Goal: Communication & Community: Answer question/provide support

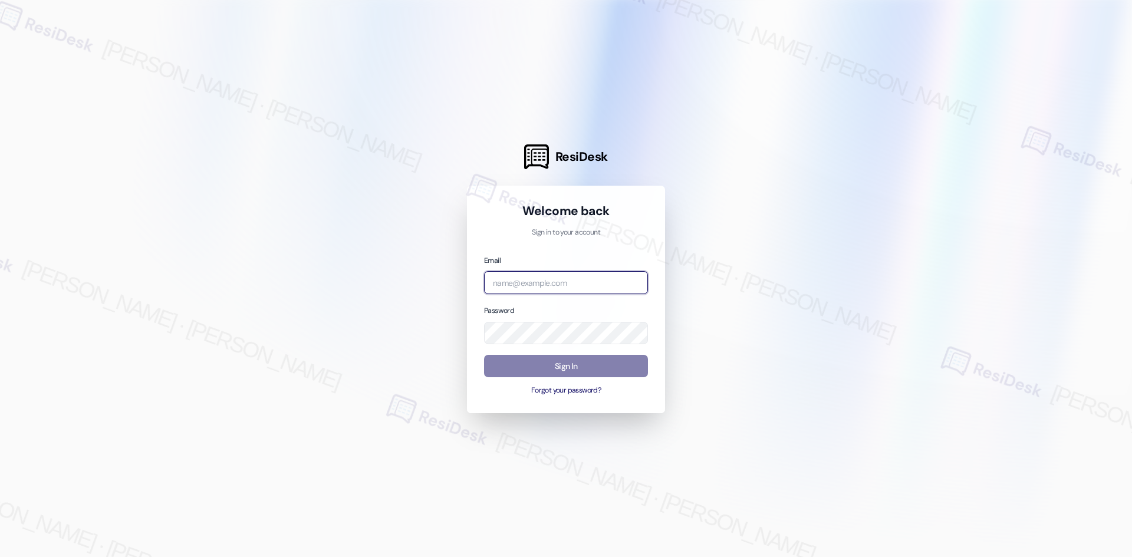
click at [539, 289] on input "email" at bounding box center [566, 282] width 164 height 23
type input "automated-surveys-asset_living-ron.david.dimapilis@asset_living.com"
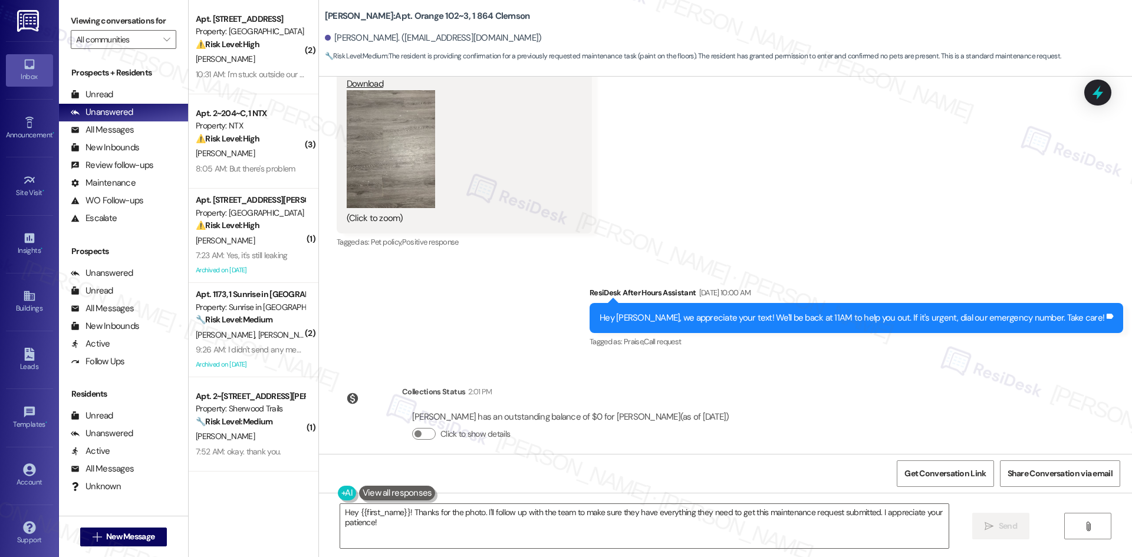
scroll to position [1147, 0]
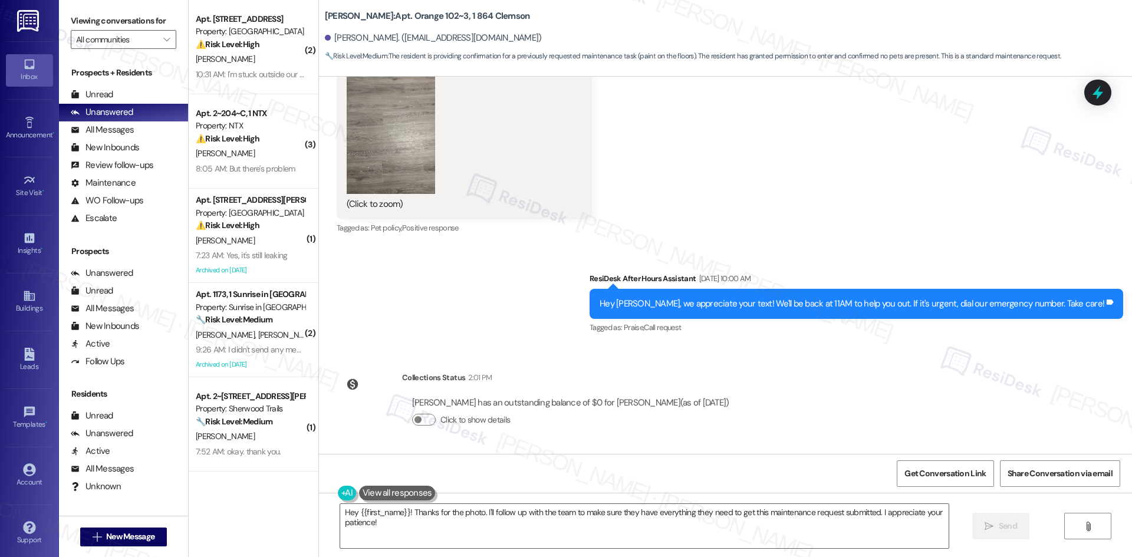
click at [354, 166] on button "Zoom image" at bounding box center [391, 135] width 88 height 118
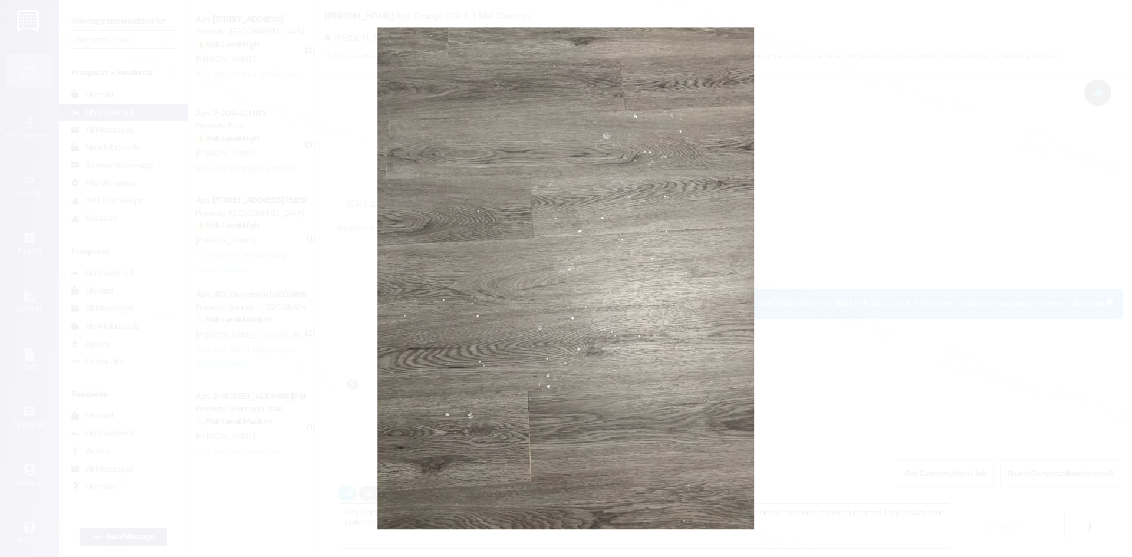
click at [938, 394] on button "Unzoom image" at bounding box center [566, 278] width 1132 height 557
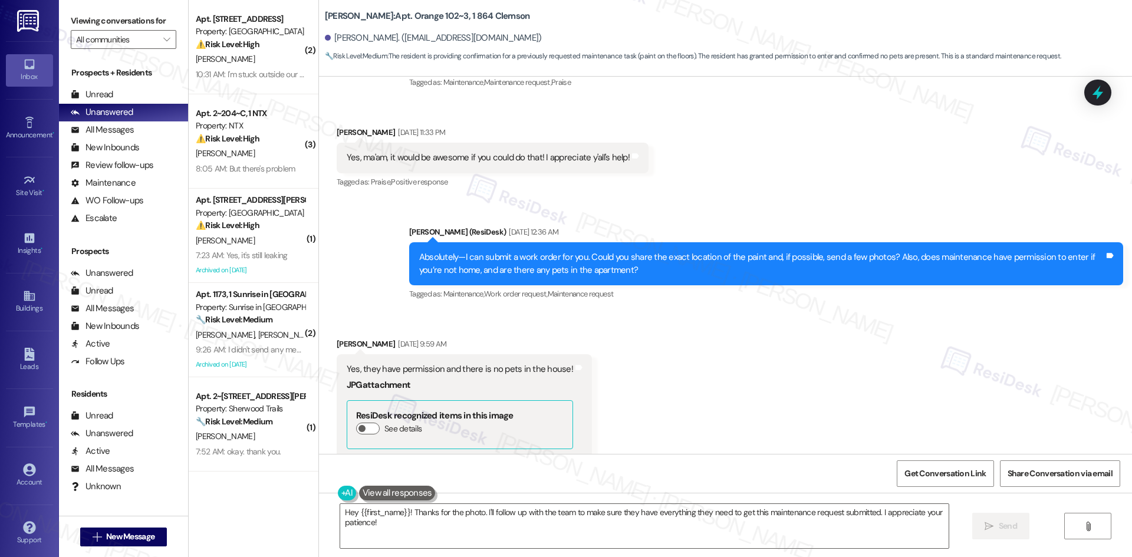
scroll to position [675, 0]
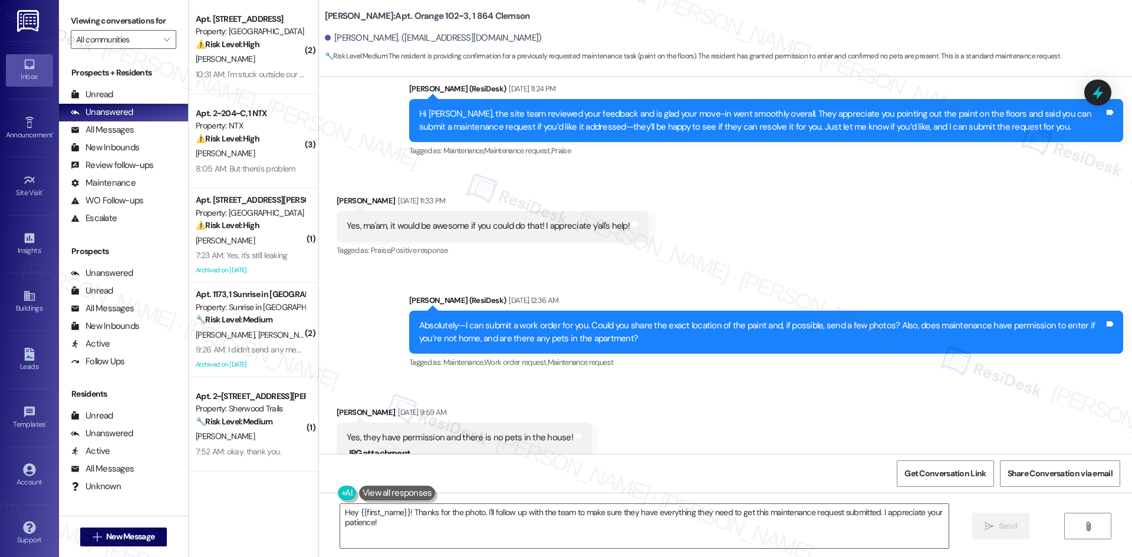
click at [341, 151] on div "Sent via SMS Sarah (ResiDesk) Aug 25, 2025 at 11:24 PM Hi Noah, the site team r…" at bounding box center [725, 112] width 813 height 112
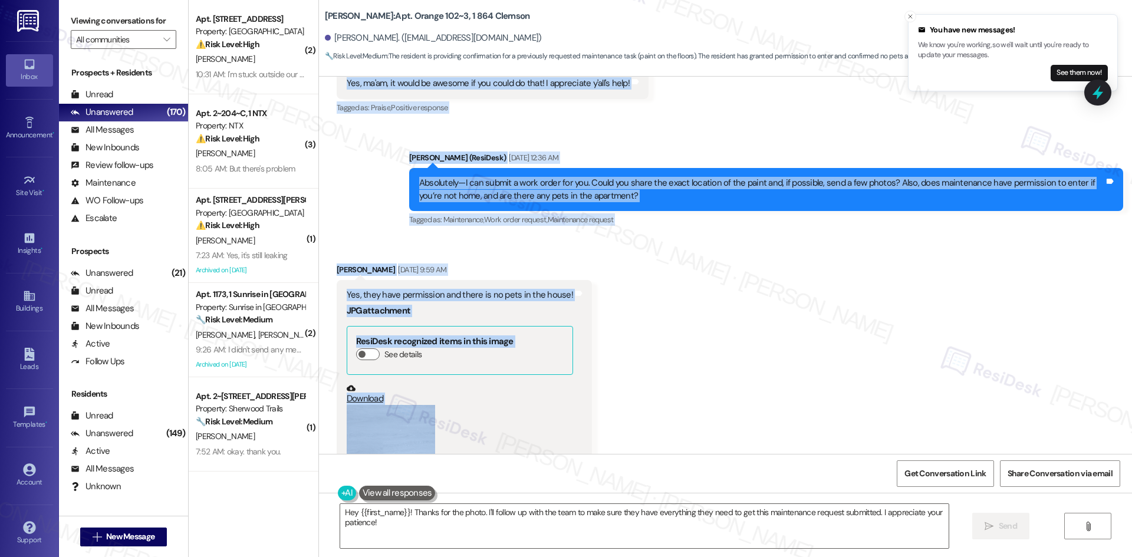
scroll to position [852, 0]
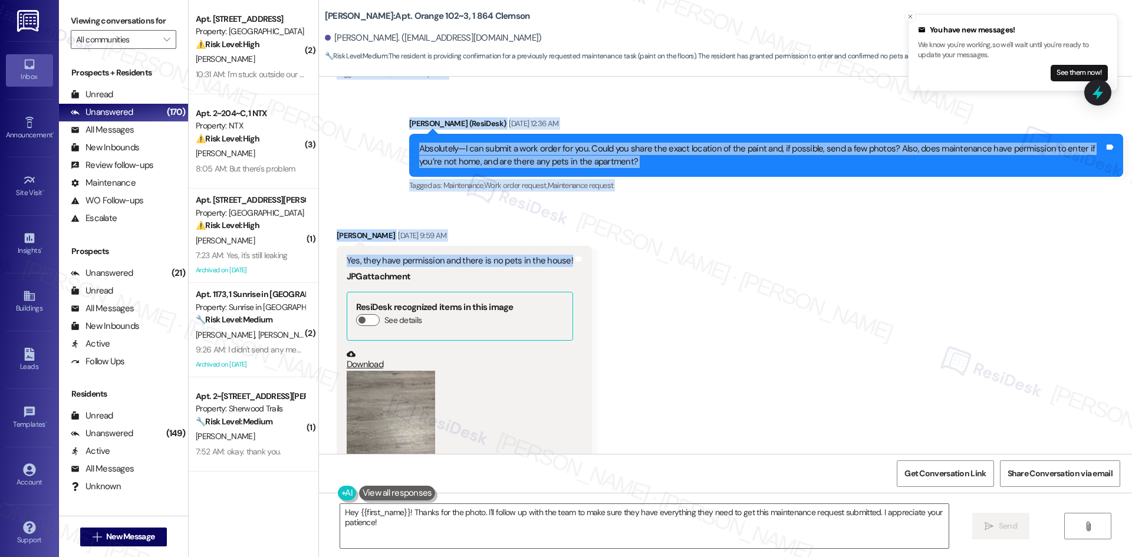
drag, startPoint x: 372, startPoint y: 125, endPoint x: 554, endPoint y: 253, distance: 222.9
click at [554, 253] on div "Lease started Aug 15, 2025 at 8:00 AM Survey, sent via SMS Residesk Automated S…" at bounding box center [725, 265] width 813 height 377
copy div "Sarah (ResiDesk) Aug 25, 2025 at 11:24 PM Hi Noah, the site team reviewed your …"
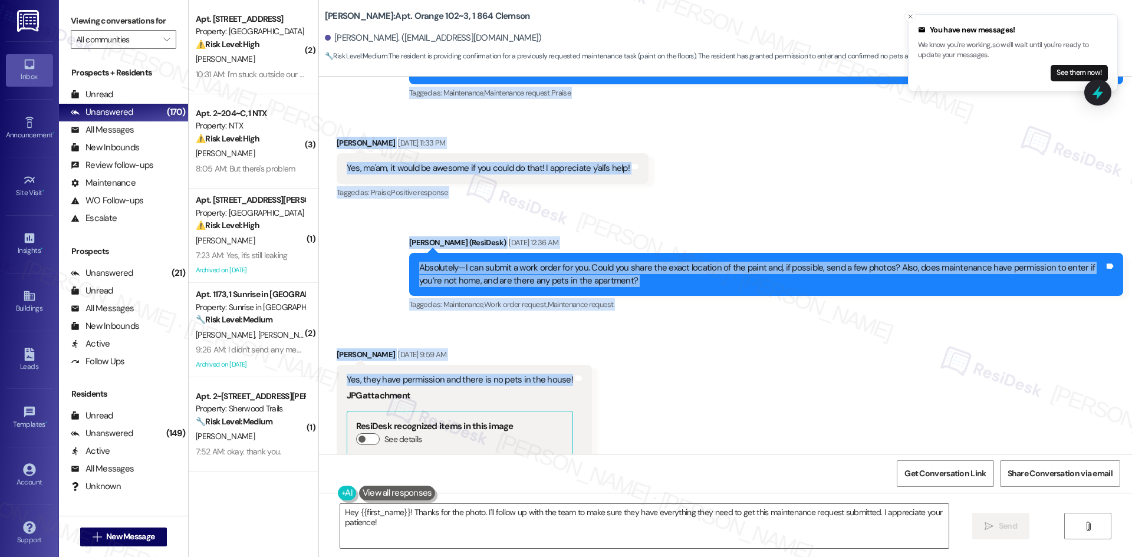
scroll to position [558, 0]
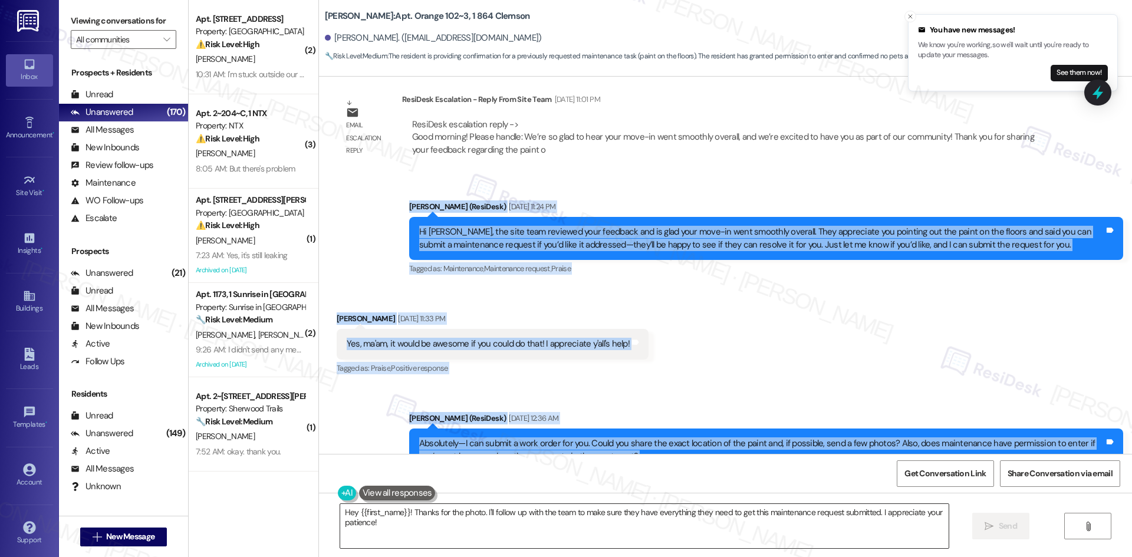
copy div "Sarah (ResiDesk) Aug 25, 2025 at 11:24 PM Hi Noah, the site team reviewed your …"
click at [714, 536] on textarea "Hey {{first_name}}! Thanks for the photo. I'll follow up with the team to make …" at bounding box center [644, 526] width 608 height 44
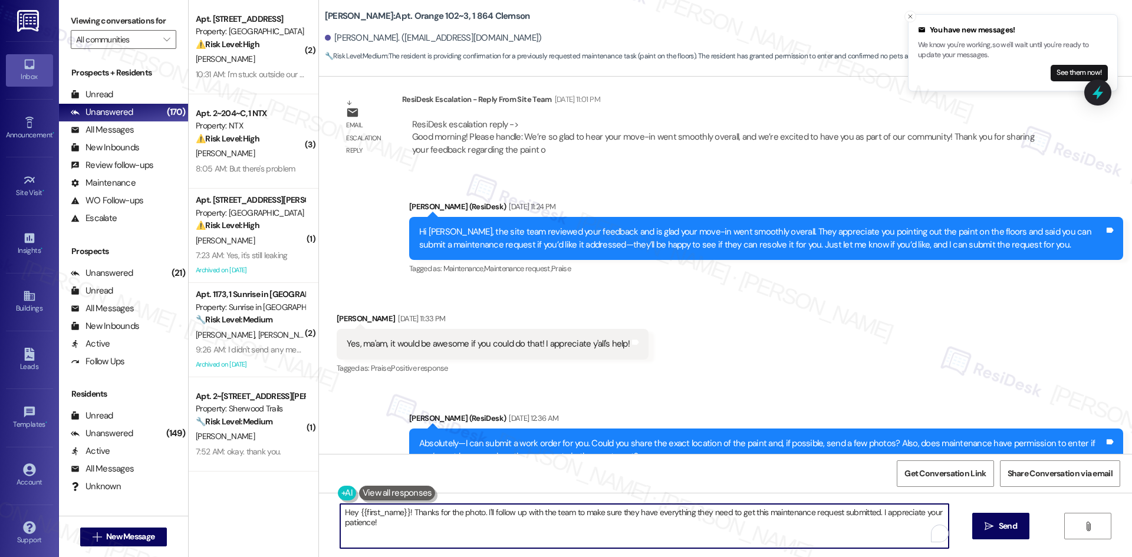
paste textarea "Sarah (ResiDesk) Aug 25, 2025 at 11:24 PM Hi Noah, the site team reviewed your …"
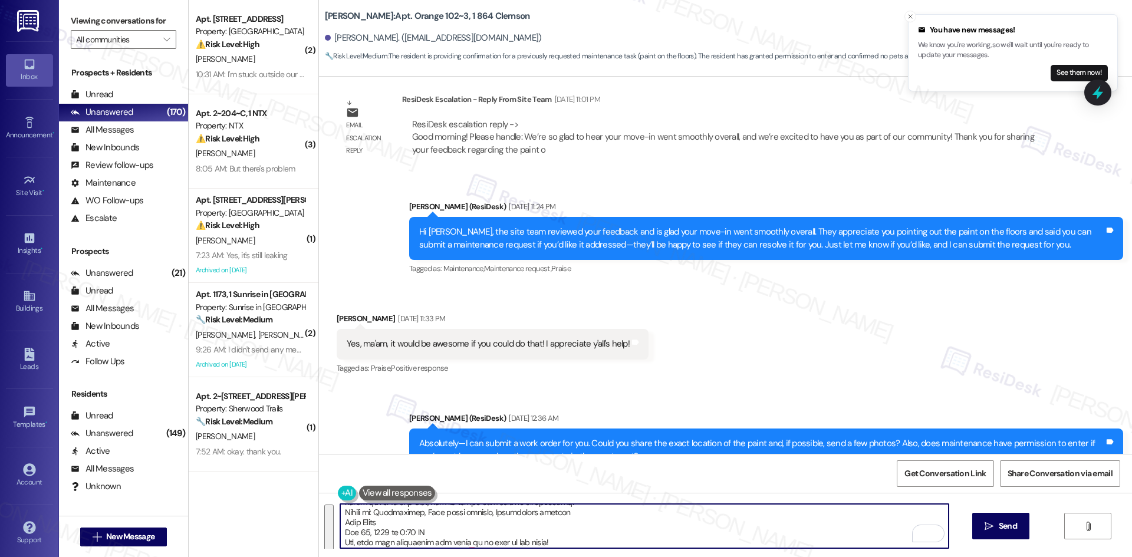
scroll to position [130, 0]
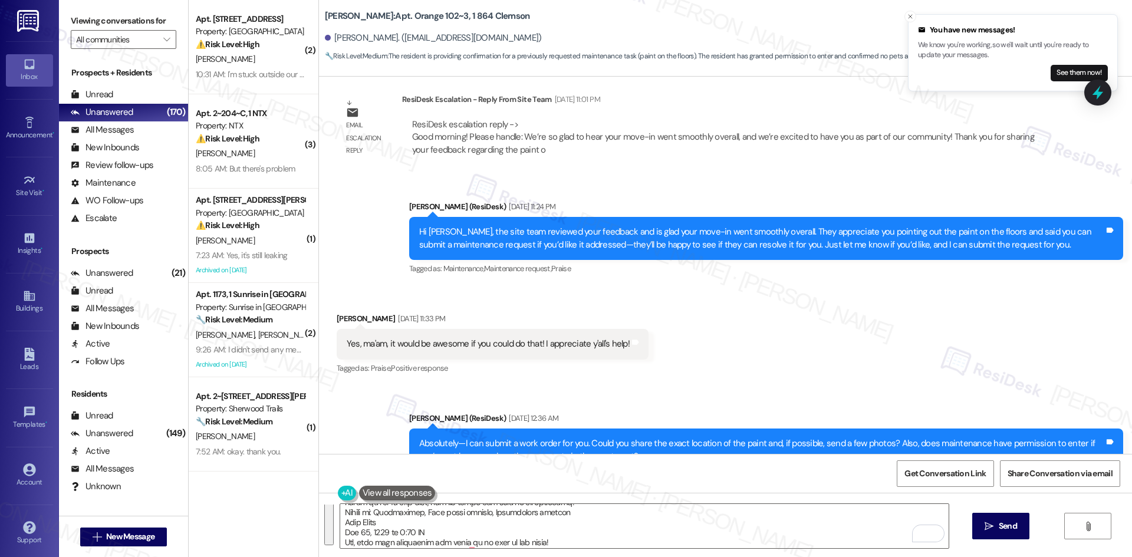
click at [684, 348] on div "Received via SMS Noah Ellis Aug 25, 2025 at 11:33 PM Yes, ma'am, it would be aw…" at bounding box center [725, 336] width 813 height 100
click at [378, 262] on div "Sent via SMS Sarah (ResiDesk) Aug 25, 2025 at 11:24 PM Hi Noah, the site team r…" at bounding box center [725, 230] width 813 height 112
click at [493, 523] on textarea "To enrich screen reader interactions, please activate Accessibility in Grammarl…" at bounding box center [644, 526] width 608 height 44
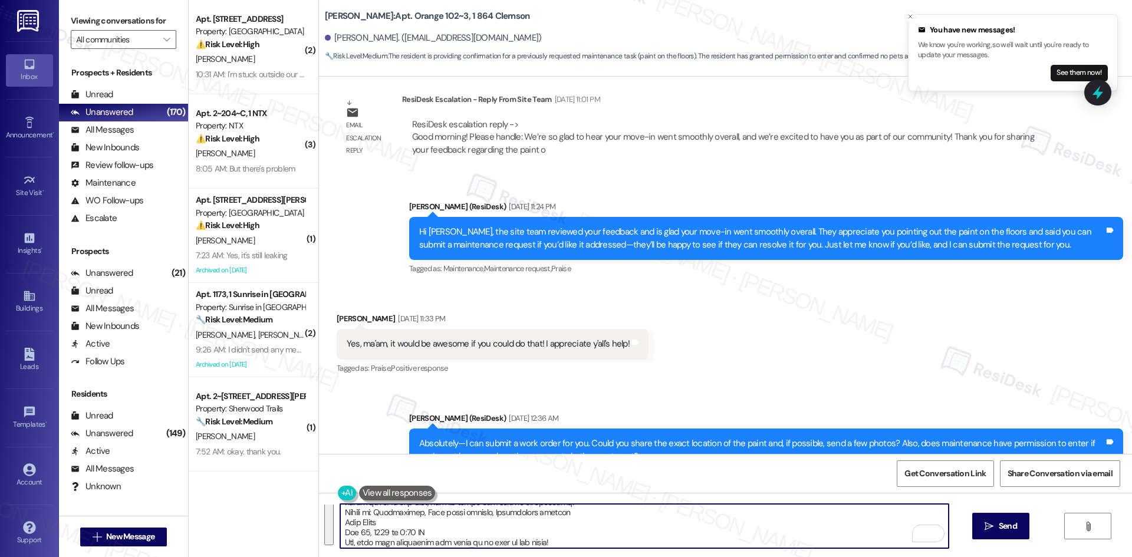
paste textarea "Thanks for confirming, Noah! I’ll let the site team know you’ve given permissio…"
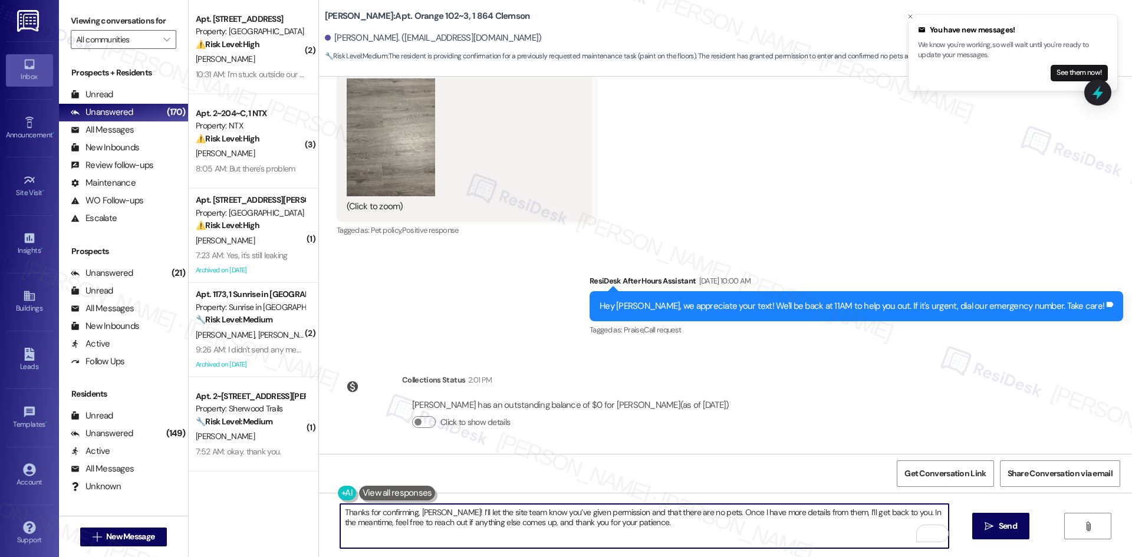
scroll to position [1147, 0]
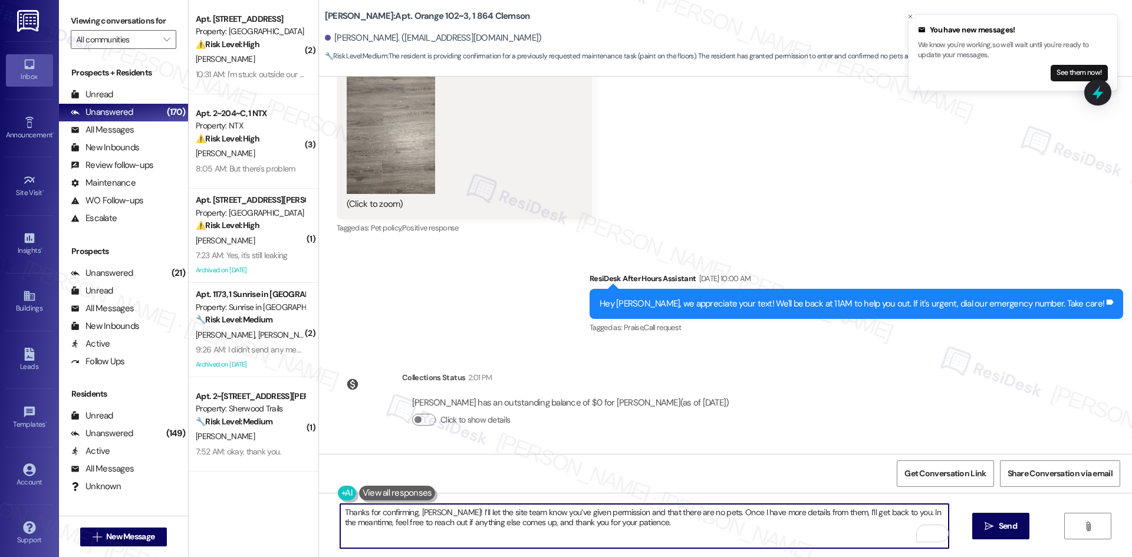
type textarea "Thanks for confirming, Noah! I’ll let the site team know you’ve given permissio…"
click at [404, 179] on button "Zoom image" at bounding box center [391, 135] width 88 height 118
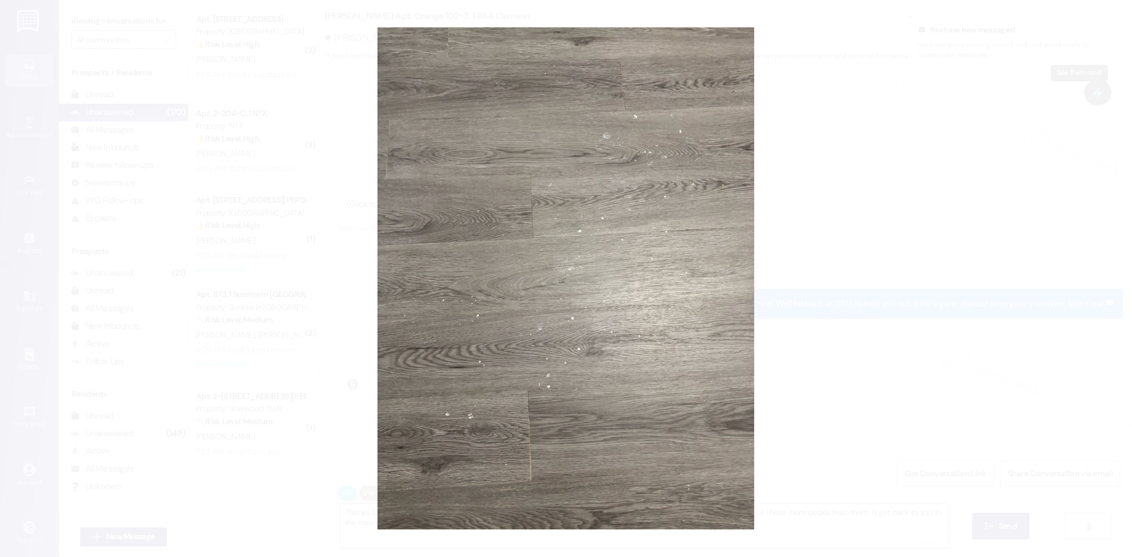
click at [1005, 352] on button "Unzoom image" at bounding box center [566, 278] width 1132 height 557
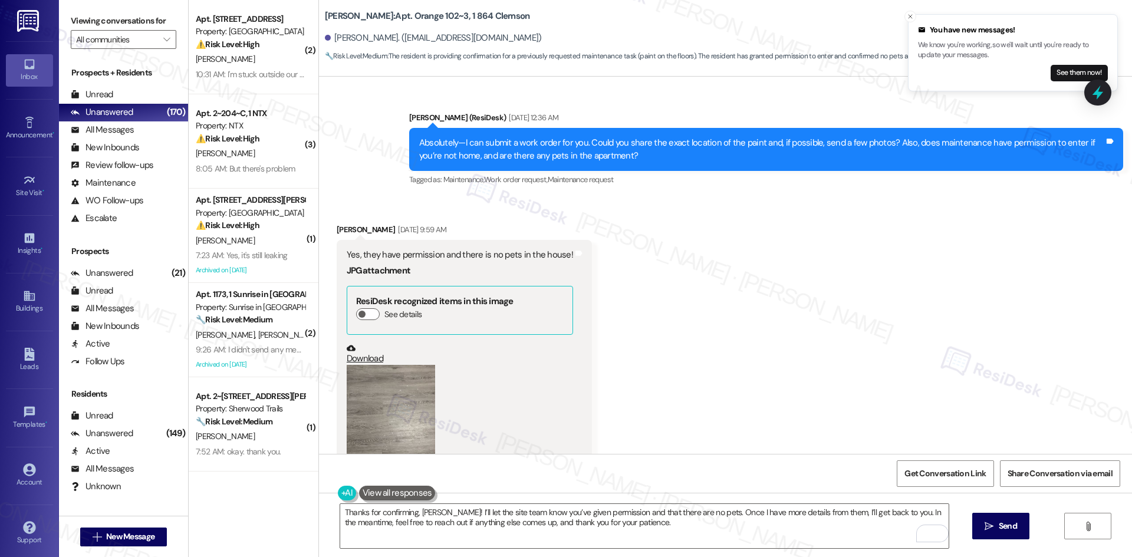
scroll to position [852, 0]
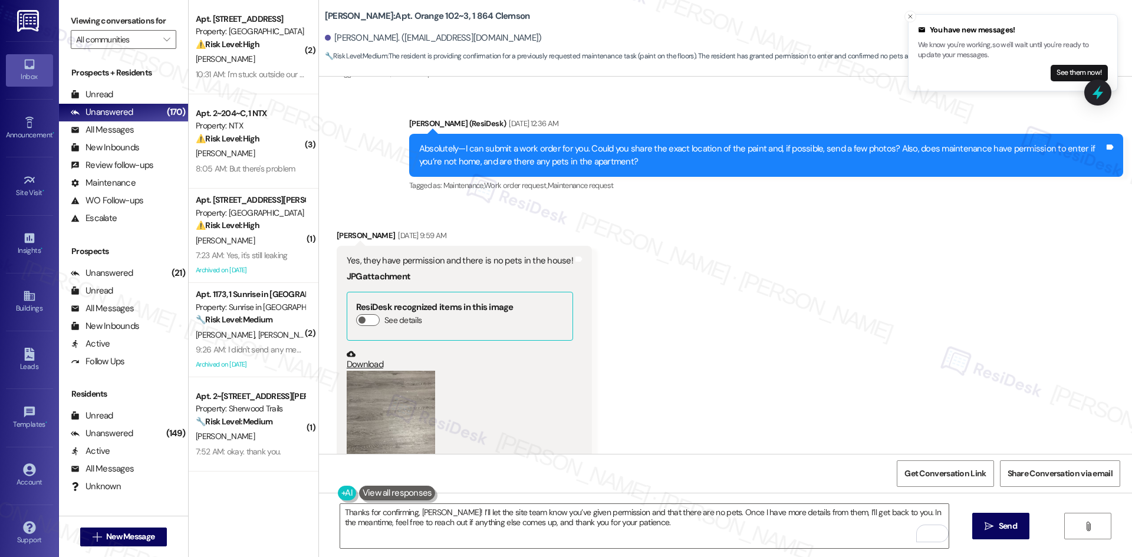
click at [937, 454] on div "Get Conversation Link Share Conversation via email" at bounding box center [725, 473] width 813 height 39
click at [584, 538] on textarea "Thanks for confirming, Noah! I’ll let the site team know you’ve given permissio…" at bounding box center [644, 526] width 608 height 44
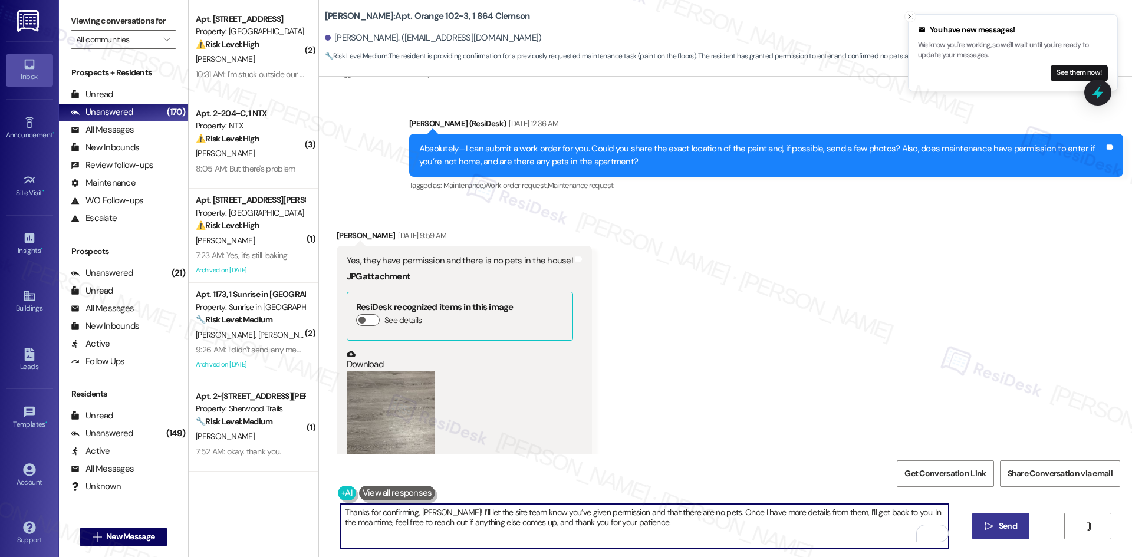
click at [993, 530] on span " Send" at bounding box center [1000, 526] width 37 height 12
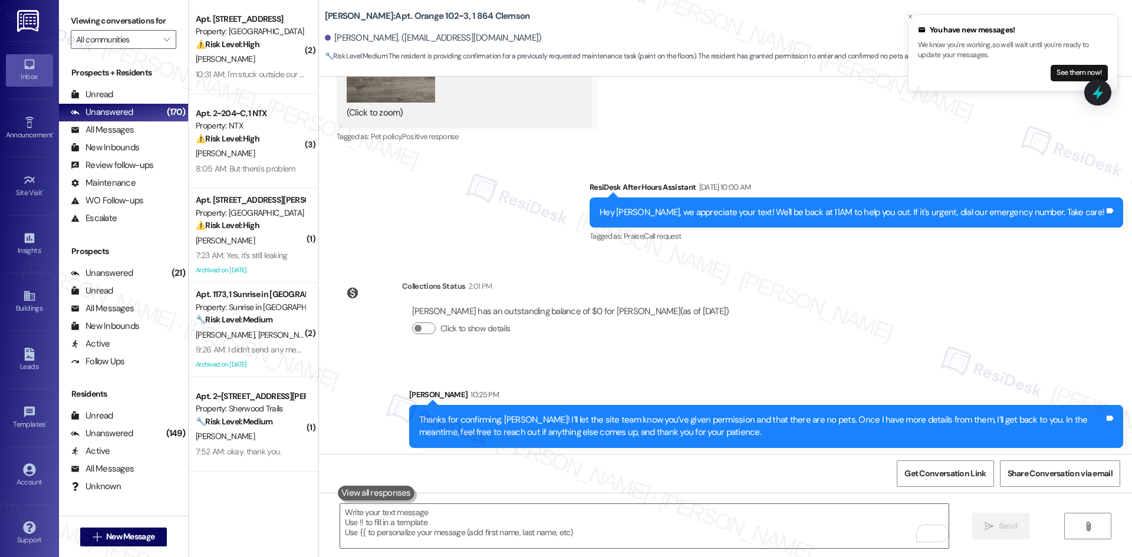
scroll to position [1242, 0]
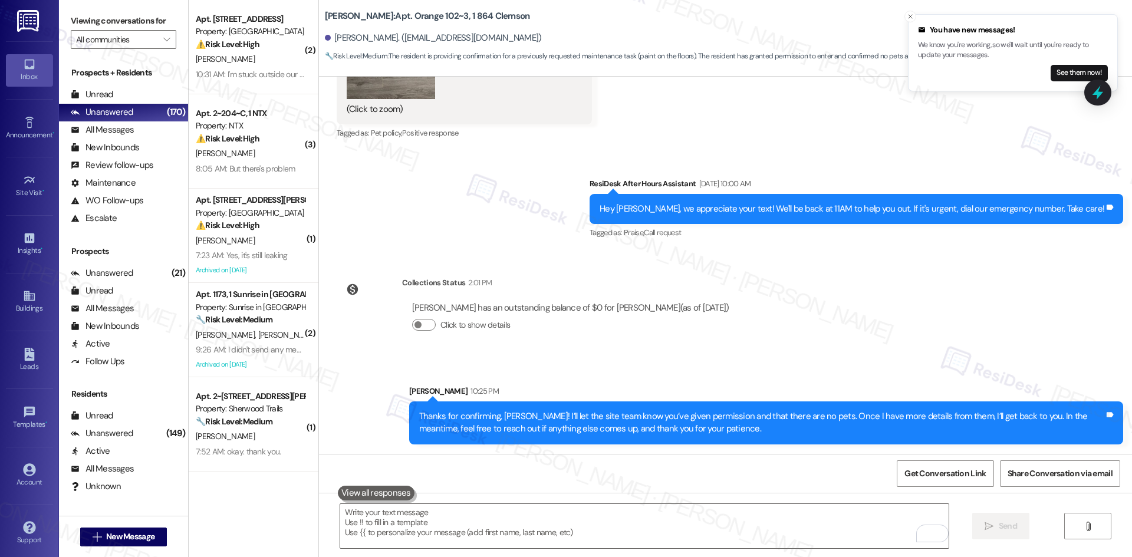
click at [792, 379] on div "Sent via SMS Sarah 10:25 PM Thanks for confirming, Noah! I’ll let the site team…" at bounding box center [765, 414] width 731 height 77
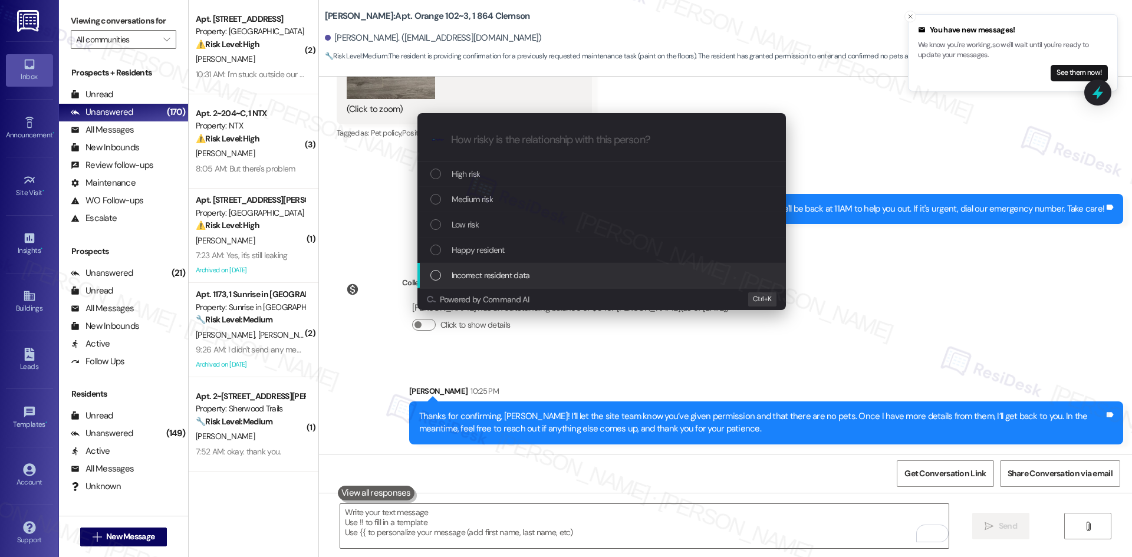
click at [782, 347] on div "Escalate Conversation How risky is the relationship with this person? Topics (e…" at bounding box center [566, 278] width 1132 height 557
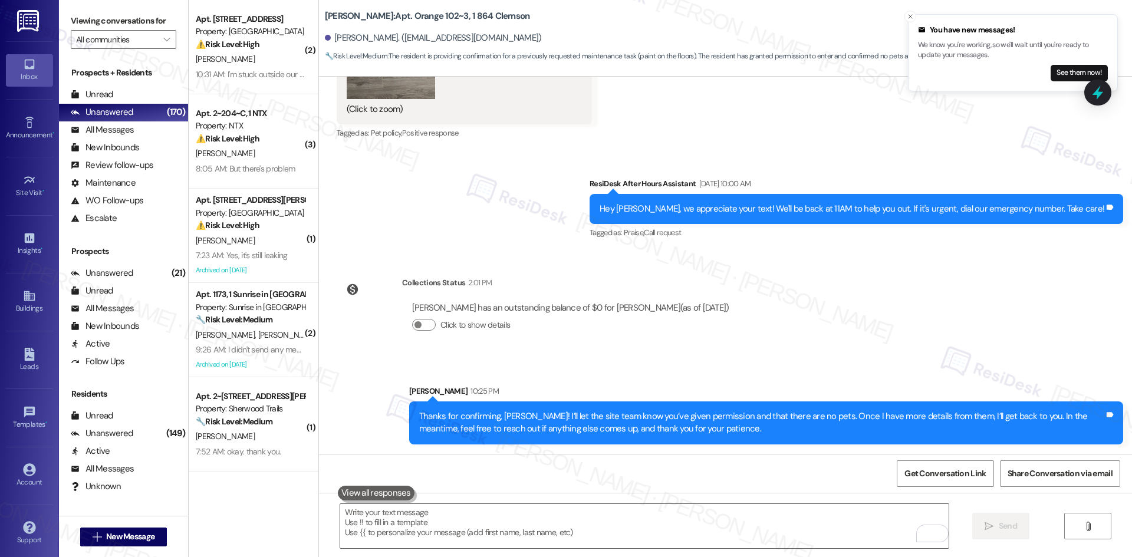
click at [779, 327] on div "Lease started Aug 15, 2025 at 8:00 AM Survey, sent via SMS Residesk Automated S…" at bounding box center [725, 265] width 813 height 377
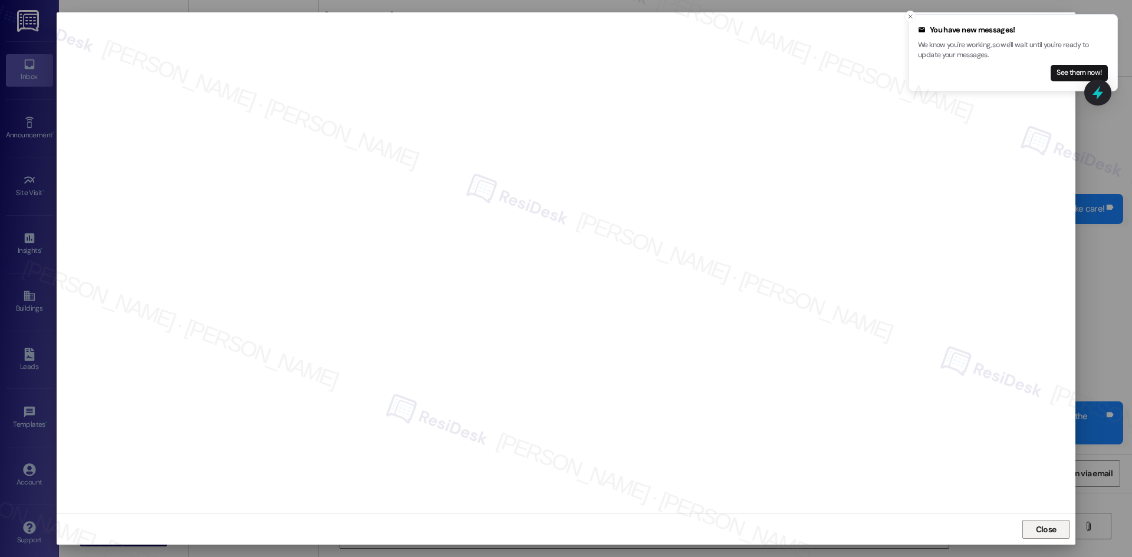
click at [1042, 533] on span "Close" at bounding box center [1046, 529] width 21 height 12
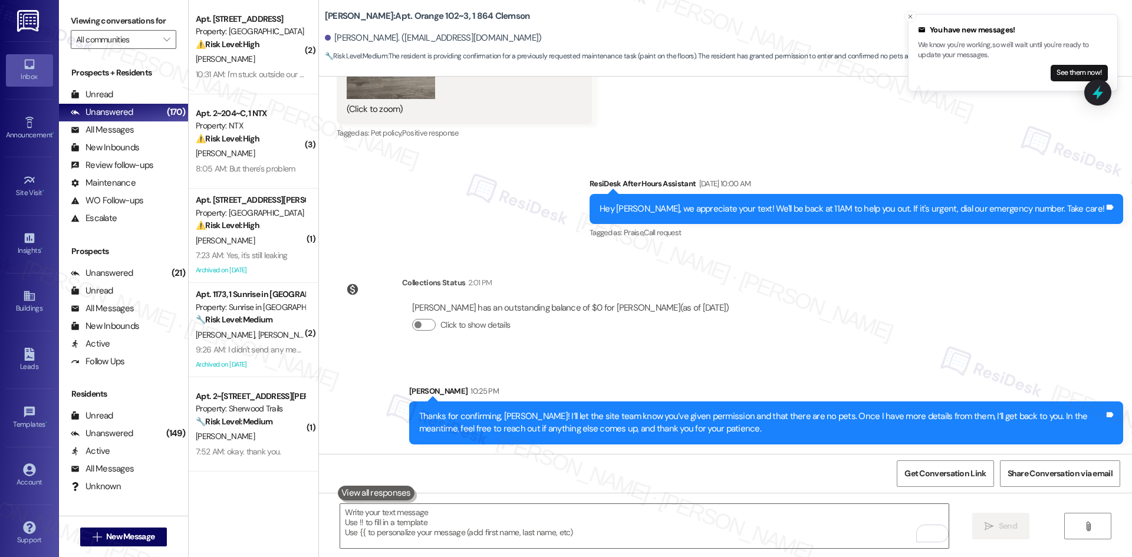
click at [795, 321] on div "Lease started Aug 15, 2025 at 8:00 AM Survey, sent via SMS Residesk Automated S…" at bounding box center [725, 265] width 813 height 377
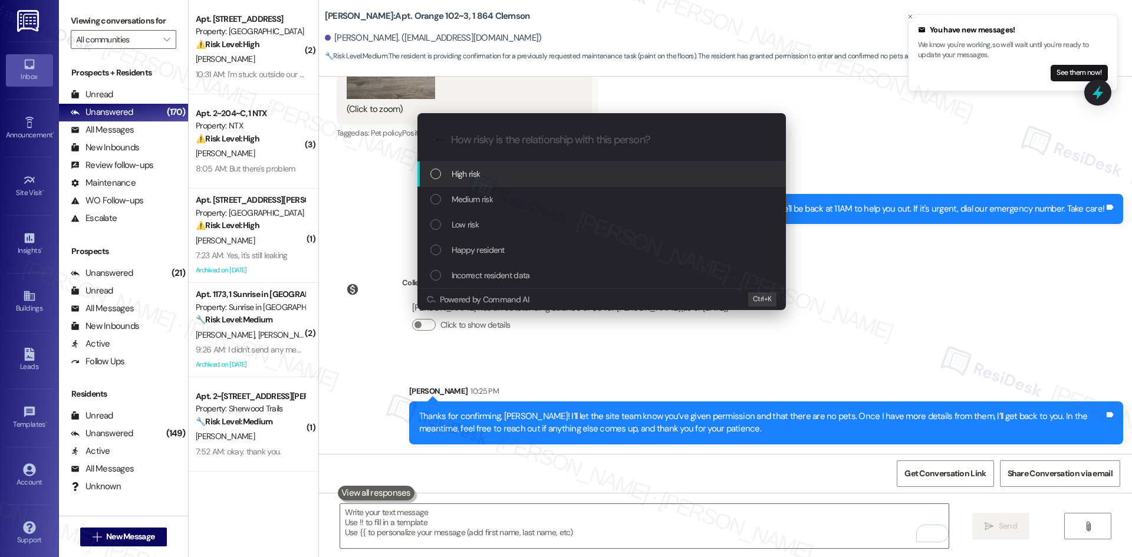
click at [514, 180] on div "High risk" at bounding box center [602, 173] width 345 height 13
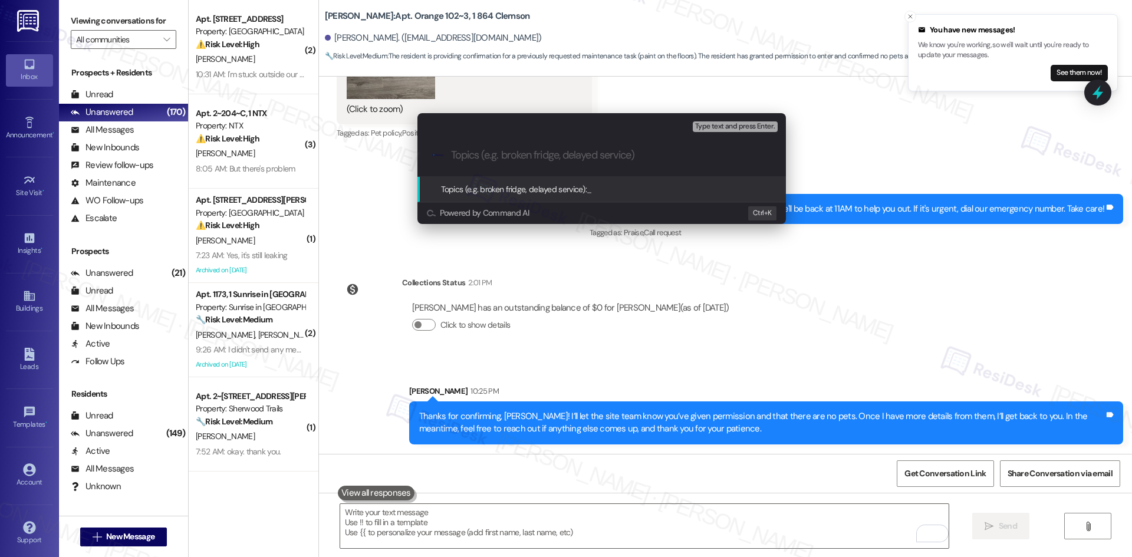
click at [569, 262] on div "Escalate Conversation High risk Topics (e.g. broken fridge, delayed service) An…" at bounding box center [566, 278] width 1132 height 557
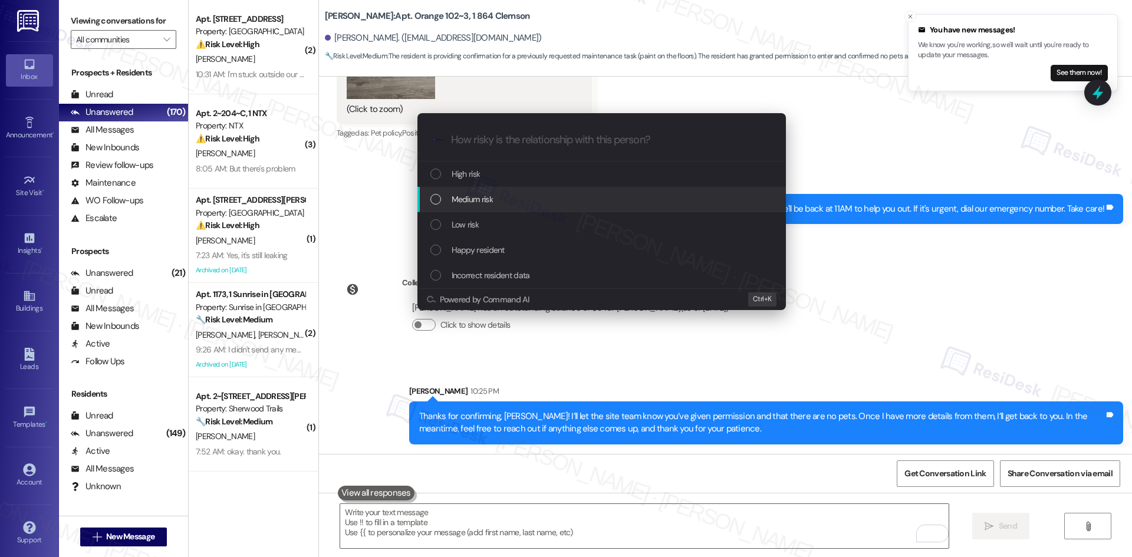
click at [477, 199] on span "Medium risk" at bounding box center [471, 199] width 41 height 13
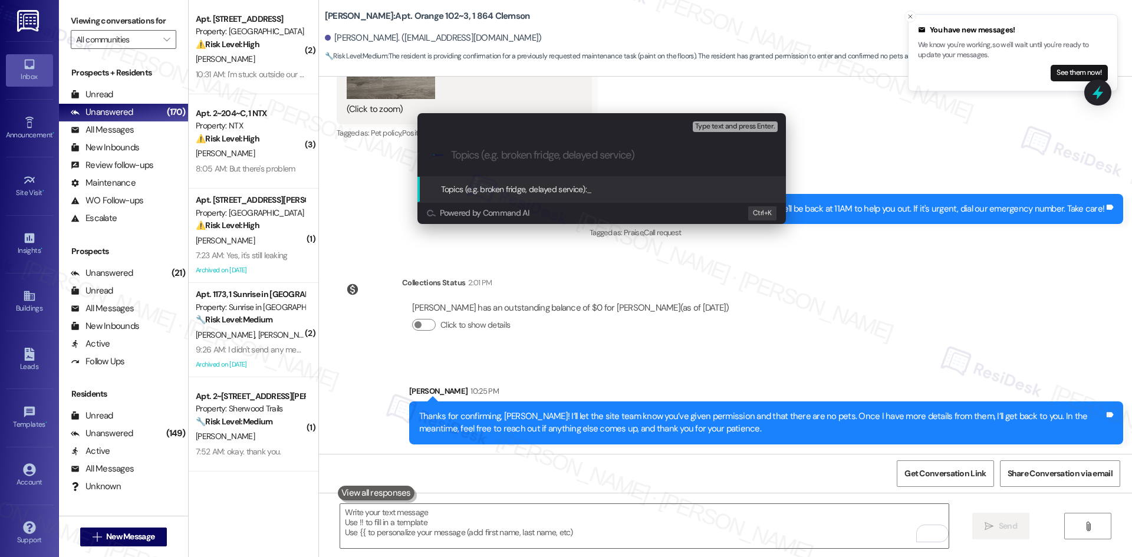
click at [498, 152] on input "Topics (e.g. broken fridge, delayed service)" at bounding box center [611, 155] width 320 height 12
paste input "Paint on Floors – Work Order Request (ID: 6793253)"
type input "Paint on Floors – Work Order Request (ID: 6793253)"
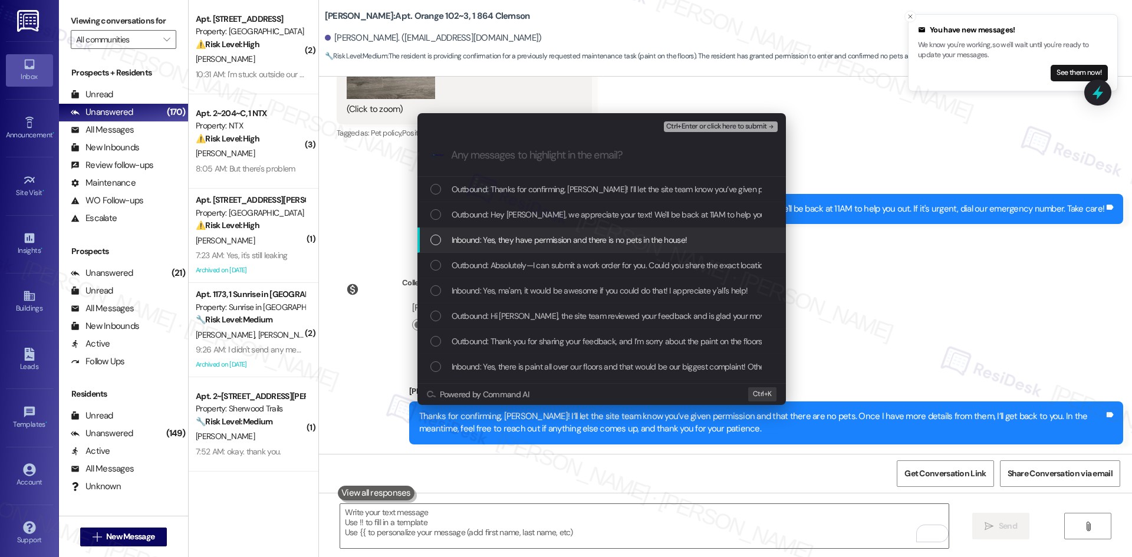
click at [541, 246] on span "Inbound: Yes, they have permission and there is no pets in the house!" at bounding box center [569, 239] width 236 height 13
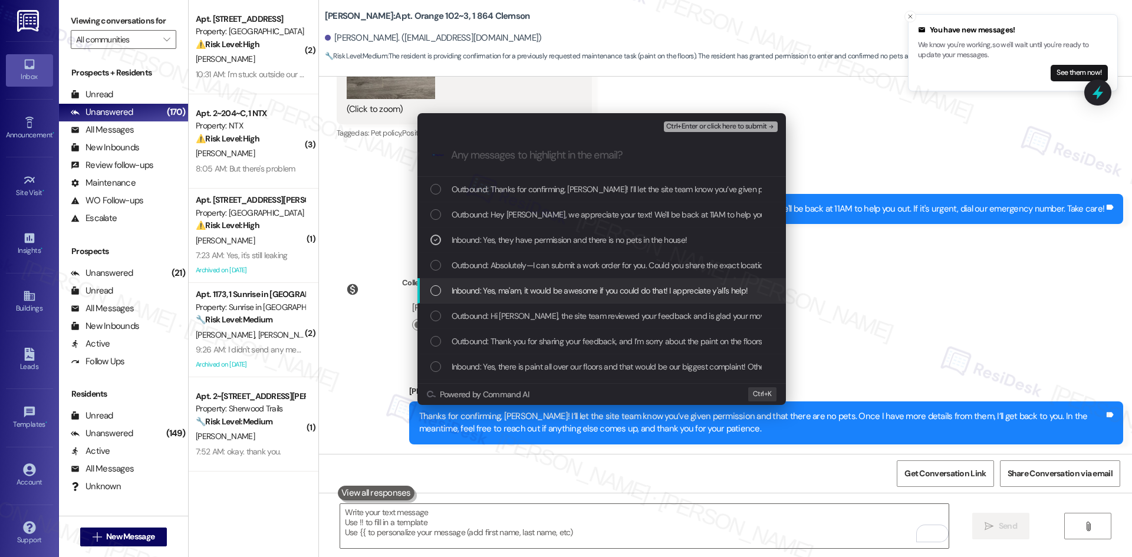
click at [598, 296] on span "Inbound: Yes, ma'am, it would be awesome if you could do that! I appreciate y'a…" at bounding box center [599, 290] width 296 height 13
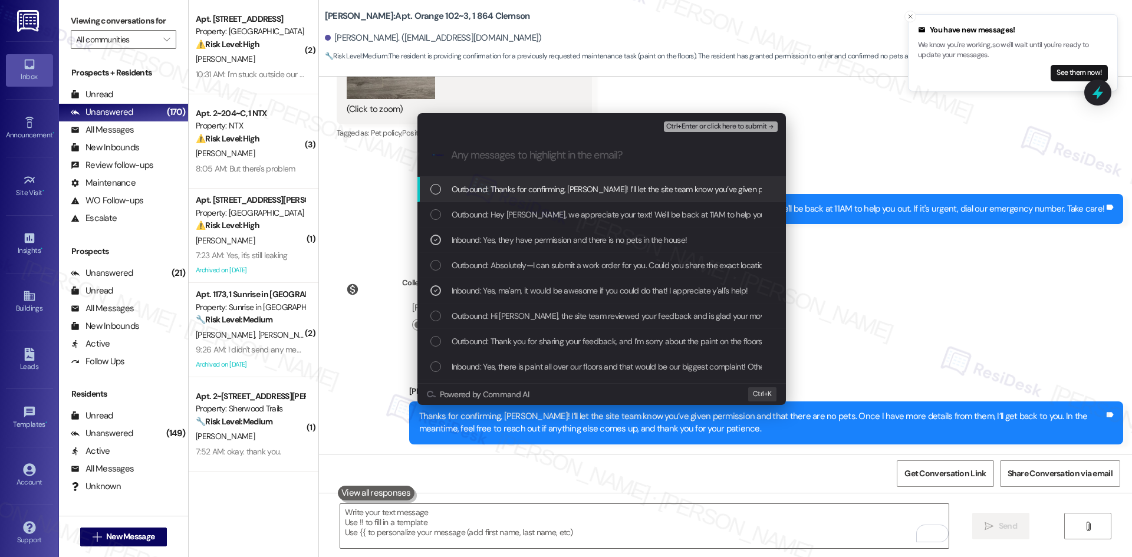
click at [752, 126] on span "Ctrl+Enter or click here to submit" at bounding box center [716, 127] width 101 height 8
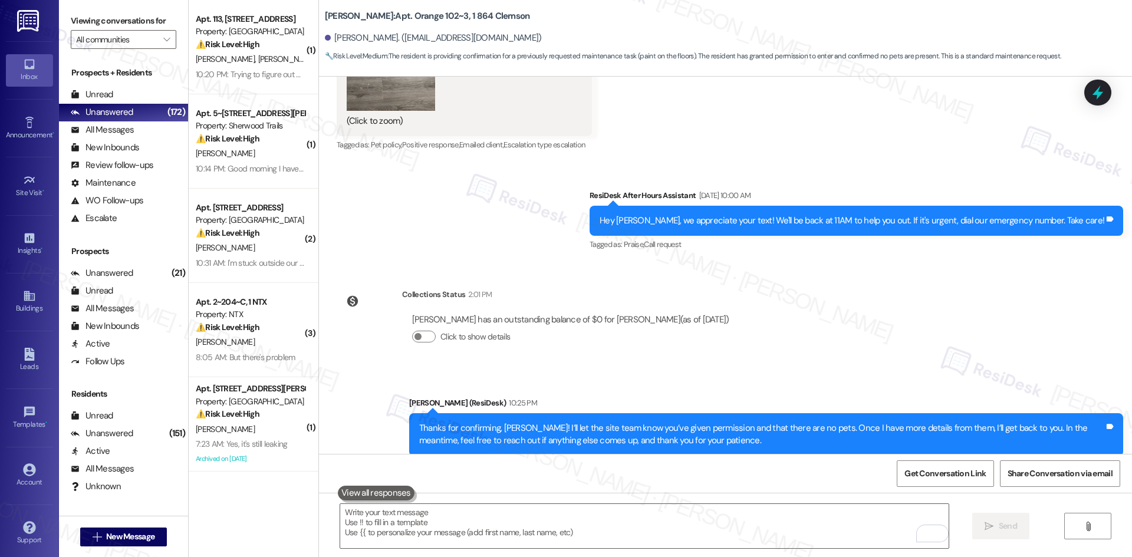
scroll to position [1259, 0]
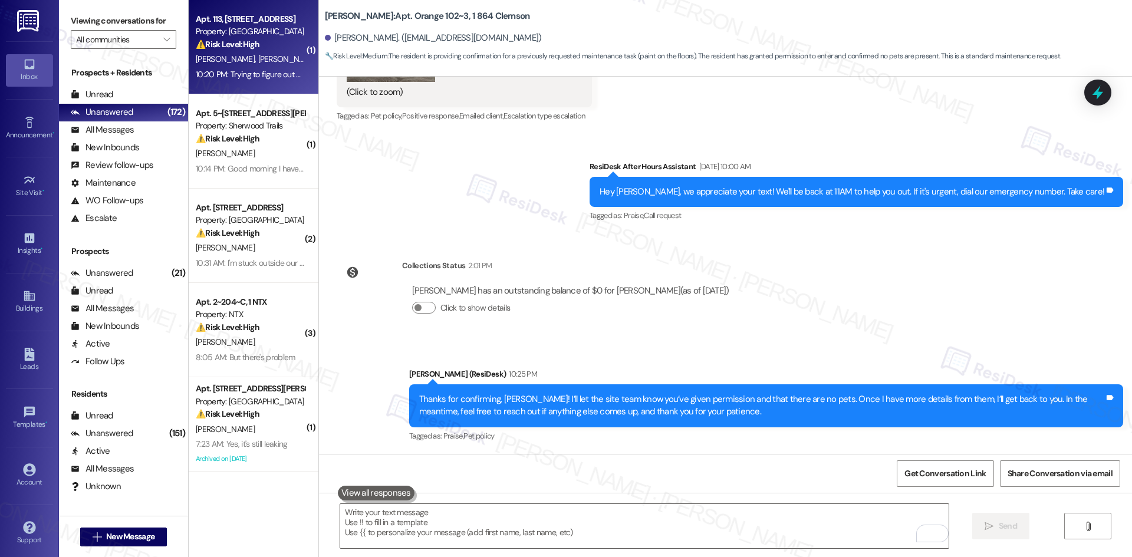
click at [258, 58] on span "V. Brady" at bounding box center [287, 59] width 59 height 11
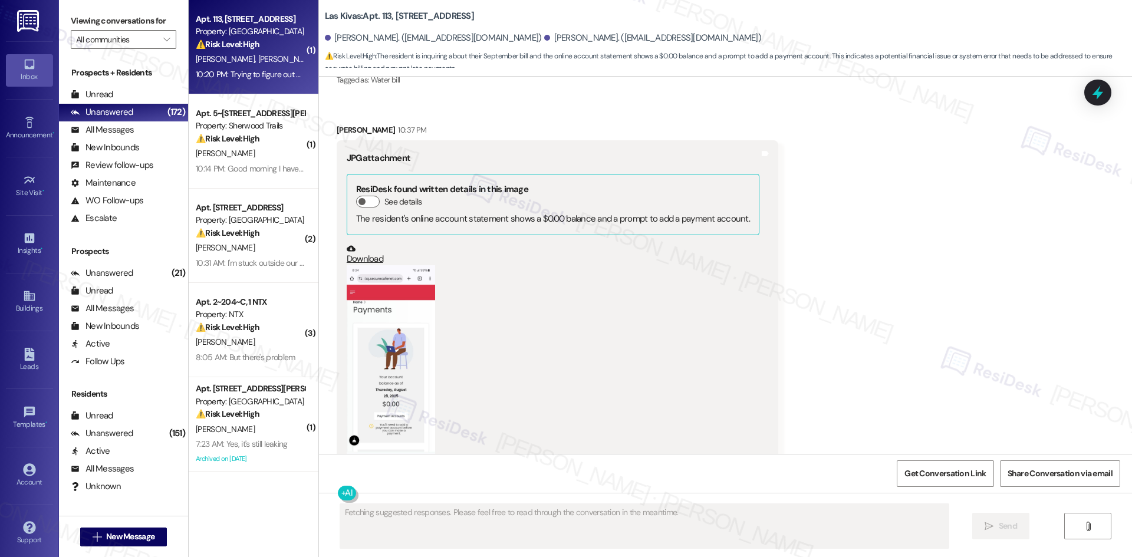
scroll to position [0, 0]
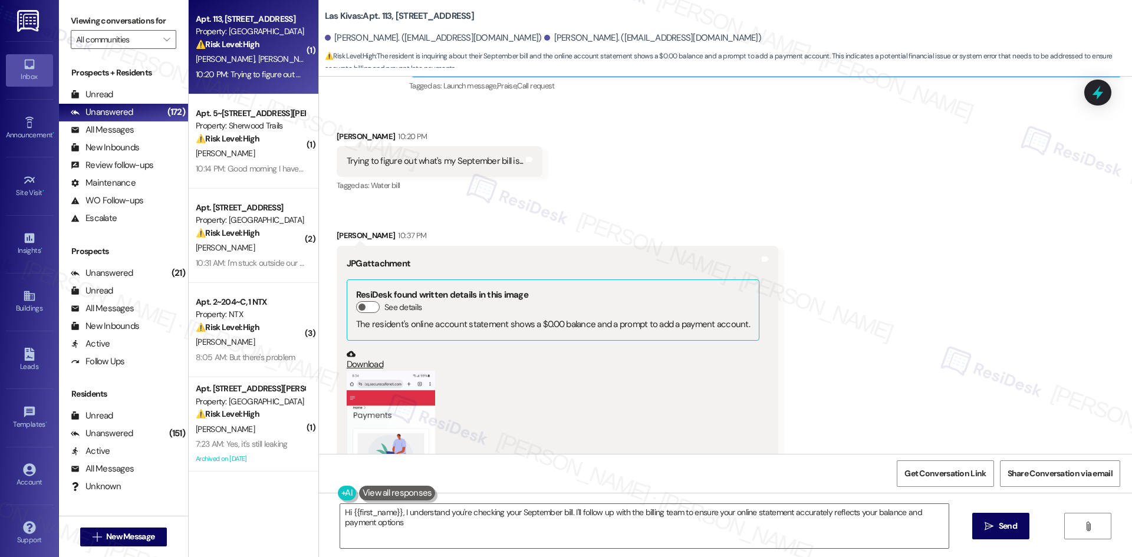
type textarea "Hi {{first_name}}, I understand you're checking your September bill. I'll follo…"
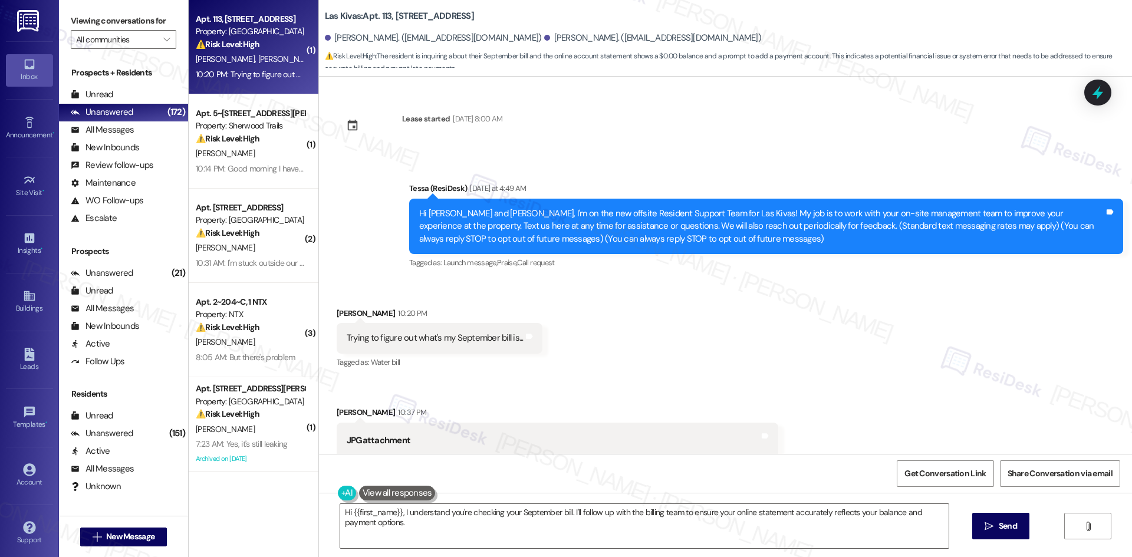
scroll to position [295, 0]
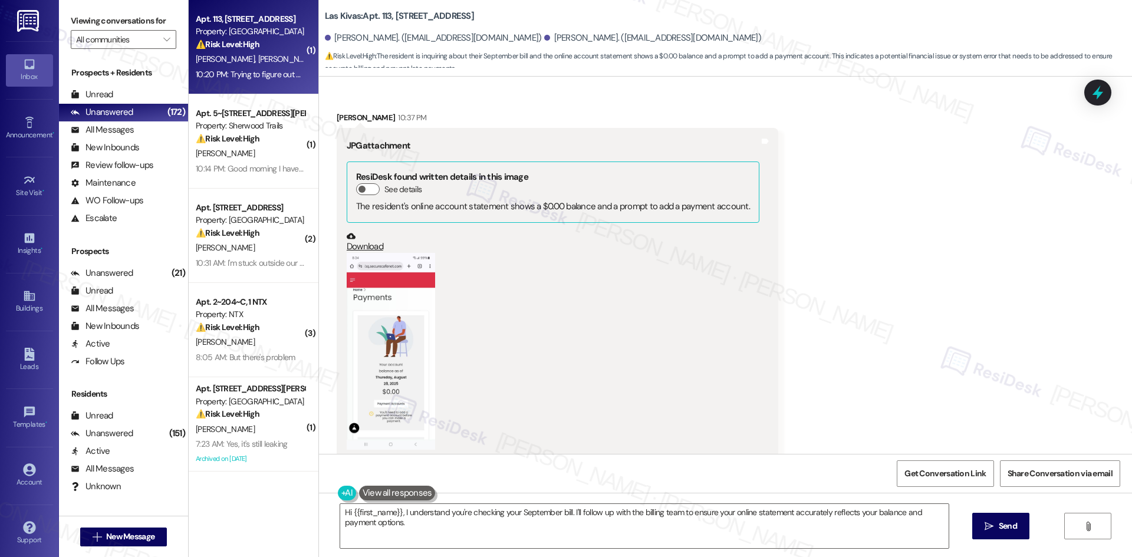
click at [377, 348] on button "Zoom image" at bounding box center [391, 351] width 88 height 196
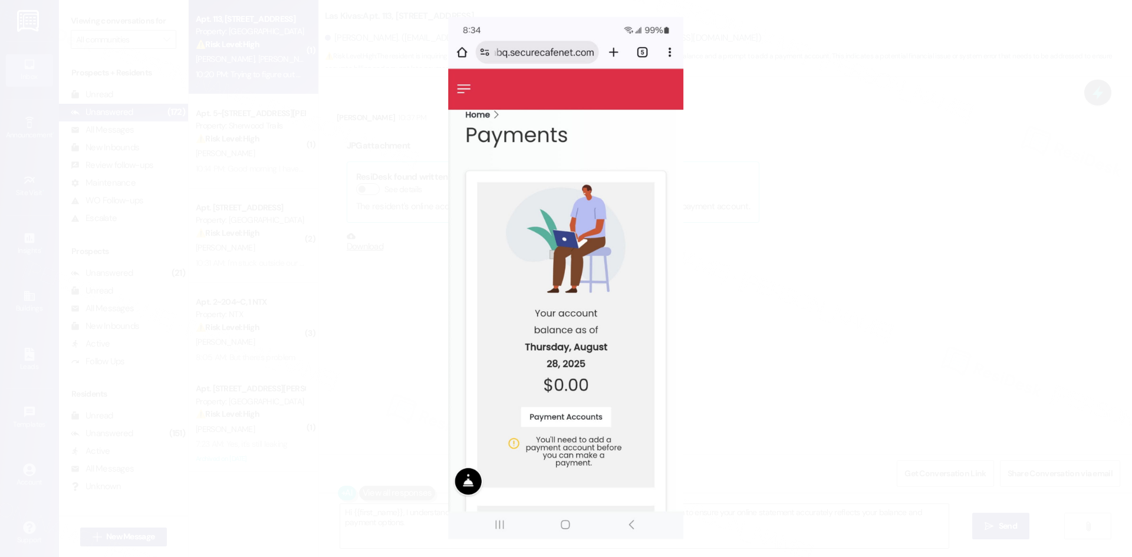
click at [744, 348] on button "Unzoom image" at bounding box center [566, 278] width 1132 height 557
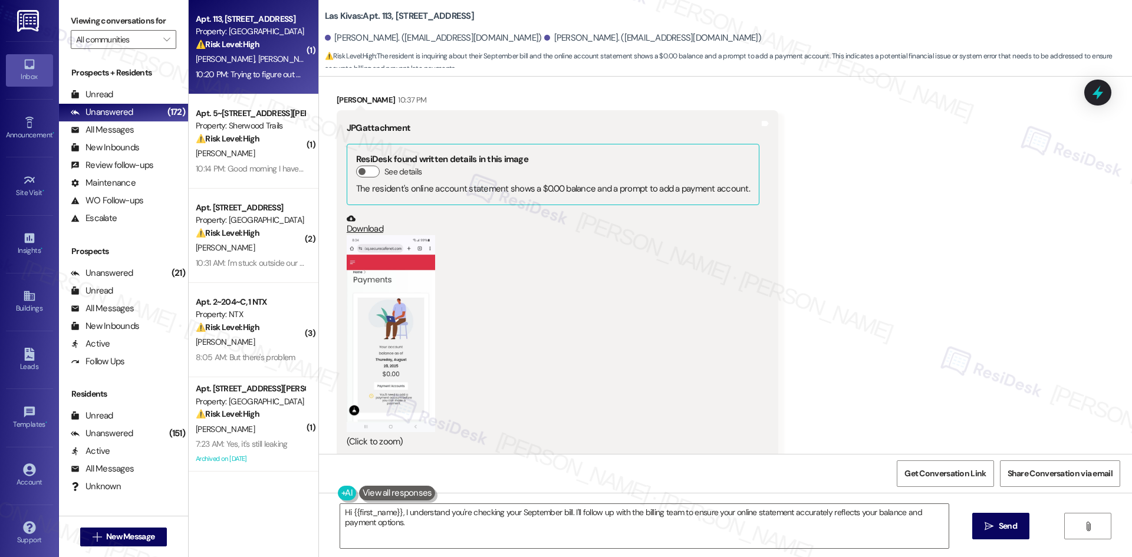
scroll to position [354, 0]
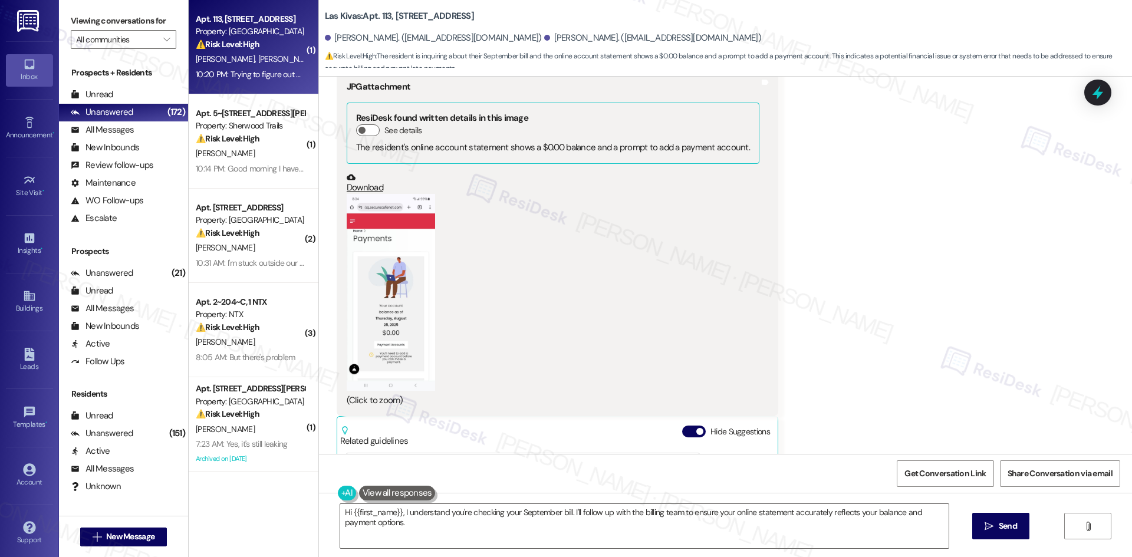
click at [377, 348] on button "Zoom image" at bounding box center [391, 292] width 88 height 196
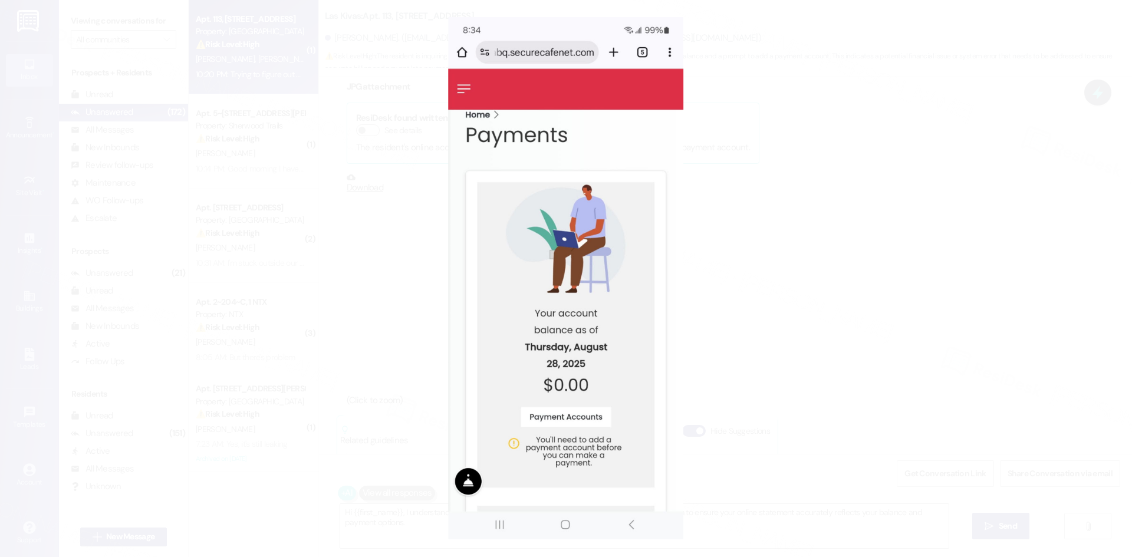
click at [741, 279] on button "Unzoom image" at bounding box center [566, 278] width 1132 height 557
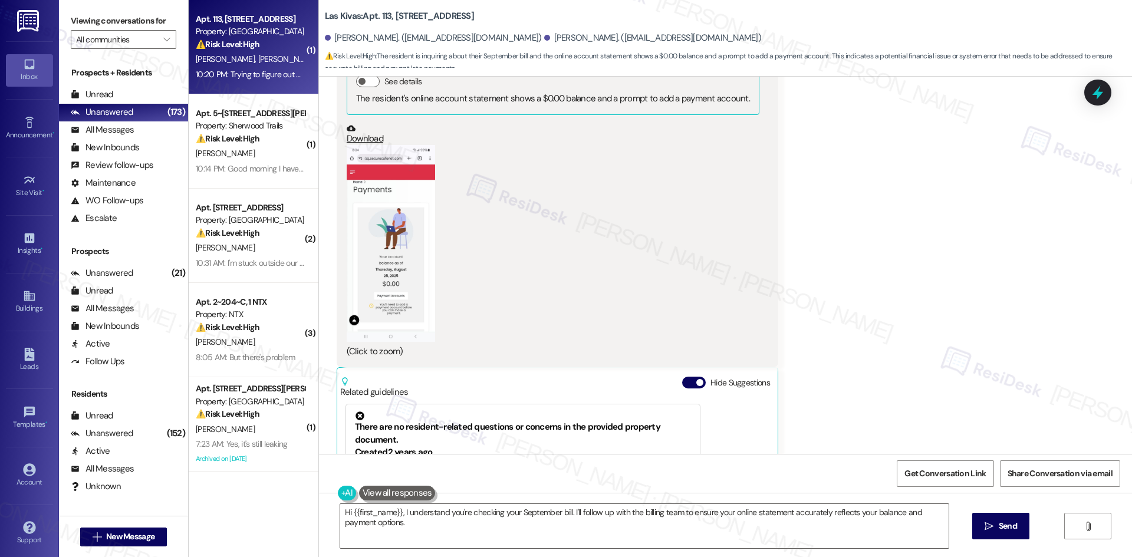
scroll to position [400, 0]
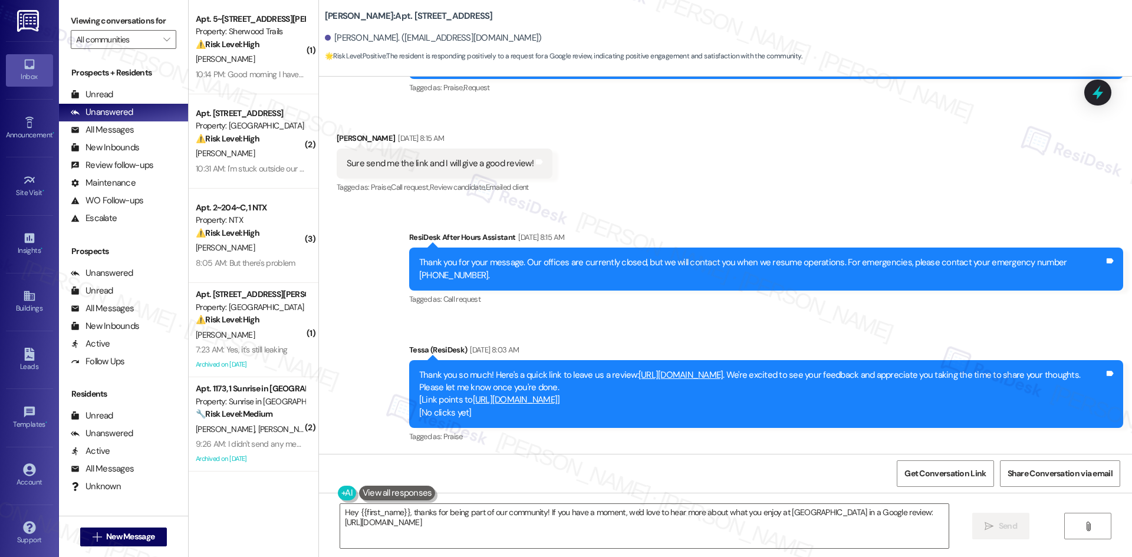
scroll to position [536, 0]
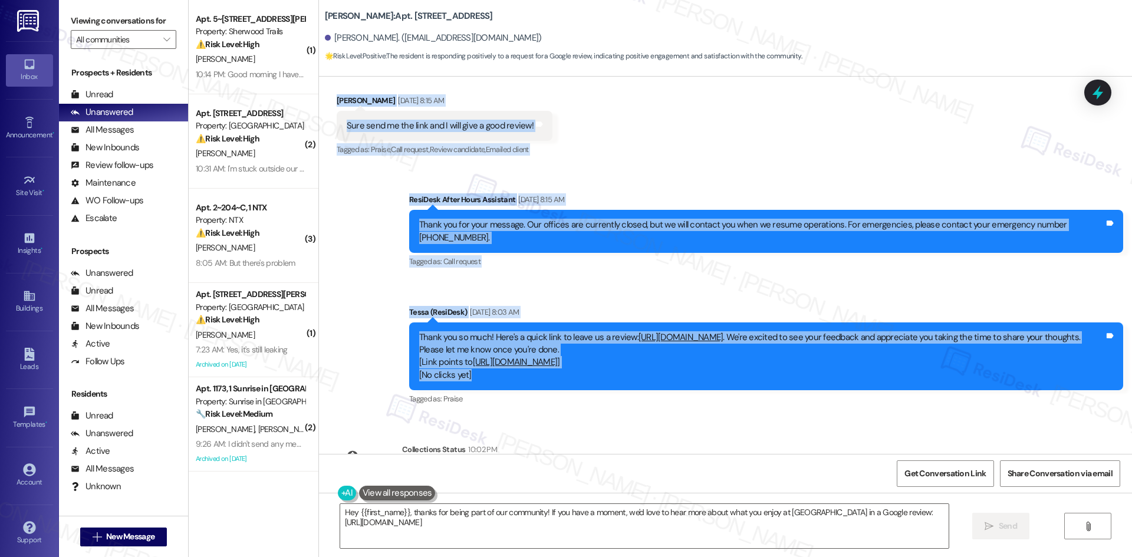
drag, startPoint x: 321, startPoint y: 259, endPoint x: 628, endPoint y: 364, distance: 324.7
click at [628, 364] on div "Survey, sent via SMS Residesk Automated Survey May 14, 2025 at 12:35 AM Hi Olu,…" at bounding box center [725, 265] width 813 height 377
copy div "Olu Segunonanuga Aug 20, 2025 at 8:15 AM Sure send me the link and I will give …"
click at [576, 167] on div "Sent via SMS ResiDesk After Hours Assistant Aug 20, 2025 at 8:15 AM Thank you f…" at bounding box center [725, 291] width 813 height 249
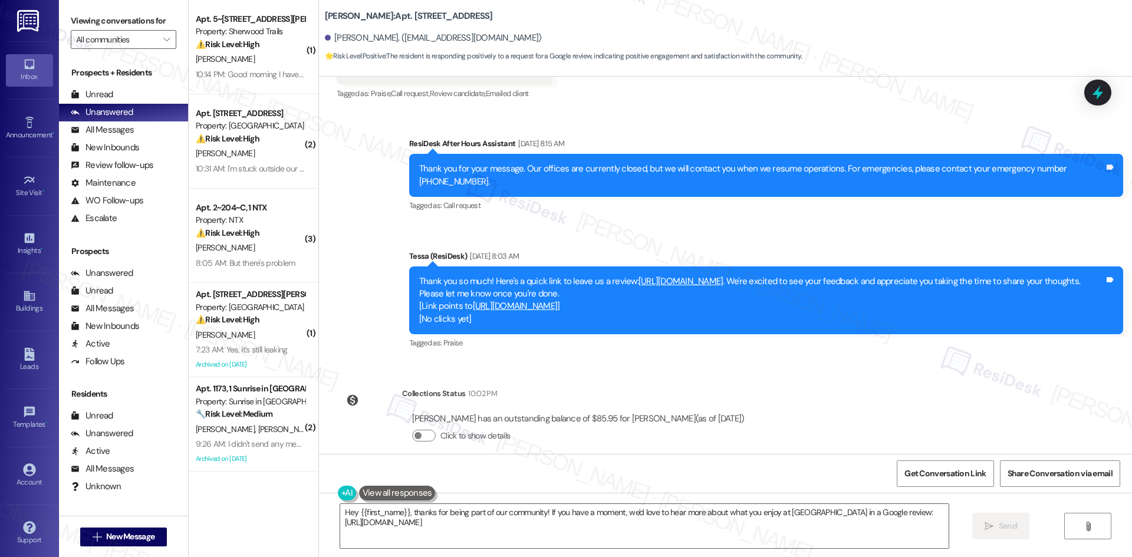
scroll to position [595, 0]
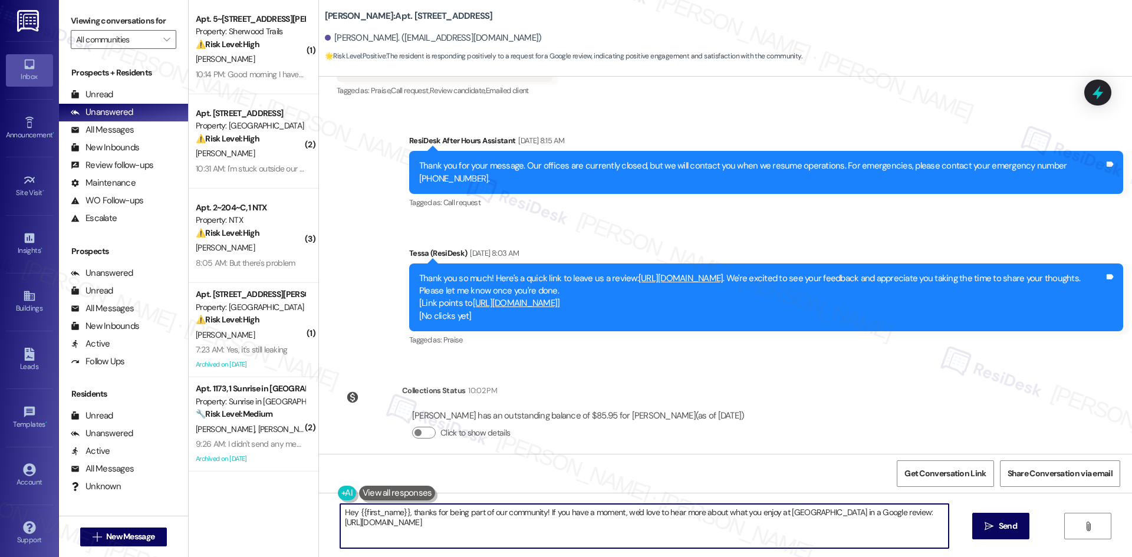
click at [574, 542] on textarea "Hey {{first_name}}, thanks for being part of our community! If you have a momen…" at bounding box center [644, 526] width 608 height 44
paste textarea "i there! Just checking in—were you able to leave a review? If not, here’s the q…"
type textarea "Hi there! Just checking in—were you able to leave a review? If not, here’s the …"
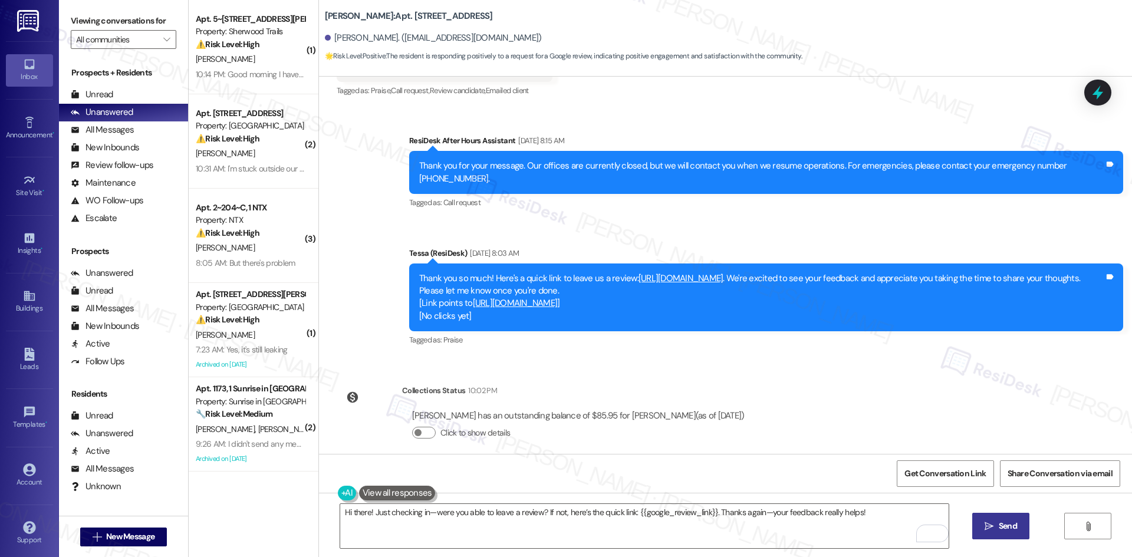
click at [999, 539] on button " Send" at bounding box center [1000, 526] width 57 height 27
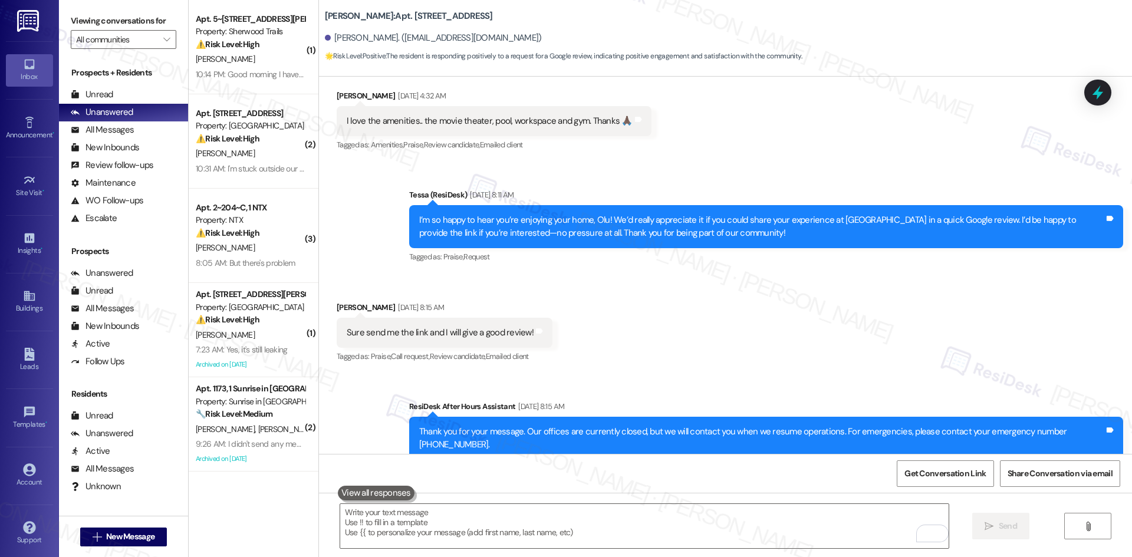
scroll to position [324, 0]
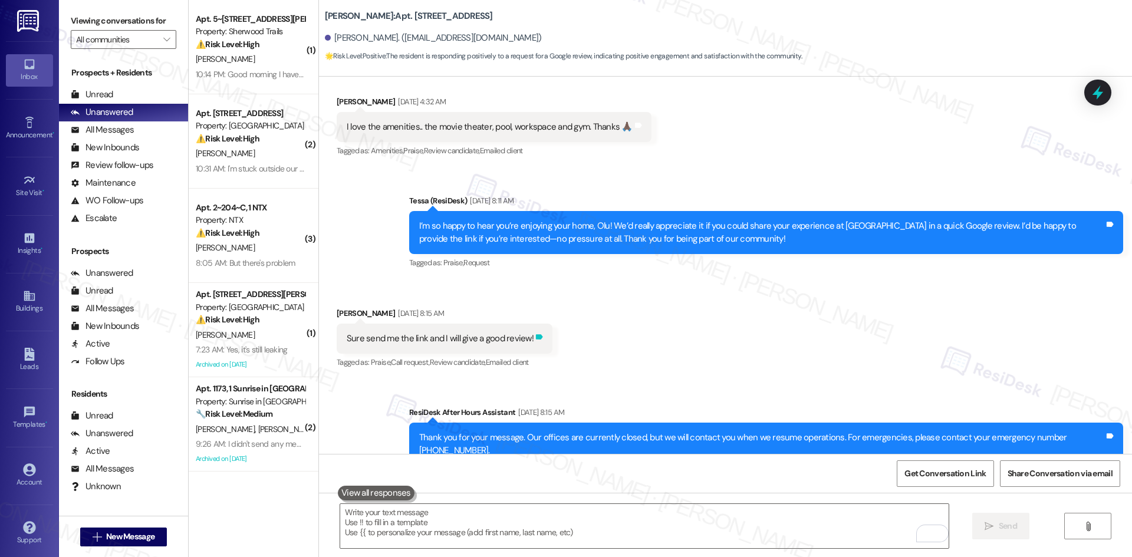
click at [536, 334] on icon at bounding box center [539, 336] width 7 height 5
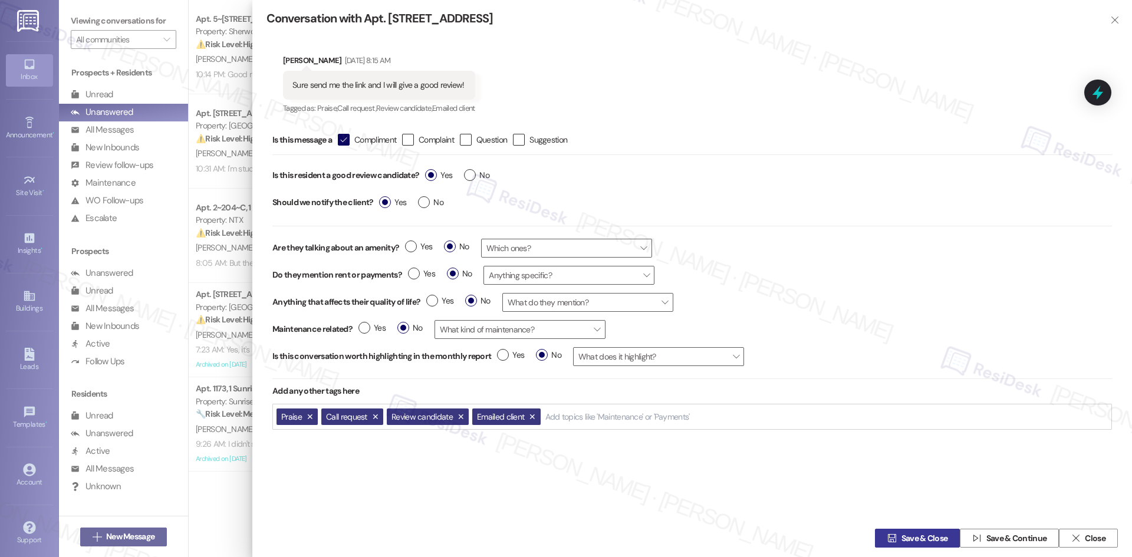
click at [932, 539] on span "Save & Close" at bounding box center [924, 538] width 47 height 12
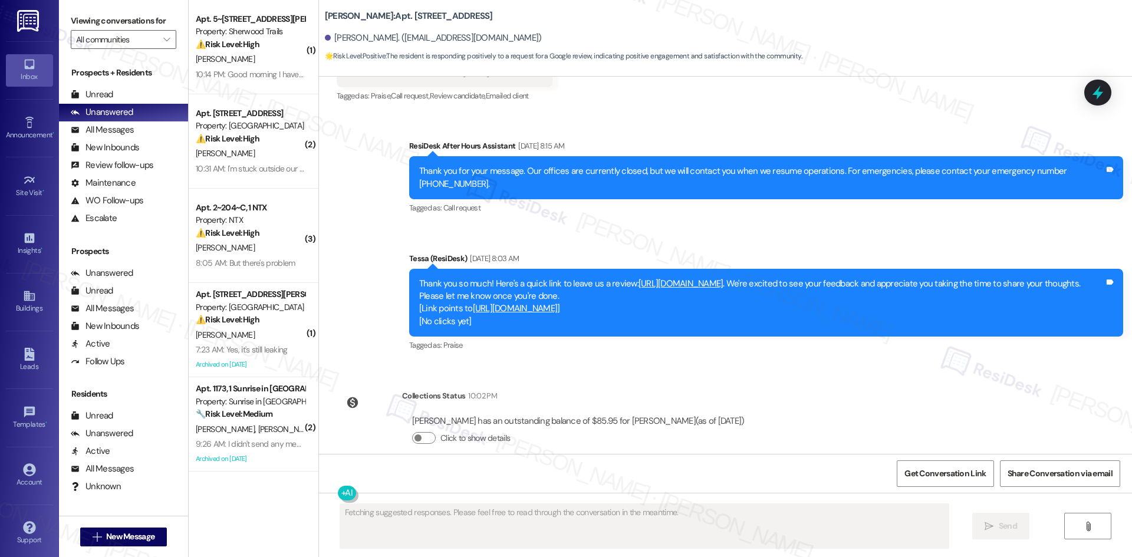
scroll to position [695, 0]
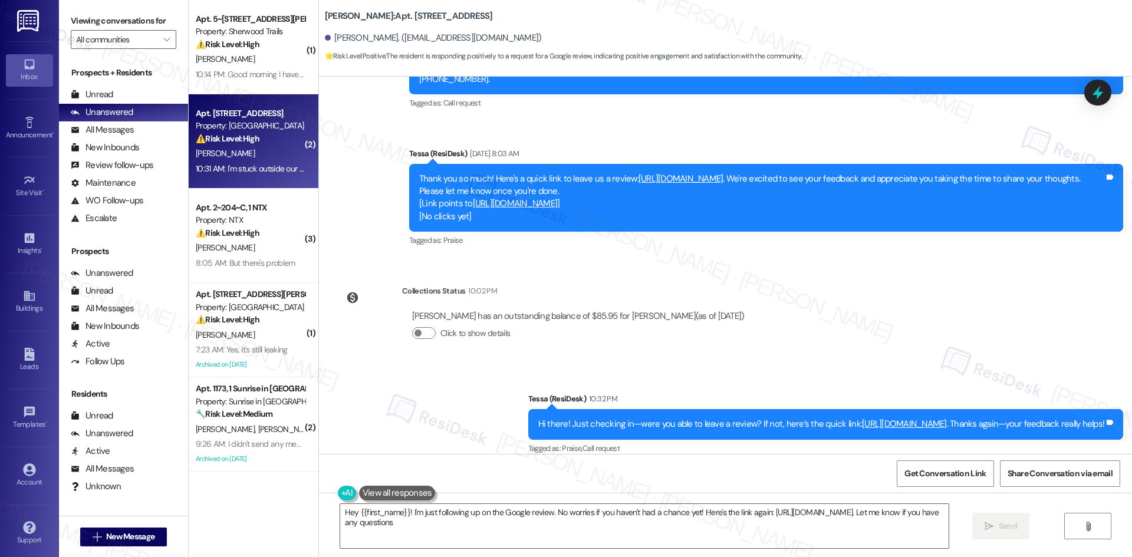
type textarea "Hey {{first_name}}! I'm just following up on the Google review. No worries if y…"
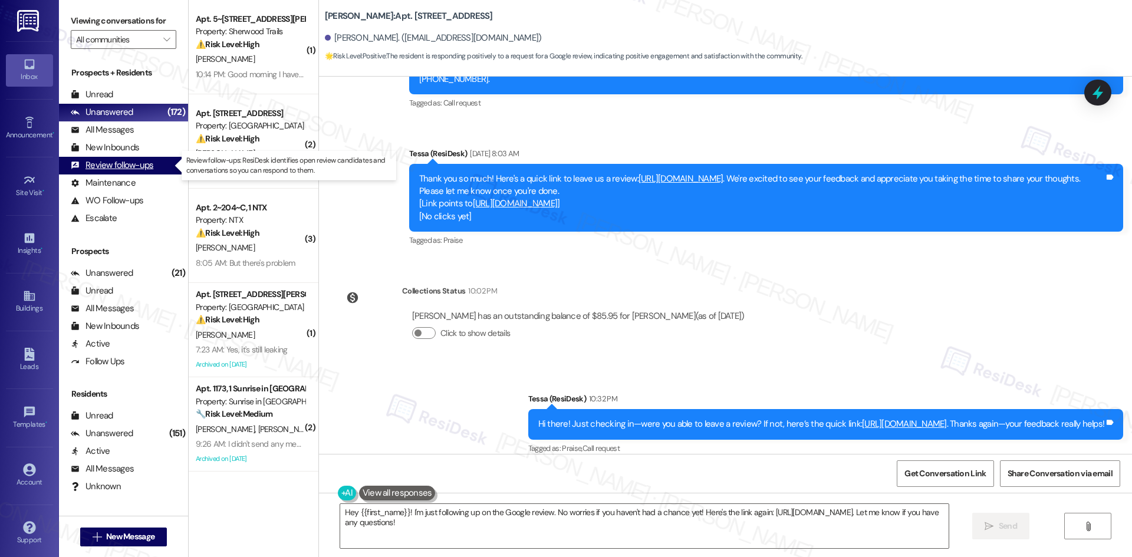
click at [140, 164] on div "Review follow-ups" at bounding box center [112, 165] width 83 height 12
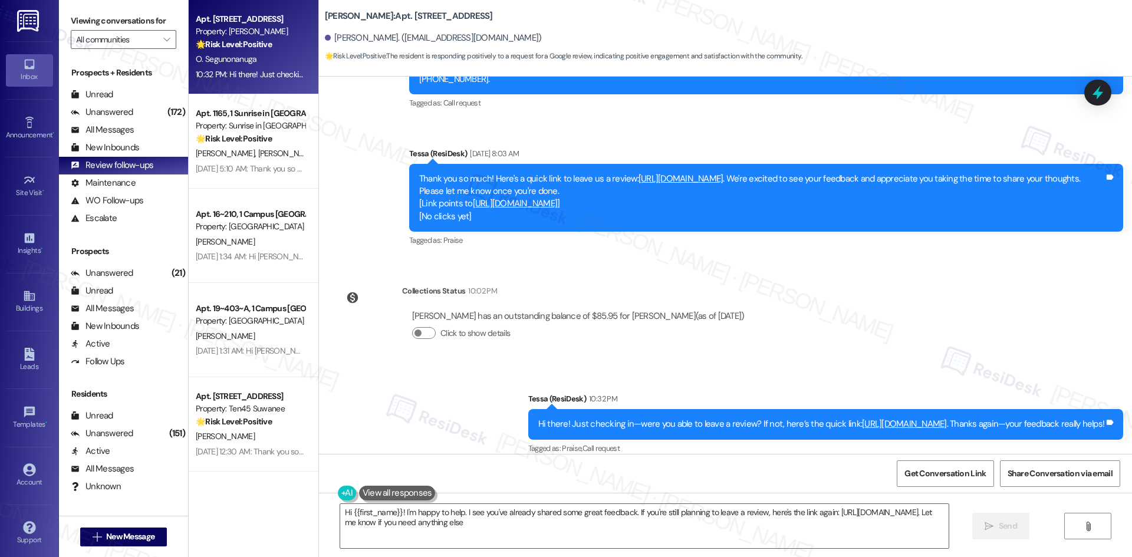
type textarea "Hi {{first_name}}! I'm happy to help. I see you've already shared some great fe…"
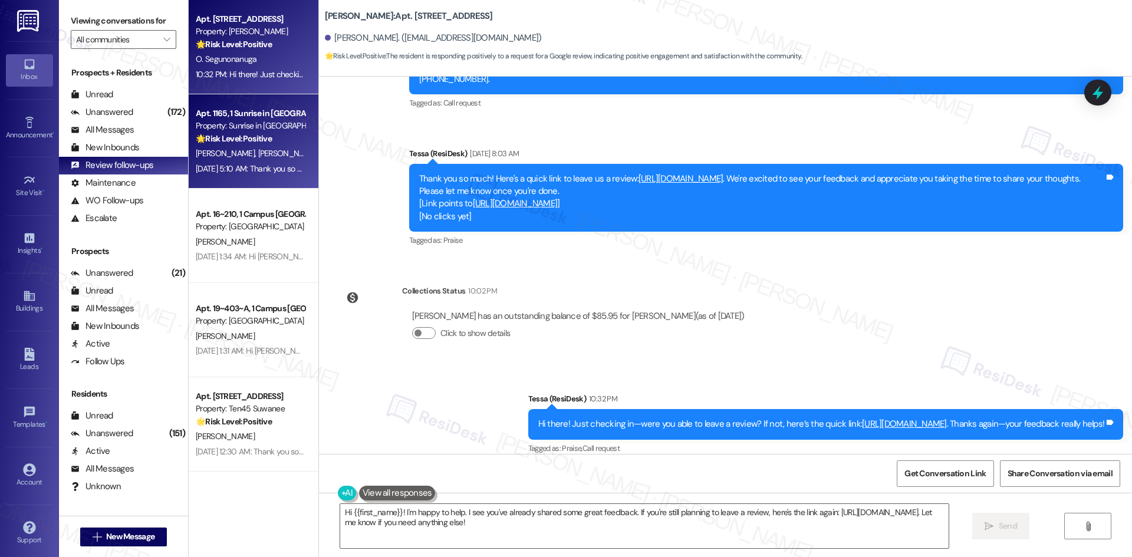
click at [213, 137] on strong "🌟 Risk Level: Positive" at bounding box center [234, 138] width 76 height 11
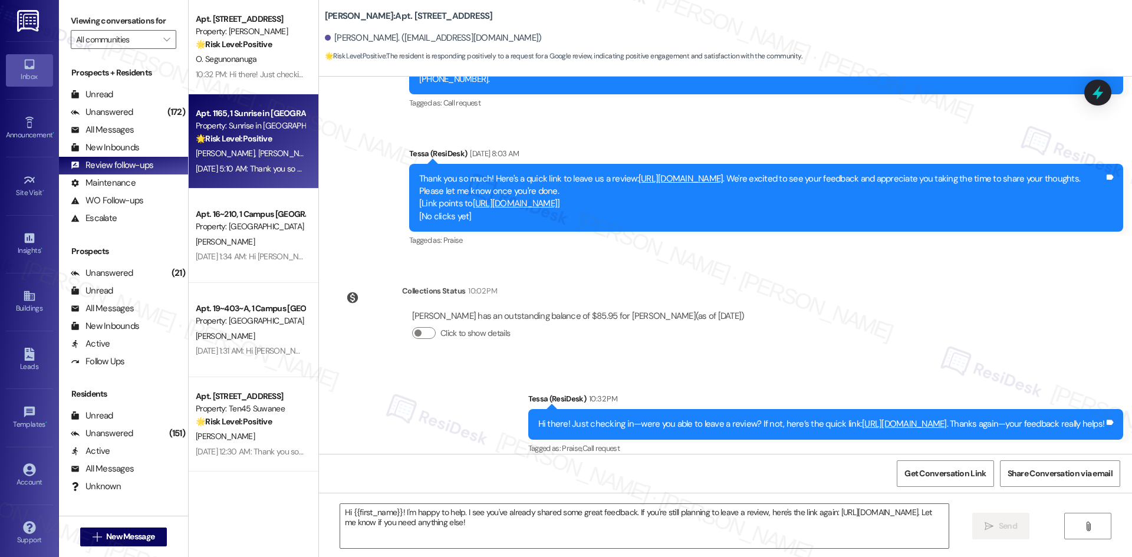
type textarea "Fetching suggested responses. Please feel free to read through the conversation…"
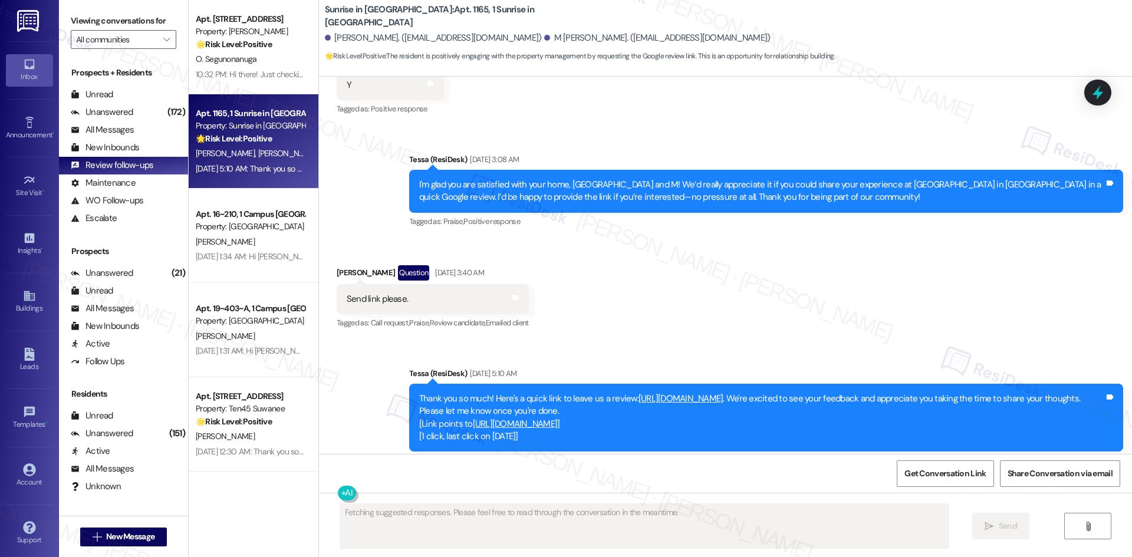
scroll to position [873, 0]
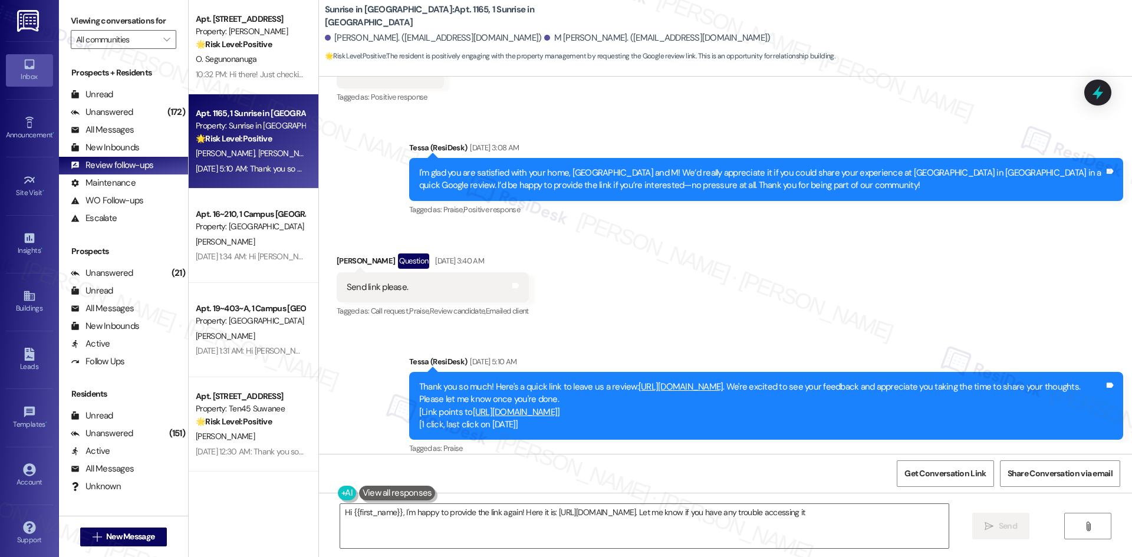
type textarea "Hi {{first_name}}, I'm happy to provide the link again! Here it is: https://www…"
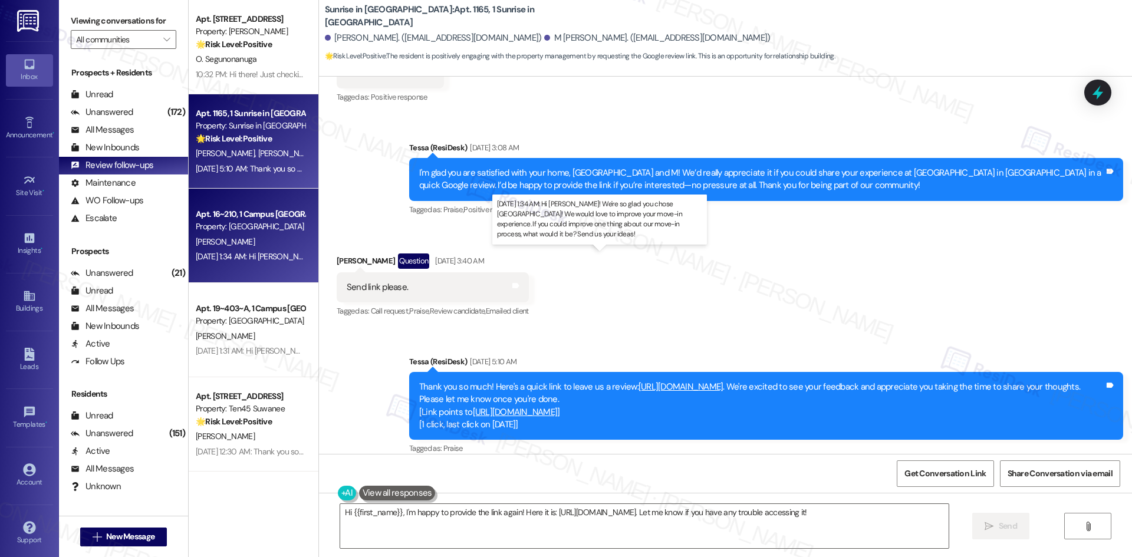
click at [265, 252] on div "Aug 26, 2025 at 1:34 AM: Hi Marcus! We're so glad you chose Campus Village Coll…" at bounding box center [595, 256] width 799 height 11
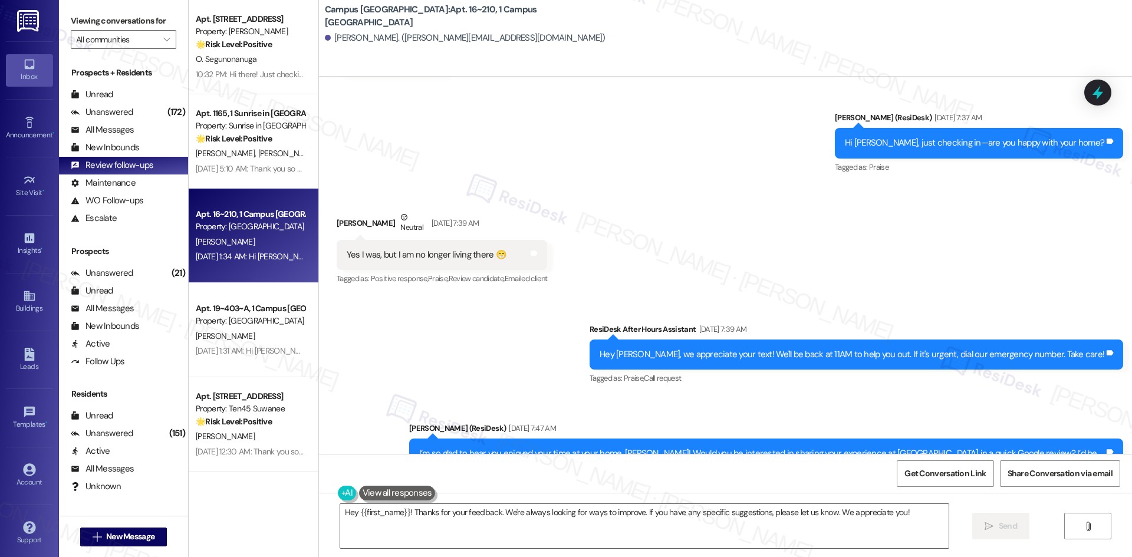
scroll to position [1524, 0]
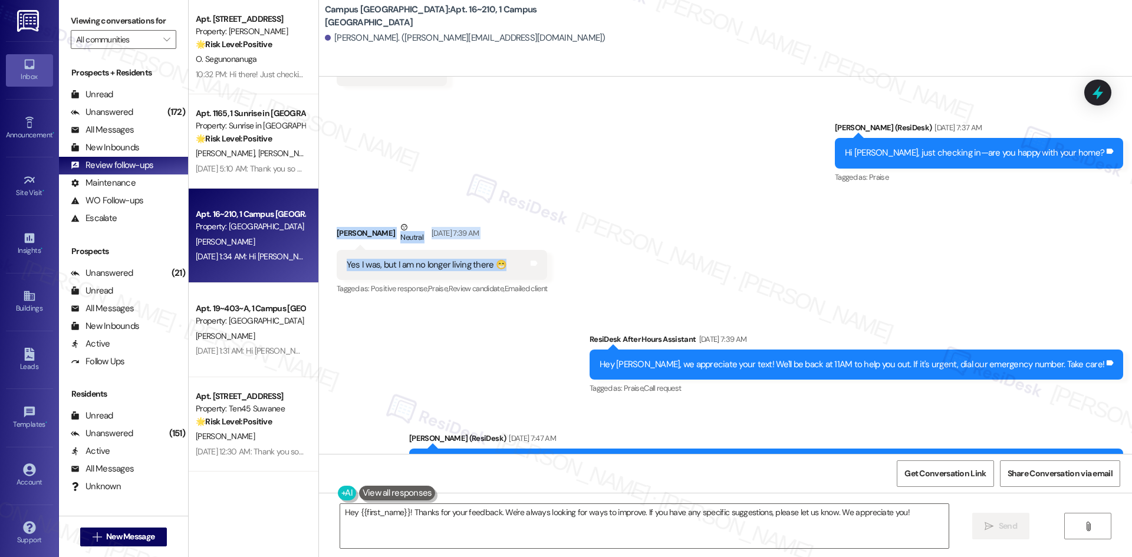
drag, startPoint x: 320, startPoint y: 226, endPoint x: 503, endPoint y: 269, distance: 188.3
click at [503, 269] on div "Received via SMS Marcus Hoang Neutral Jul 30, 2025 at 7:39 AM Yes I was, but I …" at bounding box center [442, 259] width 229 height 94
copy div "Marcus Hoang Neutral Jul 30, 2025 at 7:39 AM Yes I was, but I am no longer livi…"
click at [580, 268] on div "Received via SMS Marcus Hoang Neutral Jul 30, 2025 at 7:39 AM Yes I was, but I …" at bounding box center [725, 251] width 813 height 112
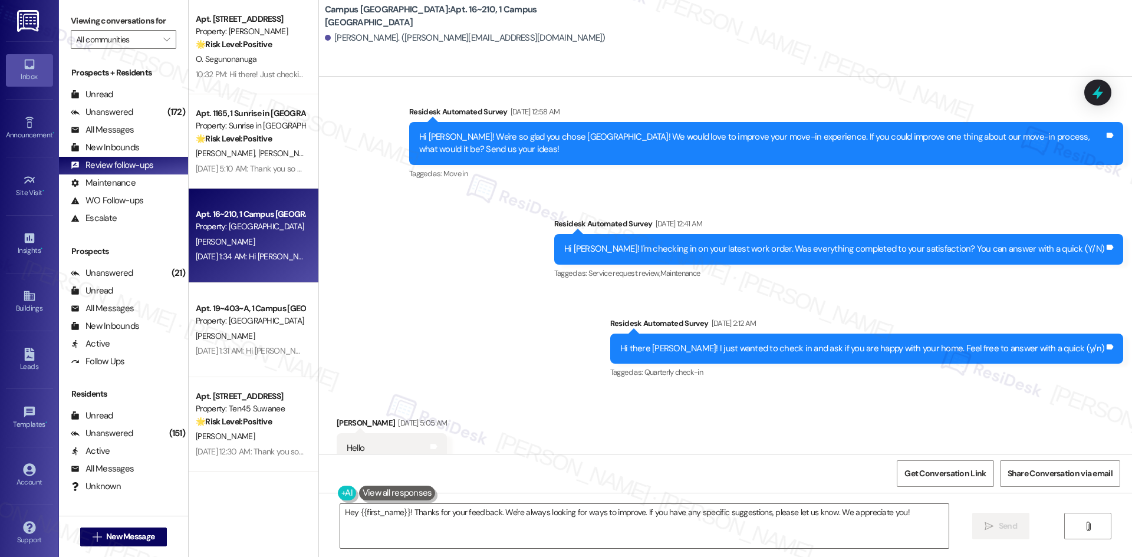
scroll to position [1112, 0]
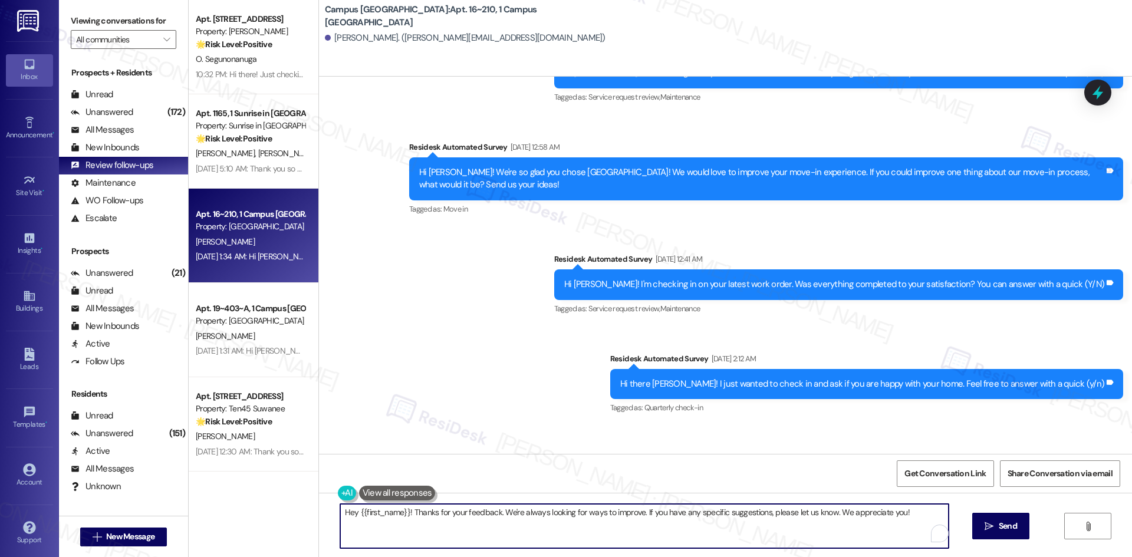
click at [506, 538] on textarea "Hey {{first_name}}! Thanks for your feedback. We're always looking for ways to …" at bounding box center [644, 526] width 608 height 44
paste textarea "I'm so sorry to bother you! I'll take you off our distribution list. Would you …"
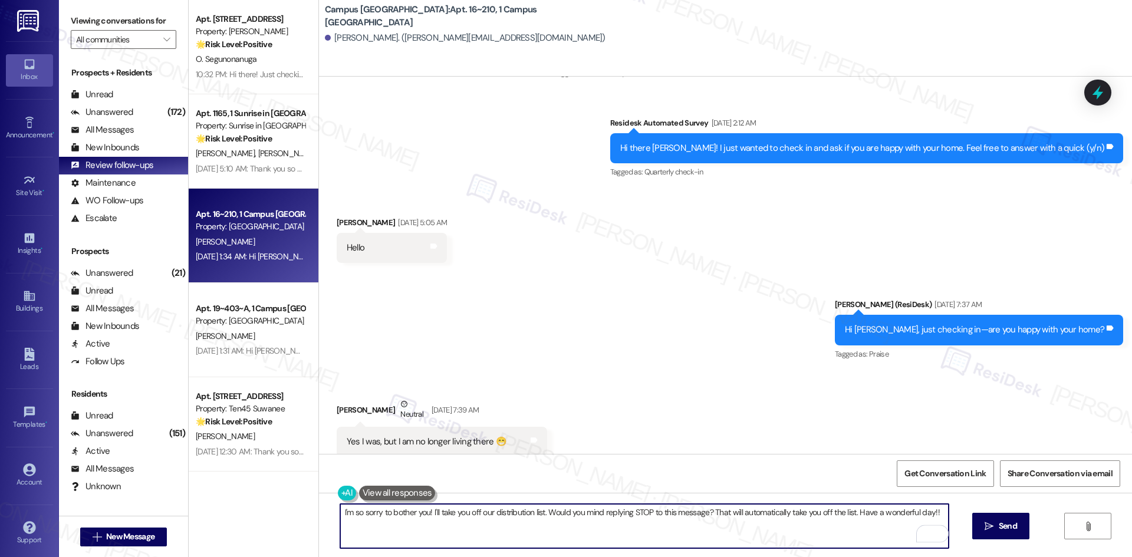
scroll to position [1701, 0]
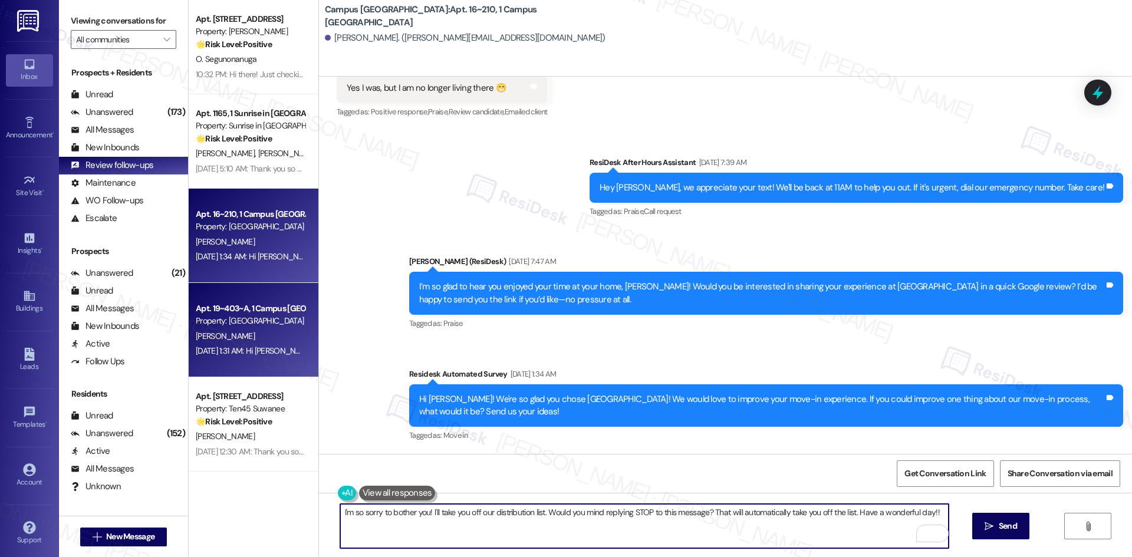
type textarea "I'm so sorry to bother you! I'll take you off our distribution list. Would you …"
click at [239, 361] on div "Apt. 19~403~A, 1 Campus Village College Station Property: Campus Village Colleg…" at bounding box center [254, 330] width 130 height 94
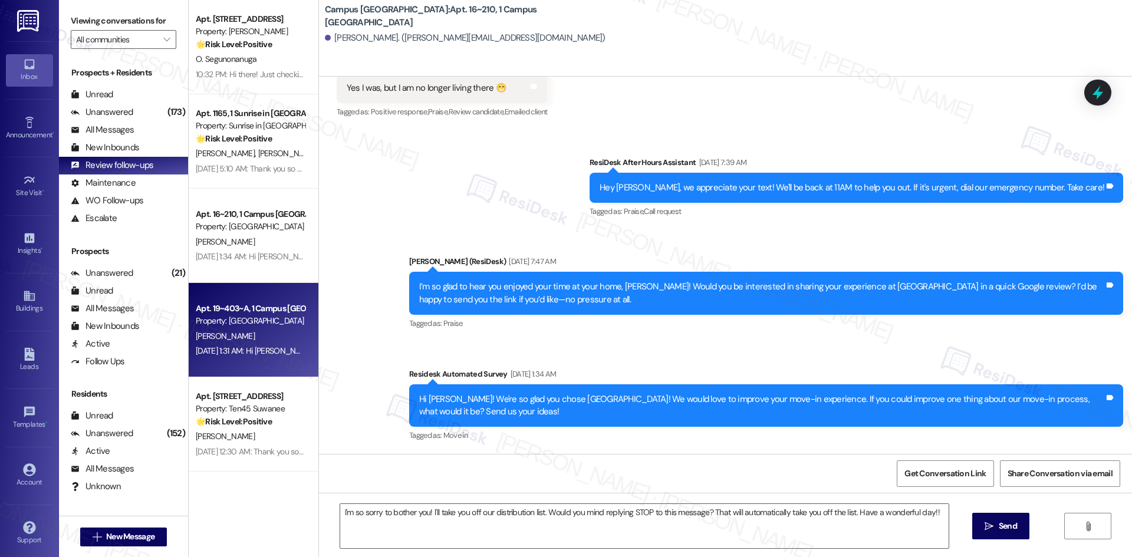
type textarea "Fetching suggested responses. Please feel free to read through the conversation…"
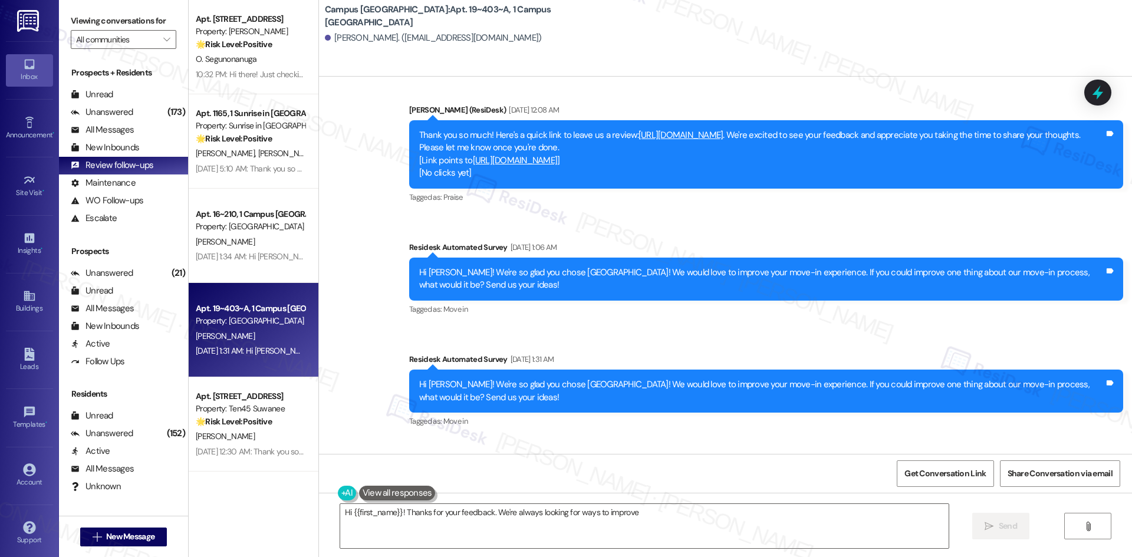
scroll to position [1022, 0]
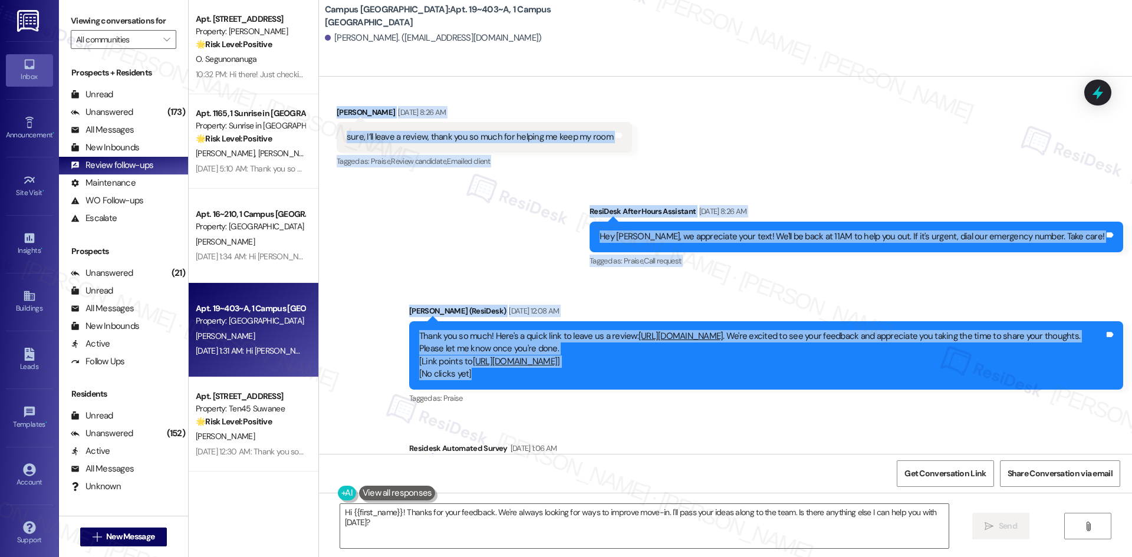
drag, startPoint x: 317, startPoint y: 107, endPoint x: 526, endPoint y: 386, distance: 349.0
click at [526, 386] on div "Announcement, sent via SMS Sarah (ResiDesk) Jan 21, 2025 at 2:54 AM Hello Andre…" at bounding box center [725, 265] width 813 height 377
copy div "Andres Cardenas Aug 01, 2025 at 8:26 AM sure, I’ll leave a review, thank you so…"
click at [531, 252] on div "Sent via SMS ResiDesk After Hours Assistant Aug 01, 2025 at 8:26 AM Hey Andres,…" at bounding box center [725, 409] width 813 height 461
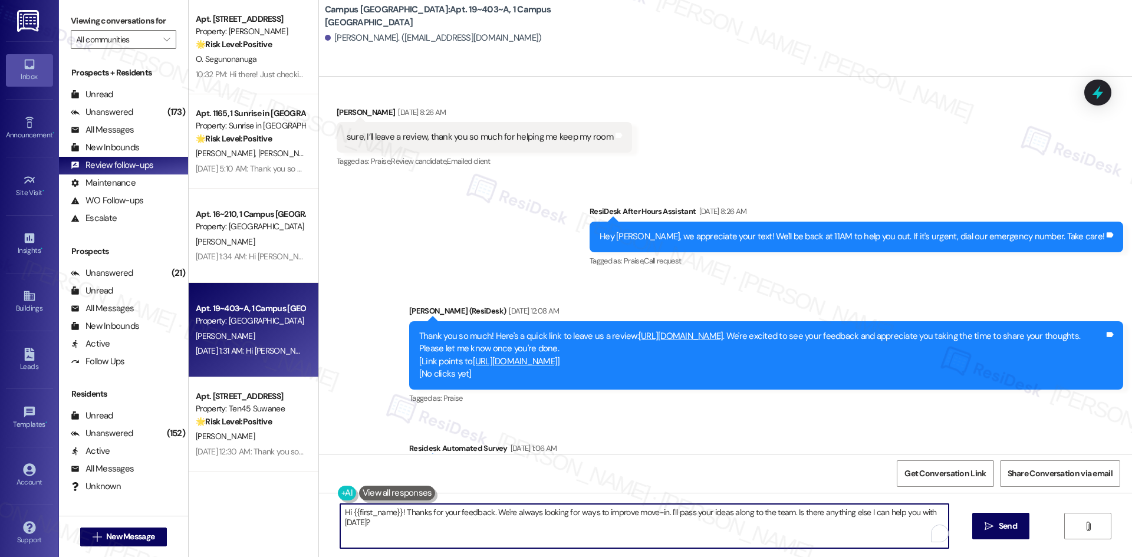
click at [472, 530] on textarea "Hi {{first_name}}! Thanks for your feedback. We're always looking for ways to i…" at bounding box center [644, 526] width 608 height 44
paste textarea "Andres! Just following up—were you able to leave a review yet? If not, here’s t…"
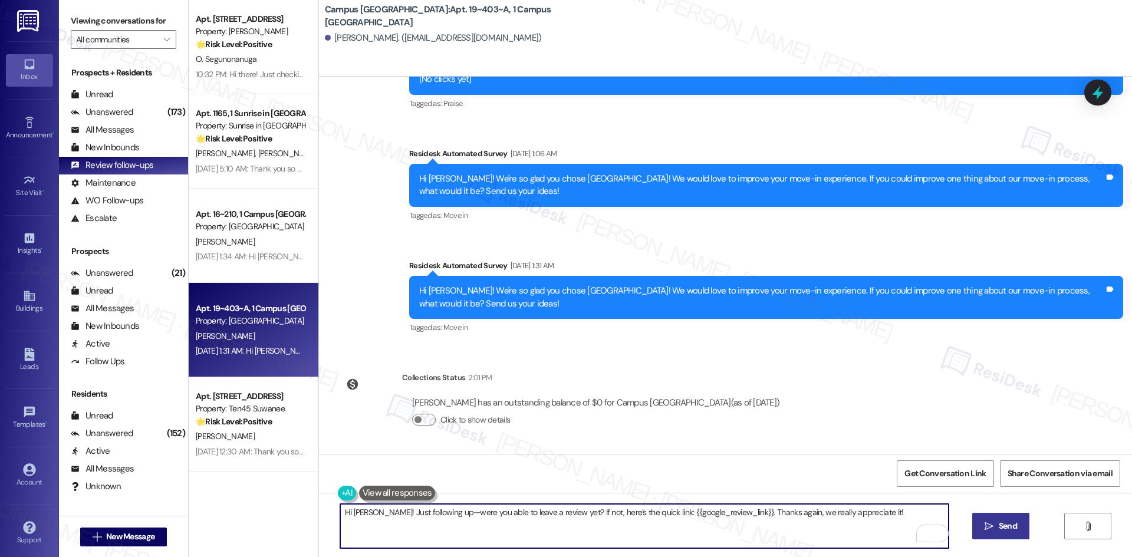
type textarea "Hi Andres! Just following up—were you able to leave a review yet? If not, here’…"
click at [1015, 532] on span "Send" at bounding box center [1007, 526] width 18 height 12
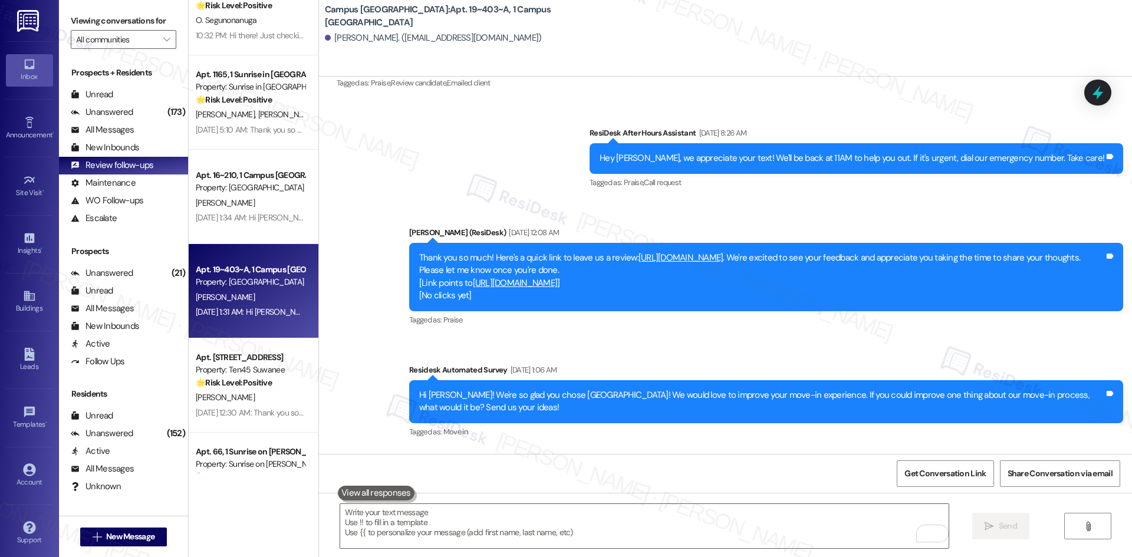
scroll to position [177, 0]
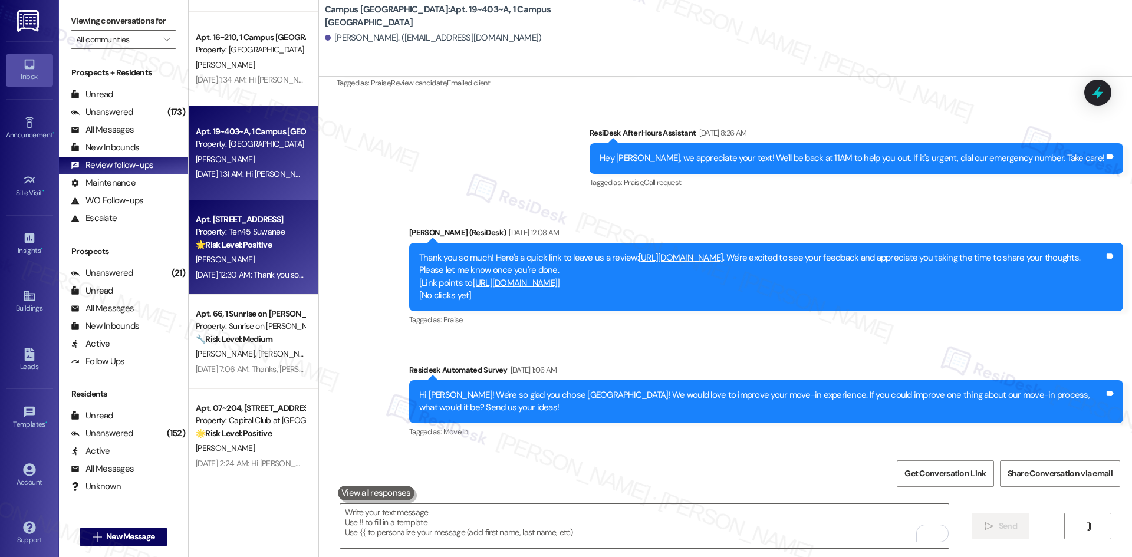
click at [238, 276] on div "Aug 26, 2025 at 12:30 AM: Thank you so much for leaving us a Google review—we r…" at bounding box center [511, 274] width 630 height 11
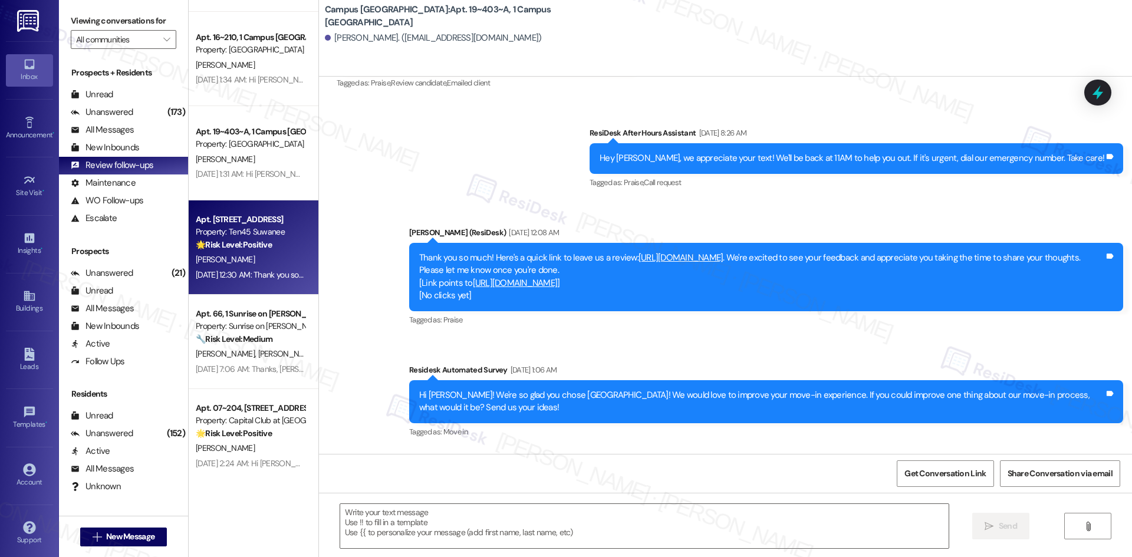
type textarea "Fetching suggested responses. Please feel free to read through the conversation…"
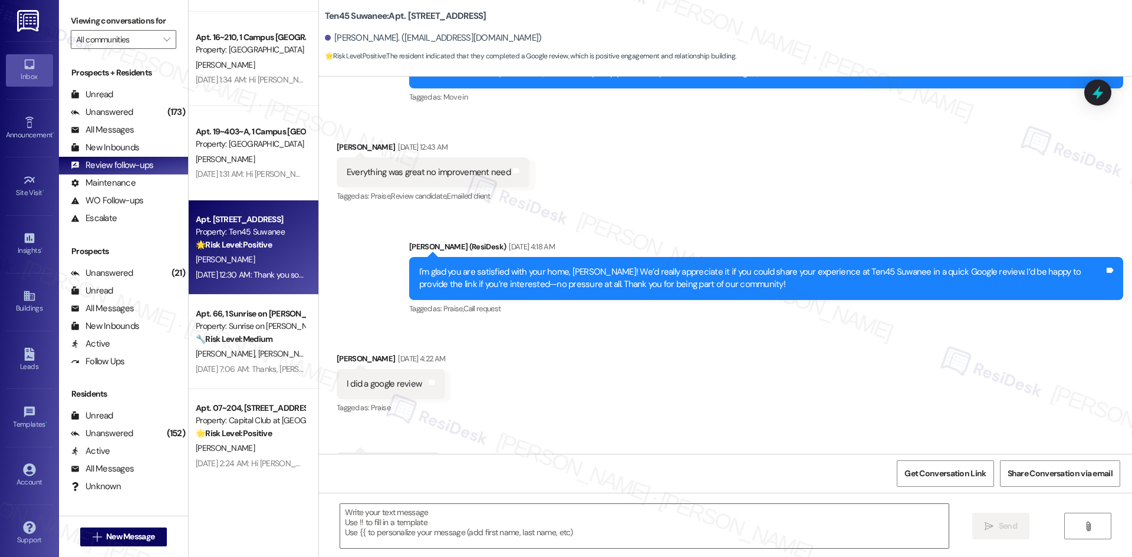
scroll to position [121, 0]
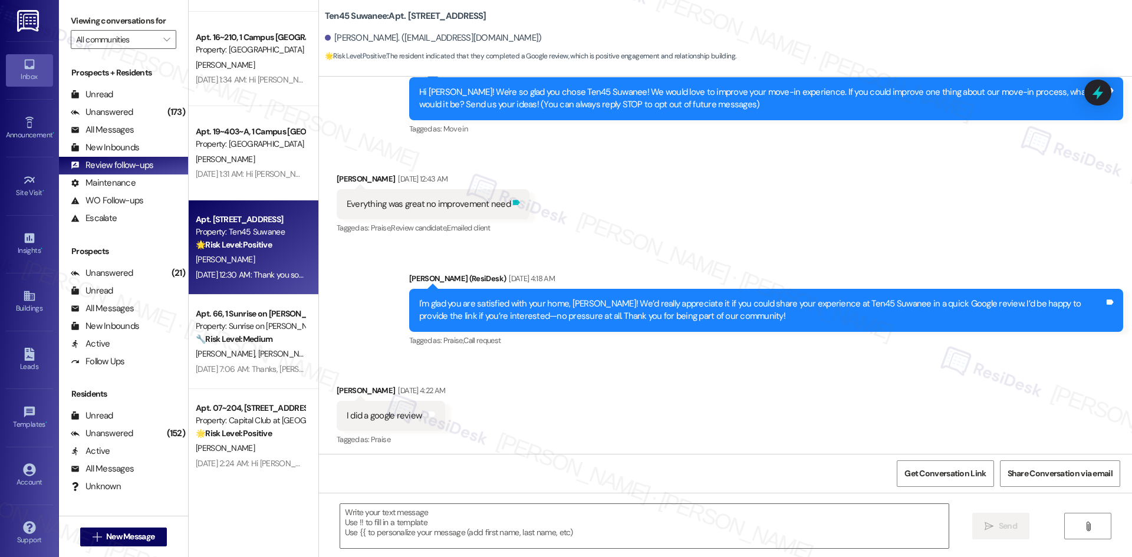
click at [513, 203] on icon at bounding box center [516, 202] width 7 height 5
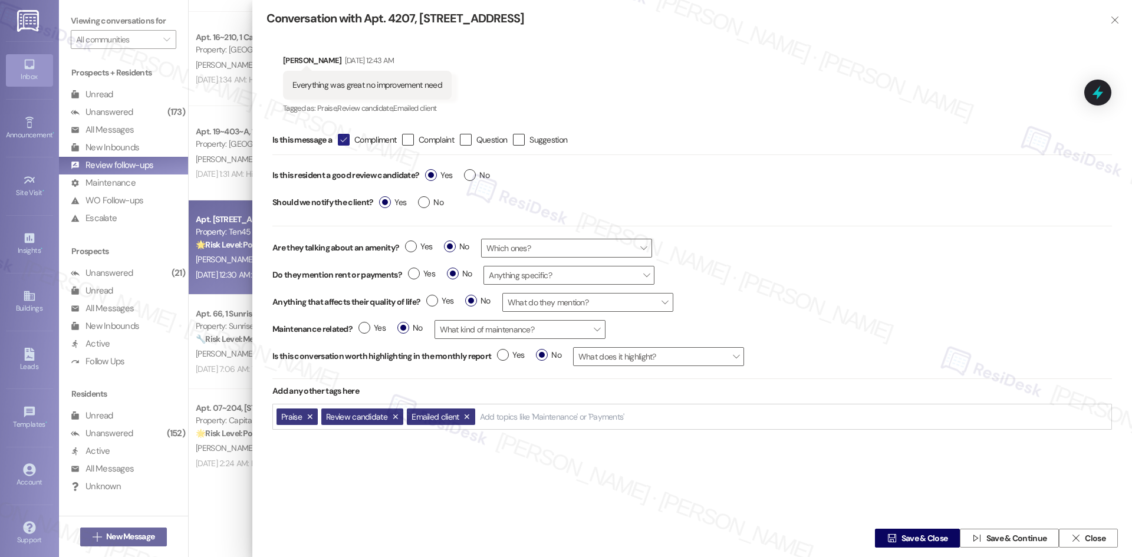
click at [347, 143] on icon "" at bounding box center [343, 140] width 8 height 12
click at [339, 143] on input " Compliment" at bounding box center [336, 140] width 8 height 8
checkbox input "false"
click at [436, 173] on label "Yes" at bounding box center [438, 175] width 27 height 12
click at [436, 173] on input "Yes" at bounding box center [438, 176] width 27 height 15
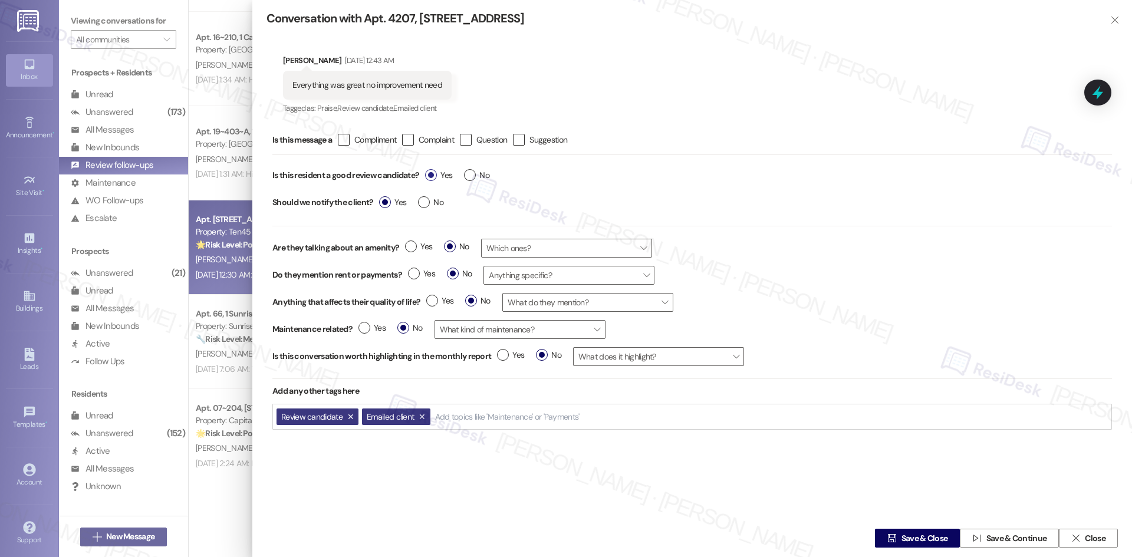
click at [430, 177] on label "Yes" at bounding box center [438, 175] width 27 height 12
click at [430, 177] on input "Yes" at bounding box center [438, 176] width 27 height 15
click at [378, 205] on div "Yes No" at bounding box center [411, 203] width 76 height 27
click at [383, 205] on label "Yes" at bounding box center [392, 202] width 27 height 12
click at [383, 205] on input "Yes" at bounding box center [392, 203] width 27 height 15
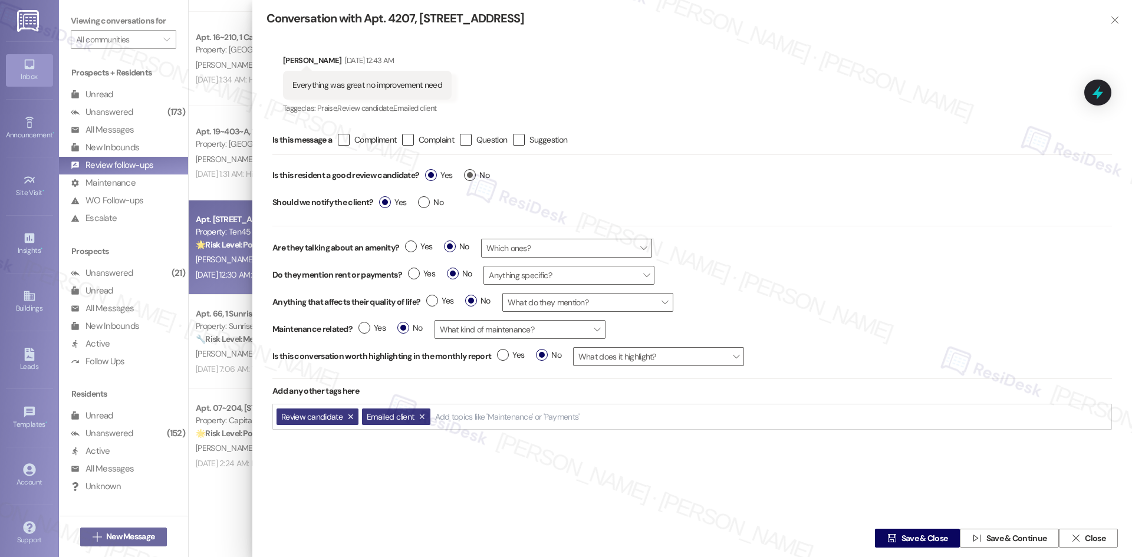
click at [477, 175] on span "No" at bounding box center [476, 175] width 25 height 12
click at [477, 175] on input "No" at bounding box center [476, 176] width 25 height 15
radio input "true"
click at [424, 205] on label "No" at bounding box center [430, 202] width 25 height 12
click at [424, 205] on input "No" at bounding box center [430, 203] width 25 height 15
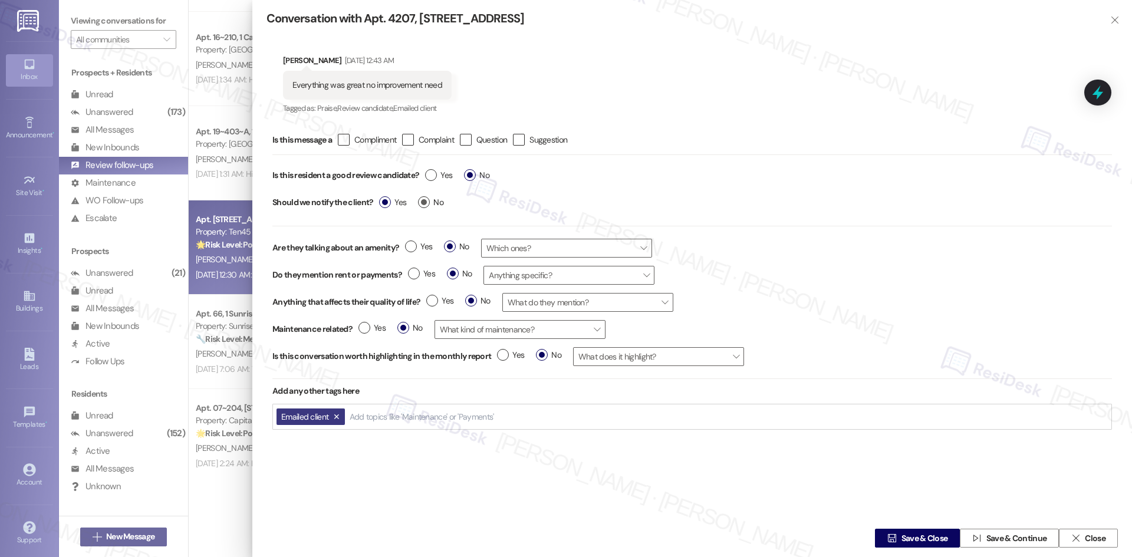
radio input "true"
click at [927, 540] on span "Save & Close" at bounding box center [924, 538] width 47 height 12
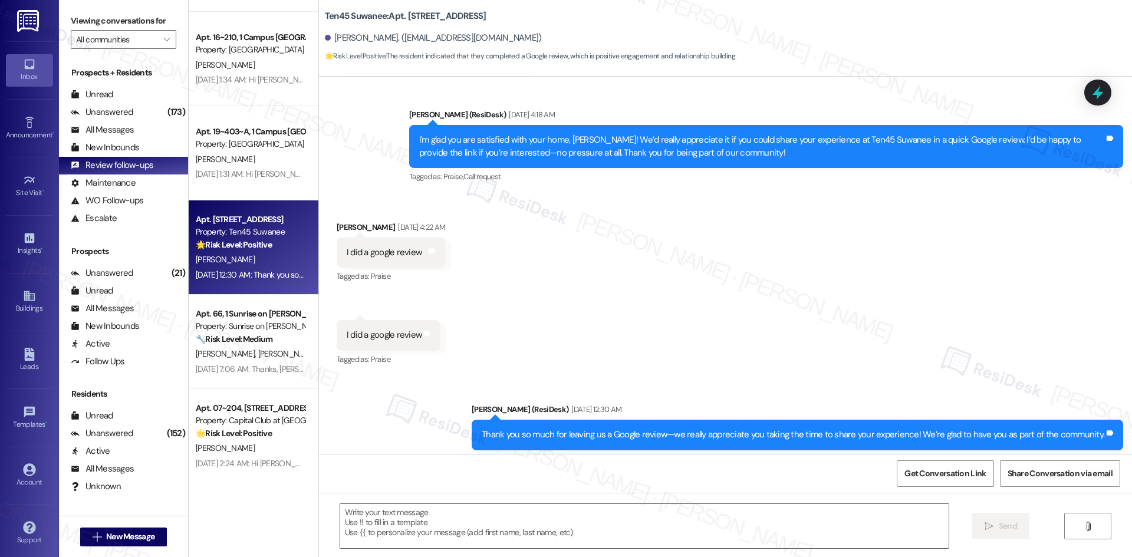
scroll to position [399, 0]
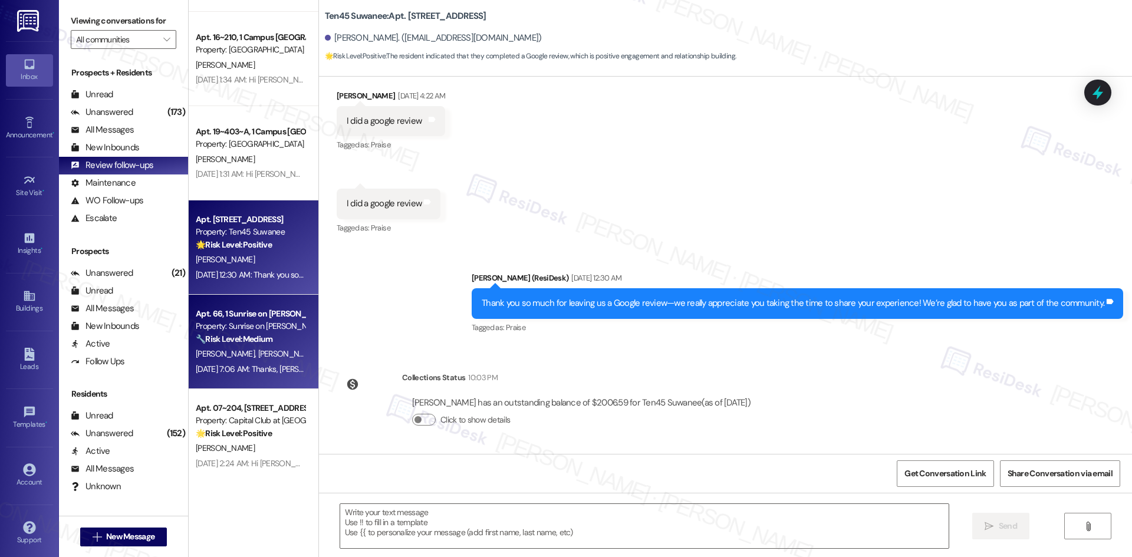
click at [263, 358] on div "D. Hernandez B. Anaya" at bounding box center [250, 354] width 111 height 15
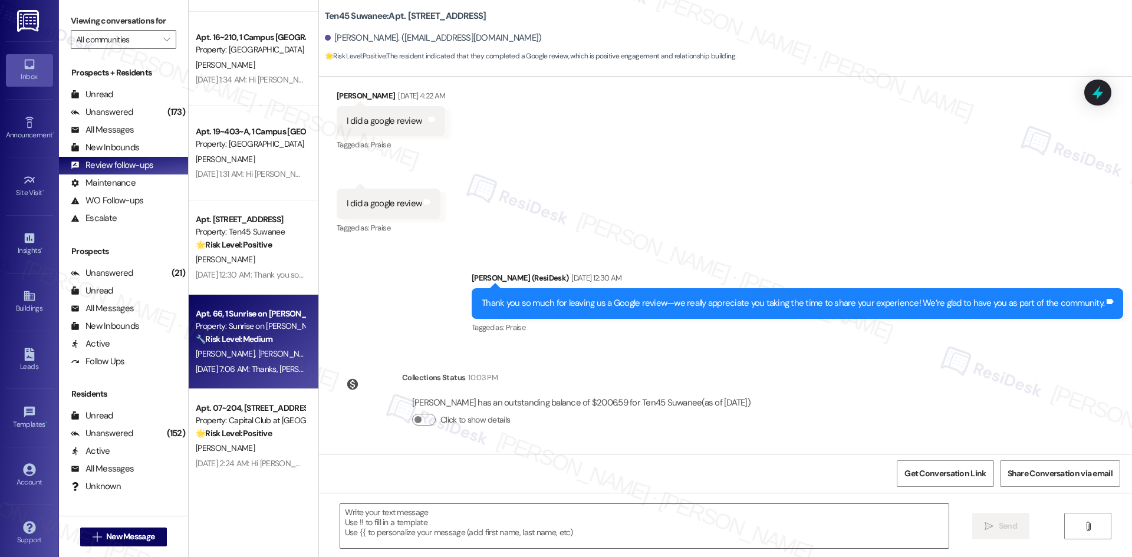
type textarea "Fetching suggested responses. Please feel free to read through the conversation…"
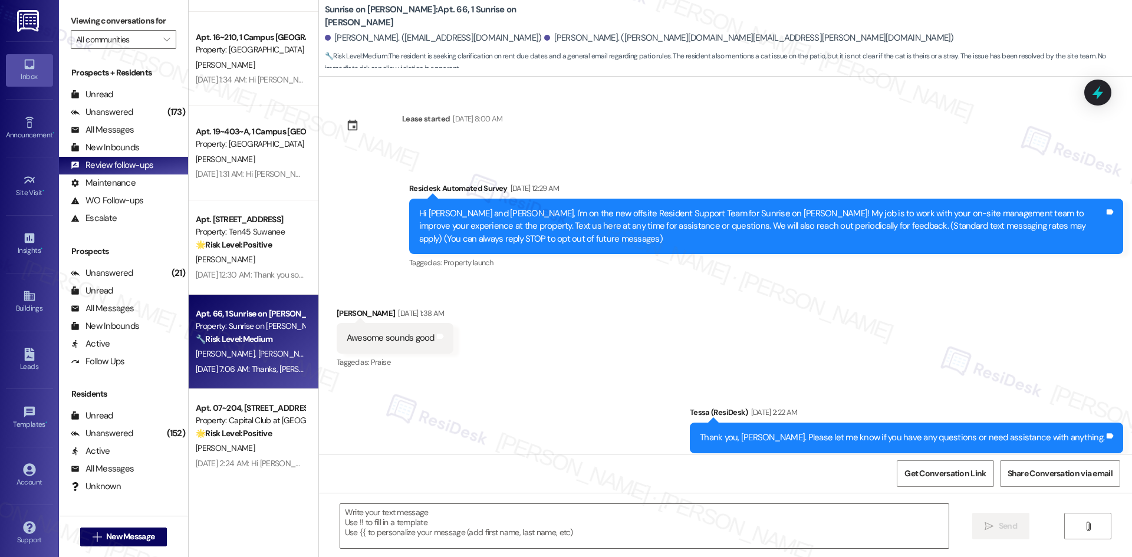
scroll to position [9174, 0]
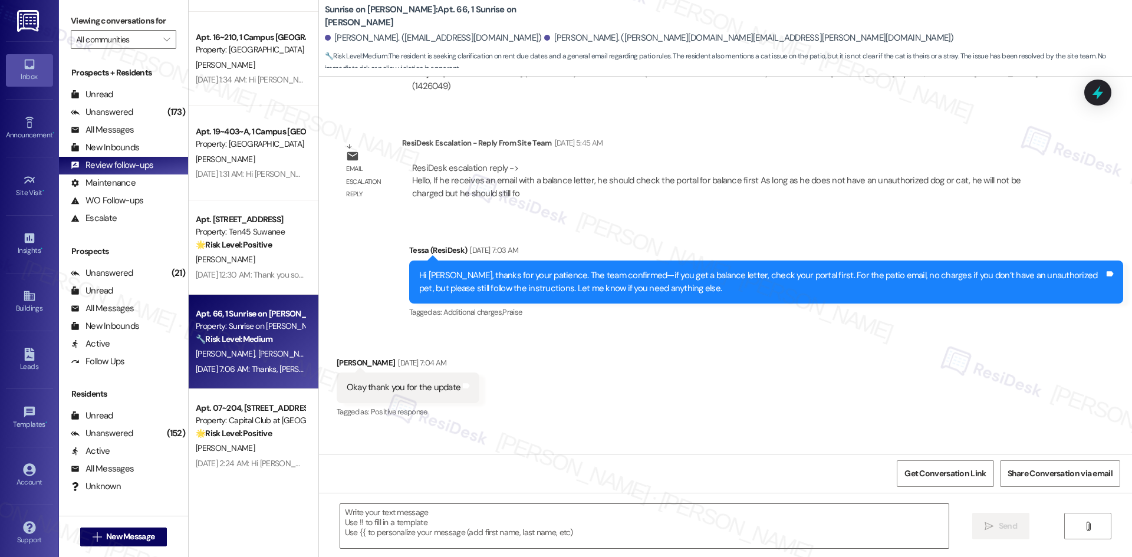
type textarea "Fetching suggested responses. Please feel free to read through the conversation…"
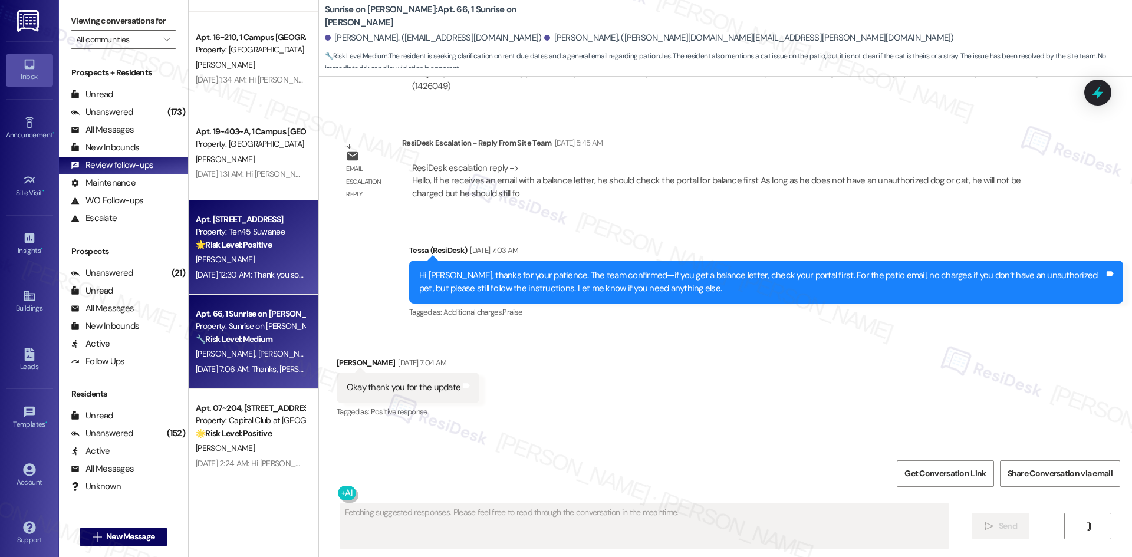
click at [257, 272] on div "Aug 26, 2025 at 12:30 AM: Thank you so much for leaving us a Google review—we r…" at bounding box center [511, 274] width 630 height 11
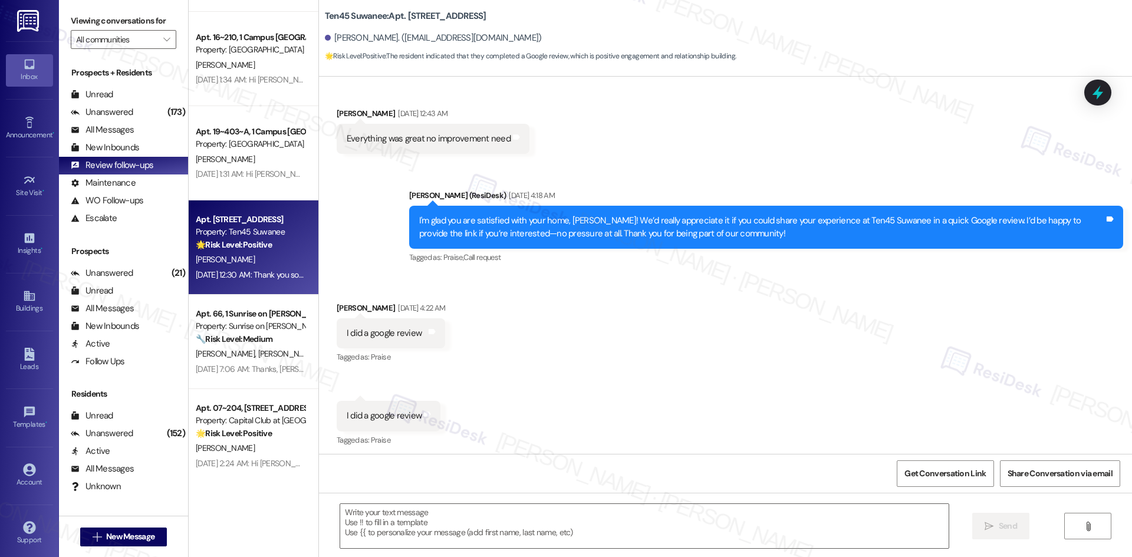
scroll to position [190, 0]
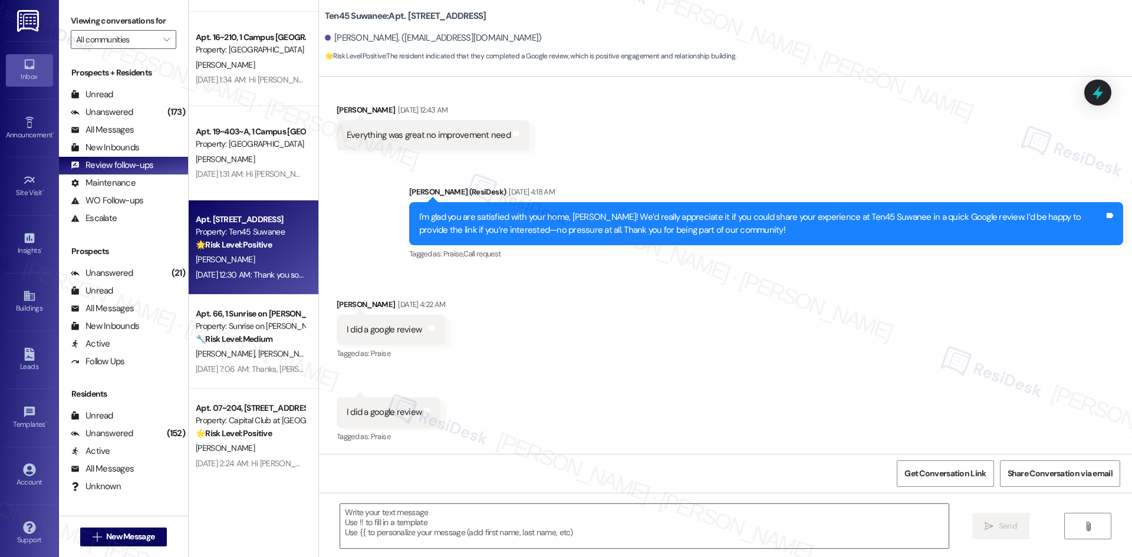
type textarea "Fetching suggested responses. Please feel free to read through the conversation…"
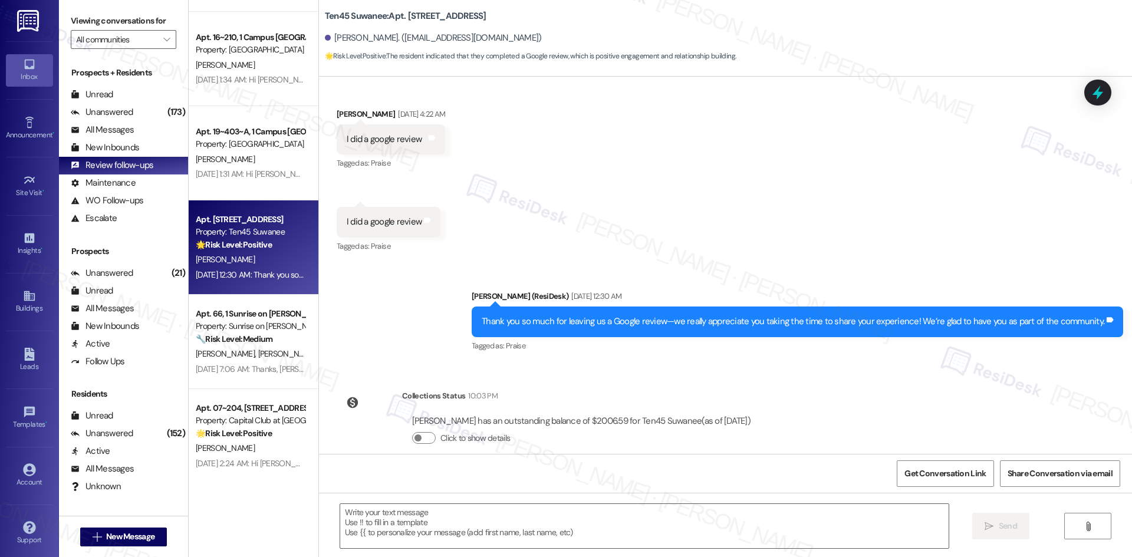
scroll to position [399, 0]
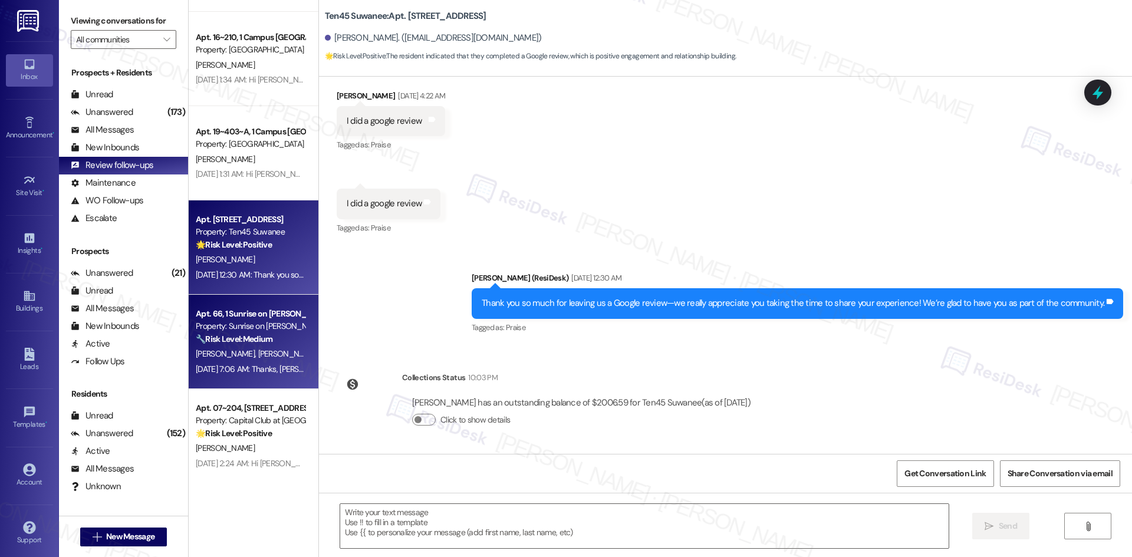
click at [228, 338] on strong "🔧 Risk Level: Medium" at bounding box center [234, 339] width 77 height 11
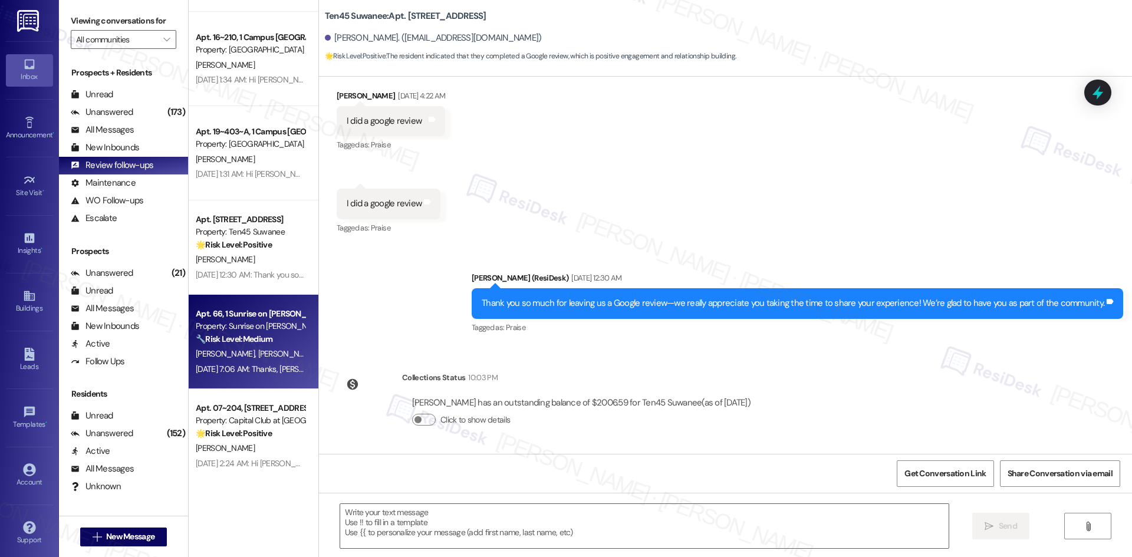
type textarea "Fetching suggested responses. Please feel free to read through the conversation…"
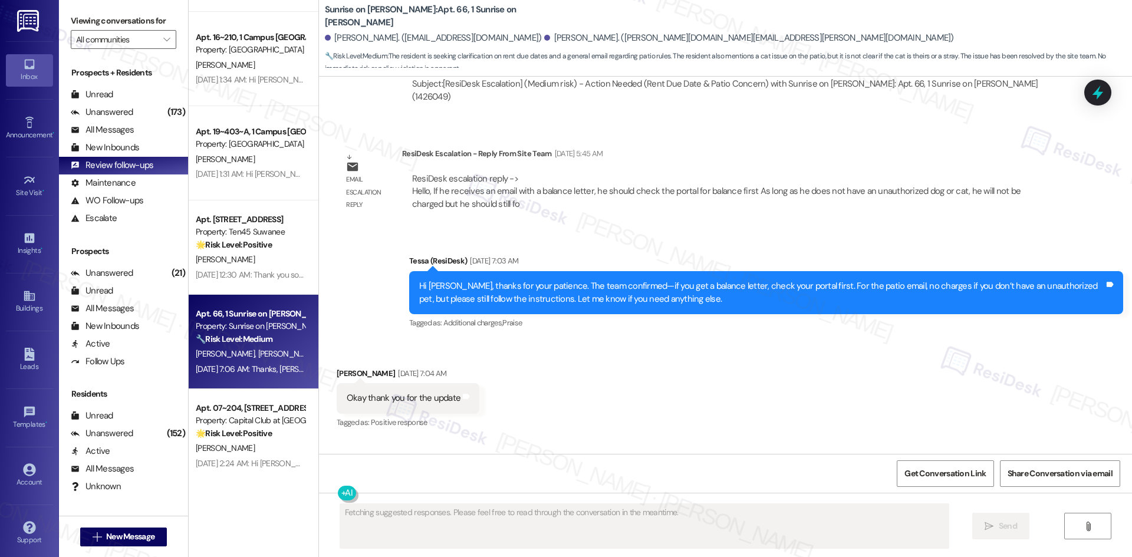
scroll to position [9174, 0]
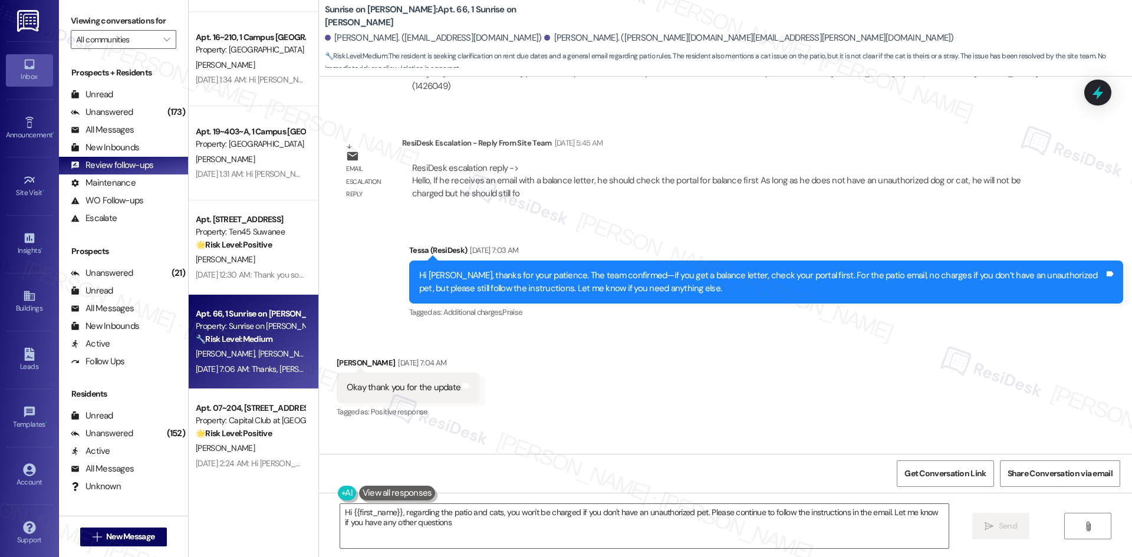
type textarea "Hi {{first_name}}, regarding the patio and cats, you won't be charged if you do…"
click at [141, 118] on div "Unanswered (173)" at bounding box center [123, 113] width 129 height 18
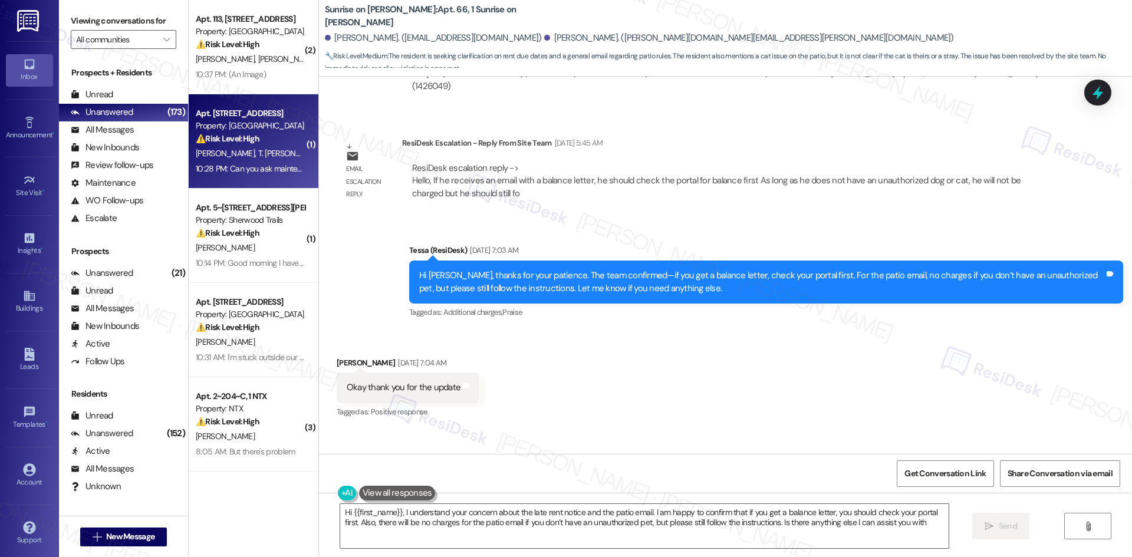
type textarea "Hi {{first_name}}, I understand your concern about the late rent notice and the…"
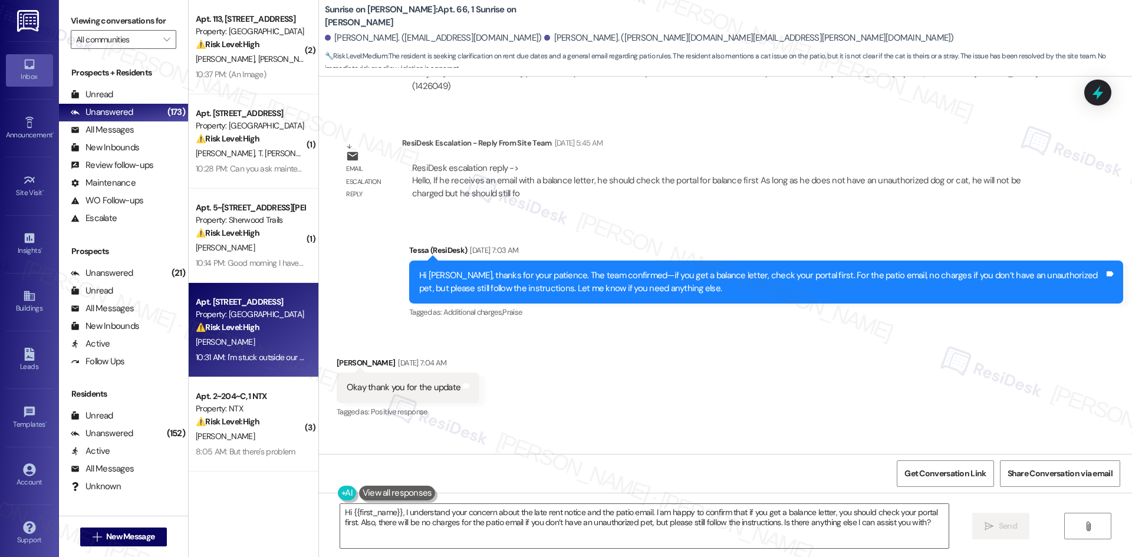
click at [275, 361] on div "10:31 AM: I'm stuck outside our gate along with another resident? 10:31 AM: I'm…" at bounding box center [305, 357] width 218 height 11
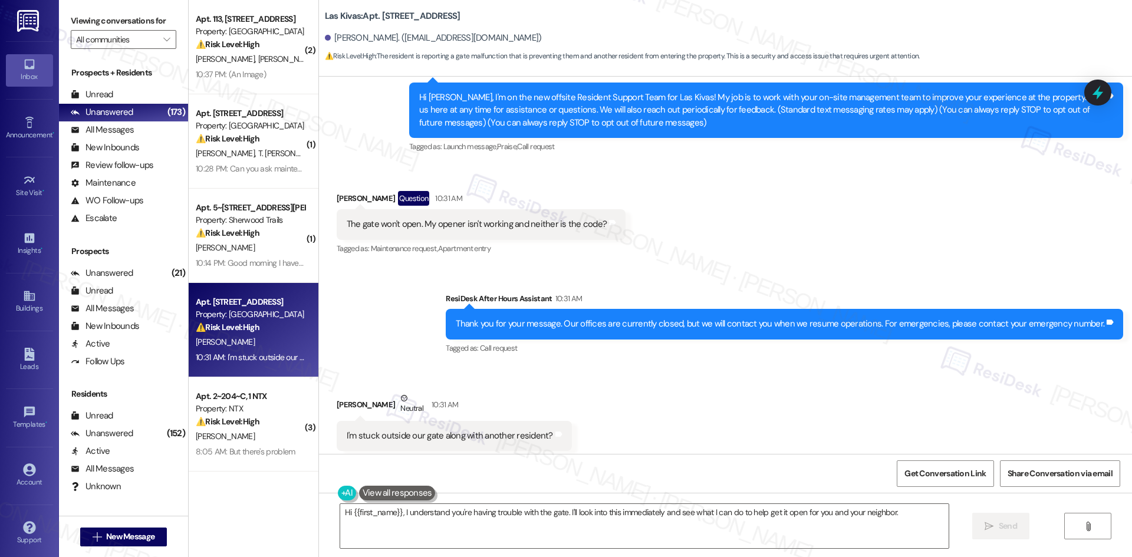
scroll to position [140, 0]
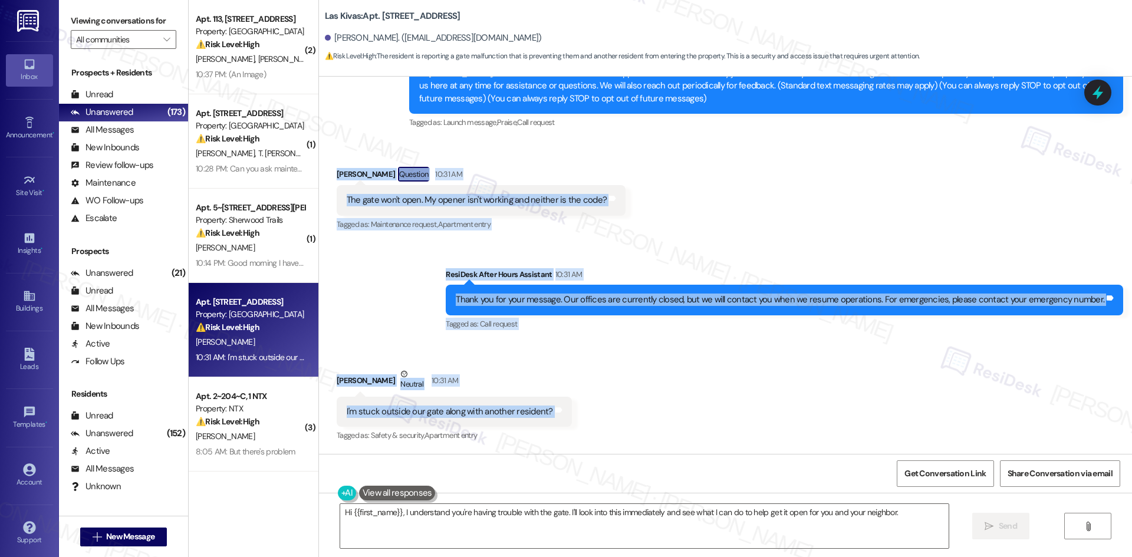
drag, startPoint x: 310, startPoint y: 164, endPoint x: 577, endPoint y: 424, distance: 372.6
click at [577, 424] on div "Lease started Jul 01, 2025 at 8:00 AM Announcement, sent via SMS Tessa (ResiDes…" at bounding box center [725, 265] width 813 height 377
copy div "Brooke Hodge Question 10:31 AM The gate won't open. My opener isn't working and…"
click at [668, 216] on div "Received via SMS Brooke Hodge Question 10:31 AM The gate won't open. My opener …" at bounding box center [725, 191] width 813 height 102
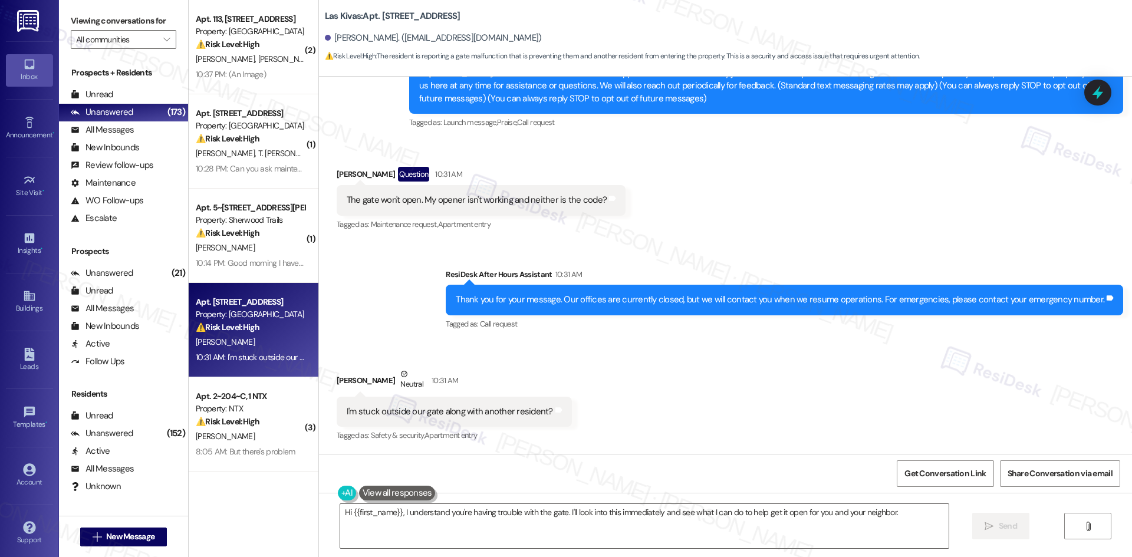
click at [384, 289] on div "Sent via SMS ResiDesk After Hours Assistant 10:31 AM Thank you for your message…" at bounding box center [725, 292] width 813 height 100
drag, startPoint x: 525, startPoint y: 534, endPoint x: 515, endPoint y: 516, distance: 20.8
click at [525, 535] on textarea "Hi {{first_name}}, I understand you're having trouble with the gate. I'll look …" at bounding box center [644, 526] width 608 height 44
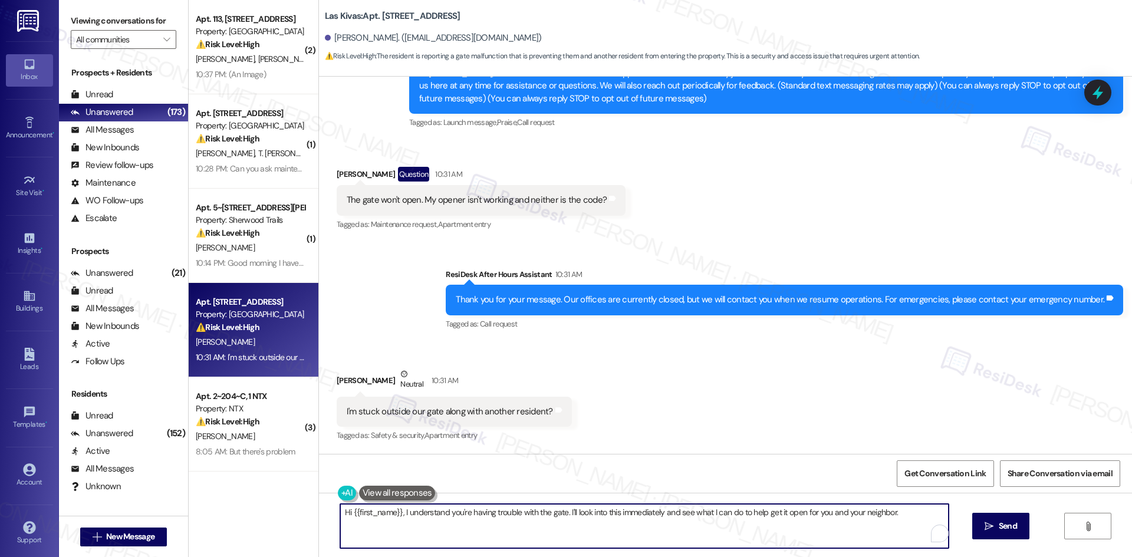
paste textarea "I’m sorry you’re dealing with that, Brooke. I’ll check in with the site team an…"
type textarea "I’m sorry you’re dealing with that, Brooke. I’ll check in with the site team an…"
click at [990, 532] on span " Send" at bounding box center [1000, 526] width 37 height 12
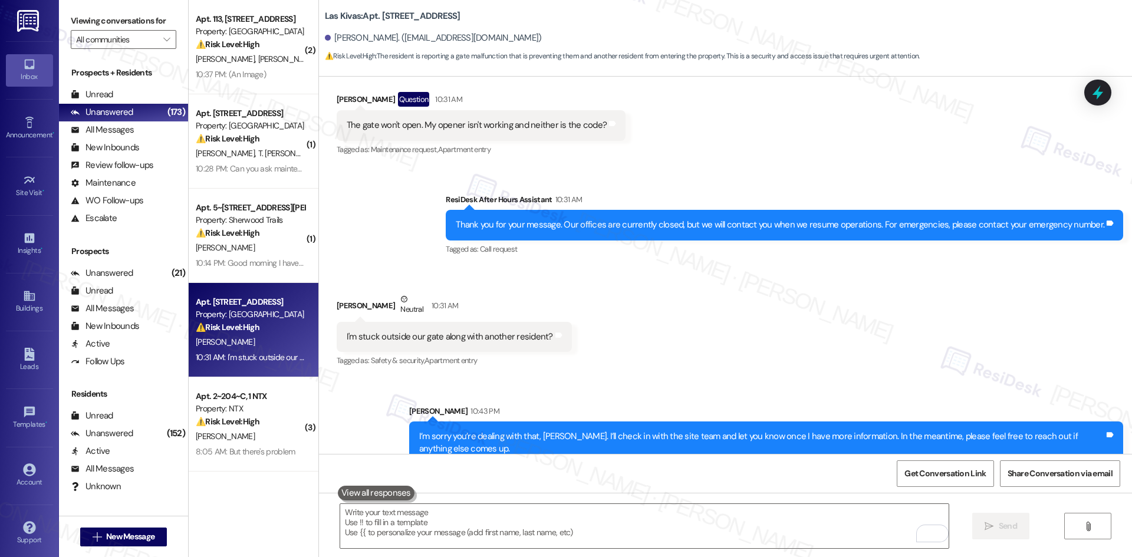
scroll to position [235, 0]
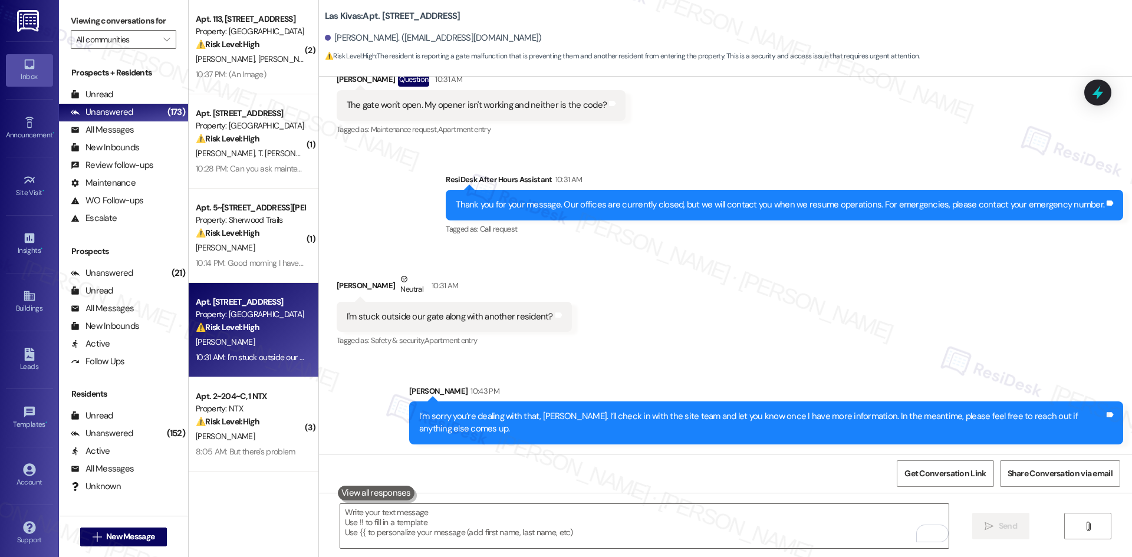
click at [724, 356] on div "Received via SMS Brooke Hodge Neutral 10:31 AM I'm stuck outside our gate along…" at bounding box center [725, 302] width 813 height 112
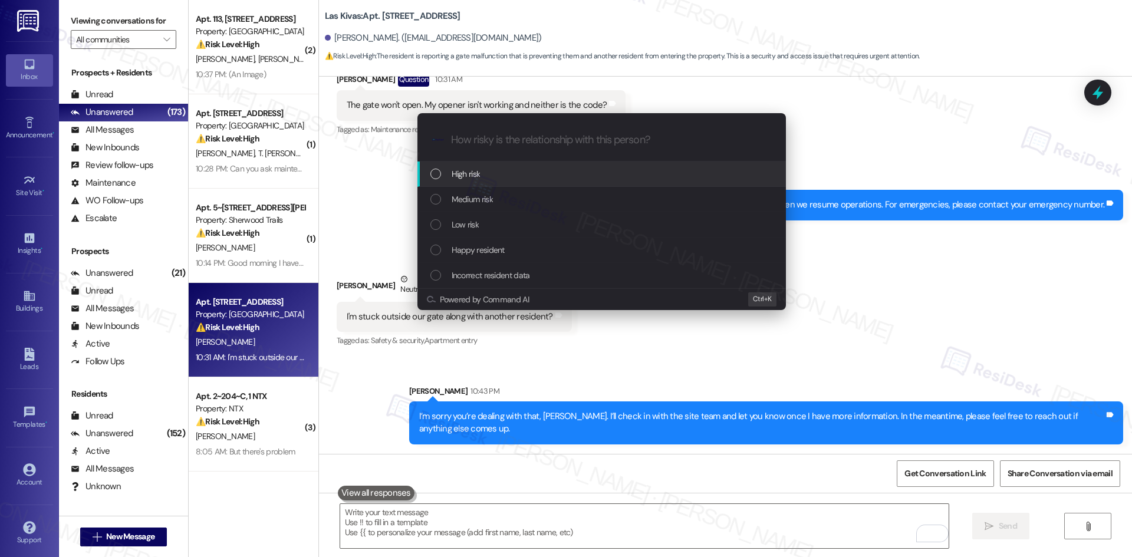
click at [524, 173] on div "High risk" at bounding box center [602, 173] width 345 height 13
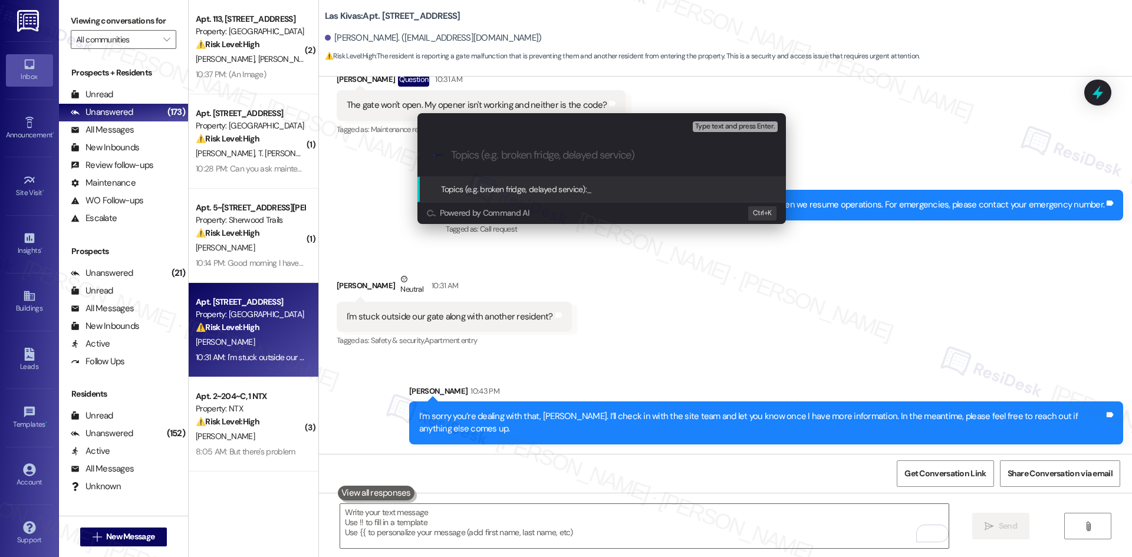
click at [492, 155] on input "Topics (e.g. broken fridge, delayed service)" at bounding box center [611, 155] width 320 height 12
paste input "Gate Access Issue – Resident Stuck Outside"
type input "Gate Access Issue – Resident Stuck Outside"
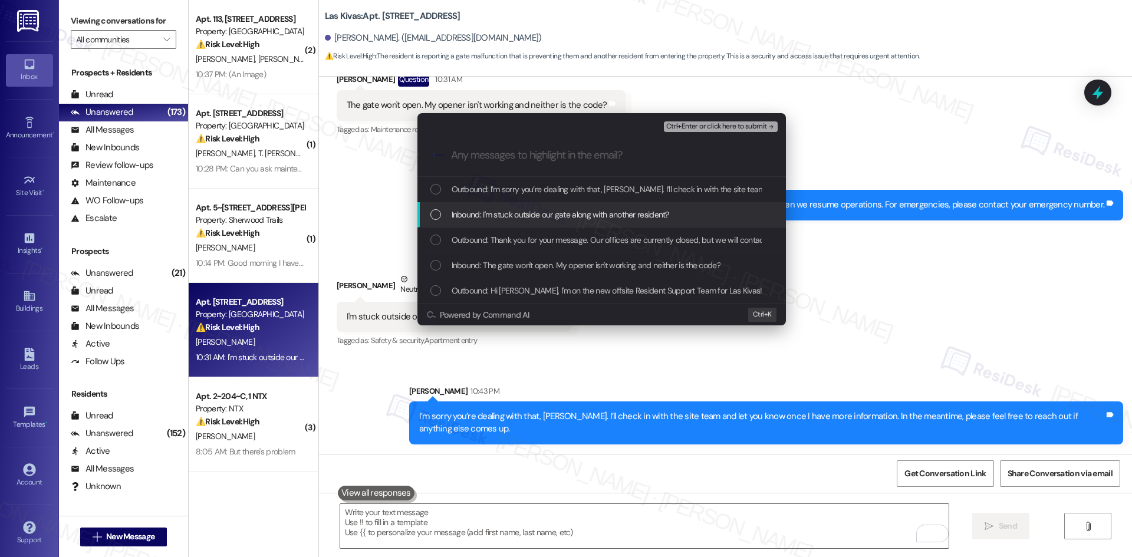
click at [581, 212] on span "Inbound: I'm stuck outside our gate along with another resident?" at bounding box center [559, 214] width 217 height 13
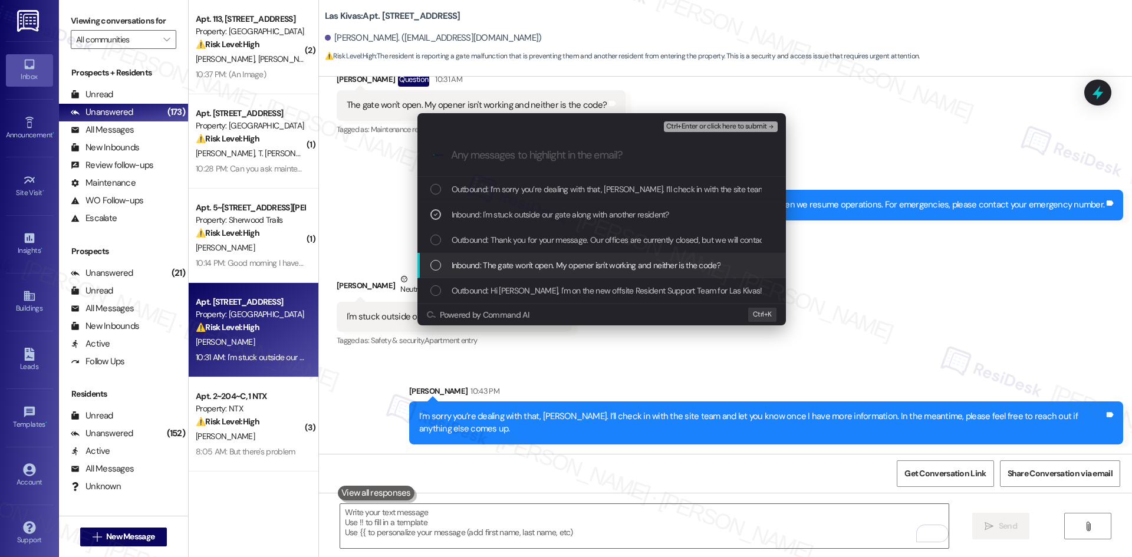
click at [581, 262] on span "Inbound: The gate won't open. My opener isn't working and neither is the code?" at bounding box center [585, 265] width 269 height 13
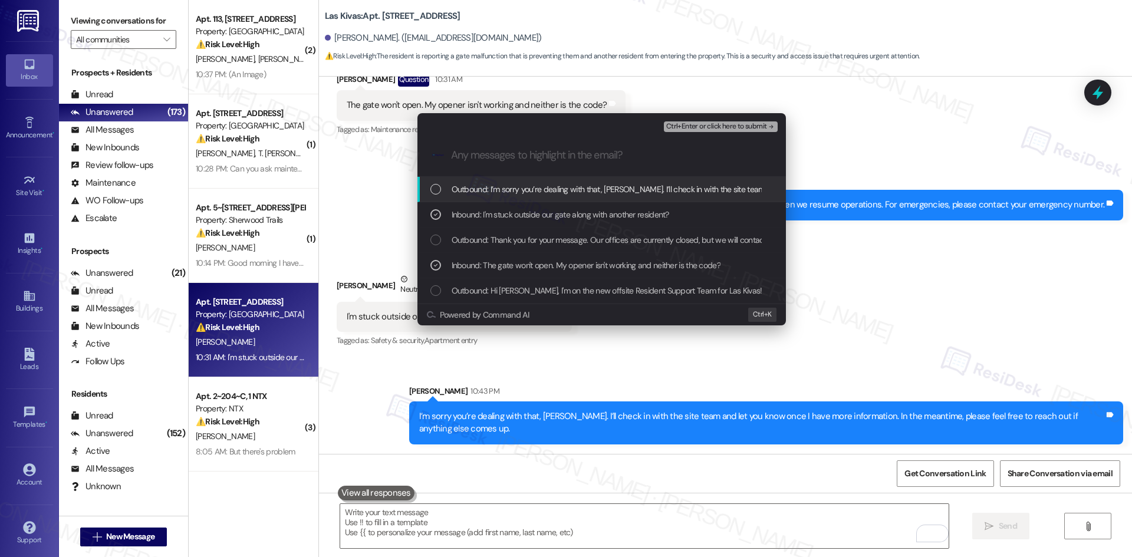
click at [720, 129] on span "Ctrl+Enter or click here to submit" at bounding box center [716, 127] width 101 height 8
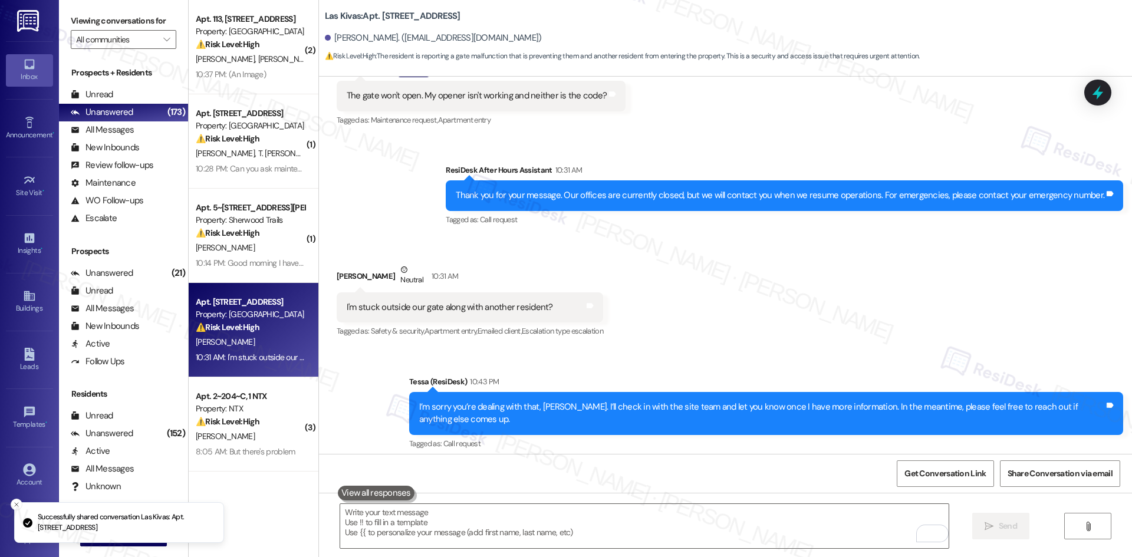
scroll to position [252, 0]
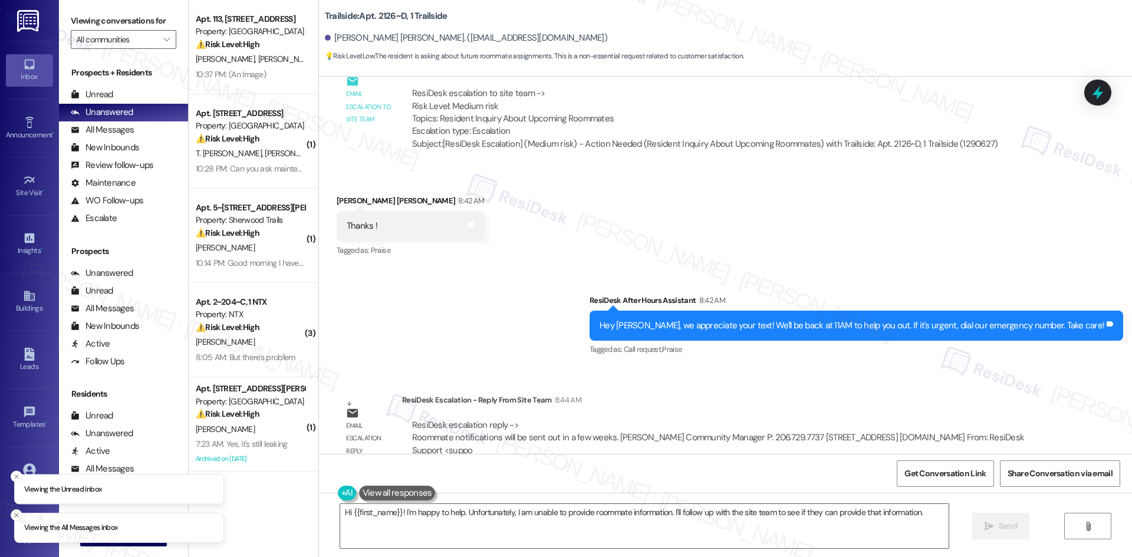
scroll to position [1544, 0]
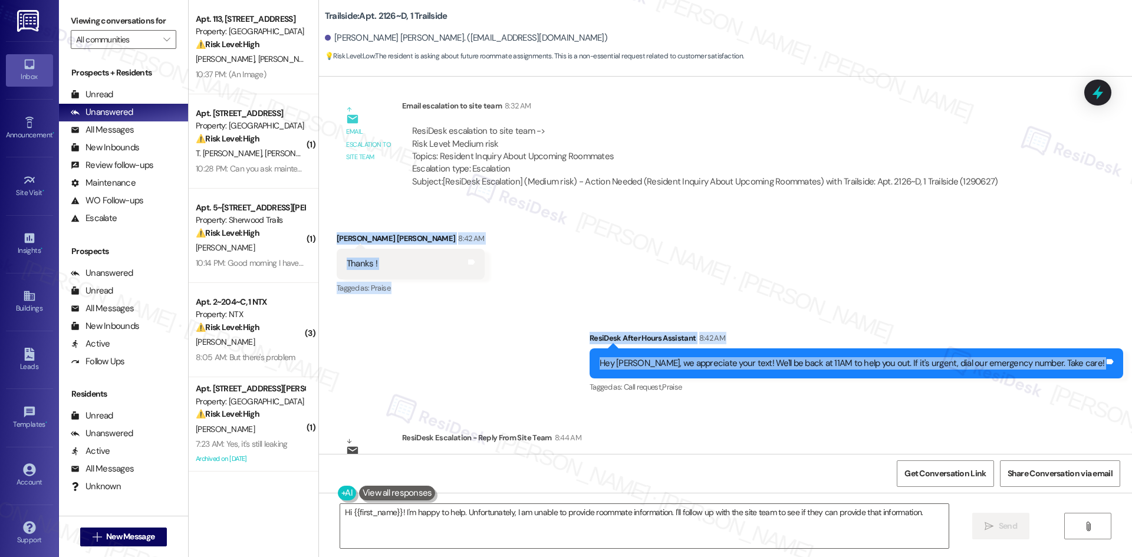
drag, startPoint x: 354, startPoint y: 242, endPoint x: 1116, endPoint y: 370, distance: 772.8
click at [1116, 370] on div "Lease started Sep 17, 2024 at 8:00 AM Survey, sent via SMS Residesk Automated S…" at bounding box center [725, 265] width 813 height 377
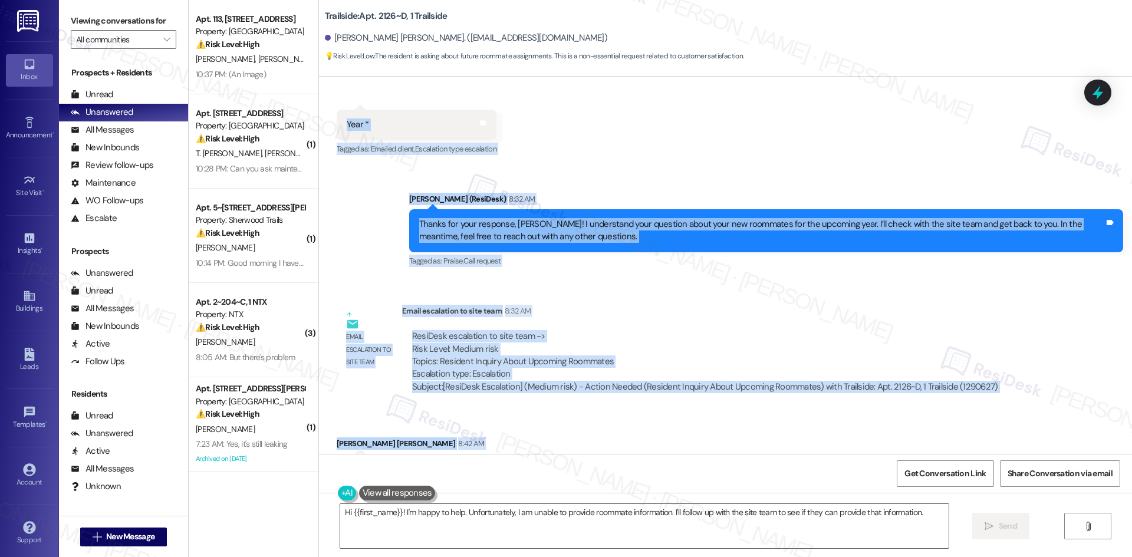
scroll to position [1462, 0]
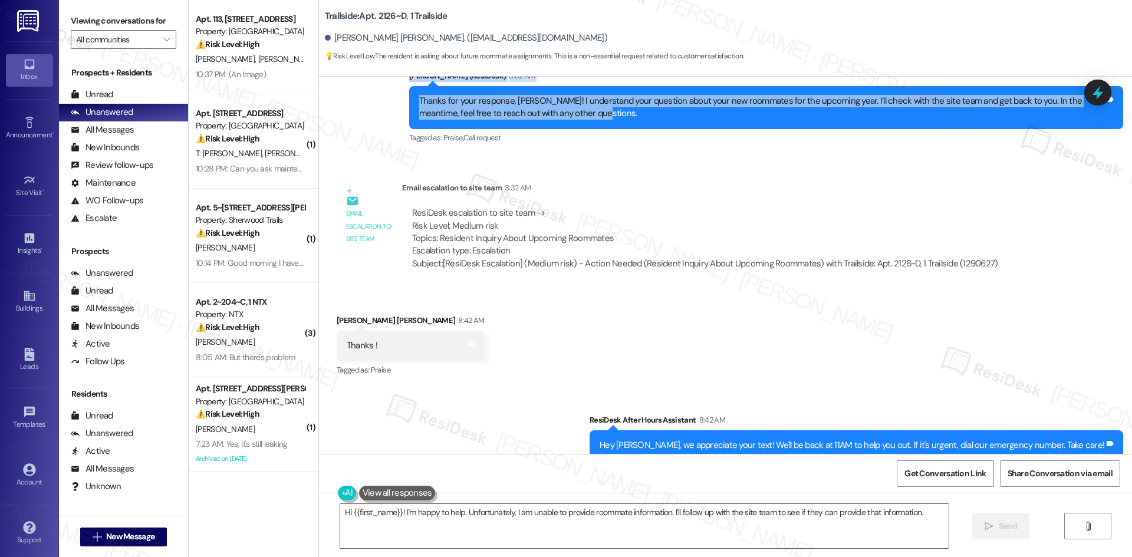
drag, startPoint x: 323, startPoint y: 127, endPoint x: 651, endPoint y: 128, distance: 327.7
click at [651, 128] on div "Lease started Sep 17, 2024 at 8:00 AM Survey, sent via SMS Residesk Automated S…" at bounding box center [725, 265] width 813 height 377
copy div "Harrah Hanson 12:37 AM Y Tags and notes Tagged as: Positive response Click to h…"
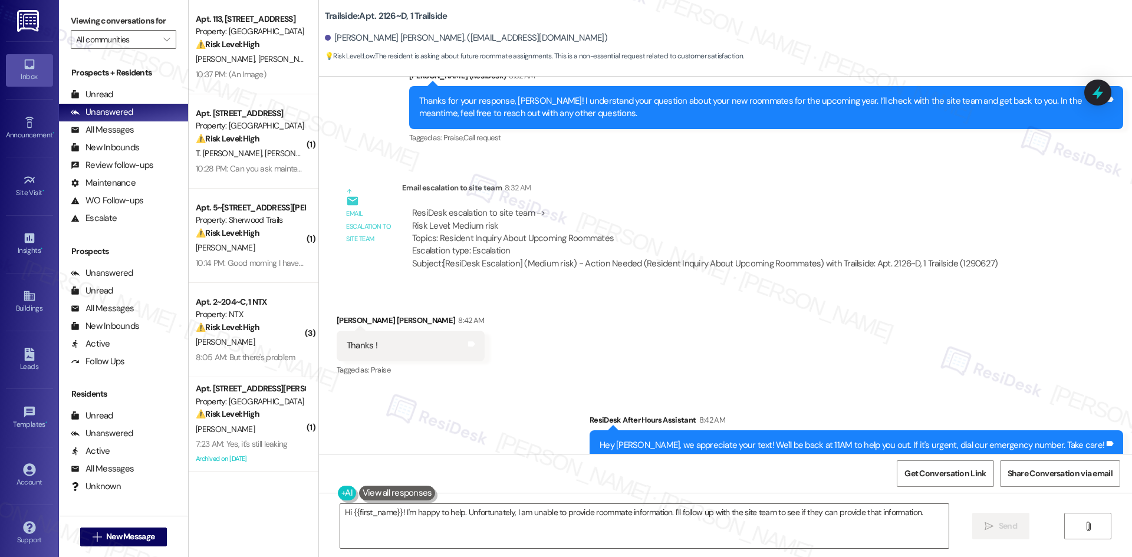
drag, startPoint x: 408, startPoint y: 416, endPoint x: 416, endPoint y: 460, distance: 44.2
click at [408, 416] on div "Sent via SMS ResiDesk After Hours Assistant 8:42 AM Hey Harrah, we appreciate y…" at bounding box center [725, 437] width 813 height 100
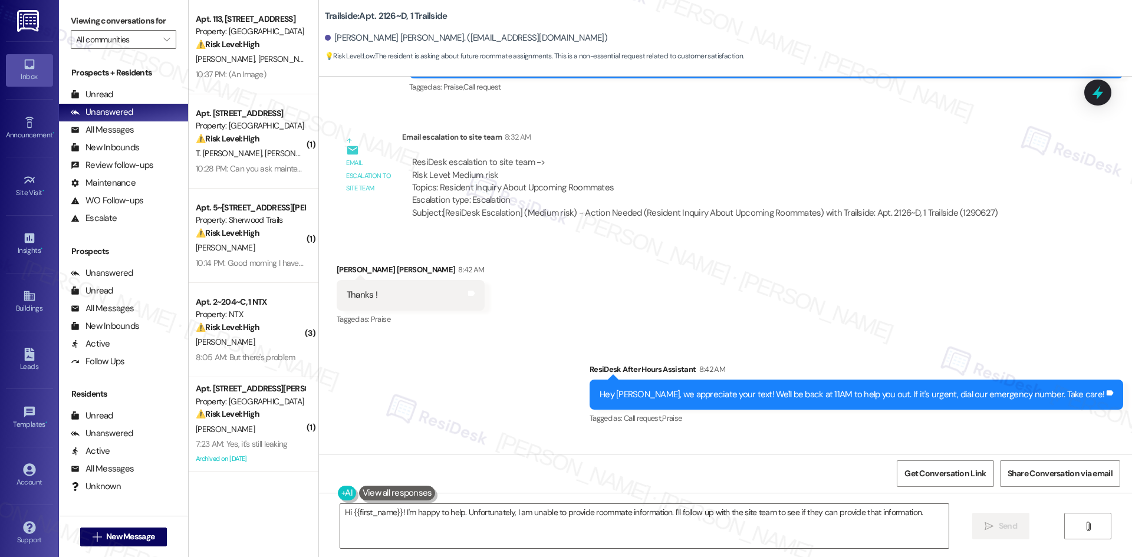
scroll to position [1603, 0]
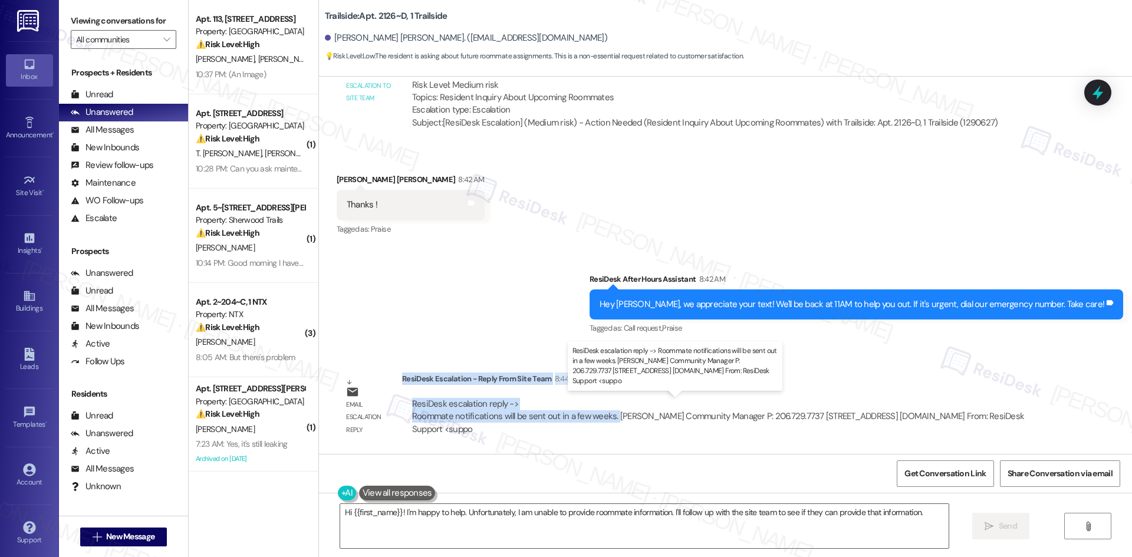
drag, startPoint x: 393, startPoint y: 378, endPoint x: 605, endPoint y: 417, distance: 215.7
click at [605, 417] on div "ResiDesk Escalation - Reply From Site Team 8:44 AM ResiDesk escalation reply ->…" at bounding box center [726, 408] width 648 height 72
copy div "ResiDesk Escalation - Reply From Site Team 8:44 AM ResiDesk escalation reply ->…"
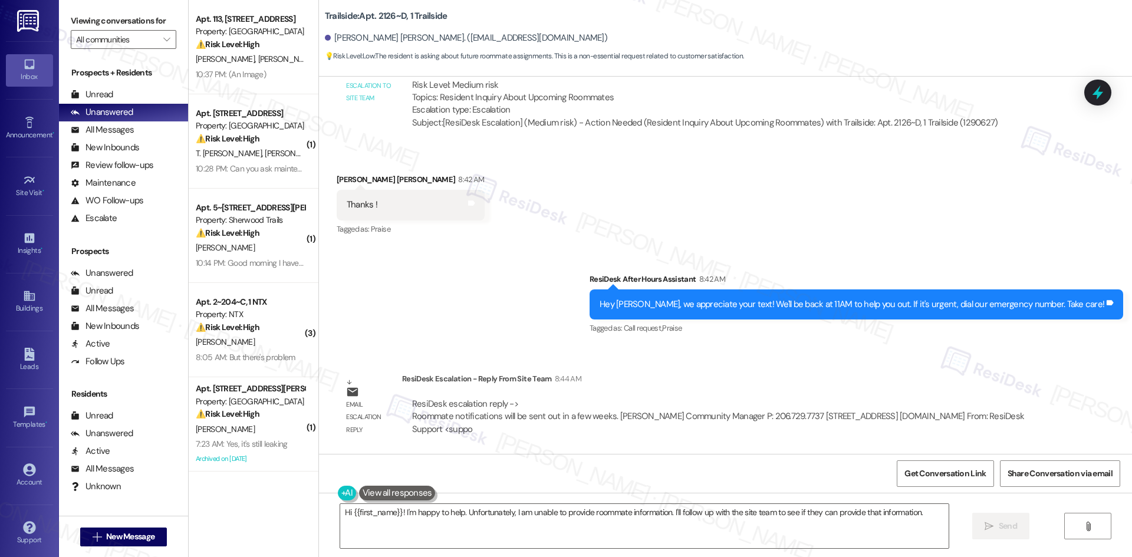
click at [456, 289] on div "Sent via SMS ResiDesk After Hours Assistant 8:42 AM Hey Harrah, we appreciate y…" at bounding box center [725, 296] width 813 height 100
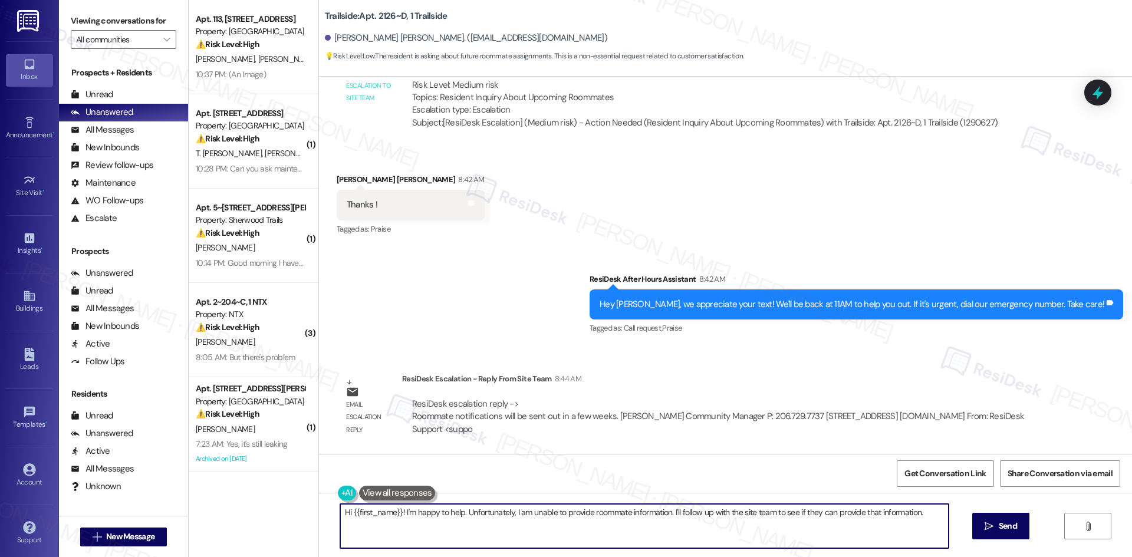
click at [492, 538] on textarea "Hi {{first_name}}! I'm happy to help. Unfortunately, I am unable to provide roo…" at bounding box center [644, 526] width 608 height 44
paste textarea "Harrah, thanks for your patience! The site team shared that roommate notificati…"
type textarea "Hi Harrah, thanks for your patience! The site team shared that roommate notific…"
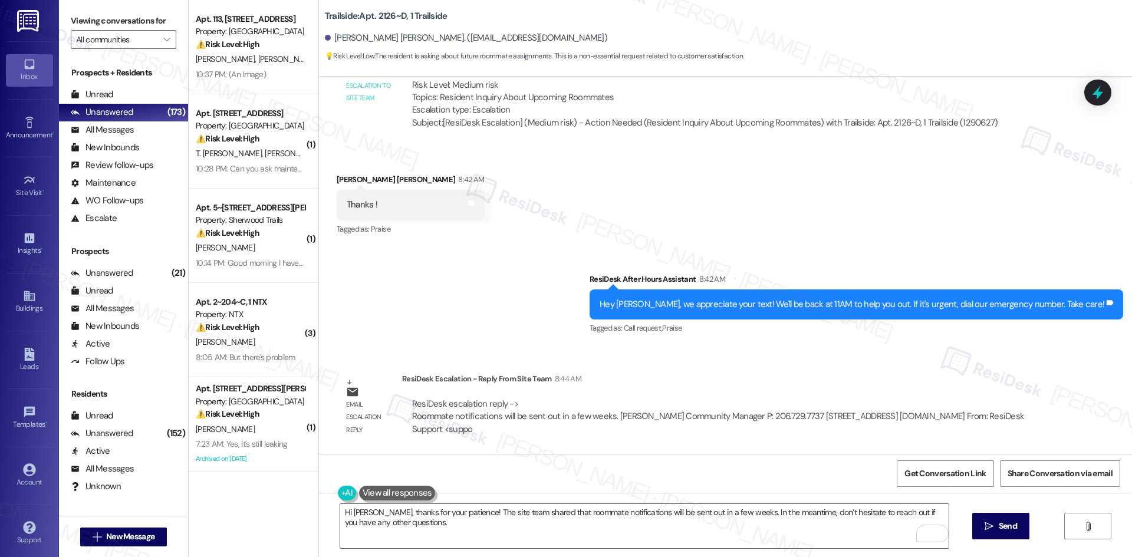
click at [481, 243] on div "Received via SMS Harrah Hanson 8:42 AM Thanks ! Tags and notes Tagged as: Prais…" at bounding box center [725, 197] width 813 height 100
click at [416, 523] on textarea "Hi Harrah, thanks for your patience! The site team shared that roommate notific…" at bounding box center [644, 526] width 608 height 44
click at [1002, 523] on span "Send" at bounding box center [1007, 526] width 18 height 12
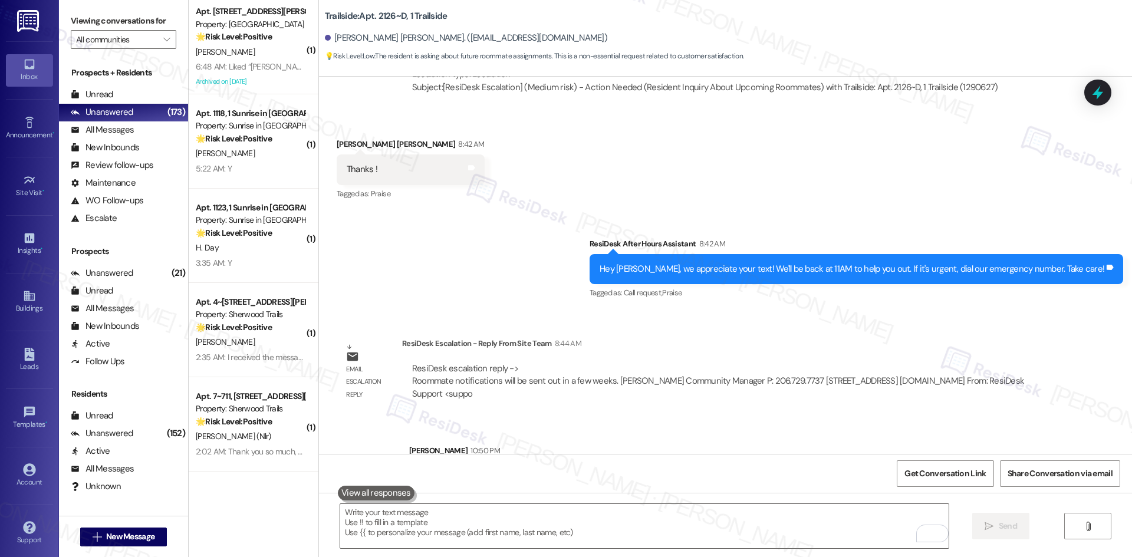
scroll to position [1698, 0]
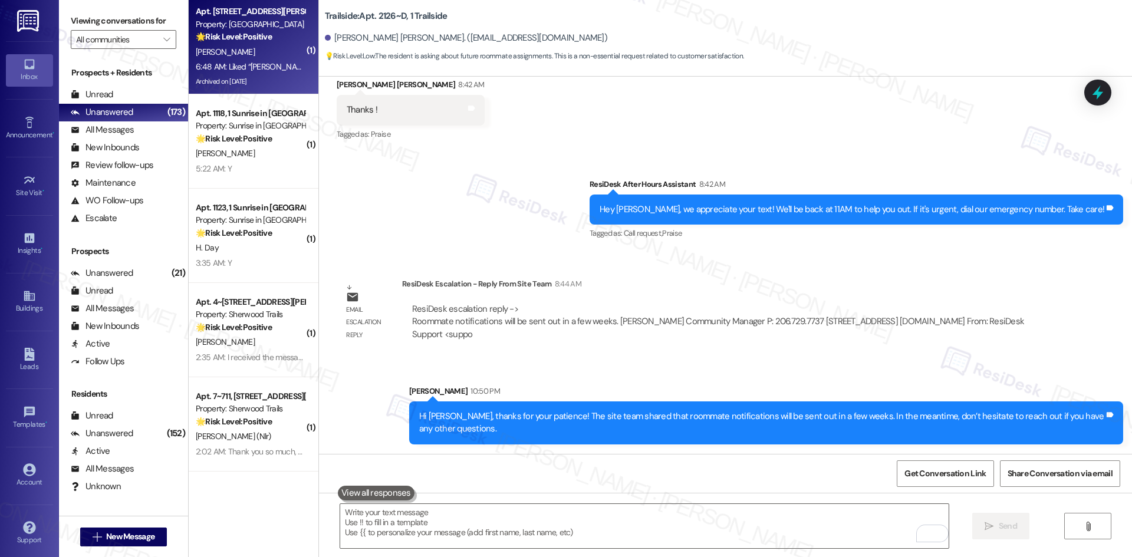
click at [239, 41] on strong "🌟 Risk Level: Positive" at bounding box center [234, 36] width 76 height 11
type textarea "Fetching suggested responses. Please feel free to read through the conversation…"
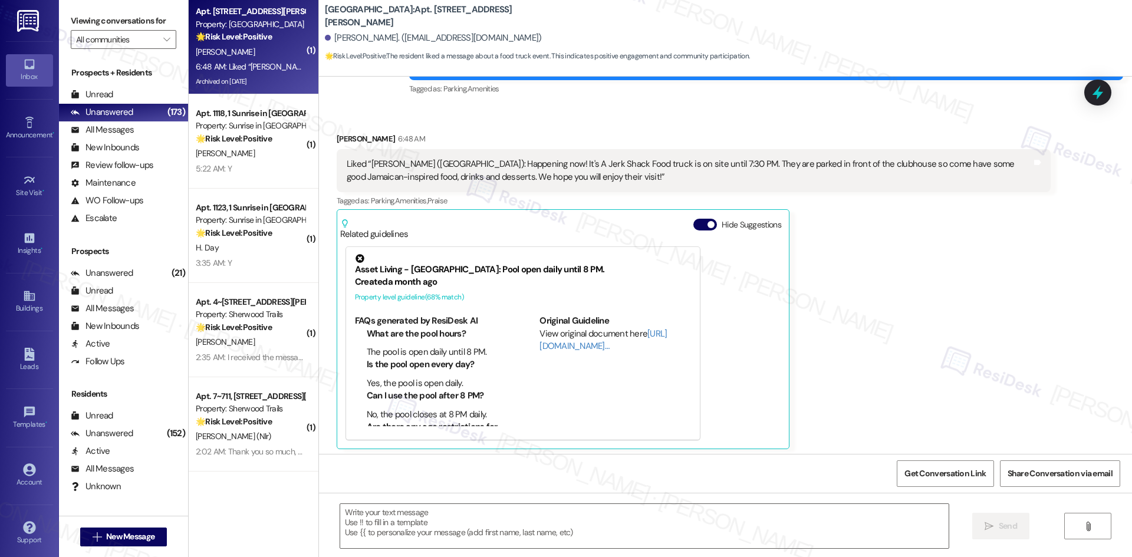
scroll to position [999, 0]
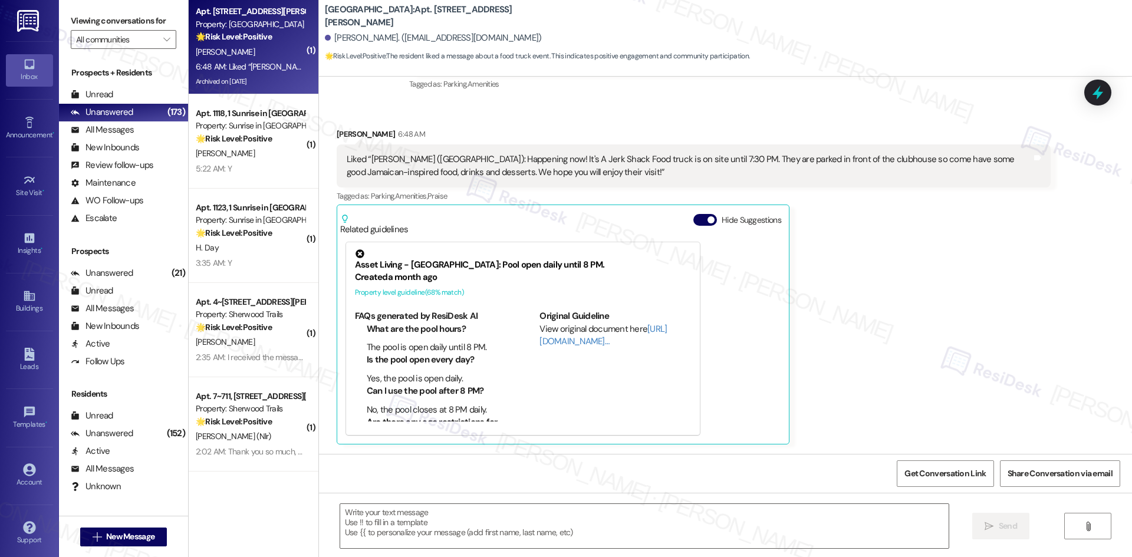
click at [930, 289] on div "Latrell Young 6:48 AM Liked “Sean Fowler (Georgetown Oaks): Happening now! It's…" at bounding box center [694, 286] width 714 height 316
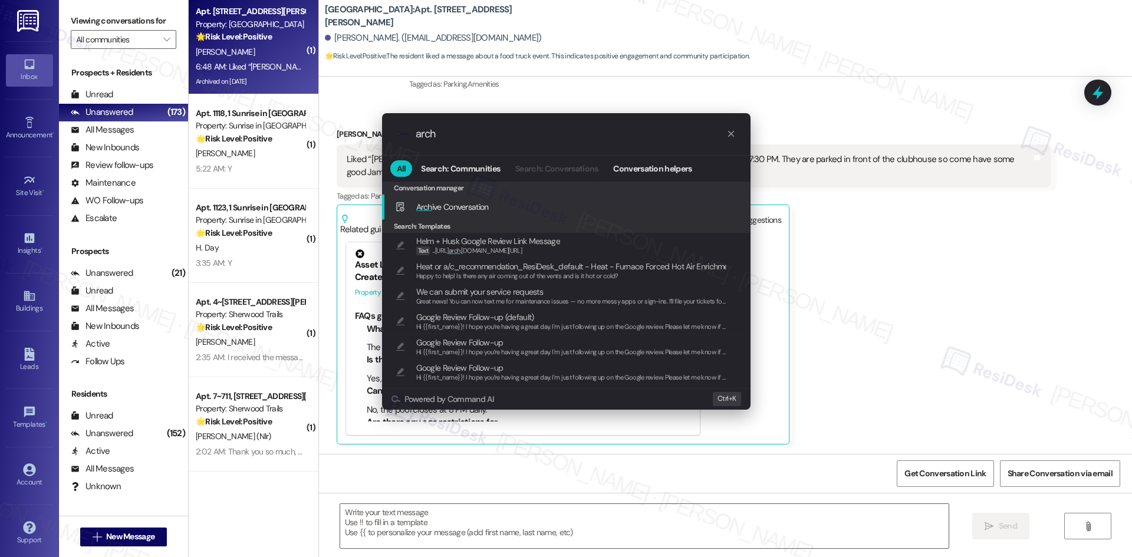
type input "arch"
click at [493, 206] on div "Arch ive Conversation Add shortcut" at bounding box center [567, 206] width 345 height 13
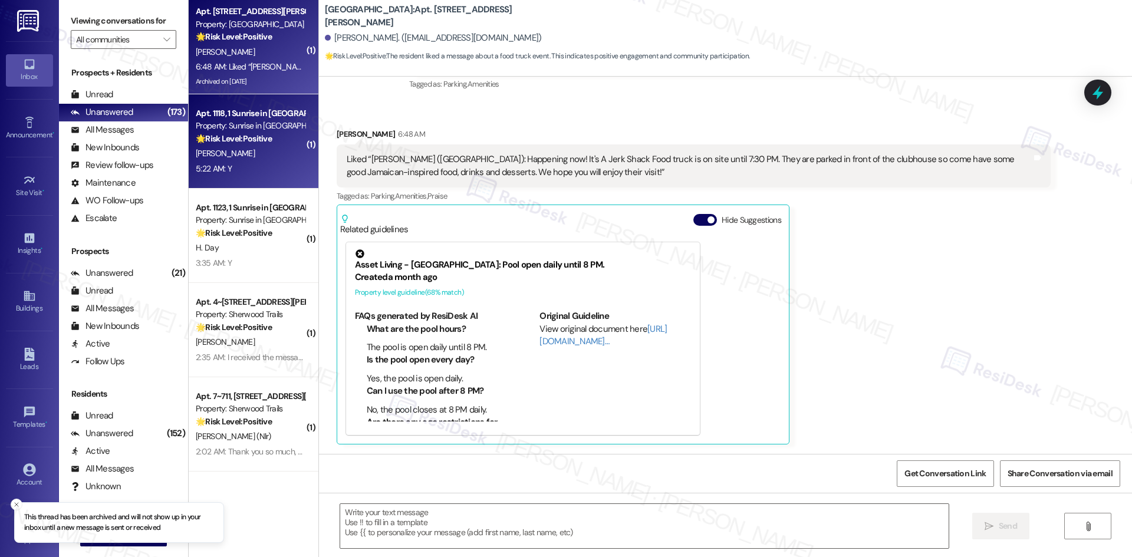
click at [276, 149] on div "M. Reisner" at bounding box center [250, 153] width 111 height 15
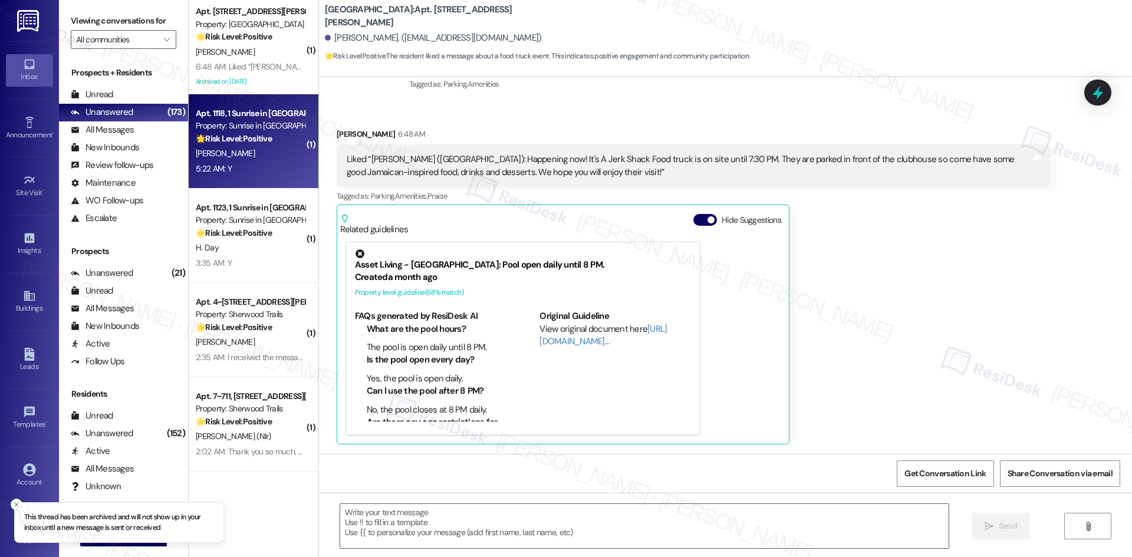
type textarea "Fetching suggested responses. Please feel free to read through the conversation…"
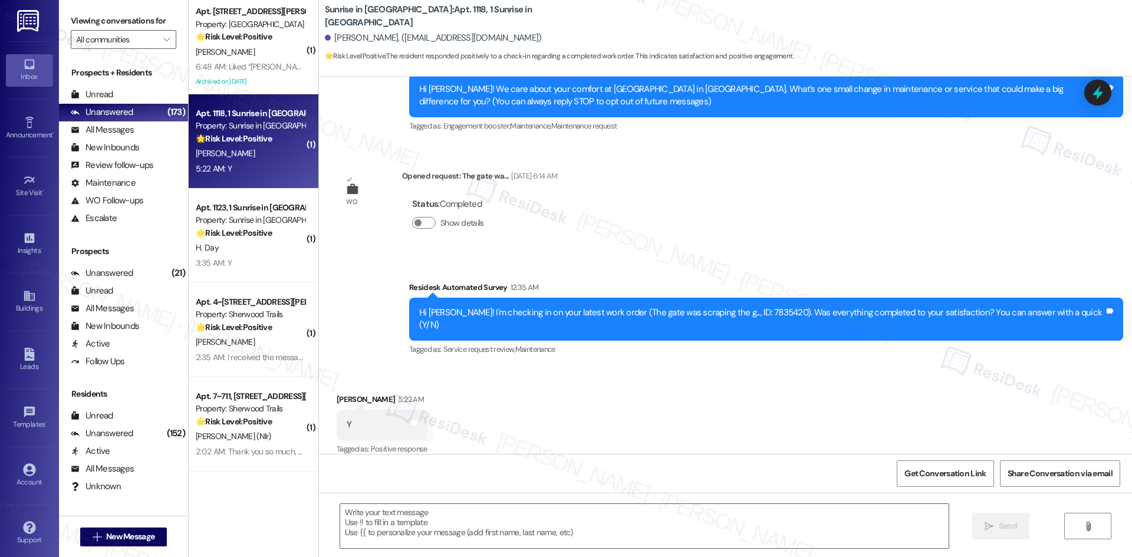
type textarea "Fetching suggested responses. Please feel free to read through the conversation…"
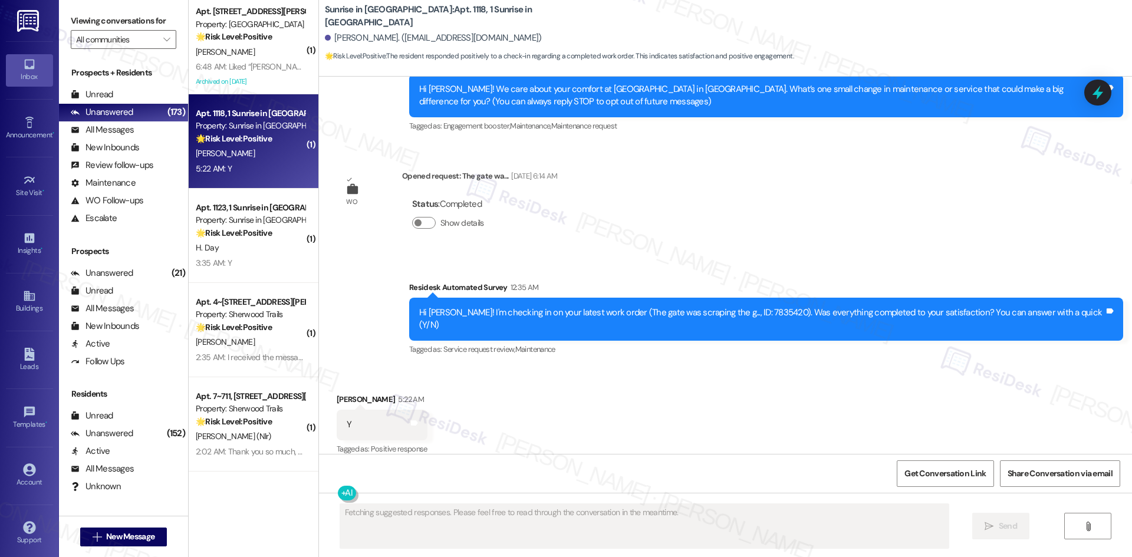
scroll to position [259, 0]
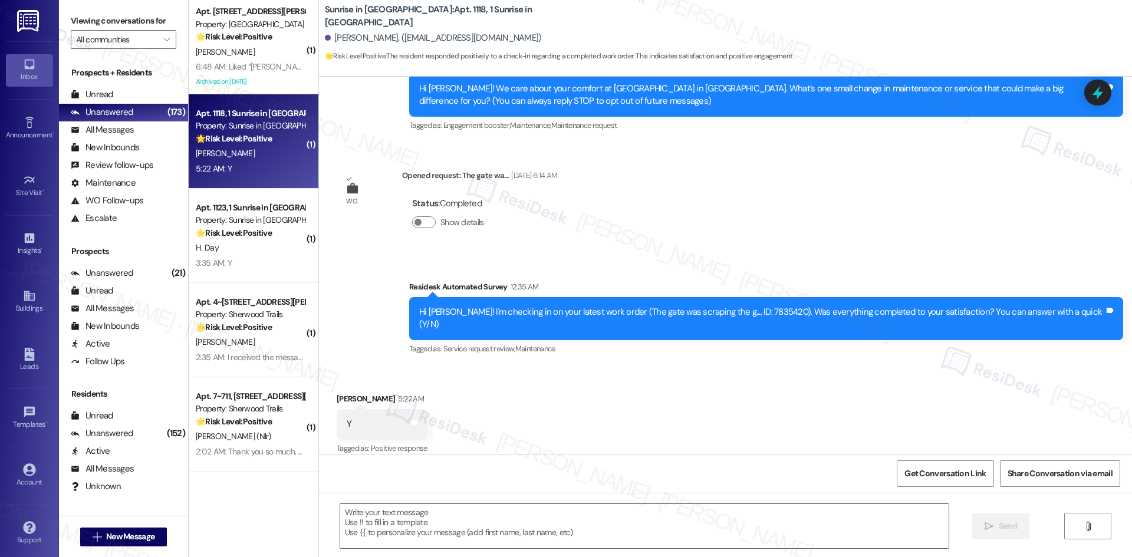
drag, startPoint x: 619, startPoint y: 254, endPoint x: 619, endPoint y: 283, distance: 28.9
click at [619, 254] on div "Survey, sent via SMS Residesk Automated Survey 12:35 AM Hi Mandy! I'm checking …" at bounding box center [725, 310] width 813 height 112
click at [641, 533] on textarea at bounding box center [644, 526] width 608 height 44
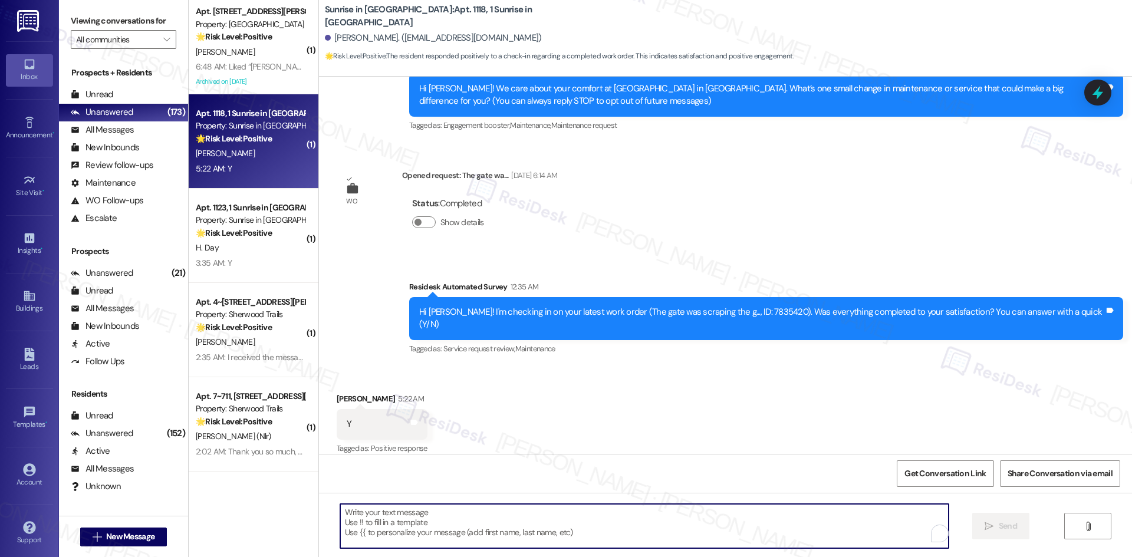
paste textarea "Thank you for confirming! I’m glad to hear everything was completed to your sat…"
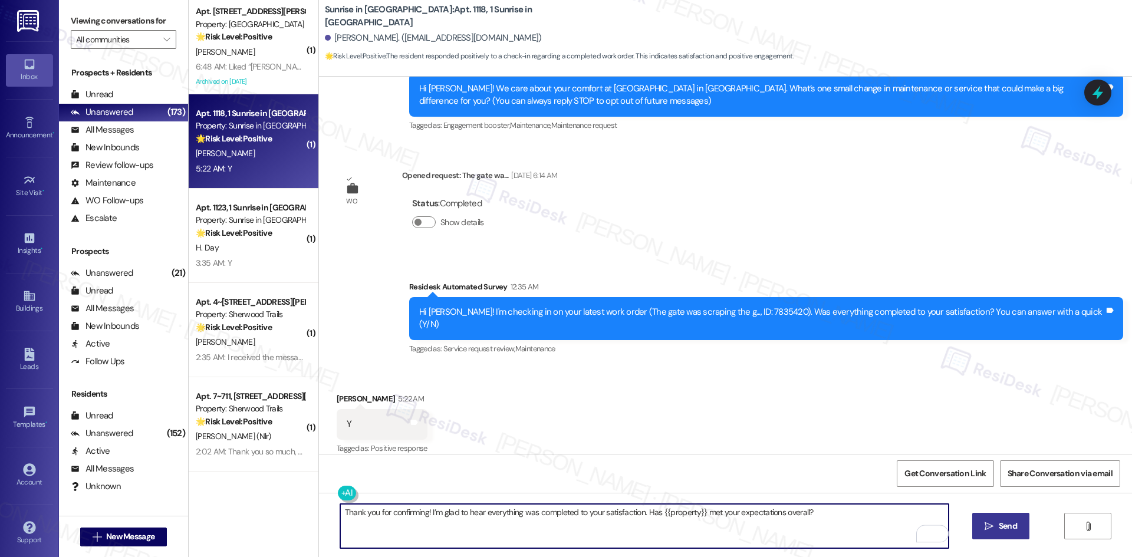
type textarea "Thank you for confirming! I’m glad to hear everything was completed to your sat…"
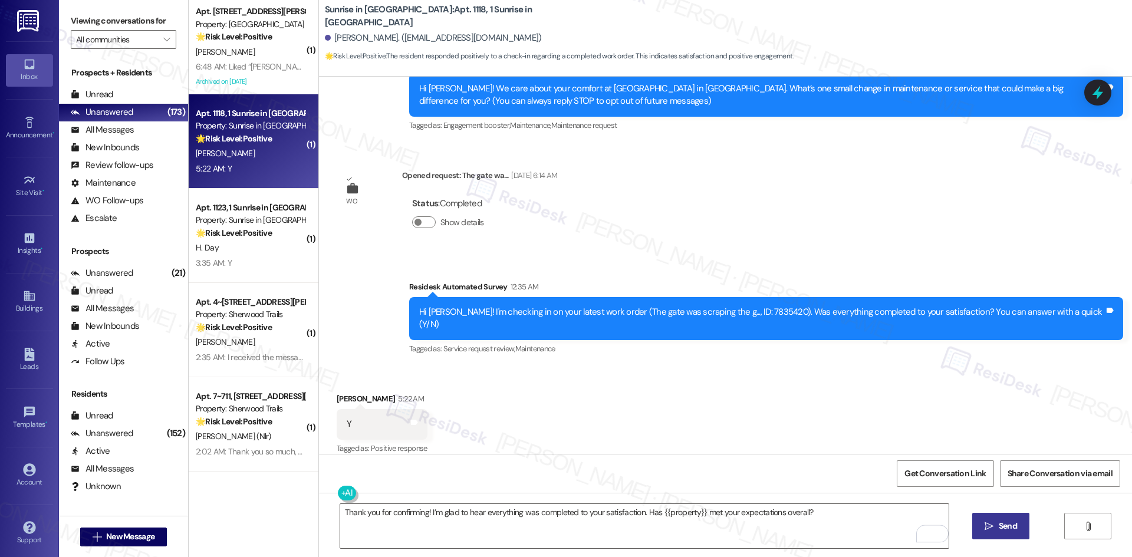
click at [999, 523] on span "Send" at bounding box center [1007, 526] width 18 height 12
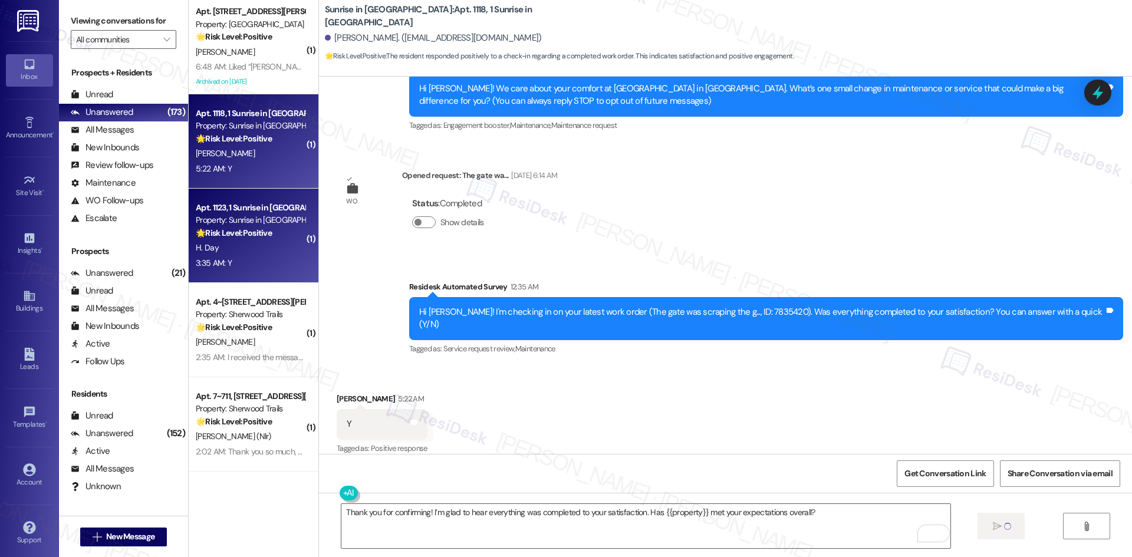
click at [261, 248] on div "H. Day" at bounding box center [250, 247] width 111 height 15
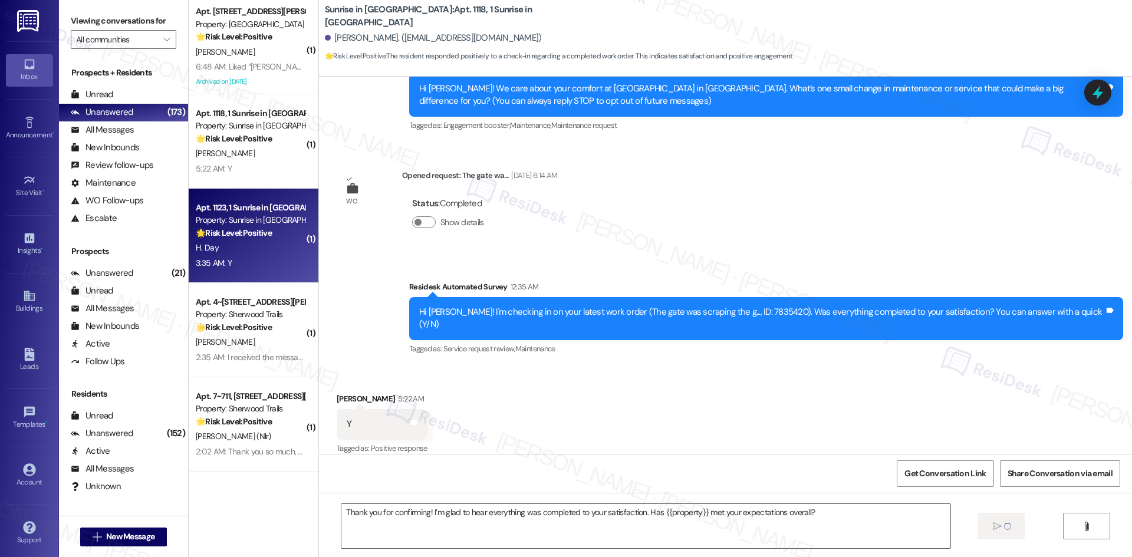
type textarea "Fetching suggested responses. Please feel free to read through the conversation…"
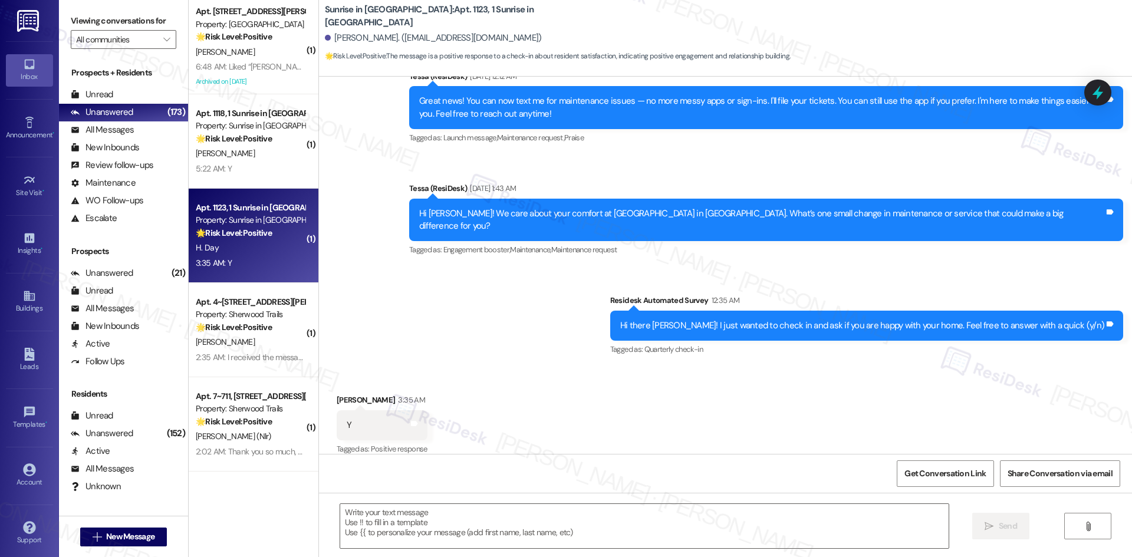
type textarea "Fetching suggested responses. Please feel free to read through the conversation…"
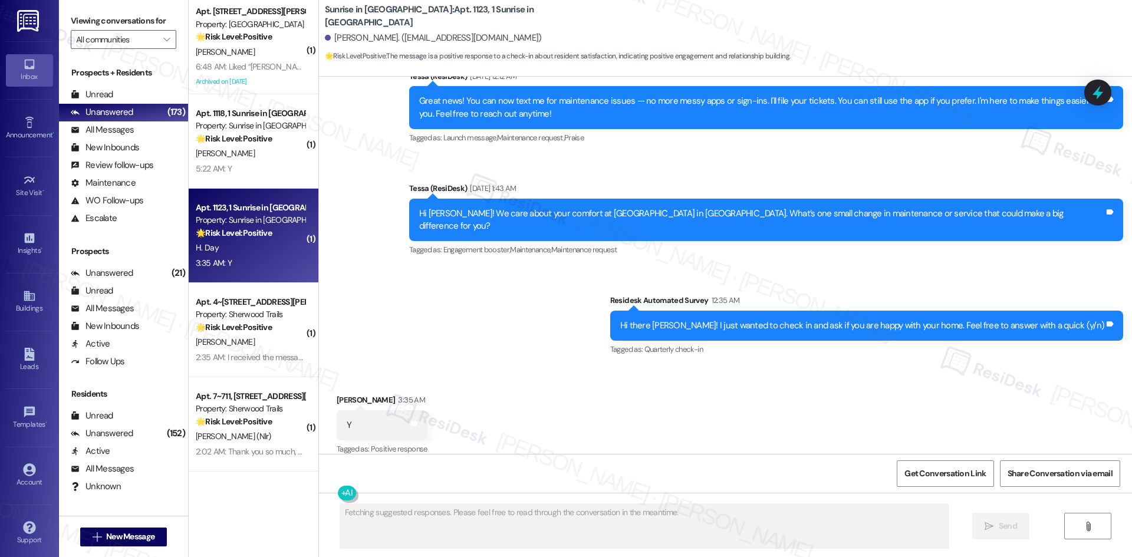
scroll to position [238, 0]
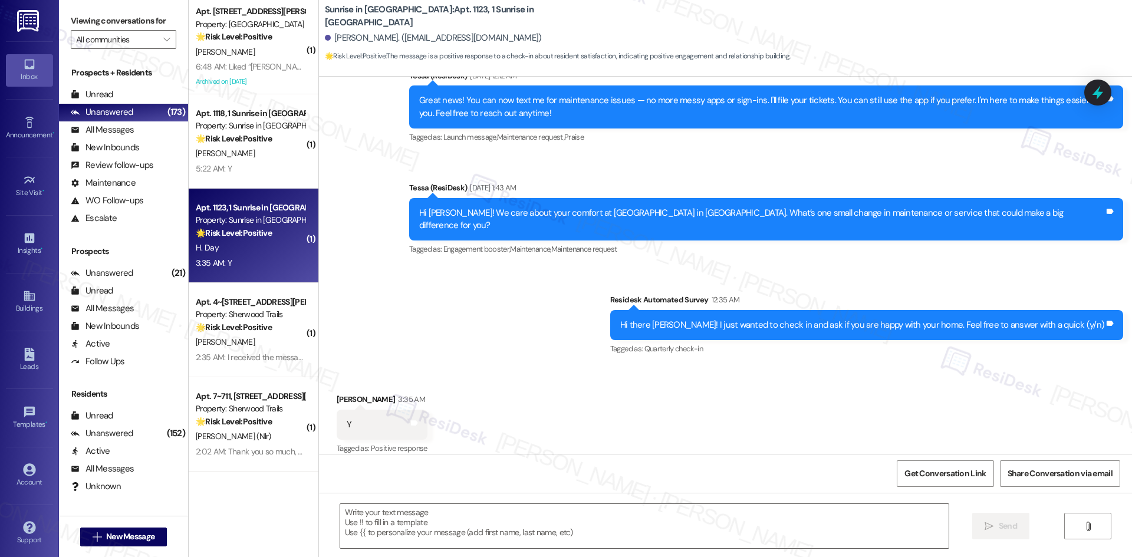
click at [450, 314] on div "Survey, sent via SMS Residesk Automated Survey Jul 24, 2025 at 12:28 AM Hi Hayd…" at bounding box center [725, 142] width 813 height 449
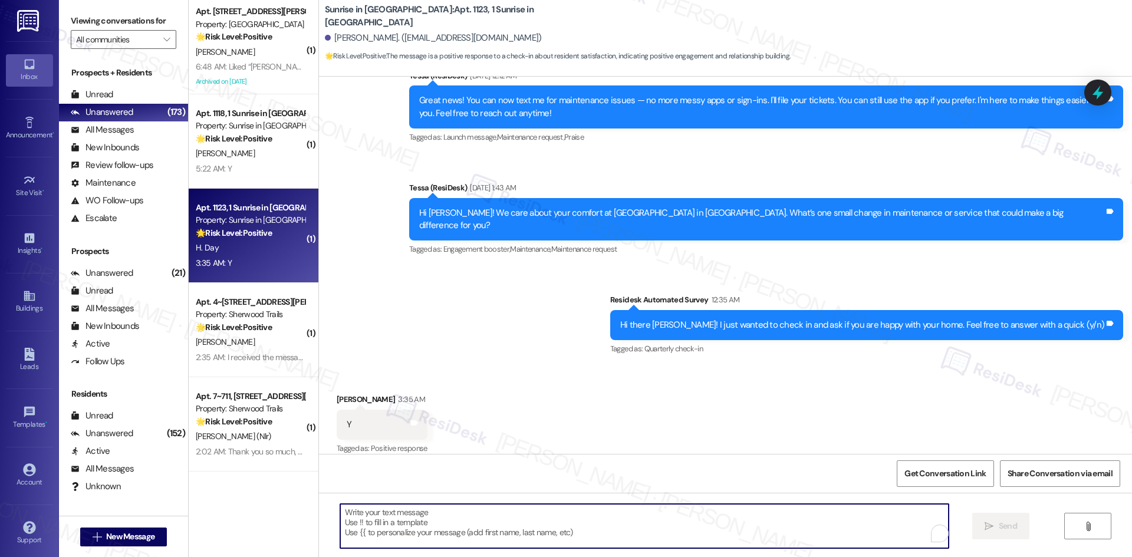
click at [469, 516] on textarea "To enrich screen reader interactions, please activate Accessibility in Grammarl…" at bounding box center [644, 526] width 608 height 44
paste textarea "I'm glad you are satisfied with your home, {{first_name}}! We’d really apprecia…"
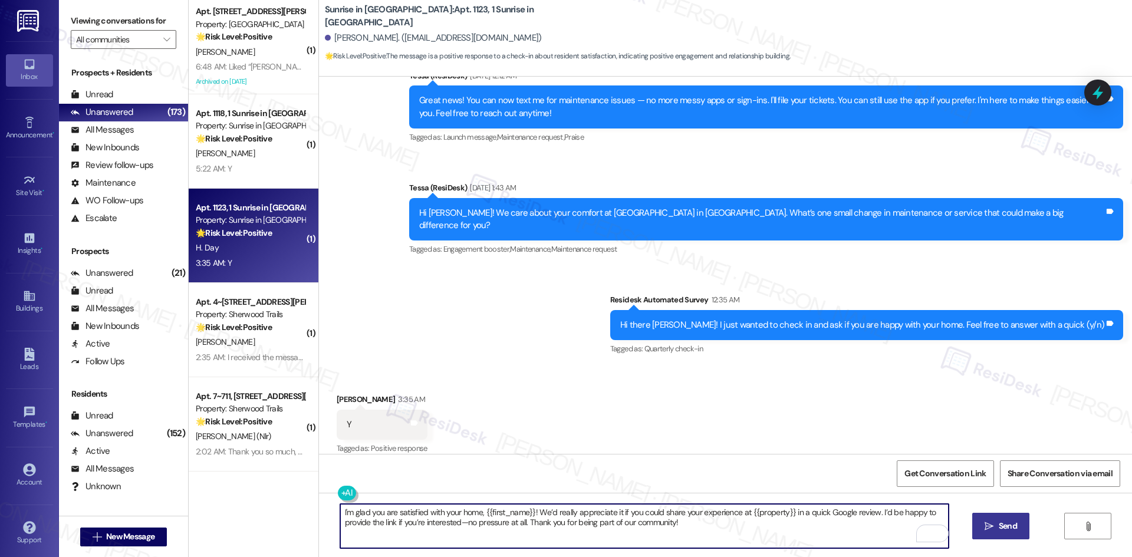
type textarea "I'm glad you are satisfied with your home, {{first_name}}! We’d really apprecia…"
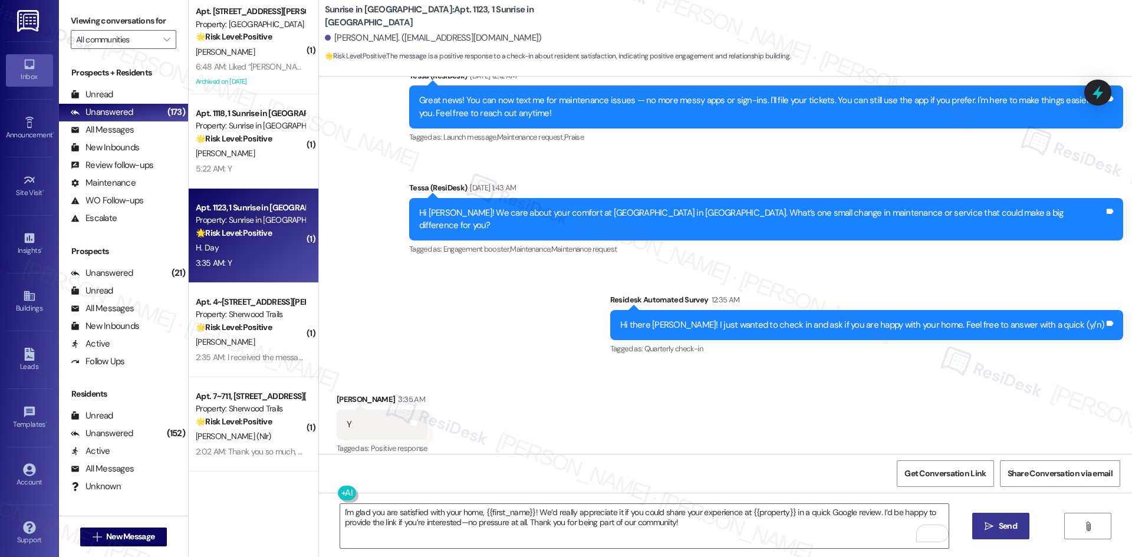
click at [996, 529] on span "Send" at bounding box center [1007, 526] width 23 height 12
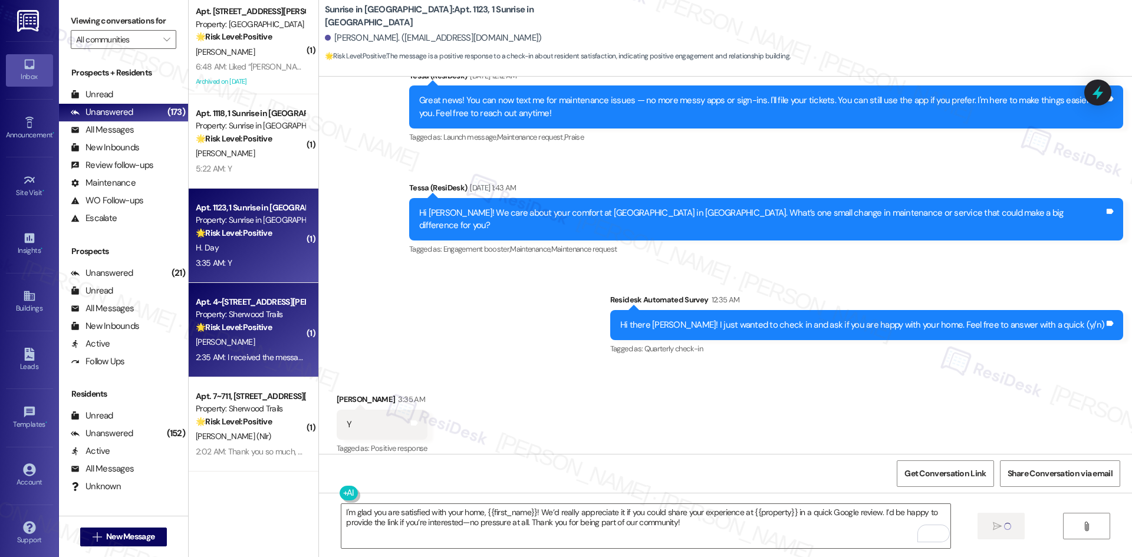
click at [195, 330] on div "Apt. 4~427, 10401 Brockington Road Property: Sherwood Trails 🌟 Risk Level: Posi…" at bounding box center [250, 315] width 111 height 40
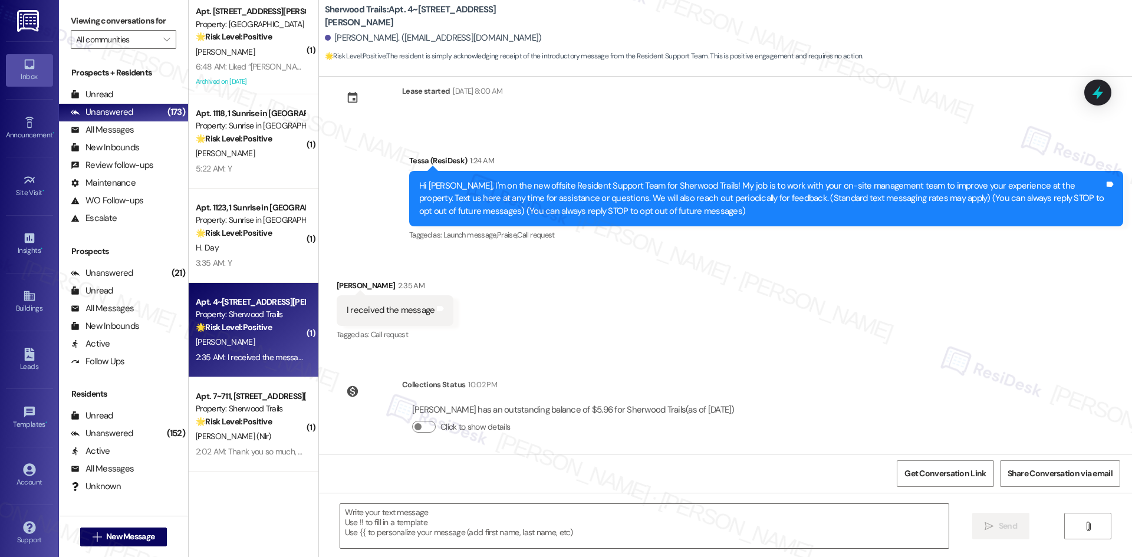
type textarea "Fetching suggested responses. Please feel free to read through the conversation…"
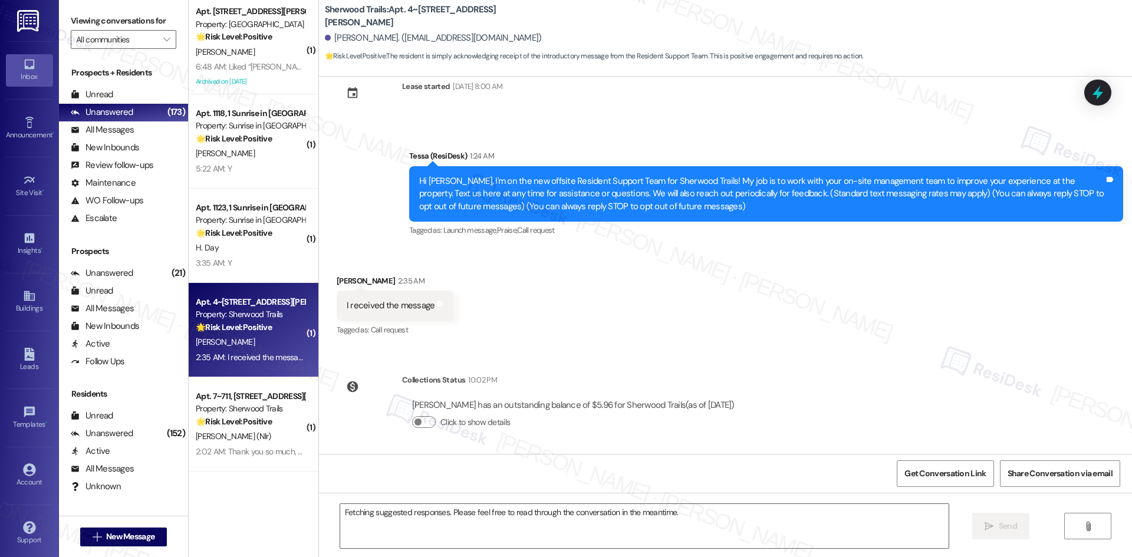
scroll to position [35, 0]
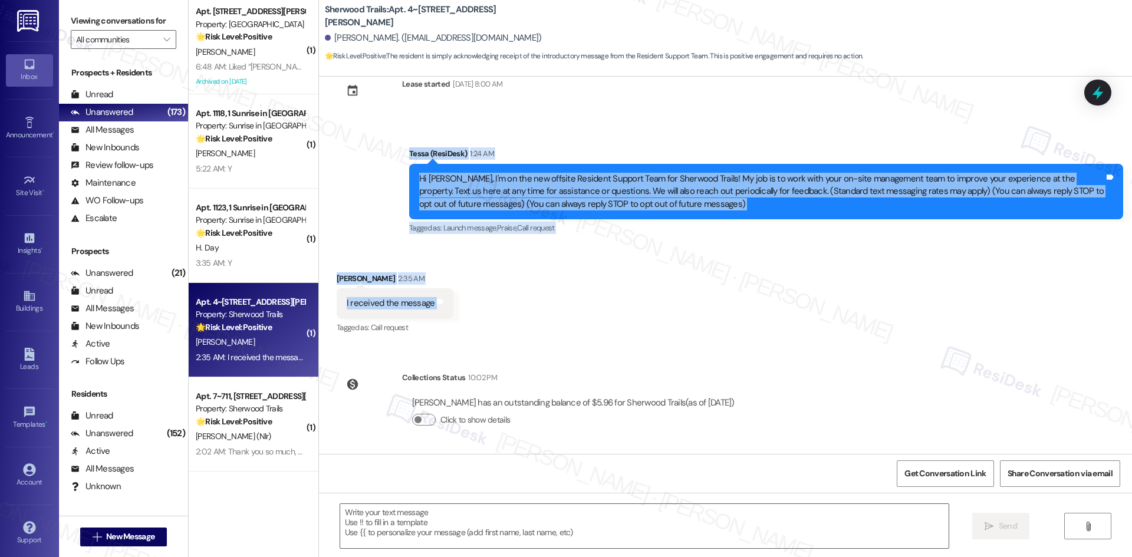
drag, startPoint x: 371, startPoint y: 143, endPoint x: 484, endPoint y: 308, distance: 200.3
click at [484, 308] on div "Lease started Aug 01, 2024 at 8:00 AM Announcement, sent via SMS Tessa (ResiDes…" at bounding box center [725, 265] width 813 height 377
copy div "Tessa (ResiDesk) 1:24 AM Hi Daijah, I'm on the new offsite Resident Support Tea…"
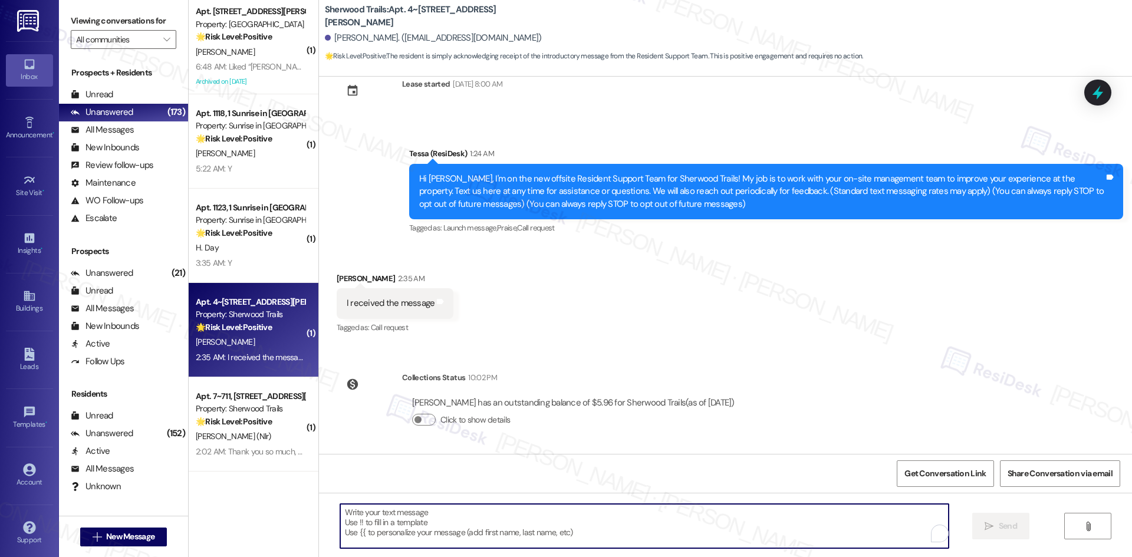
drag, startPoint x: 565, startPoint y: 532, endPoint x: 706, endPoint y: 530, distance: 140.9
click at [573, 532] on textarea "To enrich screen reader interactions, please activate Accessibility in Grammarl…" at bounding box center [644, 526] width 608 height 44
paste textarea "Thanks for letting me know, Daijah! I’m glad you received it. Feel free to reac…"
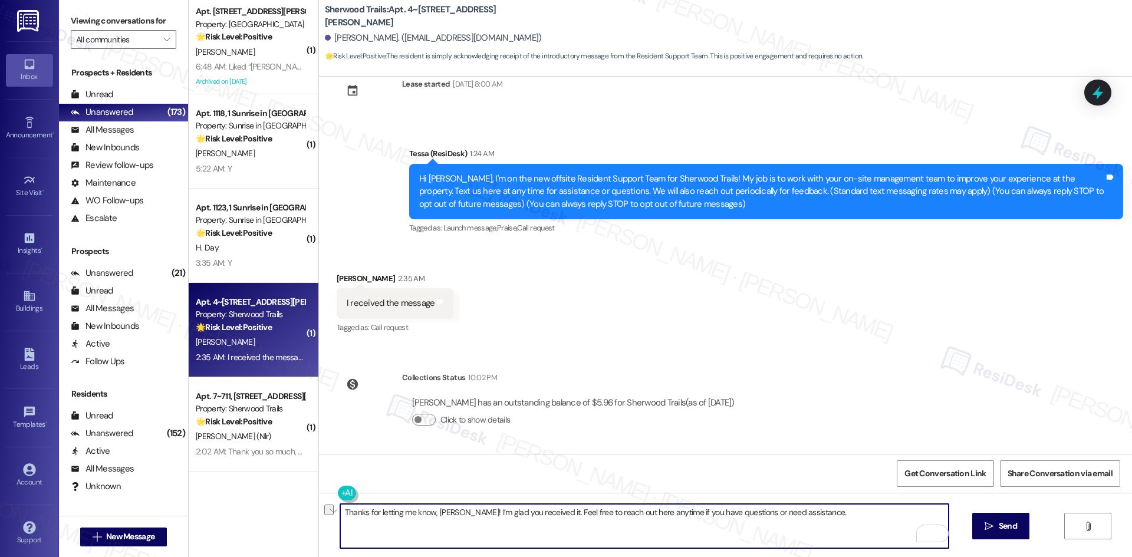
drag, startPoint x: 453, startPoint y: 511, endPoint x: 535, endPoint y: 514, distance: 81.4
click at [535, 514] on textarea "Thanks for letting me know, Daijah! I’m glad you received it. Feel free to reac…" at bounding box center [644, 526] width 608 height 44
type textarea "Thanks for letting me know, Daijah! Feel free to reach out here anytime if you …"
click at [1027, 523] on button " Send" at bounding box center [1000, 526] width 57 height 27
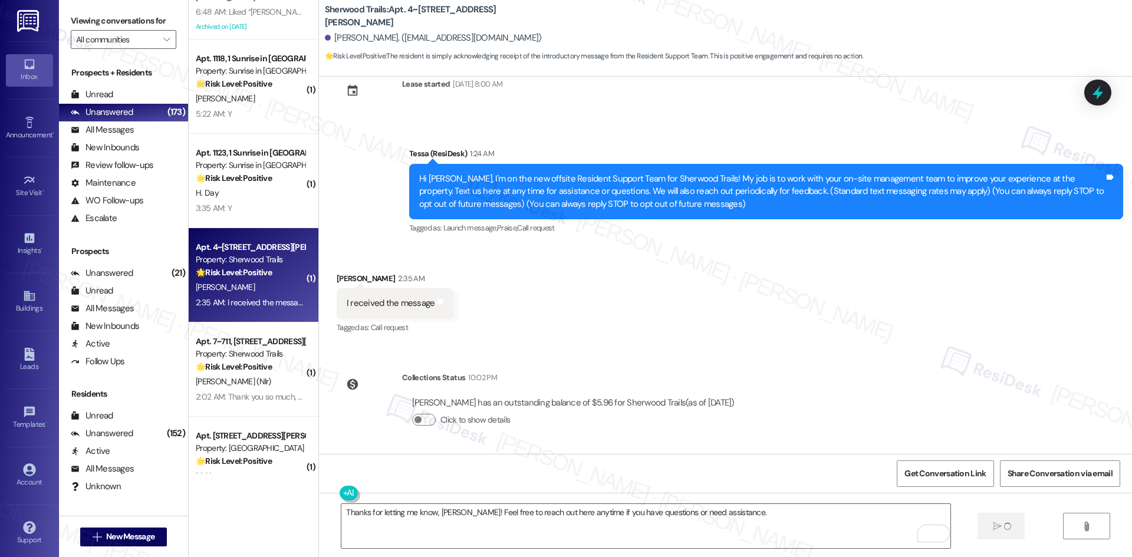
scroll to position [1473, 0]
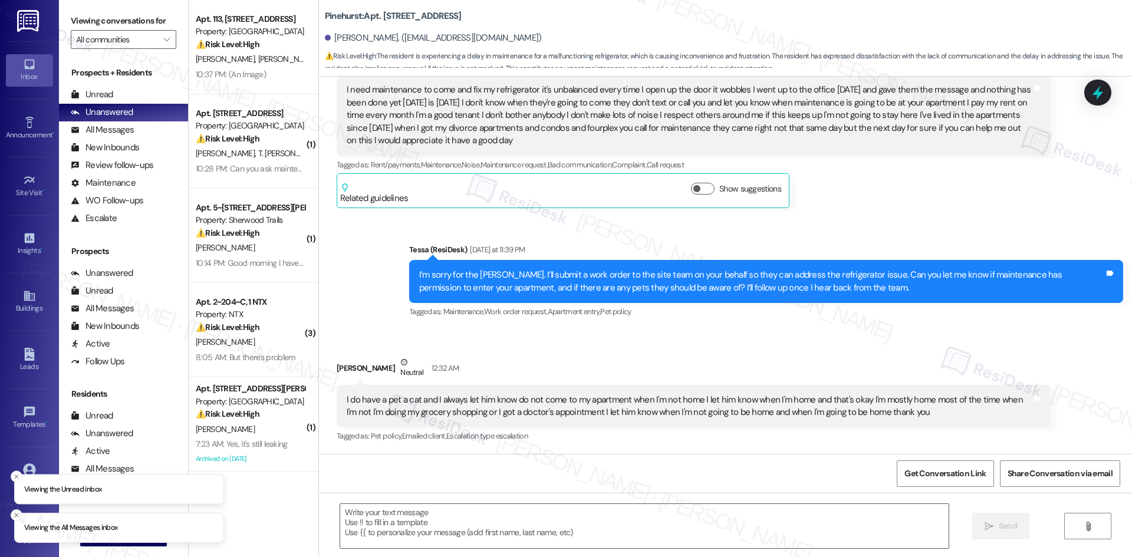
type textarea "Fetching suggested responses. Please feel free to read through the conversation…"
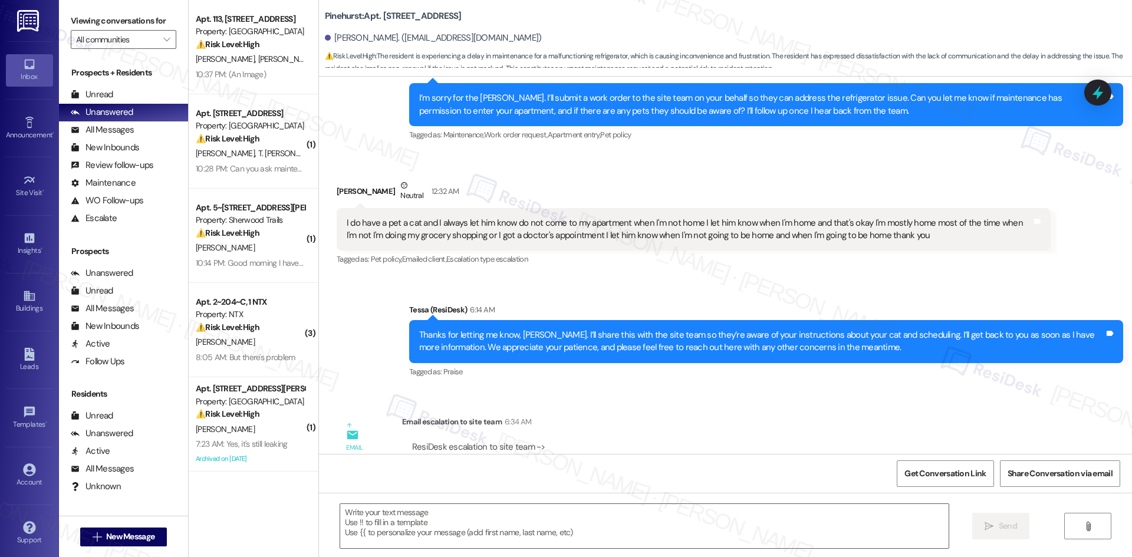
scroll to position [439, 0]
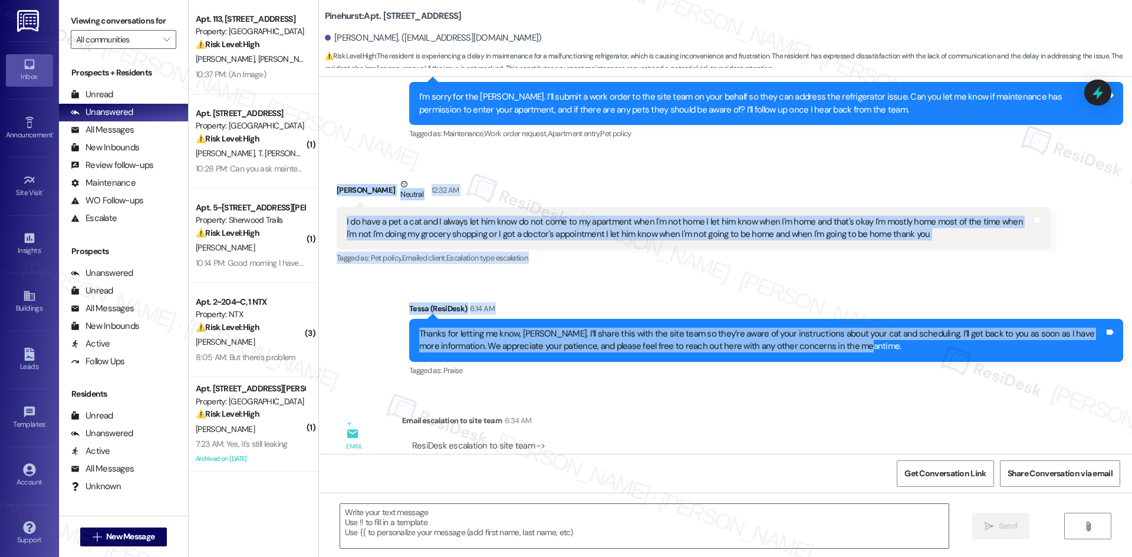
drag, startPoint x: 317, startPoint y: 184, endPoint x: 847, endPoint y: 359, distance: 557.9
click at [847, 359] on div "Lease started [DATE] 8:00 AM Announcement, sent via SMS Tessa (ResiDesk) [DATE]…" at bounding box center [725, 265] width 813 height 377
copy div "[PERSON_NAME] Neutral 12:32 AM I do have a pet a cat and I always let him know …"
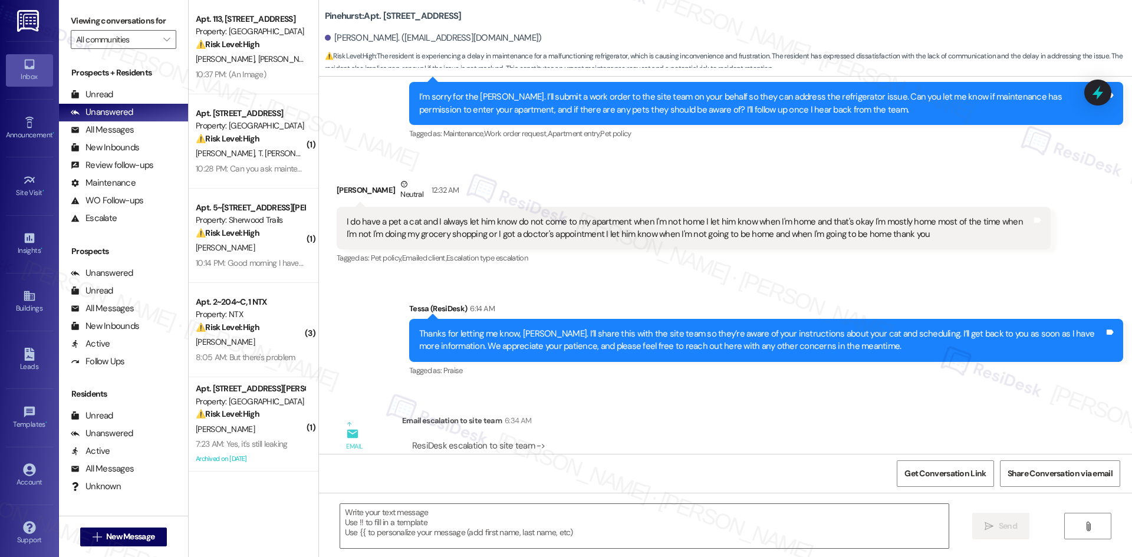
click at [696, 395] on div "Lease started [DATE] 8:00 AM Announcement, sent via SMS Tessa (ResiDesk) [DATE]…" at bounding box center [725, 265] width 813 height 377
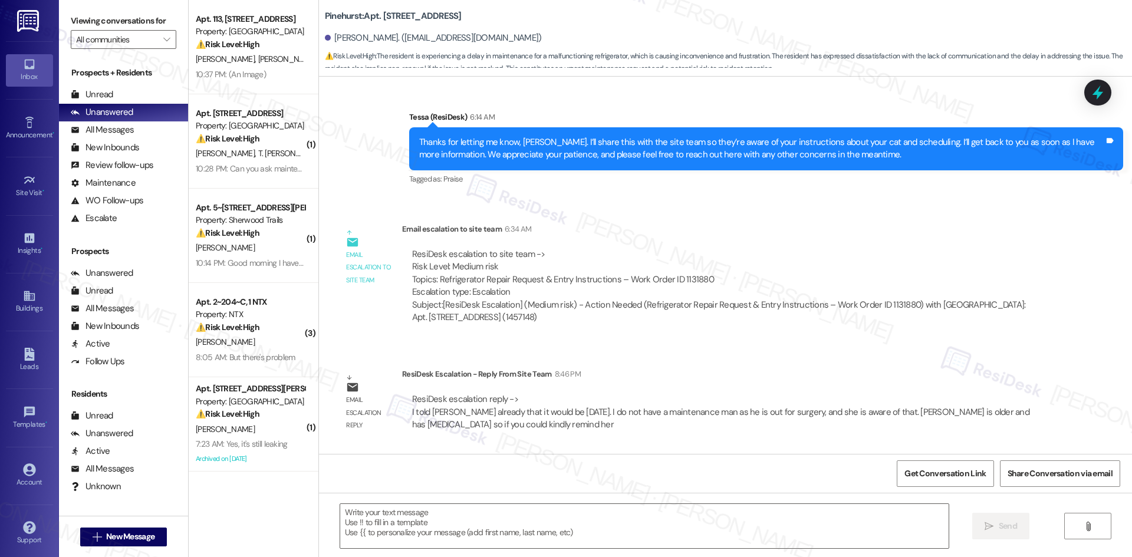
scroll to position [733, 0]
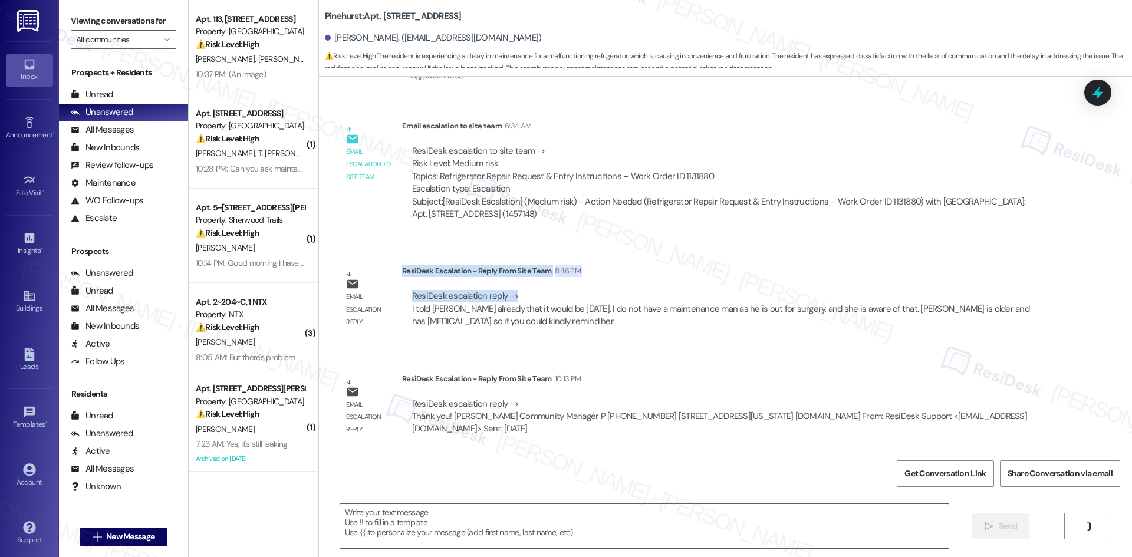
drag, startPoint x: 515, startPoint y: 298, endPoint x: 393, endPoint y: 273, distance: 123.9
click at [402, 273] on div "ResiDesk Escalation - Reply From Site Team 8:46 PM ResiDesk escalation reply ->…" at bounding box center [726, 301] width 648 height 72
copy div "ResiDesk Escalation - Reply From Site Team 8:46 PM ResiDesk escalation reply ->"
drag, startPoint x: 481, startPoint y: 352, endPoint x: 473, endPoint y: 351, distance: 8.3
click at [481, 352] on div "Lease started [DATE] 8:00 AM Announcement, sent via SMS Tessa (ResiDesk) [DATE]…" at bounding box center [725, 265] width 813 height 377
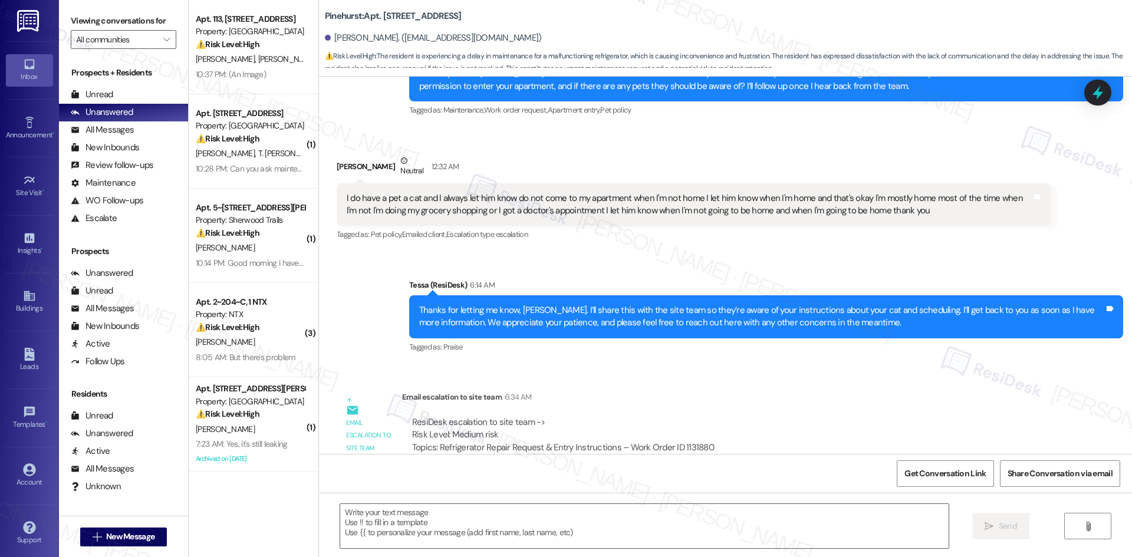
scroll to position [439, 0]
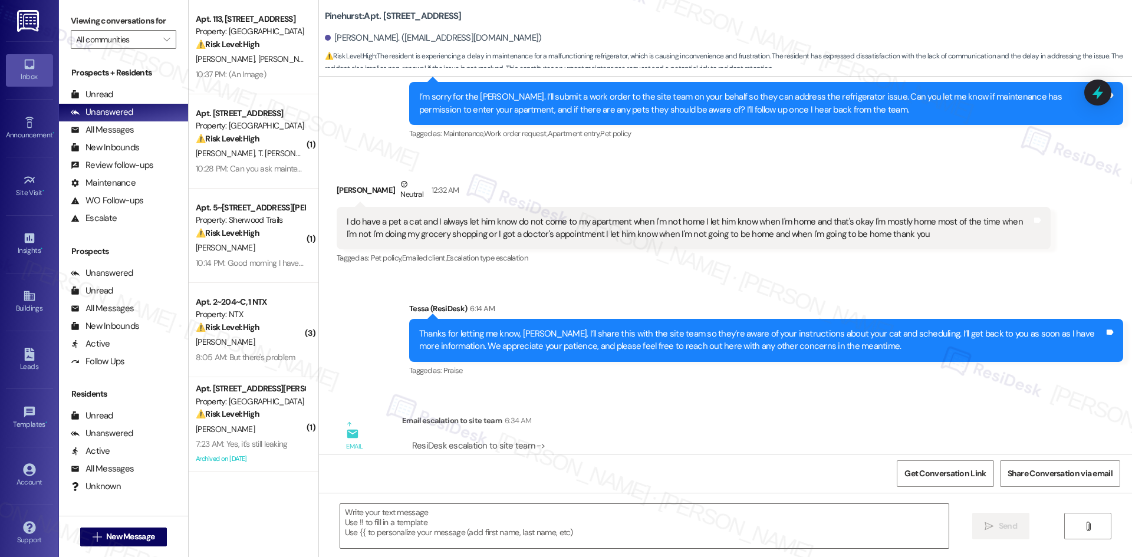
click at [377, 305] on div "Sent via SMS Tessa (ResiDesk) 6:14 AM Thanks for letting me know, [PERSON_NAME]…" at bounding box center [725, 332] width 813 height 112
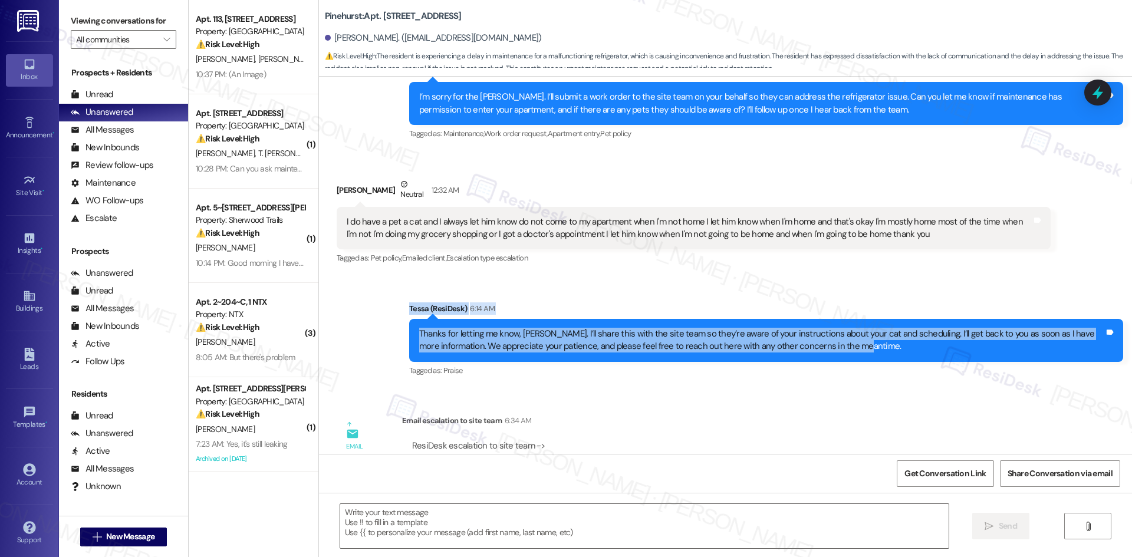
drag, startPoint x: 393, startPoint y: 295, endPoint x: 885, endPoint y: 352, distance: 496.0
click at [885, 352] on div "Sent via SMS Tessa (ResiDesk) 6:14 AM Thanks for letting me know, [PERSON_NAME]…" at bounding box center [725, 332] width 813 height 112
copy div "[PERSON_NAME] (ResiDesk) 6:14 AM Thanks for letting me know, [PERSON_NAME]. I’l…"
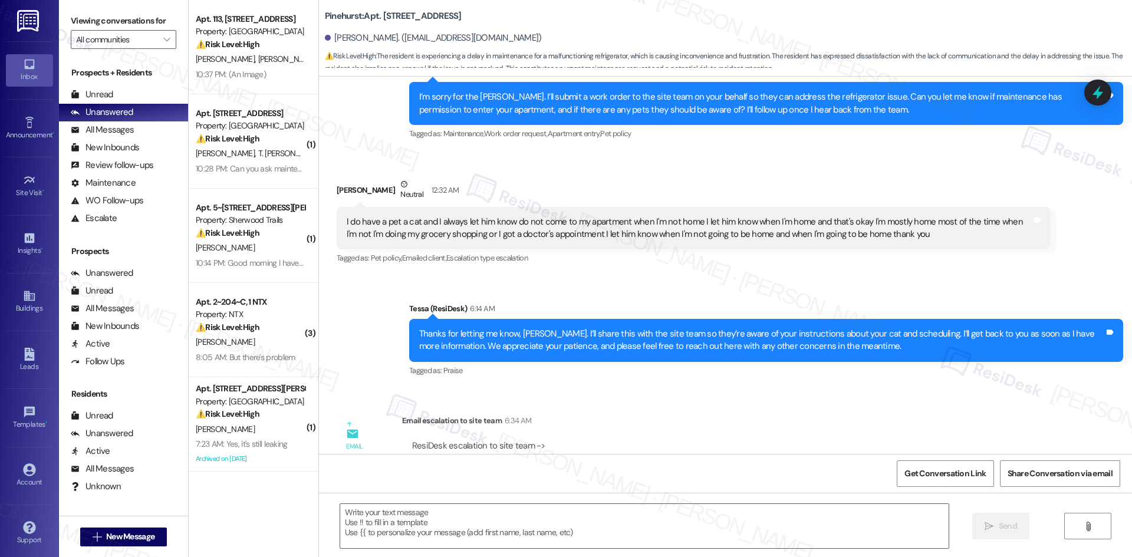
click at [657, 418] on div "Email escalation to site team 6:34 AM" at bounding box center [726, 422] width 648 height 17
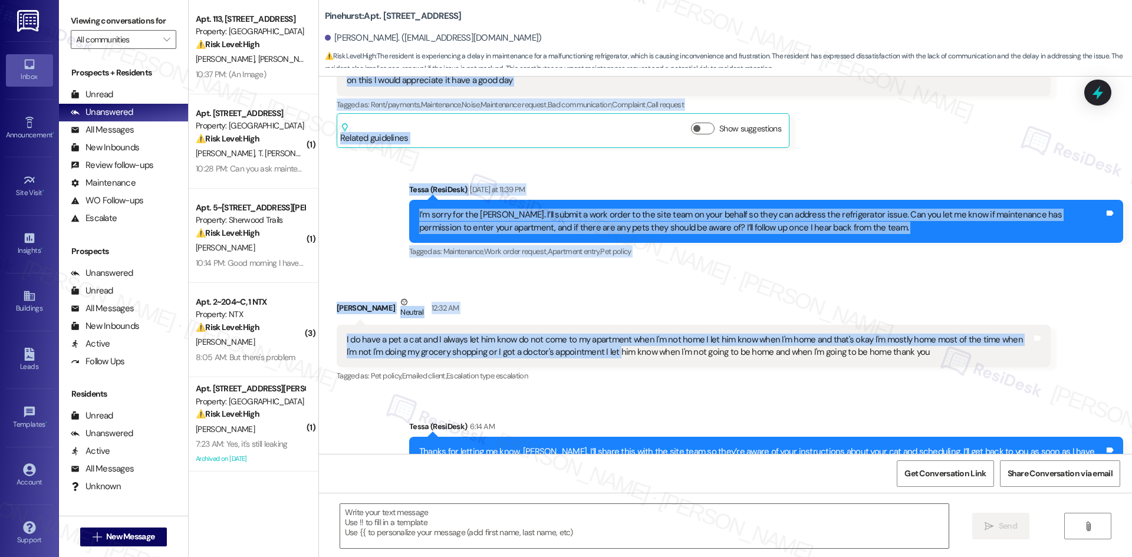
scroll to position [413, 0]
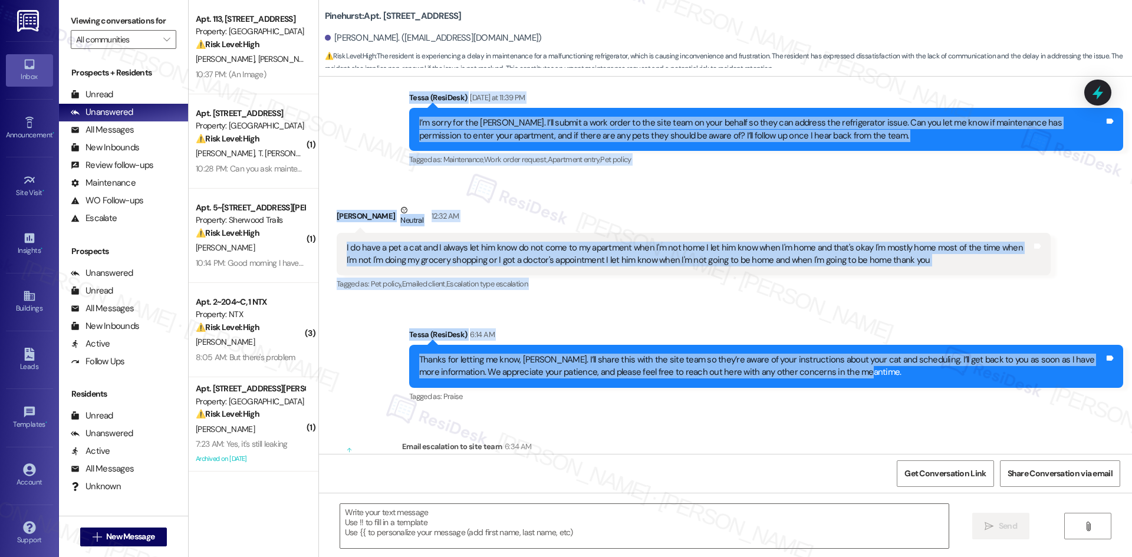
drag, startPoint x: 381, startPoint y: 192, endPoint x: 893, endPoint y: 371, distance: 541.9
click at [893, 371] on div "Lease started [DATE] 8:00 AM Announcement, sent via SMS Tessa (ResiDesk) [DATE]…" at bounding box center [725, 265] width 813 height 377
copy div "Tessa (ResiDesk) [DATE] at 4:50 AM Hi [PERSON_NAME], I'm on the new offsite Res…"
click at [484, 317] on div "Sent via SMS Tessa (ResiDesk) 6:14 AM Thanks for letting me know, [PERSON_NAME]…" at bounding box center [725, 358] width 813 height 112
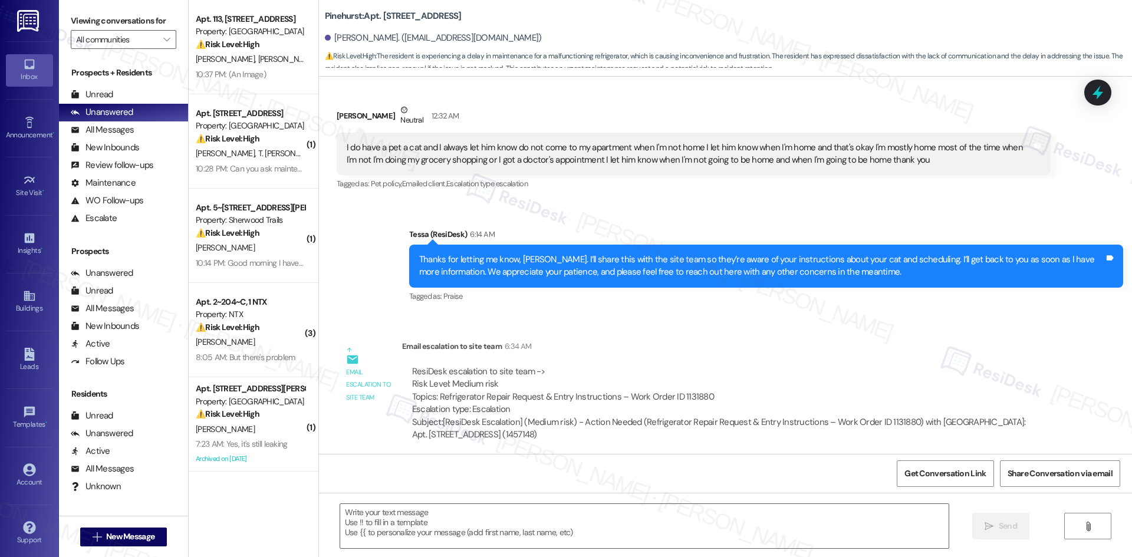
scroll to position [707, 0]
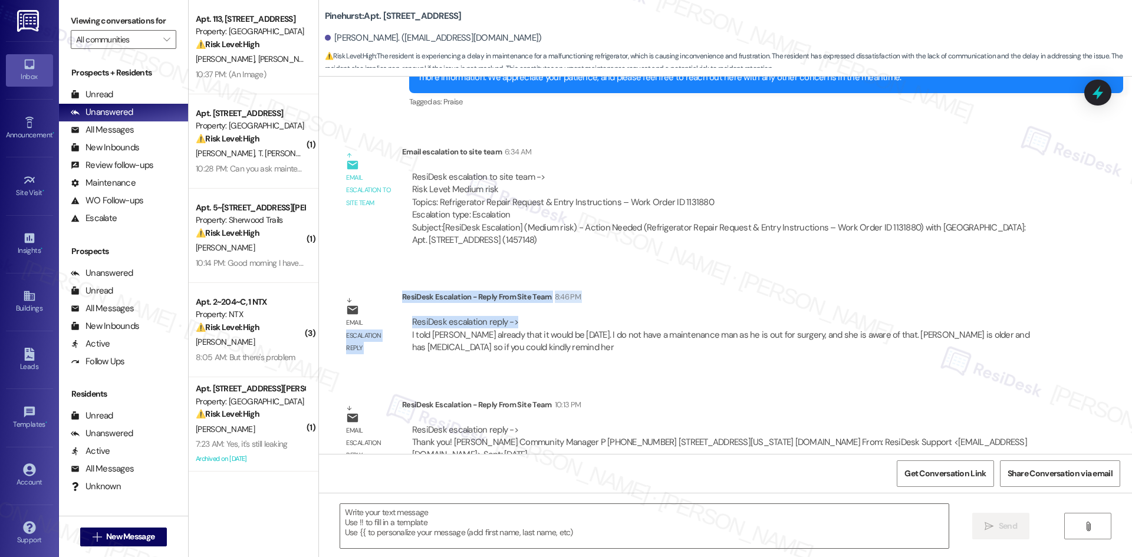
drag, startPoint x: 392, startPoint y: 296, endPoint x: 512, endPoint y: 318, distance: 121.7
click at [512, 318] on div "Email escalation reply ResiDesk Escalation - Reply From Site Team 8:46 PM ResiD…" at bounding box center [693, 327] width 731 height 90
click at [513, 323] on div "ResiDesk escalation reply -> I told [PERSON_NAME] already that it would be [DAT…" at bounding box center [726, 335] width 631 height 38
drag, startPoint x: 393, startPoint y: 297, endPoint x: 524, endPoint y: 319, distance: 133.2
click at [524, 319] on div "ResiDesk Escalation - Reply From Site Team 8:46 PM ResiDesk escalation reply ->…" at bounding box center [726, 327] width 648 height 72
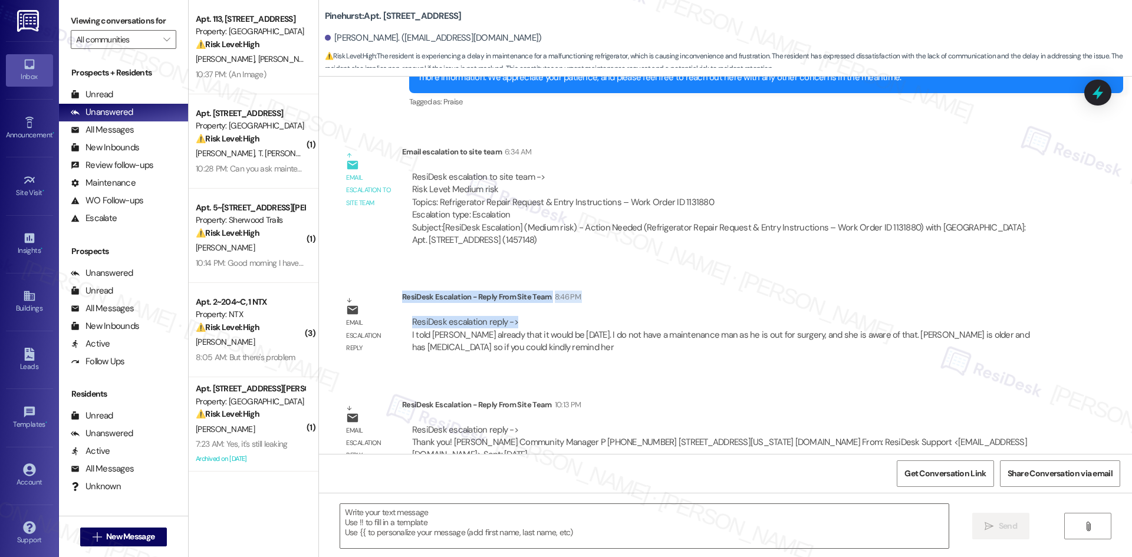
copy div "ResiDesk Escalation - Reply From Site Team 8:46 PM ResiDesk escalation reply ->"
click at [614, 292] on div "ResiDesk Escalation - Reply From Site Team 8:46 PM" at bounding box center [726, 299] width 648 height 17
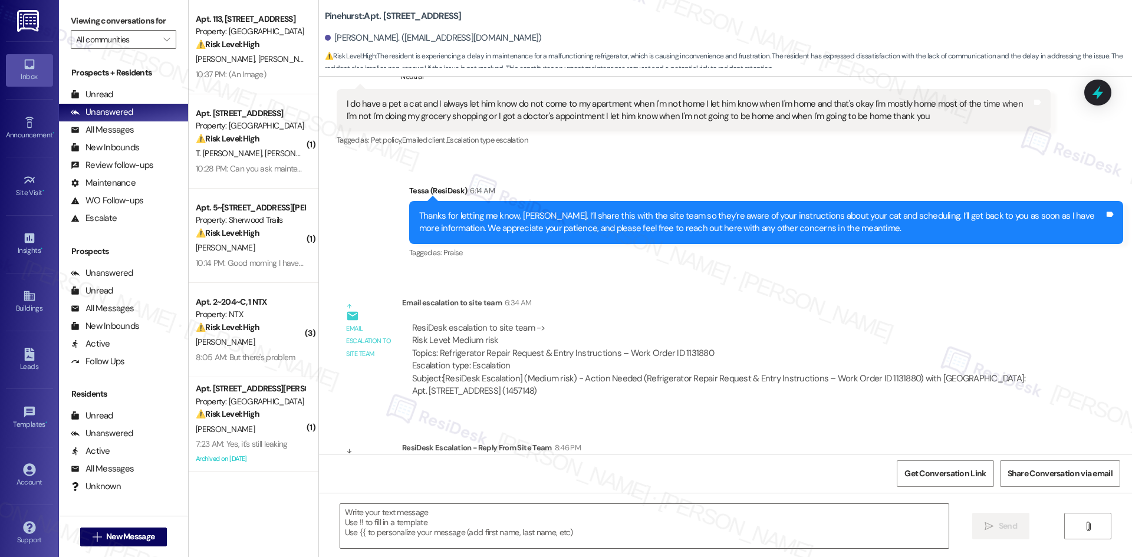
scroll to position [733, 0]
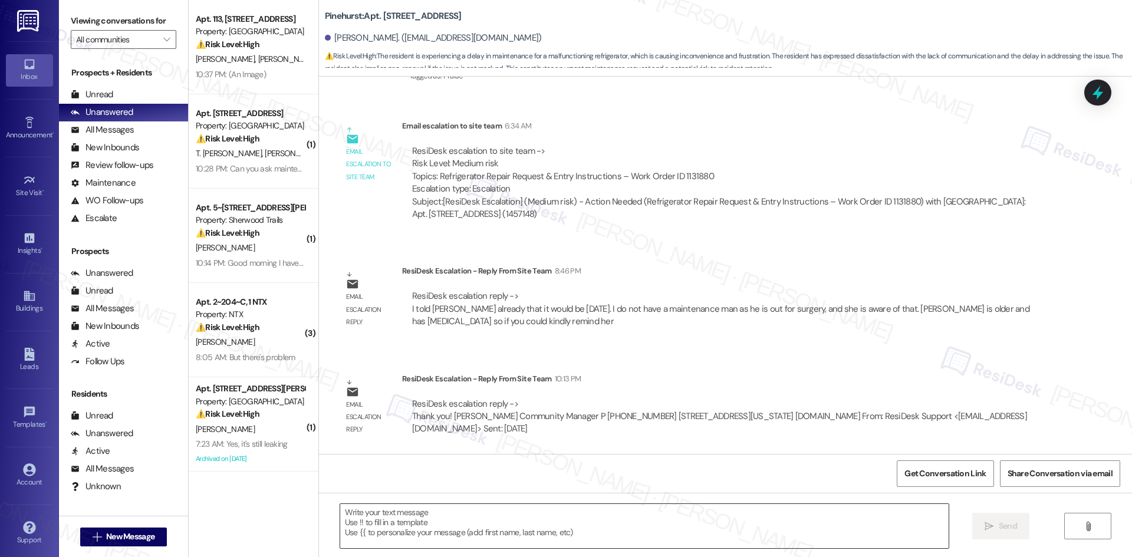
click at [561, 528] on textarea at bounding box center [644, 526] width 608 height 44
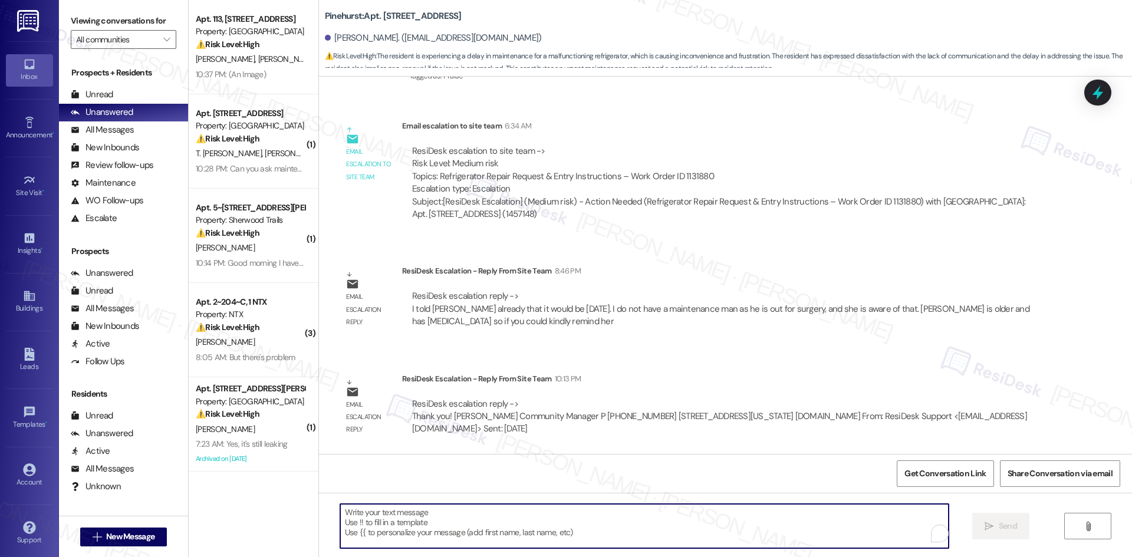
paste textarea "Hi Arlene—here’s an update from the team: they mentioned it would be Thursday, …"
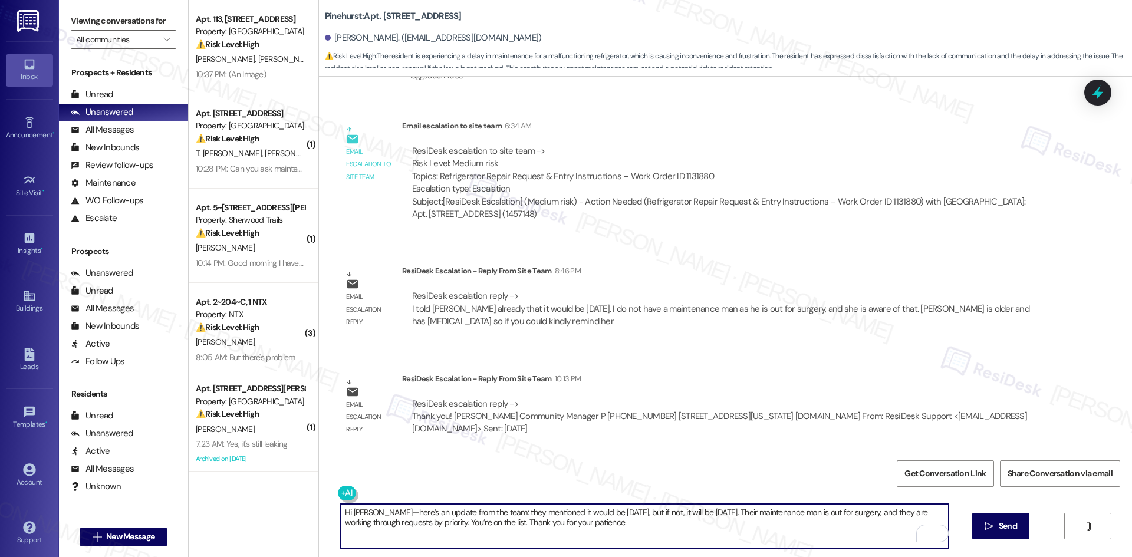
click at [596, 536] on textarea "Hi Arlene—here’s an update from the team: they mentioned it would be Thursday, …" at bounding box center [644, 526] width 608 height 44
paste textarea "expect to come Thursday, but if not, it will be Friday. The maintenance man is …"
click at [583, 515] on textarea "Hi Arlene—here’s an update from the team: they expect to come Thursday, but if …" at bounding box center [644, 526] width 608 height 44
click at [695, 522] on textarea "Hi Arlene—here’s an update from the team: they expect to come Thursday, but if …" at bounding box center [644, 526] width 608 height 44
type textarea "Hi Arlene—here’s an update from the team: they expect to come Thursday, but if …"
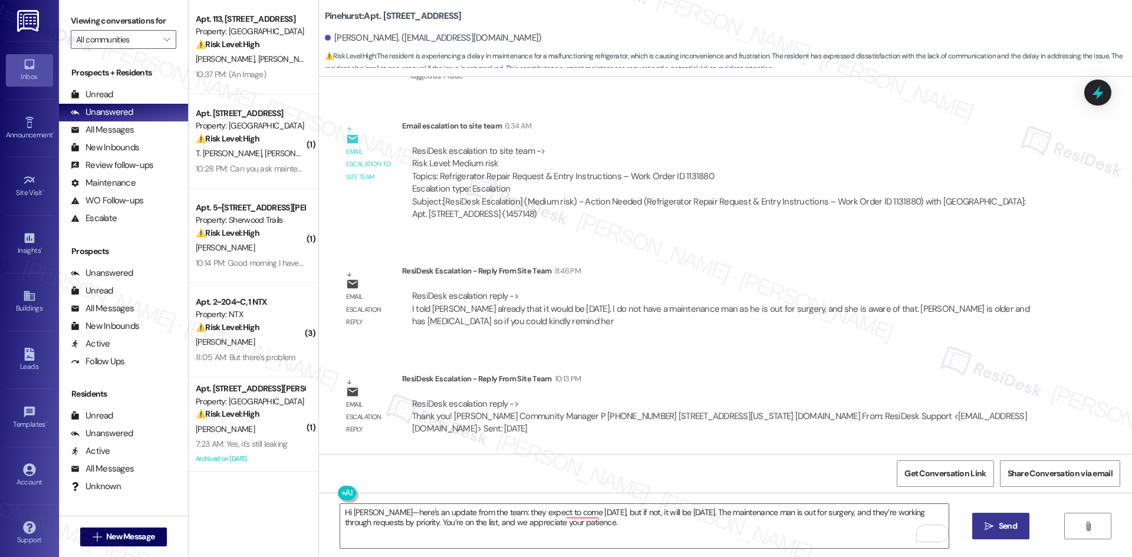
click at [1011, 520] on span "Send" at bounding box center [1007, 526] width 18 height 12
click at [697, 129] on div "Email escalation to site team 6:34 AM" at bounding box center [726, 128] width 648 height 17
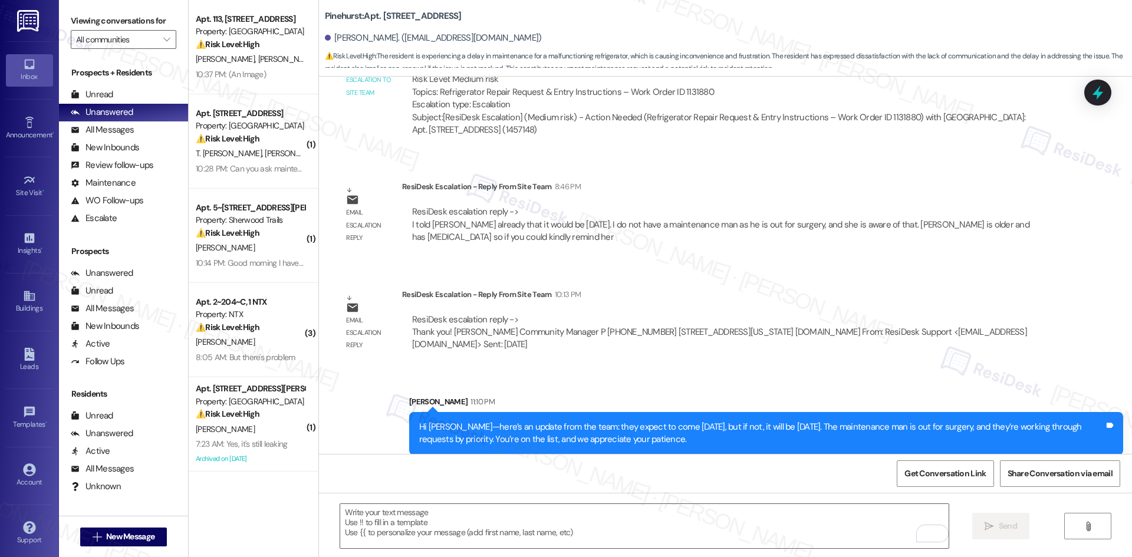
scroll to position [828, 0]
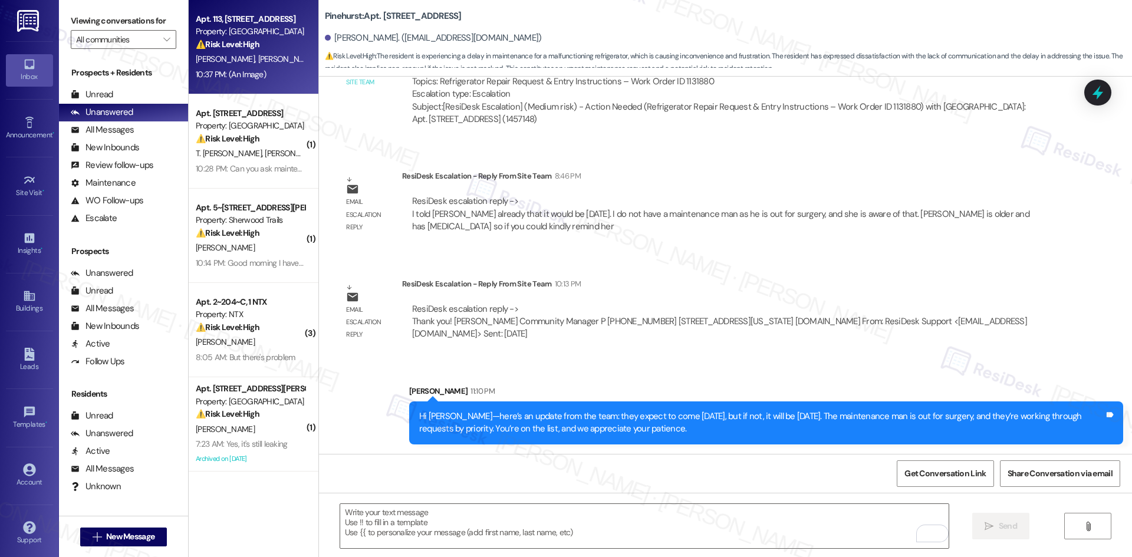
click at [248, 87] on div "Apt. 113, 4777 Tramway Blvd NE Property: Las Kivas ⚠️ Risk Level: High The resi…" at bounding box center [254, 47] width 130 height 94
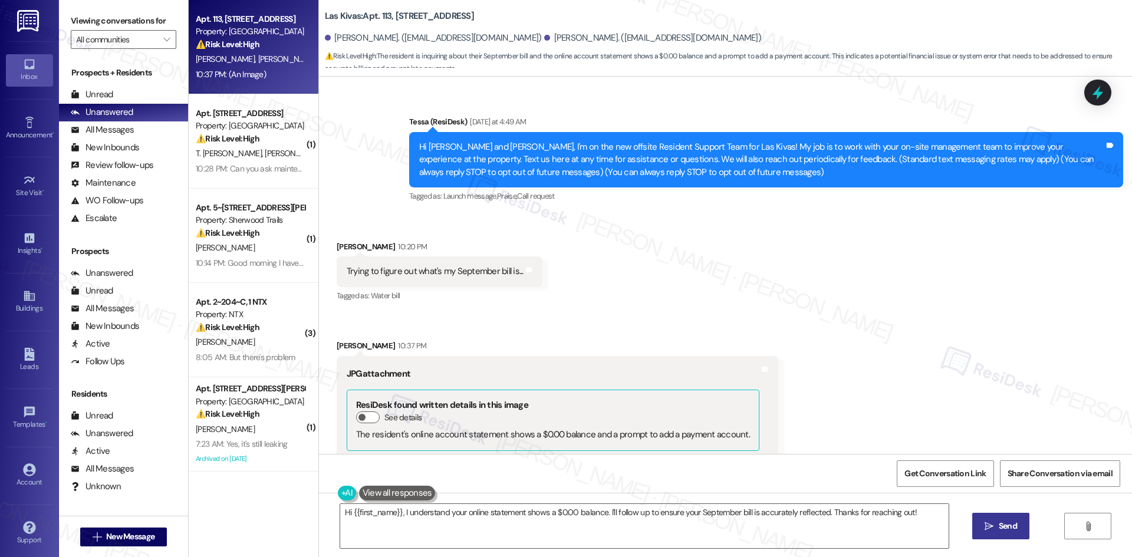
scroll to position [0, 0]
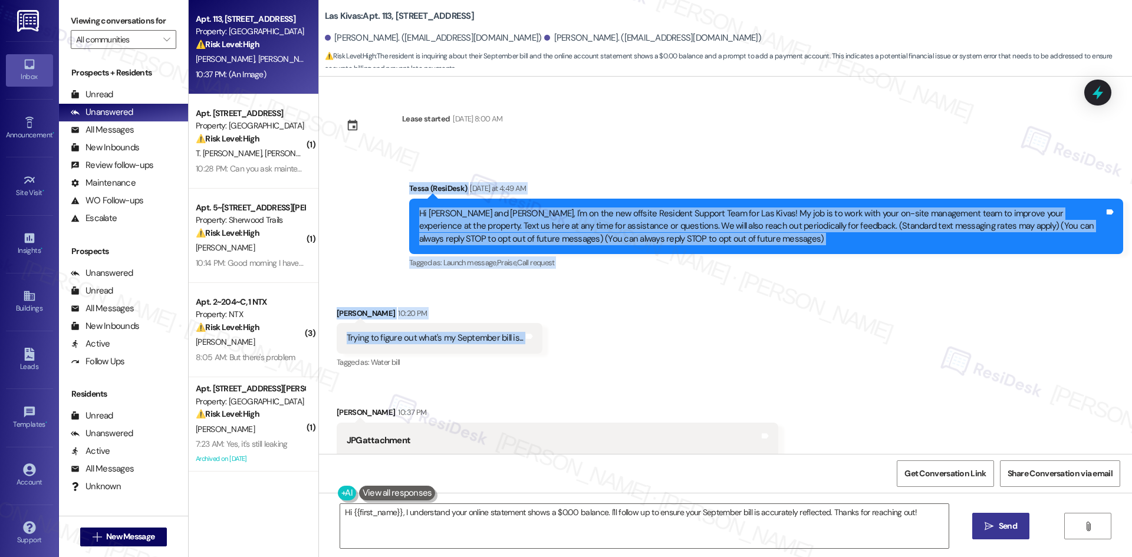
drag, startPoint x: 386, startPoint y: 180, endPoint x: 555, endPoint y: 341, distance: 233.9
click at [555, 341] on div "Lease started Aug 19, 2025 at 8:00 AM Announcement, sent via SMS Tessa (ResiDes…" at bounding box center [725, 265] width 813 height 377
copy div "Tessa (ResiDesk) Yesterday at 4:49 AM Hi Elroy and Vernetta, I'm on the new off…"
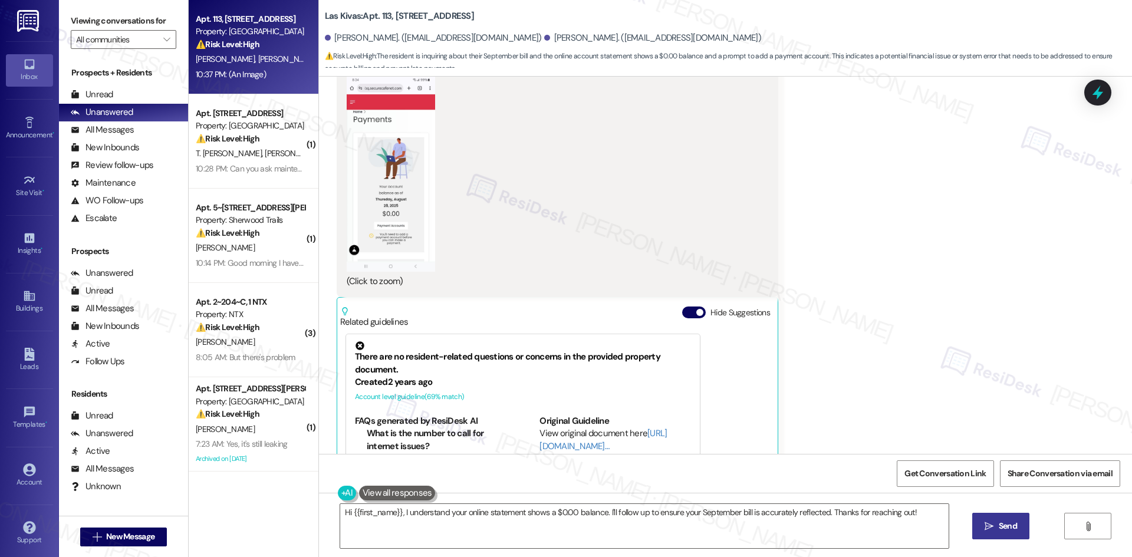
scroll to position [472, 0]
click at [391, 221] on button "Zoom image" at bounding box center [391, 174] width 88 height 196
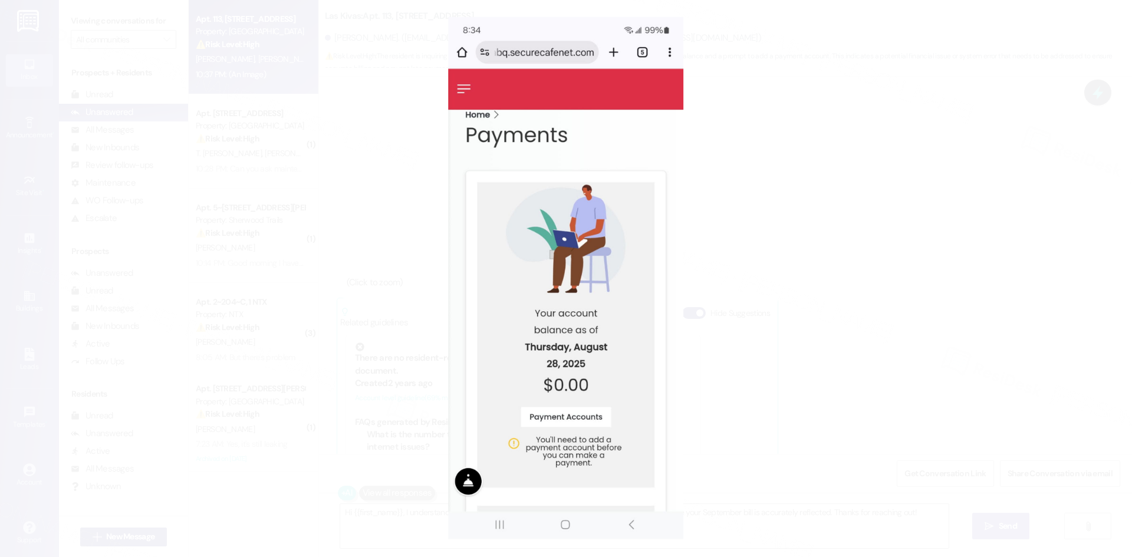
click at [997, 249] on button "Unzoom image" at bounding box center [566, 278] width 1132 height 557
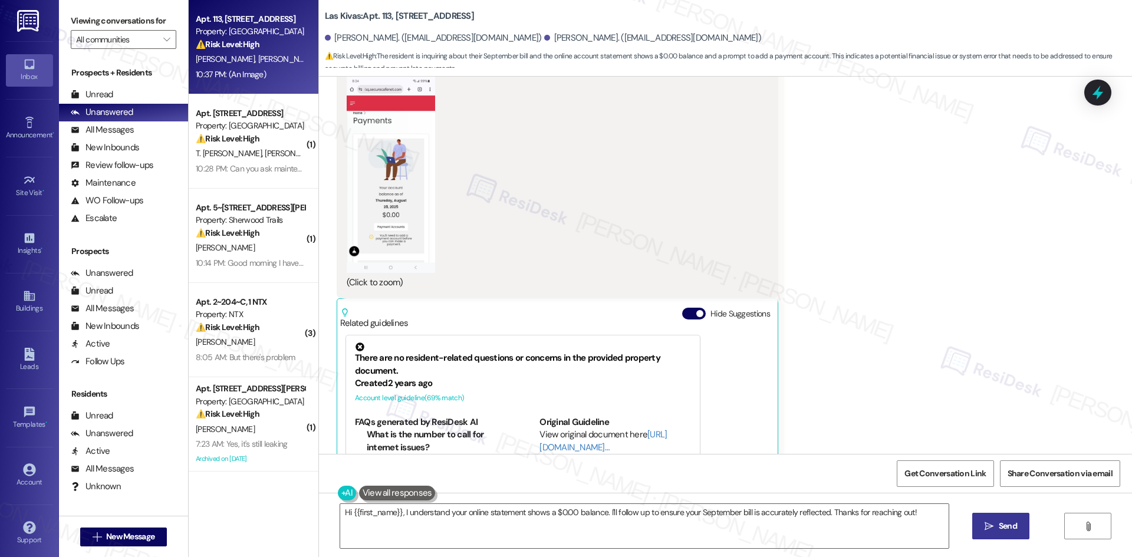
click at [895, 252] on div "Received via SMS Elroy Brown 10:20 PM Trying to figure out what's my September …" at bounding box center [725, 184] width 813 height 750
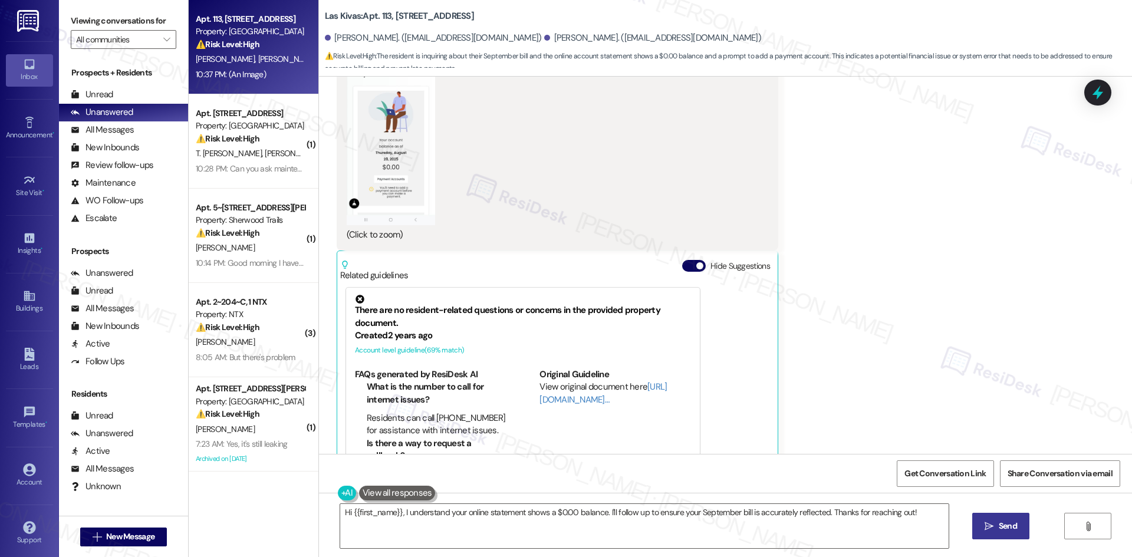
scroll to position [577, 0]
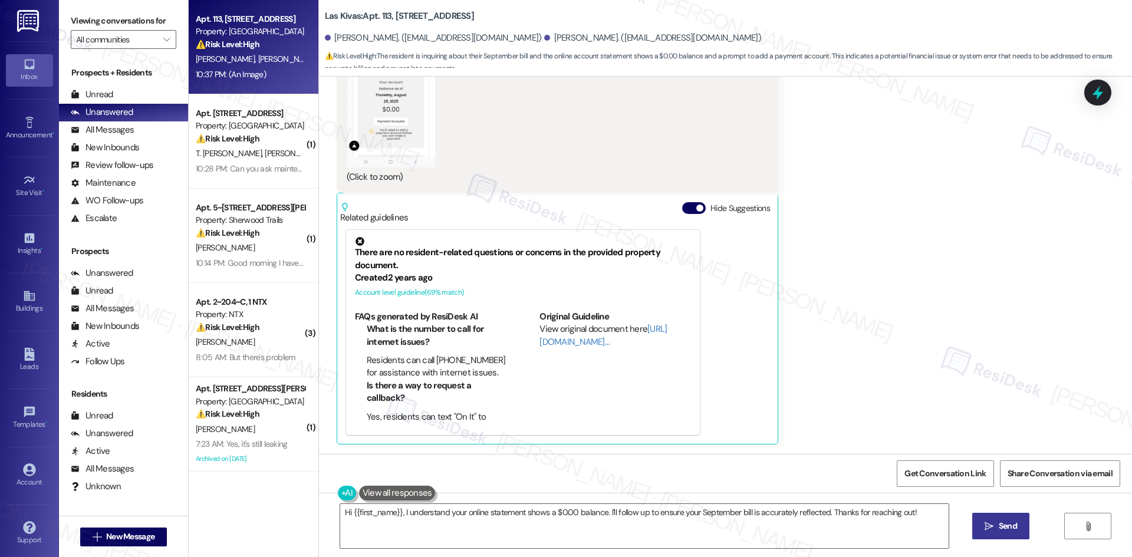
click at [1008, 130] on div "Received via SMS Elroy Brown 10:20 PM Trying to figure out what's my September …" at bounding box center [725, 79] width 813 height 750
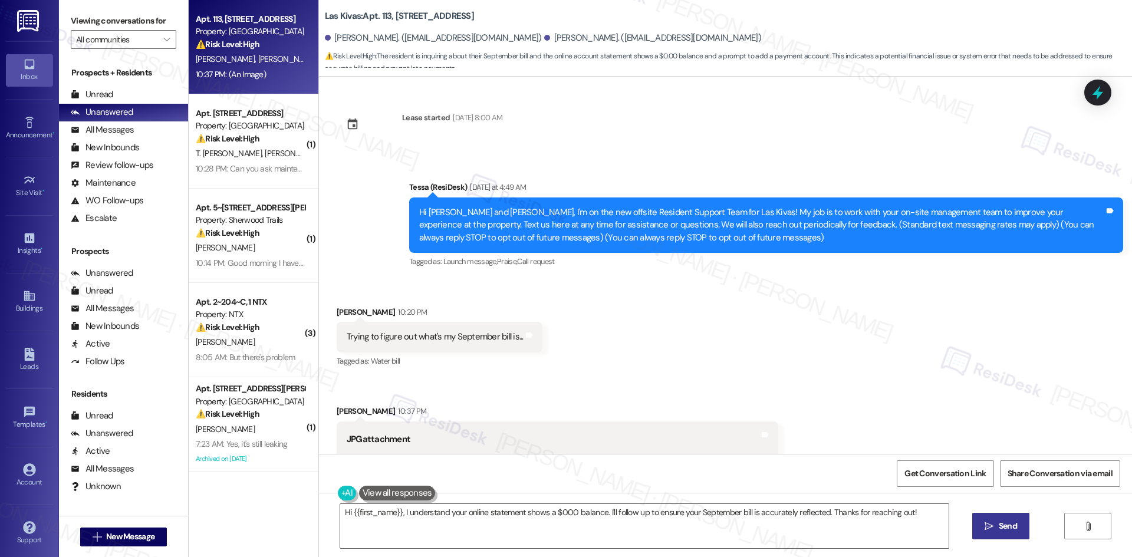
scroll to position [0, 0]
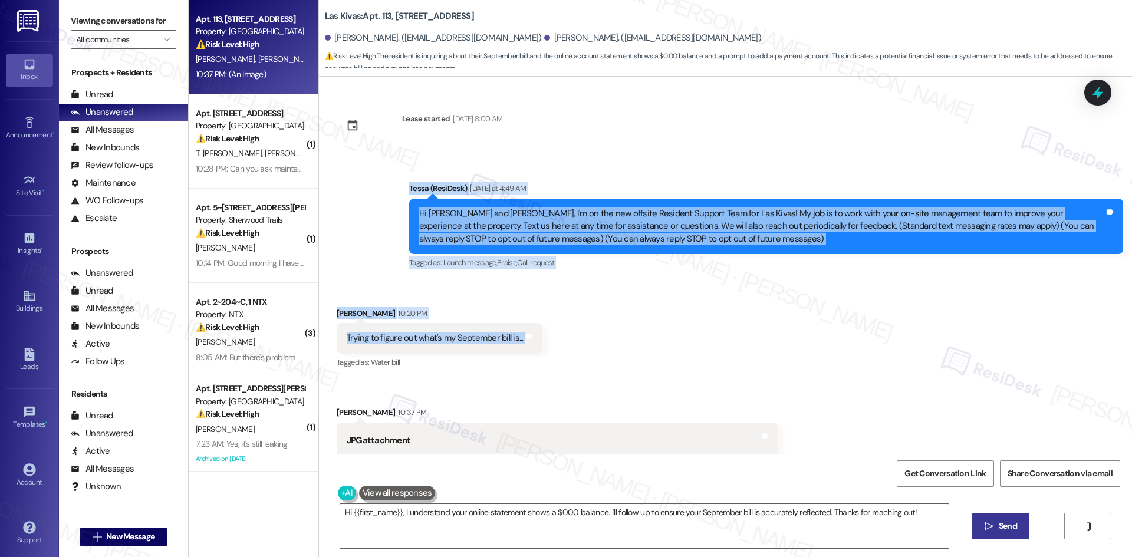
drag, startPoint x: 378, startPoint y: 175, endPoint x: 590, endPoint y: 344, distance: 270.9
click at [590, 344] on div "Lease started Aug 19, 2025 at 8:00 AM Announcement, sent via SMS Tessa (ResiDes…" at bounding box center [725, 265] width 813 height 377
copy div "Tessa (ResiDesk) Yesterday at 4:49 AM Hi Elroy and Vernetta, I'm on the new off…"
drag, startPoint x: 562, startPoint y: 156, endPoint x: 562, endPoint y: 173, distance: 17.7
click at [562, 156] on div "Announcement, sent via SMS Tessa (ResiDesk) Yesterday at 4:49 AM Hi Elroy and V…" at bounding box center [725, 218] width 813 height 125
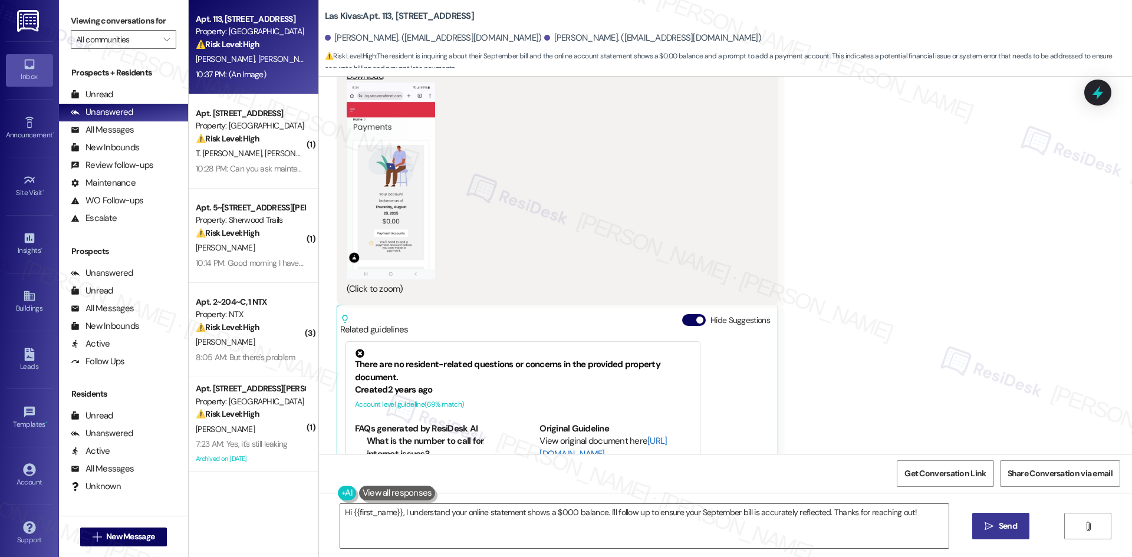
scroll to position [472, 0]
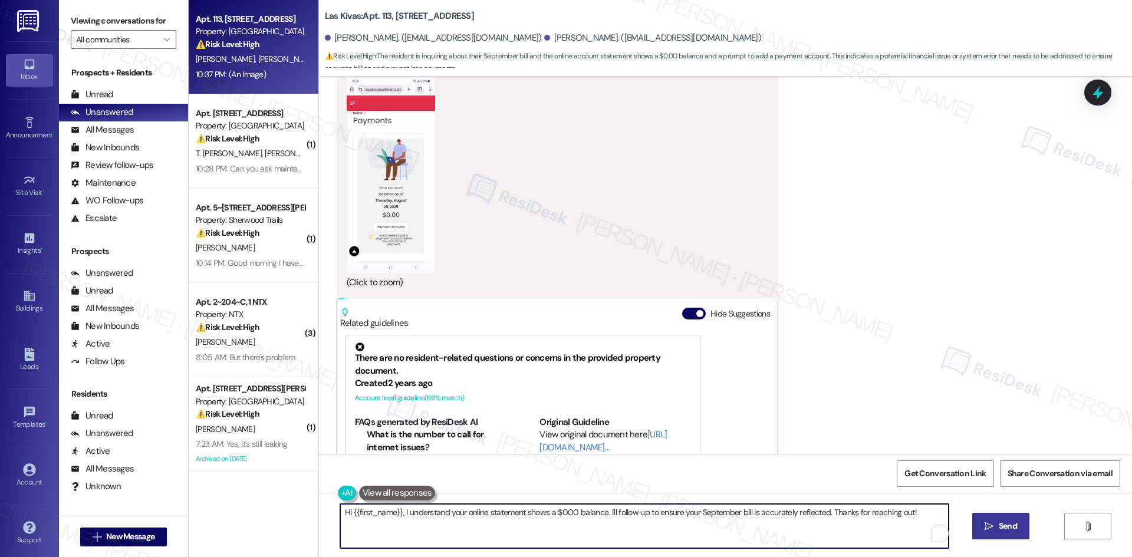
click at [628, 533] on textarea "Hi {{first_name}}, I understand your online statement shows a $0.00 balance. I'…" at bounding box center [644, 526] width 608 height 44
click at [596, 535] on textarea "Hi {{first_name}}, I understand your online statement shows a $0.00 balance. I'…" at bounding box center [644, 526] width 608 height 44
paste textarea "ChatGPT said: Thanks for reaching out, Elroy. I’ll check with the site team abo…"
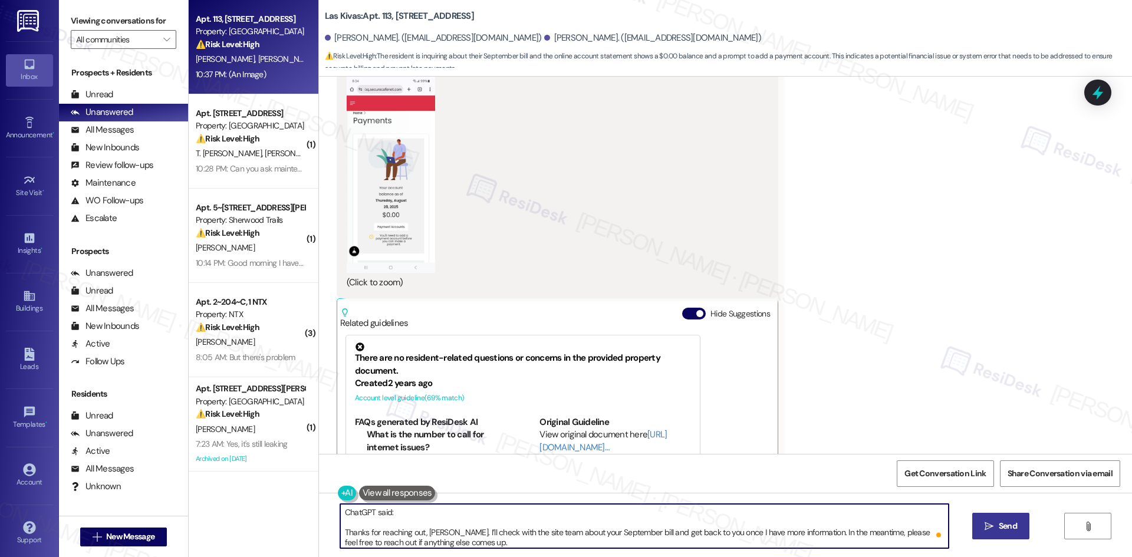
click at [340, 533] on textarea "ChatGPT said: Thanks for reaching out, Elroy. I’ll check with the site team abo…" at bounding box center [644, 526] width 608 height 44
click at [340, 532] on textarea "ChatGPT said: Thanks for reaching out, Elroy. I’ll check with the site team abo…" at bounding box center [644, 526] width 608 height 44
drag, startPoint x: 336, startPoint y: 532, endPoint x: 333, endPoint y: 505, distance: 27.3
click at [340, 505] on textarea "ChatGPT said: Thanks for reaching out, Elroy. I’ll check with the site team abo…" at bounding box center [644, 526] width 608 height 44
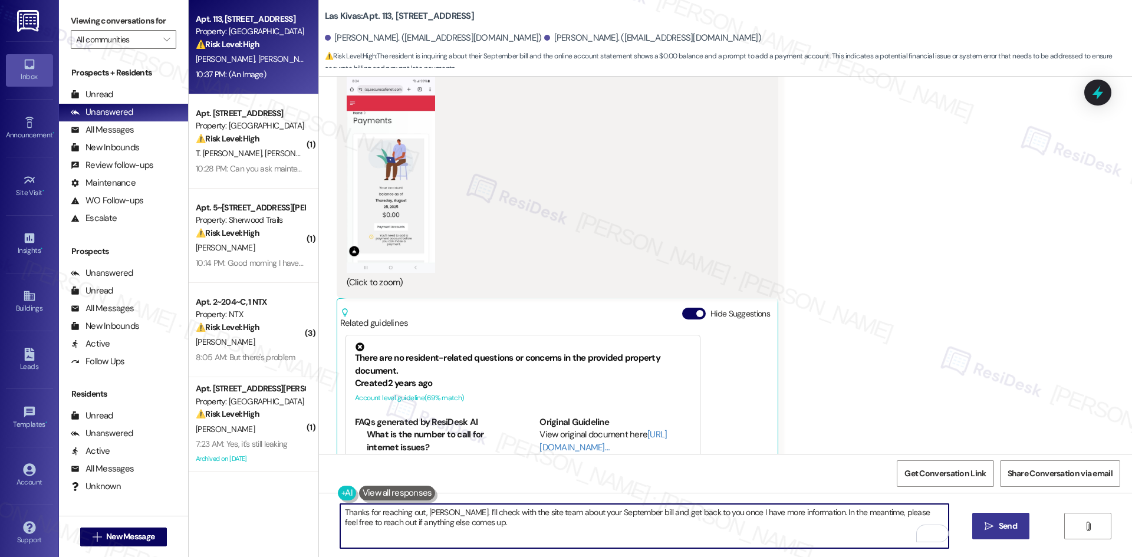
type textarea "Thanks for reaching out, Elroy. I’ll check with the site team about your Septem…"
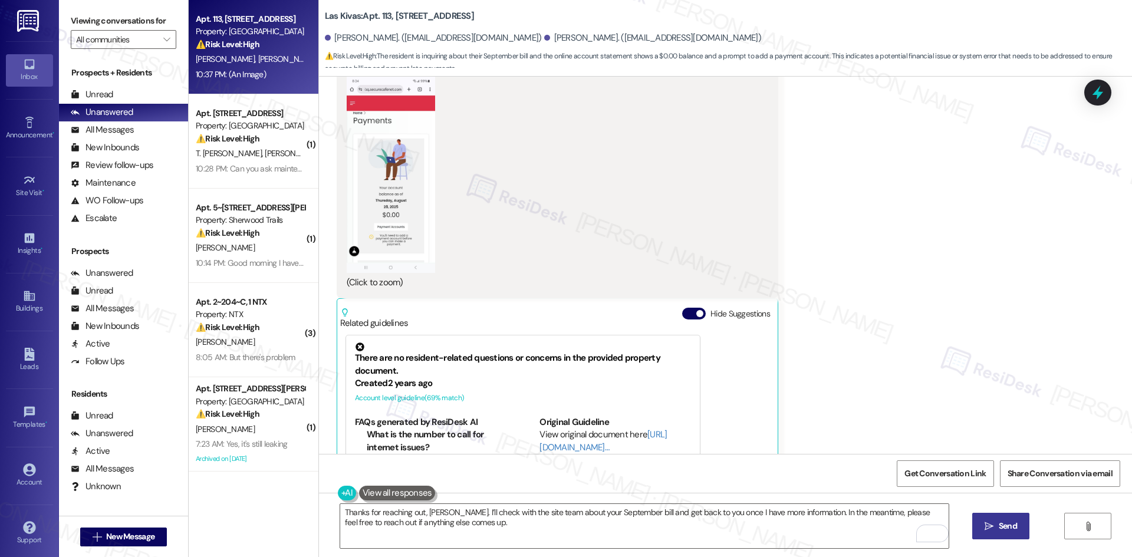
click at [996, 532] on span "Send" at bounding box center [1007, 526] width 23 height 12
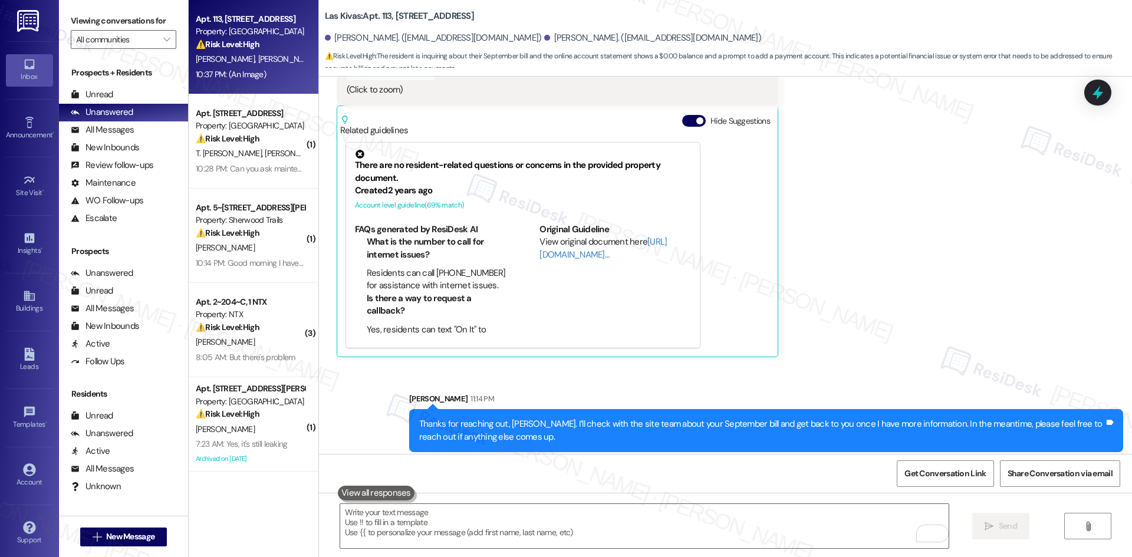
scroll to position [672, 0]
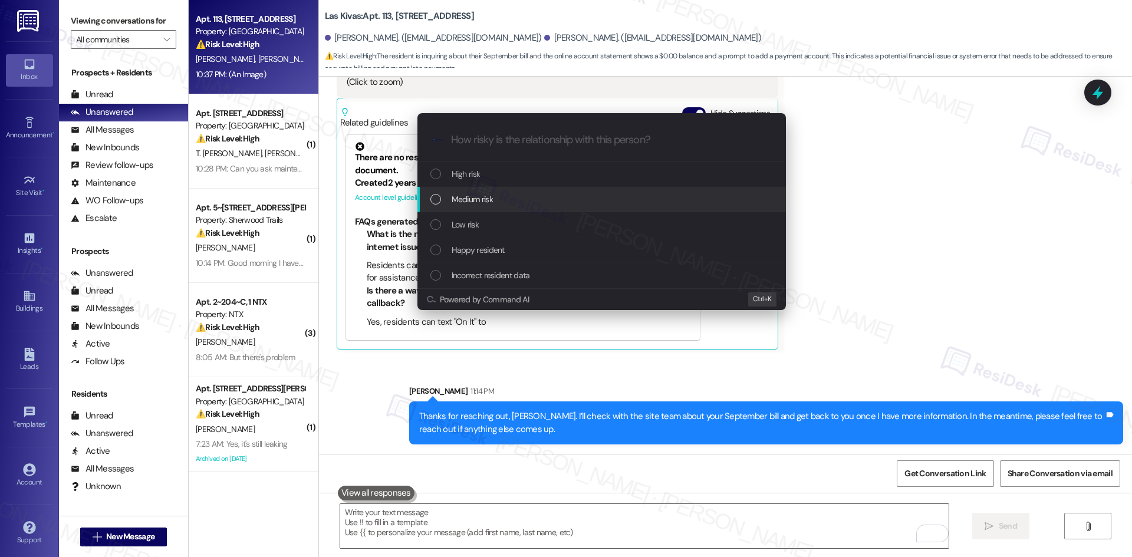
click at [558, 200] on div "Medium risk" at bounding box center [602, 199] width 345 height 13
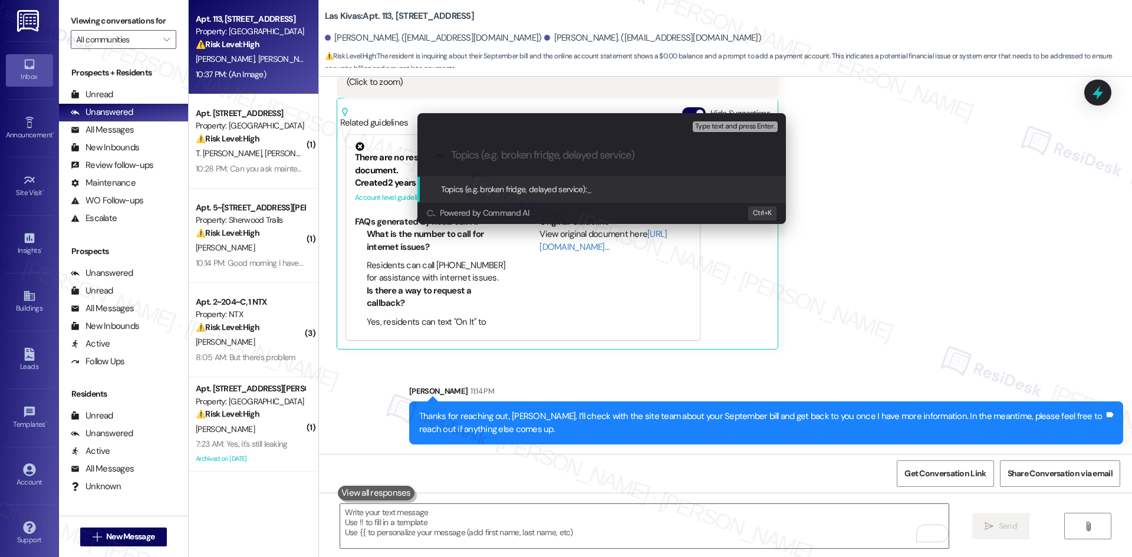
click at [502, 150] on input "Topics (e.g. broken fridge, delayed service)" at bounding box center [611, 155] width 320 height 12
paste input "September Bill Inquiry"
type input "September Bill Inquiry"
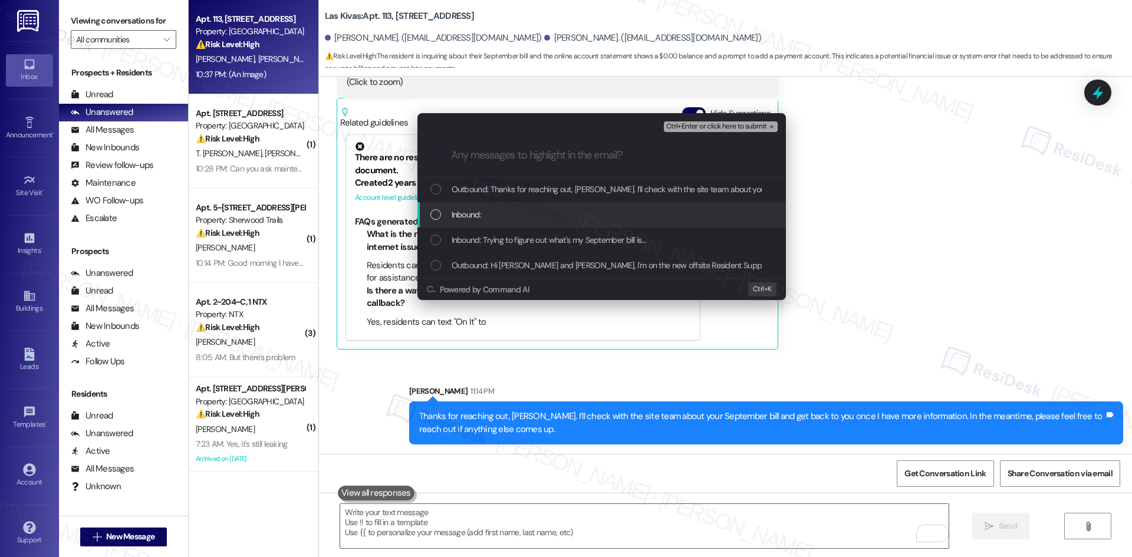
click at [490, 212] on div "Inbound:" at bounding box center [602, 214] width 345 height 13
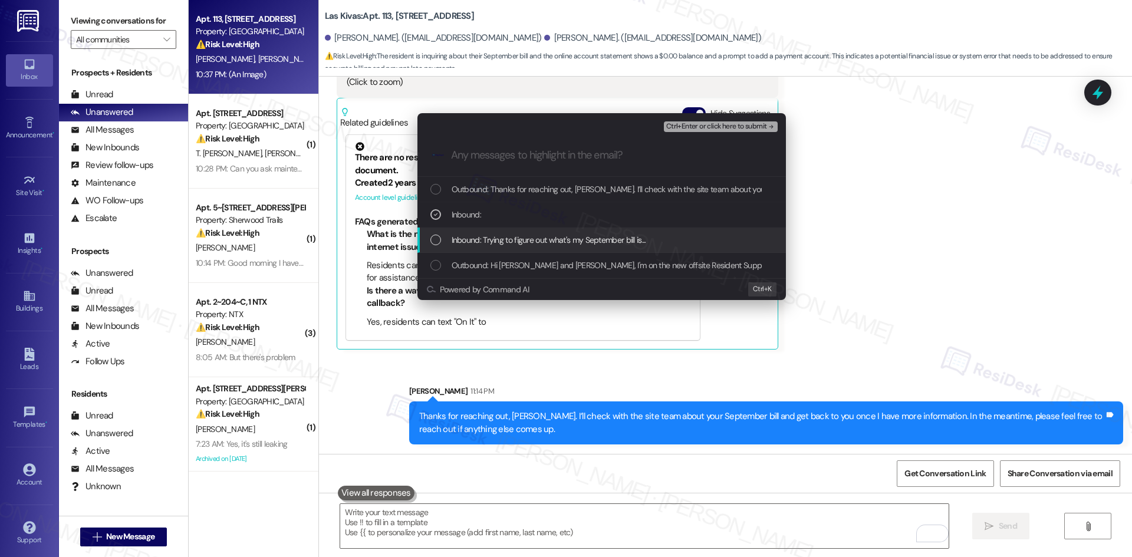
click at [555, 237] on span "Inbound: Trying to figure out what's my September bill is..." at bounding box center [548, 239] width 195 height 13
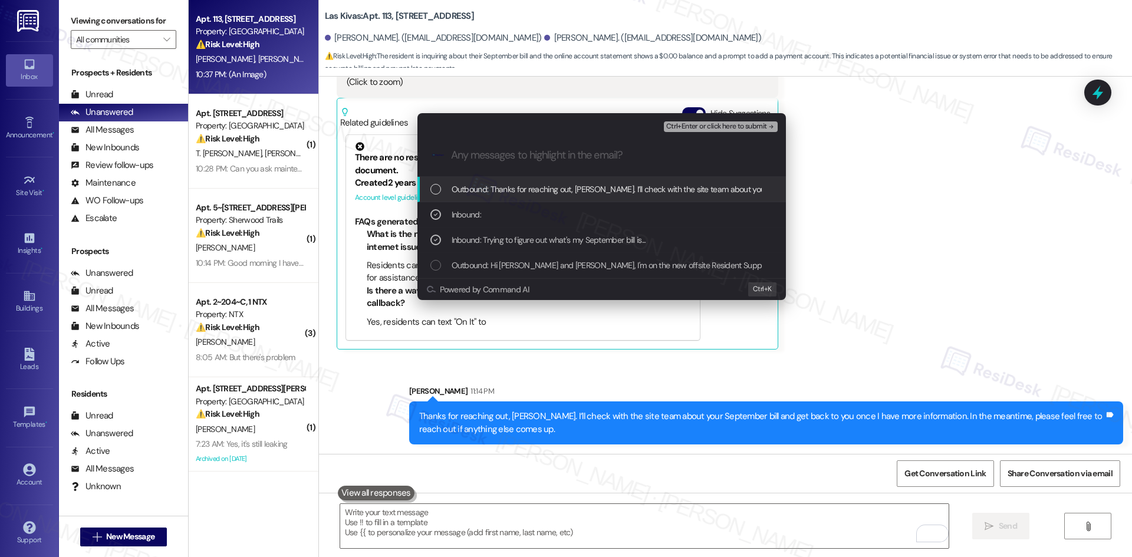
click at [726, 120] on div "Ctrl+Enter or click here to submit" at bounding box center [722, 126] width 116 height 15
click at [728, 125] on span "Ctrl+Enter or click here to submit" at bounding box center [716, 127] width 101 height 8
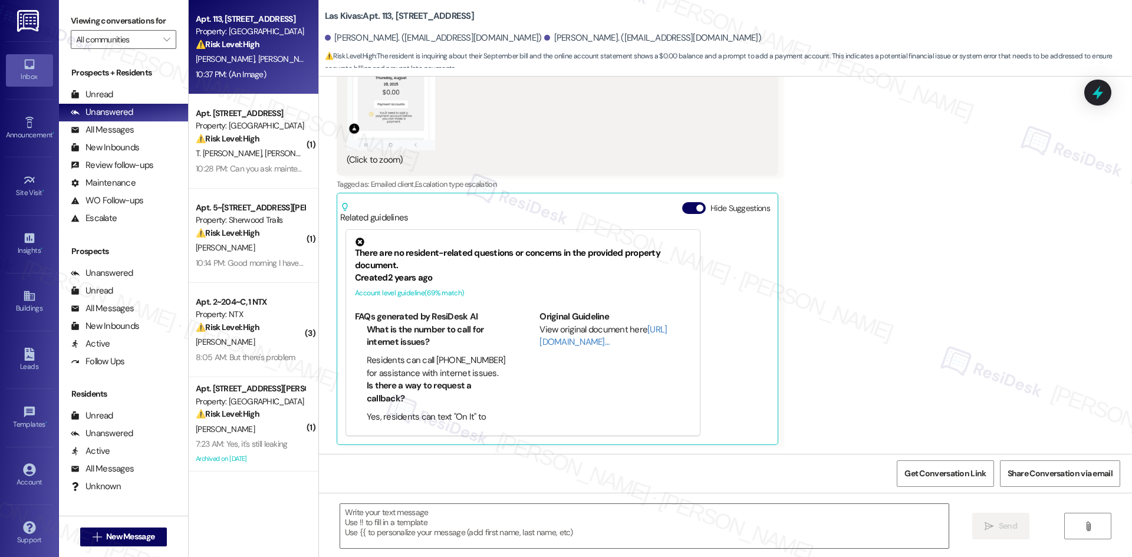
type textarea "Fetching suggested responses. Please feel free to read through the conversation…"
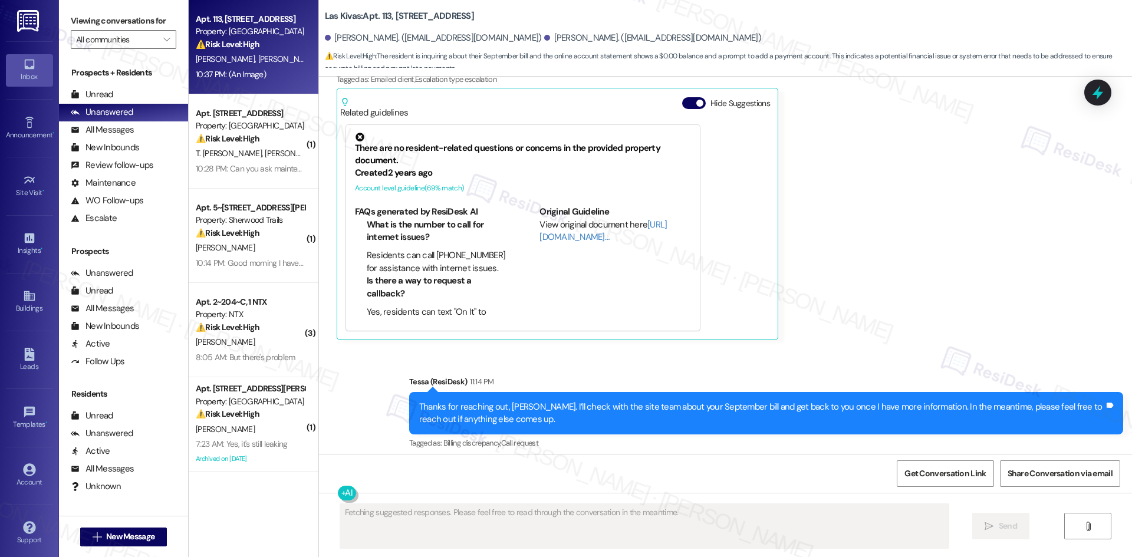
scroll to position [707, 0]
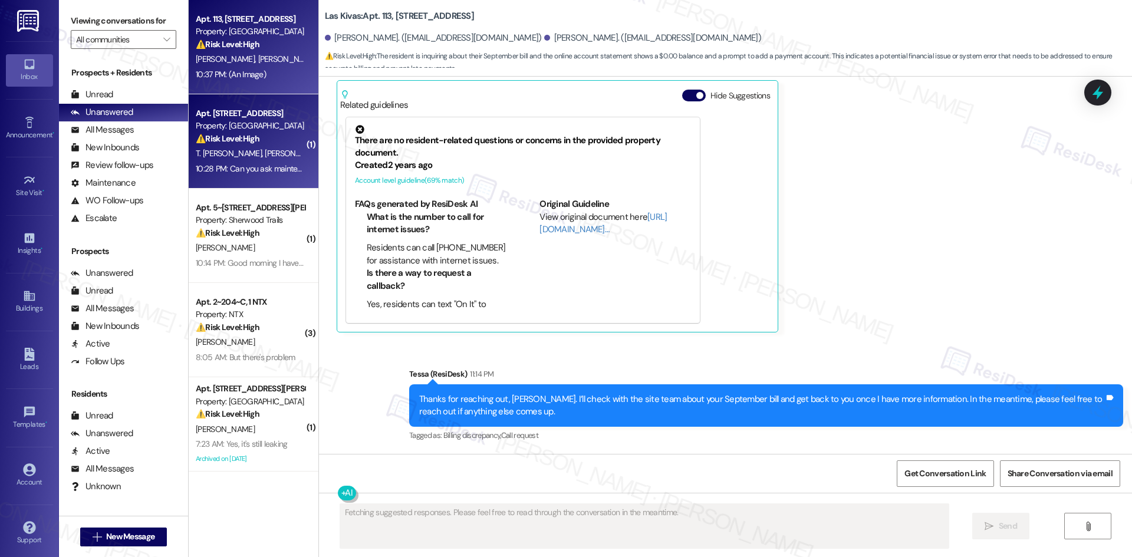
click at [258, 144] on div "⚠️ Risk Level: High The resident is requesting urgent maintenance for a toilet …" at bounding box center [250, 139] width 109 height 12
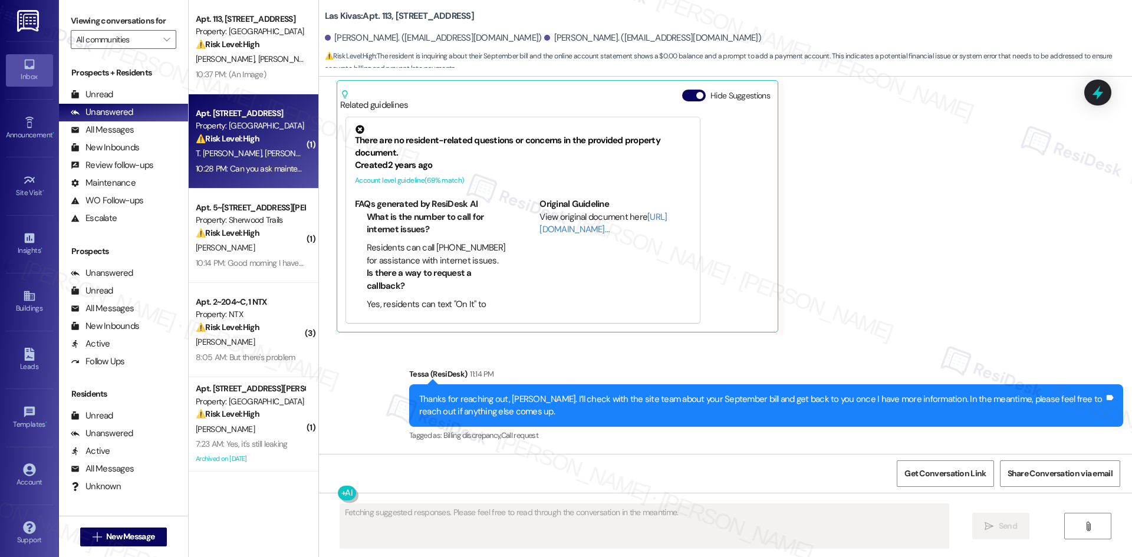
scroll to position [37, 0]
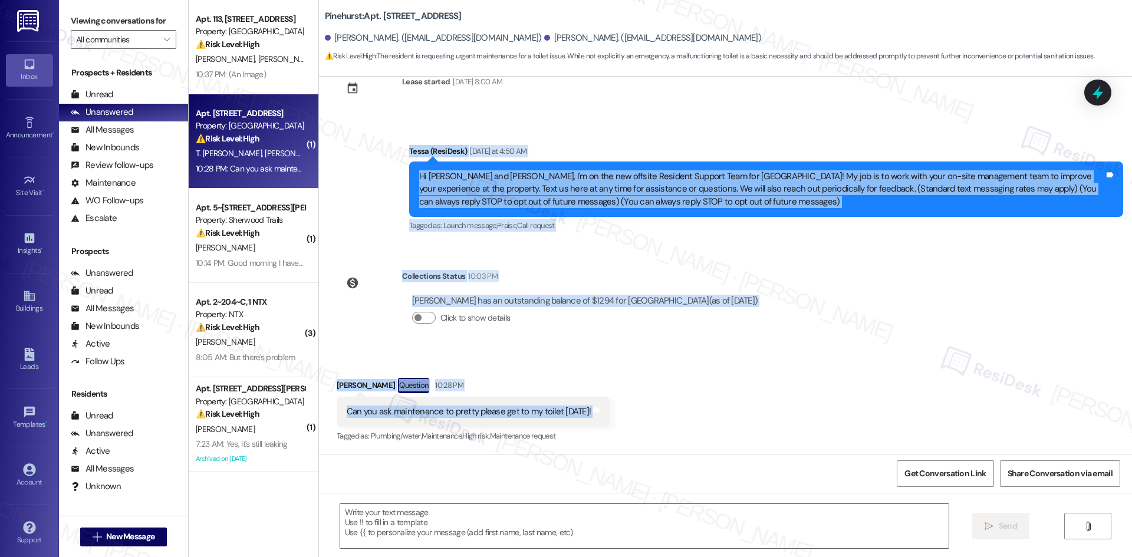
drag, startPoint x: 384, startPoint y: 149, endPoint x: 612, endPoint y: 412, distance: 347.7
click at [612, 412] on div "Lease started Apr 10, 2025 at 8:00 AM Announcement, sent via SMS Tessa (ResiDes…" at bounding box center [725, 265] width 813 height 377
click at [612, 412] on div "Received via SMS Samantha Kirby Question 10:28 PM Can you ask maintenance to pr…" at bounding box center [725, 402] width 813 height 102
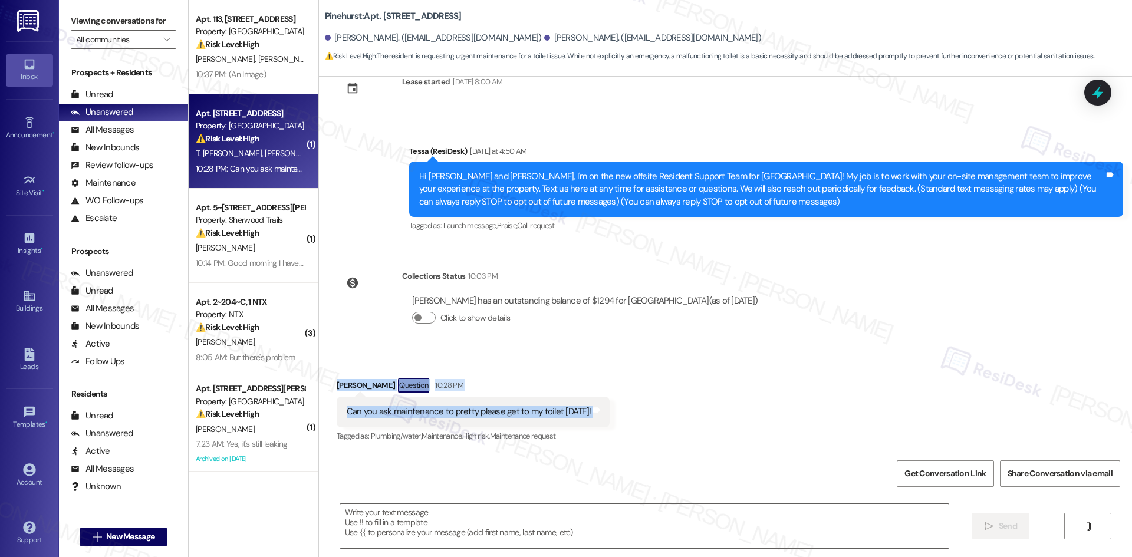
drag, startPoint x: 322, startPoint y: 378, endPoint x: 704, endPoint y: 421, distance: 384.4
click at [704, 421] on div "Received via SMS Samantha Kirby Question 10:28 PM Can you ask maintenance to pr…" at bounding box center [725, 402] width 813 height 102
copy div "Samantha Kirby Question 10:28 PM Can you ask maintenance to pretty please get t…"
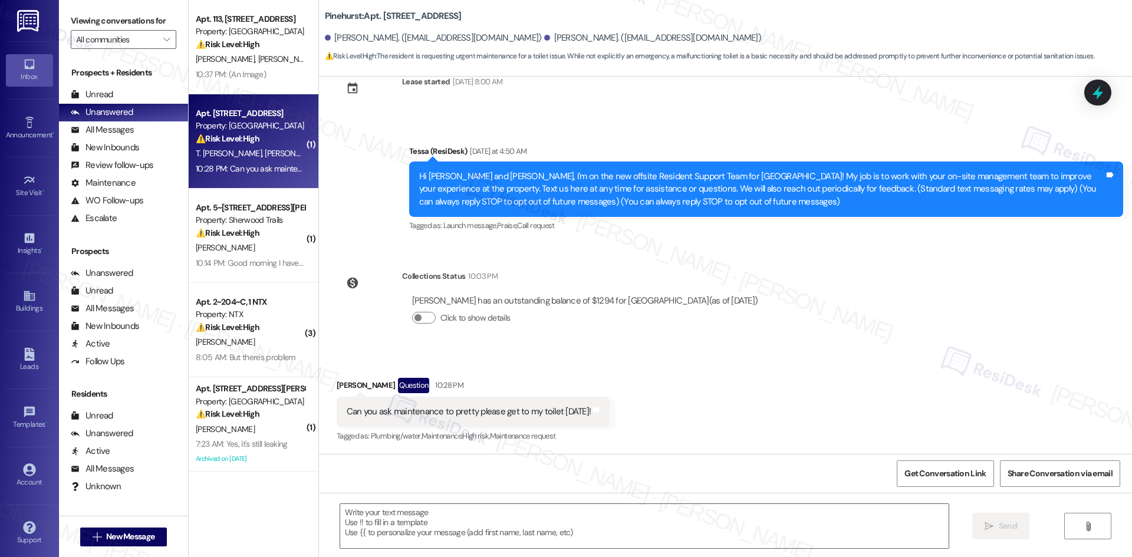
click at [461, 233] on div "Tagged as: Launch message , Click to highlight conversations about Launch messa…" at bounding box center [766, 225] width 714 height 17
drag, startPoint x: 569, startPoint y: 530, endPoint x: 579, endPoint y: 523, distance: 12.8
click at [569, 530] on textarea at bounding box center [644, 526] width 608 height 44
paste textarea "Hi Samantha, I’m sorry you’re having trouble with your toilet. Could you share …"
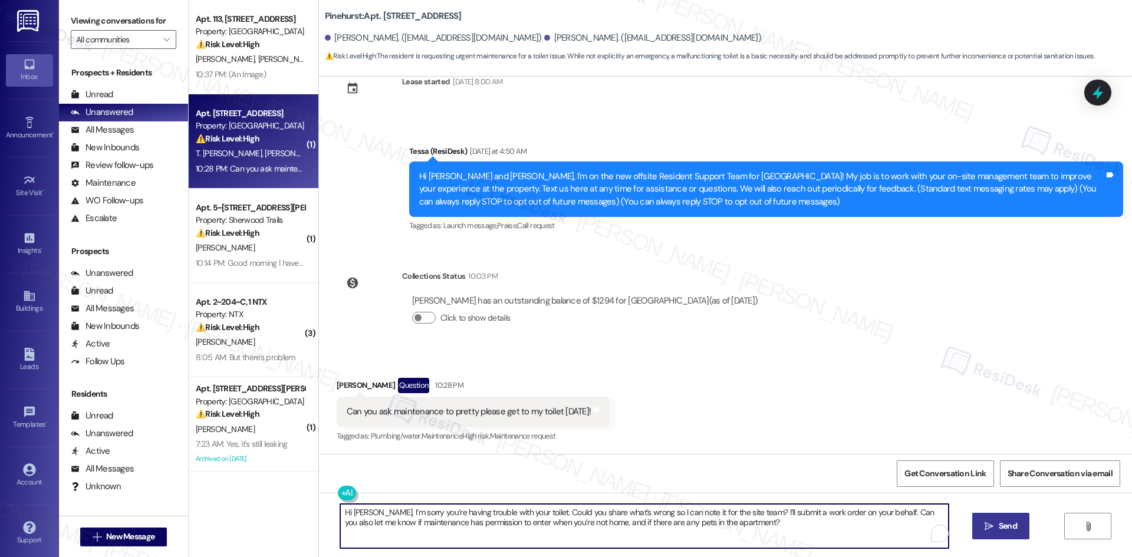
type textarea "Hi Samantha, I’m sorry you’re having trouble with your toilet. Could you share …"
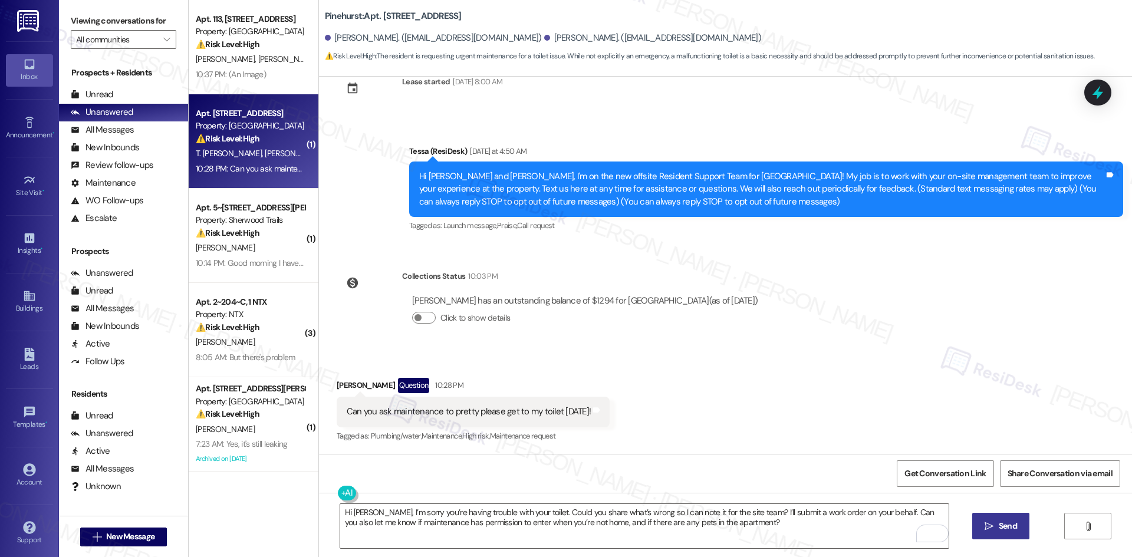
click at [1011, 529] on span "Send" at bounding box center [1007, 526] width 18 height 12
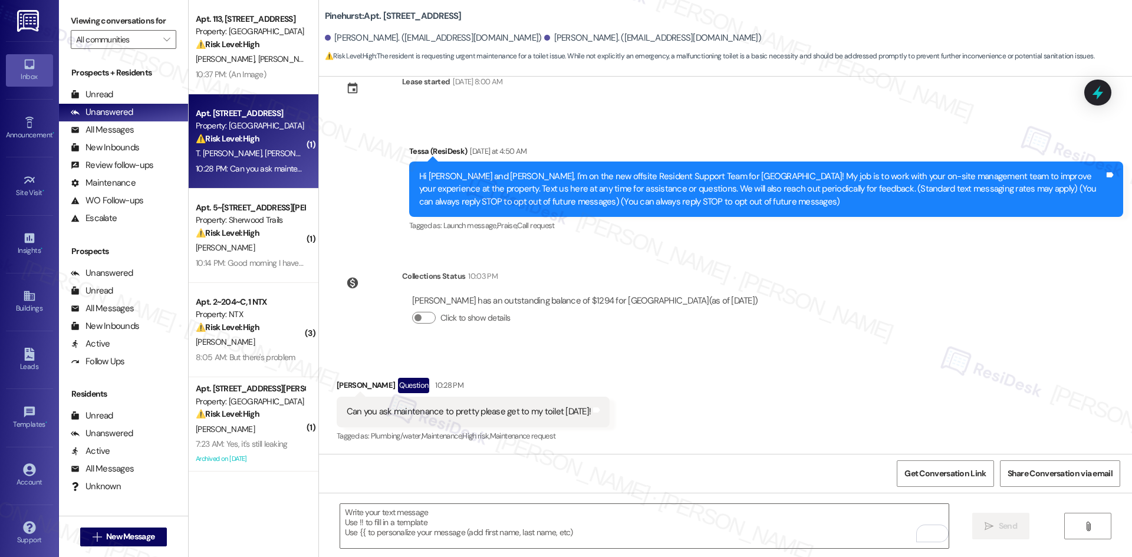
click at [776, 340] on div "Lease started Apr 10, 2025 at 8:00 AM Announcement, sent via SMS Tessa (ResiDes…" at bounding box center [725, 265] width 813 height 377
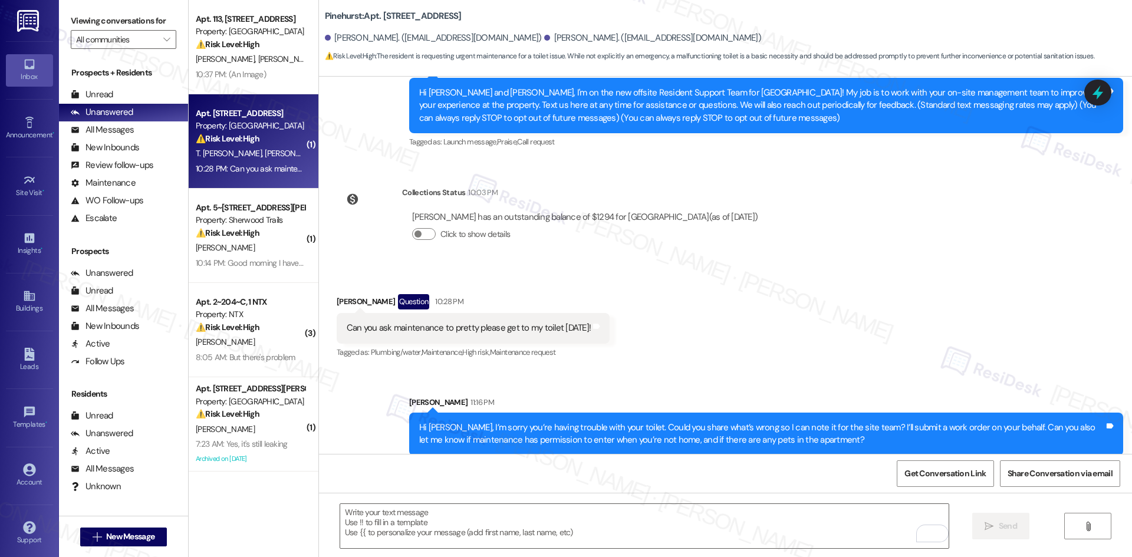
scroll to position [132, 0]
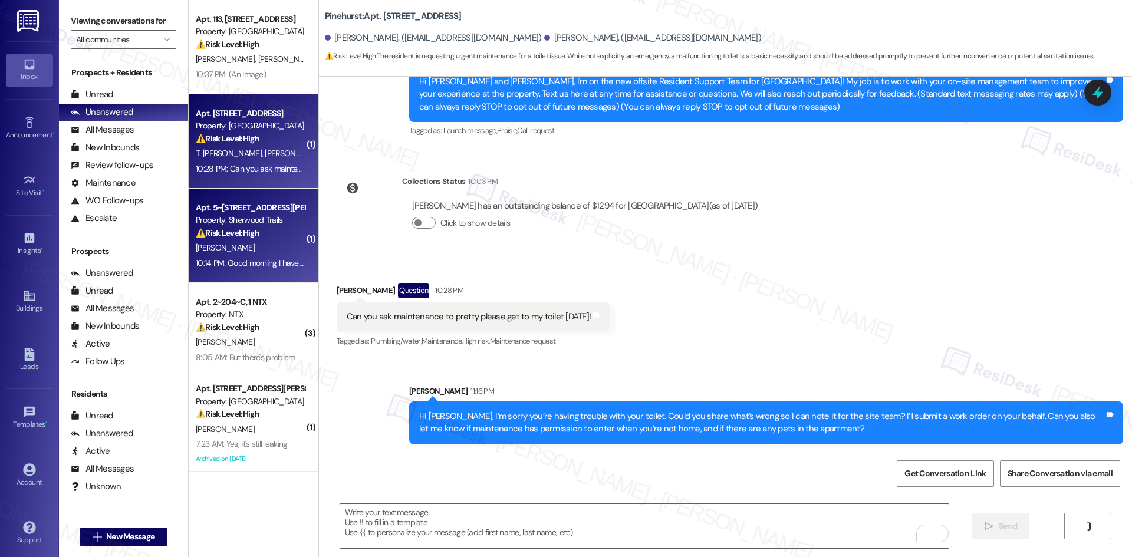
click at [258, 262] on div "10:14 PM: Good morning I have a leak in the first bathroom in the bedroom it's …" at bounding box center [388, 263] width 385 height 11
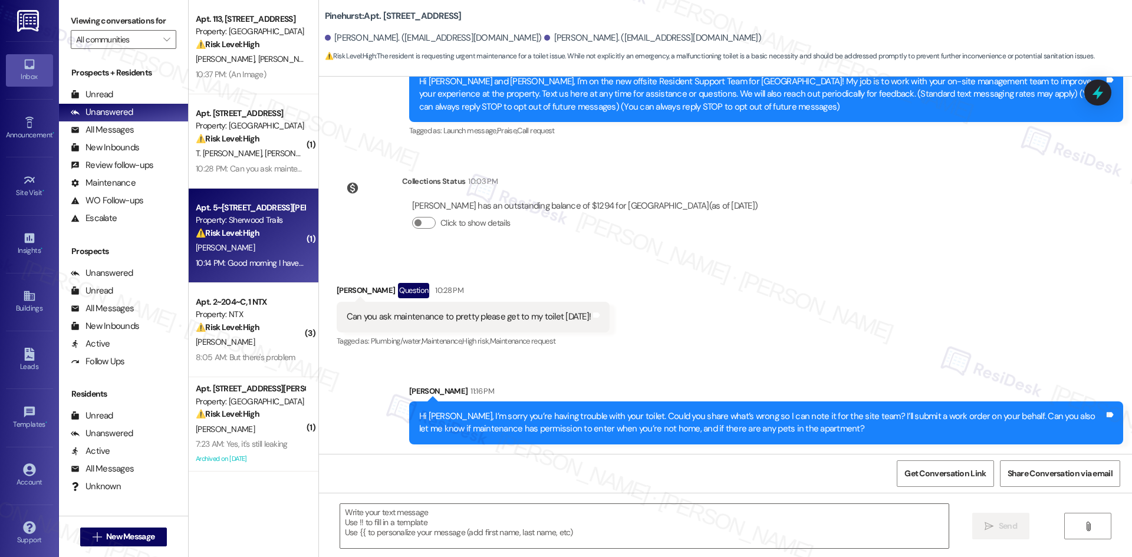
type textarea "Fetching suggested responses. Please feel free to read through the conversation…"
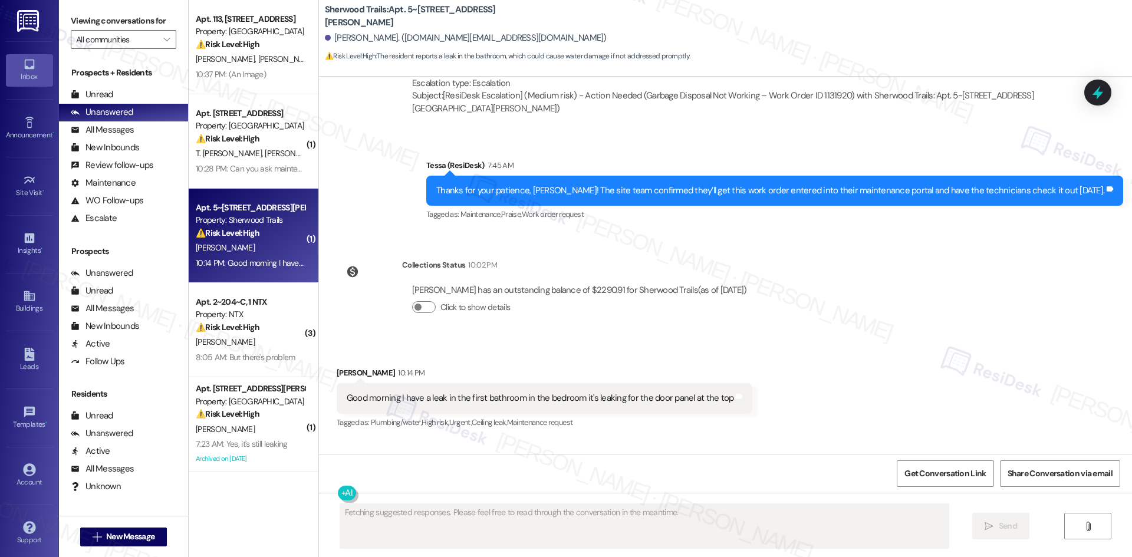
scroll to position [914, 0]
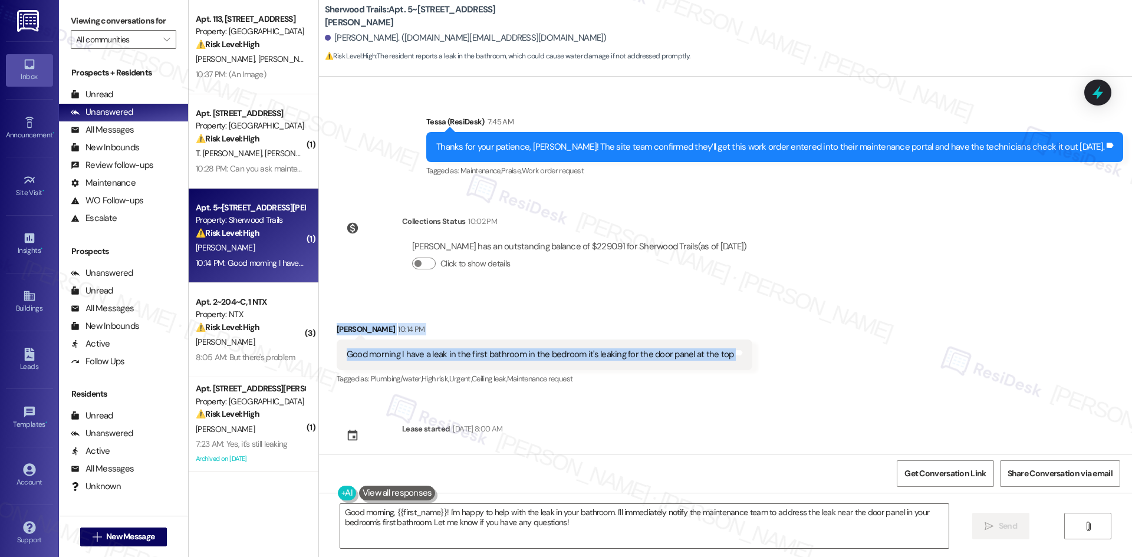
drag, startPoint x: 314, startPoint y: 295, endPoint x: 740, endPoint y: 345, distance: 429.1
click at [740, 345] on div "Received via SMS Stephanie Eperson 10:14 PM Good morning I have a leak in the f…" at bounding box center [725, 346] width 813 height 100
copy div "Stephanie Eperson 10:14 PM Good morning I have a leak in the first bathroom in …"
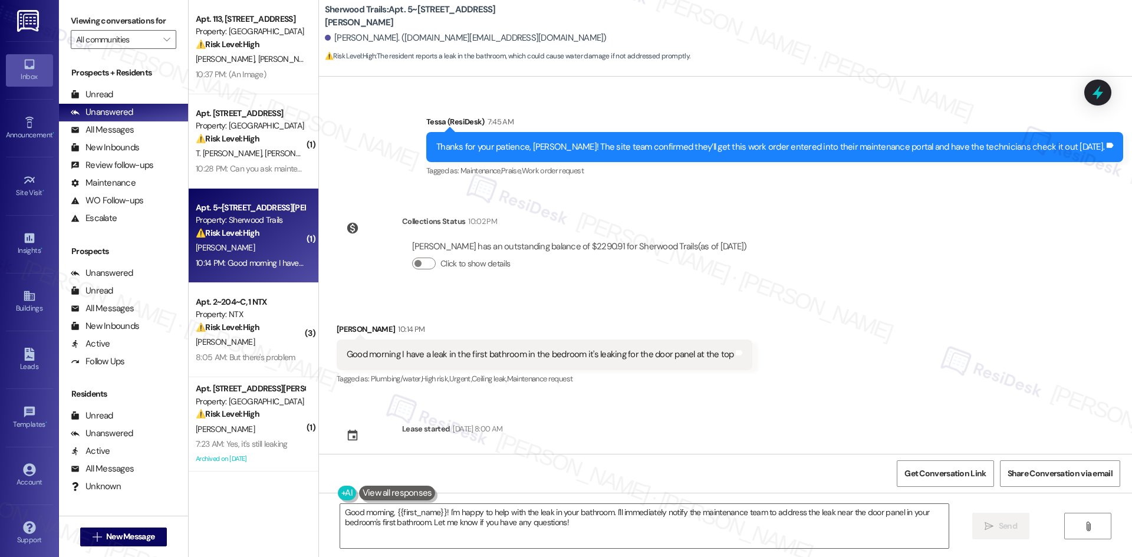
click at [561, 277] on div "Collections Status 10:02 PM Stephanie Eperson has an outstanding balance of $22…" at bounding box center [547, 251] width 438 height 91
click at [599, 523] on textarea "Good morning, {{first_name}}! I'm happy to help with the leak in your bathroom.…" at bounding box center [644, 526] width 608 height 44
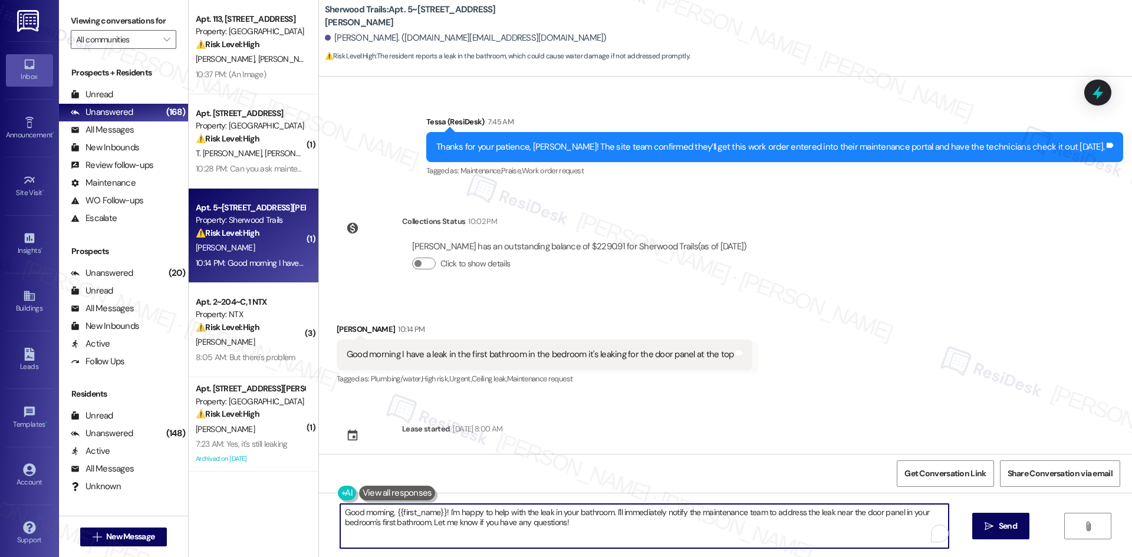
paste textarea "I’m sorry to hear about the leak, Stephanie. I’ll submit a work order to the si…"
type textarea "I’m sorry to hear about the leak, Stephanie. I’ll submit a work order to the si…"
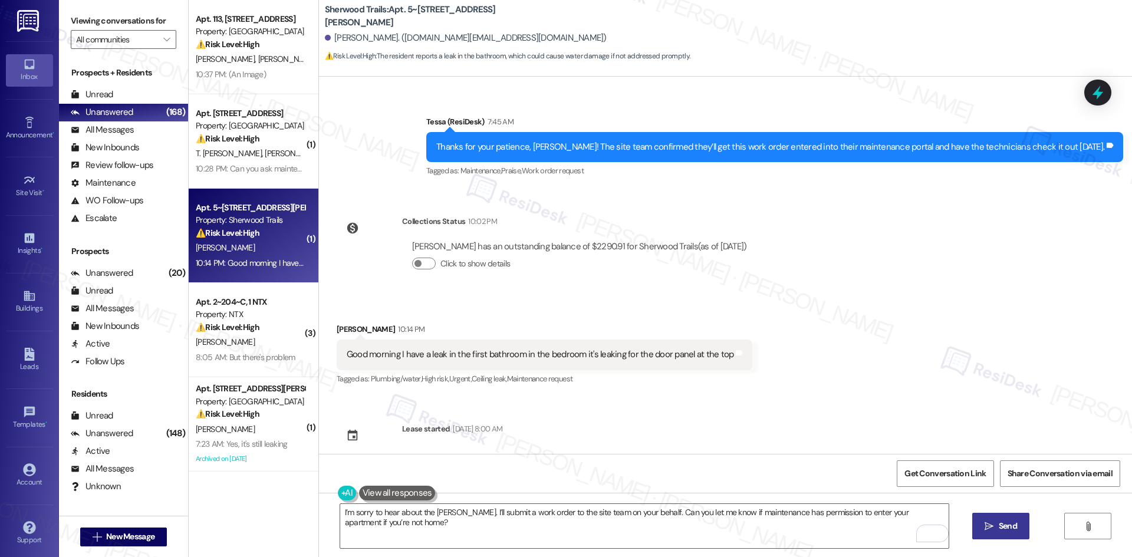
click at [1005, 525] on span "Send" at bounding box center [1007, 526] width 18 height 12
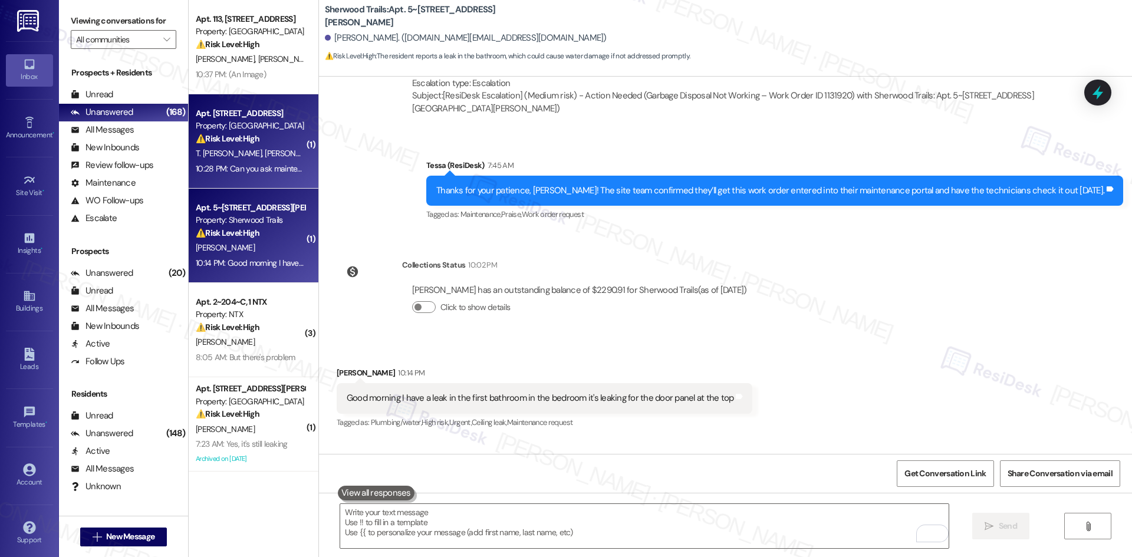
scroll to position [844, 0]
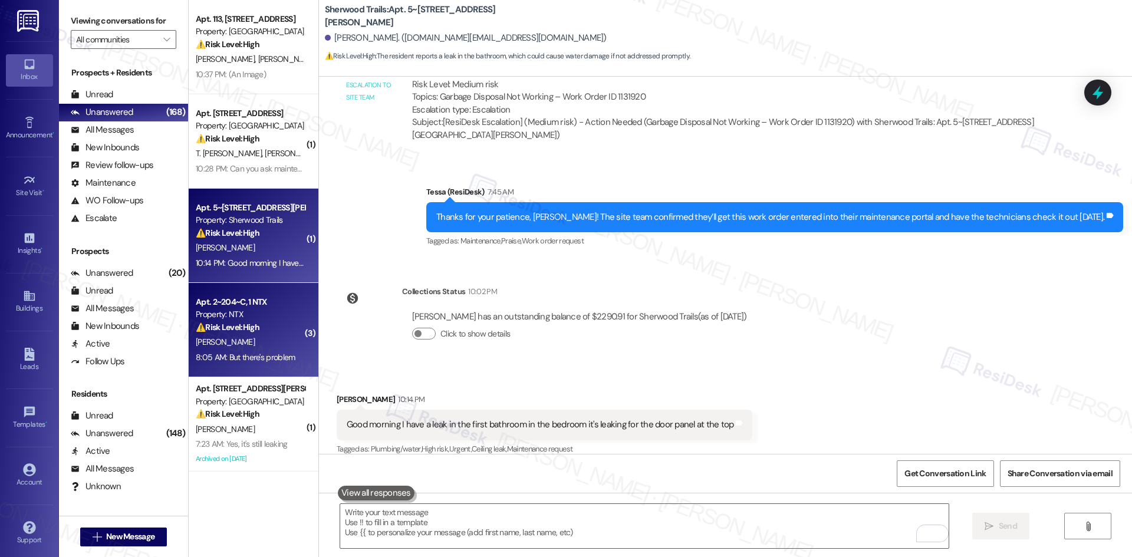
click at [243, 339] on div "A. Lekwauwa" at bounding box center [250, 342] width 111 height 15
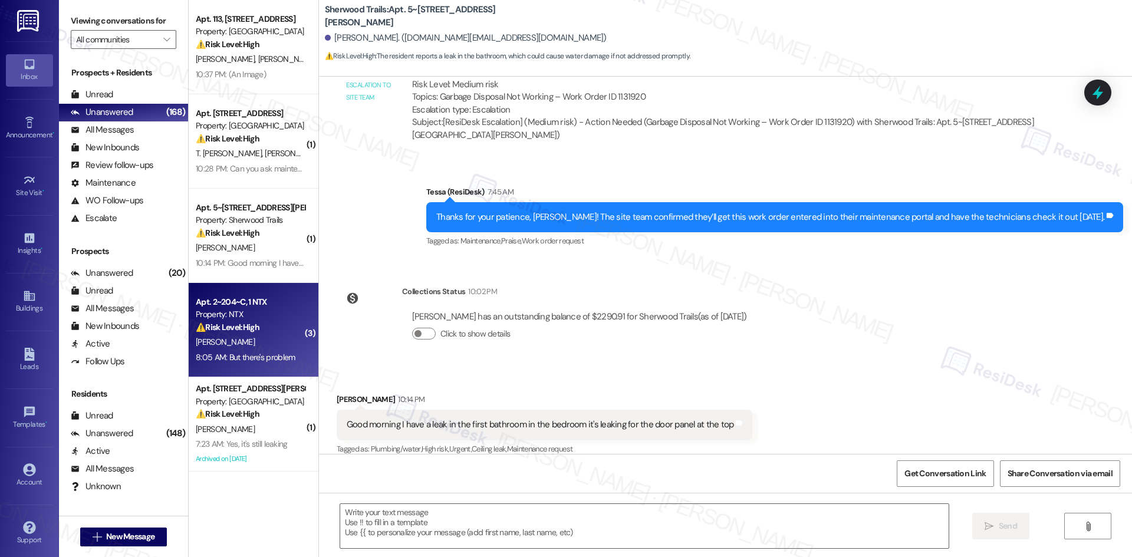
type textarea "Fetching suggested responses. Please feel free to read through the conversation…"
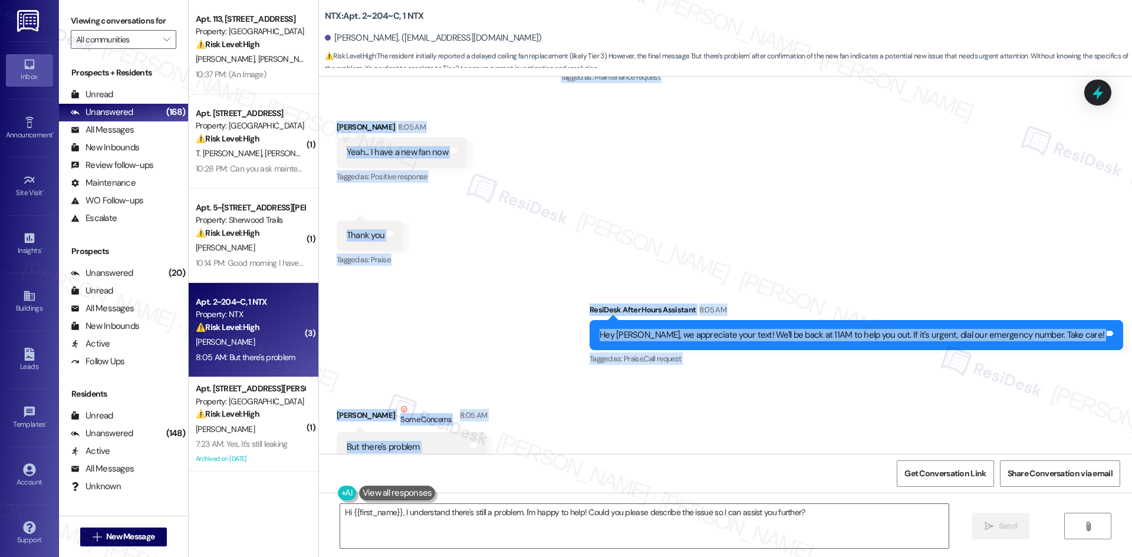
scroll to position [2595, 0]
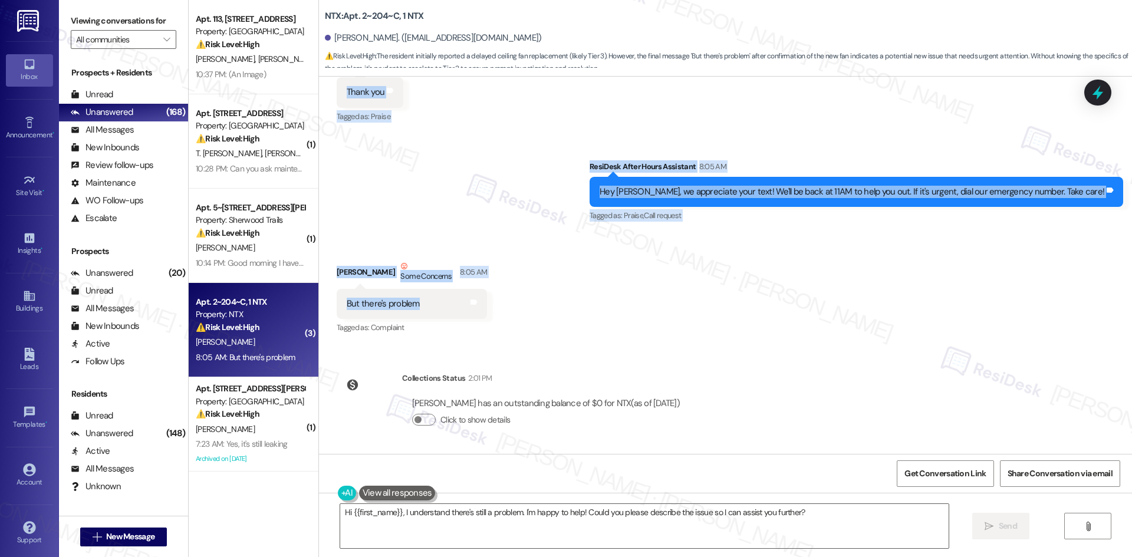
drag, startPoint x: 572, startPoint y: 181, endPoint x: 432, endPoint y: 314, distance: 193.0
click at [432, 314] on div "Survey, sent via SMS Residesk Automated Survey Jun 10, 2025 at 12:31 AM Hi Anth…" at bounding box center [725, 265] width 813 height 377
copy div "Sarah (ResiDesk) 8:05 AM Hi Anthony, I just wanted to check back with you — hav…"
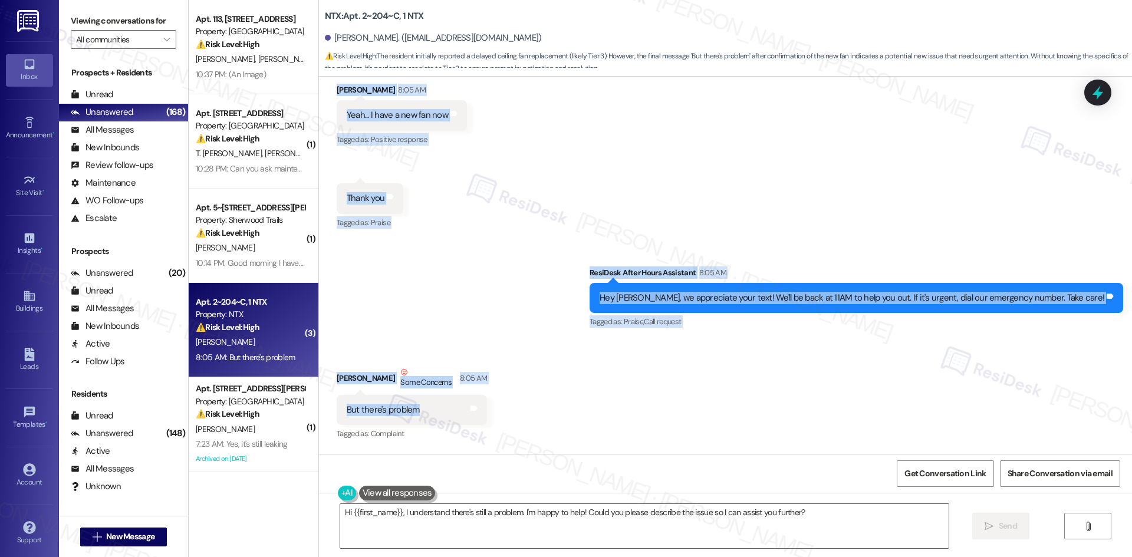
scroll to position [2477, 0]
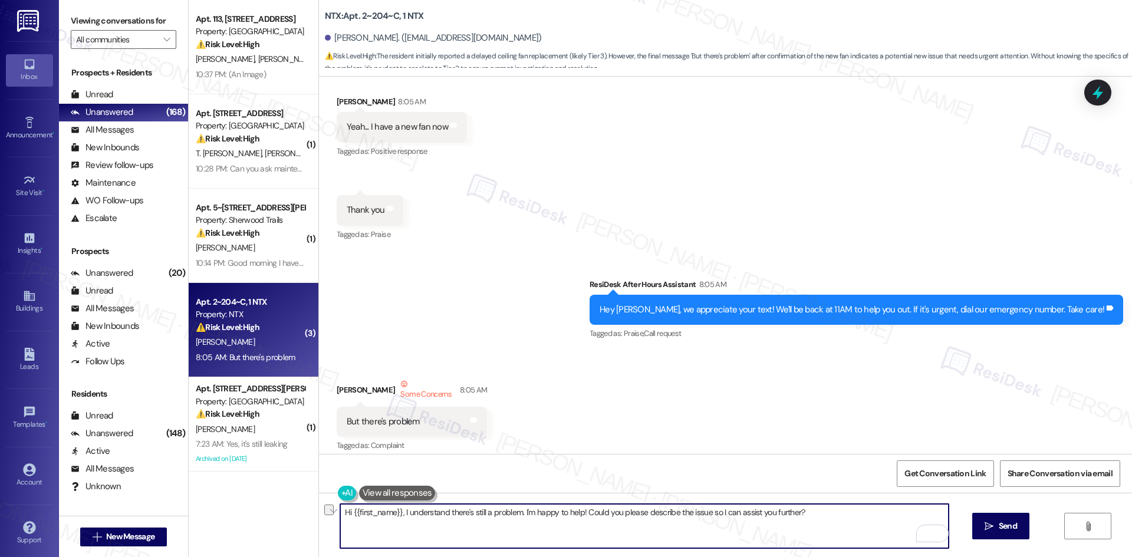
drag, startPoint x: 578, startPoint y: 513, endPoint x: 710, endPoint y: 516, distance: 132.1
click at [710, 516] on textarea "Hi {{first_name}}, I understand there's still a problem. I'm happy to help! Cou…" at bounding box center [644, 526] width 608 height 44
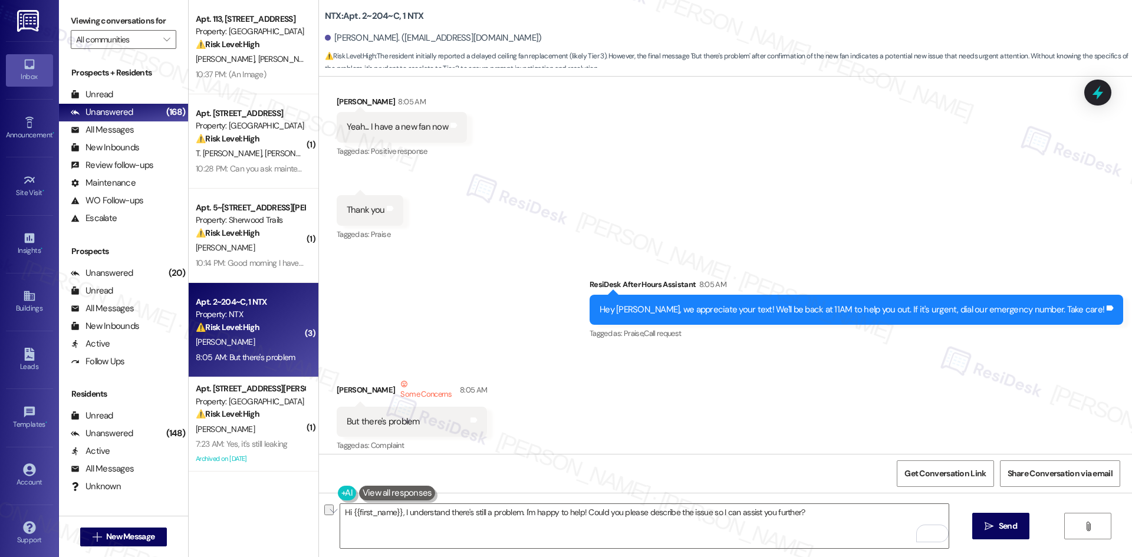
click at [611, 223] on div "Received via SMS Anthony Lekwauwa 8:05 AM Yeah... I have a new fan now Tags and…" at bounding box center [725, 160] width 813 height 183
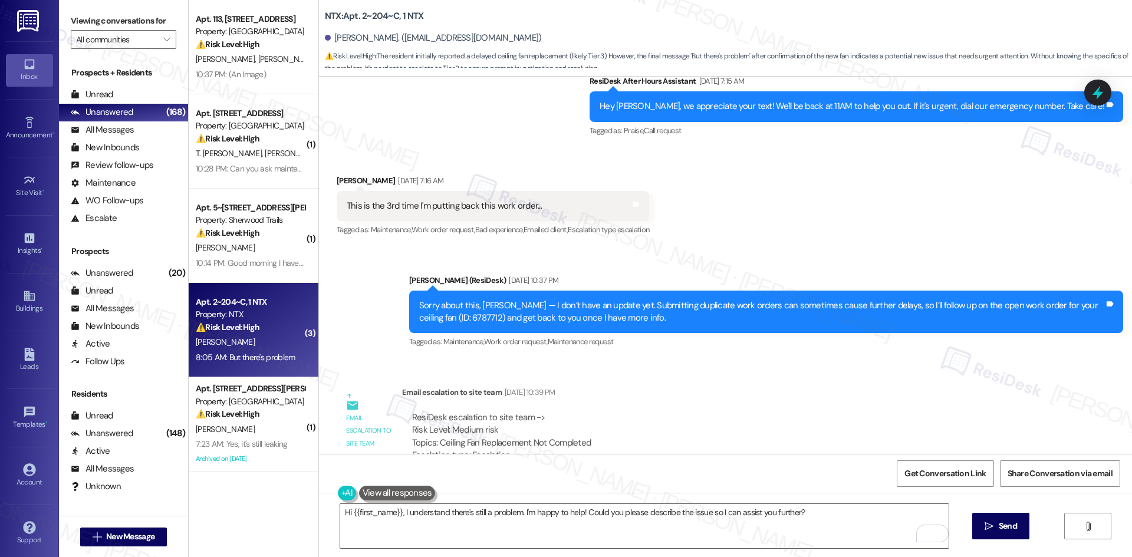
scroll to position [1593, 0]
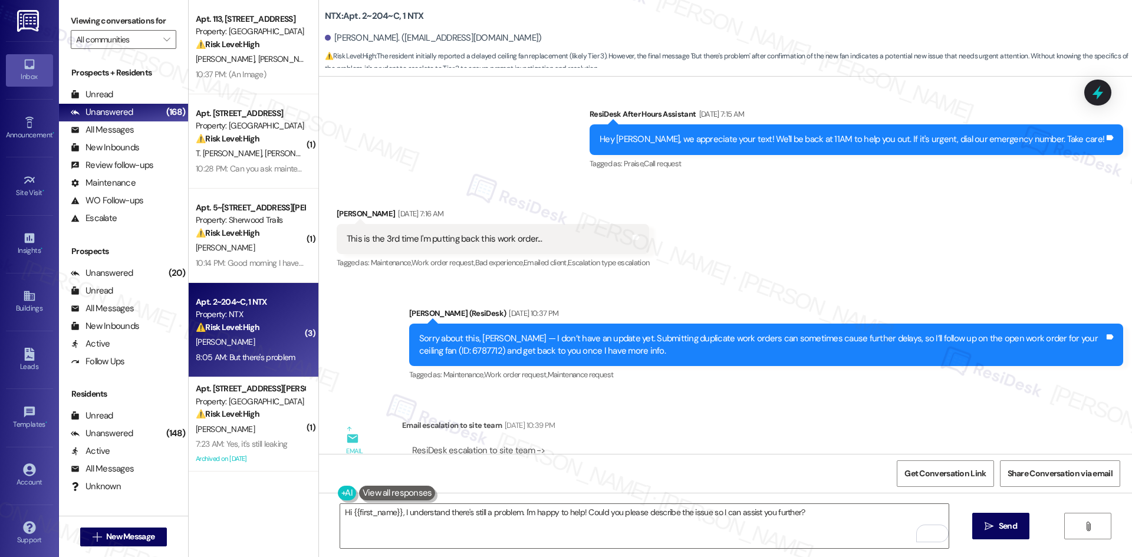
click at [589, 294] on div "Sent via SMS Sarah (ResiDesk) Aug 26, 2025 at 10:37 PM Sorry about this, Anthon…" at bounding box center [725, 337] width 813 height 112
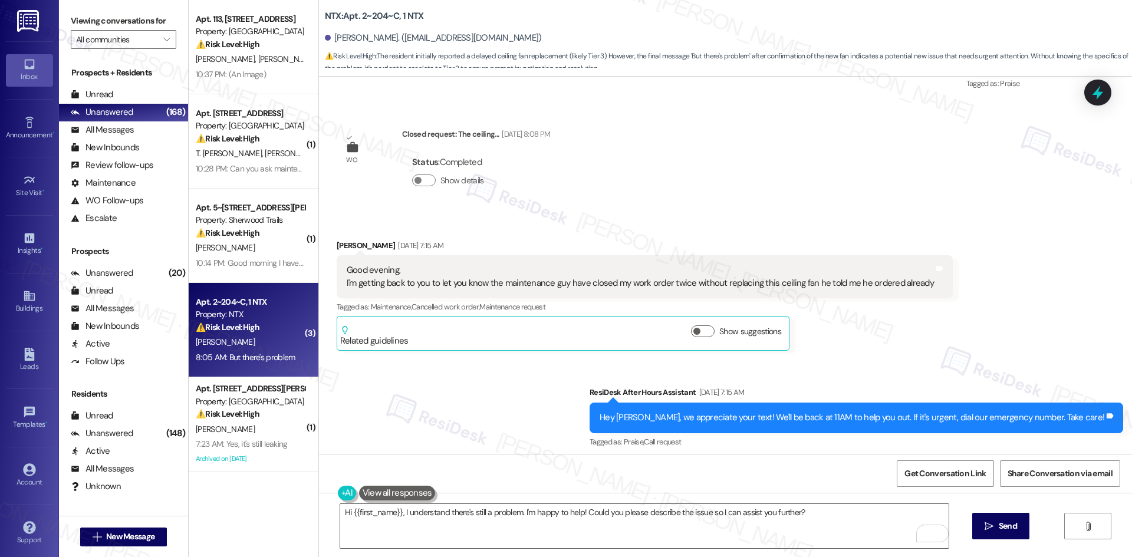
scroll to position [1298, 0]
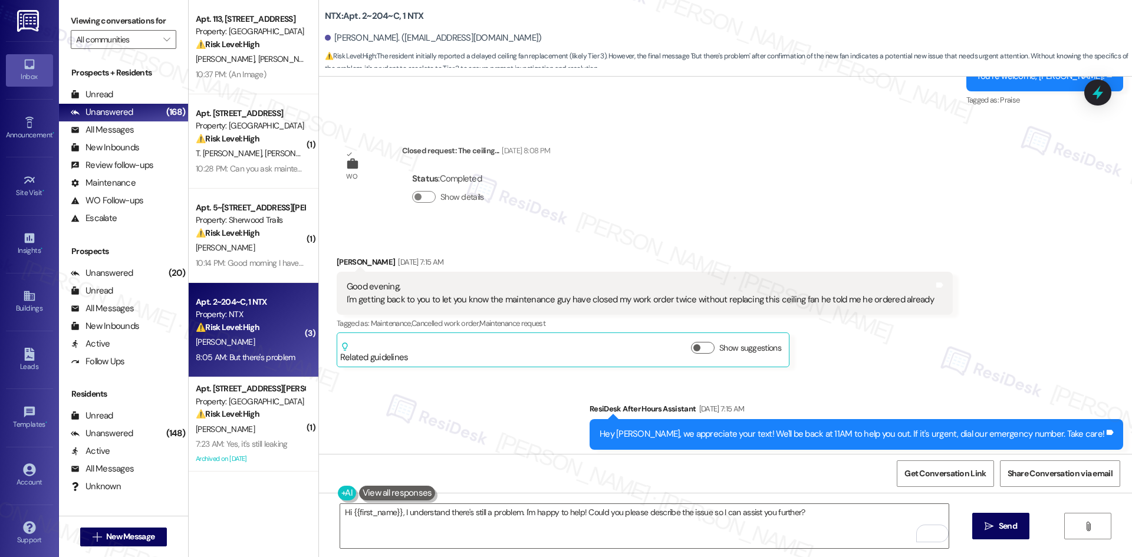
drag, startPoint x: 708, startPoint y: 223, endPoint x: 662, endPoint y: 338, distance: 123.6
click at [706, 225] on div "Survey, sent via SMS Residesk Automated Survey Jun 10, 2025 at 12:31 AM Hi Anth…" at bounding box center [725, 265] width 813 height 377
click at [618, 525] on textarea "Hi {{first_name}}, I understand there's still a problem. I'm happy to help! Cou…" at bounding box center [644, 526] width 608 height 44
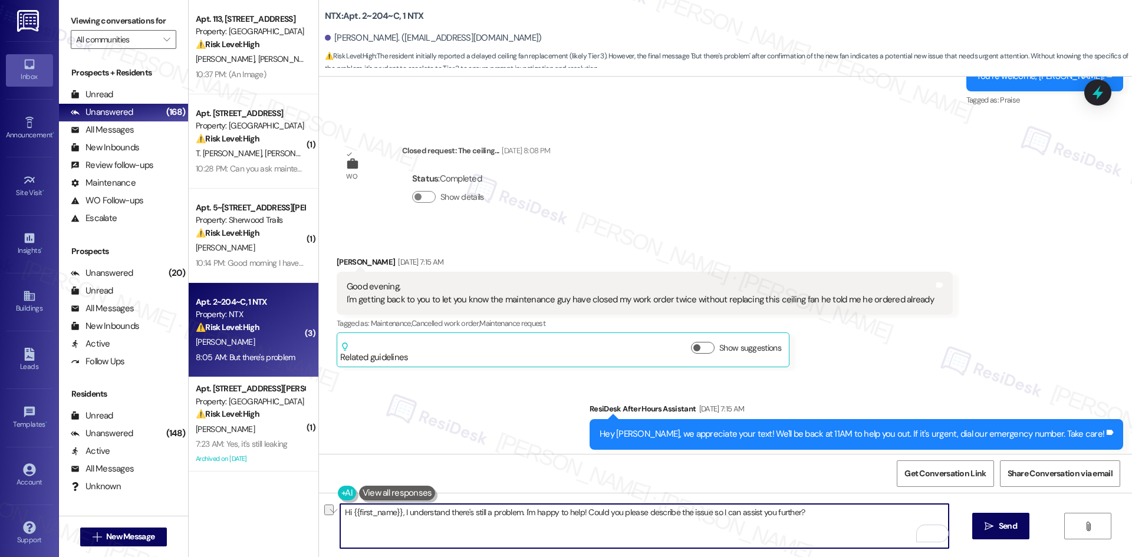
paste textarea "Sorry to hear there’s a problem with the new fan, Anthony. Could you describe t…"
type textarea "Sorry to hear there’s a problem with the new fan, Anthony. Could you describe t…"
click at [998, 526] on span "Send" at bounding box center [1007, 526] width 18 height 12
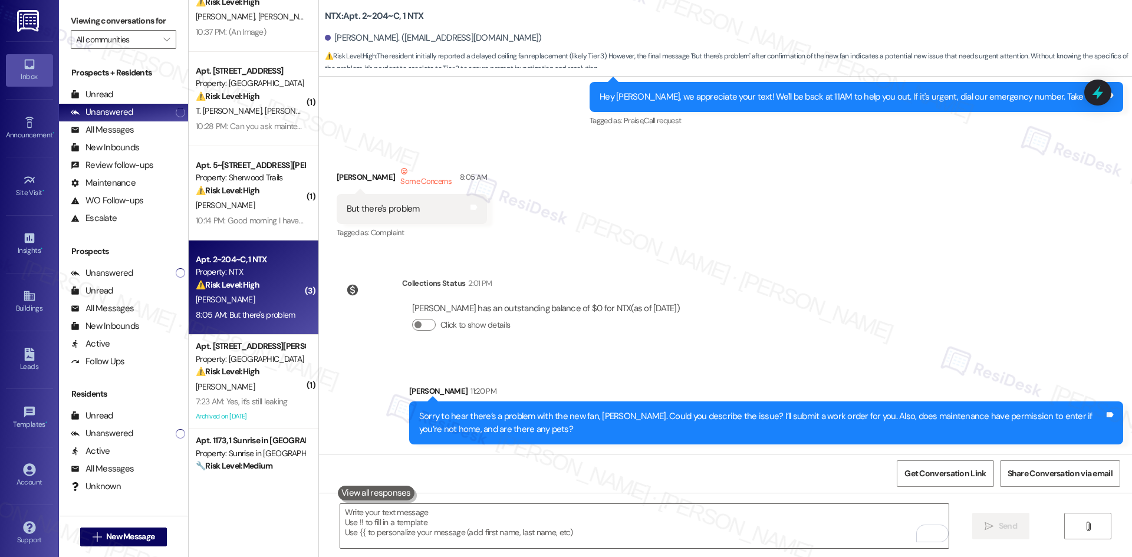
scroll to position [118, 0]
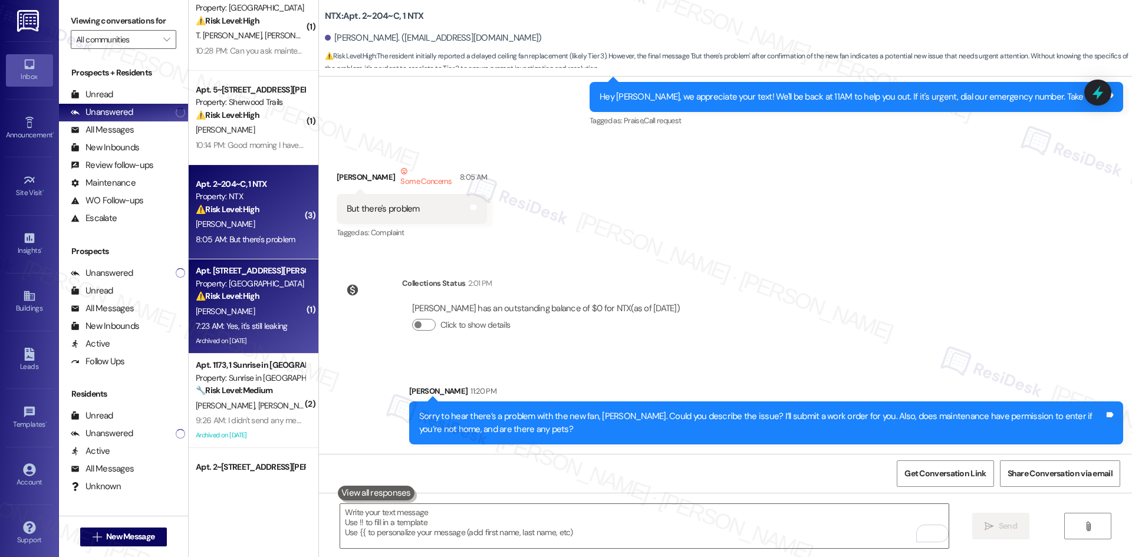
click at [269, 302] on div "⚠️ Risk Level: High The resident confirms the laundry room is still leaking aft…" at bounding box center [250, 296] width 109 height 12
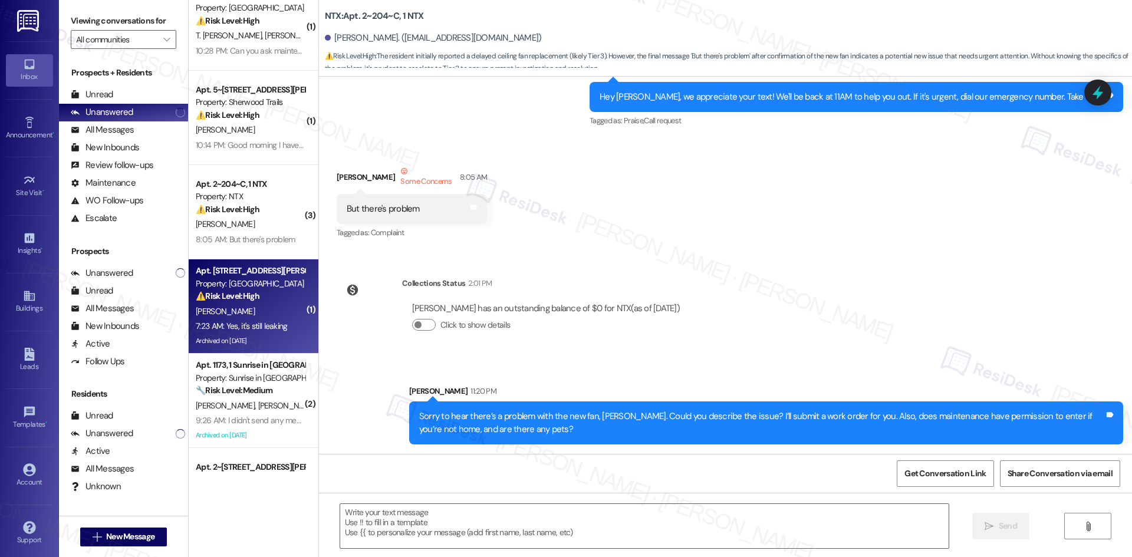
type textarea "Fetching suggested responses. Please feel free to read through the conversation…"
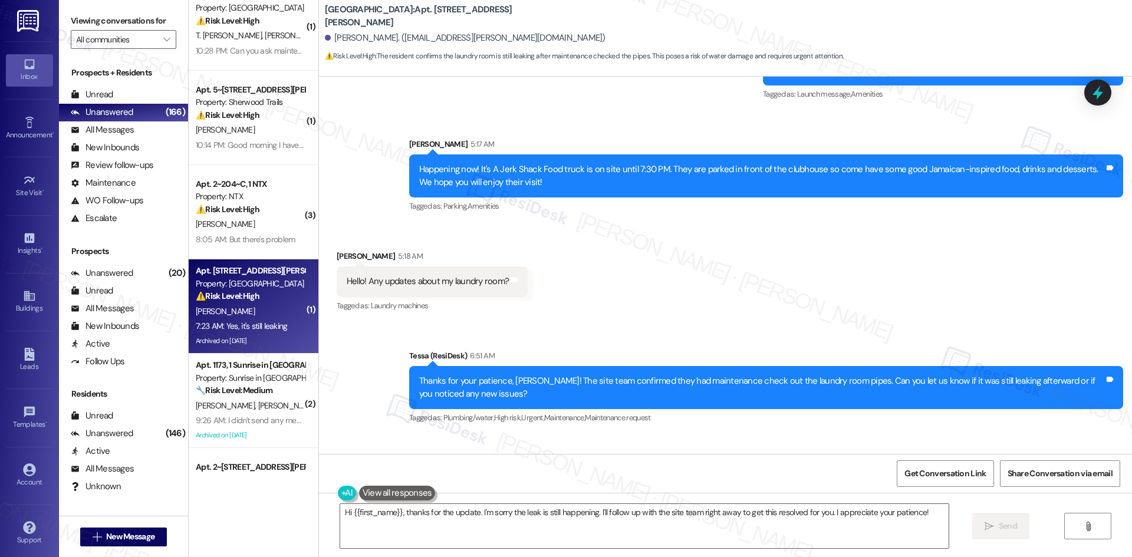
scroll to position [2537, 0]
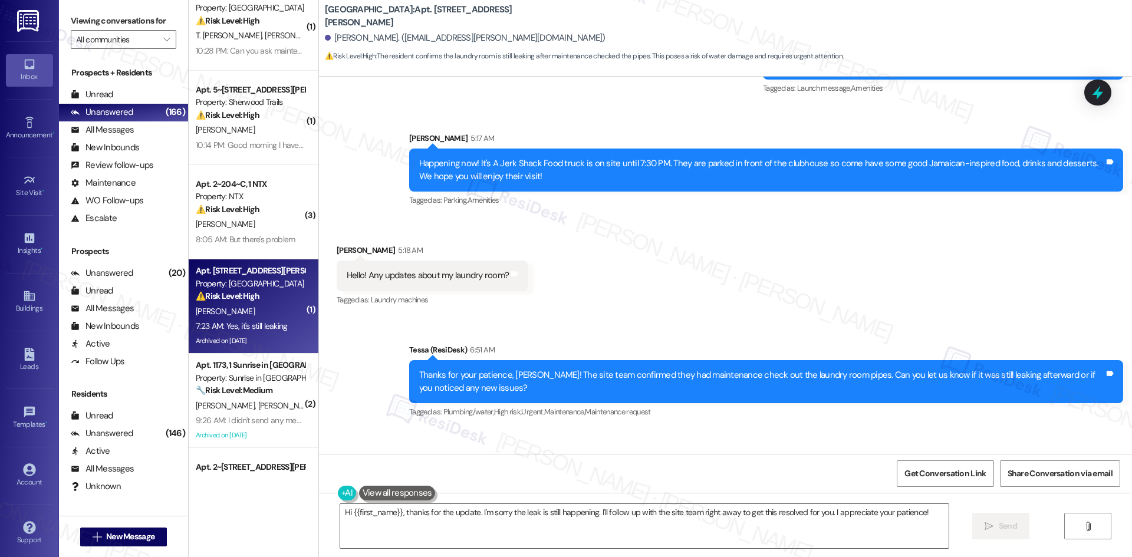
click at [697, 429] on div "Received via SMS Cdrick Henderson 7:23 AM Yes, it's still leaking Tags and note…" at bounding box center [725, 479] width 813 height 100
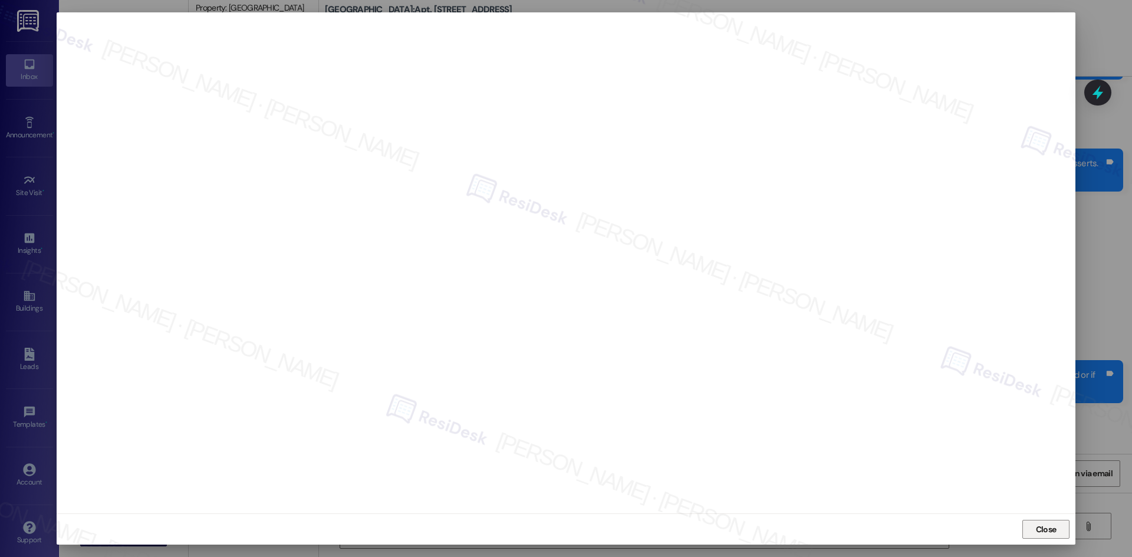
click at [1034, 526] on span "Close" at bounding box center [1045, 529] width 25 height 12
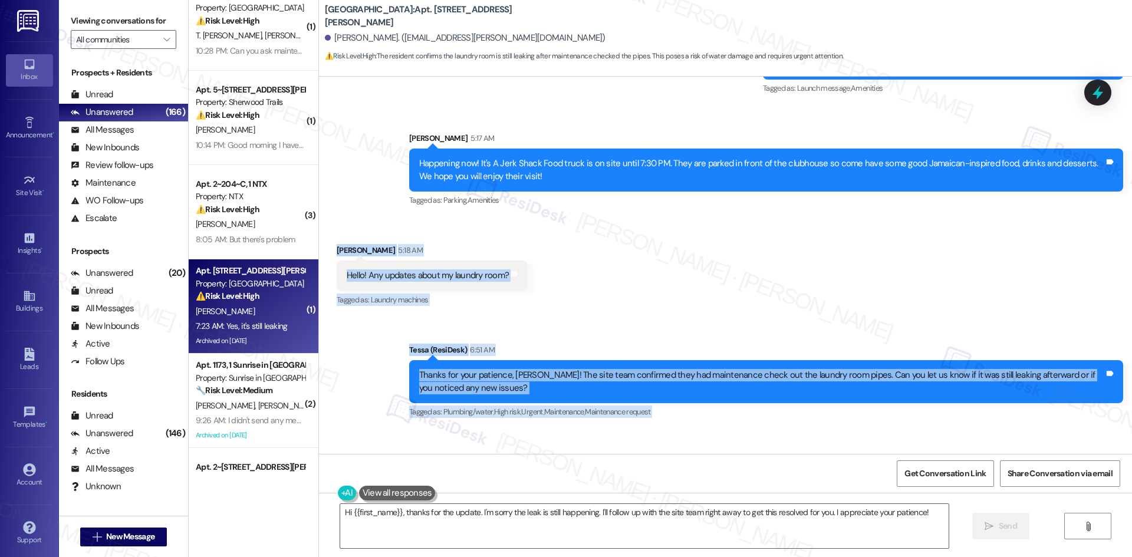
drag, startPoint x: 324, startPoint y: 229, endPoint x: 473, endPoint y: 420, distance: 242.8
click at [473, 420] on div "Announcement, sent via SMS Tessa (ResiDesk) Jul 11, 2025 at 4:17 AM Hi Cdrick! …" at bounding box center [725, 265] width 813 height 377
click at [660, 217] on div "Received via SMS Cdrick Henderson 5:18 AM Hello! Any updates about my laundry r…" at bounding box center [725, 267] width 813 height 100
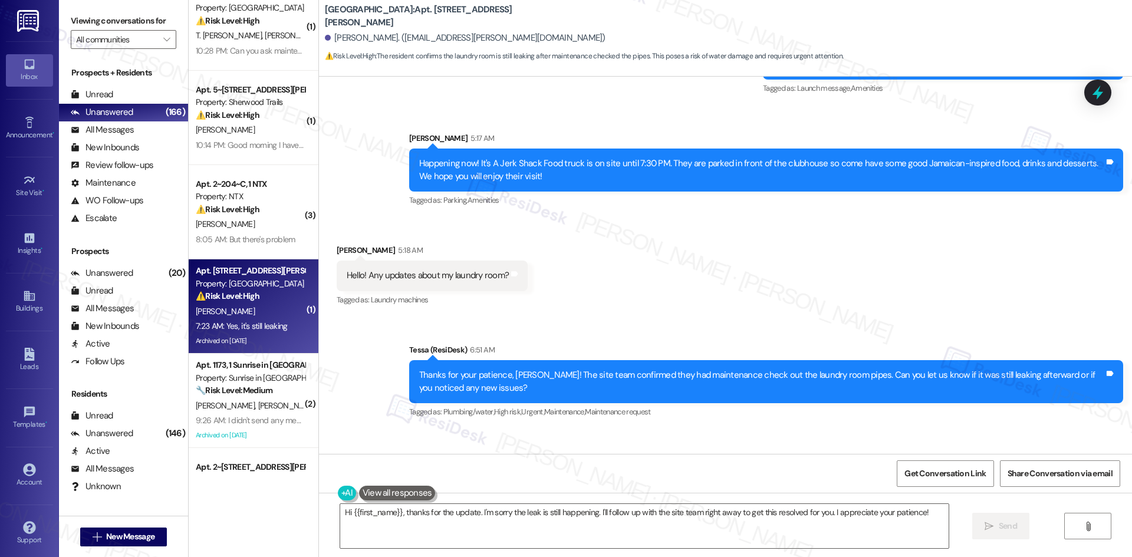
click at [612, 496] on div "Hi {{first_name}}, thanks for the update. I'm sorry the leak is still happening…" at bounding box center [725, 537] width 813 height 88
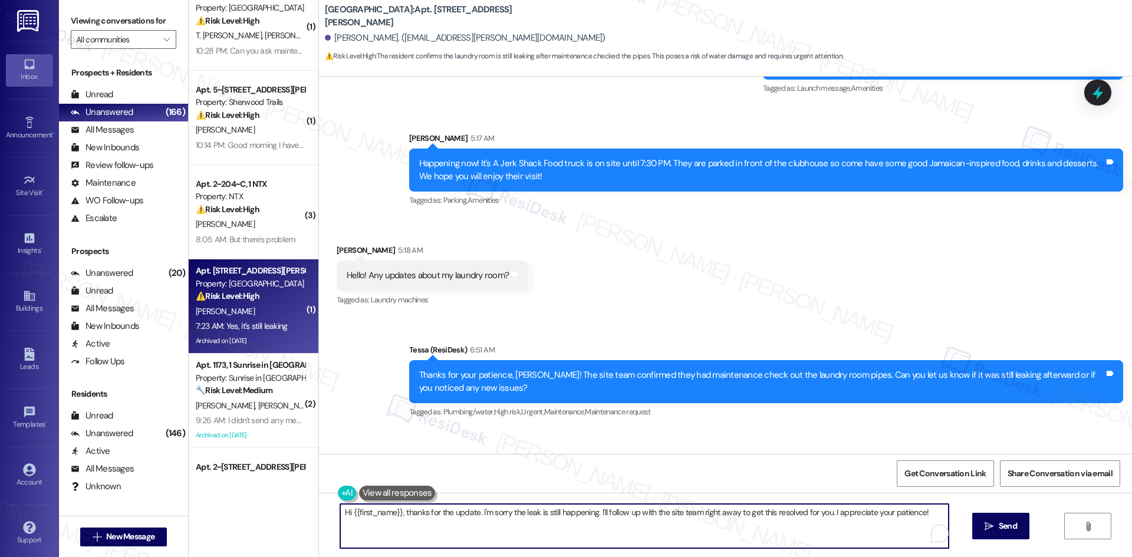
drag, startPoint x: 658, startPoint y: 525, endPoint x: 748, endPoint y: 522, distance: 89.6
click at [663, 525] on textarea "Hi {{first_name}}, thanks for the update. I'm sorry the leak is still happening…" at bounding box center [644, 526] width 608 height 44
paste textarea "I’m sorry to hear it’s still leaking, Cdrick. I’ll submit a work order to the s…"
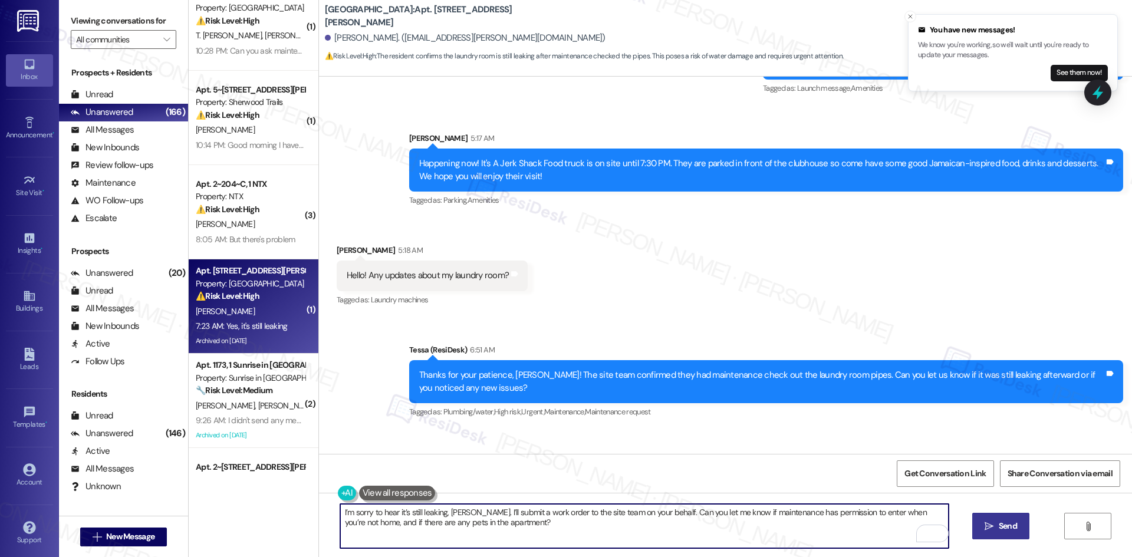
type textarea "I’m sorry to hear it’s still leaking, Cdrick. I’ll submit a work order to the s…"
click at [1003, 517] on button " Send" at bounding box center [1000, 526] width 57 height 27
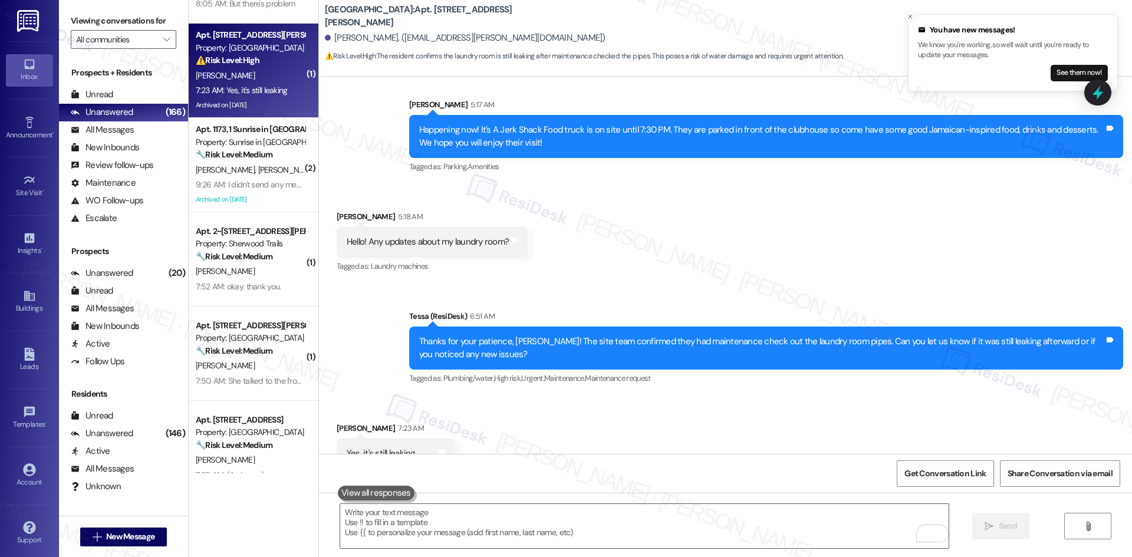
scroll to position [2631, 0]
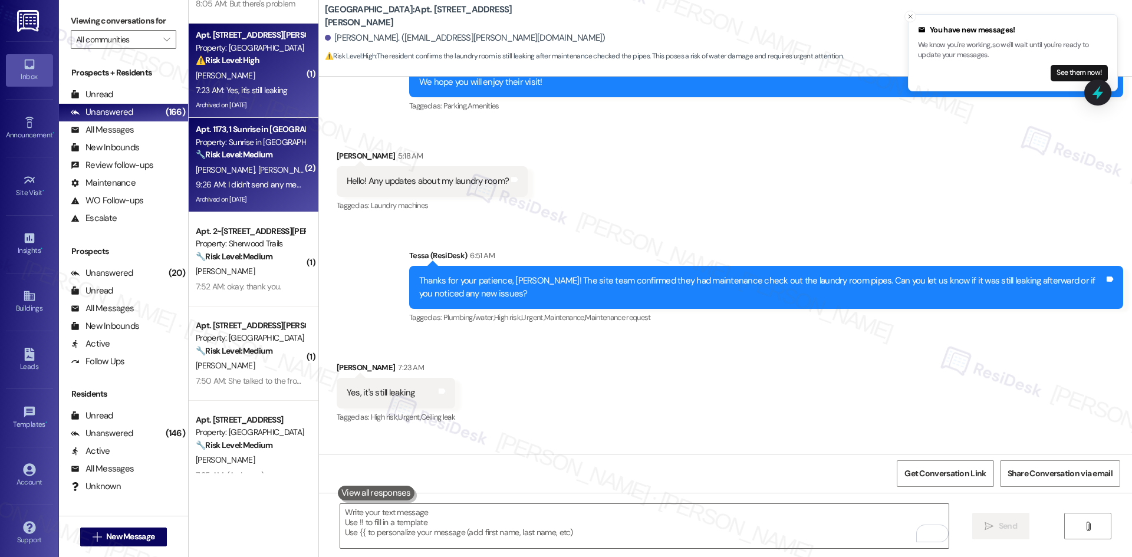
click at [261, 184] on div "9:26 AM: I didn't send any messages. 9:26 AM: I didn't send any messages." at bounding box center [259, 184] width 126 height 11
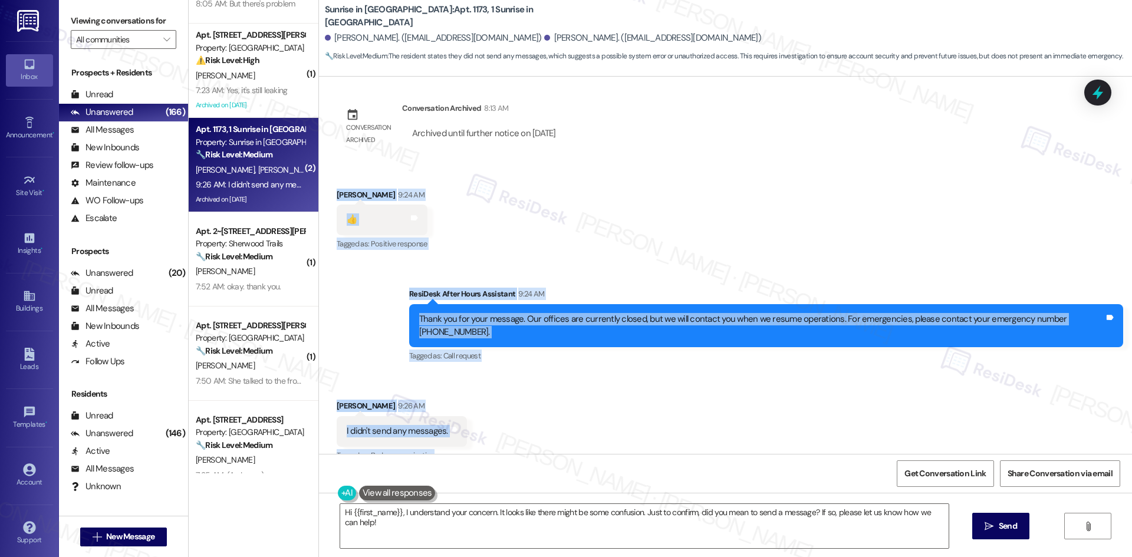
scroll to position [1906, 0]
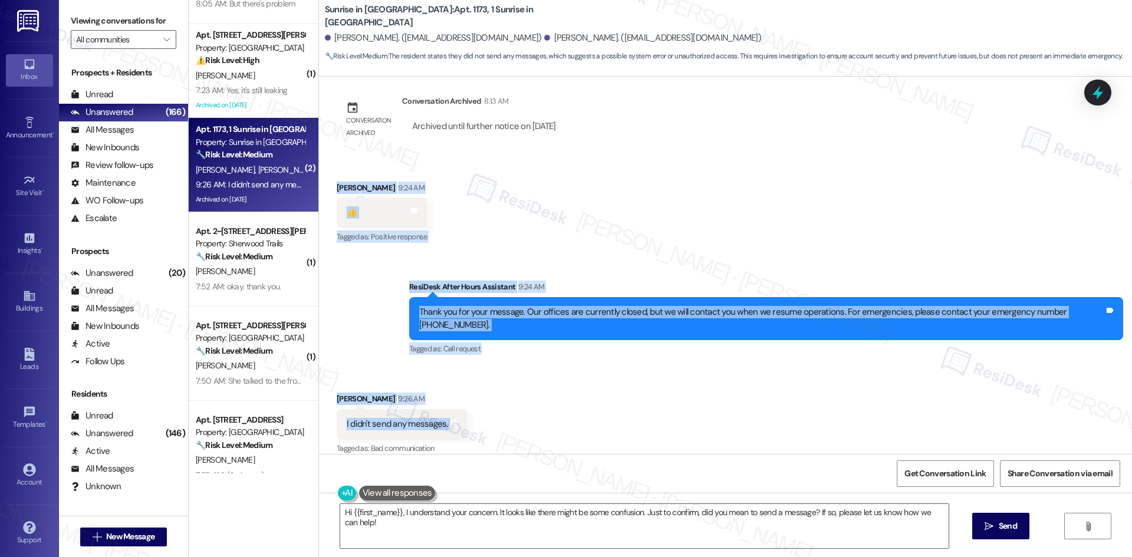
drag, startPoint x: 325, startPoint y: 281, endPoint x: 476, endPoint y: 413, distance: 200.5
click at [476, 413] on div "Lease started Jan 31, 2025 at 8:00 AM Announcement, sent via SMS Tessa (ResiDes…" at bounding box center [725, 265] width 813 height 377
click at [546, 228] on div "Received via SMS Alfred Munoz 9:24 AM 👍 Tags and notes Tagged as: Positive resp…" at bounding box center [725, 205] width 813 height 100
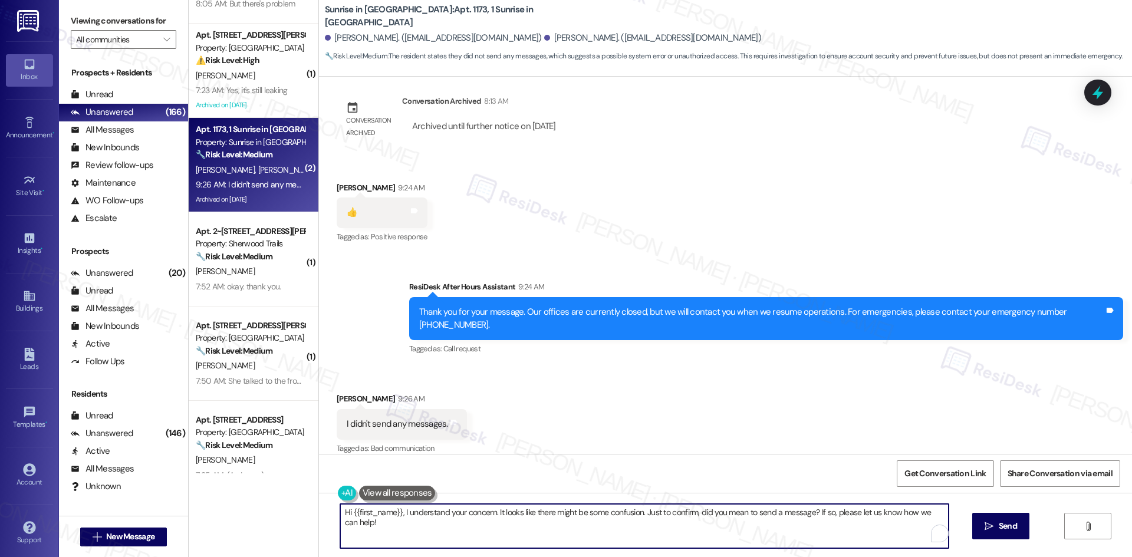
click at [503, 526] on textarea "Hi {{first_name}}, I understand your concern. It looks like there might be some…" at bounding box center [644, 526] width 608 height 44
paste textarea "Sorry about that, Alfred — please disregard the message."
type textarea "Sorry about that, Alfred — please disregard the message."
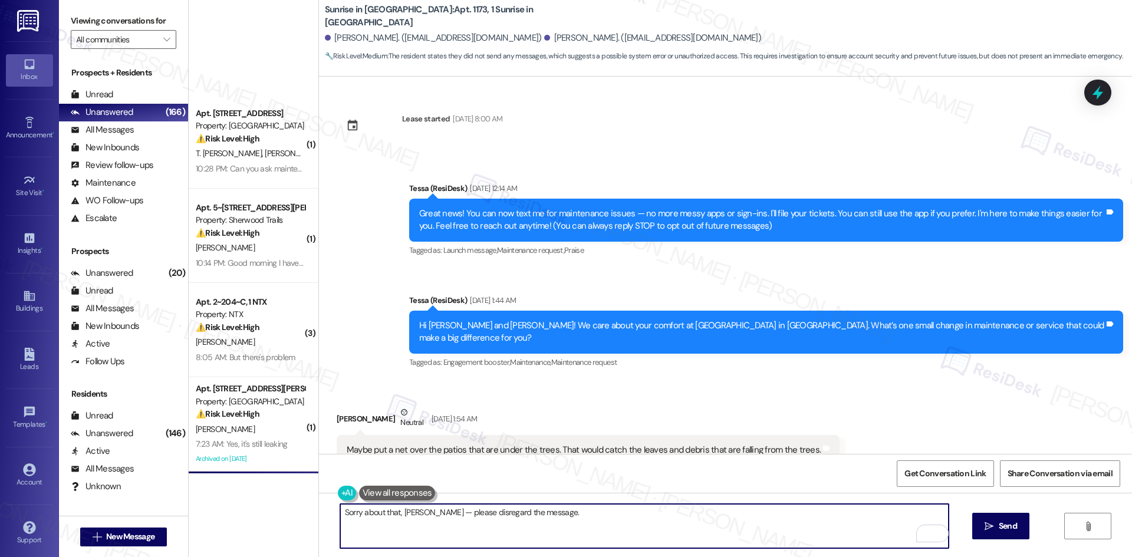
scroll to position [1906, 0]
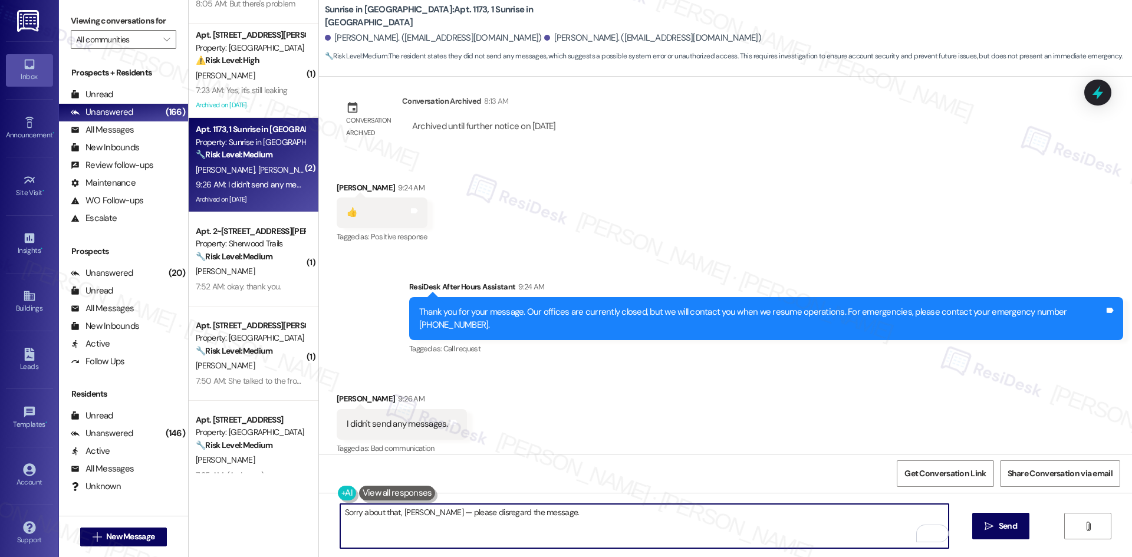
click at [512, 535] on textarea "Sorry about that, [PERSON_NAME] — please disregard the message." at bounding box center [644, 526] width 608 height 44
type textarea "Sorry about that, [PERSON_NAME] — please disregard the message."
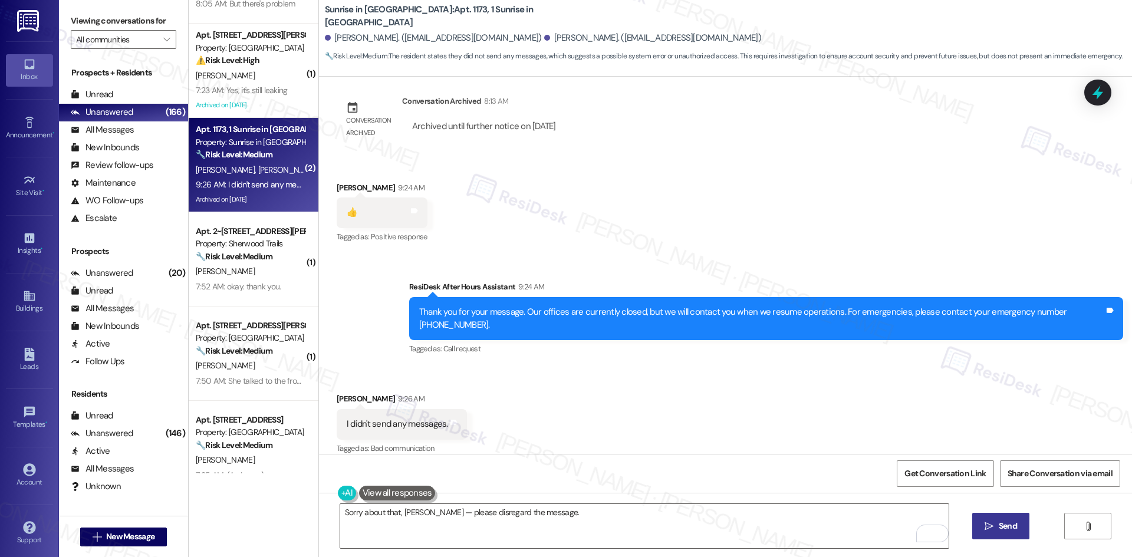
click at [1009, 526] on span "Send" at bounding box center [1007, 526] width 18 height 12
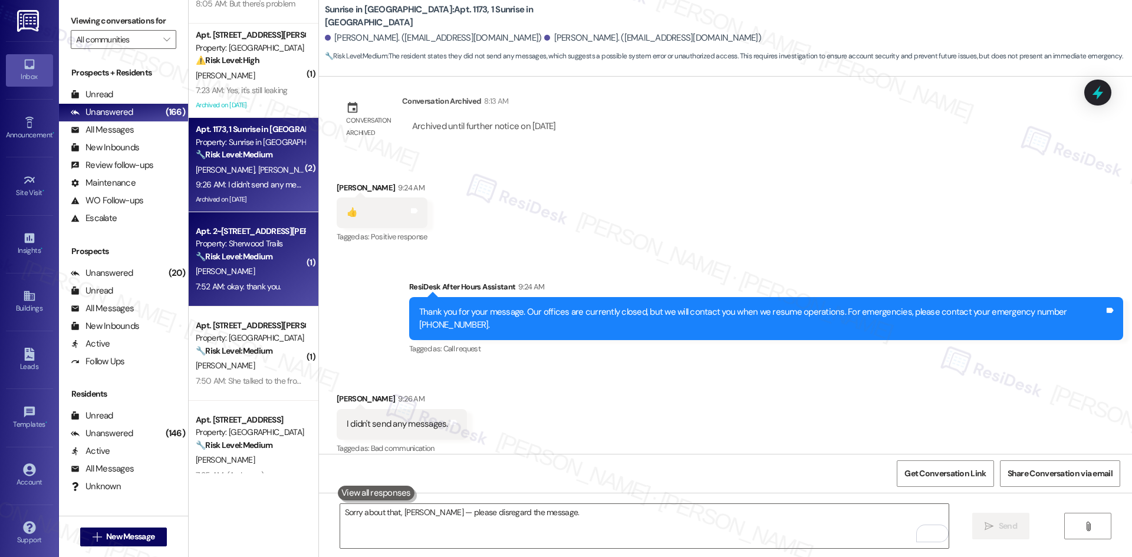
scroll to position [1906, 0]
click at [226, 286] on div "7:52 AM: okay. thank you. 7:52 AM: okay. thank you." at bounding box center [238, 286] width 85 height 11
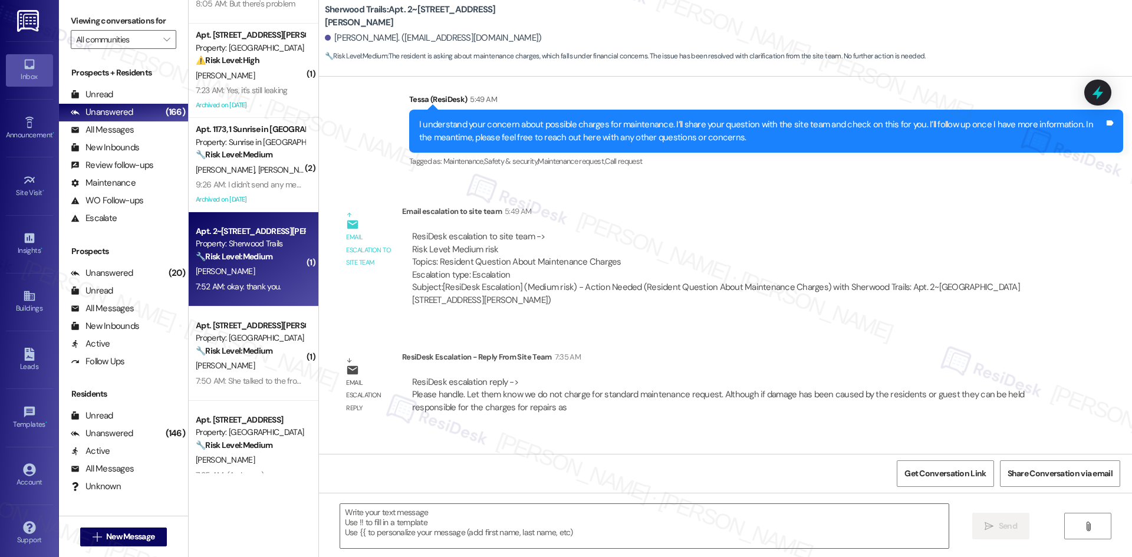
type textarea "Fetching suggested responses. Please feel free to read through the conversation…"
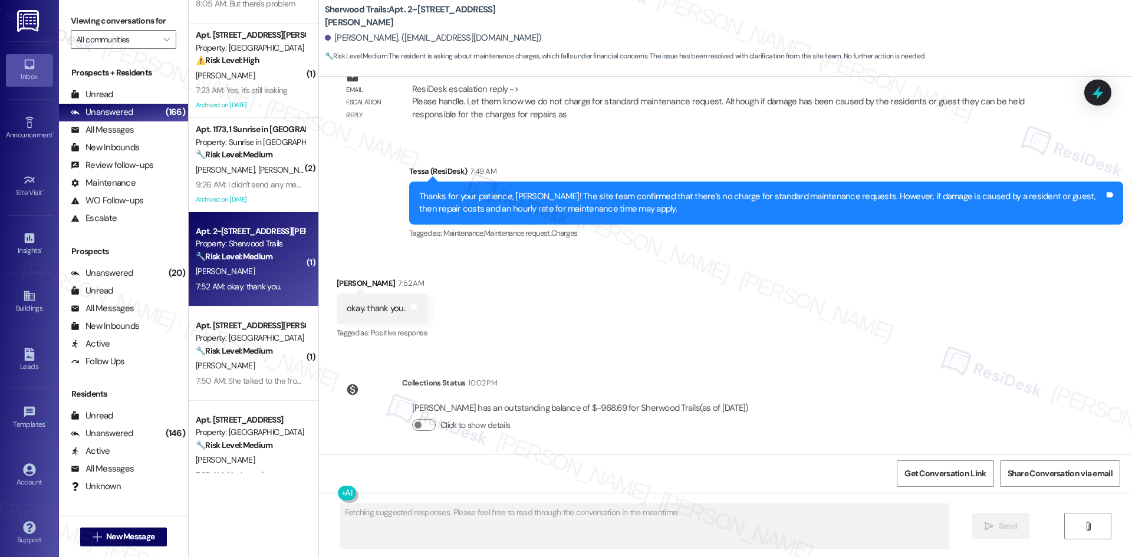
scroll to position [624, 0]
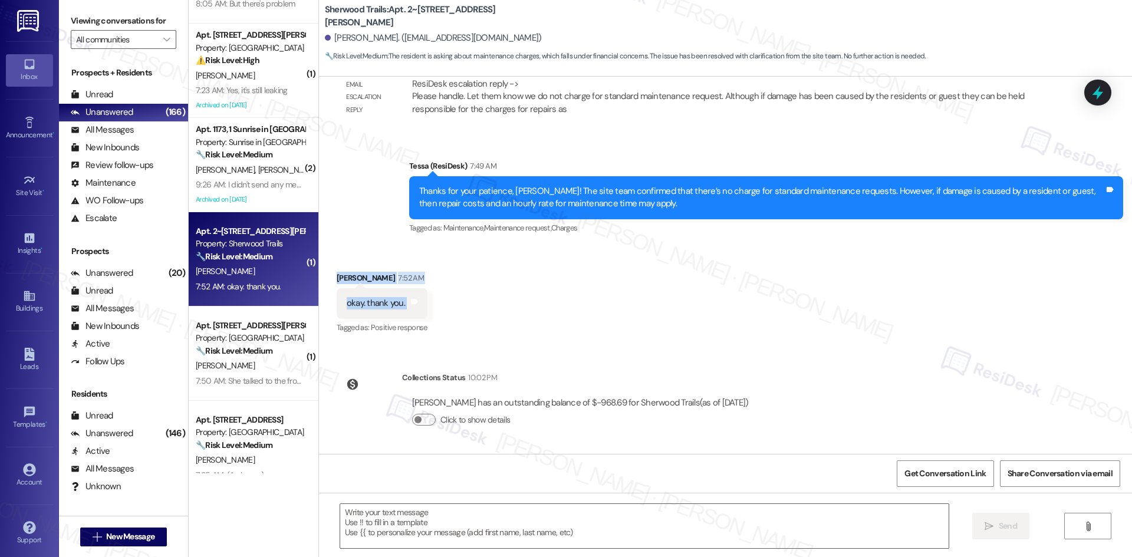
drag, startPoint x: 320, startPoint y: 273, endPoint x: 402, endPoint y: 317, distance: 92.5
click at [402, 317] on div "Received via SMS [PERSON_NAME] 7:52 AM okay. thank you. Tags and notes Tagged a…" at bounding box center [382, 304] width 108 height 82
copy div "[PERSON_NAME] 7:52 AM okay. thank you. Tags and notes"
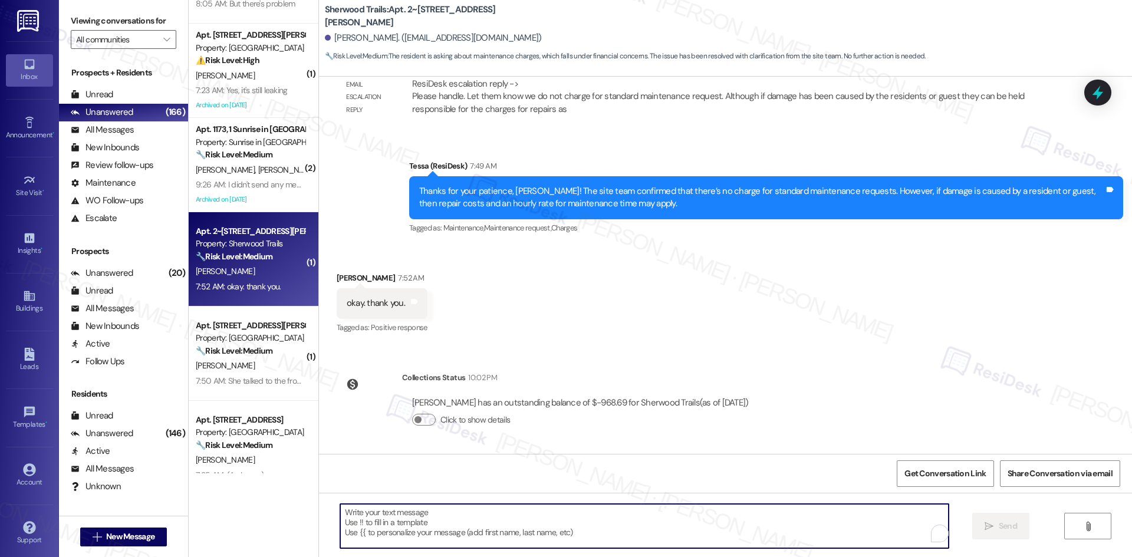
click at [459, 530] on textarea "To enrich screen reader interactions, please activate Accessibility in Grammarl…" at bounding box center [644, 526] width 608 height 44
paste textarea "You’re welcome, [PERSON_NAME]!"
type textarea "You’re welcome, [PERSON_NAME]!"
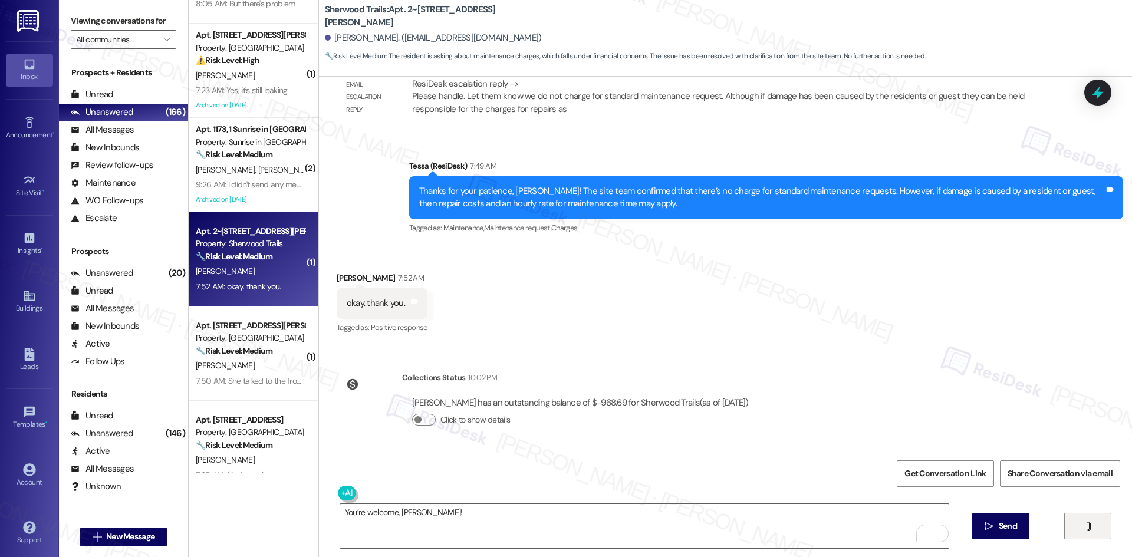
drag, startPoint x: 998, startPoint y: 528, endPoint x: 1104, endPoint y: 529, distance: 105.5
click at [1009, 528] on span "Send" at bounding box center [1007, 526] width 18 height 12
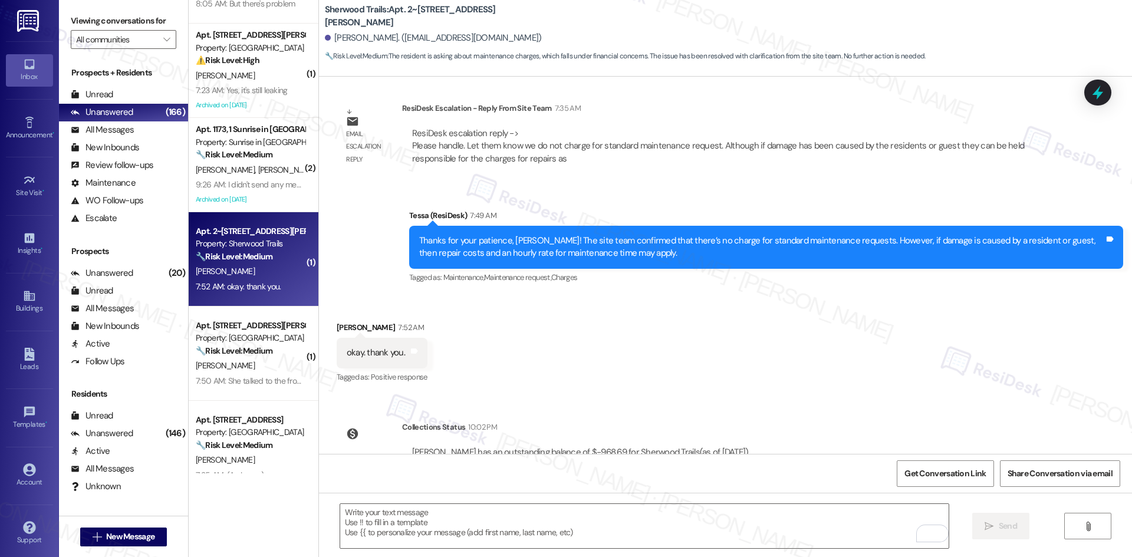
scroll to position [706, 0]
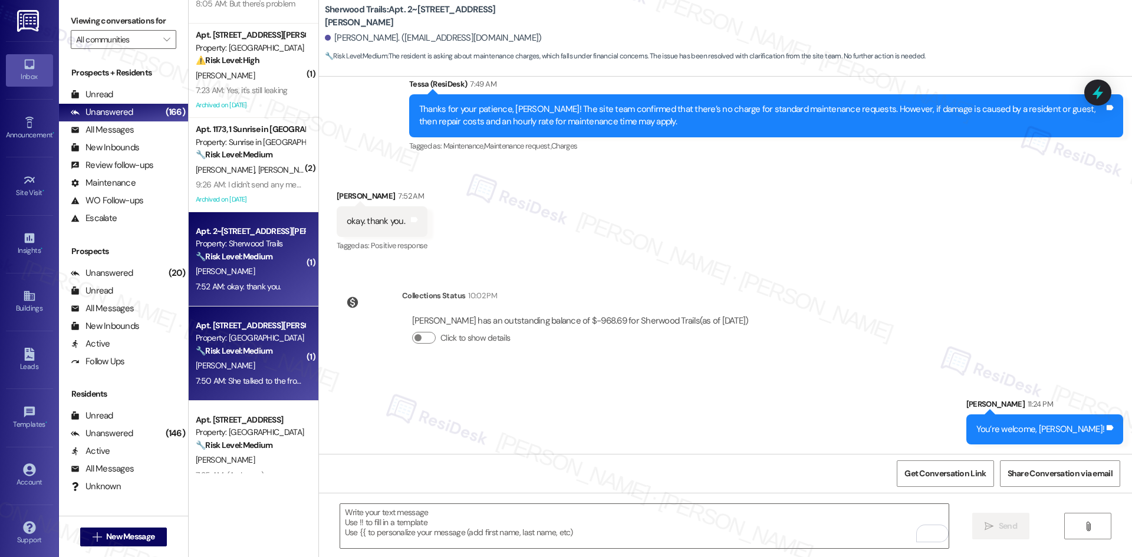
click at [235, 368] on div "[PERSON_NAME]" at bounding box center [250, 365] width 111 height 15
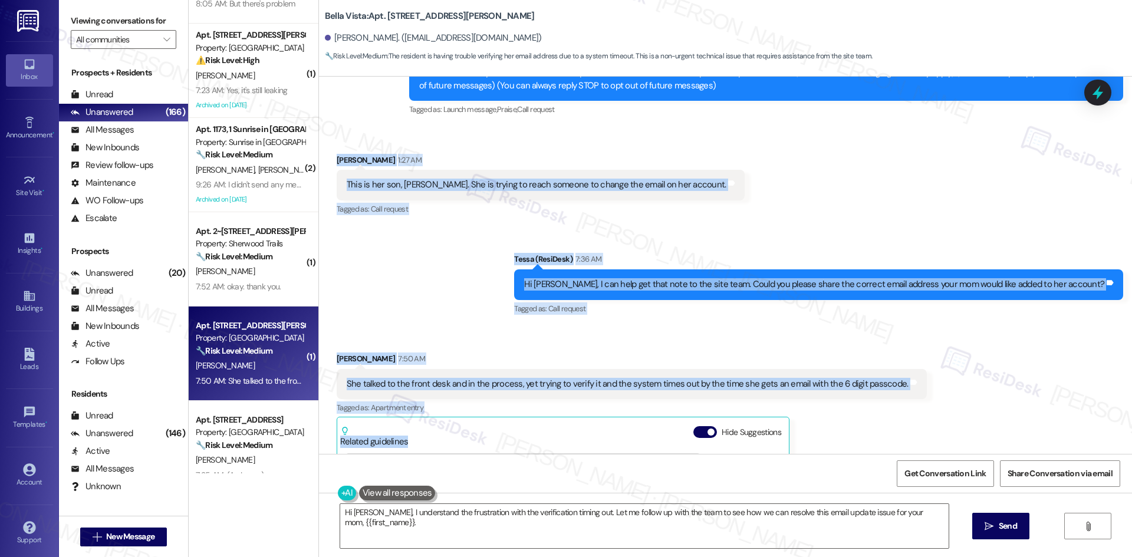
scroll to position [236, 0]
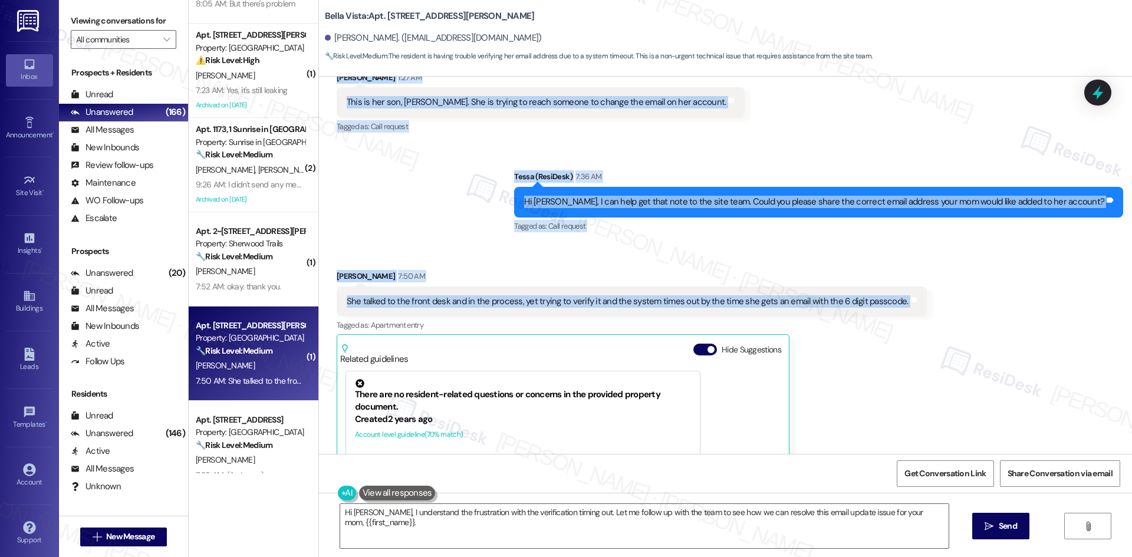
drag, startPoint x: 312, startPoint y: 297, endPoint x: 920, endPoint y: 308, distance: 607.8
click at [920, 308] on div "Lease started [DATE] 8:00 AM Announcement, sent via SMS Tessa (ResiDesk) 1:13 A…" at bounding box center [725, 265] width 813 height 377
copy div "[PERSON_NAME] 1:27 AM This is her son, [PERSON_NAME]. She is trying to reach so…"
click at [474, 223] on div "Sent via SMS Tessa (ResiDesk) 7:36 AM Hi [PERSON_NAME], I can help get that not…" at bounding box center [725, 194] width 813 height 100
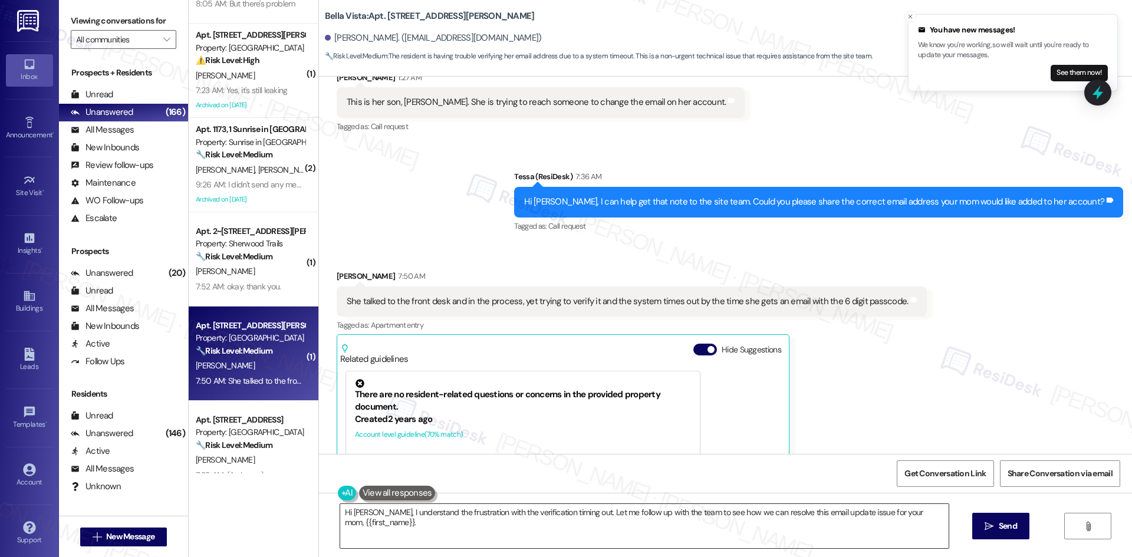
click at [532, 525] on textarea "Hi [PERSON_NAME], I understand the frustration with the verification timing out…" at bounding box center [644, 526] width 608 height 44
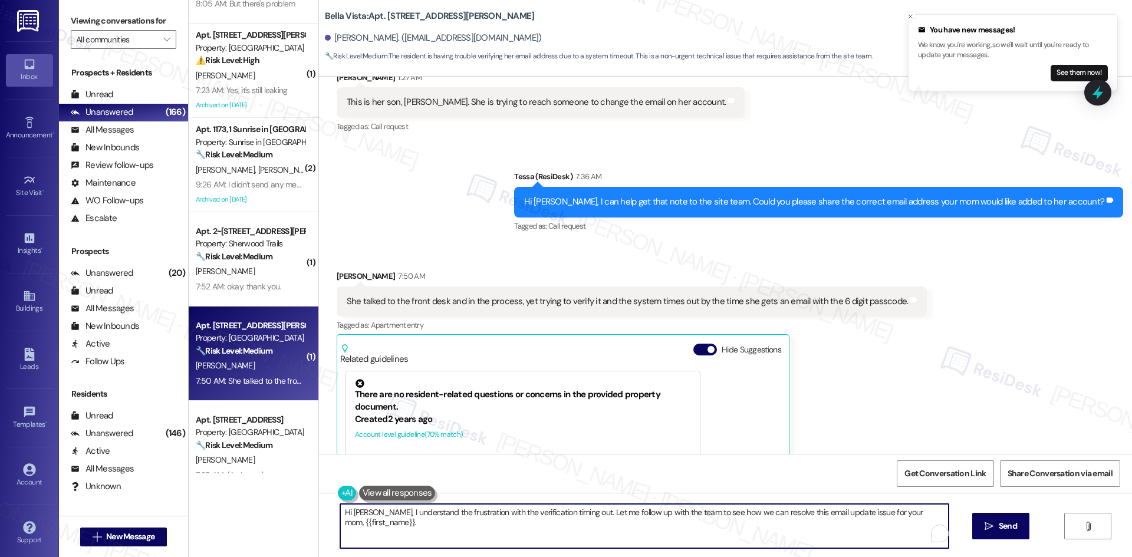
paste textarea "ChatGPT said: Thanks for explaining, [PERSON_NAME]. I’ll check in with the site…"
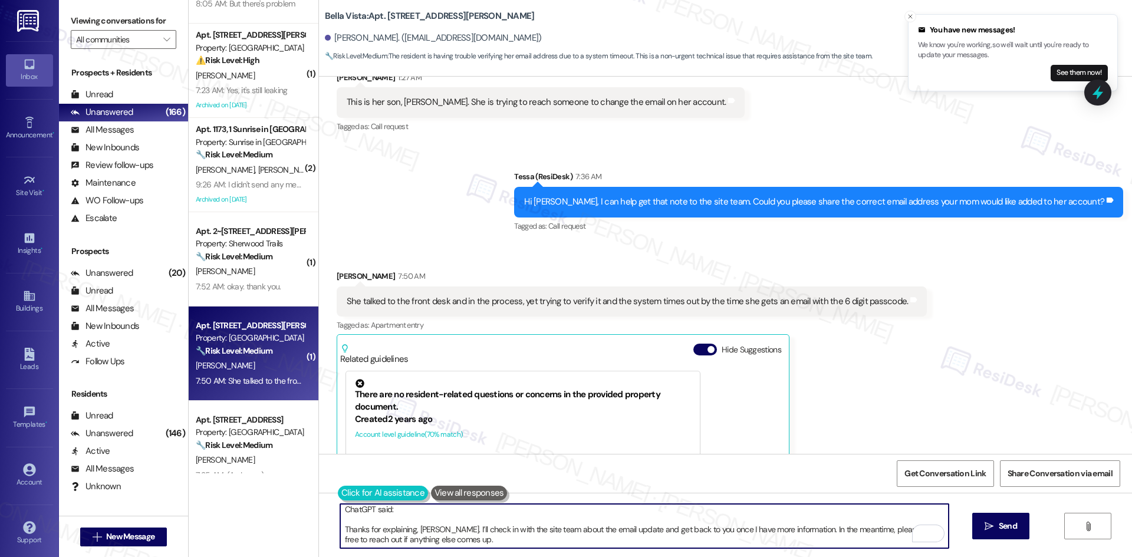
scroll to position [0, 0]
drag, startPoint x: 337, startPoint y: 528, endPoint x: 333, endPoint y: 499, distance: 28.6
click at [334, 503] on div "ChatGPT said: Thanks for explaining, Paul. I’ll check in with the site team abo…" at bounding box center [638, 525] width 609 height 45
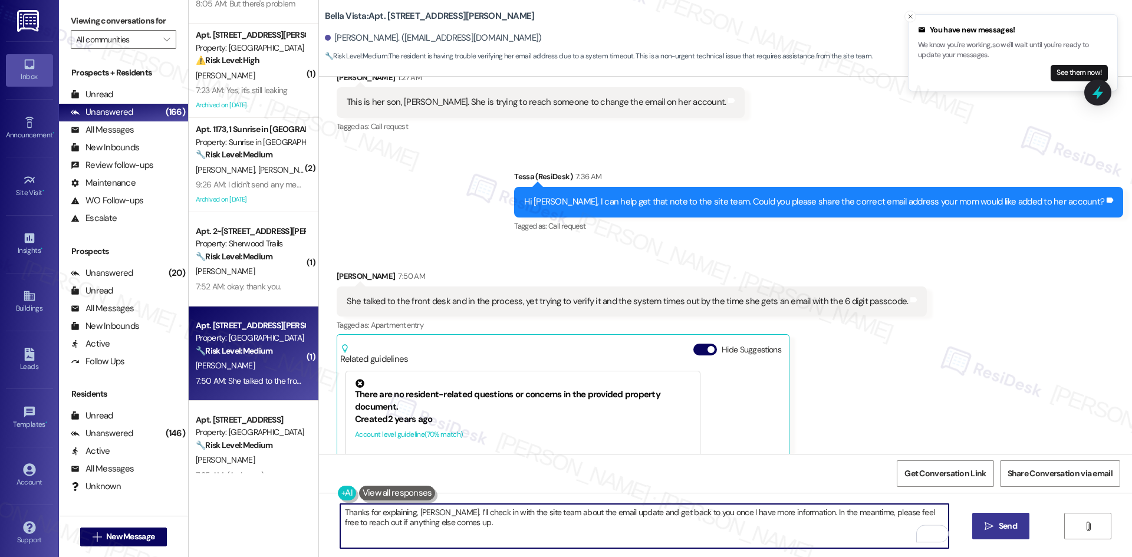
type textarea "Thanks for explaining, Paul. I’ll check in with the site team about the email u…"
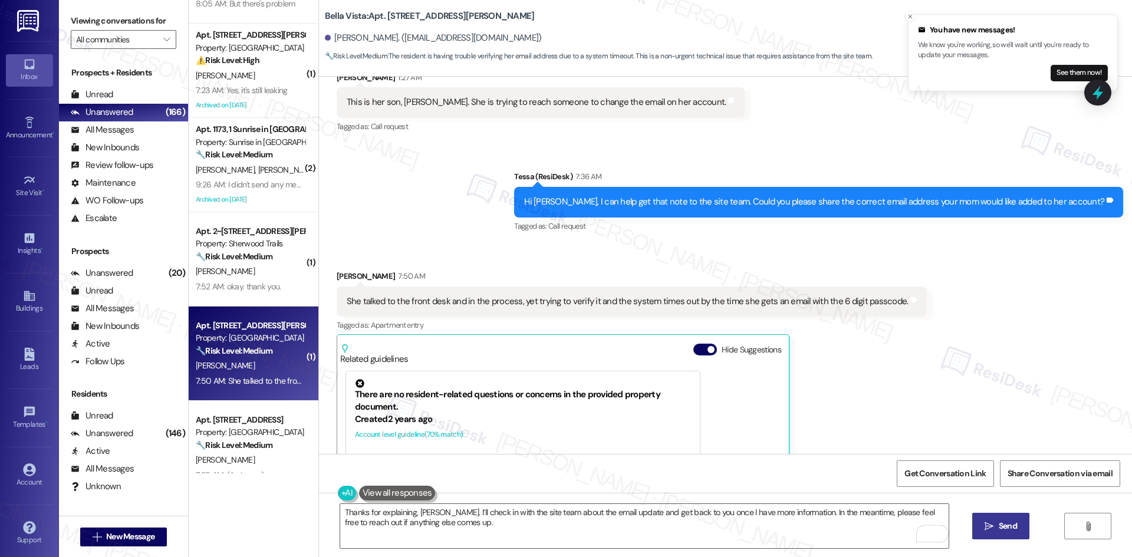
click at [999, 532] on span "Send" at bounding box center [1007, 526] width 18 height 12
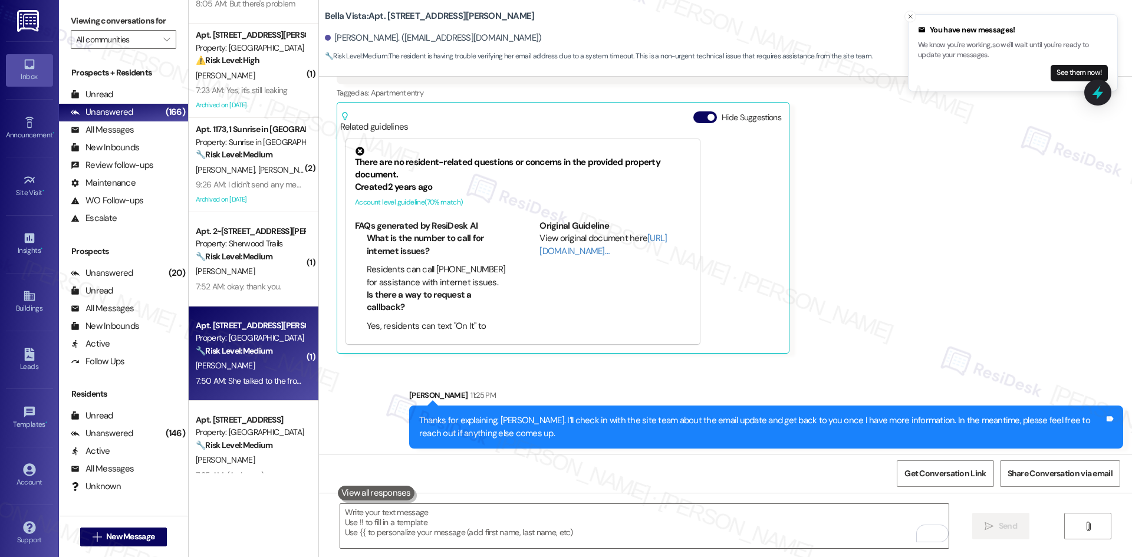
scroll to position [472, 0]
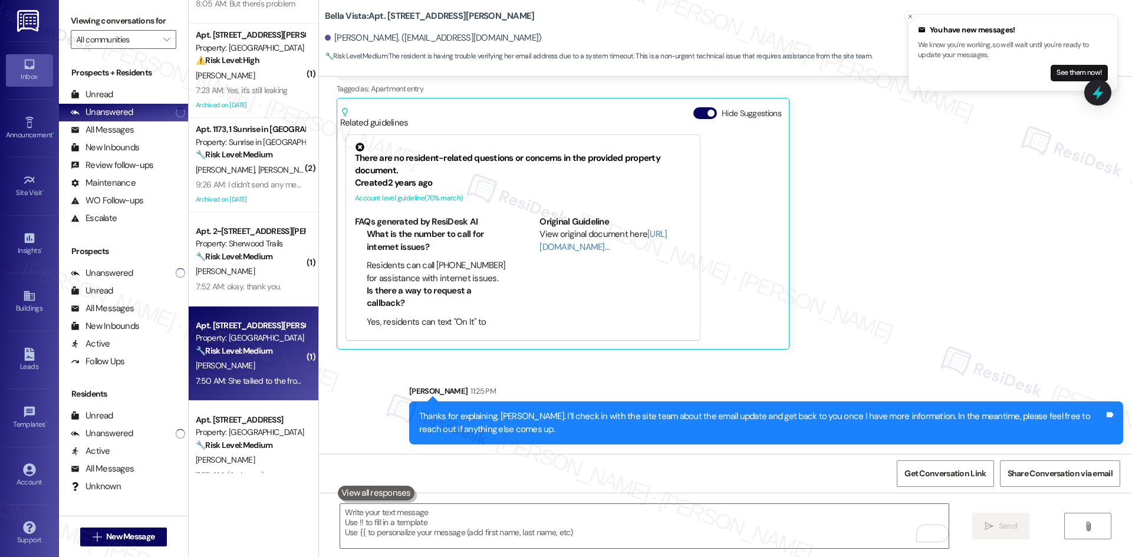
click at [892, 353] on div "Received via SMS Wanda Osborne 7:50 AM She talked to the front desk and in the …" at bounding box center [632, 192] width 608 height 334
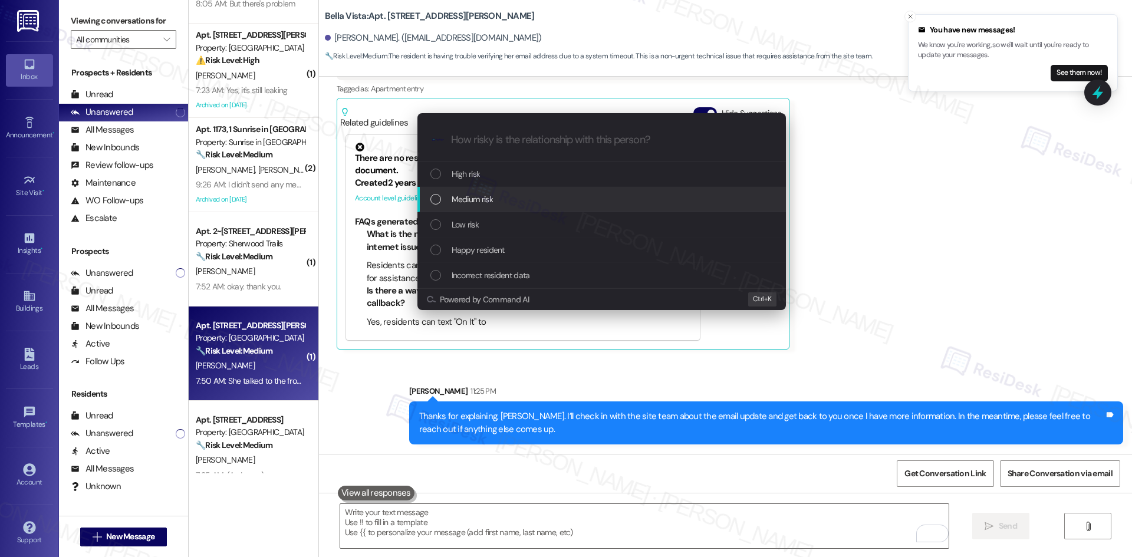
click at [557, 200] on div "Medium risk" at bounding box center [602, 199] width 345 height 13
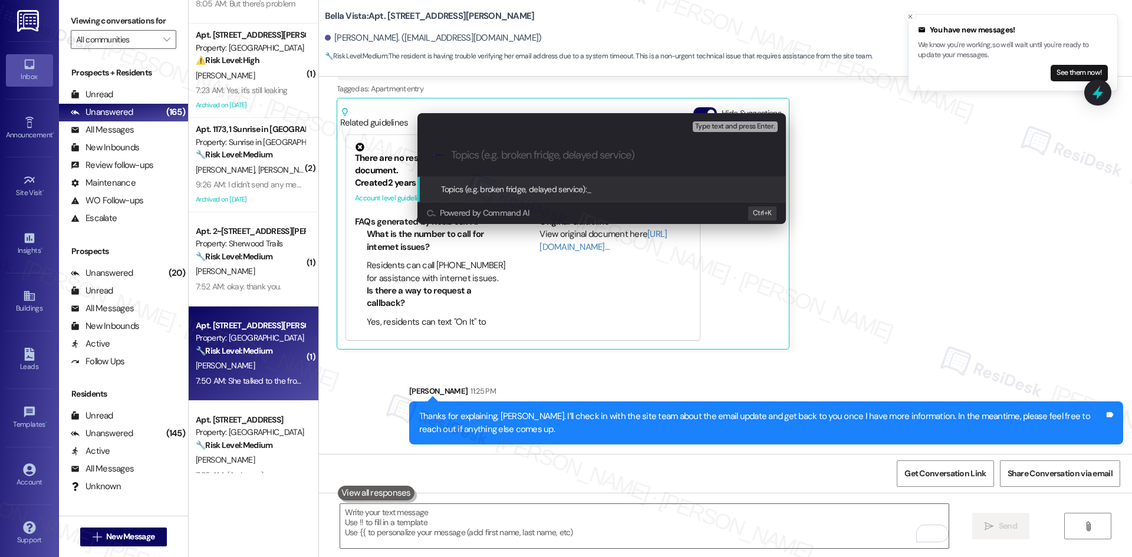
click at [621, 163] on div ".cls-1{fill:#0a055f;}.cls-2{fill:#0cc4c4;} resideskLogoBlueOrange" at bounding box center [601, 155] width 368 height 42
click at [620, 150] on input "Topics (e.g. broken fridge, delayed service)" at bounding box center [611, 155] width 320 height 12
paste input "Email Update Issue – Verification Timeout"
type input "Email Update Issue – Verification Timeout"
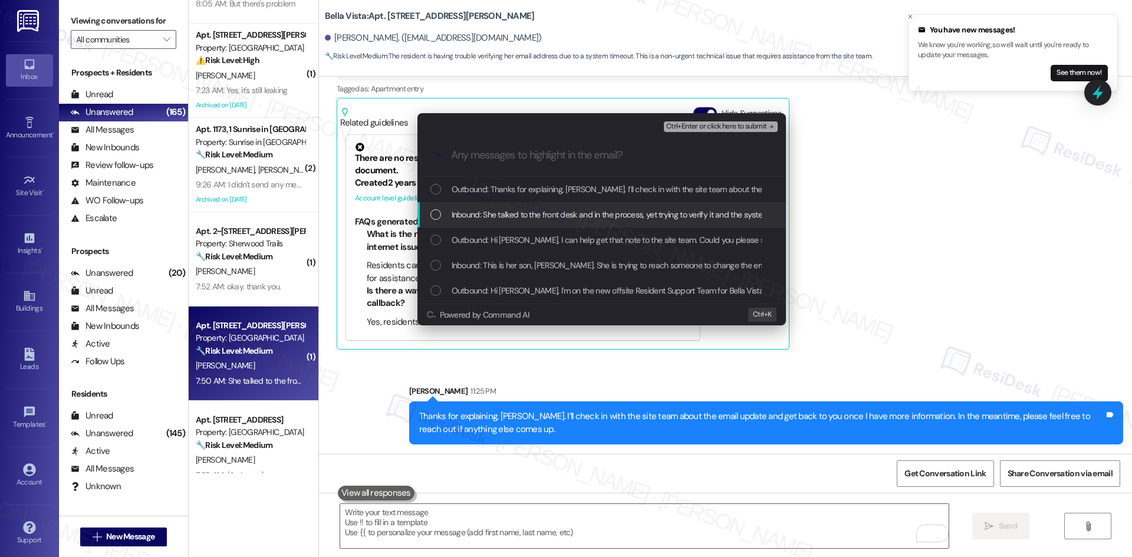
click at [605, 216] on span "Inbound: She talked to the front desk and in the process, yet trying to verify …" at bounding box center [722, 214] width 543 height 13
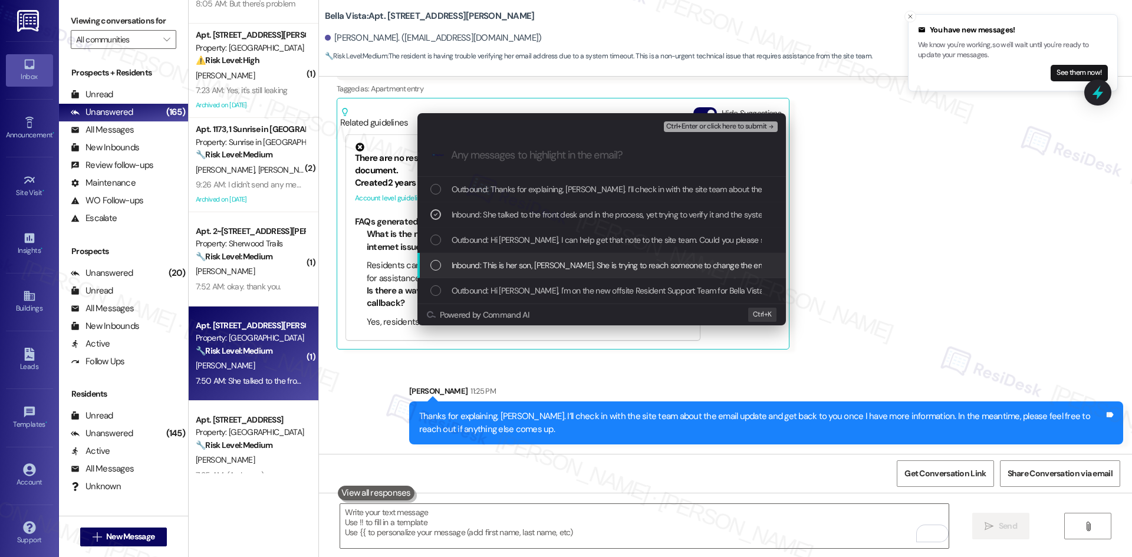
click at [619, 268] on span "Inbound: This is her son, Paul. She is trying to reach someone to change the em…" at bounding box center [638, 265] width 375 height 13
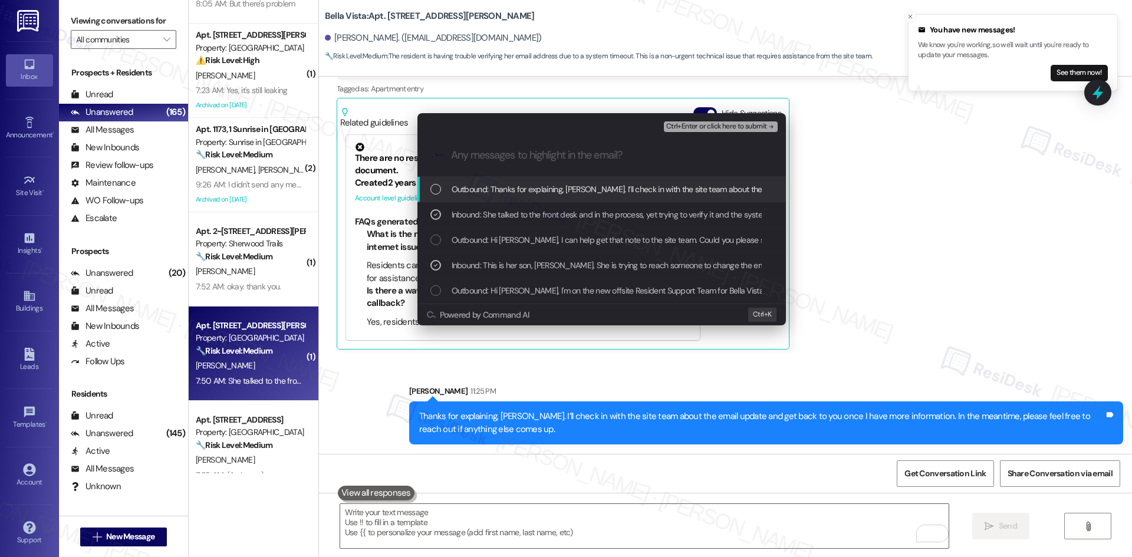
click at [751, 124] on span "Ctrl+Enter or click here to submit" at bounding box center [716, 127] width 101 height 8
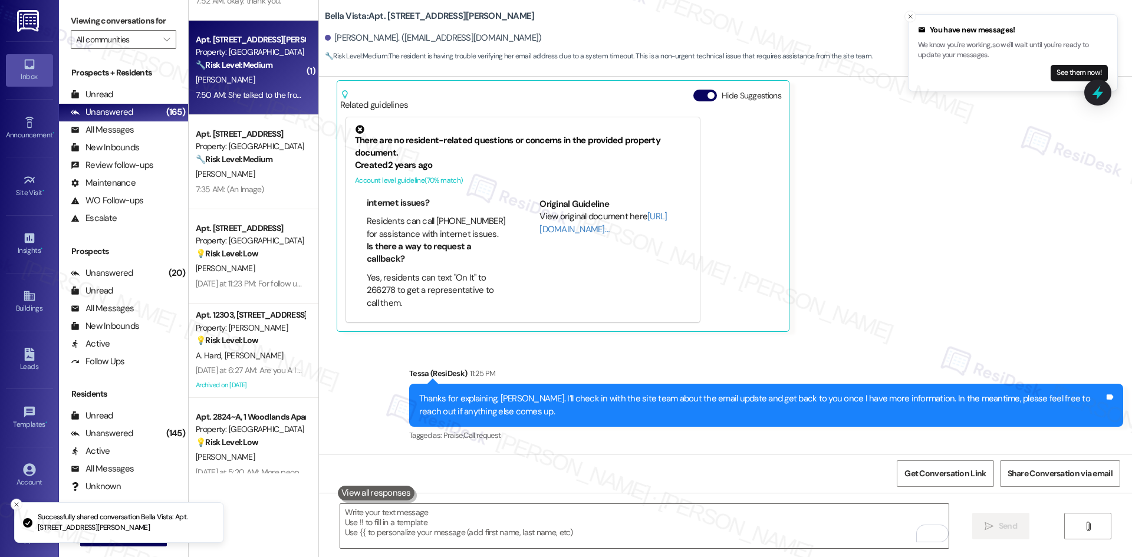
scroll to position [648, 0]
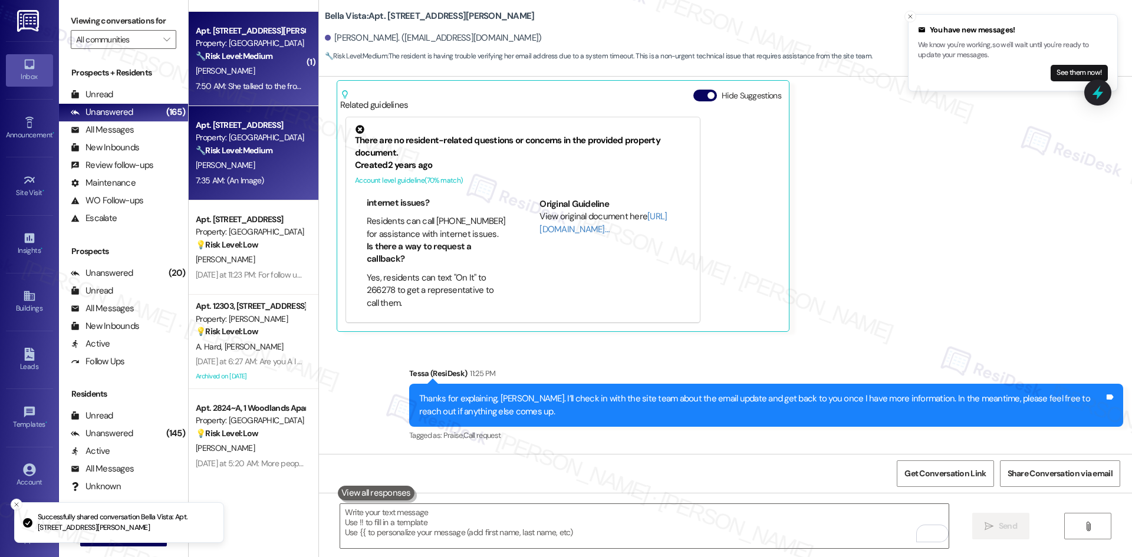
click at [278, 182] on div "7:35 AM: (An Image) 7:35 AM: (An Image)" at bounding box center [250, 180] width 111 height 15
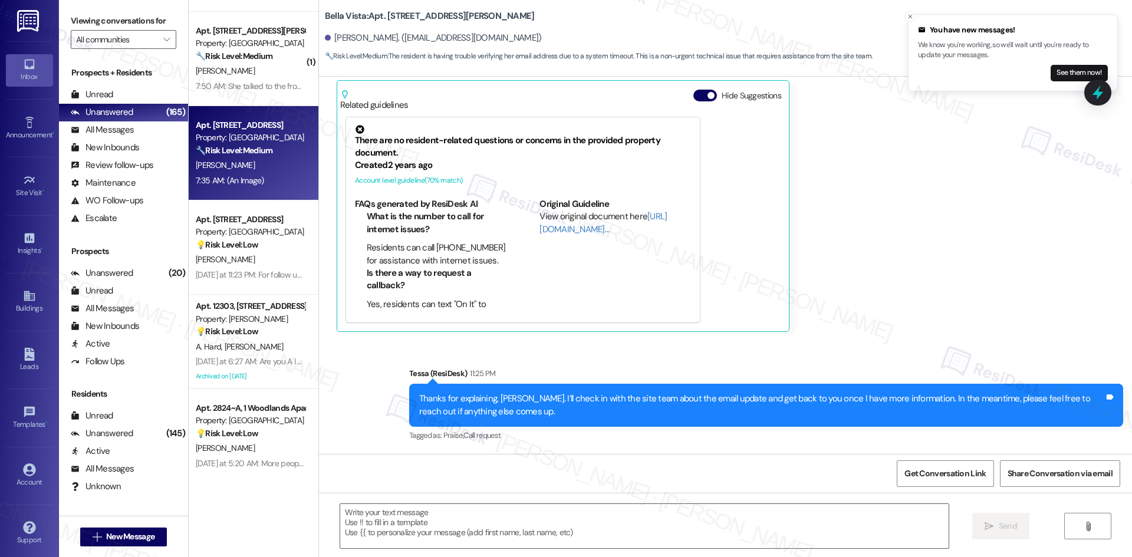
type textarea "Fetching suggested responses. Please feel free to read through the conversation…"
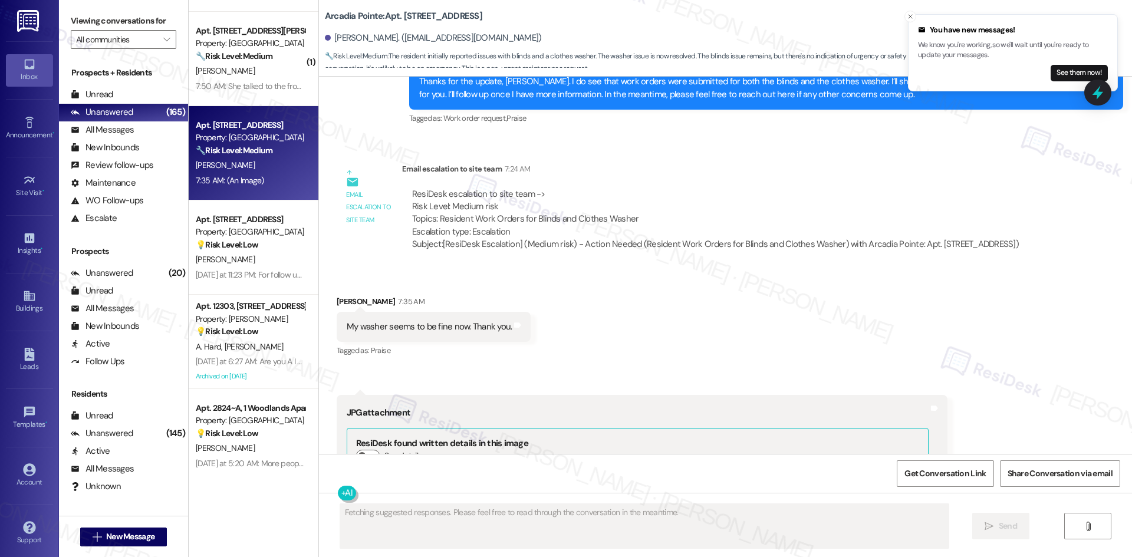
scroll to position [848, 0]
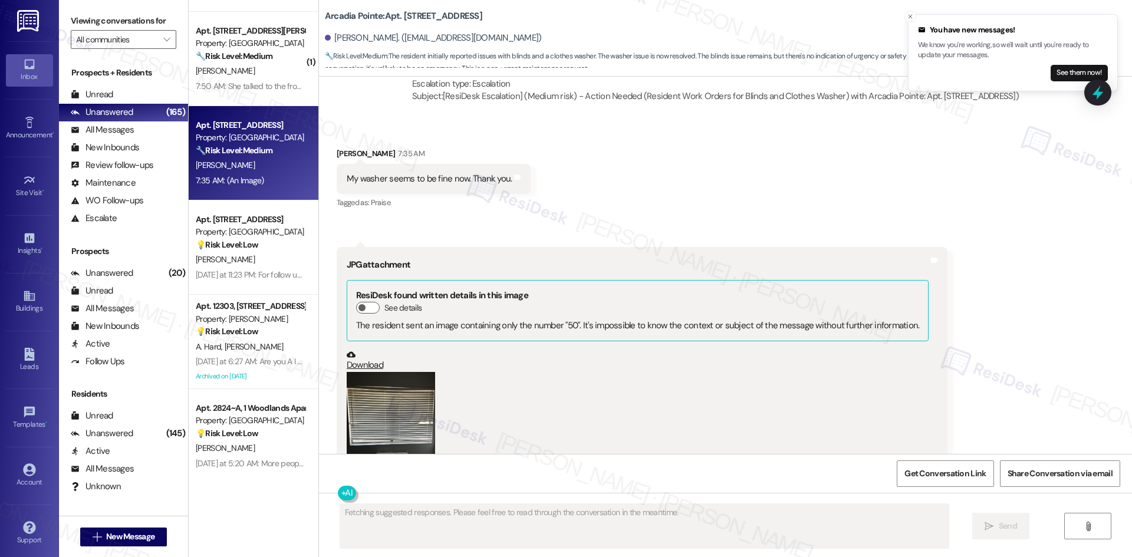
drag, startPoint x: 317, startPoint y: 161, endPoint x: 584, endPoint y: 196, distance: 269.3
click at [584, 196] on div "Received via SMS Brian Callan 7:35 AM My washer seems to be fine now. Thank you…" at bounding box center [725, 340] width 813 height 438
copy div "Brian Callan 7:35 AM My washer seems to be fine now. Thank you. Tags and notes …"
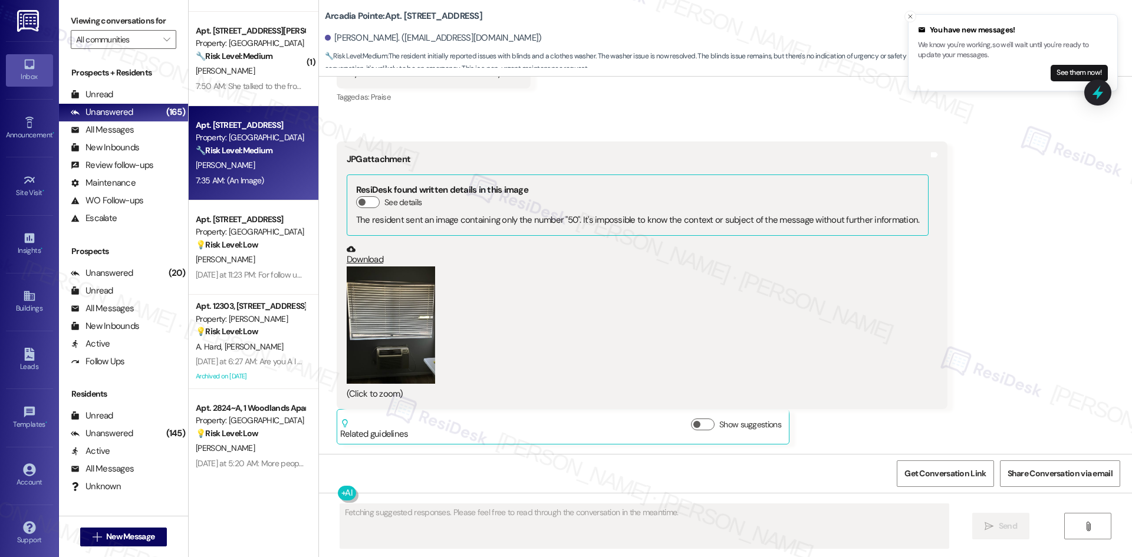
scroll to position [966, 0]
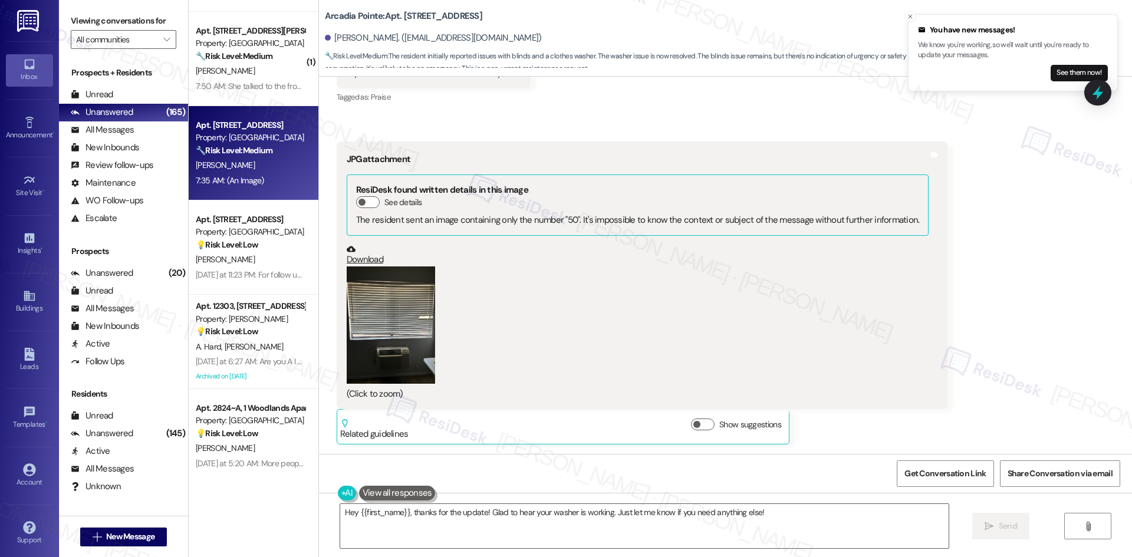
click at [449, 314] on div "(Click to zoom)" at bounding box center [638, 333] width 582 height 134
click at [398, 327] on button "Zoom image" at bounding box center [391, 325] width 88 height 118
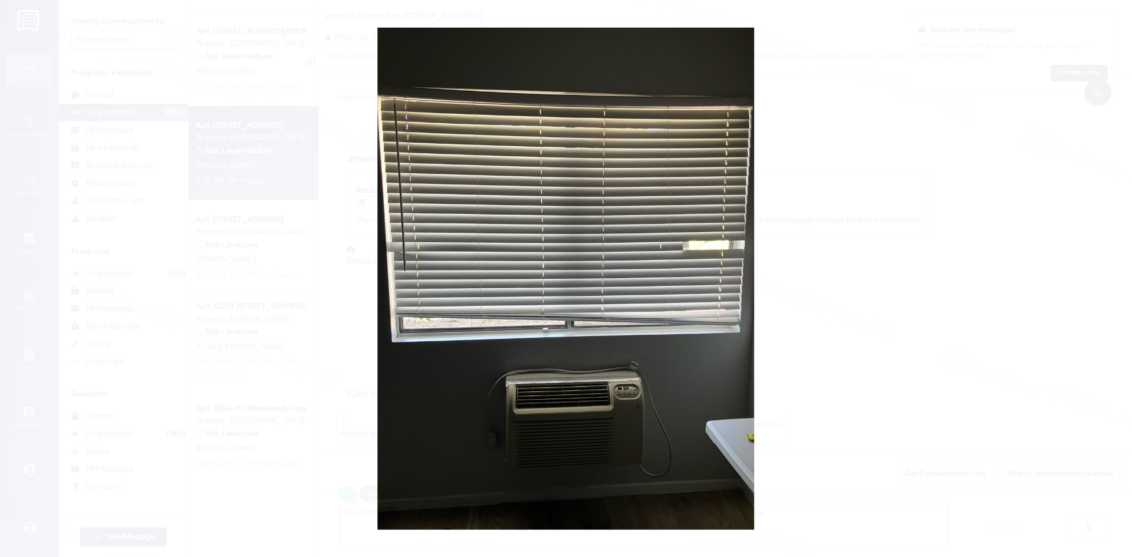
click at [817, 309] on button "Unzoom image" at bounding box center [566, 278] width 1132 height 557
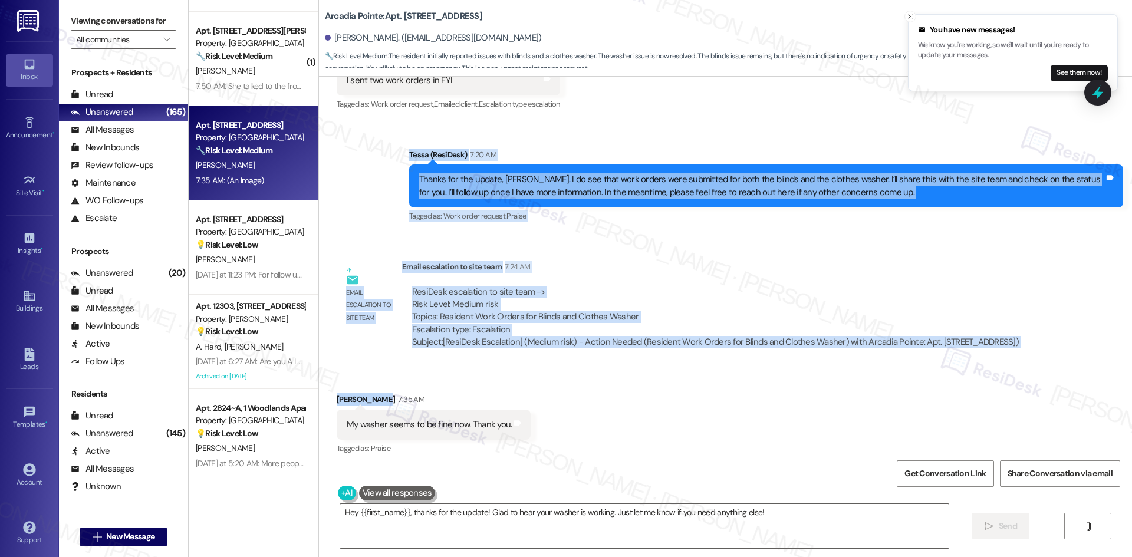
scroll to position [730, 0]
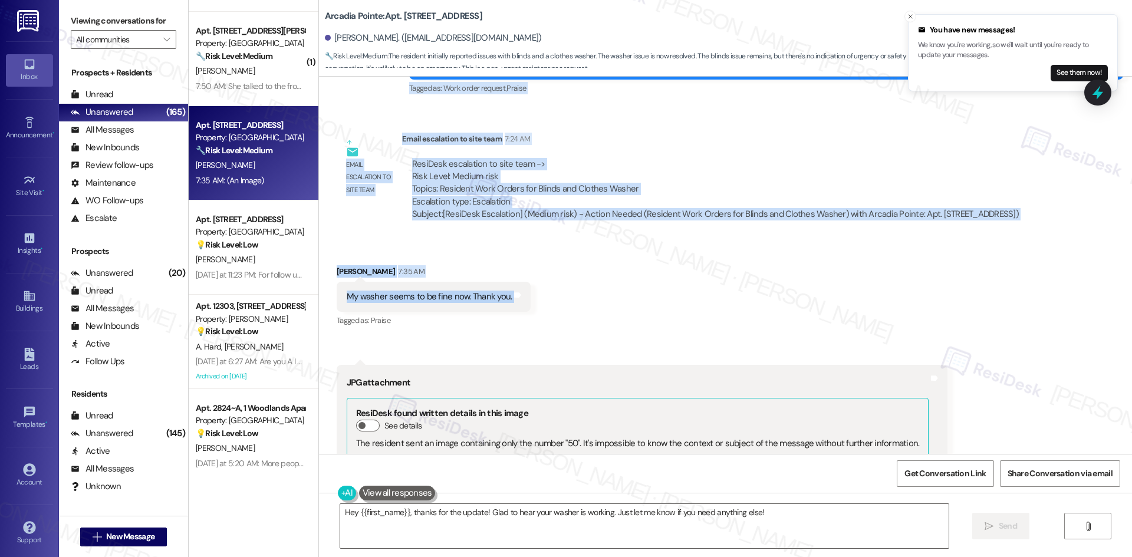
drag, startPoint x: 362, startPoint y: 182, endPoint x: 575, endPoint y: 311, distance: 248.1
click at [575, 311] on div "Lease started Apr 09, 2025 at 8:00 AM Announcement, sent via SMS Tessa (ResiDes…" at bounding box center [725, 265] width 813 height 377
copy div "Tessa (ResiDesk) 7:20 AM Thanks for the update, Brian. I do see that work order…"
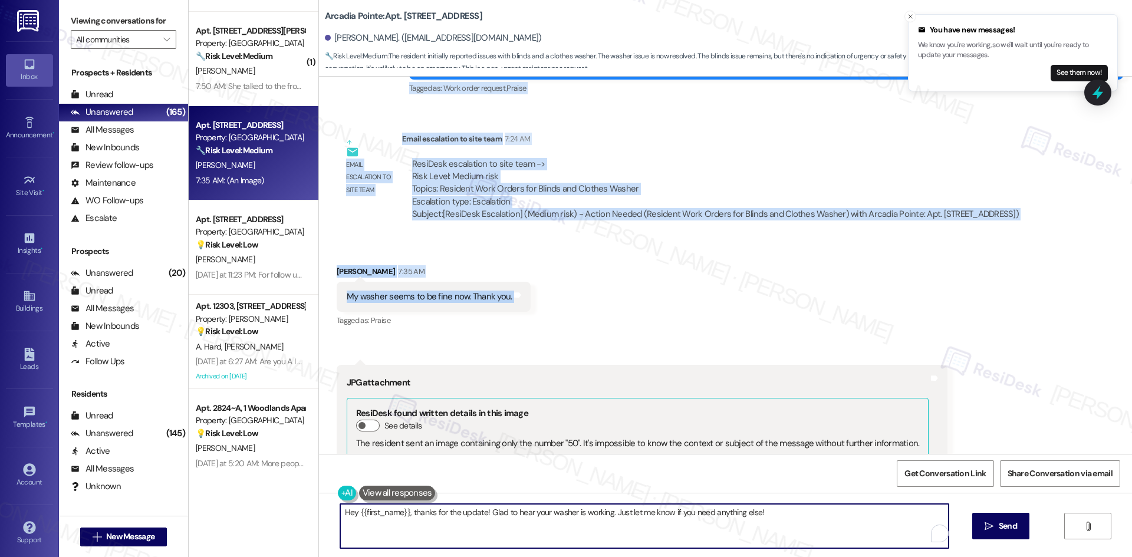
click at [521, 533] on textarea "Hey {{first_name}}, thanks for the update! Glad to hear your washer is working.…" at bounding box center [644, 526] width 608 height 44
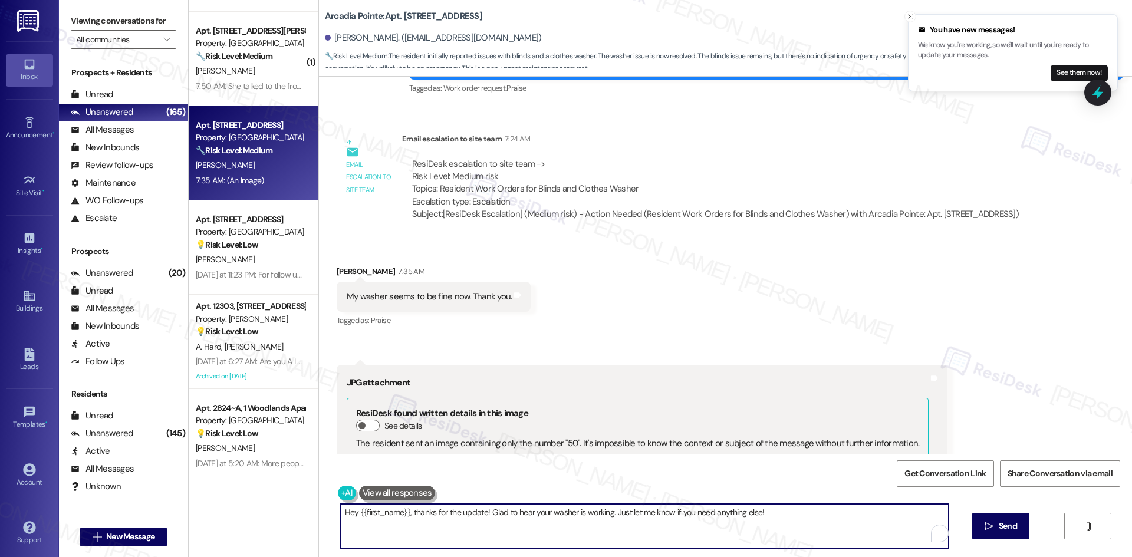
paste textarea "Glad to hear the washer is working fine now, Brian. I’ve already followed up wi…"
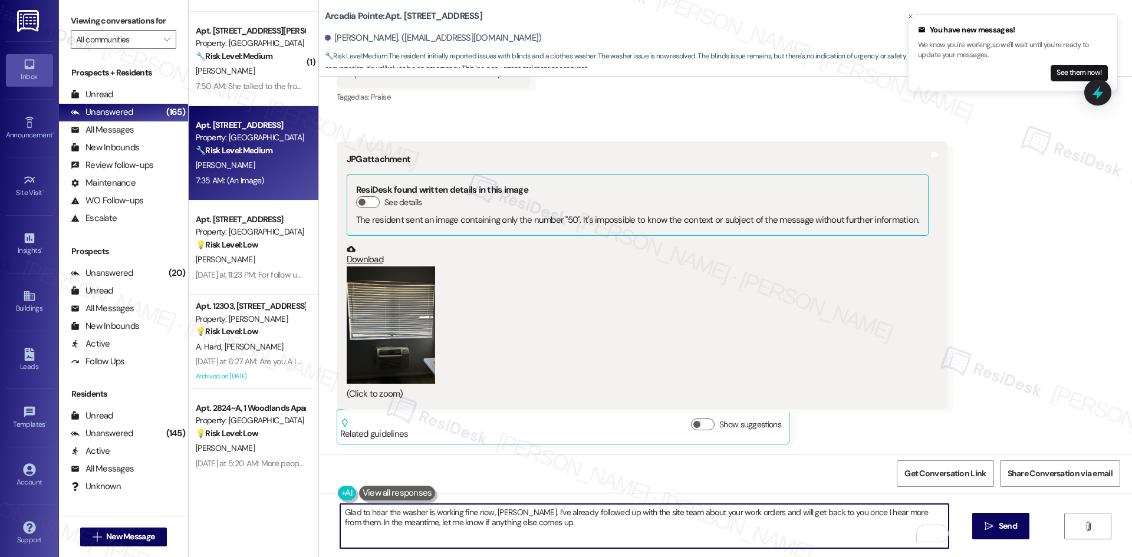
scroll to position [966, 0]
click at [712, 540] on textarea "Glad to hear the washer is working fine now, Brian. I’ve already followed up wi…" at bounding box center [644, 526] width 608 height 44
click at [483, 512] on textarea "Glad to hear the washer is working fine now, Brian. I’ve already followed up wi…" at bounding box center [644, 526] width 608 height 44
click at [494, 515] on textarea "Glad to hear the washer is working fine now and thanks for the photo, Brian. I’…" at bounding box center [644, 526] width 608 height 44
click at [649, 526] on textarea "Glad to hear the washer is working fine now, and thanks for the photo, Brian. I…" at bounding box center [644, 526] width 608 height 44
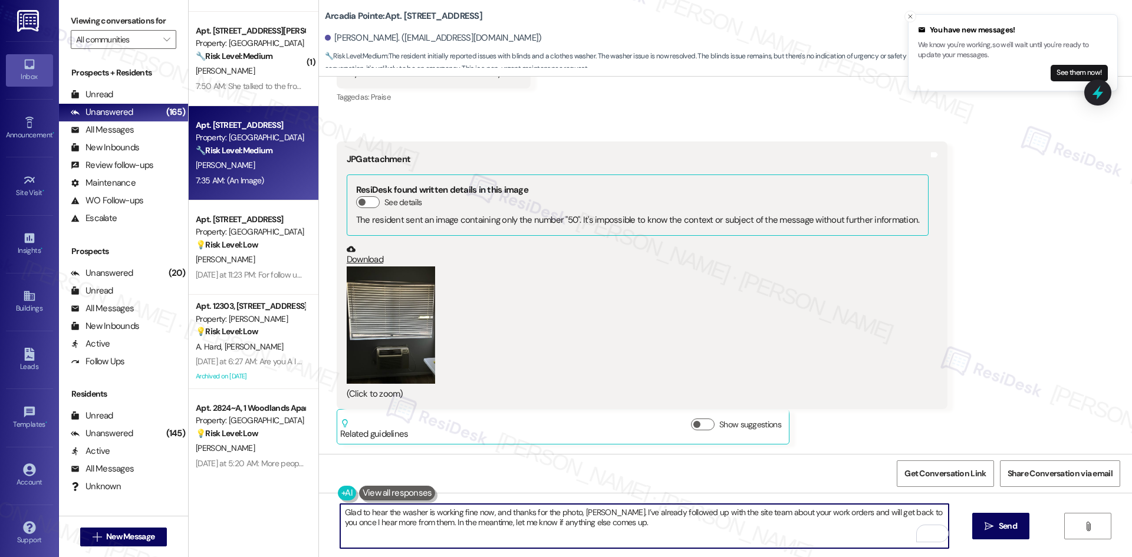
click at [612, 538] on textarea "Glad to hear the washer is working fine now, and thanks for the photo, Brian. I…" at bounding box center [644, 526] width 608 height 44
type textarea "Glad to hear the washer is working fine now, and thanks for the photo, Brian. I…"
click at [991, 528] on icon "" at bounding box center [988, 526] width 9 height 9
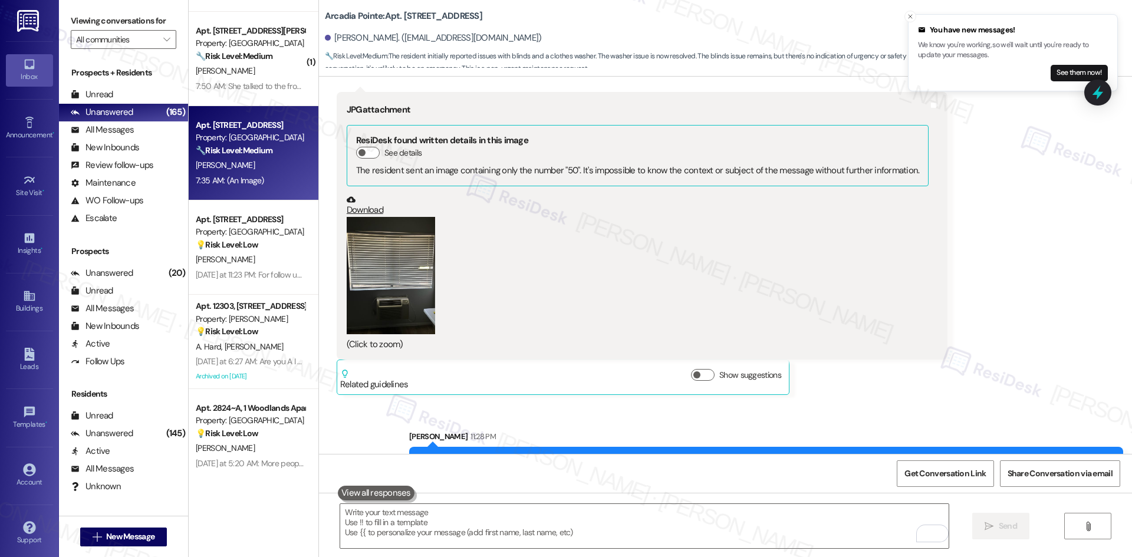
scroll to position [1061, 0]
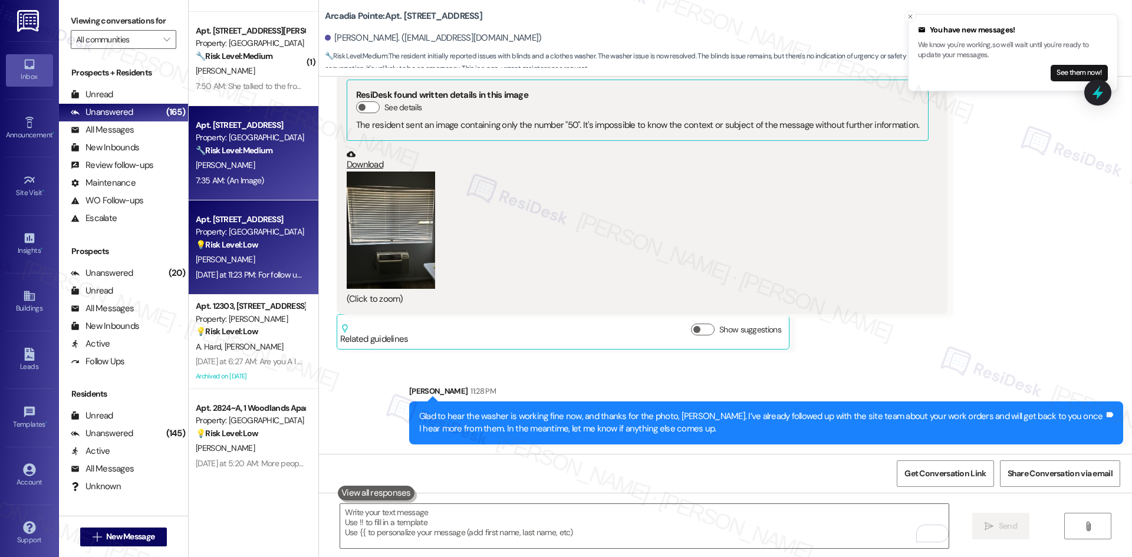
click at [242, 269] on div "Yesterday at 11:23 PM: For follow up purposes regarding available positions, I …" at bounding box center [469, 274] width 546 height 11
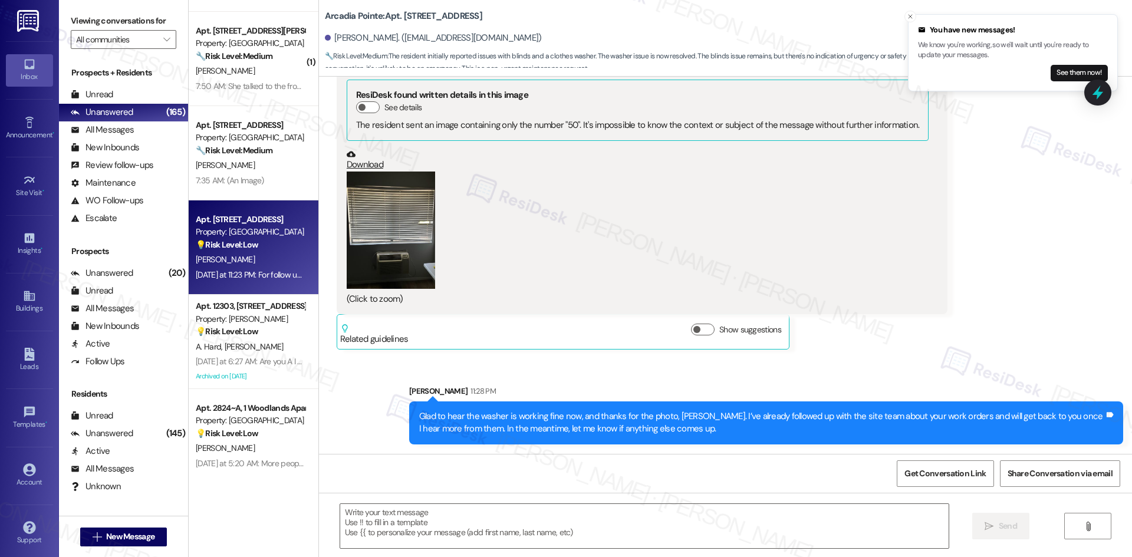
type textarea "Fetching suggested responses. Please feel free to read through the conversation…"
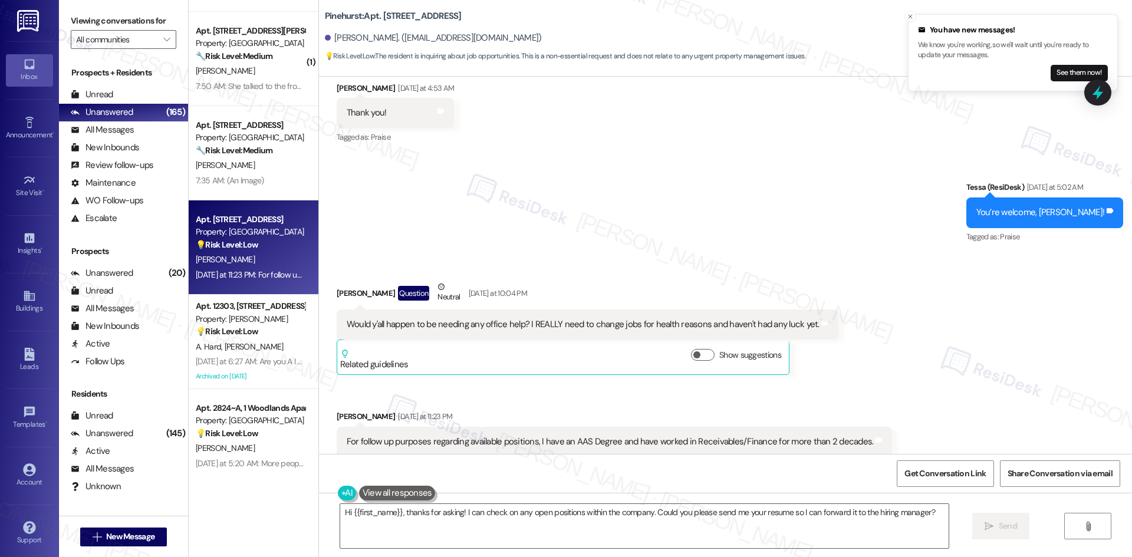
scroll to position [238, 0]
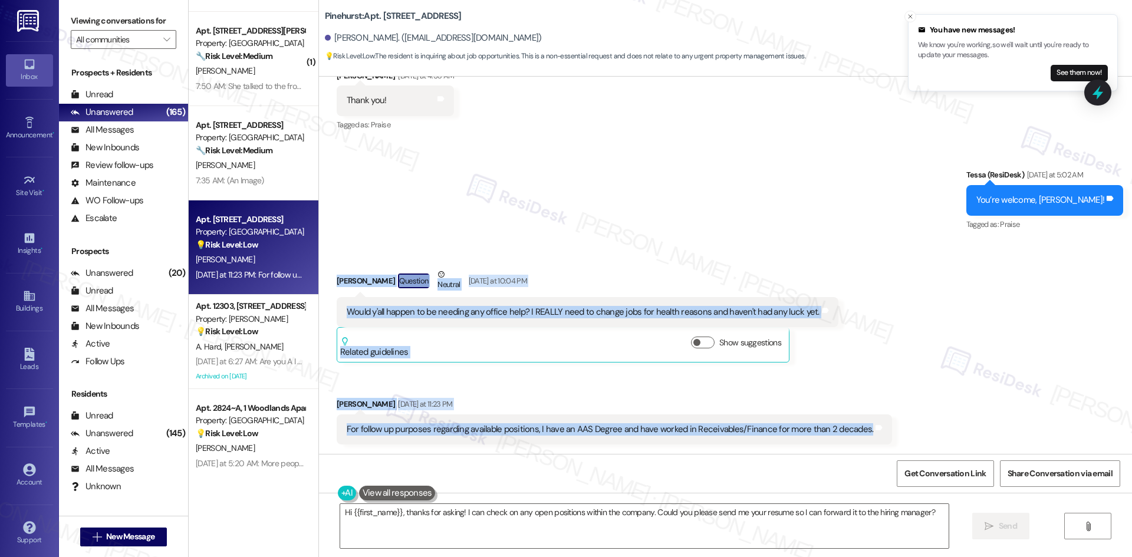
drag, startPoint x: 322, startPoint y: 269, endPoint x: 943, endPoint y: 433, distance: 642.6
click at [943, 433] on div "Received via SMS Roslyn Owens Question Neutral Yesterday at 10:04 PM Would y'al…" at bounding box center [725, 348] width 813 height 212
copy div "Roslyn Owens Question Neutral Yesterday at 10:04 PM Would y'all happen to be ne…"
drag, startPoint x: 541, startPoint y: 255, endPoint x: 525, endPoint y: 267, distance: 20.6
click at [541, 255] on div "Received via SMS Roslyn Owens Question Neutral Yesterday at 10:04 PM Would y'al…" at bounding box center [725, 348] width 813 height 212
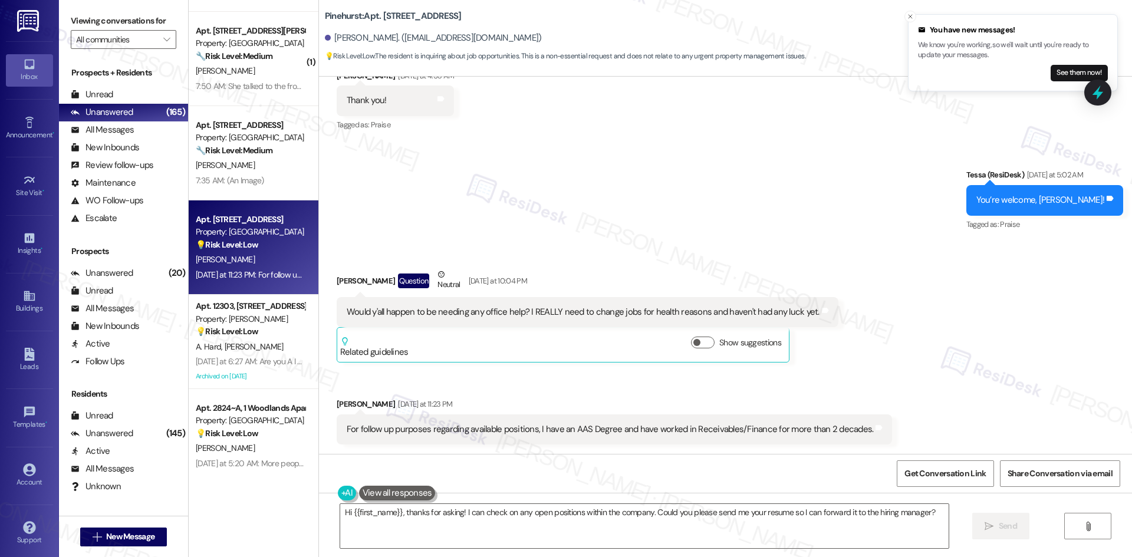
click at [467, 247] on div "Received via SMS Roslyn Owens Question Neutral Yesterday at 10:04 PM Would y'al…" at bounding box center [725, 348] width 813 height 212
click at [496, 518] on textarea "Hi {{first_name}}, thanks for asking! I can check on any open positions within …" at bounding box center [644, 526] width 608 height 44
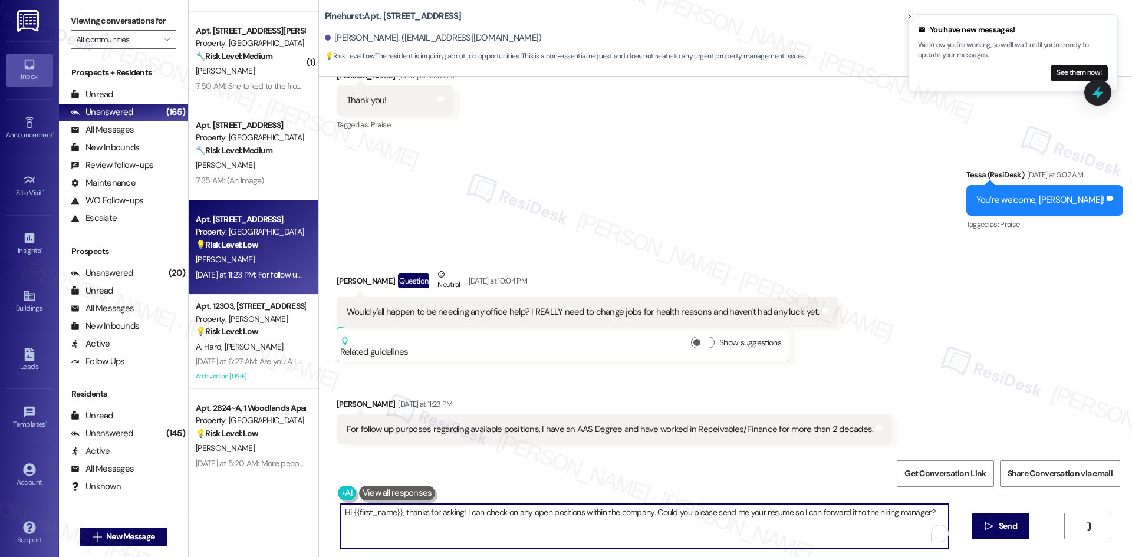
paste textarea "Thanks for reaching out, Roslyn. I’ll check with the site team about any availa…"
type textarea "Thanks for reaching out, Roslyn. I’ll check with the site team about any availa…"
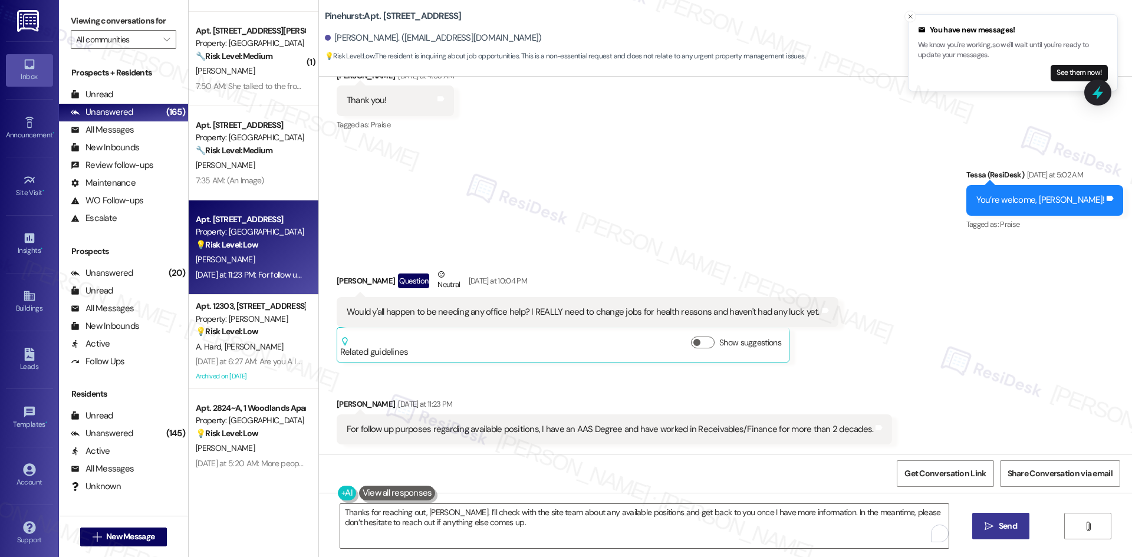
click at [999, 527] on span "Send" at bounding box center [1007, 526] width 18 height 12
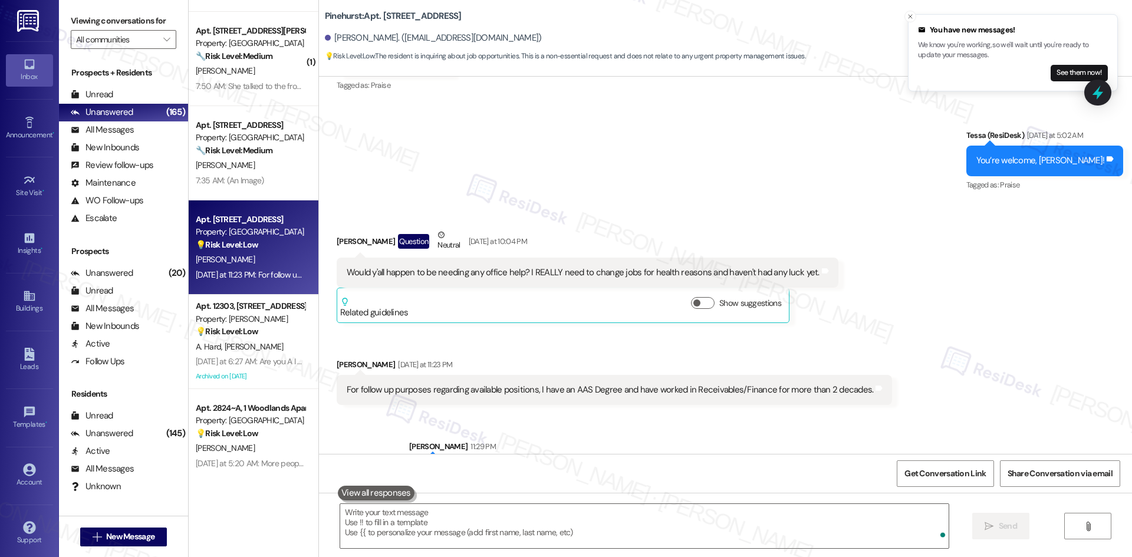
scroll to position [332, 0]
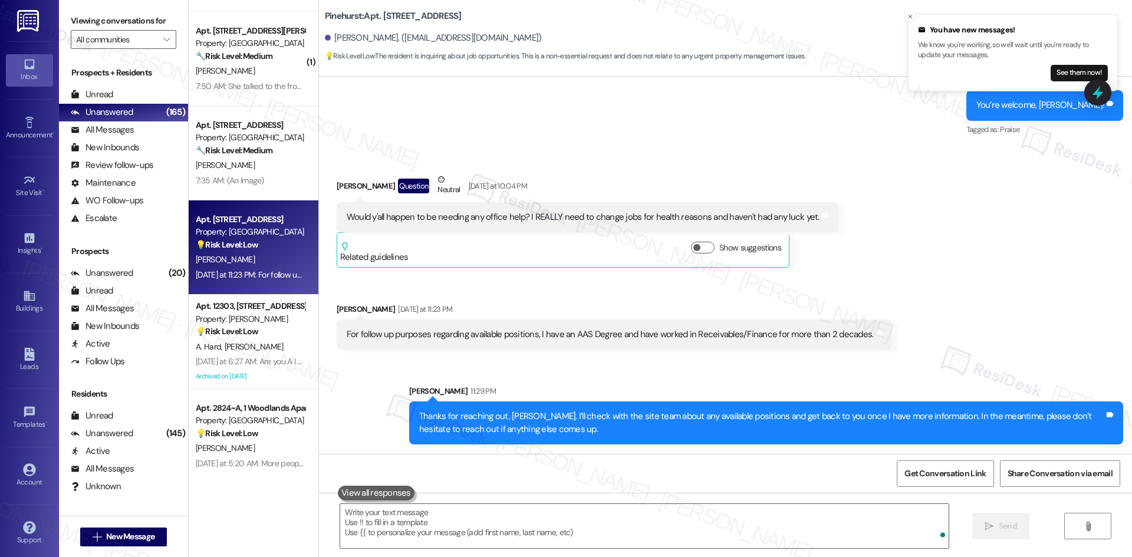
click at [978, 329] on div "Received via SMS Roslyn Owens Question Neutral Yesterday at 10:04 PM Would y'al…" at bounding box center [725, 253] width 813 height 212
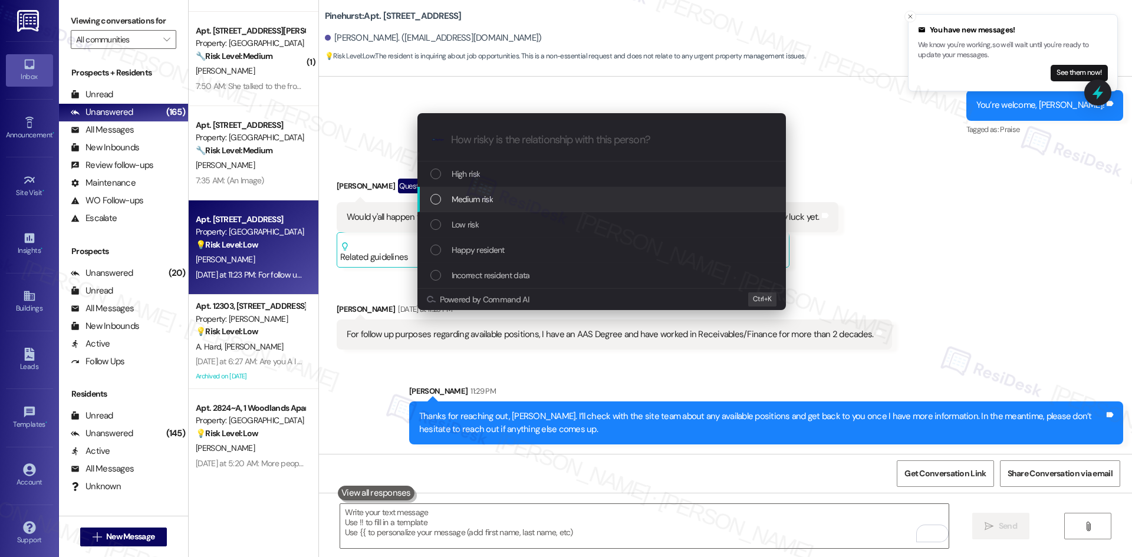
click at [493, 197] on span "Medium risk" at bounding box center [471, 199] width 41 height 13
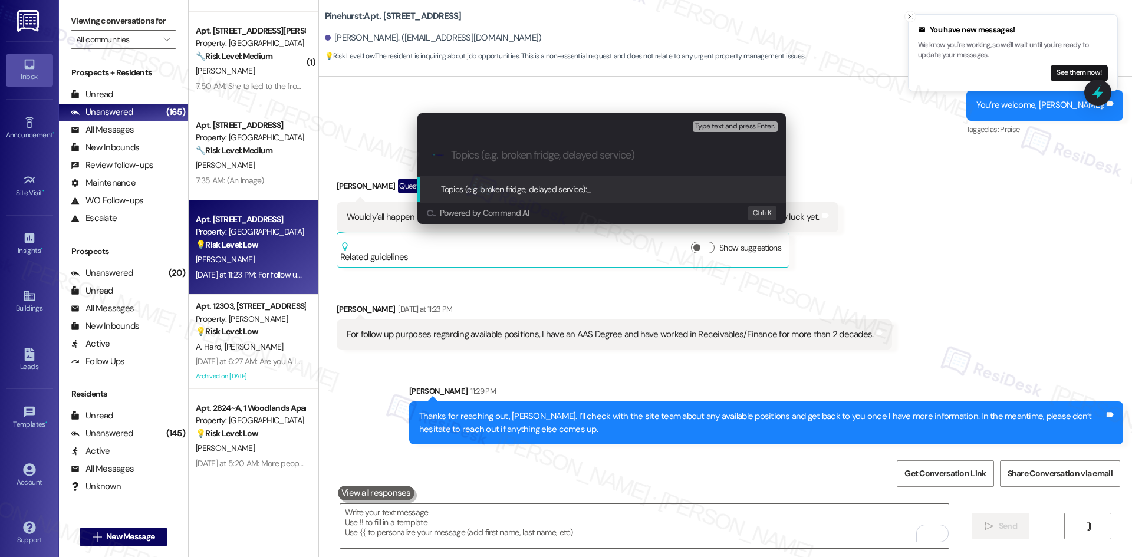
click at [576, 156] on input "Topics (e.g. broken fridge, delayed service)" at bounding box center [611, 155] width 320 height 12
paste input "Inquiry About Office Job Opportunities"
type input "Inquiry About Office Job Opportunities"
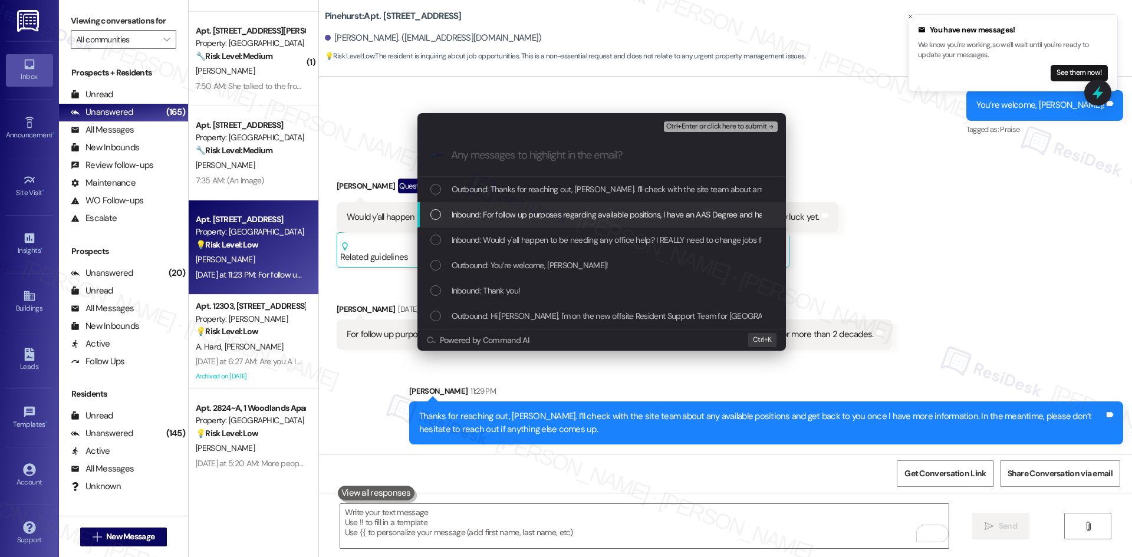
click at [581, 215] on span "Inbound: For follow up purposes regarding available positions, I have an AAS De…" at bounding box center [709, 214] width 516 height 13
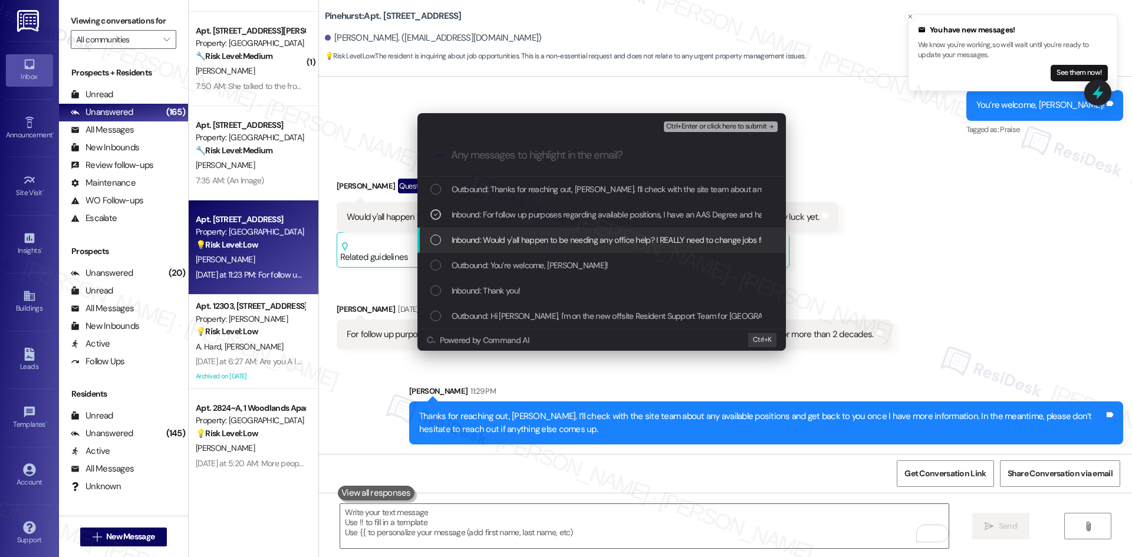
click at [581, 235] on span "Inbound: Would y'all happen to be needing any office help? I REALLY need to cha…" at bounding box center [686, 239] width 470 height 13
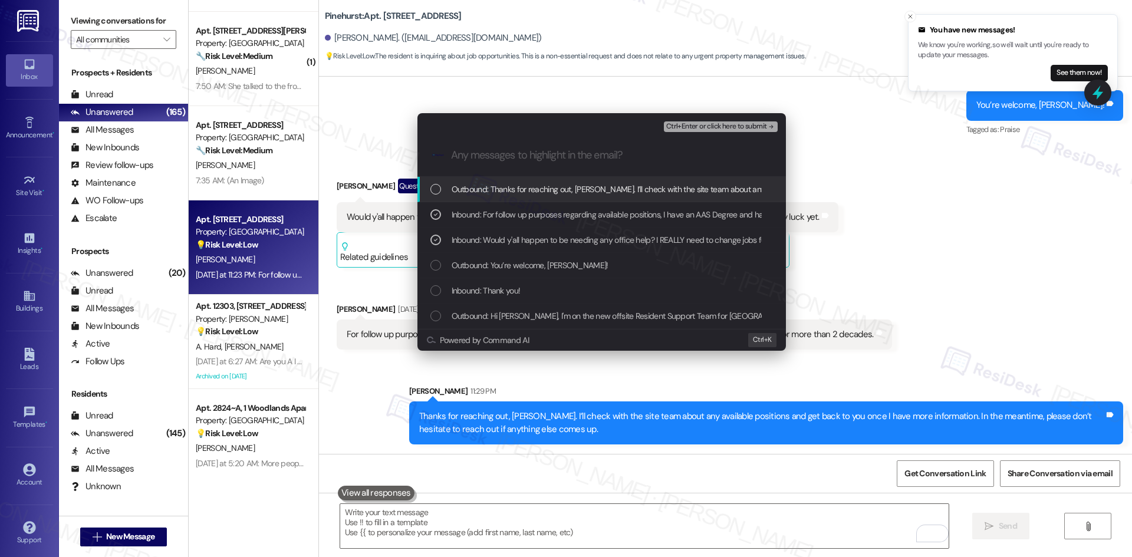
click at [738, 133] on div "Ctrl+Enter or click here to submit" at bounding box center [722, 126] width 116 height 15
click at [738, 129] on span "Ctrl+Enter or click here to submit" at bounding box center [716, 127] width 101 height 8
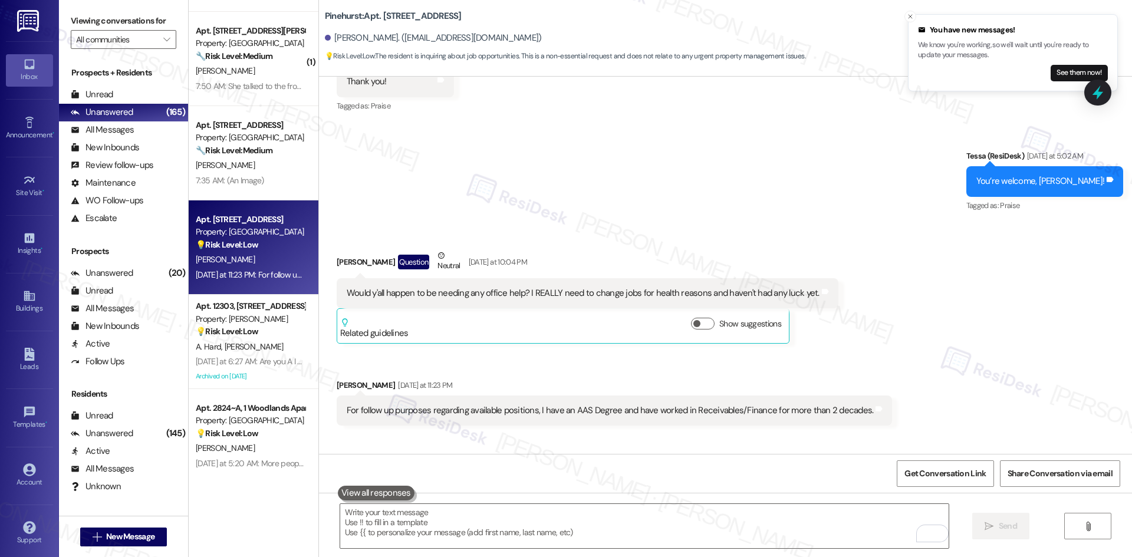
scroll to position [237, 0]
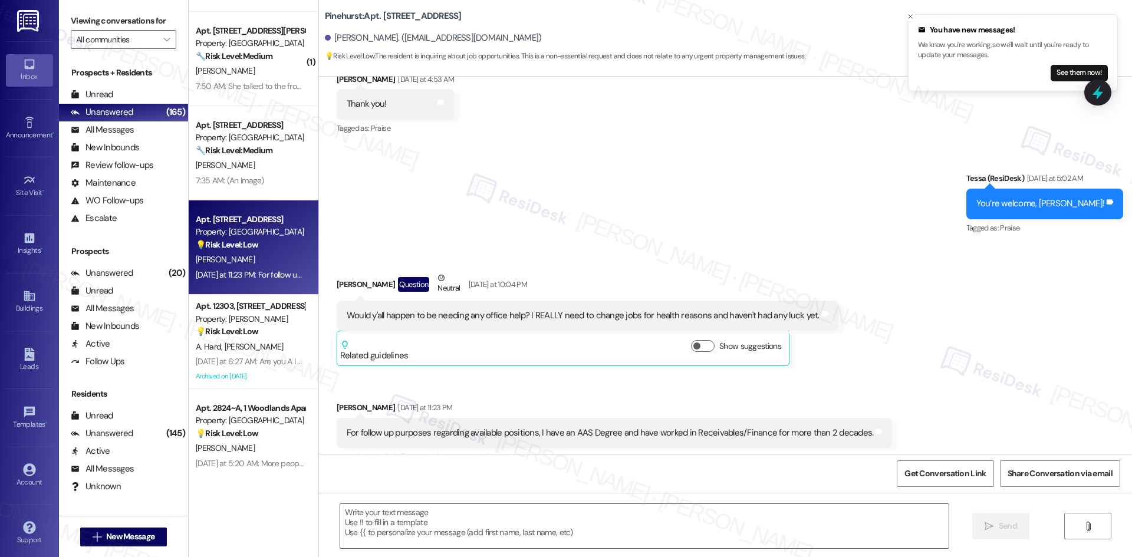
type textarea "Fetching suggested responses. Please feel free to read through the conversation…"
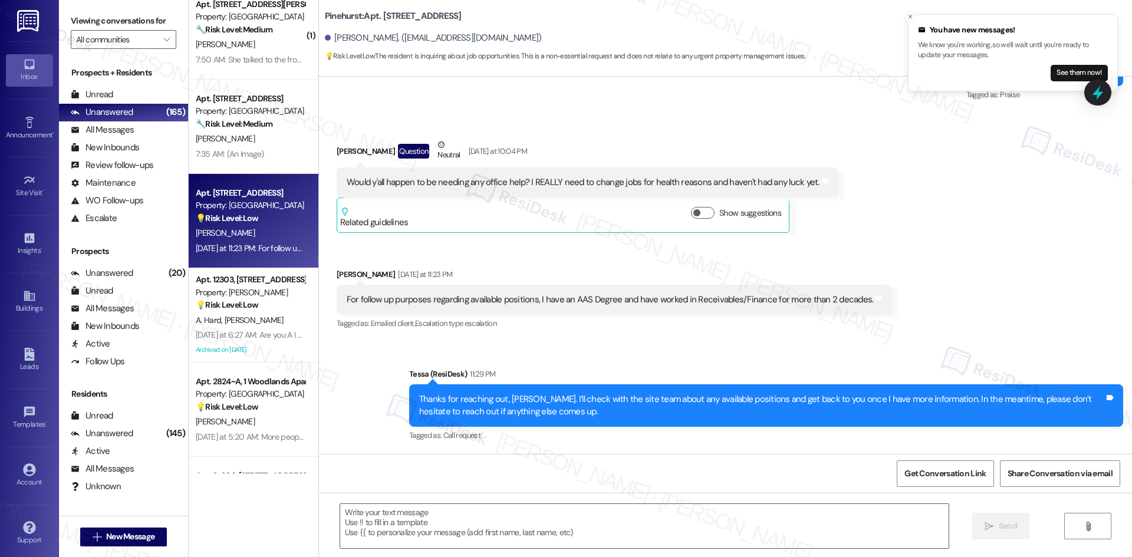
scroll to position [766, 0]
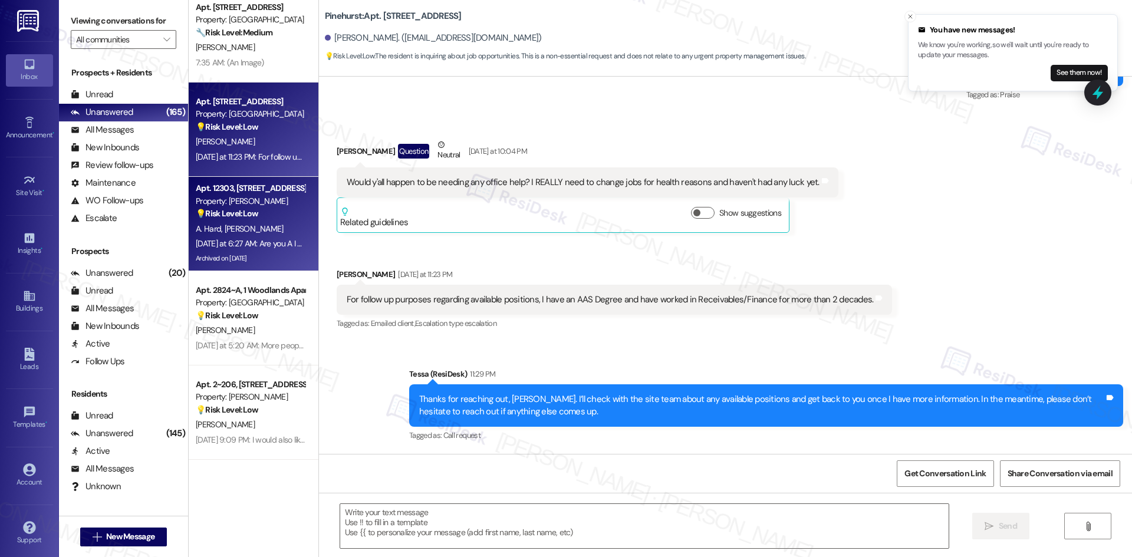
click at [266, 235] on div "A. Hard D. Mcswain" at bounding box center [250, 229] width 111 height 15
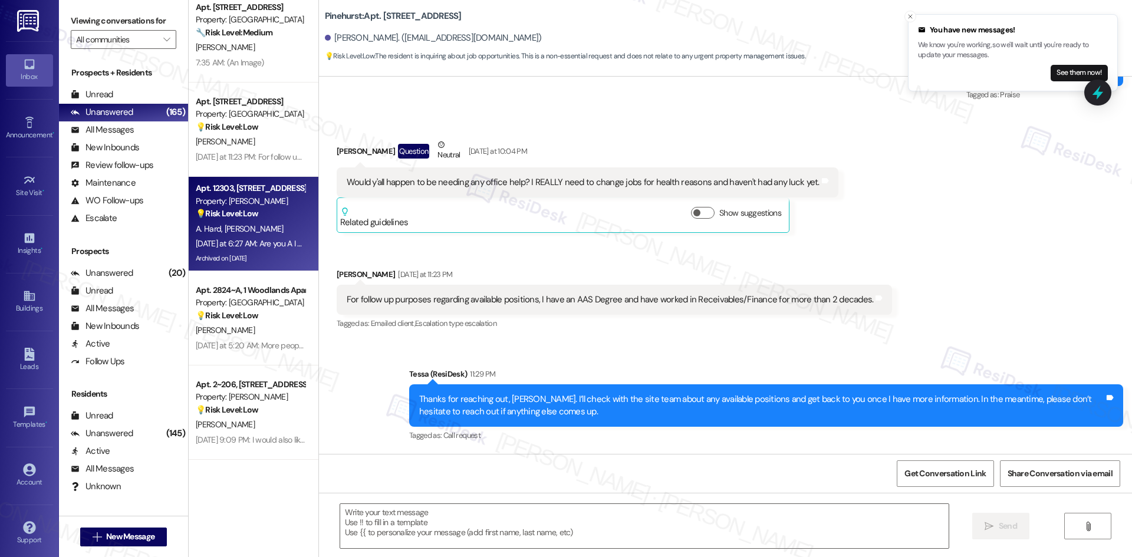
type textarea "Fetching suggested responses. Please feel free to read through the conversation…"
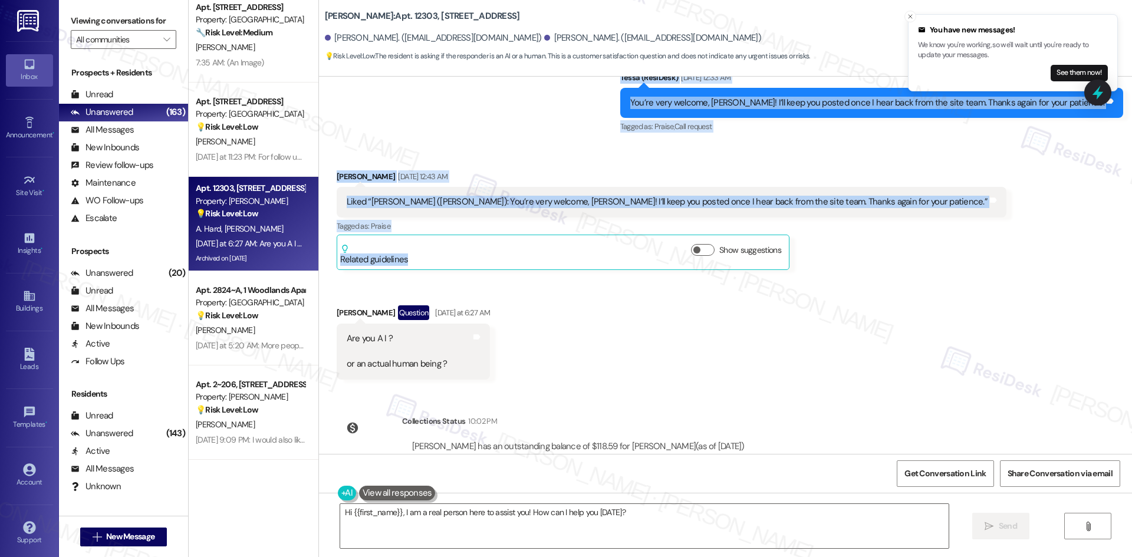
scroll to position [4831, 0]
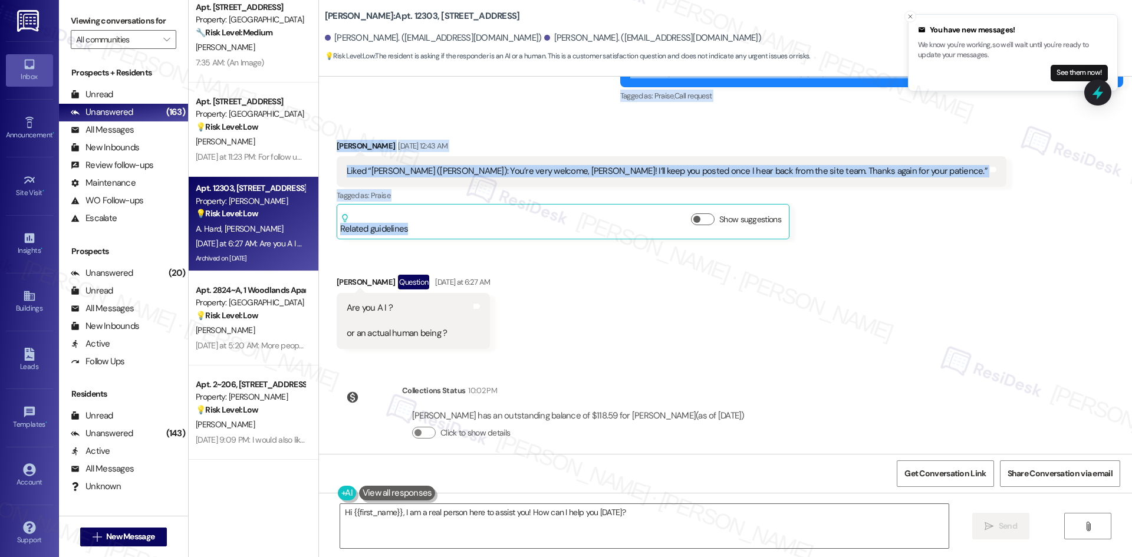
drag, startPoint x: 319, startPoint y: 164, endPoint x: 577, endPoint y: 266, distance: 277.6
click at [577, 266] on div "Lease started Dec 27, 2024 at 8:00 AM Survey, sent via SMS Residesk Automated S…" at bounding box center [725, 265] width 813 height 377
drag, startPoint x: 365, startPoint y: 167, endPoint x: 505, endPoint y: 331, distance: 214.9
click at [505, 331] on div "Lease started Dec 27, 2024 at 8:00 AM Survey, sent via SMS Residesk Automated S…" at bounding box center [725, 265] width 813 height 377
copy div "ResiDesk After Hours Assistant Aug 25, 2025 at 8:17 AM Thank you for your messa…"
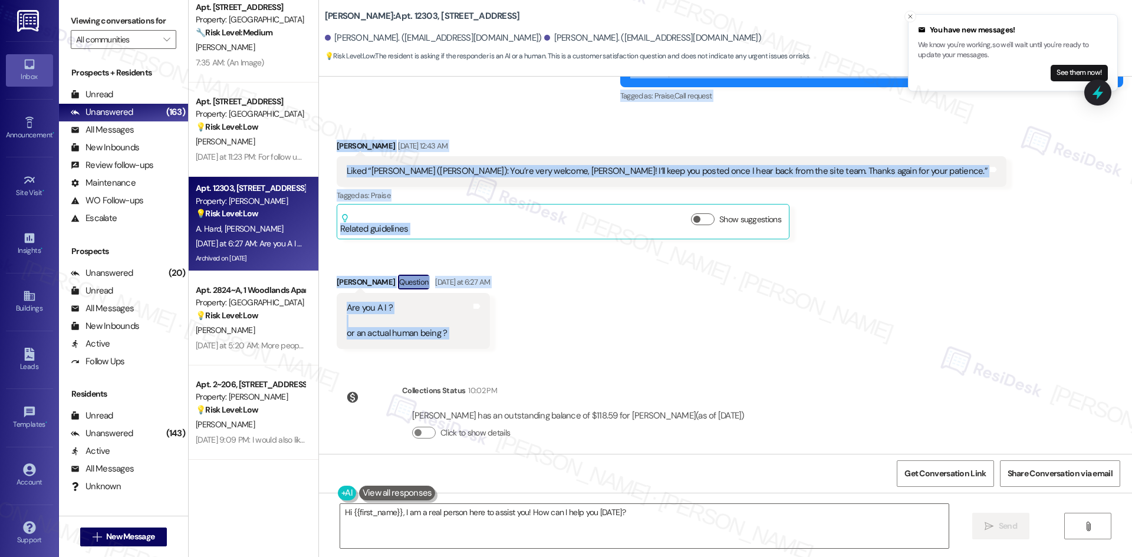
click at [626, 337] on div "Received via SMS Daryl Mcswain Aug 26, 2025 at 12:43 AM Liked “Tessa (Brea Fris…" at bounding box center [725, 235] width 813 height 244
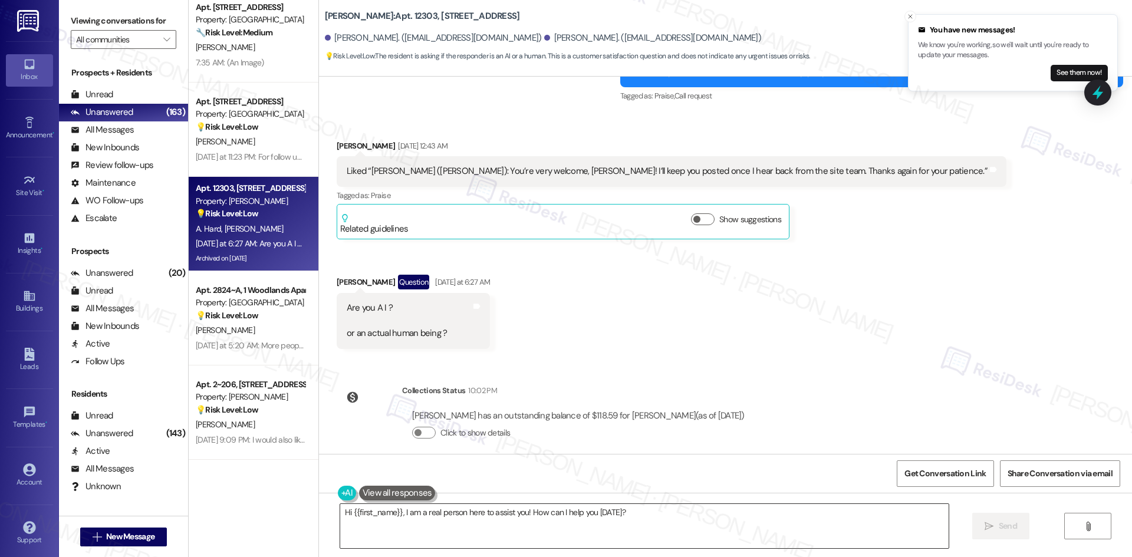
click at [555, 533] on textarea "Hi {{first_name}}, I am a real person here to assist you! How can I help you to…" at bounding box center [644, 526] width 608 height 44
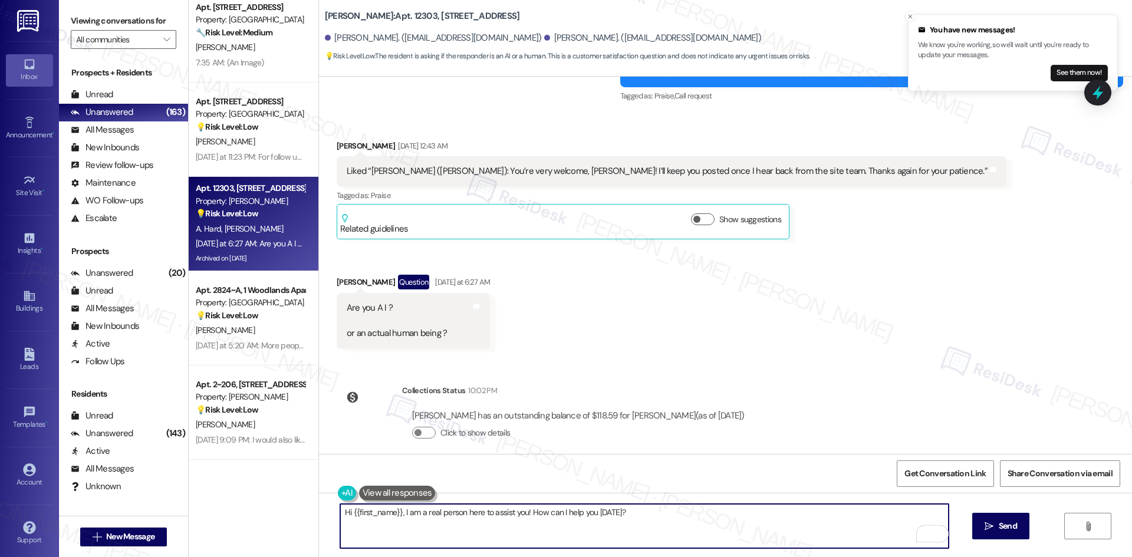
paste textarea "I’m real, Daryl 😊. No update from the site team so far on your work orders—have…"
click at [394, 512] on textarea "Hi {{first_name}}, I am a real person here to assist you! How can I help you to…" at bounding box center [644, 526] width 608 height 44
paste textarea "I’m real, Daryl 😊. No update from the site team so far on your work orders—have…"
click at [391, 512] on textarea "I’m real, Daryl 😊. No update from the site team so far on your work orders—have…" at bounding box center [644, 526] width 608 height 44
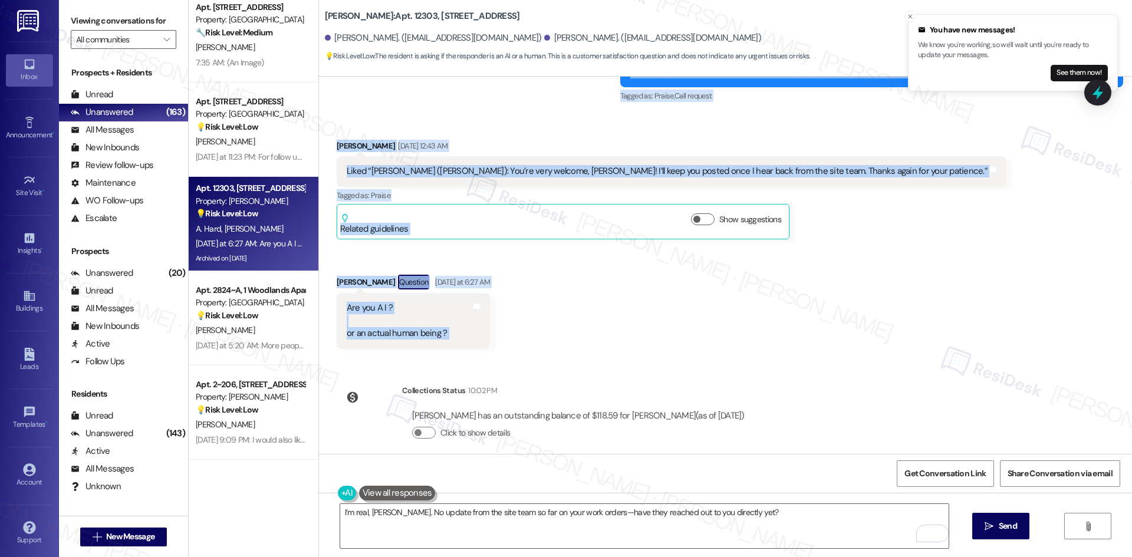
drag, startPoint x: 321, startPoint y: 136, endPoint x: 546, endPoint y: 326, distance: 294.8
click at [546, 326] on div "Lease started Dec 27, 2024 at 8:00 AM Survey, sent via SMS Residesk Automated S…" at bounding box center [725, 265] width 813 height 377
copy div "Daryl Mcswain Aug 25, 2025 at 8:17 AM Please have someone call me or Angela BEF…"
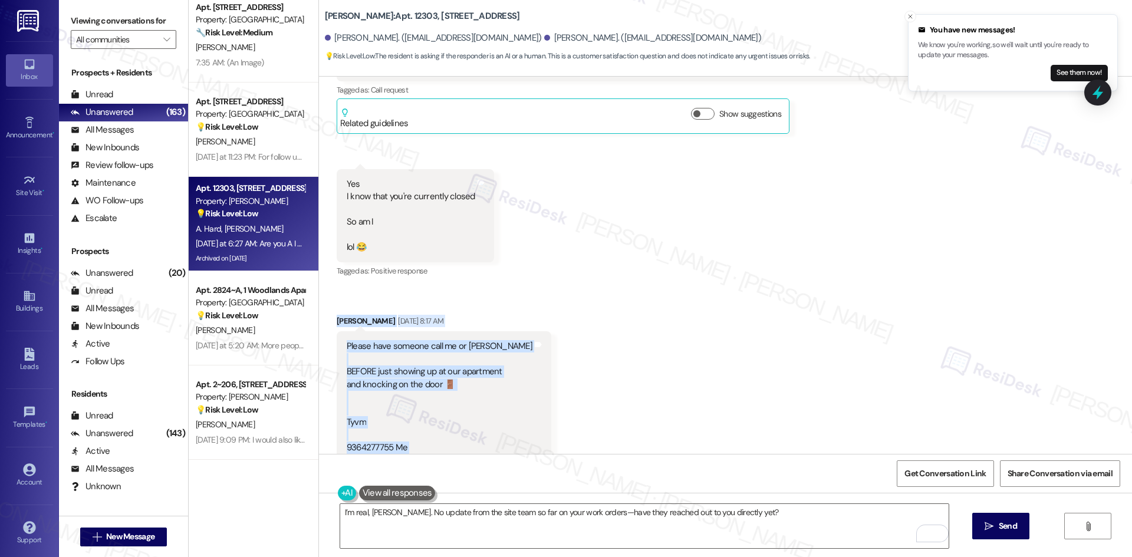
scroll to position [3770, 0]
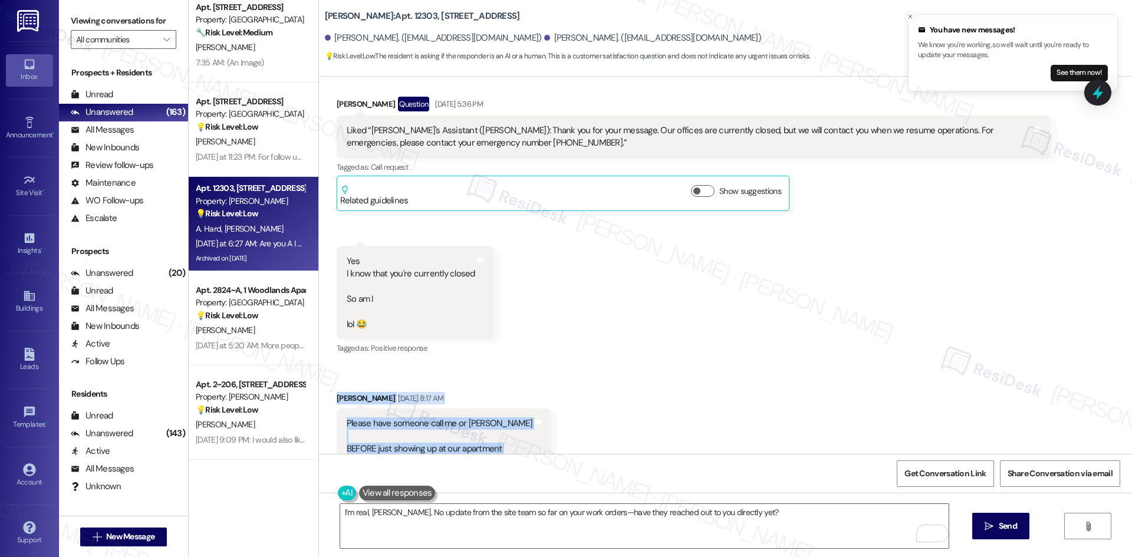
click at [553, 360] on div "Received via SMS Daryl Mcswain Question Aug 23, 2025 at 5:36 PM Liked “Tessa's …" at bounding box center [725, 348] width 813 height 556
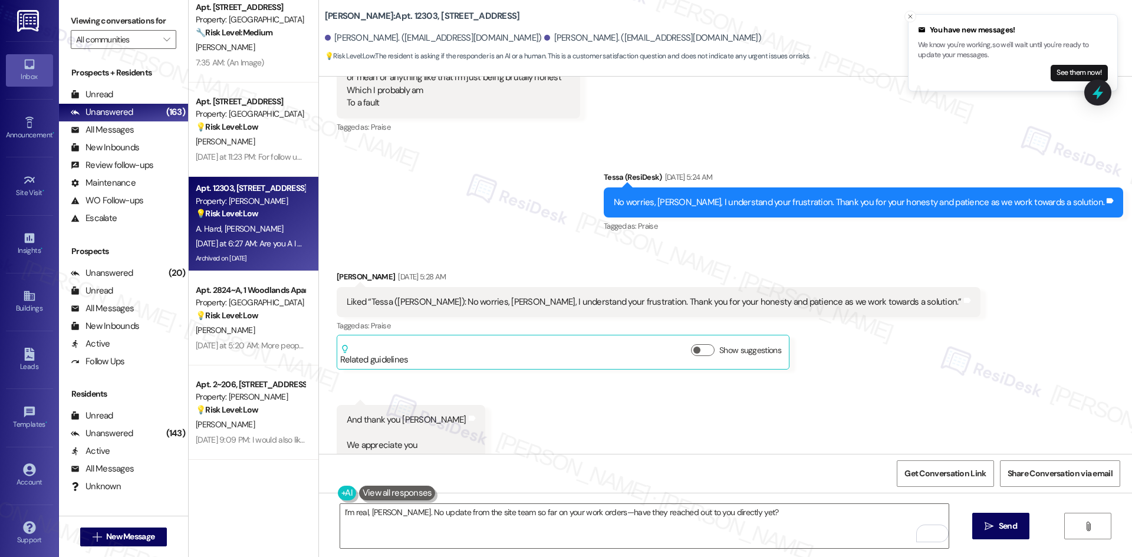
scroll to position [2415, 0]
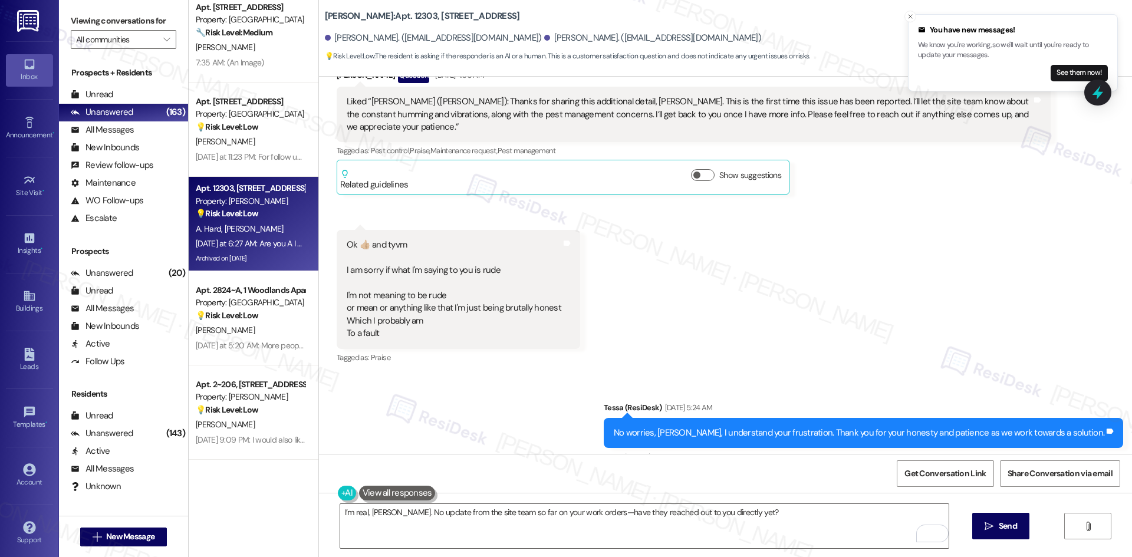
click at [687, 354] on div "Received via SMS Daryl Mcswain Question Aug 22, 2025 at 4:30 AM Liked “Tessa (B…" at bounding box center [725, 208] width 813 height 334
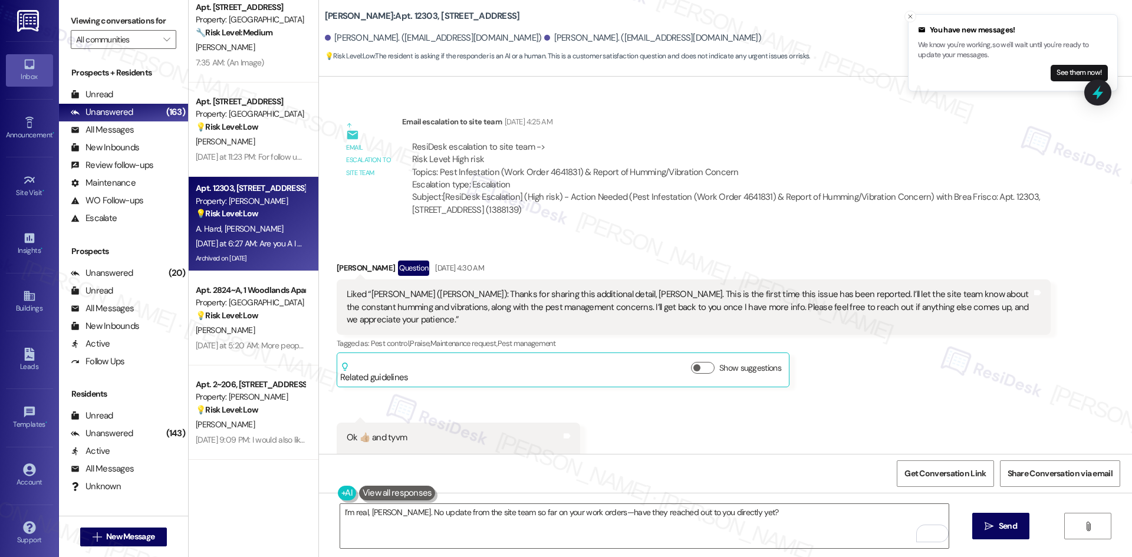
scroll to position [2179, 0]
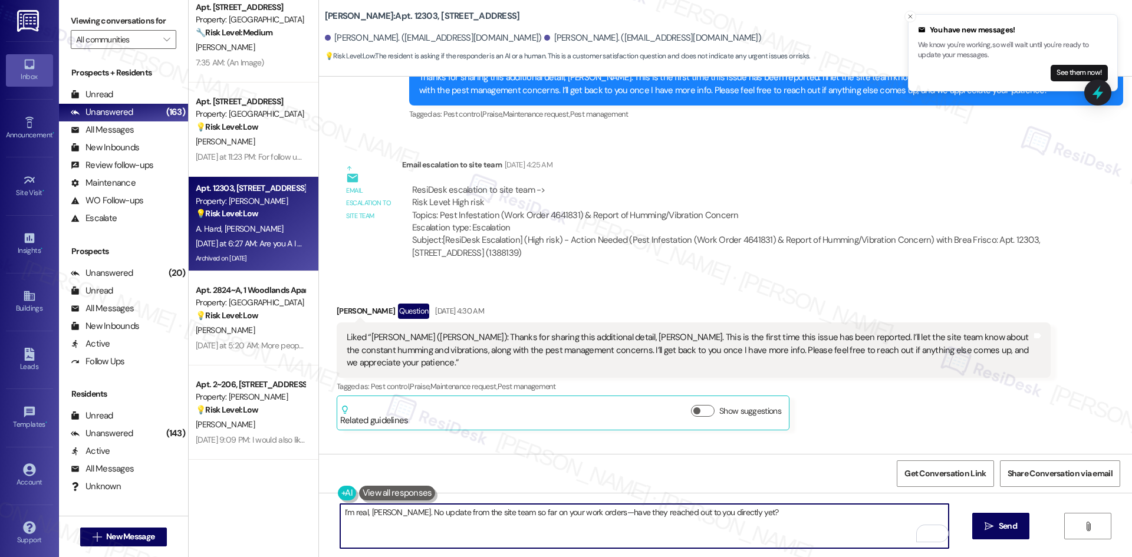
click at [525, 534] on textarea "I’m real, Daryl. No update from the site team so far on your work orders—have t…" at bounding box center [644, 526] width 608 height 44
paste textarea "😊. So far, I haven’t received any updates from the site team on your work order…"
drag, startPoint x: 391, startPoint y: 511, endPoint x: 395, endPoint y: 526, distance: 16.0
click at [392, 514] on textarea "I’m real, Daryl 😊. So far, I haven’t received any updates from the site team on…" at bounding box center [644, 526] width 608 height 44
type textarea "I’m real, Daryl. So far, I haven’t received any updates from the site team on y…"
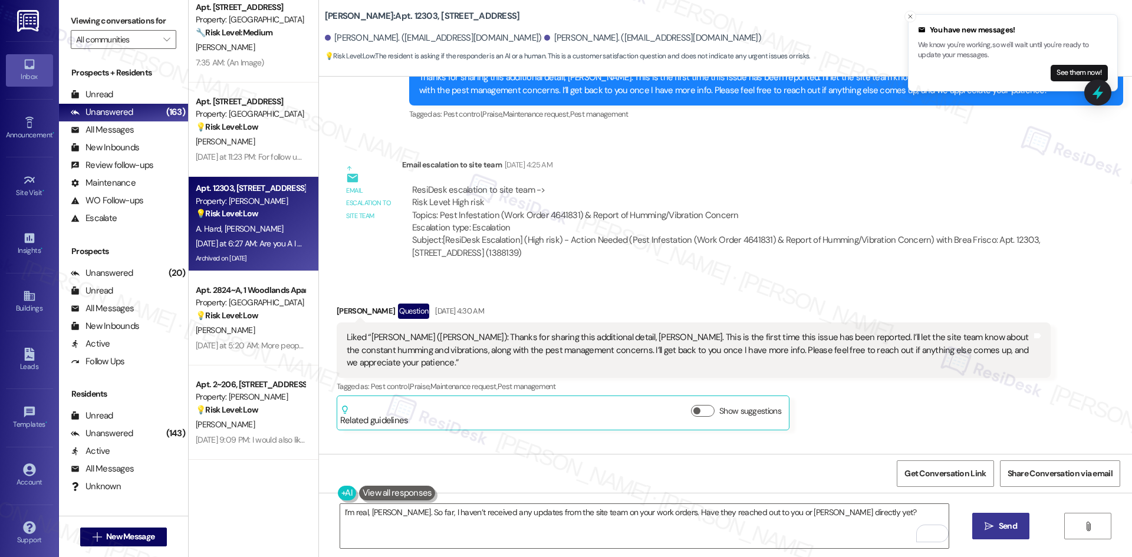
click at [1000, 533] on button " Send" at bounding box center [1000, 526] width 57 height 27
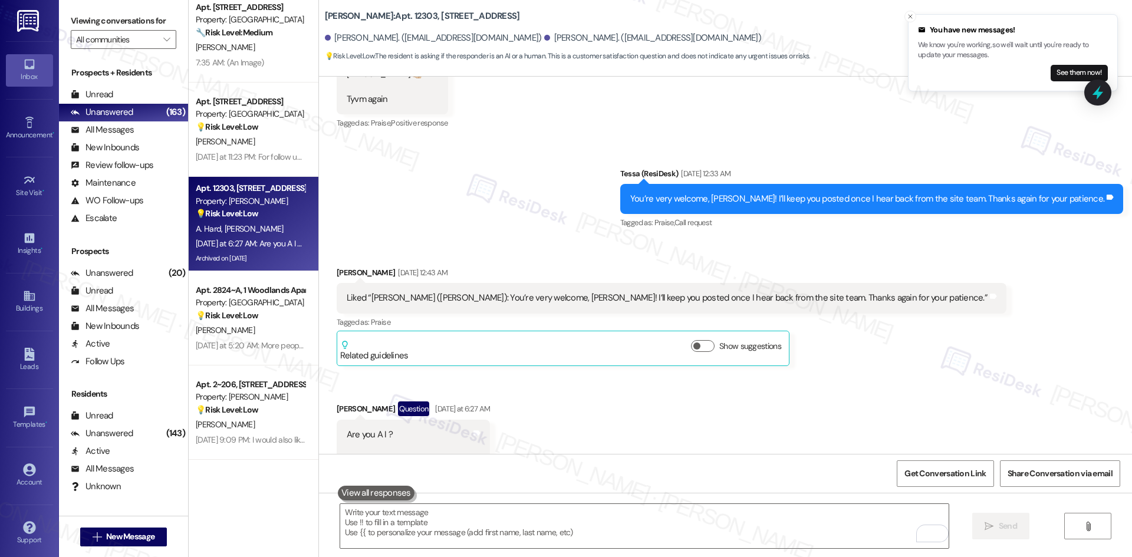
scroll to position [4913, 0]
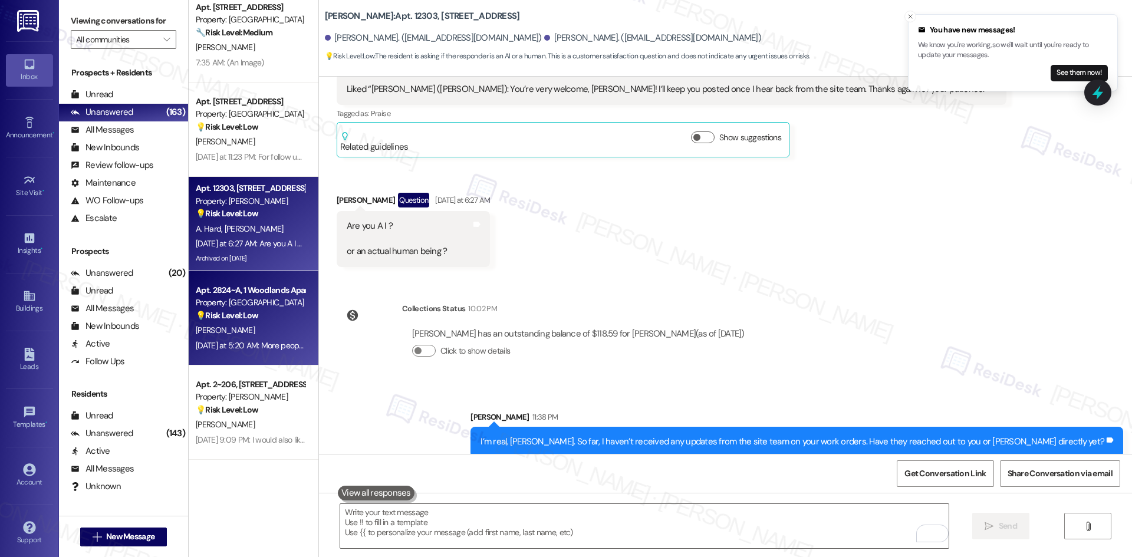
click at [262, 324] on div "[PERSON_NAME]" at bounding box center [250, 330] width 111 height 15
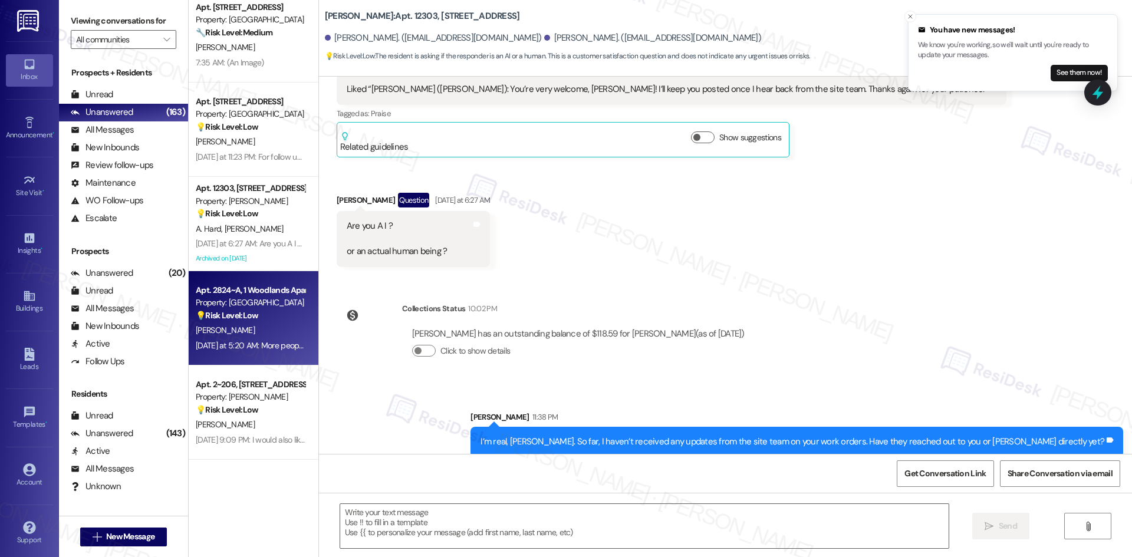
type textarea "Fetching suggested responses. Please feel free to read through the conversation…"
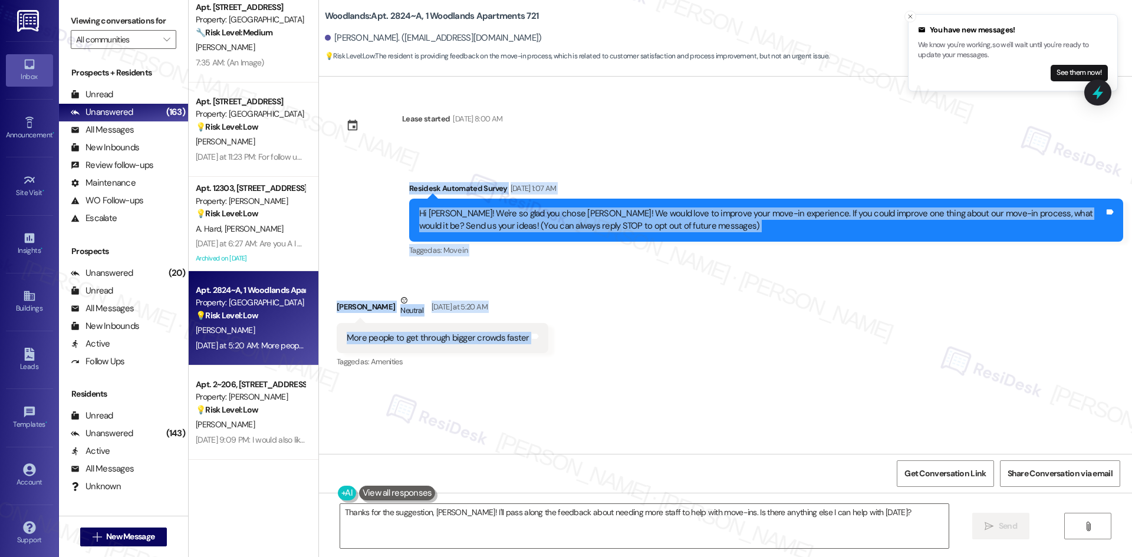
drag, startPoint x: 378, startPoint y: 185, endPoint x: 559, endPoint y: 332, distance: 233.0
click at [559, 332] on div "Lease started Aug 16, 2025 at 8:00 AM Survey, sent via SMS Residesk Automated S…" at bounding box center [725, 265] width 813 height 377
copy div "Residesk Automated Survey Aug 26, 2025 at 1:07 AM Hi Ivan! We're so glad you ch…"
drag, startPoint x: 374, startPoint y: 219, endPoint x: 383, endPoint y: 232, distance: 15.7
click at [374, 219] on div "Survey, sent via SMS Residesk Automated Survey Aug 26, 2025 at 1:07 AM Hi Ivan!…" at bounding box center [725, 212] width 813 height 112
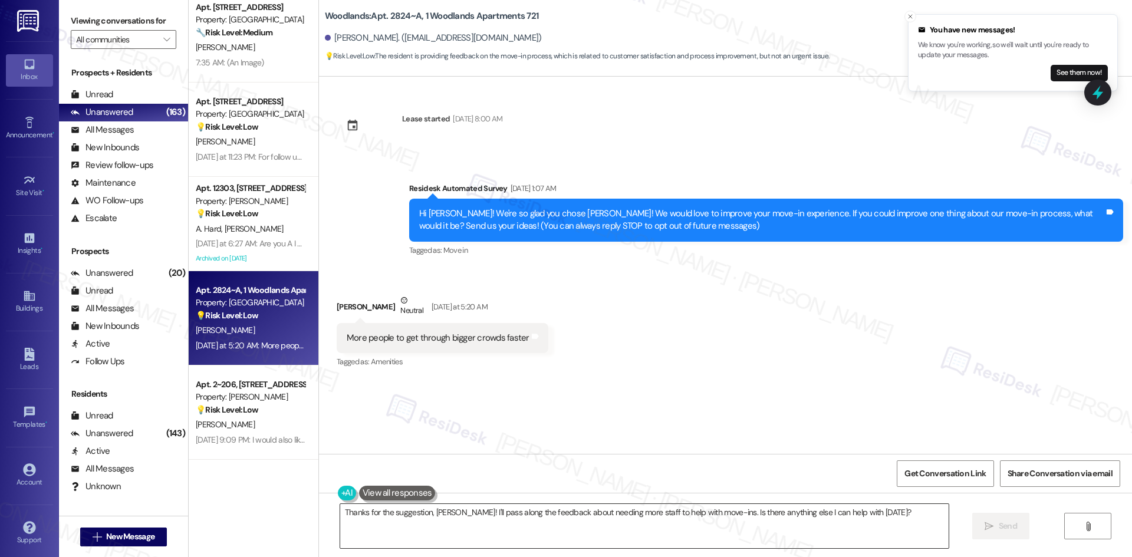
drag, startPoint x: 639, startPoint y: 541, endPoint x: 667, endPoint y: 538, distance: 27.9
click at [641, 540] on textarea "Thanks for the suggestion, Ivan! I'll pass along the feedback about needing mor…" at bounding box center [644, 526] width 608 height 44
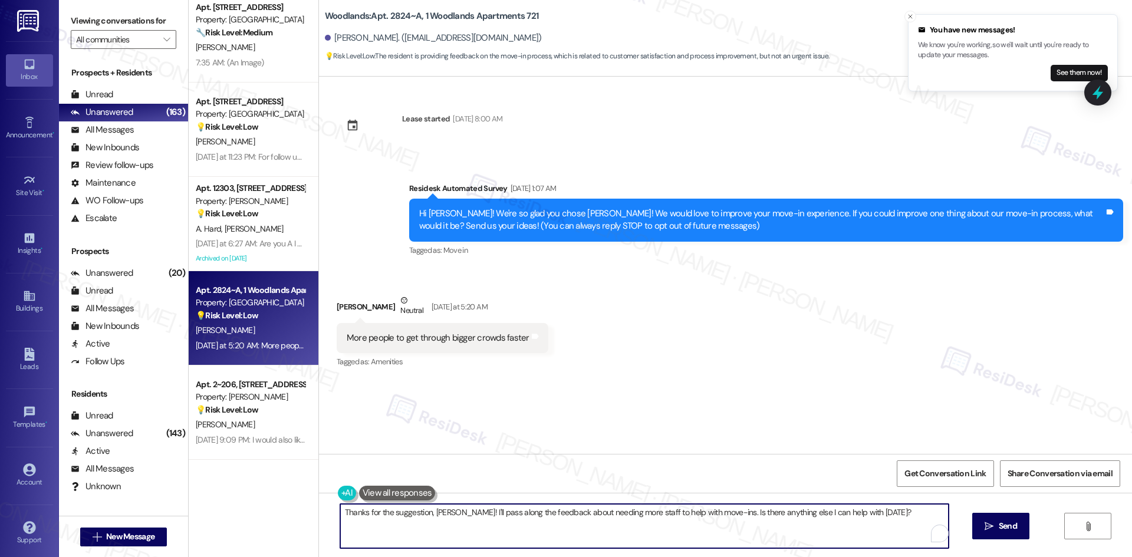
paste textarea "sharing that feedback, Ivan. I’ll pass along your suggestion about having more …"
type textarea "Thanks for sharing that feedback, [PERSON_NAME]. I’ll pass along your suggestio…"
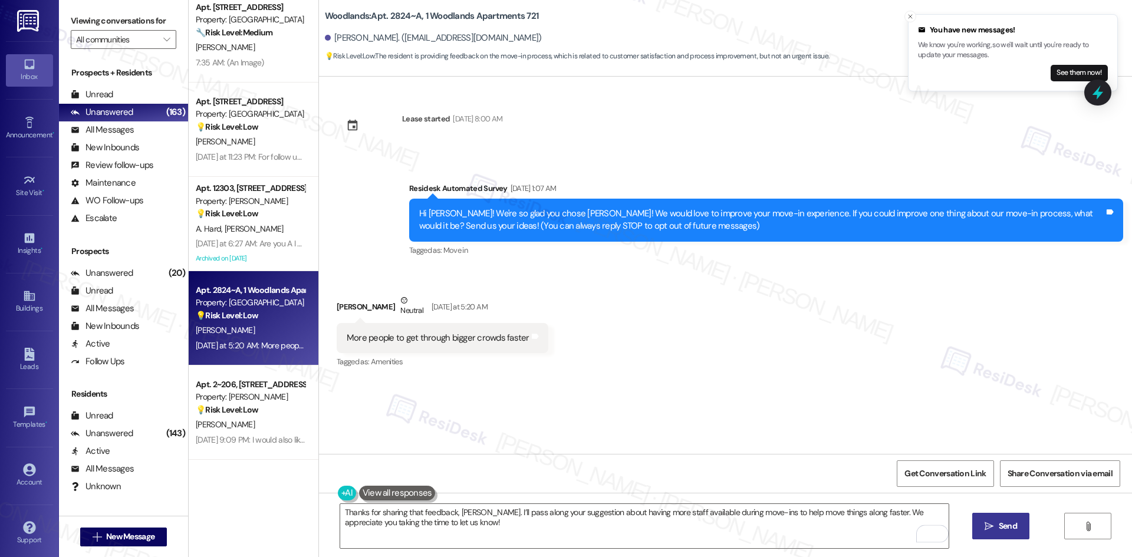
click at [1006, 526] on span "Send" at bounding box center [1007, 526] width 18 height 12
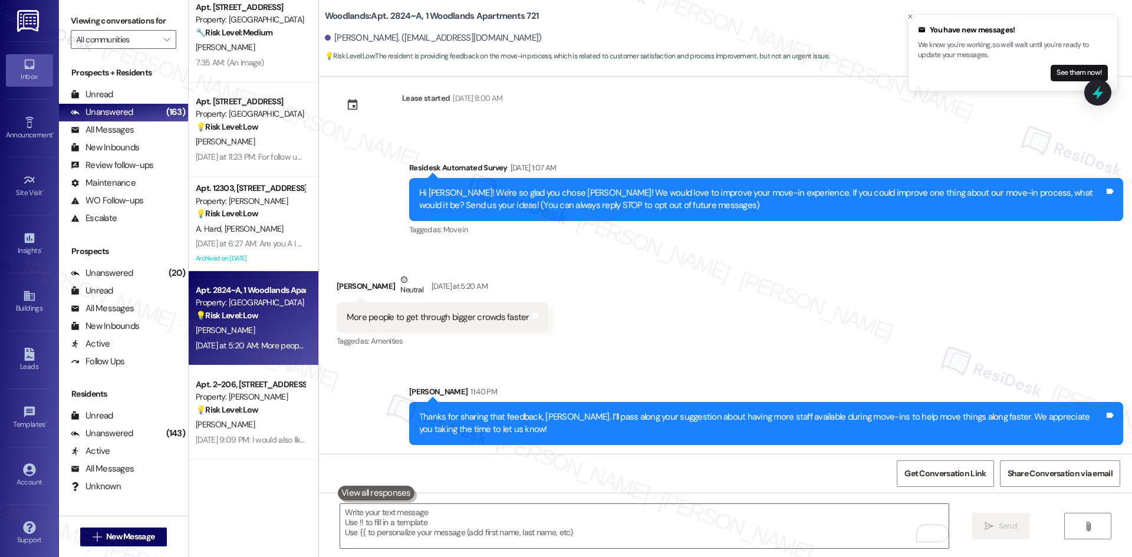
scroll to position [21, 0]
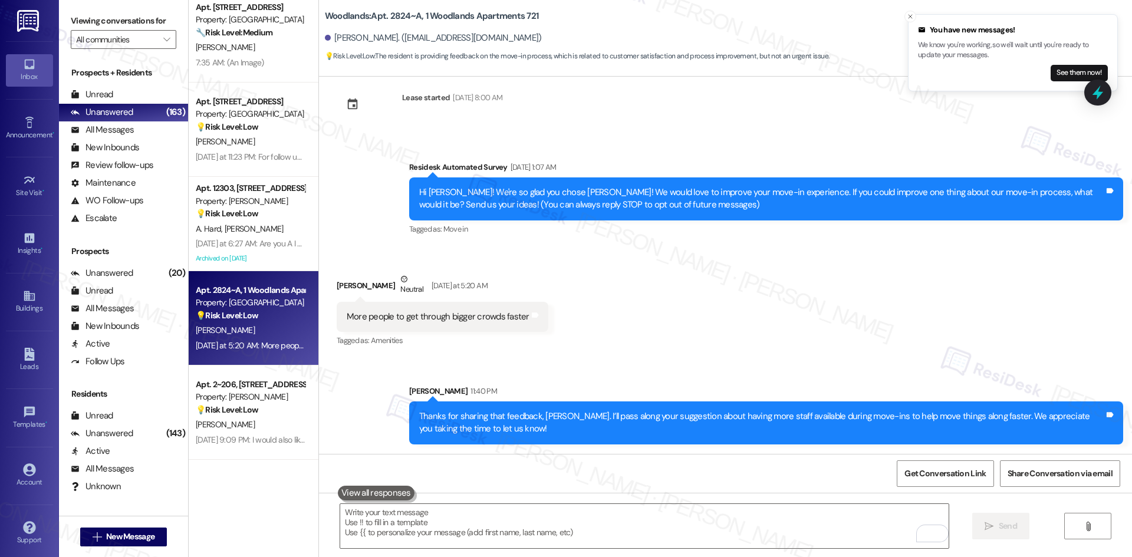
click at [671, 308] on div "Received via SMS Ivan Chavez Neutral Yesterday at 5:20 AM More people to get th…" at bounding box center [725, 302] width 813 height 112
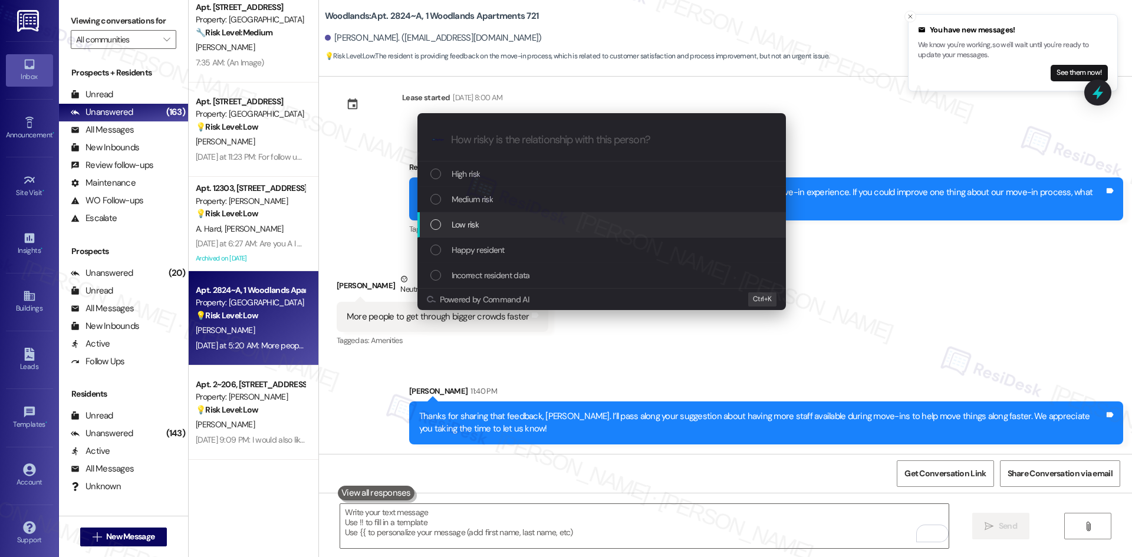
click at [504, 228] on div "Low risk" at bounding box center [602, 224] width 345 height 13
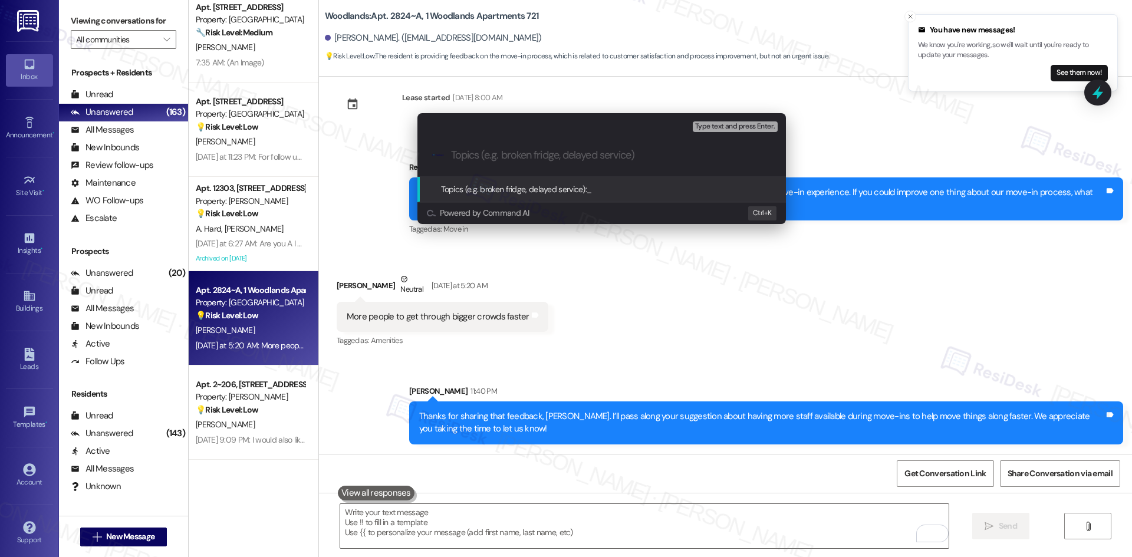
click at [470, 151] on input "Topics (e.g. broken fridge, delayed service)" at bounding box center [611, 155] width 320 height 12
paste input "Move-In Feedback – Staffing During Crowds"
type input "Move-In Feedback – Staffing During Crowds"
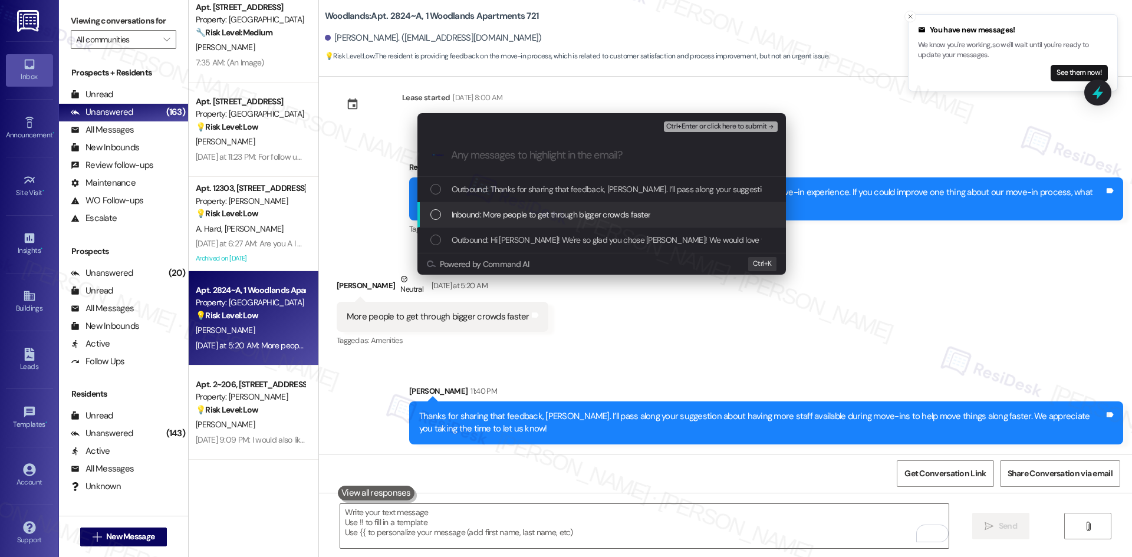
click at [488, 221] on span "Inbound: More people to get through bigger crowds faster" at bounding box center [550, 214] width 199 height 13
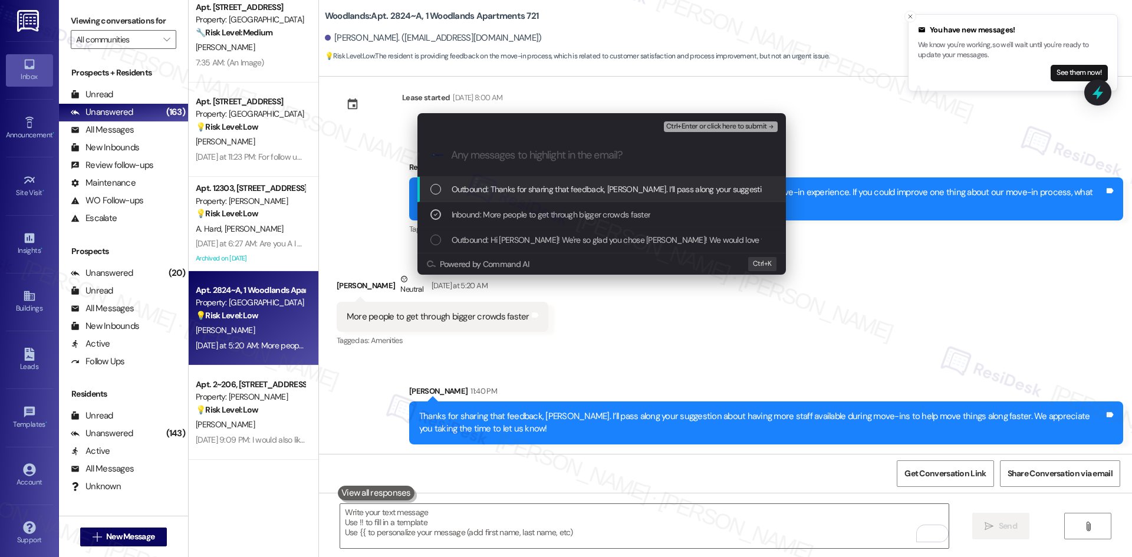
click at [764, 125] on span "Ctrl+Enter or click here to submit" at bounding box center [716, 127] width 101 height 8
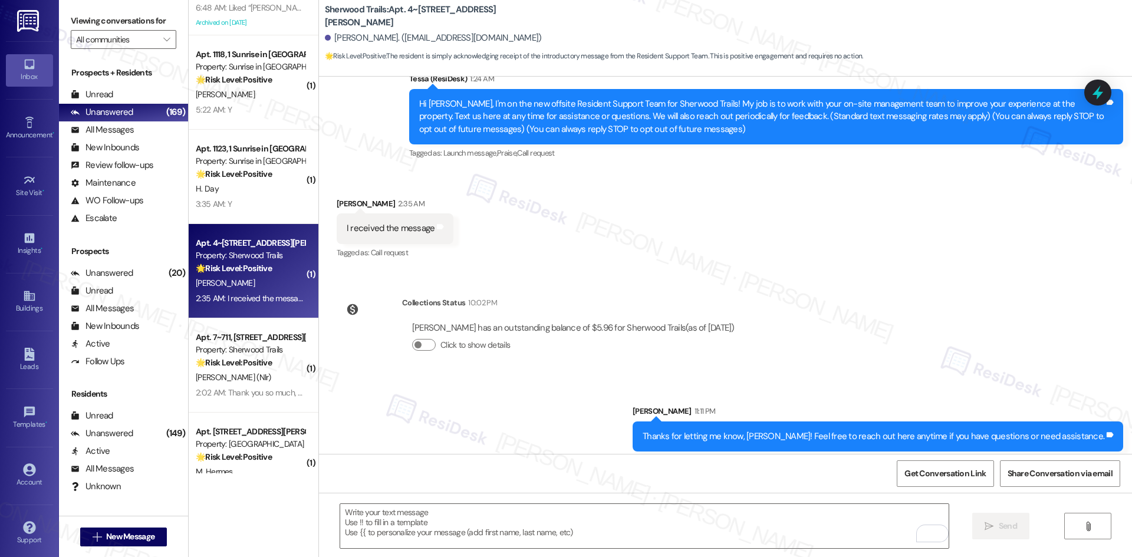
scroll to position [117, 0]
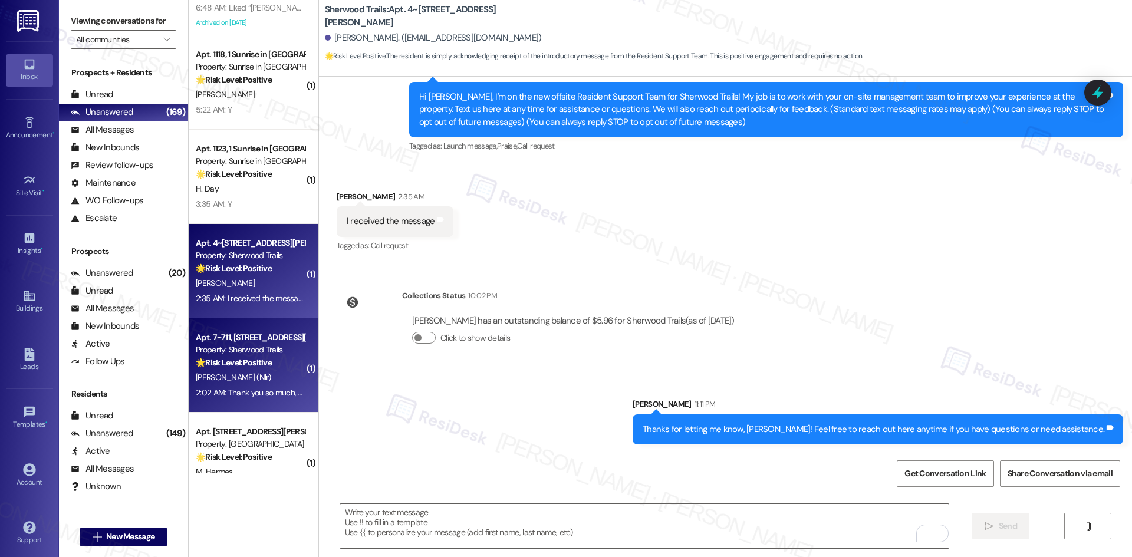
click at [276, 363] on div "🌟 Risk Level: Positive The resident is expressing gratitude for the new support…" at bounding box center [250, 363] width 109 height 12
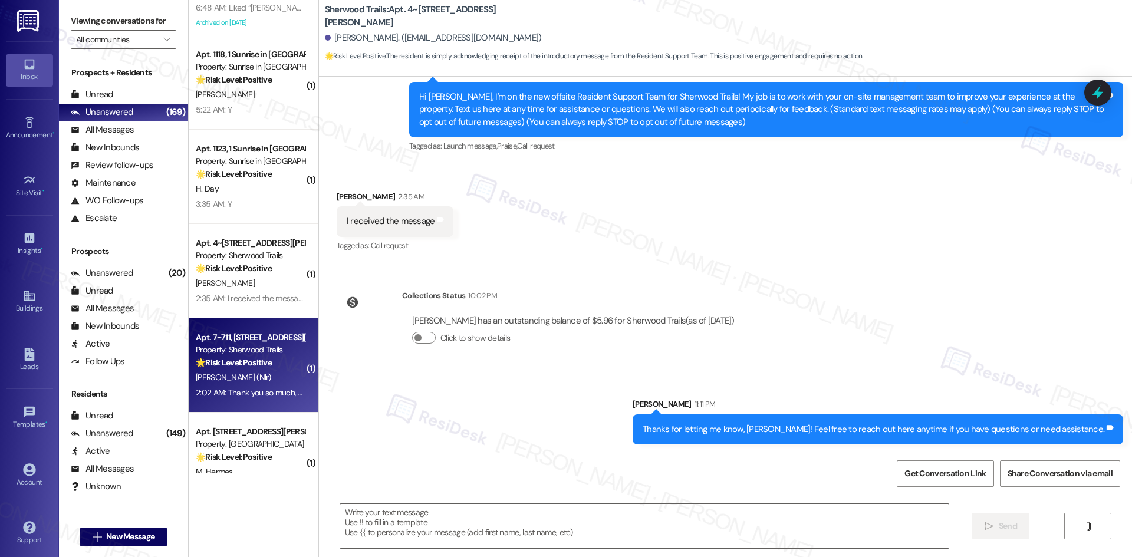
type textarea "Fetching suggested responses. Please feel free to read through the conversation…"
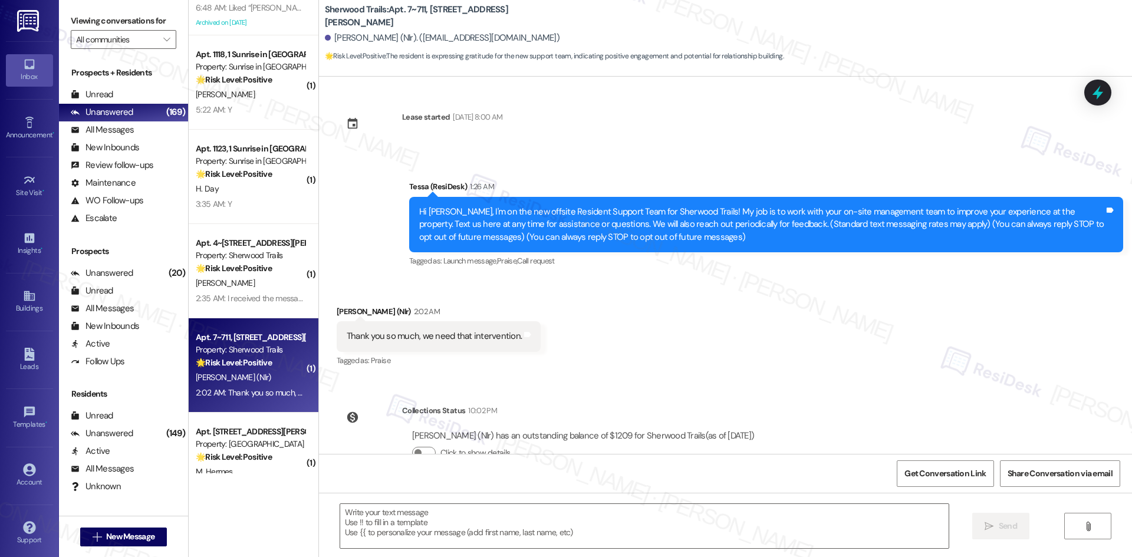
scroll to position [0, 0]
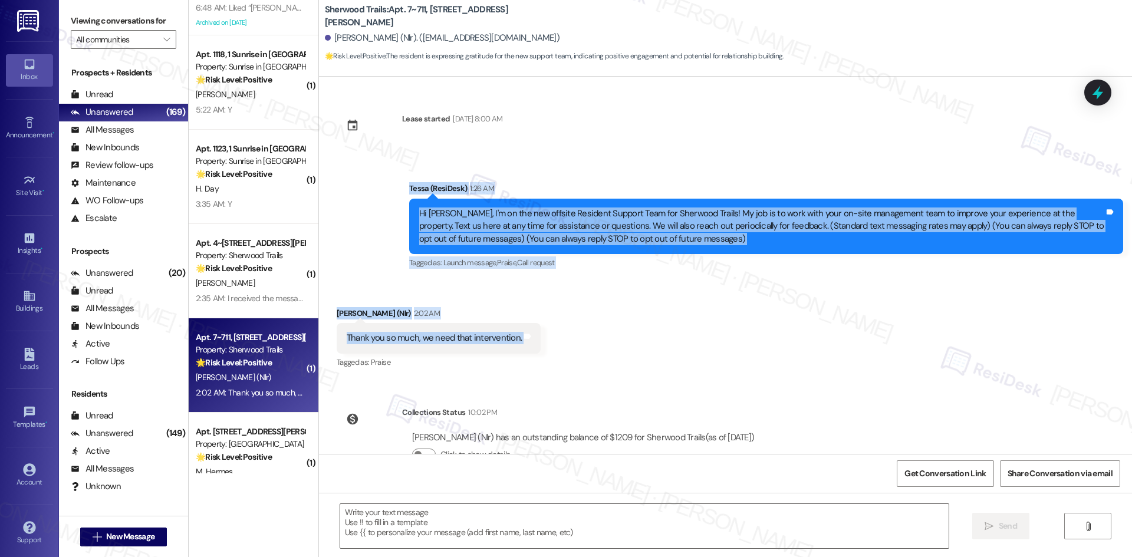
drag, startPoint x: 377, startPoint y: 182, endPoint x: 625, endPoint y: 349, distance: 299.0
click at [625, 349] on div "Lease started [DATE] 8:00 AM Announcement, sent via SMS Tessa (ResiDesk) 1:26 A…" at bounding box center [725, 265] width 813 height 377
copy div "Tessa (ResiDesk) 1:26 AM Hi [PERSON_NAME], I'm on the new offsite Resident Supp…"
click at [467, 296] on div "Received via SMS [PERSON_NAME] (Nlr) 2:02 AM Thank you so much, we need that in…" at bounding box center [725, 331] width 813 height 100
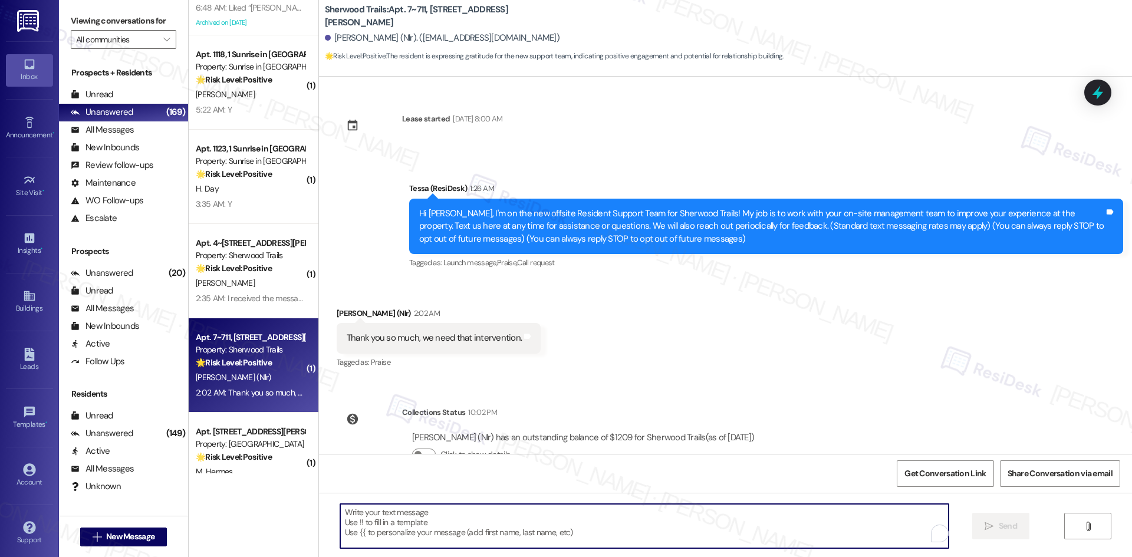
click at [555, 520] on textarea "To enrich screen reader interactions, please activate Accessibility in Grammarl…" at bounding box center [644, 526] width 608 height 44
paste textarea "You’re very welcome, [PERSON_NAME]! I’m glad to be here to help support you and…"
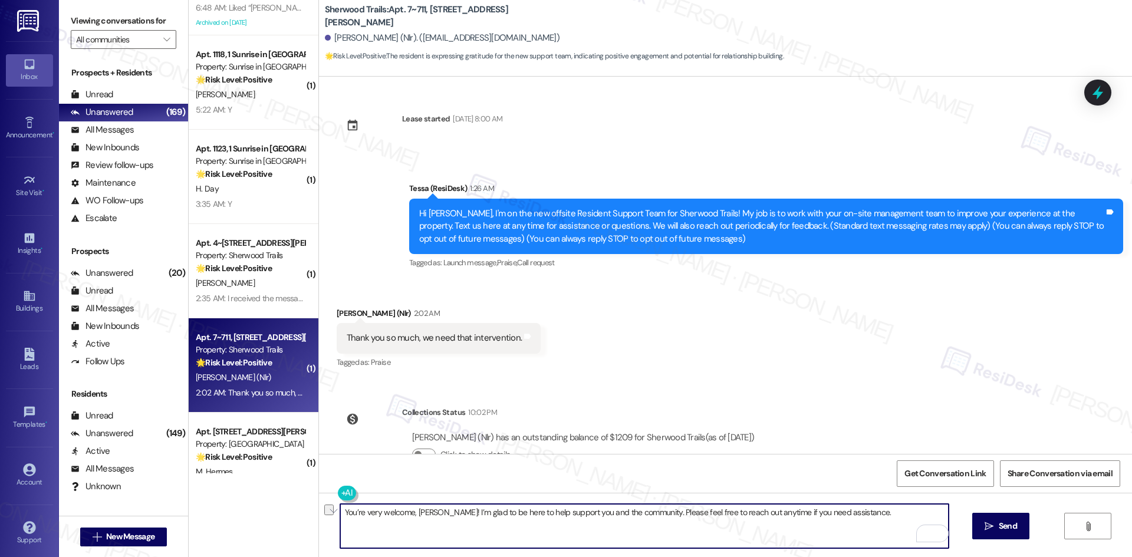
drag, startPoint x: 430, startPoint y: 513, endPoint x: 635, endPoint y: 515, distance: 204.5
click at [635, 515] on textarea "You’re very welcome, [PERSON_NAME]! I’m glad to be here to help support you and…" at bounding box center [644, 526] width 608 height 44
click at [450, 545] on textarea "You’re very welcome, [PERSON_NAME]! Please feel free to reach out anytime if yo…" at bounding box center [644, 526] width 608 height 44
click at [491, 530] on textarea "You’re very welcome, [PERSON_NAME]! Please feel free to reach out anytime if yo…" at bounding box center [644, 526] width 608 height 44
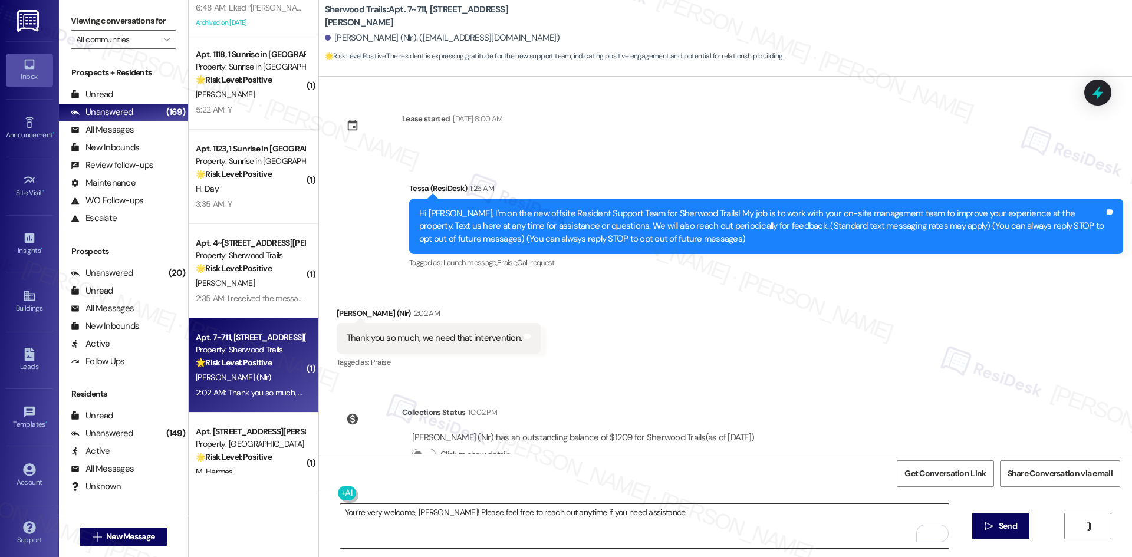
click at [454, 521] on textarea "You’re very welcome, [PERSON_NAME]! Please feel free to reach out anytime if yo…" at bounding box center [644, 526] width 608 height 44
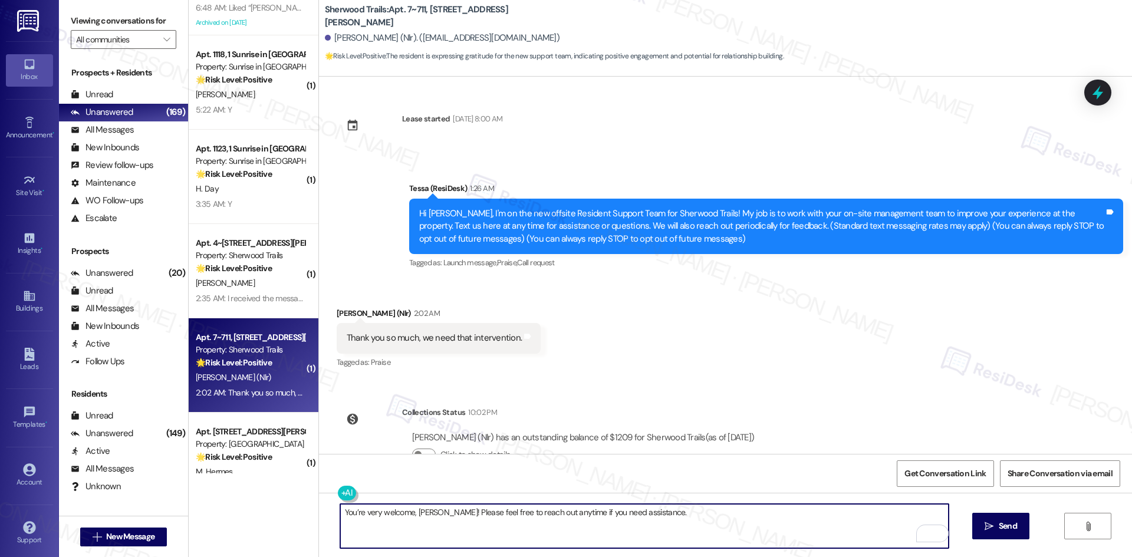
click at [543, 515] on textarea "You’re very welcome, [PERSON_NAME]! Please feel free to reach out anytime if yo…" at bounding box center [644, 526] width 608 height 44
click at [616, 527] on textarea "You’re very welcome, [PERSON_NAME]! Please feel free to reach out if you need a…" at bounding box center [644, 526] width 608 height 44
type textarea "You’re very welcome, [PERSON_NAME]! Please feel free to reach out if you need a…"
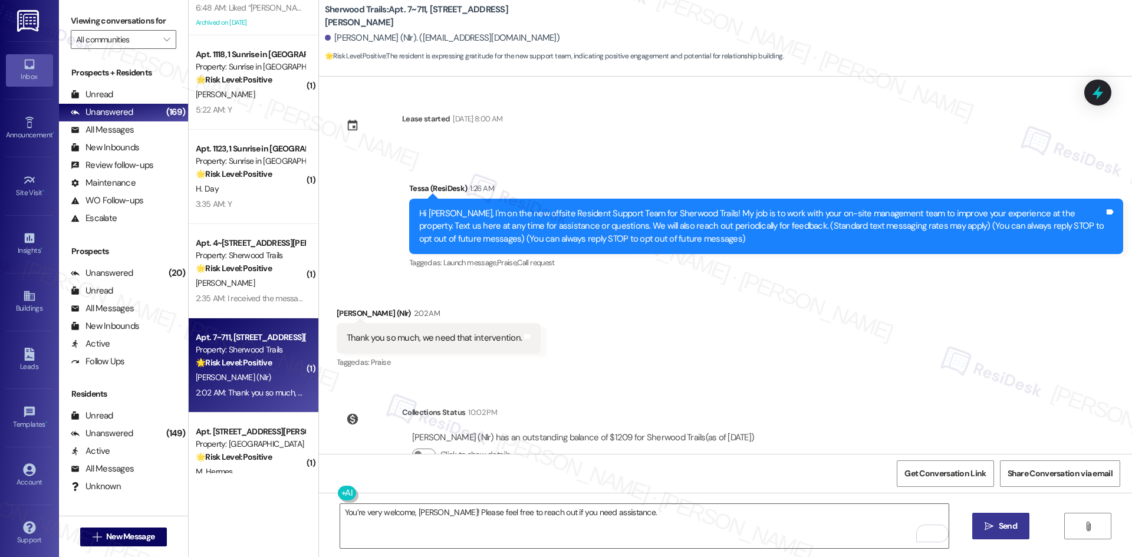
click at [998, 526] on span "Send" at bounding box center [1007, 526] width 18 height 12
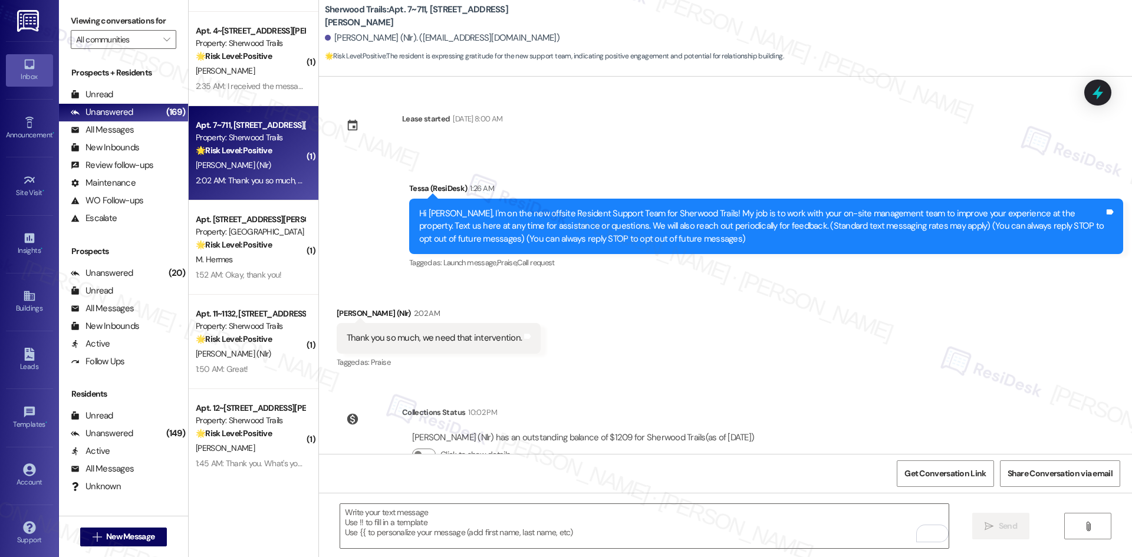
scroll to position [1709, 0]
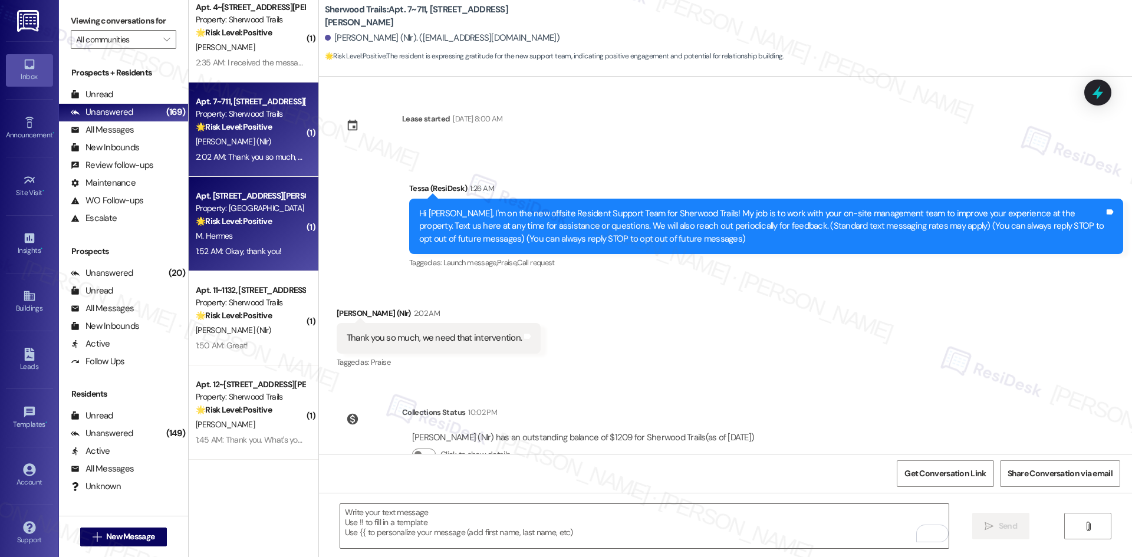
click at [265, 255] on div "1:52 AM: Okay, thank you! 1:52 AM: Okay, thank you!" at bounding box center [239, 251] width 86 height 11
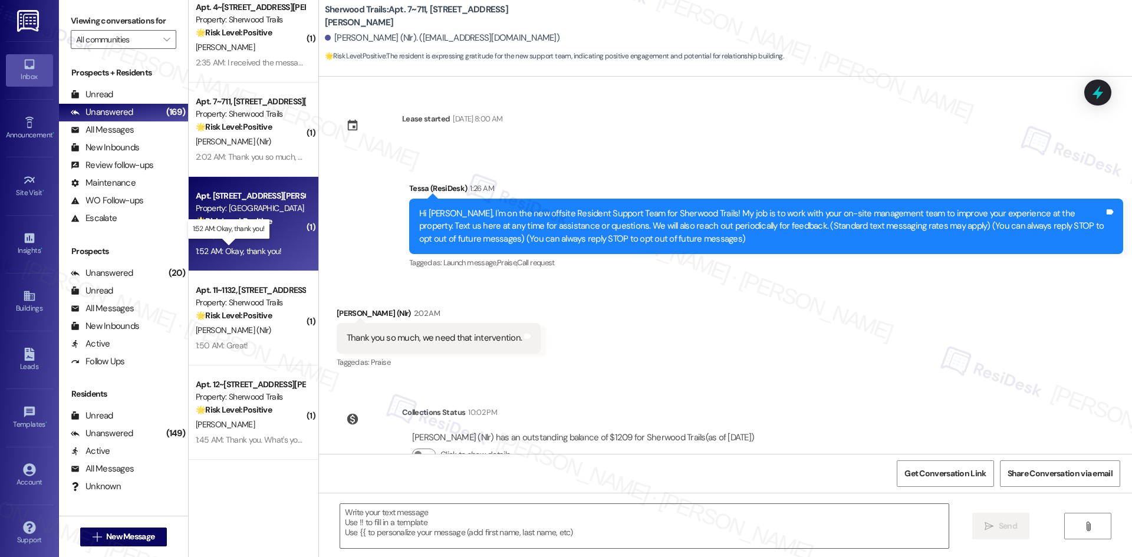
type textarea "Fetching suggested responses. Please feel free to read through the conversation…"
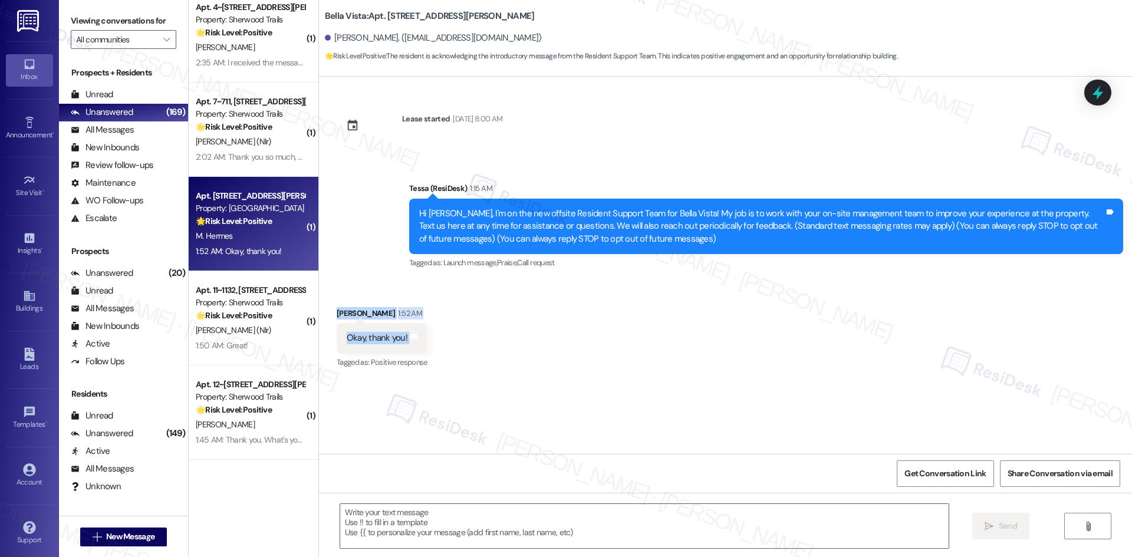
drag, startPoint x: 321, startPoint y: 306, endPoint x: 427, endPoint y: 345, distance: 113.4
click at [427, 345] on div "Received via SMS [PERSON_NAME] 1:52 AM Okay, thank you! Tags and notes Tagged a…" at bounding box center [725, 331] width 813 height 100
copy div "[PERSON_NAME] 1:52 AM Okay, thank you! Tags and notes"
click at [502, 519] on textarea at bounding box center [644, 526] width 608 height 44
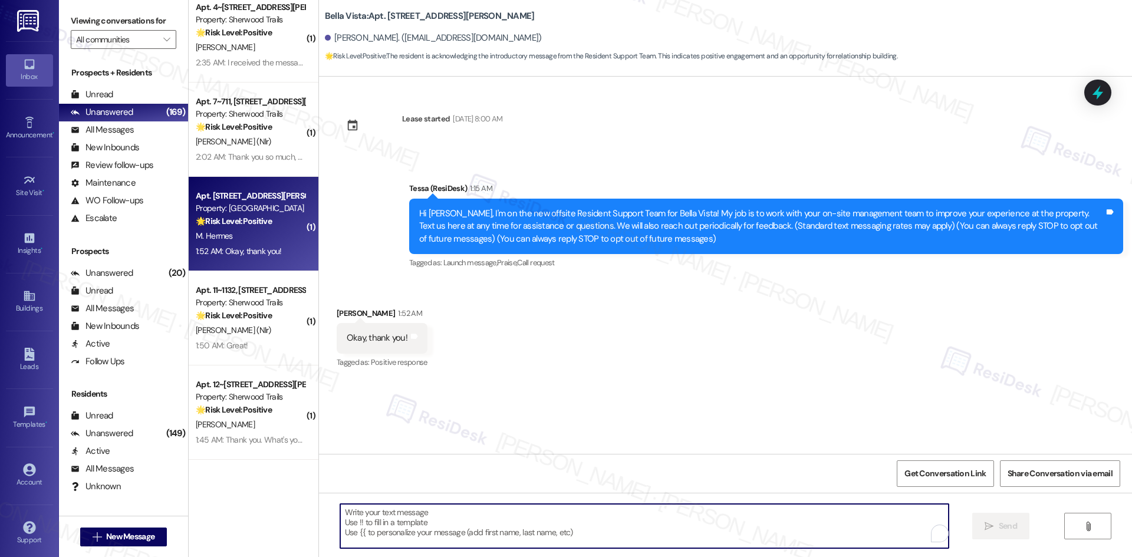
paste textarea "You’re welcome, [PERSON_NAME]!"
type textarea "You’re welcome, [PERSON_NAME]!"
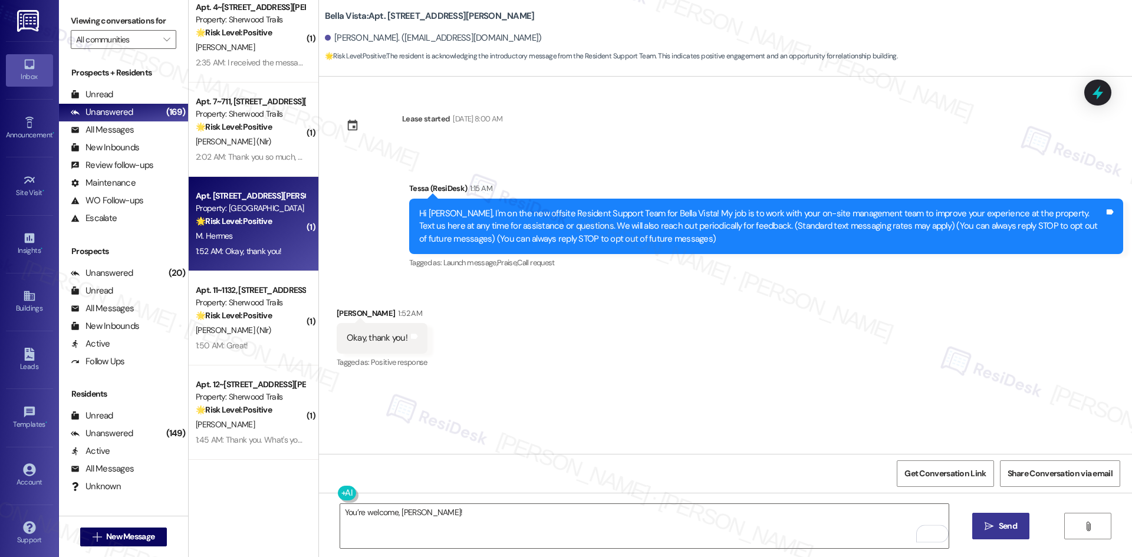
click at [996, 529] on span "Send" at bounding box center [1007, 526] width 23 height 12
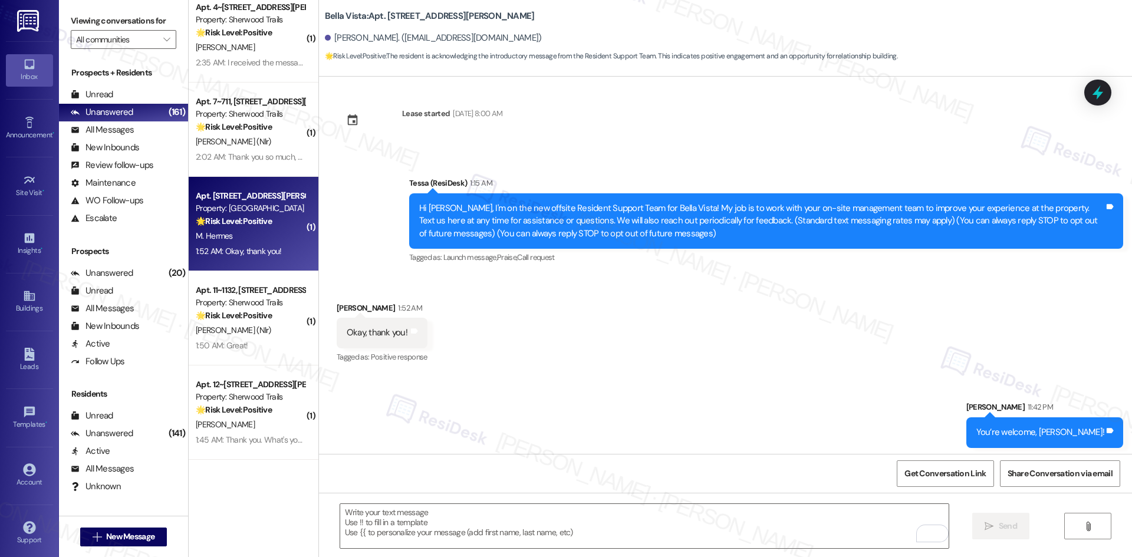
scroll to position [9, 0]
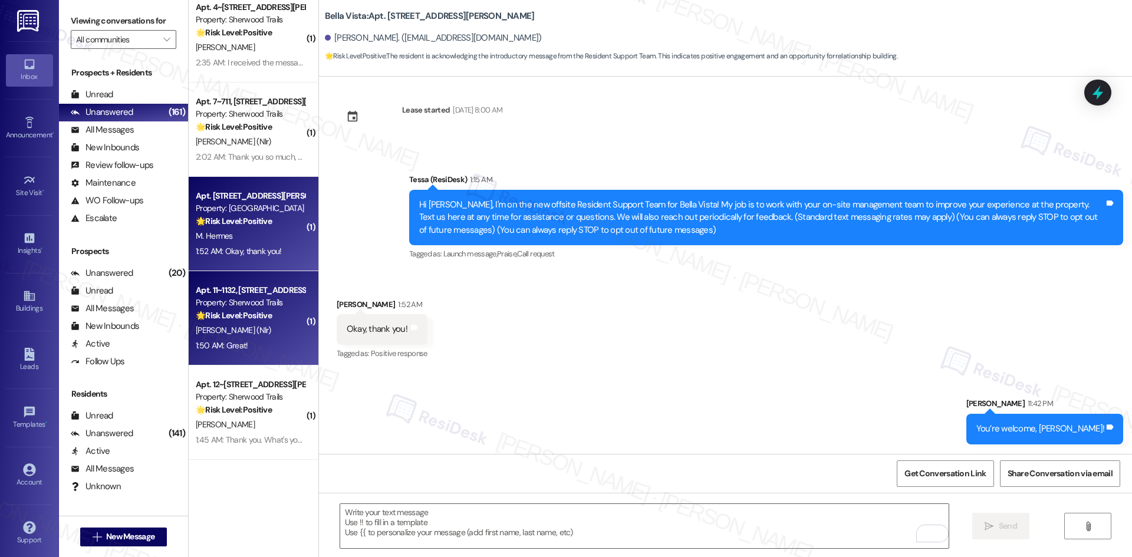
click at [258, 334] on div "[PERSON_NAME] (Nlr)" at bounding box center [250, 330] width 111 height 15
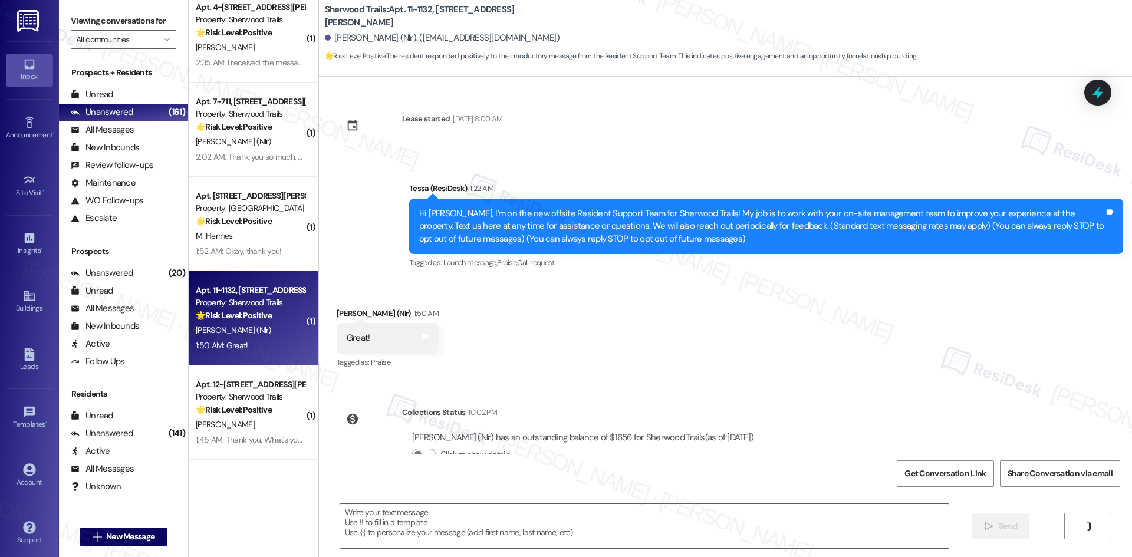
type textarea "Fetching suggested responses. Please feel free to read through the conversation…"
drag, startPoint x: 321, startPoint y: 303, endPoint x: 430, endPoint y: 357, distance: 121.5
click at [397, 350] on div "Received via SMS [PERSON_NAME] (Nlr) 1:50 AM Great! Tags and notes Tagged as: P…" at bounding box center [388, 339] width 120 height 82
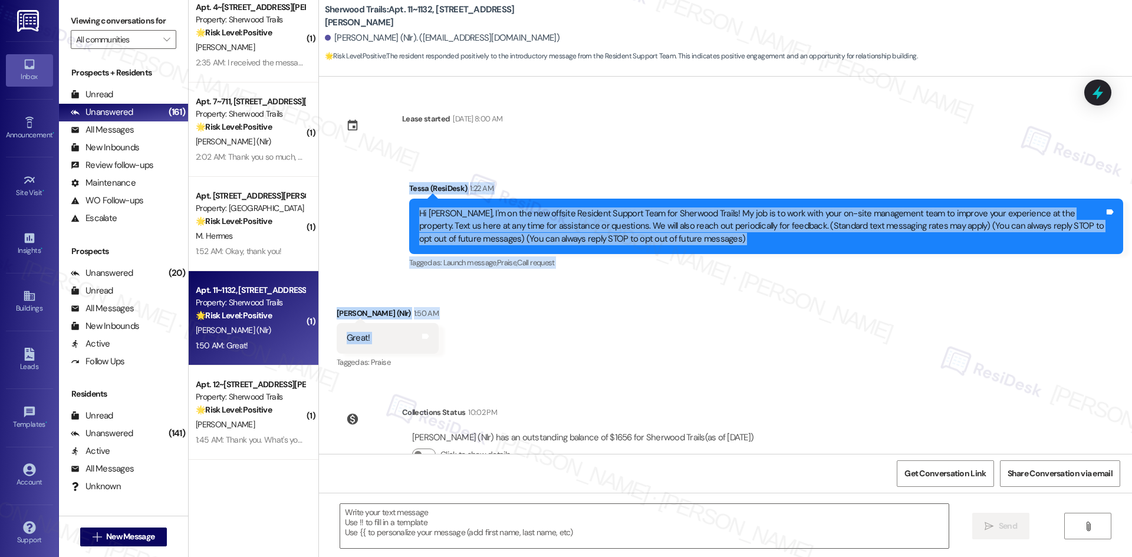
drag, startPoint x: 391, startPoint y: 174, endPoint x: 457, endPoint y: 345, distance: 182.7
click at [457, 345] on div "Lease started [DATE] 8:00 AM Announcement, sent via SMS Tessa (ResiDesk) 1:22 A…" at bounding box center [725, 265] width 813 height 377
copy div "Tessa (ResiDesk) 1:22 AM Hi [PERSON_NAME], I'm on the new offsite Resident Supp…"
click at [729, 343] on div "Received via SMS [PERSON_NAME] (Nlr) 1:50 AM Great! Tags and notes Tagged as: P…" at bounding box center [725, 331] width 813 height 100
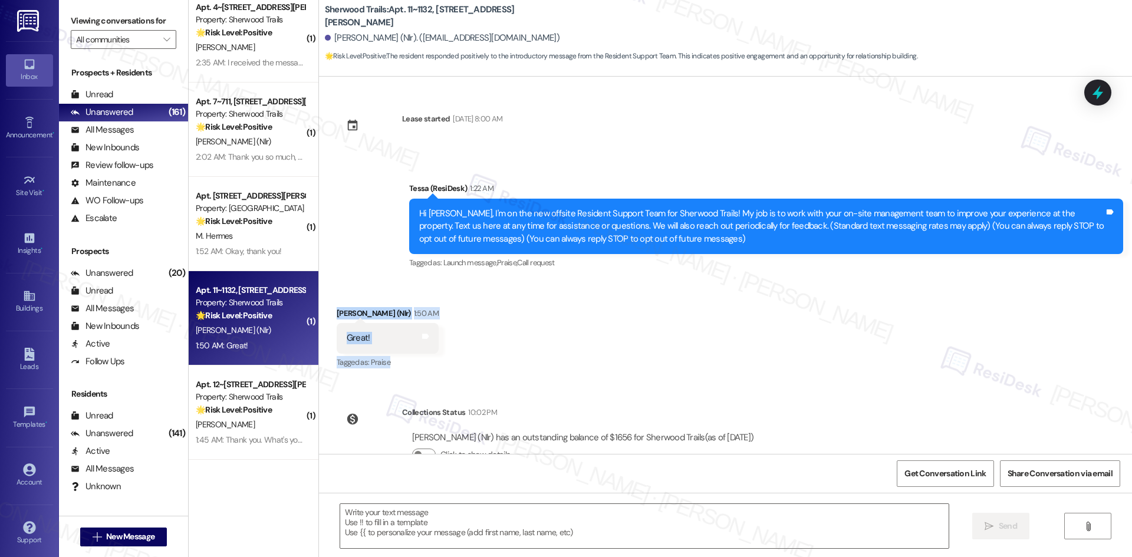
drag, startPoint x: 326, startPoint y: 315, endPoint x: 380, endPoint y: 353, distance: 65.6
click at [380, 353] on div "Received via SMS [PERSON_NAME] (Nlr) 1:50 AM Great! Tags and notes Tagged as: P…" at bounding box center [388, 339] width 120 height 82
copy div "[PERSON_NAME] (Nlr) 1:50 AM Great! Tags and notes Tagged as: Praise"
drag, startPoint x: 510, startPoint y: 410, endPoint x: 498, endPoint y: 408, distance: 12.6
click at [510, 410] on div "Collections Status 10:02 PM" at bounding box center [582, 414] width 361 height 17
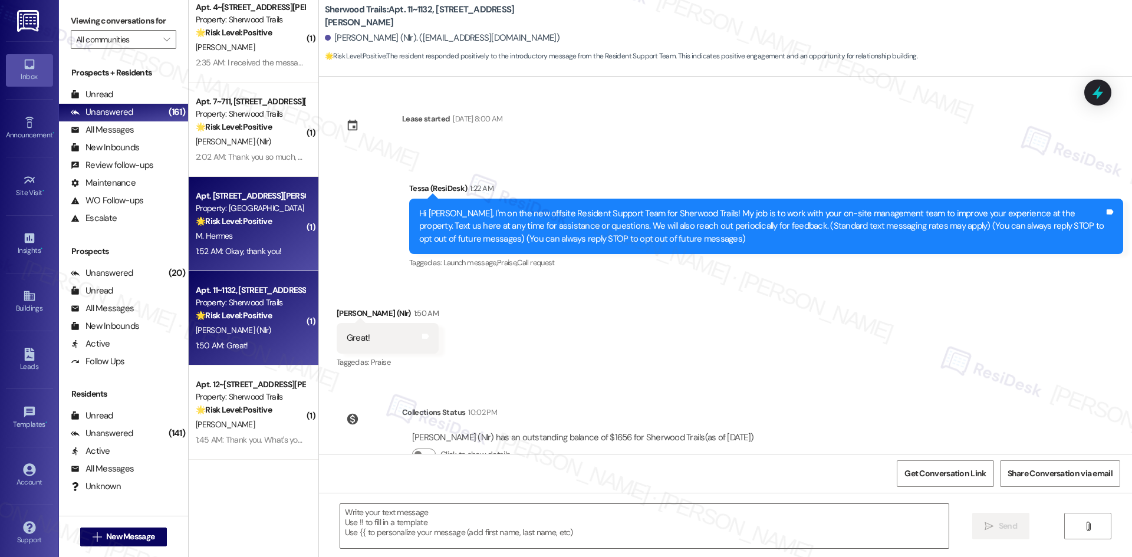
click at [244, 233] on div "M. Hermes" at bounding box center [250, 236] width 111 height 15
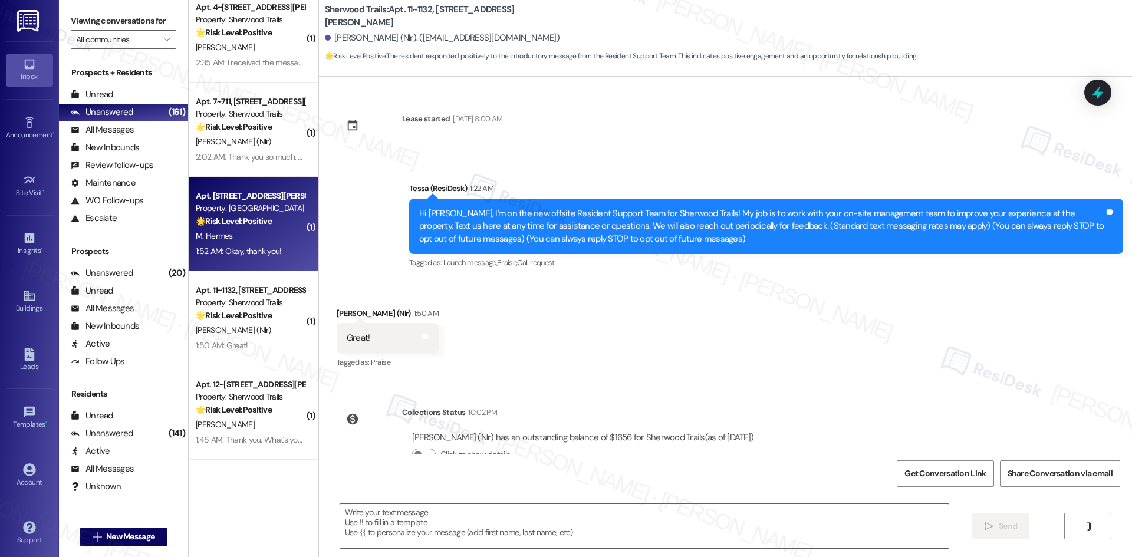
type textarea "Fetching suggested responses. Please feel free to read through the conversation…"
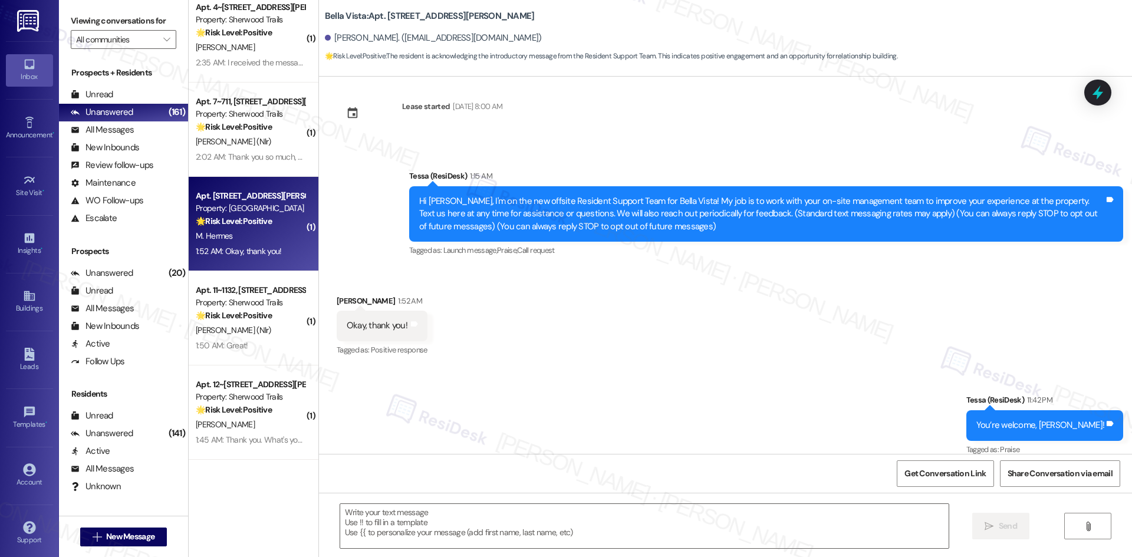
scroll to position [26, 0]
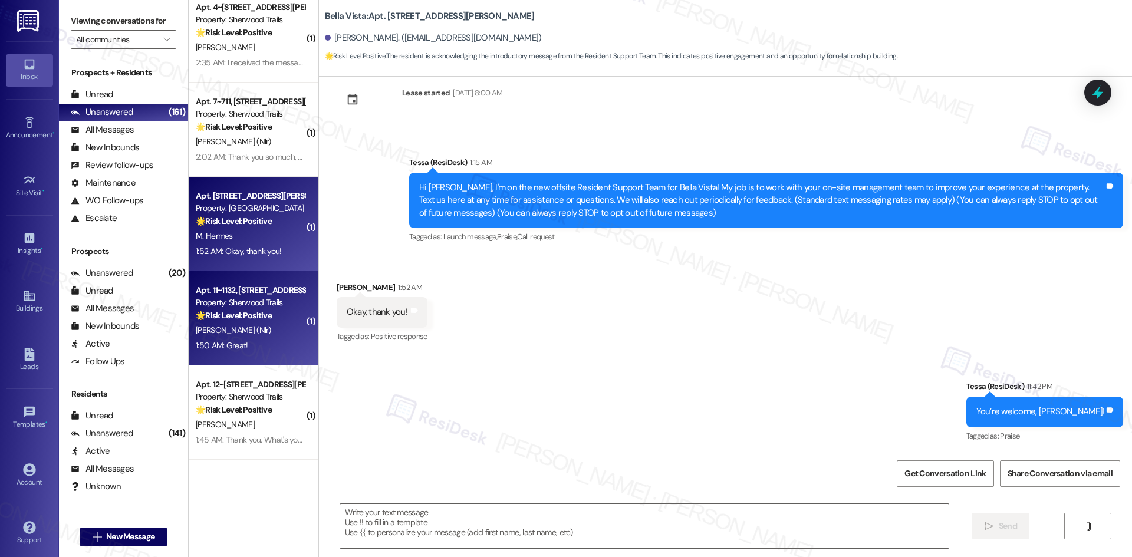
click at [255, 329] on div "[PERSON_NAME] (Nlr)" at bounding box center [250, 330] width 111 height 15
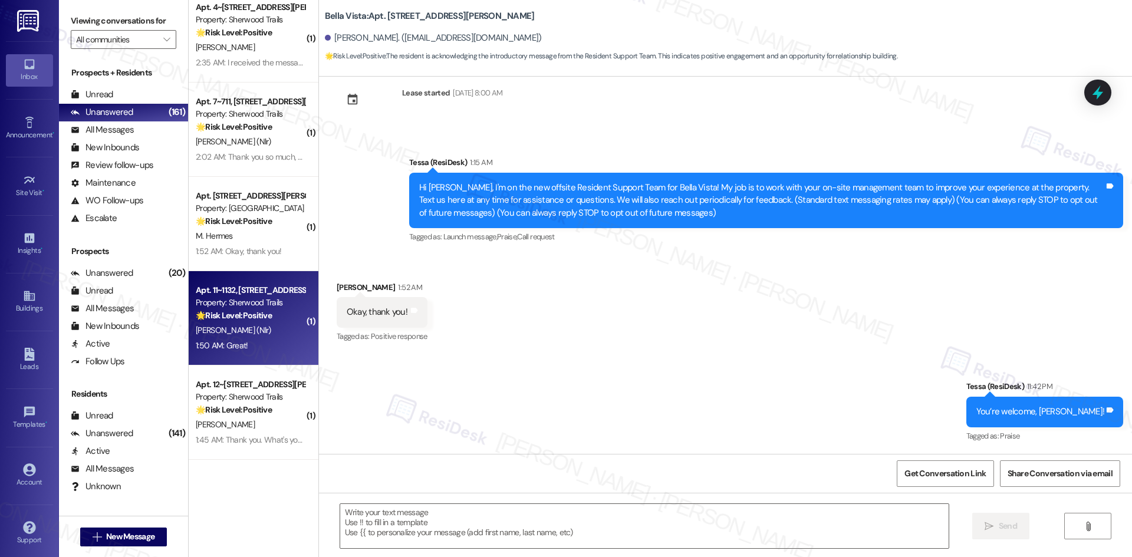
type textarea "Fetching suggested responses. Please feel free to read through the conversation…"
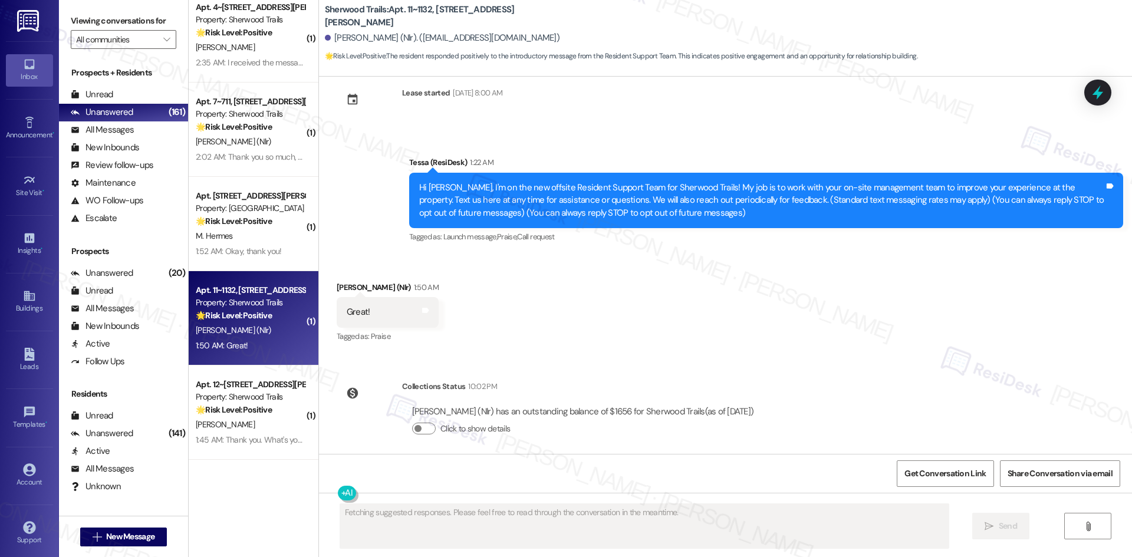
scroll to position [0, 0]
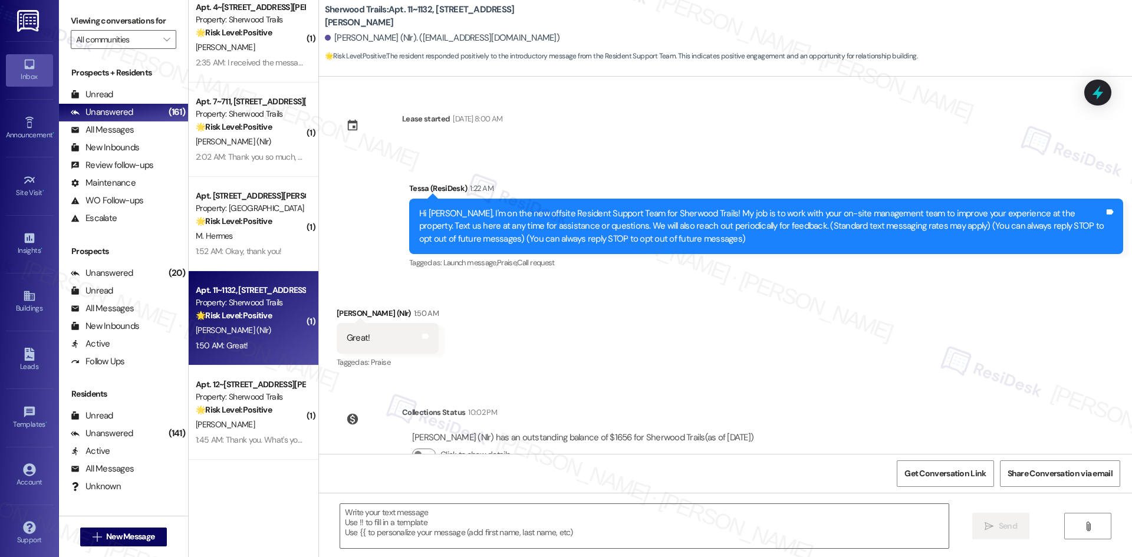
click at [441, 278] on div "Announcement, sent via SMS Tessa (ResiDesk) 1:22 AM Hi [PERSON_NAME], I'm on th…" at bounding box center [765, 226] width 731 height 107
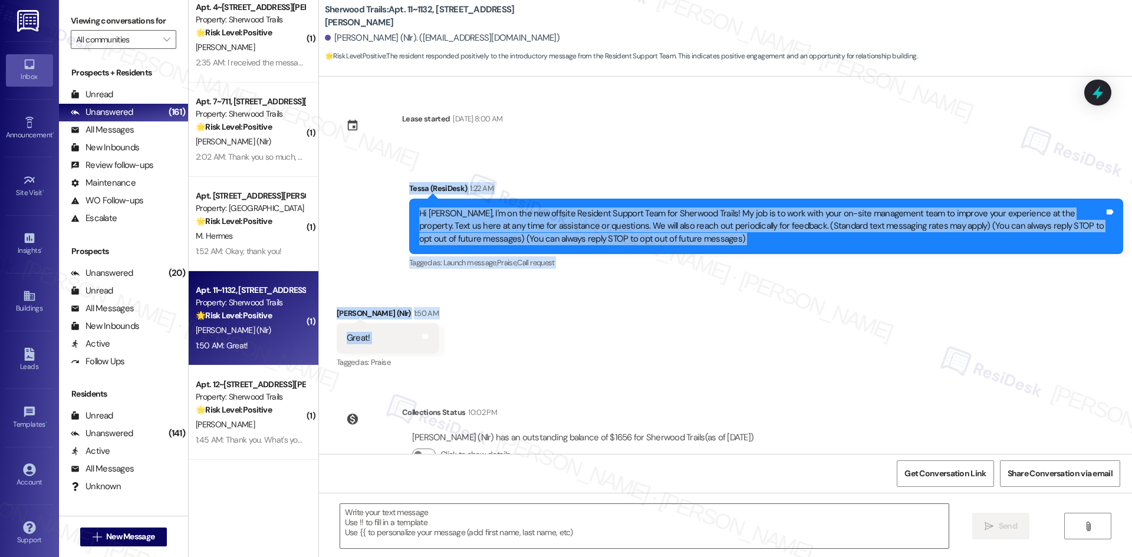
drag, startPoint x: 371, startPoint y: 173, endPoint x: 439, endPoint y: 337, distance: 178.1
click at [439, 337] on div "Lease started [DATE] 8:00 AM Announcement, sent via SMS Tessa (ResiDesk) 1:22 A…" at bounding box center [725, 265] width 813 height 377
copy div "Tessa (ResiDesk) 1:22 AM Hi [PERSON_NAME], I'm on the new offsite Resident Supp…"
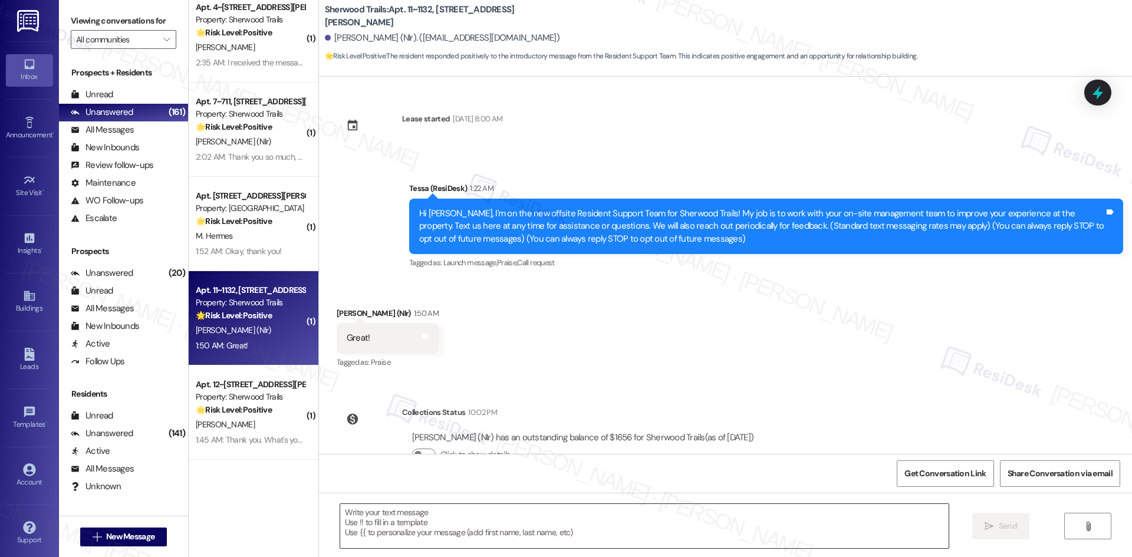
click at [648, 520] on textarea at bounding box center [644, 526] width 608 height 44
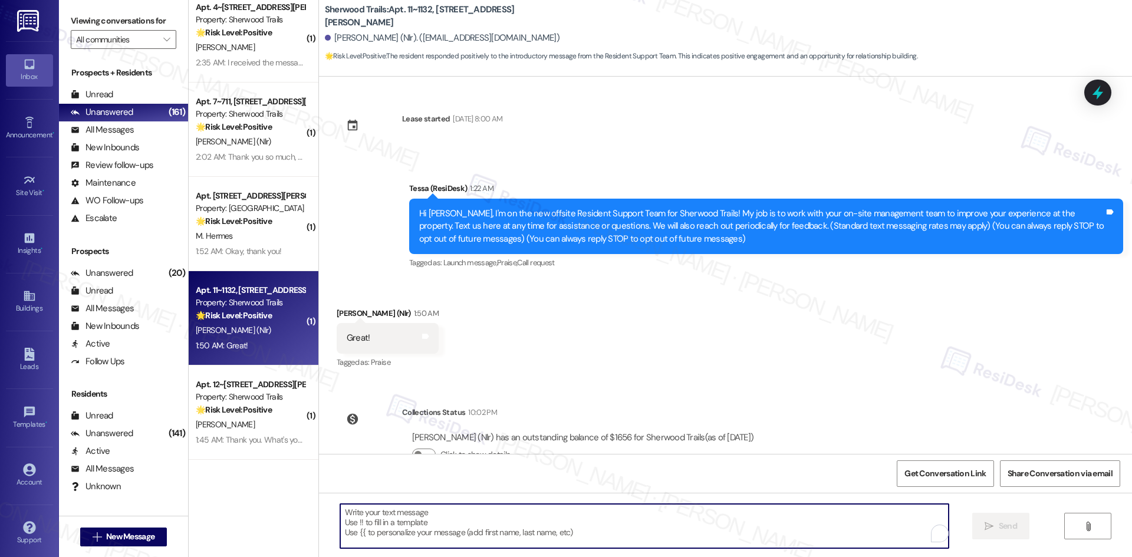
paste textarea "Glad to hear that, [PERSON_NAME]! Feel free to reach out anytime if you need an…"
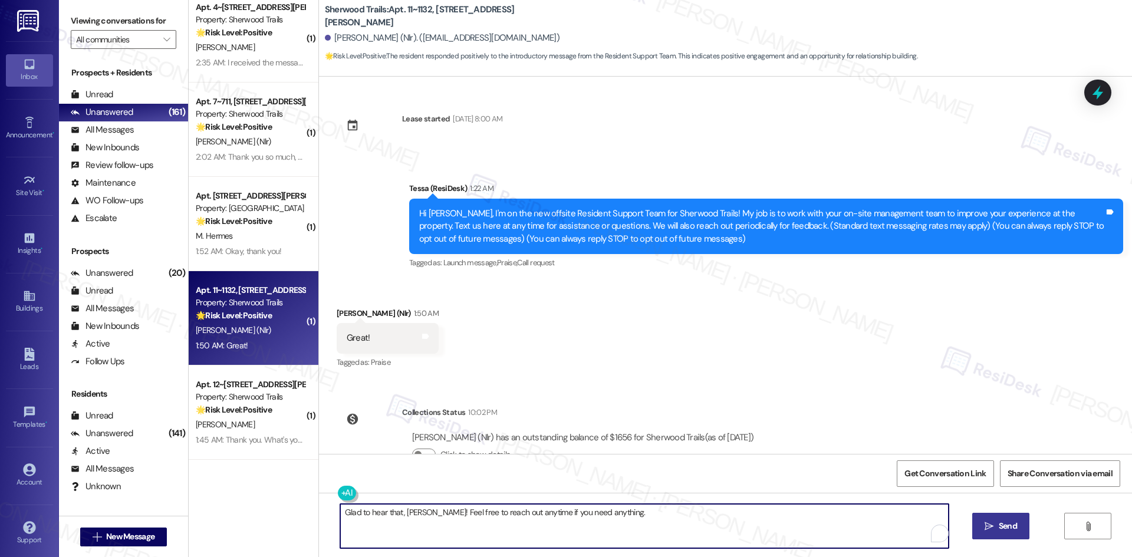
type textarea "Glad to hear that, [PERSON_NAME]! Feel free to reach out anytime if you need an…"
click at [1008, 524] on span "Send" at bounding box center [1007, 526] width 18 height 12
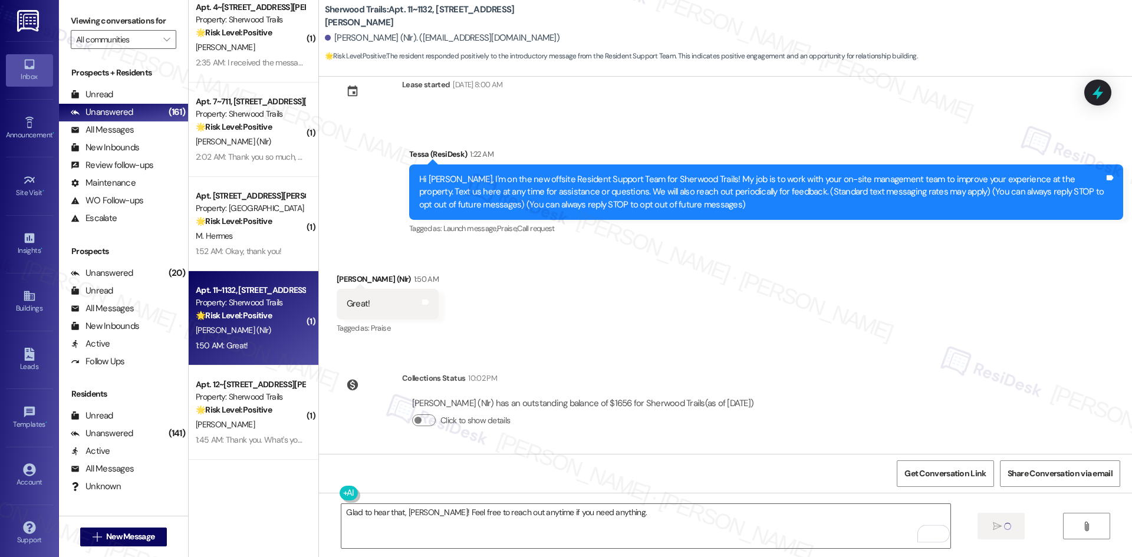
scroll to position [35, 0]
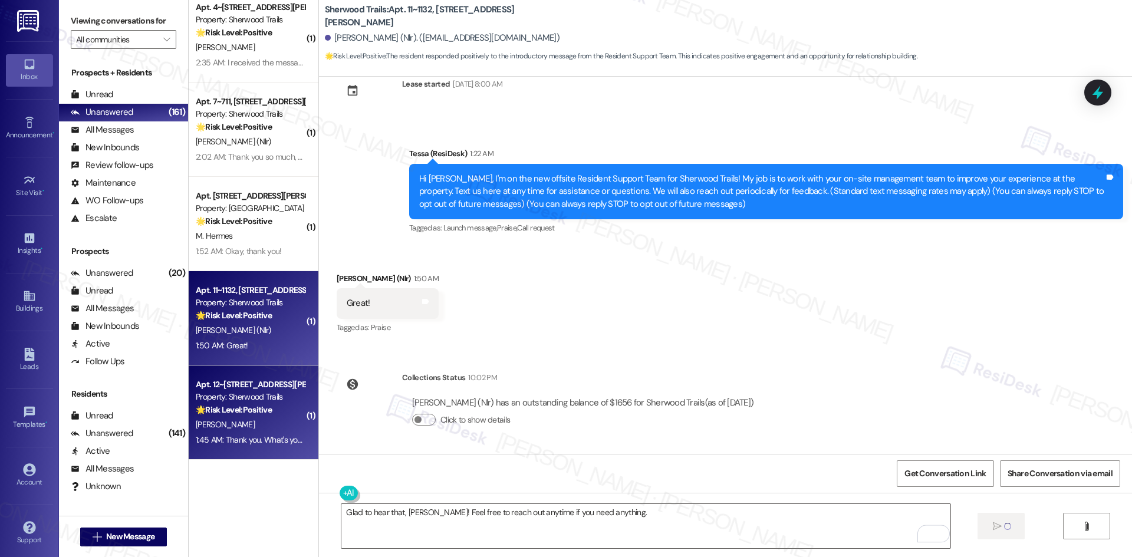
click at [216, 425] on div "[PERSON_NAME]" at bounding box center [250, 424] width 111 height 15
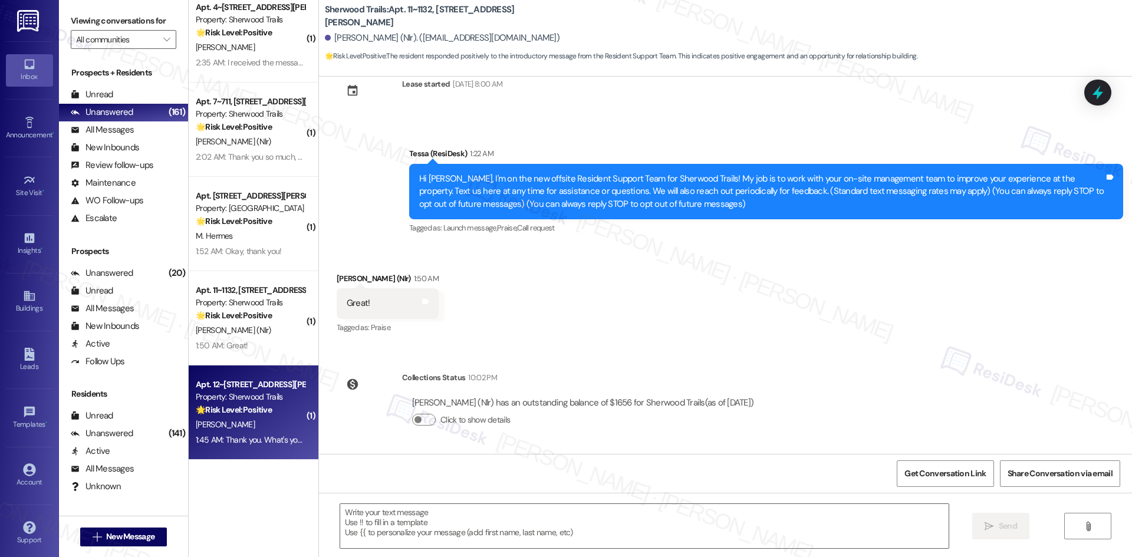
scroll to position [0, 0]
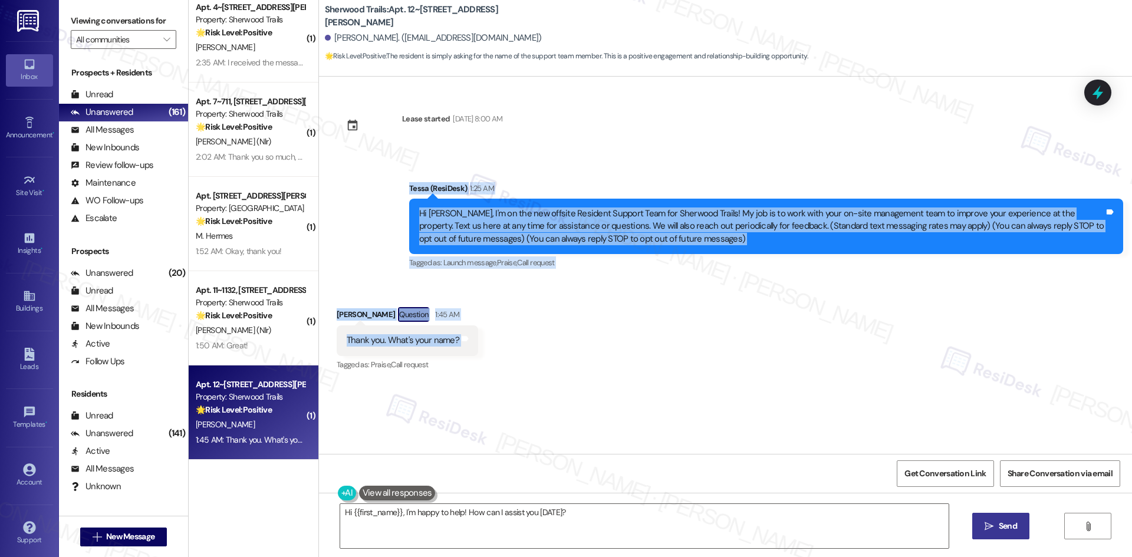
drag, startPoint x: 388, startPoint y: 206, endPoint x: 522, endPoint y: 338, distance: 187.1
click at [522, 338] on div "Lease started [DATE] 8:00 AM Announcement, sent via SMS Tessa (ResiDesk) 1:25 A…" at bounding box center [725, 265] width 813 height 377
copy div "Tessa (ResiDesk) 1:25 AM Hi [PERSON_NAME], I'm on the new offsite Resident Supp…"
click at [363, 248] on div "Announcement, sent via SMS Tessa (ResiDesk) 1:25 AM Hi [PERSON_NAME], I'm on th…" at bounding box center [725, 218] width 813 height 125
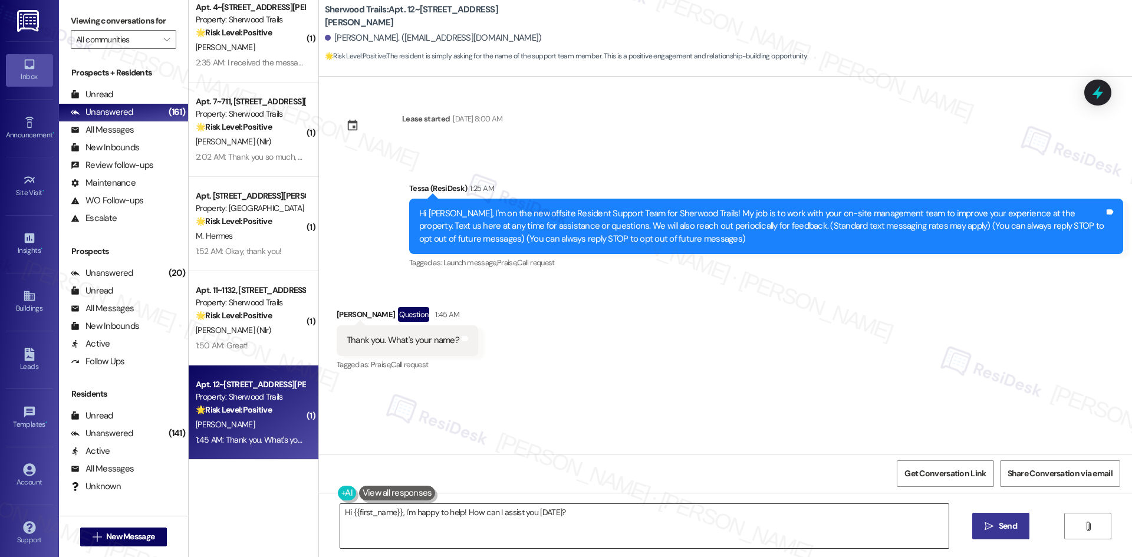
click at [414, 520] on textarea "Hi {{first_name}}, I'm happy to help! How can I assist you [DATE]?" at bounding box center [644, 526] width 608 height 44
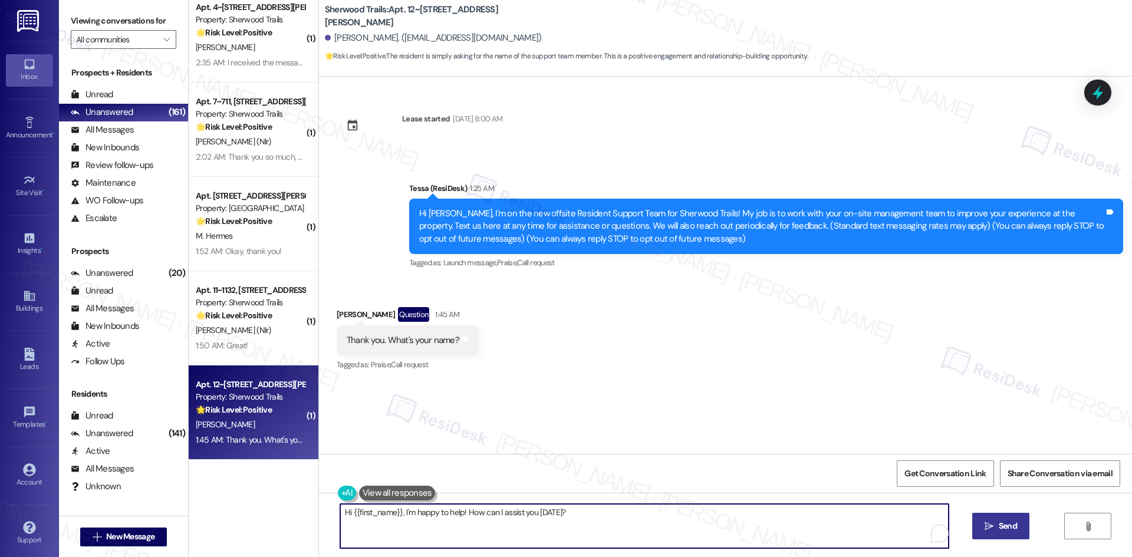
paste textarea "You’re welcome, [PERSON_NAME]! My name is [PERSON_NAME]—I’m part of the offsite…"
type textarea "You’re welcome, [PERSON_NAME]! My name is [PERSON_NAME]—I’m part of the offsite…"
click at [992, 531] on span " Send" at bounding box center [1000, 526] width 37 height 12
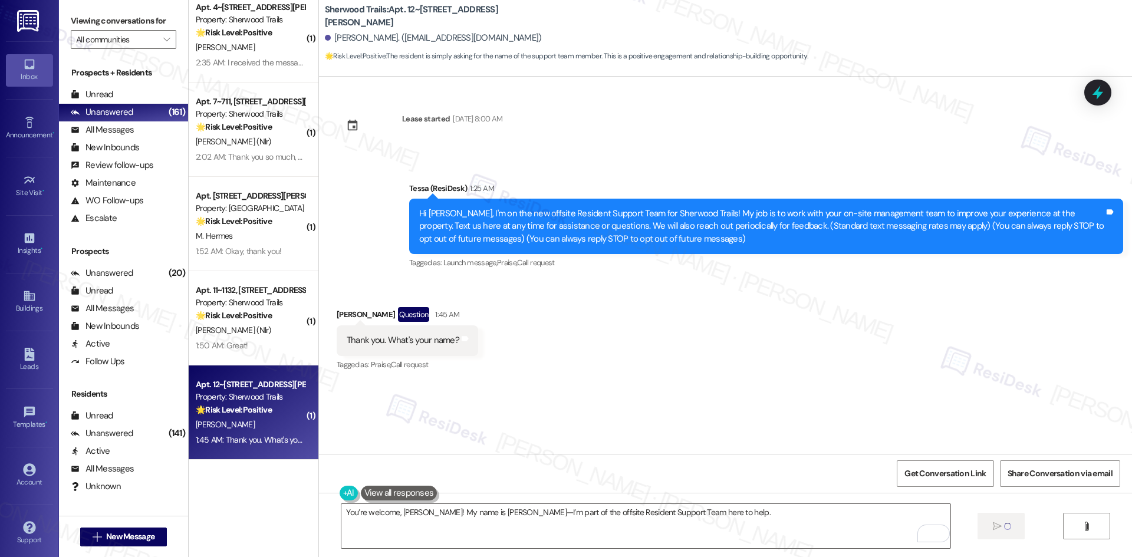
click at [741, 404] on div "Lease started [DATE] 8:00 AM Announcement, sent via SMS Tessa (ResiDesk) 1:25 A…" at bounding box center [725, 265] width 813 height 377
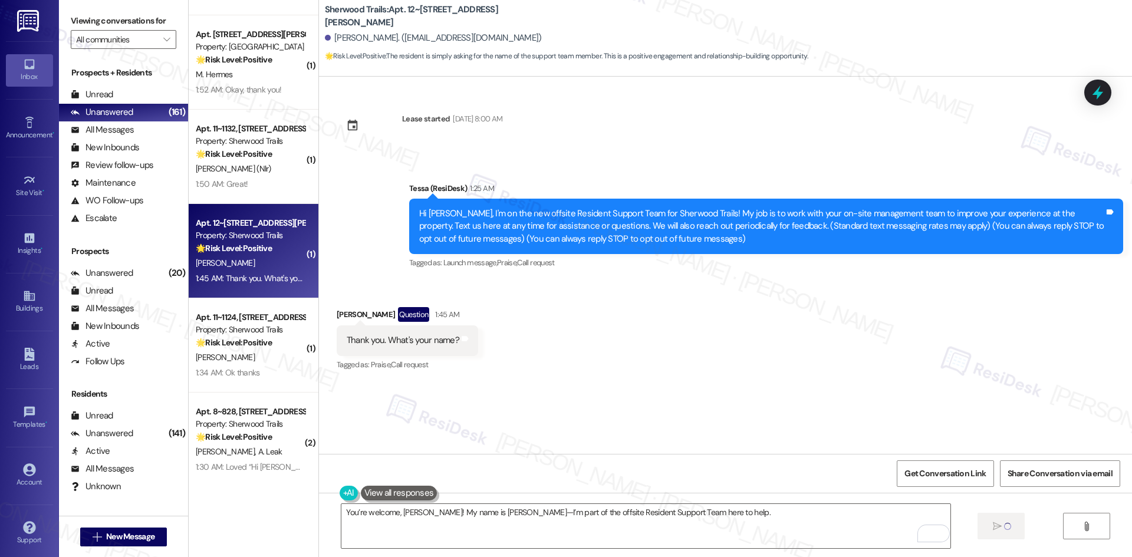
scroll to position [1886, 0]
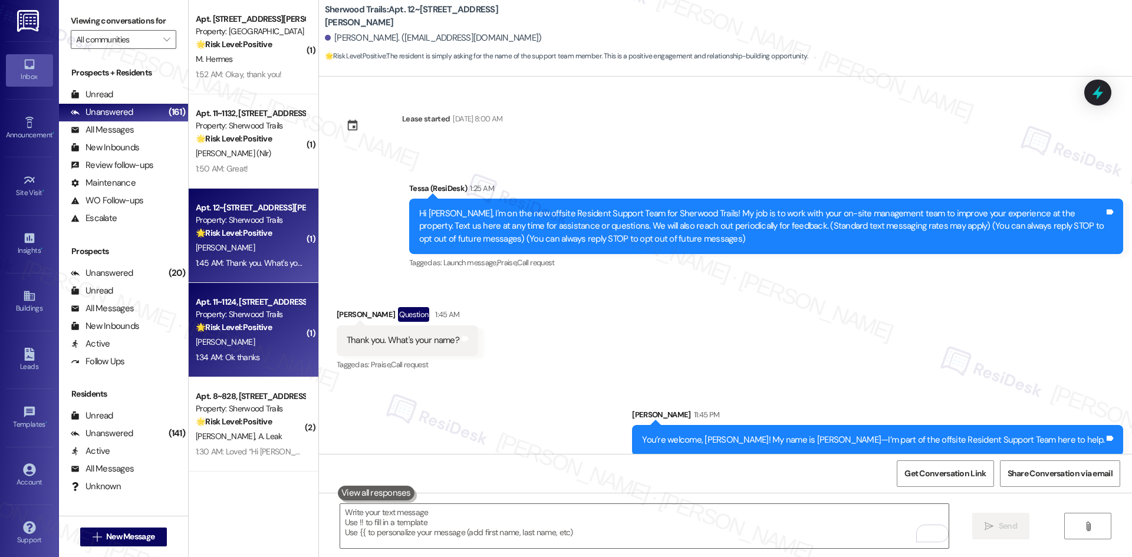
click at [253, 339] on div "[PERSON_NAME]" at bounding box center [250, 342] width 111 height 15
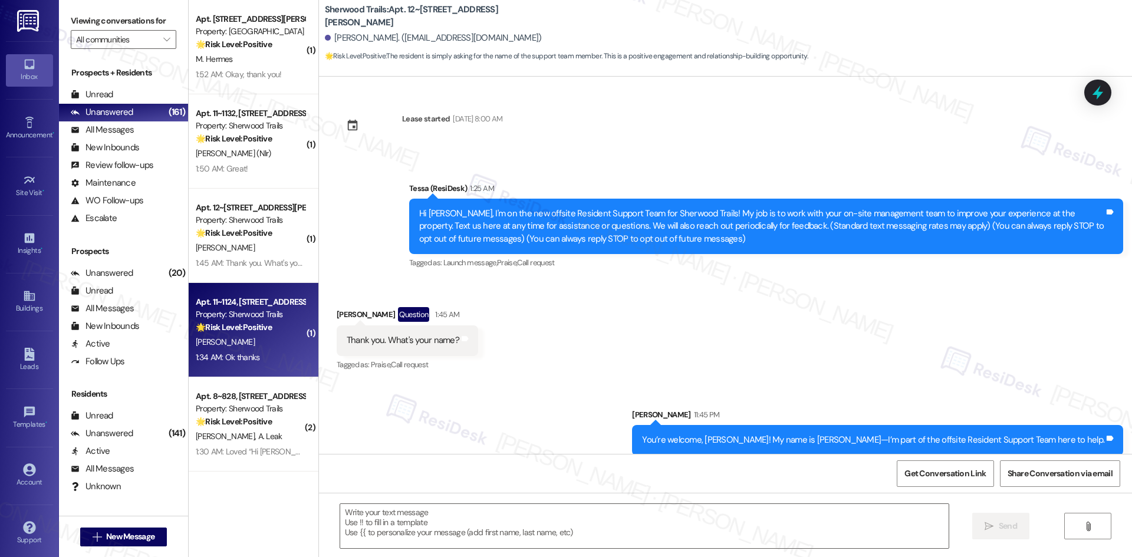
type textarea "Fetching suggested responses. Please feel free to read through the conversation…"
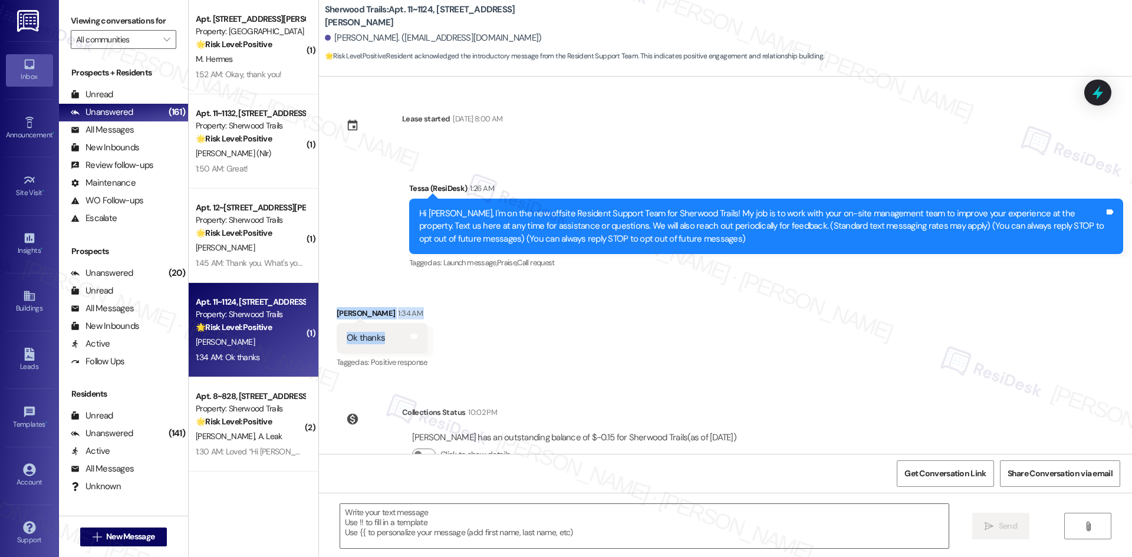
drag, startPoint x: 316, startPoint y: 301, endPoint x: 377, endPoint y: 343, distance: 73.7
click at [377, 343] on div "Received via SMS [PERSON_NAME] 1:34 AM Ok thanks Tags and notes Tagged as: Posi…" at bounding box center [725, 331] width 813 height 100
copy div "[PERSON_NAME] 1:34 AM Ok thanks"
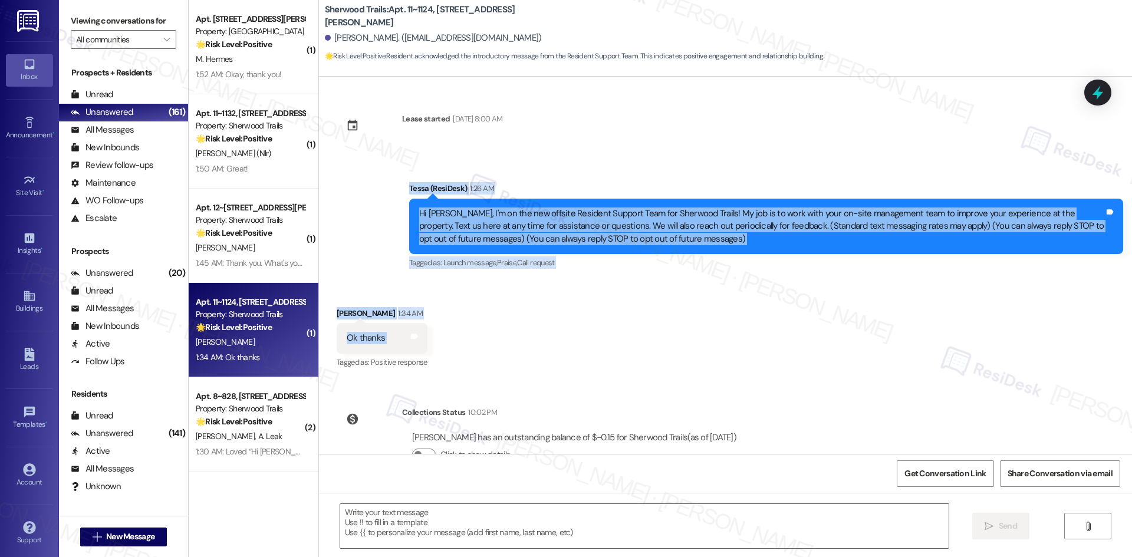
drag, startPoint x: 364, startPoint y: 189, endPoint x: 456, endPoint y: 340, distance: 176.4
click at [456, 340] on div "Lease started [DATE] 8:00 AM Announcement, sent via SMS Tessa (ResiDesk) 1:26 A…" at bounding box center [725, 265] width 813 height 377
copy div "Tessa (ResiDesk) 1:26 AM Hi Shakara, I'm on the new offsite Resident Support Te…"
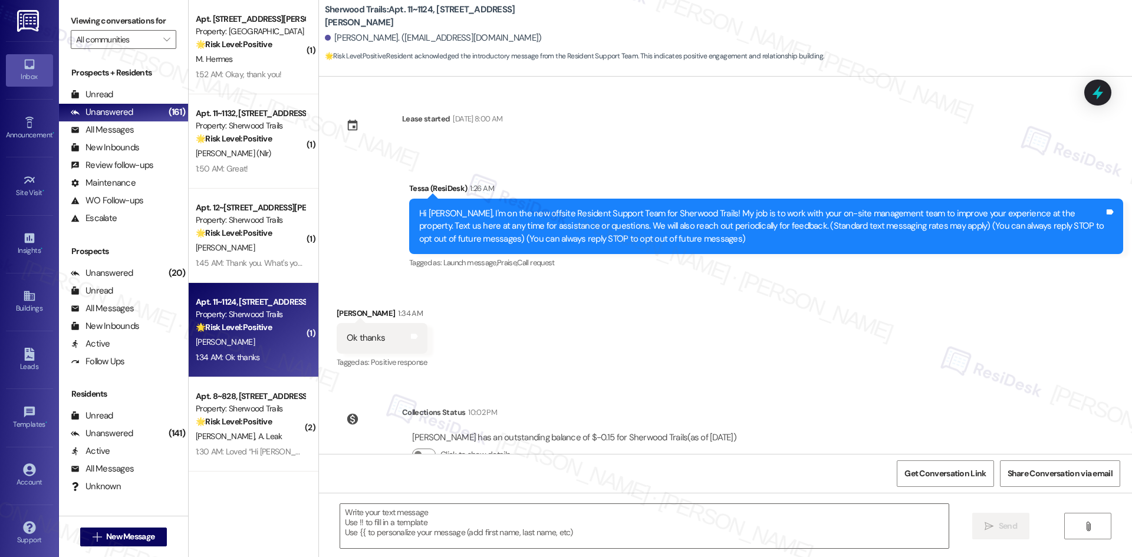
drag, startPoint x: 602, startPoint y: 375, endPoint x: 594, endPoint y: 378, distance: 9.3
click at [602, 374] on div "Received via SMS [PERSON_NAME] 1:34 AM Ok thanks Tags and notes Tagged as: Posi…" at bounding box center [725, 331] width 813 height 100
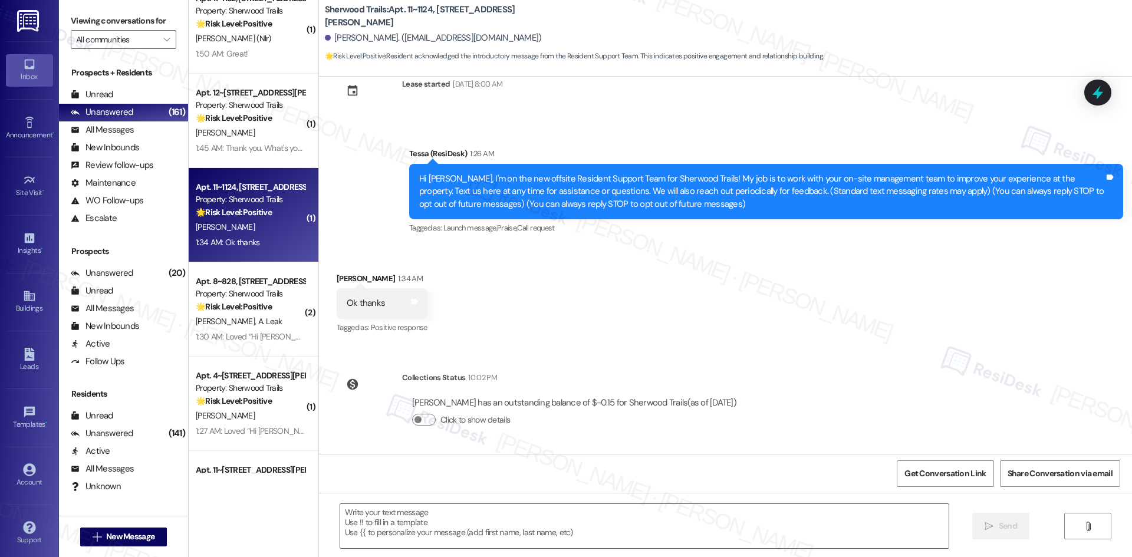
scroll to position [2004, 0]
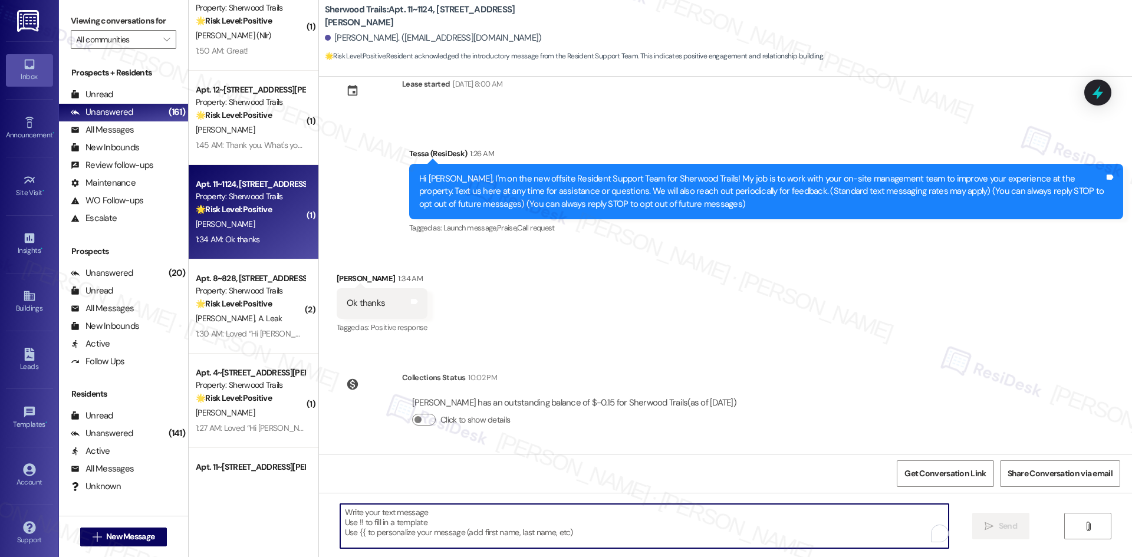
click at [559, 530] on textarea "To enrich screen reader interactions, please activate Accessibility in Grammarl…" at bounding box center [644, 526] width 608 height 44
paste textarea "You’re welcome, Shakara!"
type textarea "You’re welcome, Shakara!"
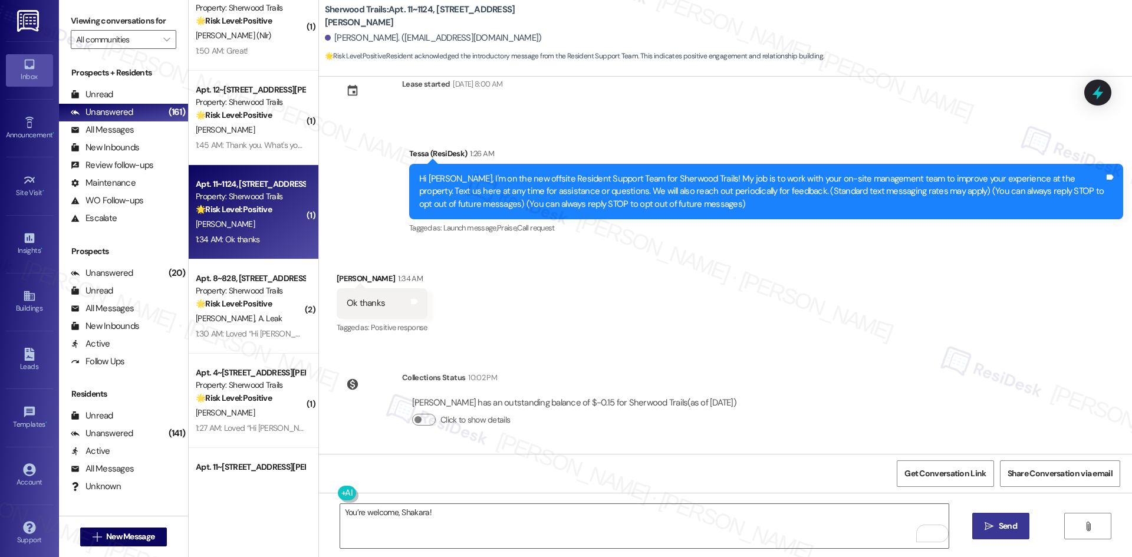
click at [994, 527] on span " Send" at bounding box center [1000, 526] width 37 height 12
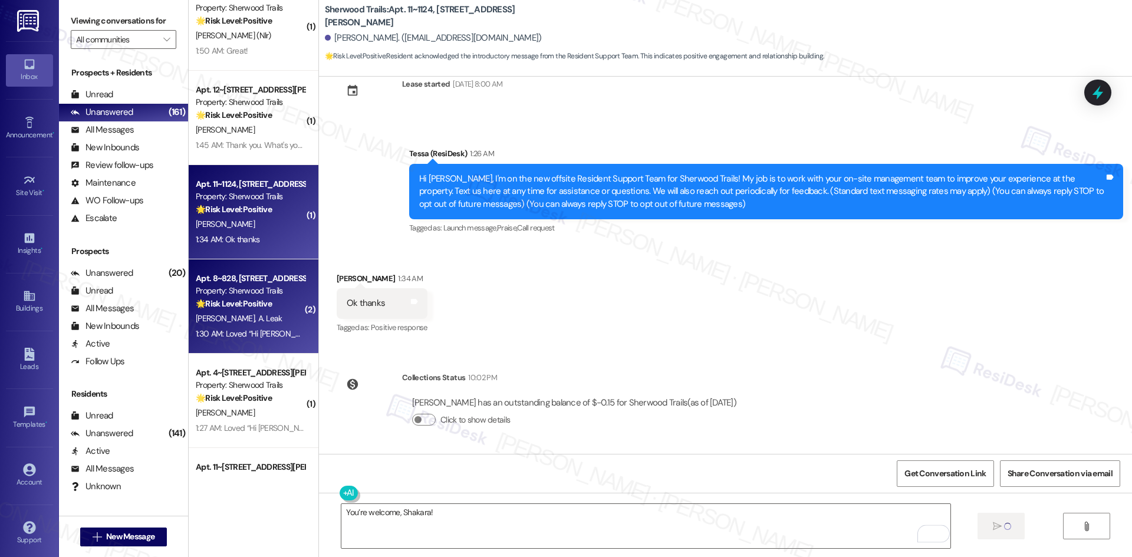
click at [234, 325] on div "[PERSON_NAME] Leak" at bounding box center [250, 318] width 111 height 15
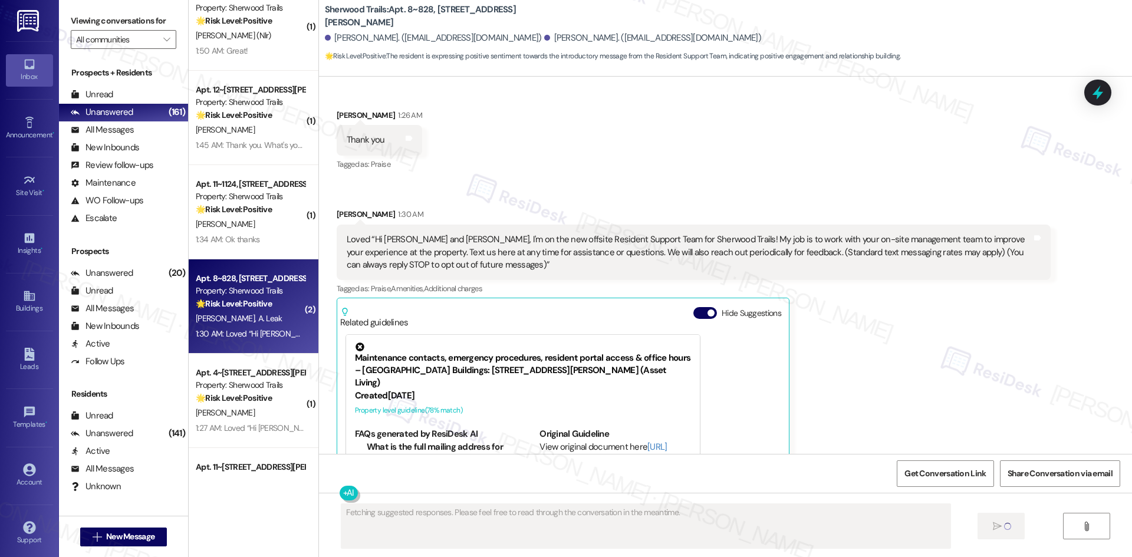
scroll to position [0, 0]
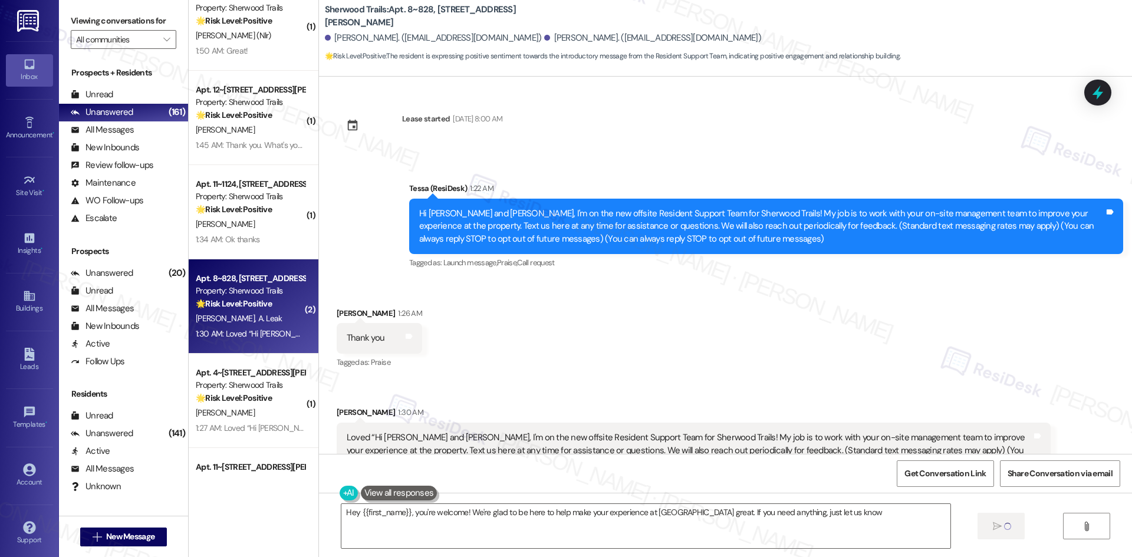
type textarea "Hey {{first_name}}, you're welcome! We're glad to be here to help make your exp…"
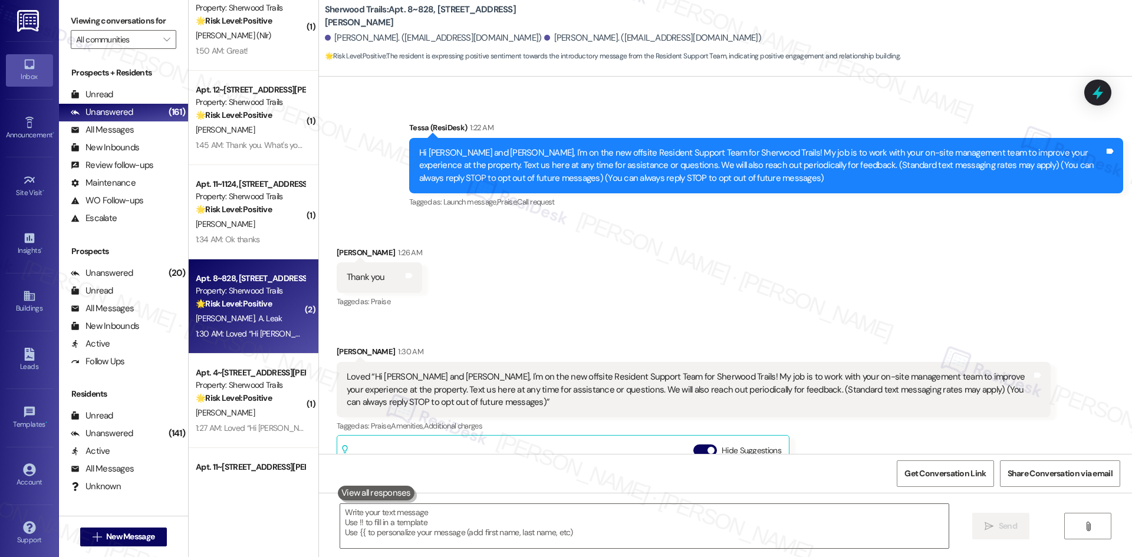
scroll to position [59, 0]
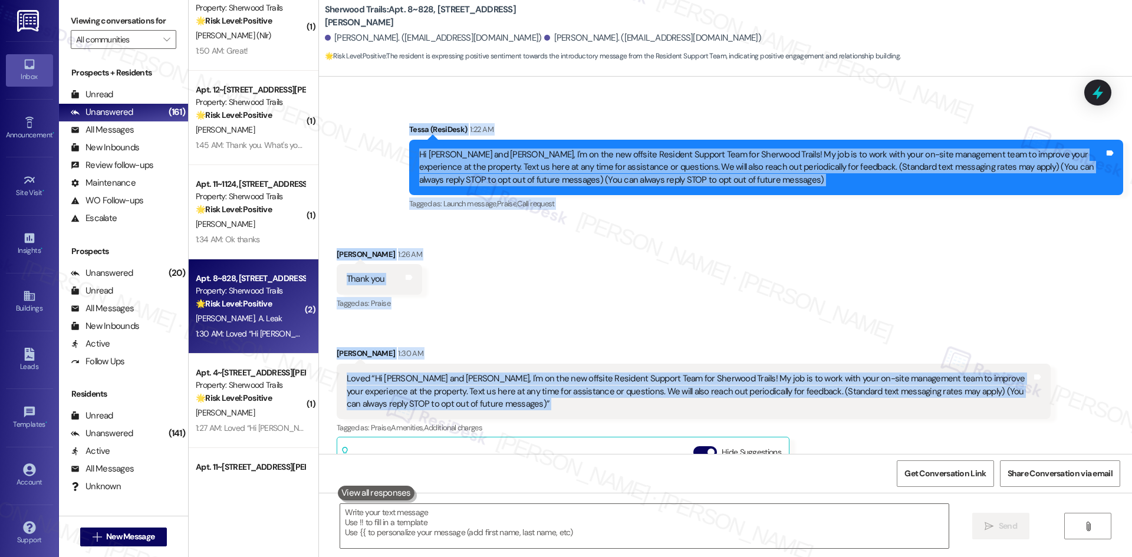
drag, startPoint x: 371, startPoint y: 117, endPoint x: 1053, endPoint y: 397, distance: 737.7
click at [1053, 397] on div "Lease started Feb 03, 2025 at 8:00 AM Announcement, sent via SMS Tessa (ResiDes…" at bounding box center [725, 265] width 813 height 377
copy div "Tessa (ResiDesk) 1:22 AM Hi Anyla and Mckinzie, I'm on the new offsite Resident…"
click at [591, 354] on div "Anyla Leak 1:30 AM" at bounding box center [694, 355] width 714 height 17
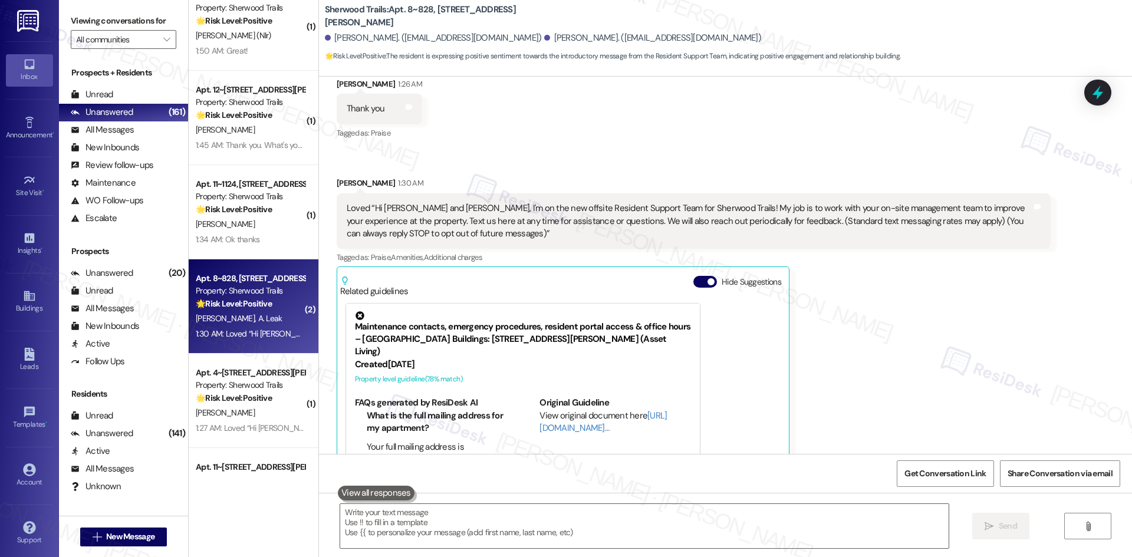
scroll to position [182, 0]
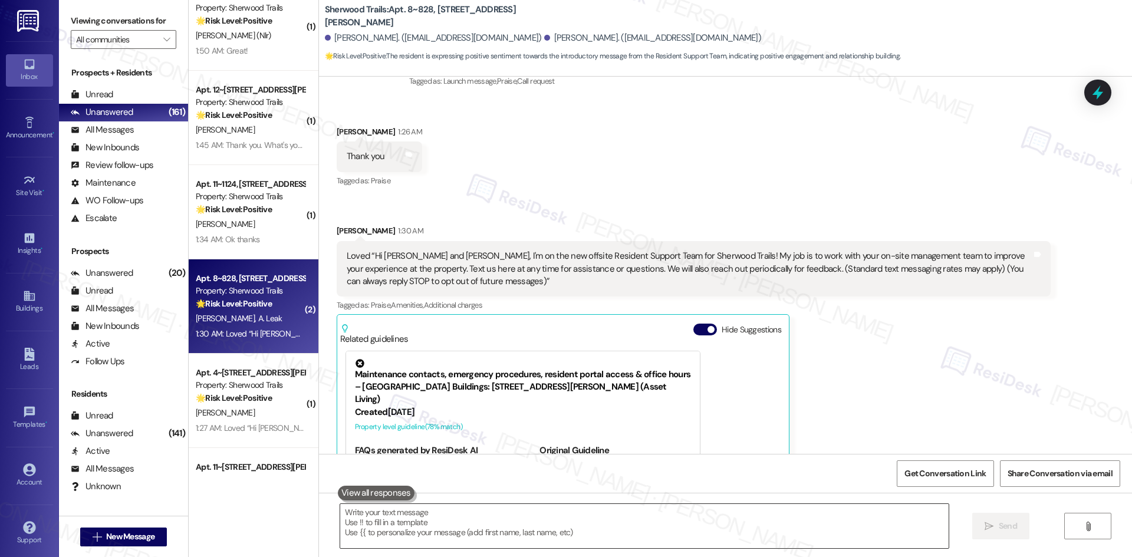
click at [581, 531] on textarea at bounding box center [644, 526] width 608 height 44
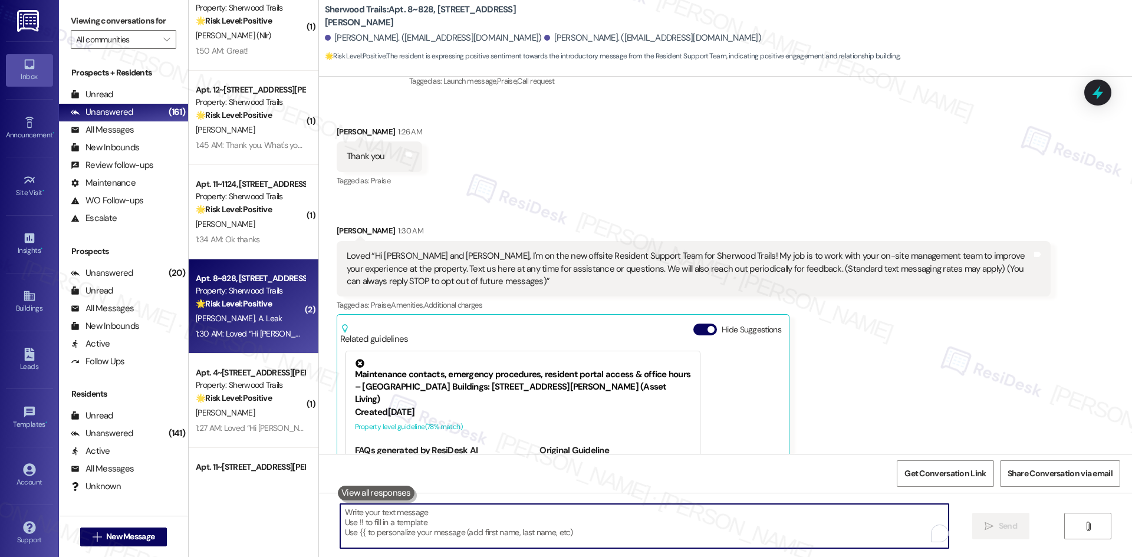
paste textarea "ChatGPT said: You’re very welcome! I’m glad to be here to support you—feel free…"
drag, startPoint x: 335, startPoint y: 533, endPoint x: 332, endPoint y: 507, distance: 26.2
click at [340, 507] on textarea "ChatGPT said: You’re very welcome! I’m glad to be here to support you—feel free…" at bounding box center [644, 526] width 608 height 44
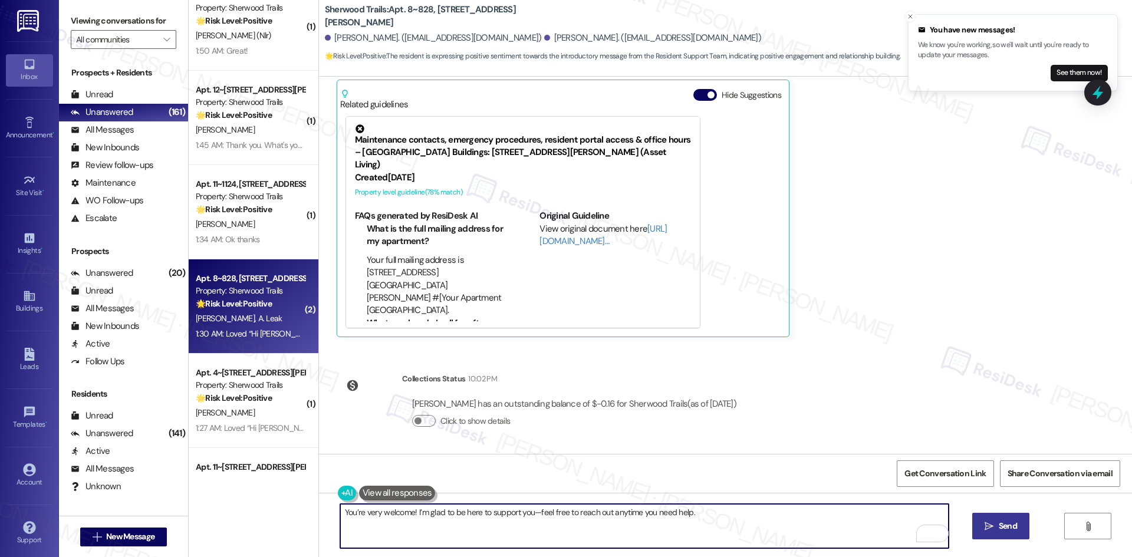
scroll to position [417, 0]
drag, startPoint x: 708, startPoint y: 533, endPoint x: 784, endPoint y: 532, distance: 76.0
click at [708, 533] on textarea "You’re very welcome! I’m glad to be here to support you—feel free to reach out …" at bounding box center [644, 526] width 608 height 44
type textarea "You’re very welcome! I’m glad to be here to support you—feel free to reach out …"
click at [984, 533] on button " Send" at bounding box center [1000, 526] width 57 height 27
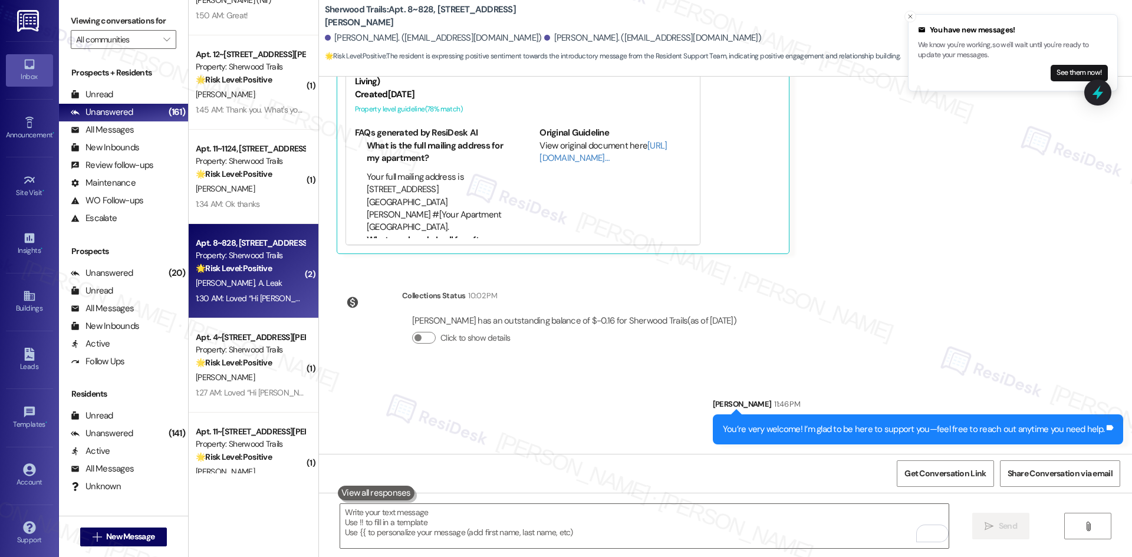
scroll to position [2181, 0]
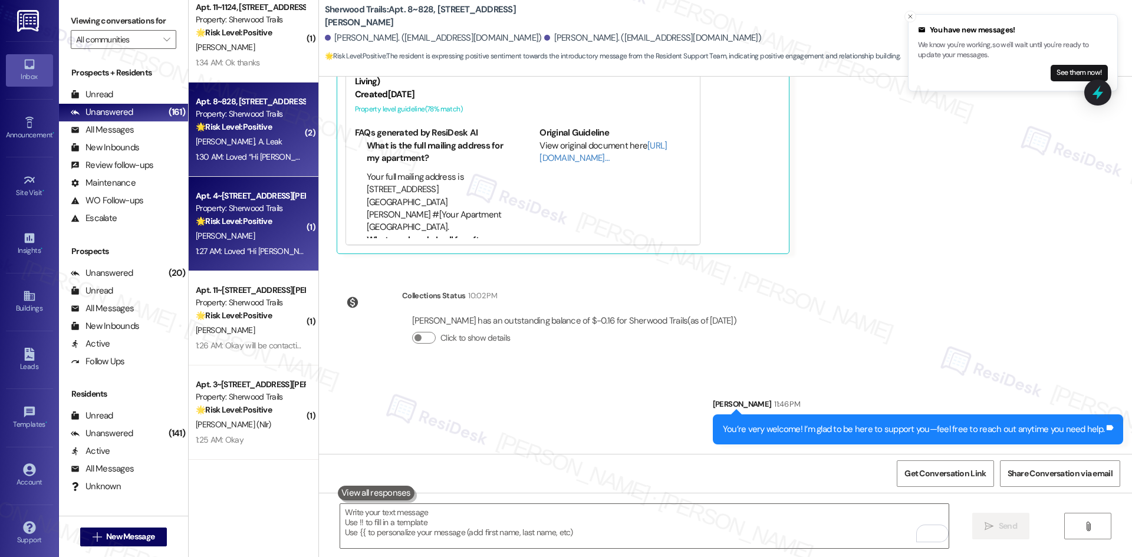
click at [220, 246] on div "1:27 AM: Loved “Hi Ahny, I'm on the new offsite Resident Support Team for Sherw…" at bounding box center [889, 251] width 1387 height 11
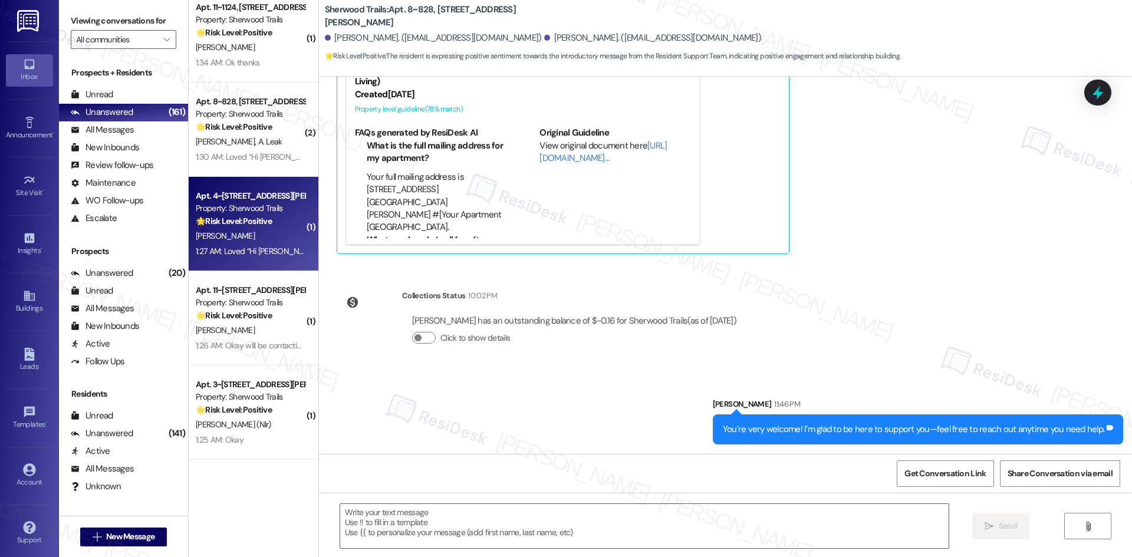
type textarea "Fetching suggested responses. Please feel free to read through the conversation…"
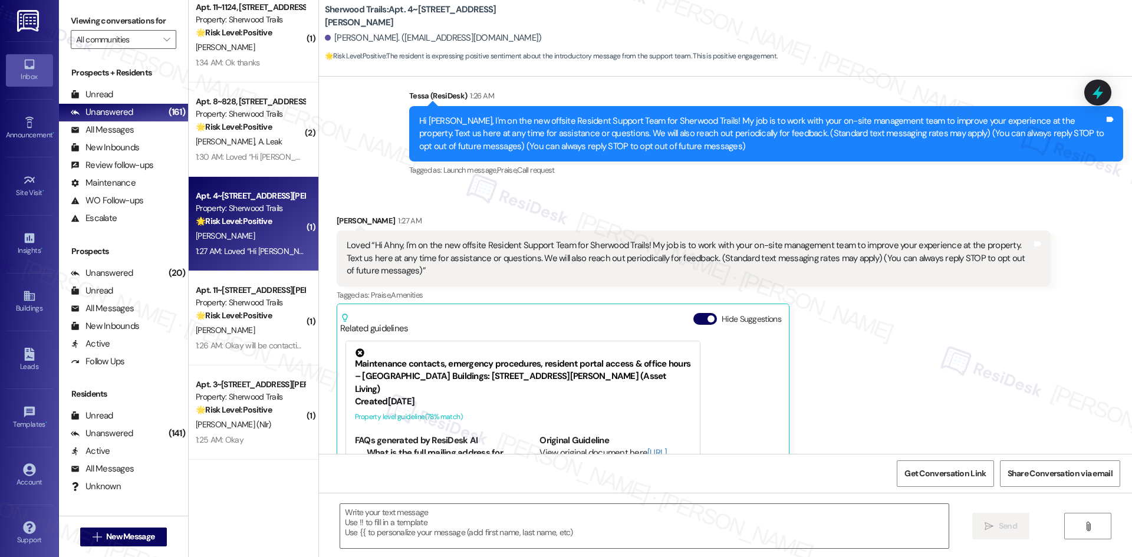
scroll to position [92, 0]
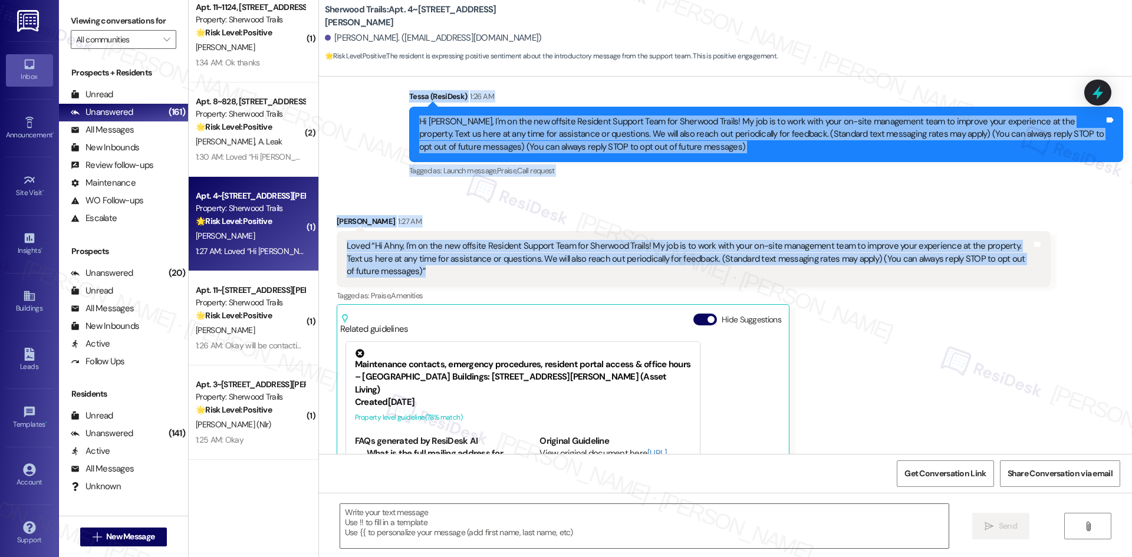
drag, startPoint x: 380, startPoint y: 87, endPoint x: 472, endPoint y: 270, distance: 204.3
click at [472, 270] on div "Lease started May 15, 2025 at 8:00 AM Announcement, sent via SMS Tessa (ResiDes…" at bounding box center [725, 265] width 813 height 377
copy div "Tessa (ResiDesk) 1:26 AM Hi Ahny, I'm on the new offsite Resident Support Team …"
drag, startPoint x: 544, startPoint y: 204, endPoint x: 546, endPoint y: 216, distance: 12.5
click at [544, 204] on div "Received via SMS Ahny Calderon 1:27 AM Loved “Hi Ahny, I'm on the new offsite R…" at bounding box center [725, 380] width 813 height 383
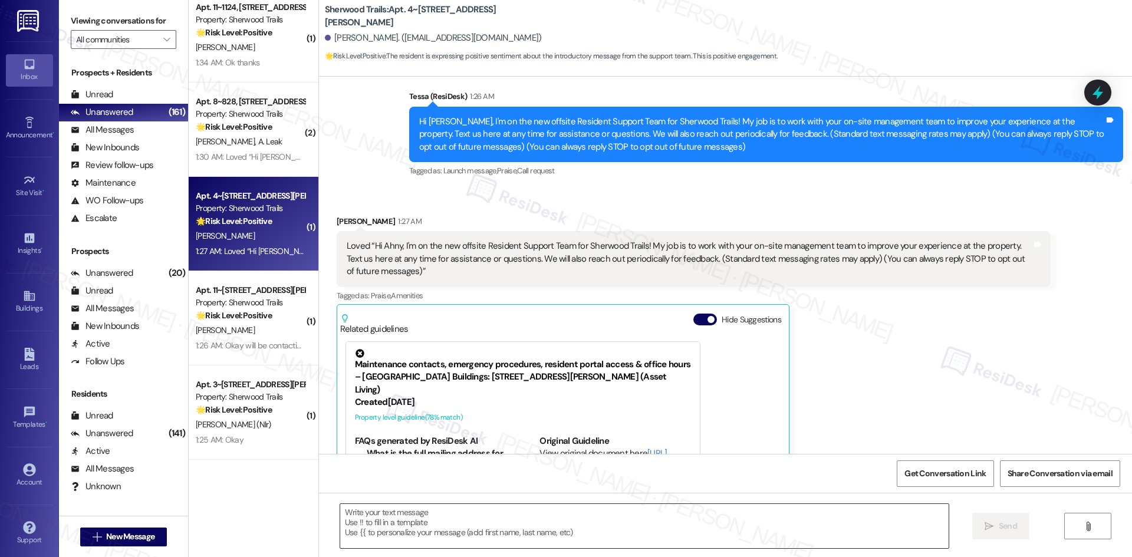
drag, startPoint x: 617, startPoint y: 548, endPoint x: 649, endPoint y: 529, distance: 37.5
click at [619, 546] on div at bounding box center [643, 525] width 609 height 45
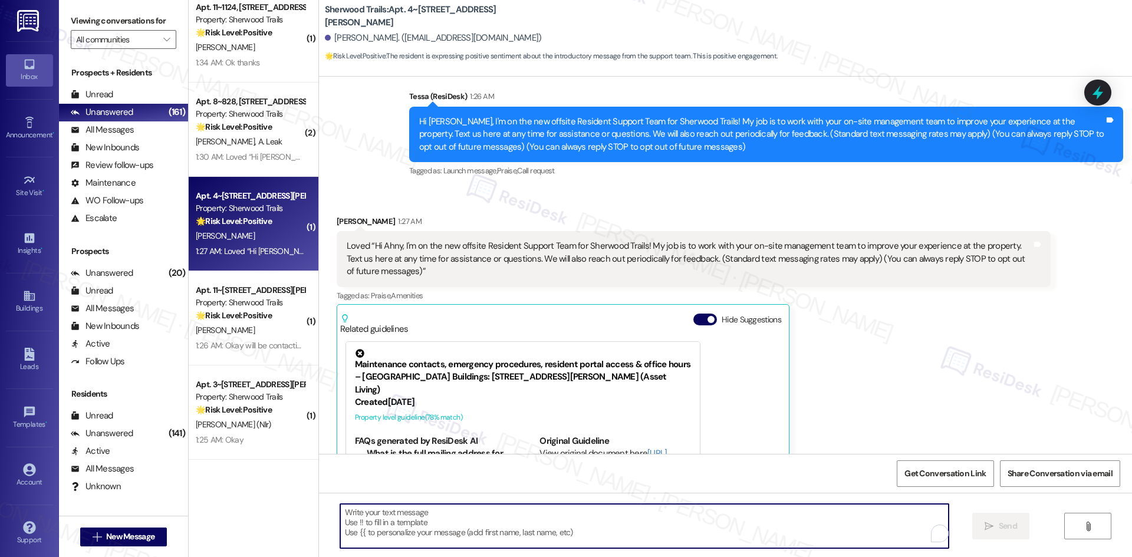
drag, startPoint x: 649, startPoint y: 529, endPoint x: 717, endPoint y: 529, distance: 68.4
click at [651, 528] on textarea "To enrich screen reader interactions, please activate Accessibility in Grammarl…" at bounding box center [644, 526] width 608 height 44
paste textarea "Thanks, Ahny! Glad you liked the message—reach out anytime if you need help."
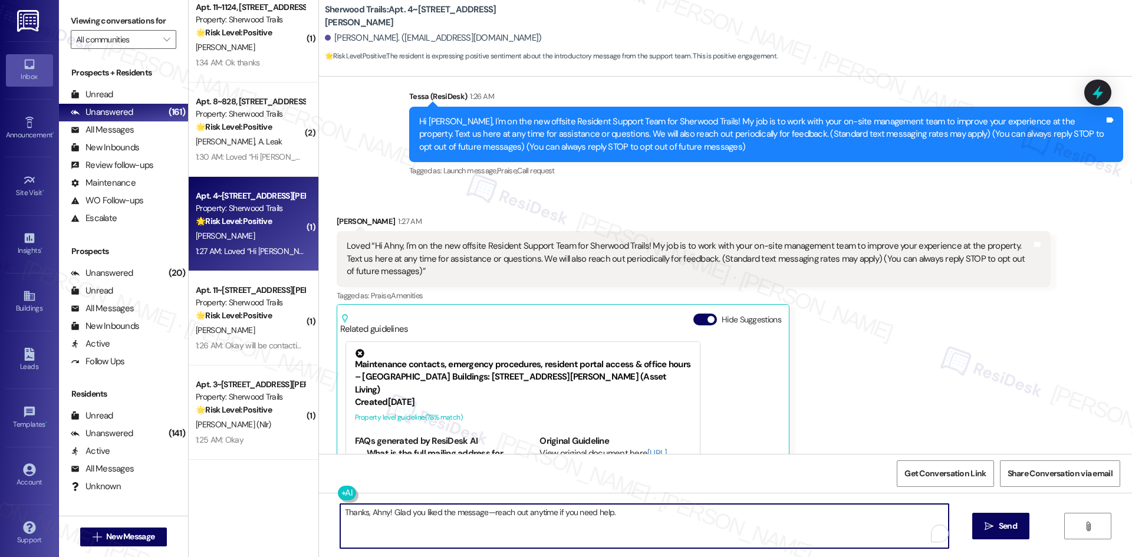
type textarea "Thanks, Ahny! Glad you liked the message—reach out anytime if you need help."
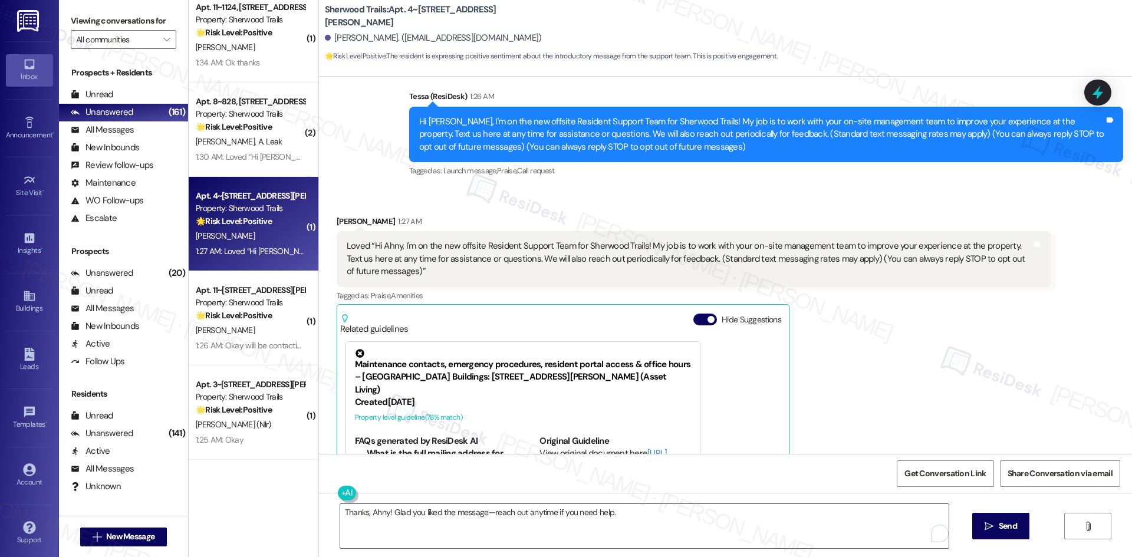
click at [1016, 525] on span "Send" at bounding box center [1007, 526] width 23 height 12
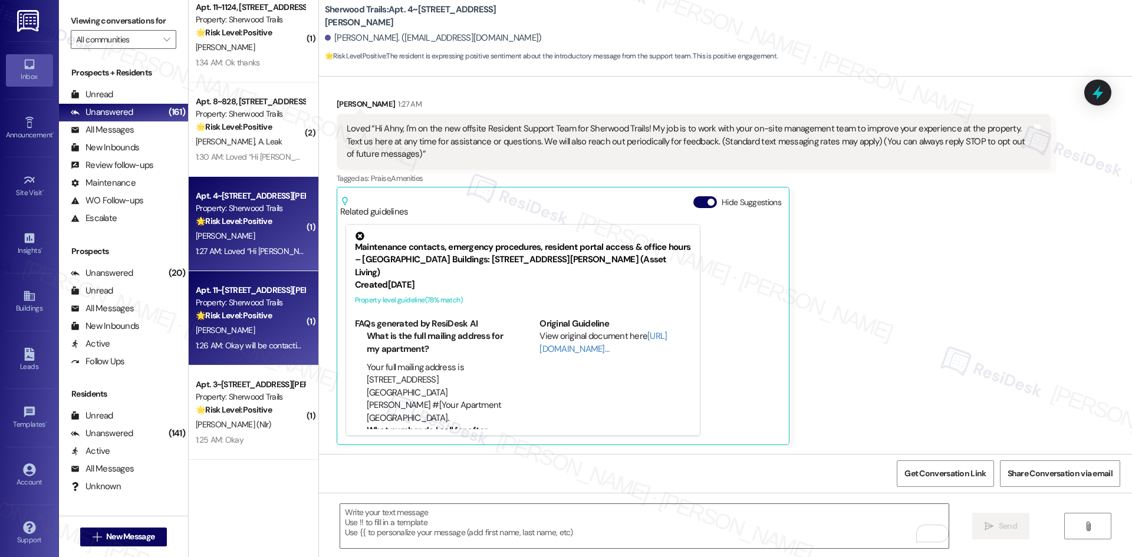
click at [244, 325] on div "W. Mooney" at bounding box center [250, 330] width 111 height 15
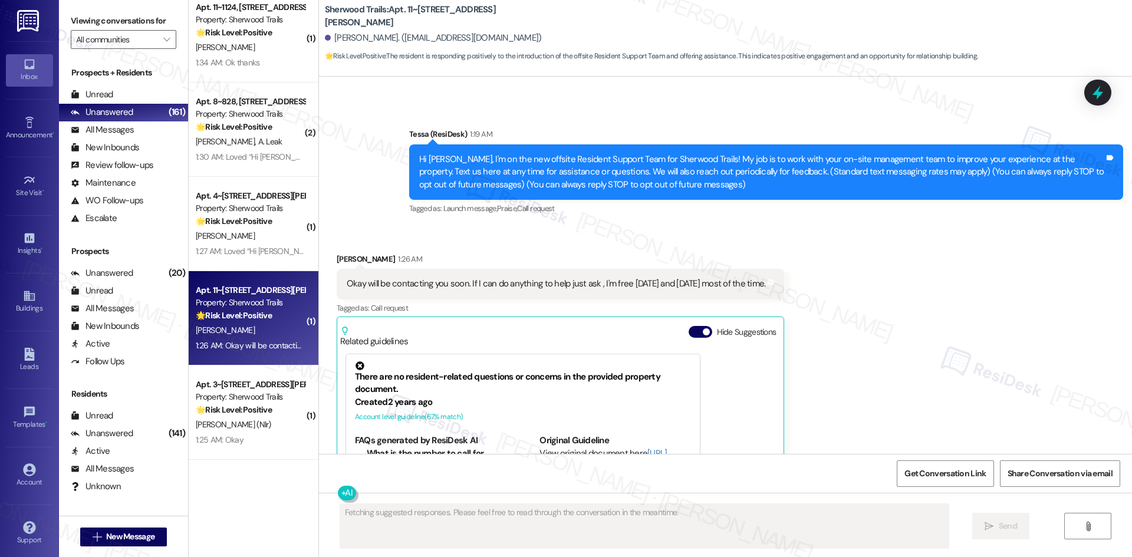
scroll to position [1, 0]
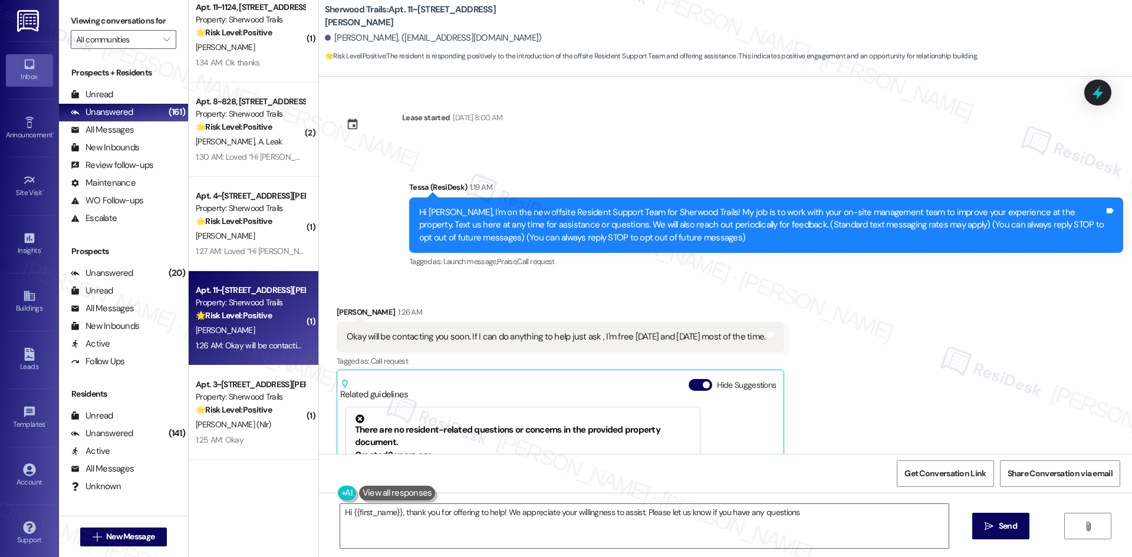
type textarea "Hi {{first_name}}, thank you for offering to help! We appreciate your willingne…"
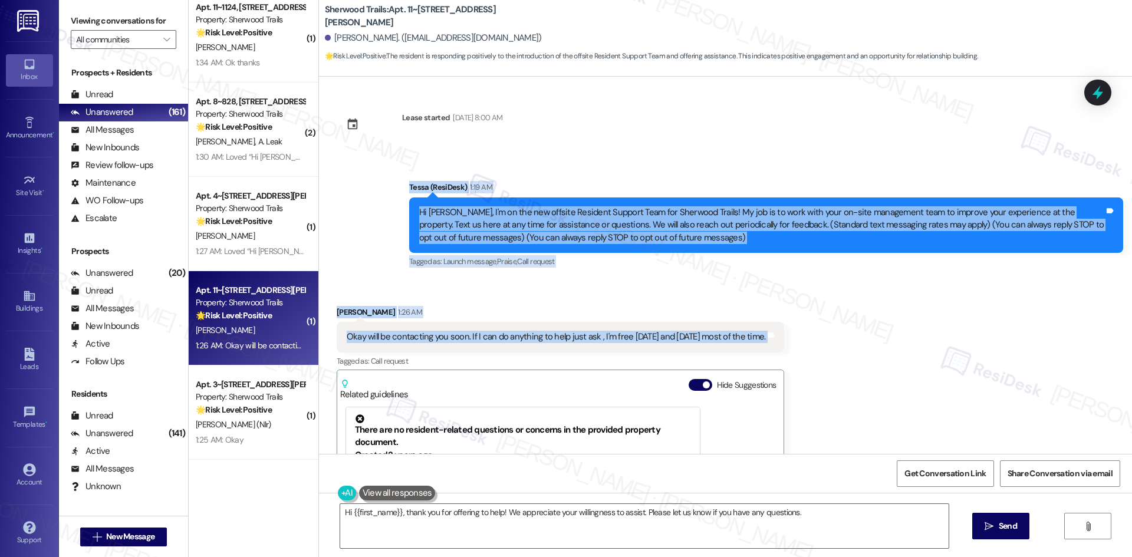
drag, startPoint x: 373, startPoint y: 180, endPoint x: 819, endPoint y: 325, distance: 469.3
click at [825, 347] on div "Lease started Oct 01, 2024 at 8:00 AM Announcement, sent via SMS Tessa (ResiDes…" at bounding box center [725, 265] width 813 height 377
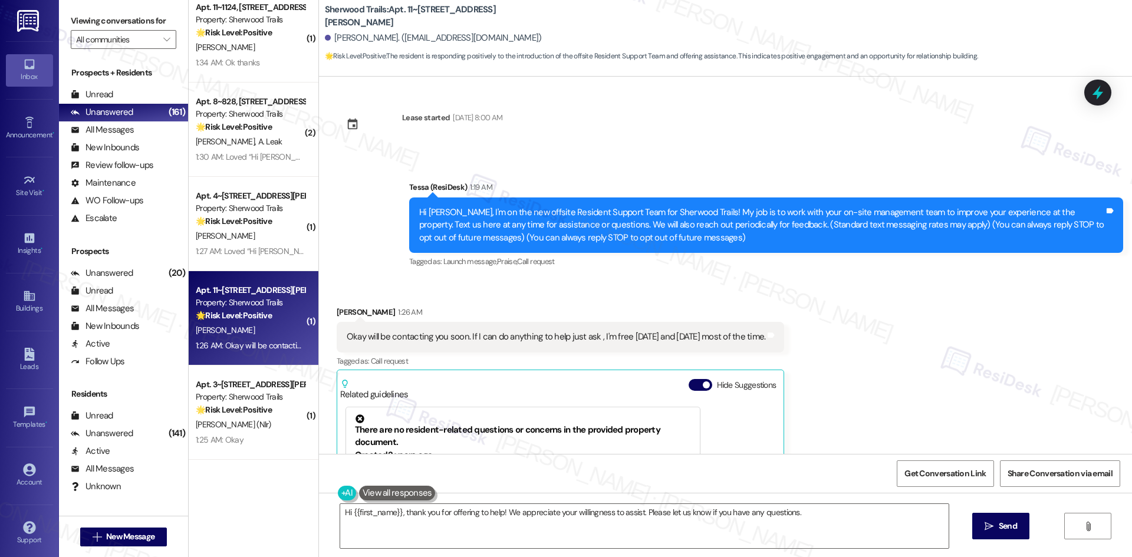
click at [926, 397] on div "Received via SMS Wayne Mooney 1:26 AM Okay will be contacting you soon. If I ca…" at bounding box center [725, 454] width 813 height 351
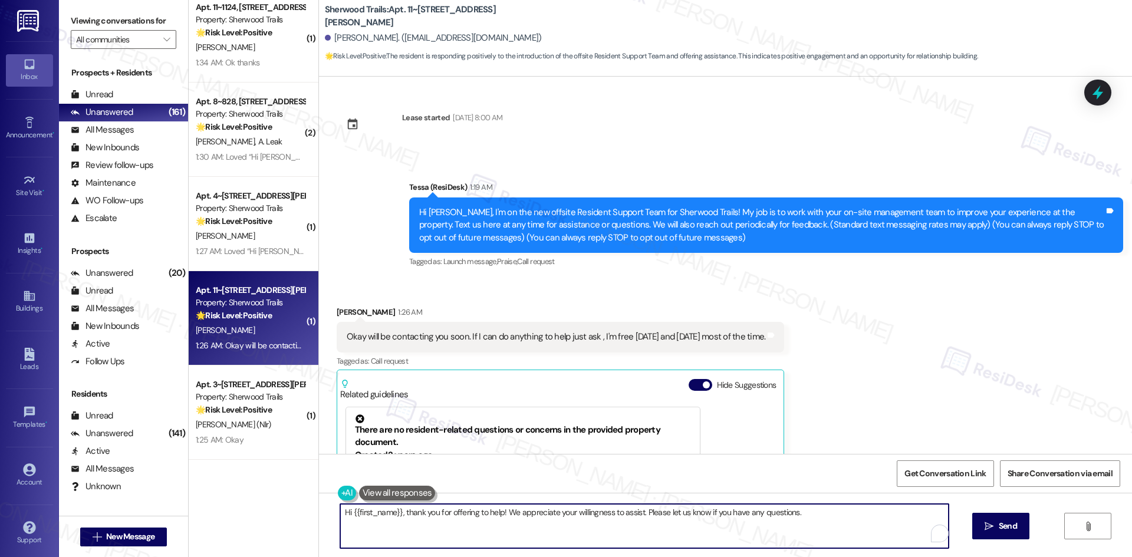
click at [423, 538] on textarea "Hi {{first_name}}, thank you for offering to help! We appreciate your willingne…" at bounding box center [644, 526] width 608 height 44
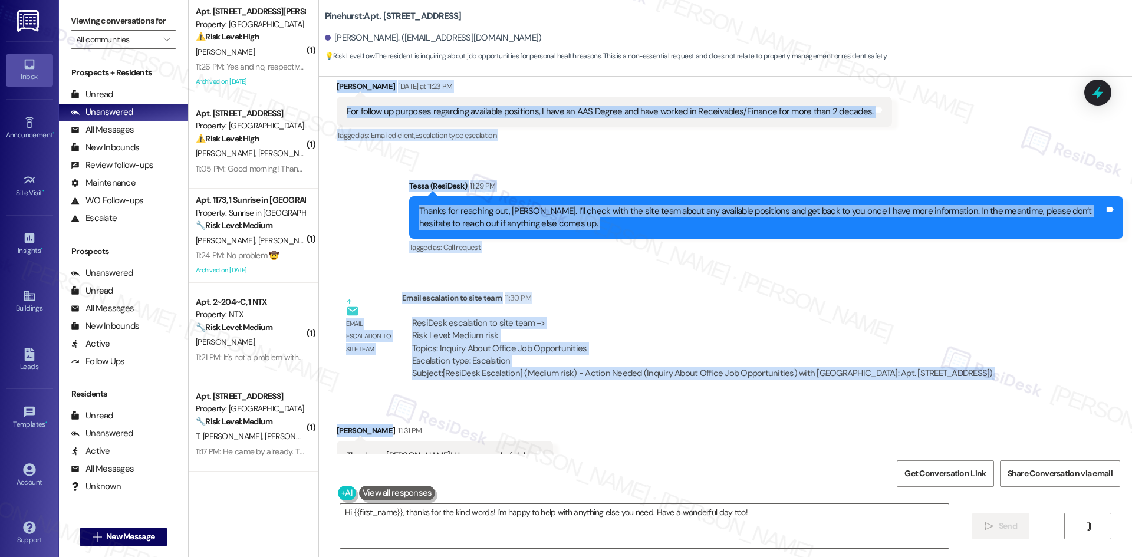
scroll to position [589, 0]
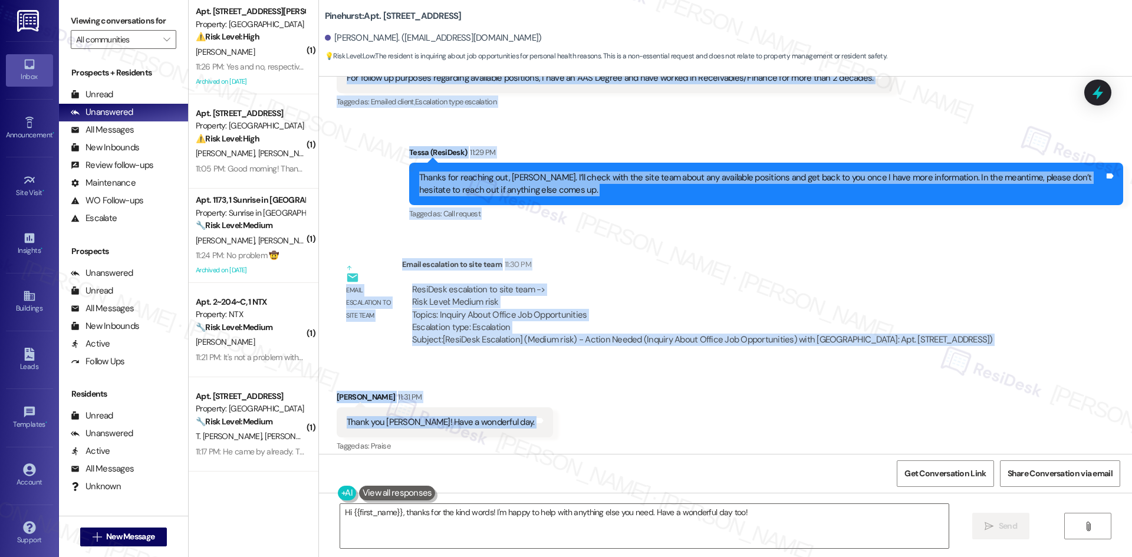
drag, startPoint x: 319, startPoint y: 102, endPoint x: 549, endPoint y: 423, distance: 394.2
click at [549, 423] on div "Lease started [DATE] 8:00 AM Announcement, sent via SMS Tessa (ResiDesk) [DATE]…" at bounding box center [725, 265] width 813 height 377
copy div "Loremi Dolor Sitametco ad 08:14 EL Sed doeius te incididu utlaboree doloremag a…"
drag, startPoint x: 648, startPoint y: 280, endPoint x: 633, endPoint y: 342, distance: 63.6
click at [648, 280] on div "ResiDesk escalation to site team -> Risk Level: Medium risk Topics: Inquiry Abo…" at bounding box center [702, 315] width 601 height 81
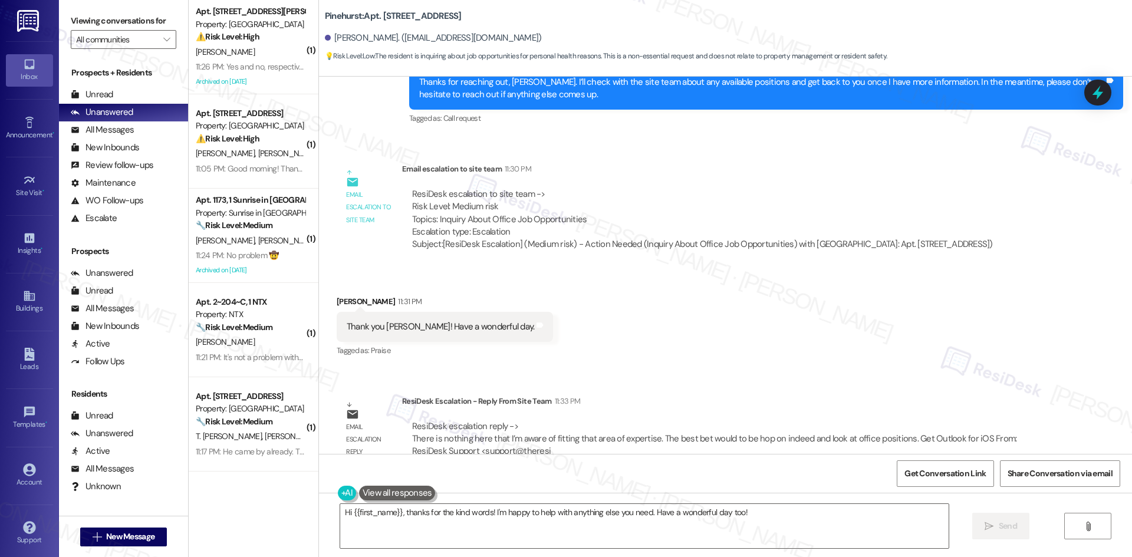
scroll to position [707, 0]
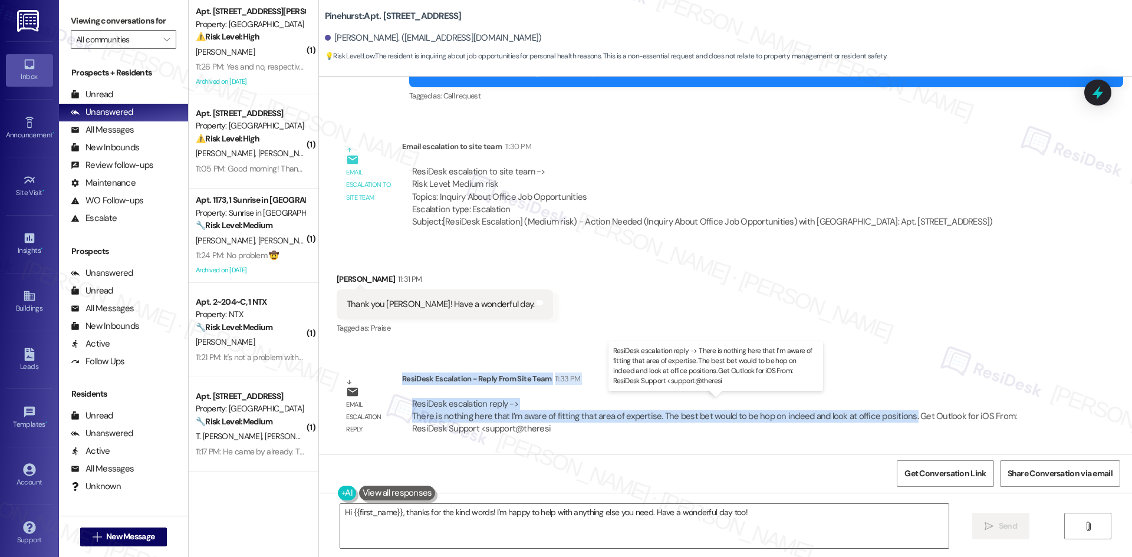
drag, startPoint x: 393, startPoint y: 379, endPoint x: 897, endPoint y: 420, distance: 505.6
click at [897, 420] on div "ResiDesk Escalation - Reply From Site Team 11:33 PM ResiDesk escalation reply -…" at bounding box center [726, 408] width 648 height 72
copy div "ResiDesk Escalation - Reply From Site Team 11:33 PM ResiDesk escalation reply -…"
click at [495, 522] on textarea "Hi {{first_name}}, thanks for the kind words! I'm happy to help with anything e…" at bounding box center [644, 526] width 608 height 44
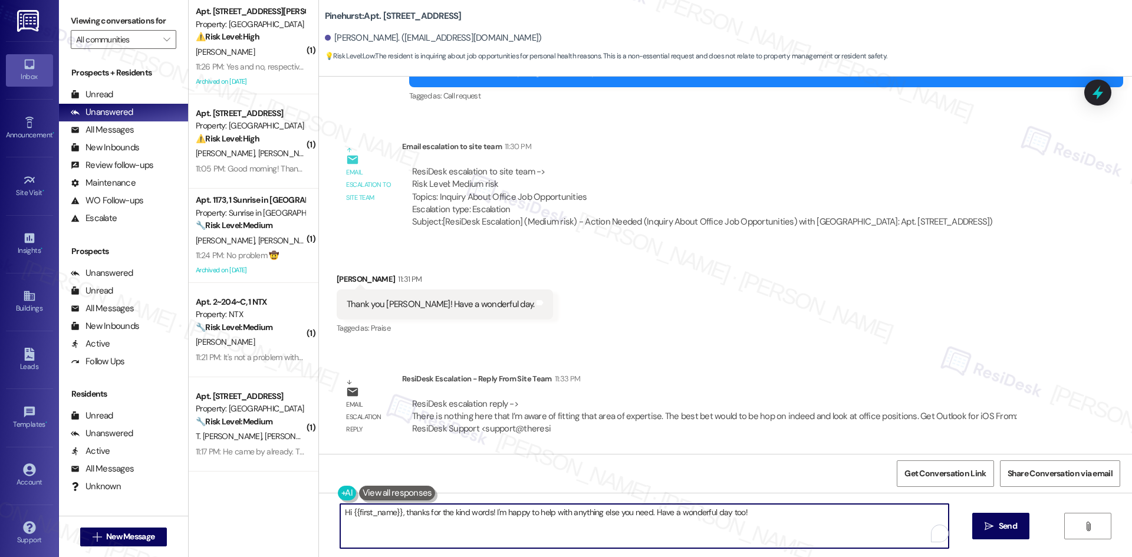
paste textarea "[PERSON_NAME]—thanks again for reaching out. The site team shared that there ar…"
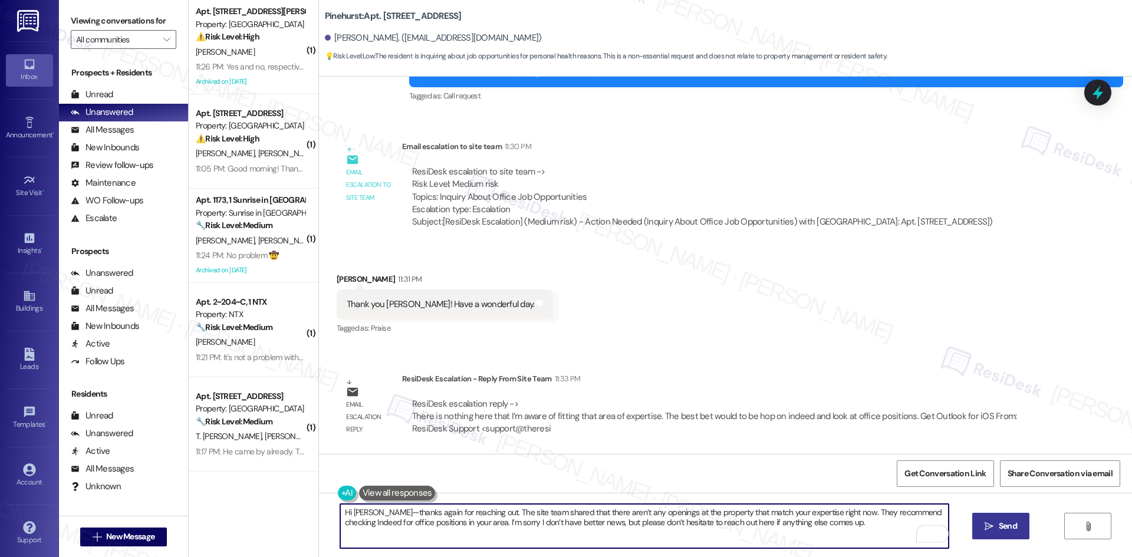
type textarea "Hi Roslyn—thanks again for reaching out. The site team shared that there aren’t…"
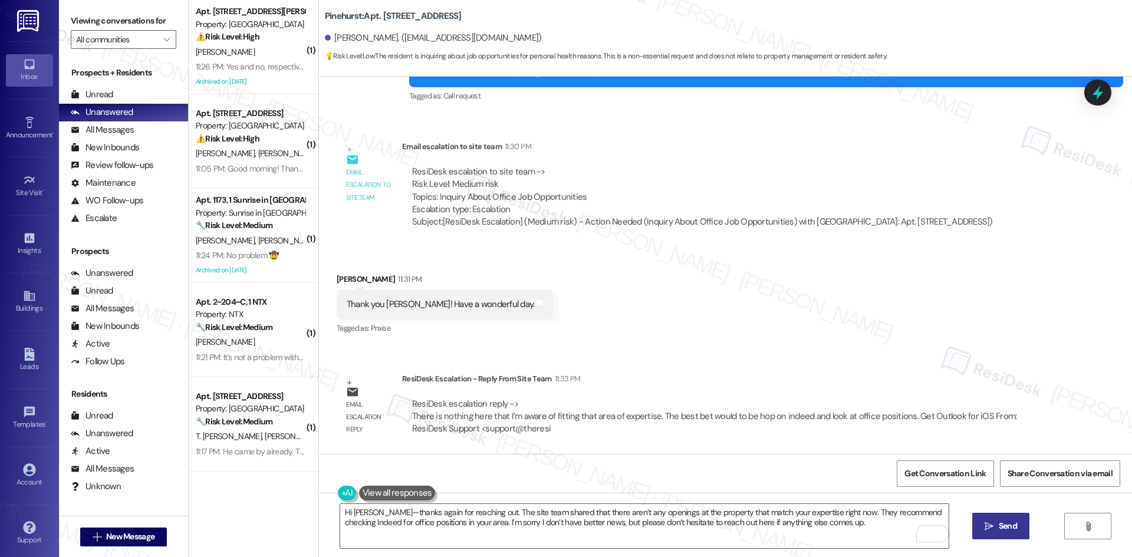
click at [993, 529] on span " Send" at bounding box center [1000, 526] width 37 height 12
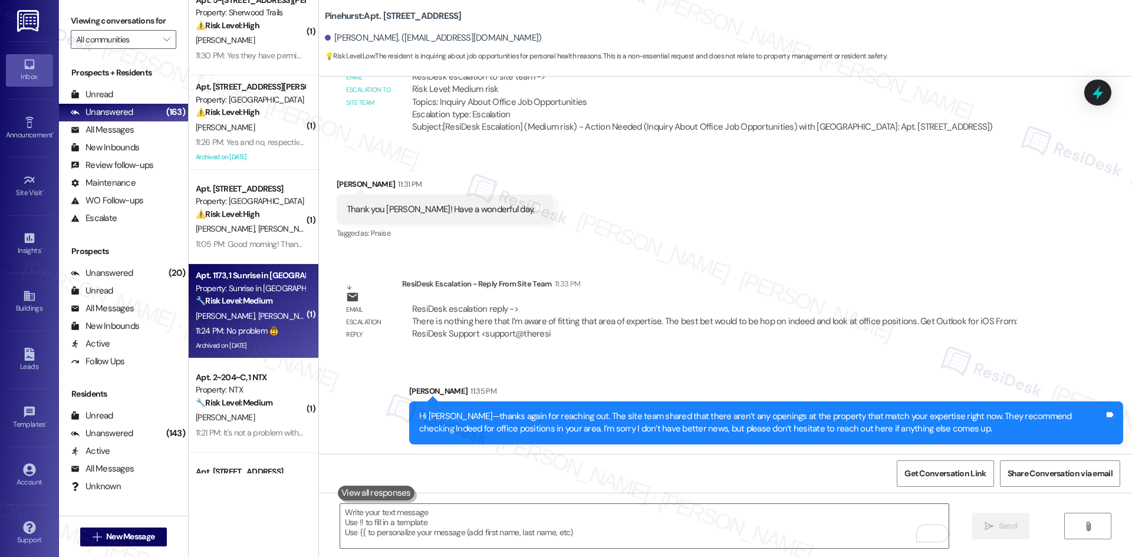
scroll to position [0, 0]
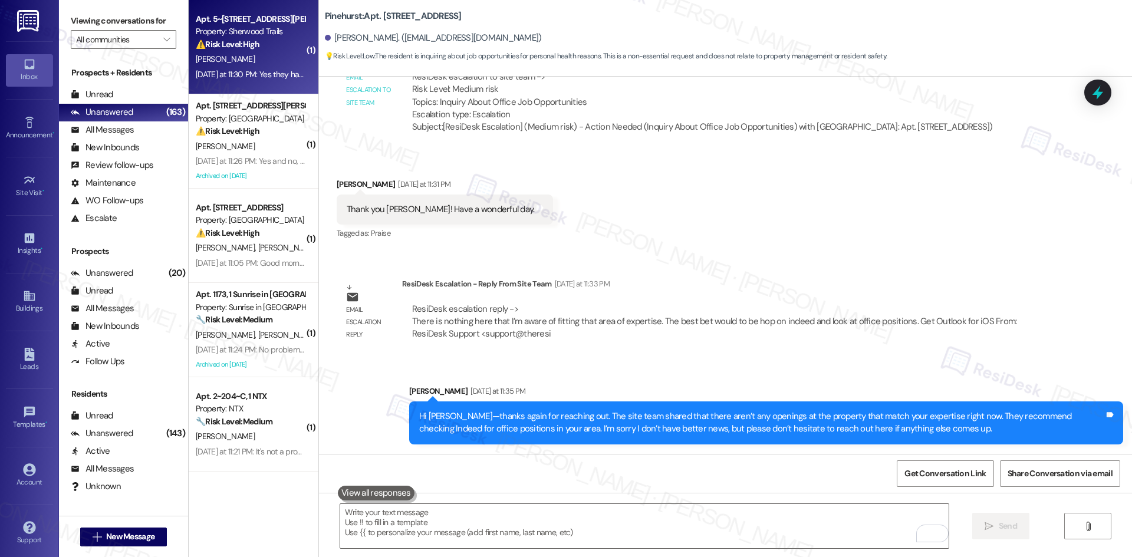
click at [262, 57] on div "S. Eperson" at bounding box center [250, 59] width 111 height 15
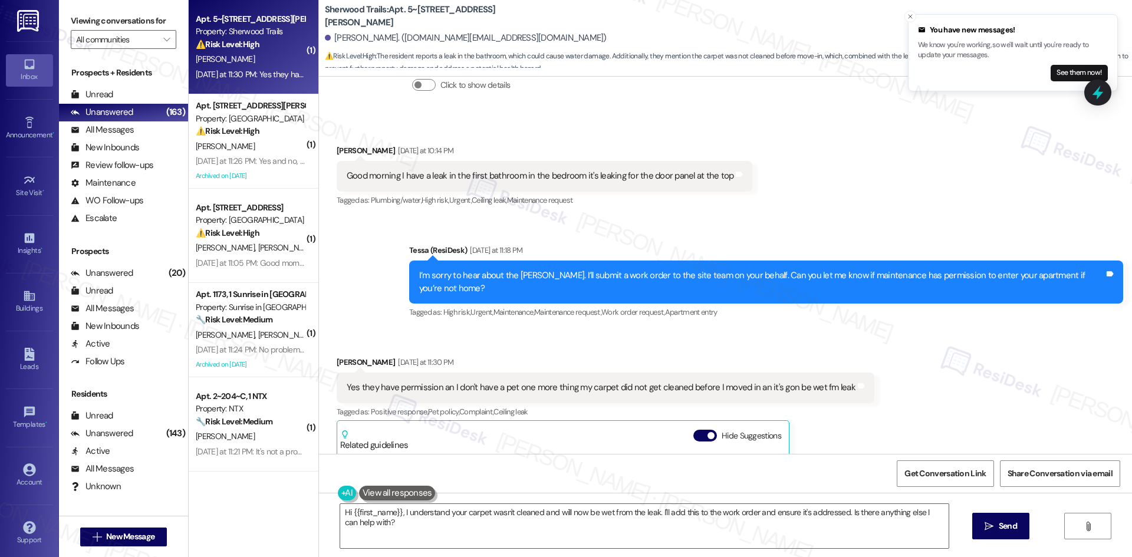
scroll to position [1083, 0]
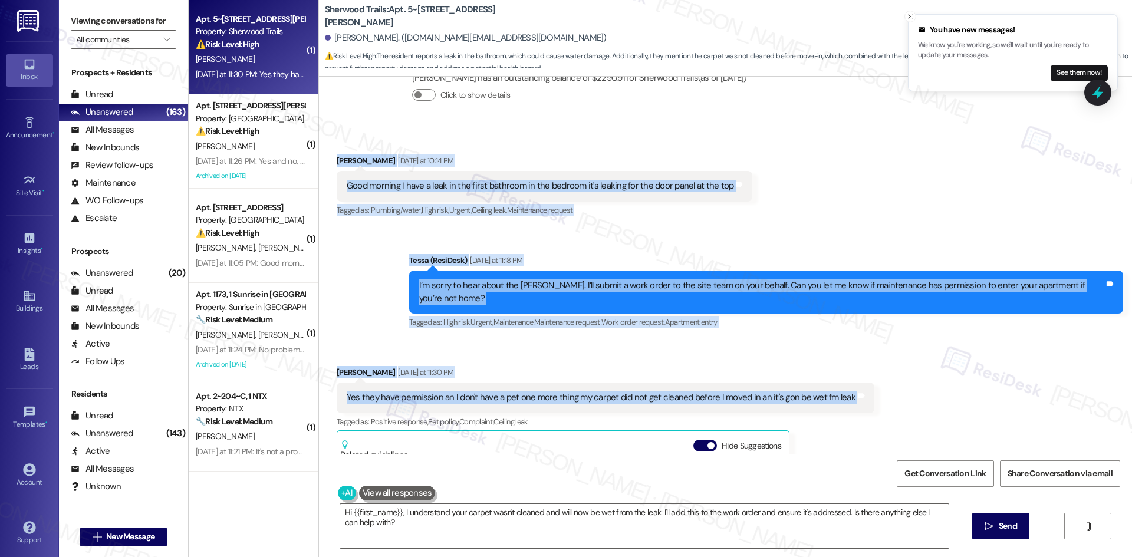
drag, startPoint x: 320, startPoint y: 139, endPoint x: 942, endPoint y: 391, distance: 671.0
click at [942, 391] on div "Announcement, sent via SMS Tessa (ResiDesk) Yesterday at 1:24 AM Hi Stephanie, …" at bounding box center [725, 265] width 813 height 377
copy div "Stephanie Eperson Yesterday at 10:14 PM Good morning I have a leak in the first…"
click at [523, 146] on div "Received via SMS Stephanie Eperson Yesterday at 10:14 PM Good morning I have a …" at bounding box center [545, 187] width 434 height 82
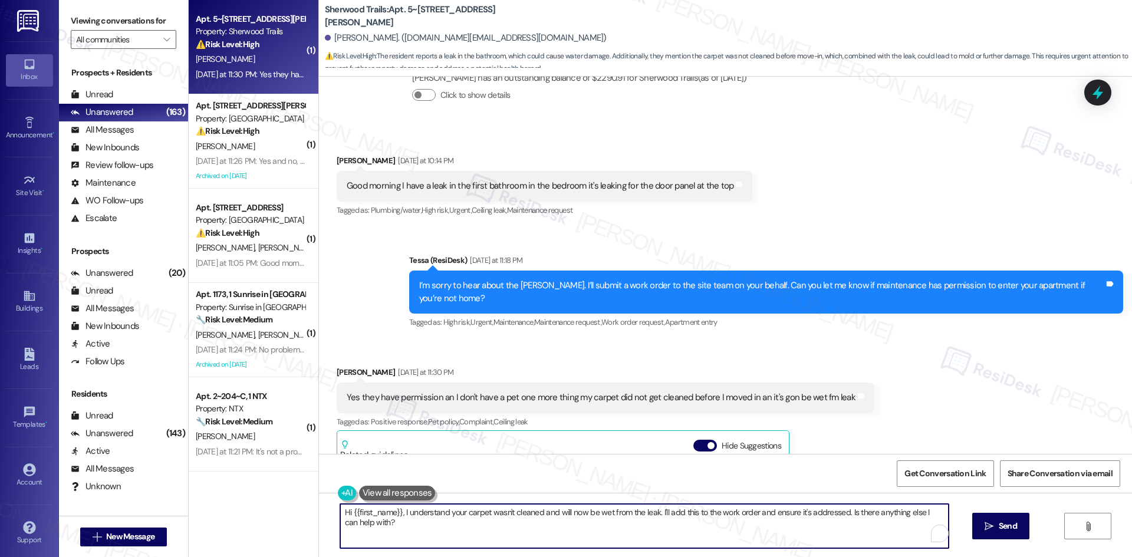
click at [487, 520] on textarea "Hi {{first_name}}, I understand your carpet wasn't cleaned and will now be wet …" at bounding box center [644, 526] width 608 height 44
paste textarea "Thank you for confirming, Stephanie. I’ll let the site team know about the leak…"
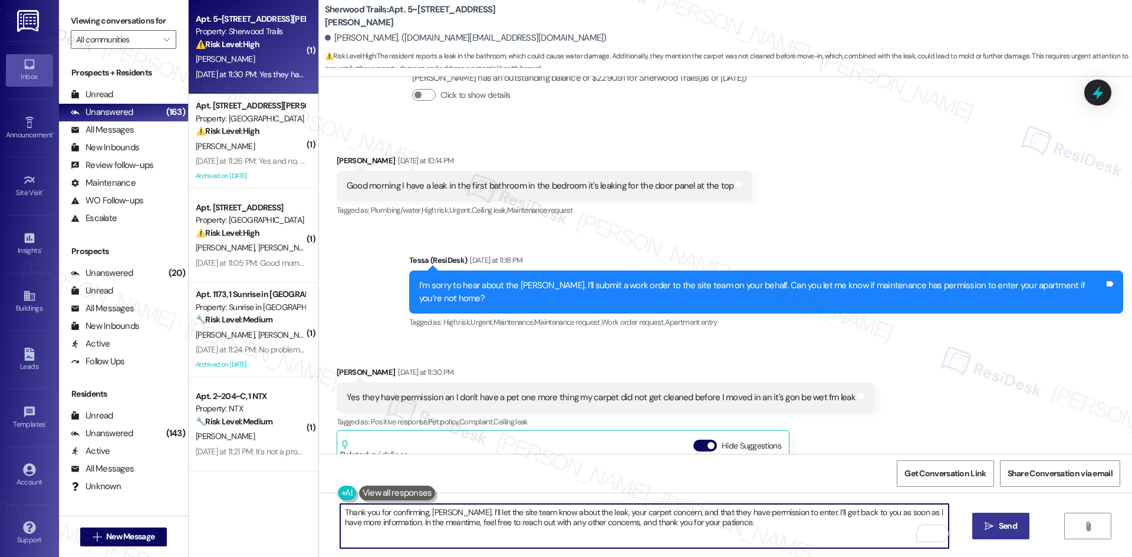
type textarea "Thank you for confirming, Stephanie. I’ll let the site team know about the leak…"
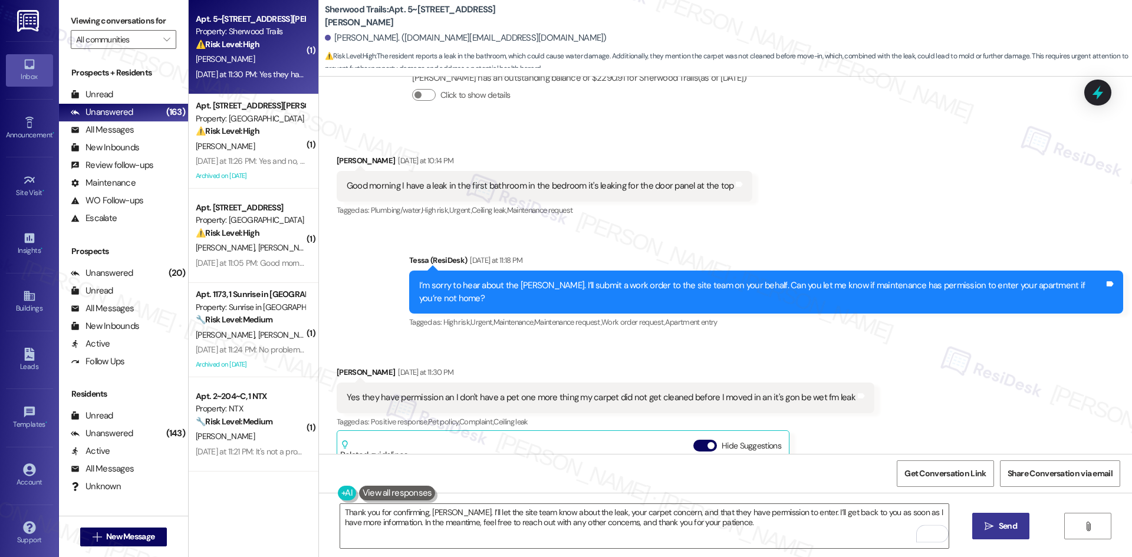
click at [1014, 533] on button " Send" at bounding box center [1000, 526] width 57 height 27
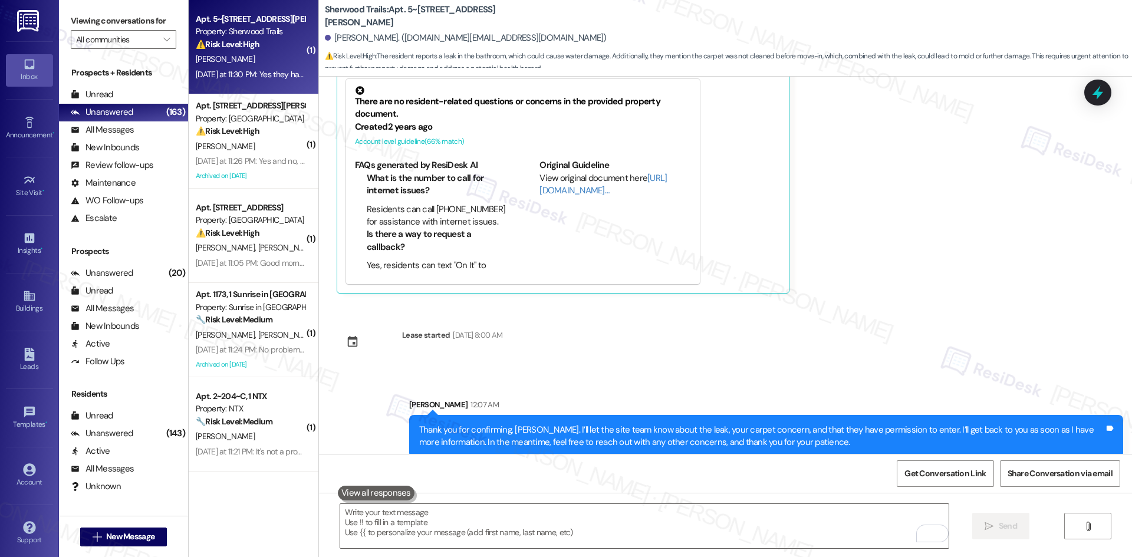
scroll to position [1472, 0]
click at [859, 247] on div "Received via SMS Stephanie Eperson Yesterday at 11:30 PM Yes they have permissi…" at bounding box center [605, 135] width 555 height 334
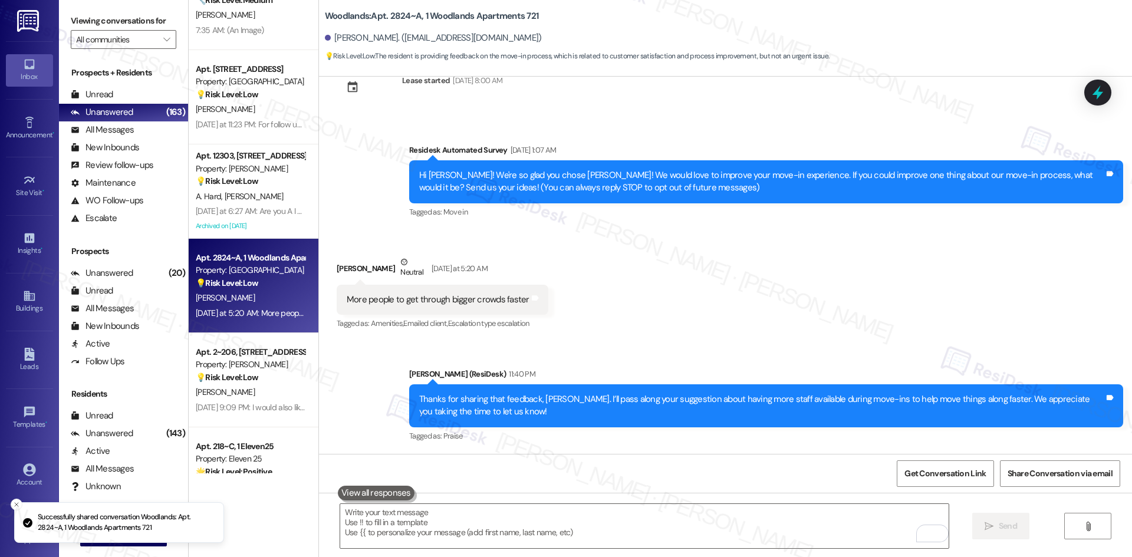
scroll to position [943, 0]
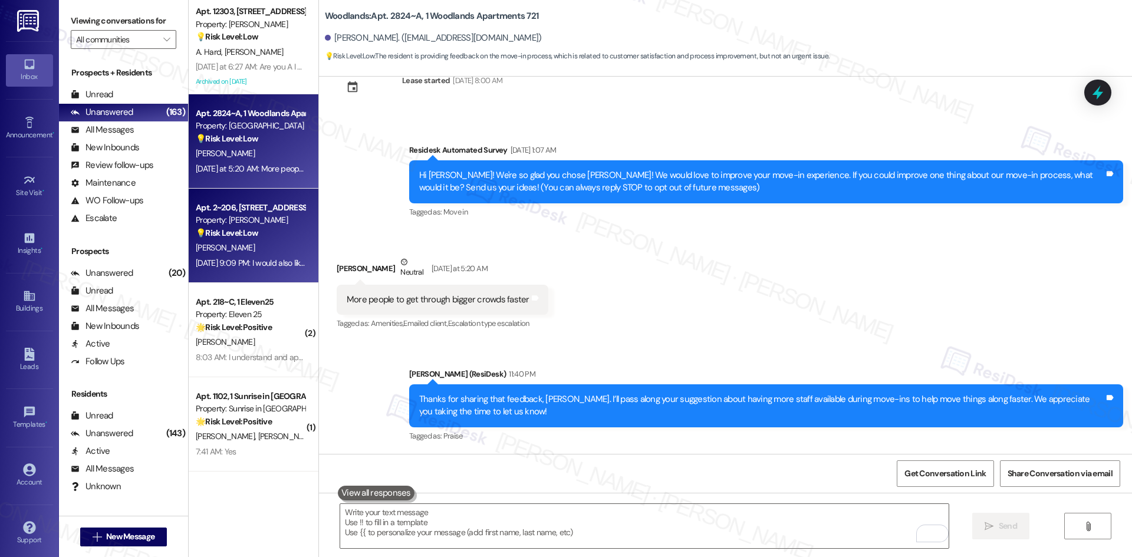
click at [257, 239] on div "💡 Risk Level: Low The resident is requesting paint for touch-ups, which is a co…" at bounding box center [250, 233] width 109 height 12
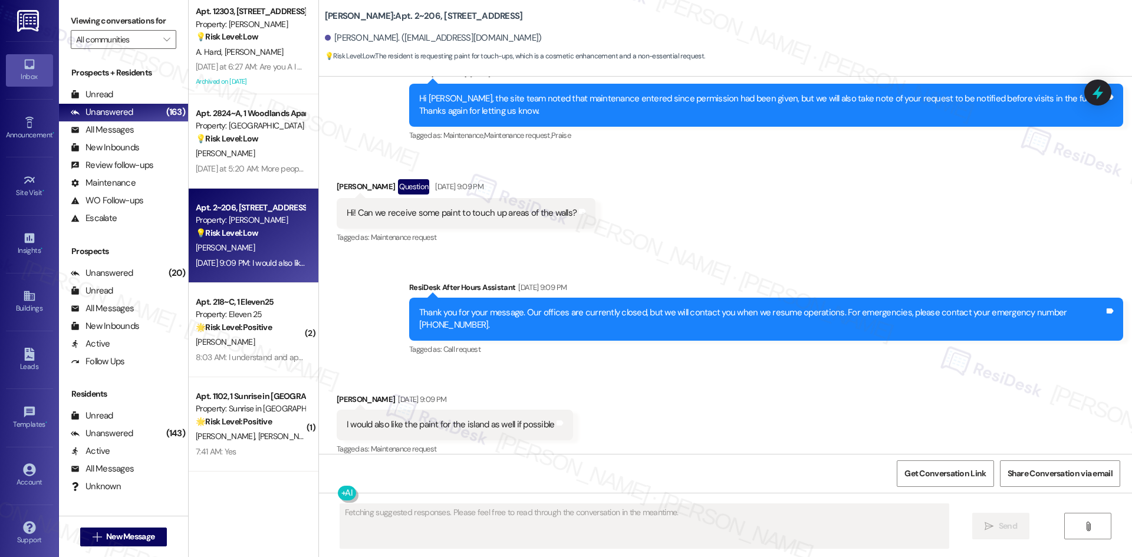
scroll to position [2982, 0]
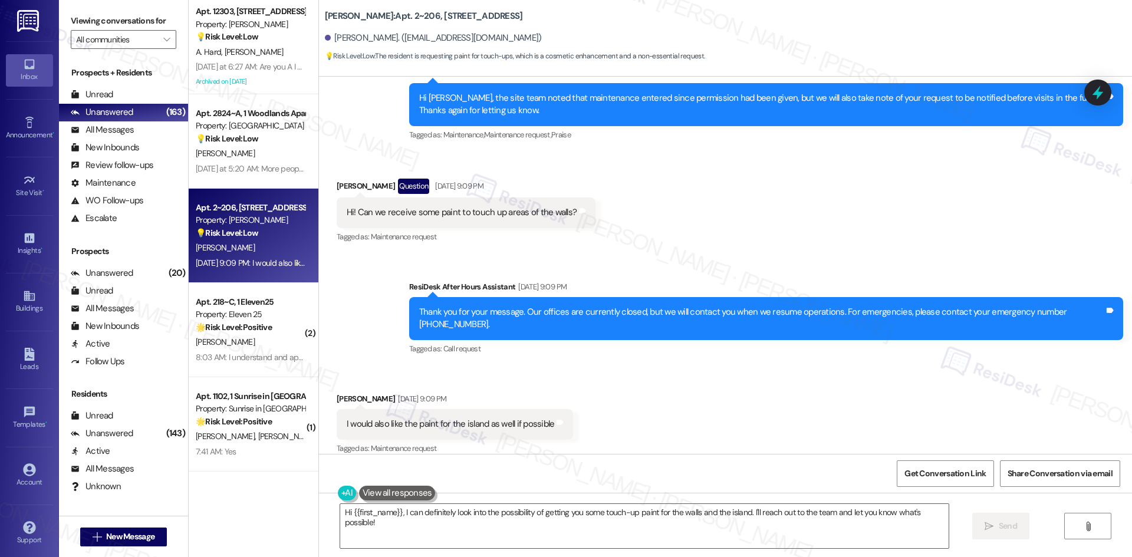
click at [334, 278] on div "Sent via SMS ResiDesk After Hours Assistant [DATE] 9:09 PM Thank you for your m…" at bounding box center [725, 310] width 813 height 112
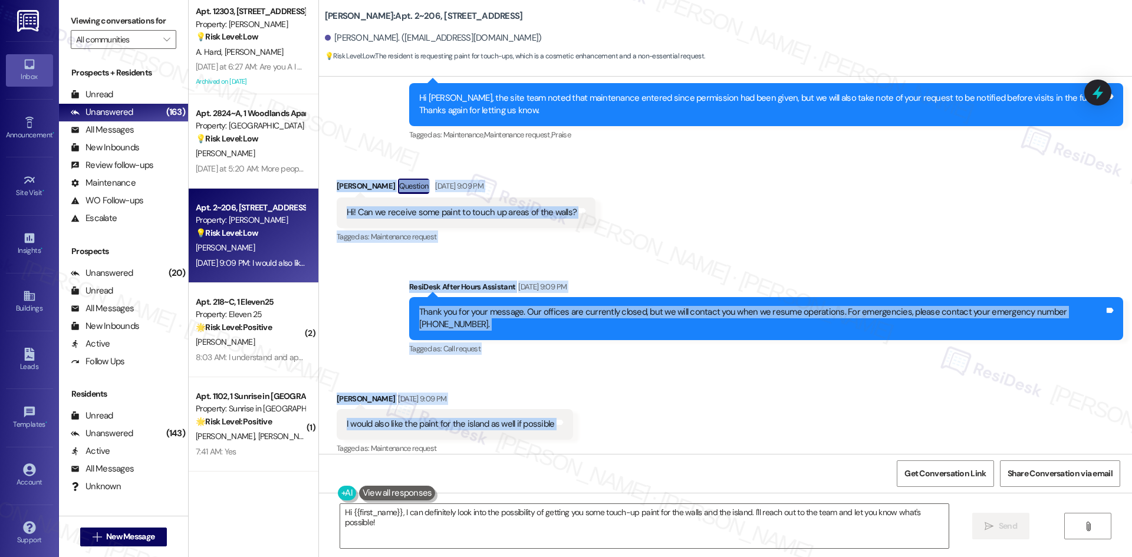
drag, startPoint x: 316, startPoint y: 166, endPoint x: 605, endPoint y: 418, distance: 383.9
click at [606, 420] on div "Lease started [DATE] 8:00 AM Received via SMS [PERSON_NAME] Question [DATE] 8:2…" at bounding box center [725, 265] width 813 height 377
copy div "[PERSON_NAME] Question [DATE] 9:09 PM Hi! Can we receive some paint to touch up…"
click at [673, 196] on div "Received via SMS [PERSON_NAME] Question [DATE] 9:09 PM Hi! Can we receive some …" at bounding box center [725, 203] width 813 height 102
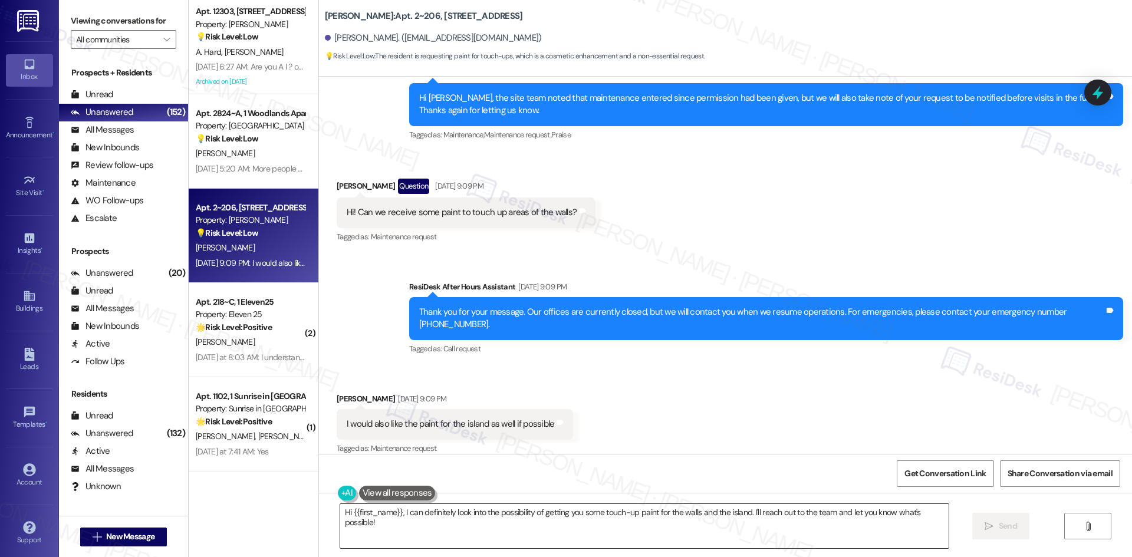
click at [470, 525] on textarea "Hi {{first_name}}, I can definitely look into the possibility of getting you so…" at bounding box center [644, 526] width 608 height 44
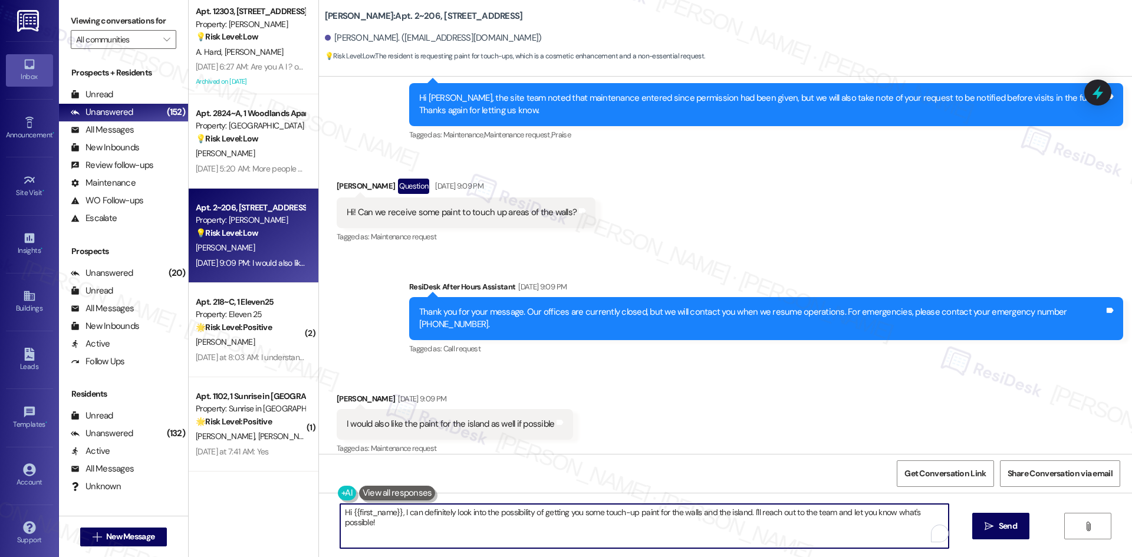
paste textarea "Thanks for reaching out, [PERSON_NAME]. I’ll check with the site team about get…"
type textarea "Thanks for reaching out, [PERSON_NAME]. I’ll check with the site team about get…"
click at [1001, 526] on span "Send" at bounding box center [1007, 526] width 18 height 12
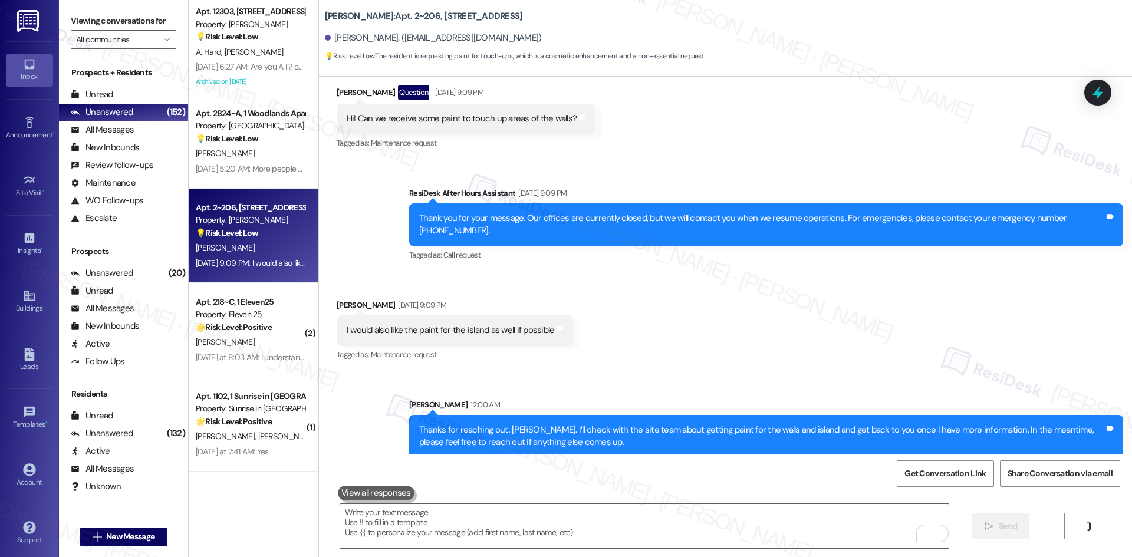
scroll to position [3076, 0]
click at [671, 343] on div "Received via SMS [PERSON_NAME] [DATE] 9:09 PM I would also like the paint for t…" at bounding box center [725, 322] width 813 height 100
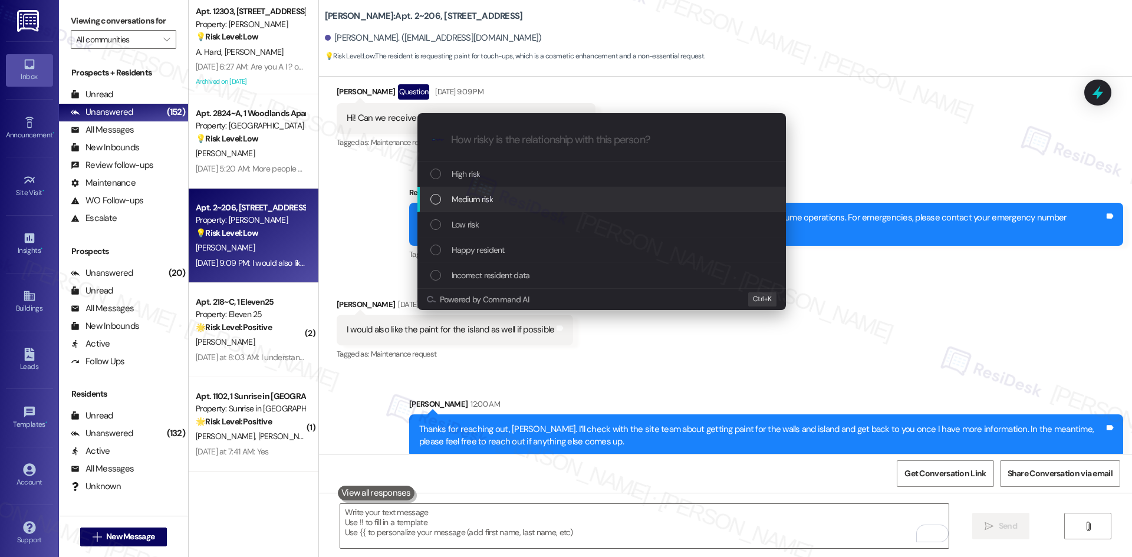
click at [497, 203] on div "Medium risk" at bounding box center [602, 199] width 345 height 13
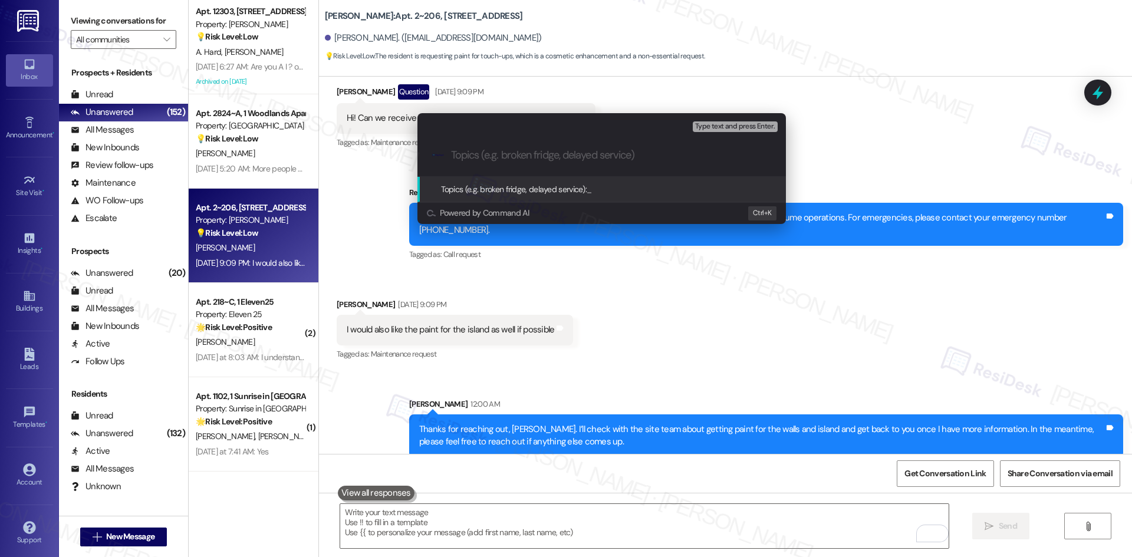
paste input "Request for Paint – Walls and Island"
type input "Request for Paint – Walls and Island"
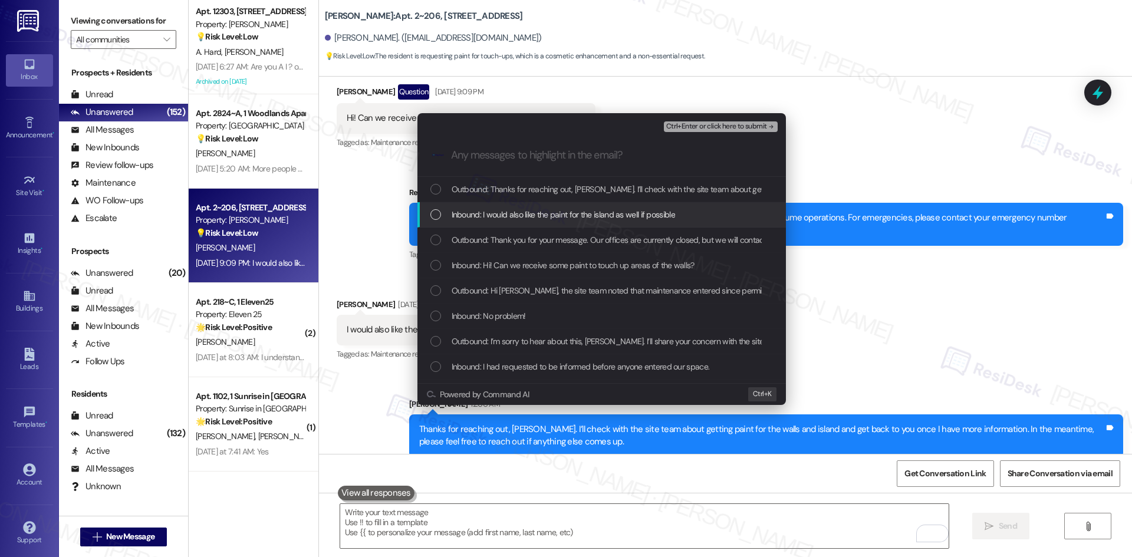
click at [536, 219] on span "Inbound: I would also like the paint for the island as well if possible" at bounding box center [562, 214] width 223 height 13
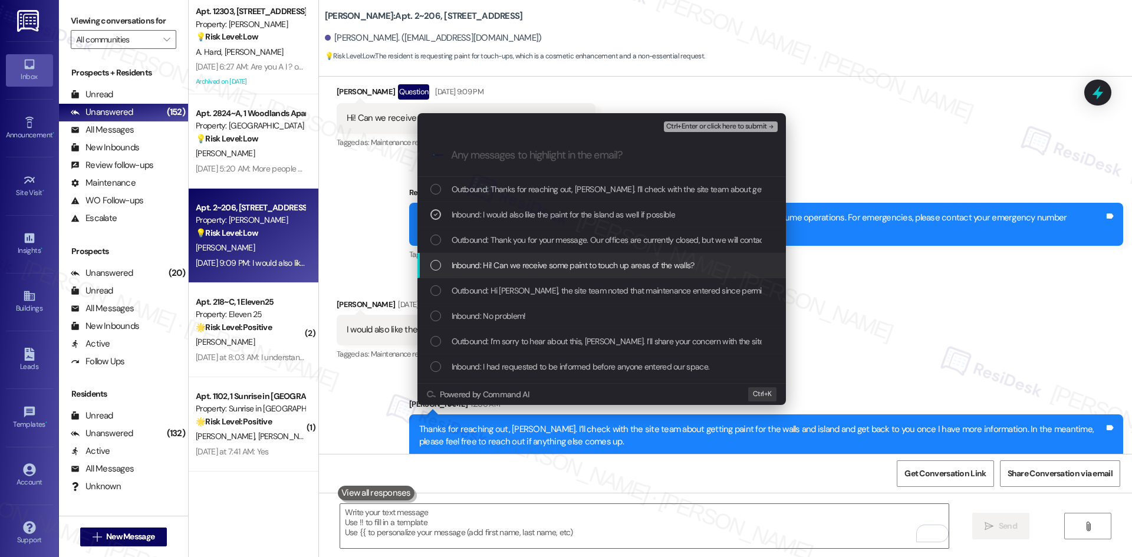
click at [538, 266] on span "Inbound: Hi! Can we receive some paint to touch up areas of the walls?" at bounding box center [572, 265] width 243 height 13
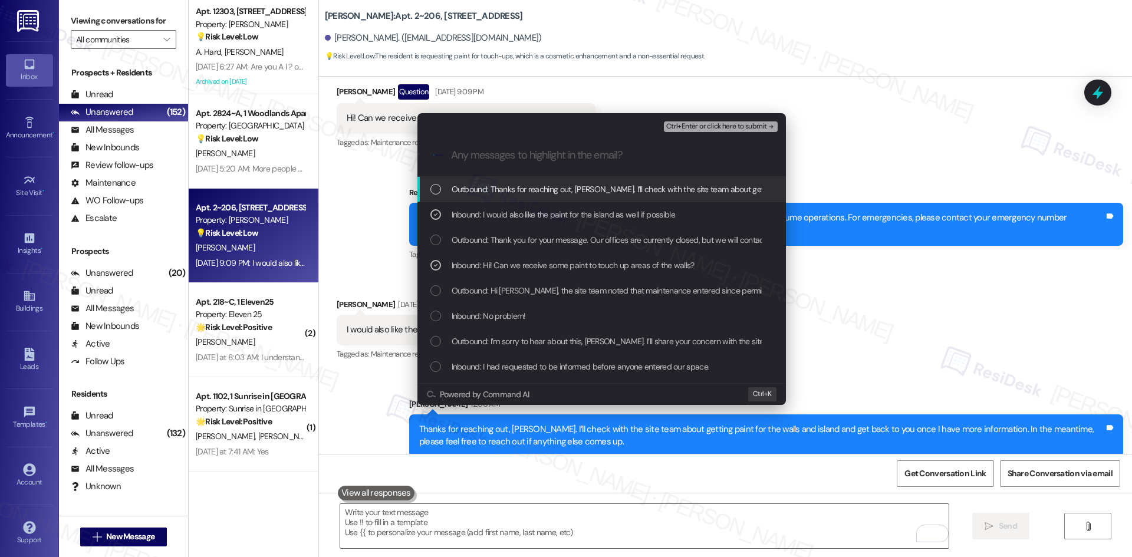
click at [751, 130] on span "Ctrl+Enter or click here to submit" at bounding box center [716, 127] width 101 height 8
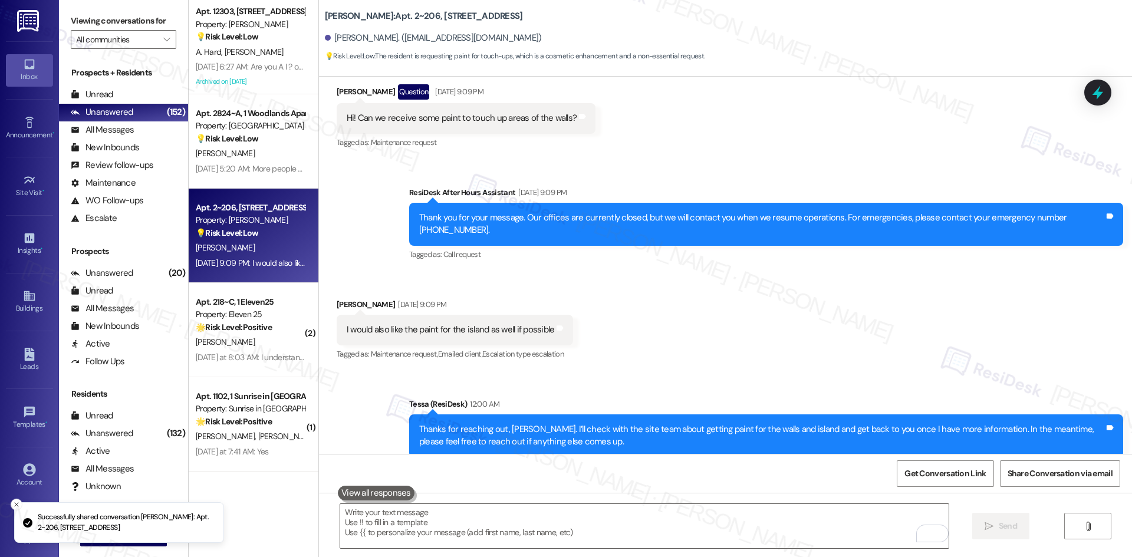
scroll to position [2981, 0]
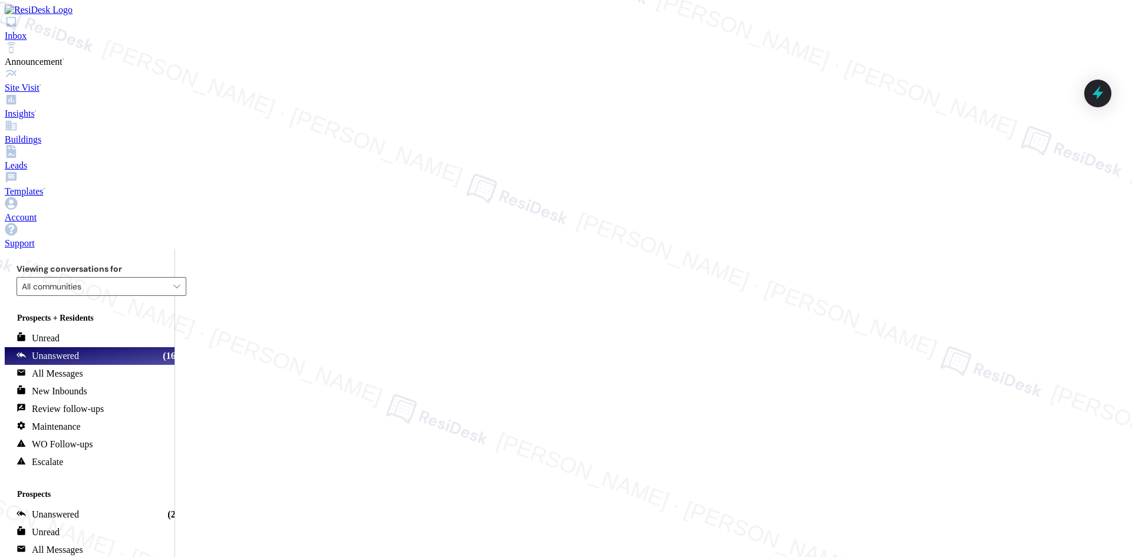
scroll to position [1, 0]
drag, startPoint x: 400, startPoint y: 512, endPoint x: 239, endPoint y: 515, distance: 160.9
drag, startPoint x: 440, startPoint y: 513, endPoint x: 575, endPoint y: 527, distance: 135.7
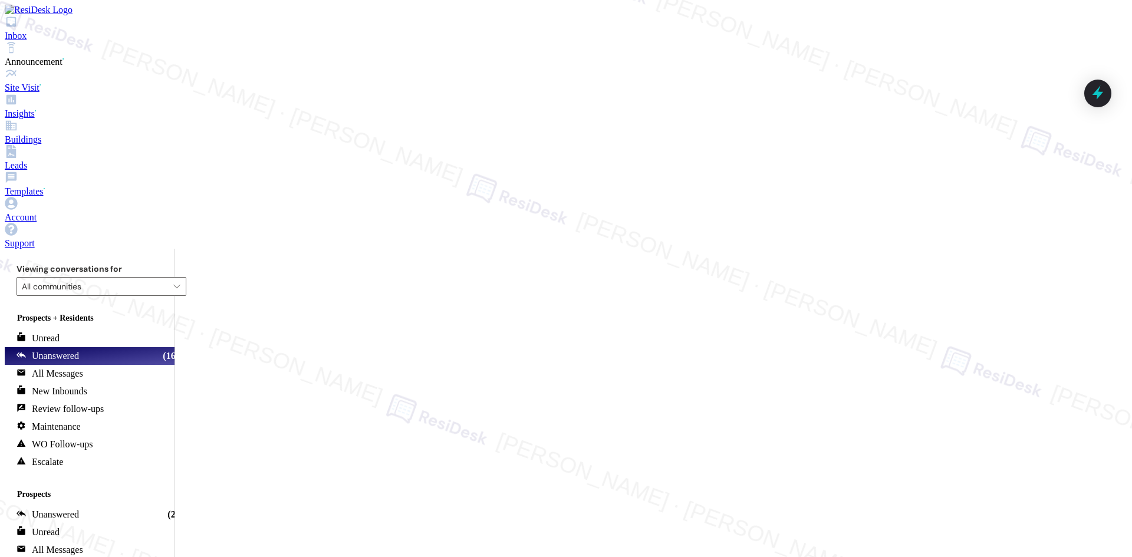
type textarea "Thank you for offering to help! We appreciate your willingness to assist. Pleas…"
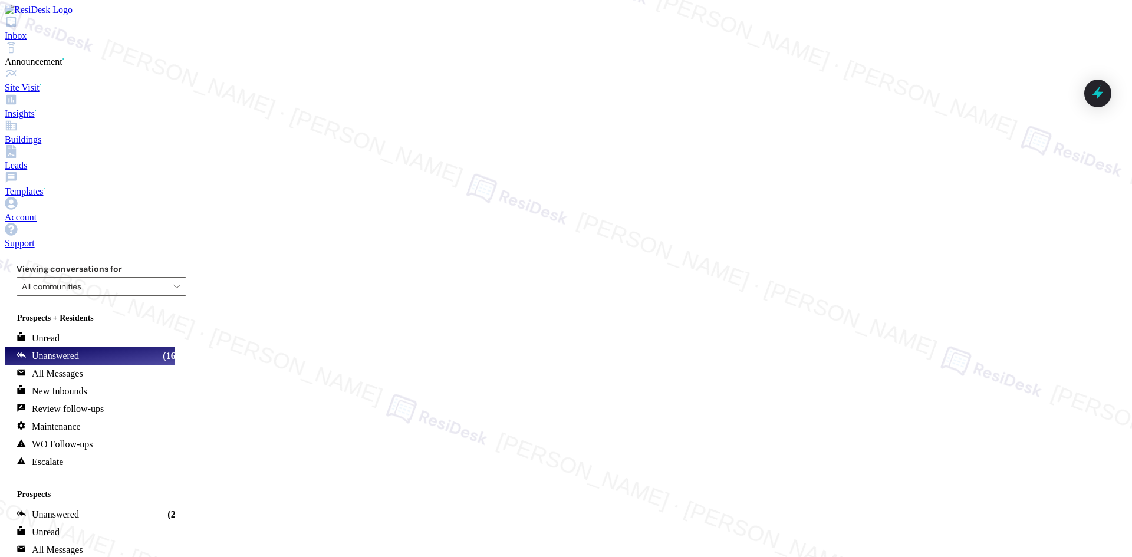
type textarea "Fetching suggested responses. Please feel free to read through the conversation…"
drag, startPoint x: 321, startPoint y: 271, endPoint x: 382, endPoint y: 304, distance: 69.9
copy div "O` Dire Henderson (Nlr) 1:25 AM Okay"
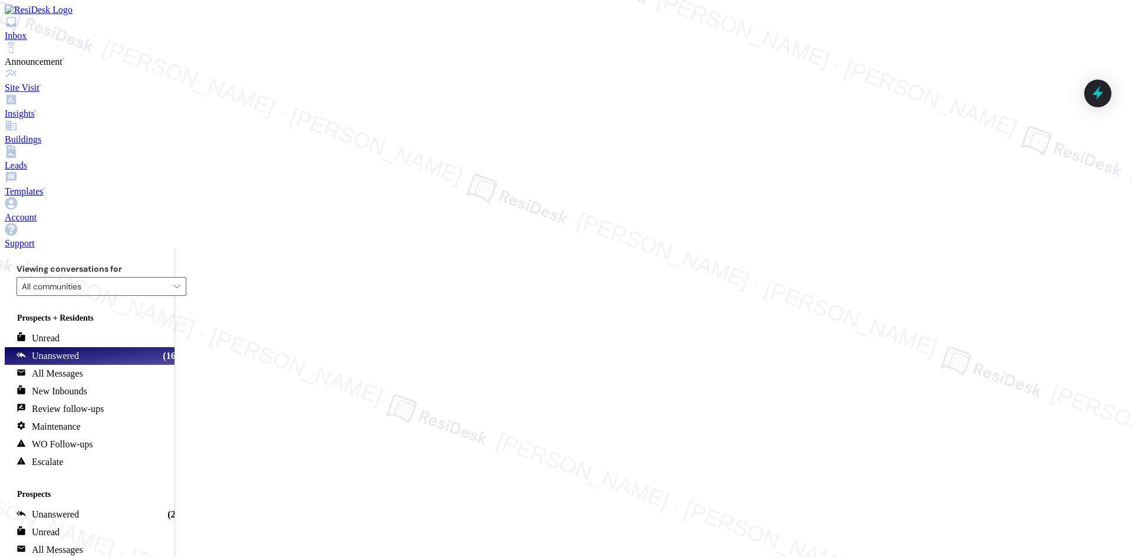
drag, startPoint x: 363, startPoint y: 150, endPoint x: 475, endPoint y: 315, distance: 199.4
copy div "Tessa (ResiDesk) 1:23 AM Hi O` Dire, I'm on the new offsite Resident Support Te…"
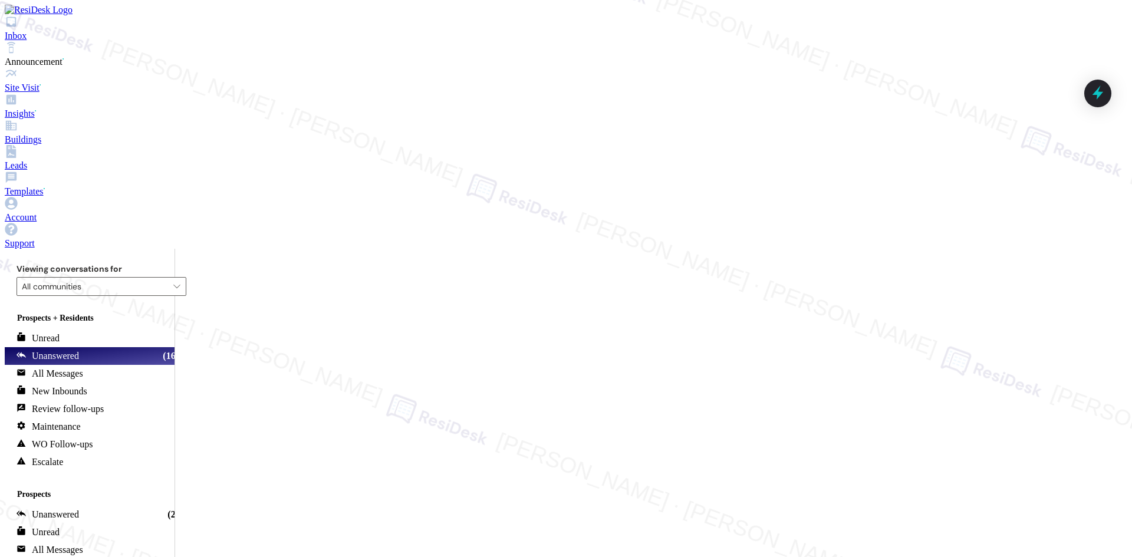
type textarea "Fetching suggested responses. Please feel free to read through the conversation…"
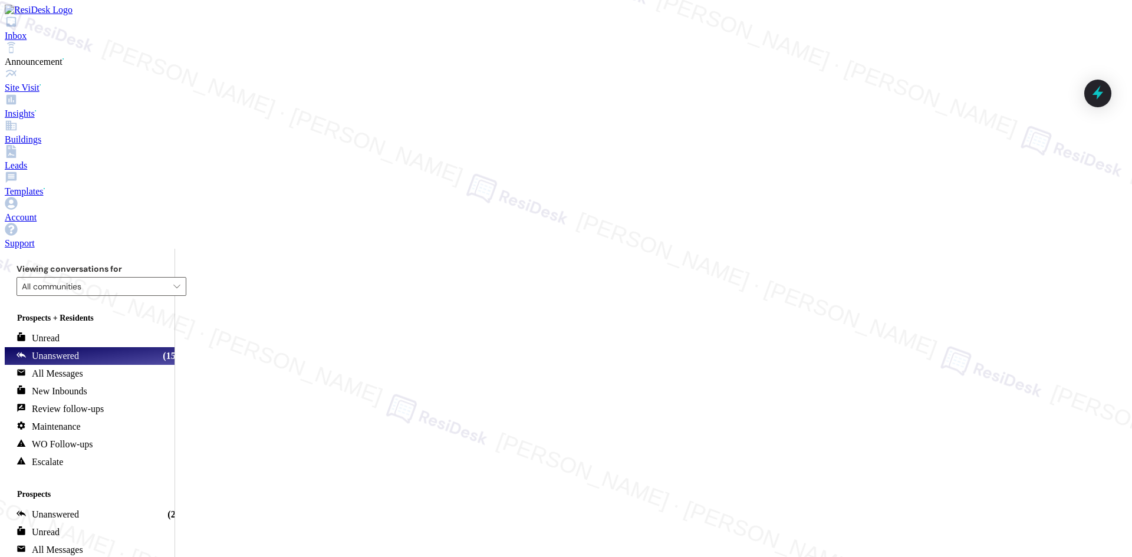
paste textarea "Thanks! Let us know if you need anything."
type textarea "Thanks! Let us know if you need anything."
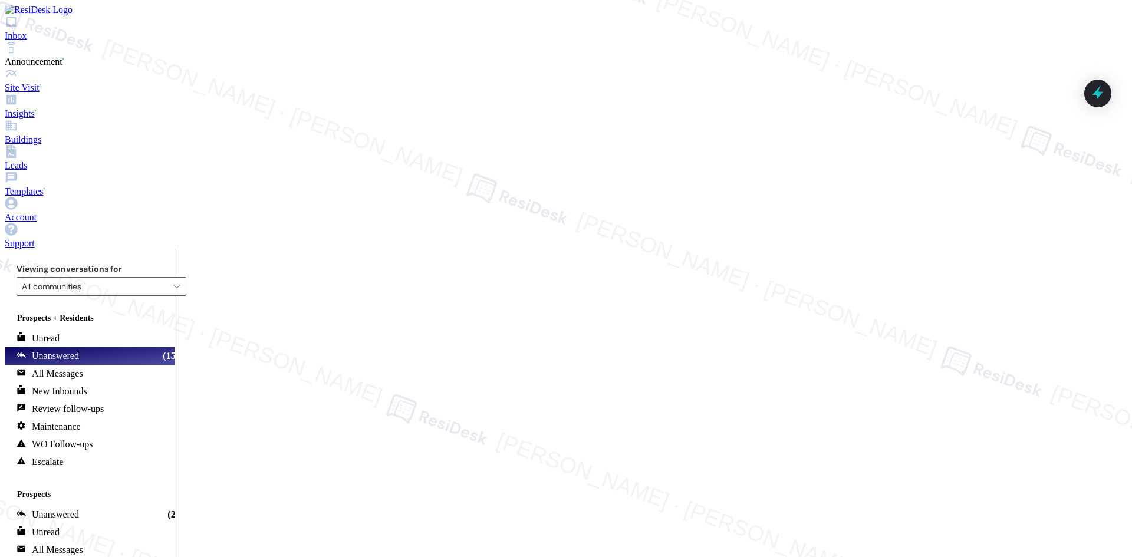
type textarea "Fetching suggested responses. Please feel free to read through the conversation…"
drag, startPoint x: 380, startPoint y: 169, endPoint x: 677, endPoint y: 416, distance: 385.9
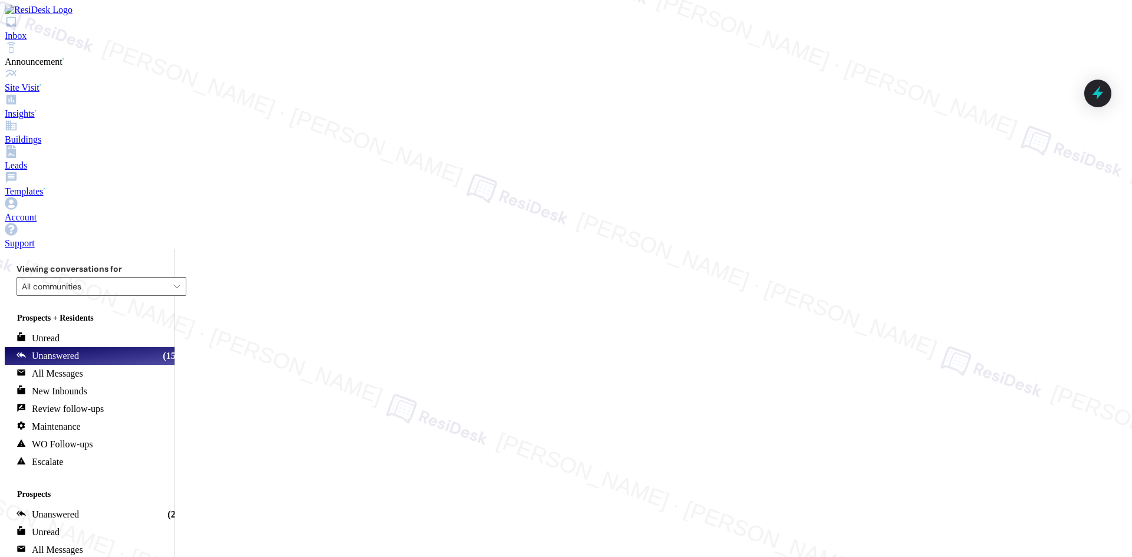
copy div "Tessa (ResiDesk) 1:21 AM Hi Anthony, I'm on the new offsite Resident Support Te…"
drag, startPoint x: 579, startPoint y: 365, endPoint x: 574, endPoint y: 370, distance: 7.1
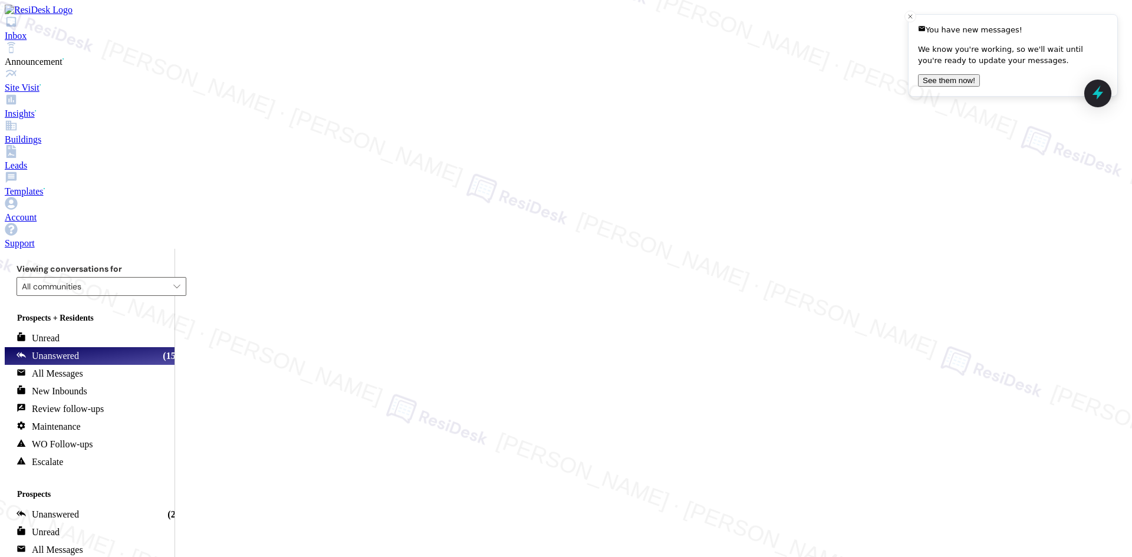
drag, startPoint x: 384, startPoint y: 169, endPoint x: 677, endPoint y: 400, distance: 373.2
copy div "Tessa (ResiDesk) 1:21 AM Hi Anthony, I'm on the new offsite Resident Support Te…"
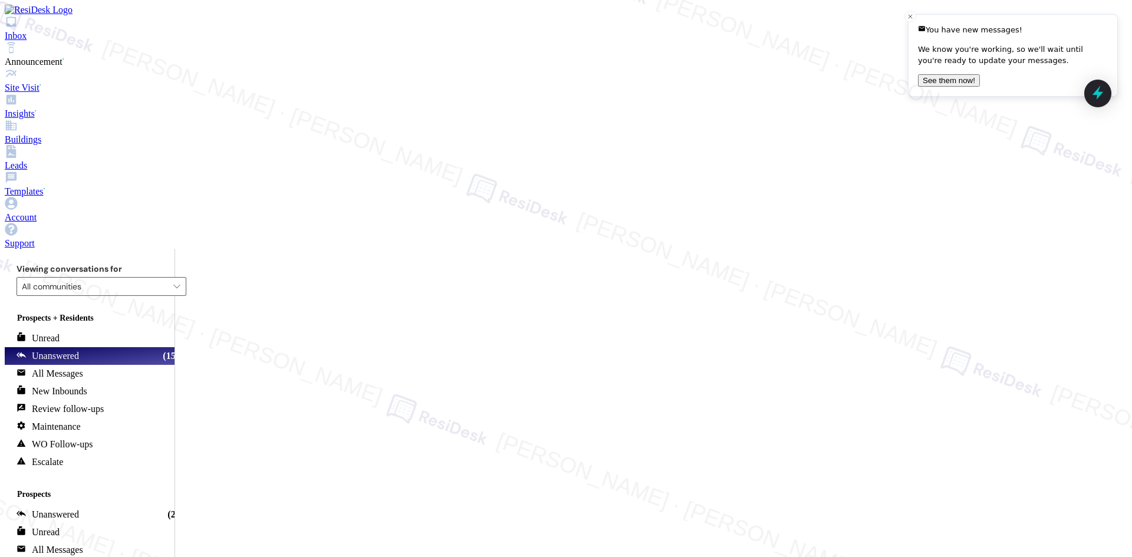
drag, startPoint x: 388, startPoint y: 176, endPoint x: 739, endPoint y: 377, distance: 404.2
drag, startPoint x: 540, startPoint y: 301, endPoint x: 728, endPoint y: 410, distance: 217.6
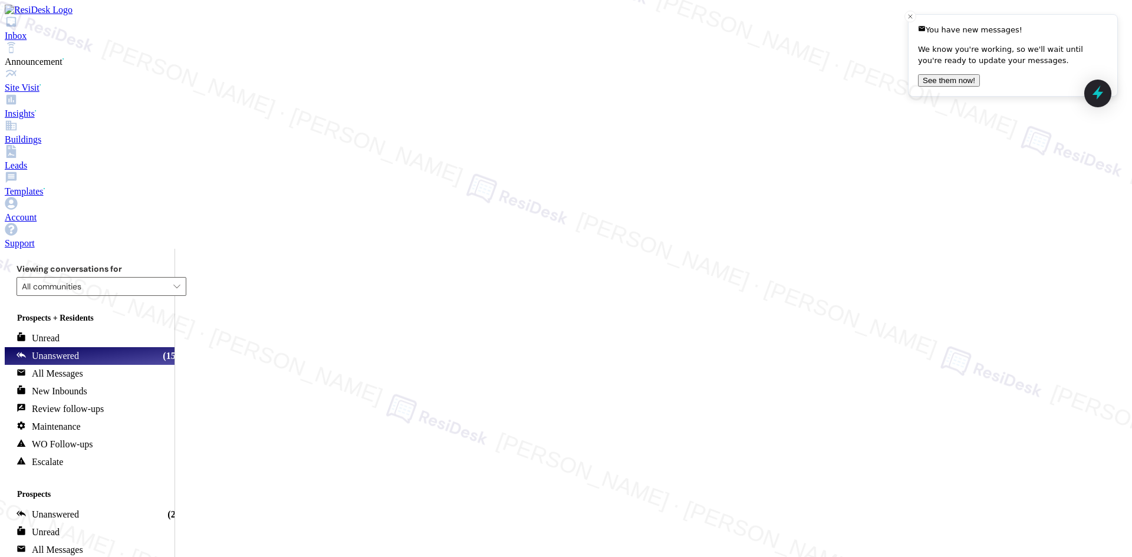
copy div "Tessa (ResiDesk) 1:21 AM Hi Anthony, I'm on the new offsite Resident Support Te…"
paste textarea "I’m so glad to hear that, Anthony! If you’d like, we’d really appreciate you sh…"
type textarea "I’m so glad to hear that, Anthony! If you’d like, we’d really appreciate you sh…"
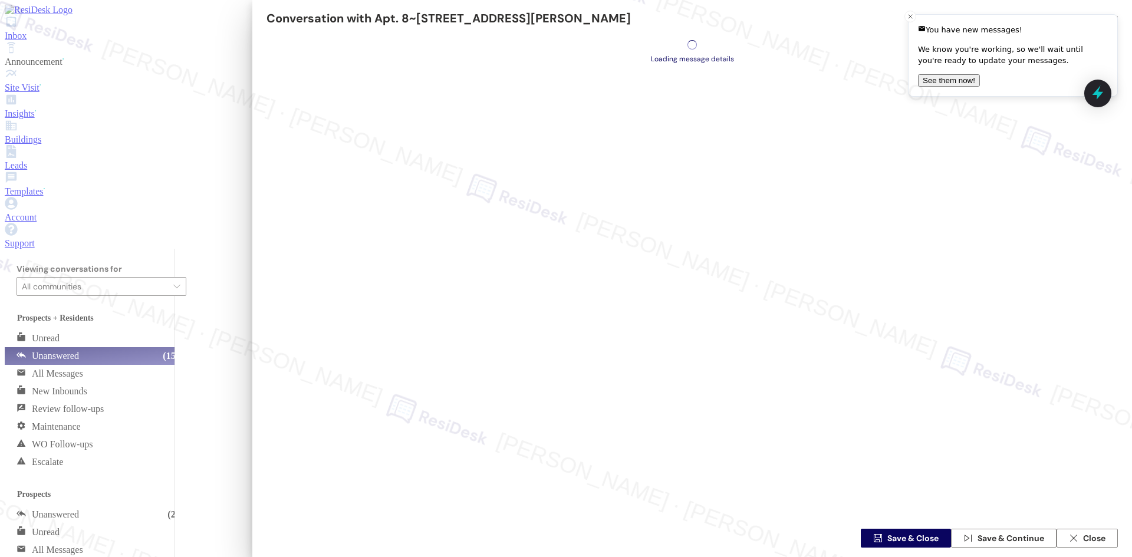
scroll to position [9, 0]
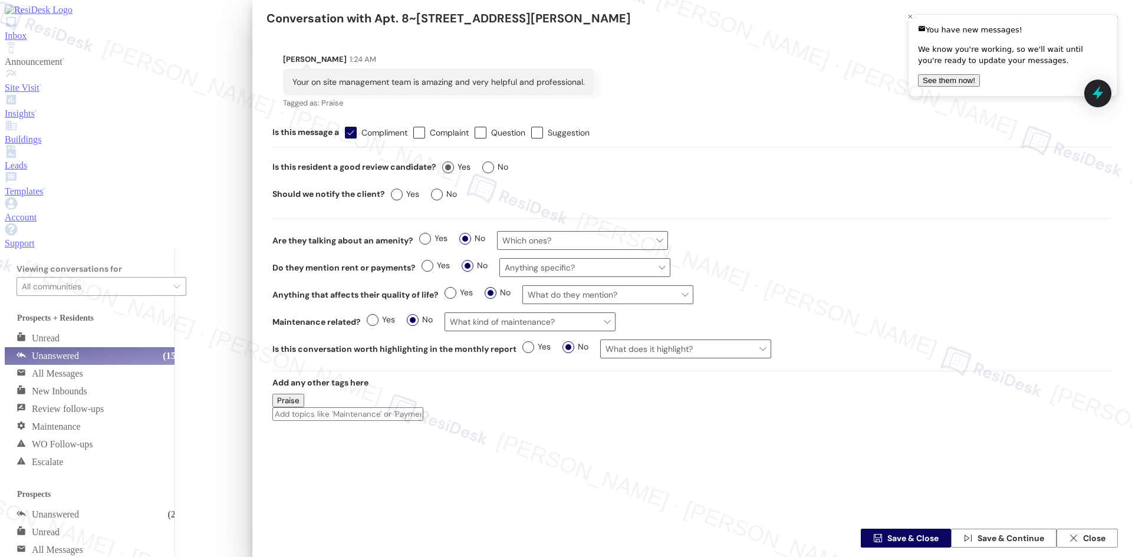
drag, startPoint x: 430, startPoint y: 177, endPoint x: 417, endPoint y: 193, distance: 20.2
click at [442, 173] on label "Yes" at bounding box center [456, 167] width 28 height 12
click at [442, 177] on input "Yes" at bounding box center [456, 168] width 28 height 15
radio input "true"
click at [391, 200] on label "Yes" at bounding box center [405, 195] width 28 height 12
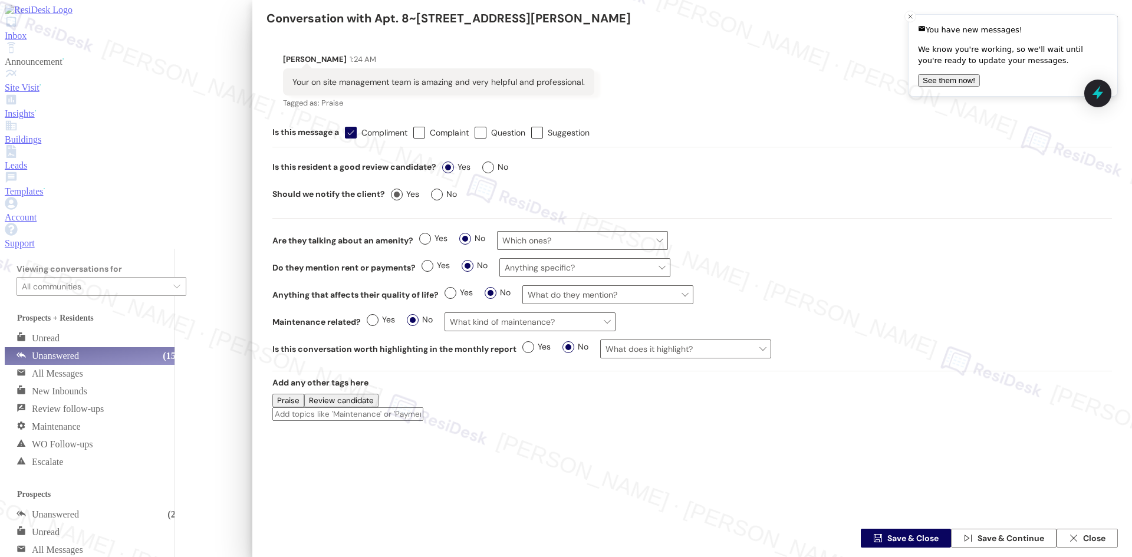
click at [391, 204] on input "Yes" at bounding box center [405, 196] width 28 height 15
radio input "true"
click at [915, 539] on span "Save & Close" at bounding box center [912, 538] width 51 height 8
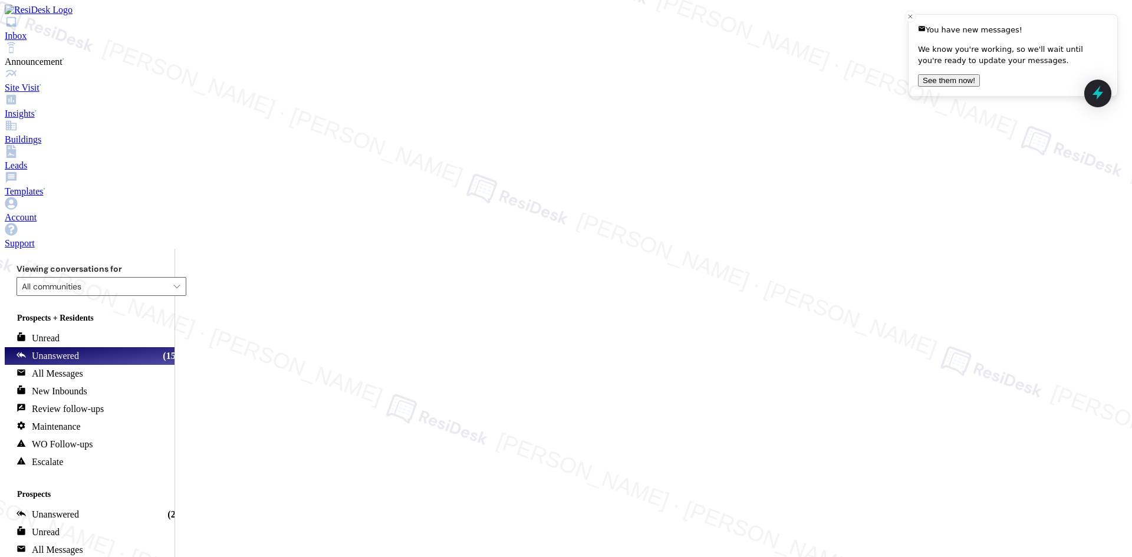
click at [925, 64] on div "Loading message details" at bounding box center [715, 46] width 851 height 34
drag, startPoint x: 373, startPoint y: 183, endPoint x: 468, endPoint y: 342, distance: 185.8
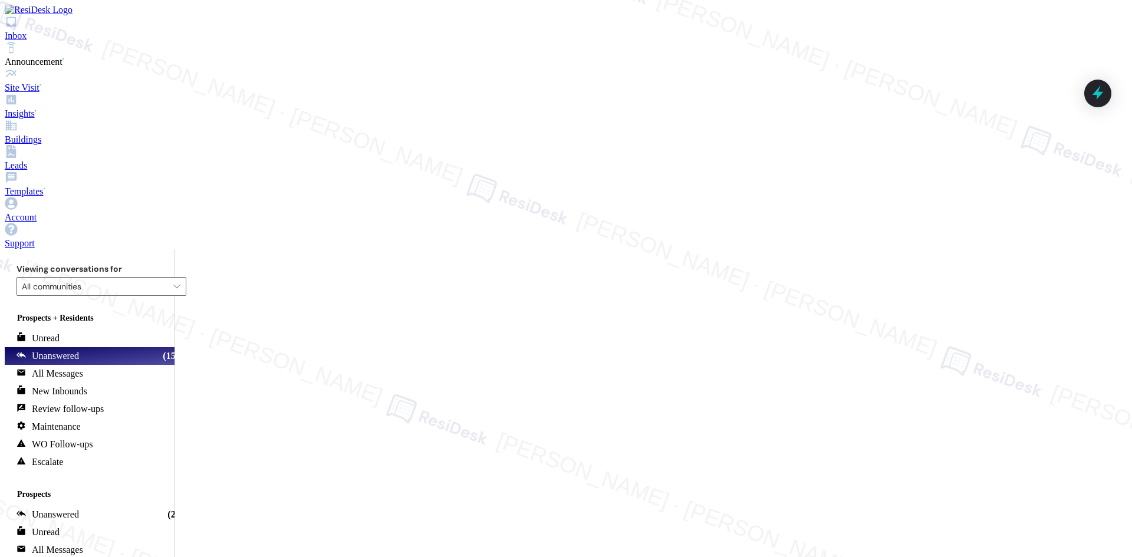
copy div "Tessa (ResiDesk) 1:23 AM Hi Dominique, I'm on the new offsite Resident Support …"
drag, startPoint x: 490, startPoint y: 513, endPoint x: 354, endPoint y: 512, distance: 136.2
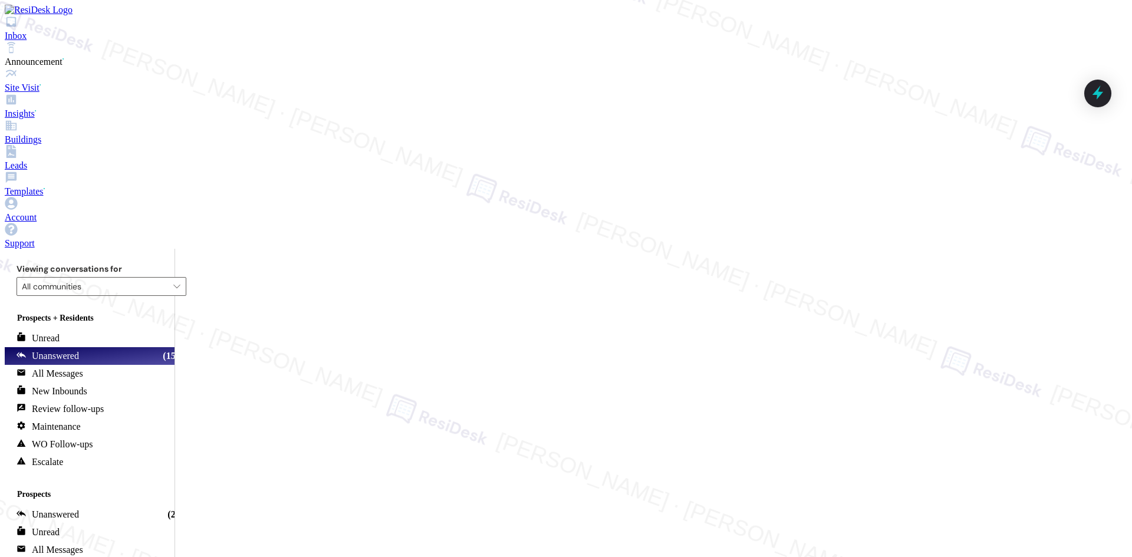
paste textarea "My name is Tessa—I’m part of the offsite Resident Support Team here to help."
drag, startPoint x: 492, startPoint y: 514, endPoint x: 256, endPoint y: 513, distance: 236.4
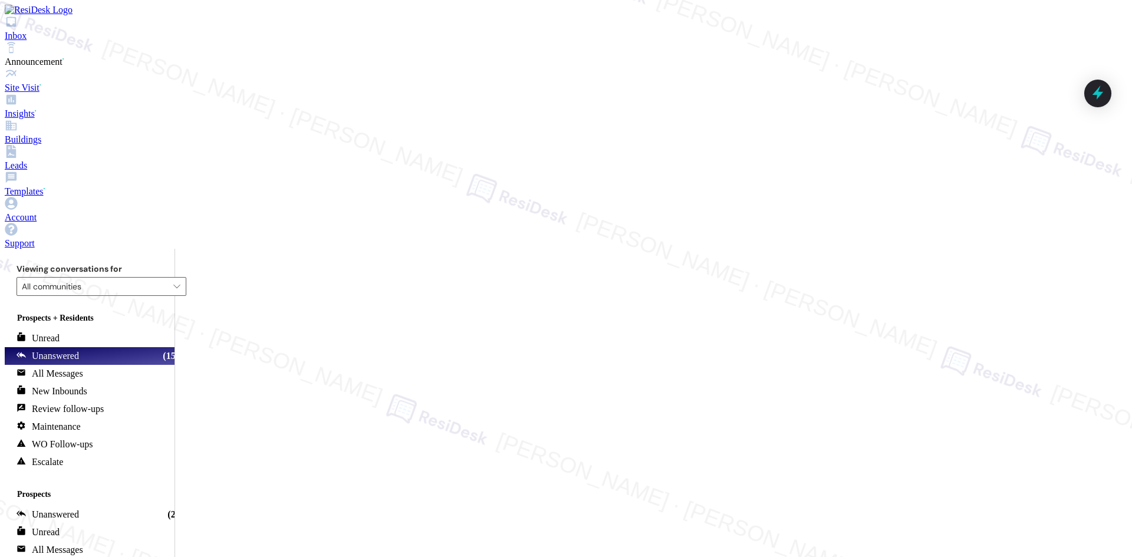
paste textarea "My name is Tessa—I’m part of the offsite Resident Support Team here to help."
type textarea "My name is Tessa—I’m part of the offsite Resident Support Team here to help. Ho…"
type textarea "Fetching suggested responses. Please feel free to read through the conversation…"
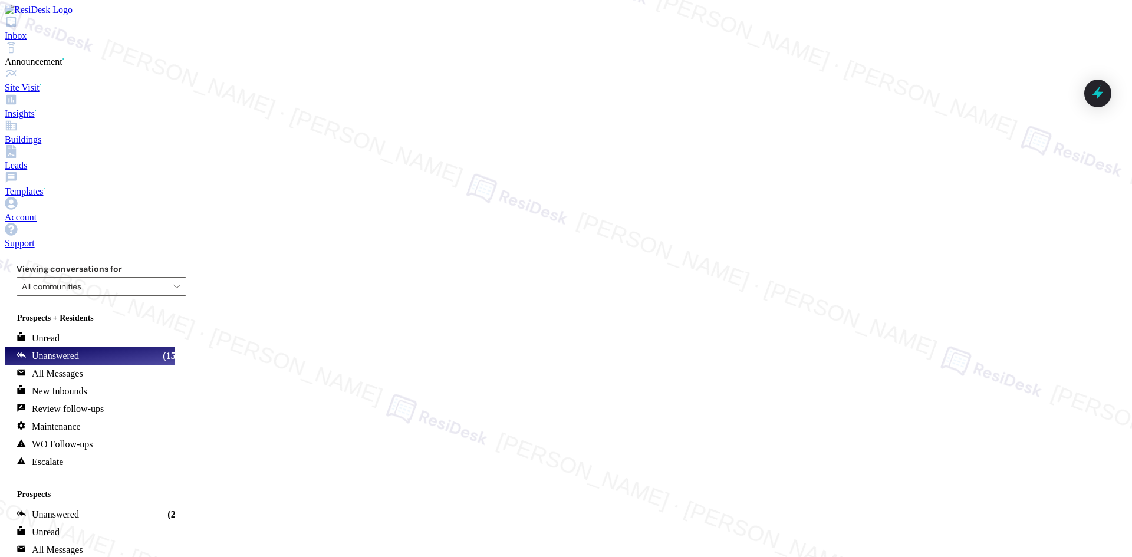
scroll to position [25, 0]
drag, startPoint x: 387, startPoint y: 160, endPoint x: 482, endPoint y: 418, distance: 275.6
copy div "Tessa (ResiDesk) 1:20 AM Hi Ramon and Aileen, I'm on the new offsite Resident S…"
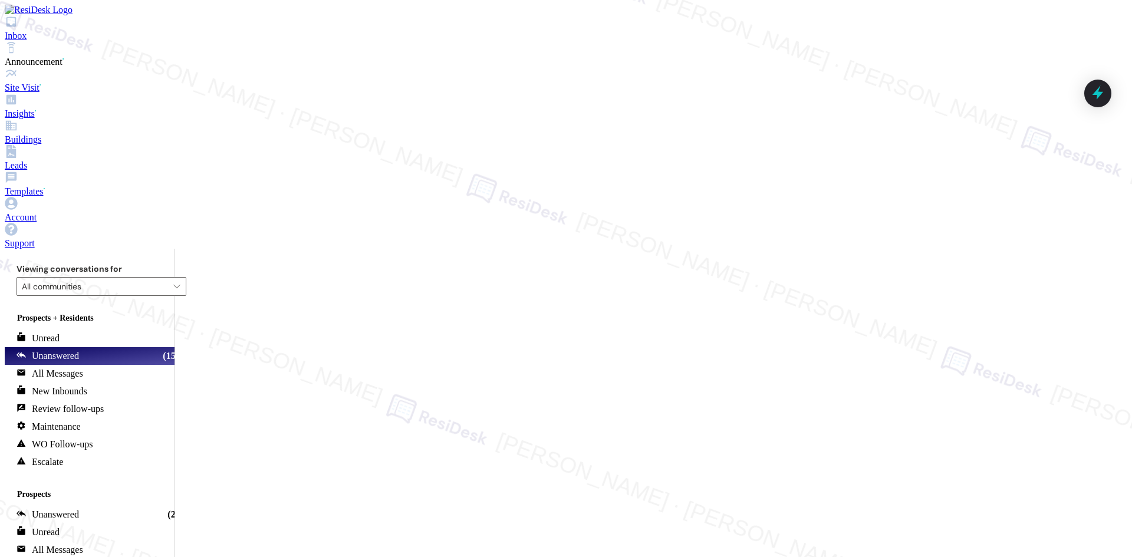
scroll to position [2711, 0]
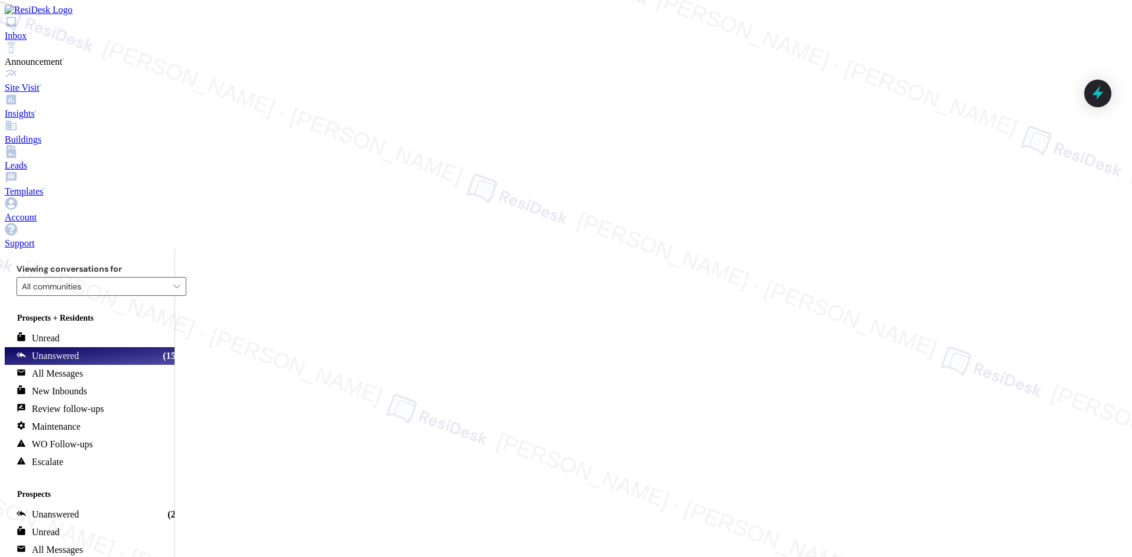
drag, startPoint x: 389, startPoint y: 173, endPoint x: 520, endPoint y: 443, distance: 299.7
drag, startPoint x: 411, startPoint y: 182, endPoint x: 503, endPoint y: 412, distance: 248.1
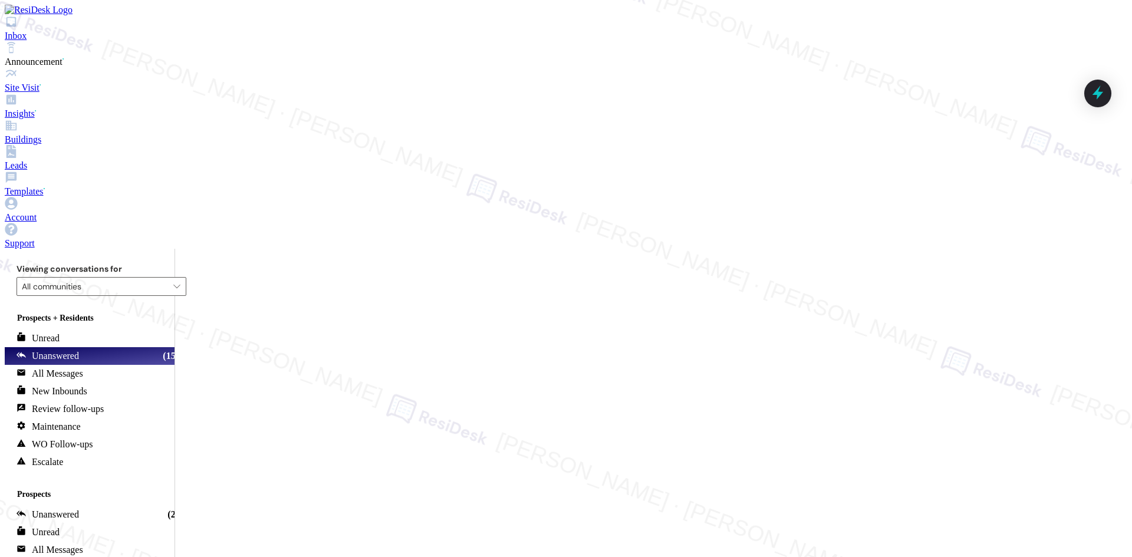
copy div "Tessa (ResiDesk) Yesterday at 1:20 AM Hi Ramon and Aileen, I'm on the new offsi…"
drag, startPoint x: 387, startPoint y: 159, endPoint x: 499, endPoint y: 410, distance: 274.1
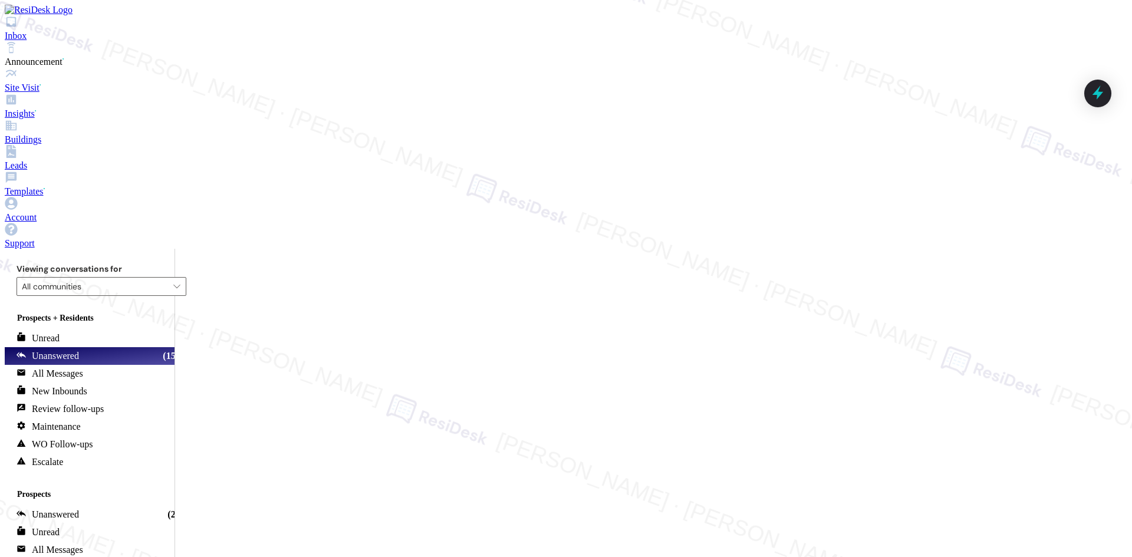
copy div "Tessa (ResiDesk) Yesterday at 1:20 AM Hi Ramon and Aileen, I'm on the new offsi…"
drag, startPoint x: 331, startPoint y: 17, endPoint x: 377, endPoint y: 19, distance: 46.0
copy b "Sherwood Trails"
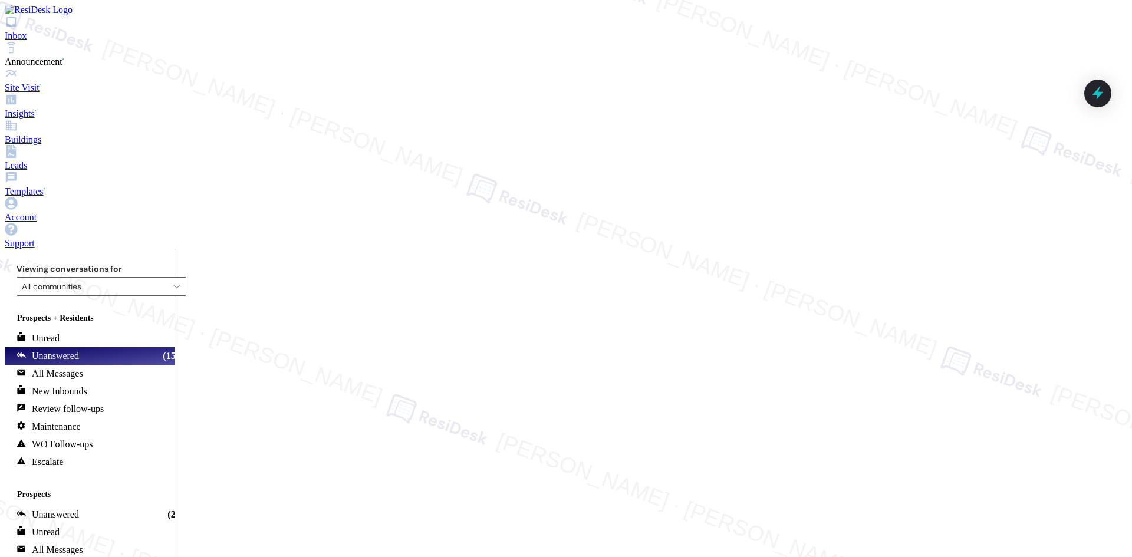
drag, startPoint x: 414, startPoint y: 411, endPoint x: 325, endPoint y: 411, distance: 88.4
paste textarea "Thanks for letting me know this isn’t their phone number. Just to confirm, are …"
type textarea "Thanks for letting me know this isn’t their phone number. Just to confirm, are …"
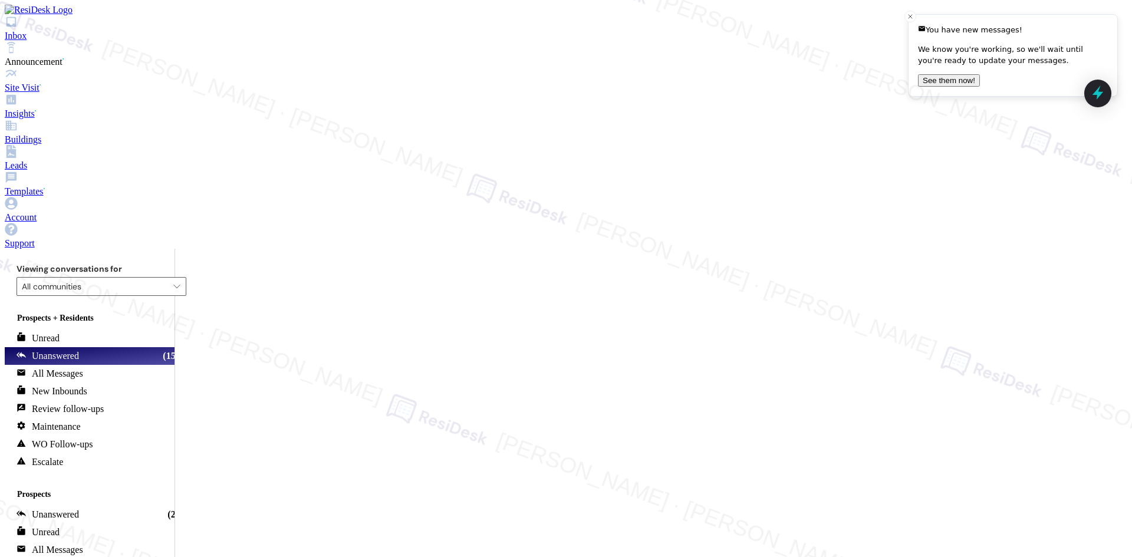
type textarea "Fetching suggested responses. Please feel free to read through the conversation…"
drag, startPoint x: 378, startPoint y: 160, endPoint x: 1057, endPoint y: 334, distance: 700.2
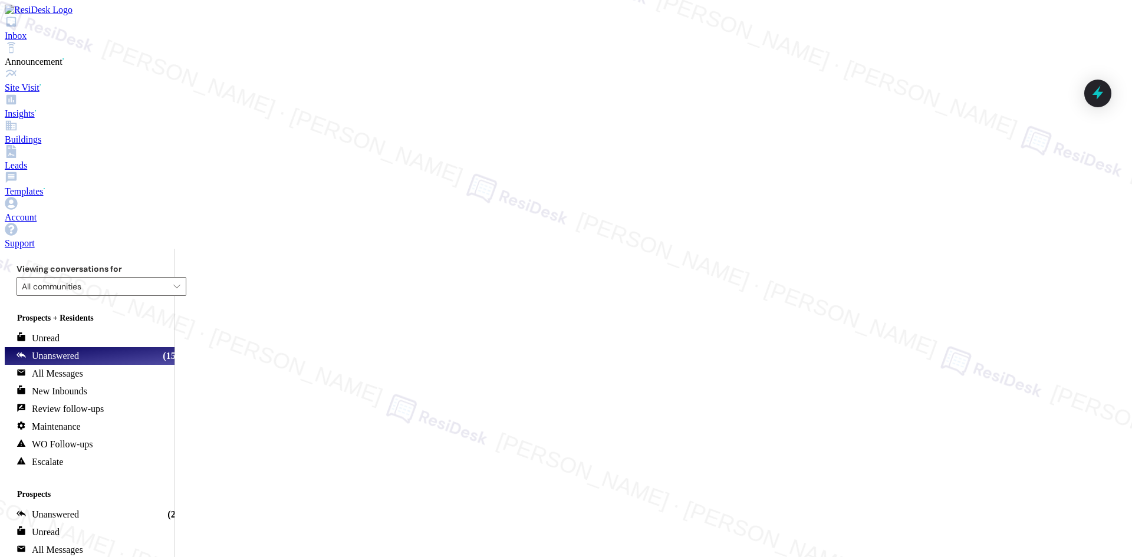
paste textarea "Thanks, Judit! I’m glad you liked the message—feel free to reach out anytime if…"
type textarea "Thanks, Judit! I’m glad you liked the message—feel free to reach out anytime if…"
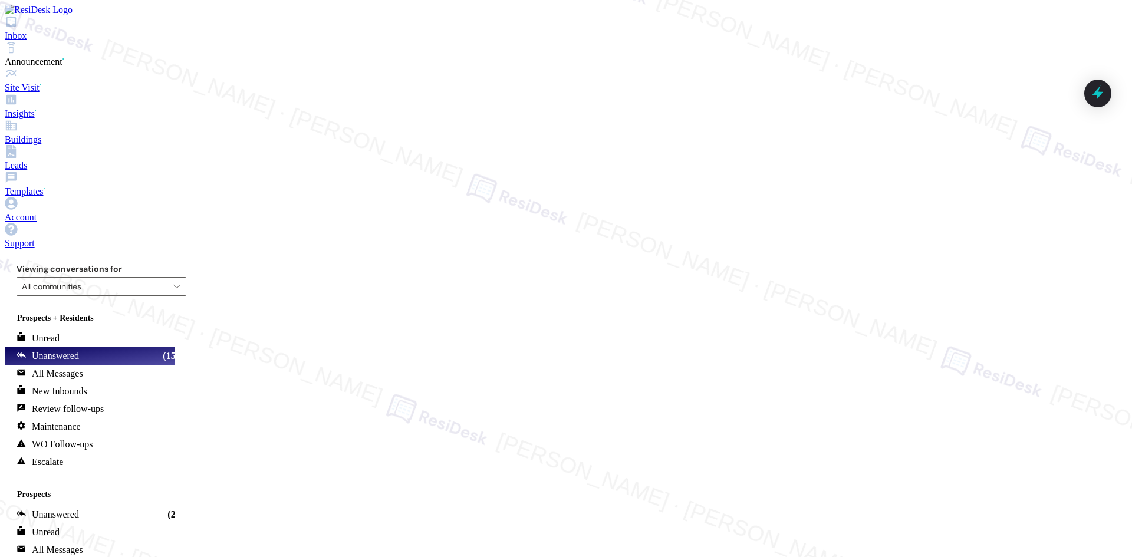
scroll to position [279, 0]
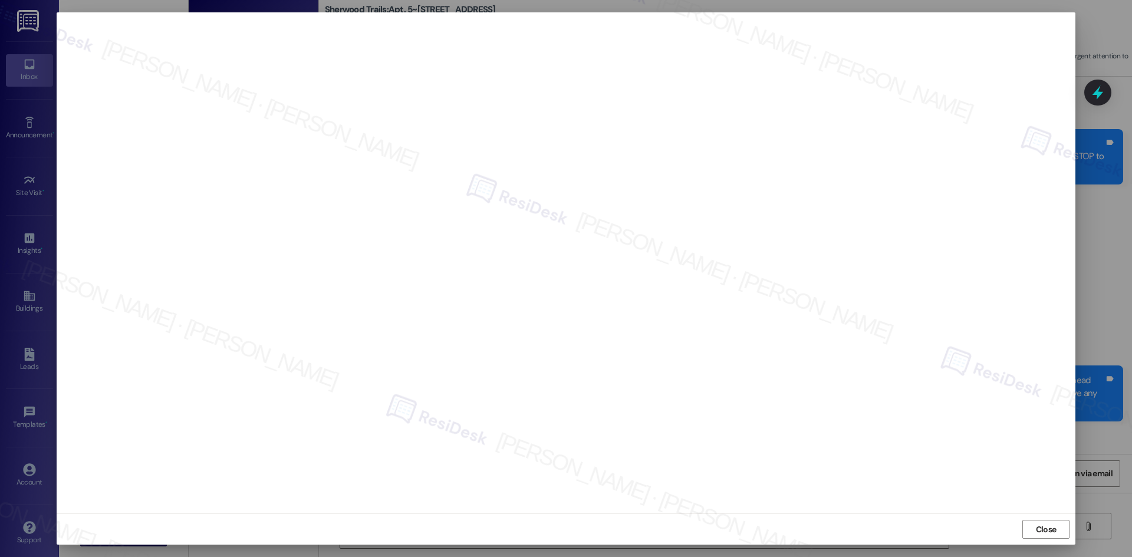
scroll to position [1472, 0]
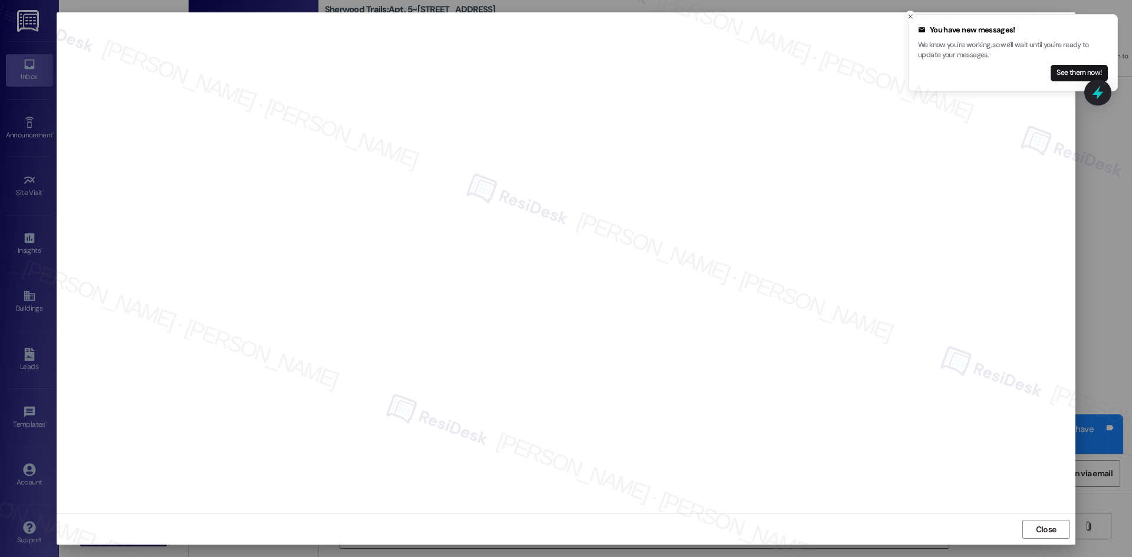
click at [648, 517] on div "Close" at bounding box center [566, 528] width 1018 height 31
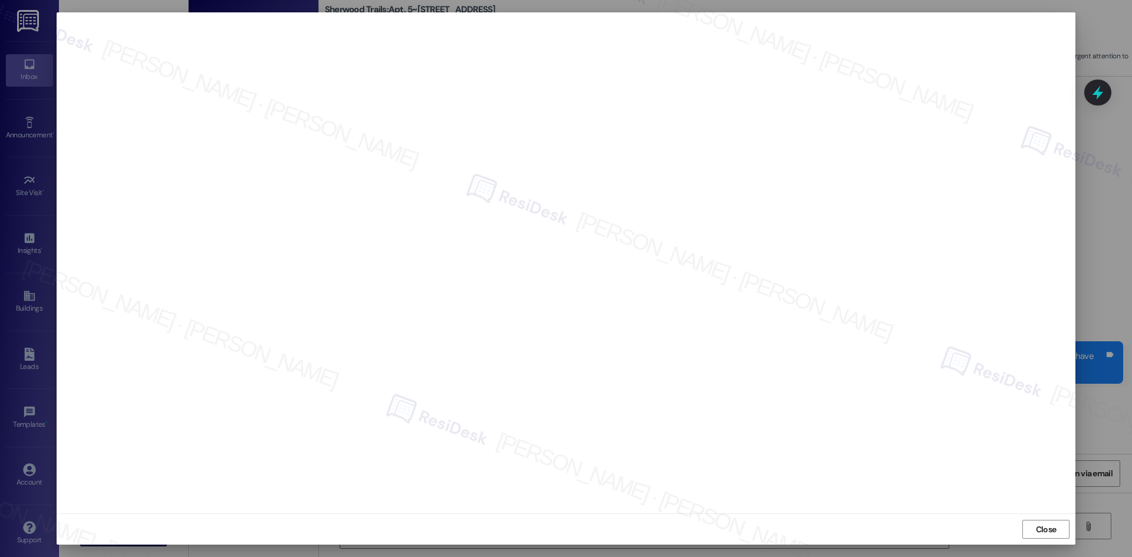
scroll to position [1554, 0]
click at [540, 526] on div "Close" at bounding box center [566, 528] width 1018 height 31
click at [914, 532] on div "Close" at bounding box center [566, 528] width 1018 height 31
click at [1036, 538] on span "Close" at bounding box center [1045, 529] width 25 height 18
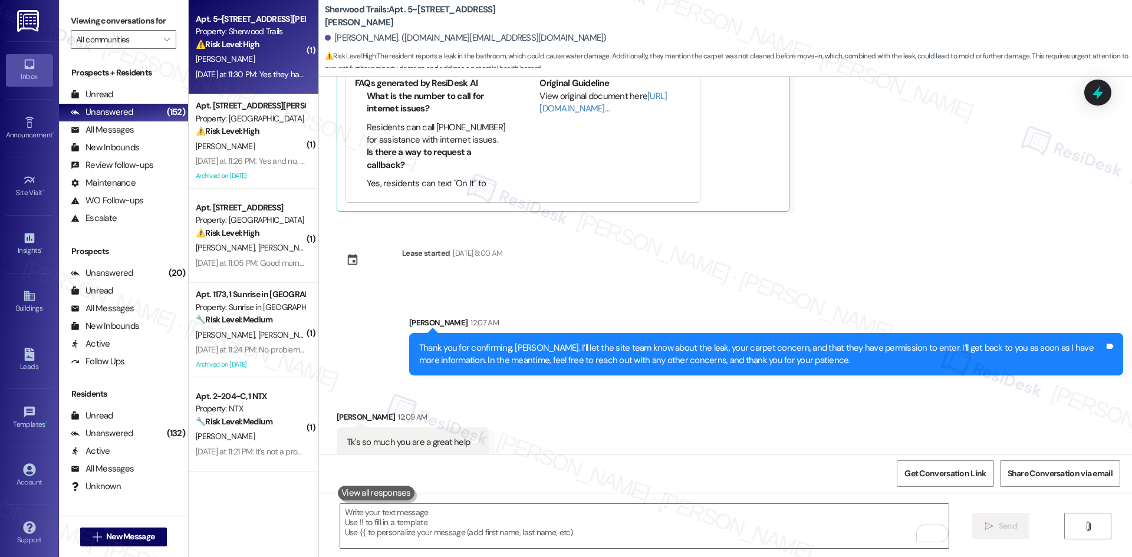
scroll to position [1554, 0]
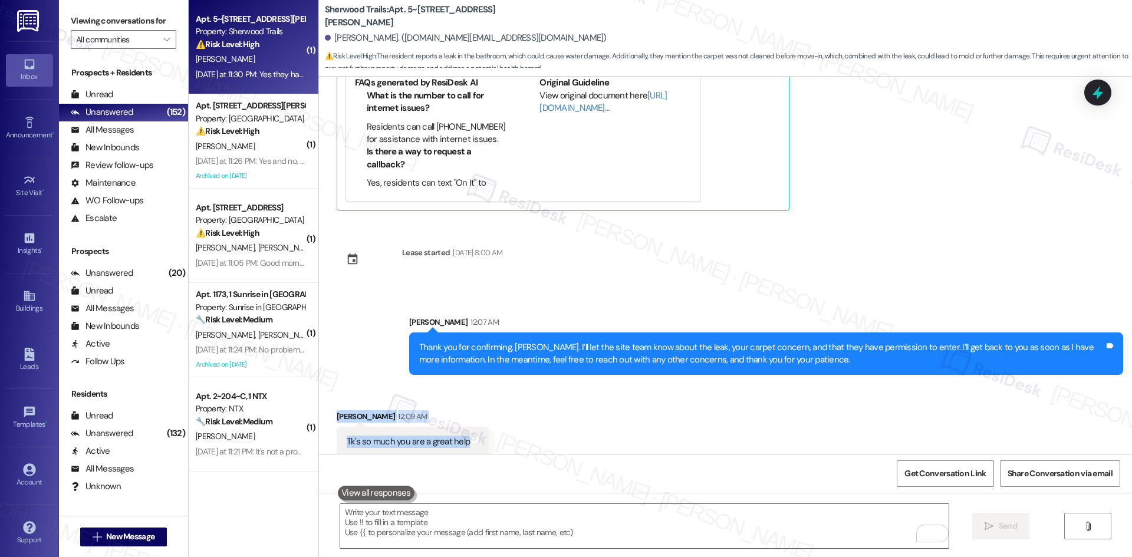
drag, startPoint x: 328, startPoint y: 395, endPoint x: 499, endPoint y: 424, distance: 173.3
click at [499, 424] on div "Received via SMS [PERSON_NAME] 12:09 AM Tk's so much you are a great help Tags …" at bounding box center [725, 425] width 813 height 82
copy div "[PERSON_NAME] 12:09 AM Tk's so much you are a great help Tags and notes"
click at [570, 433] on div "Received via SMS [PERSON_NAME] 12:09 AM Tk's so much you are a great help Tags …" at bounding box center [725, 425] width 813 height 82
click at [608, 439] on div "Received via SMS [PERSON_NAME] 12:09 AM Tk's so much you are a great help Tags …" at bounding box center [725, 425] width 813 height 82
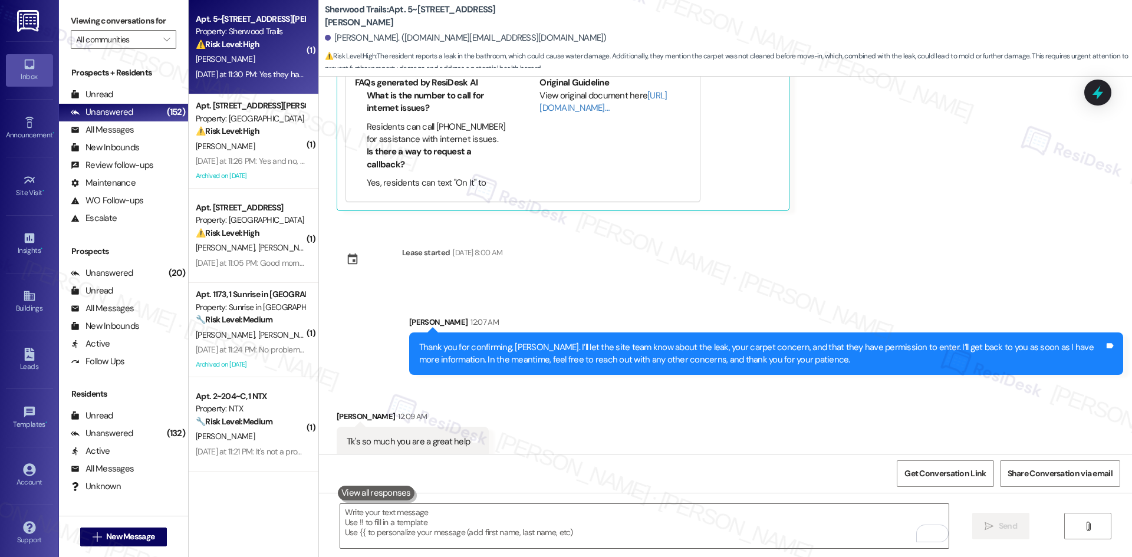
click at [566, 413] on div "Received via SMS [PERSON_NAME] 12:09 AM Tk's so much you are a great help Tags …" at bounding box center [725, 425] width 813 height 82
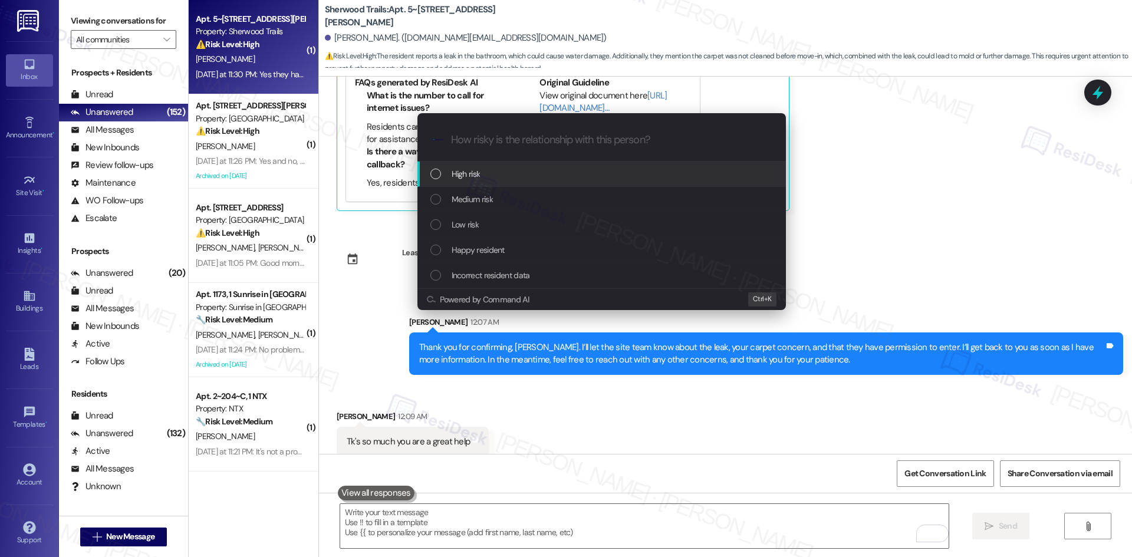
click at [493, 179] on div "High risk" at bounding box center [602, 173] width 345 height 13
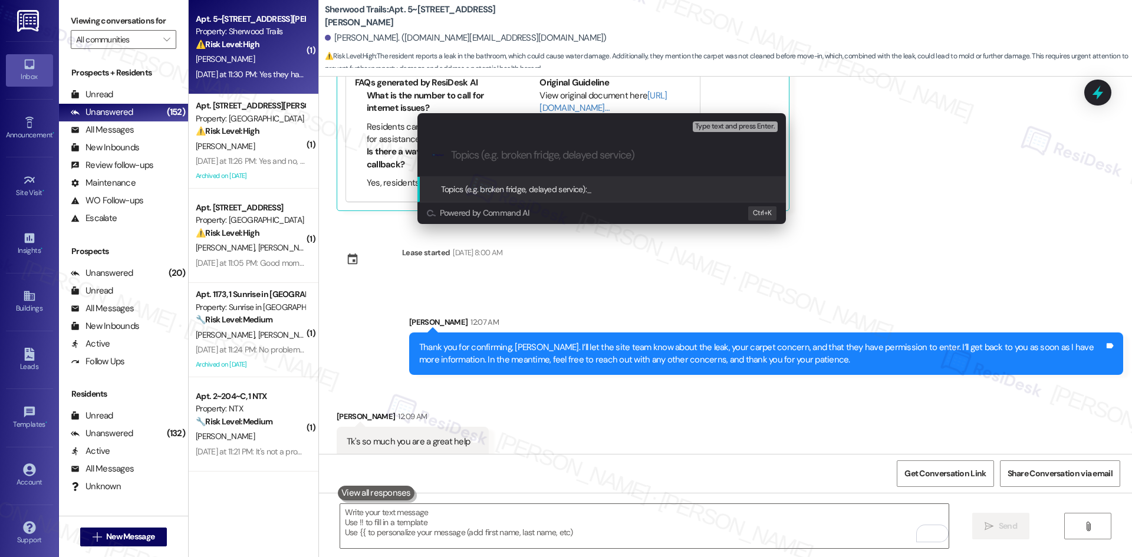
click at [493, 154] on input "Topics (e.g. broken fridge, delayed service)" at bounding box center [611, 155] width 320 height 12
paste input "Bathroom Leak and Carpet Concern (Work Order IDs: 1132104, 1132105)"
type input "Bathroom Leak and Carpet Concern (Work Order IDs: 1132104, 1132105)"
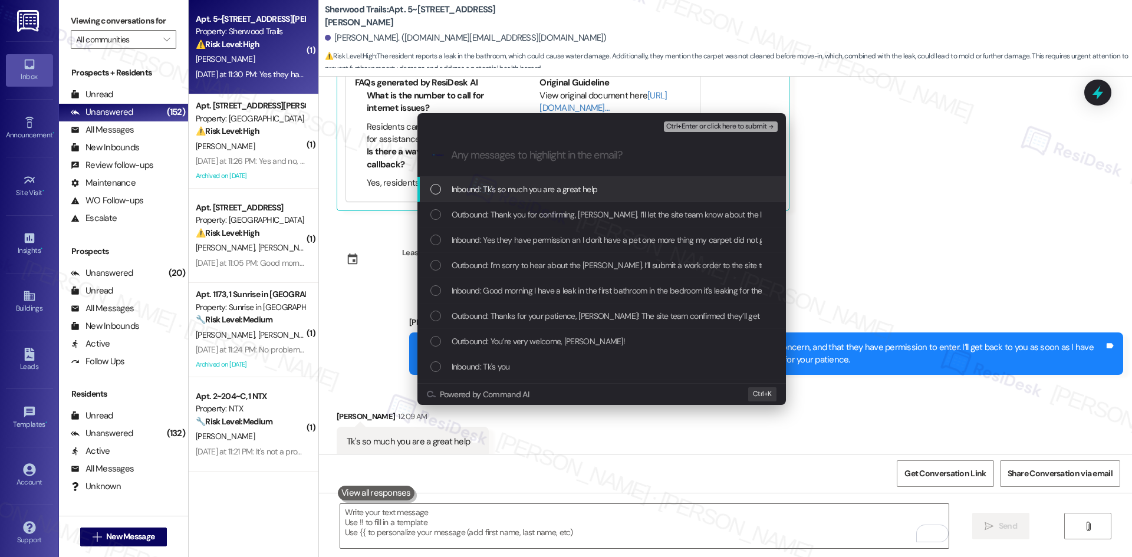
scroll to position [0, 0]
click at [572, 193] on span "Inbound: Tk's so much you are a great help" at bounding box center [524, 189] width 146 height 13
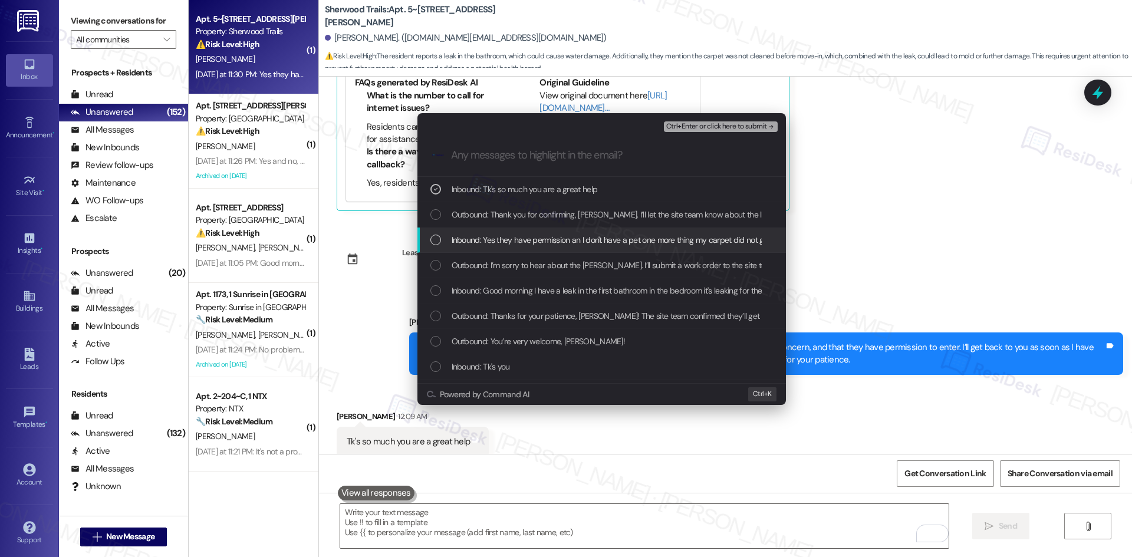
click at [574, 230] on div "Inbound: Yes they have permission an I don't have a pet one more thing my carpe…" at bounding box center [601, 240] width 368 height 25
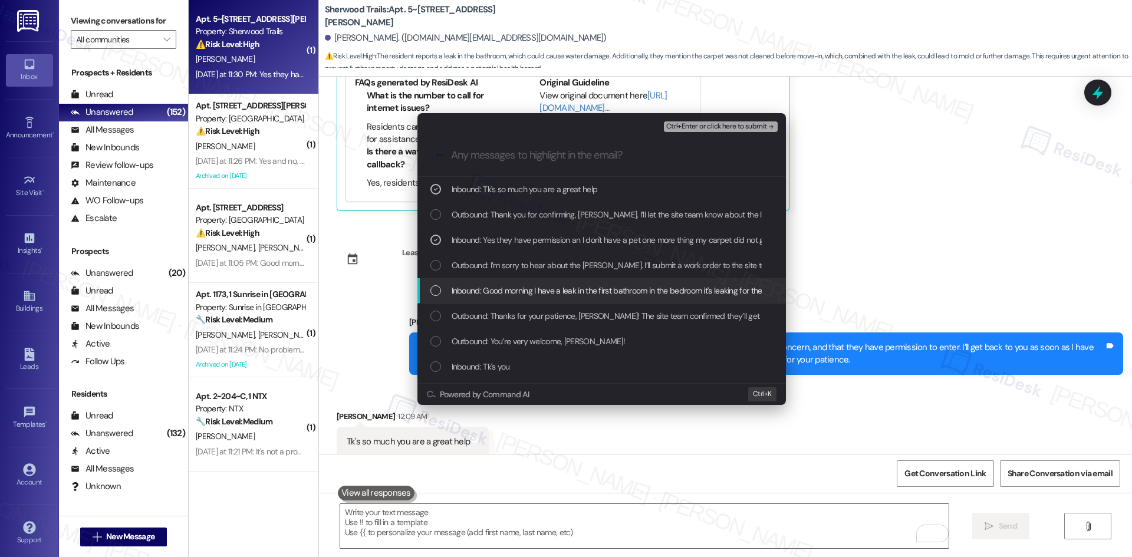
click at [591, 291] on span "Inbound: Good morning I have a leak in the first bathroom in the bedroom it's l…" at bounding box center [643, 290] width 385 height 13
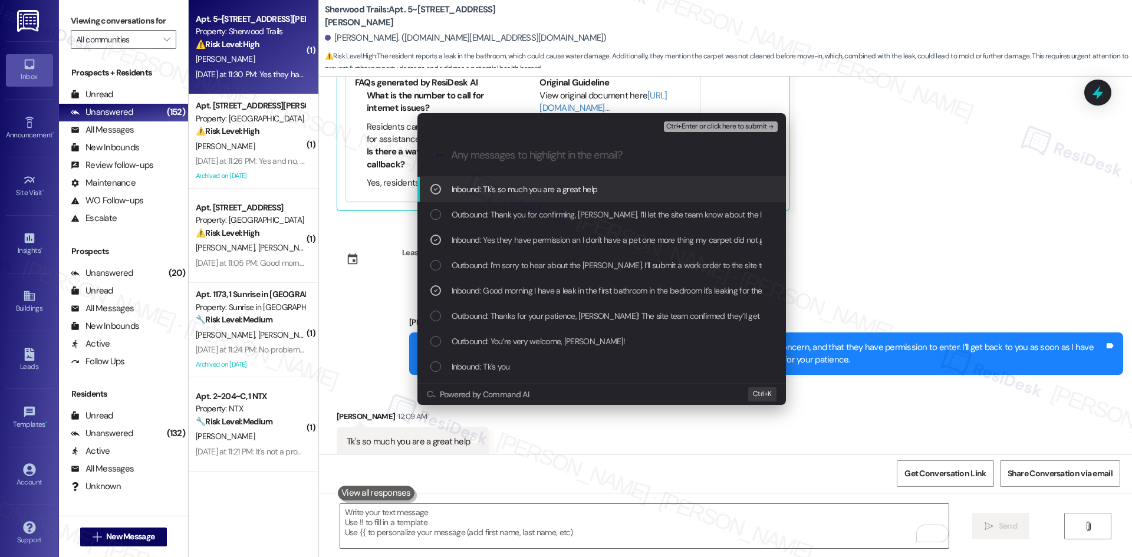
click at [758, 128] on span "Ctrl+Enter or click here to submit" at bounding box center [716, 127] width 101 height 8
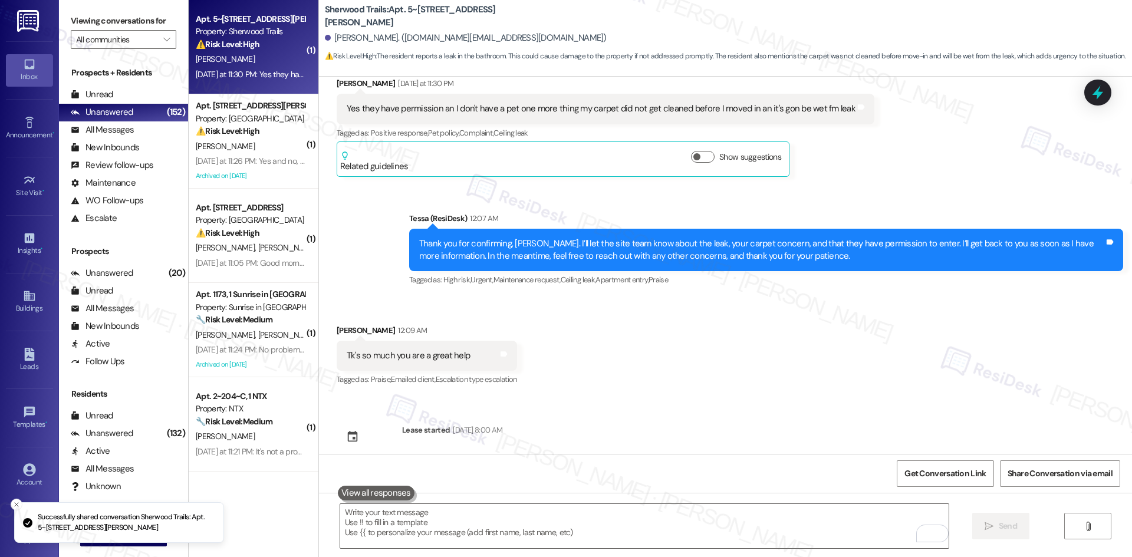
scroll to position [1372, 0]
click at [566, 485] on div "Get Conversation Link Share Conversation via email" at bounding box center [725, 473] width 813 height 39
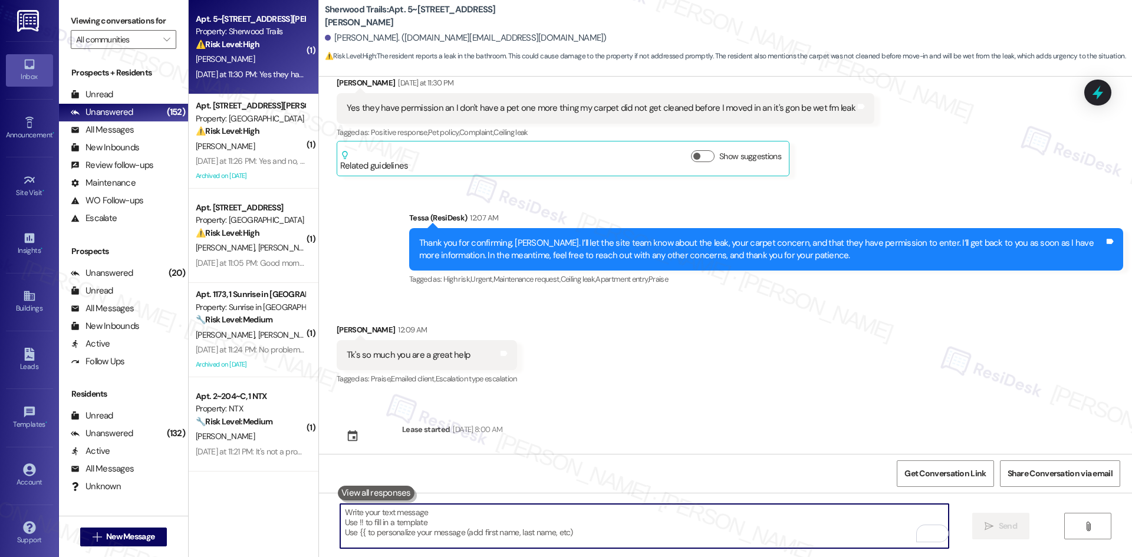
click at [439, 532] on textarea "To enrich screen reader interactions, please activate Accessibility in Grammarl…" at bounding box center [644, 526] width 608 height 44
paste textarea "You’re very welcome, Stephanie! I’m glad I could help"
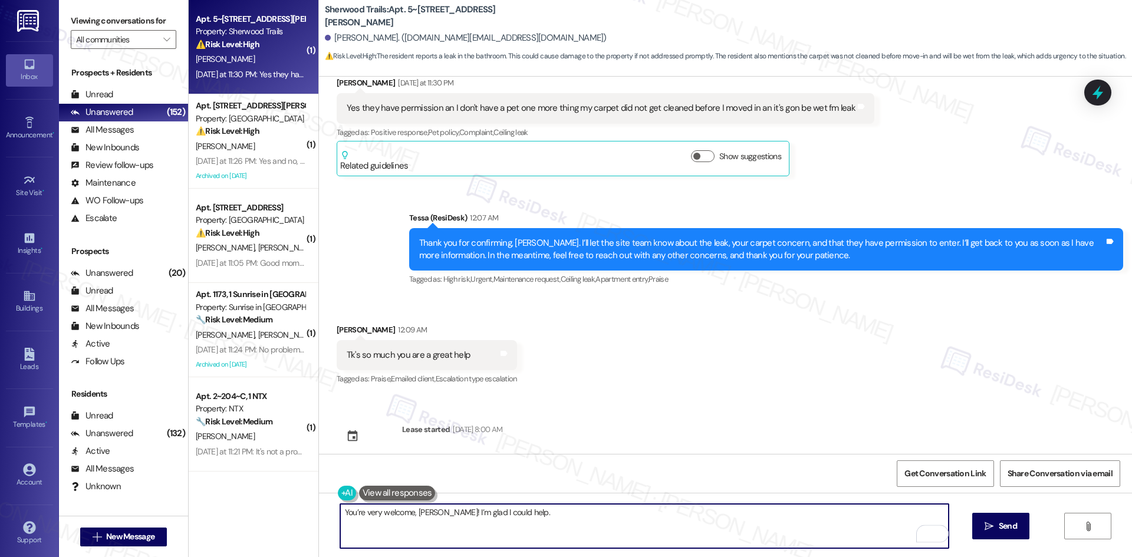
click at [654, 516] on textarea "You’re very welcome, Stephanie! I’m glad I could help." at bounding box center [644, 526] width 608 height 44
type textarea "You’re very welcome, Stephanie! I’m glad I could help."
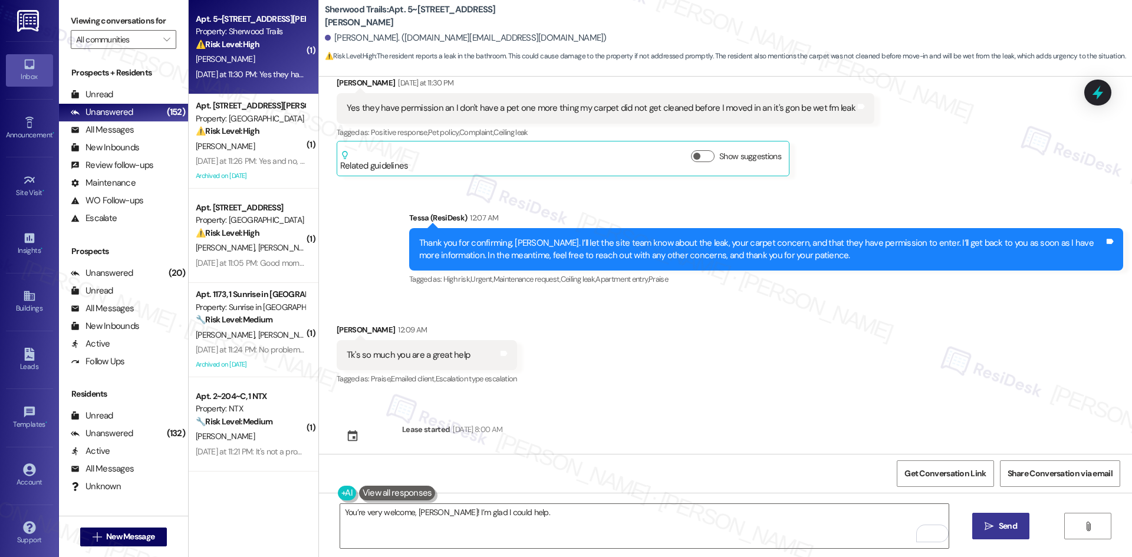
click at [991, 524] on icon "" at bounding box center [988, 526] width 9 height 9
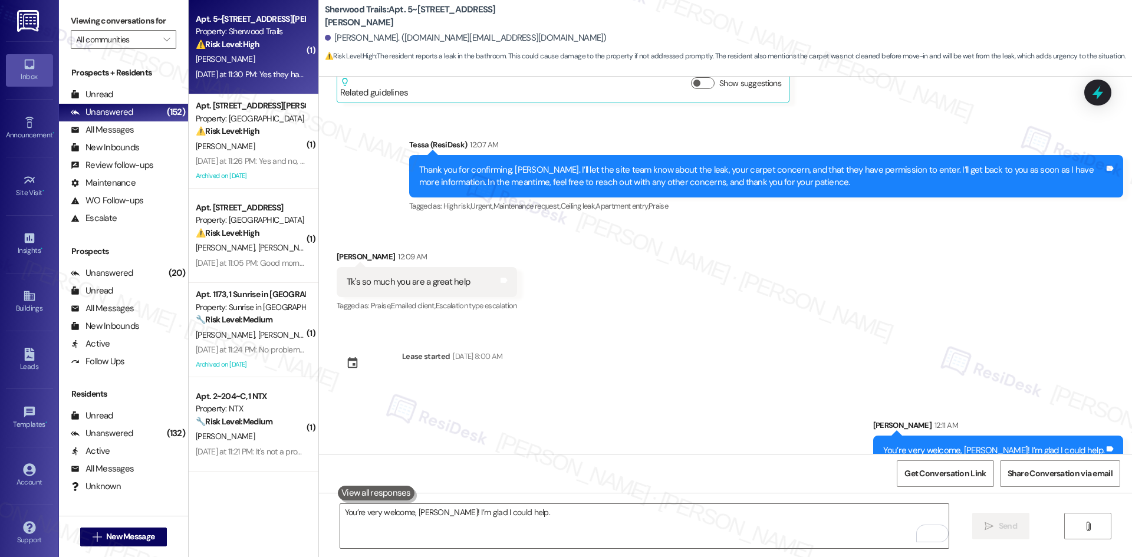
scroll to position [1454, 0]
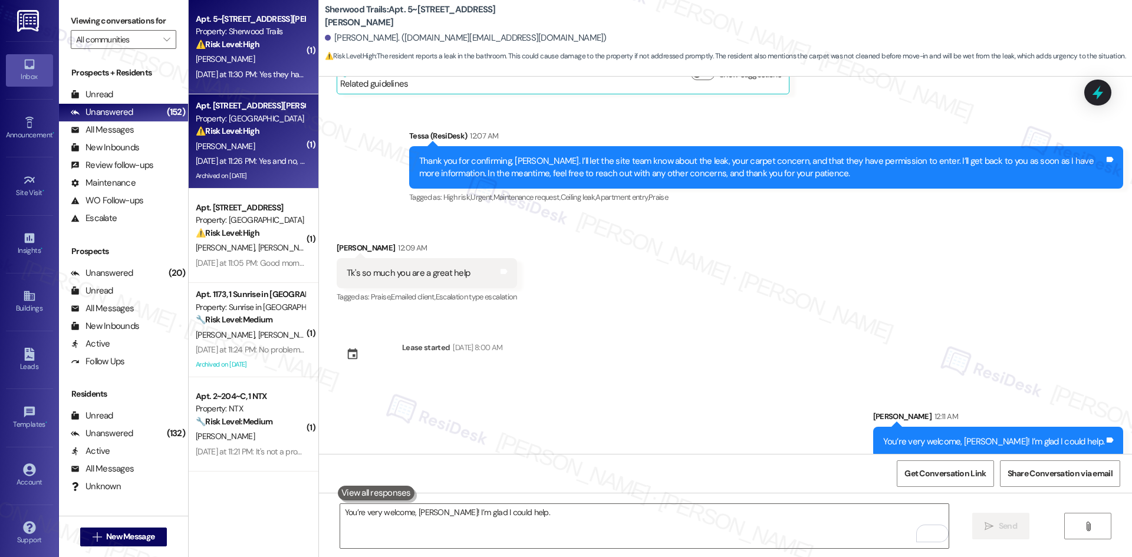
click at [212, 143] on span "C. Henderson" at bounding box center [225, 146] width 59 height 11
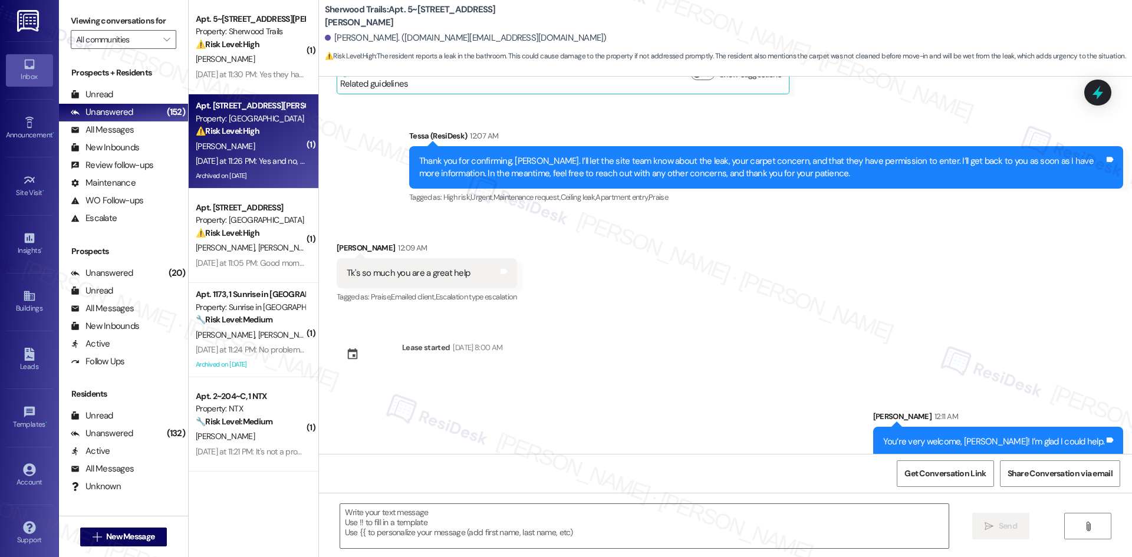
type textarea "Fetching suggested responses. Please feel free to read through the conversation…"
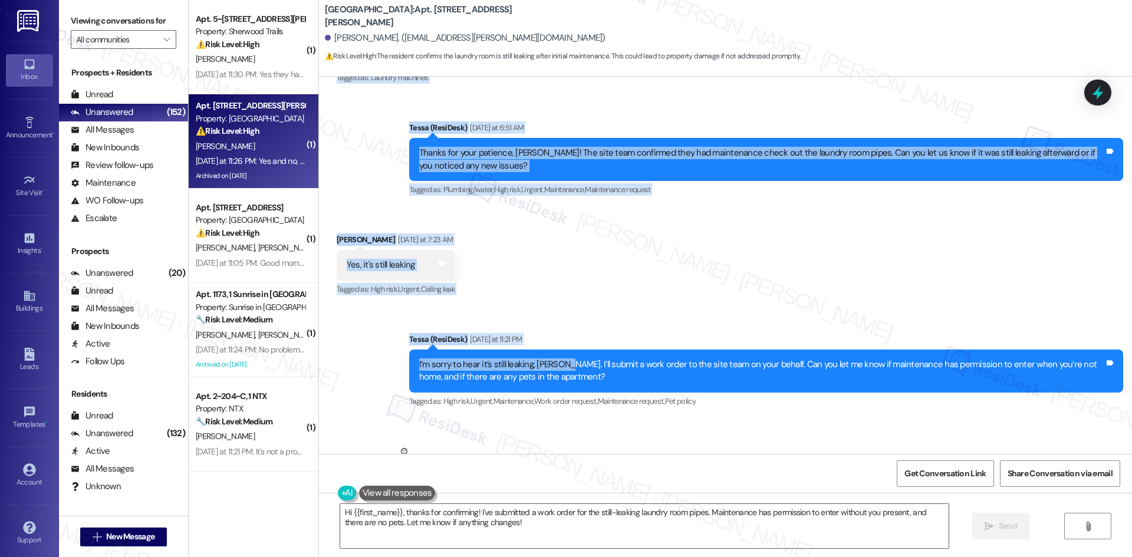
scroll to position [2761, 0]
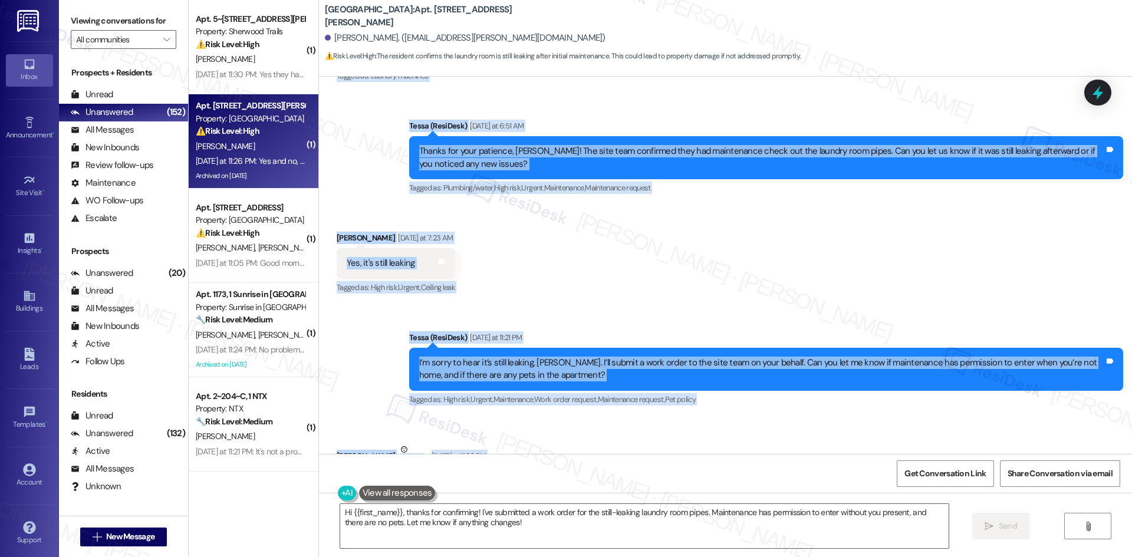
drag, startPoint x: 321, startPoint y: 182, endPoint x: 443, endPoint y: 416, distance: 263.4
click at [443, 416] on div "Announcement, sent via SMS Tessa (ResiDesk) Jul 11, 2025 at 4:17 AM Hi Cdrick! …" at bounding box center [725, 265] width 813 height 377
copy div "Cdrick Henderson Yesterday at 5:18 AM Hello! Any updates about my laundry room?…"
click at [596, 305] on div "Sent via SMS Tessa (ResiDesk) Yesterday at 11:21 PM I’m sorry to hear it’s stil…" at bounding box center [725, 361] width 813 height 112
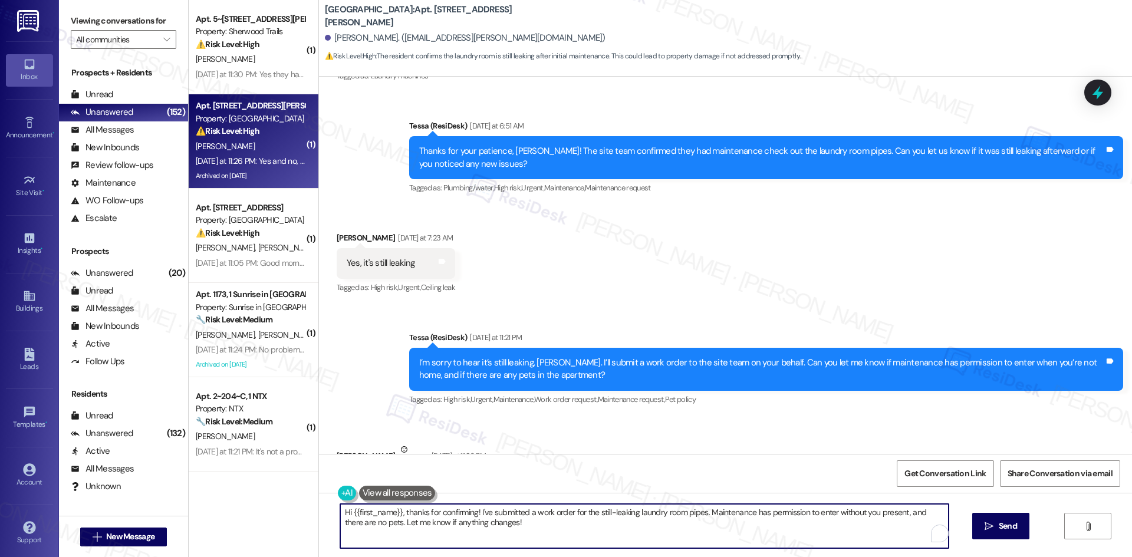
click at [460, 514] on textarea "Hi {{first_name}}, thanks for confirming! I've submitted a work order for the s…" at bounding box center [644, 526] width 608 height 44
paste textarea "Thank you for confirming, Cdrick. I’ll let the site team know and get back to y…"
type textarea "Thank you for confirming, Cdrick. I’ll let the site team know and get back to y…"
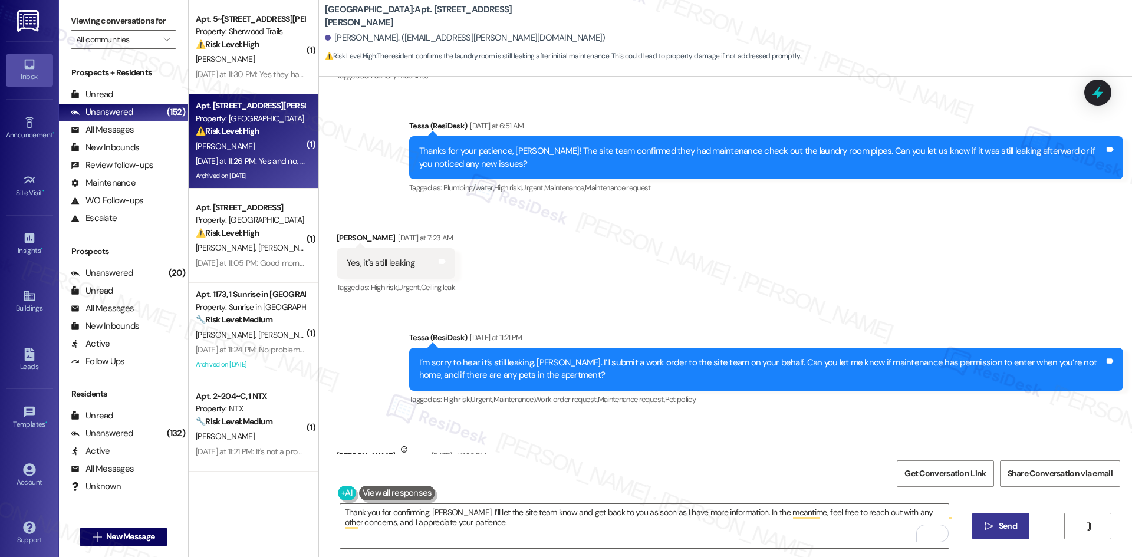
click at [998, 519] on button " Send" at bounding box center [1000, 526] width 57 height 27
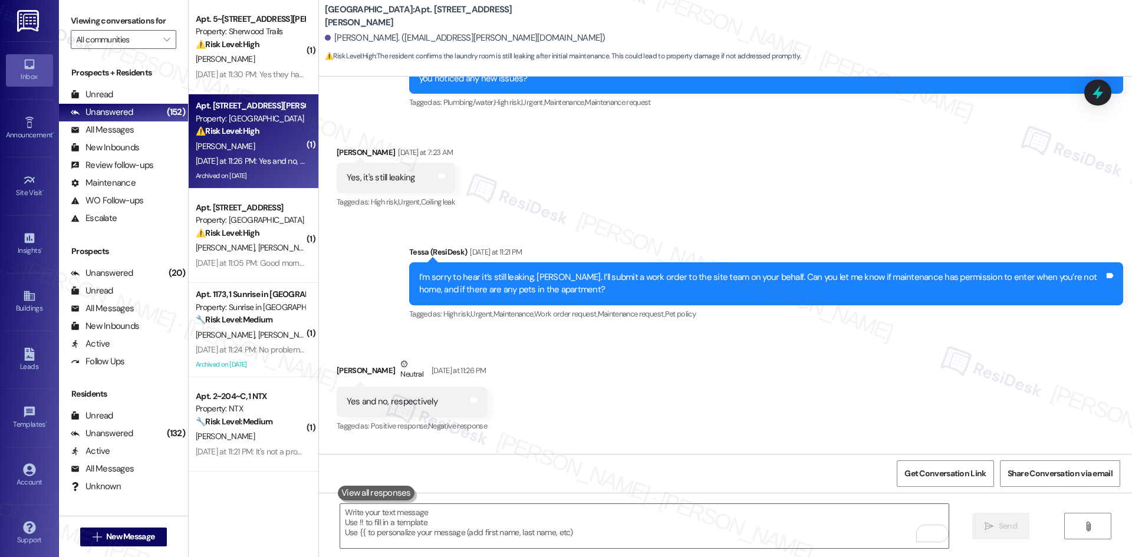
scroll to position [2855, 0]
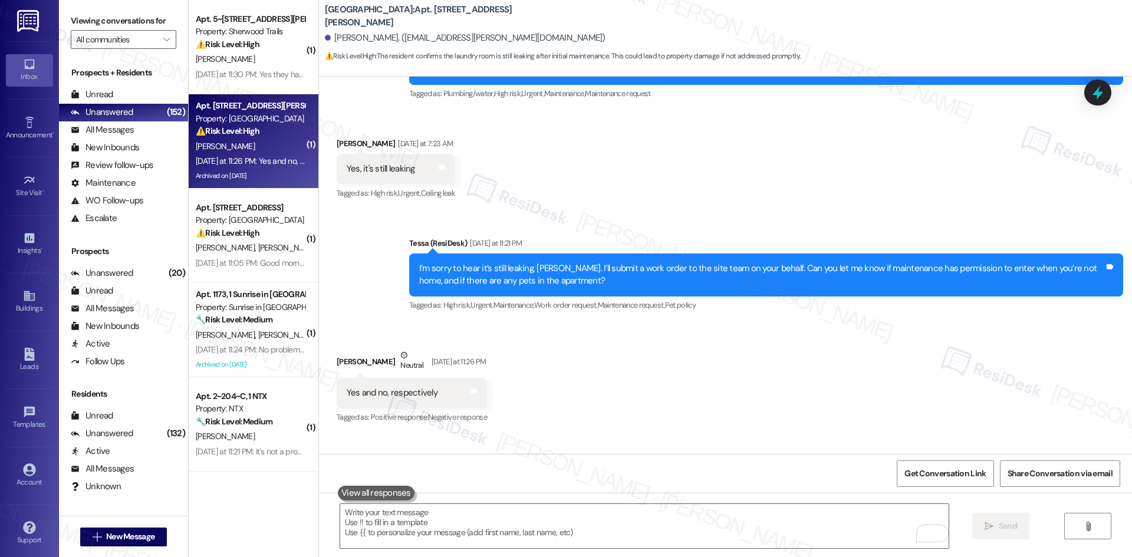
click at [771, 351] on div "Received via SMS Cdrick Henderson Neutral Yesterday at 11:26 PM Yes and no, res…" at bounding box center [725, 378] width 813 height 112
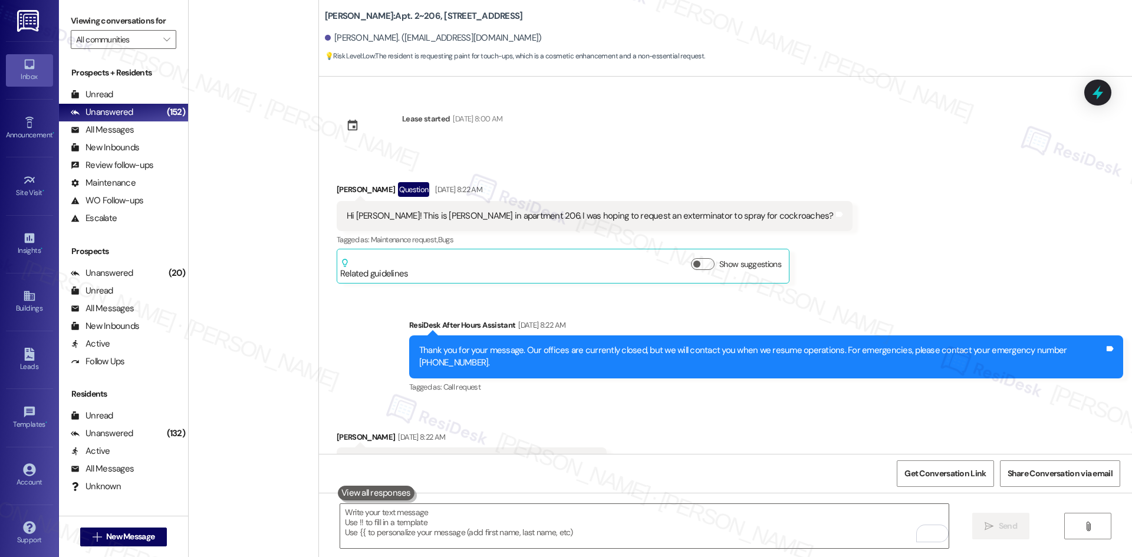
scroll to position [2981, 0]
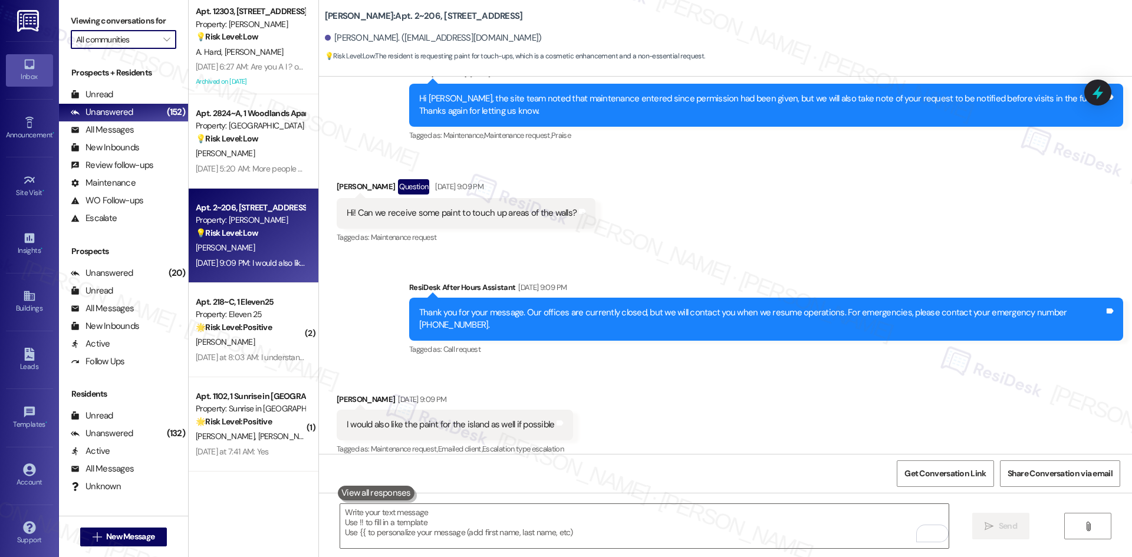
click at [126, 42] on input "All communities" at bounding box center [116, 39] width 81 height 19
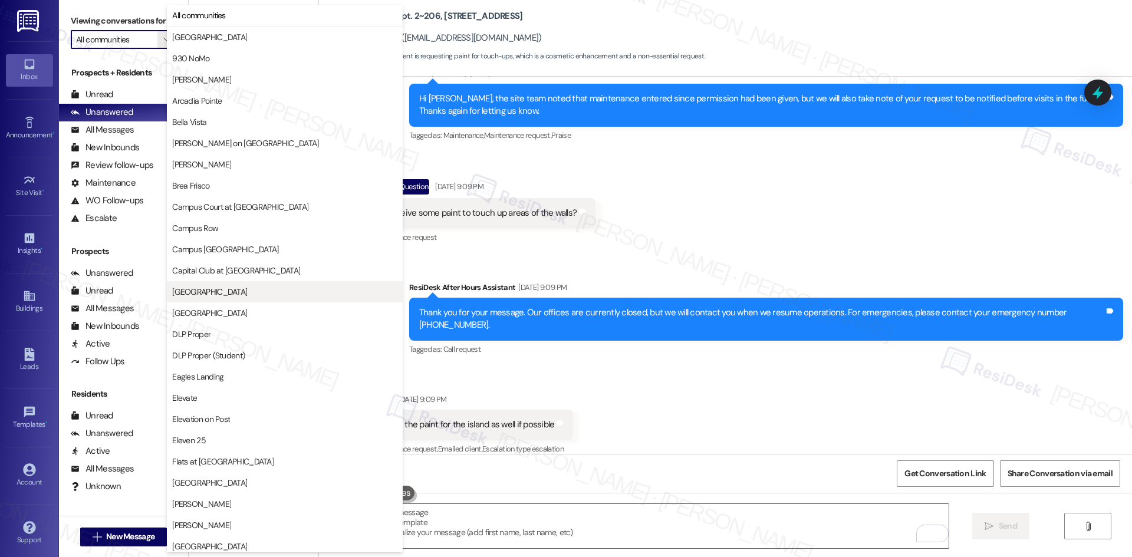
click at [259, 290] on span "[GEOGRAPHIC_DATA]" at bounding box center [284, 292] width 225 height 12
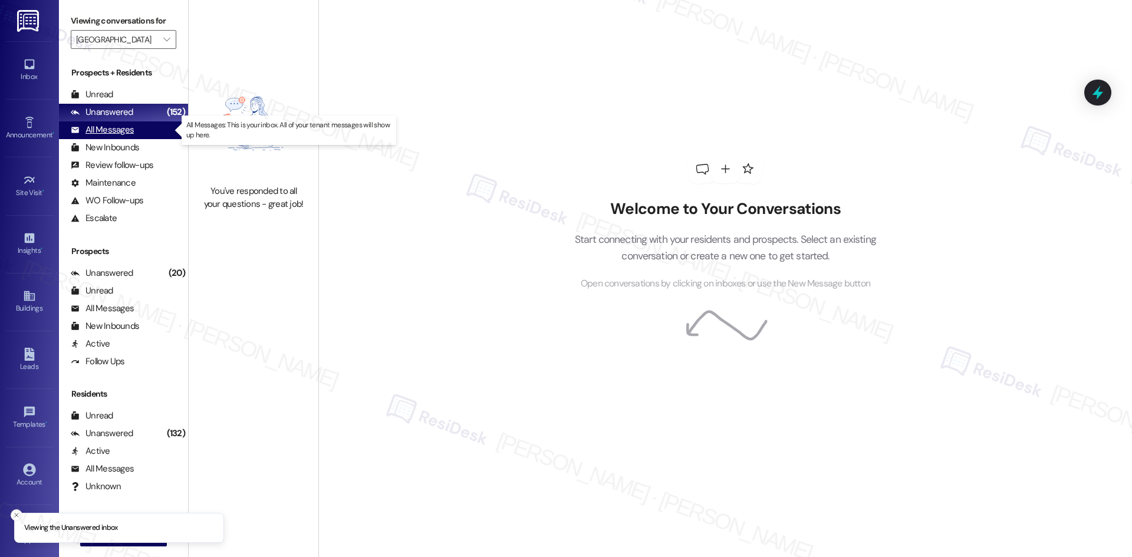
click at [110, 133] on div "All Messages" at bounding box center [102, 130] width 63 height 12
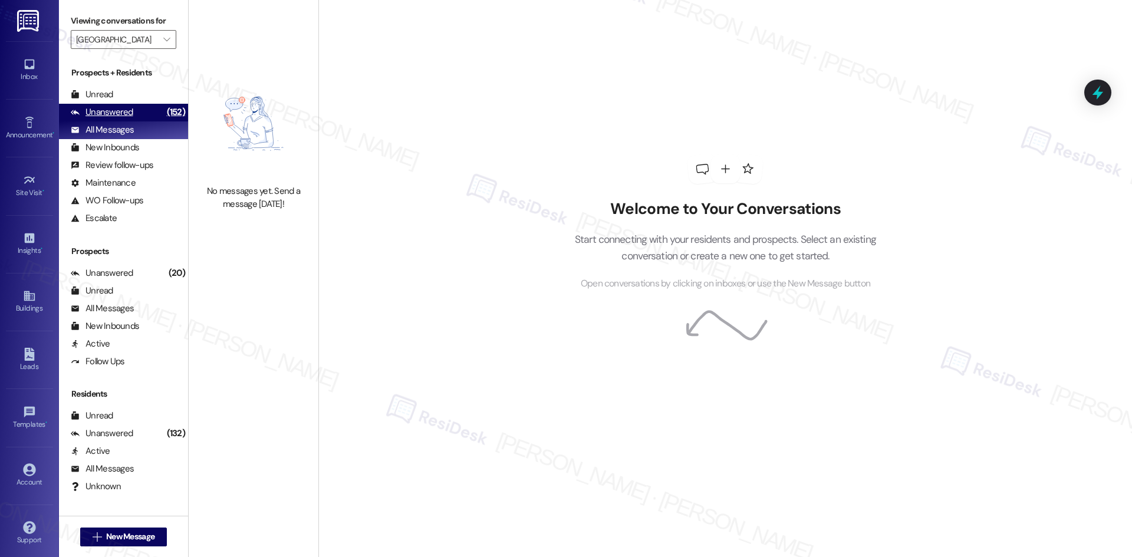
click at [110, 113] on div "Unanswered" at bounding box center [102, 112] width 62 height 12
click at [114, 133] on div "All Messages" at bounding box center [102, 130] width 63 height 12
click at [125, 36] on input "[GEOGRAPHIC_DATA]" at bounding box center [116, 39] width 81 height 19
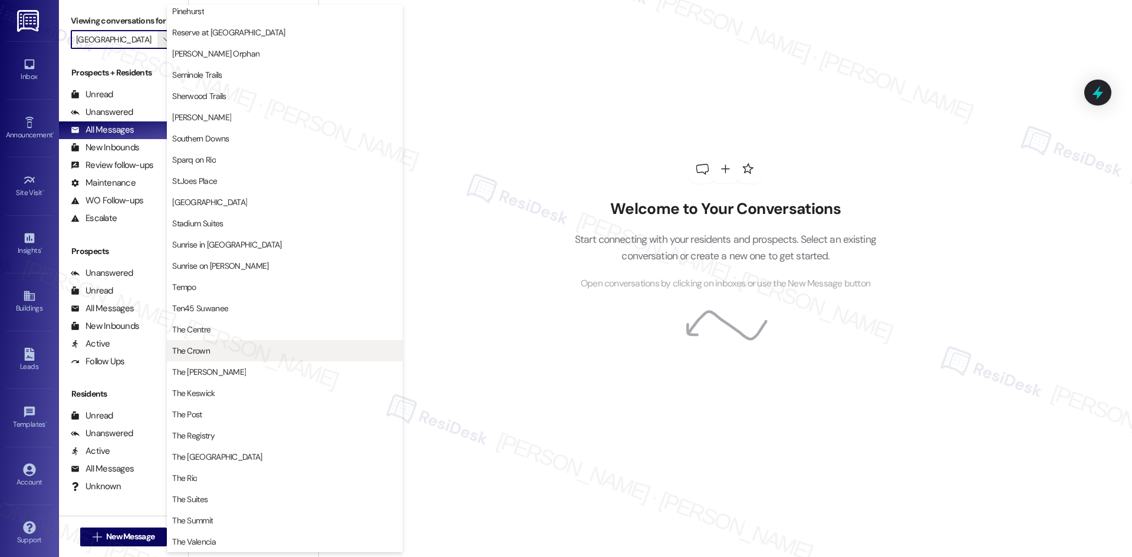
scroll to position [899, 0]
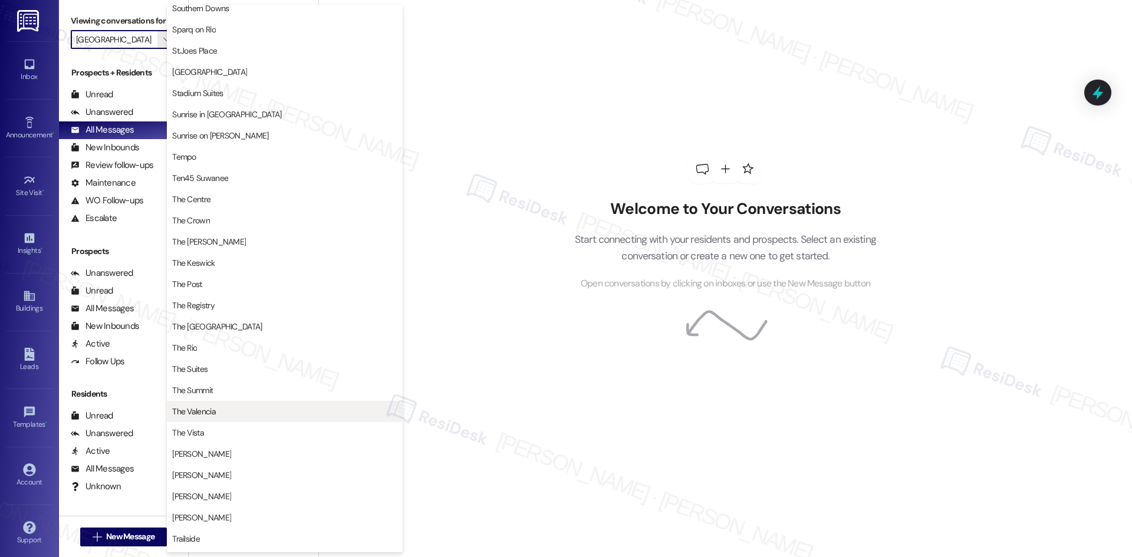
click at [233, 414] on span "The Valencia" at bounding box center [284, 412] width 225 height 12
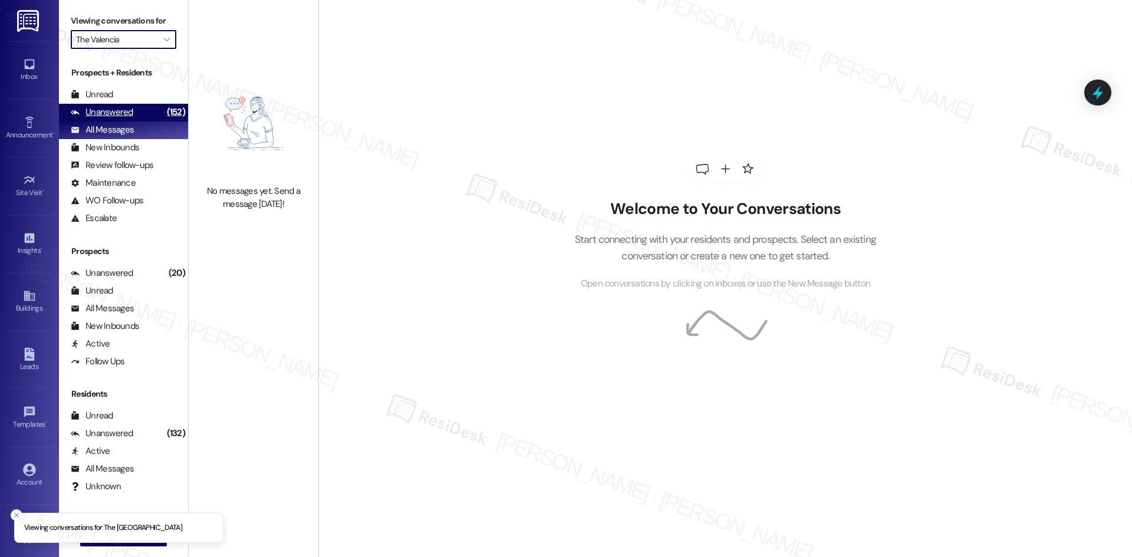
click at [125, 115] on div "Unanswered" at bounding box center [102, 112] width 62 height 12
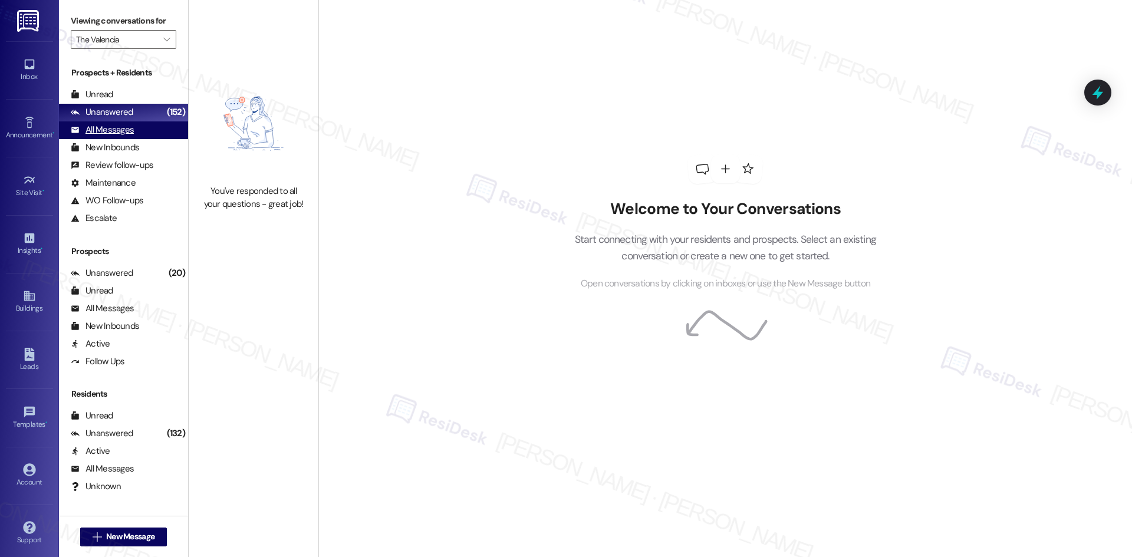
click at [123, 127] on div "All Messages" at bounding box center [102, 130] width 63 height 12
click at [128, 42] on input "The Valencia" at bounding box center [116, 39] width 81 height 19
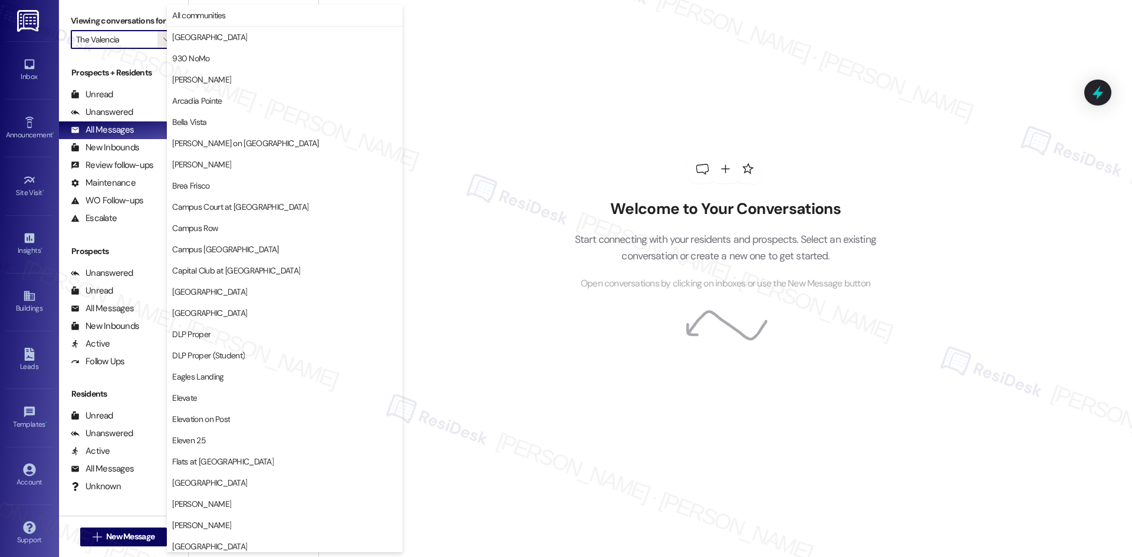
click at [496, 145] on div "Welcome to Your Conversations Start connecting with your residents and prospect…" at bounding box center [724, 278] width 813 height 557
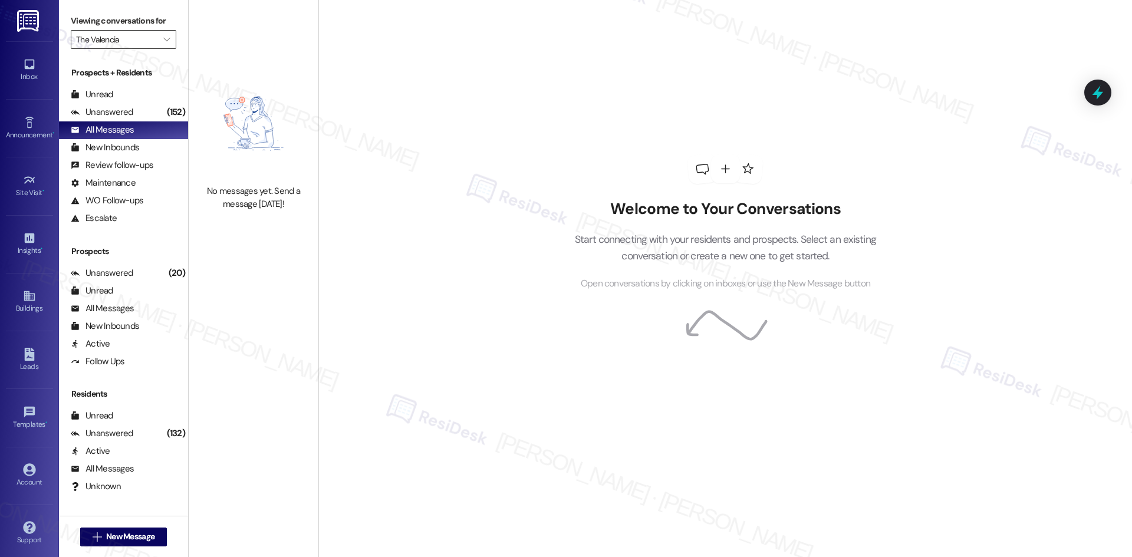
click at [146, 39] on input "The Valencia" at bounding box center [116, 39] width 81 height 19
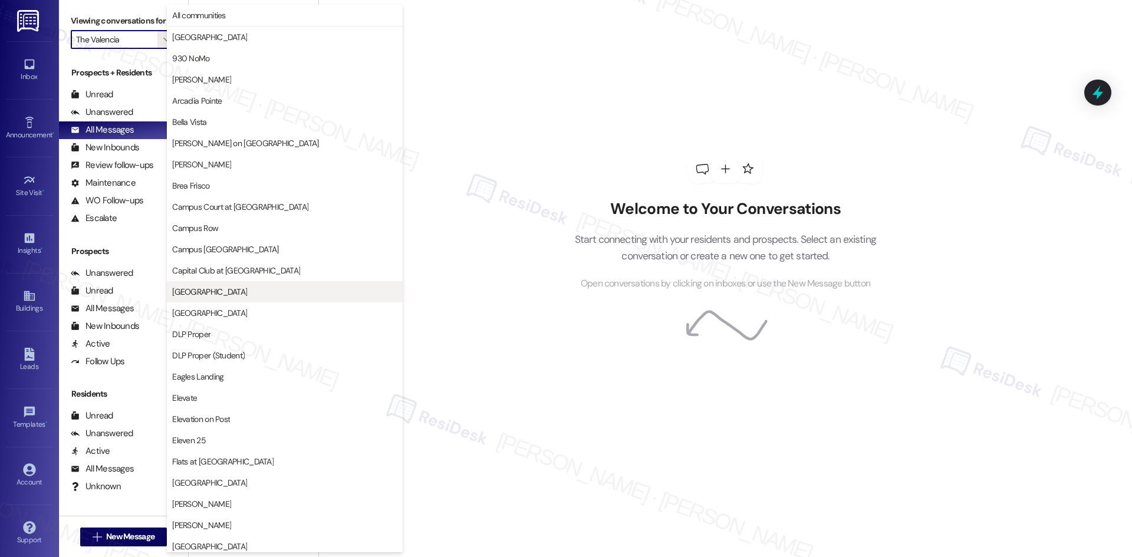
click at [320, 291] on span "Crescent Ridge" at bounding box center [284, 292] width 225 height 12
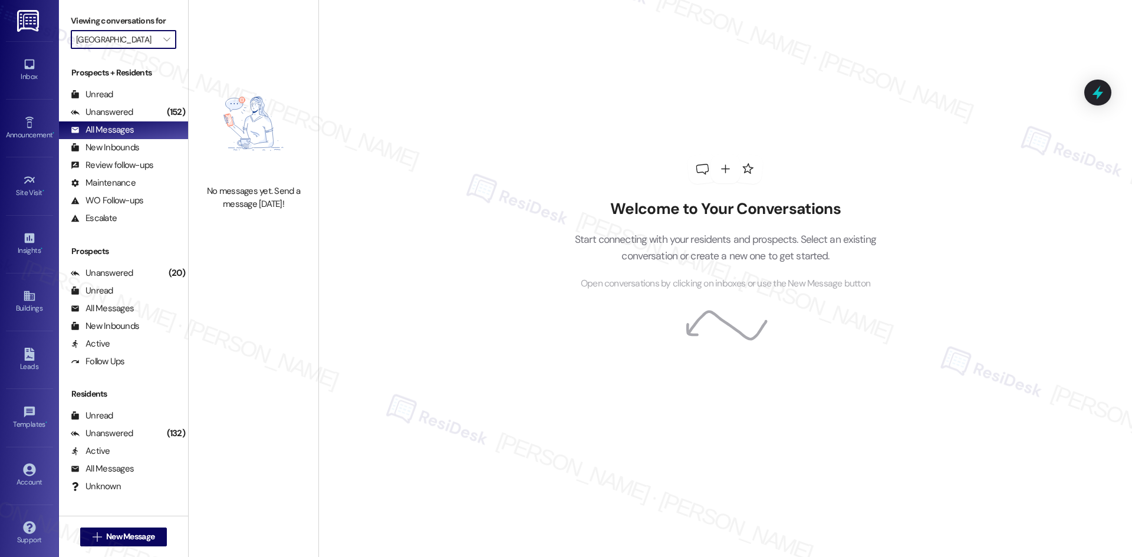
click at [147, 42] on input "[GEOGRAPHIC_DATA]" at bounding box center [116, 39] width 81 height 19
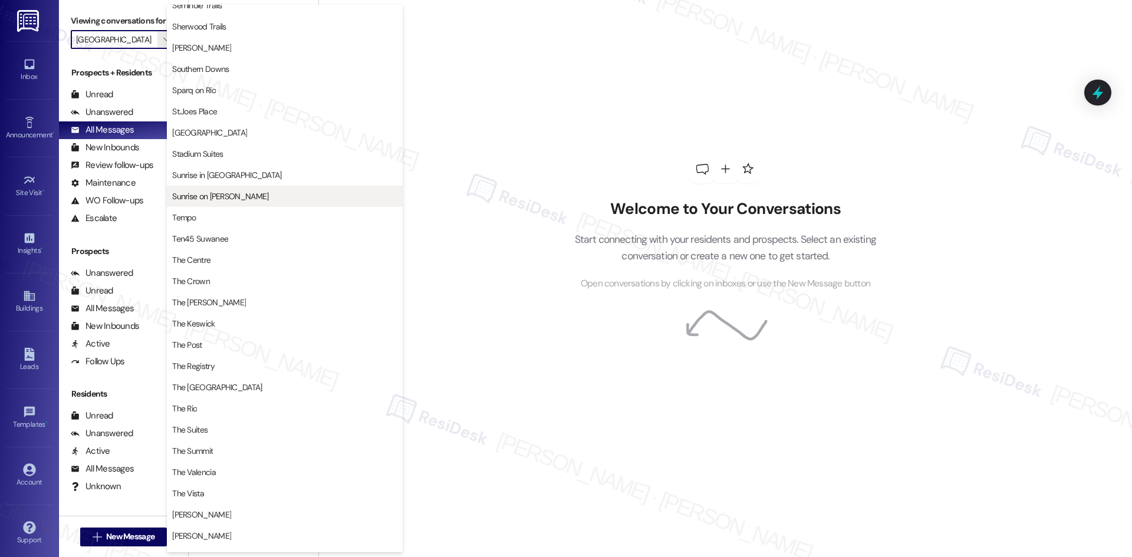
scroll to position [840, 0]
click at [230, 470] on span "The Valencia" at bounding box center [284, 470] width 225 height 12
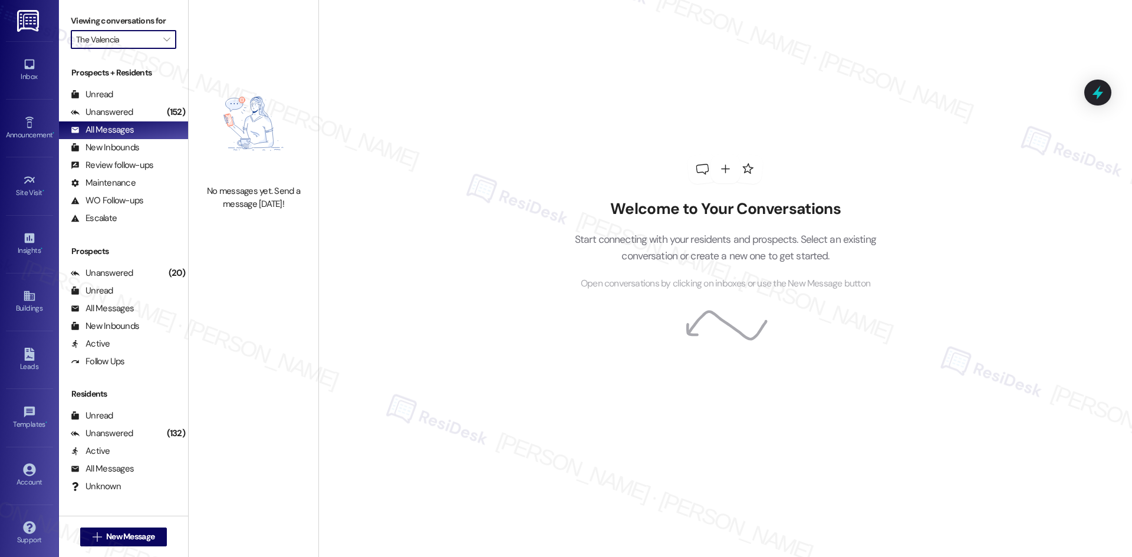
click at [125, 35] on input "The Valencia" at bounding box center [116, 39] width 81 height 19
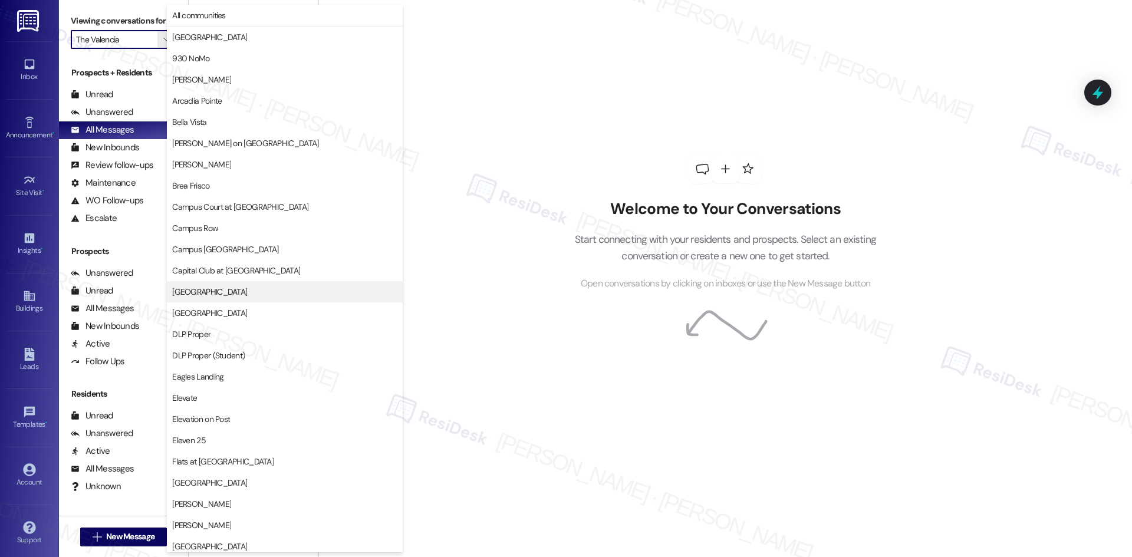
click at [266, 298] on button "[GEOGRAPHIC_DATA]" at bounding box center [285, 291] width 236 height 21
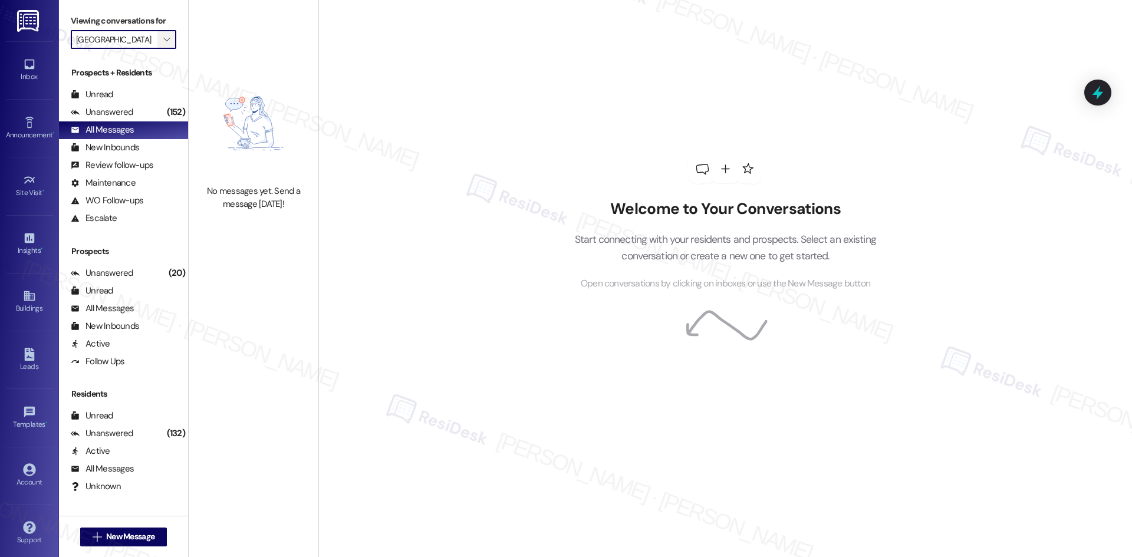
click at [161, 35] on span "" at bounding box center [166, 39] width 11 height 19
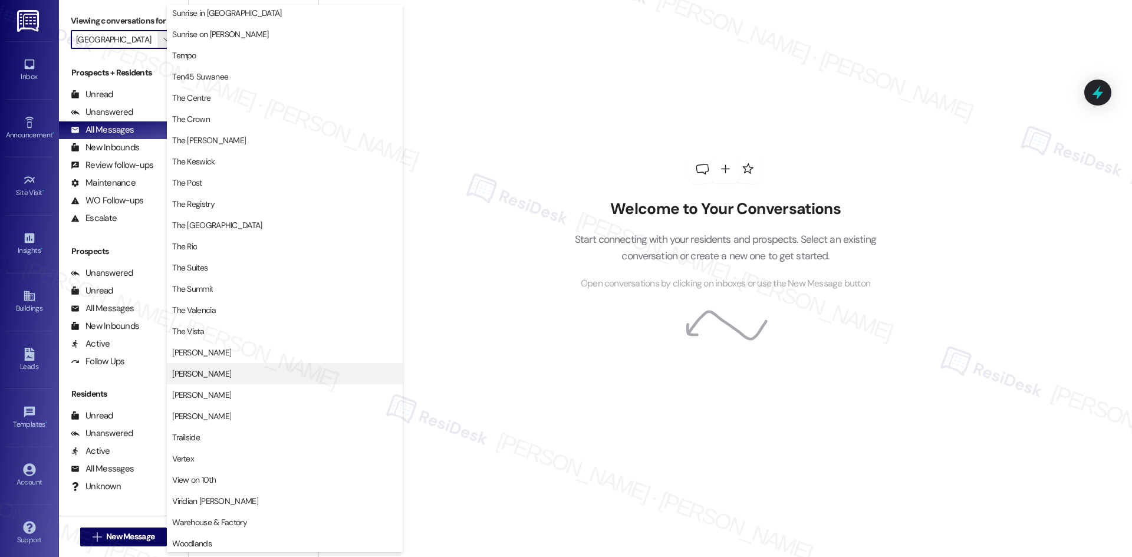
scroll to position [1002, 0]
click at [266, 307] on span "The Valencia" at bounding box center [284, 308] width 225 height 12
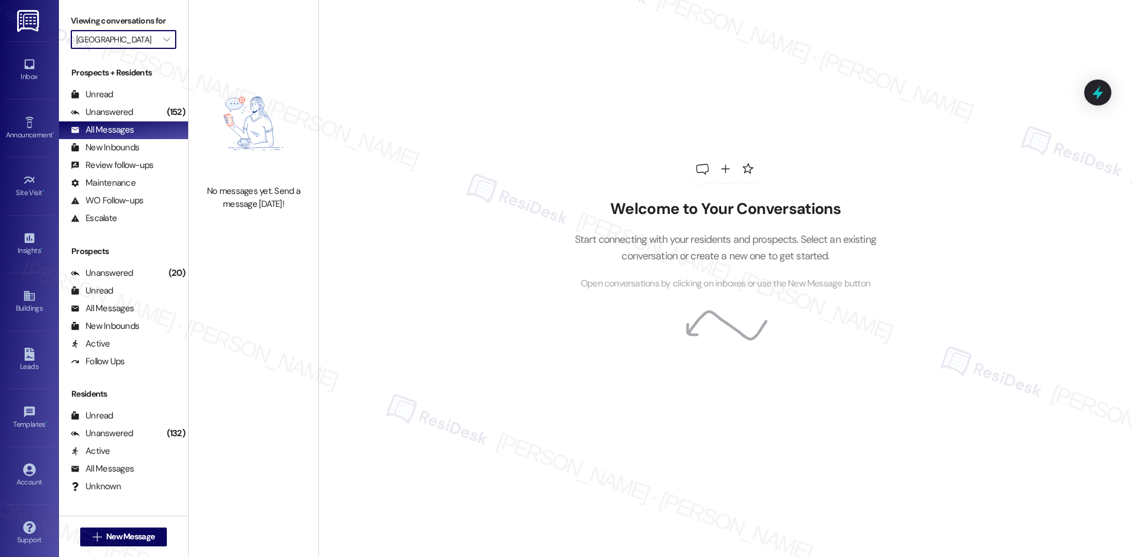
type input "The Valencia"
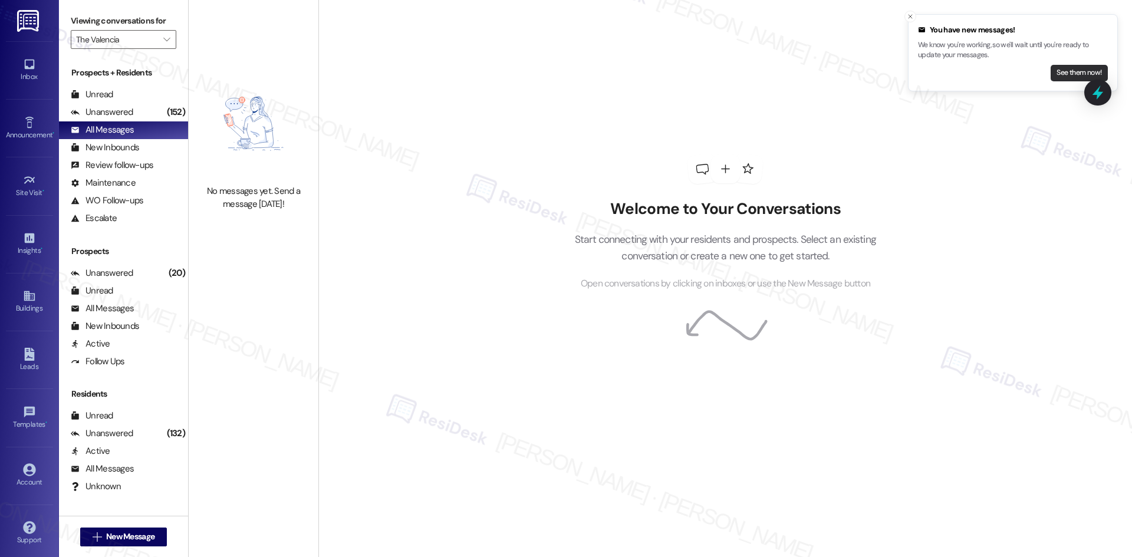
click at [1070, 73] on button "See them now!" at bounding box center [1078, 73] width 57 height 17
click at [499, 144] on div "Welcome to Your Conversations Start connecting with your residents and prospect…" at bounding box center [724, 278] width 813 height 557
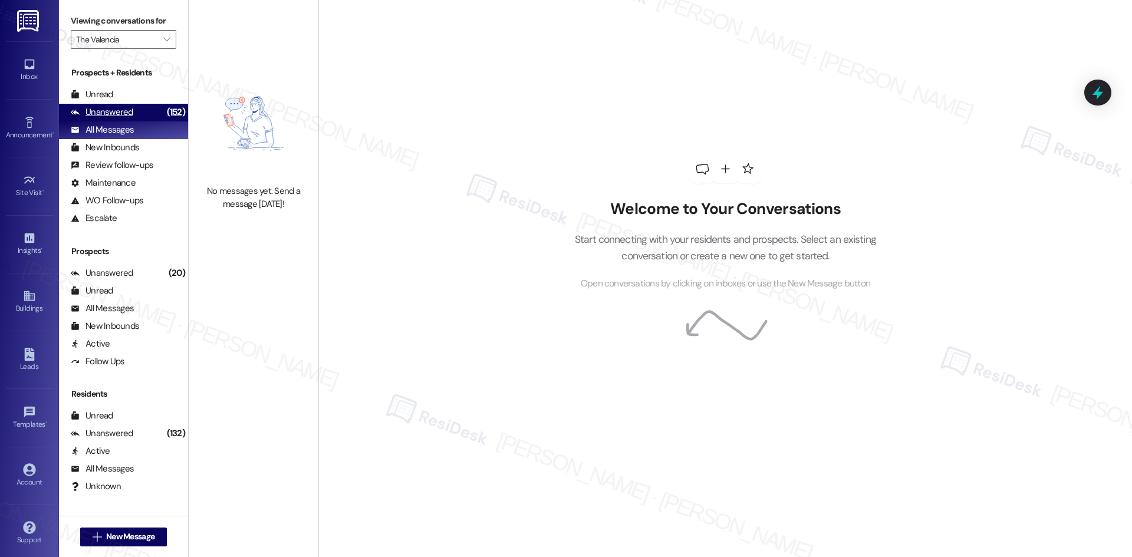
click at [90, 114] on div "Unanswered" at bounding box center [102, 112] width 62 height 12
click at [100, 133] on div "All Messages" at bounding box center [102, 130] width 63 height 12
click at [146, 37] on input "The Valencia" at bounding box center [116, 39] width 81 height 19
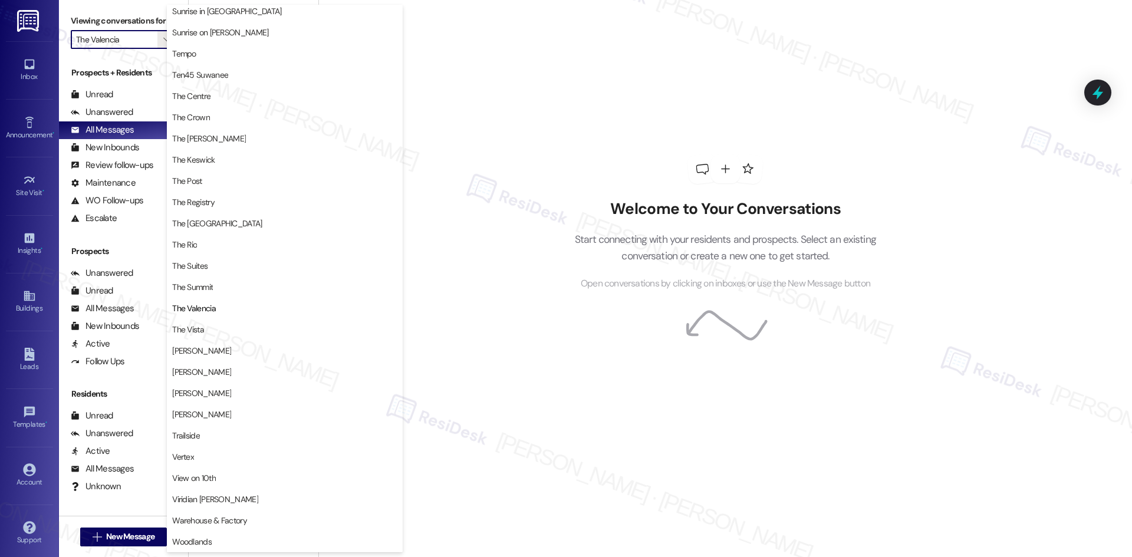
scroll to position [1002, 0]
click at [513, 174] on div "Welcome to Your Conversations Start connecting with your residents and prospect…" at bounding box center [724, 278] width 813 height 557
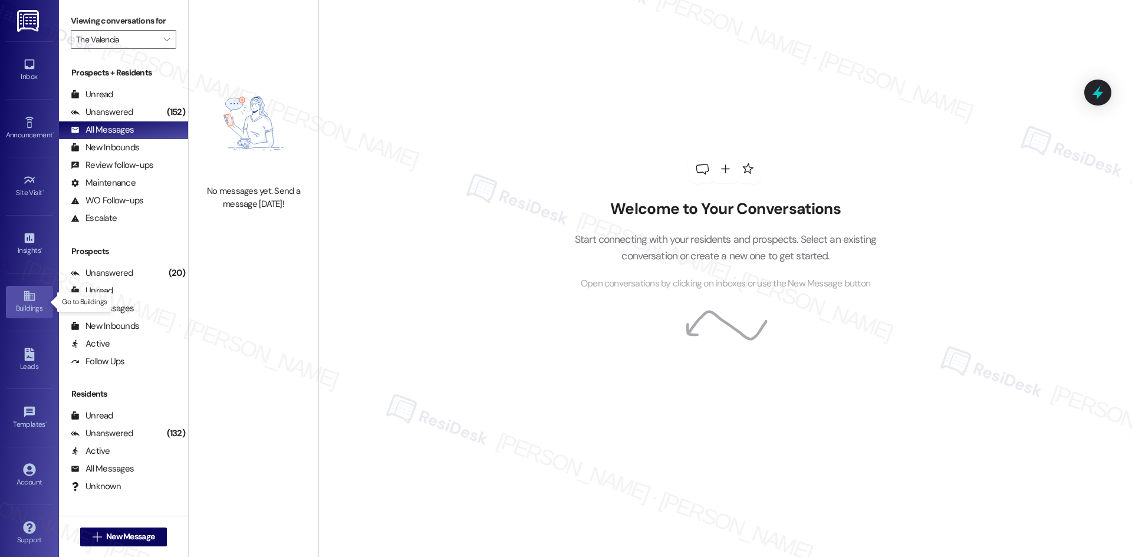
click at [27, 300] on icon at bounding box center [29, 296] width 11 height 10
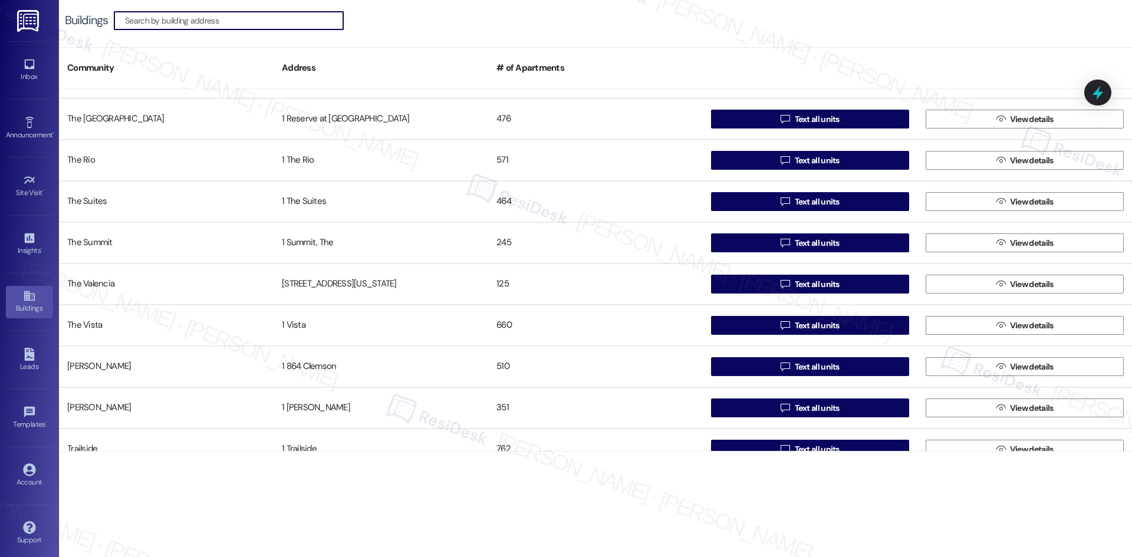
scroll to position [2475, 0]
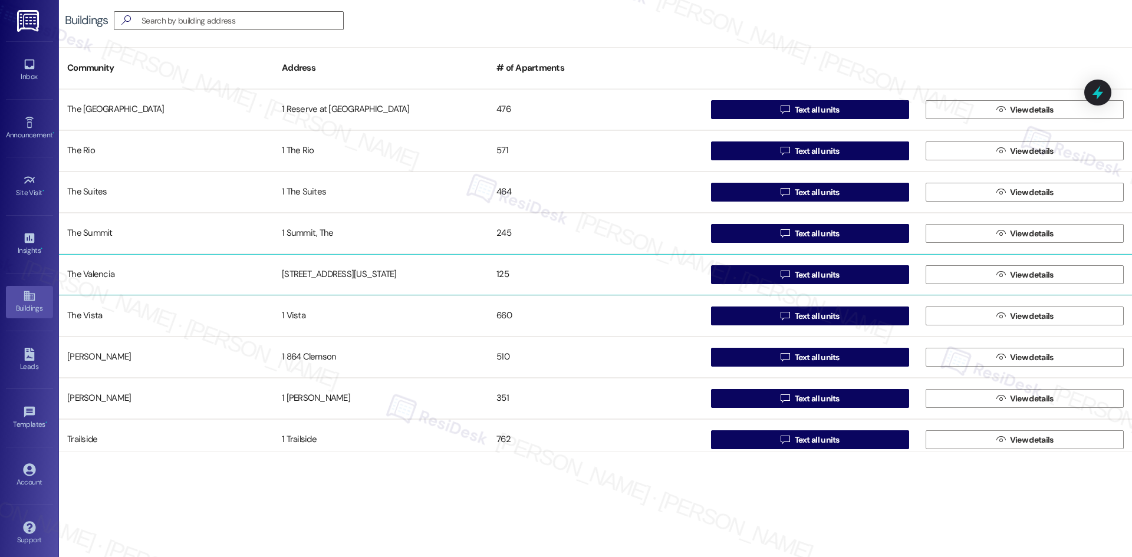
click at [385, 278] on div "3450 W Missouri Ave" at bounding box center [380, 275] width 215 height 24
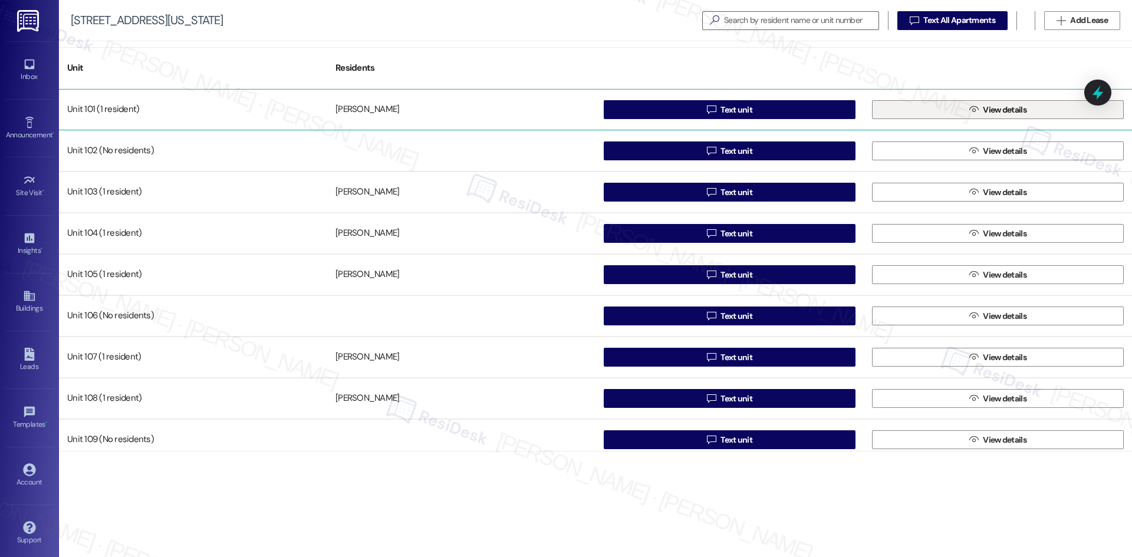
click at [971, 111] on icon "" at bounding box center [973, 109] width 9 height 9
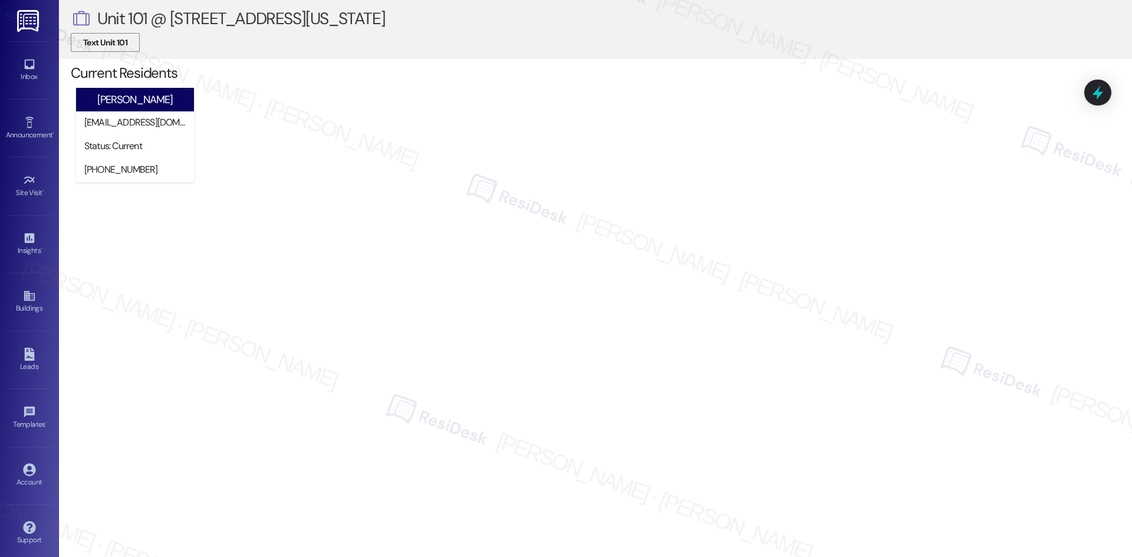
click at [126, 45] on span "Text Unit 101" at bounding box center [105, 43] width 44 height 12
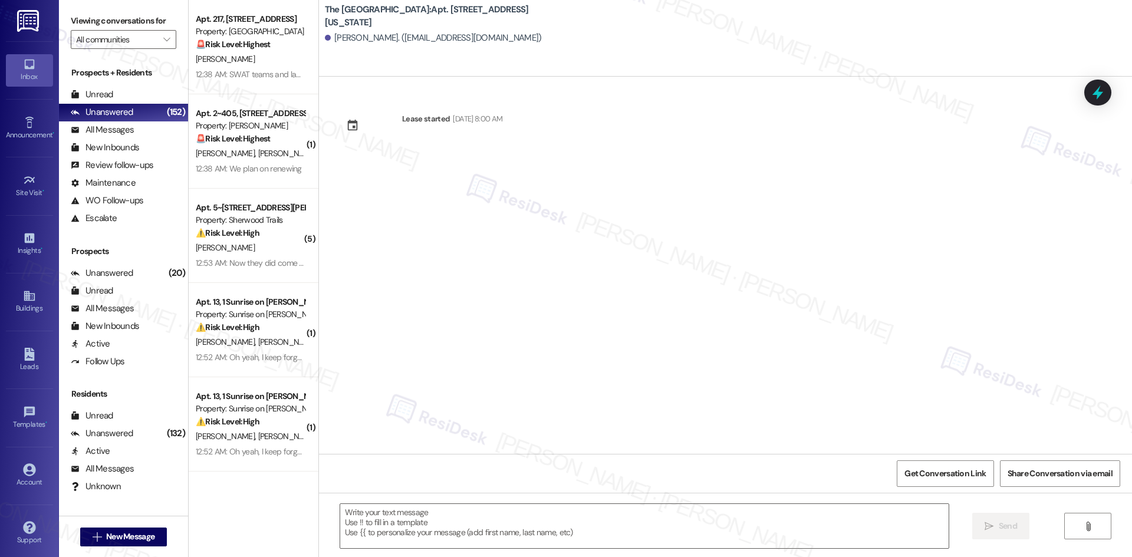
type textarea "Fetching suggested responses. Please feel free to read through the conversation…"
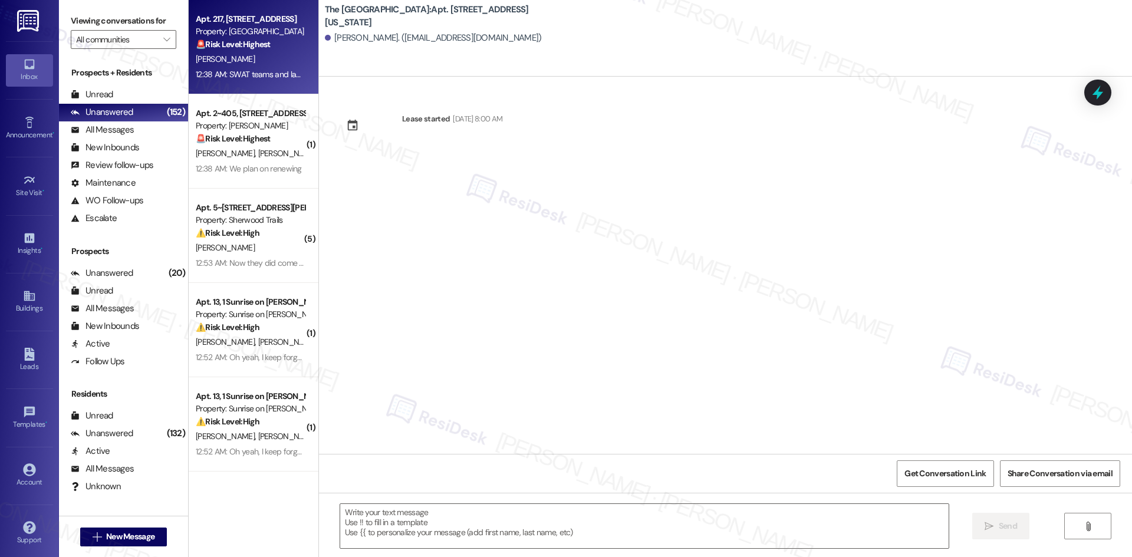
click at [261, 58] on div "K. Smith" at bounding box center [250, 59] width 111 height 15
type textarea "Fetching suggested responses. Please feel free to read through the conversation…"
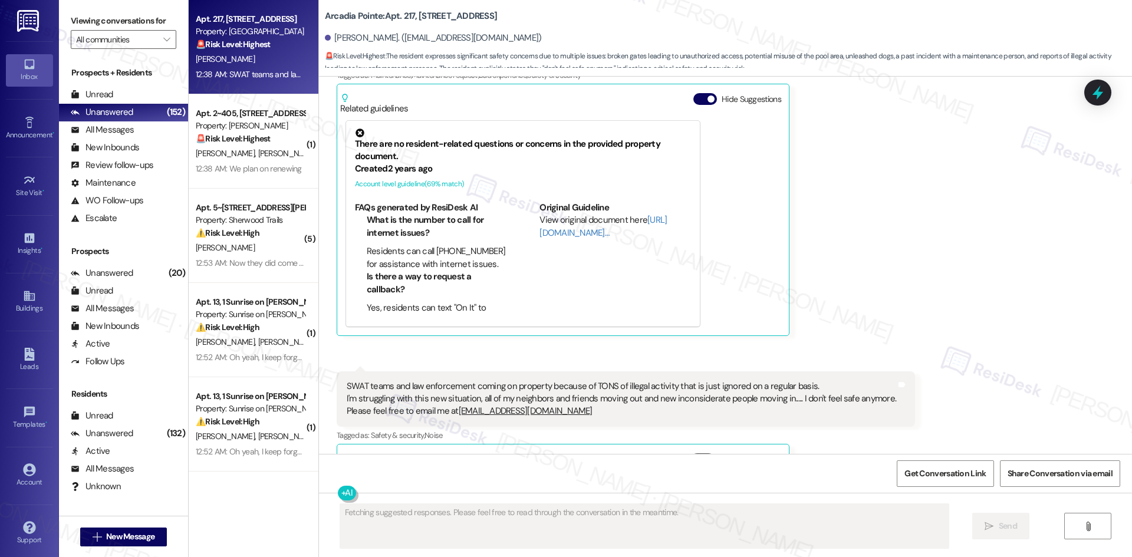
scroll to position [1072, 0]
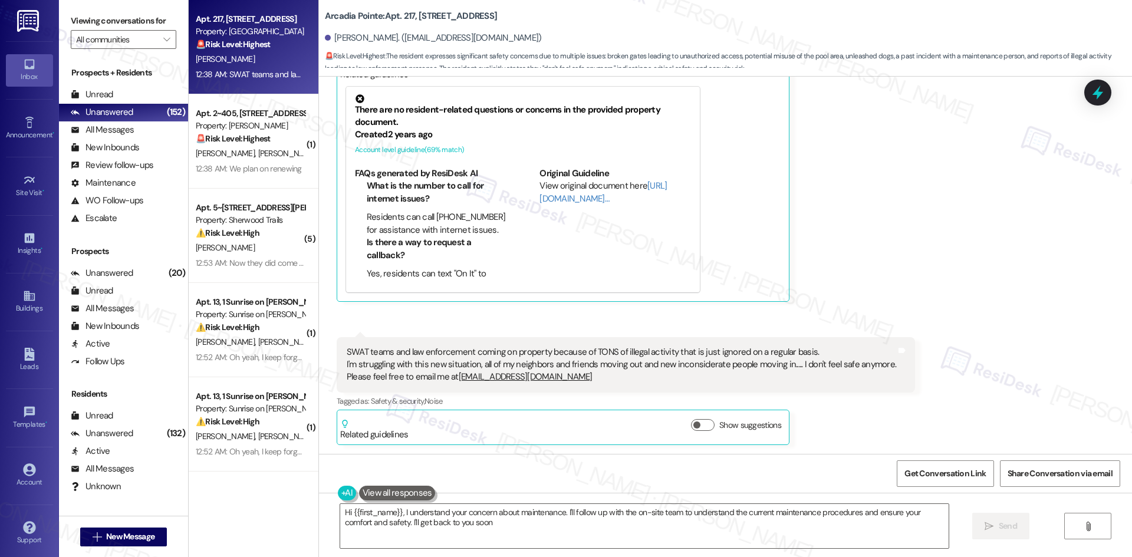
type textarea "Hi {{first_name}}, I understand your concern about maintenance. I'll follow up …"
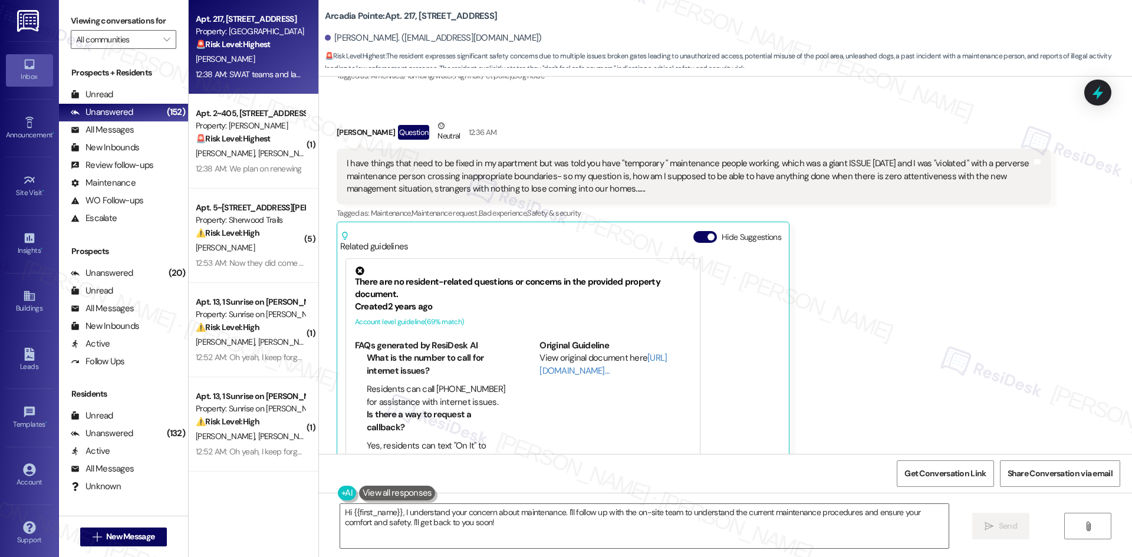
scroll to position [895, 0]
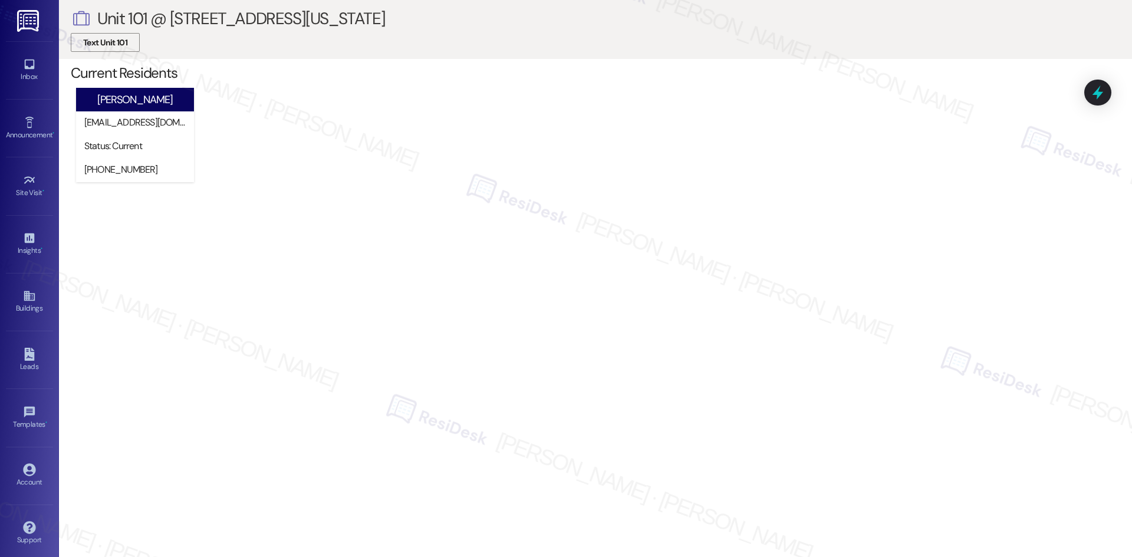
click at [124, 47] on span "Text Unit 101" at bounding box center [105, 43] width 44 height 12
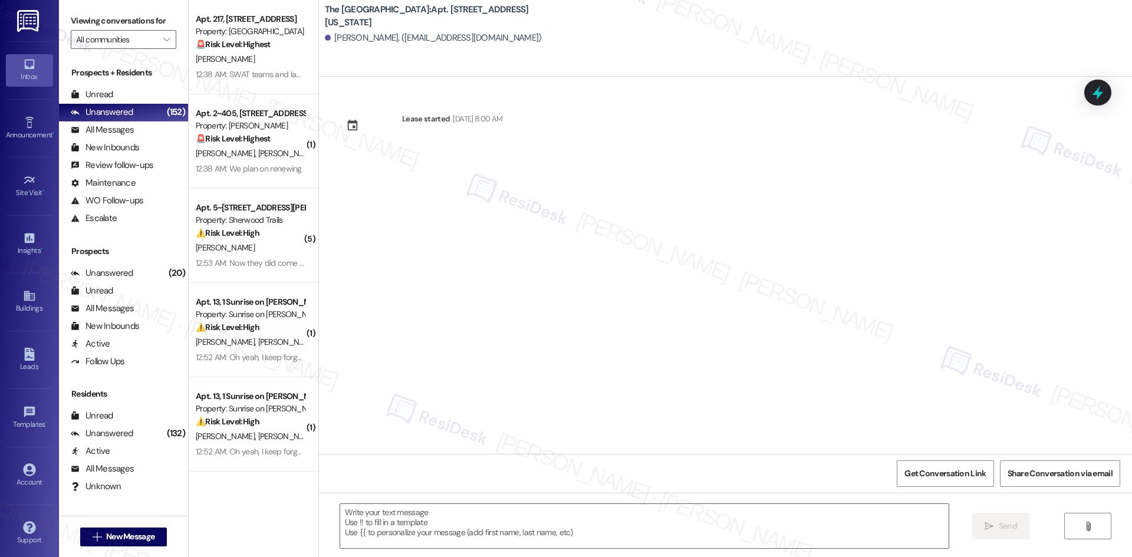
type textarea "Fetching suggested responses. Please feel free to read through the conversation…"
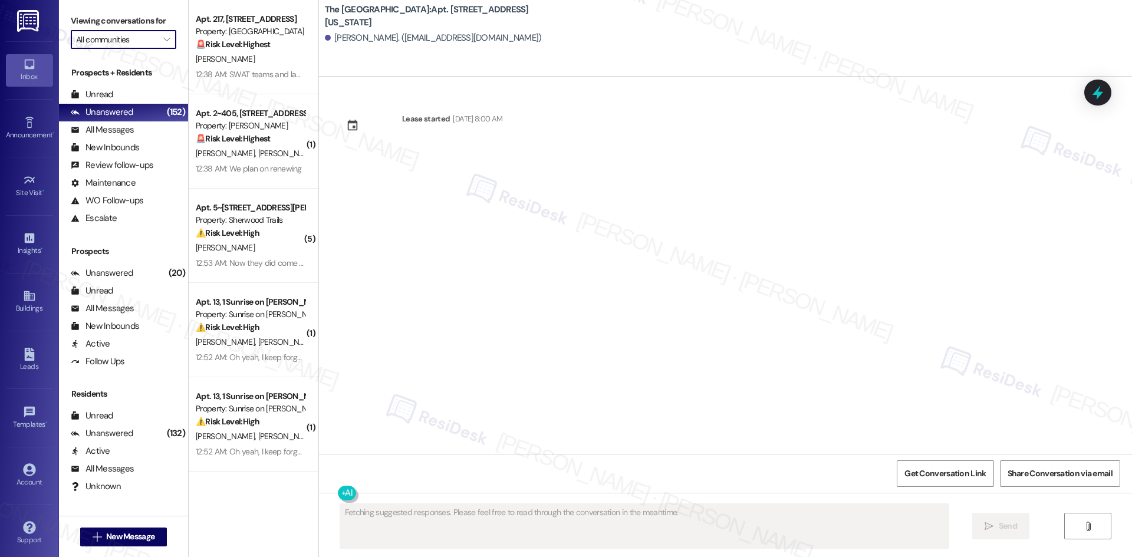
drag, startPoint x: 129, startPoint y: 48, endPoint x: 138, endPoint y: 52, distance: 9.8
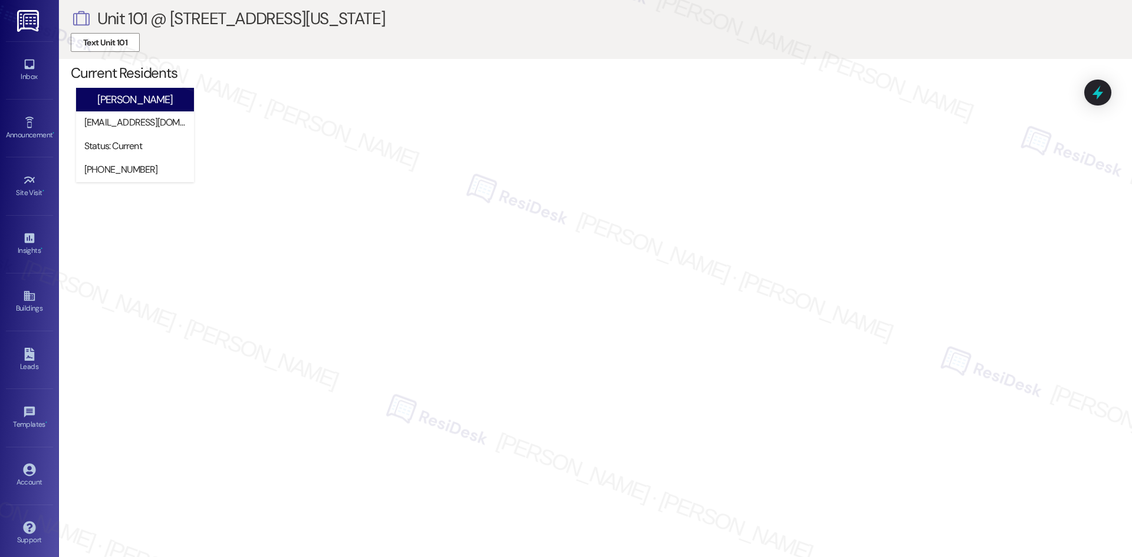
drag, startPoint x: 137, startPoint y: 55, endPoint x: 167, endPoint y: 60, distance: 29.8
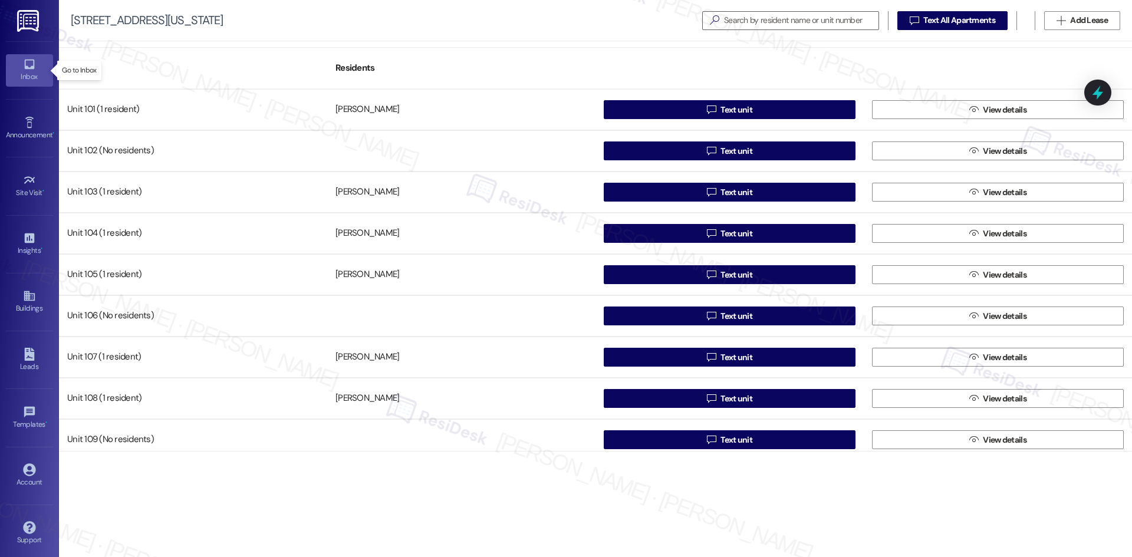
click at [25, 70] on icon at bounding box center [29, 64] width 13 height 13
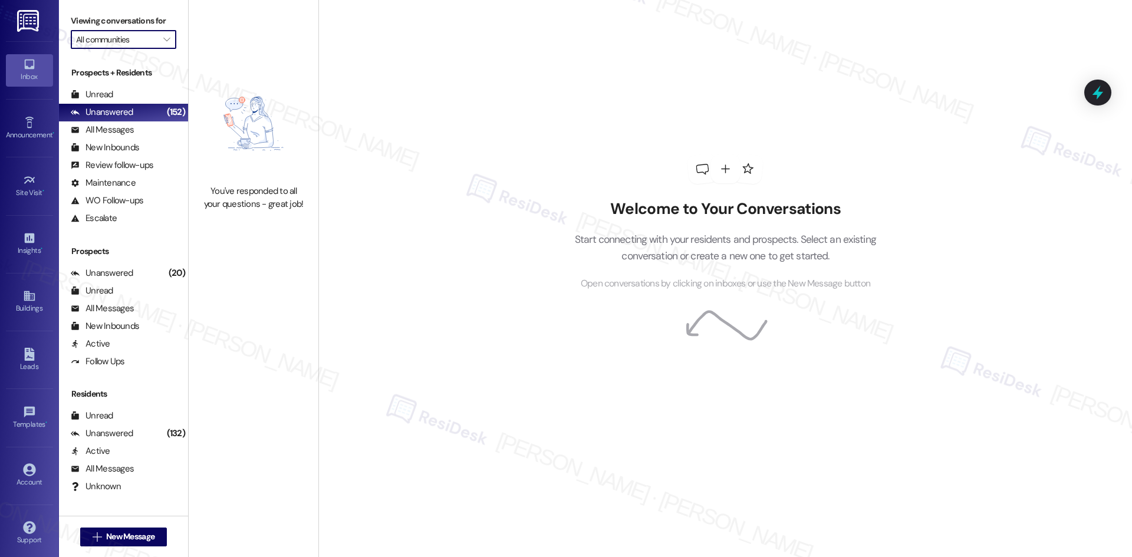
click at [113, 41] on input "All communities" at bounding box center [116, 39] width 81 height 19
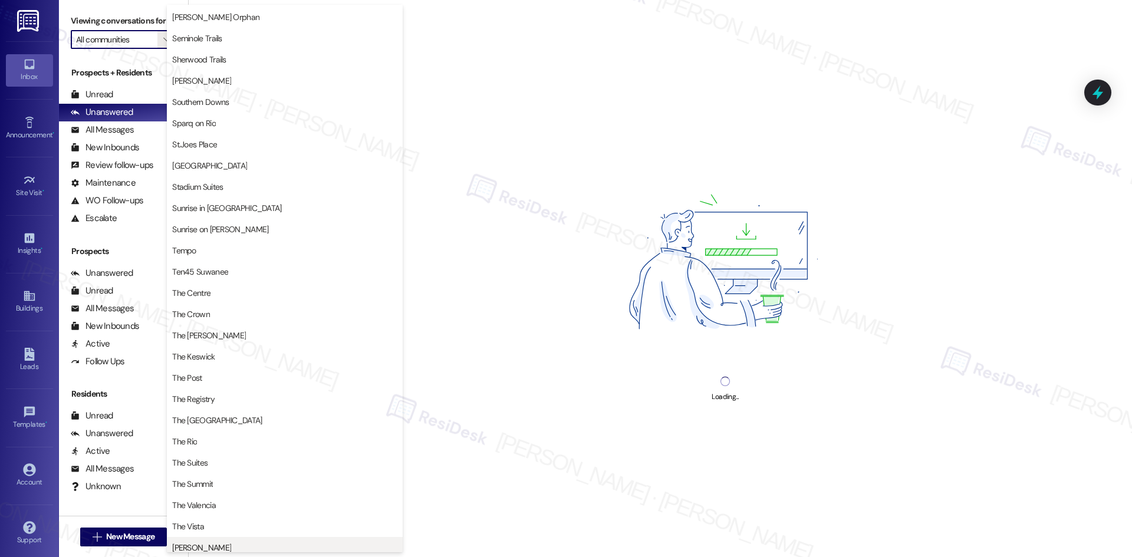
scroll to position [1002, 0]
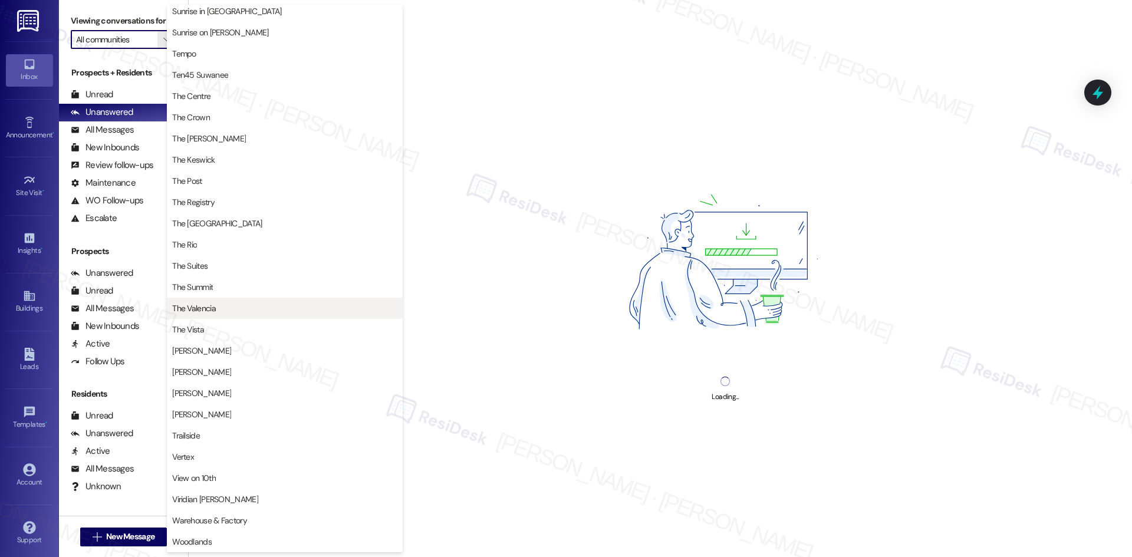
click at [268, 311] on span "The Valencia" at bounding box center [284, 308] width 225 height 12
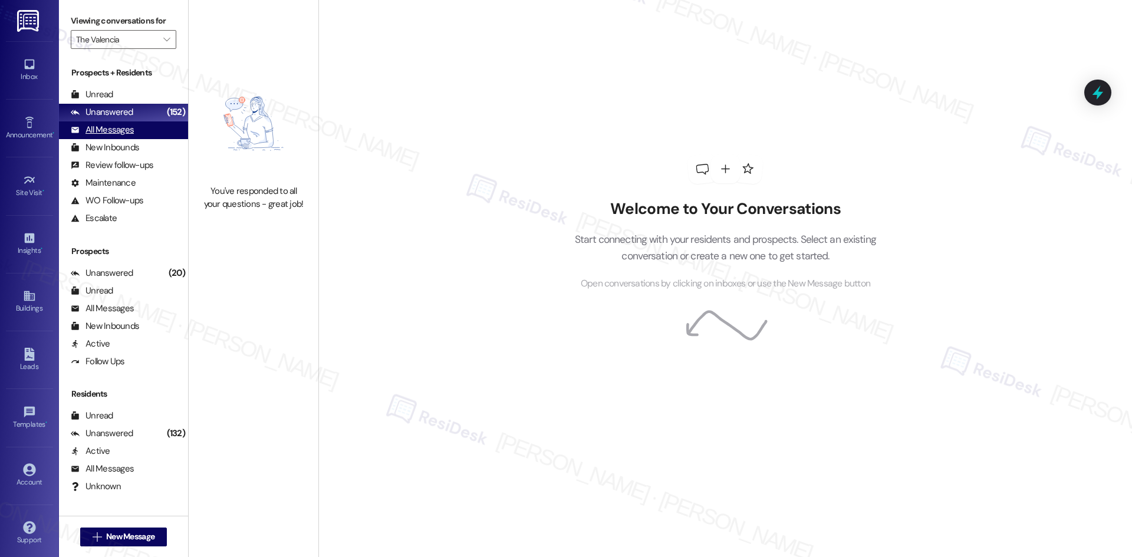
click at [131, 134] on div "All Messages" at bounding box center [102, 130] width 63 height 12
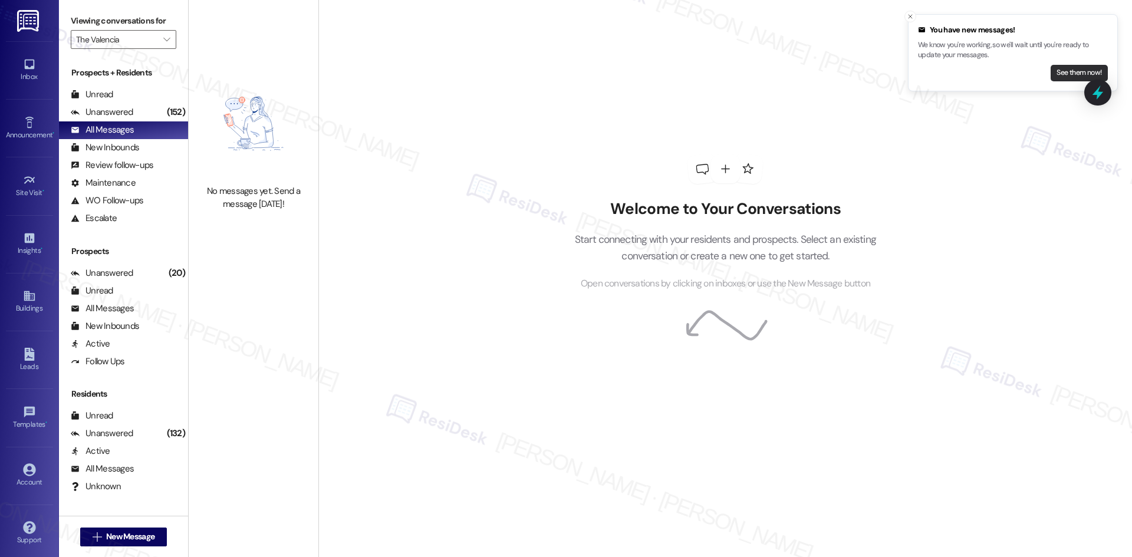
click at [1070, 72] on button "See them now!" at bounding box center [1078, 73] width 57 height 17
click at [127, 41] on input "The Valencia" at bounding box center [116, 39] width 81 height 19
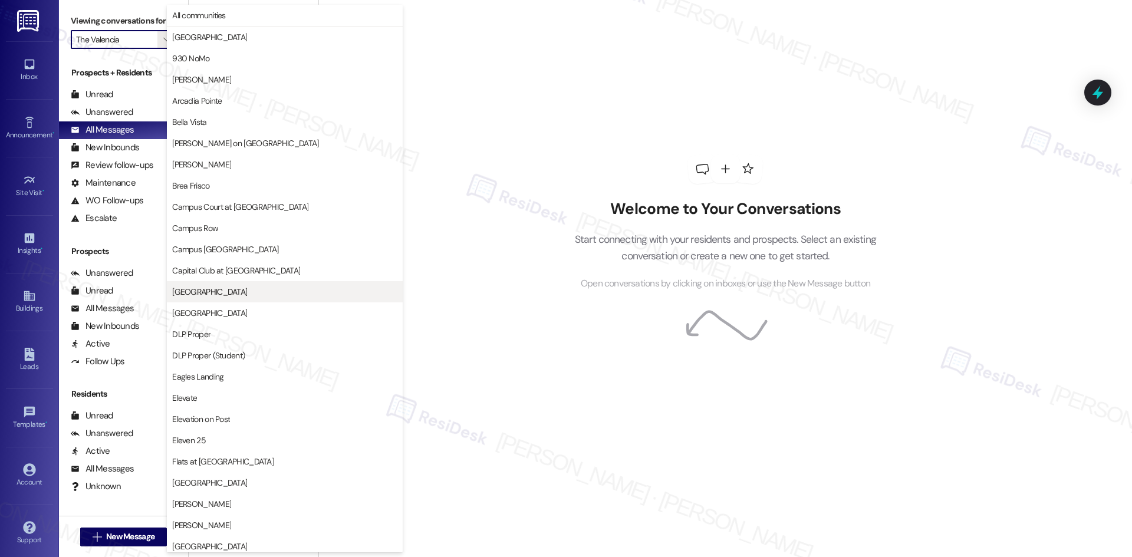
click at [328, 291] on span "[GEOGRAPHIC_DATA]" at bounding box center [284, 292] width 225 height 12
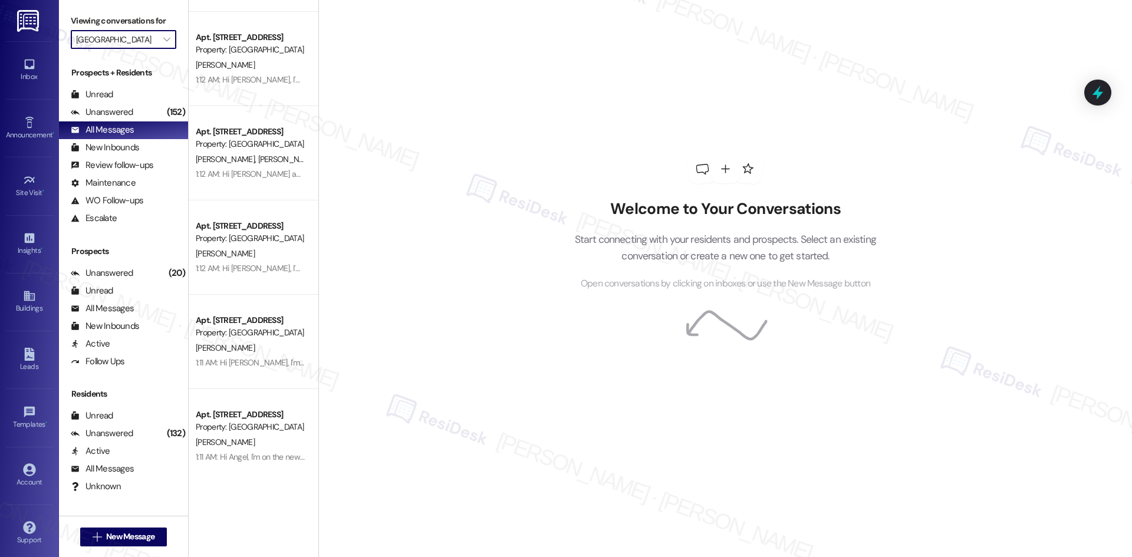
scroll to position [4242, 0]
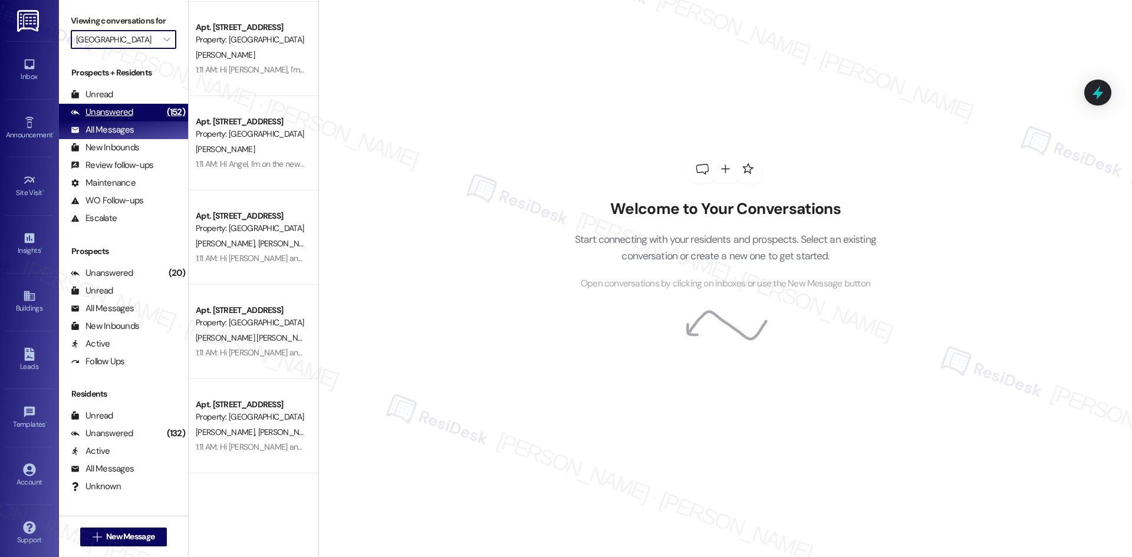
click at [125, 118] on div "Unanswered" at bounding box center [102, 112] width 62 height 12
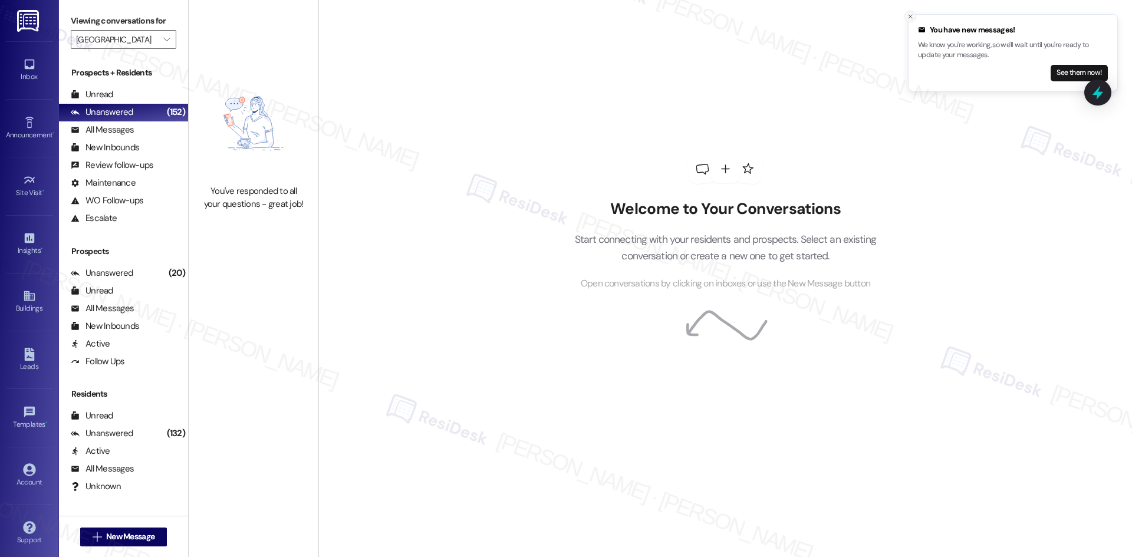
click at [911, 18] on icon "Close toast" at bounding box center [909, 16] width 7 height 7
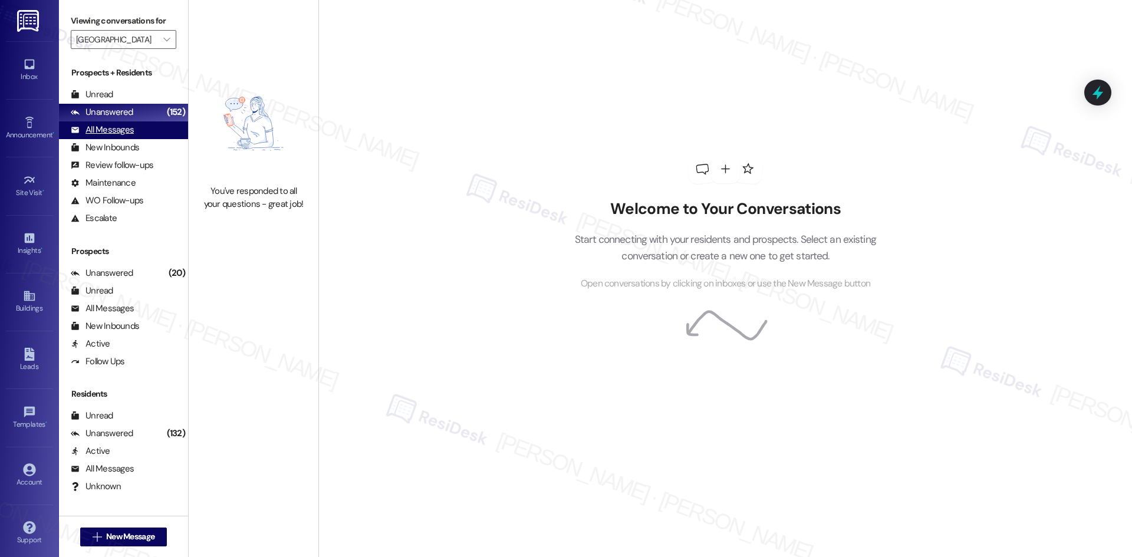
click at [112, 134] on div "All Messages" at bounding box center [102, 130] width 63 height 12
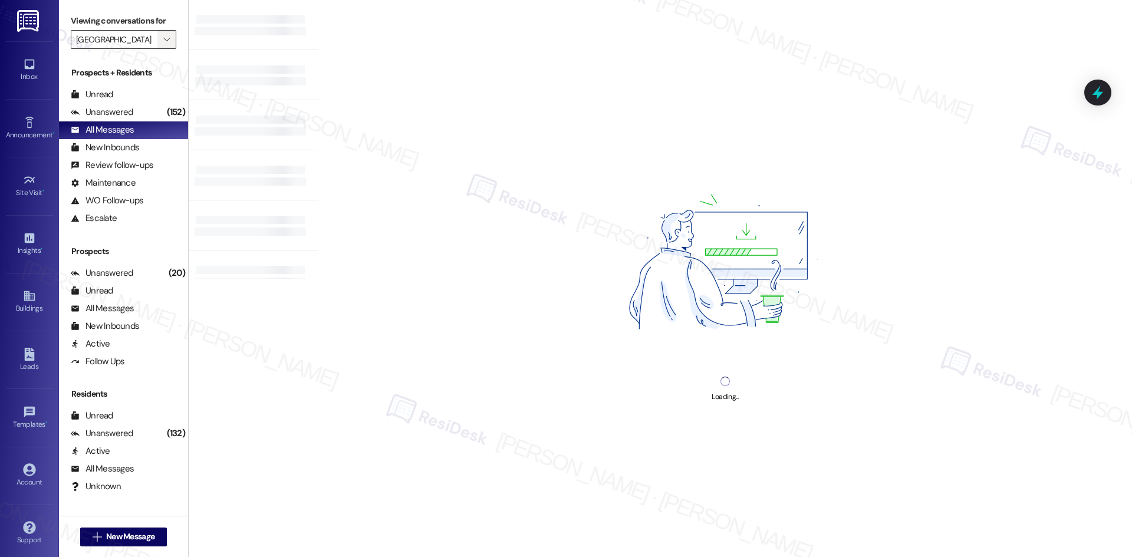
click at [163, 43] on icon "" at bounding box center [166, 39] width 6 height 9
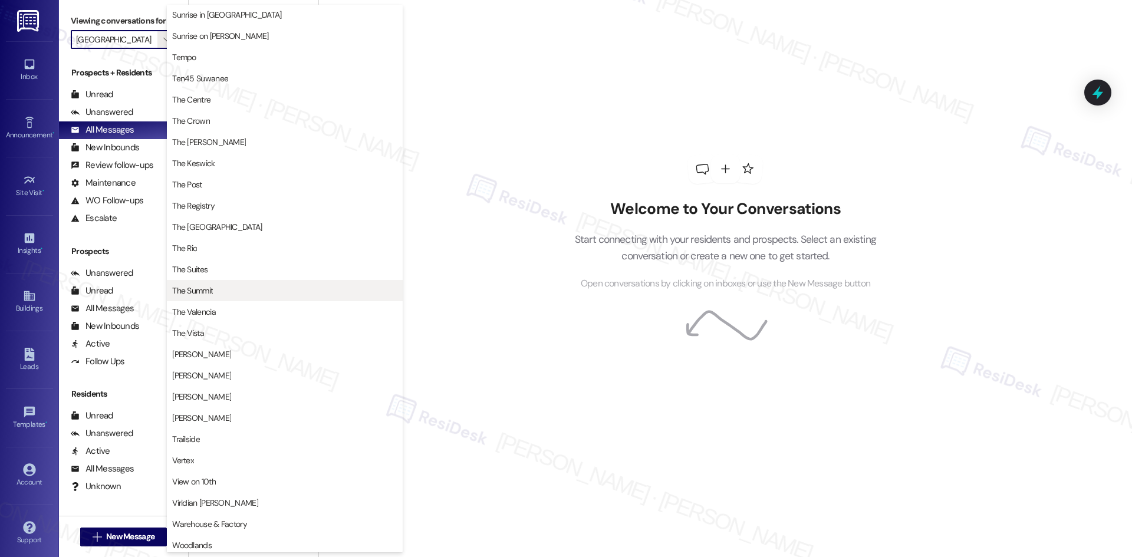
scroll to position [1002, 0]
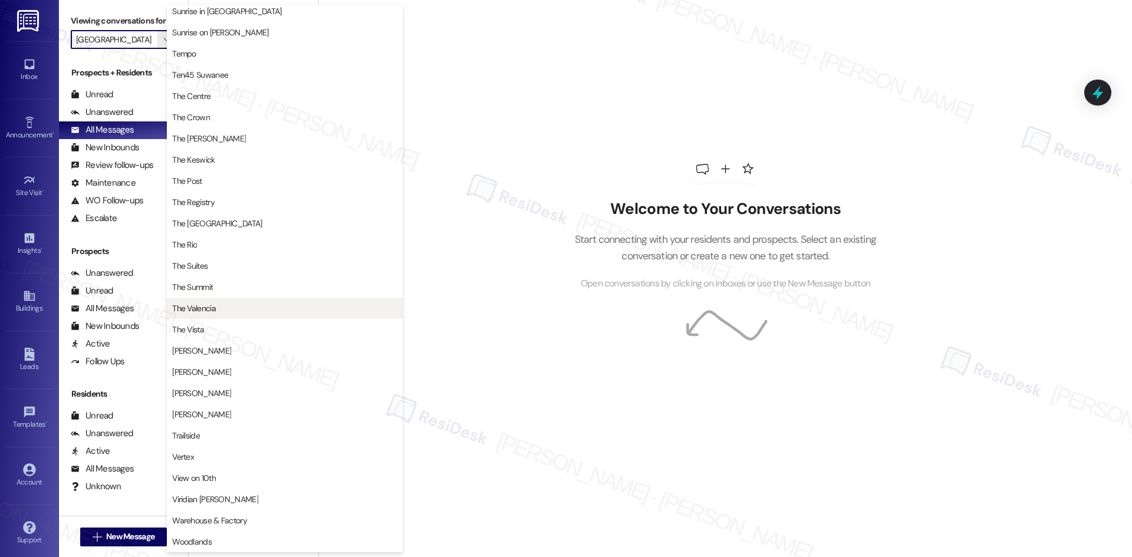
click at [248, 314] on button "The Valencia" at bounding box center [285, 308] width 236 height 21
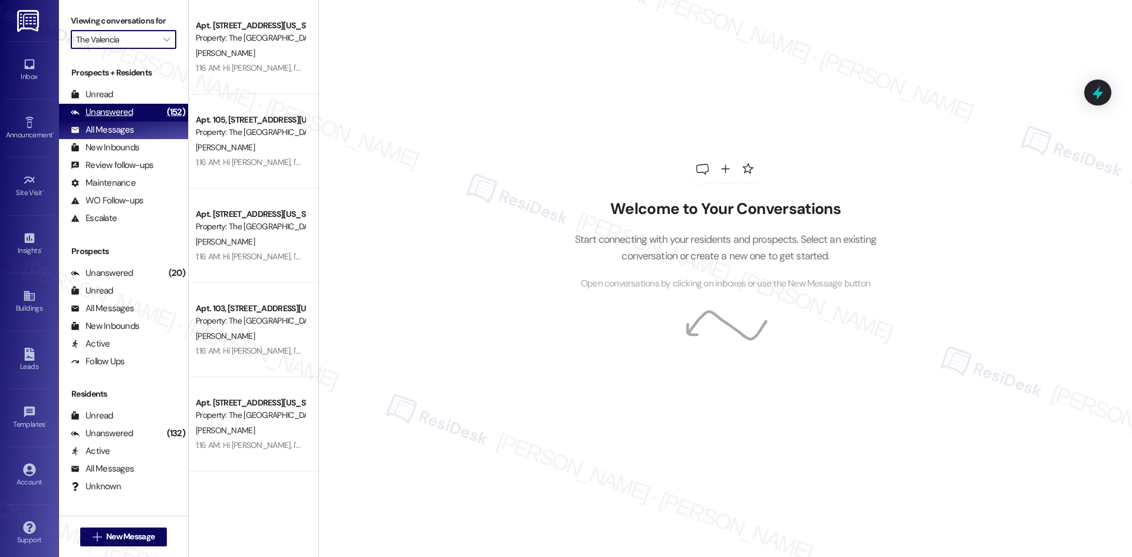
click at [116, 115] on div "Unanswered" at bounding box center [102, 112] width 62 height 12
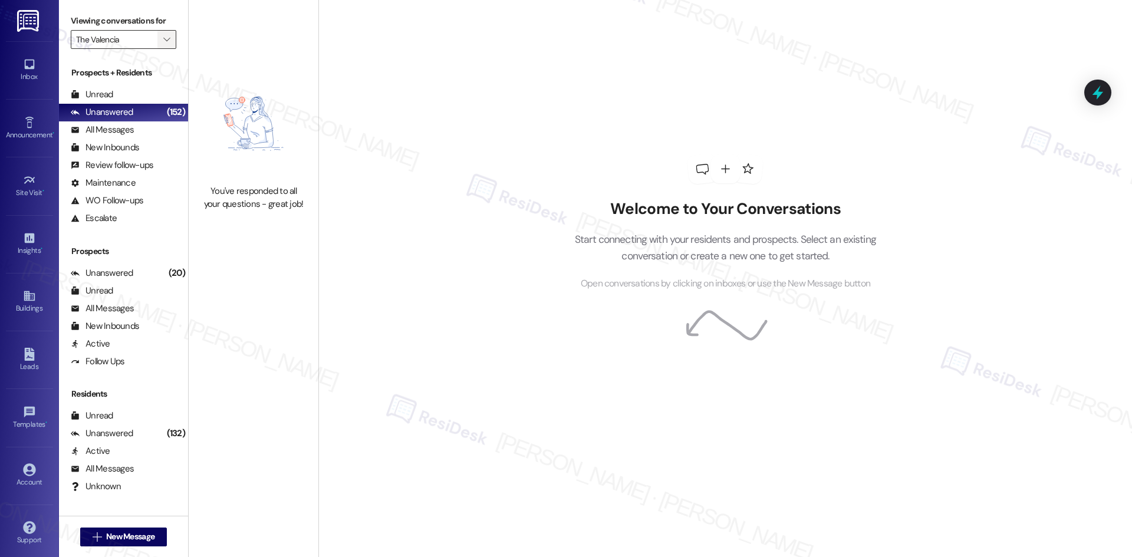
click at [157, 43] on button "" at bounding box center [166, 39] width 19 height 19
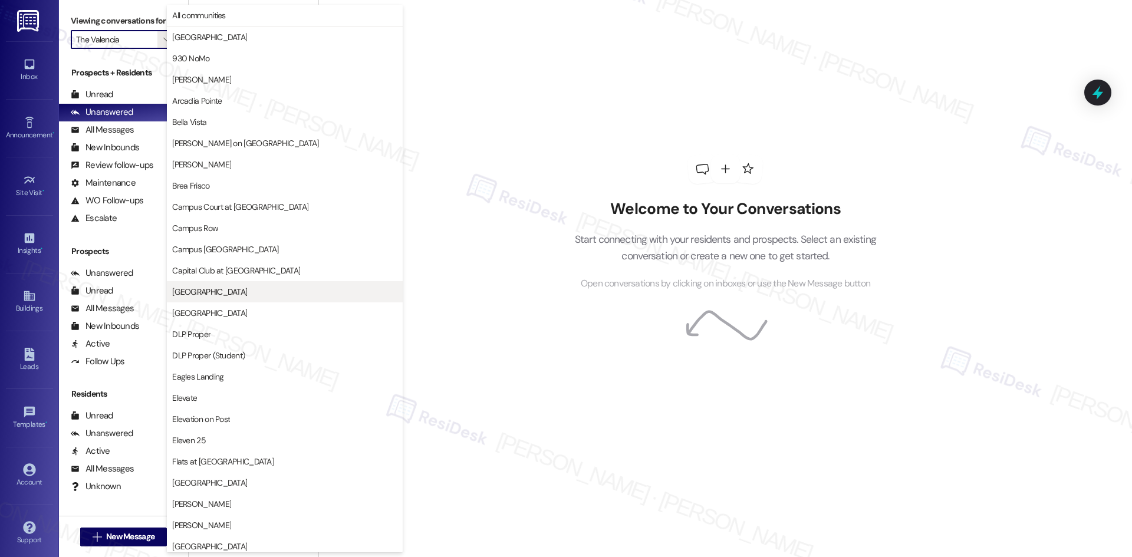
click at [267, 296] on span "[GEOGRAPHIC_DATA]" at bounding box center [284, 292] width 225 height 12
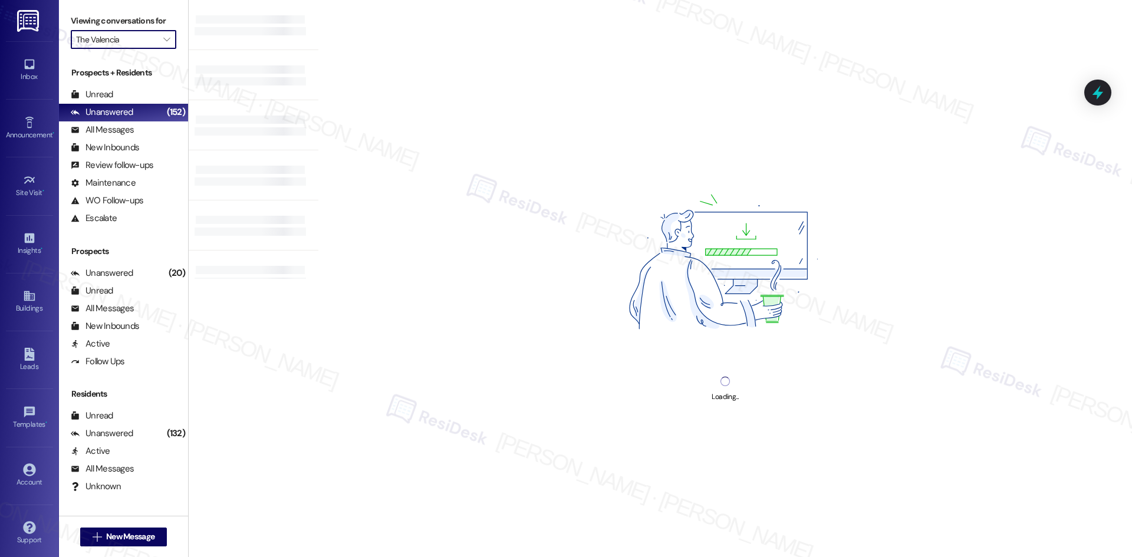
type input "[GEOGRAPHIC_DATA]"
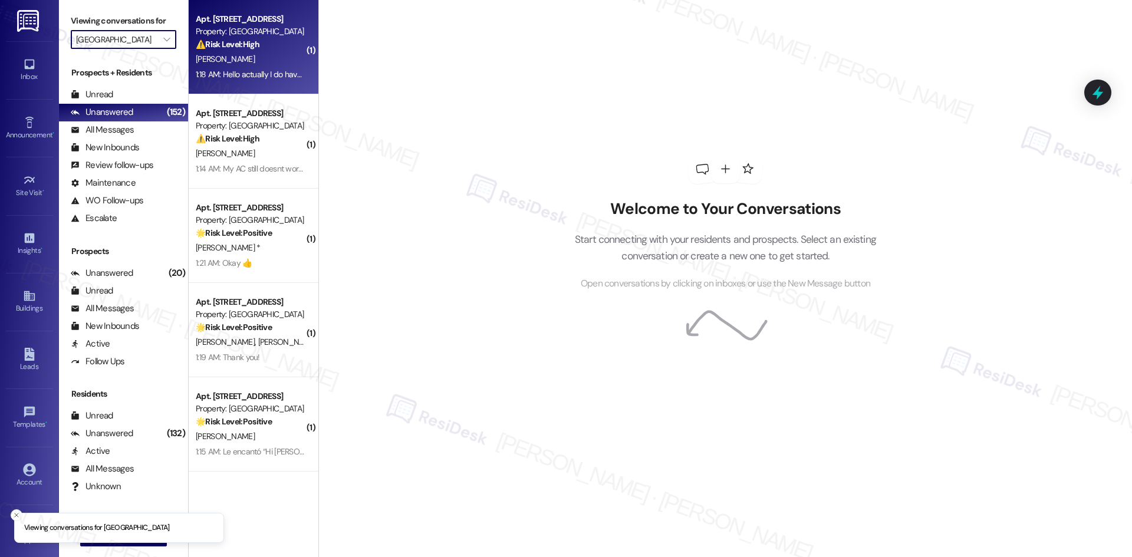
click at [236, 69] on div "1:18 AM: Hello actually I do have a management question, earlier this month I s…" at bounding box center [608, 74] width 825 height 11
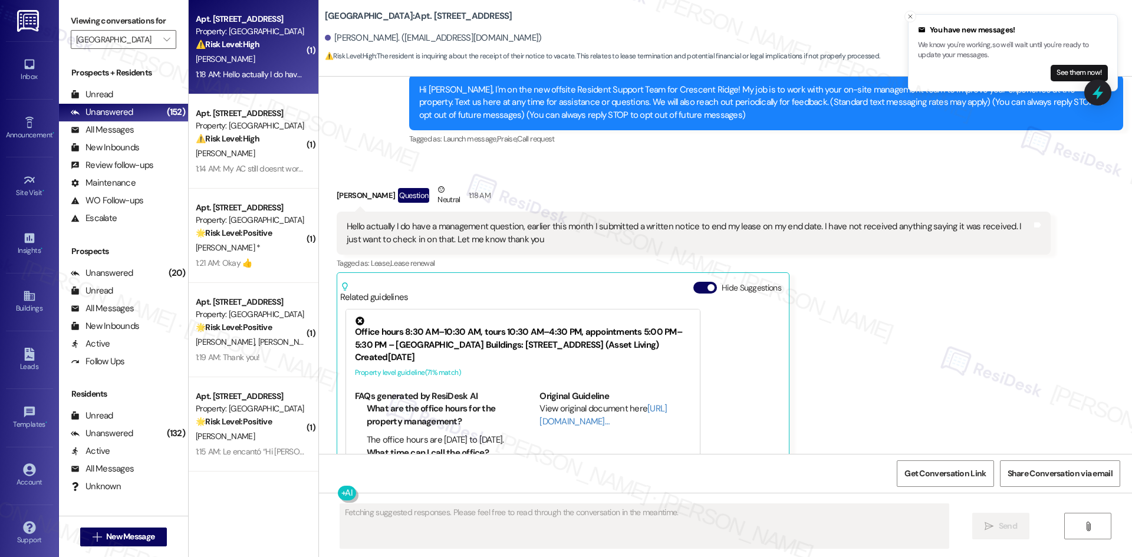
scroll to position [91, 0]
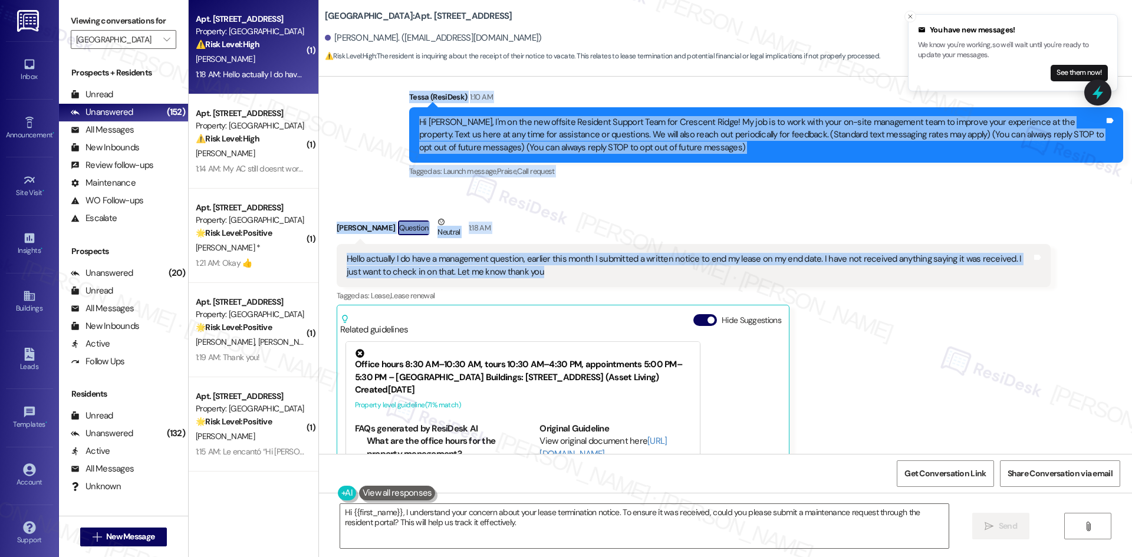
drag, startPoint x: 420, startPoint y: 117, endPoint x: 553, endPoint y: 268, distance: 200.8
click at [553, 268] on div "Lease started Oct 05, 2024 at 8:00 AM Announcement, sent via SMS Tessa (ResiDes…" at bounding box center [725, 265] width 813 height 377
copy div "Tessa (ResiDesk) 1:10 AM Hi Ashley, I'm on the new offsite Resident Support Tea…"
drag, startPoint x: 428, startPoint y: 216, endPoint x: 409, endPoint y: 215, distance: 18.9
click at [435, 216] on div "Neutral" at bounding box center [448, 228] width 27 height 25
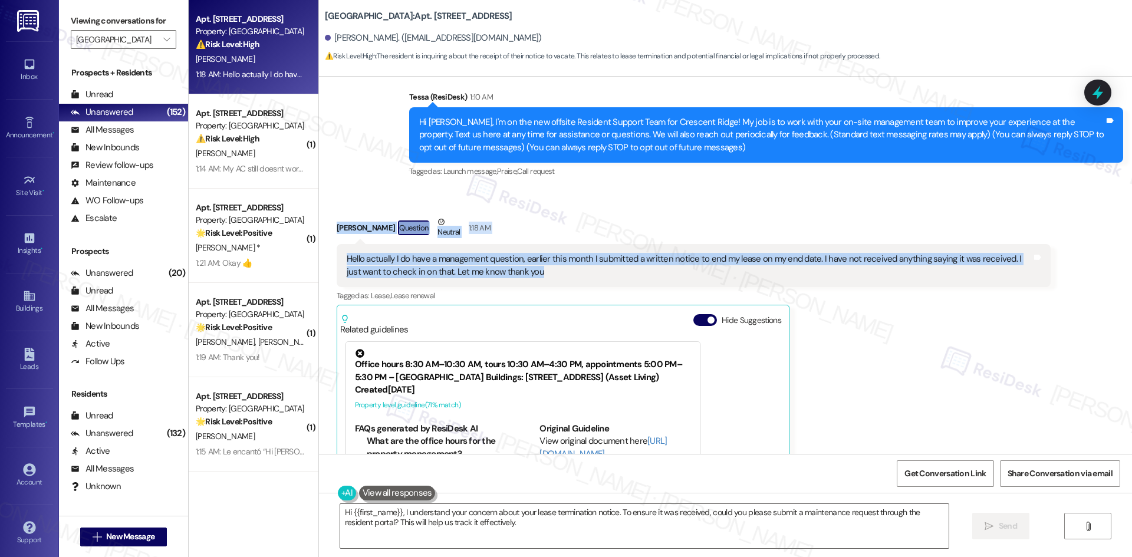
drag, startPoint x: 314, startPoint y: 220, endPoint x: 549, endPoint y: 291, distance: 246.1
click at [542, 268] on div "Received via SMS Ashley Sprunk Question Neutral 1:18 AM Hello actually I do hav…" at bounding box center [725, 380] width 813 height 383
copy div "Ashley Sprunk Question Neutral 1:18 AM Hello actually I do have a management qu…"
click at [871, 279] on div "Hello actually I do have a management question, earlier this month I submitted …" at bounding box center [694, 265] width 714 height 43
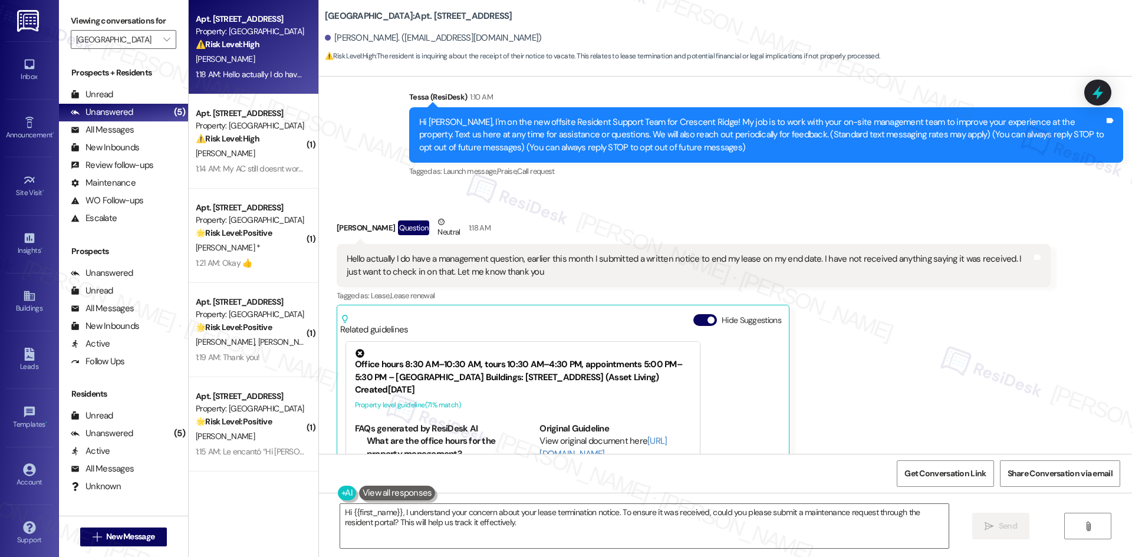
click at [858, 368] on div "Ashley Sprunk Question Neutral 1:18 AM Hello actually I do have a management qu…" at bounding box center [694, 389] width 714 height 347
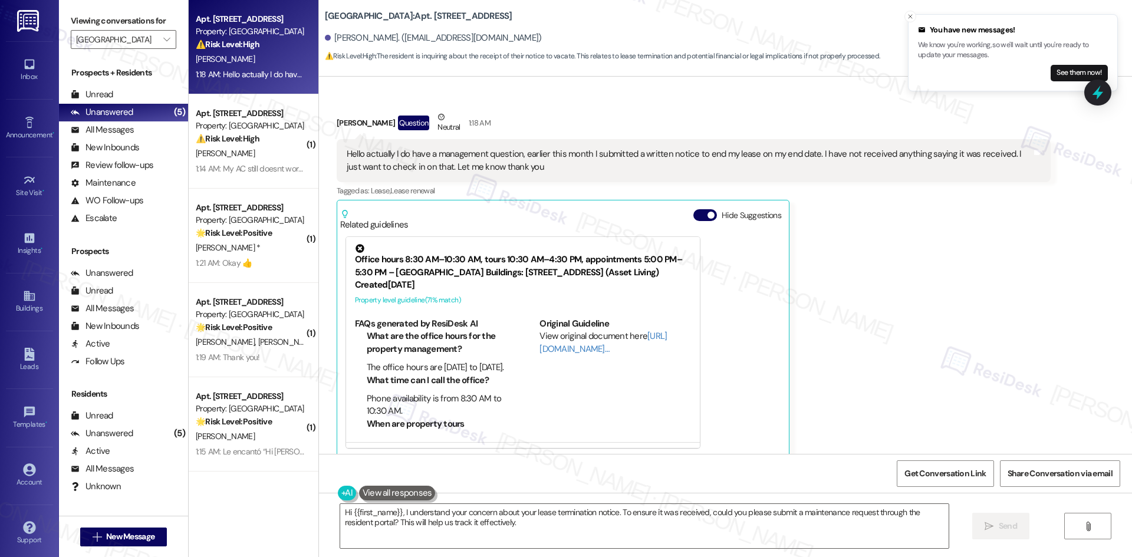
scroll to position [209, 0]
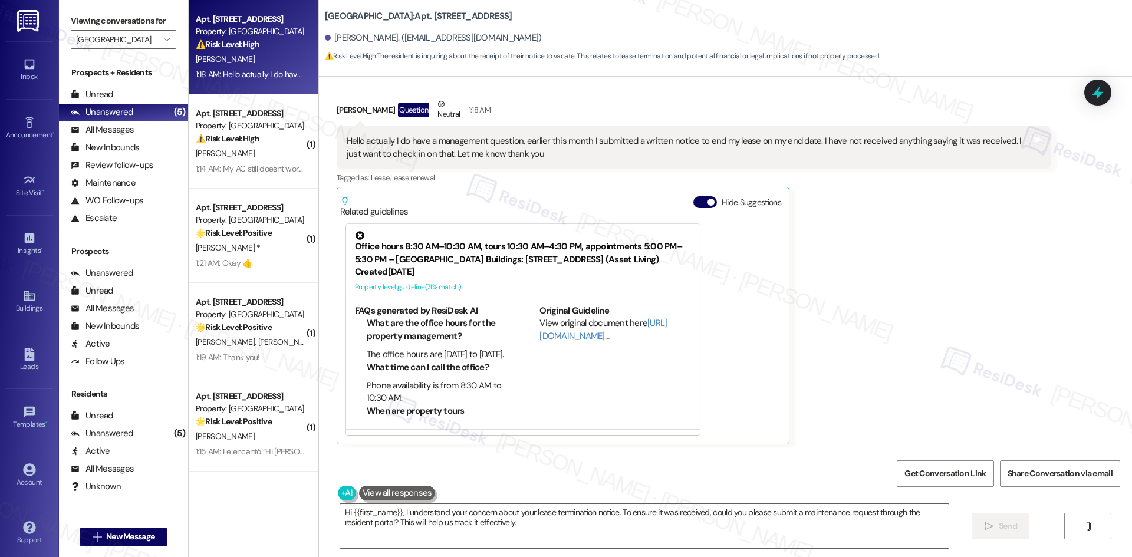
click at [896, 277] on div "Ashley Sprunk Question Neutral 1:18 AM Hello actually I do have a management qu…" at bounding box center [694, 271] width 714 height 347
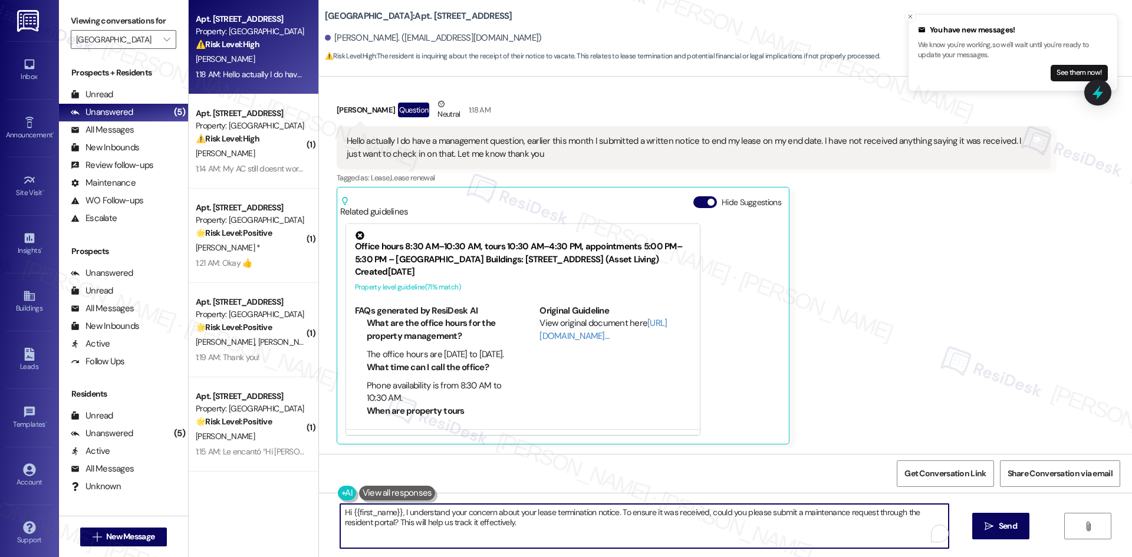
click at [614, 521] on textarea "Hi {{first_name}}, I understand your concern about your lease termination notic…" at bounding box center [644, 526] width 608 height 44
paste textarea "Thanks for reaching out, Ashley. I’ll check with the site team about your writt…"
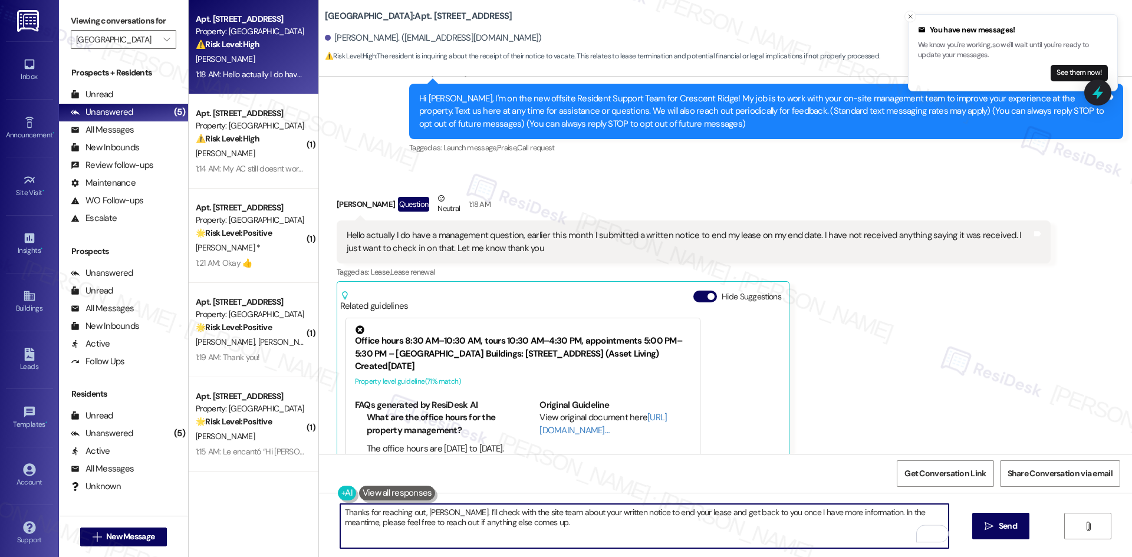
scroll to position [91, 0]
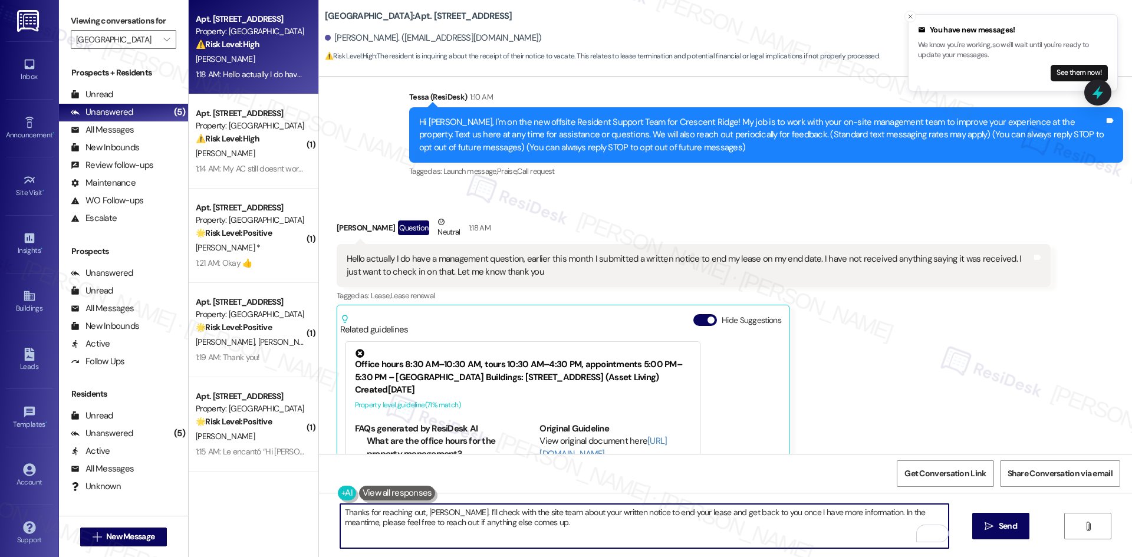
type textarea "Thanks for reaching out, Ashley. I’ll check with the site team about your writt…"
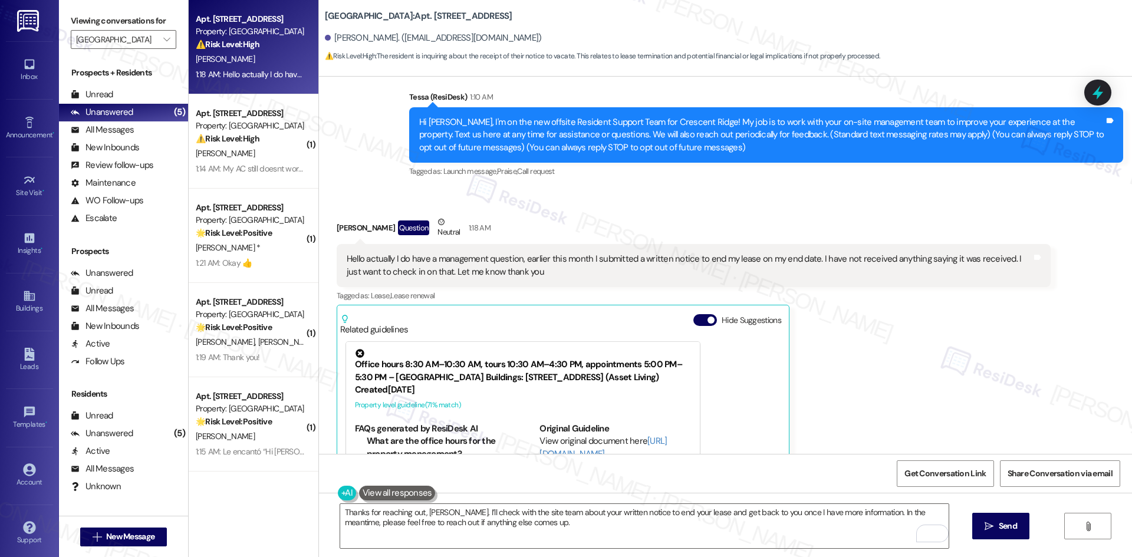
click at [810, 330] on div "Ashley Sprunk Question Neutral 1:18 AM Hello actually I do have a management qu…" at bounding box center [694, 389] width 714 height 347
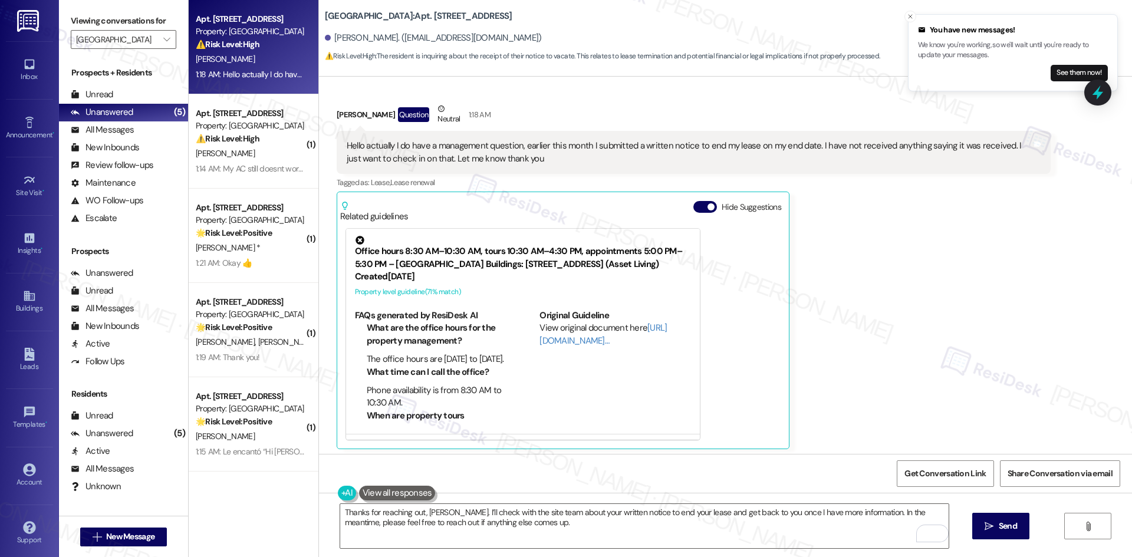
scroll to position [209, 0]
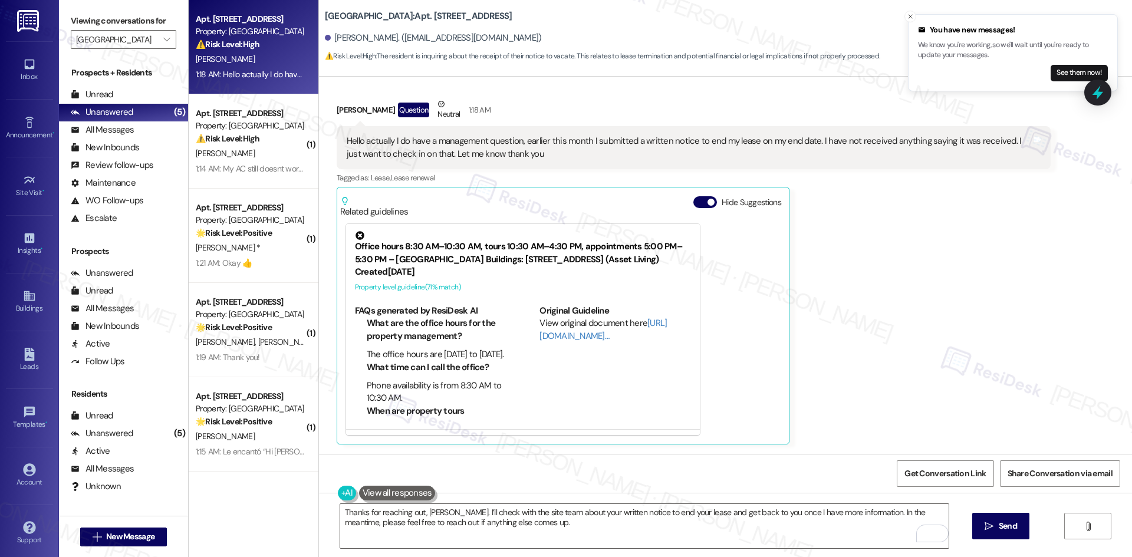
drag, startPoint x: 656, startPoint y: 502, endPoint x: 653, endPoint y: 513, distance: 11.6
click at [655, 502] on div "Thanks for reaching out, Ashley. I’ll check with the site team about your writt…" at bounding box center [725, 537] width 813 height 88
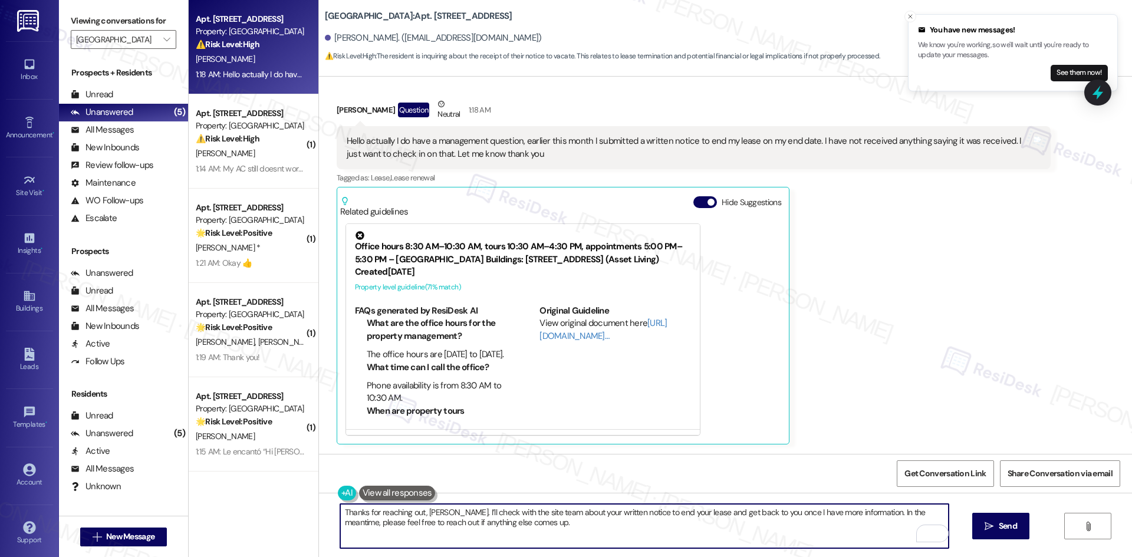
click at [644, 523] on textarea "Thanks for reaching out, Ashley. I’ll check with the site team about your writt…" at bounding box center [644, 526] width 608 height 44
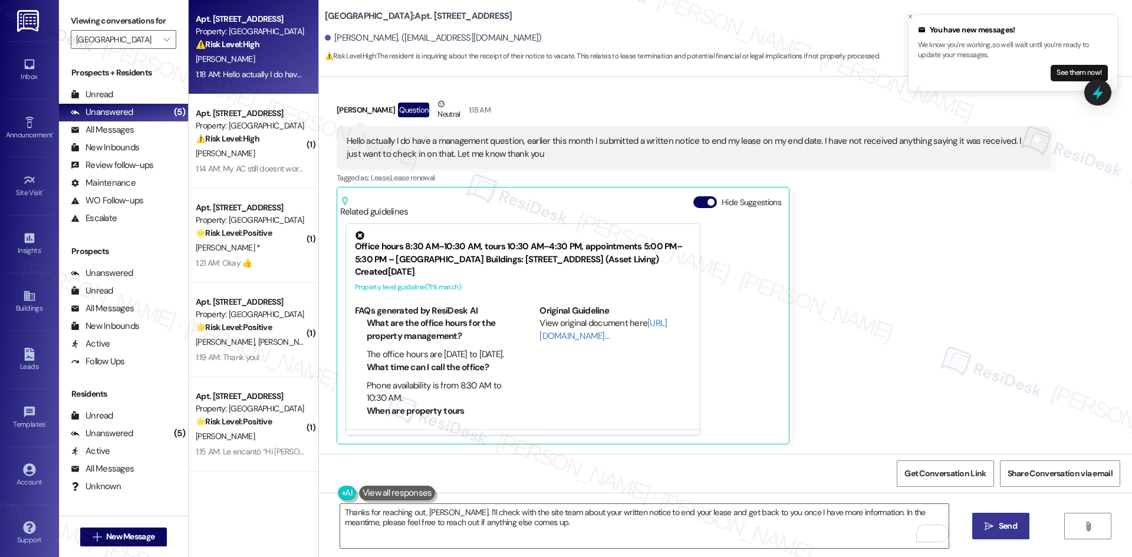
click at [1011, 526] on span "Send" at bounding box center [1007, 526] width 18 height 12
click at [858, 305] on div "Ashley Sprunk Question Neutral 1:18 AM Hello actually I do have a management qu…" at bounding box center [694, 271] width 714 height 347
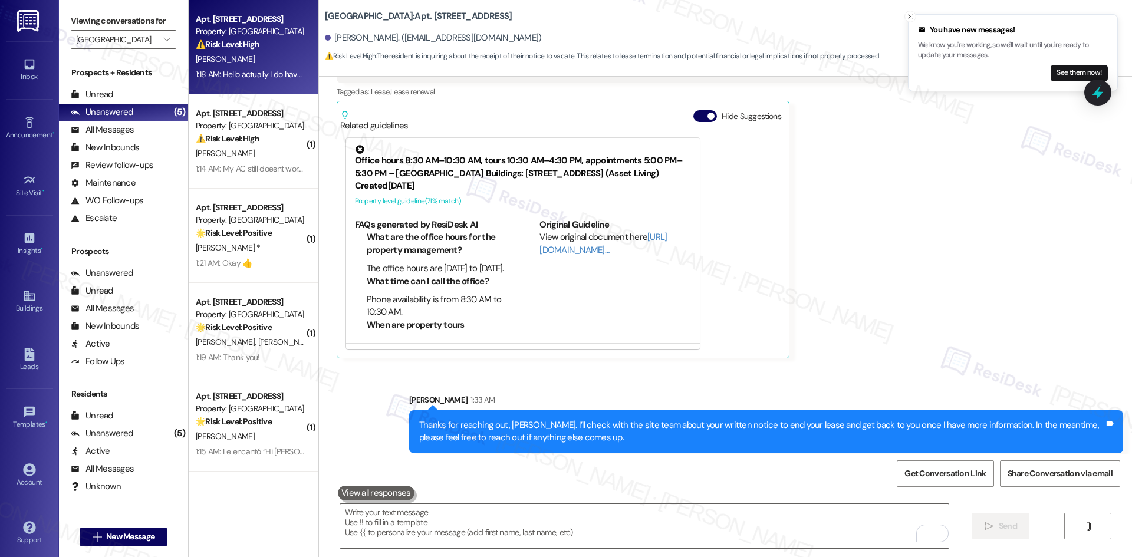
scroll to position [304, 0]
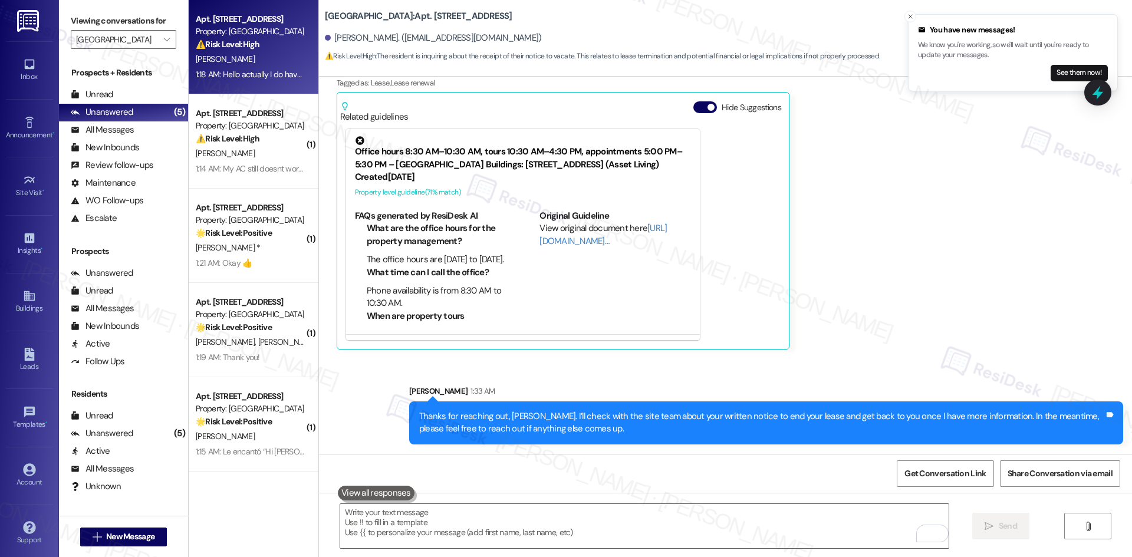
click at [869, 338] on div "Ashley Sprunk Question Neutral 1:18 AM Hello actually I do have a management qu…" at bounding box center [694, 176] width 714 height 347
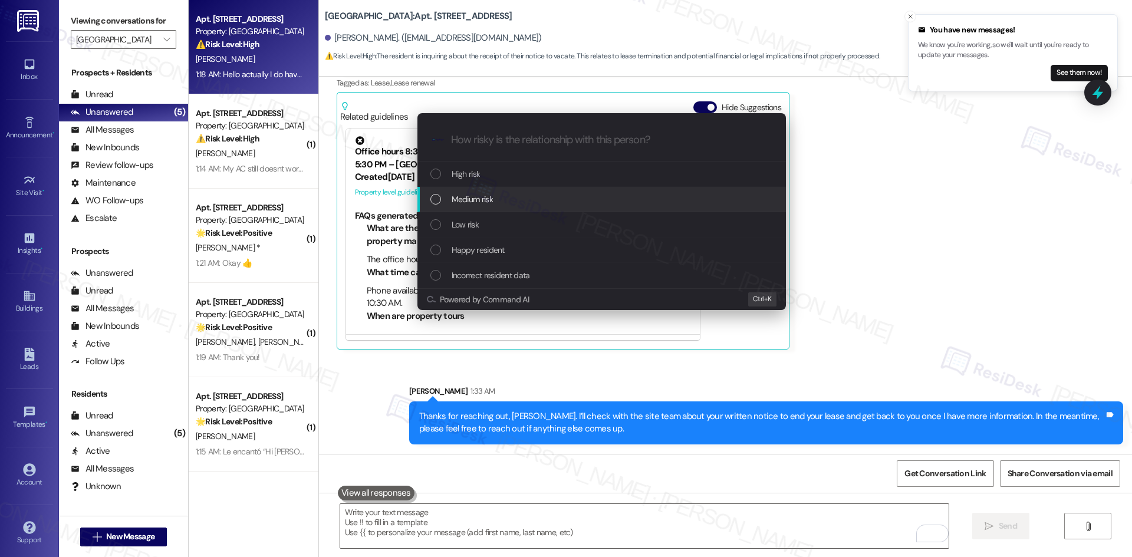
click at [492, 202] on span "Medium risk" at bounding box center [471, 199] width 41 height 13
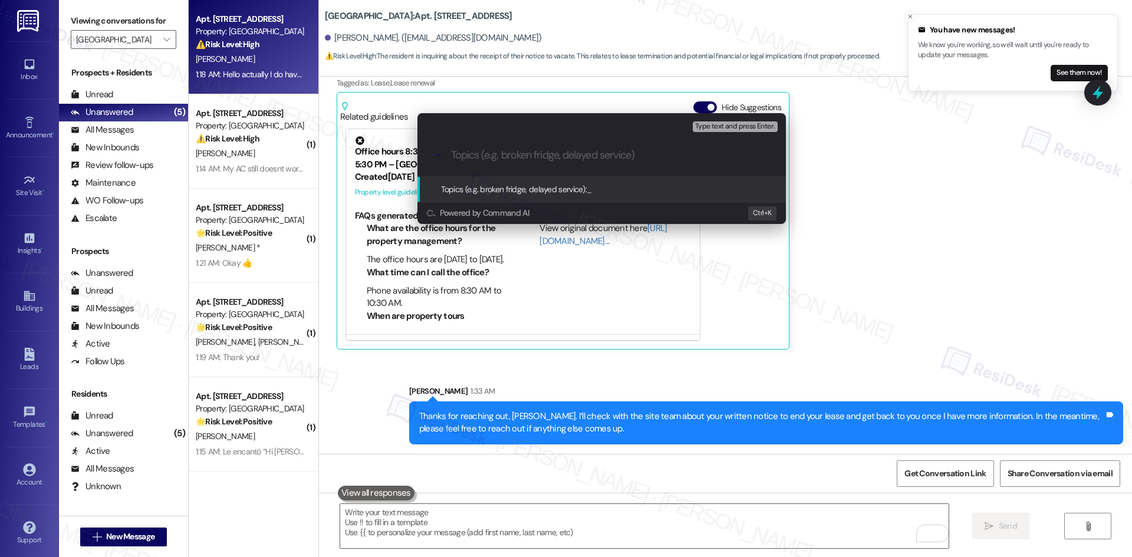
click at [484, 158] on input "Topics (e.g. broken fridge, delayed service)" at bounding box center [611, 155] width 320 height 12
paste input "Lease Termination Notice Confirmation"
type input "Lease Termination Notice Confirmation"
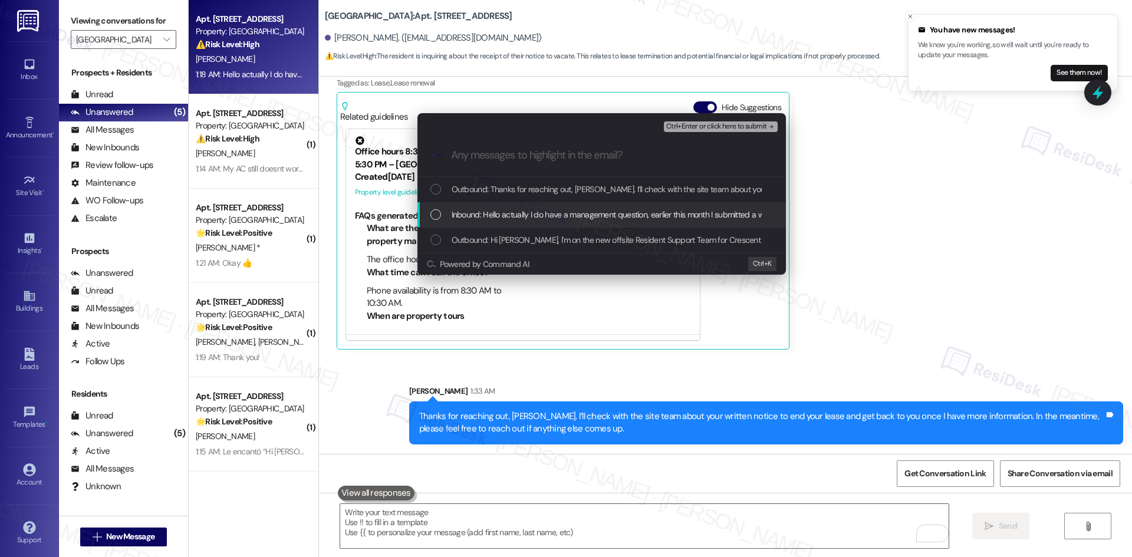
click at [514, 215] on span "Inbound: Hello actually I do have a management question, earlier this month I s…" at bounding box center [866, 214] width 830 height 13
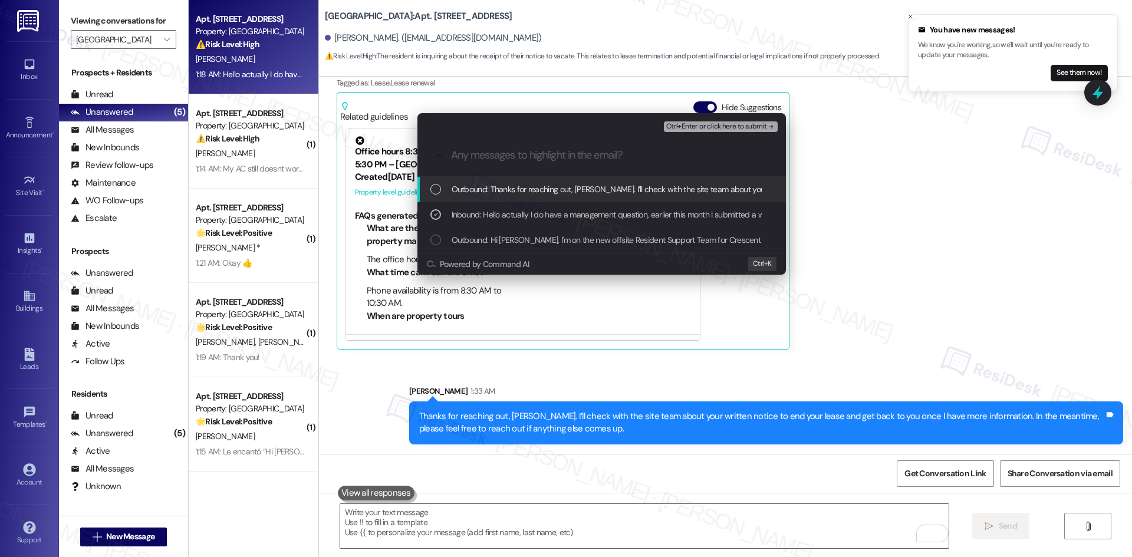
click at [757, 126] on span "Ctrl+Enter or click here to submit" at bounding box center [716, 127] width 101 height 8
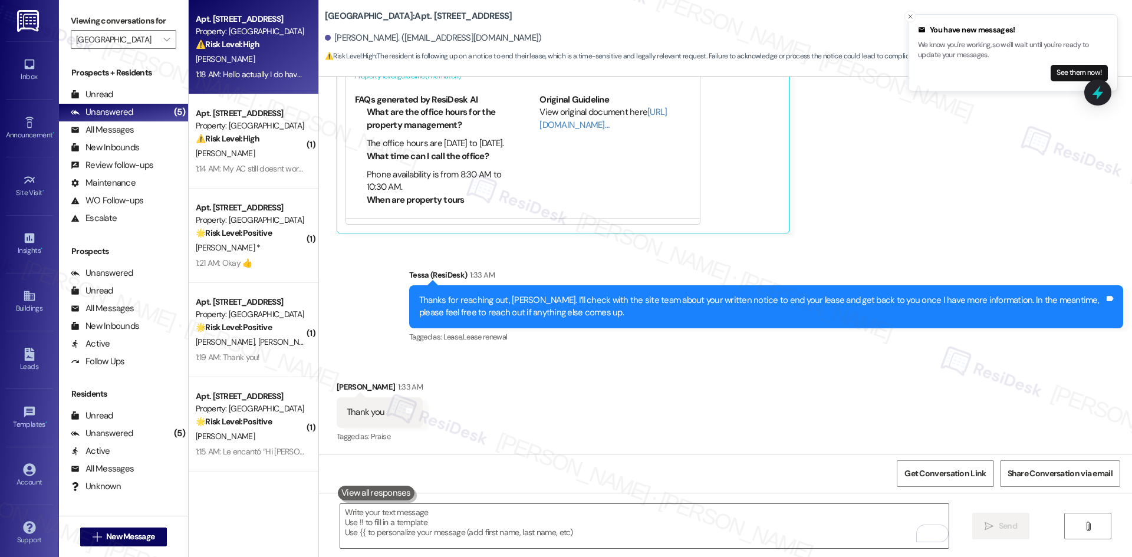
scroll to position [421, 0]
click at [416, 365] on div "Received via SMS Ashley Sprunk 1:33 AM Thank you Tags and notes Tagged as: Prai…" at bounding box center [725, 404] width 813 height 100
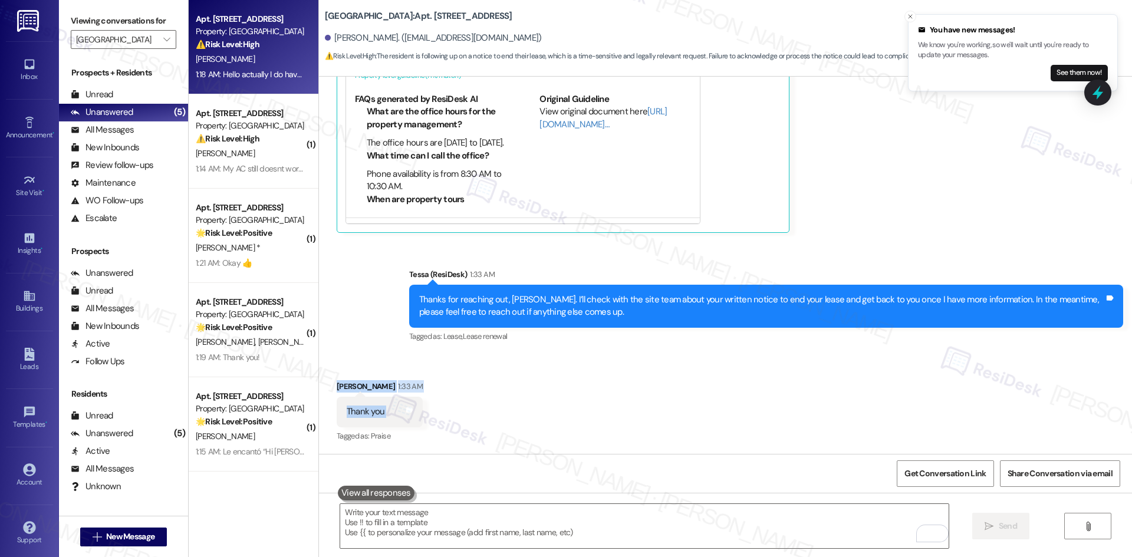
drag, startPoint x: 318, startPoint y: 370, endPoint x: 380, endPoint y: 420, distance: 80.5
click at [381, 420] on div "Received via SMS Ashley Sprunk 1:33 AM Thank you Tags and notes Tagged as: Prai…" at bounding box center [725, 404] width 813 height 100
copy div "Ashley Sprunk 1:33 AM Thank you Tags and notes"
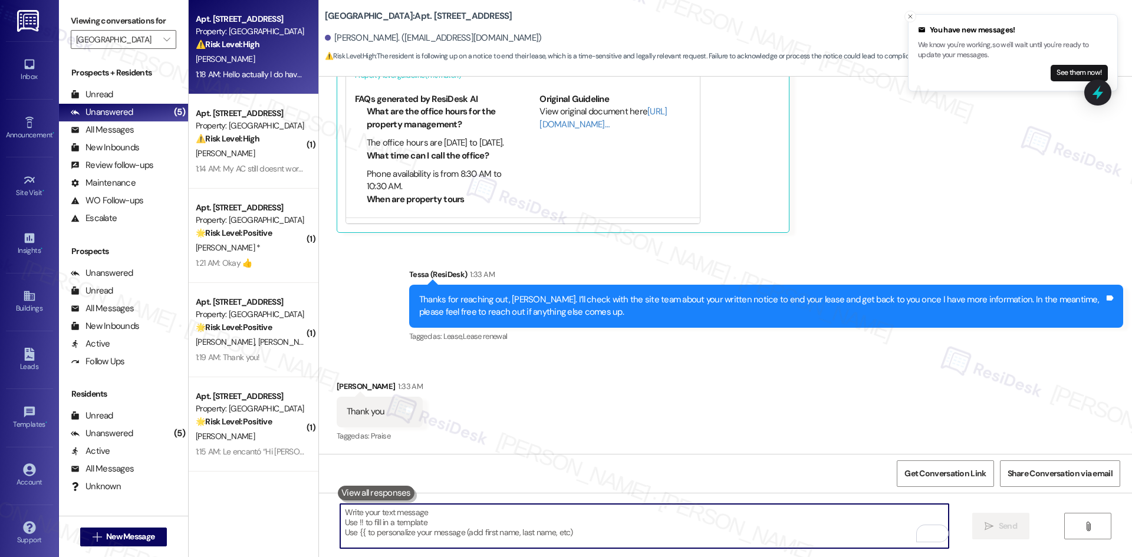
click at [482, 530] on textarea "To enrich screen reader interactions, please activate Accessibility in Grammarl…" at bounding box center [644, 526] width 608 height 44
paste textarea "You’re welcome, Ashley!"
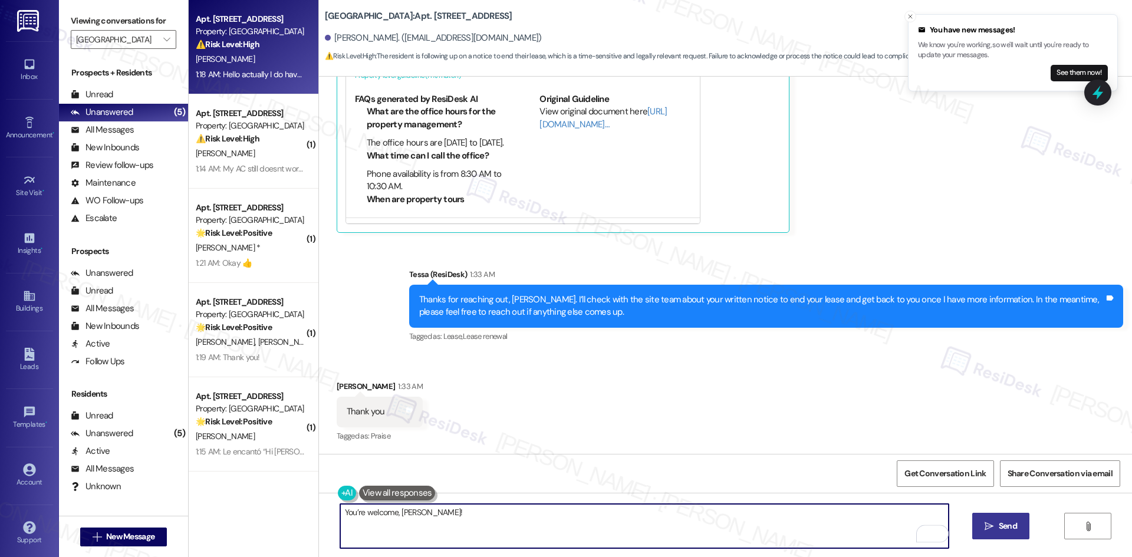
type textarea "You’re welcome, Ashley!"
click at [982, 530] on span " Send" at bounding box center [1000, 526] width 37 height 12
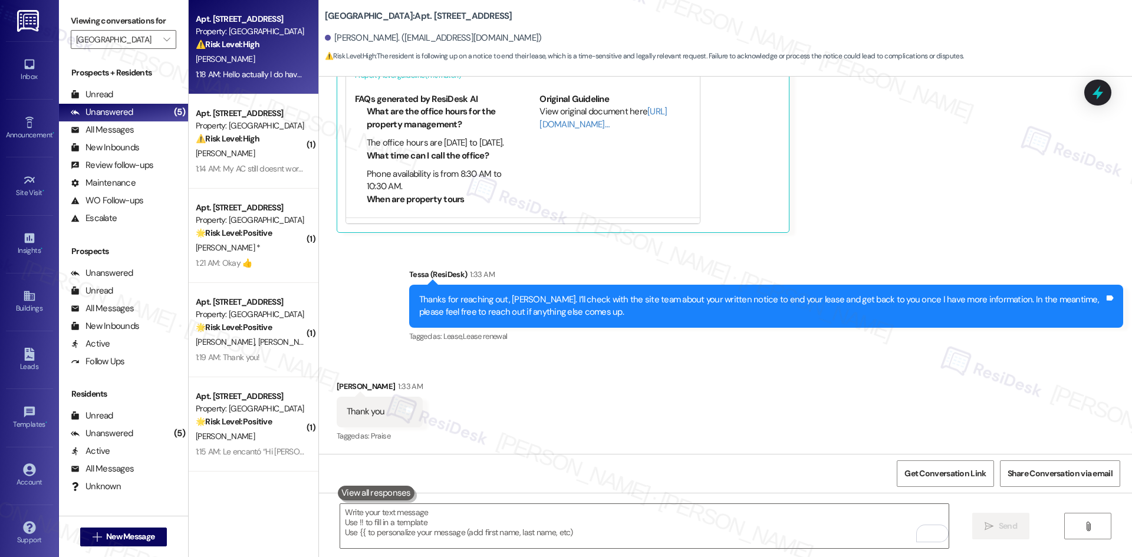
scroll to position [420, 0]
click at [598, 387] on div "Received via SMS Ashley Sprunk 1:33 AM Thank you Tags and notes Tagged as: Prai…" at bounding box center [725, 404] width 813 height 100
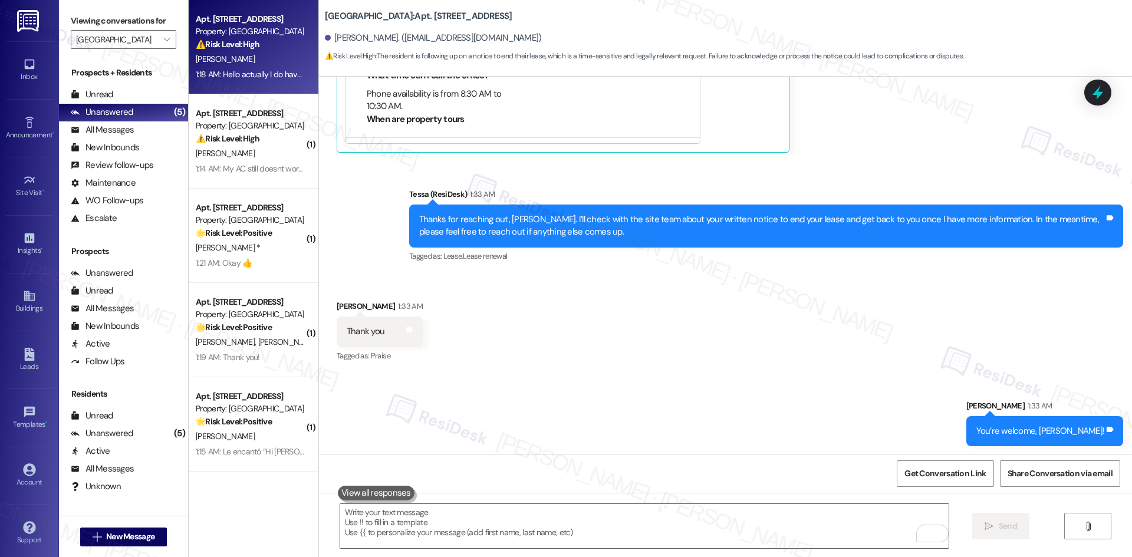
scroll to position [503, 0]
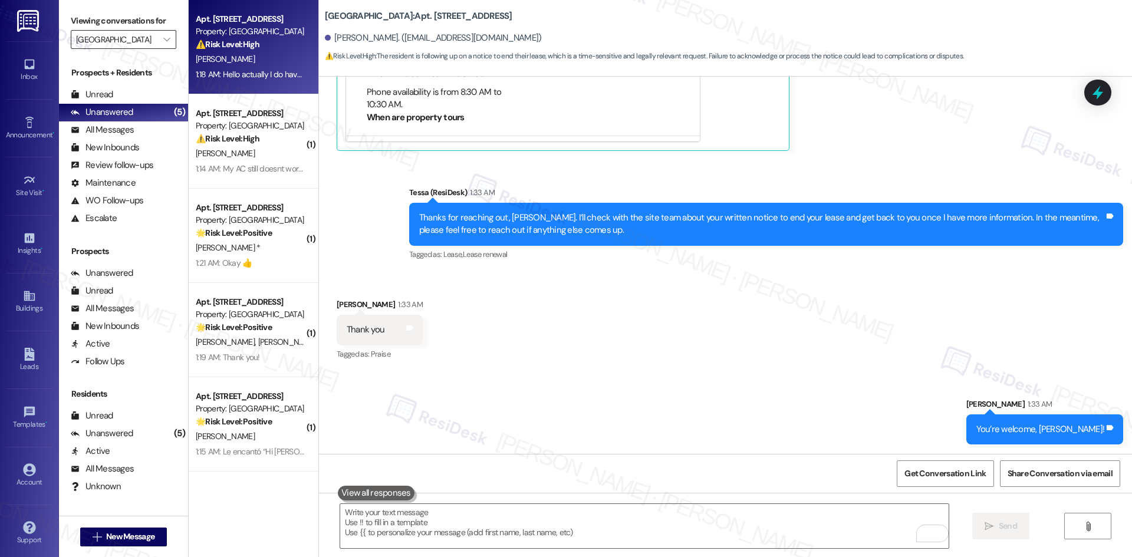
click at [141, 39] on input "Crescent Ridge" at bounding box center [116, 39] width 81 height 19
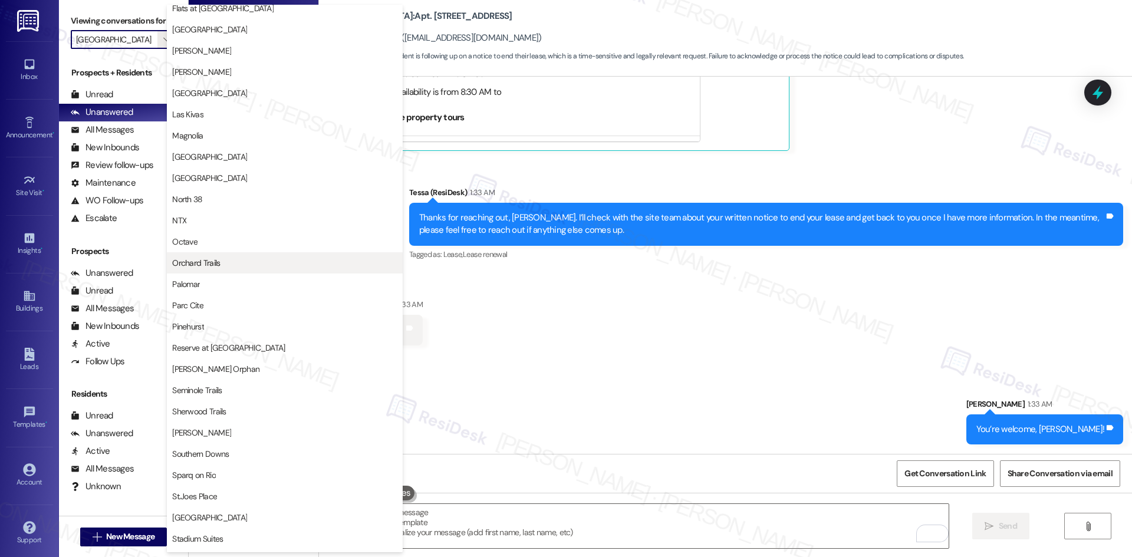
scroll to position [486, 0]
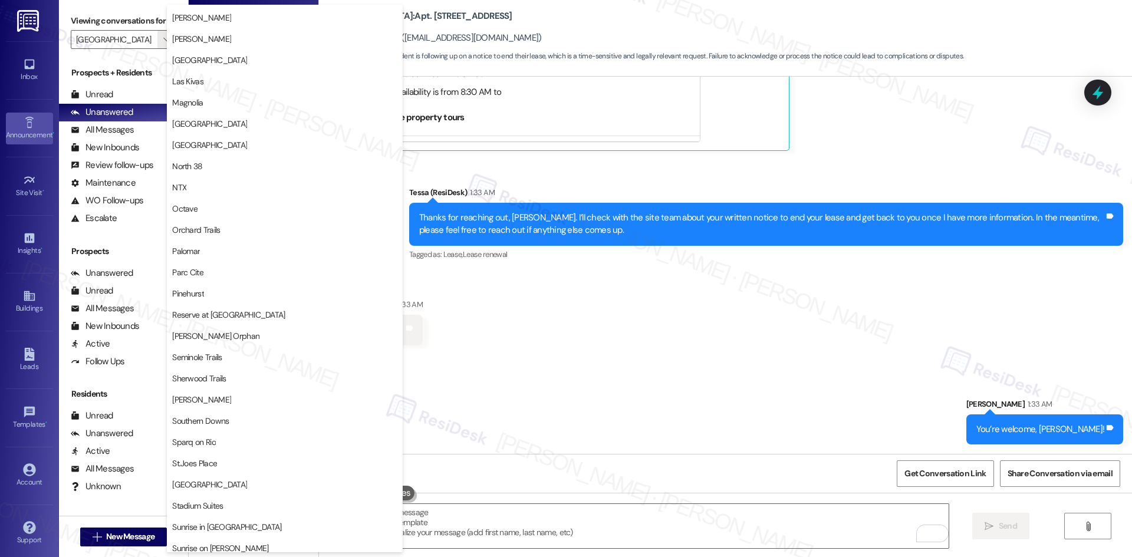
click at [19, 124] on link "Announcement •" at bounding box center [29, 129] width 47 height 32
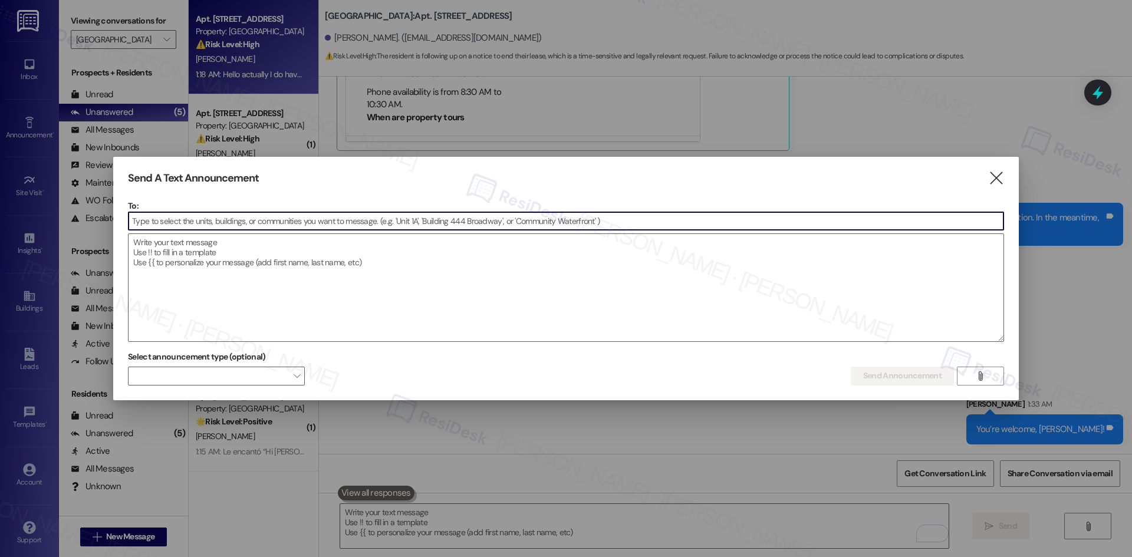
click at [217, 225] on input at bounding box center [565, 221] width 875 height 18
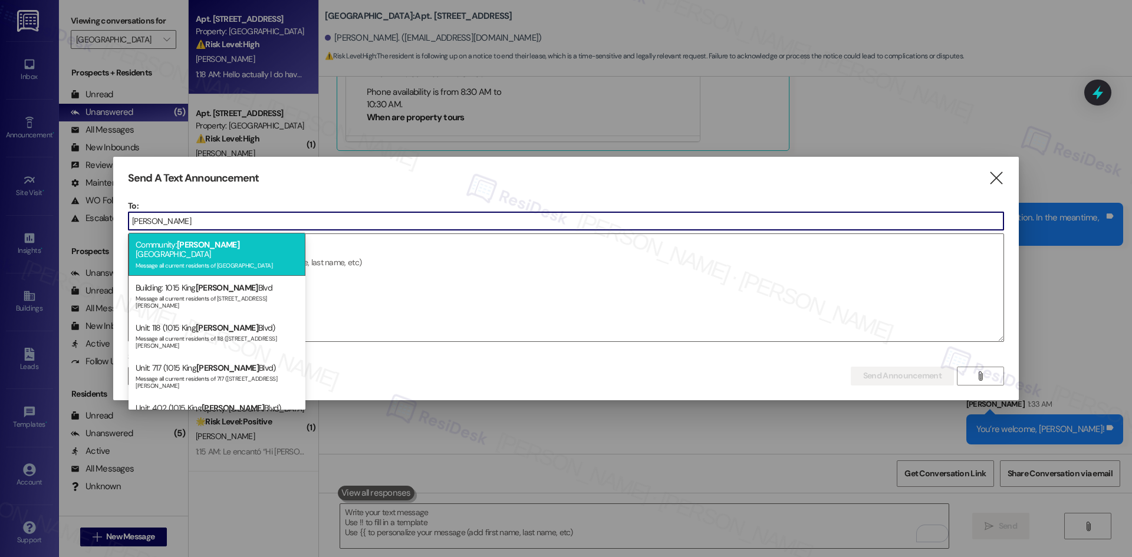
type input "george"
click at [265, 259] on div "Message all current residents of Georgetown Oaks" at bounding box center [217, 264] width 163 height 10
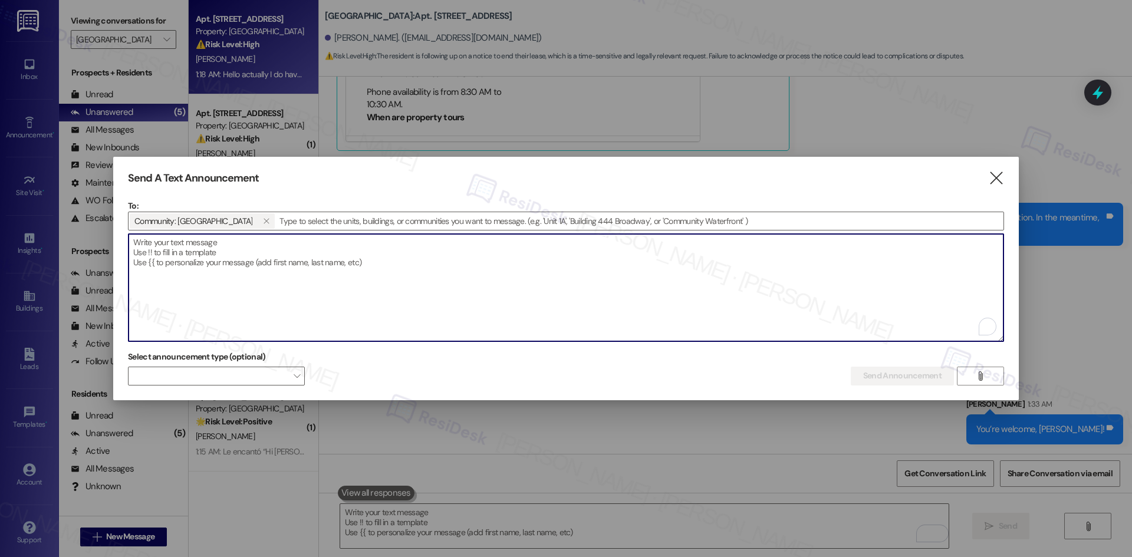
click at [265, 250] on textarea "To enrich screen reader interactions, please activate Accessibility in Grammarl…" at bounding box center [565, 287] width 875 height 107
paste textarea "Hi {{first_name}}, Reminder: Ice Cream Social is today from 4:00–5:30 PM on-sit…"
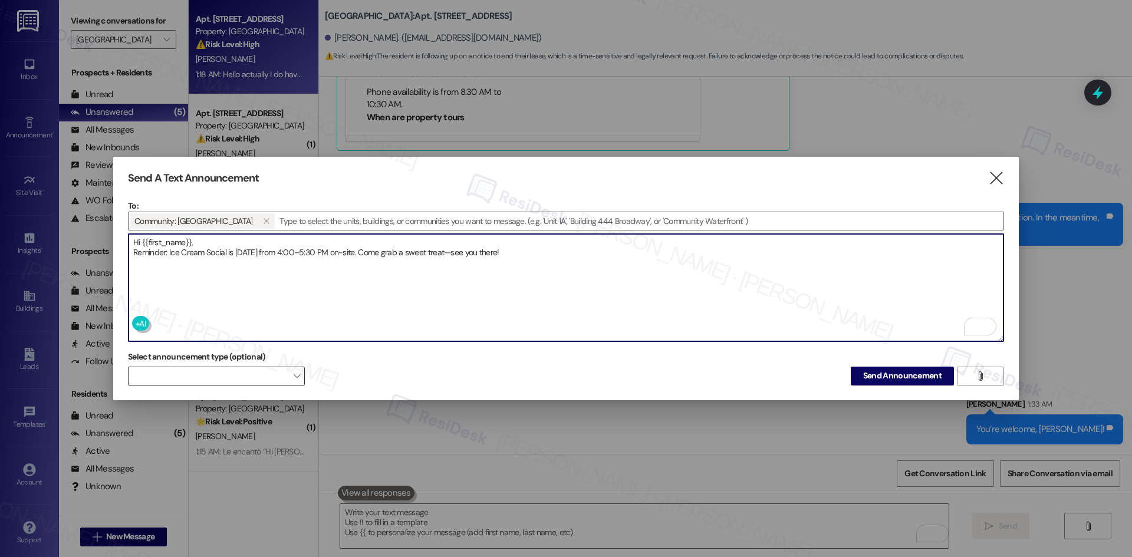
type textarea "Hi {{first_name}}, Reminder: Ice Cream Social is today from 4:00–5:30 PM on-sit…"
click at [294, 374] on span "" at bounding box center [297, 376] width 6 height 19
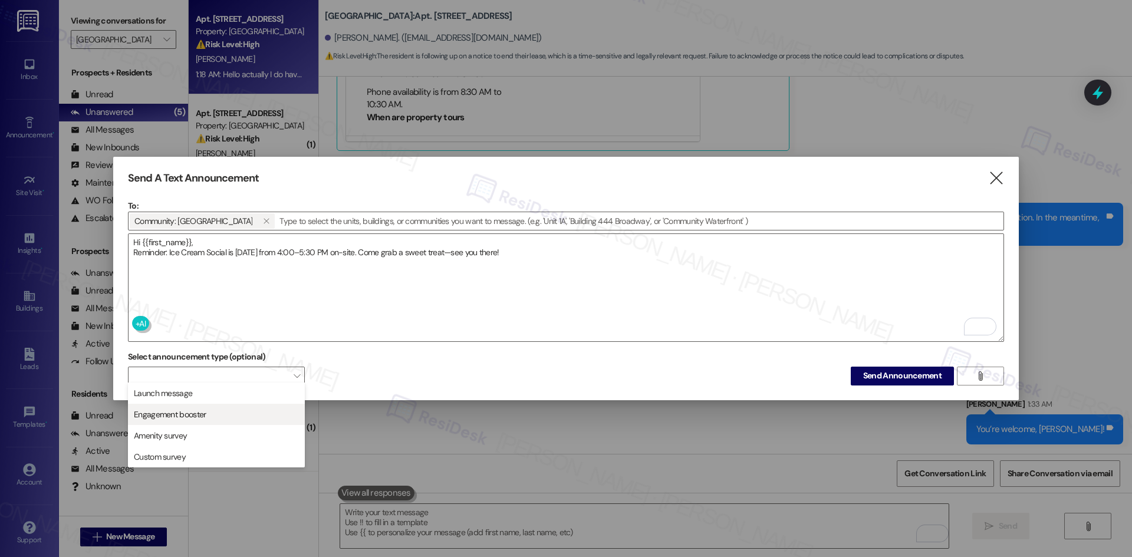
click at [277, 410] on span "Engagement booster" at bounding box center [216, 414] width 166 height 13
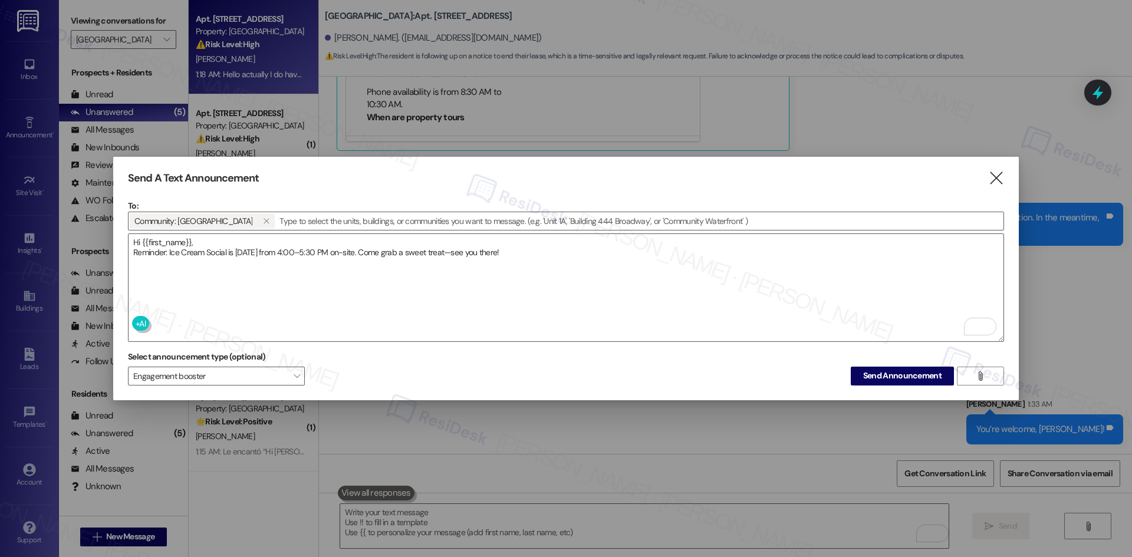
click at [451, 366] on div "Select announcement type (optional) Engagement booster  Send Announcement " at bounding box center [566, 366] width 876 height 37
click at [897, 378] on span "Send Announcement" at bounding box center [902, 376] width 78 height 12
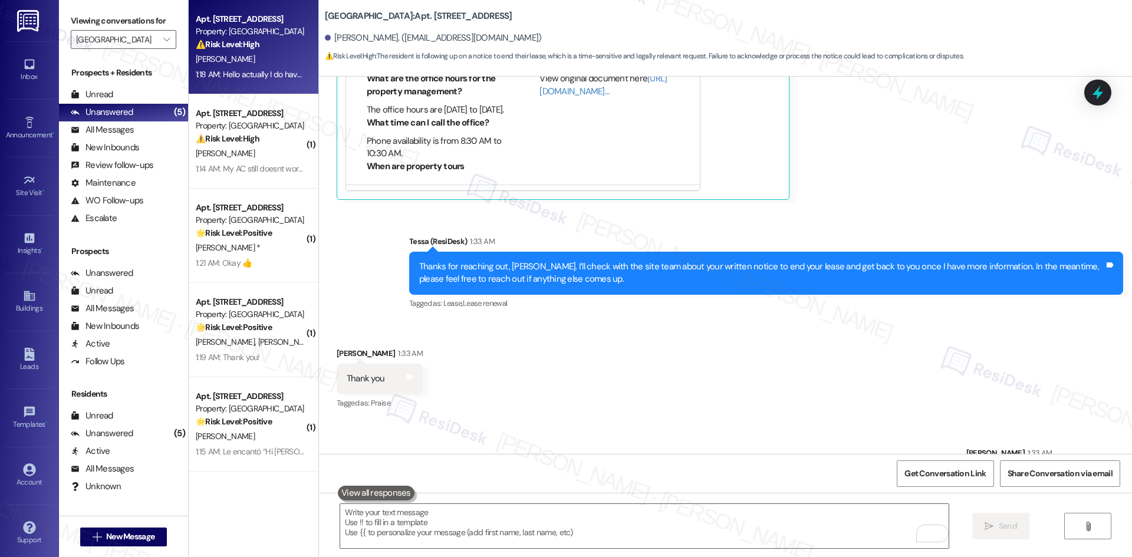
scroll to position [503, 0]
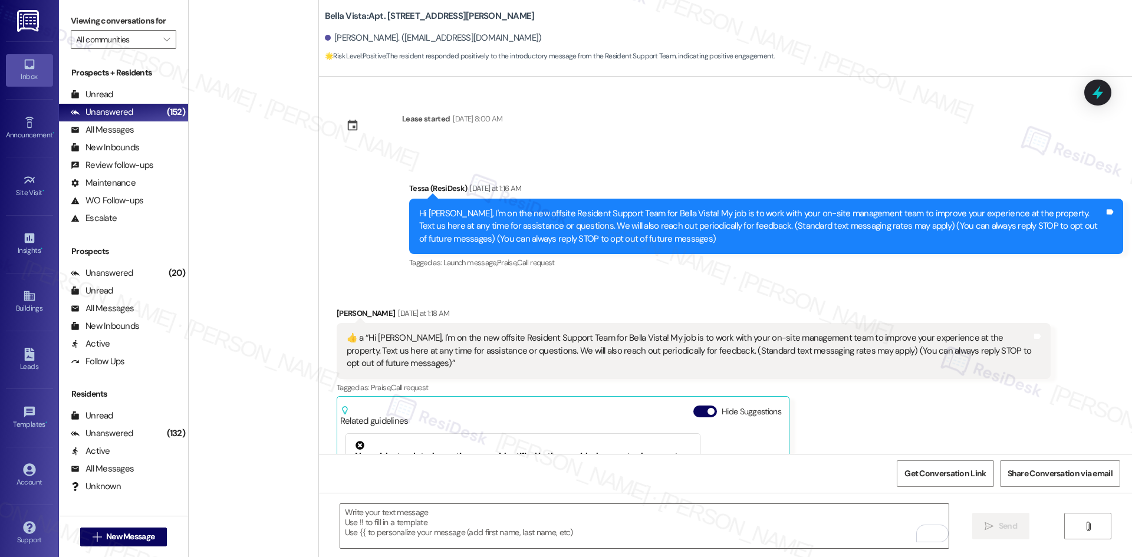
scroll to position [279, 0]
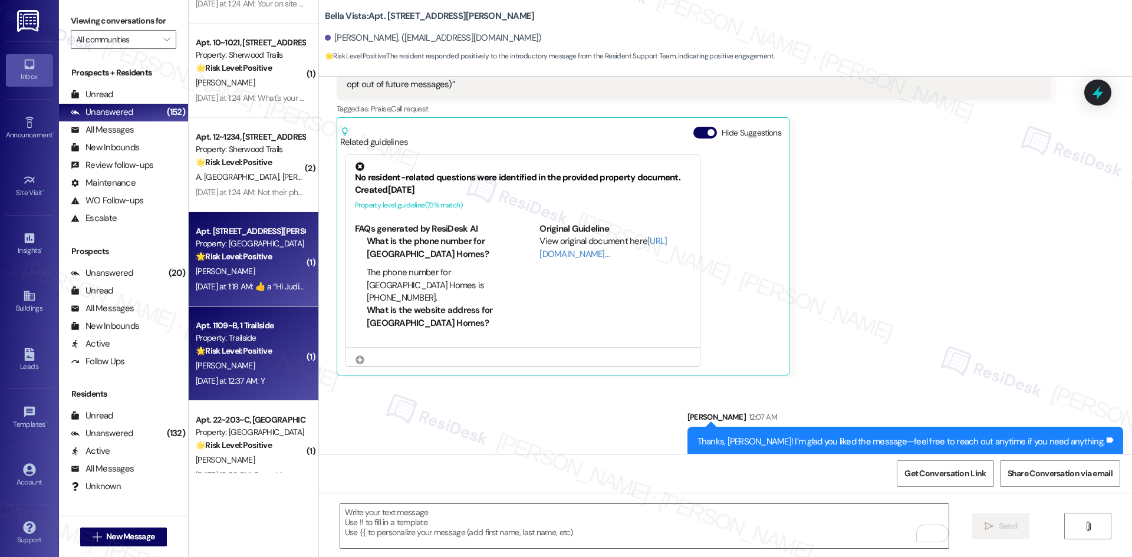
click at [220, 397] on div "Apt. 1109~B, 1 Trailside Property: Trailside 🌟 Risk Level: Positive This is a p…" at bounding box center [254, 353] width 130 height 94
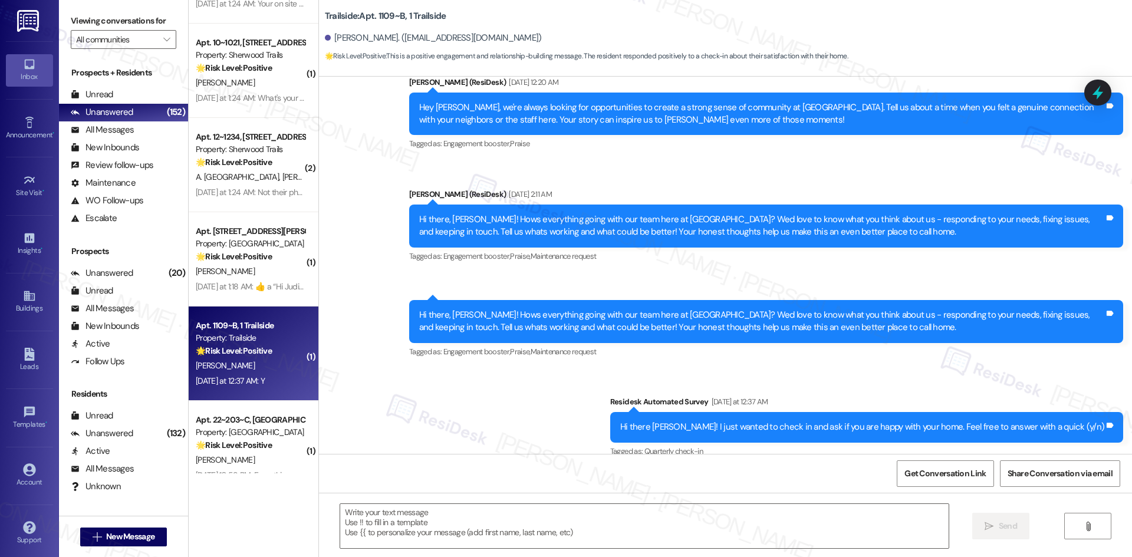
type textarea "Fetching suggested responses. Please feel free to read through the conversation…"
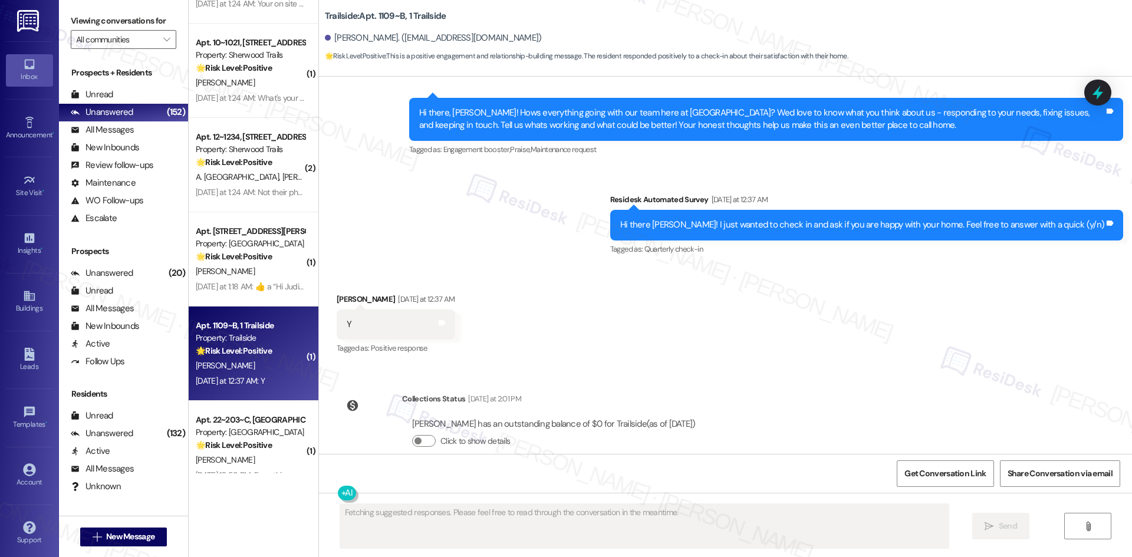
scroll to position [852, 0]
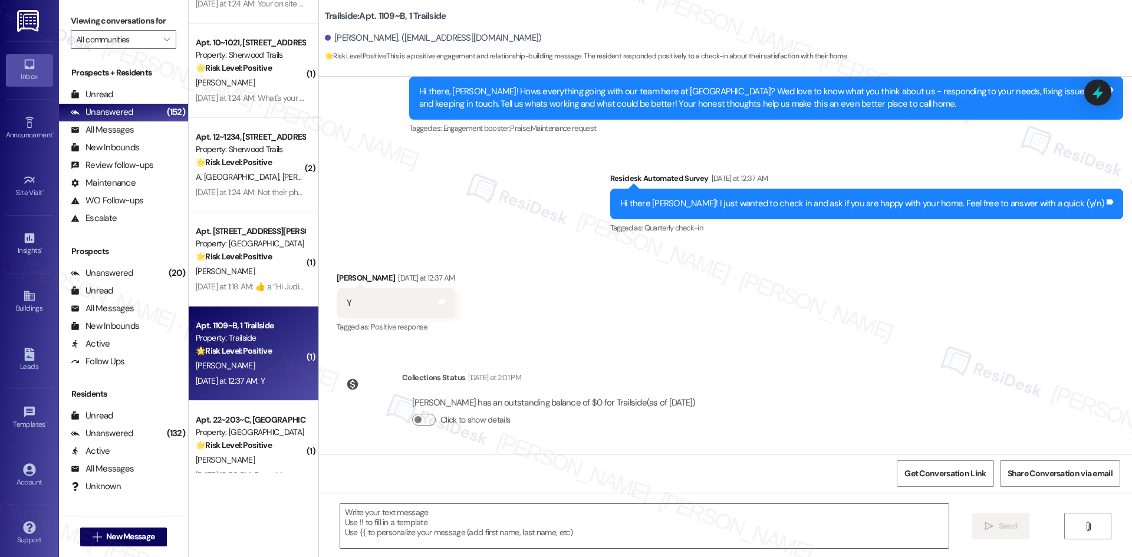
click at [541, 267] on div "Received via SMS [PERSON_NAME] [DATE] at 12:37 AM Y Tags and notes Tagged as: P…" at bounding box center [725, 295] width 813 height 100
click at [542, 517] on textarea at bounding box center [644, 526] width 608 height 44
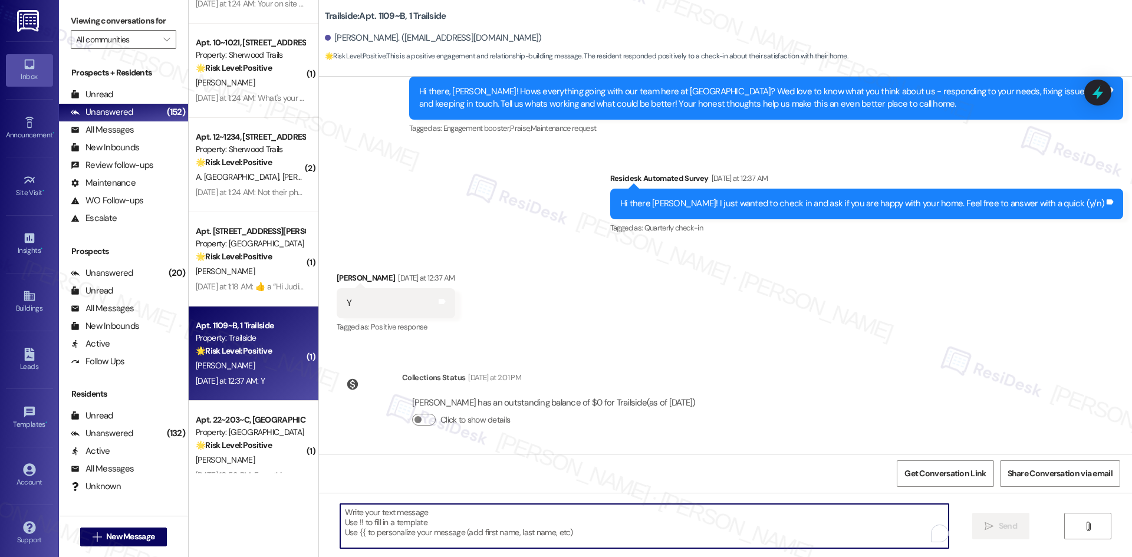
paste textarea "I'm glad you are satisfied with your home, {{first_name}}! We’d really apprecia…"
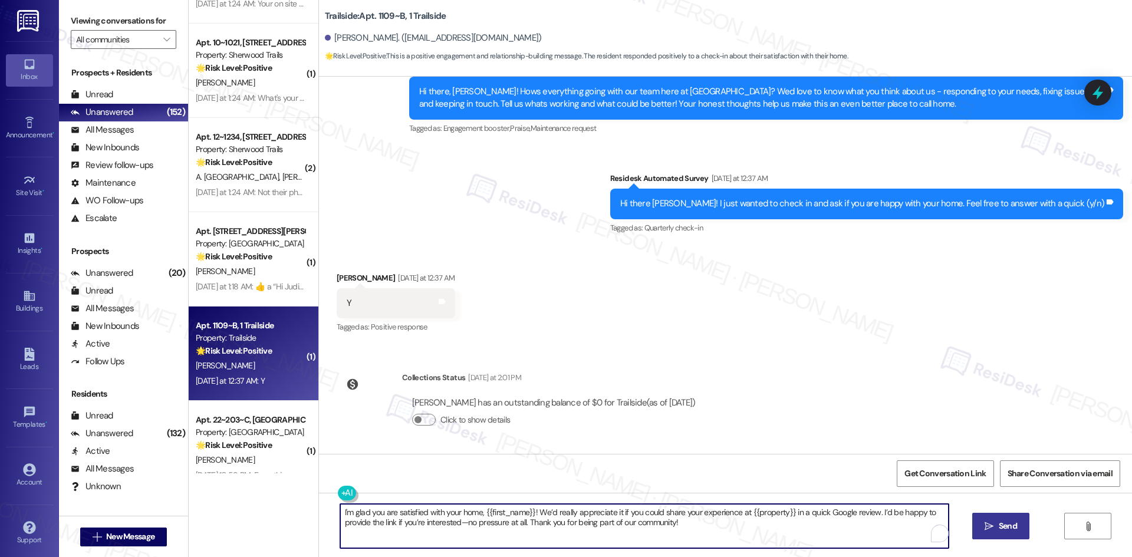
type textarea "I'm glad you are satisfied with your home, {{first_name}}! We’d really apprecia…"
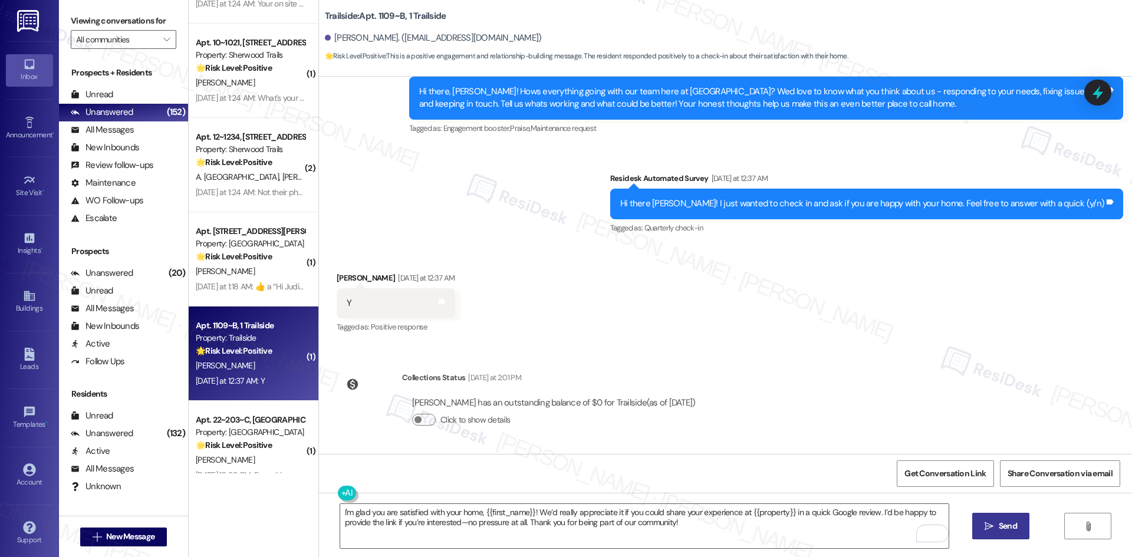
click at [1004, 523] on span "Send" at bounding box center [1007, 526] width 18 height 12
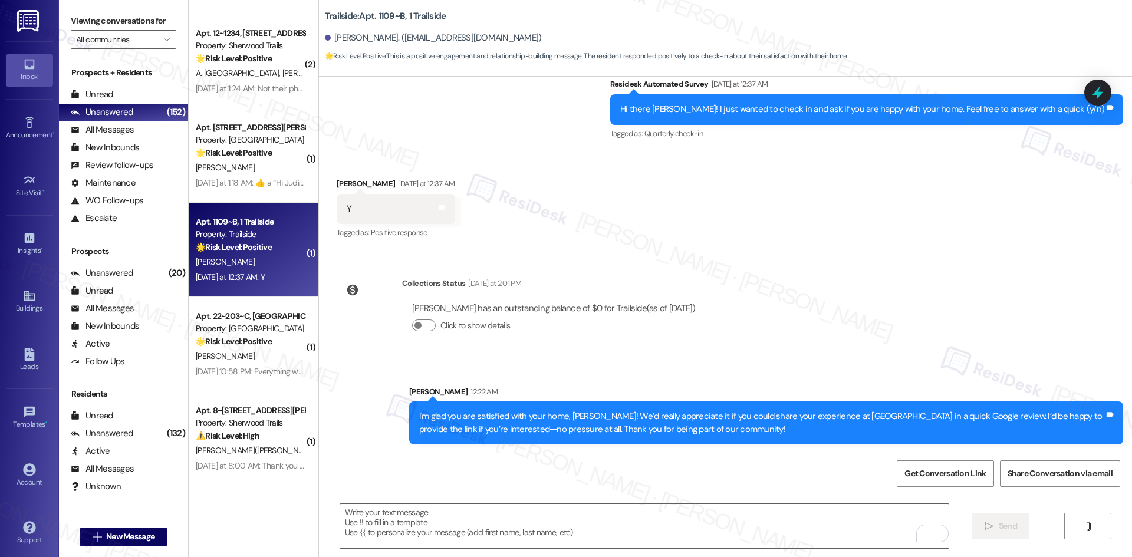
scroll to position [2829, 0]
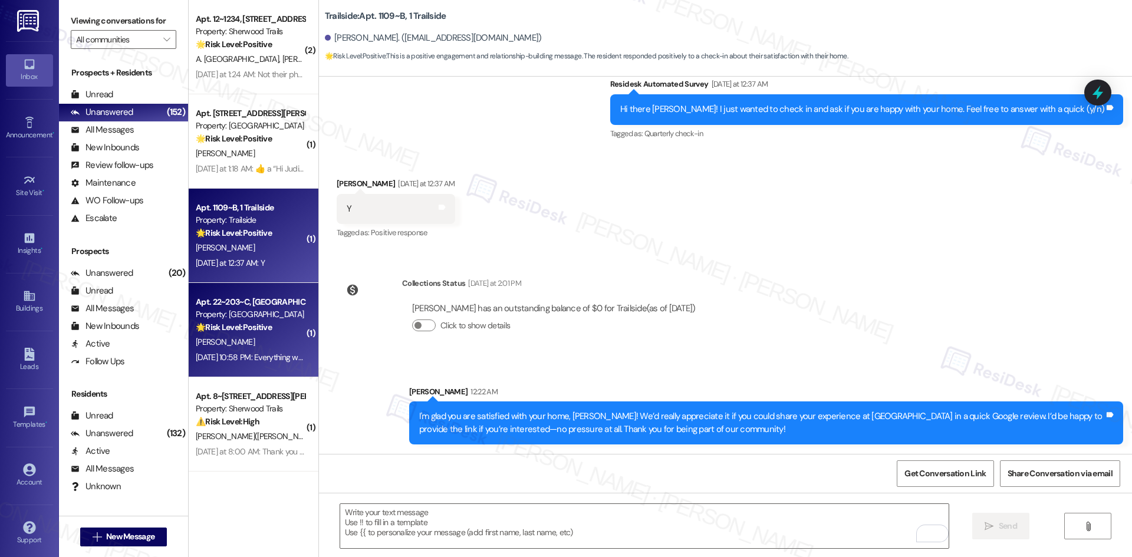
click at [271, 332] on div "🌟 Risk Level: Positive The resident is providing positive feedback about the mo…" at bounding box center [250, 327] width 109 height 12
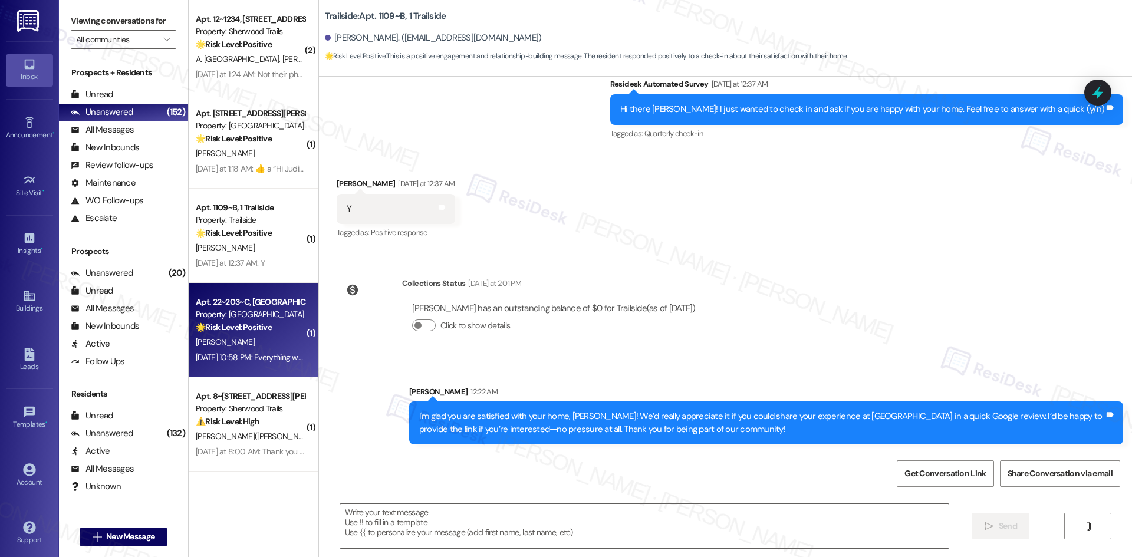
type textarea "Fetching suggested responses. Please feel free to read through the conversation…"
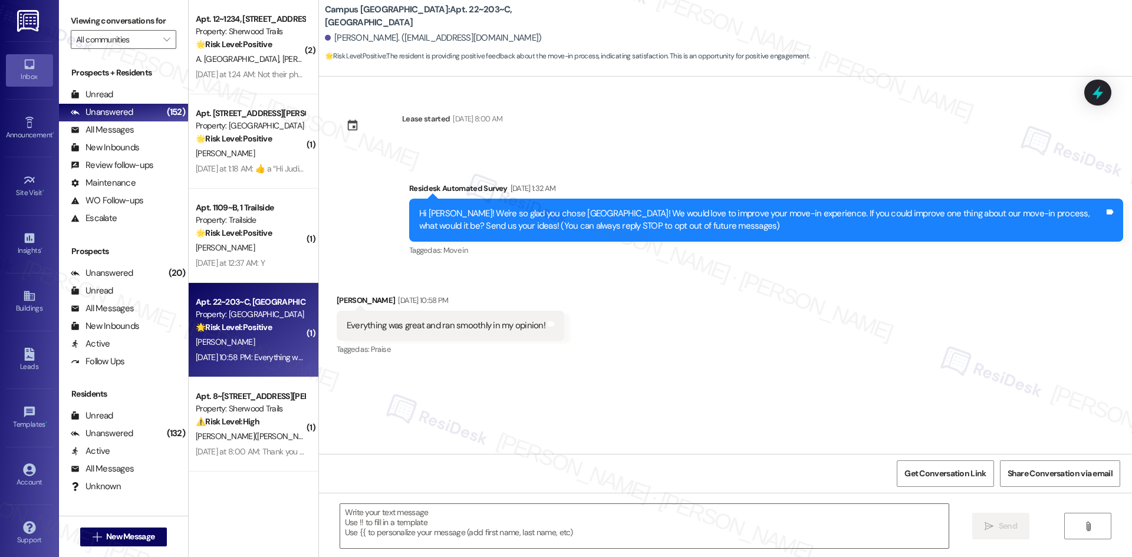
type textarea "Fetching suggested responses. Please feel free to read through the conversation…"
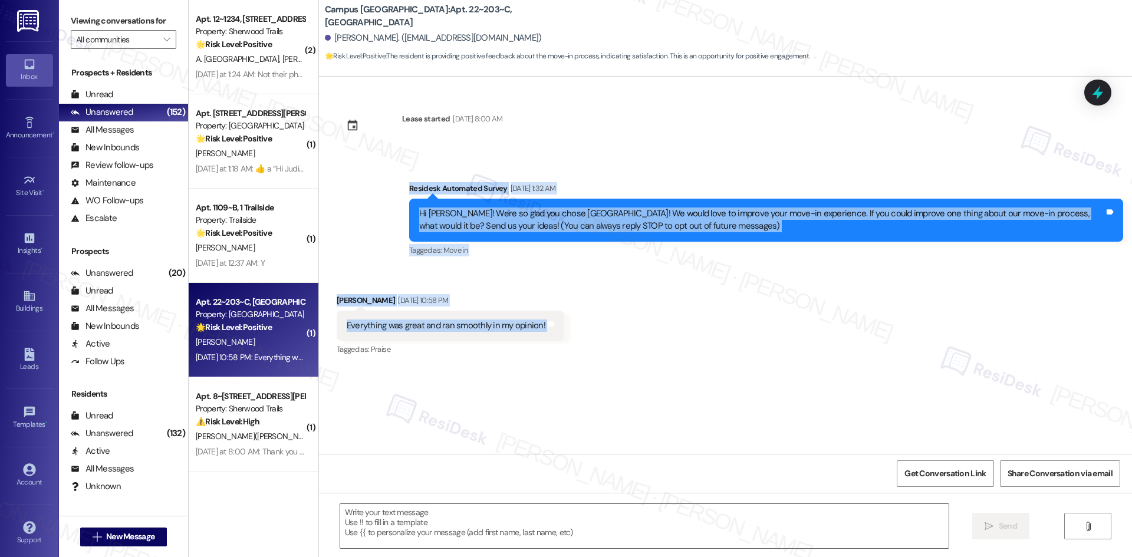
drag, startPoint x: 381, startPoint y: 188, endPoint x: 575, endPoint y: 331, distance: 241.5
click at [575, 331] on div "Lease started [DATE] 8:00 AM Survey, sent via SMS Residesk Automated Survey [DA…" at bounding box center [725, 265] width 813 height 377
copy div "Residesk Automated Survey [DATE] 1:32 AM Hi Malakai! We're so glad you chose [G…"
click at [548, 305] on div "[PERSON_NAME] [DATE] 10:58 PM" at bounding box center [451, 302] width 228 height 17
drag, startPoint x: 381, startPoint y: 172, endPoint x: 584, endPoint y: 325, distance: 253.8
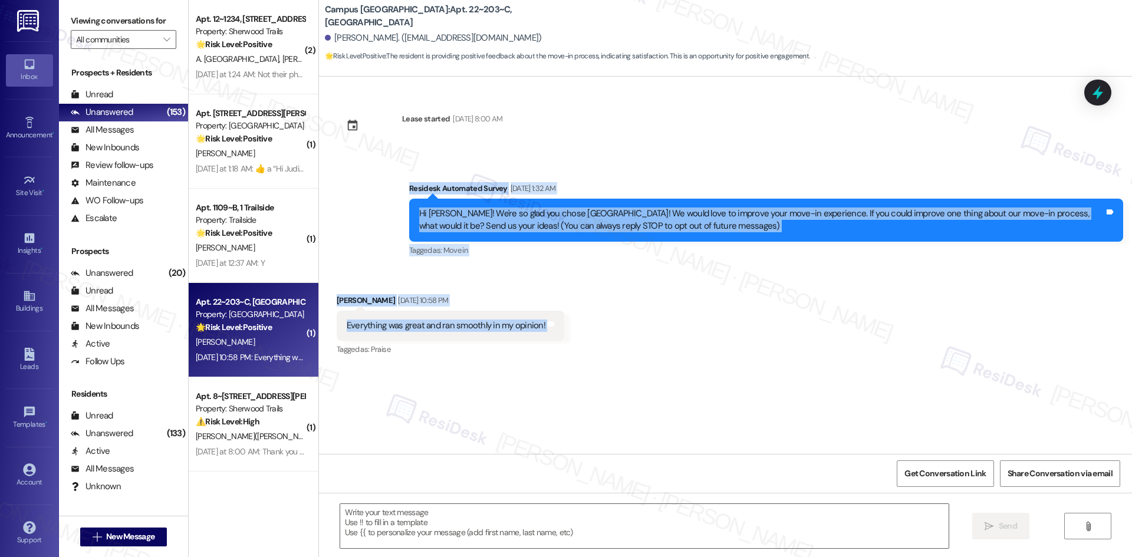
click at [584, 325] on div "Lease started [DATE] 8:00 AM Survey, sent via SMS Residesk Automated Survey [DA…" at bounding box center [725, 265] width 813 height 377
copy div "Residesk Automated Survey [DATE] 1:32 AM Hi Malakai! We're so glad you chose [G…"
click at [584, 295] on div "Received via SMS [PERSON_NAME] [DATE] 10:58 PM Everything was great and ran smo…" at bounding box center [725, 318] width 813 height 100
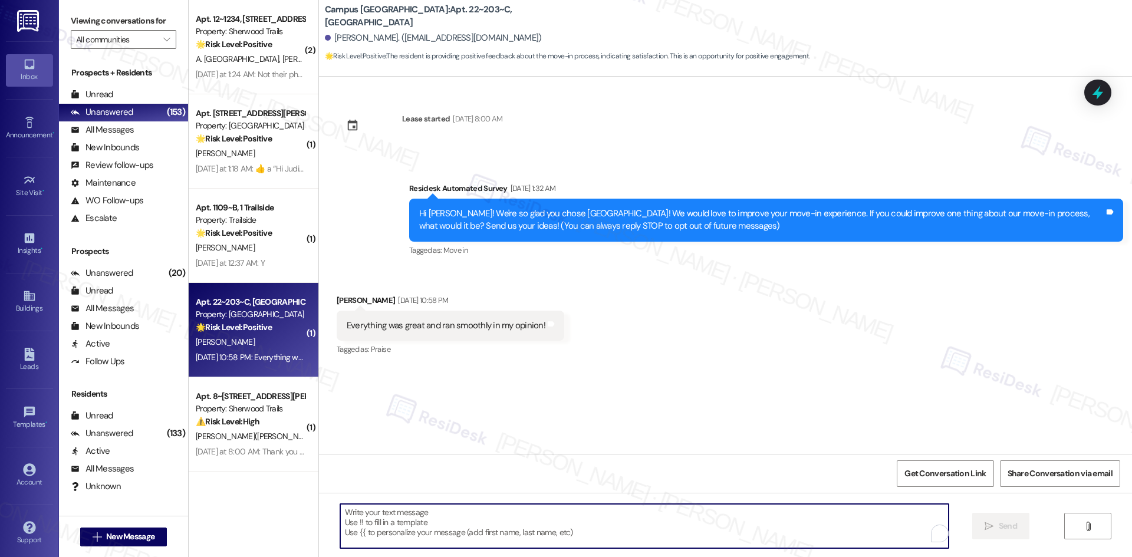
click at [569, 523] on textarea "To enrich screen reader interactions, please activate Accessibility in Grammarl…" at bounding box center [644, 526] width 608 height 44
paste textarea "Thank you for your feedback, [PERSON_NAME]—I’m glad to hear everything went smo…"
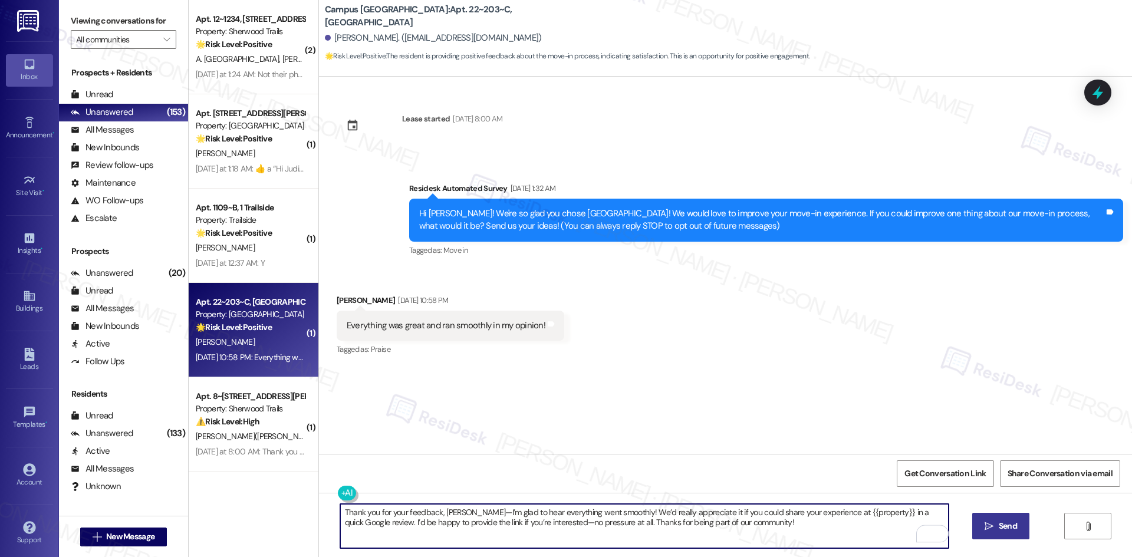
type textarea "Thank you for your feedback, [PERSON_NAME]—I’m glad to hear everything went smo…"
click at [990, 528] on icon "" at bounding box center [988, 526] width 9 height 9
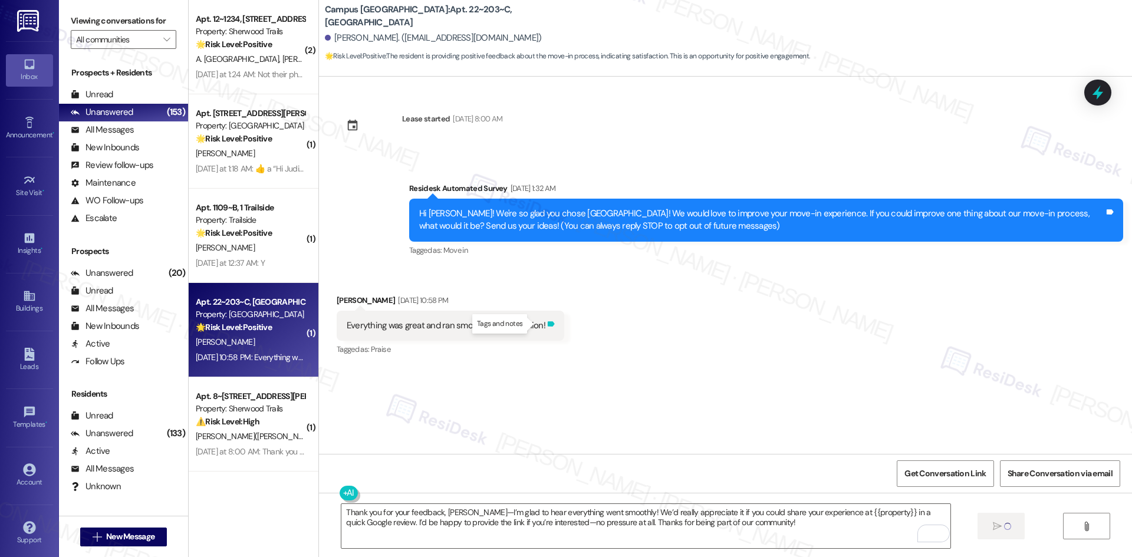
click at [548, 325] on icon at bounding box center [551, 323] width 7 height 5
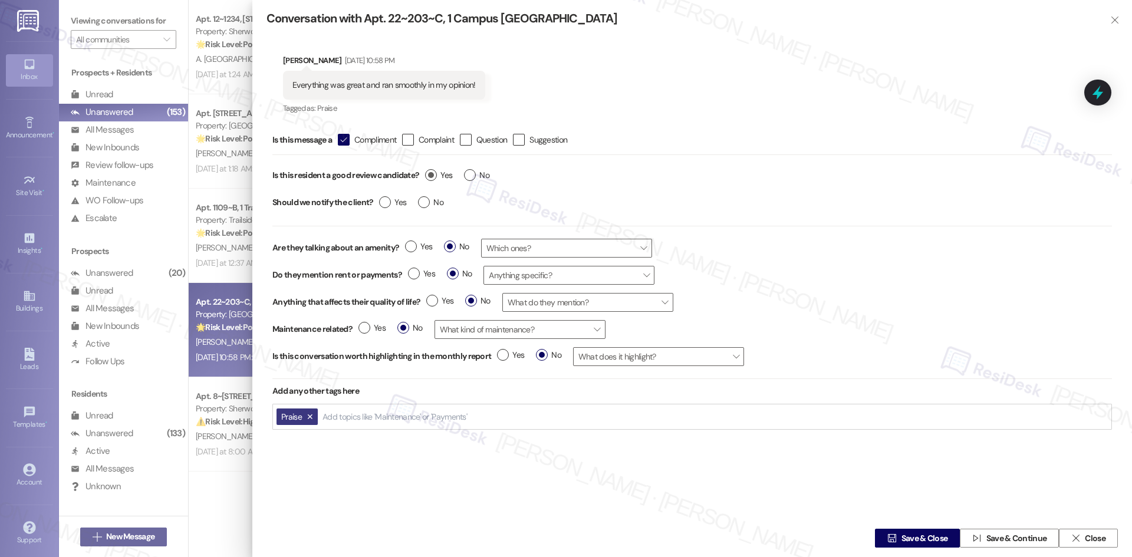
click at [426, 173] on label "Yes" at bounding box center [438, 175] width 27 height 12
click at [426, 173] on input "Yes" at bounding box center [438, 176] width 27 height 15
radio input "true"
click at [389, 203] on label "Yes" at bounding box center [392, 202] width 27 height 12
click at [389, 203] on input "Yes" at bounding box center [392, 203] width 27 height 15
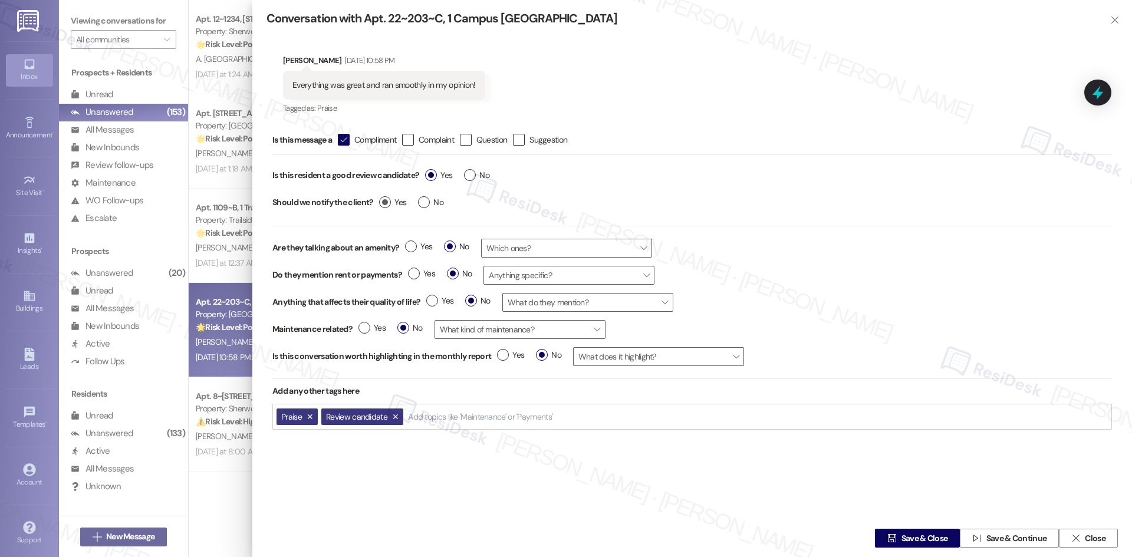
radio input "true"
click at [917, 535] on span "Save & Close" at bounding box center [924, 538] width 47 height 12
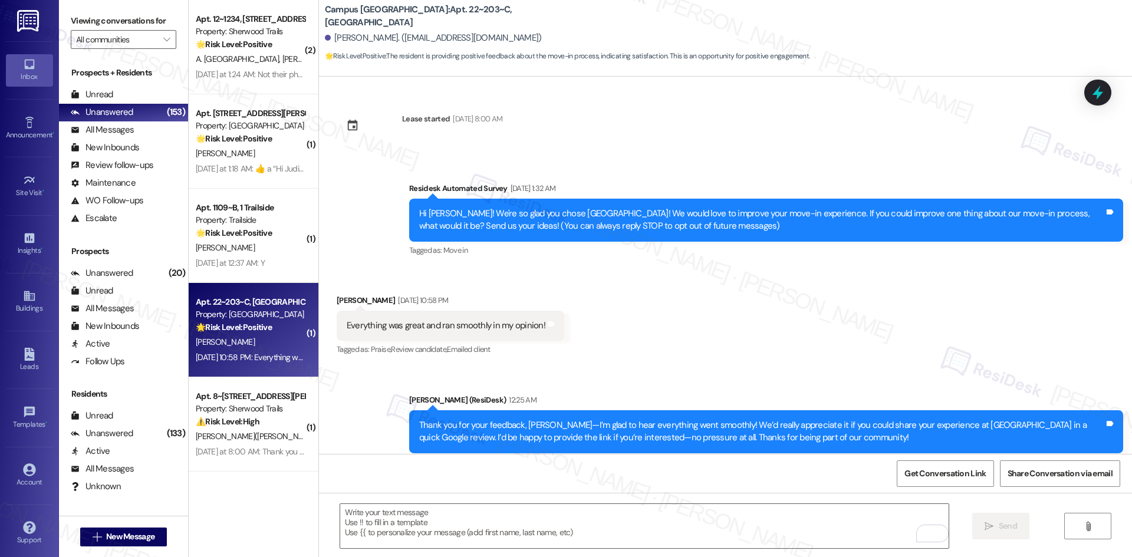
click at [730, 345] on div "Received via SMS Malakai Brooks Aug 27, 2025 at 10:58 PM Everything was great a…" at bounding box center [725, 318] width 813 height 100
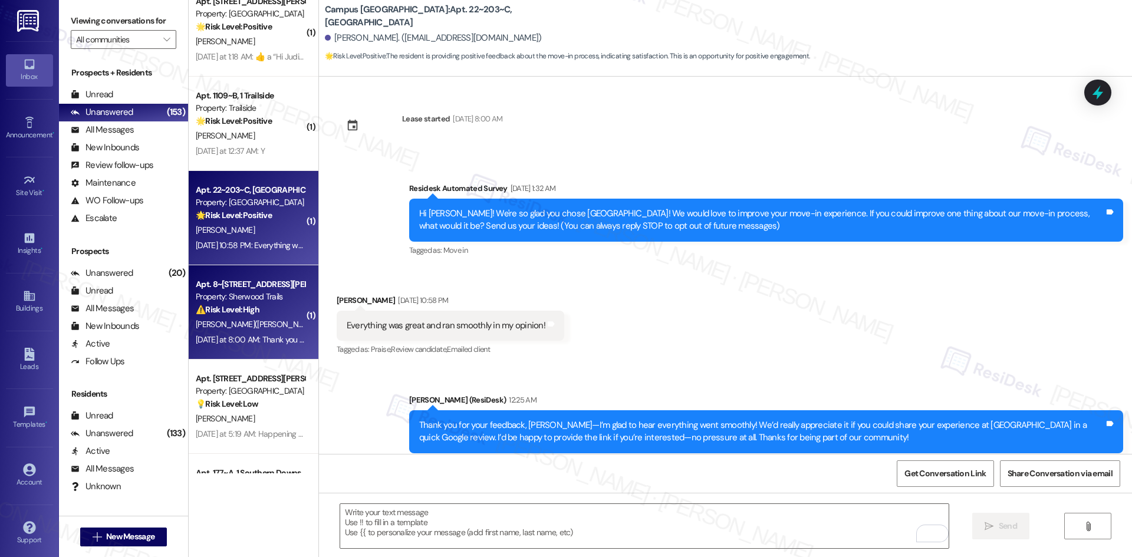
scroll to position [2947, 0]
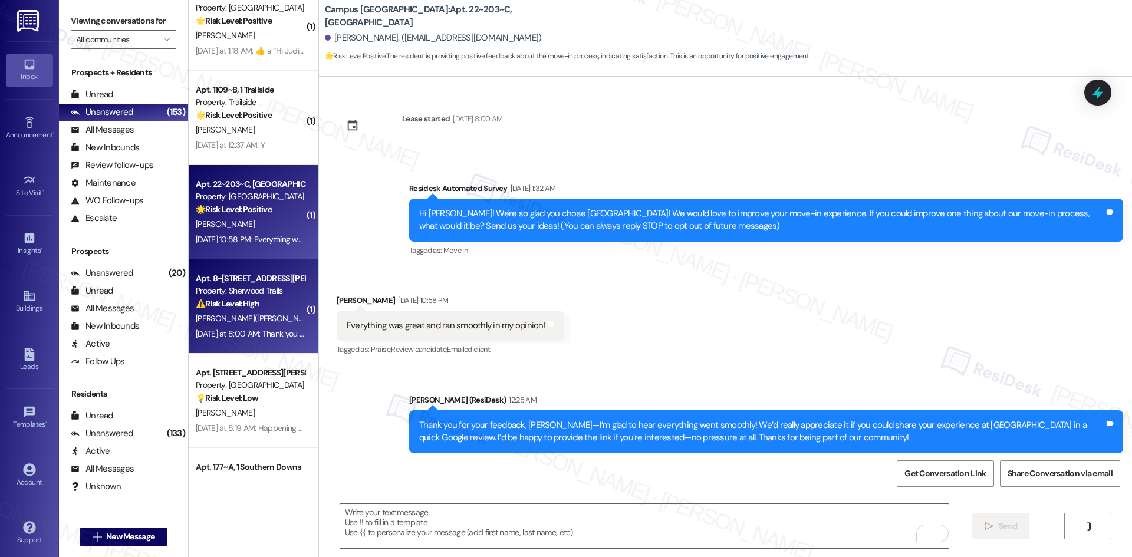
click at [274, 318] on div "F. Luckette(Jha)" at bounding box center [250, 318] width 111 height 15
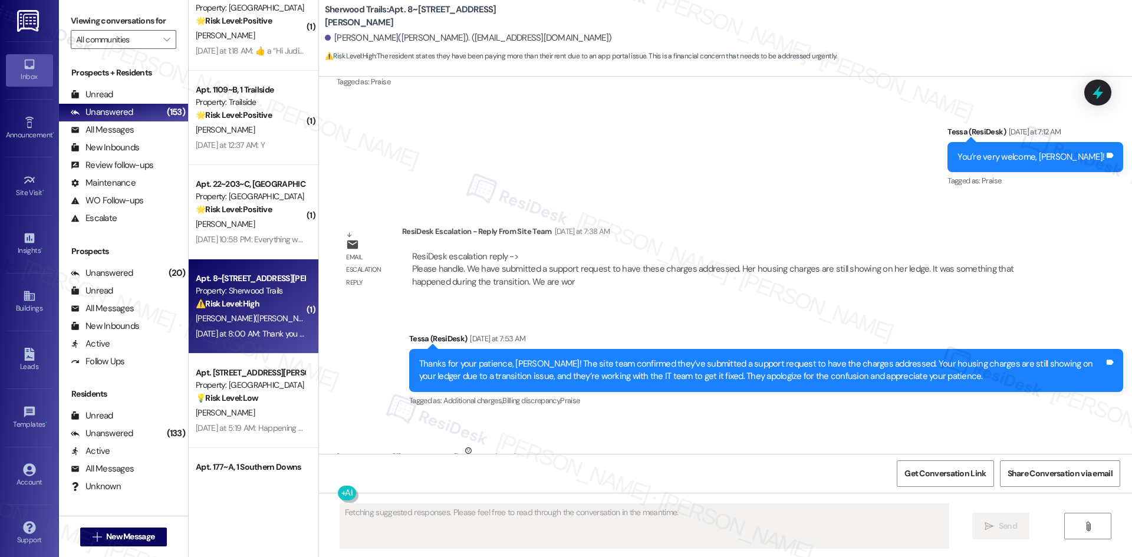
scroll to position [799, 0]
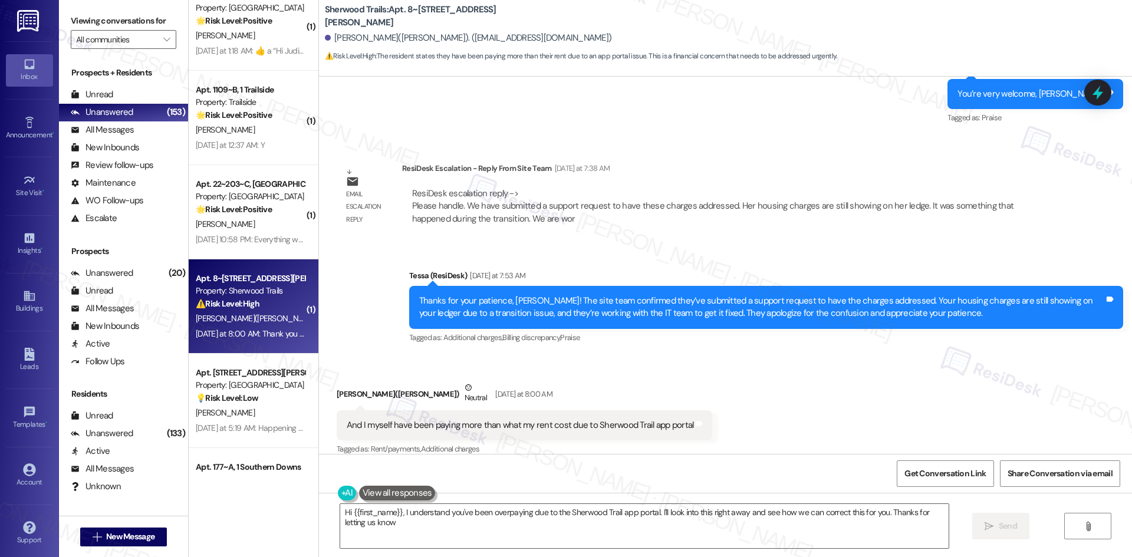
type textarea "Hi {{first_name}}, I understand you've been overpaying due to the Sherwood Trai…"
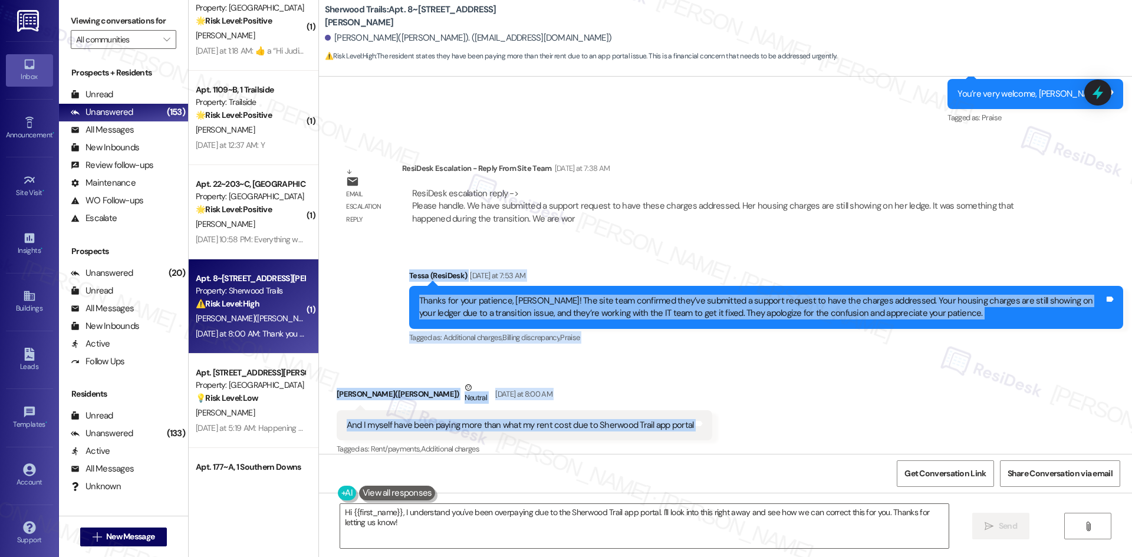
drag, startPoint x: 381, startPoint y: 248, endPoint x: 744, endPoint y: 415, distance: 399.8
click at [744, 415] on div "Lease started Oct 01, 2024 at 8:00 AM Announcement, sent via SMS Tessa (ResiDes…" at bounding box center [725, 265] width 813 height 377
copy div "Tessa (ResiDesk) Yesterday at 7:53 AM Thanks for your patience, Felicia! The si…"
click at [615, 356] on div "Received via SMS Felicia Luckette(Jha) Neutral Yesterday at 8:00 AM And I mysel…" at bounding box center [725, 411] width 813 height 112
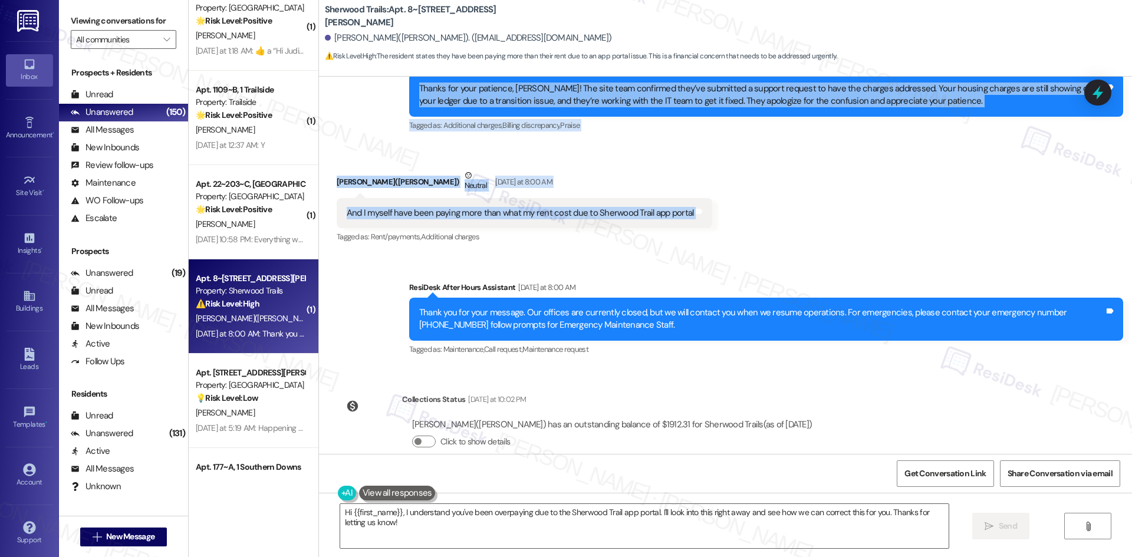
scroll to position [1020, 0]
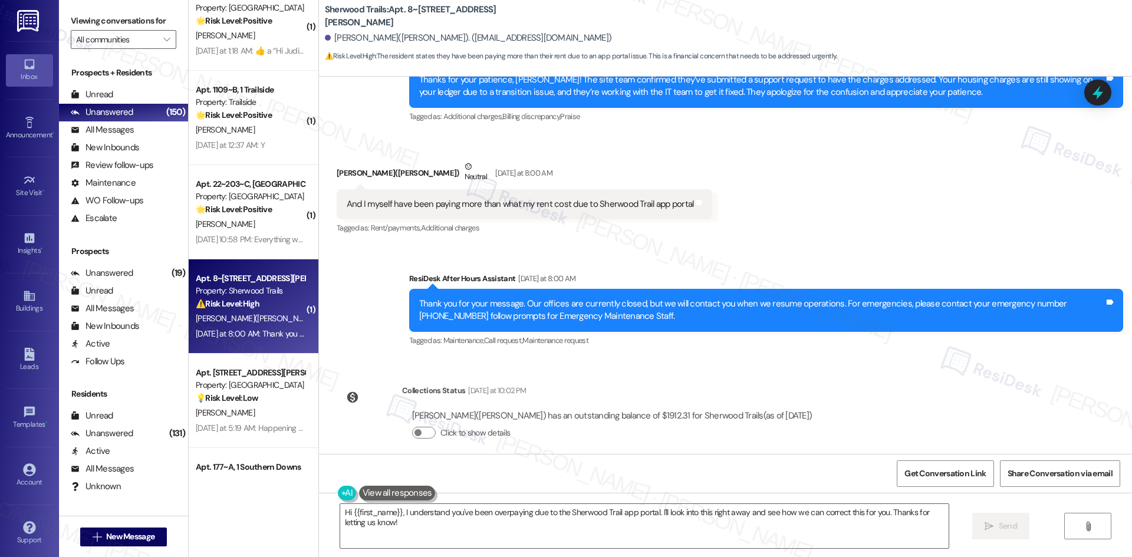
click at [472, 223] on span "Additional charges" at bounding box center [450, 228] width 58 height 10
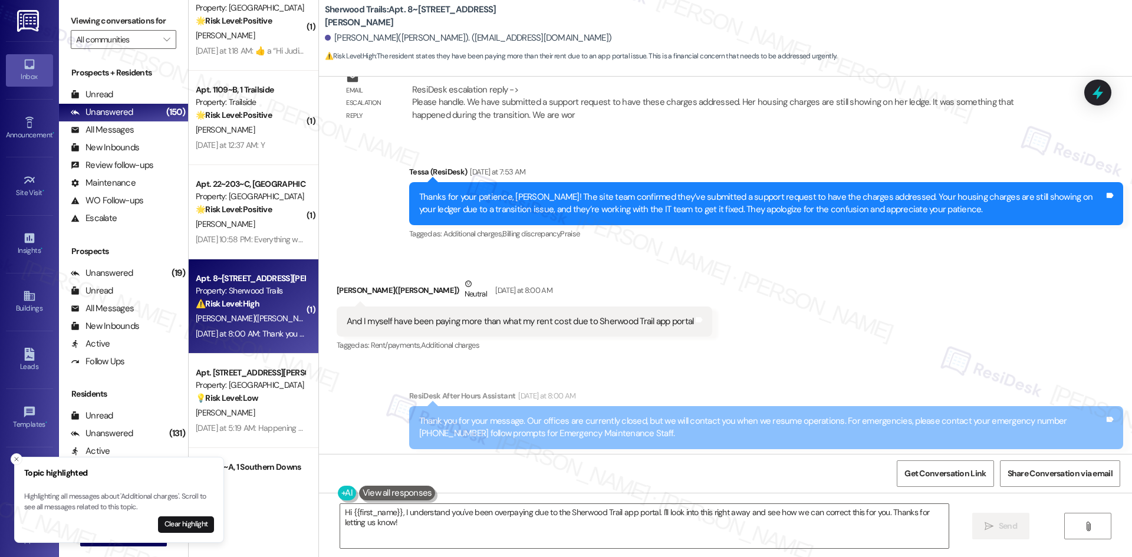
scroll to position [902, 0]
click at [826, 332] on div "Received via SMS Felicia Luckette(Jha) Neutral Yesterday at 8:00 AM And I mysel…" at bounding box center [725, 308] width 813 height 112
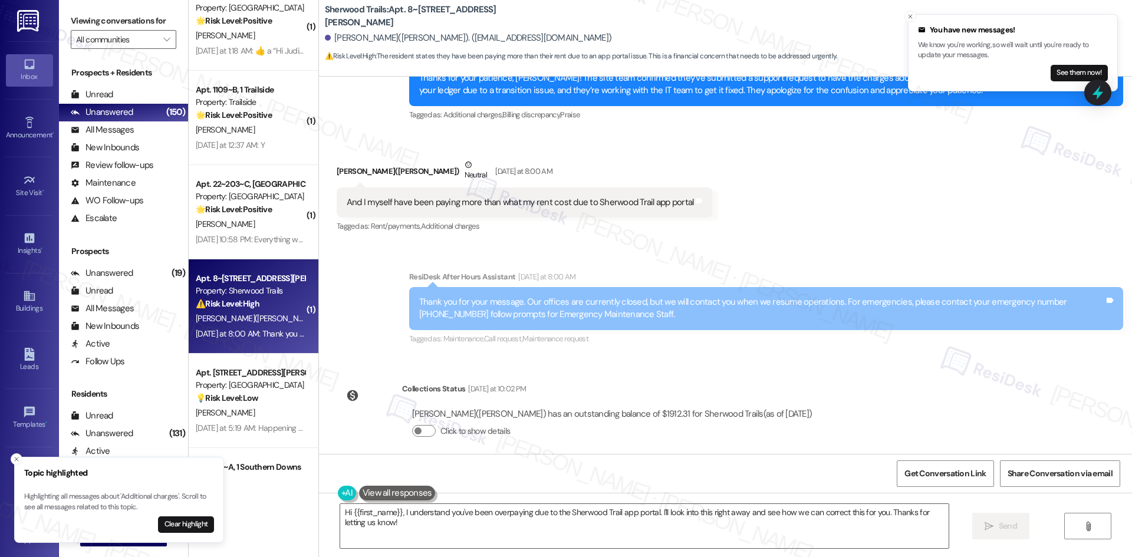
scroll to position [1033, 0]
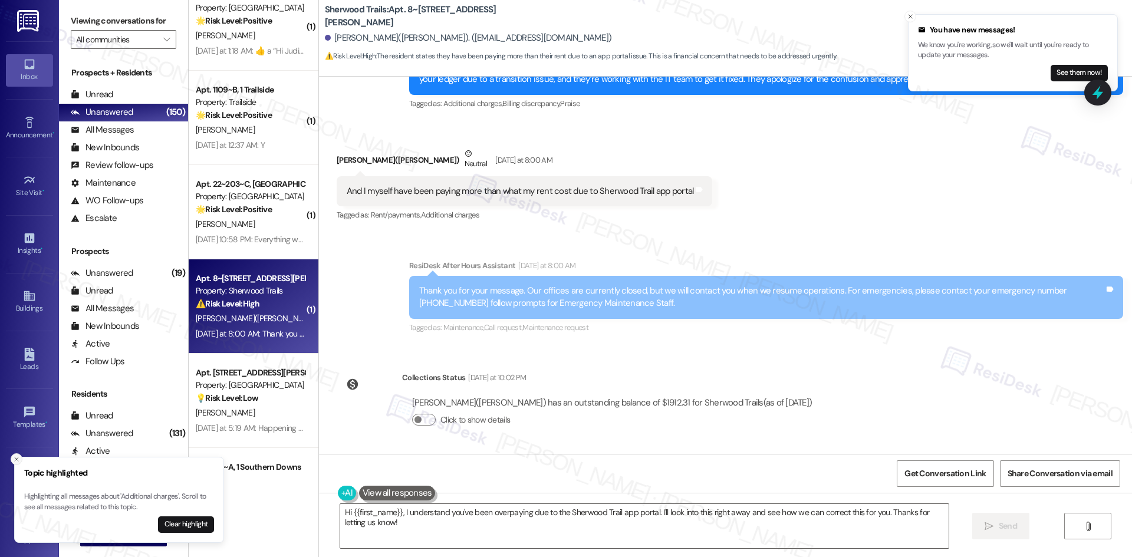
click at [13, 461] on icon "Close toast" at bounding box center [16, 459] width 7 height 7
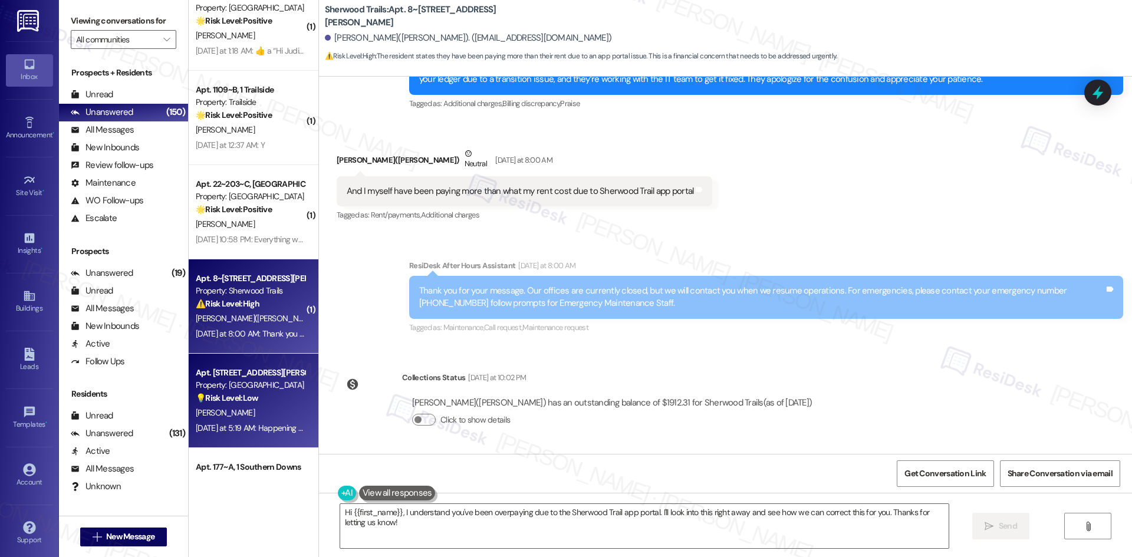
click at [244, 414] on div "M. Severino" at bounding box center [250, 413] width 111 height 15
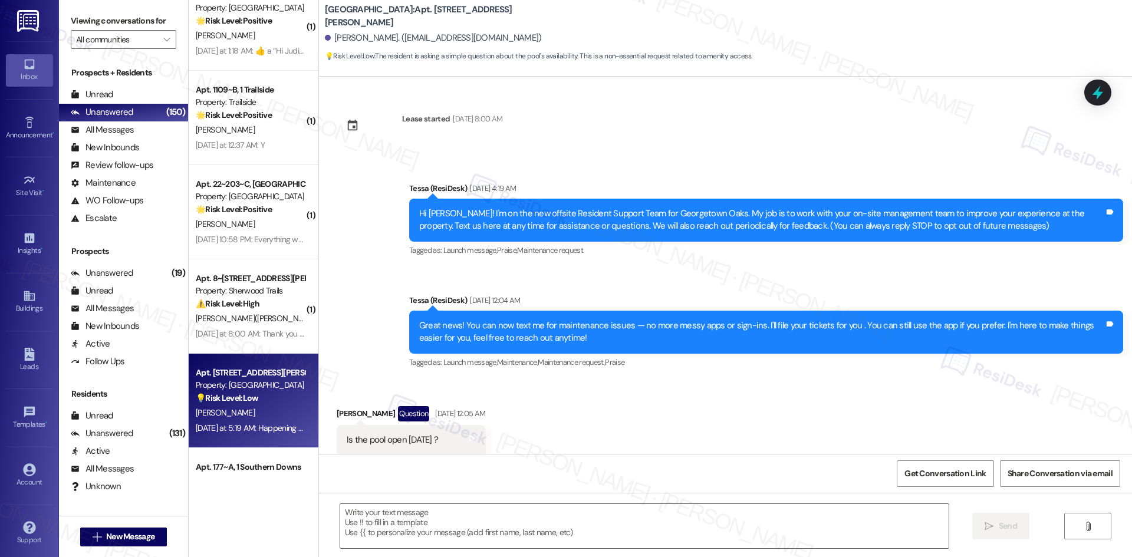
scroll to position [3719, 0]
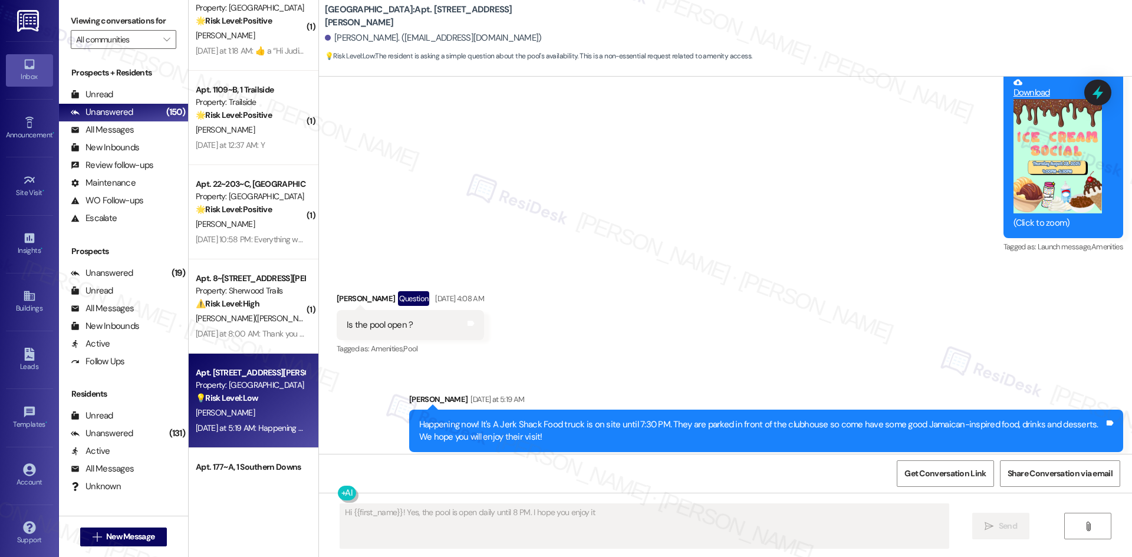
type textarea "Hi {{first_name}}! Yes, the pool is open daily until 8 PM. I hope you enjoy it!"
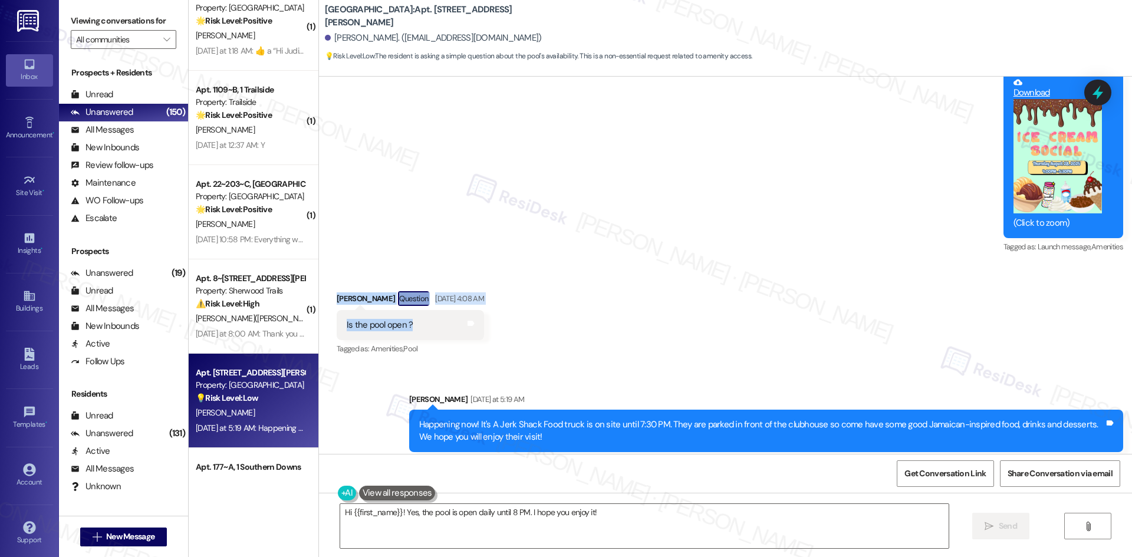
drag, startPoint x: 317, startPoint y: 269, endPoint x: 427, endPoint y: 297, distance: 114.4
click at [427, 297] on div "Received via SMS Marilynn Severino Question Aug 27, 2025 at 4:08 AM Is the pool…" at bounding box center [725, 316] width 813 height 102
copy div "Marilynn Severino Question Aug 27, 2025 at 4:08 AM Is the pool open ?"
click at [724, 272] on div "Received via SMS Marilynn Severino Question Aug 27, 2025 at 4:08 AM Is the pool…" at bounding box center [725, 316] width 813 height 102
drag, startPoint x: 317, startPoint y: 265, endPoint x: 416, endPoint y: 299, distance: 104.8
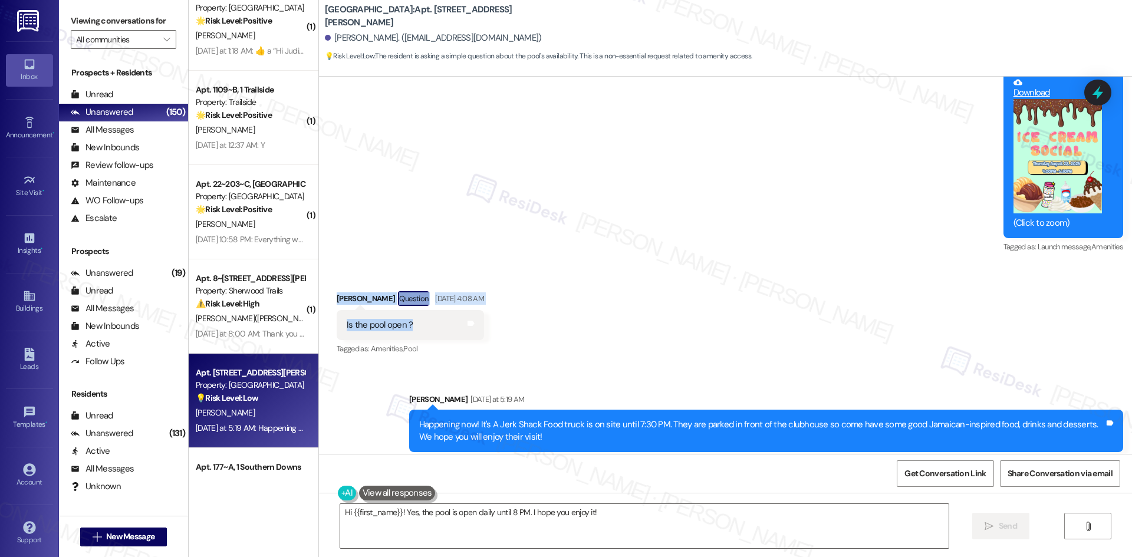
click at [416, 299] on div "Received via SMS Marilynn Severino Question Aug 27, 2025 at 4:08 AM Is the pool…" at bounding box center [725, 316] width 813 height 102
copy div "Marilynn Severino Question Aug 27, 2025 at 4:08 AM Is the pool open ?"
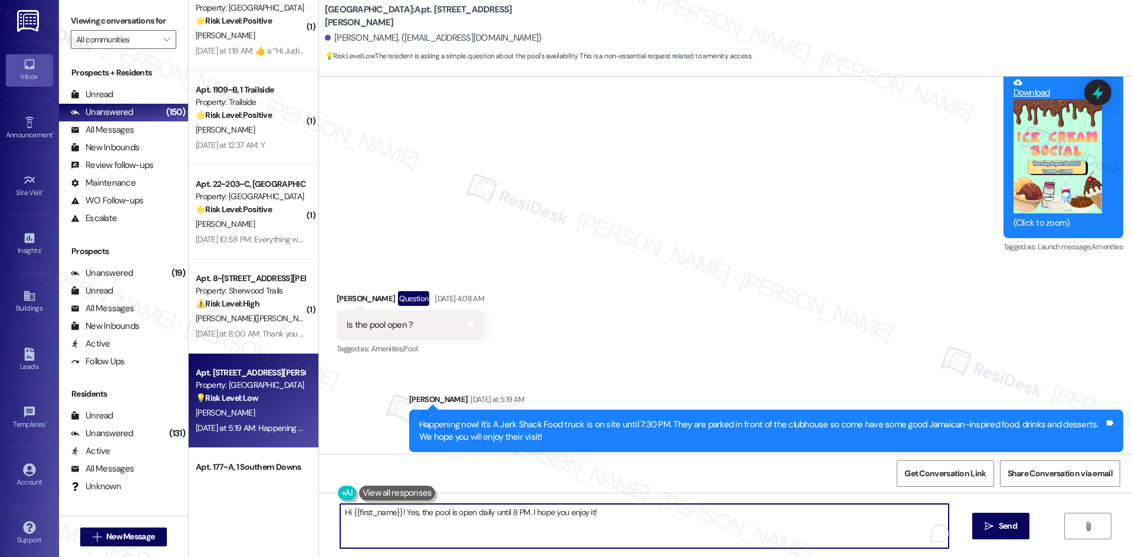
click at [707, 528] on textarea "Hi {{first_name}}! Yes, the pool is open daily until 8 PM. I hope you enjoy it!" at bounding box center [644, 526] width 608 height 44
click at [996, 526] on span "Send" at bounding box center [1007, 526] width 23 height 12
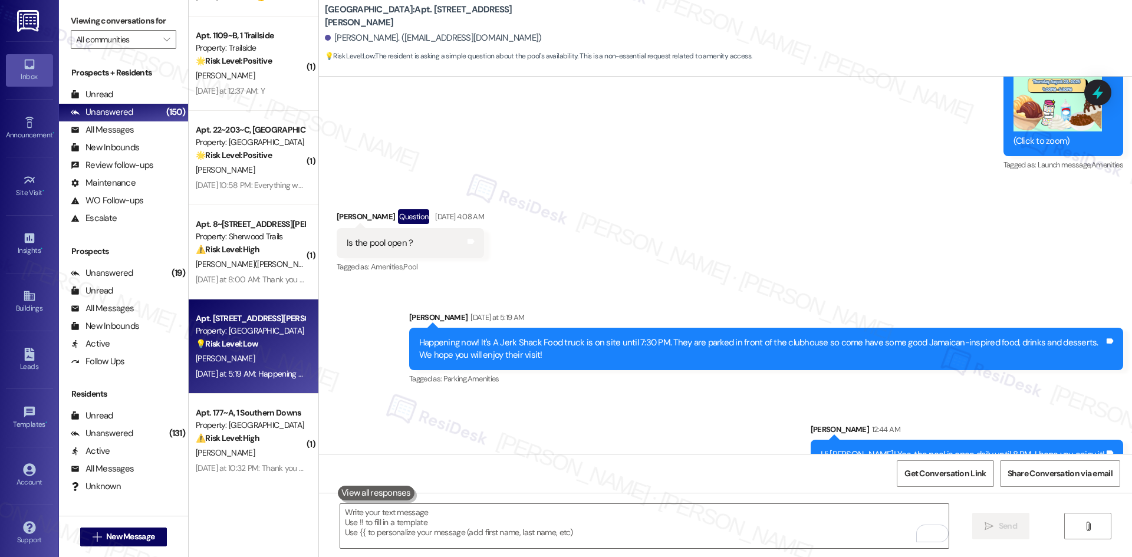
scroll to position [3183, 0]
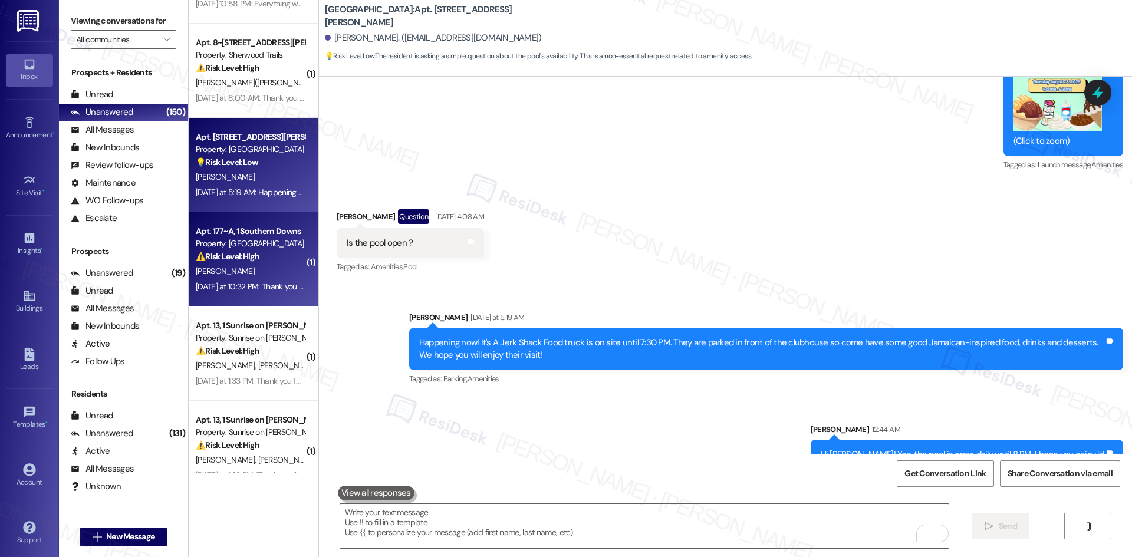
click at [273, 288] on div "Yesterday at 10:32 PM: Thank you for your message. Our offices are currently cl…" at bounding box center [559, 286] width 726 height 11
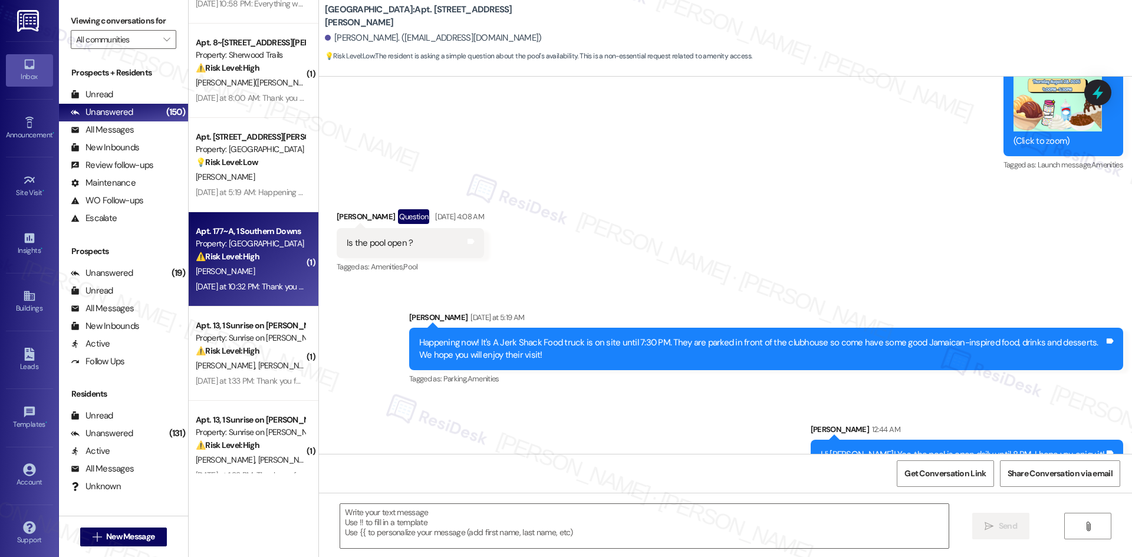
type textarea "Fetching suggested responses. Please feel free to read through the conversation…"
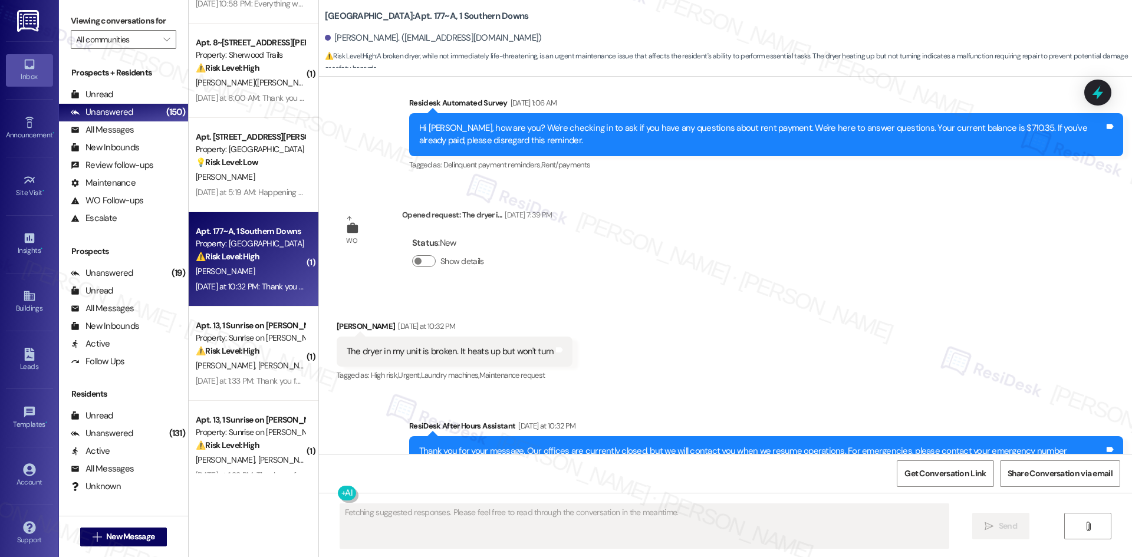
scroll to position [3543, 0]
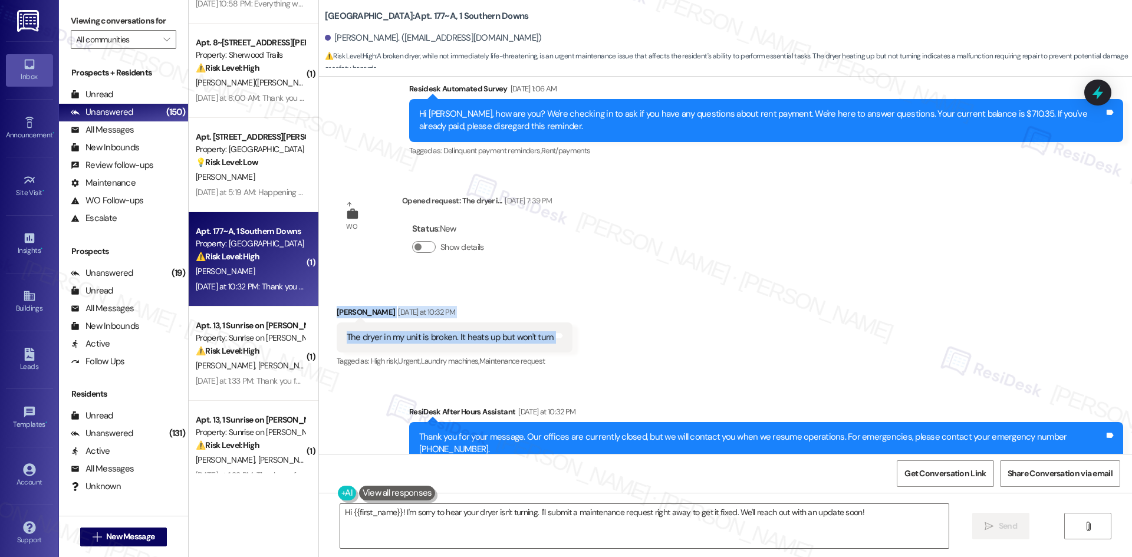
drag, startPoint x: 321, startPoint y: 284, endPoint x: 571, endPoint y: 309, distance: 250.6
click at [571, 309] on div "Received via SMS Amiyah Richardson Yesterday at 10:32 PM The dryer in my unit i…" at bounding box center [725, 329] width 813 height 100
copy div "Amiyah Richardson Yesterday at 10:32 PM The dryer in my unit is broken. It heat…"
click at [731, 279] on div "Received via SMS Amiyah Richardson Yesterday at 10:32 PM The dryer in my unit i…" at bounding box center [725, 329] width 813 height 100
click at [512, 533] on textarea "Hi {{first_name}}! I'm sorry to hear your dryer isn't turning. I'll submit a ma…" at bounding box center [644, 526] width 608 height 44
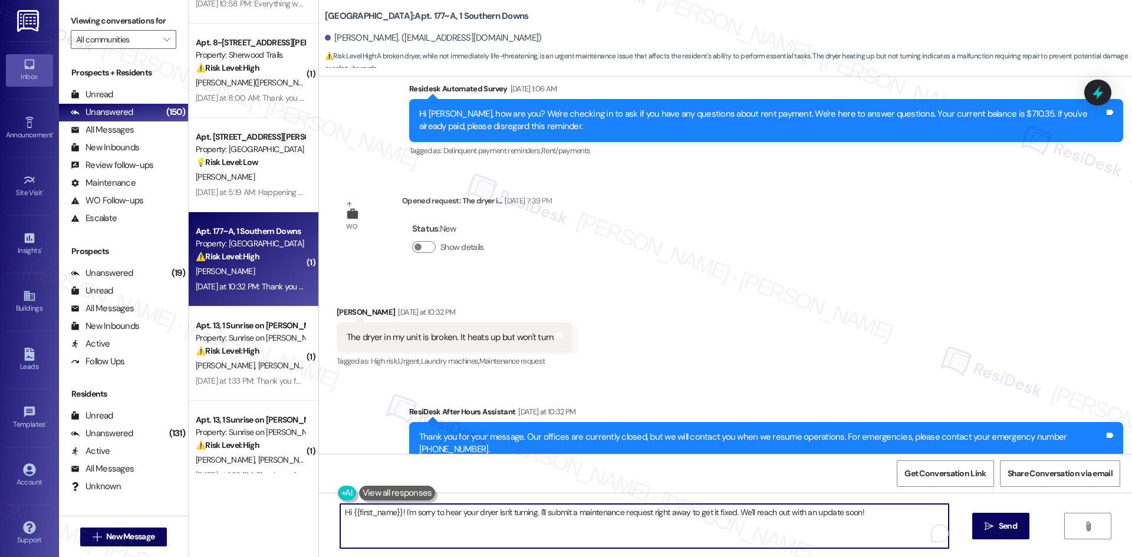
paste textarea "I’m sorry to hear about the dryer issue, Amiyah. I’ll submit a work order to th…"
type textarea "I’m sorry to hear about the dryer issue, Amiyah. I’ll submit a work order to th…"
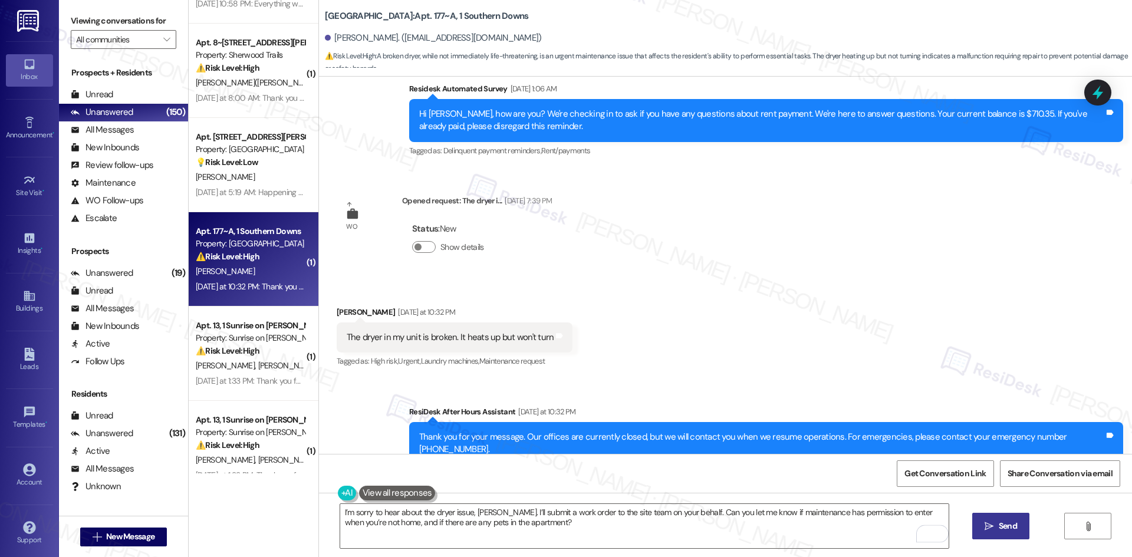
click at [991, 525] on icon "" at bounding box center [988, 526] width 9 height 9
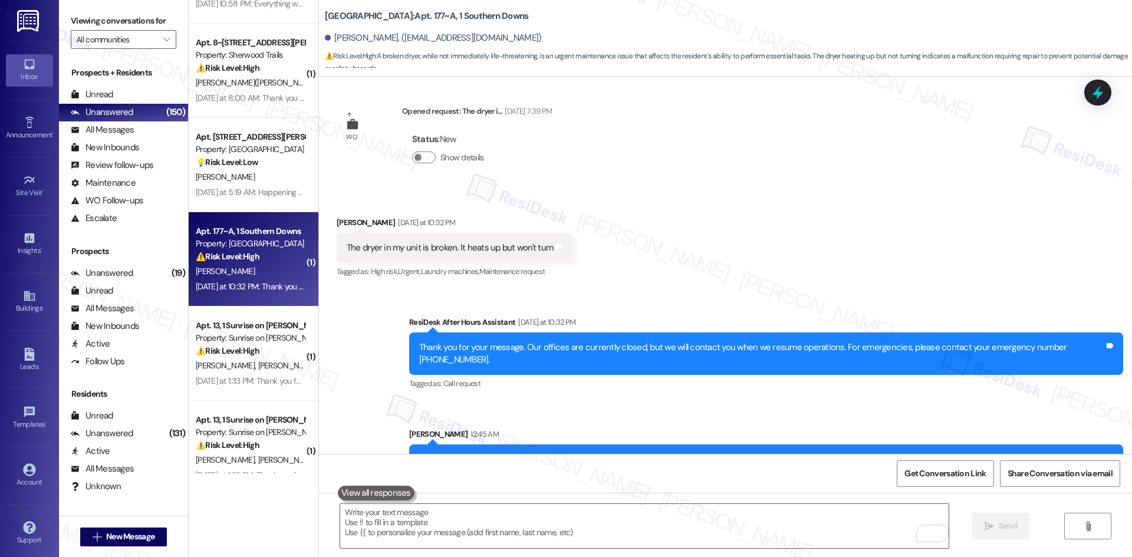
scroll to position [3638, 0]
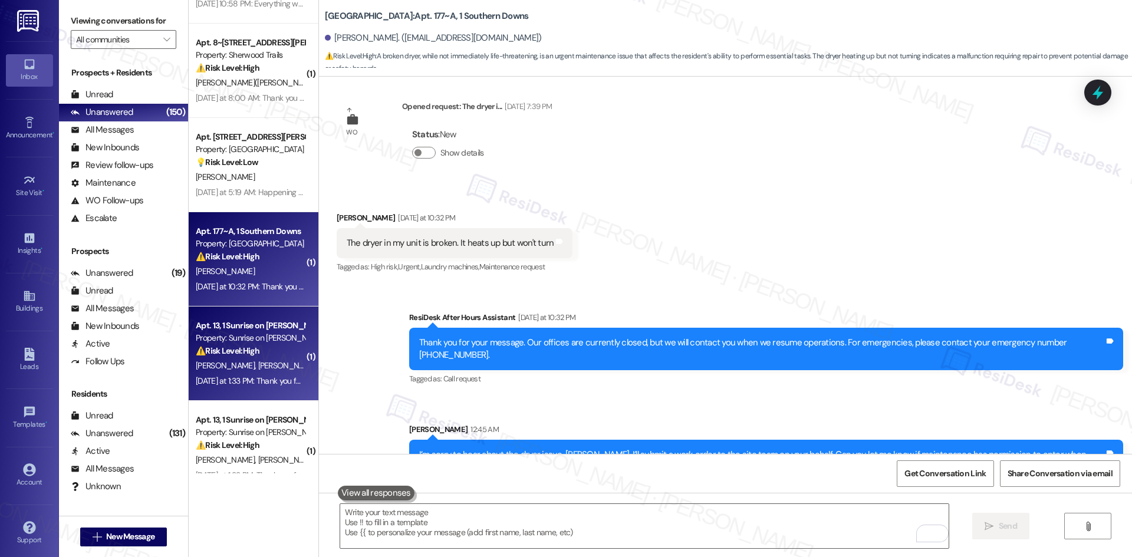
click at [249, 354] on strong "⚠️ Risk Level: High" at bounding box center [228, 350] width 64 height 11
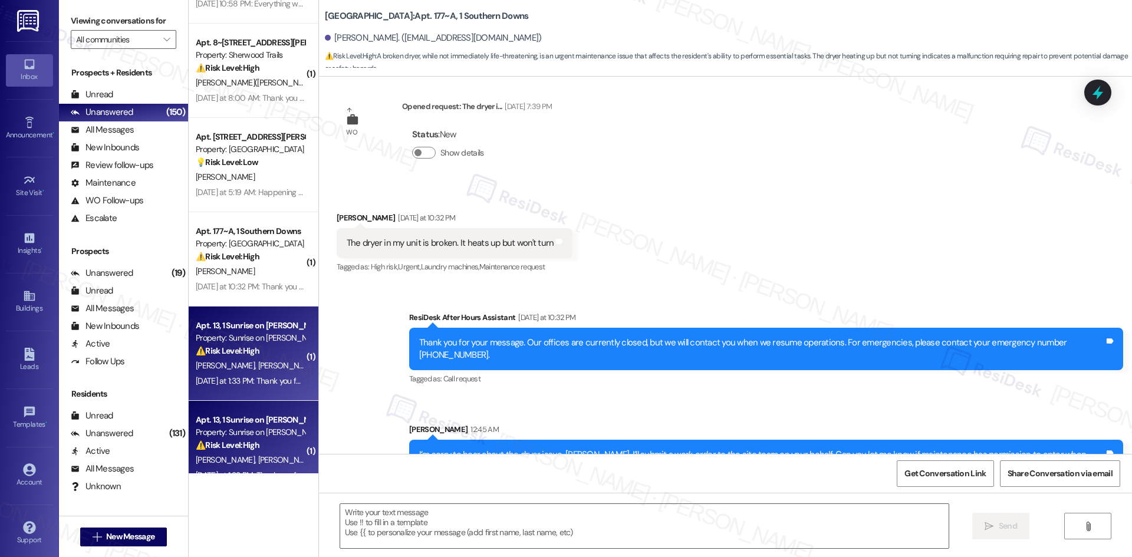
type textarea "Fetching suggested responses. Please feel free to read through the conversation…"
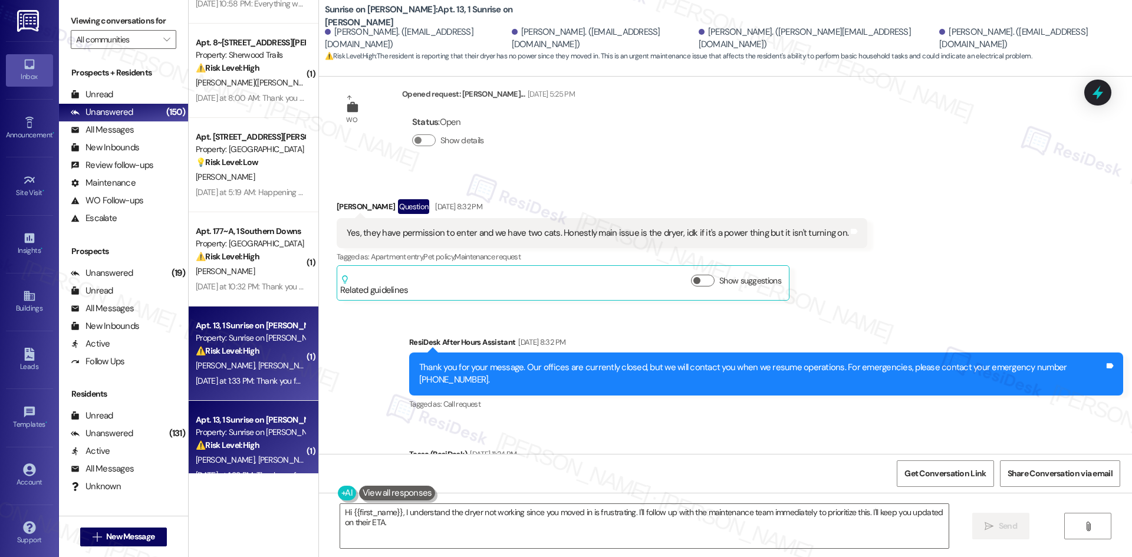
scroll to position [1732, 0]
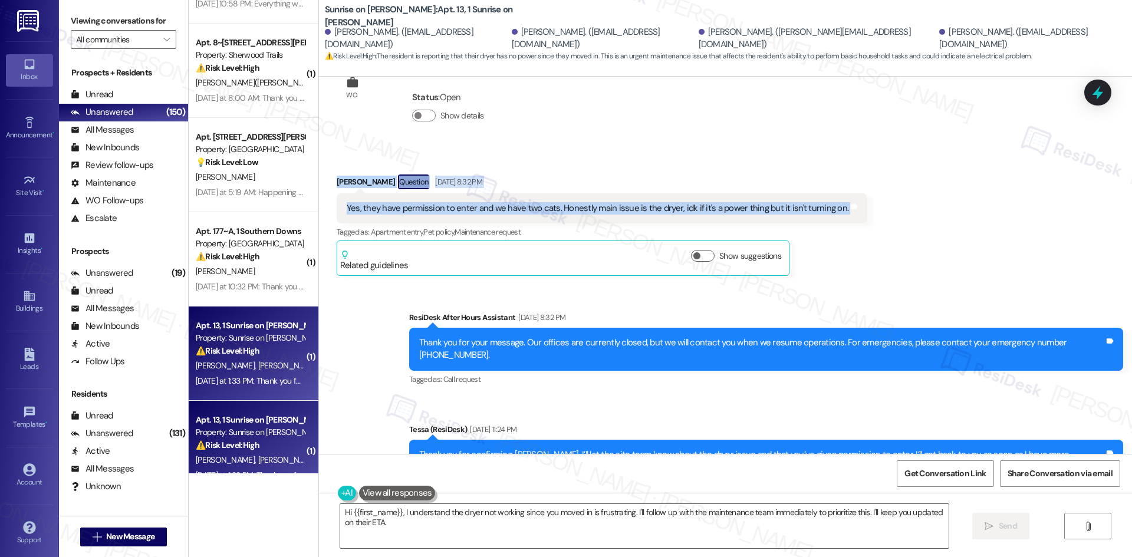
drag, startPoint x: 331, startPoint y: 162, endPoint x: 849, endPoint y: 197, distance: 519.8
click at [849, 197] on div "Received via SMS Luis Rangel Question Aug 26, 2025 at 8:32 PM Yes, they have pe…" at bounding box center [725, 216] width 813 height 137
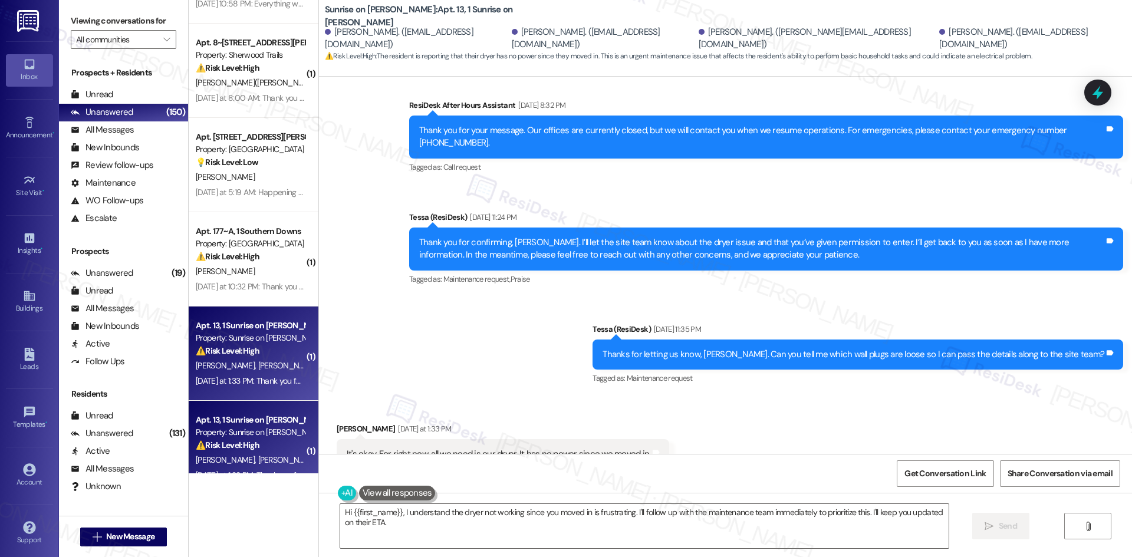
scroll to position [1791, 0]
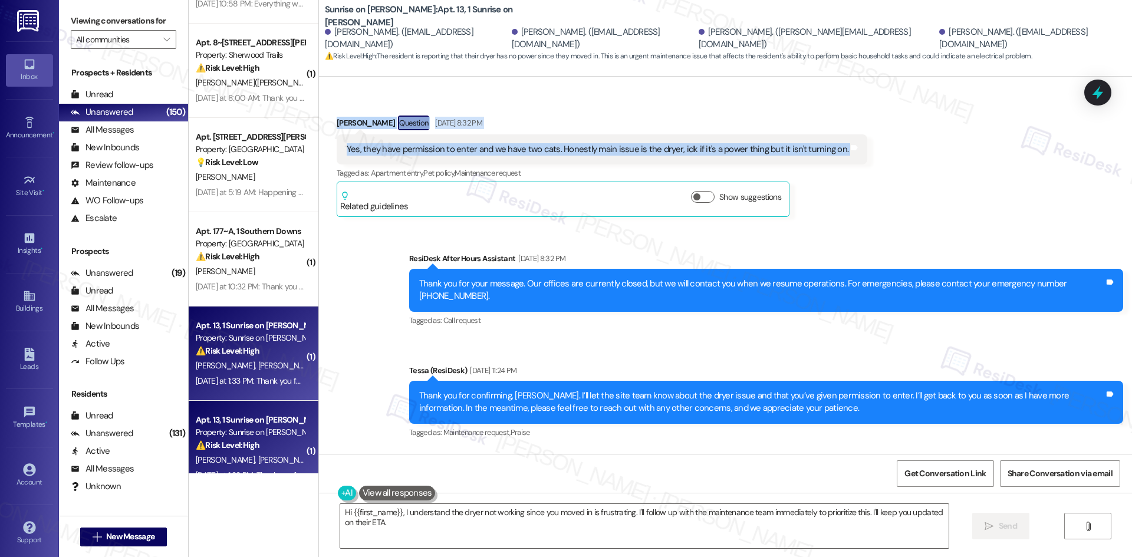
click at [328, 111] on div "Received via SMS Luis Rangel Question Aug 26, 2025 at 8:32 PM Yes, they have pe…" at bounding box center [602, 166] width 548 height 119
drag, startPoint x: 465, startPoint y: 106, endPoint x: 864, endPoint y: 136, distance: 400.2
click at [864, 136] on div "Received via SMS Luis Rangel Question Aug 26, 2025 at 8:32 PM Yes, they have pe…" at bounding box center [725, 157] width 813 height 137
copy div "Luis Rangel Question Aug 26, 2025 at 8:32 PM Yes, they have permission to enter…"
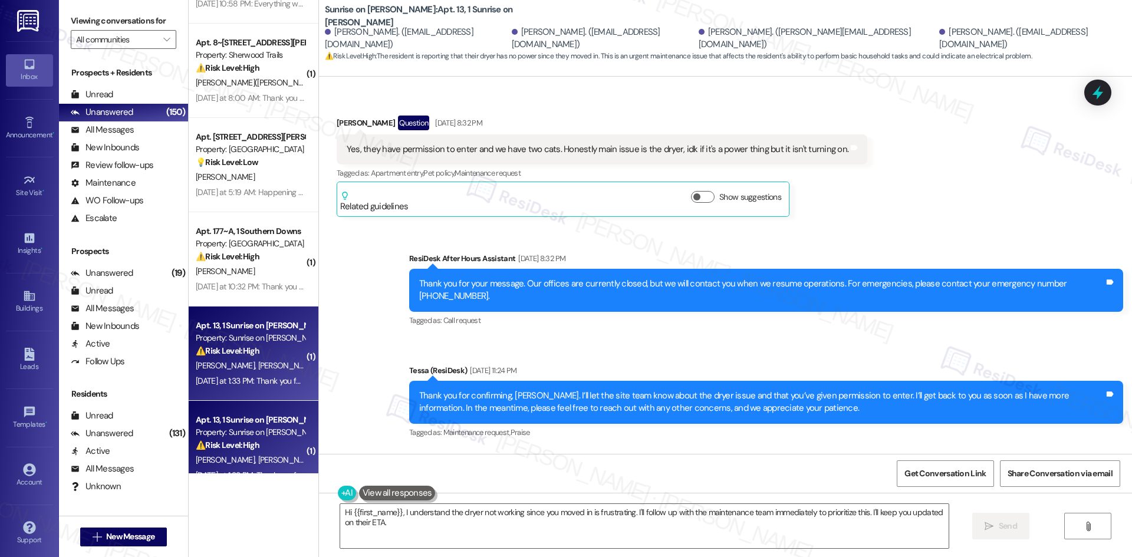
click at [409, 381] on div "Thank you for confirming, Luis. I’ll let the site team know about the dryer iss…" at bounding box center [766, 402] width 714 height 43
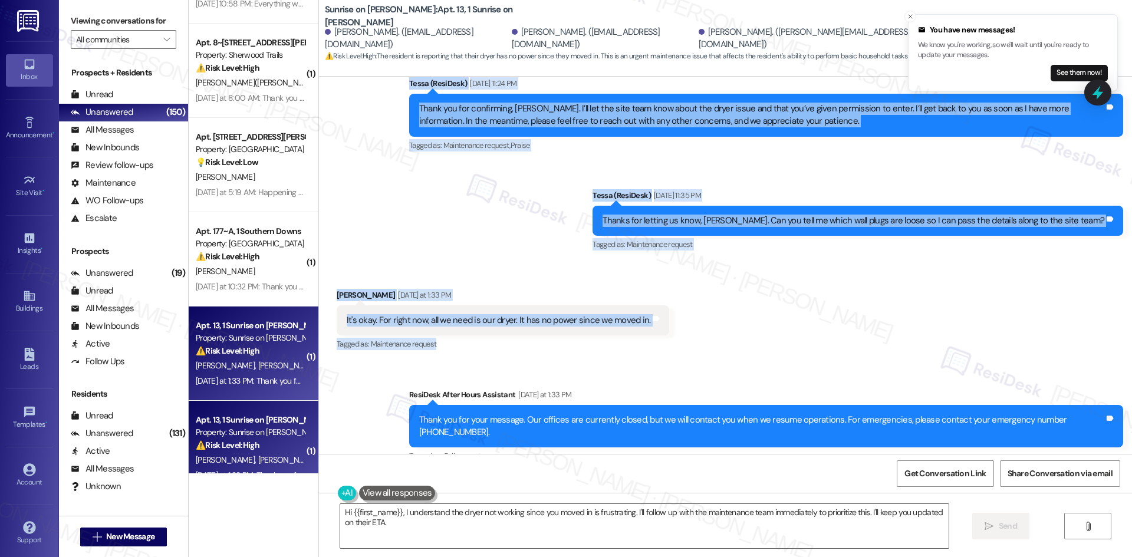
scroll to position [2085, 0]
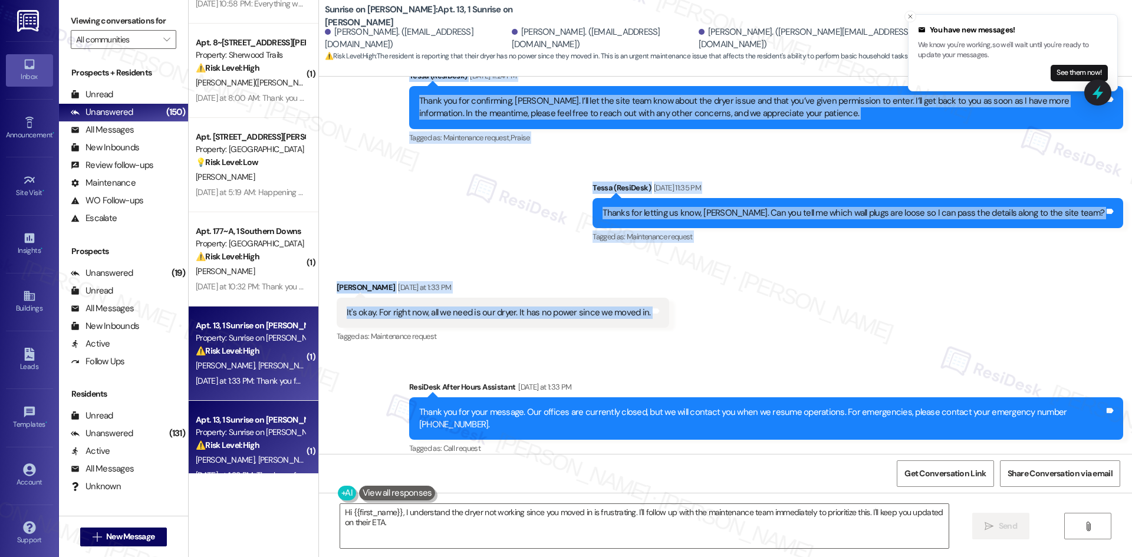
drag, startPoint x: 367, startPoint y: 235, endPoint x: 691, endPoint y: 295, distance: 329.6
click at [691, 295] on div "WO Lease started Jan 01, 2025 at 8:00 AM Show details Survey, sent via SMS Resi…" at bounding box center [725, 265] width 813 height 377
copy div "Tessa (ResiDesk) Aug 26, 2025 at 11:24 PM Thank you for confirming, Luis. I’ll …"
click at [494, 255] on div "Received via SMS Sergio Rangel Yesterday at 1:33 PM It's okay. For right now, a…" at bounding box center [725, 305] width 813 height 100
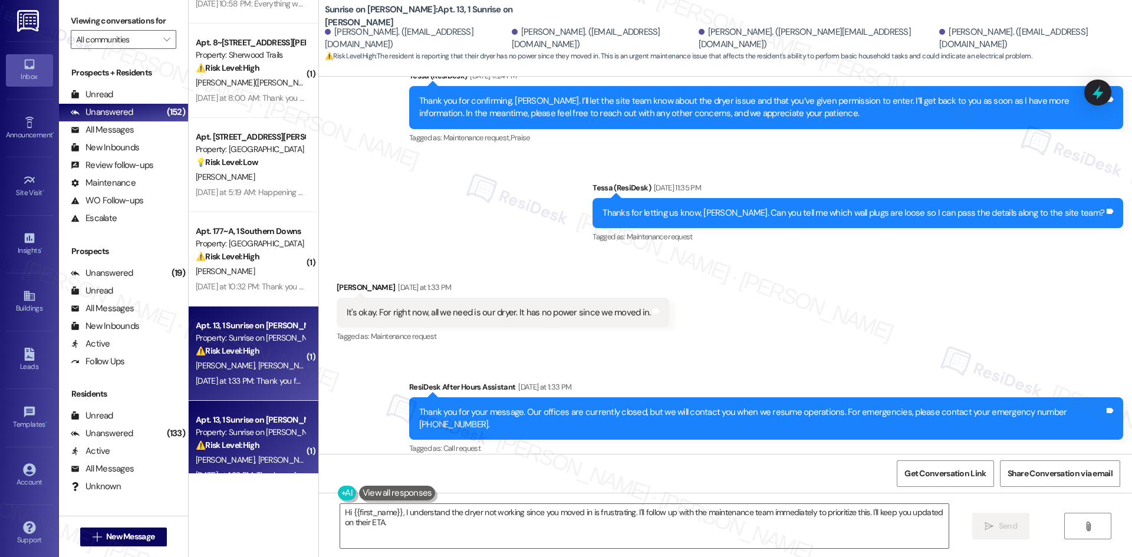
click at [760, 338] on div "Received via SMS Sergio Rangel Yesterday at 1:33 PM It's okay. For right now, a…" at bounding box center [725, 305] width 813 height 100
drag, startPoint x: 521, startPoint y: 507, endPoint x: 540, endPoint y: 512, distance: 19.3
click at [523, 509] on textarea "Hi {{first_name}}, I understand the dryer not working since you moved in is fru…" at bounding box center [644, 526] width 608 height 44
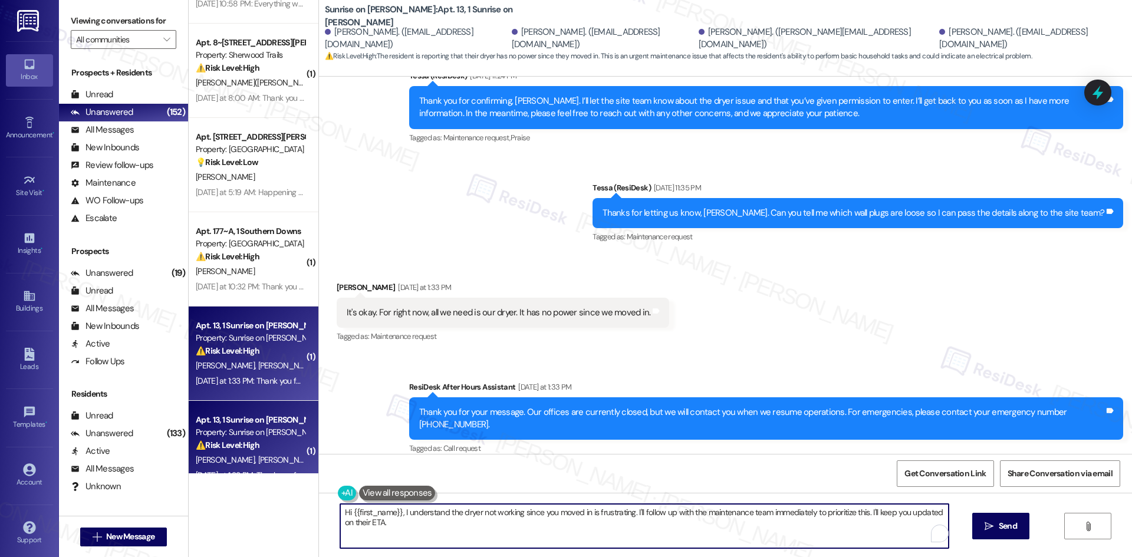
paste textarea "Thank you for clarifying, Sergio. I’ll let the site team know that the dryer ha…"
type textarea "Thank you for clarifying, Sergio. I’ll let the site team know that the dryer ha…"
click at [1025, 530] on button " Send" at bounding box center [1000, 526] width 57 height 27
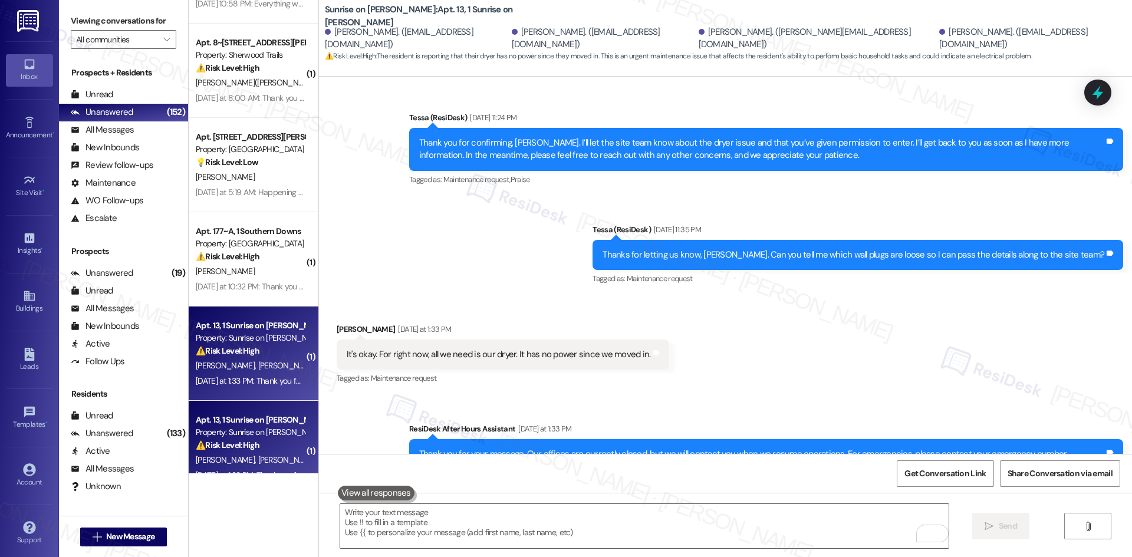
scroll to position [2180, 0]
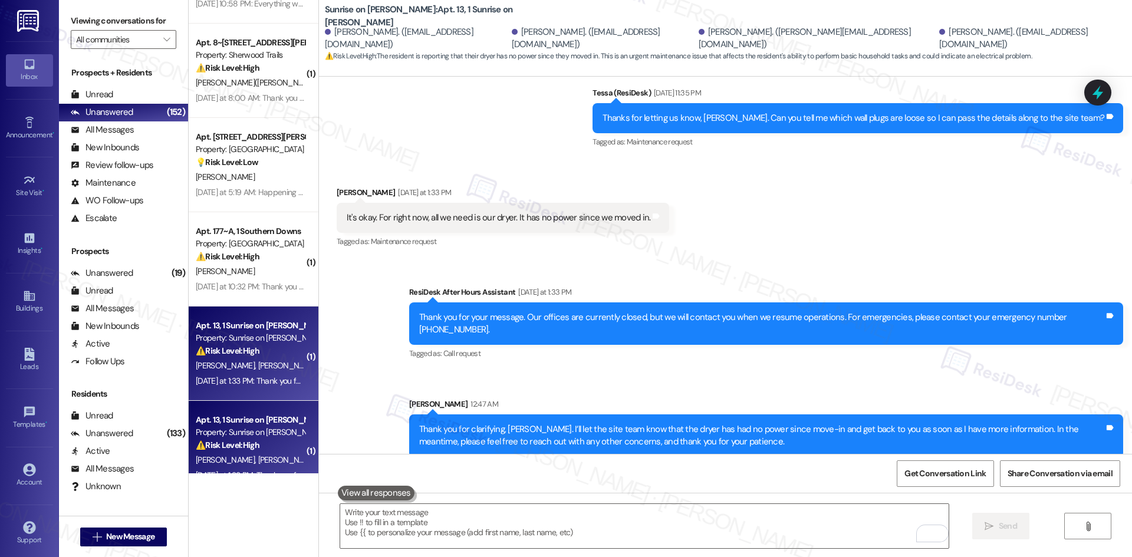
click at [822, 398] on div "Sarah 12:47 AM" at bounding box center [766, 406] width 714 height 17
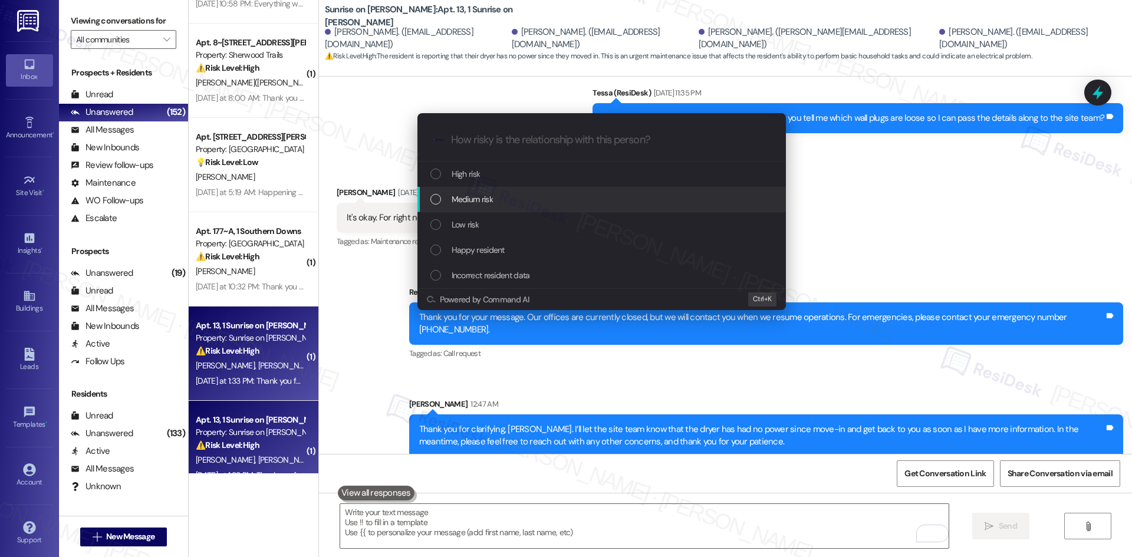
click at [504, 195] on div "Medium risk" at bounding box center [602, 199] width 345 height 13
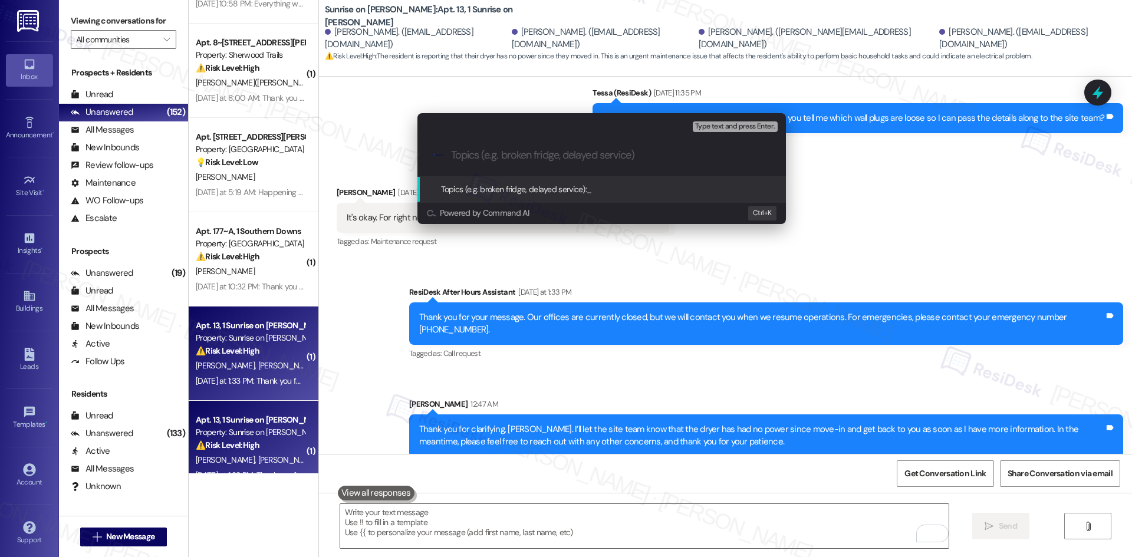
click at [760, 381] on div "Escalate Conversation Medium risk Topics (e.g. broken fridge, delayed service) …" at bounding box center [566, 278] width 1132 height 557
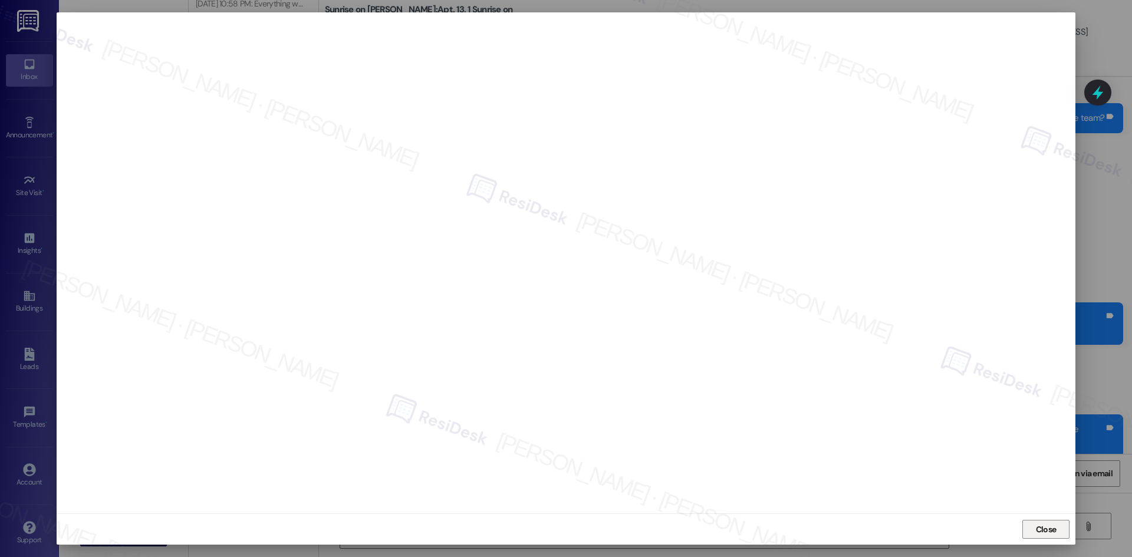
click at [1051, 530] on span "Close" at bounding box center [1046, 529] width 21 height 12
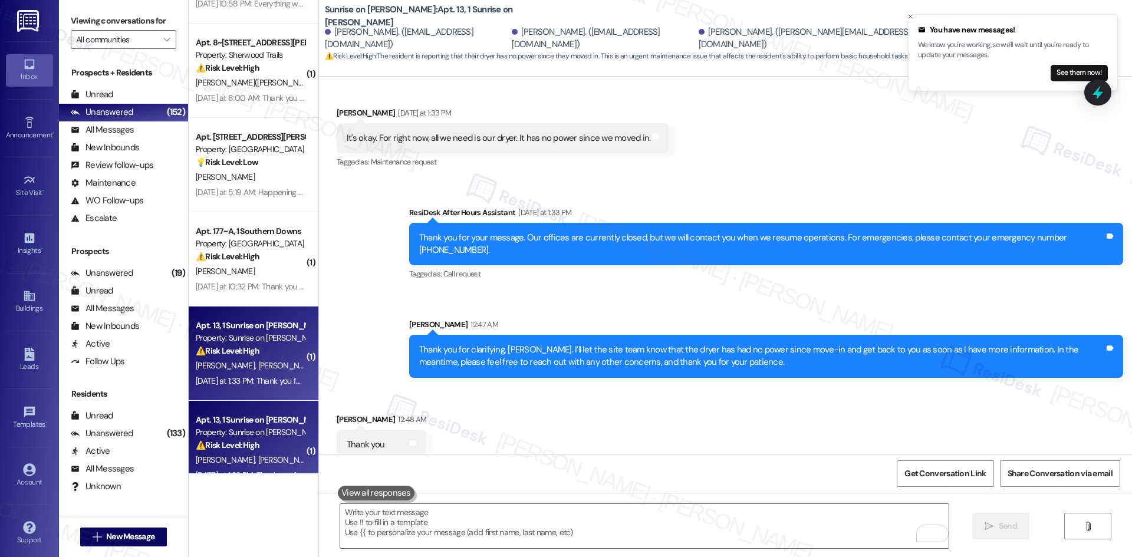
scroll to position [2262, 0]
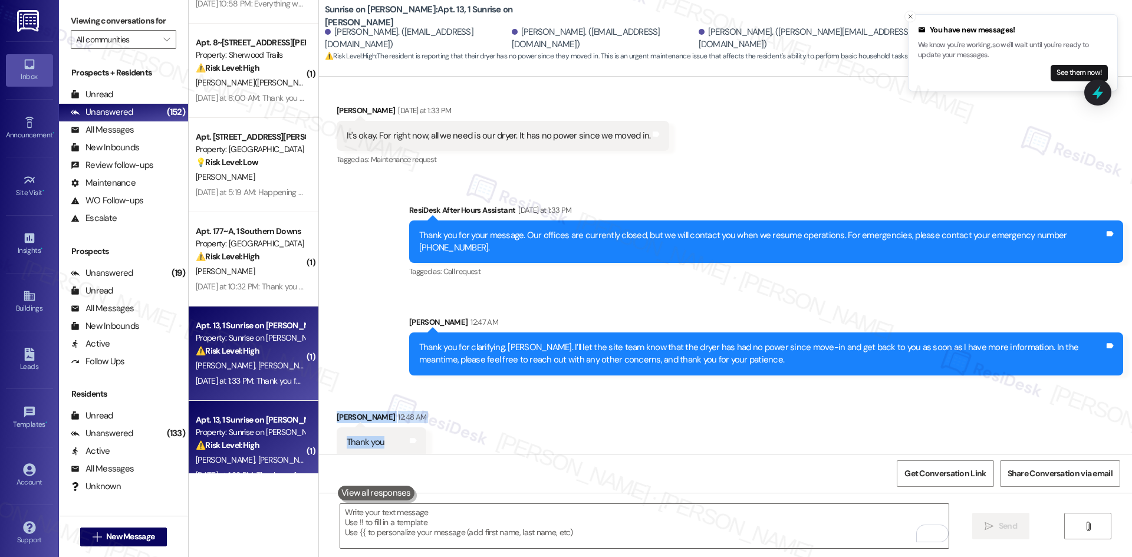
drag, startPoint x: 321, startPoint y: 395, endPoint x: 420, endPoint y: 430, distance: 104.9
click at [420, 430] on div "Received via SMS Sergio Rangel 12:48 AM Thank you Tags and notes" at bounding box center [725, 425] width 813 height 82
copy div "Sergio Rangel 12:48 AM Thank you Tags and notes"
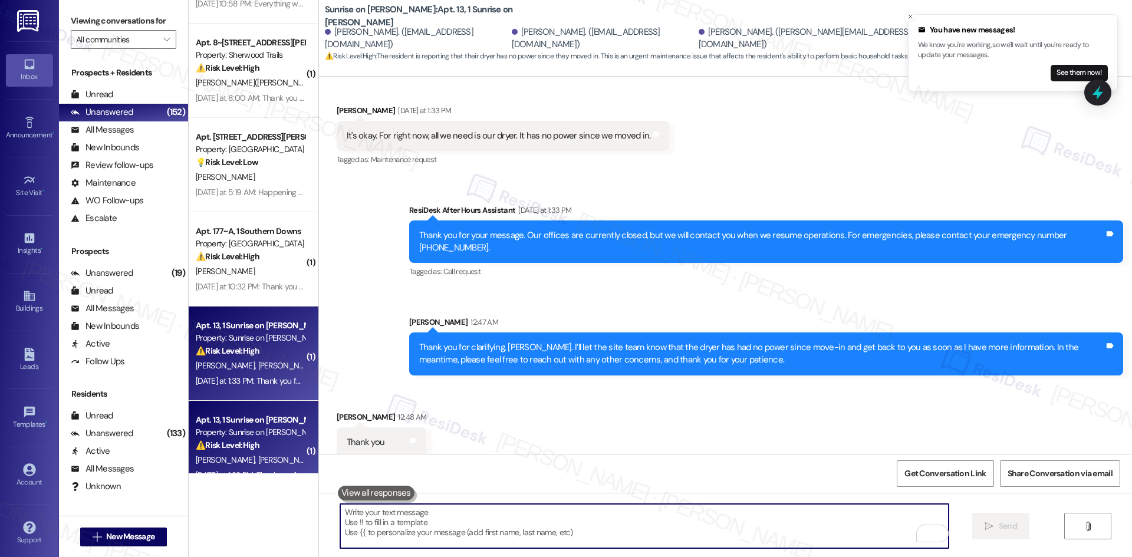
click at [446, 523] on textarea "To enrich screen reader interactions, please activate Accessibility in Grammarl…" at bounding box center [644, 526] width 608 height 44
paste textarea "ChatGPT said: You’re welcome, Sergio!"
drag, startPoint x: 332, startPoint y: 532, endPoint x: 332, endPoint y: 504, distance: 28.3
click at [340, 504] on textarea "ChatGPT said: You’re welcome, Sergio!" at bounding box center [644, 526] width 608 height 44
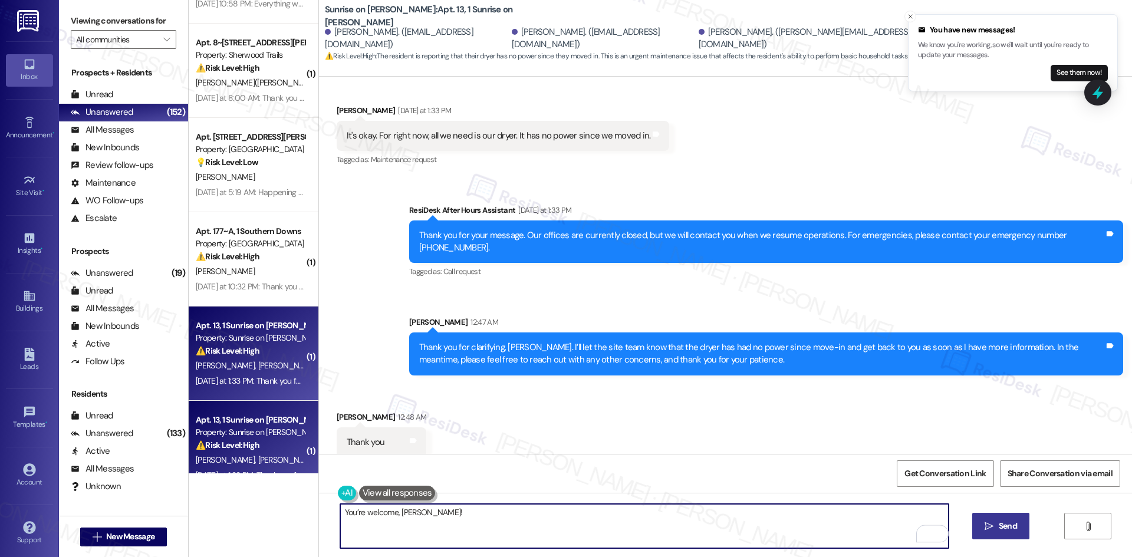
type textarea "You’re welcome, Sergio!"
click at [986, 531] on span " Send" at bounding box center [1000, 526] width 37 height 12
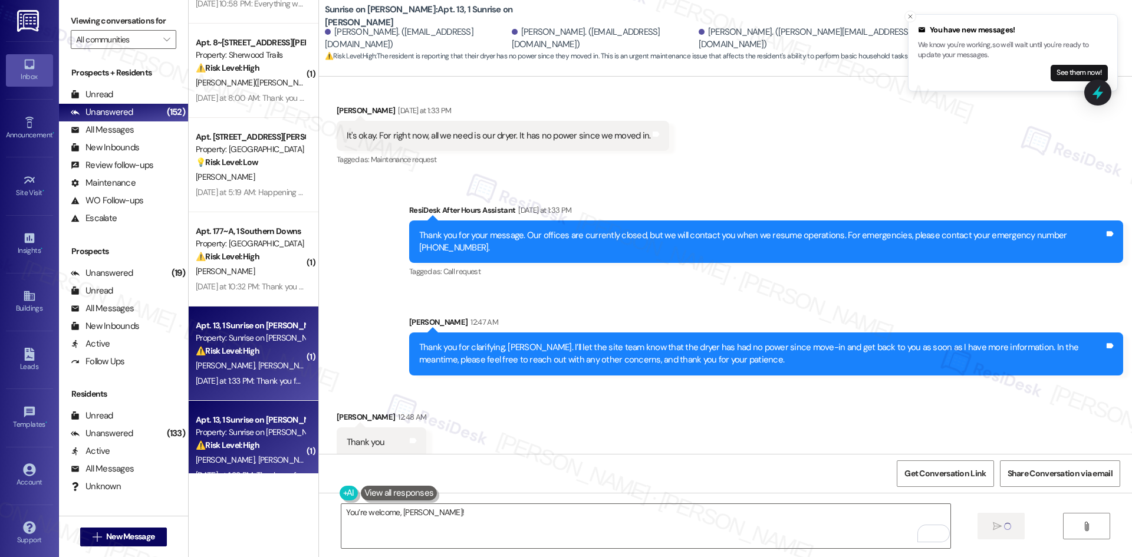
click at [791, 157] on div "Received via SMS Sergio Rangel Yesterday at 1:33 PM It's okay. For right now, a…" at bounding box center [725, 128] width 813 height 100
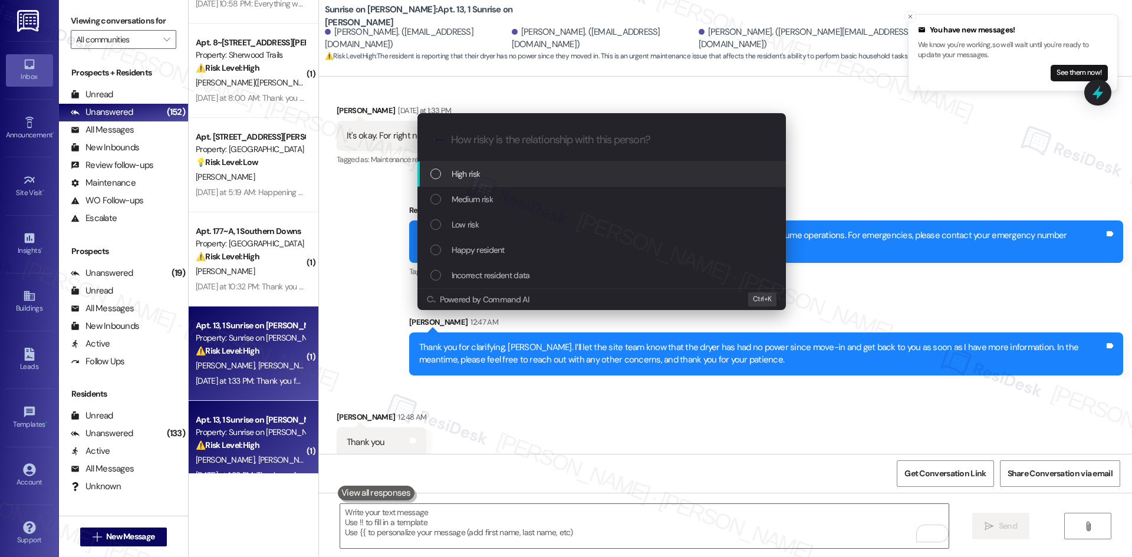
click at [527, 180] on div "High risk" at bounding box center [602, 173] width 345 height 13
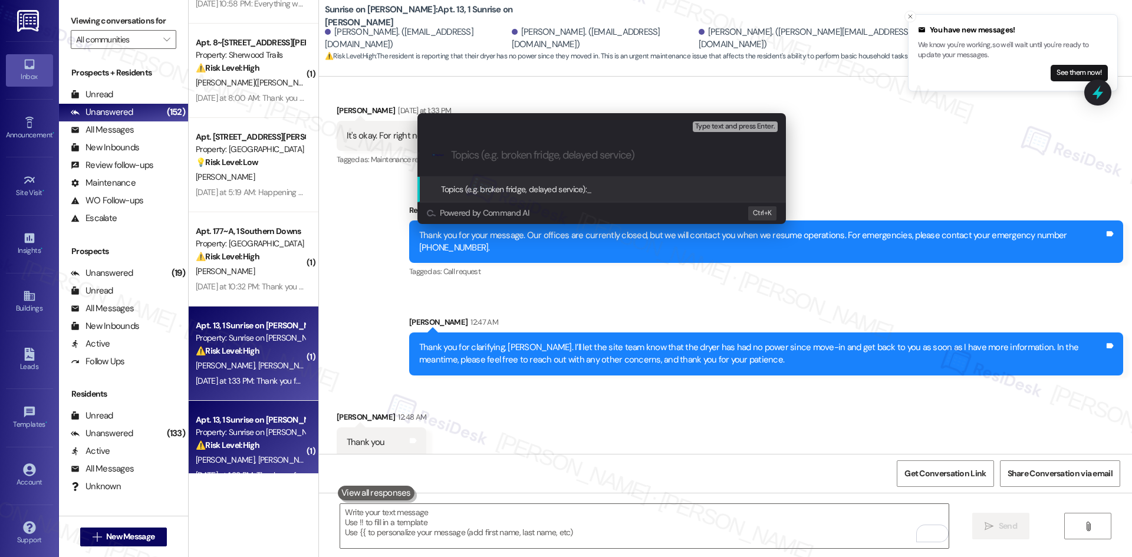
drag, startPoint x: 556, startPoint y: 458, endPoint x: 562, endPoint y: 457, distance: 6.5
click at [556, 457] on div "Escalate Conversation High risk Topics (e.g. broken fridge, delayed service) An…" at bounding box center [566, 278] width 1132 height 557
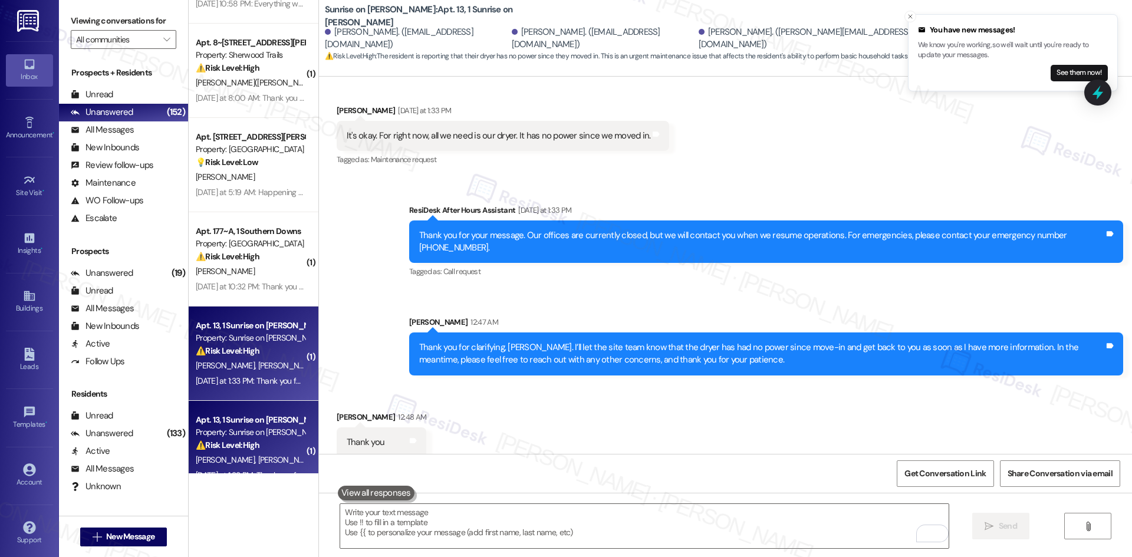
click at [704, 430] on div "Received via SMS Sergio Rangel 12:48 AM Thank you Tags and notes" at bounding box center [725, 425] width 813 height 82
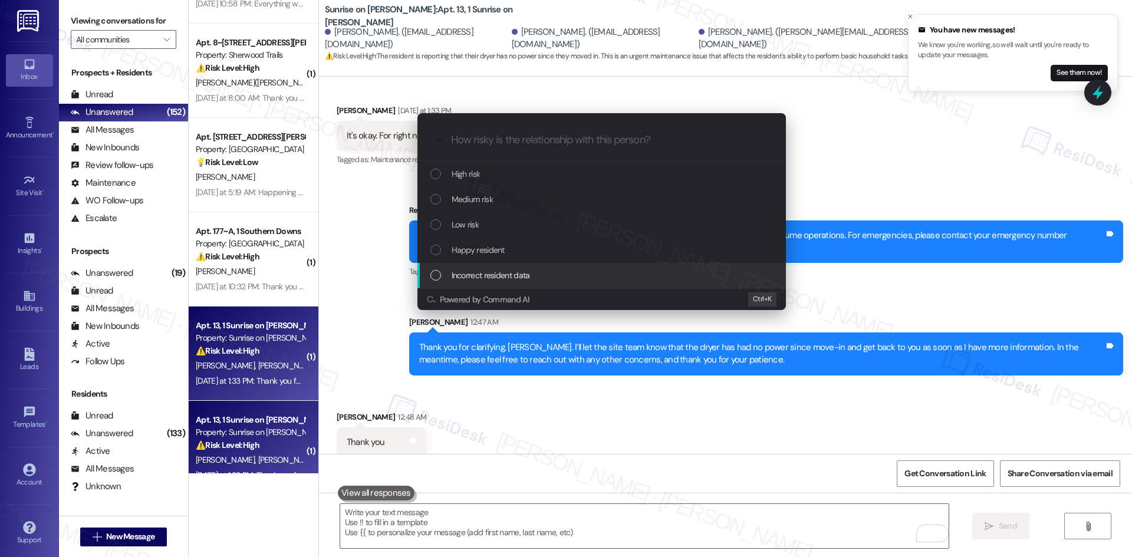
click at [827, 399] on div "Escalate Conversation How risky is the relationship with this person? Topics (e…" at bounding box center [566, 278] width 1132 height 557
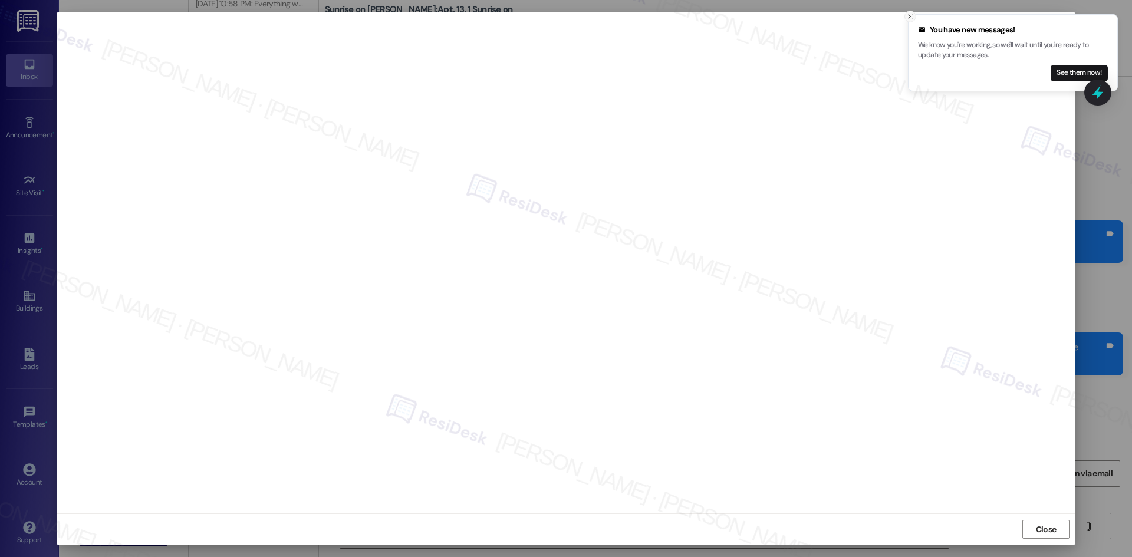
click at [909, 17] on icon "Close toast" at bounding box center [909, 16] width 7 height 7
click at [1045, 525] on span "Close" at bounding box center [1046, 529] width 21 height 12
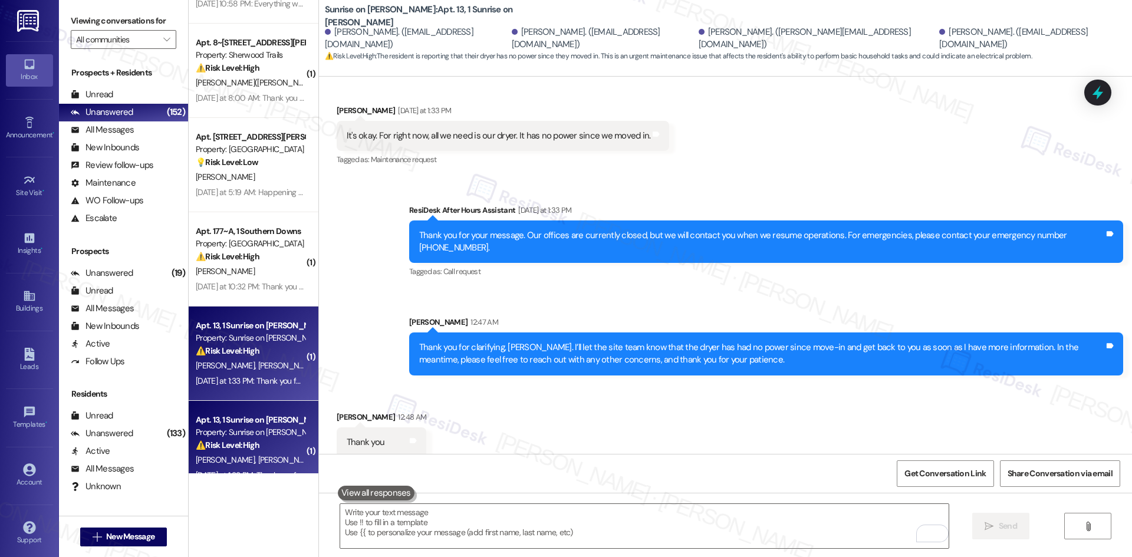
click at [789, 177] on div "Sent via SMS ResiDesk After Hours Assistant Yesterday at 1:33 PM Thank you for …" at bounding box center [725, 280] width 813 height 207
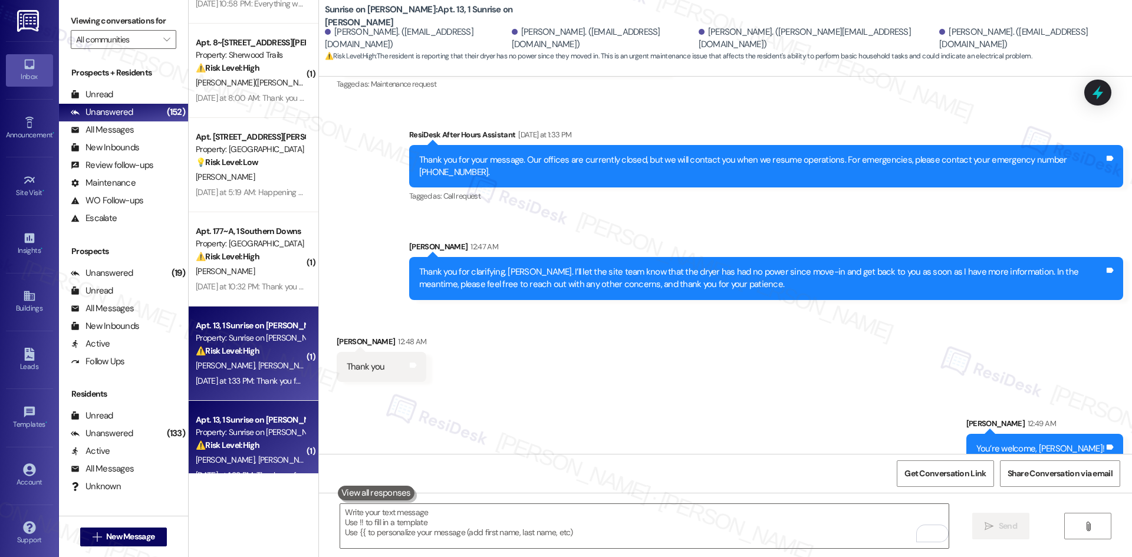
scroll to position [2345, 0]
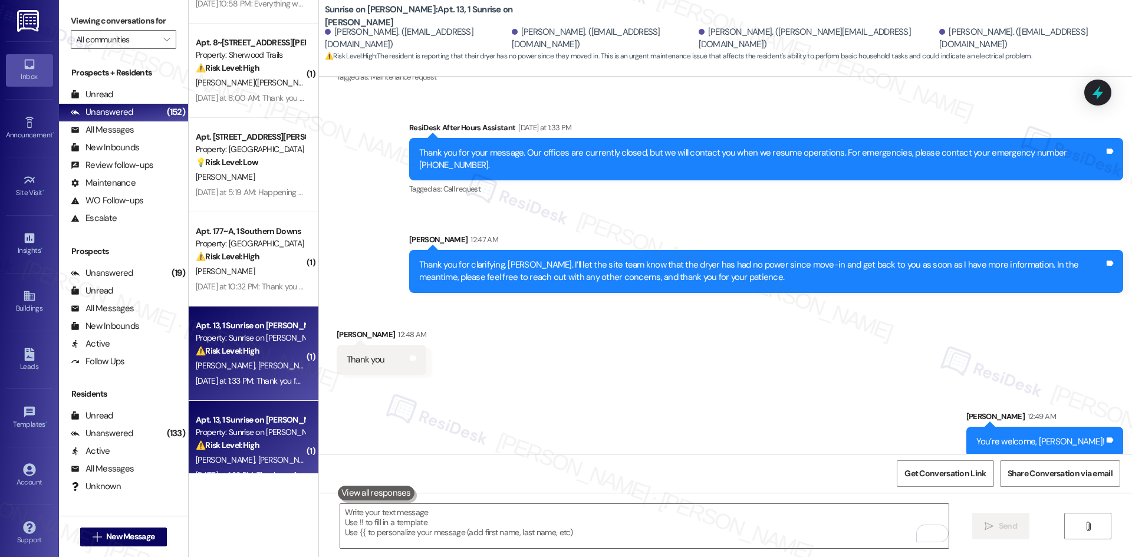
click at [728, 384] on div "Sent via SMS Sarah 12:49 AM You’re welcome, Sergio! Tags and notes" at bounding box center [725, 425] width 813 height 82
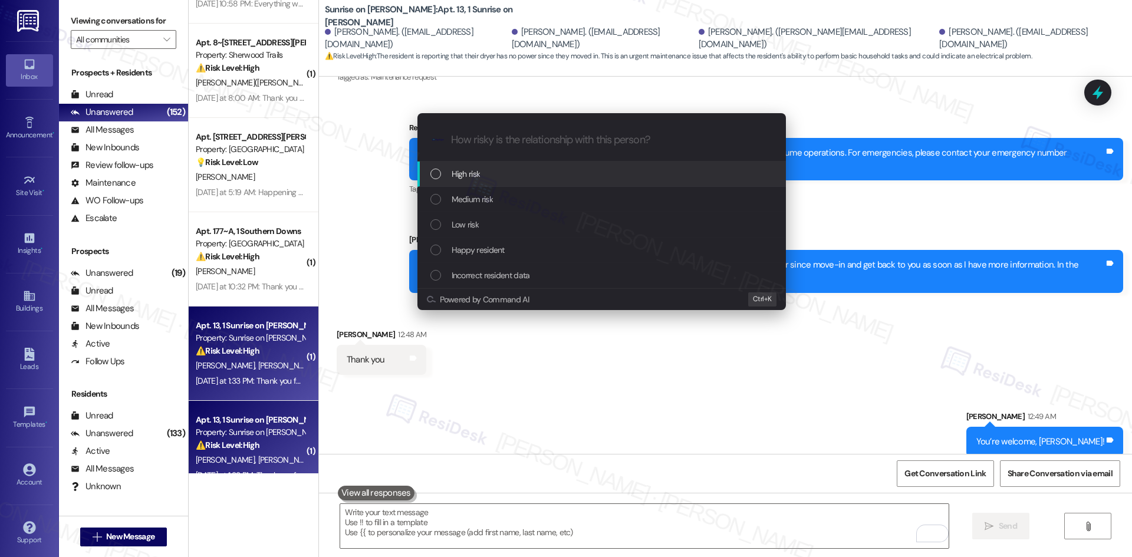
click at [513, 174] on div "High risk" at bounding box center [602, 173] width 345 height 13
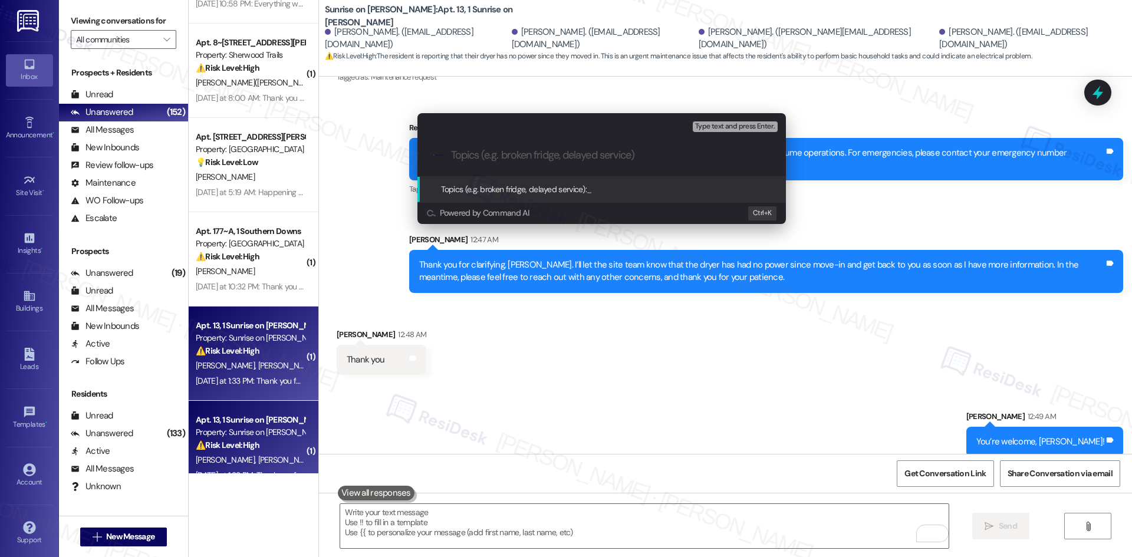
click at [493, 154] on input "Topics (e.g. broken fridge, delayed service)" at bounding box center [611, 155] width 320 height 12
paste input "Dryer Not Working Since Move-In (Work Order ID: 7837487)"
type input "Dryer Not Working Since Move-In (Work Order ID: 7837487)"
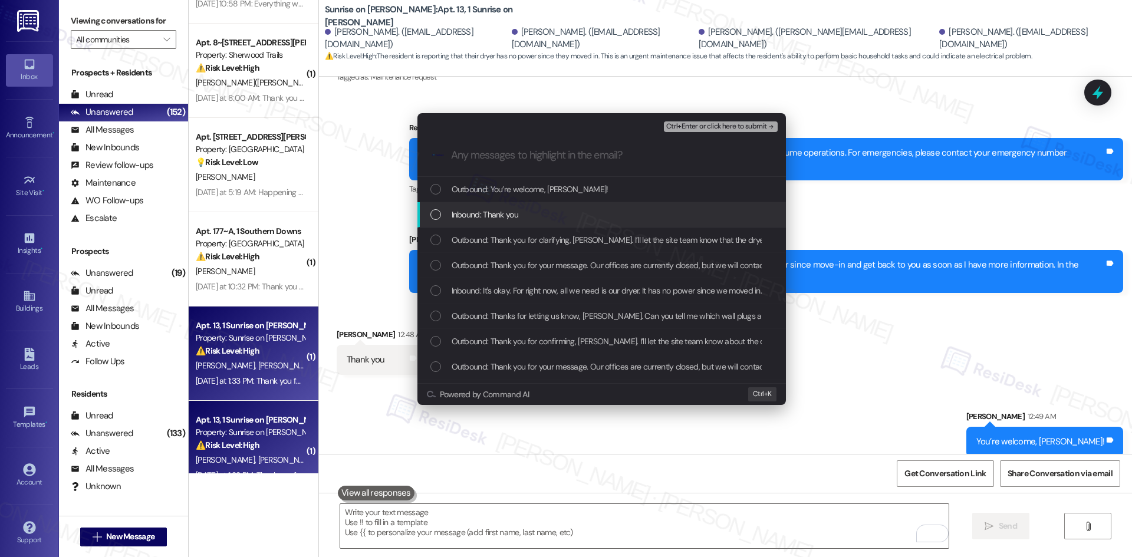
click at [537, 213] on div "Inbound: Thank you" at bounding box center [602, 214] width 345 height 13
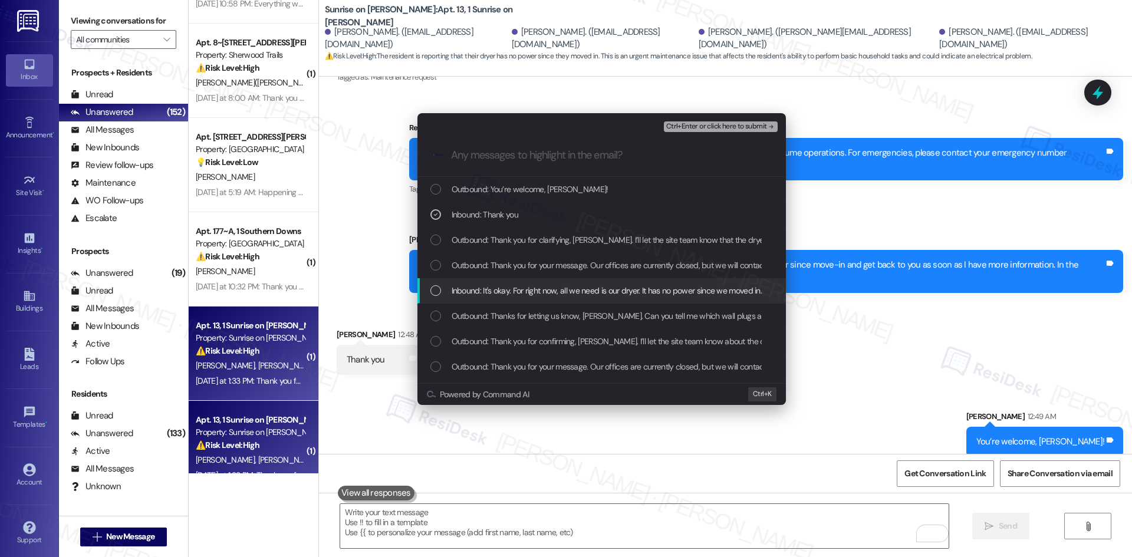
click at [603, 296] on span "Inbound: It's okay. For right now, all we need is our dryer. It has no power si…" at bounding box center [606, 290] width 311 height 13
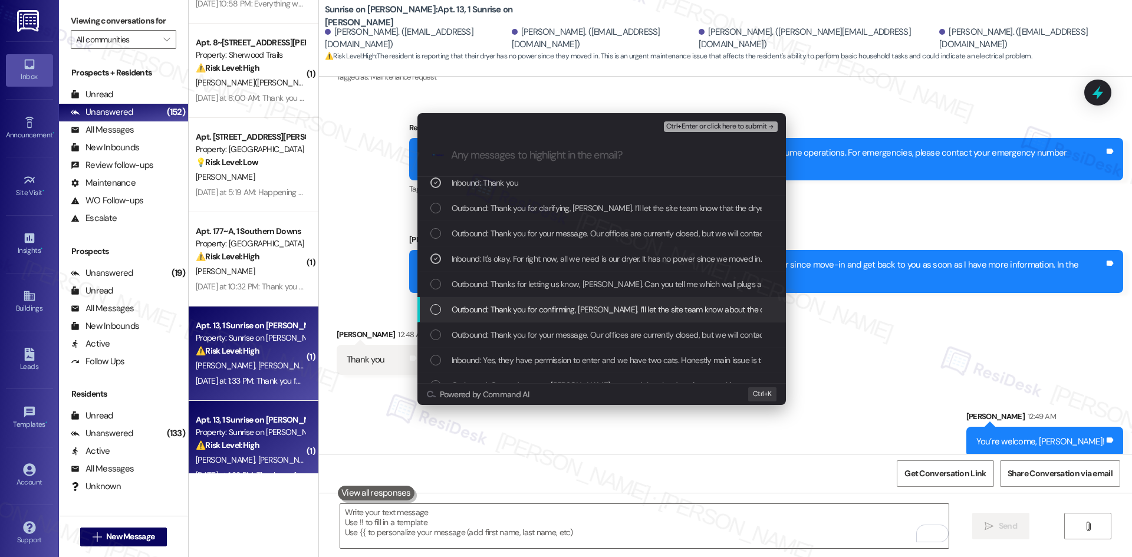
scroll to position [59, 0]
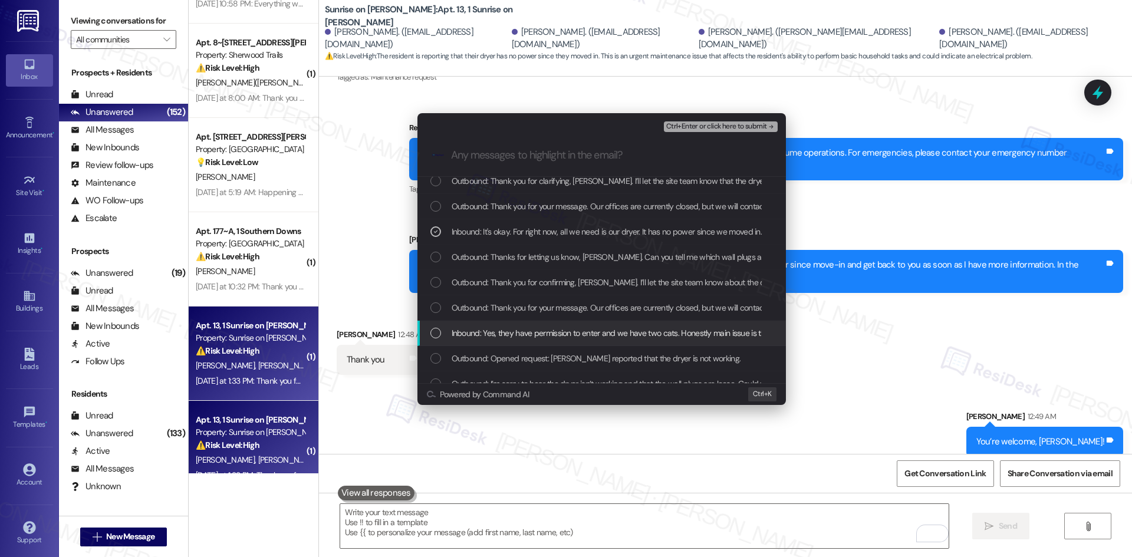
click at [573, 337] on span "Inbound: Yes, they have permission to enter and we have two cats. Honestly main…" at bounding box center [694, 333] width 487 height 13
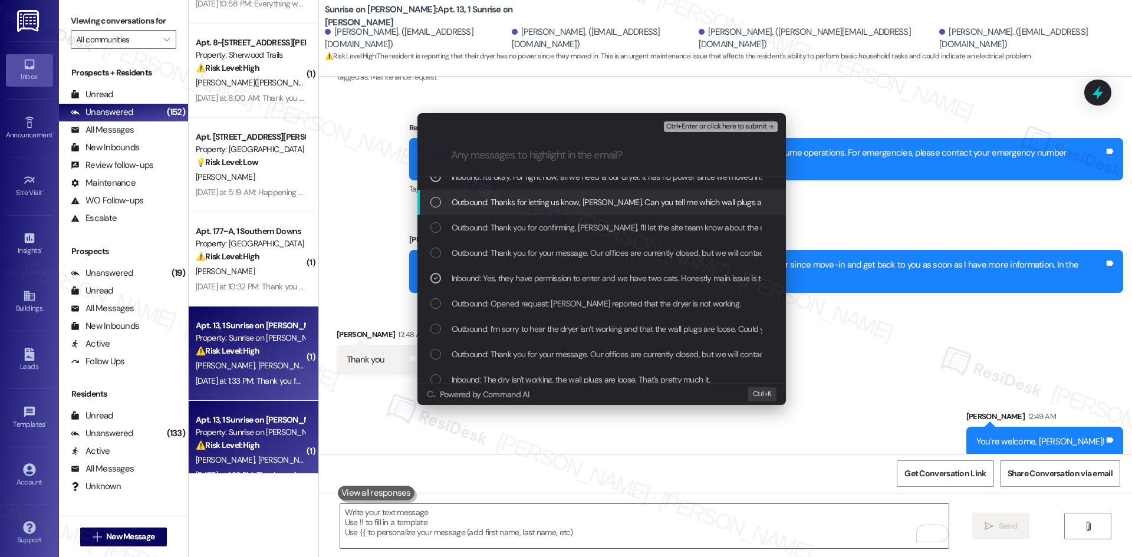
scroll to position [118, 0]
click at [751, 124] on span "Ctrl+Enter or click here to submit" at bounding box center [716, 127] width 101 height 8
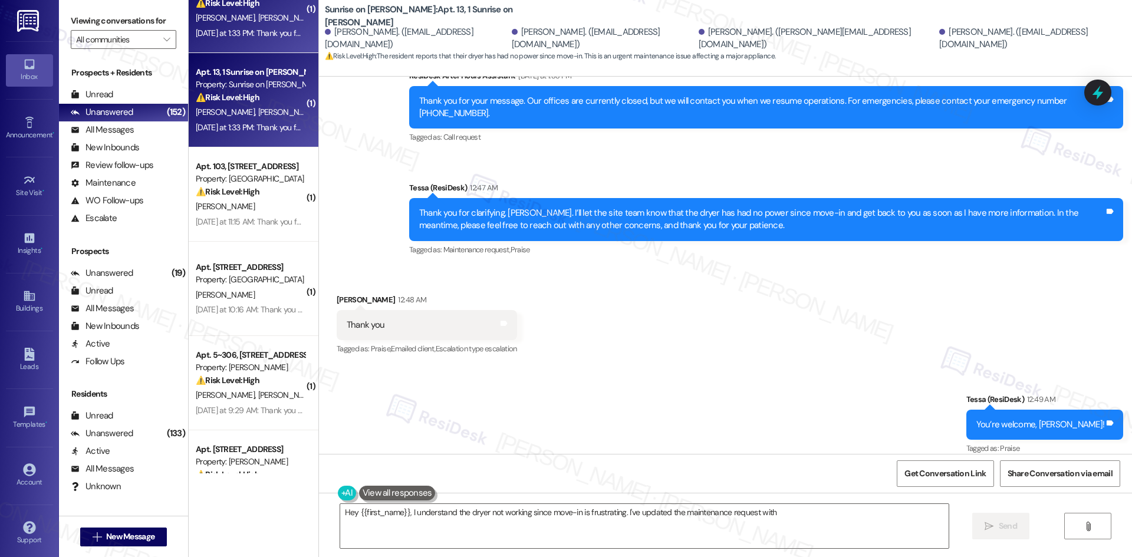
scroll to position [3536, 0]
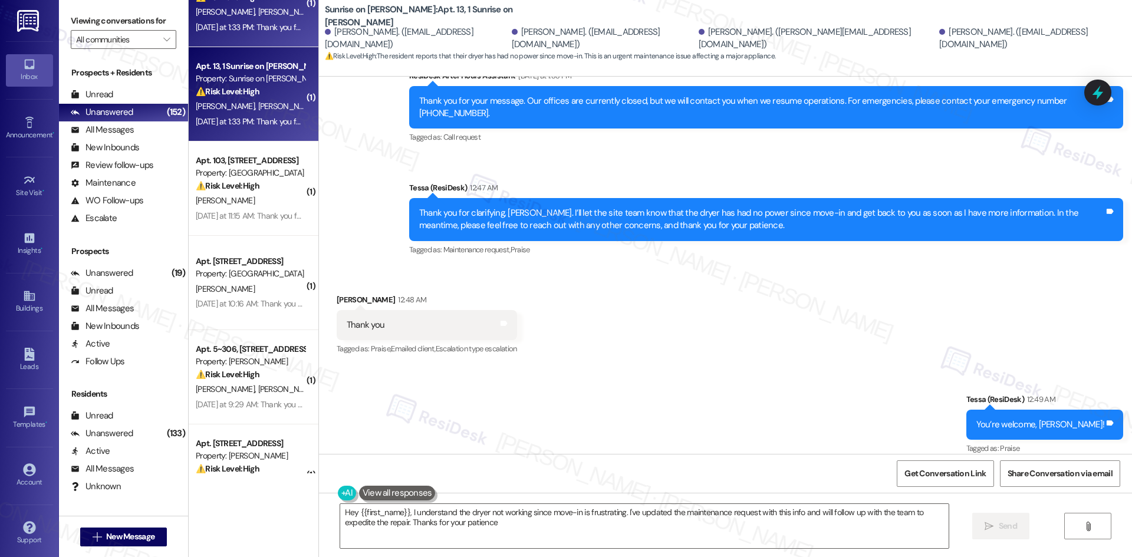
type textarea "Hey {{first_name}}, I understand the dryer not working since move-in is frustra…"
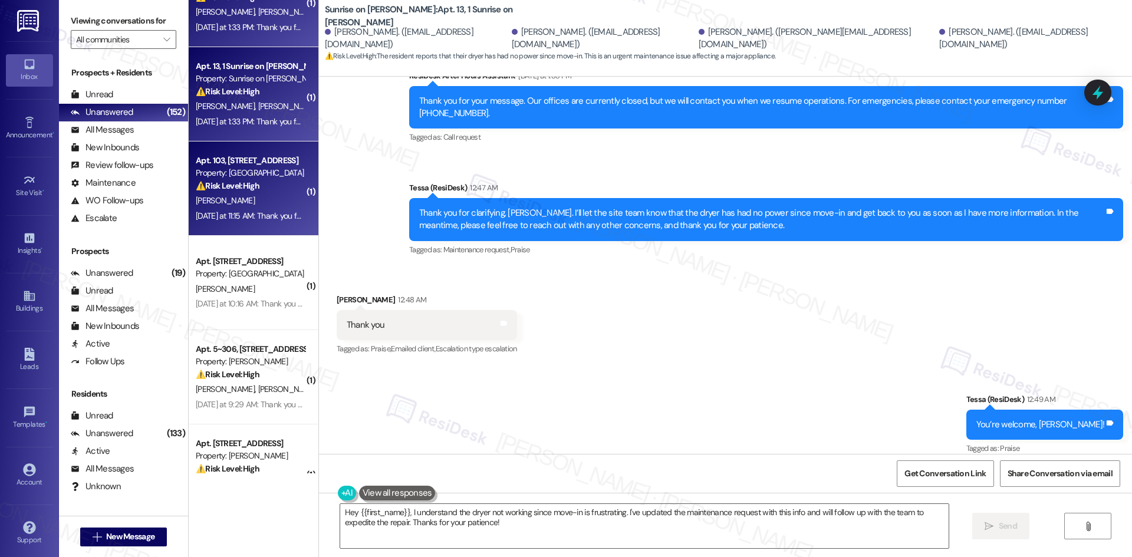
click at [256, 213] on div "Yesterday at 11:15 AM: Thank you for your message. Our offices are currently cl…" at bounding box center [523, 215] width 654 height 11
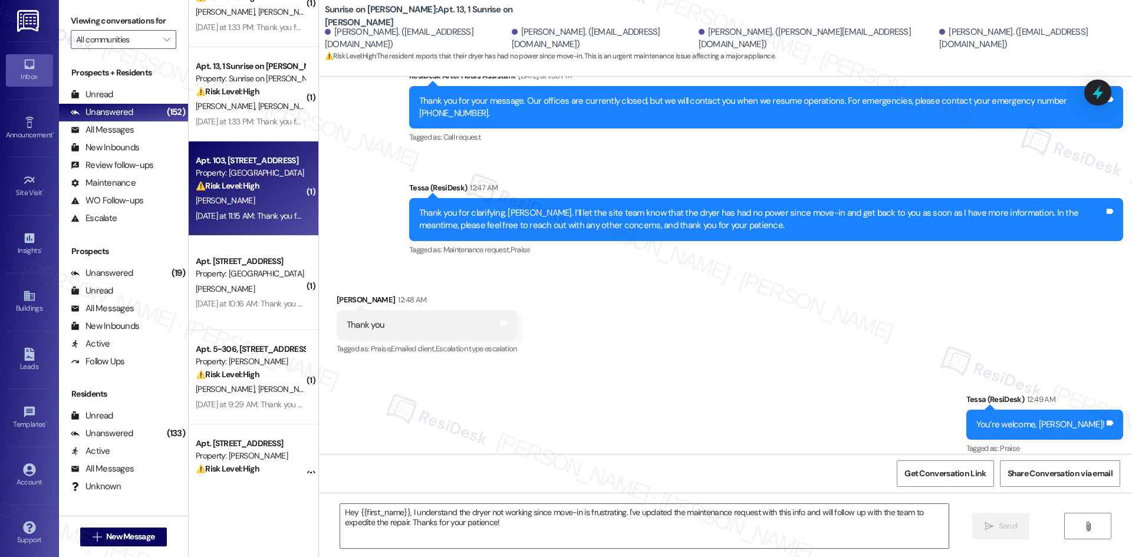
type textarea "Fetching suggested responses. Please feel free to read through the conversation…"
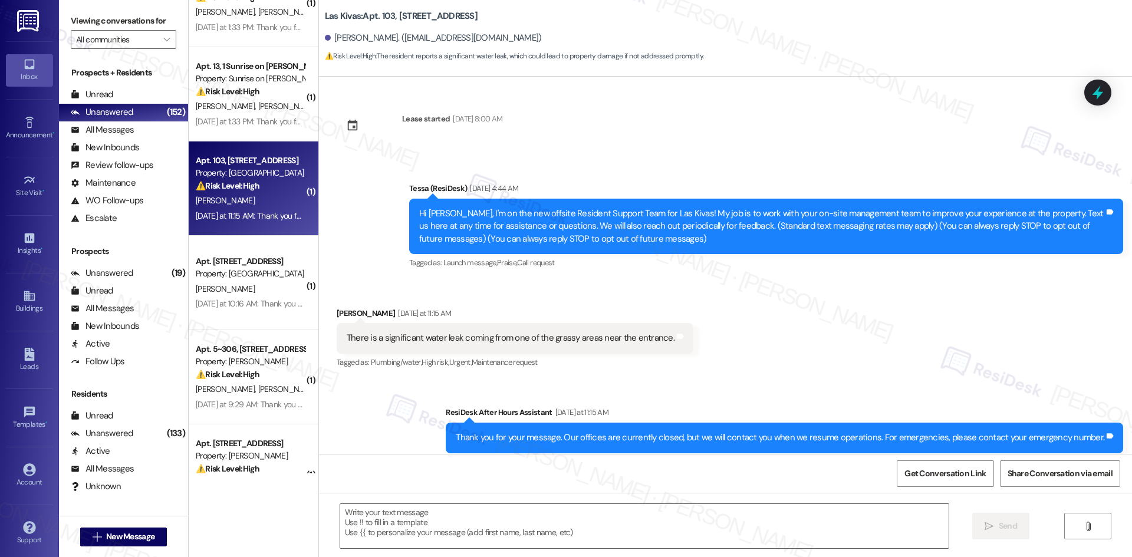
type textarea "Fetching suggested responses. Please feel free to read through the conversation…"
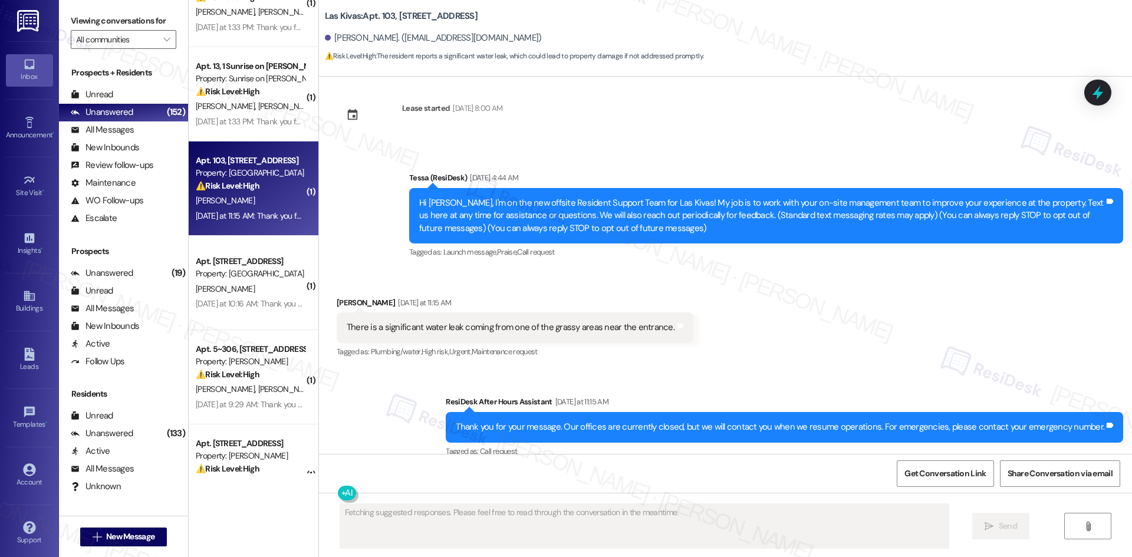
scroll to position [26, 0]
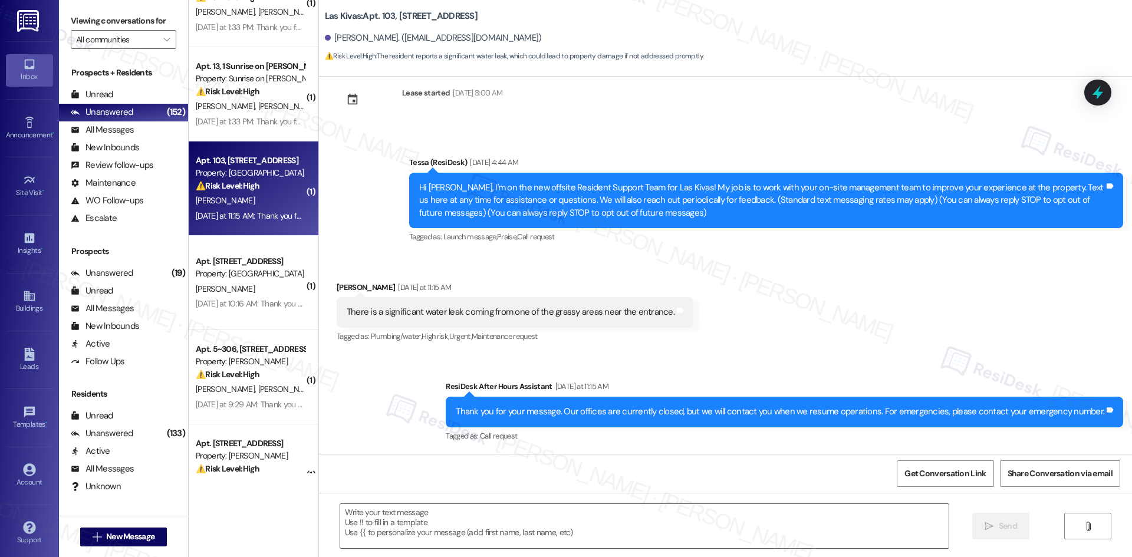
click at [846, 263] on div "Received via SMS Pamela Bryan Yesterday at 11:15 AM There is a significant wate…" at bounding box center [725, 305] width 813 height 100
click at [845, 268] on div "Received via SMS Pamela Bryan Yesterday at 11:15 AM There is a significant wate…" at bounding box center [725, 305] width 813 height 100
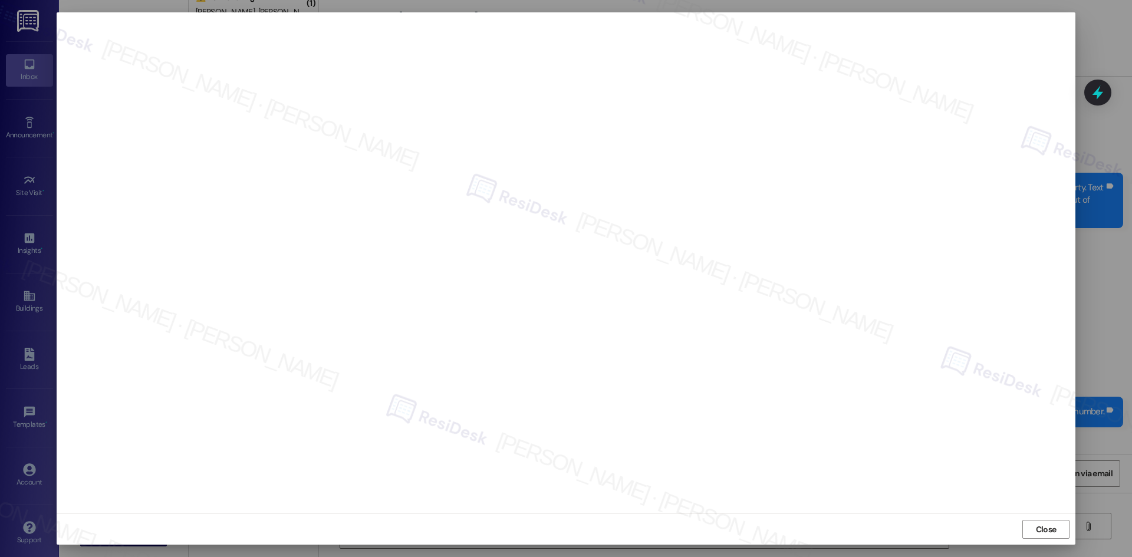
click at [1031, 519] on div "Close" at bounding box center [566, 528] width 1018 height 31
click at [1029, 529] on button "Close" at bounding box center [1045, 529] width 47 height 19
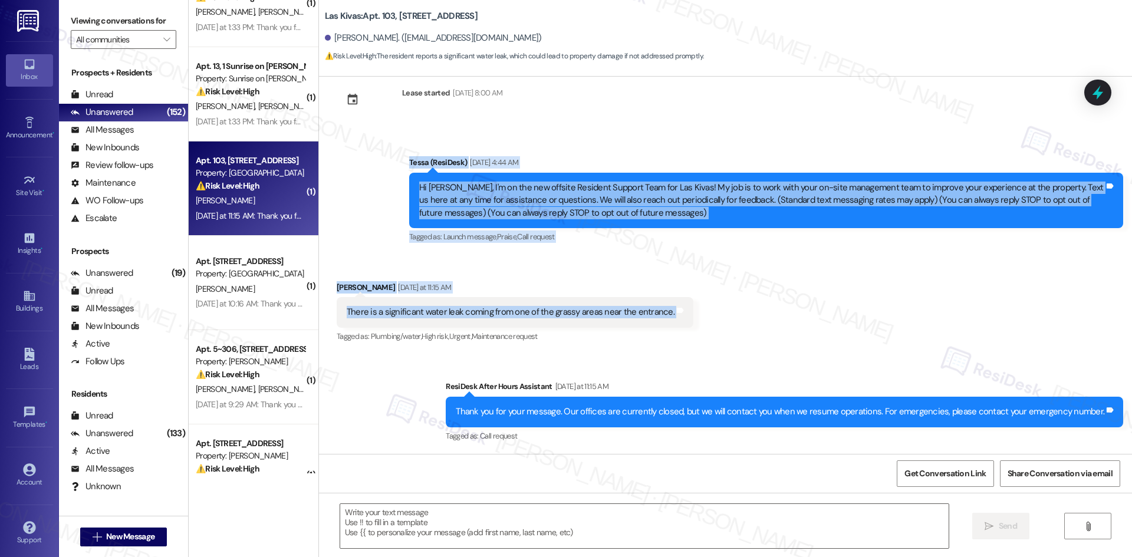
drag, startPoint x: 378, startPoint y: 150, endPoint x: 739, endPoint y: 314, distance: 395.6
click at [739, 314] on div "Lease started Apr 05, 2025 at 8:00 AM Announcement, sent via SMS Tessa (ResiDes…" at bounding box center [725, 265] width 813 height 377
copy div "Tessa (ResiDesk) Aug 27, 2025 at 4:44 AM Hi Pamela, I'm on the new offsite Resi…"
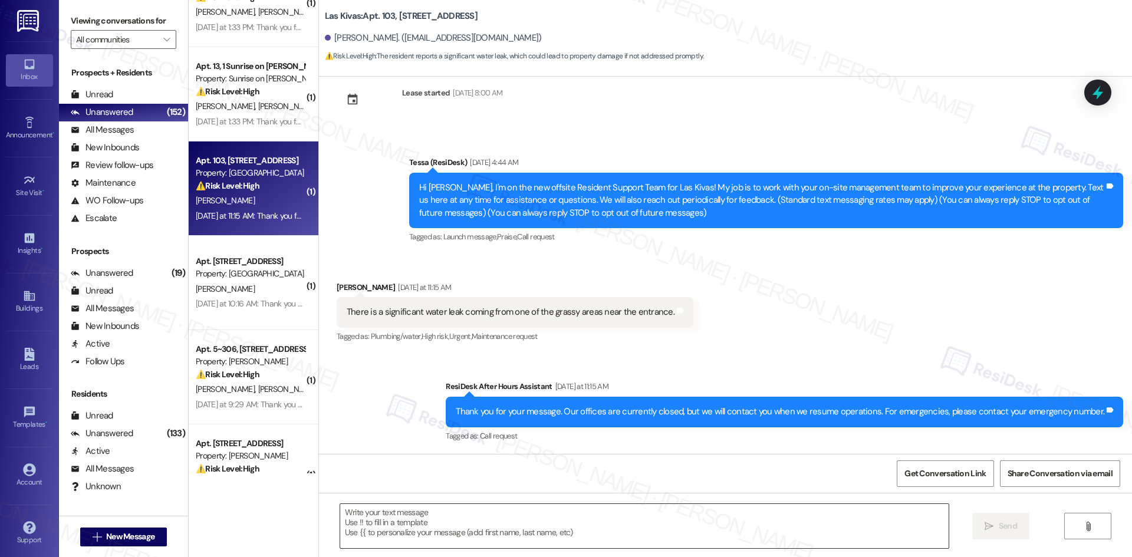
click at [480, 517] on textarea at bounding box center [644, 526] width 608 height 44
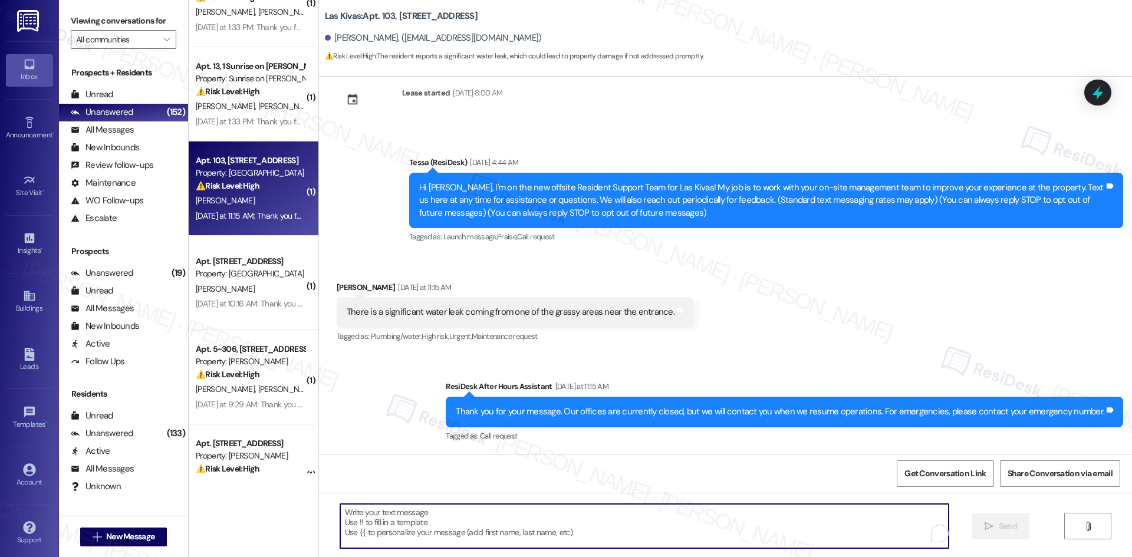
paste textarea "Thank you for letting us know, Pamela. I’ll share this with the site team so th…"
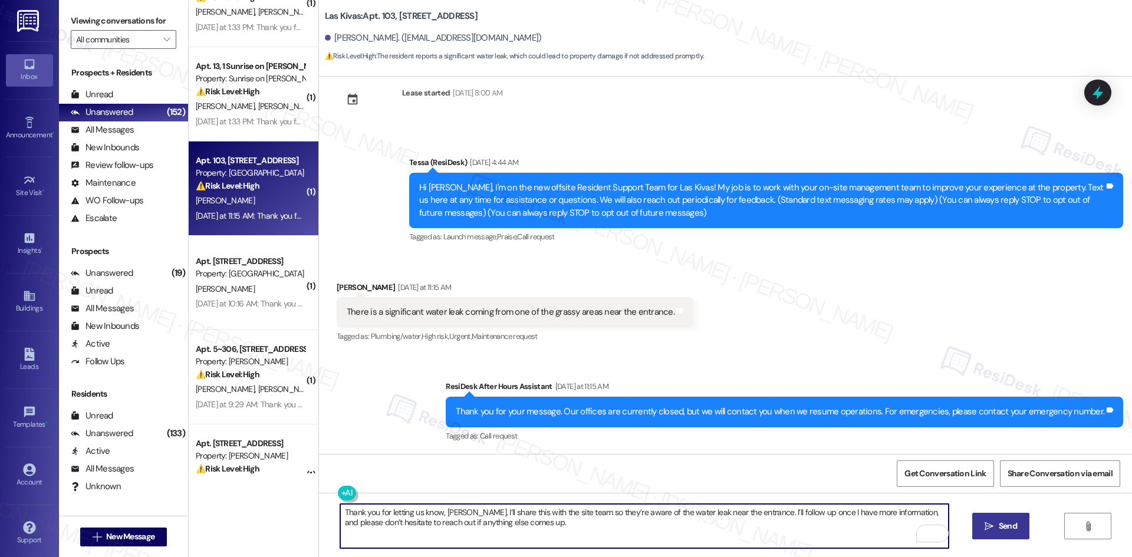
type textarea "Thank you for letting us know, Pamela. I’ll share this with the site team so th…"
click at [998, 525] on span "Send" at bounding box center [1007, 526] width 18 height 12
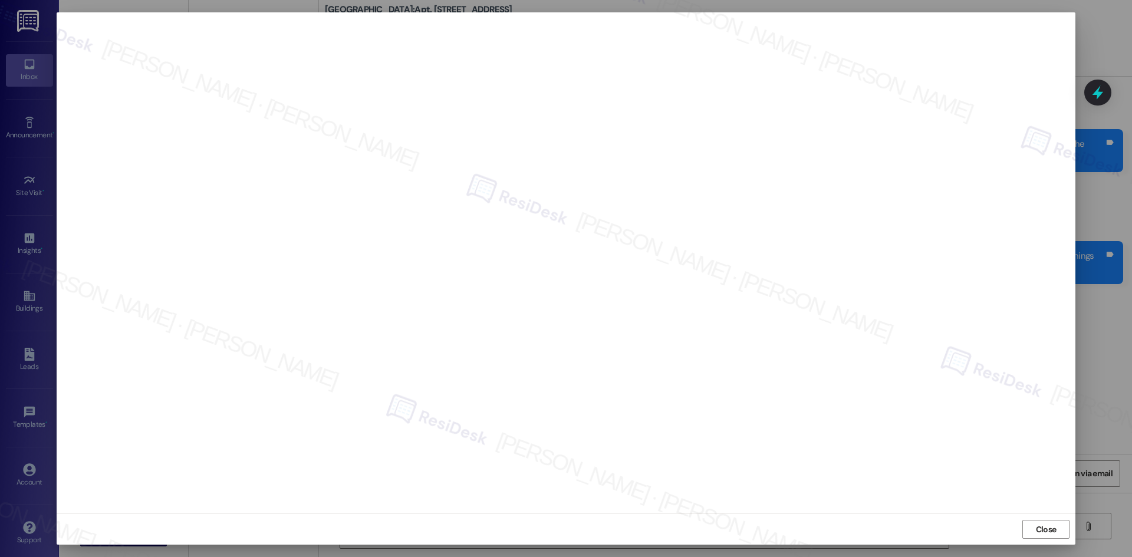
scroll to position [2855, 0]
click at [1043, 535] on span "Close" at bounding box center [1046, 529] width 21 height 12
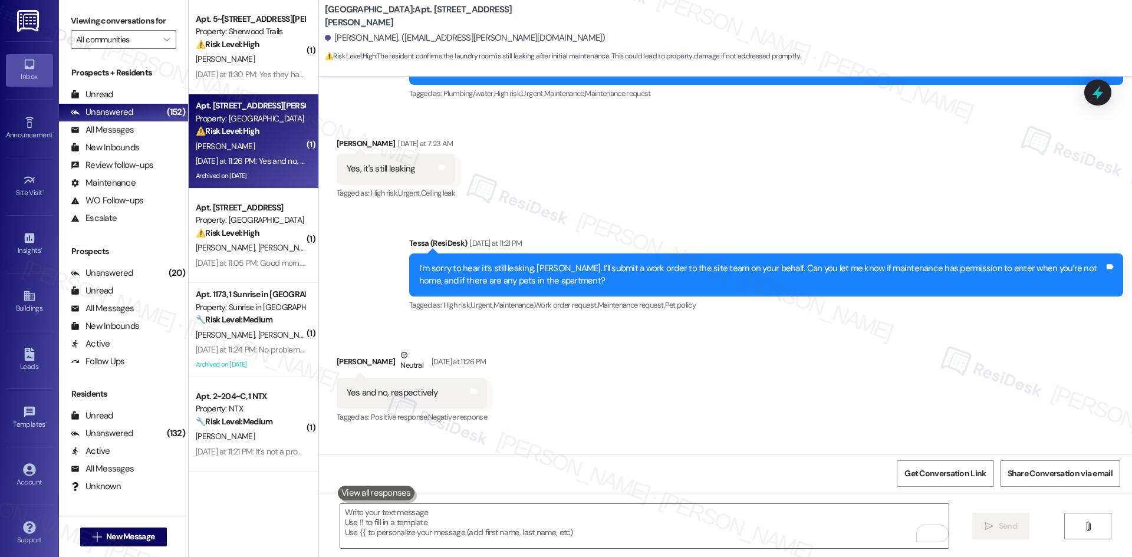
click at [886, 336] on div "Received via SMS [PERSON_NAME] Neutral [DATE] at 11:26 PM Yes and no, respectiv…" at bounding box center [725, 378] width 813 height 112
click at [720, 322] on div "Received via SMS [PERSON_NAME] Neutral [DATE] at 11:26 PM Yes and no, respectiv…" at bounding box center [725, 378] width 813 height 112
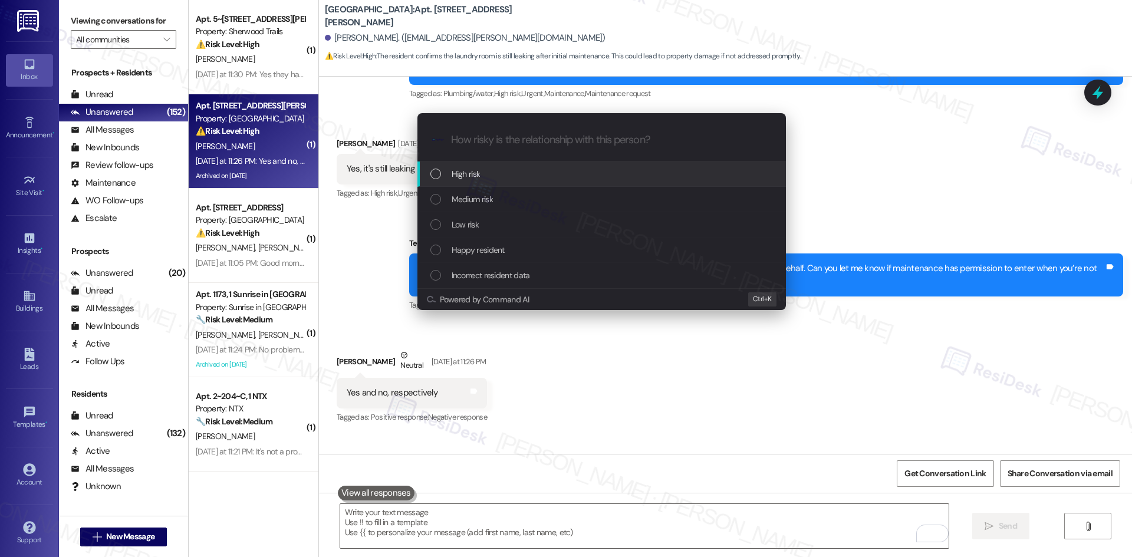
click at [493, 179] on div "High risk" at bounding box center [602, 173] width 345 height 13
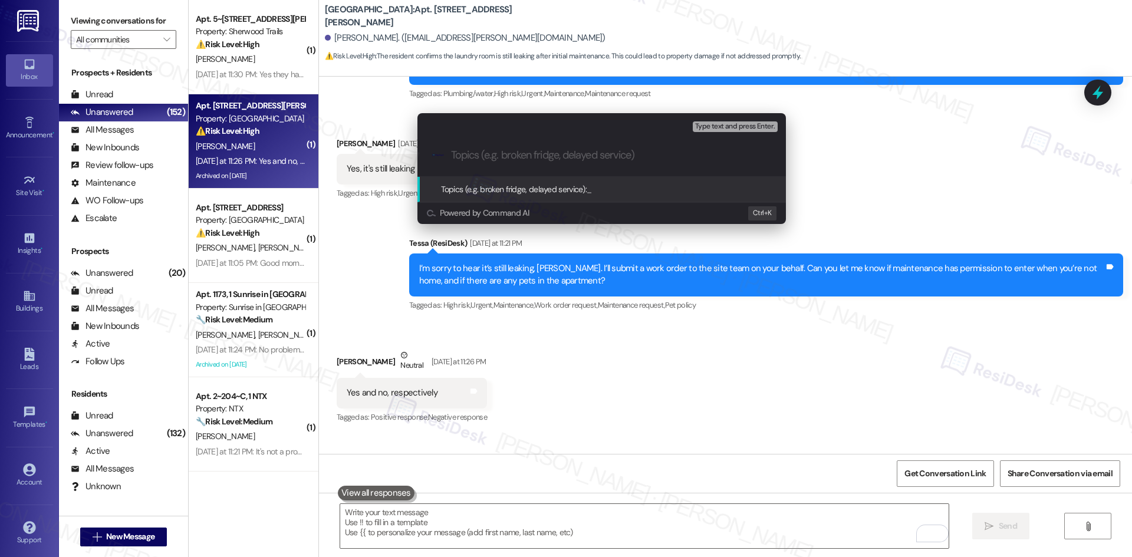
click at [499, 152] on input "Topics (e.g. broken fridge, delayed service)" at bounding box center [611, 155] width 320 height 12
paste input "Ongoing Laundry Room Leak (Work Order ID: 1173232)"
type input "Ongoing Laundry Room Leak (Work Order ID: 1173232)"
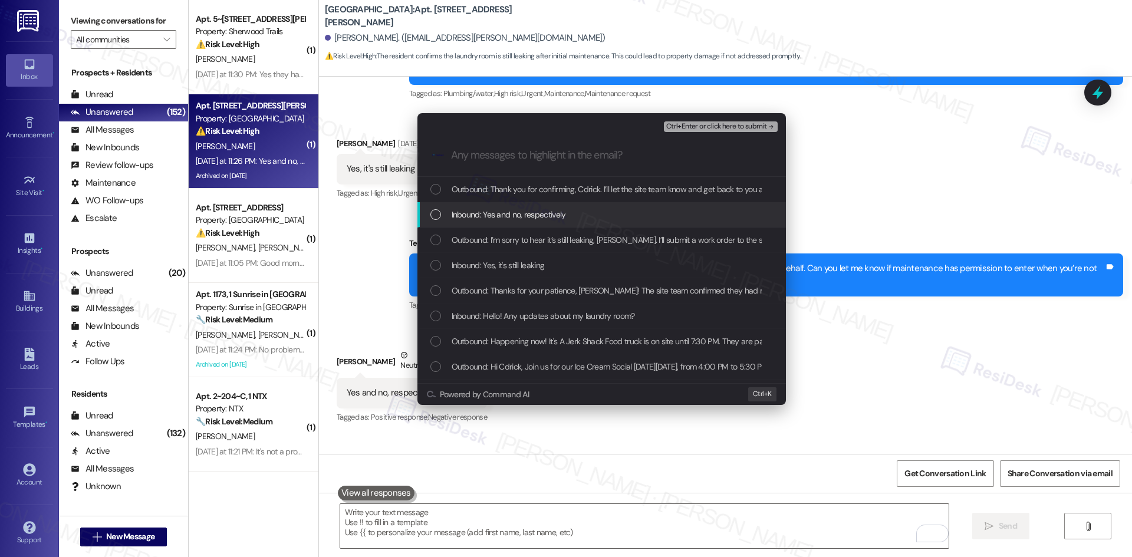
click at [510, 217] on span "Inbound: Yes and no, respectively" at bounding box center [508, 214] width 114 height 13
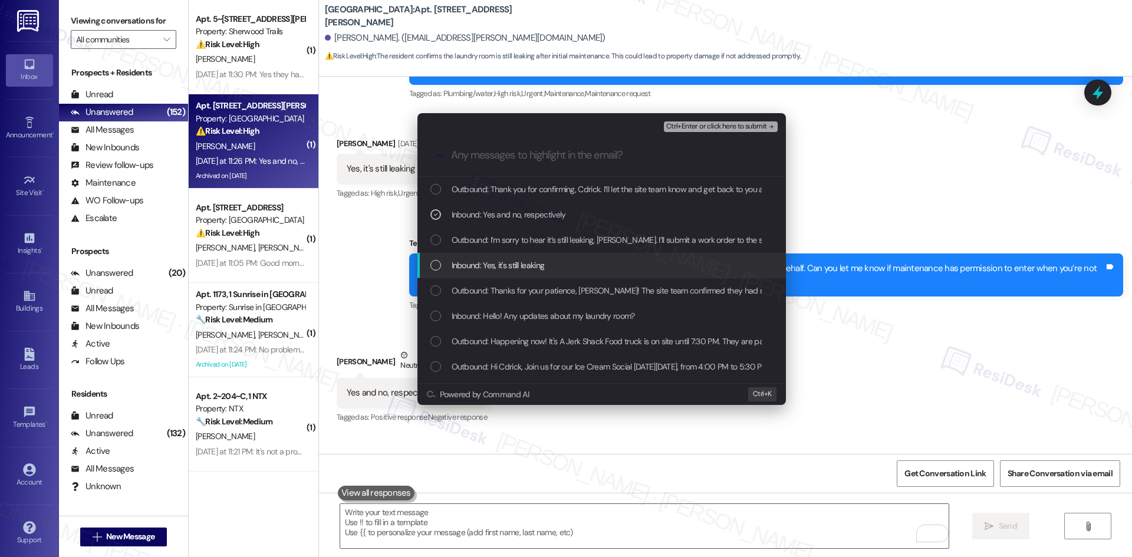
click at [513, 262] on span "Inbound: Yes, it's still leaking" at bounding box center [497, 265] width 93 height 13
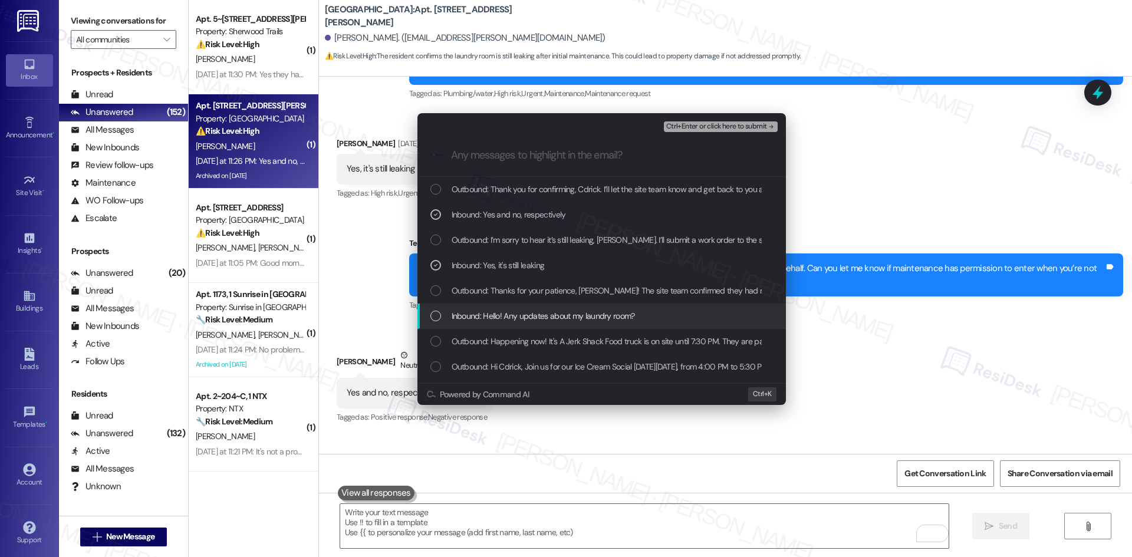
click at [516, 321] on span "Inbound: Hello! Any updates about my laundry room?" at bounding box center [542, 315] width 183 height 13
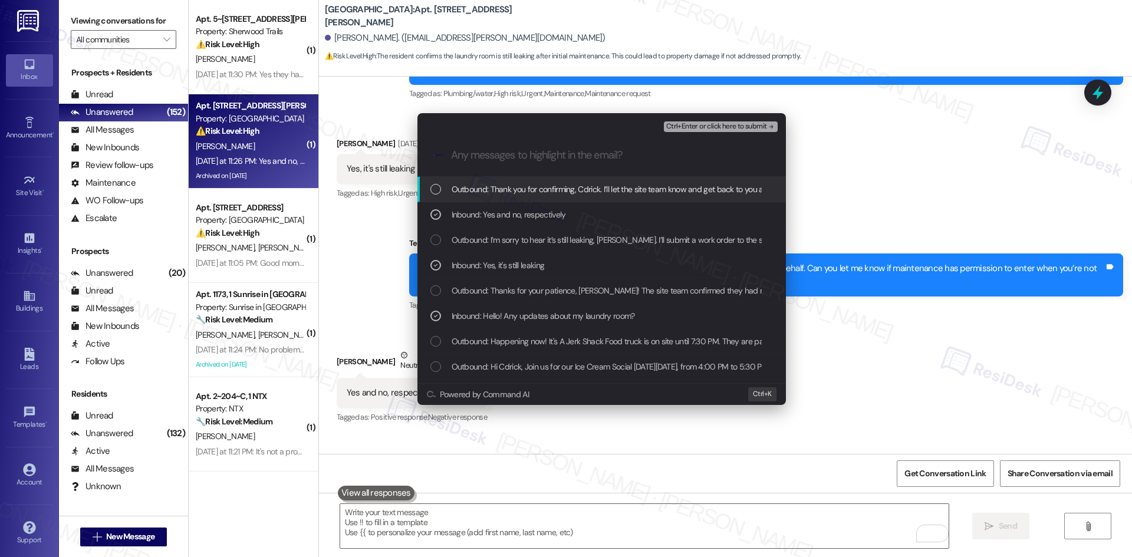
click at [749, 126] on span "Ctrl+Enter or click here to submit" at bounding box center [716, 127] width 101 height 8
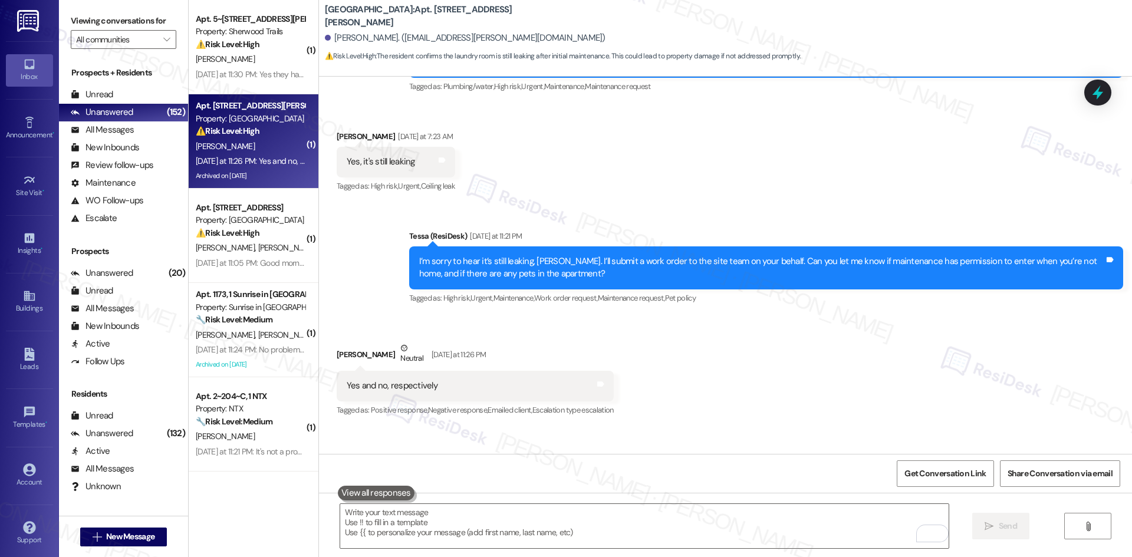
scroll to position [2873, 0]
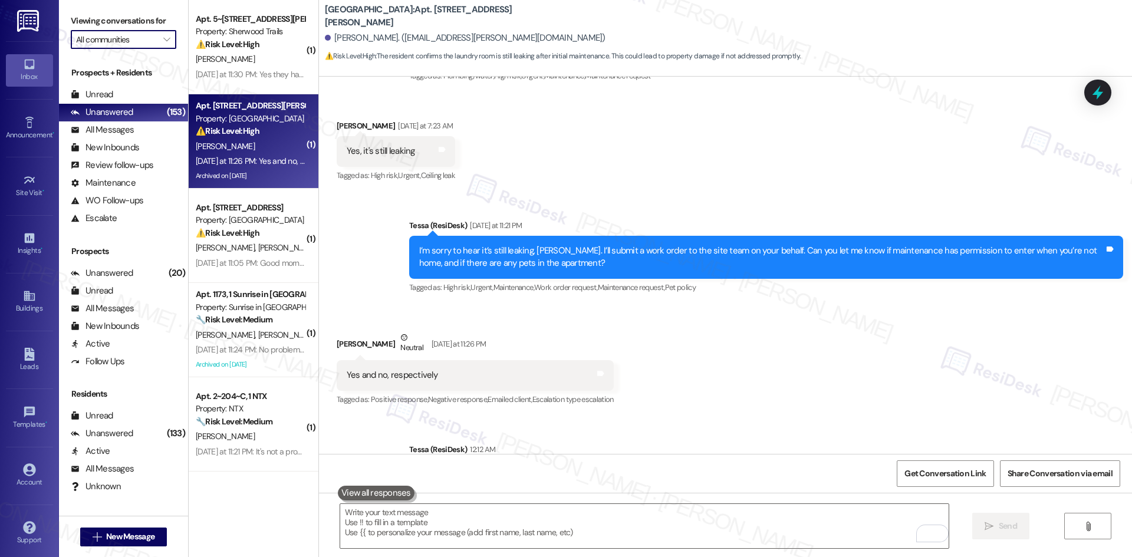
click at [132, 35] on input "All communities" at bounding box center [116, 39] width 81 height 19
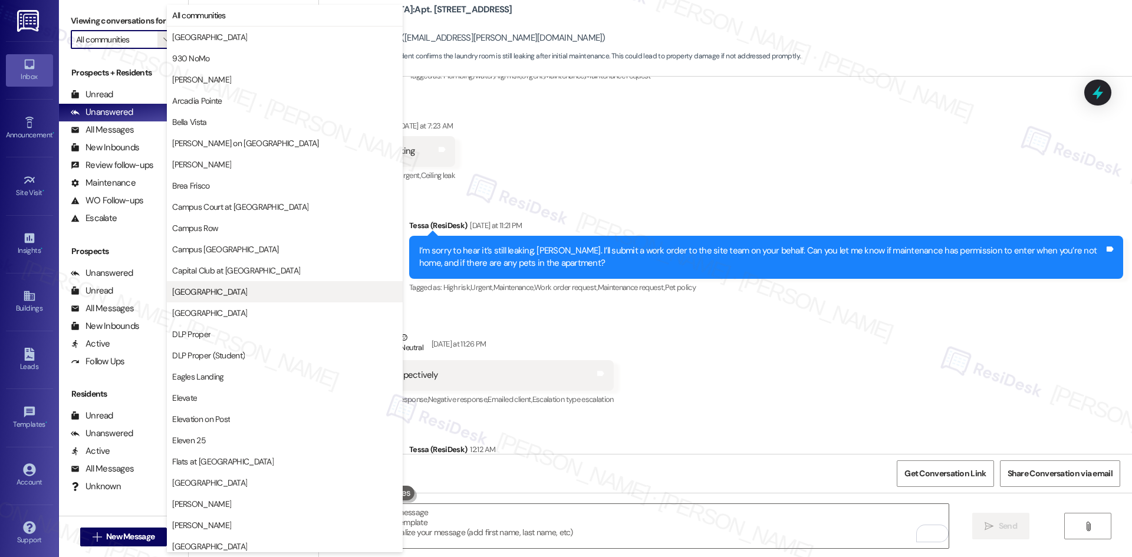
click at [246, 292] on span "[GEOGRAPHIC_DATA]" at bounding box center [284, 292] width 225 height 12
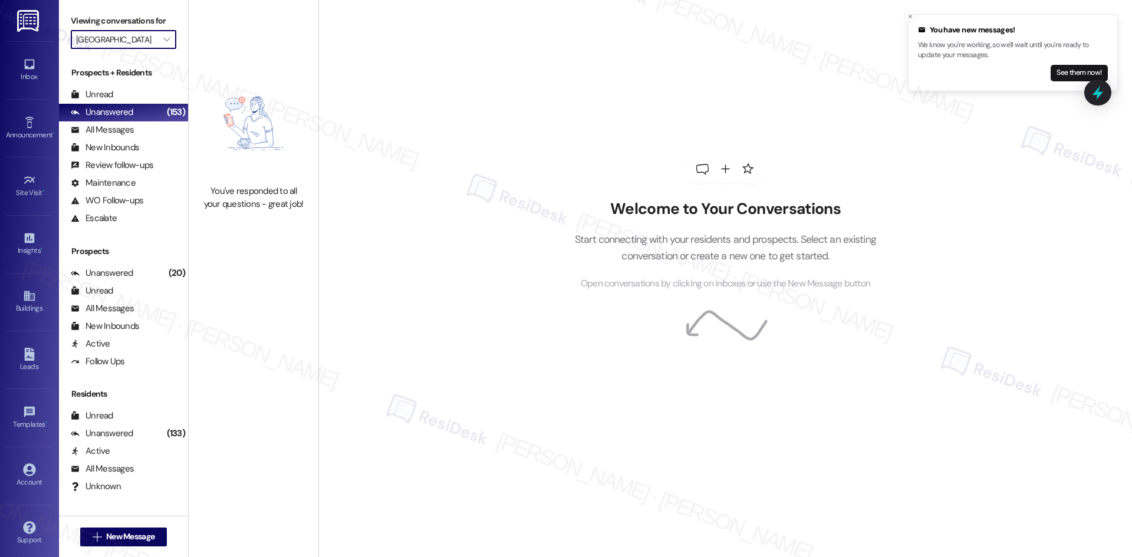
click at [143, 39] on input "[GEOGRAPHIC_DATA]" at bounding box center [116, 39] width 81 height 19
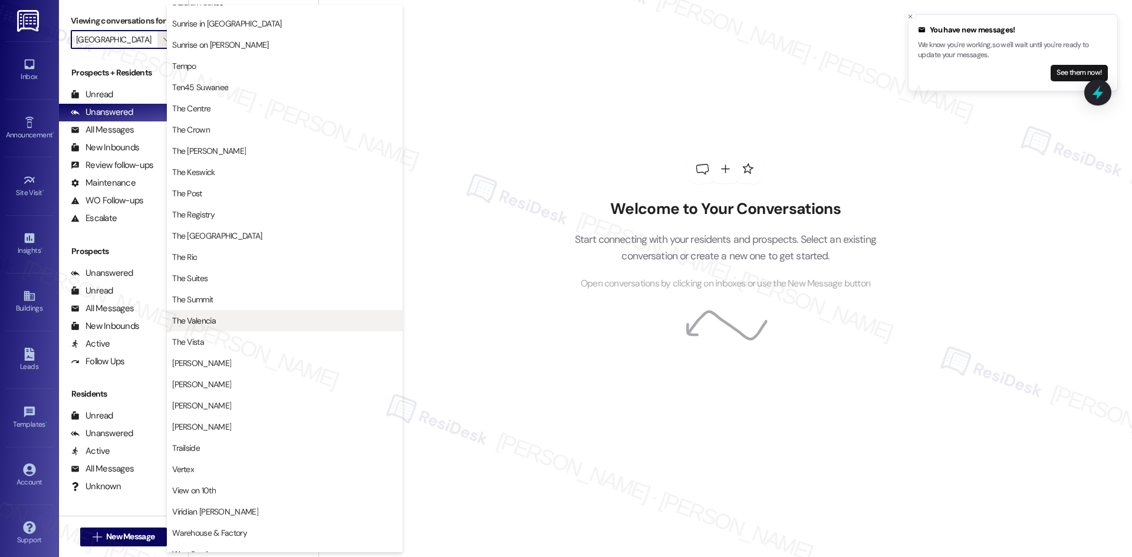
scroll to position [1002, 0]
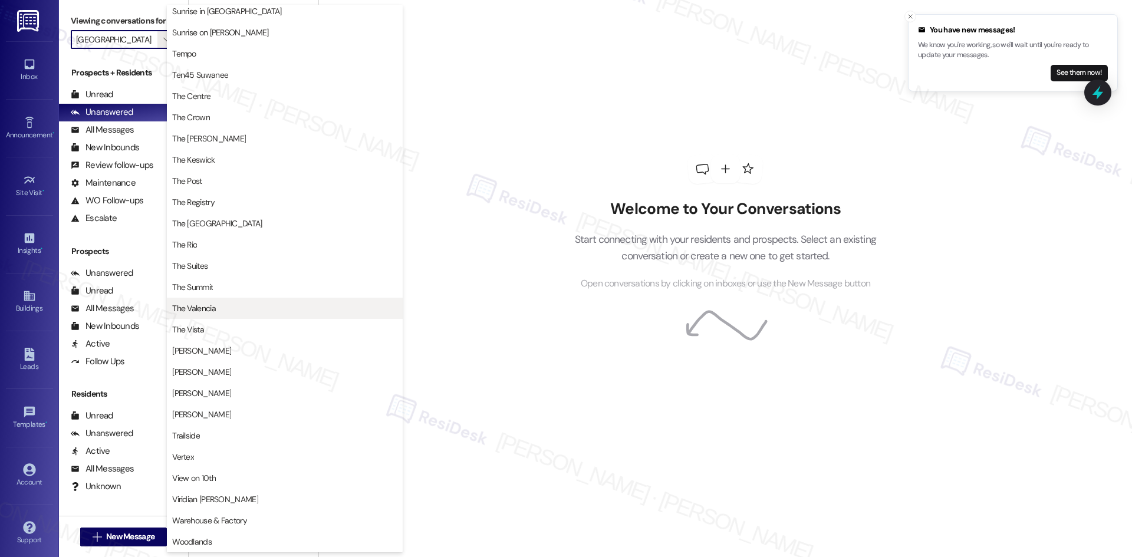
click at [241, 302] on button "The Valencia" at bounding box center [285, 308] width 236 height 21
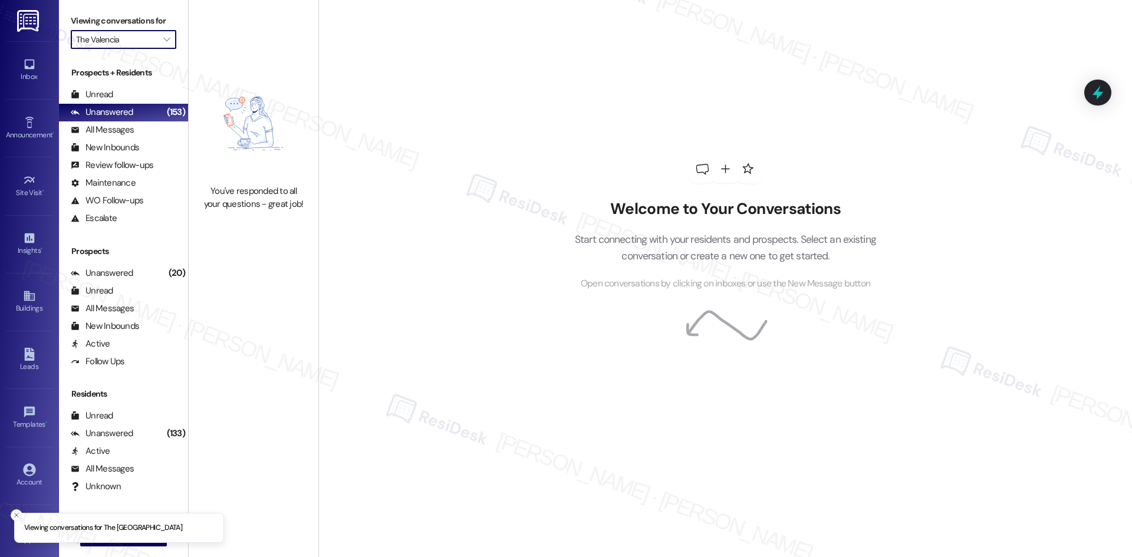
click at [142, 43] on input "The Valencia" at bounding box center [116, 39] width 81 height 19
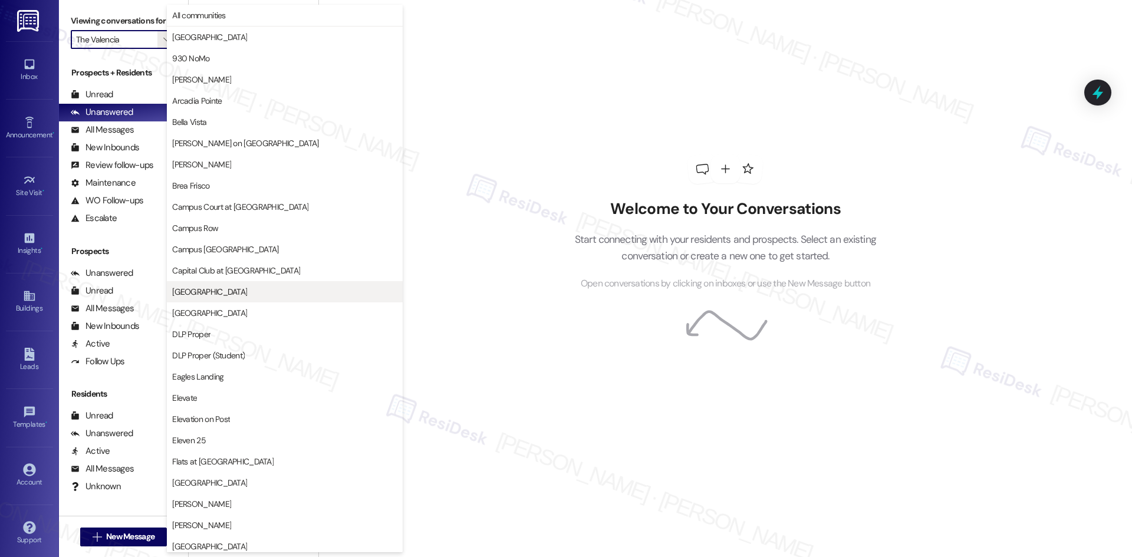
click at [234, 291] on span "[GEOGRAPHIC_DATA]" at bounding box center [284, 292] width 225 height 12
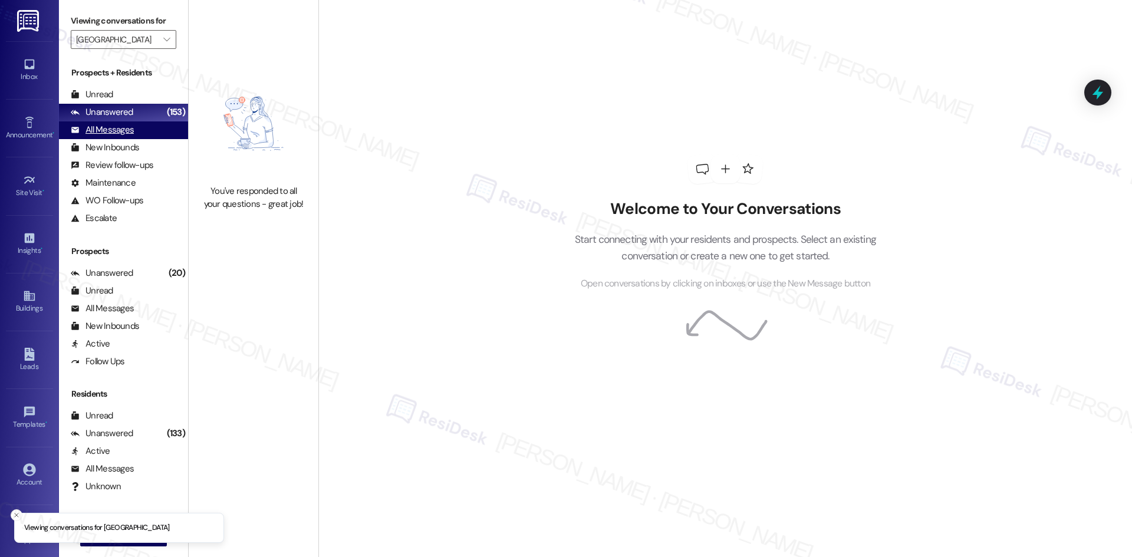
click at [132, 131] on div "All Messages" at bounding box center [102, 130] width 63 height 12
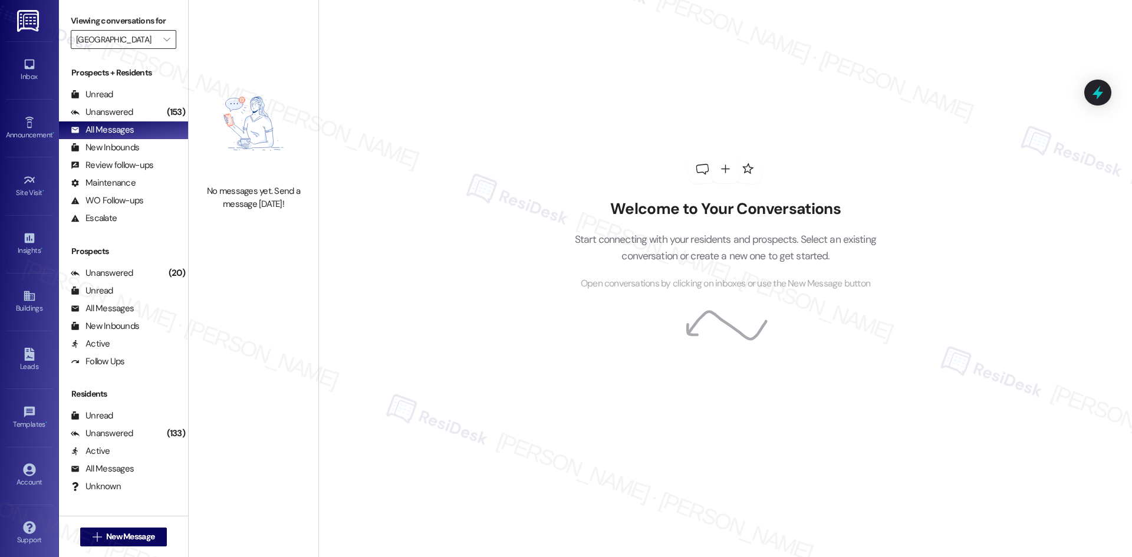
click at [144, 35] on input "[GEOGRAPHIC_DATA]" at bounding box center [116, 39] width 81 height 19
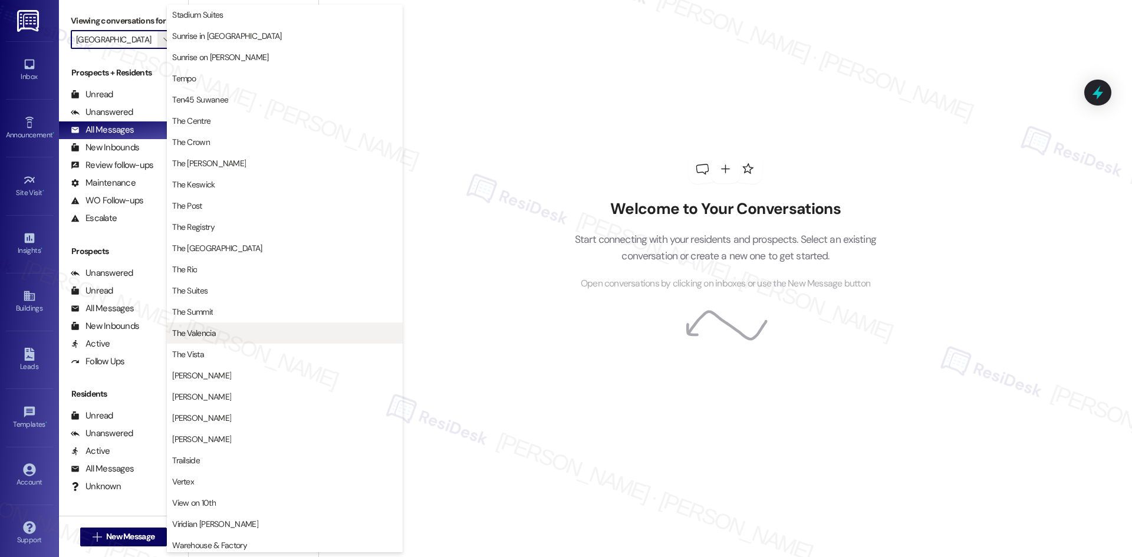
scroll to position [1002, 0]
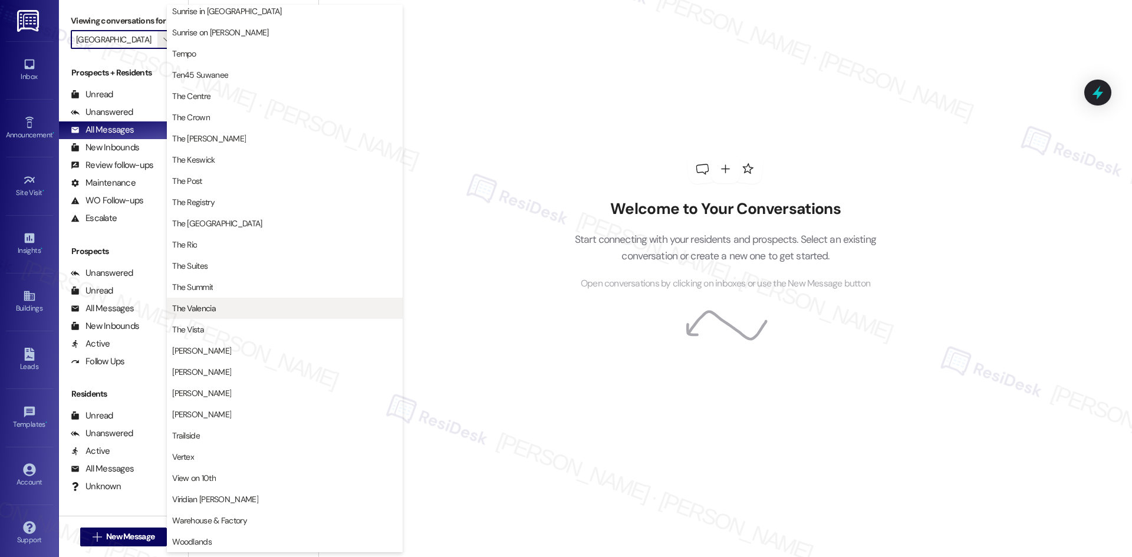
click at [249, 300] on button "The Valencia" at bounding box center [285, 308] width 236 height 21
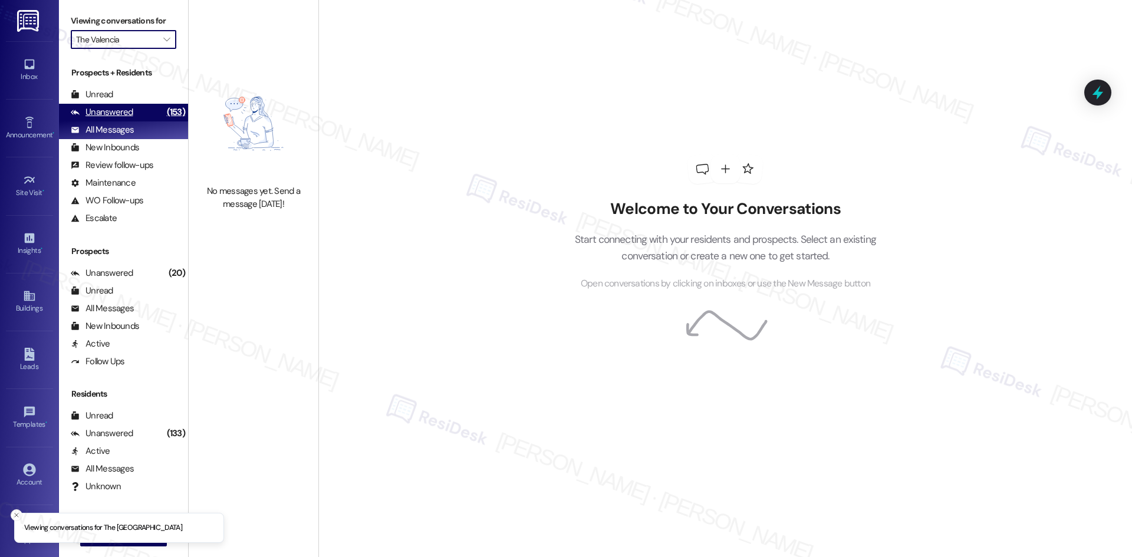
click at [126, 111] on div "Unanswered" at bounding box center [102, 112] width 62 height 12
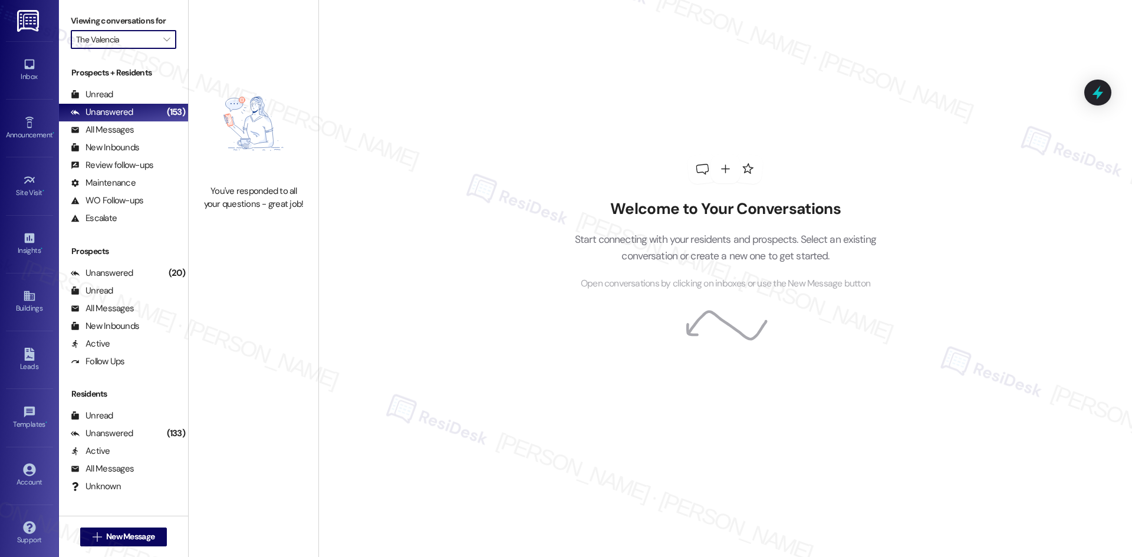
click at [147, 44] on input "The Valencia" at bounding box center [116, 39] width 81 height 19
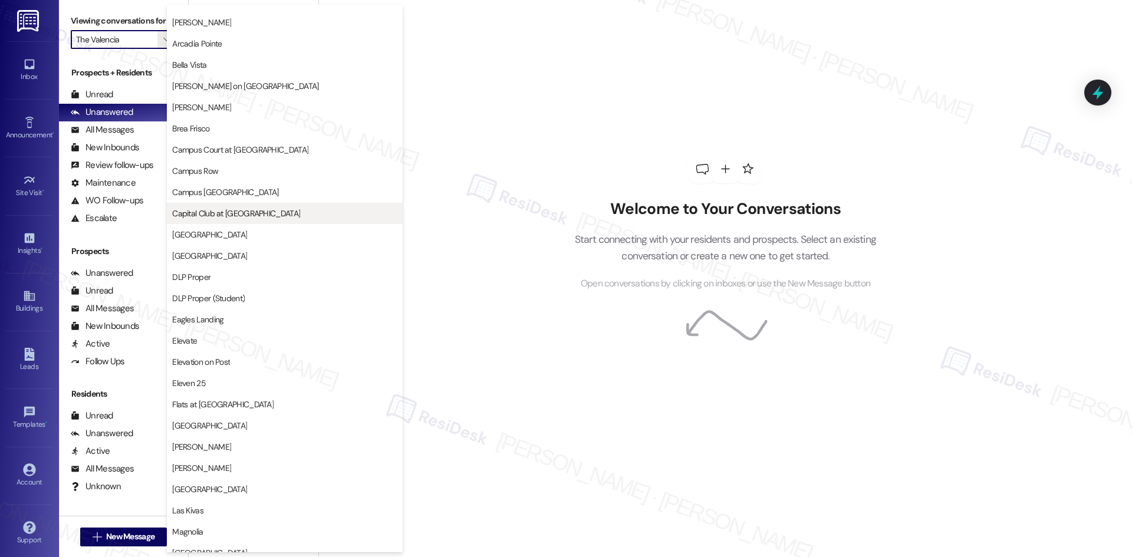
scroll to position [59, 0]
click at [267, 239] on button "Crescent Ridge" at bounding box center [285, 232] width 236 height 21
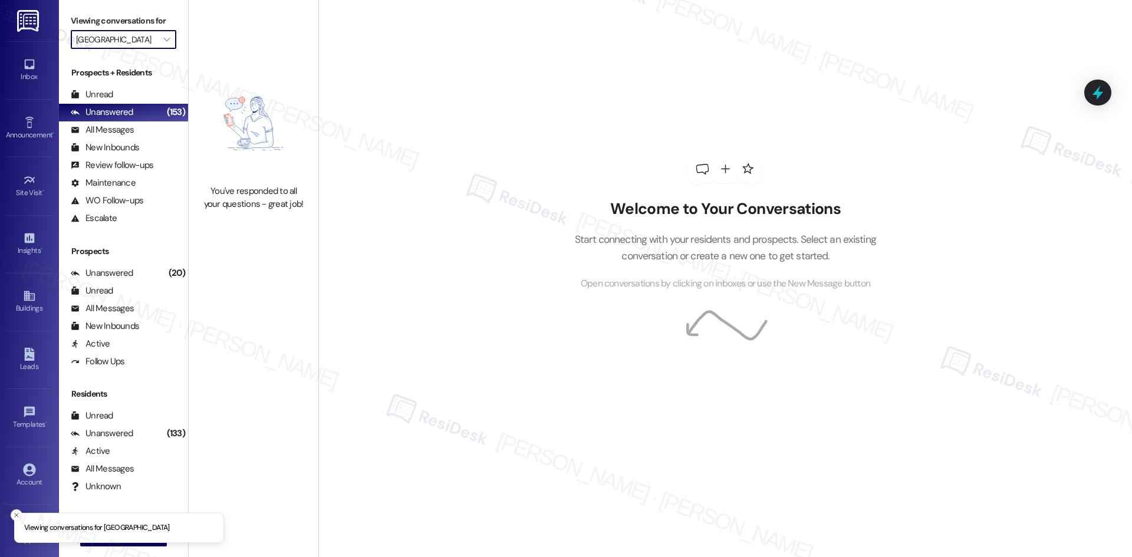
drag, startPoint x: 141, startPoint y: 39, endPoint x: 60, endPoint y: 36, distance: 81.4
click at [60, 36] on div "Viewing conversations for Crescent Ridge " at bounding box center [123, 30] width 129 height 61
click at [163, 37] on span "" at bounding box center [166, 39] width 11 height 19
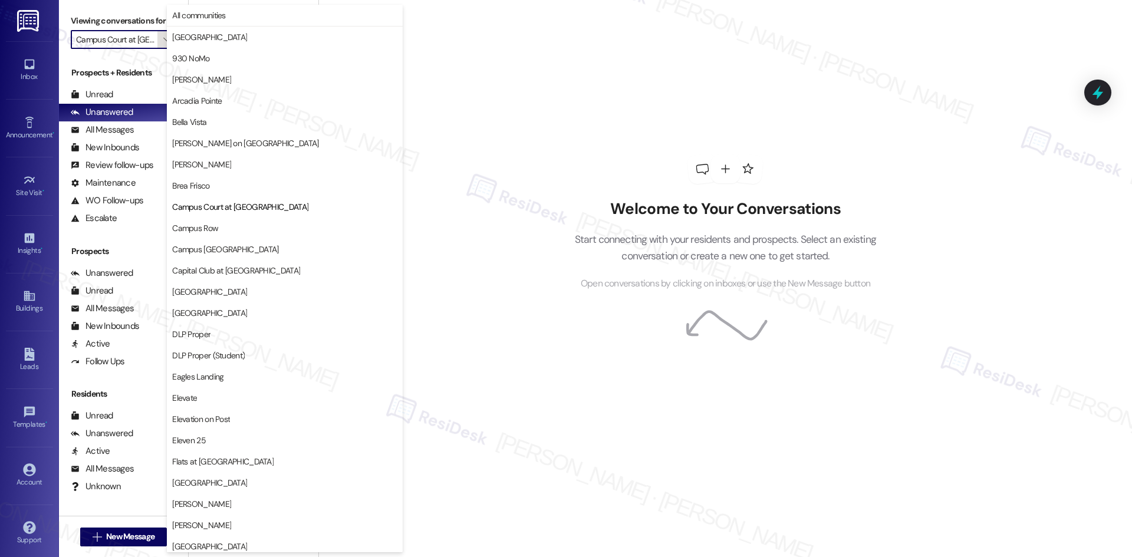
scroll to position [192, 0]
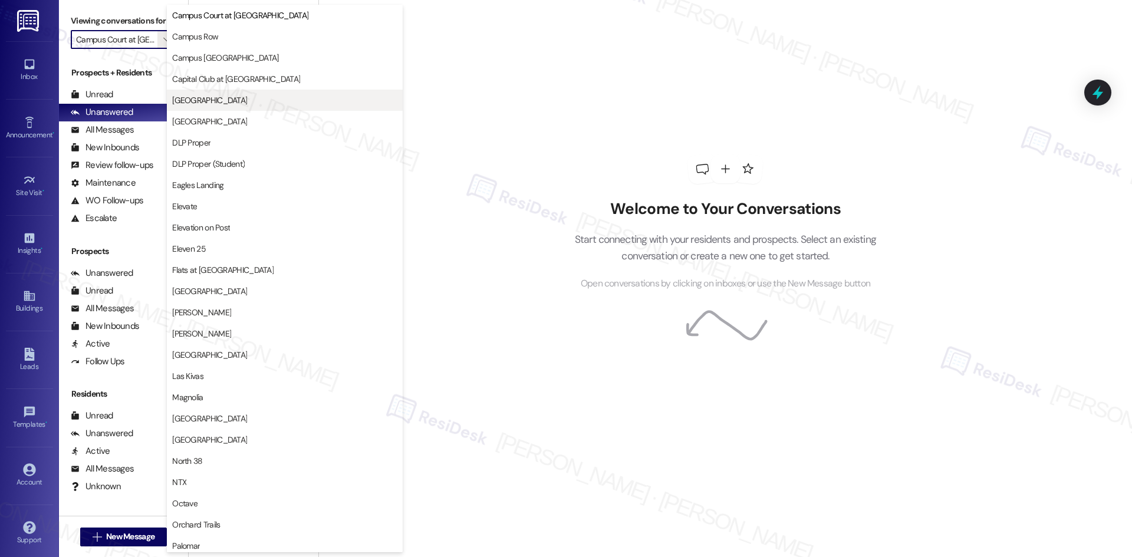
click at [255, 95] on span "Crescent Ridge" at bounding box center [284, 100] width 225 height 12
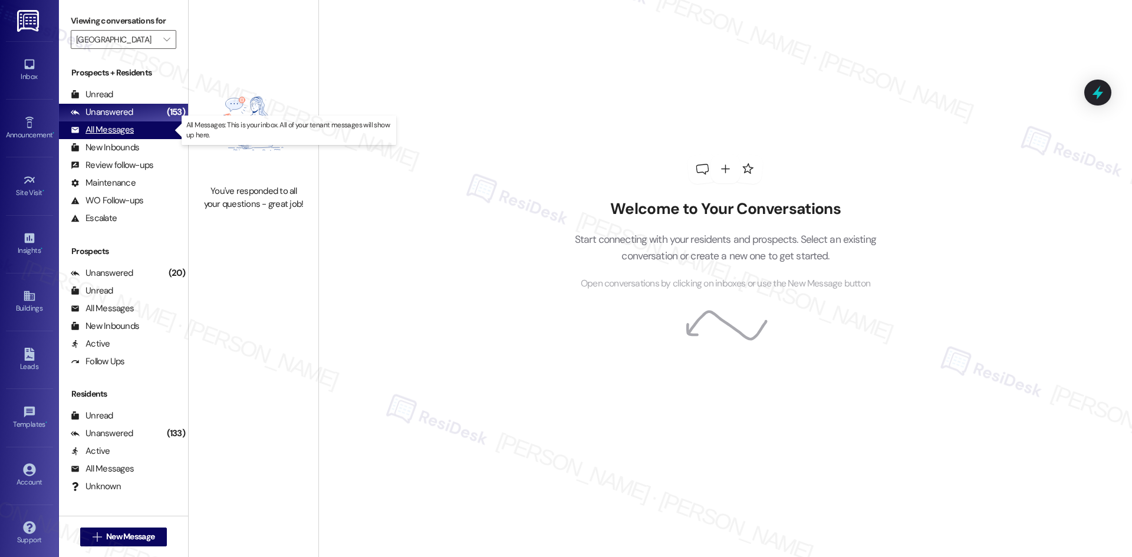
click at [151, 130] on div "All Messages (undefined)" at bounding box center [123, 130] width 129 height 18
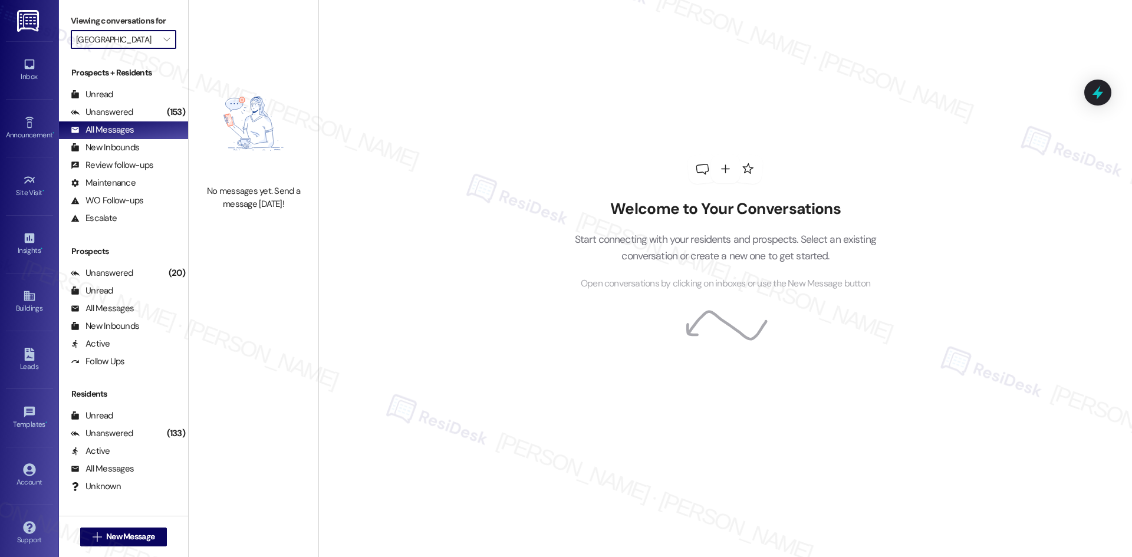
click at [145, 41] on input "Crescent Ridge" at bounding box center [116, 39] width 81 height 19
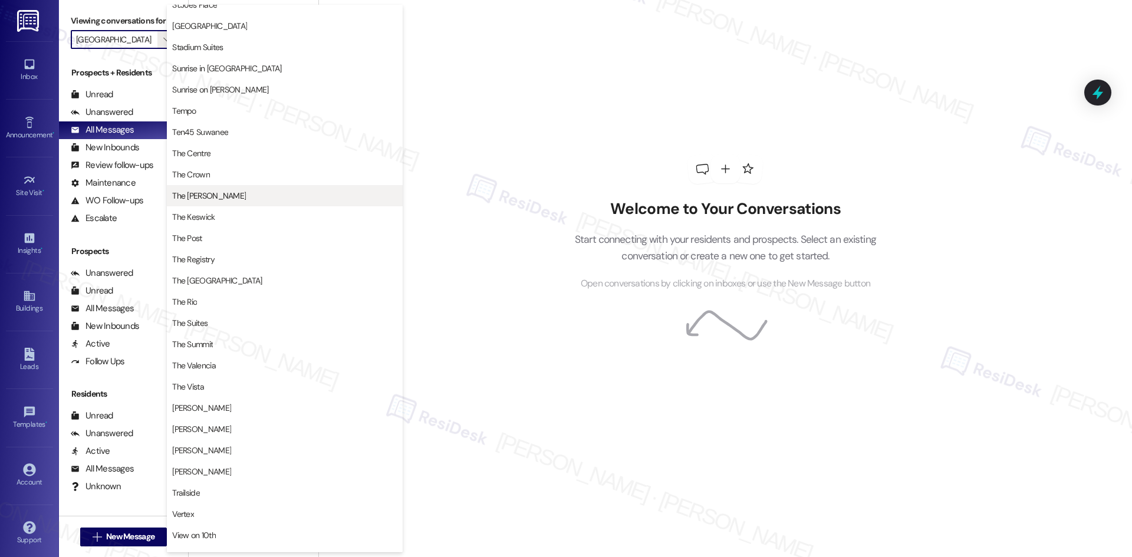
scroll to position [958, 0]
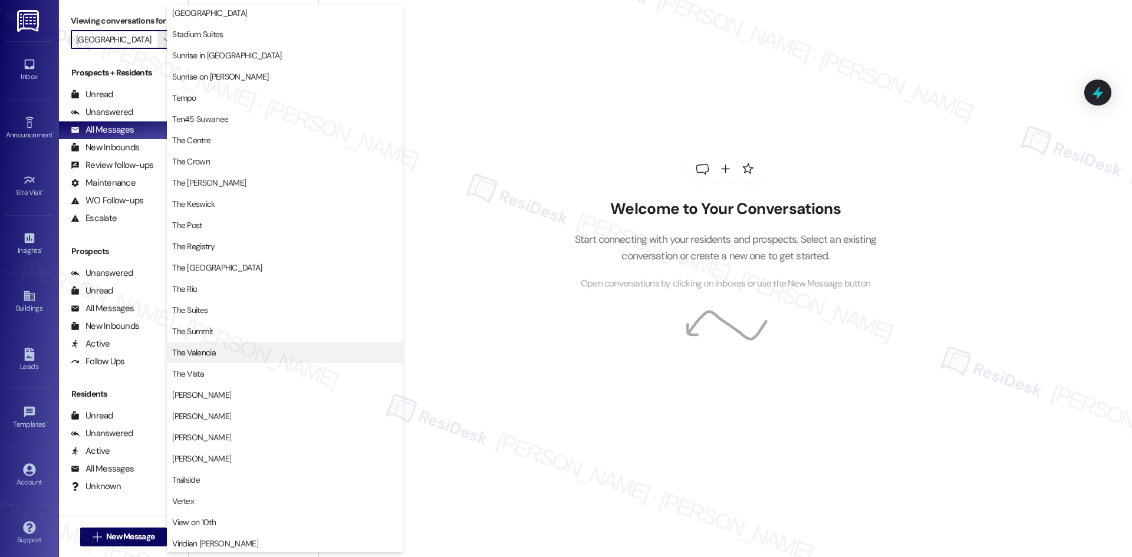
click at [265, 359] on button "The Valencia" at bounding box center [285, 352] width 236 height 21
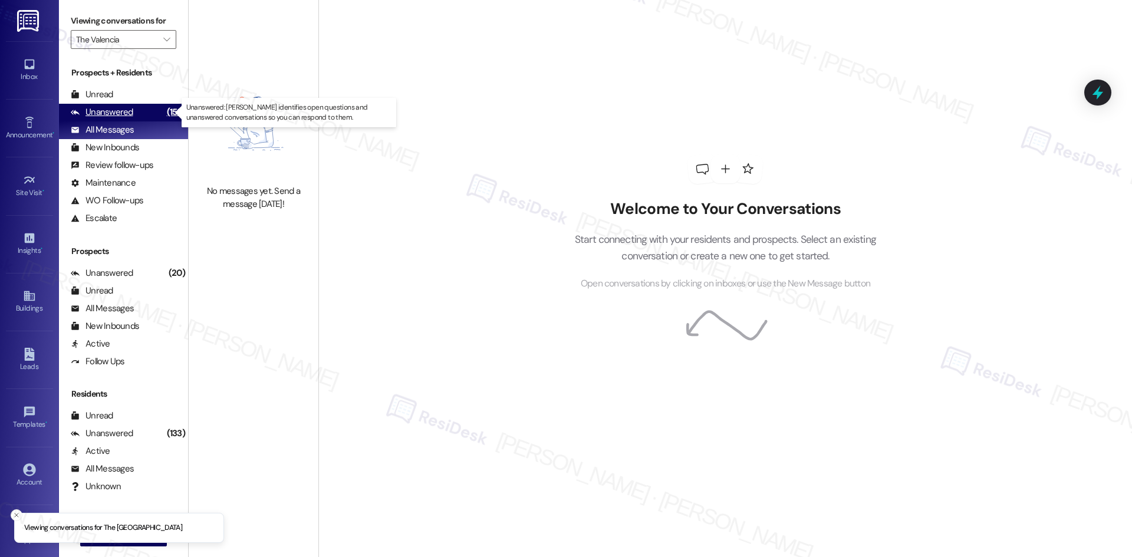
click at [141, 115] on div "Unanswered (153)" at bounding box center [123, 113] width 129 height 18
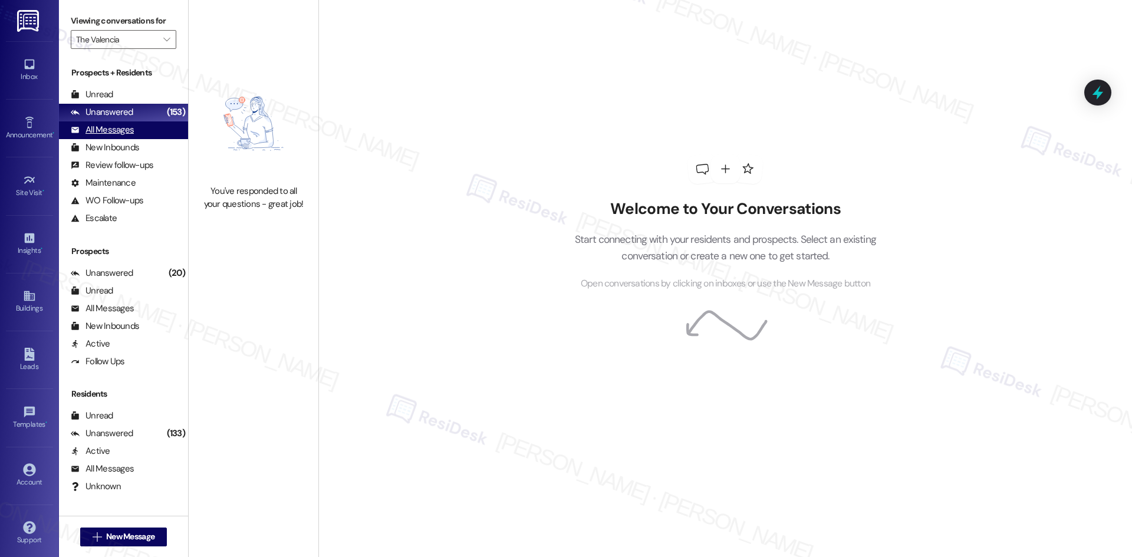
click at [136, 136] on div "All Messages (undefined)" at bounding box center [123, 130] width 129 height 18
click at [147, 45] on input "The Valencia" at bounding box center [116, 39] width 81 height 19
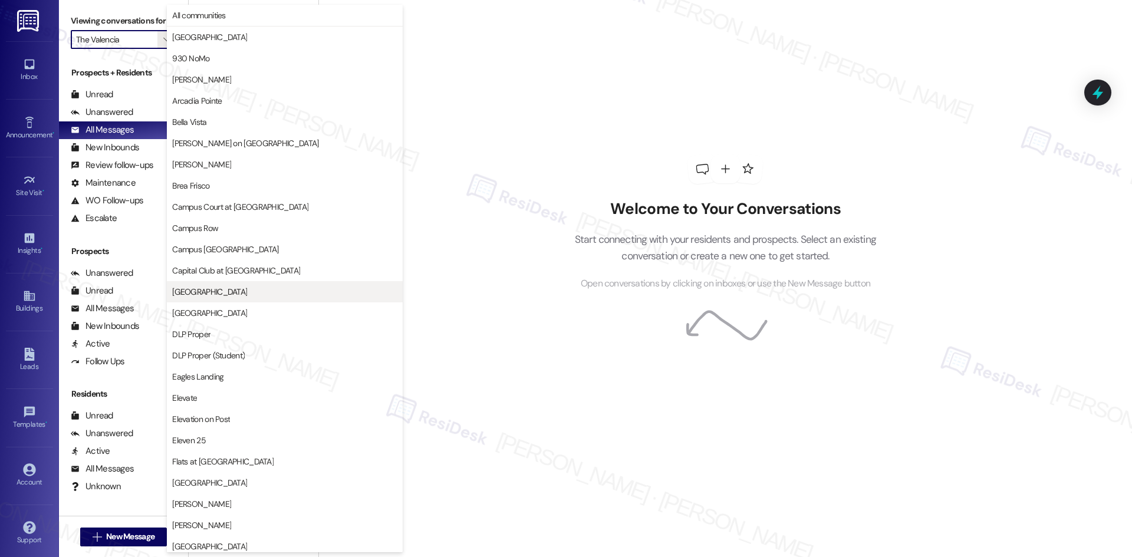
click at [294, 287] on span "Crescent Ridge" at bounding box center [284, 292] width 225 height 12
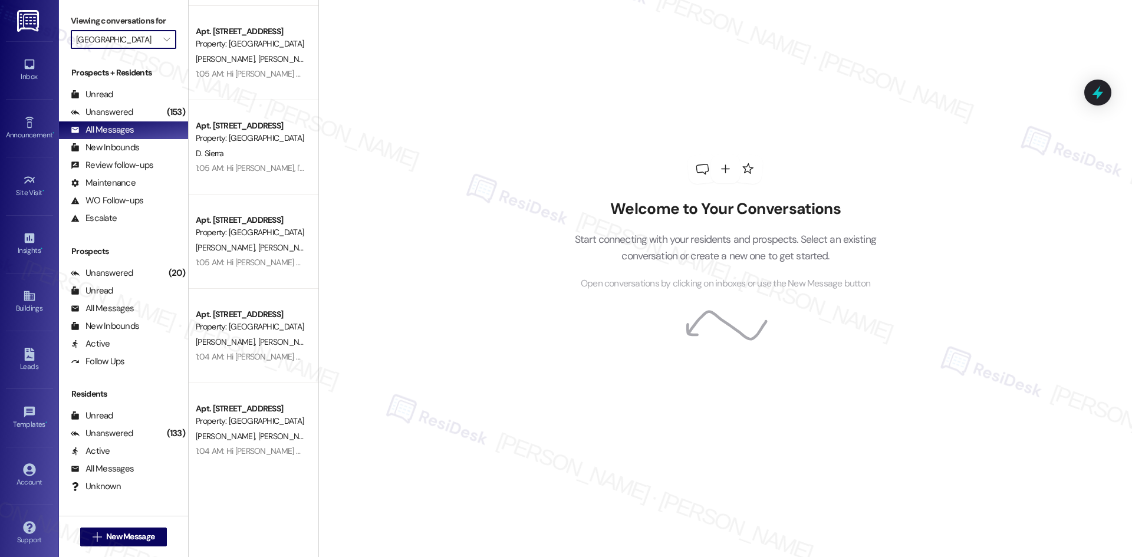
scroll to position [3582, 0]
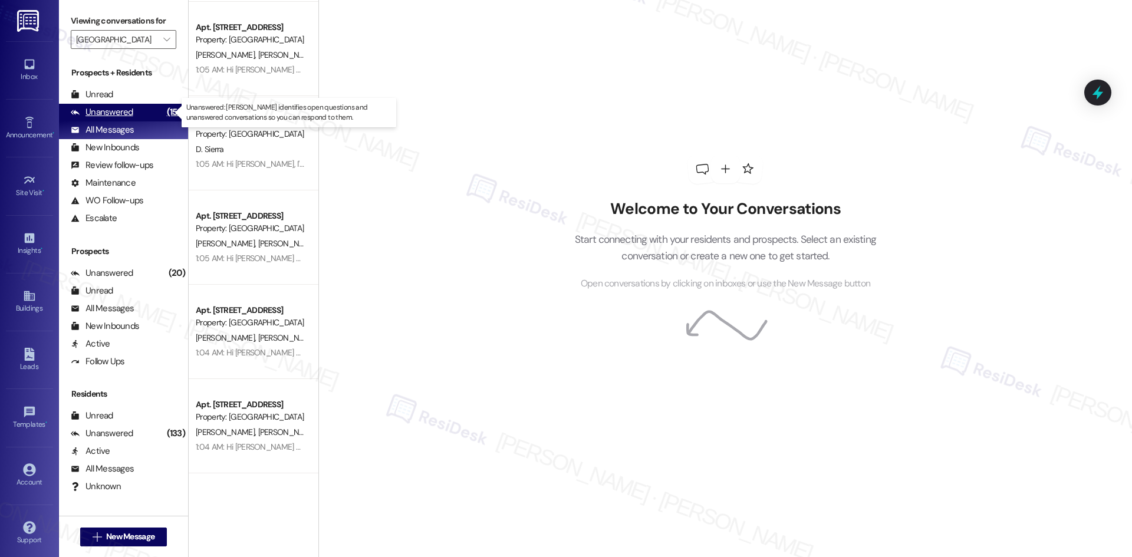
click at [133, 109] on div "Unanswered (153)" at bounding box center [123, 113] width 129 height 18
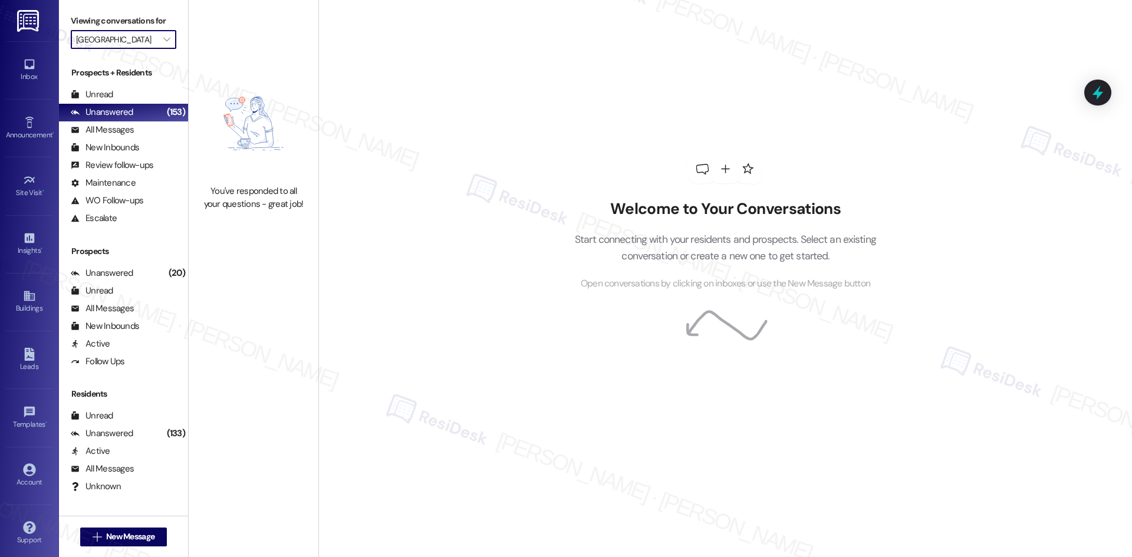
click at [141, 41] on input "Crescent Ridge" at bounding box center [116, 39] width 81 height 19
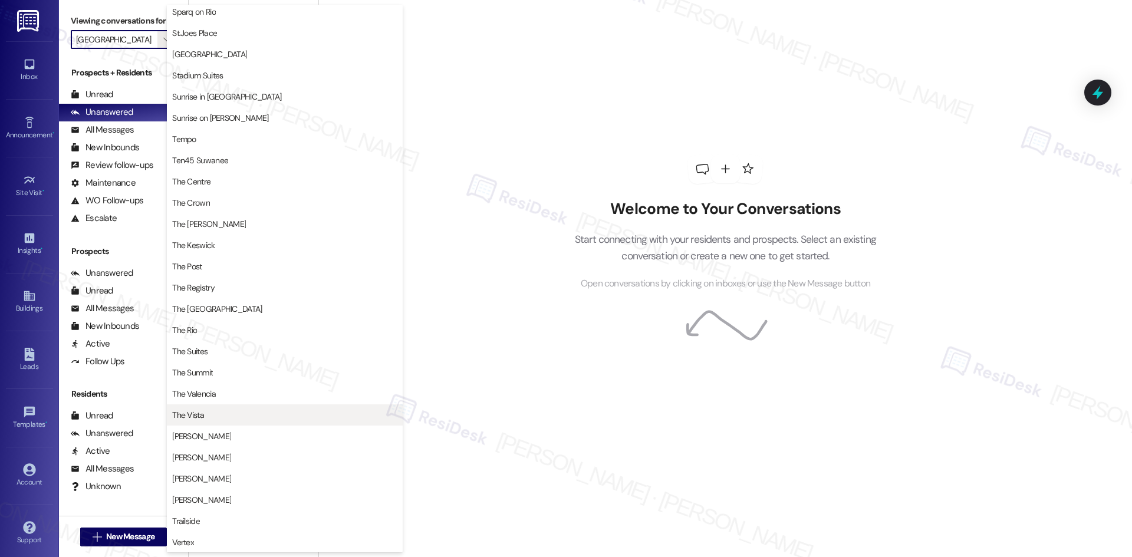
scroll to position [1002, 0]
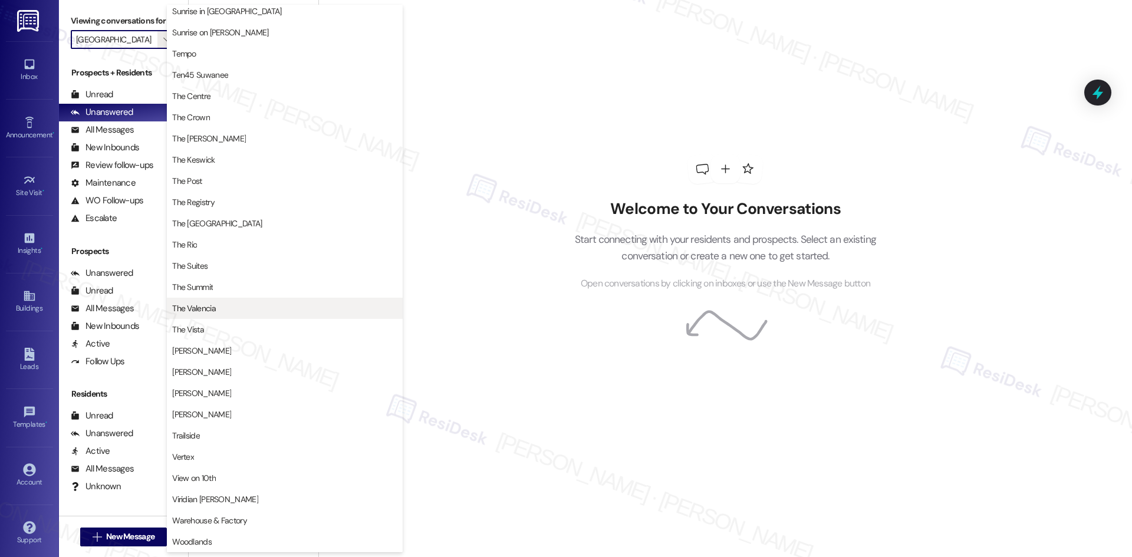
click at [252, 310] on span "The Valencia" at bounding box center [284, 308] width 225 height 12
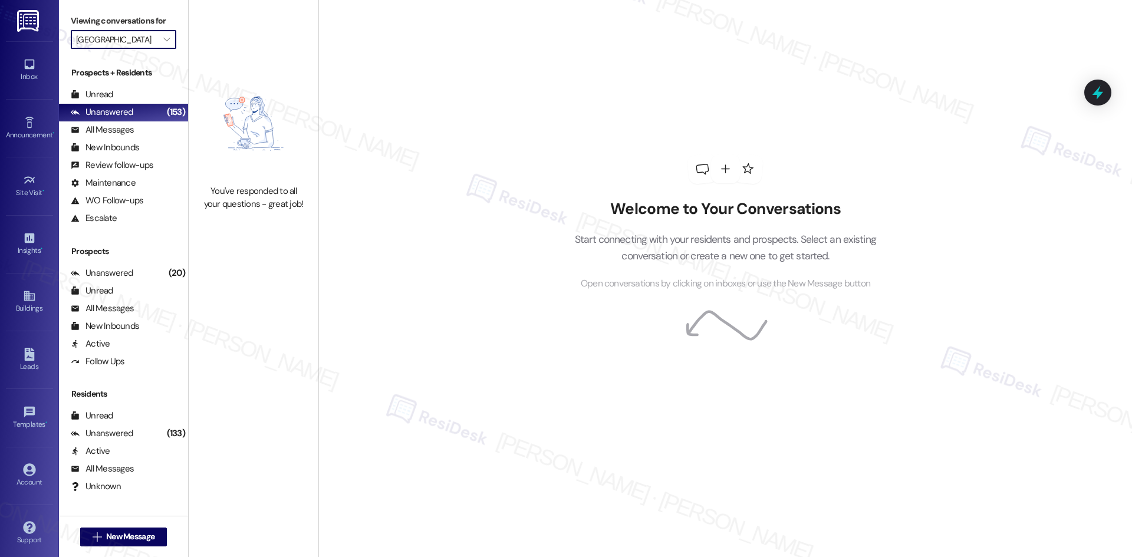
type input "The Valencia"
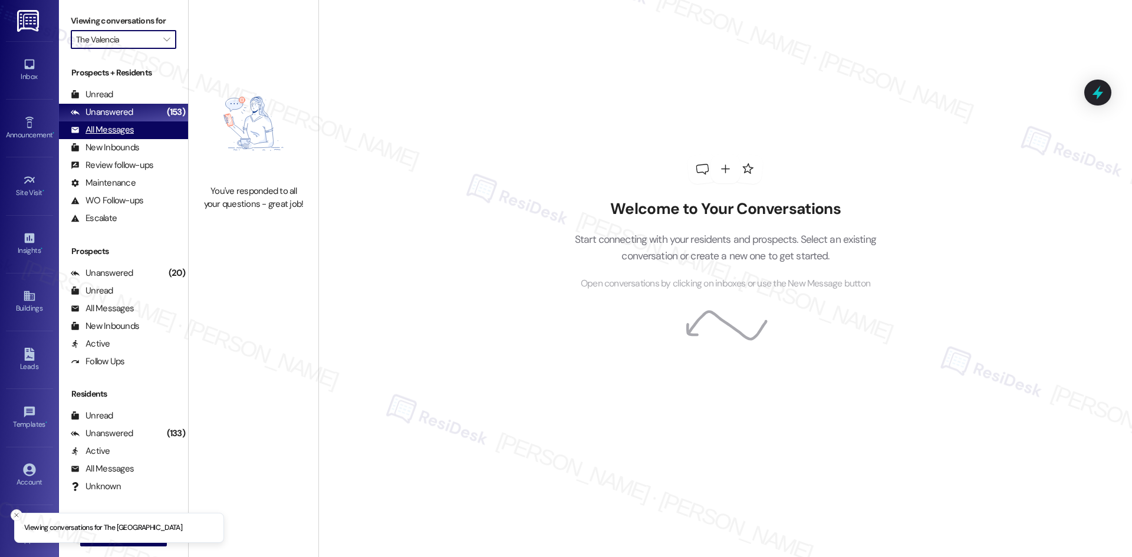
click at [133, 133] on div "All Messages (undefined)" at bounding box center [123, 130] width 129 height 18
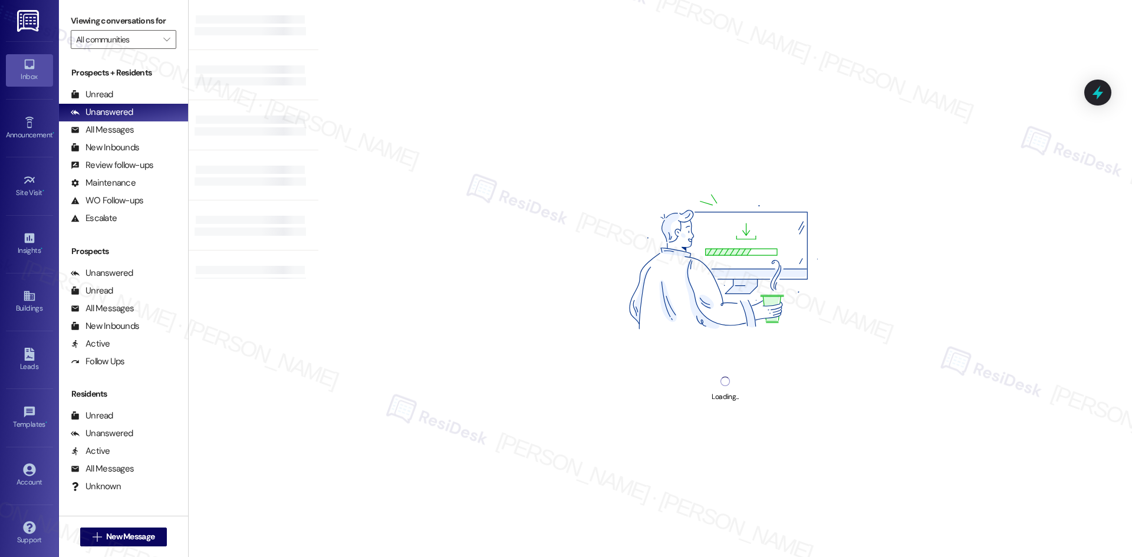
click at [374, 38] on div "Loading..." at bounding box center [724, 278] width 813 height 557
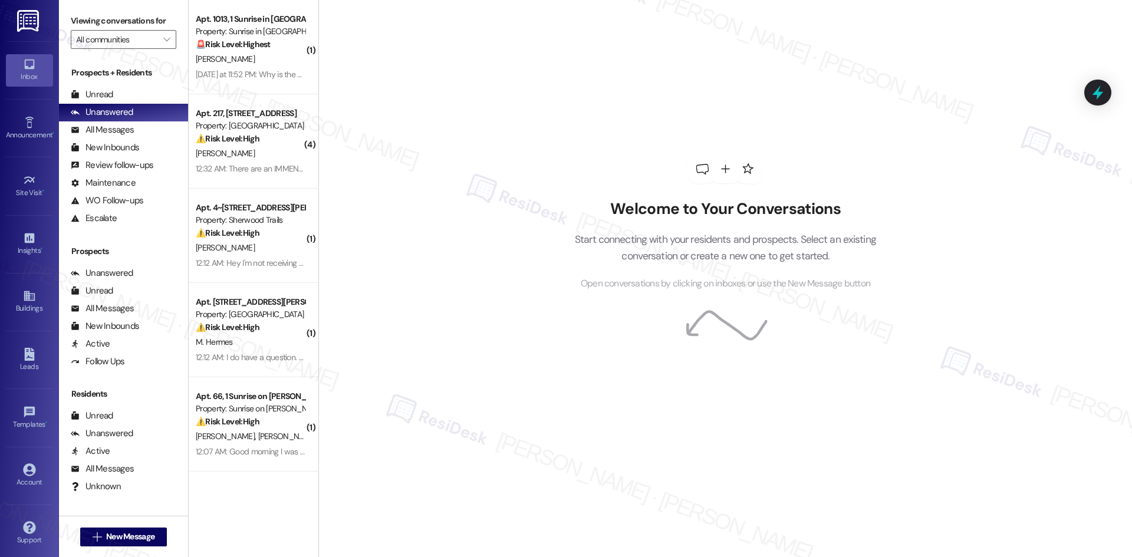
click at [475, 183] on div "Welcome to Your Conversations Start connecting with your residents and prospect…" at bounding box center [724, 278] width 813 height 557
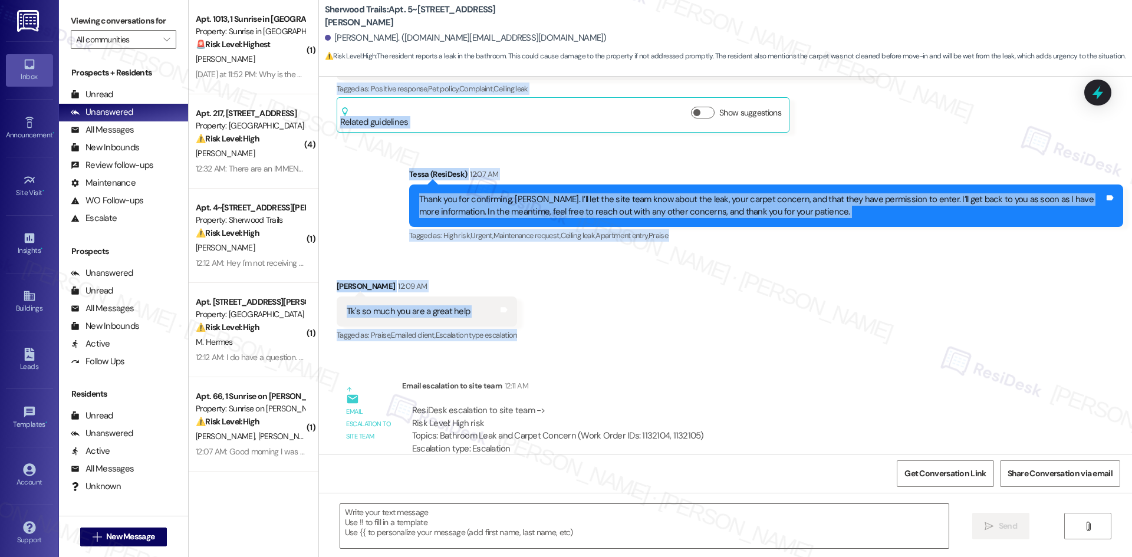
scroll to position [1429, 0]
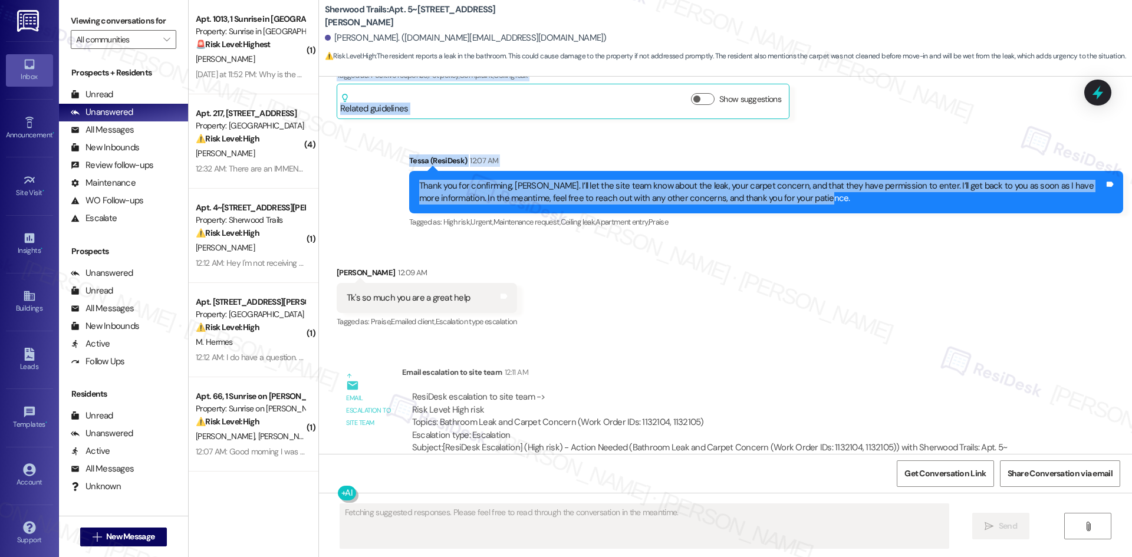
drag, startPoint x: 322, startPoint y: 183, endPoint x: 849, endPoint y: 186, distance: 526.9
click at [849, 186] on div "Announcement, sent via SMS Tessa (ResiDesk) [DATE] at 1:24 AM Hi [PERSON_NAME],…" at bounding box center [725, 265] width 813 height 377
copy div "[PERSON_NAME] [DATE] at 11:30 PM Yes they have permission an I don't have a pet…"
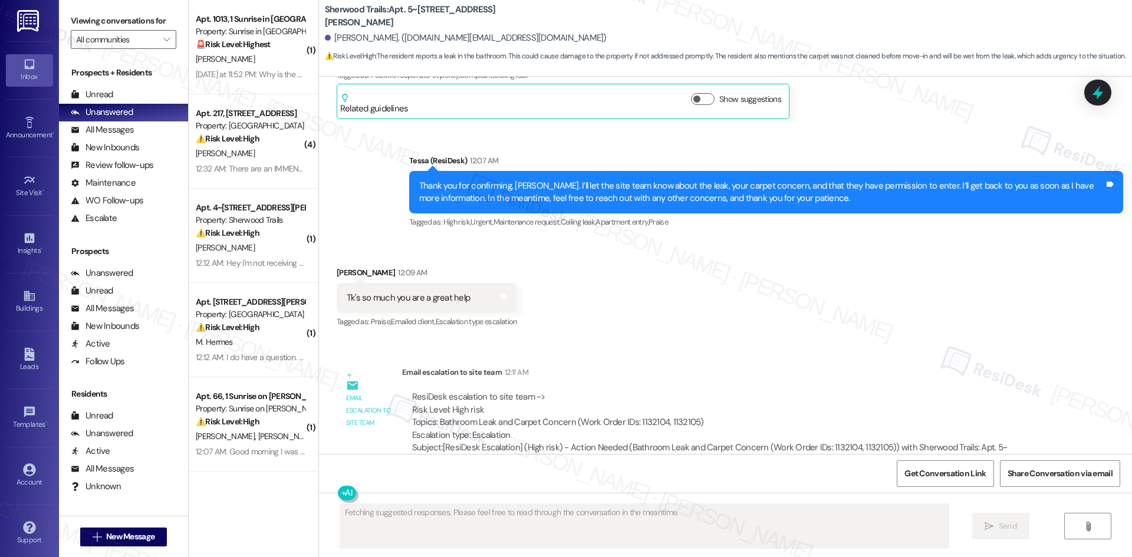
click at [658, 299] on div "Received via SMS [PERSON_NAME] 12:09 AM Tk's so much you are a great help Tags …" at bounding box center [725, 290] width 813 height 100
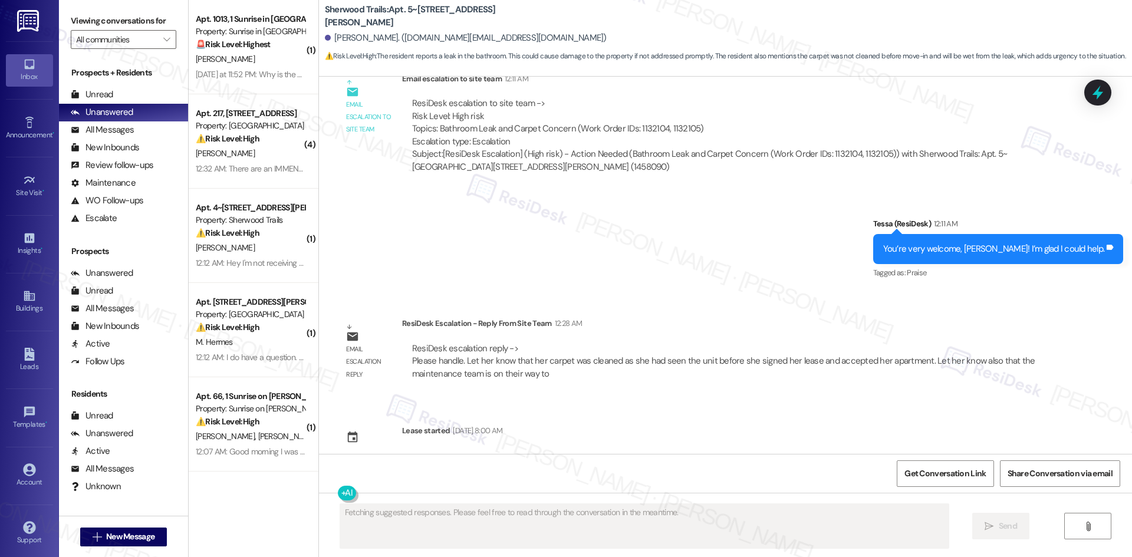
scroll to position [1724, 0]
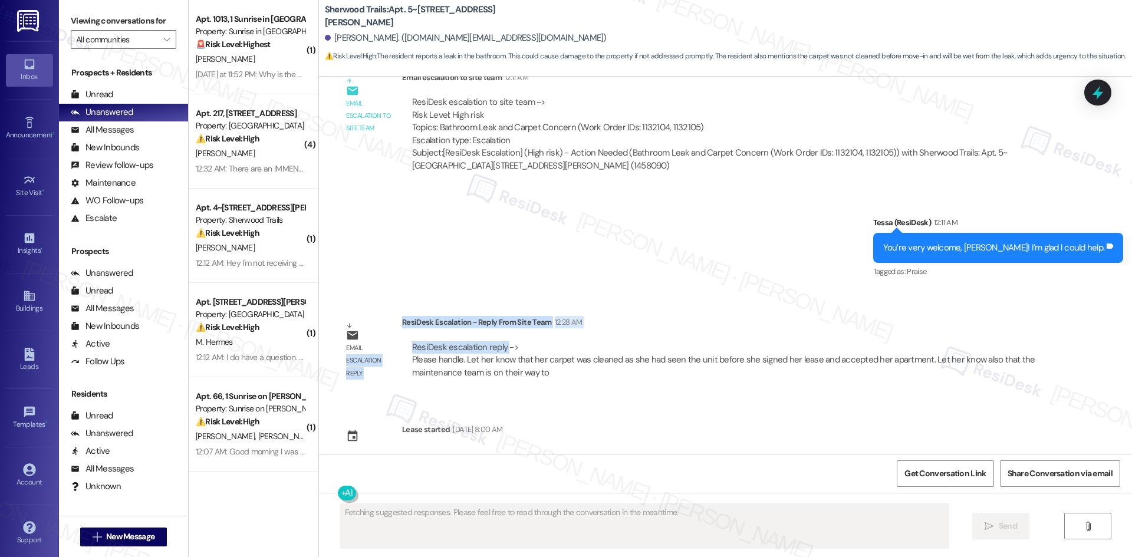
drag, startPoint x: 388, startPoint y: 305, endPoint x: 498, endPoint y: 325, distance: 111.4
click at [498, 325] on div "Email escalation reply ResiDesk Escalation - Reply From Site Team 12:28 AM Resi…" at bounding box center [693, 352] width 731 height 90
drag, startPoint x: 494, startPoint y: 325, endPoint x: 400, endPoint y: 324, distance: 94.3
click at [493, 332] on div "ResiDesk escalation reply -> Please handle. Let her know that her carpet was cl…" at bounding box center [726, 359] width 648 height 55
click at [381, 317] on div "Email escalation reply" at bounding box center [368, 351] width 59 height 70
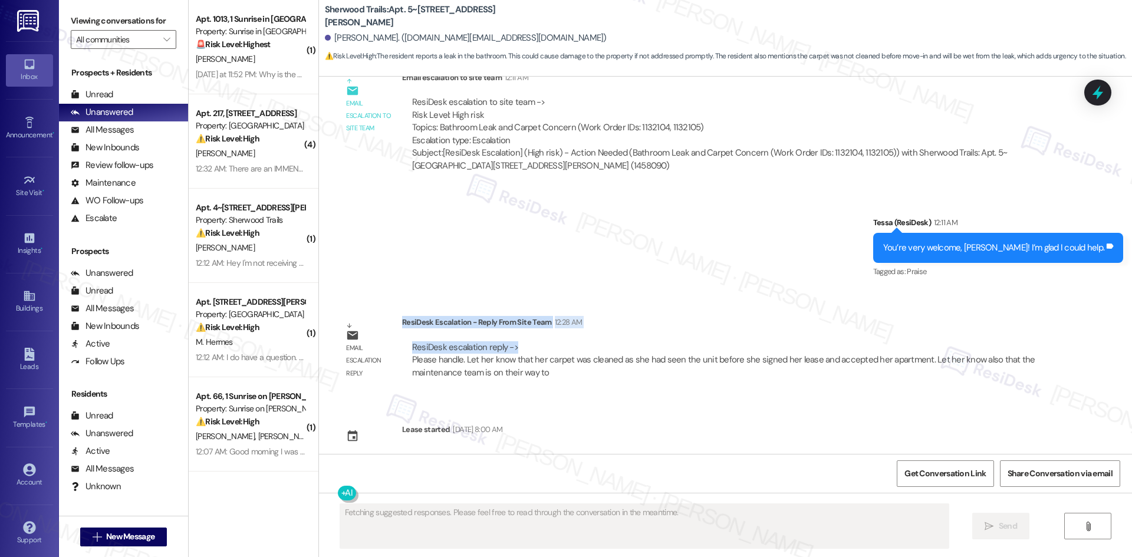
drag, startPoint x: 393, startPoint y: 309, endPoint x: 519, endPoint y: 327, distance: 127.4
click at [519, 327] on div "ResiDesk Escalation - Reply From Site Team 12:28 AM ResiDesk escalation reply -…" at bounding box center [726, 352] width 648 height 72
copy div "ResiDesk Escalation - Reply From Site Team 12:28 AM ResiDesk escalation reply ->"
drag, startPoint x: 664, startPoint y: 224, endPoint x: 466, endPoint y: 179, distance: 203.0
click at [664, 224] on div "Sent via SMS Tessa (ResiDesk) 12:11 AM You’re very welcome, Stephanie! I’m glad…" at bounding box center [725, 240] width 813 height 100
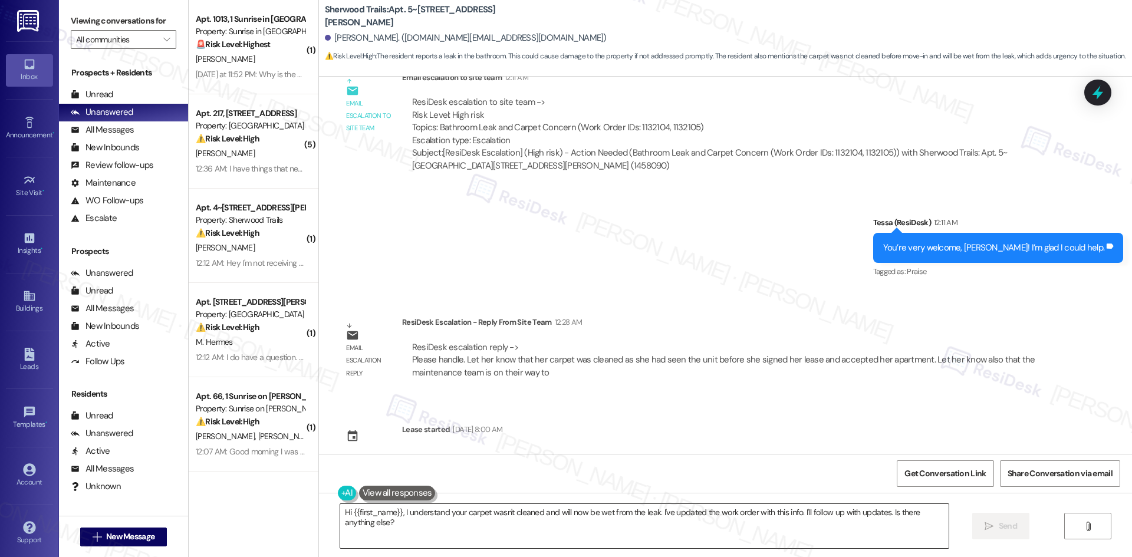
drag, startPoint x: 459, startPoint y: 536, endPoint x: 427, endPoint y: 520, distance: 35.9
click at [459, 536] on textarea "Hi {{first_name}}, I understand your carpet wasn't cleaned and will now be wet …" at bounding box center [644, 526] width 608 height 44
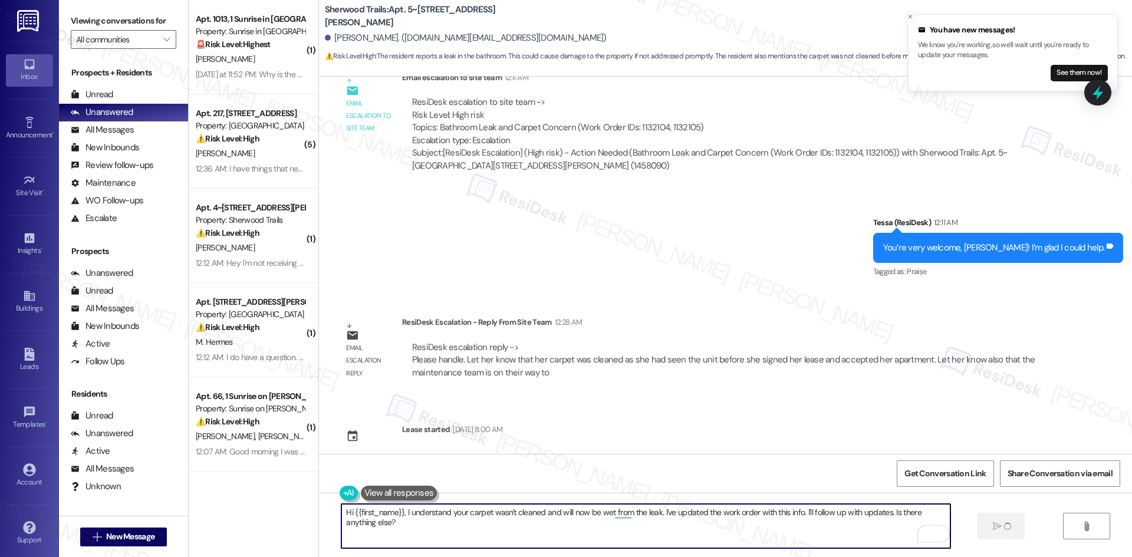
click at [435, 516] on textarea "Hi {{first_name}}, I understand your carpet wasn't cleaned and will now be wet …" at bounding box center [645, 526] width 608 height 44
paste textarea "Stephanie—thank you for your patience. The team confirmed that the carpet was c…"
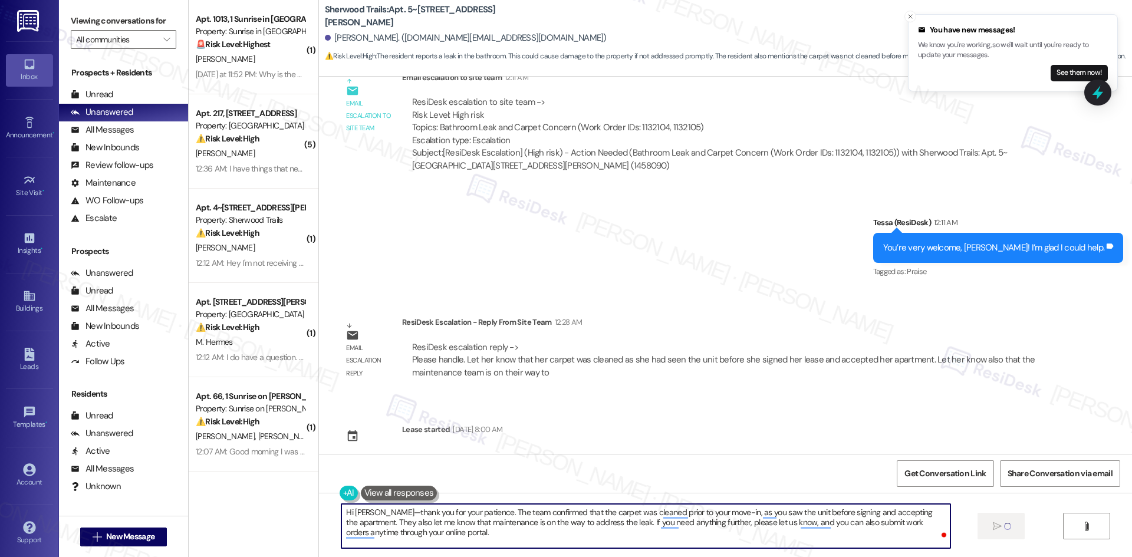
click at [486, 533] on textarea "Hi Stephanie—thank you for your patience. The team confirmed that the carpet wa…" at bounding box center [645, 526] width 608 height 44
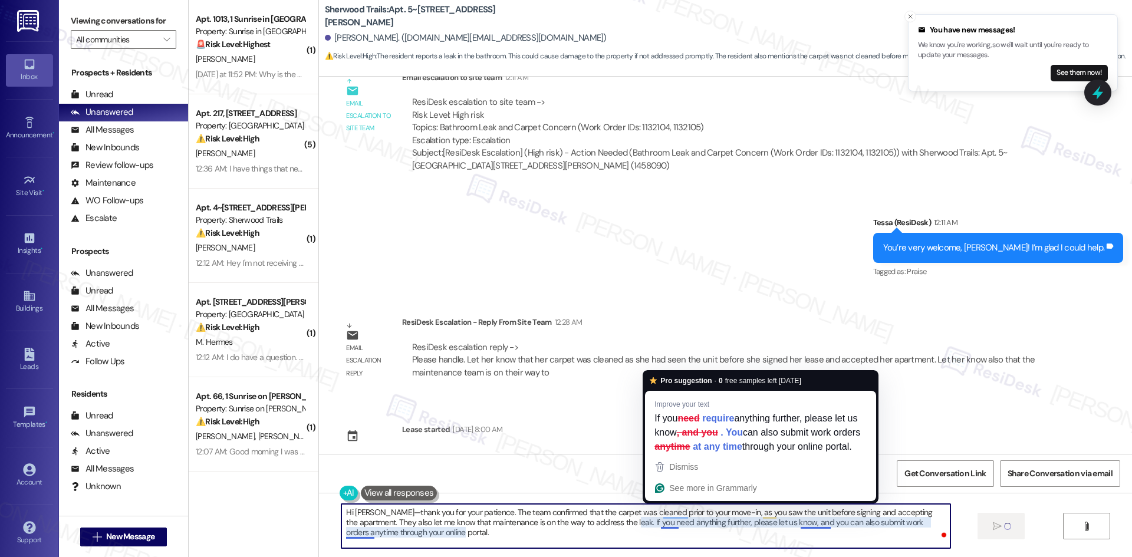
type textarea "Hi Stephanie—thank you for your patience. The team confirmed that the carpet wa…"
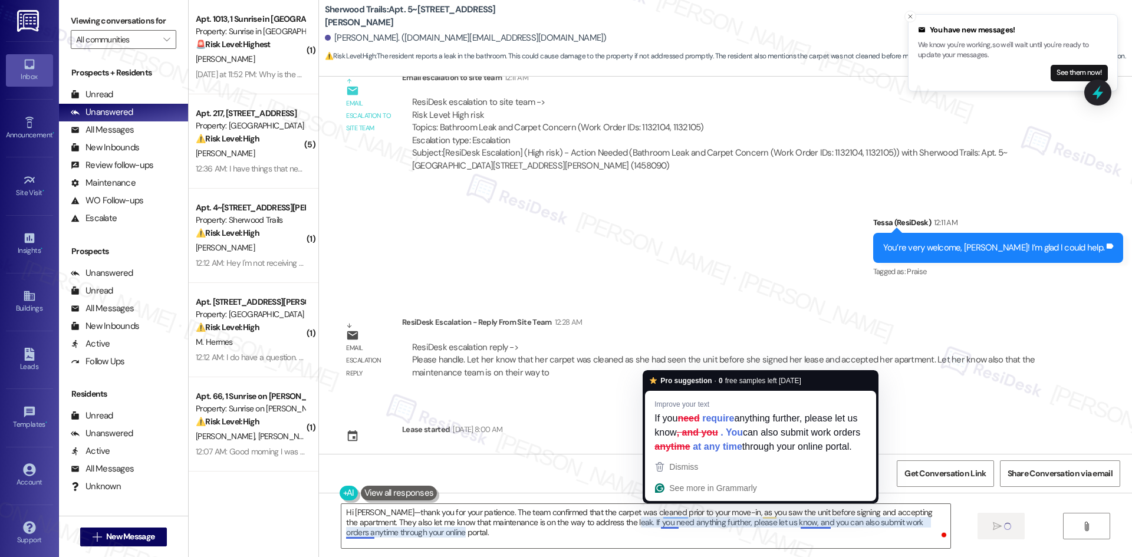
click at [943, 381] on div "Email escalation reply ResiDesk Escalation - Reply From Site Team 12:28 AM Resi…" at bounding box center [693, 352] width 731 height 90
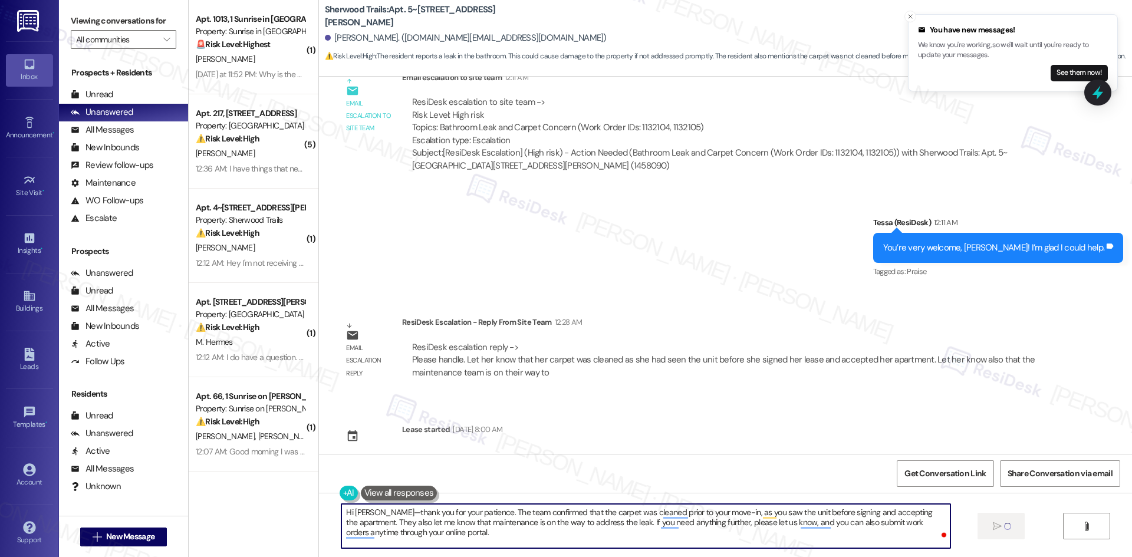
click at [477, 530] on textarea "Hi Stephanie—thank you for your patience. The team confirmed that the carpet wa…" at bounding box center [645, 526] width 608 height 44
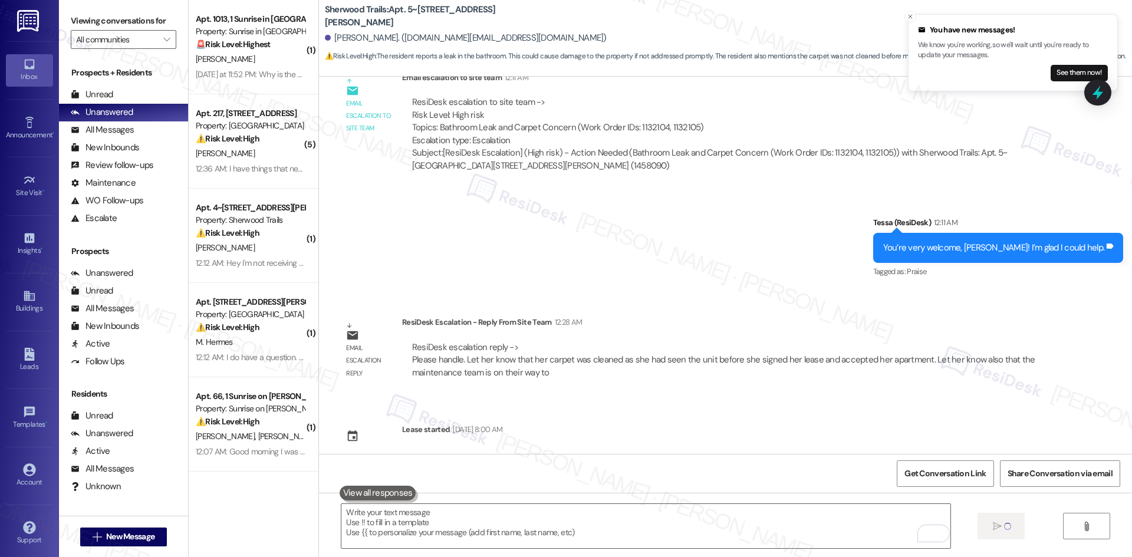
click at [736, 380] on div "Email escalation reply ResiDesk Escalation - Reply From Site Team 12:28 AM Resi…" at bounding box center [693, 352] width 731 height 90
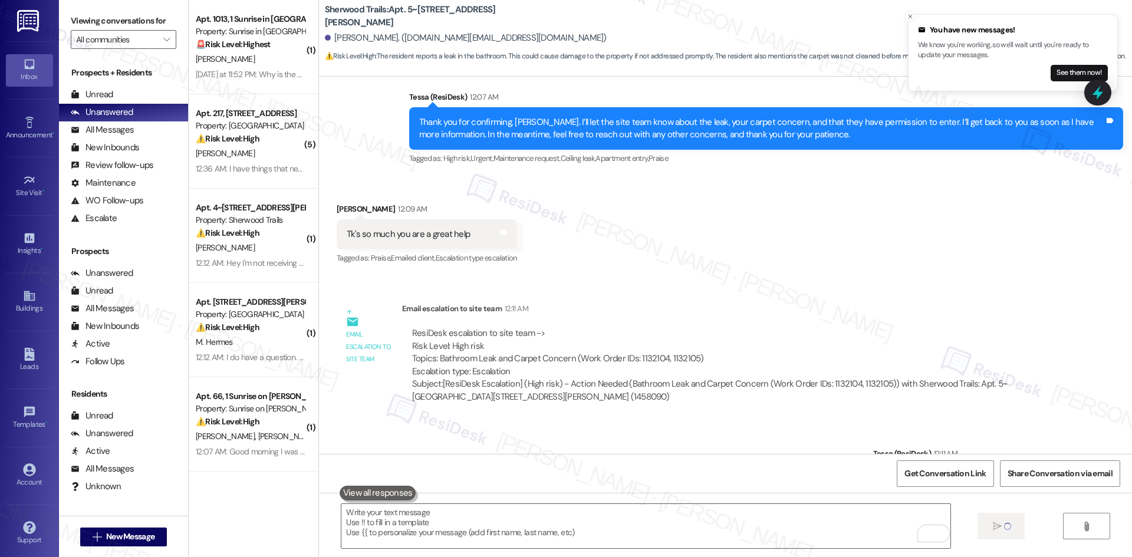
scroll to position [1488, 0]
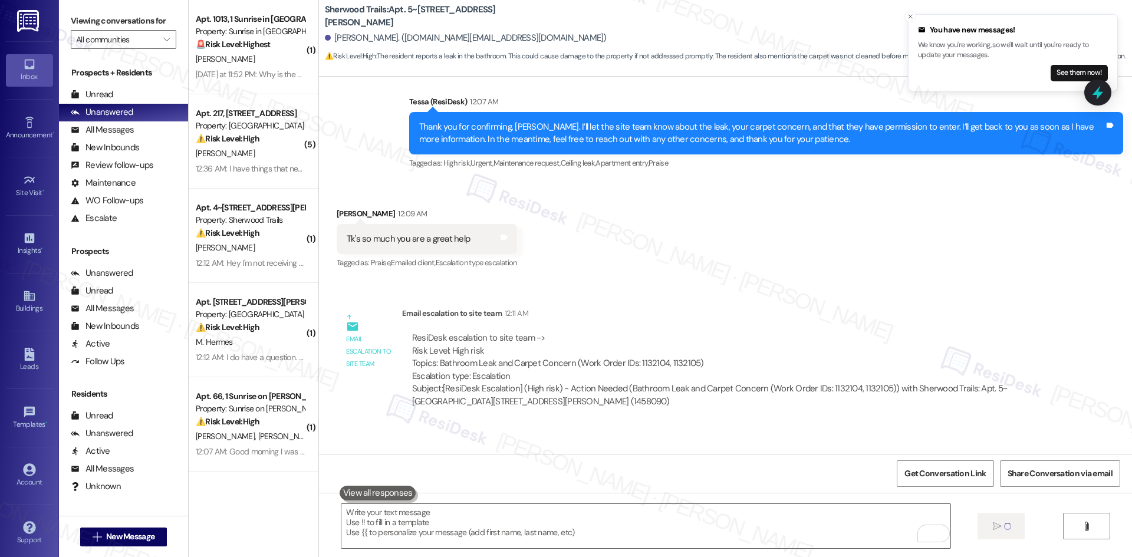
click at [709, 298] on div "Email escalation to site team Email escalation to site team 12:11 AM ResiDesk e…" at bounding box center [693, 361] width 731 height 127
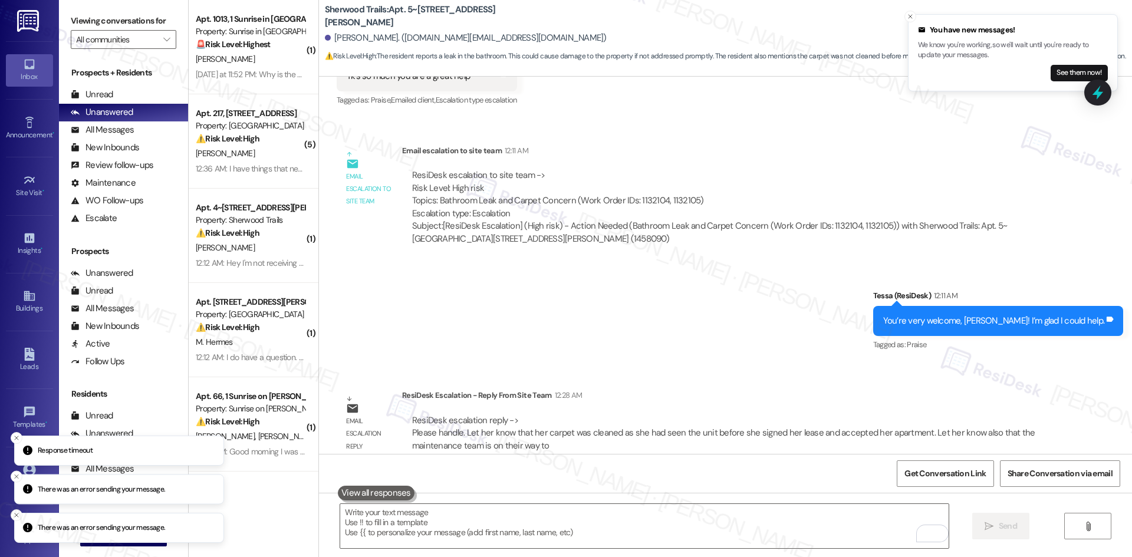
scroll to position [1807, 0]
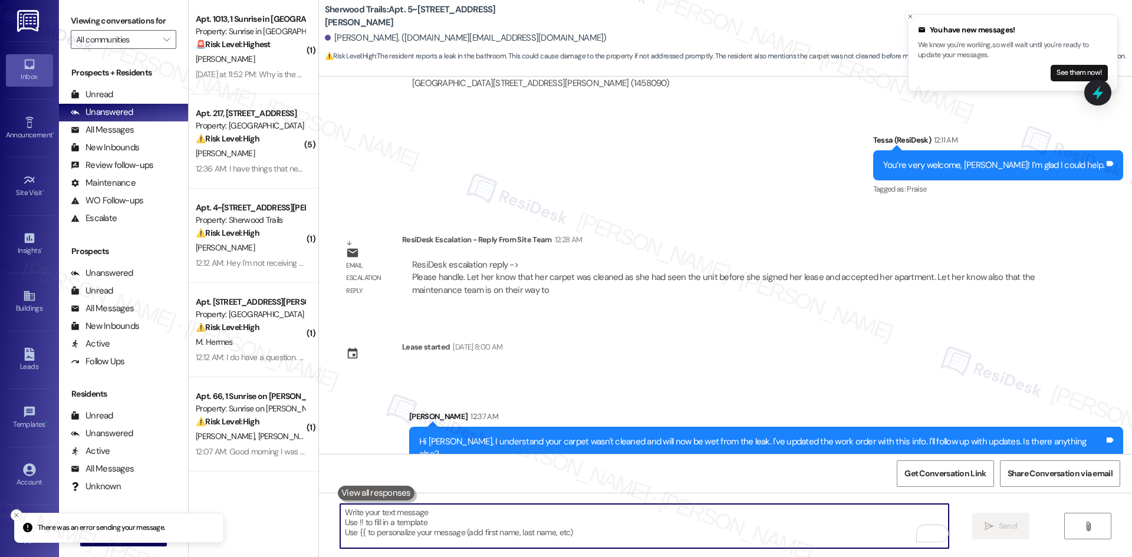
click at [610, 530] on textarea "To enrich screen reader interactions, please activate Accessibility in Grammarl…" at bounding box center [644, 526] width 608 height 44
paste textarea "Hi Stephanie—thank you for your patience. The team confirmed that the carpet wa…"
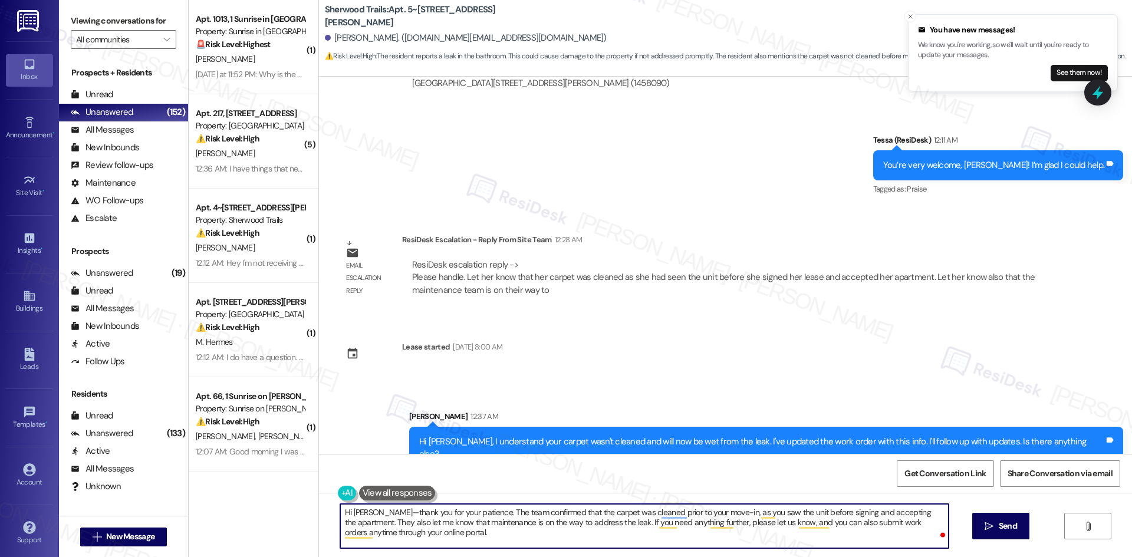
click at [383, 513] on textarea "Hi Stephanie—thank you for your patience. The team confirmed that the carpet wa…" at bounding box center [644, 526] width 608 height 44
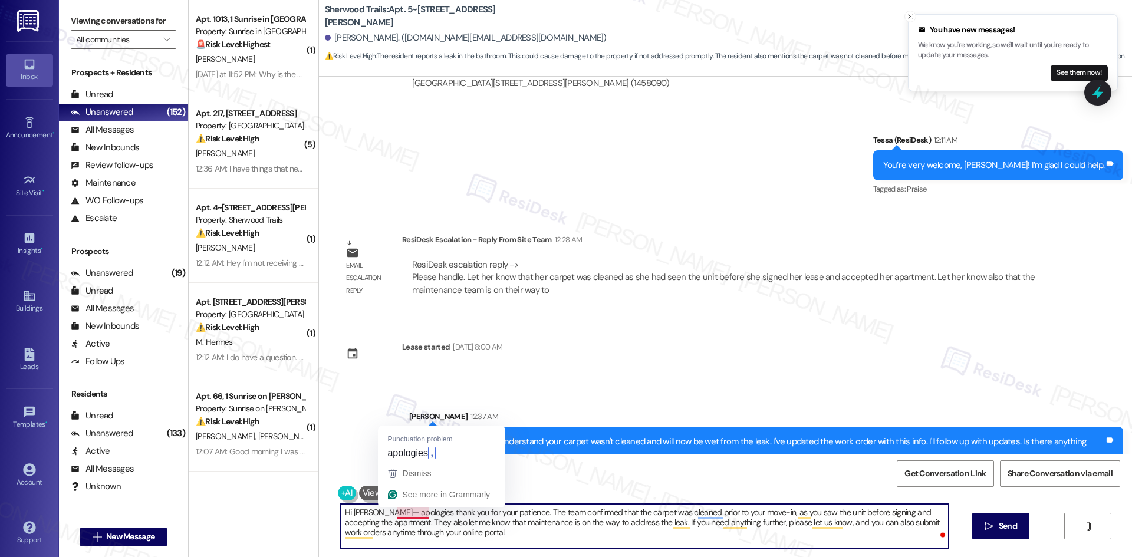
click at [415, 513] on textarea "Hi Stephanie— apologies thank you for your patience. The team confirmed that th…" at bounding box center [644, 526] width 608 height 44
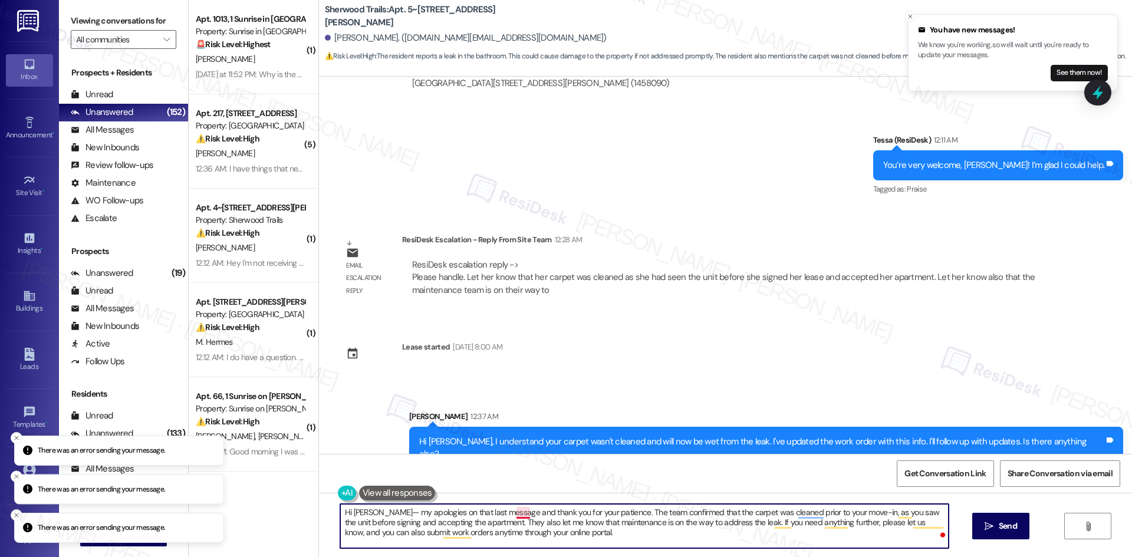
click at [516, 515] on textarea "Hi Stephanie— my apologies on that last message and thank you for your patience…" at bounding box center [644, 526] width 608 height 44
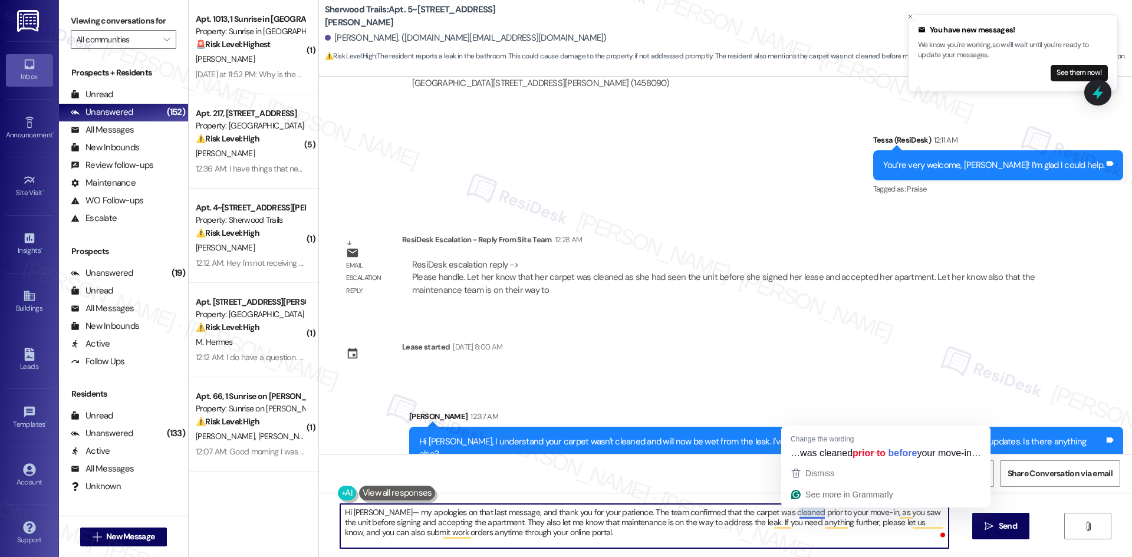
click at [804, 515] on textarea "Hi Stephanie— my apologies on that last message, and thank you for your patienc…" at bounding box center [644, 526] width 608 height 44
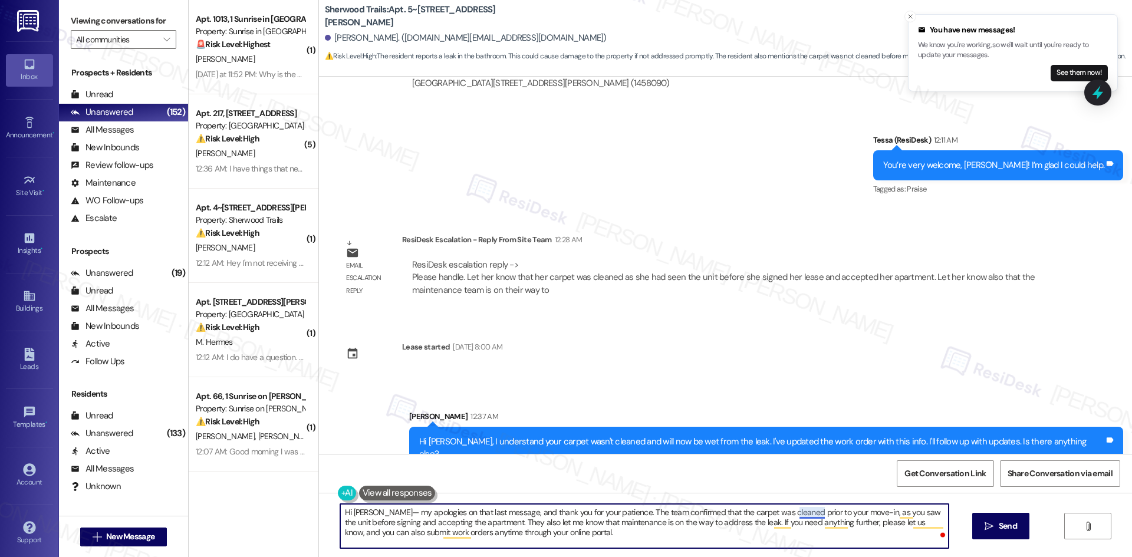
click at [812, 515] on textarea "Hi Stephanie— my apologies on that last message, and thank you for your patienc…" at bounding box center [644, 526] width 608 height 44
click at [889, 513] on textarea "Hi Stephanie— my apologies on that last message, and thank you for your patienc…" at bounding box center [644, 526] width 608 height 44
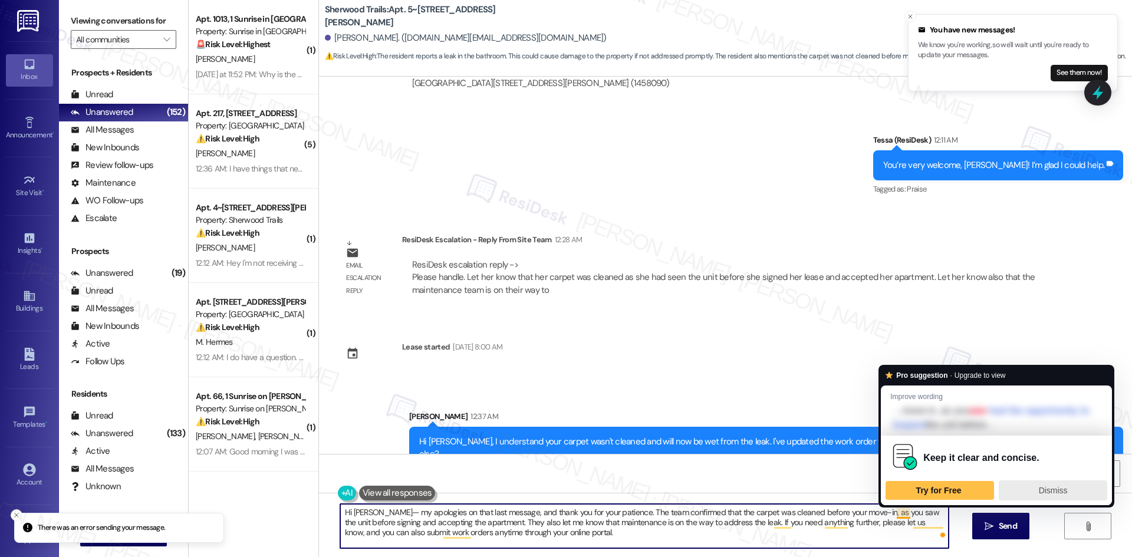
click at [1051, 483] on div "Dismiss" at bounding box center [1053, 490] width 98 height 19
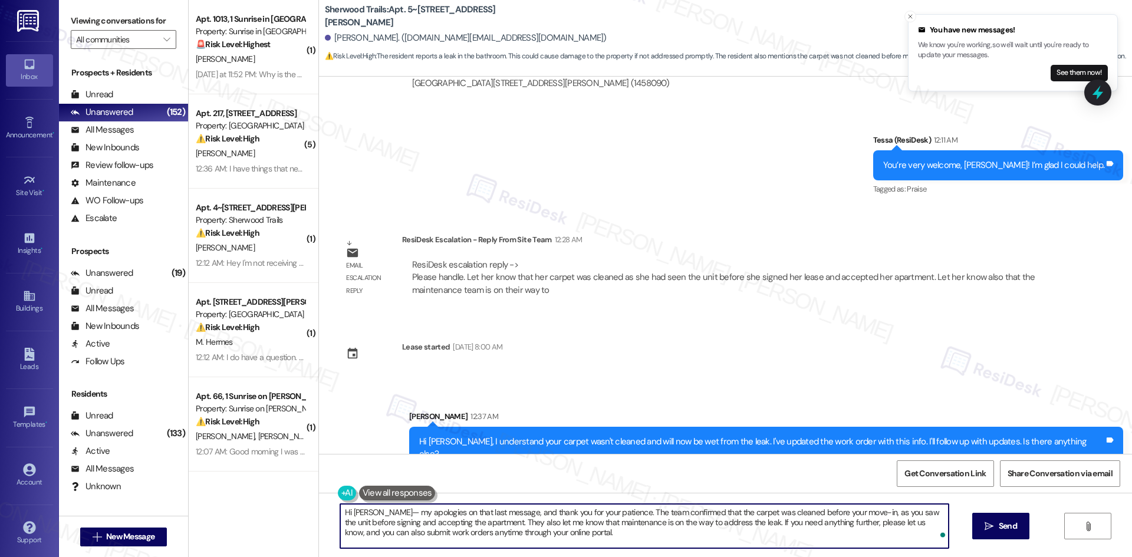
click at [585, 535] on textarea "Hi Stephanie— my apologies on that last message, and thank you for your patienc…" at bounding box center [644, 526] width 608 height 44
type textarea "Hi Stephanie— my apologies on that last message, and thank you for your patienc…"
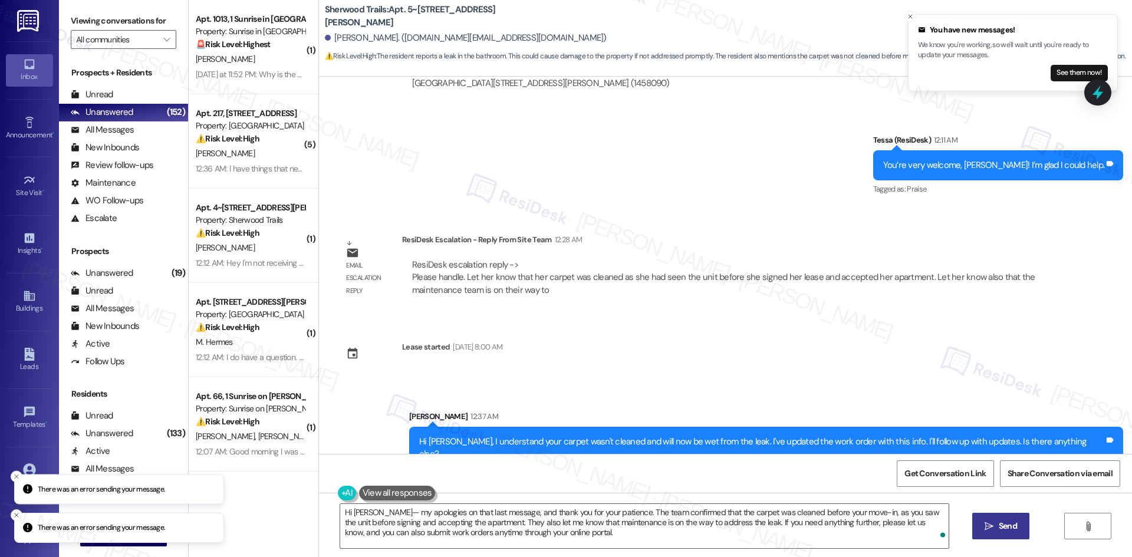
click at [1007, 528] on span "Send" at bounding box center [1007, 526] width 18 height 12
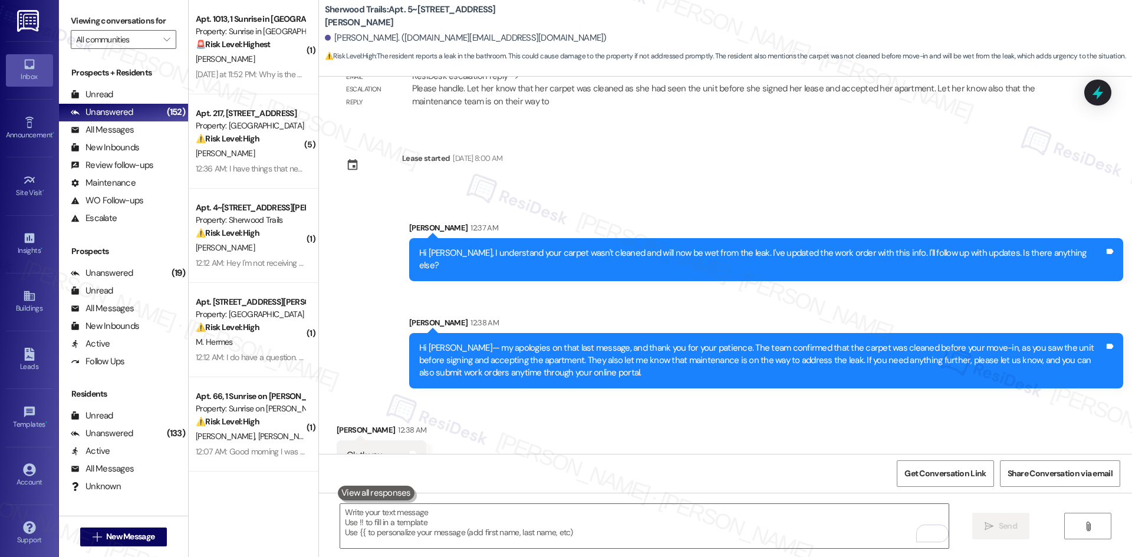
scroll to position [1996, 0]
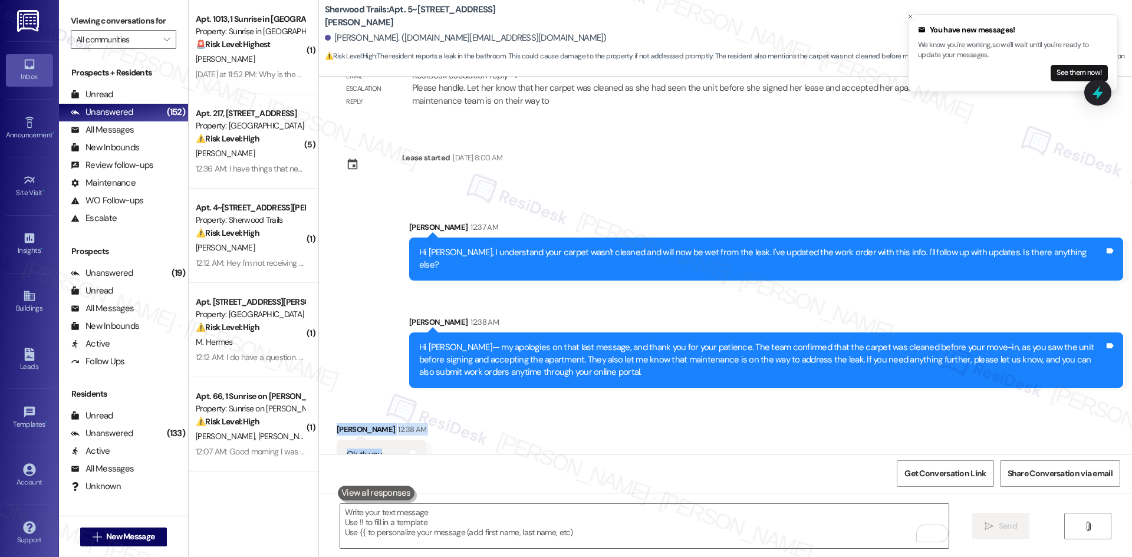
drag, startPoint x: 321, startPoint y: 397, endPoint x: 380, endPoint y: 431, distance: 68.6
click at [380, 431] on div "Received via SMS Stephanie Eperson 12:38 AM Ok tk you Tags and notes" at bounding box center [381, 446] width 107 height 64
copy div "Stephanie Eperson 12:38 AM Ok tk you"
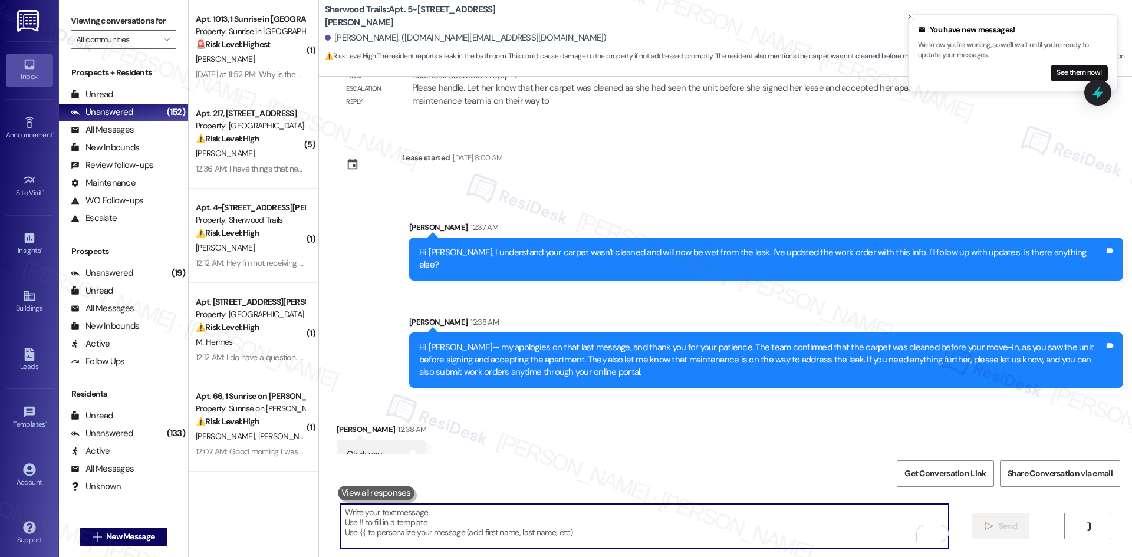
click at [434, 525] on textarea "To enrich screen reader interactions, please activate Accessibility in Grammarl…" at bounding box center [644, 526] width 608 height 44
paste textarea "You’re welcome, [PERSON_NAME]!"
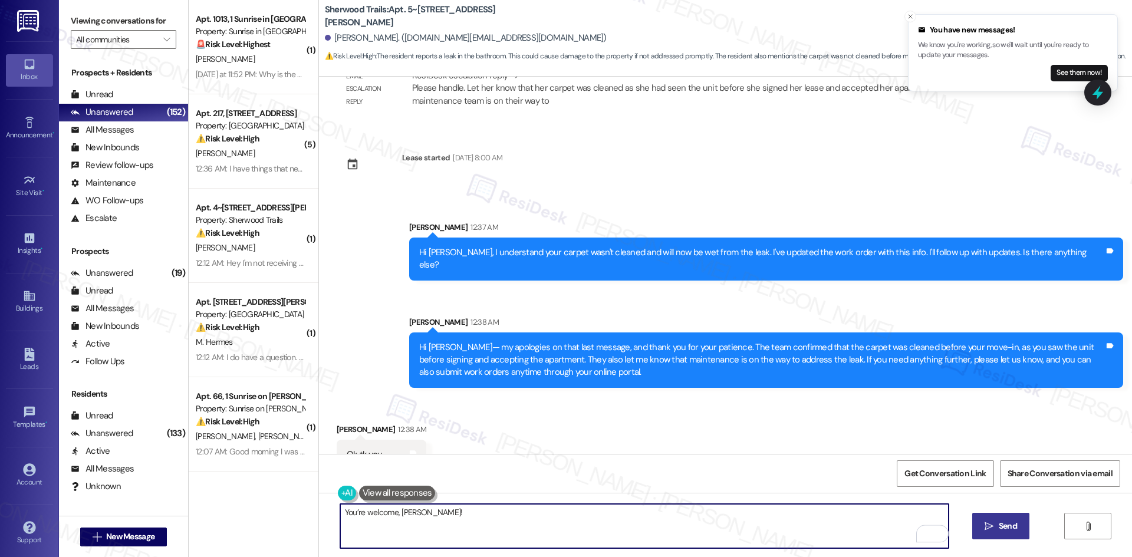
type textarea "You’re welcome, [PERSON_NAME]!"
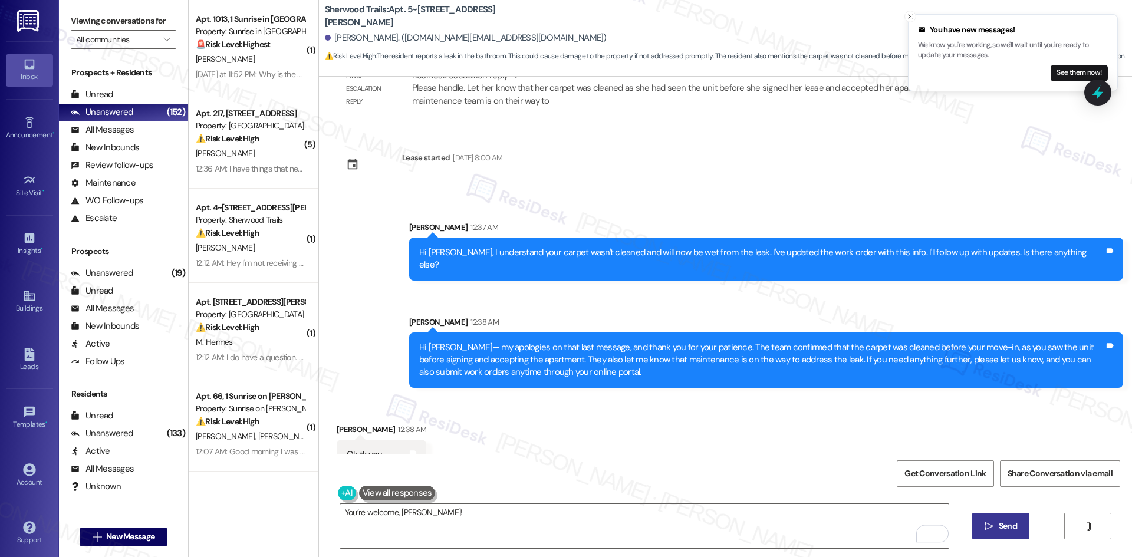
click at [988, 528] on icon "" at bounding box center [988, 526] width 9 height 9
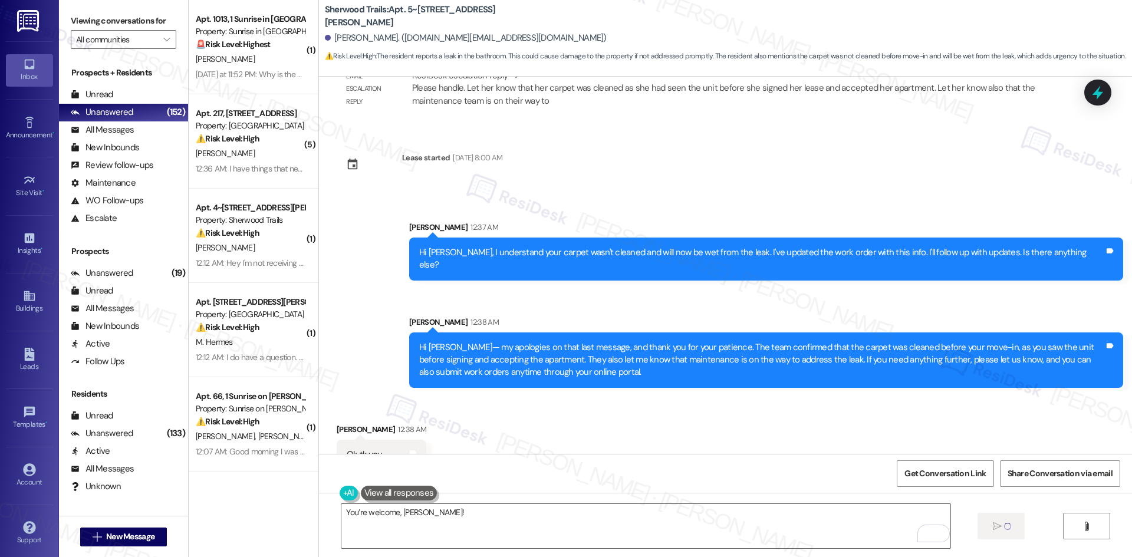
click at [684, 408] on div "Received via SMS Stephanie Eperson 12:38 AM Ok tk you Tags and notes" at bounding box center [725, 438] width 813 height 82
click at [681, 404] on div "Received via SMS Stephanie Eperson 12:38 AM Ok tk you Tags and notes" at bounding box center [725, 438] width 813 height 82
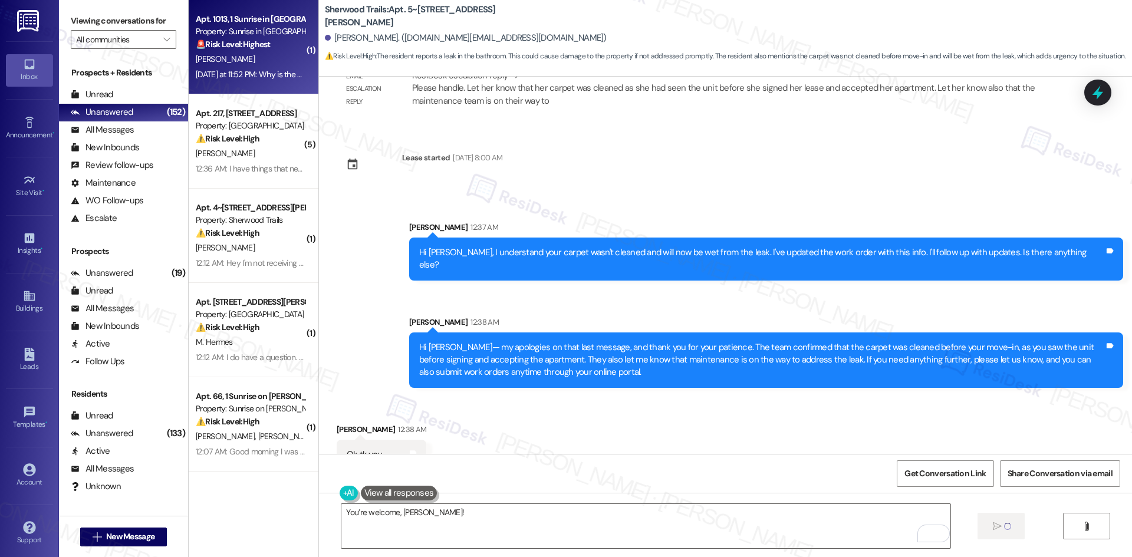
click at [272, 75] on div "Yesterday at 11:52 PM: Why is the water off? Yesterday at 11:52 PM: Why is the …" at bounding box center [264, 74] width 136 height 11
type textarea "Fetching suggested responses. Please feel free to read through the conversation…"
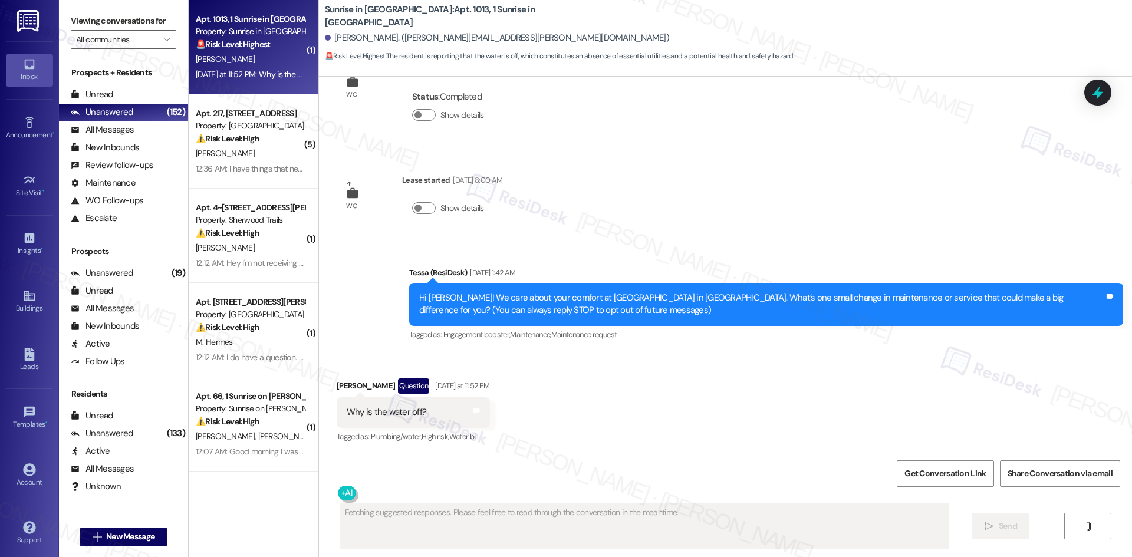
scroll to position [51, 0]
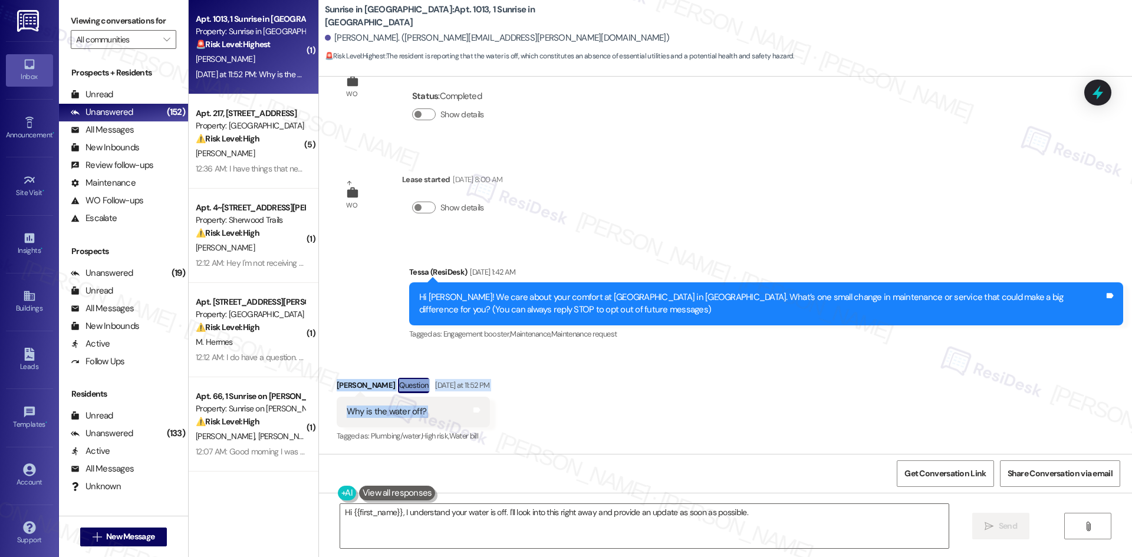
drag, startPoint x: 321, startPoint y: 377, endPoint x: 466, endPoint y: 417, distance: 150.6
click at [466, 417] on div "Received via SMS Melanie Smeltzer Question Yesterday at 11:52 PM Why is the wat…" at bounding box center [413, 411] width 171 height 84
copy div "Melanie Smeltzer Question Yesterday at 11:52 PM Why is the water off? Tags and …"
click at [511, 228] on div "WO Lease started Jun 10, 2025 at 8:00 AM Show details" at bounding box center [419, 201] width 183 height 75
click at [448, 503] on div "Hi {{first_name}}, I understand your water is off. I'll look into this right aw…" at bounding box center [725, 537] width 813 height 88
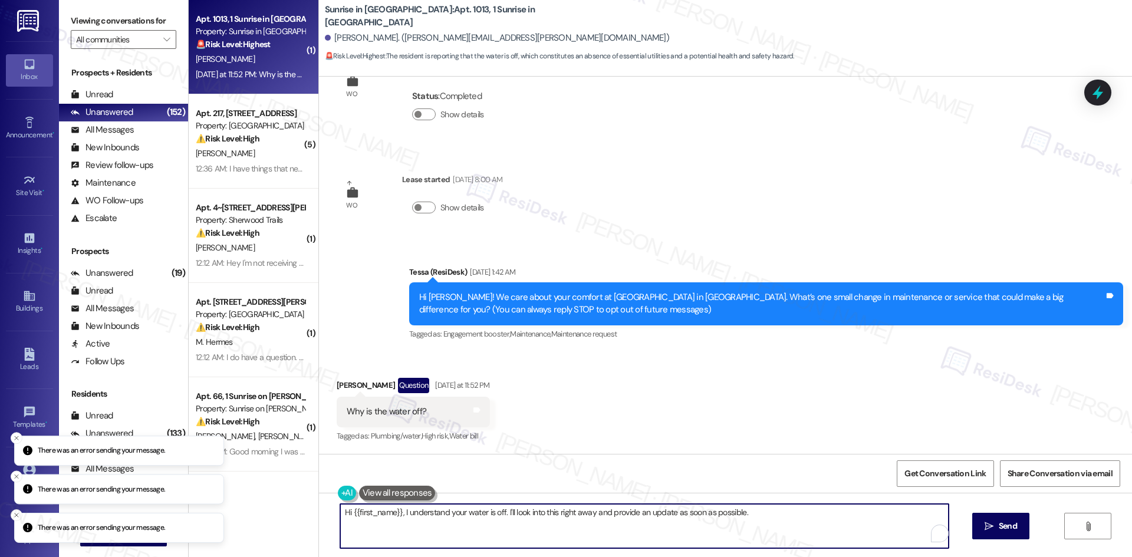
click at [459, 512] on textarea "Hi {{first_name}}, I understand your water is off. I'll look into this right aw…" at bounding box center [644, 526] width 608 height 44
paste textarea "I’m sorry for the inconvenience, Melanie. I’ll check with the site team about w…"
click at [987, 524] on icon "" at bounding box center [988, 526] width 9 height 9
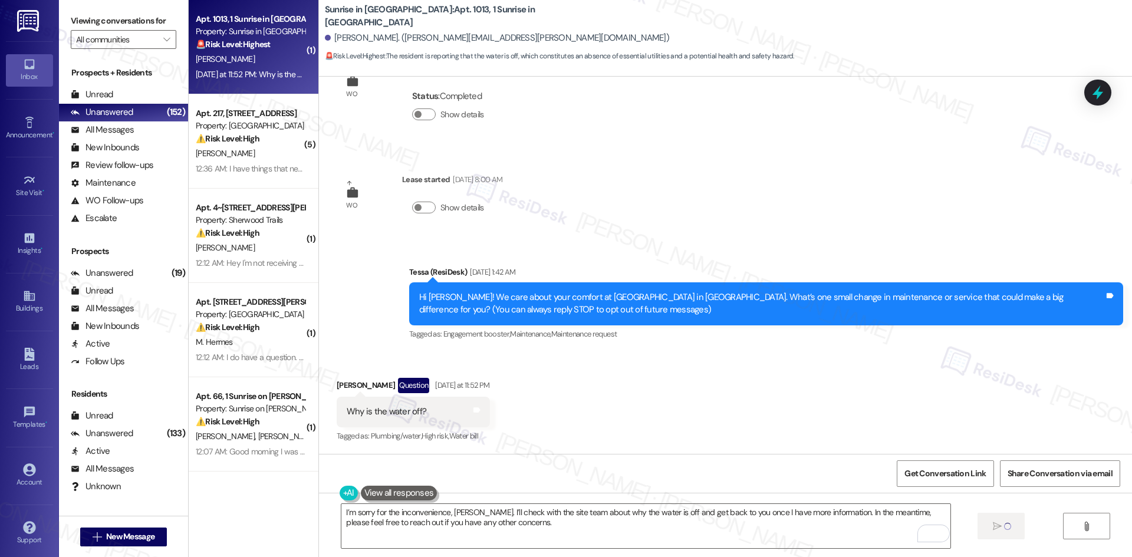
click at [678, 395] on div "Received via SMS Melanie Smeltzer Question Yesterday at 11:52 PM Why is the wat…" at bounding box center [725, 402] width 813 height 102
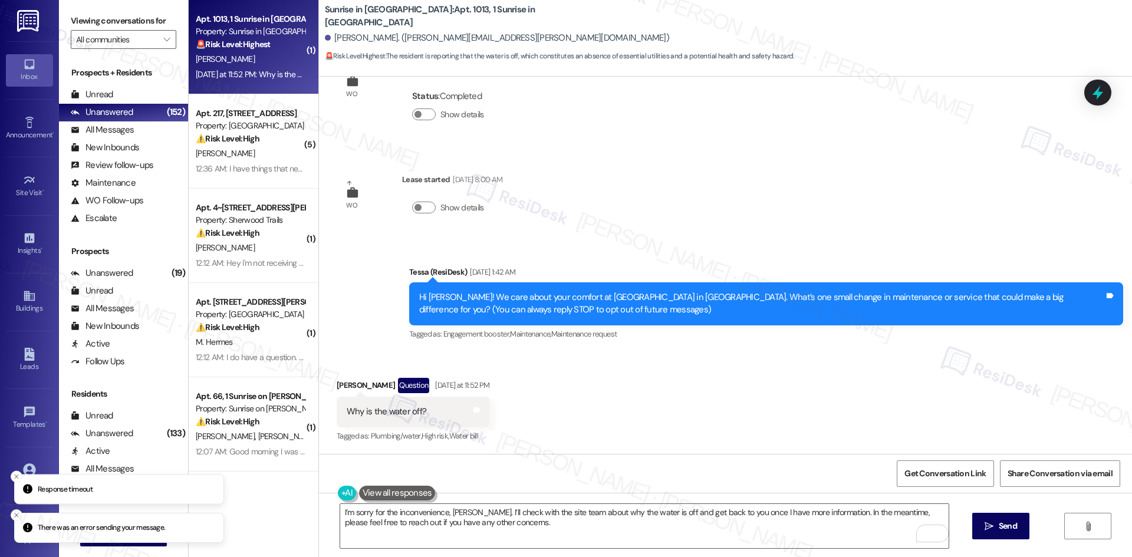
click at [673, 398] on div "Received via SMS Melanie Smeltzer Question Yesterday at 11:52 PM Why is the wat…" at bounding box center [725, 402] width 813 height 102
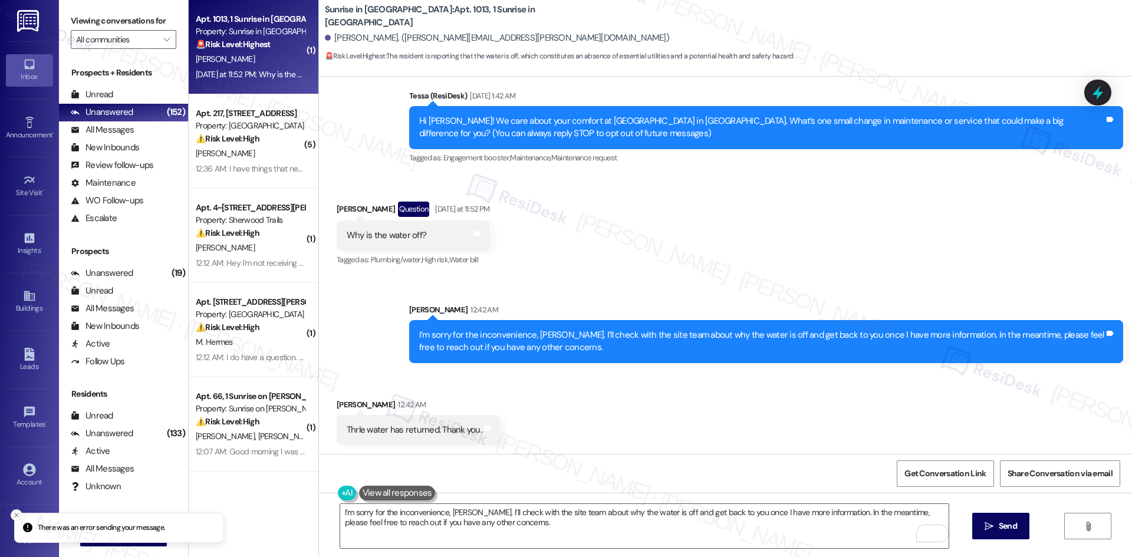
scroll to position [228, 0]
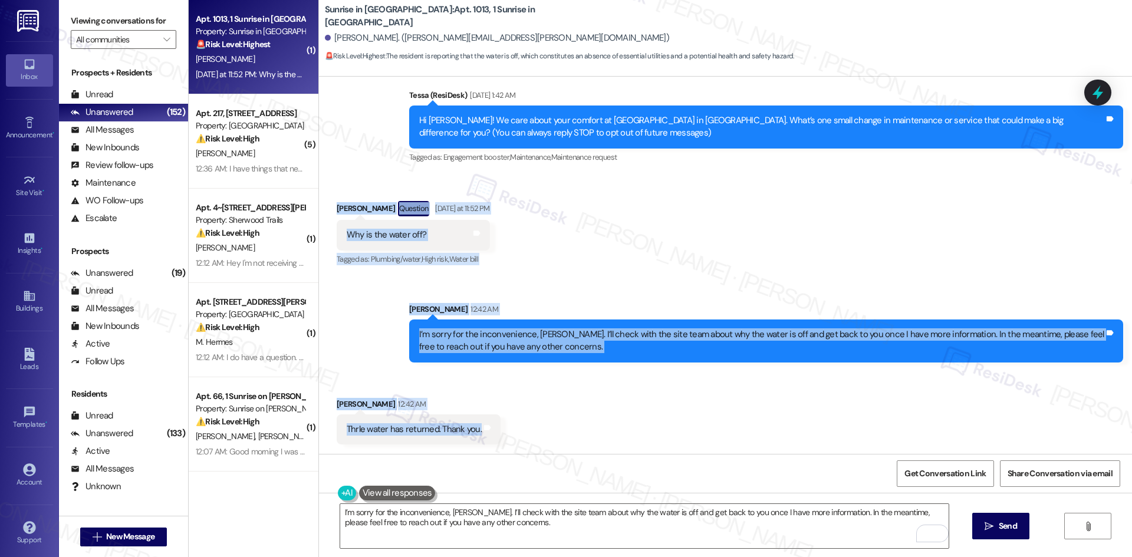
drag, startPoint x: 324, startPoint y: 202, endPoint x: 508, endPoint y: 438, distance: 299.8
click at [508, 448] on div "WO Opened request: Make Ready Apr 04, 2025 at 1:31 AM Status : Completed Show d…" at bounding box center [725, 265] width 813 height 377
copy div "Melanie Smeltzer Question Yesterday at 11:52 PM Why is the water off? Tags and …"
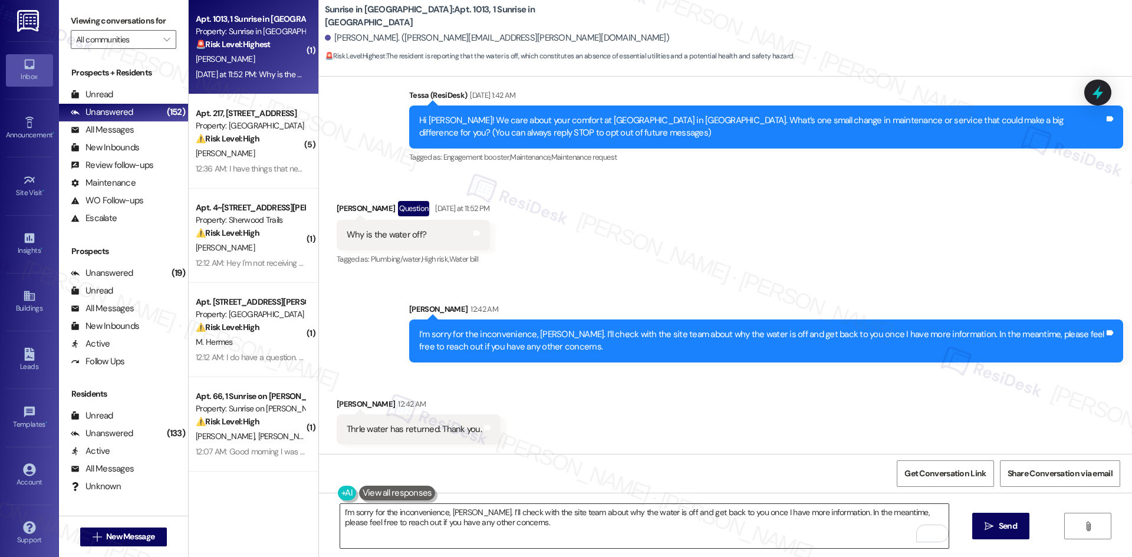
click at [525, 535] on textarea "I’m sorry for the inconvenience, Melanie. I’ll check with the site team about w…" at bounding box center [644, 526] width 608 height 44
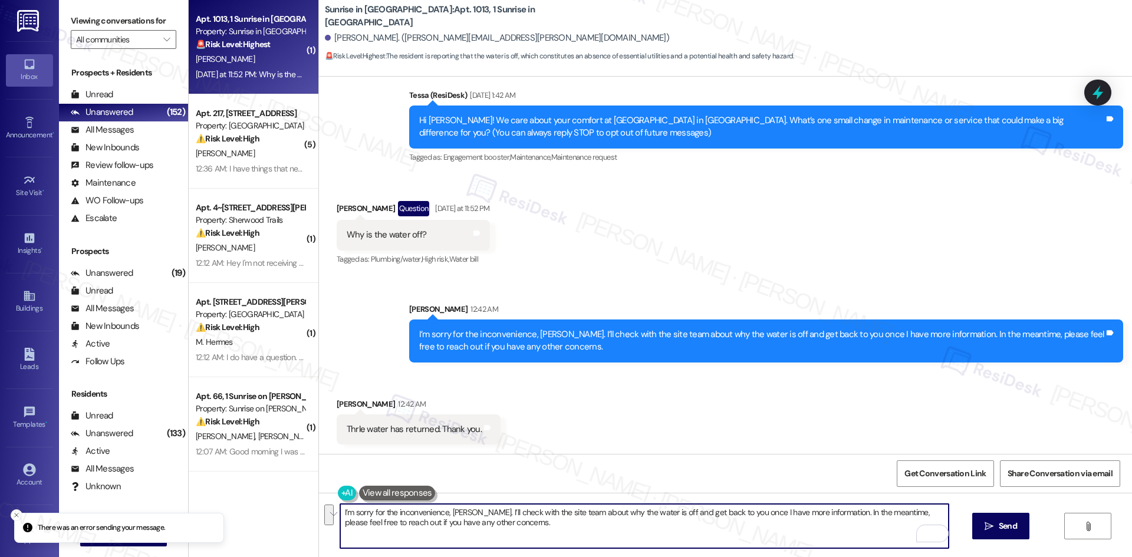
paste textarea "Glad to hear the water’s back on, Melanie—thank you for letting me know!"
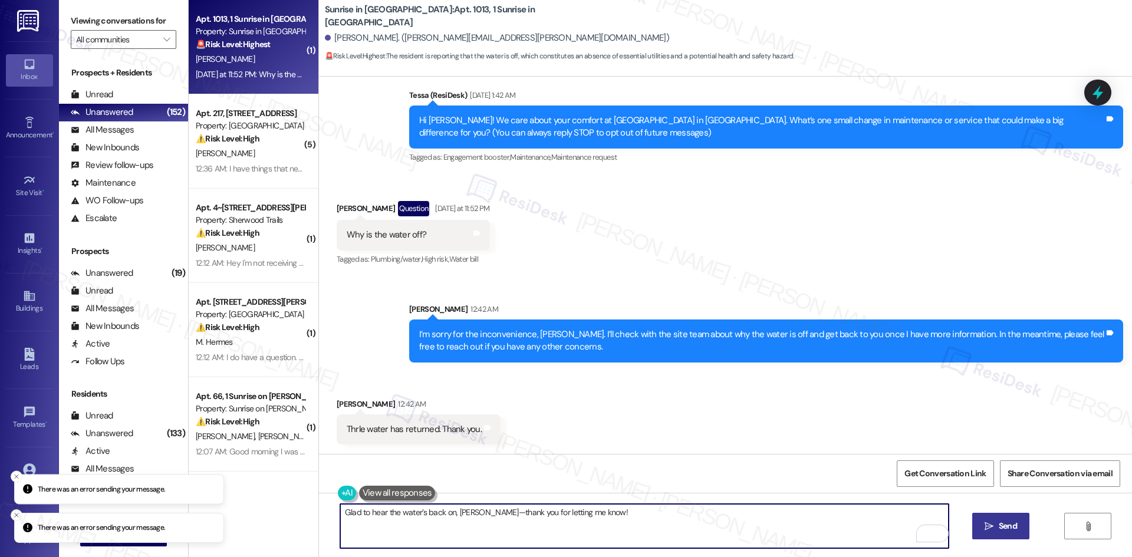
type textarea "Glad to hear the water’s back on, Melanie—thank you for letting me know!"
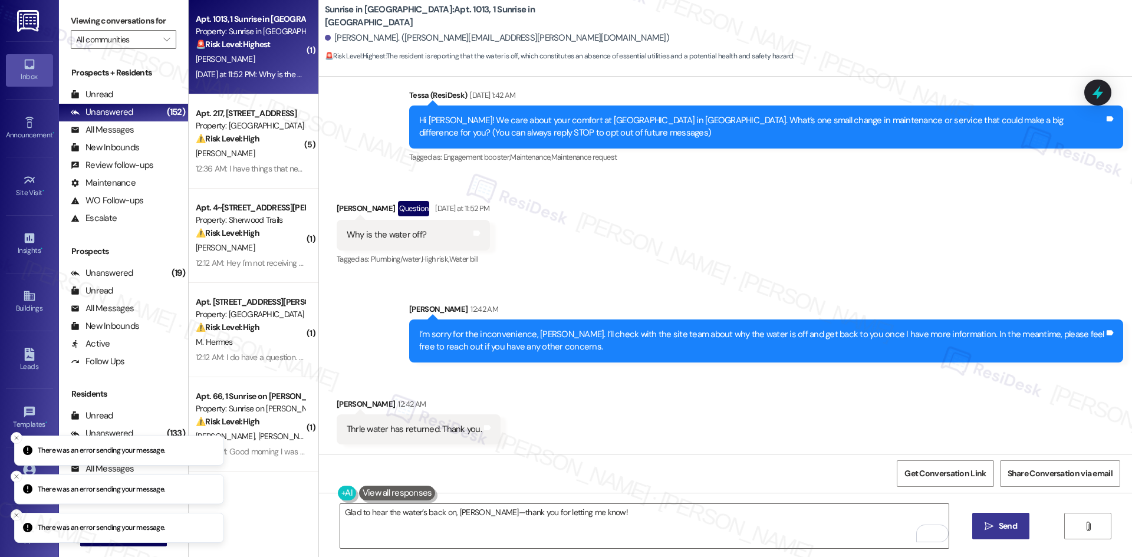
click at [1000, 525] on span "Send" at bounding box center [1007, 526] width 18 height 12
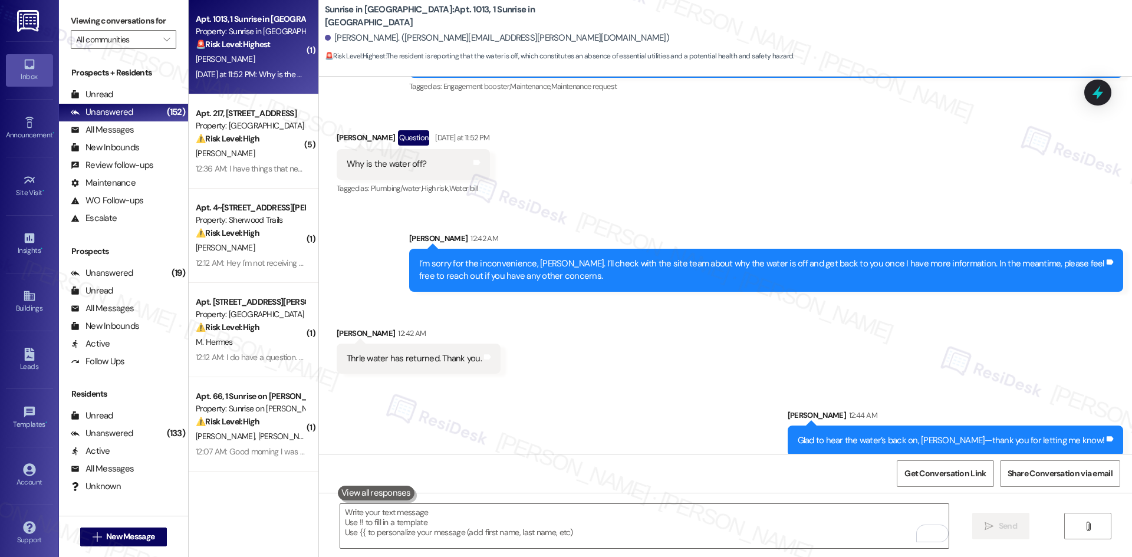
scroll to position [310, 0]
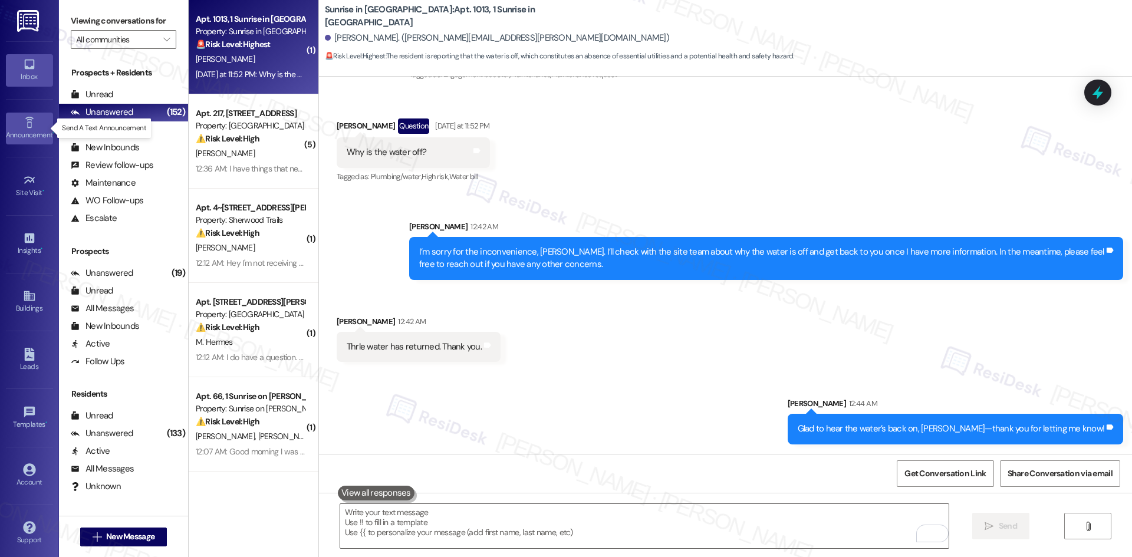
click at [26, 123] on icon at bounding box center [29, 122] width 13 height 13
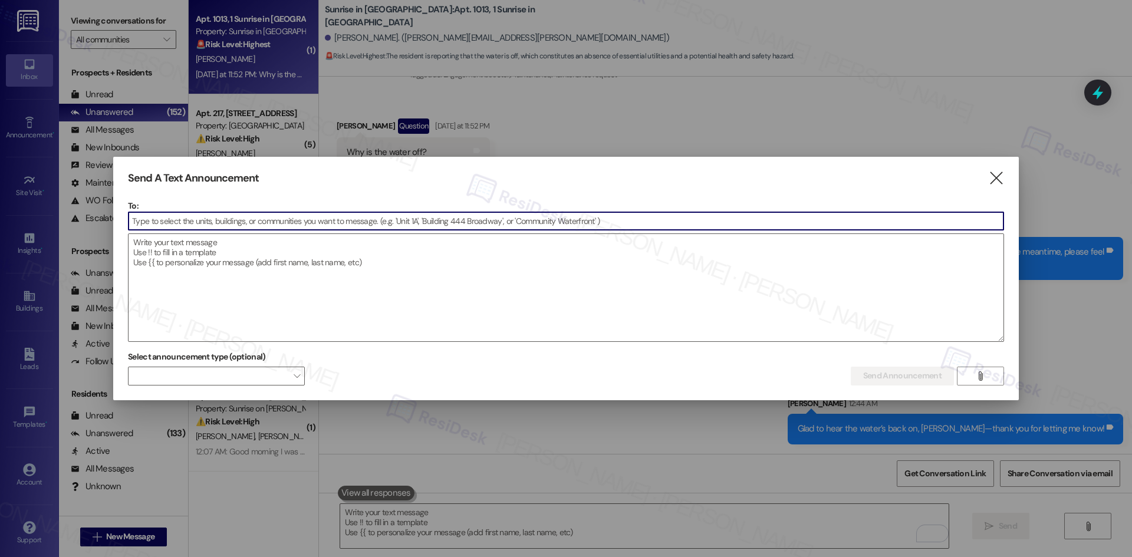
click at [196, 223] on input at bounding box center [565, 221] width 875 height 18
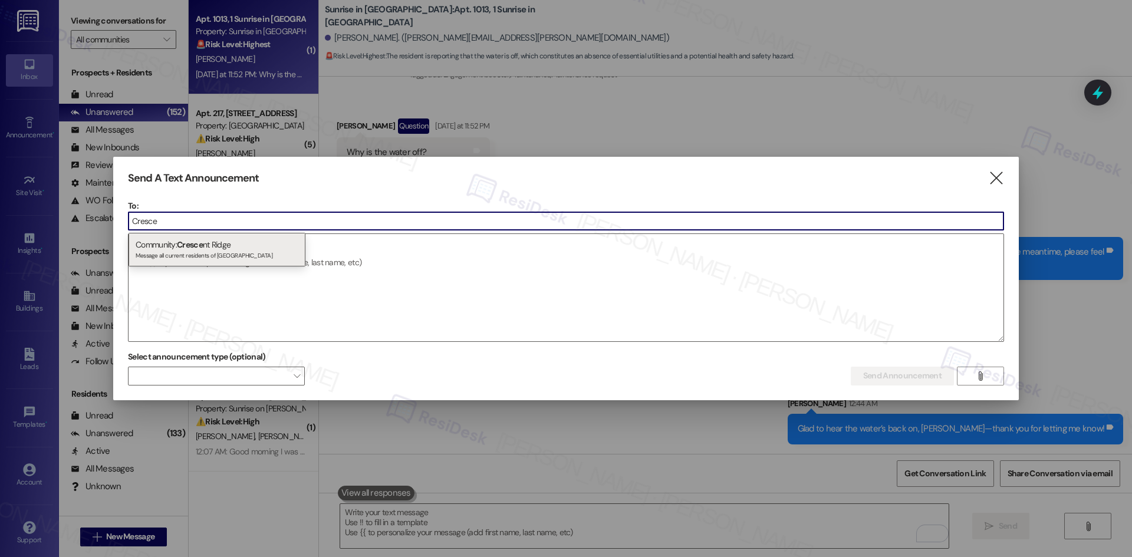
type input "Cresce"
click at [223, 246] on div "Community: Cresce nt Ridge Message all current residents of Crescent Ridge" at bounding box center [216, 250] width 177 height 34
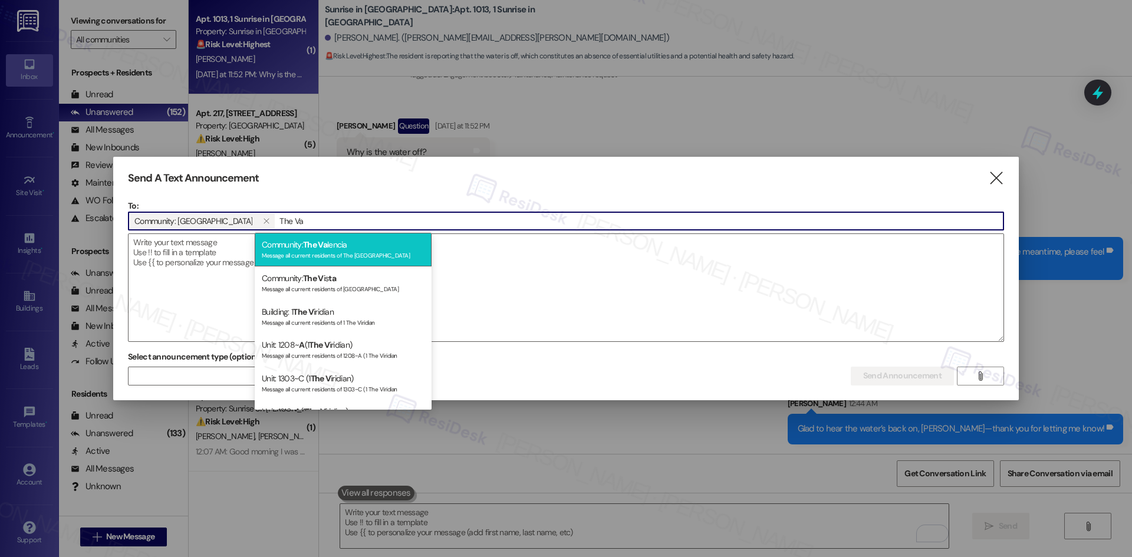
type input "The Va"
click at [319, 254] on div "Message all current residents of The Valencia" at bounding box center [343, 254] width 163 height 10
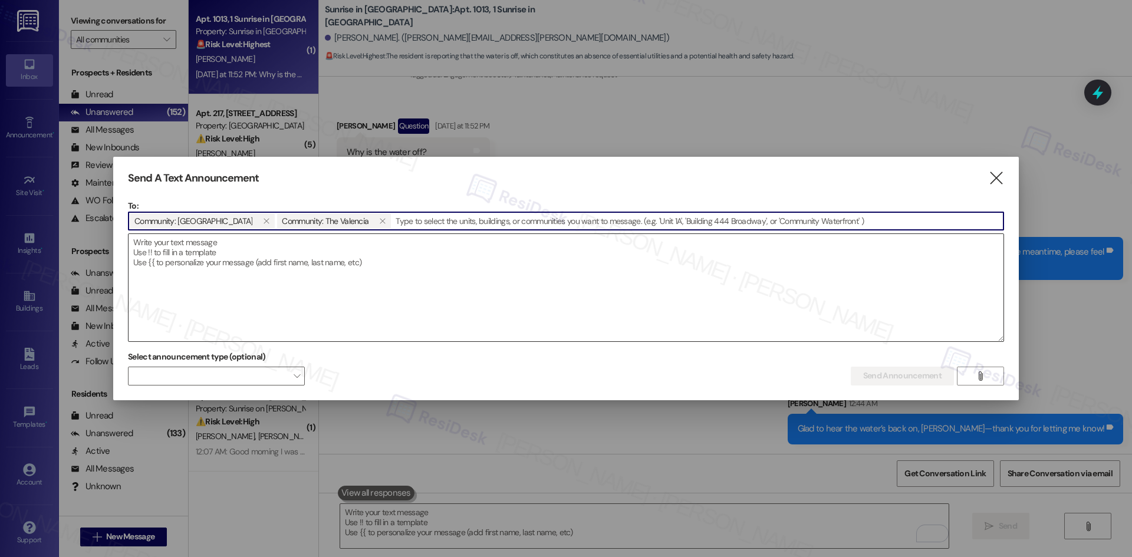
click at [209, 272] on textarea at bounding box center [565, 287] width 875 height 107
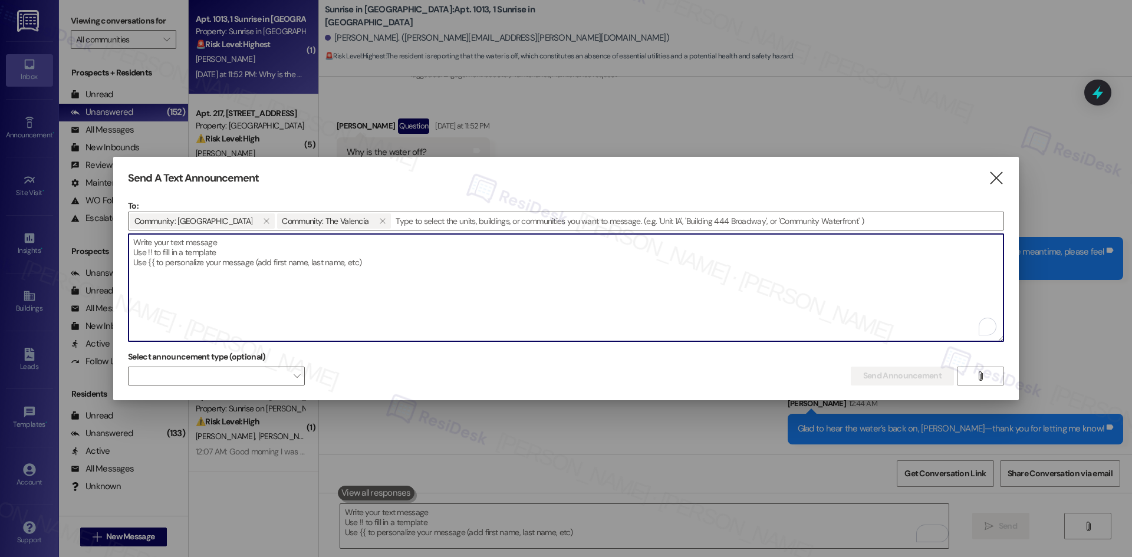
paste textarea "Hi {{first_name}}, I'm on the new offsite Resident Support Team for {{property}…"
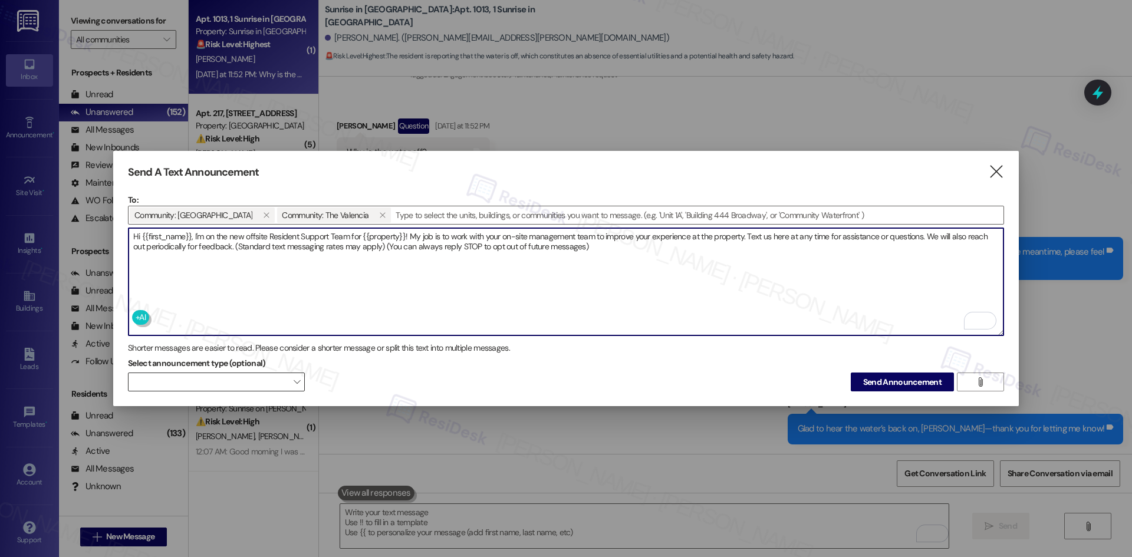
type textarea "Hi {{first_name}}, I'm on the new offsite Resident Support Team for {{property}…"
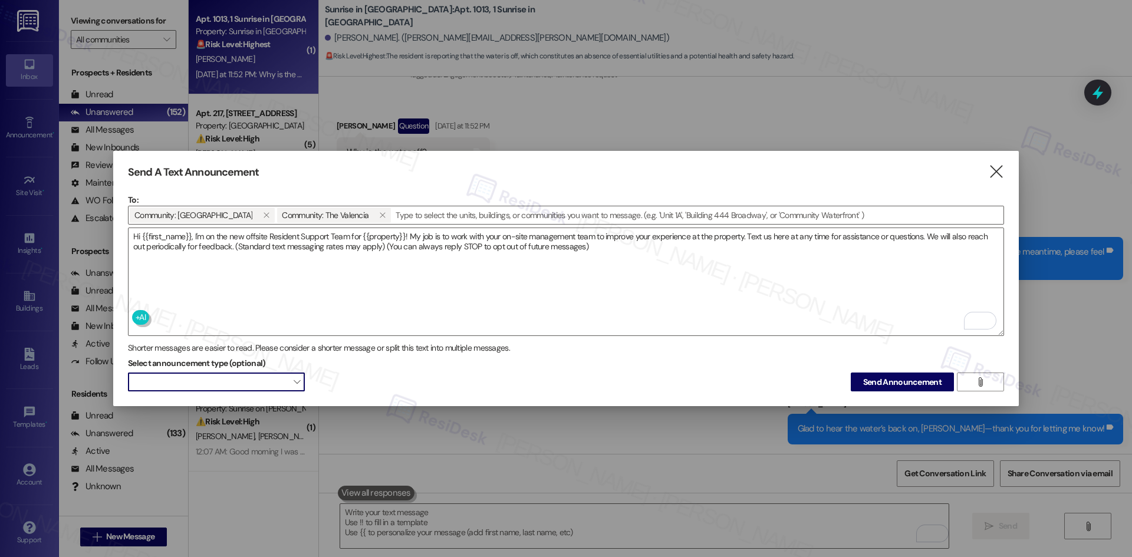
click at [280, 378] on span at bounding box center [216, 381] width 177 height 19
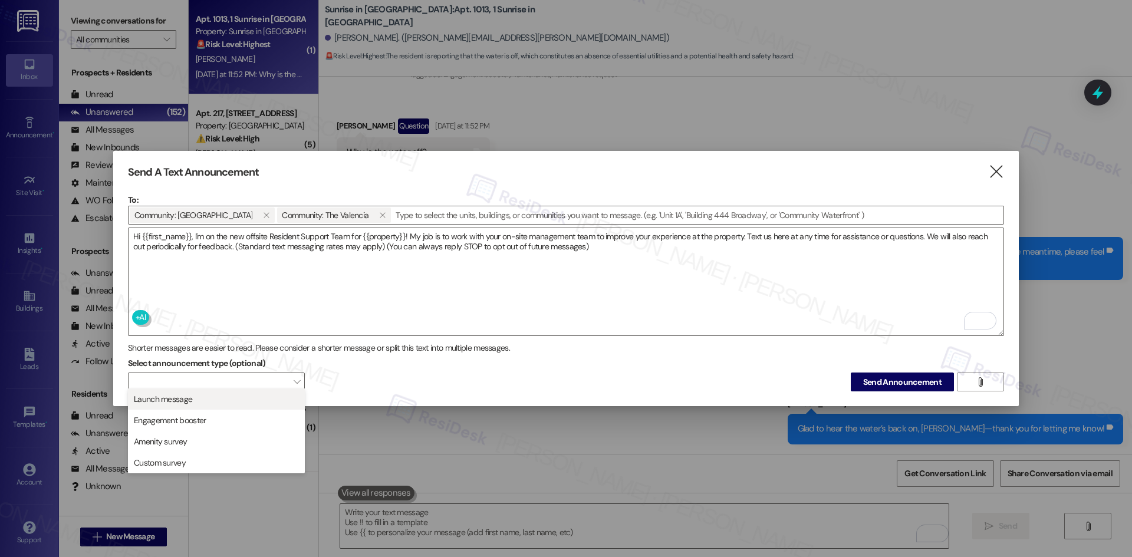
click at [235, 403] on span "Launch message" at bounding box center [216, 399] width 166 height 13
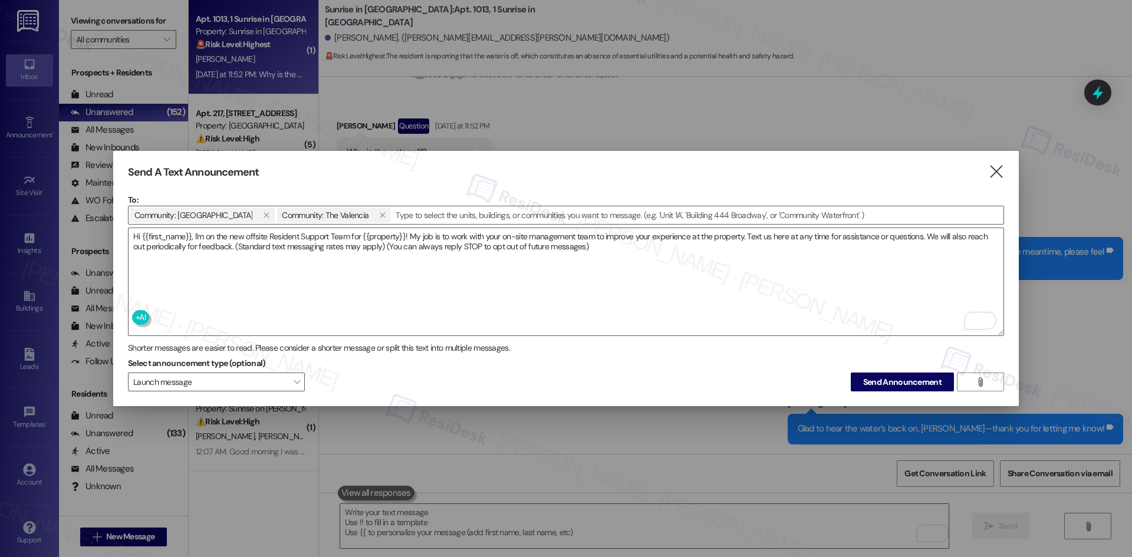
click at [371, 382] on div "Select announcement type (optional) Launch message  Send Announcement " at bounding box center [566, 372] width 876 height 37
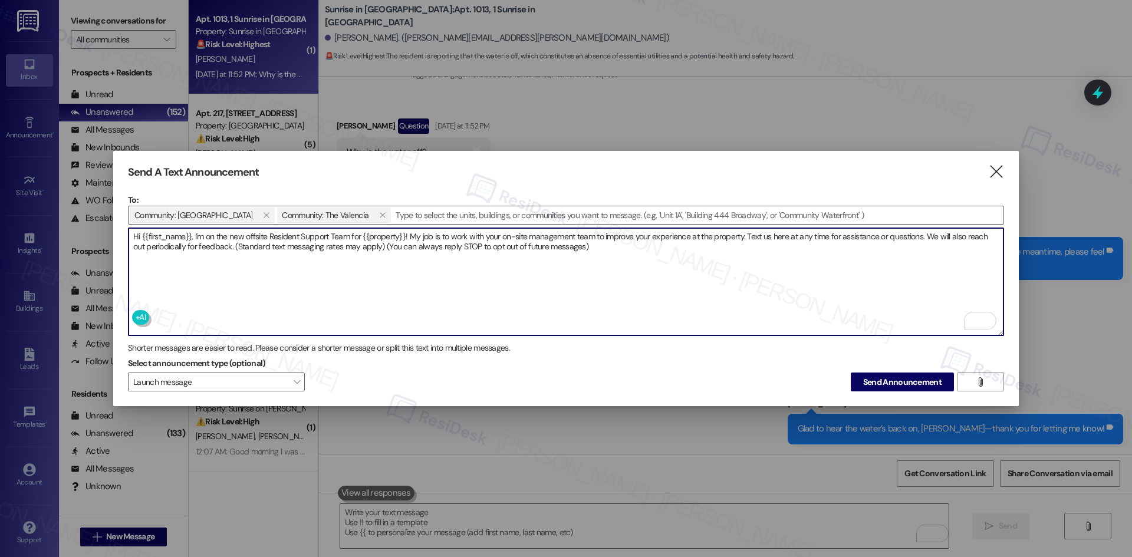
drag, startPoint x: 585, startPoint y: 246, endPoint x: 126, endPoint y: 234, distance: 459.9
click at [126, 234] on div "Send A Text Announcement  To: Community: Crescent Ridge  Community: The Valen…" at bounding box center [565, 279] width 905 height 256
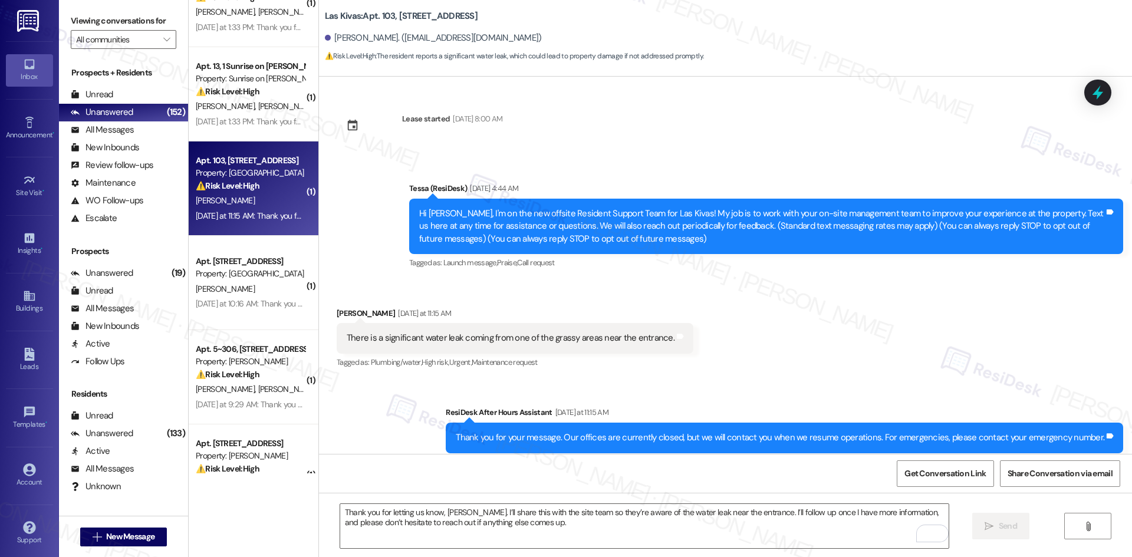
drag, startPoint x: 556, startPoint y: 299, endPoint x: 562, endPoint y: 303, distance: 7.7
click at [556, 299] on div "Received via SMS Pamela Bryan Yesterday at 11:15 AM There is a significant wate…" at bounding box center [515, 339] width 374 height 82
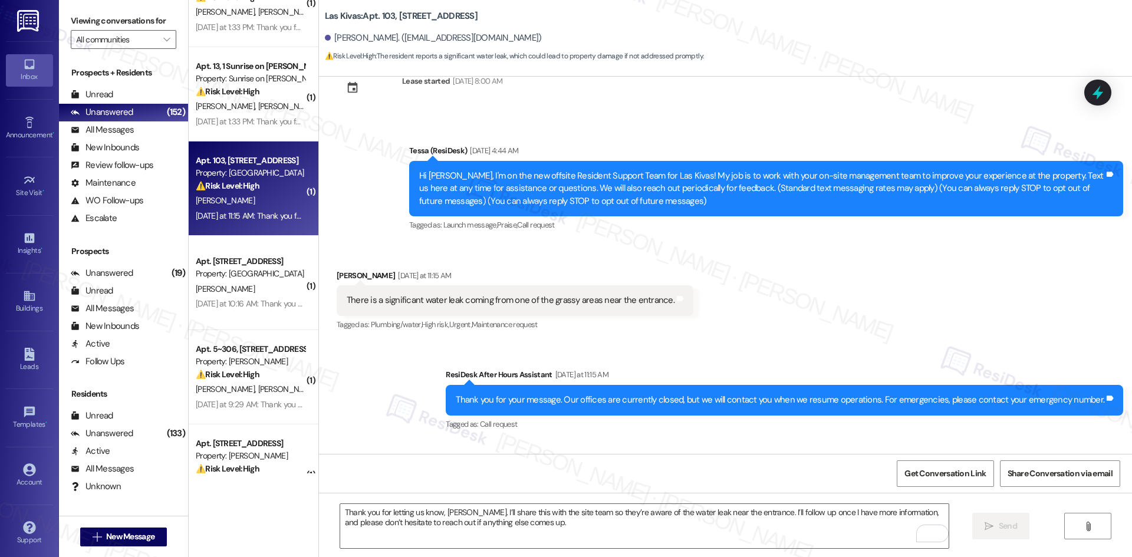
scroll to position [121, 0]
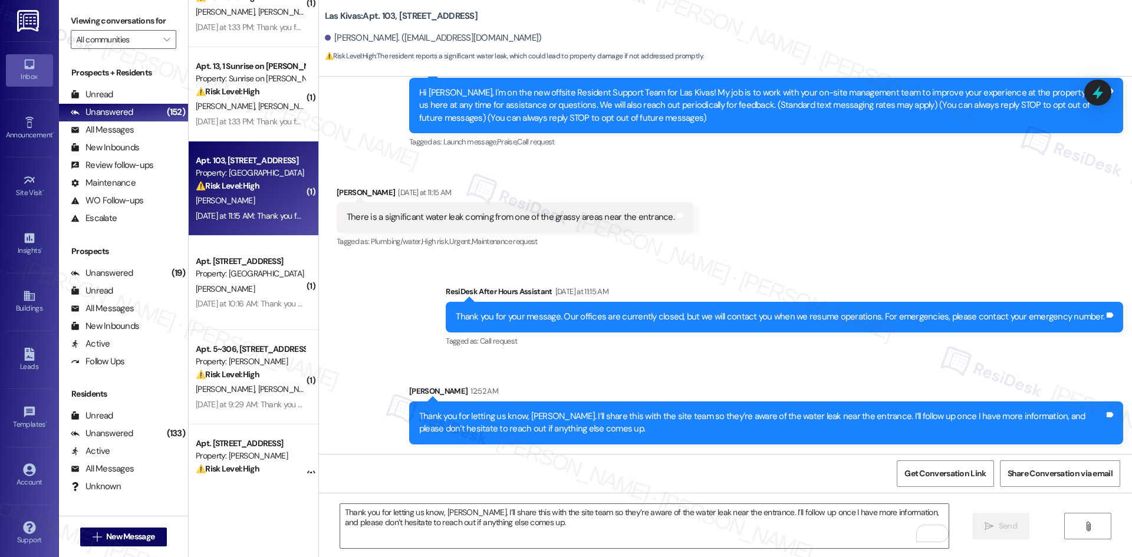
click at [710, 372] on div "Sent via SMS ResiDesk After Hours Assistant Yesterday at 11:15 AM Thank you for…" at bounding box center [725, 356] width 813 height 195
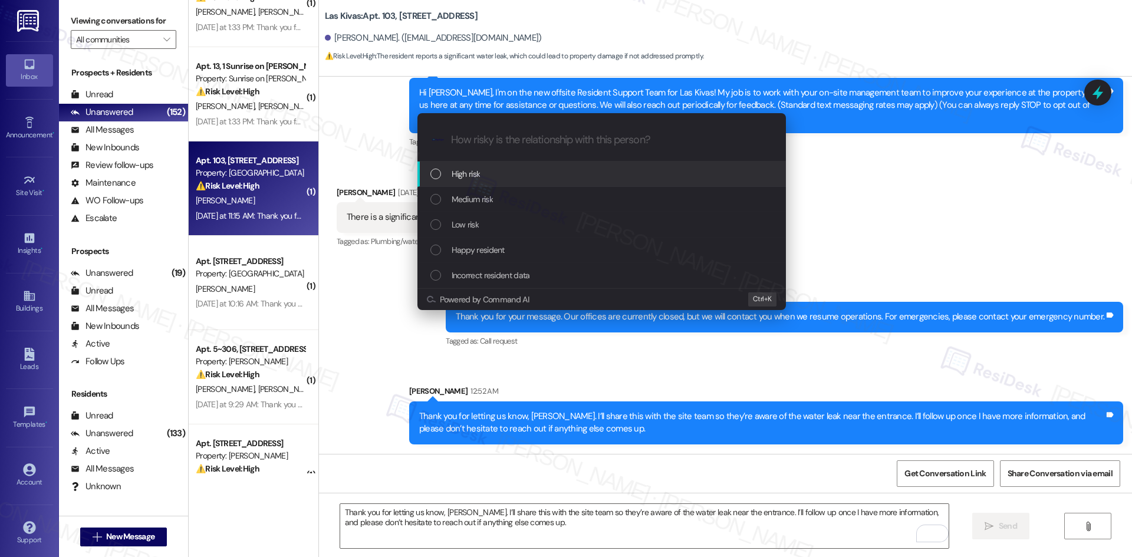
click at [517, 179] on div "High risk" at bounding box center [602, 173] width 345 height 13
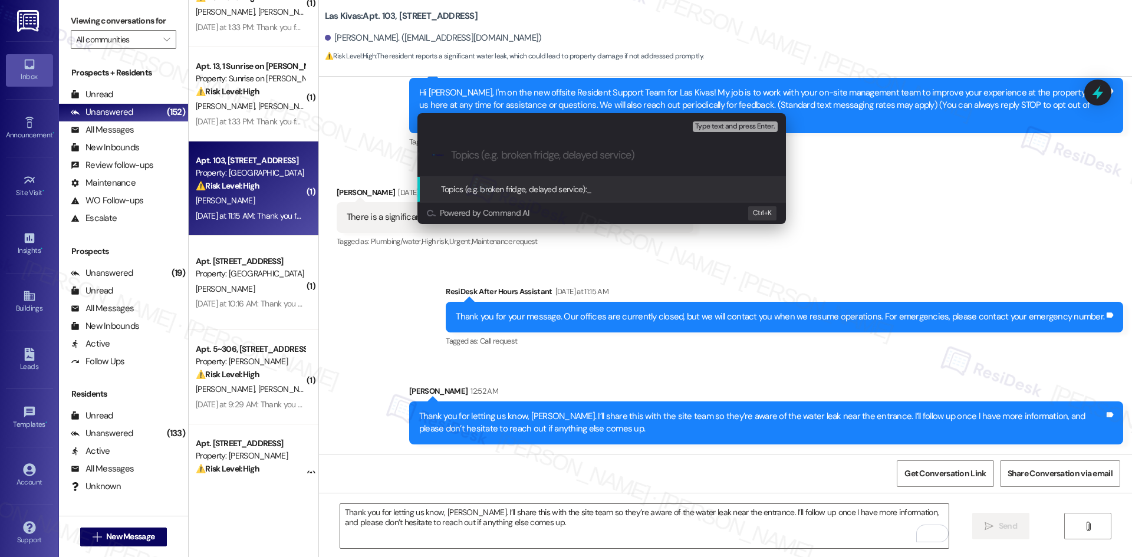
click at [490, 161] on input "Topics (e.g. broken fridge, delayed service)" at bounding box center [611, 155] width 320 height 12
paste input "Water Leak Near Property Entrance"
type input "Water Leak Near Property Entrance"
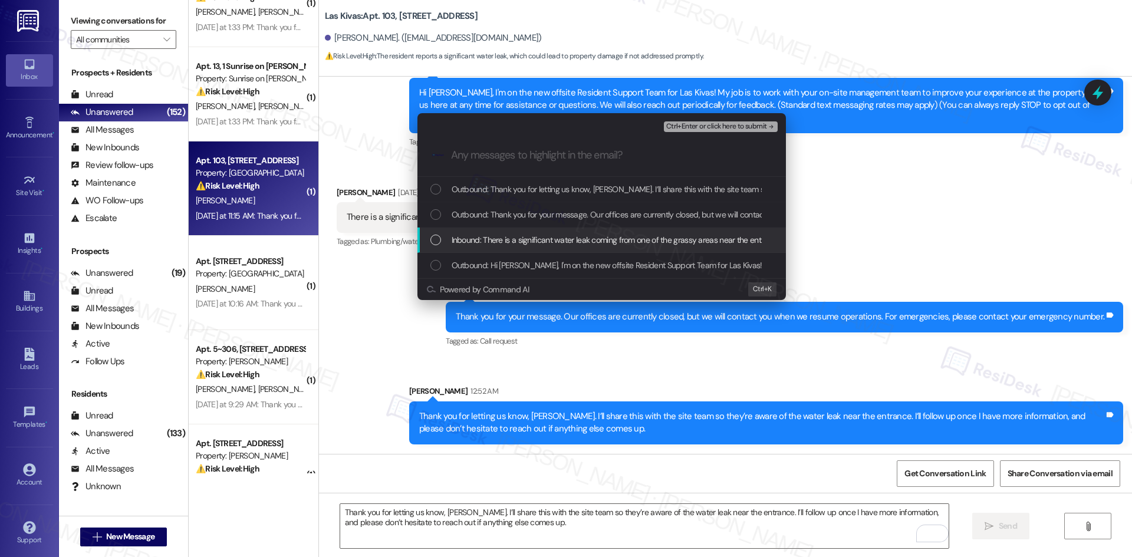
drag, startPoint x: 533, startPoint y: 233, endPoint x: 546, endPoint y: 227, distance: 15.0
click at [534, 233] on span "Inbound: There is a significant water leak coming from one of the grassy areas …" at bounding box center [616, 239] width 331 height 13
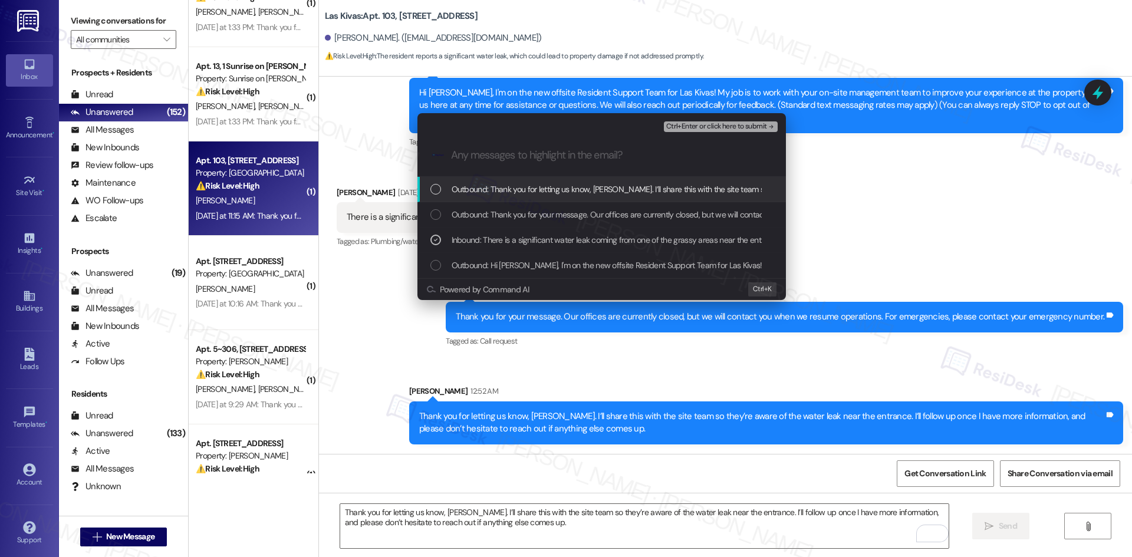
click at [742, 130] on span "Ctrl+Enter or click here to submit" at bounding box center [716, 127] width 101 height 8
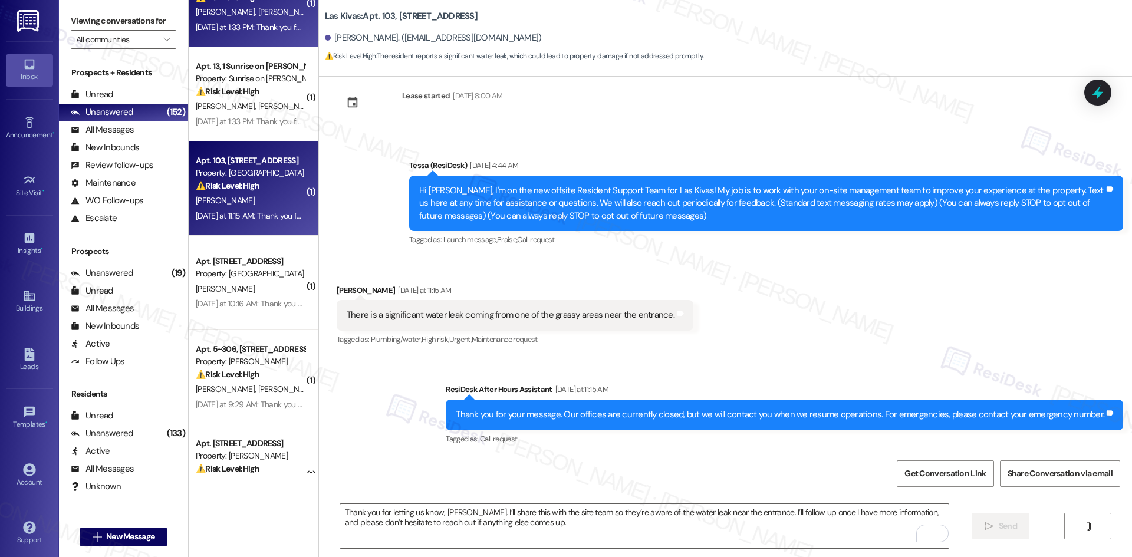
scroll to position [0, 0]
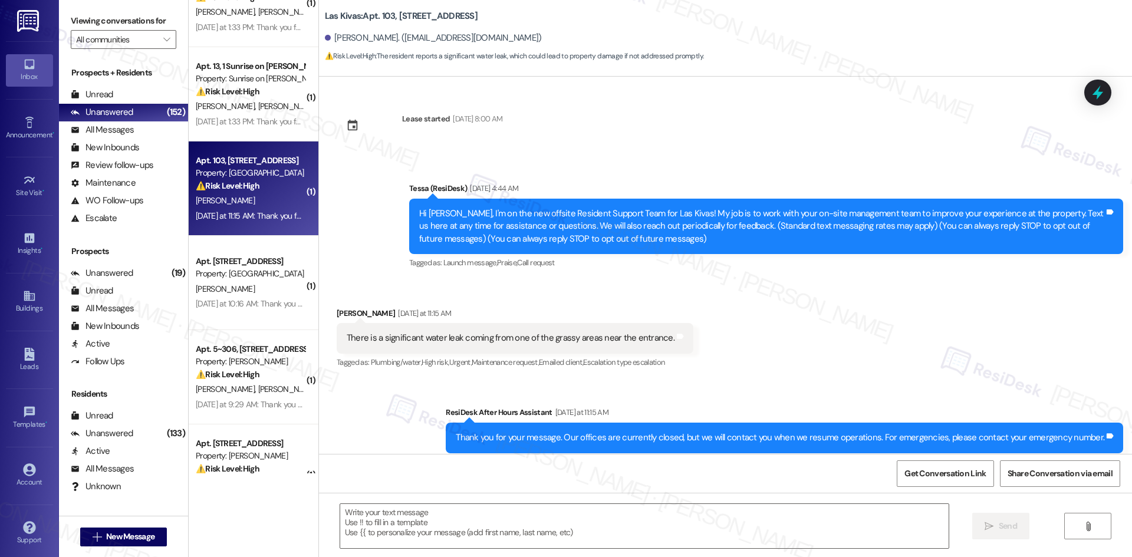
type textarea "Fetching suggested responses. Please feel free to read through the conversation…"
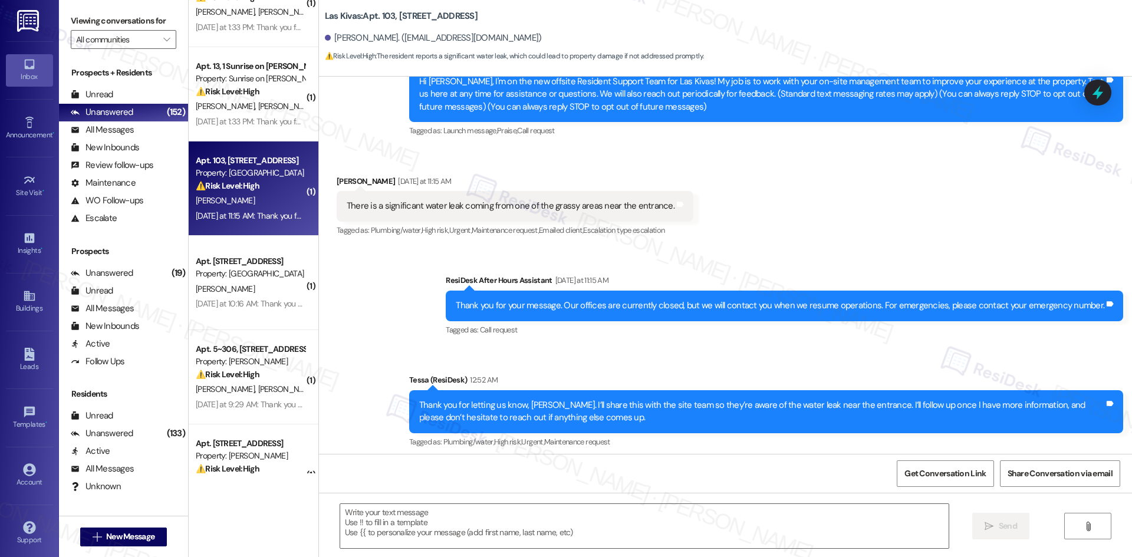
scroll to position [138, 0]
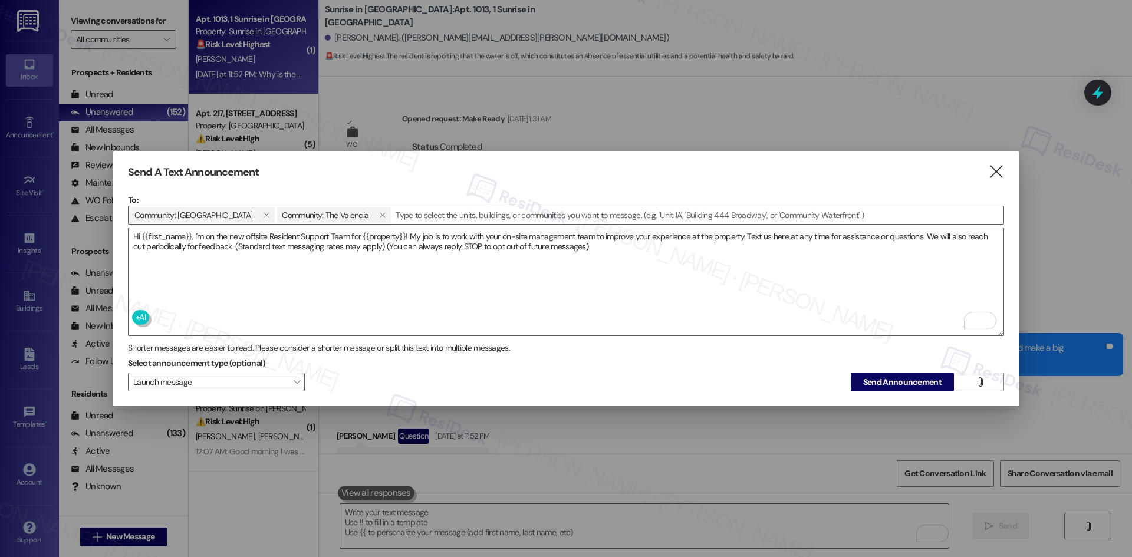
scroll to position [310, 0]
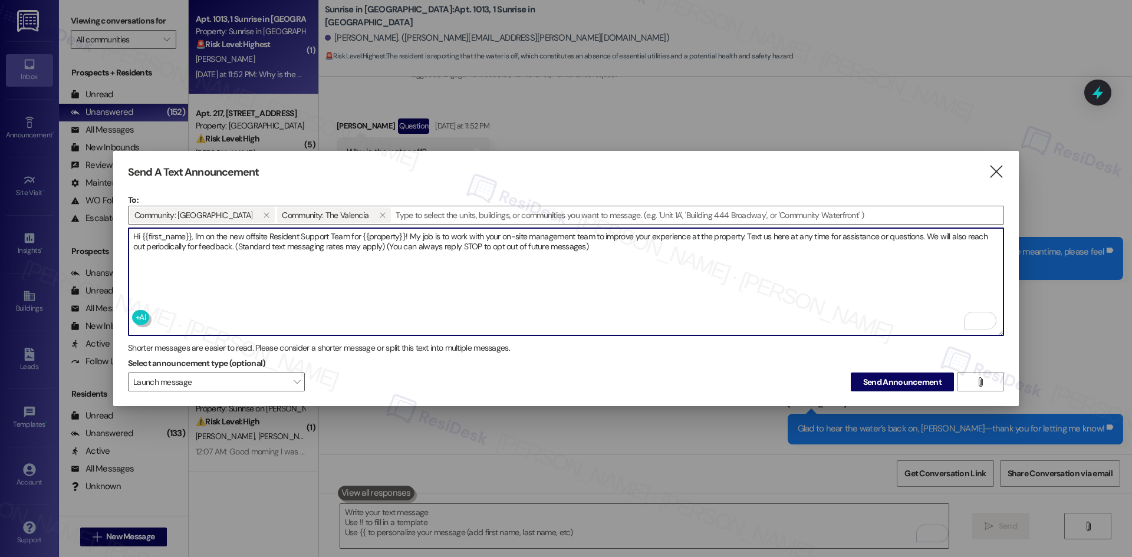
click at [417, 285] on textarea "Hi {{first_name}}, I'm on the new offsite Resident Support Team for {{property}…" at bounding box center [565, 281] width 875 height 107
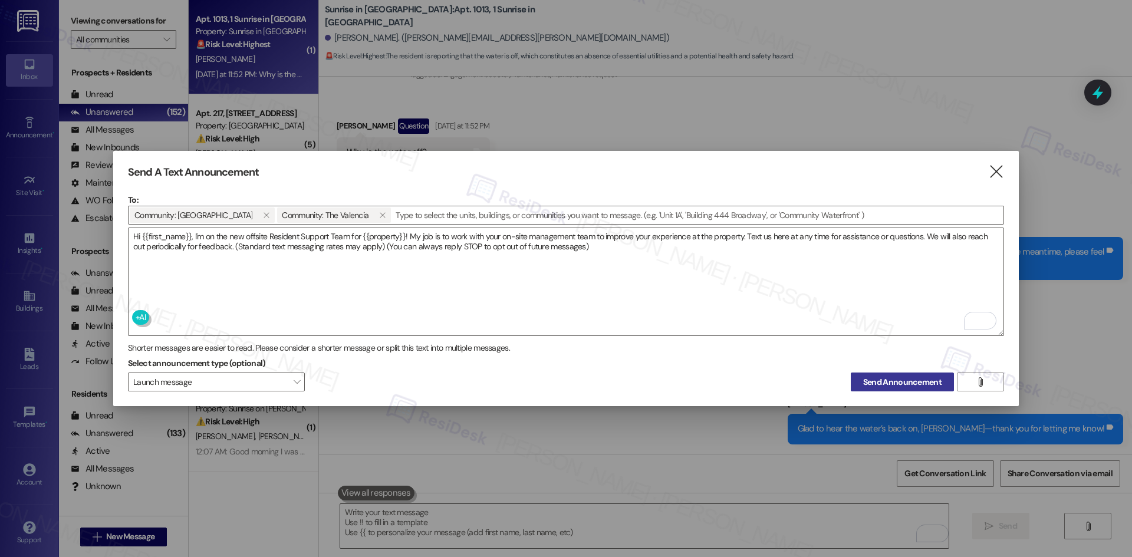
click at [896, 379] on span "Send Announcement" at bounding box center [902, 382] width 78 height 12
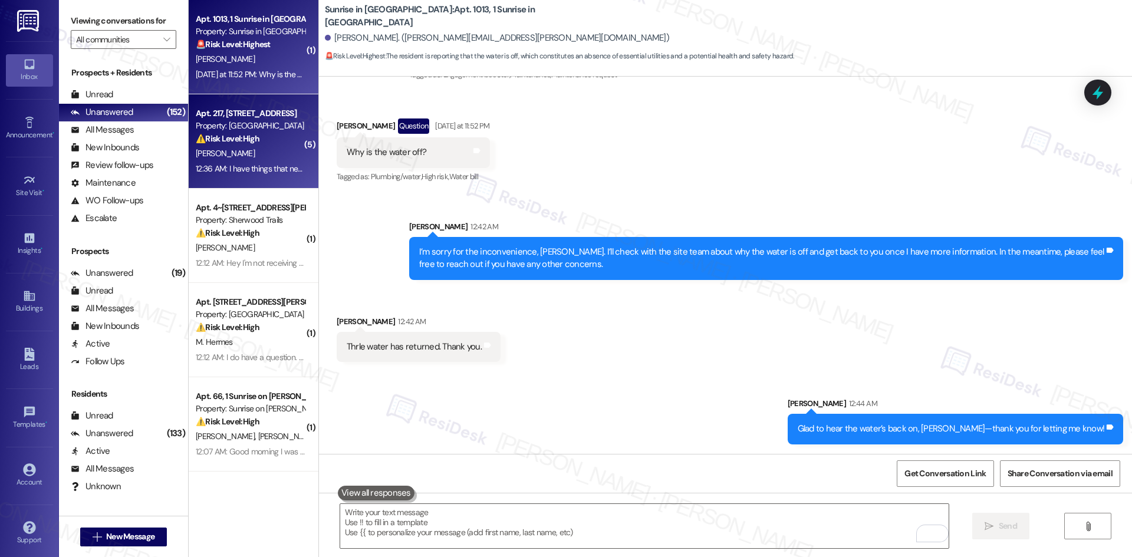
click at [206, 163] on div "12:36 AM: I have things that need to be fixed in my apartment but was told you …" at bounding box center [966, 168] width 1540 height 11
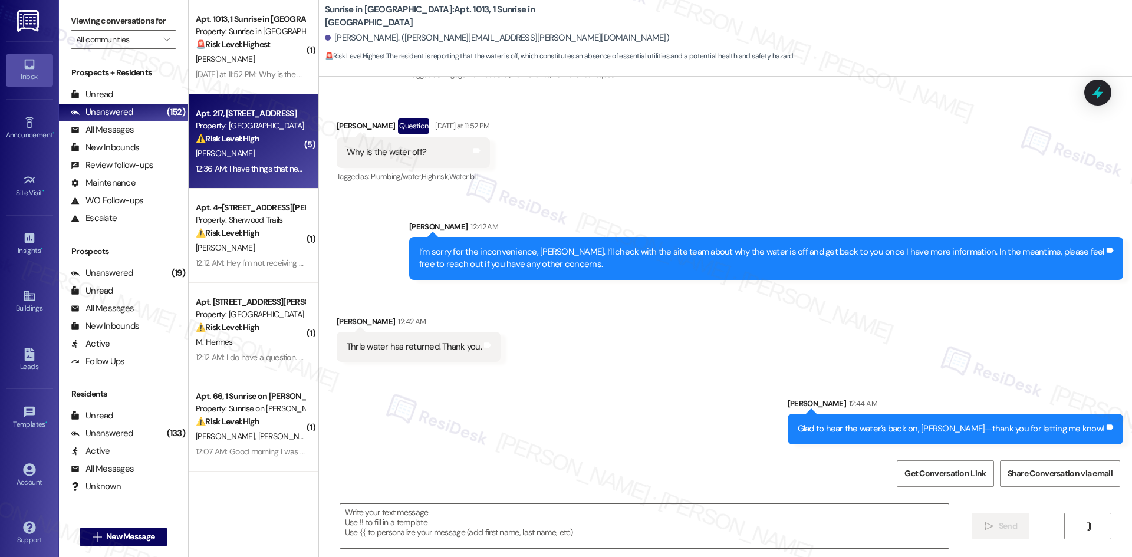
type textarea "Fetching suggested responses. Please feel free to read through the conversation…"
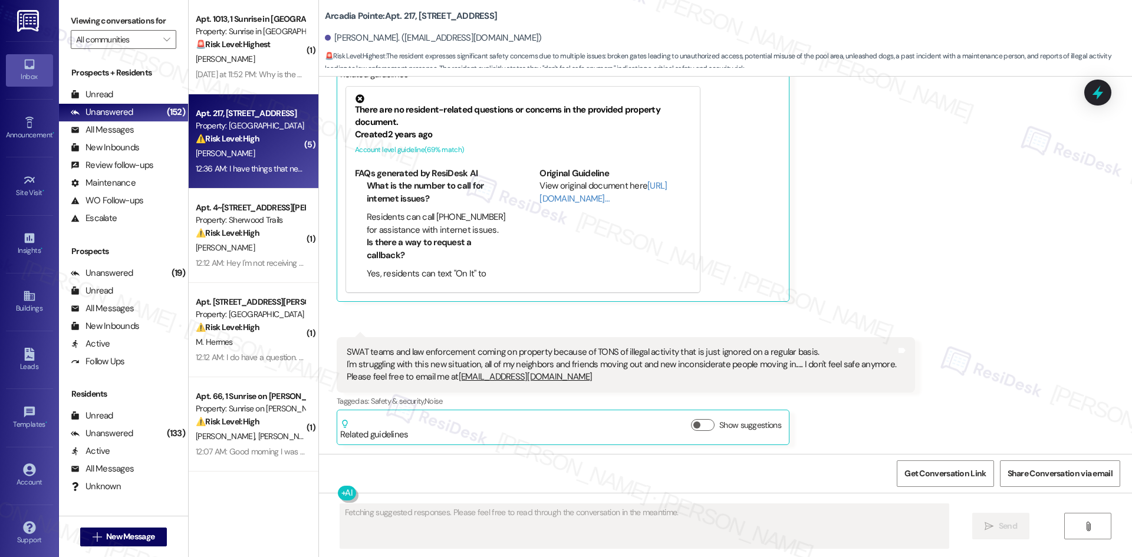
scroll to position [1073, 0]
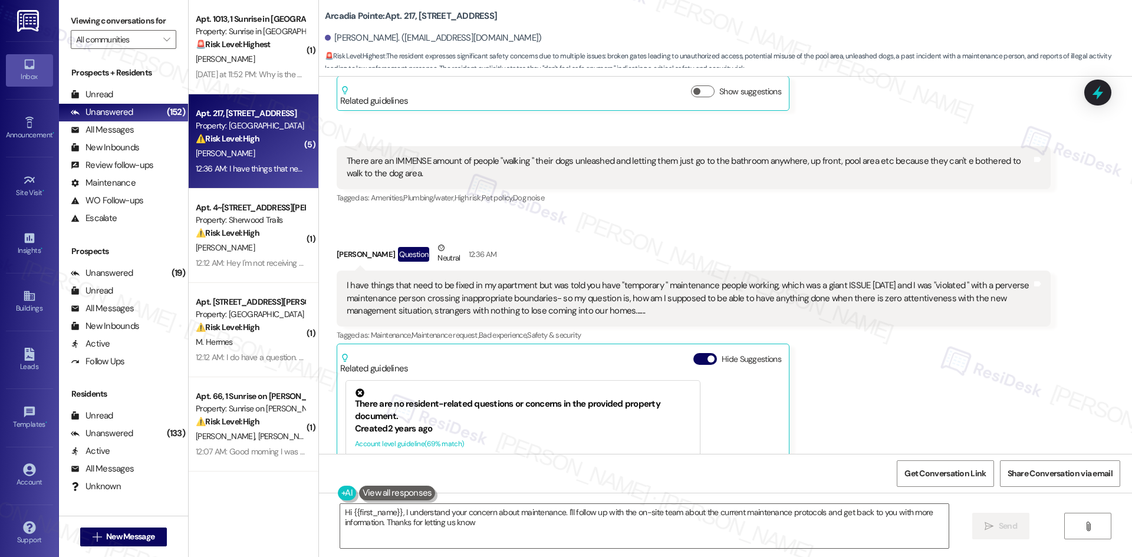
type textarea "Hi {{first_name}}, I understand your concern about maintenance. I'll follow up …"
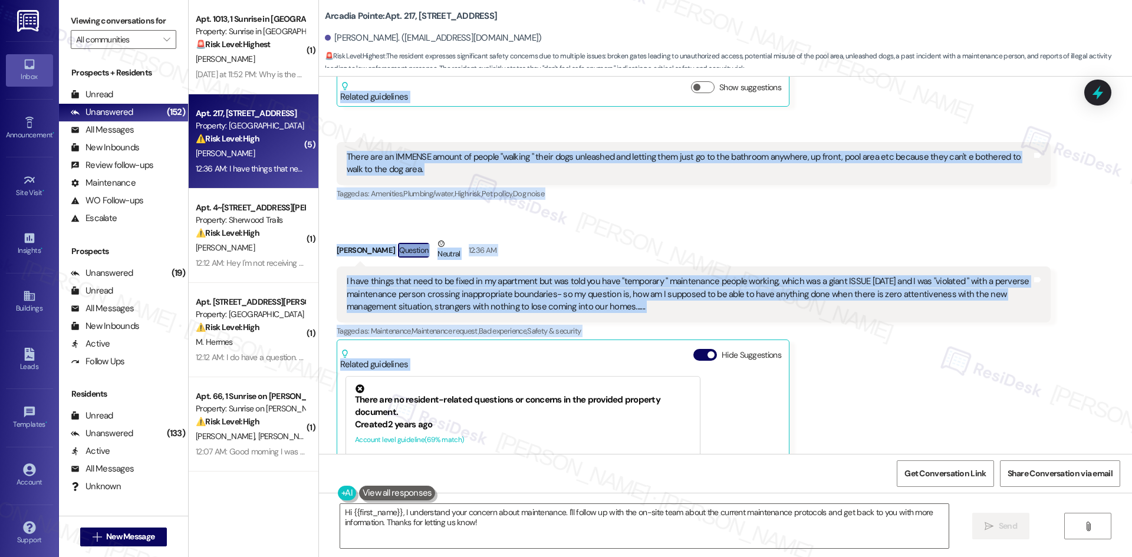
scroll to position [837, 0]
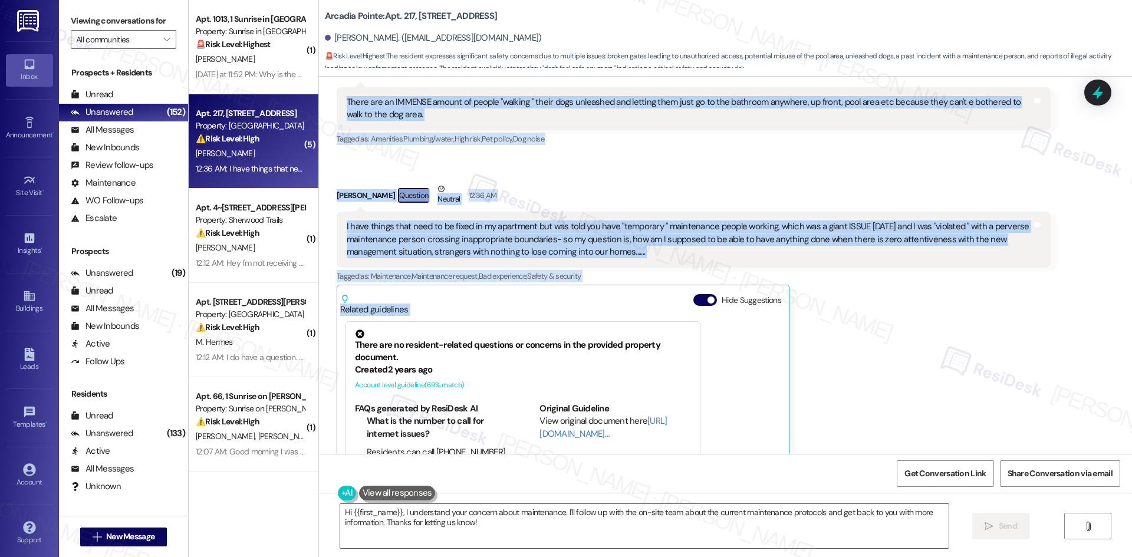
drag, startPoint x: 392, startPoint y: 84, endPoint x: 667, endPoint y: 248, distance: 320.0
click at [667, 248] on div "Lease started [DATE] 8:00 AM Announcement, sent via SMS Tessa (ResiDesk) [DATE]…" at bounding box center [725, 265] width 813 height 377
copy div "Lorem (IpsuMdol) Sitametco ad 9:68 EL Se Doeiusm, te — I’u labo et dol Magnaali…"
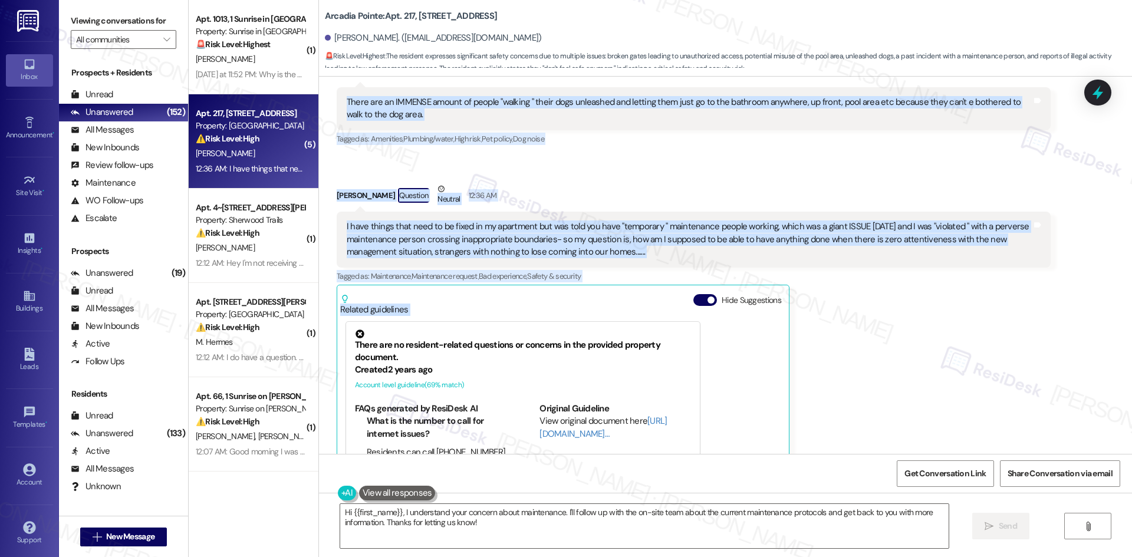
scroll to position [1073, 0]
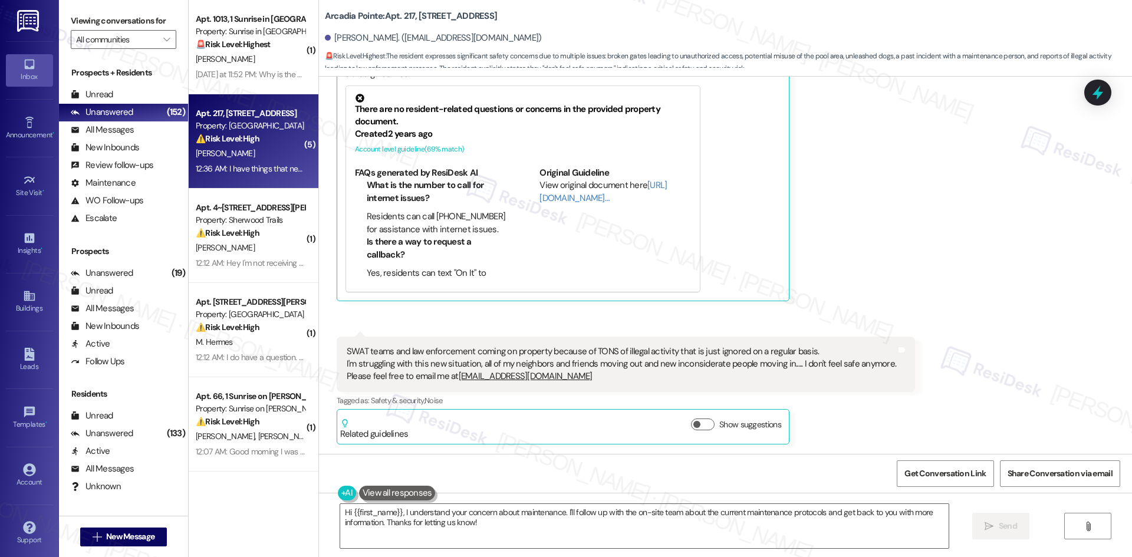
click at [592, 334] on div "Received via SMS 12:38 AM [PERSON_NAME] Question Neutral 12:38 AM SWAT teams an…" at bounding box center [626, 391] width 596 height 126
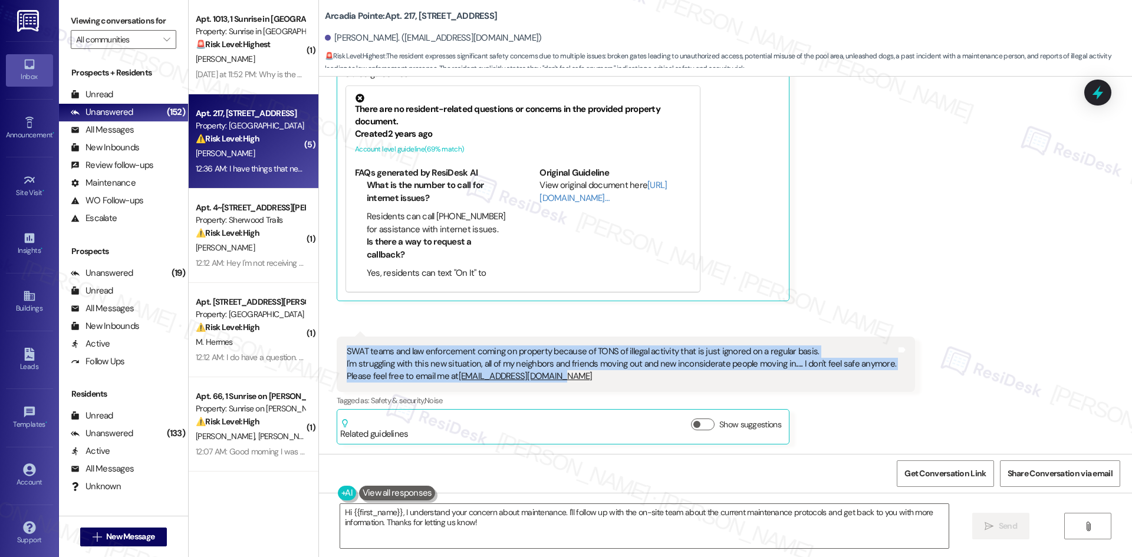
drag, startPoint x: 332, startPoint y: 343, endPoint x: 559, endPoint y: 384, distance: 230.1
click at [559, 384] on div "SWAT teams and law enforcement coming on property because of TONS of illegal ac…" at bounding box center [626, 364] width 578 height 55
copy div "SWAT teams and law enforcement coming on property because of TONS of illegal ac…"
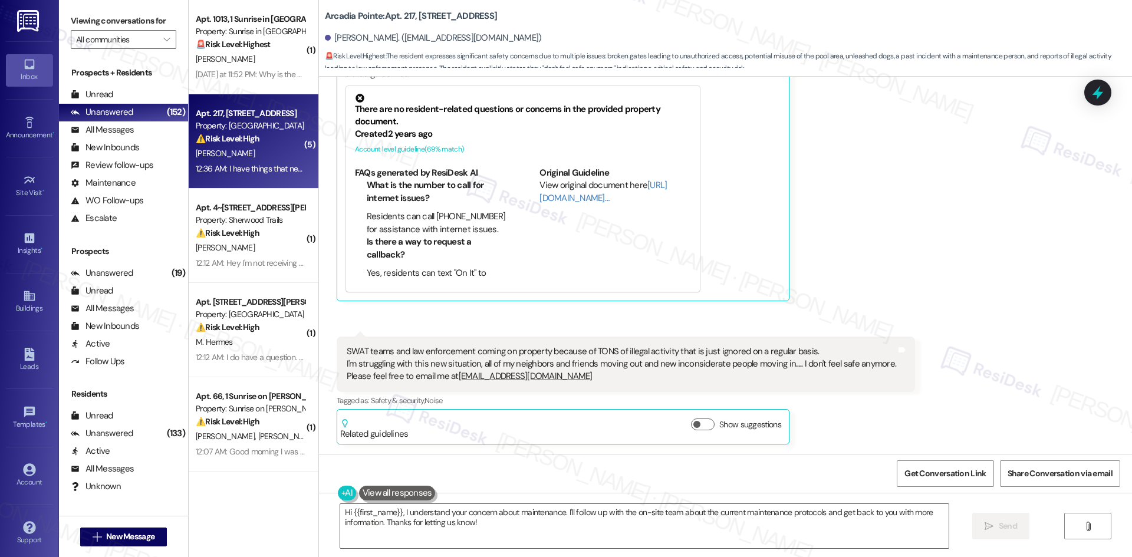
click at [1024, 281] on div "[PERSON_NAME] Question Neutral 12:36 AM I have things that need to be fixed in …" at bounding box center [694, 124] width 714 height 354
click at [949, 230] on div "[PERSON_NAME] Question Neutral 12:36 AM I have things that need to be fixed in …" at bounding box center [694, 124] width 714 height 354
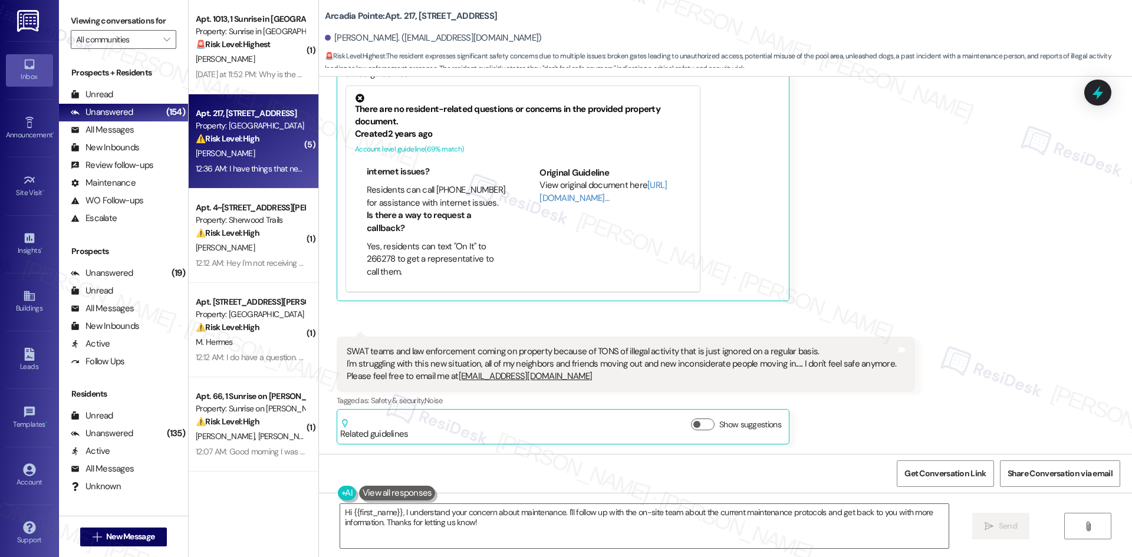
scroll to position [32, 0]
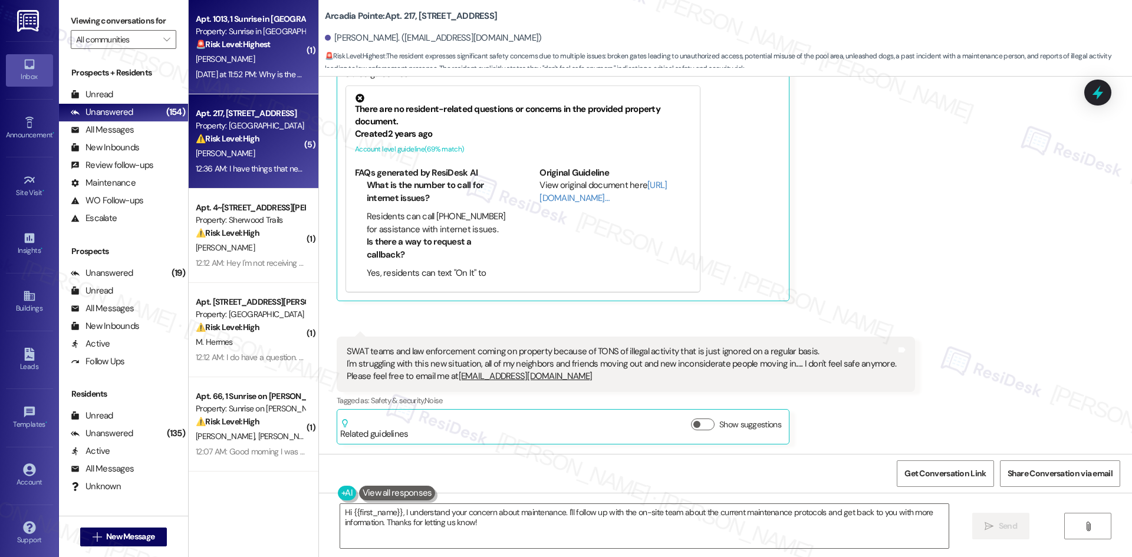
click at [238, 64] on div "[PERSON_NAME]" at bounding box center [250, 59] width 111 height 15
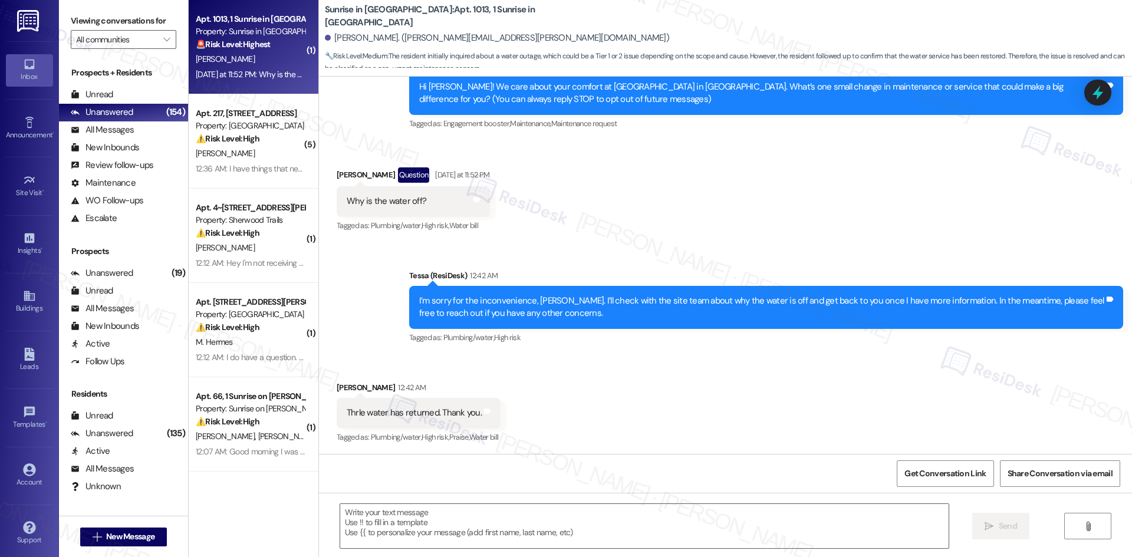
scroll to position [262, 0]
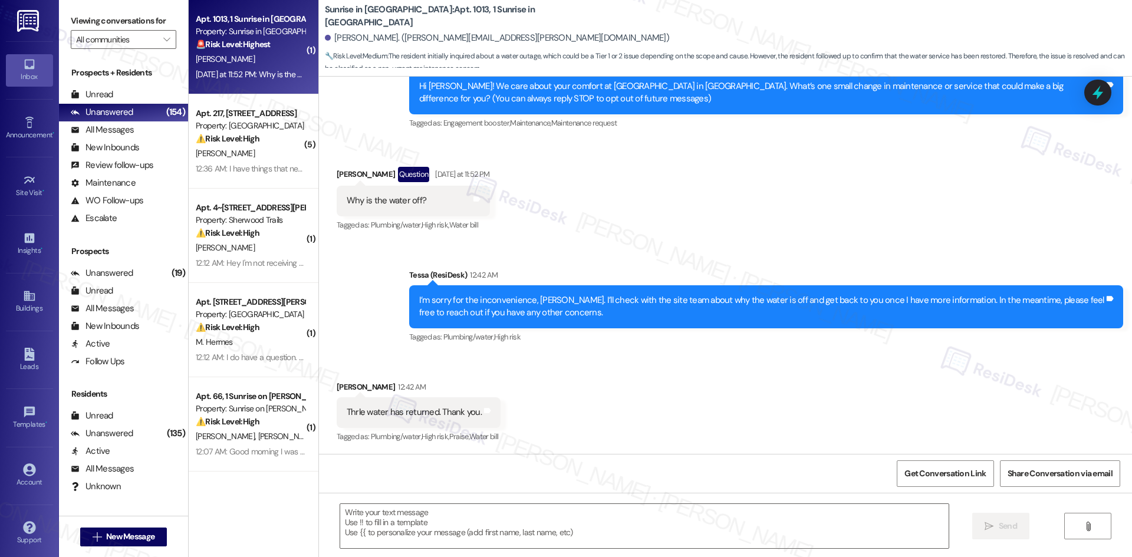
type textarea "Fetching suggested responses. Please feel free to read through the conversation…"
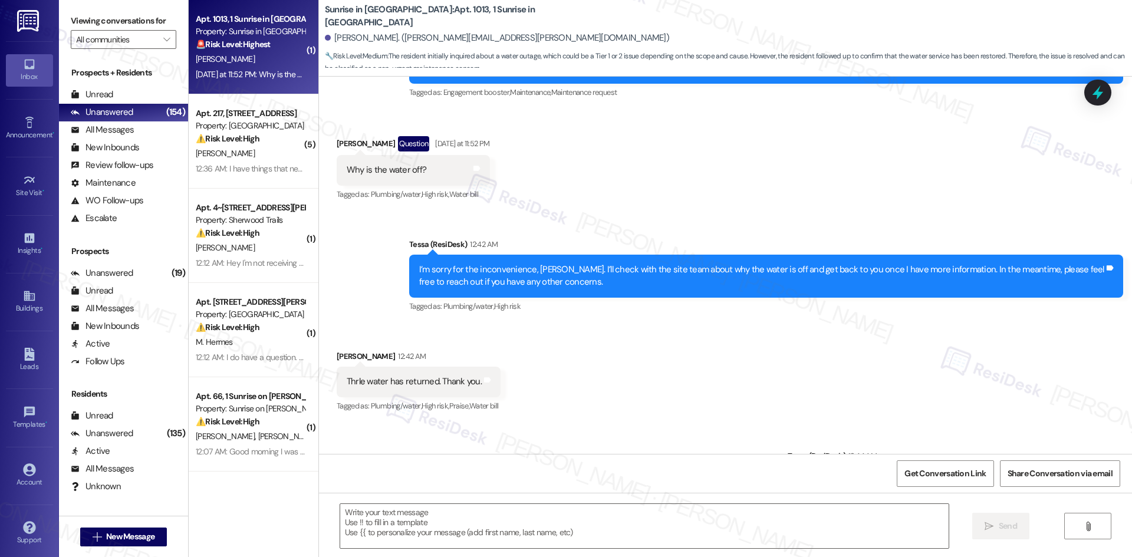
scroll to position [362, 0]
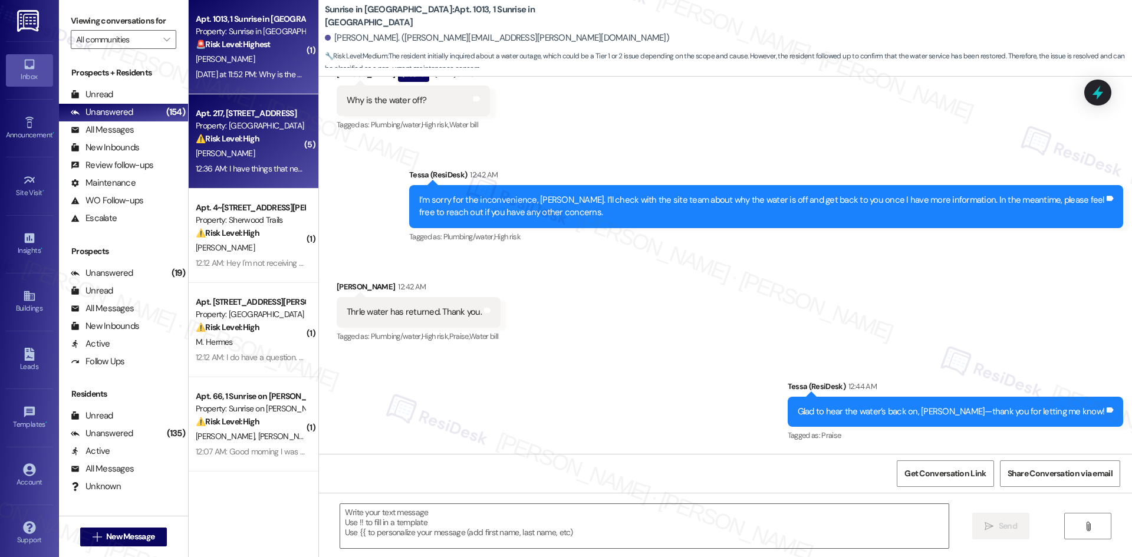
click at [248, 153] on div "[PERSON_NAME]" at bounding box center [250, 153] width 111 height 15
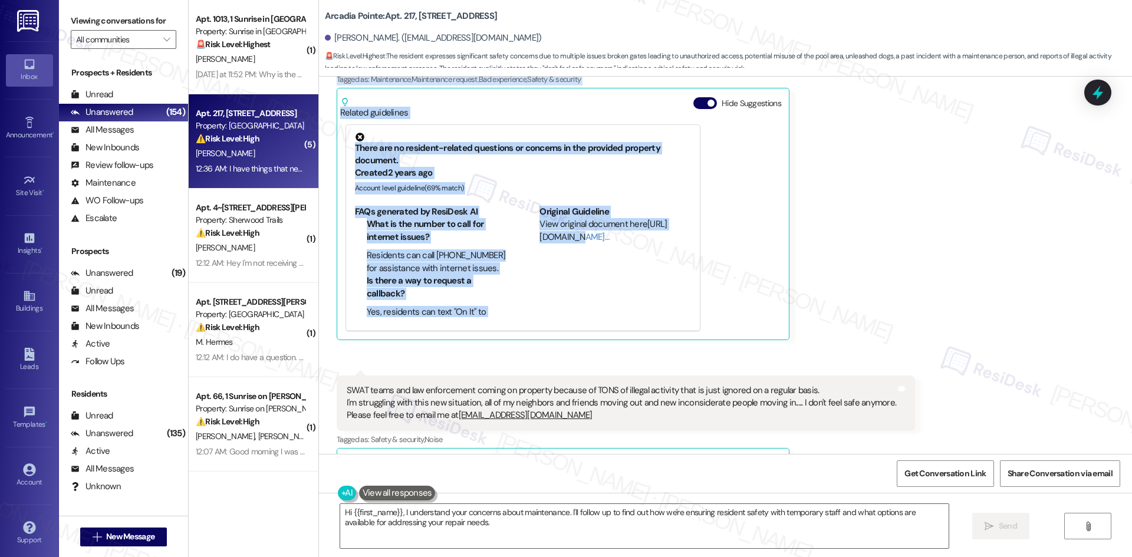
scroll to position [1073, 0]
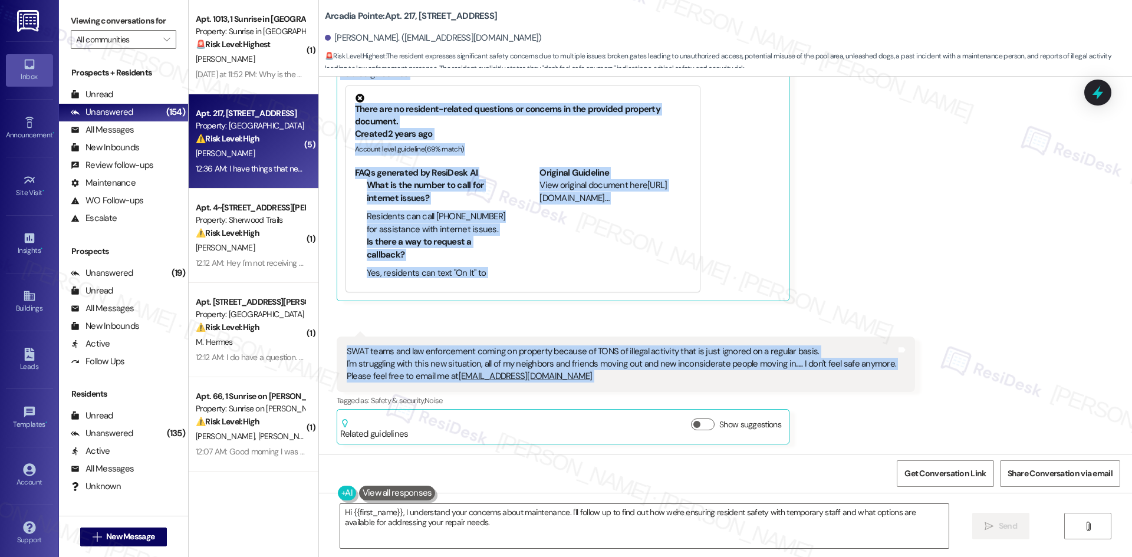
drag, startPoint x: 317, startPoint y: 128, endPoint x: 906, endPoint y: 379, distance: 640.4
copy div "[PERSON_NAME] Neutral 12:27 AM I do have several concerns- our gate situations …"
drag, startPoint x: 954, startPoint y: 261, endPoint x: 855, endPoint y: 250, distance: 100.2
click at [954, 261] on div "[PERSON_NAME] Question Neutral 12:36 AM I have things that need to be fixed in …" at bounding box center [694, 124] width 714 height 354
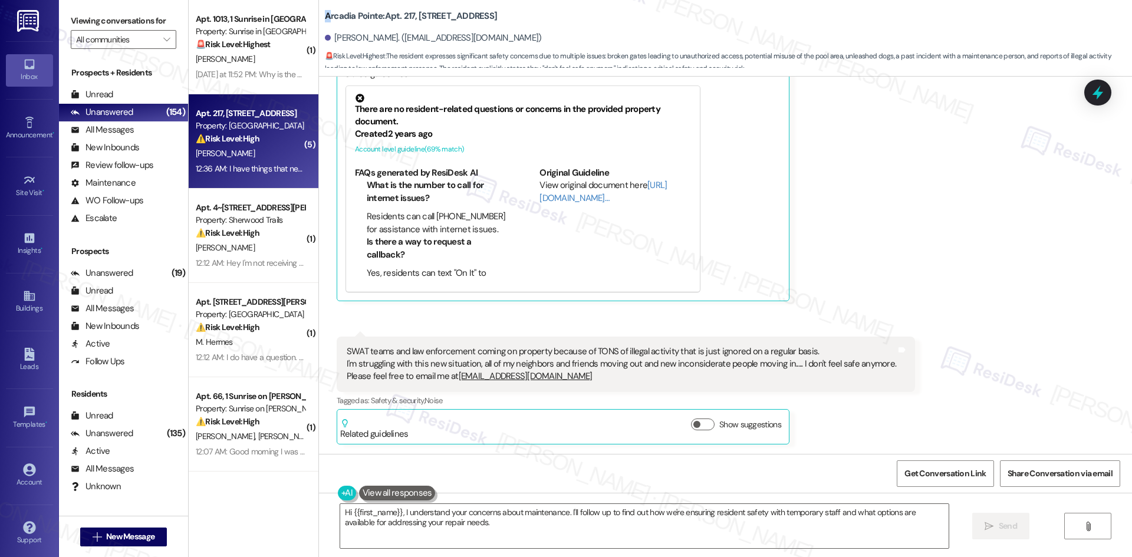
click at [325, 15] on b "Arcadia Pointe: Apt. 217, [STREET_ADDRESS]" at bounding box center [411, 16] width 172 height 12
click at [325, 14] on b "Arcadia Pointe: Apt. 217, [STREET_ADDRESS]" at bounding box center [411, 16] width 172 height 12
drag, startPoint x: 316, startPoint y: 14, endPoint x: 371, endPoint y: 19, distance: 55.0
click at [371, 19] on b "Arcadia Pointe: Apt. 217, [STREET_ADDRESS]" at bounding box center [411, 16] width 172 height 12
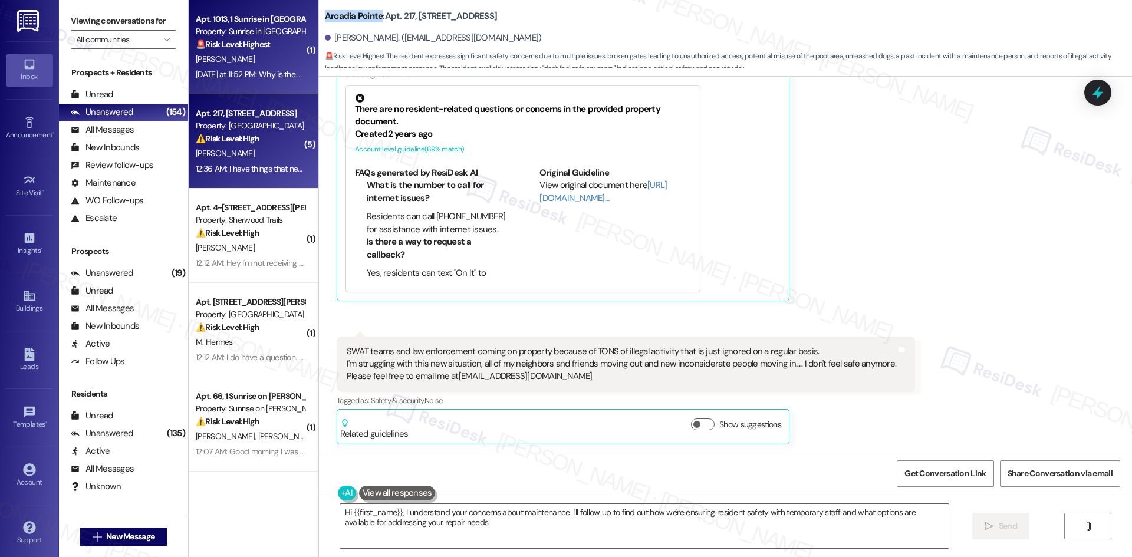
copy b "Arcadia Pointe"
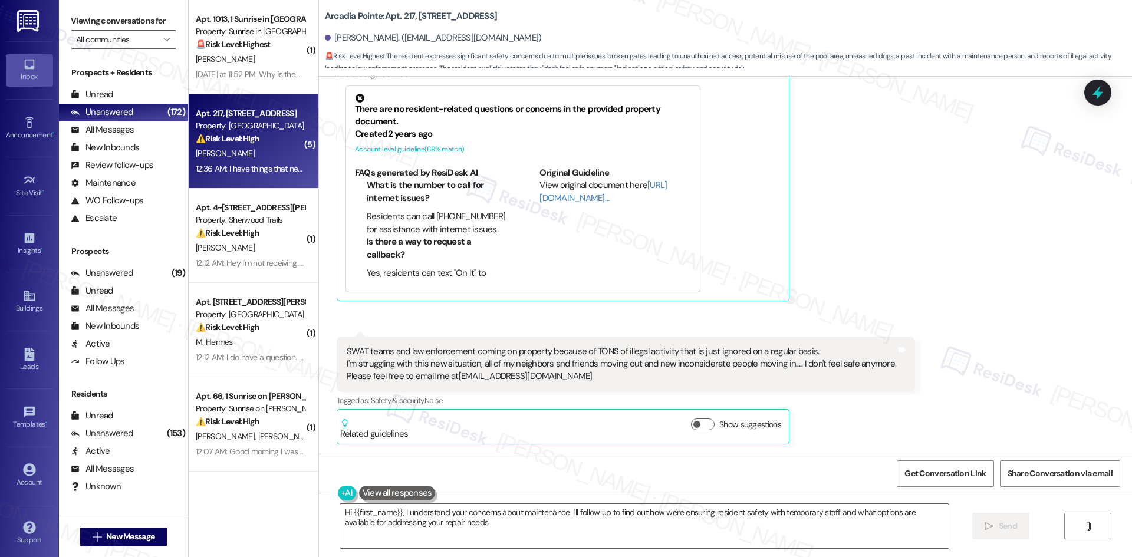
click at [883, 218] on div "[PERSON_NAME] Question Neutral 12:36 AM I have things that need to be fixed in …" at bounding box center [694, 124] width 714 height 354
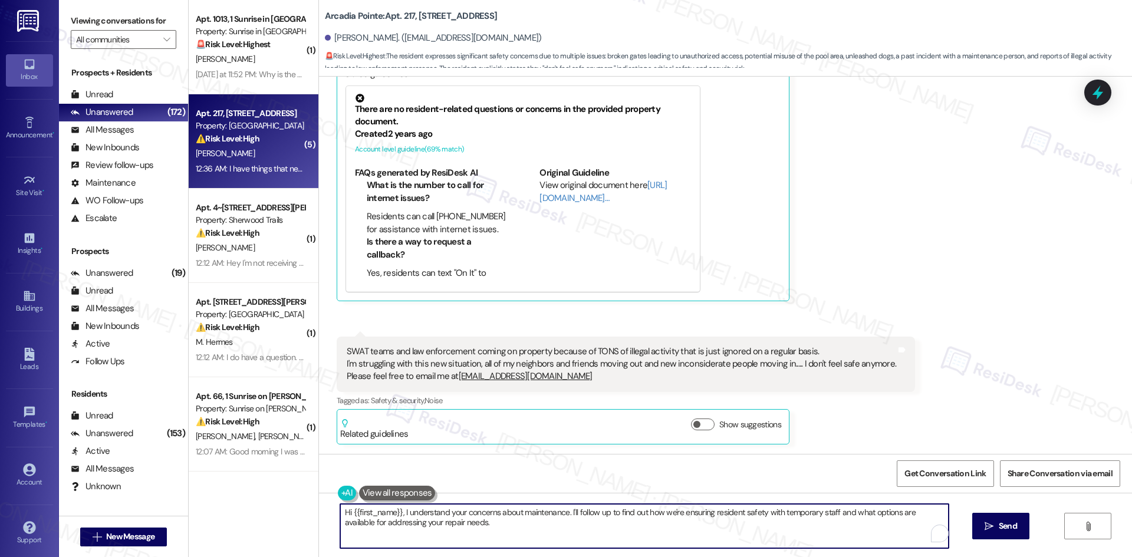
click at [515, 519] on textarea "Hi {{first_name}}, I understand your concerns about maintenance. I'll follow up…" at bounding box center [644, 526] width 608 height 44
paste textarea "Thank you for sharing your feedback, [PERSON_NAME]. I truly appreciate you taki…"
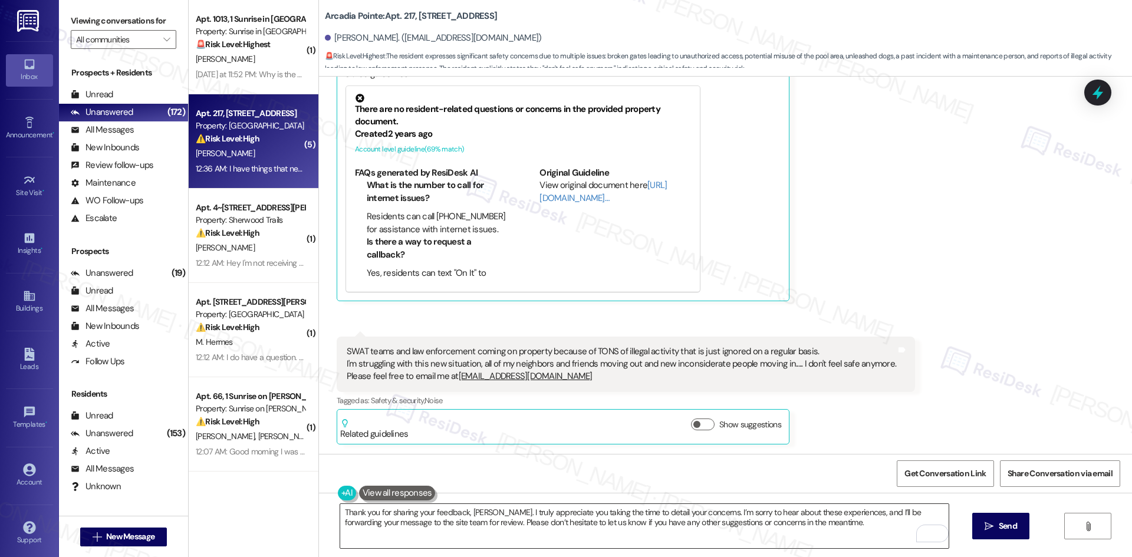
click at [540, 539] on textarea "Thank you for sharing your feedback, [PERSON_NAME]. I truly appreciate you taki…" at bounding box center [644, 526] width 608 height 44
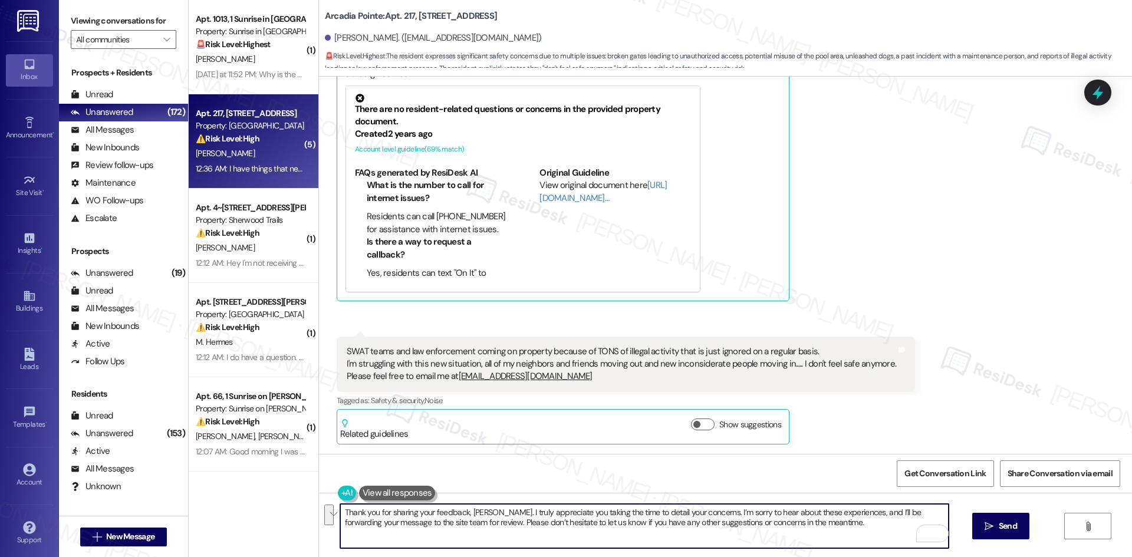
paste textarea "appreciate you taking the time to outline your concerns. I’m sorry to hear abou…"
type textarea "Thank you for sharing your feedback, [PERSON_NAME]. I appreciate you taking the…"
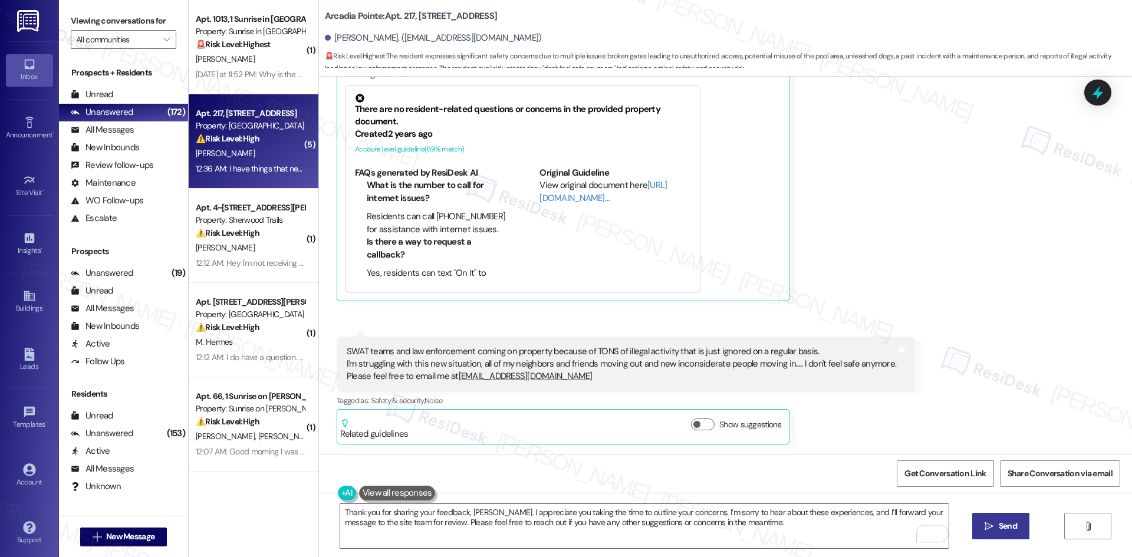
click at [992, 529] on icon "" at bounding box center [988, 526] width 9 height 9
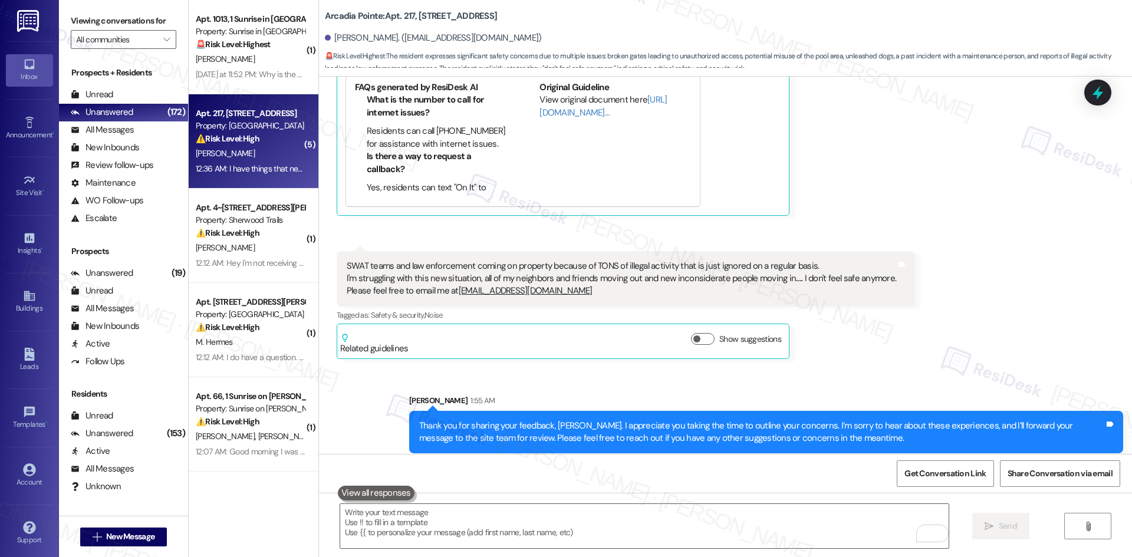
scroll to position [1167, 0]
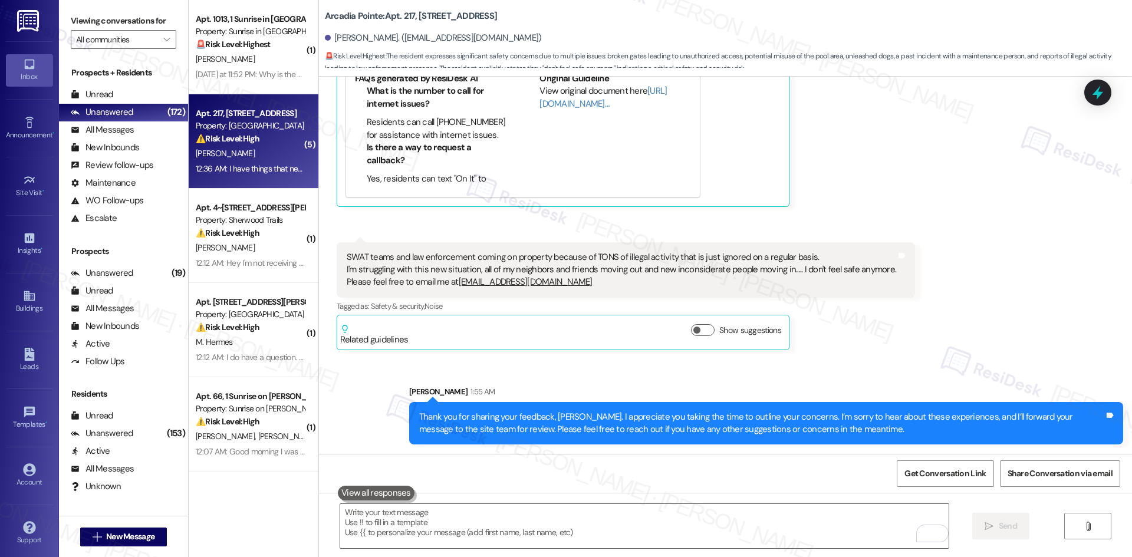
click at [911, 373] on div "Sent via SMS [PERSON_NAME] 1:55 AM Thank you for sharing your feedback, [PERSON…" at bounding box center [725, 406] width 813 height 95
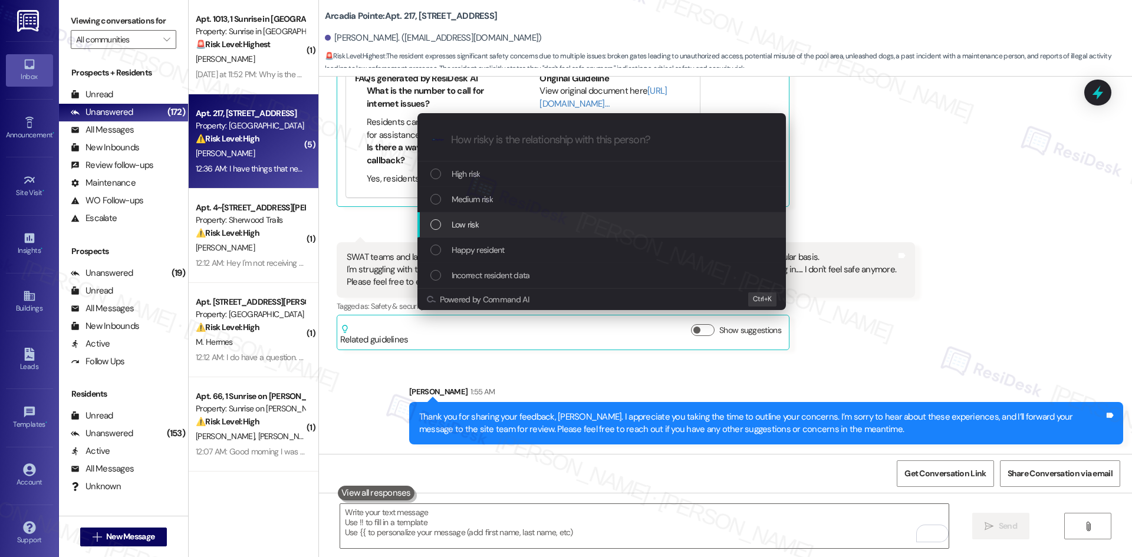
click at [495, 226] on div "Low risk" at bounding box center [602, 224] width 345 height 13
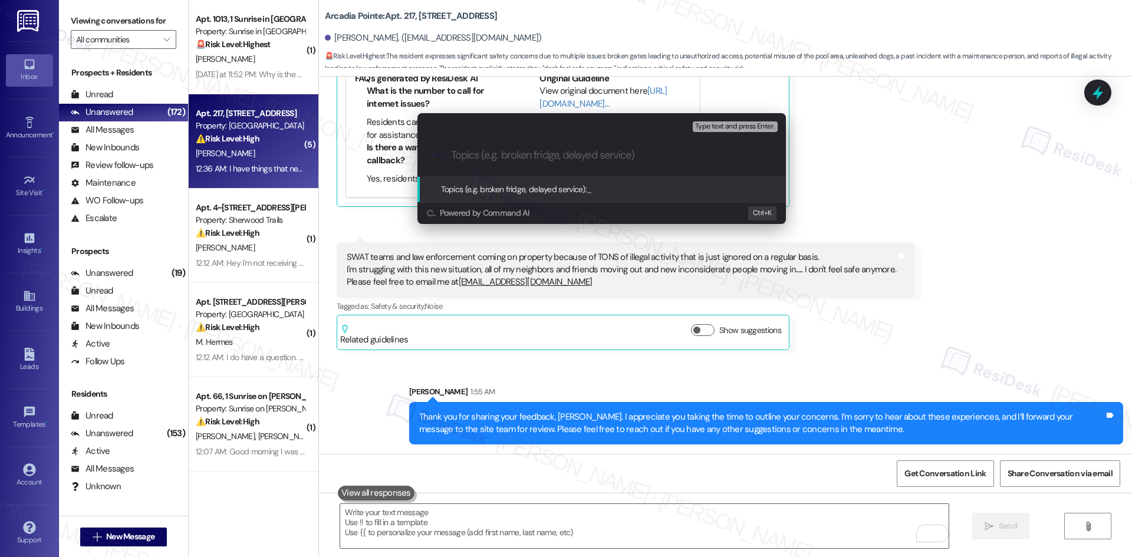
click at [546, 152] on input "Topics (e.g. broken fridge, delayed service)" at bounding box center [611, 155] width 320 height 12
paste input "Feedback on Safety, Security, and Maintenance"
type input "Feedback on Safety, Security, and Maintenance"
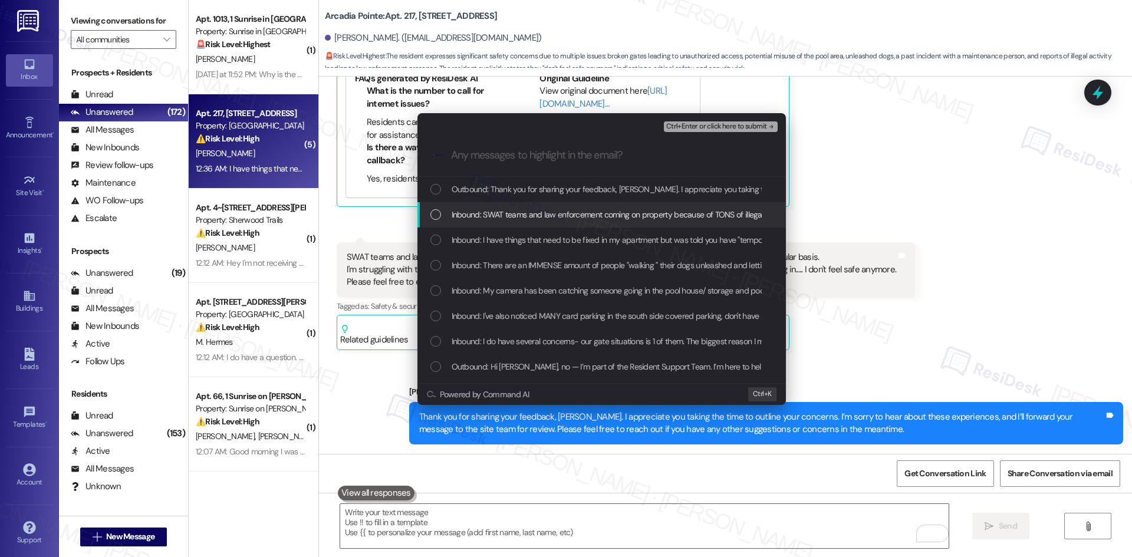
click at [519, 213] on span "Inbound: SWAT teams and law enforcement coming on property because of TONS of i…" at bounding box center [1052, 214] width 1202 height 13
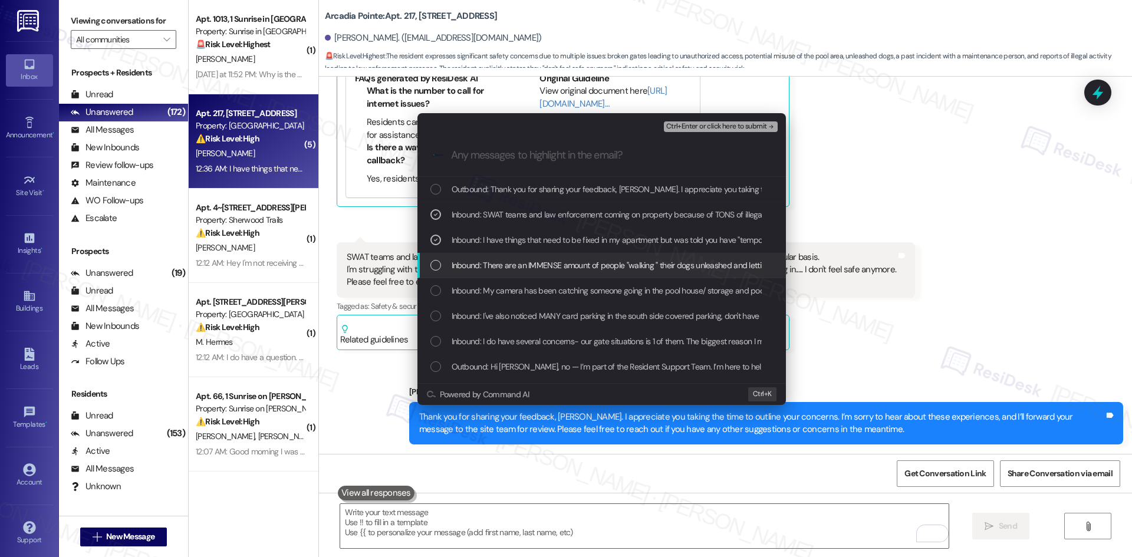
drag, startPoint x: 540, startPoint y: 262, endPoint x: 567, endPoint y: 282, distance: 33.7
click at [540, 262] on span "Inbound: There are an IMMENSE amount of people "walking " their dogs unleashed …" at bounding box center [814, 265] width 726 height 13
click at [616, 292] on span "Inbound: My camera has been catching someone going in the pool house/ storage a…" at bounding box center [934, 290] width 967 height 13
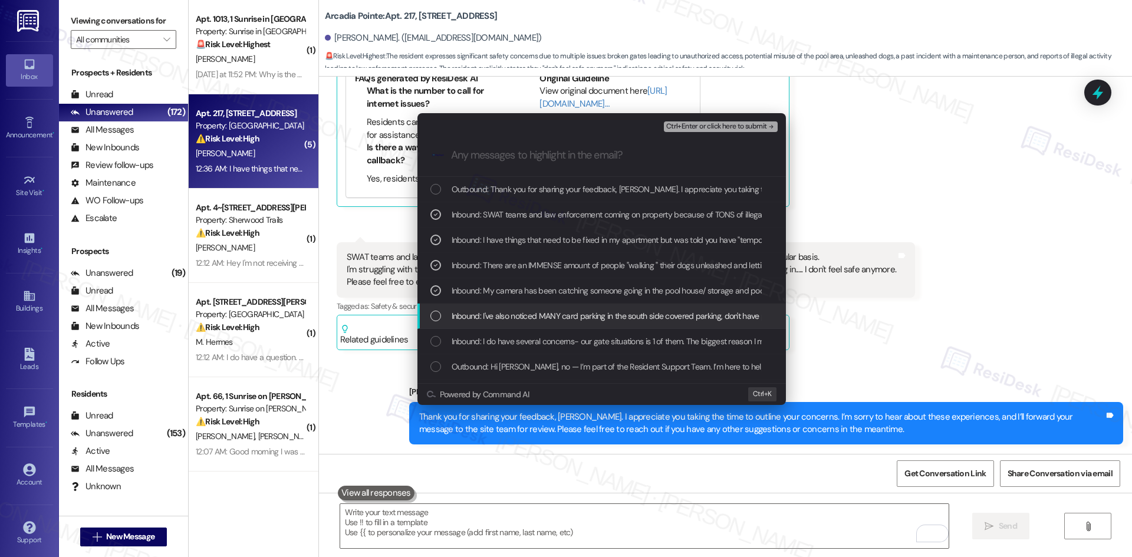
click at [617, 317] on span "Inbound: I've also noticed MANY card parking in the south side covered parking,…" at bounding box center [841, 315] width 781 height 13
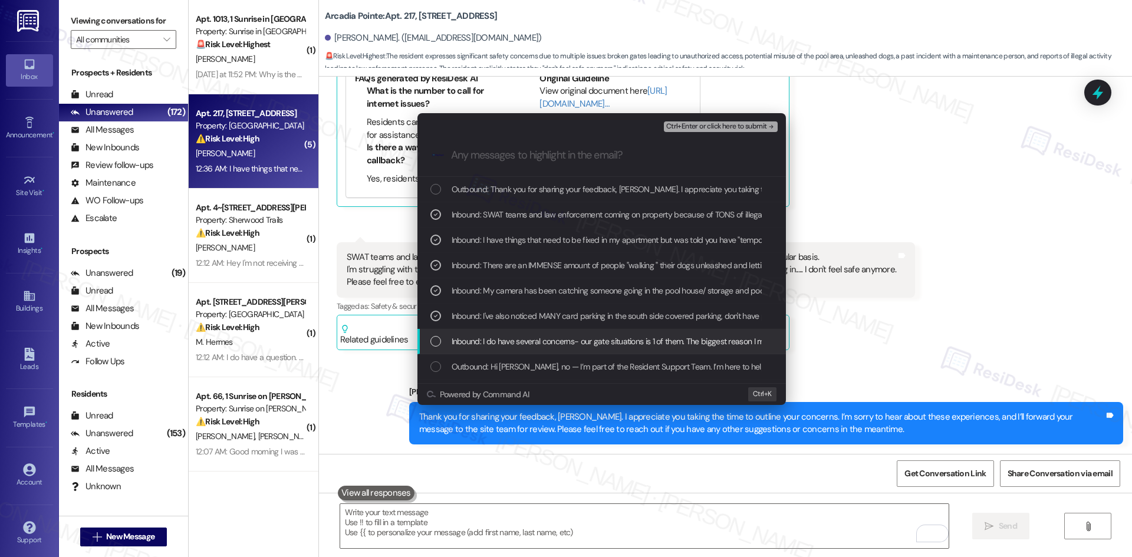
click at [612, 337] on span "Inbound: I do have several concerns- our gate situations is 1 of them. The bigg…" at bounding box center [1066, 341] width 1231 height 13
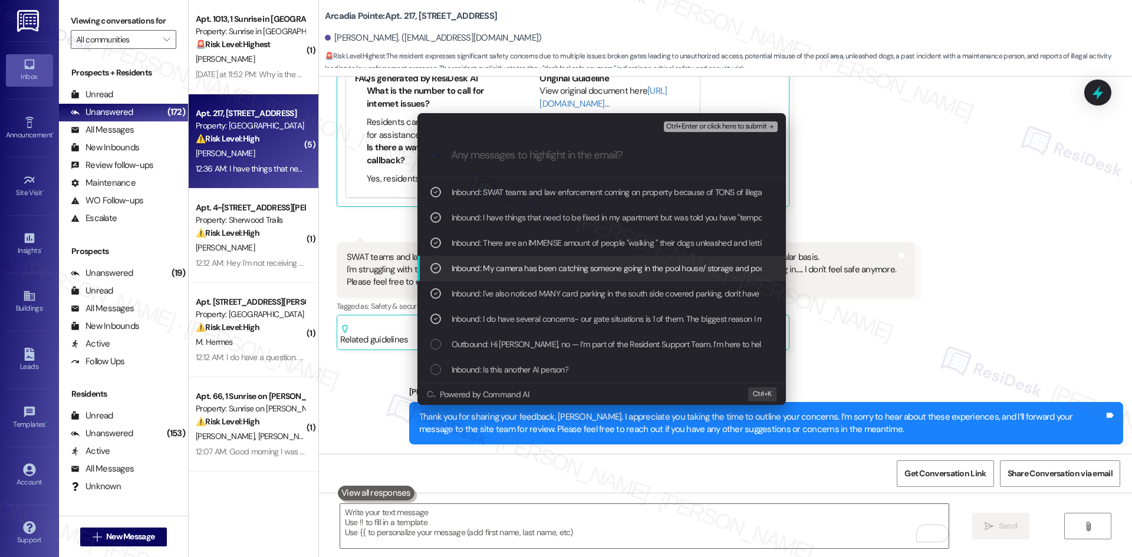
scroll to position [47, 0]
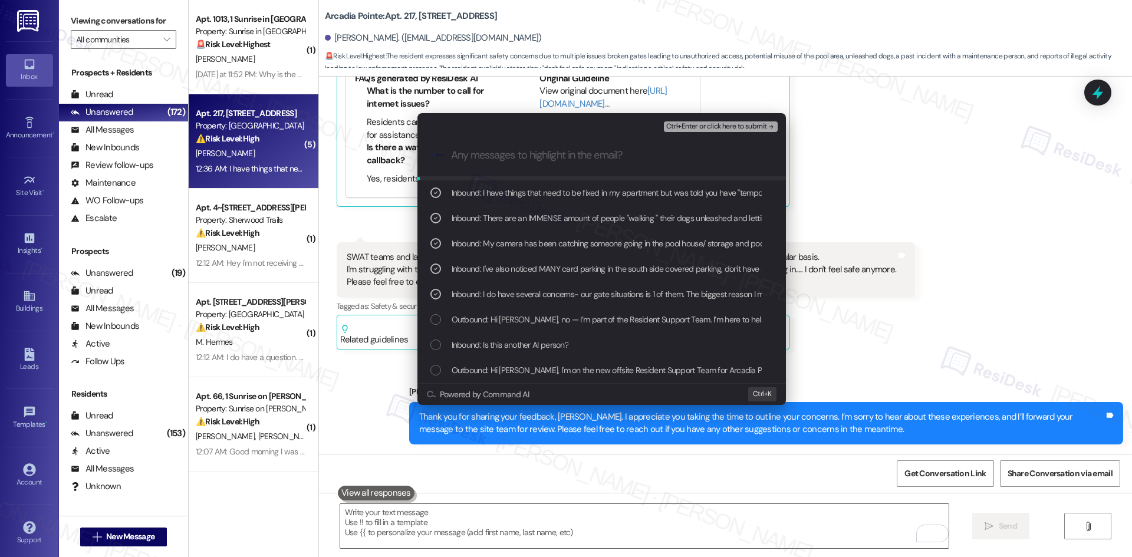
click at [750, 123] on span "Ctrl+Enter or click here to submit" at bounding box center [716, 127] width 101 height 8
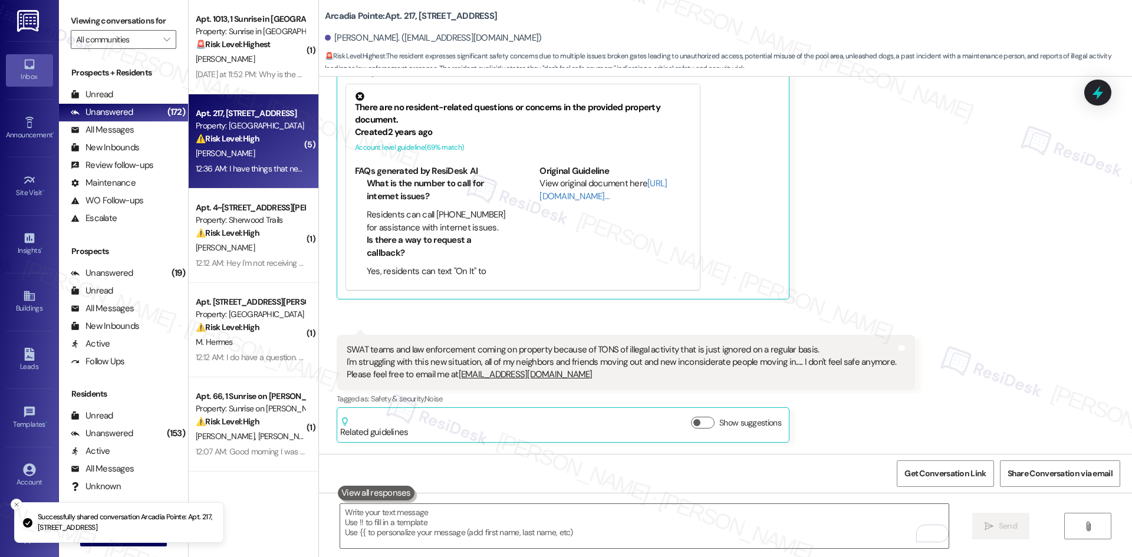
scroll to position [1072, 0]
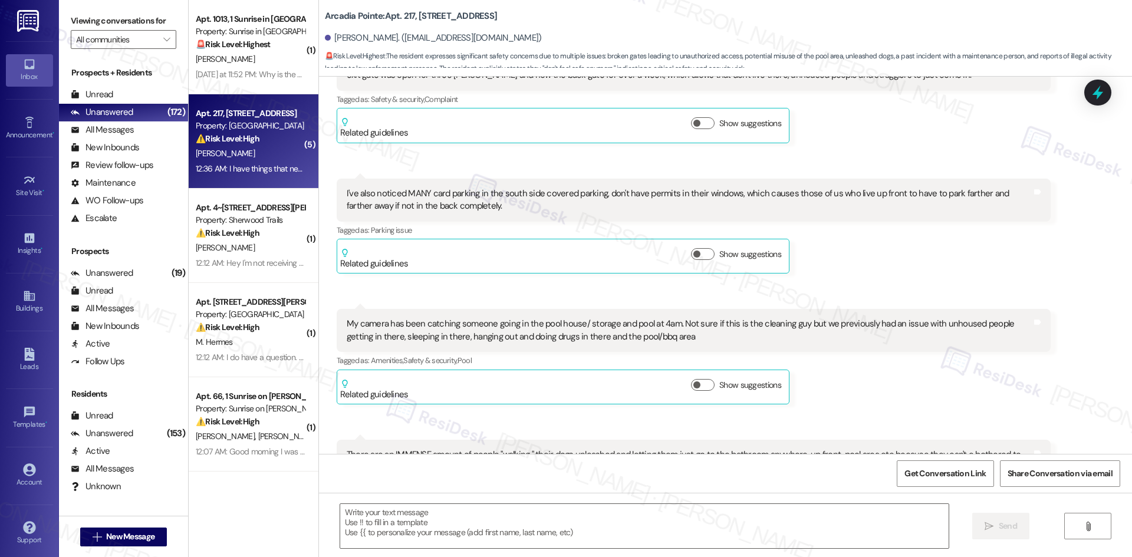
type textarea "Fetching suggested responses. Please feel free to read through the conversation…"
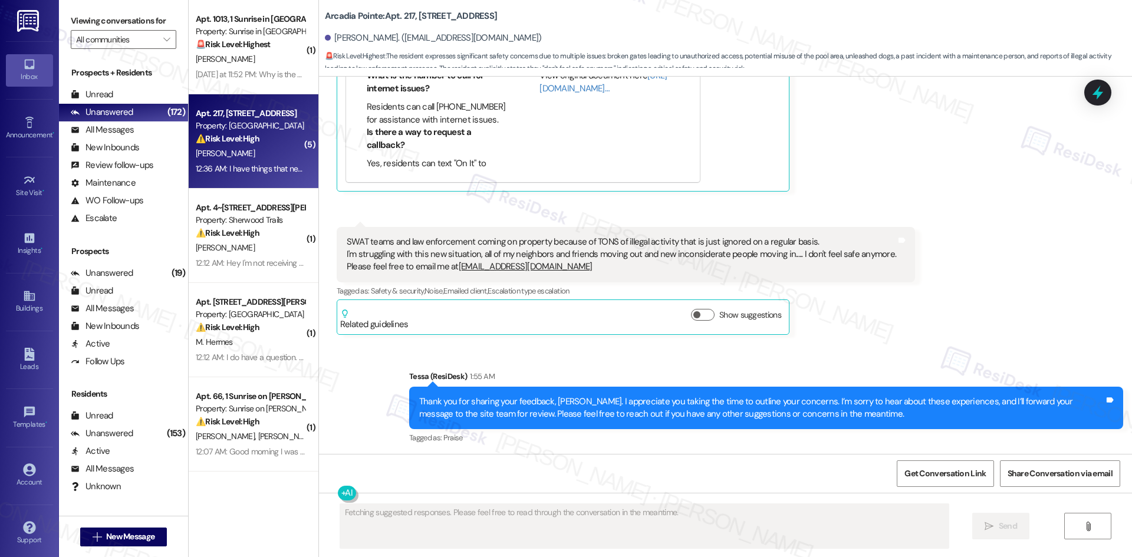
scroll to position [1185, 0]
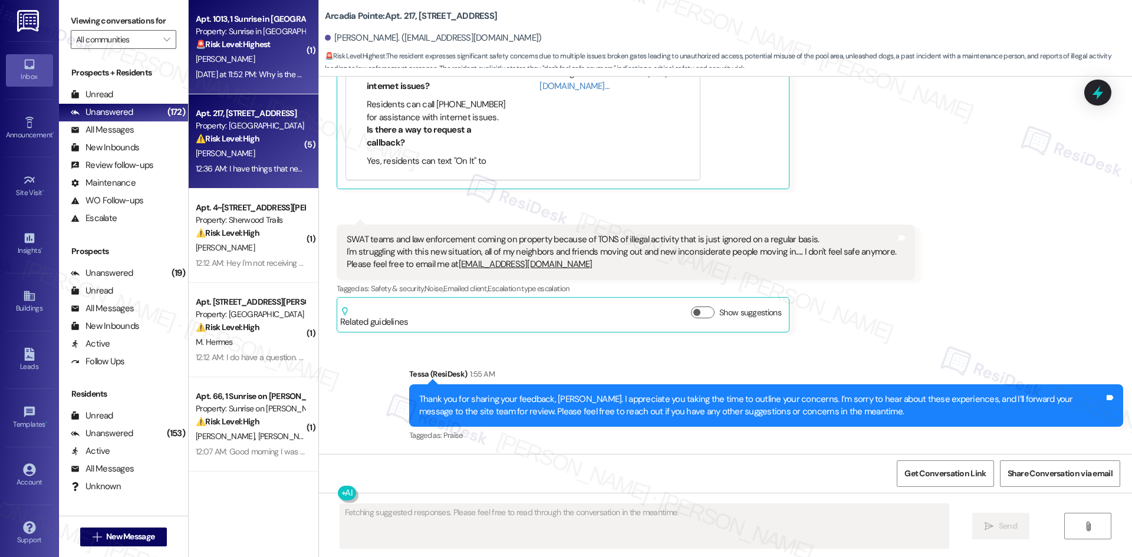
click at [216, 75] on div "[DATE] at 11:52 PM: Why is the water off? [DATE] at 11:52 PM: Why is the water …" at bounding box center [264, 74] width 136 height 11
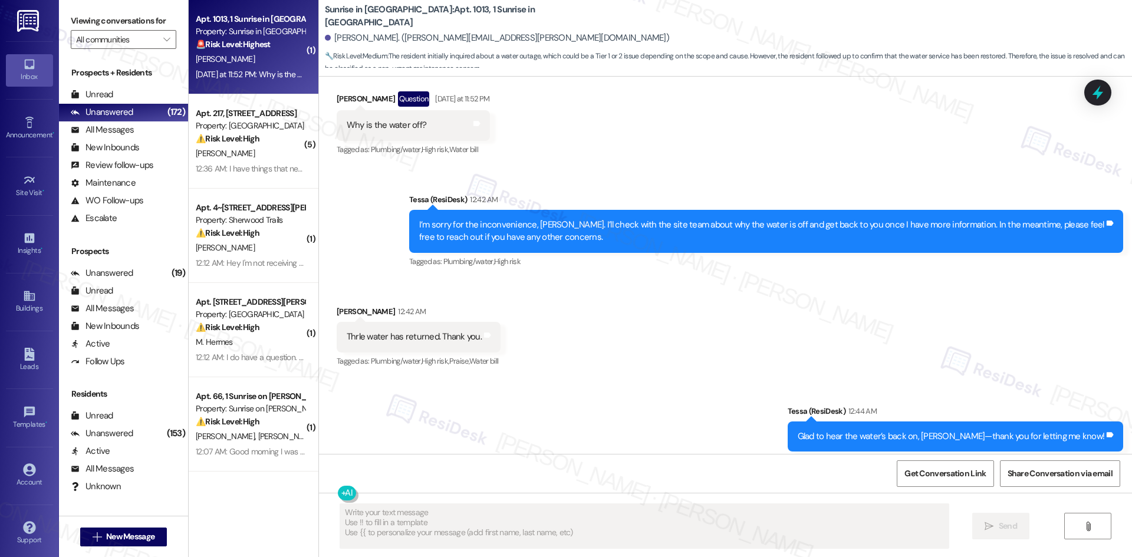
scroll to position [362, 0]
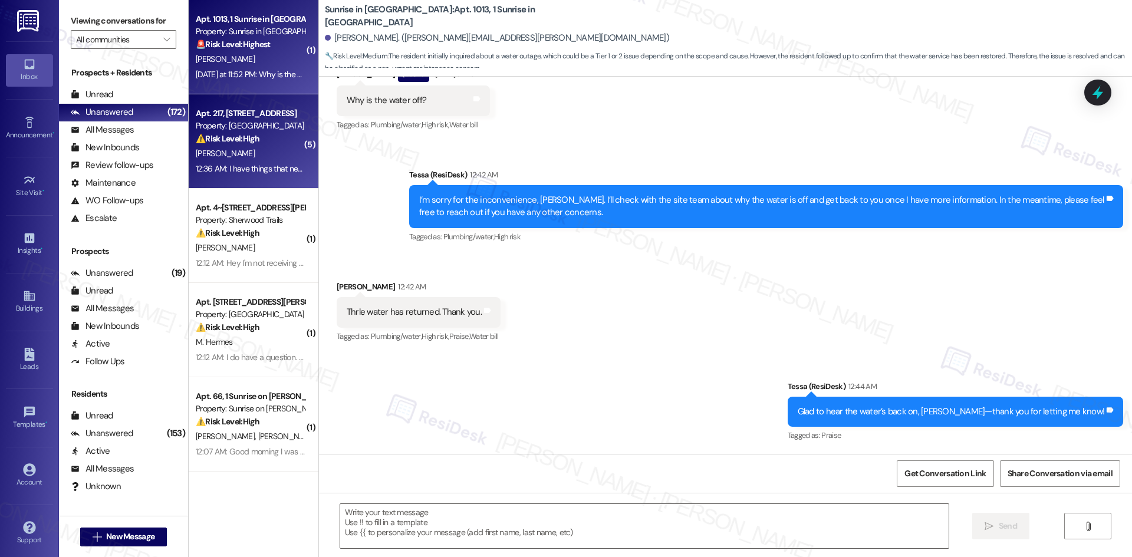
click at [281, 160] on div "[PERSON_NAME]" at bounding box center [250, 153] width 111 height 15
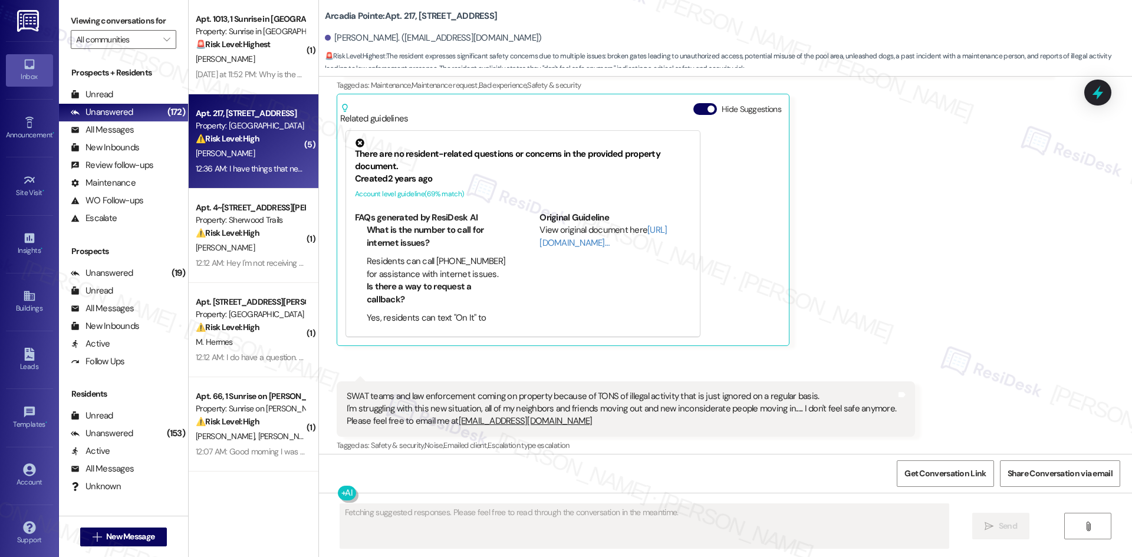
scroll to position [1317, 0]
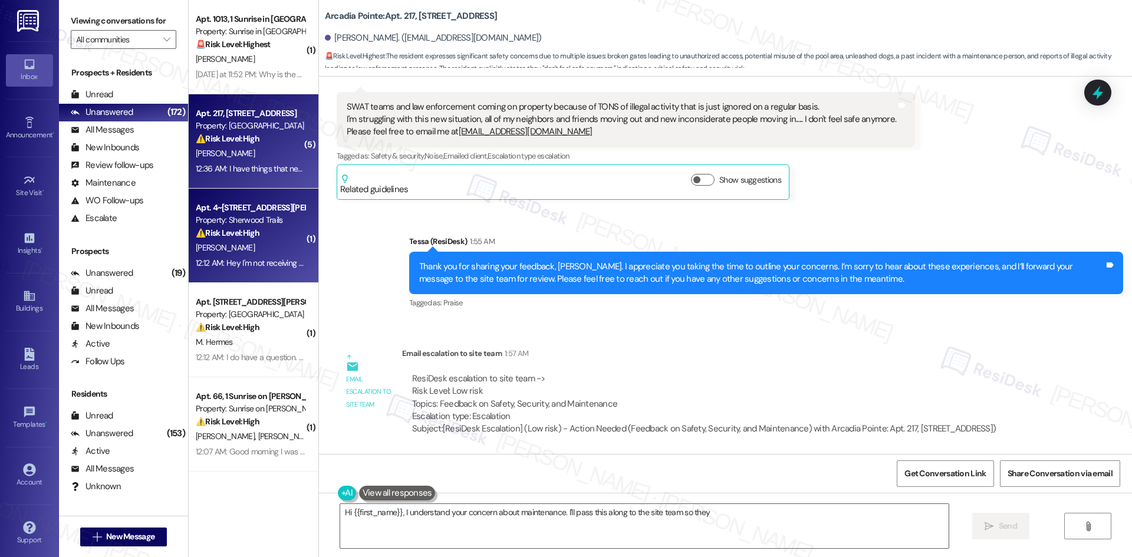
type textarea "Hi {{first_name}}, I understand your concern about maintenance. I'll pass this …"
click at [224, 256] on div "12:12 AM: Hey I'm not receiving code when I'm trying to log into the portal to …" at bounding box center [250, 263] width 111 height 15
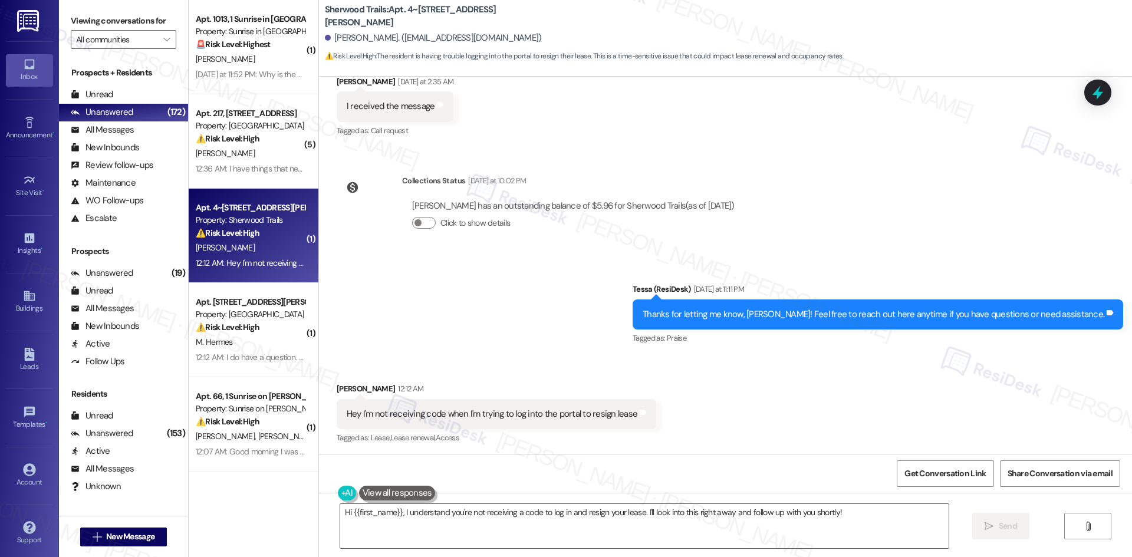
scroll to position [234, 0]
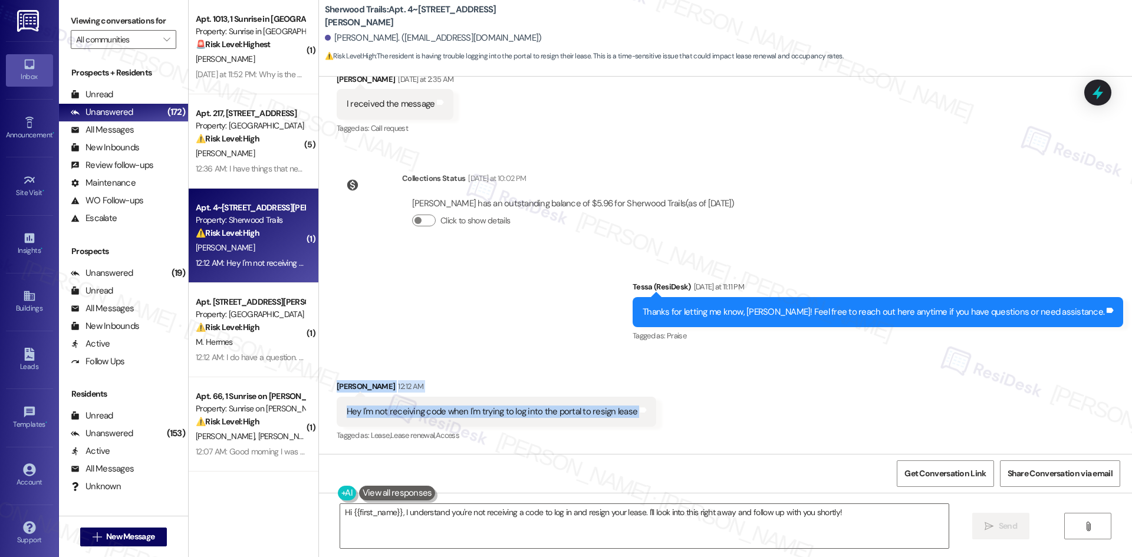
drag, startPoint x: 319, startPoint y: 377, endPoint x: 658, endPoint y: 412, distance: 340.7
click at [658, 412] on div "Received via SMS [PERSON_NAME] 12:12 AM Hey I'm not receiving code when I'm try…" at bounding box center [725, 404] width 813 height 100
copy div "[PERSON_NAME] 12:12 AM Hey I'm not receiving code when I'm trying to log into t…"
click at [410, 302] on div "Sent via SMS Tessa (ResiDesk) [DATE] at 11:11 PM Thanks for letting me know, [P…" at bounding box center [725, 304] width 813 height 100
click at [482, 521] on textarea "Hi {{first_name}}, I understand you're not receiving a code to log in and resig…" at bounding box center [644, 526] width 608 height 44
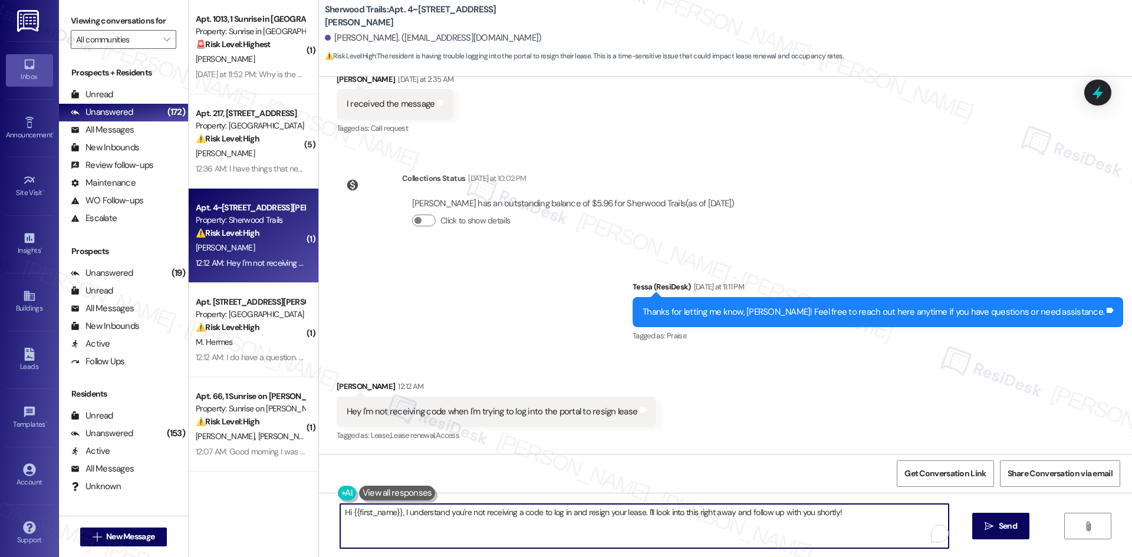
paste textarea "I’m sorry you’re having trouble with the portal, [PERSON_NAME]. I’ll check with…"
click at [743, 530] on textarea "I’m sorry you’re having trouble with the portal, [PERSON_NAME]. I’ll check with…" at bounding box center [644, 526] width 608 height 44
type textarea "I’m sorry you’re having trouble with the portal, [PERSON_NAME]. I’ll check with…"
click at [993, 535] on button " Send" at bounding box center [1000, 526] width 57 height 27
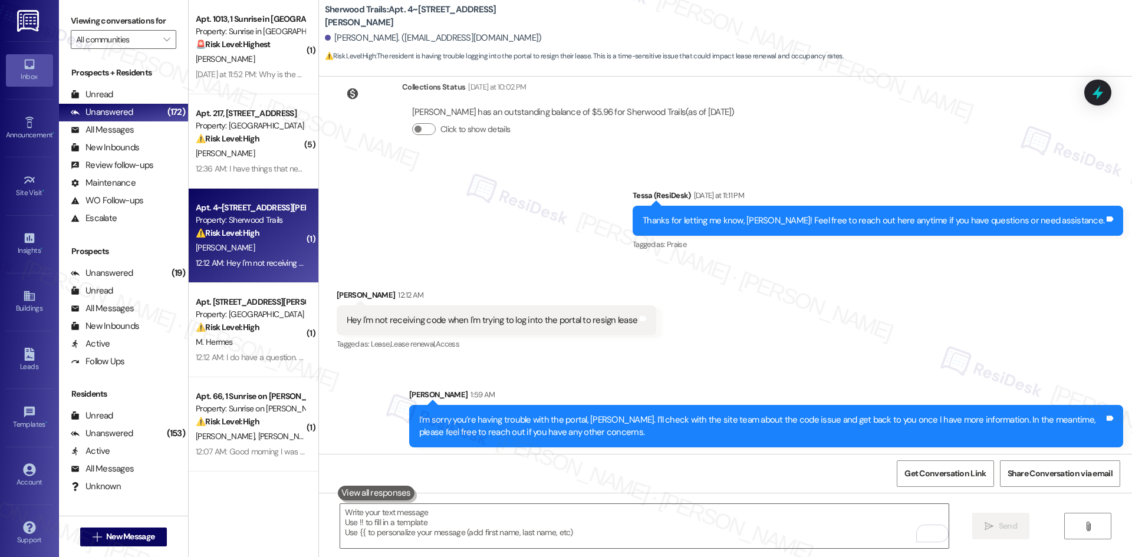
scroll to position [328, 0]
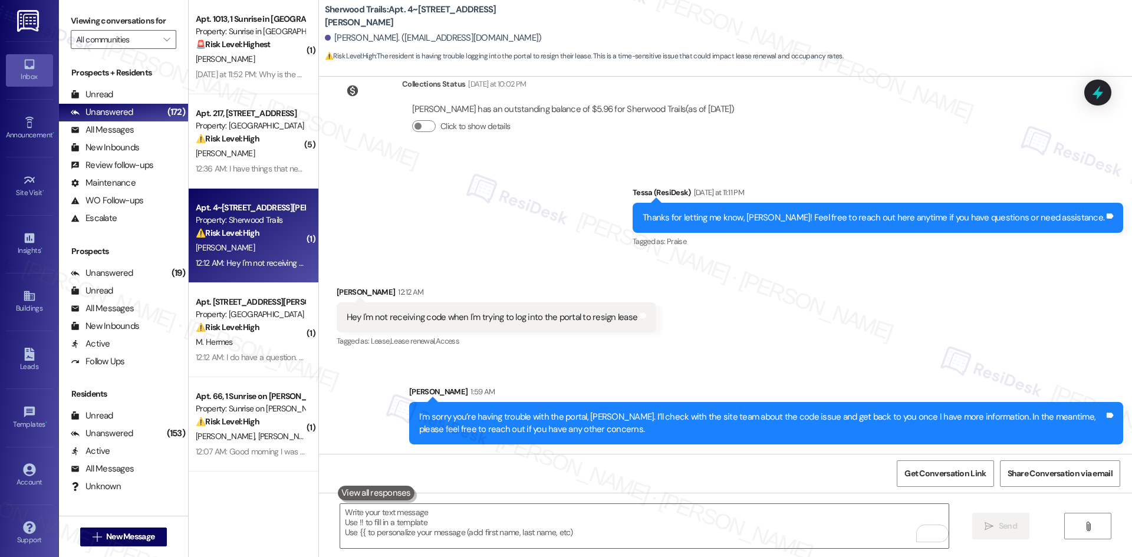
click at [800, 348] on div "Received via SMS [PERSON_NAME] 12:12 AM Hey I'm not receiving code when I'm try…" at bounding box center [725, 309] width 813 height 100
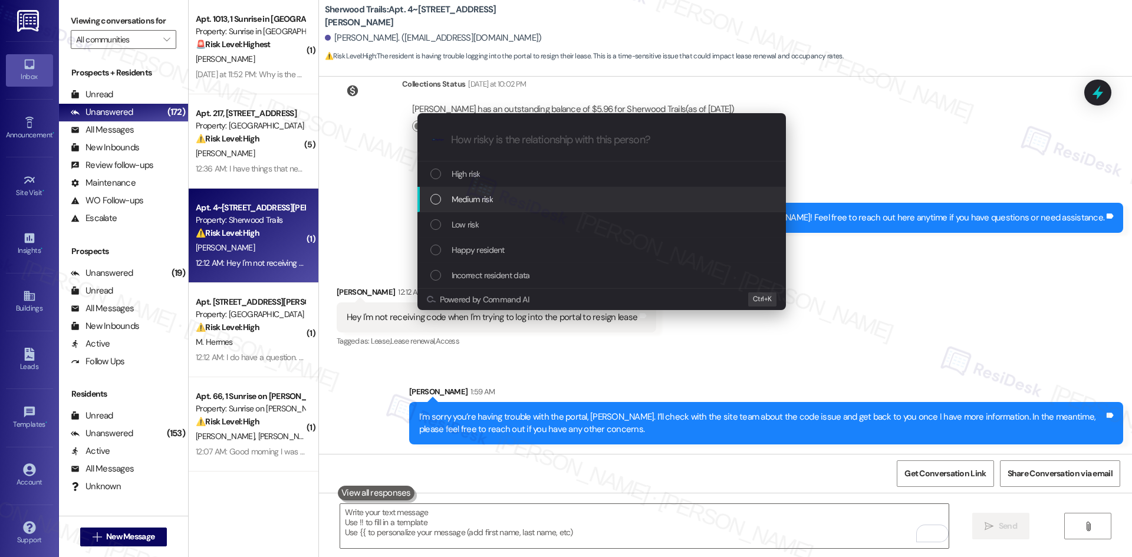
click at [472, 203] on span "Medium risk" at bounding box center [471, 199] width 41 height 13
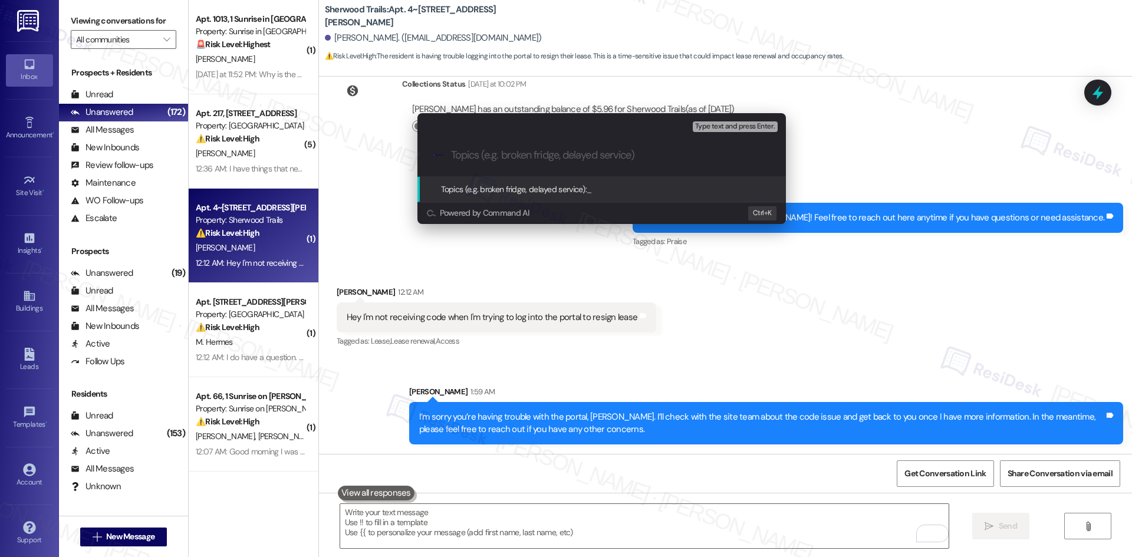
click at [476, 154] on input "Topics (e.g. broken fridge, delayed service)" at bounding box center [611, 155] width 320 height 12
paste input "Portal Access Issue – Lease Renewal Code Not Received"
type input "Portal Access Issue – Lease Renewal Code Not Received"
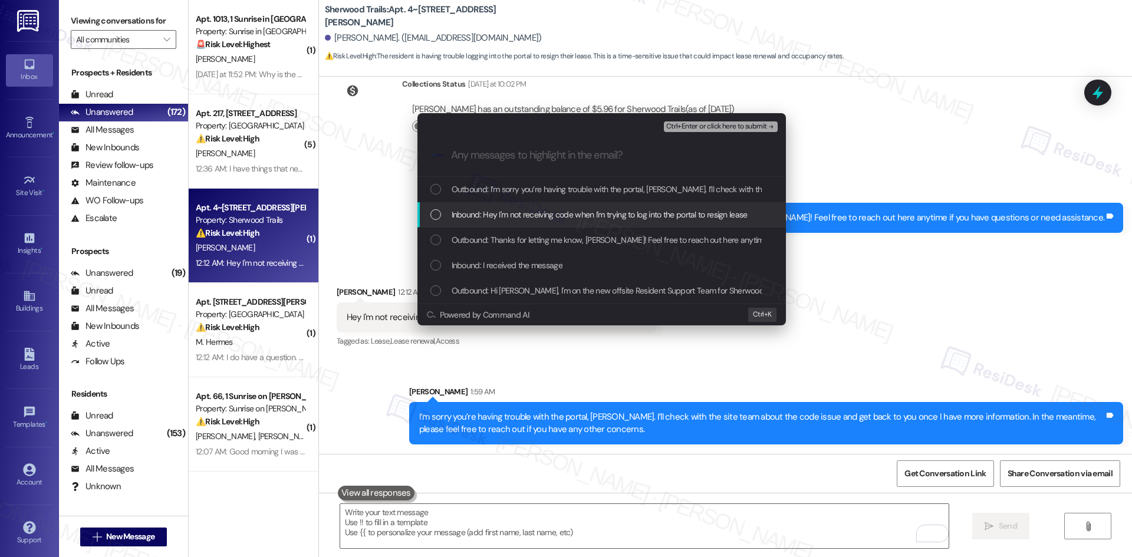
click at [528, 220] on span "Inbound: Hey I'm not receiving code when I'm trying to log into the portal to r…" at bounding box center [599, 214] width 296 height 13
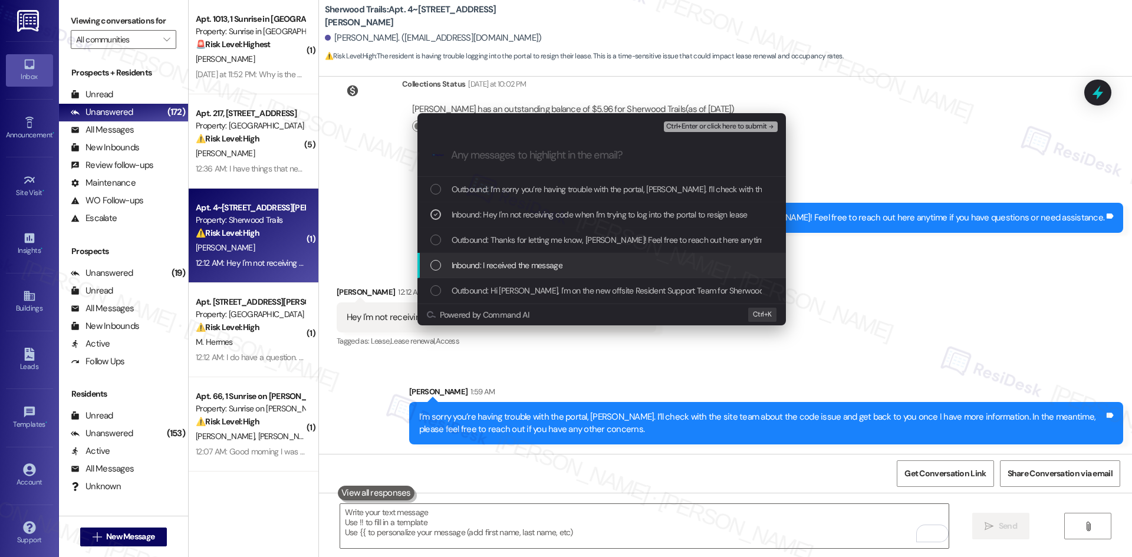
click at [528, 268] on span "Inbound: I received the message" at bounding box center [506, 265] width 111 height 13
click at [566, 268] on div "Inbound: I received the message" at bounding box center [602, 265] width 345 height 13
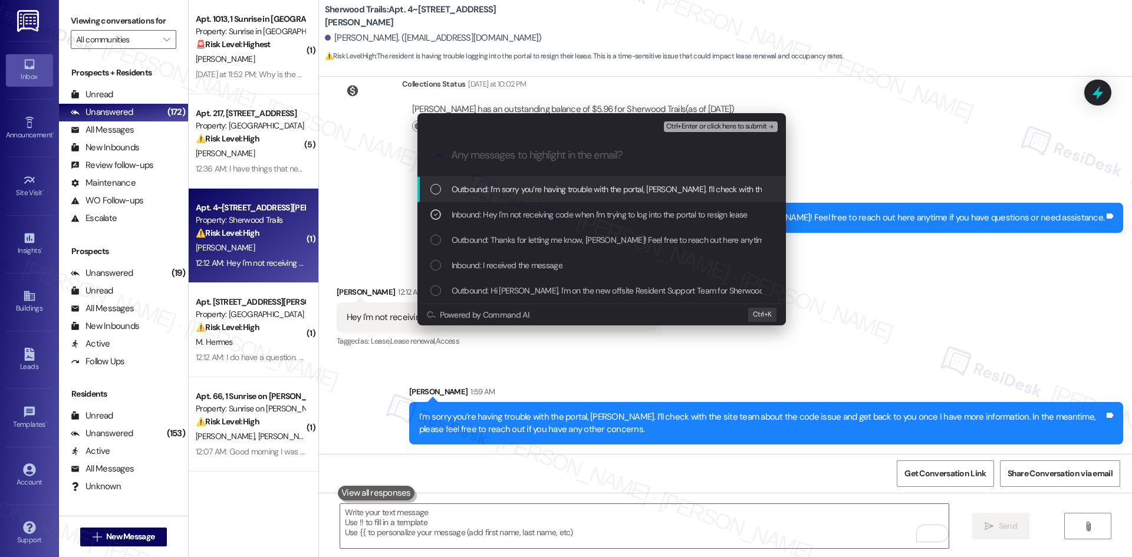
click at [767, 129] on icon "remove-block-ctrl+enter-or click here to submit" at bounding box center [771, 127] width 8 height 8
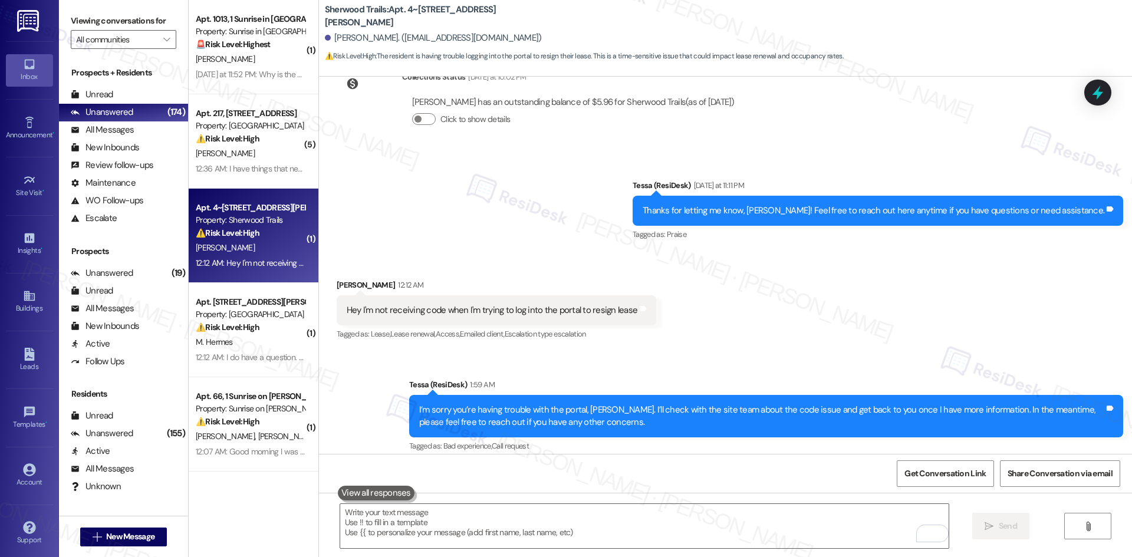
scroll to position [346, 0]
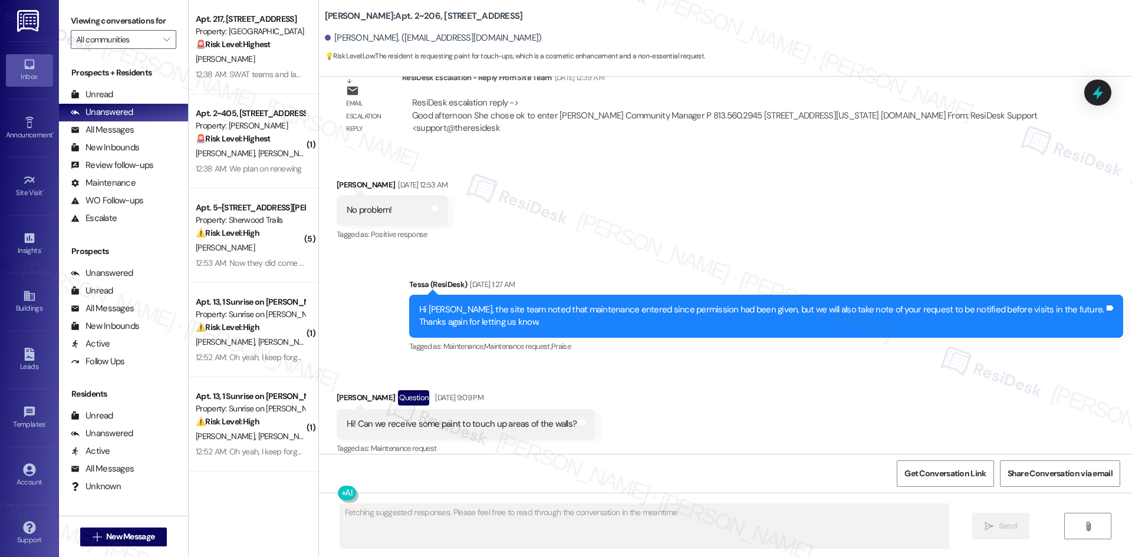
scroll to position [2981, 0]
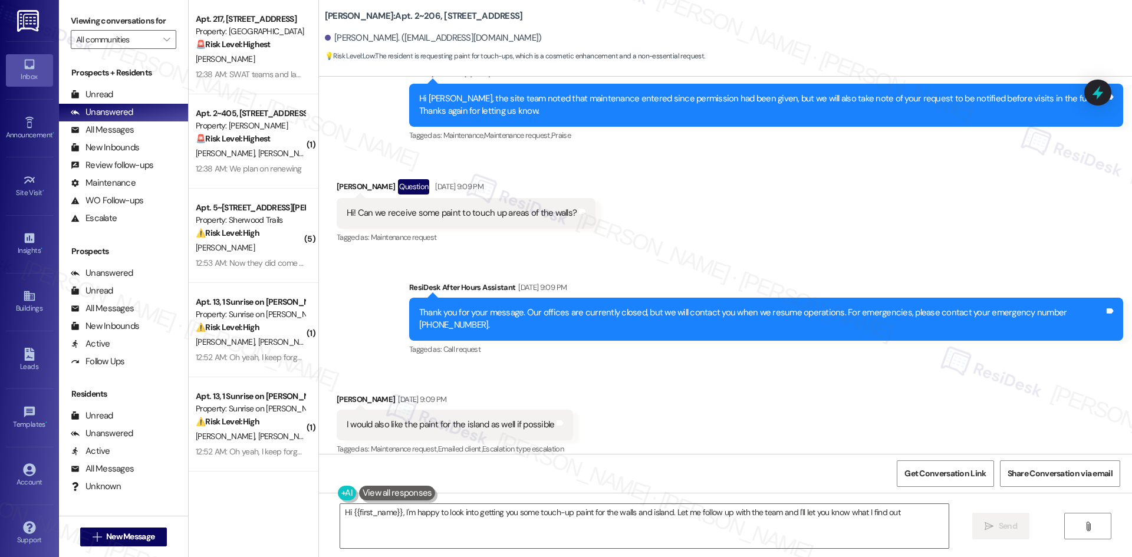
type textarea "Hi {{first_name}}, I'm happy to look into getting you some touch-up paint for t…"
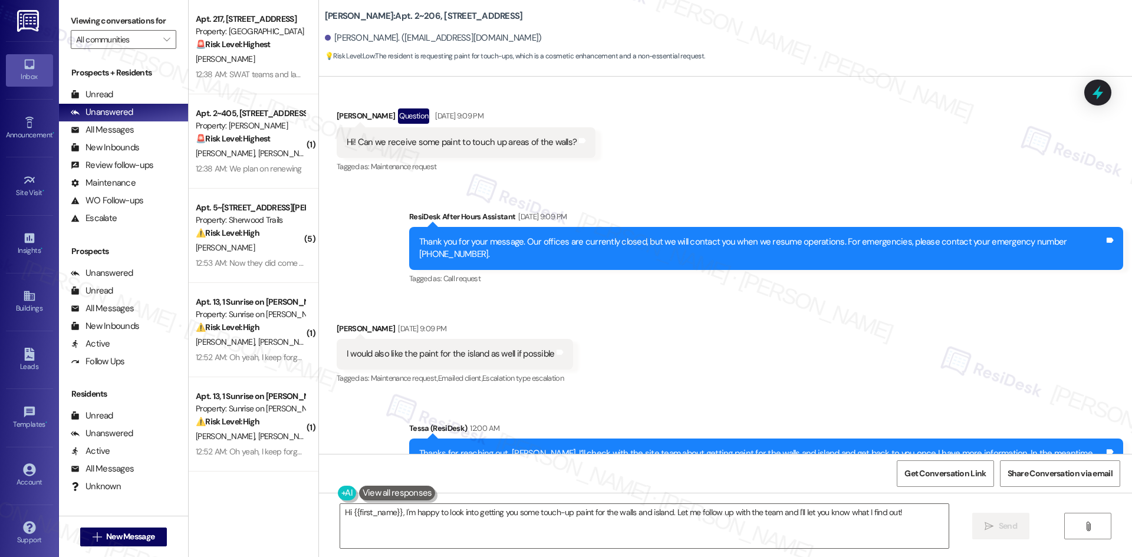
scroll to position [3039, 0]
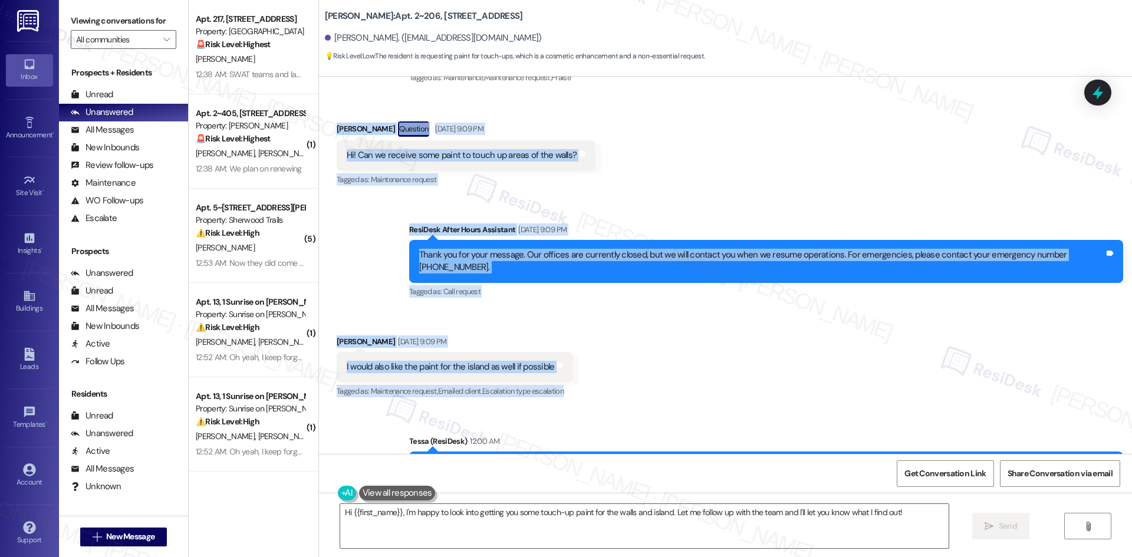
drag, startPoint x: 319, startPoint y: 111, endPoint x: 568, endPoint y: 388, distance: 371.9
click at [568, 390] on div "Lease started [DATE] 8:00 AM Received via SMS [PERSON_NAME] Question [DATE] 8:2…" at bounding box center [725, 265] width 813 height 377
click at [628, 320] on div "Received via SMS [PERSON_NAME] [DATE] 9:09 PM I would also like the paint for t…" at bounding box center [725, 359] width 813 height 100
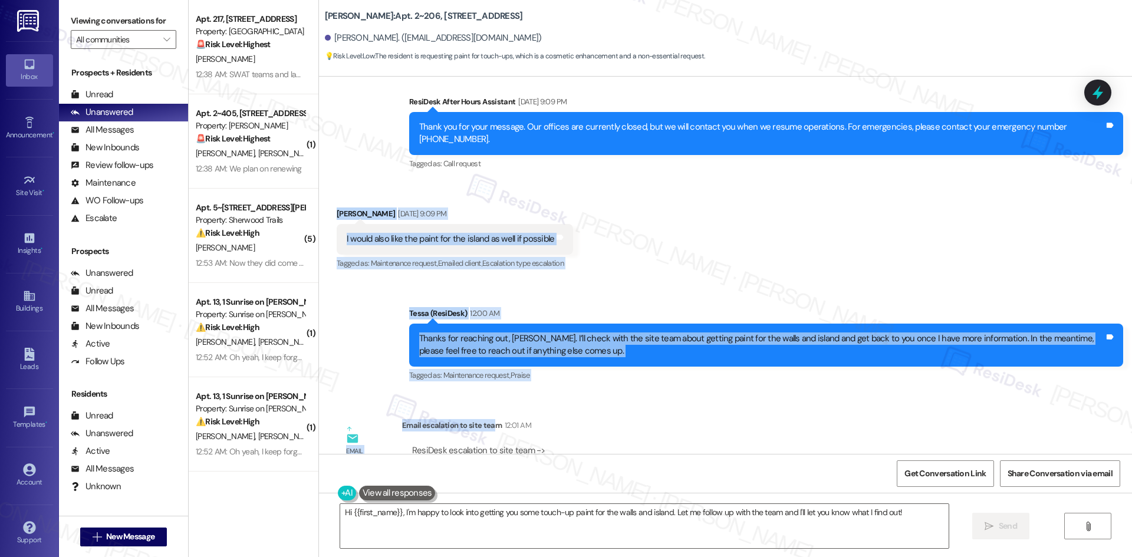
scroll to position [3216, 0]
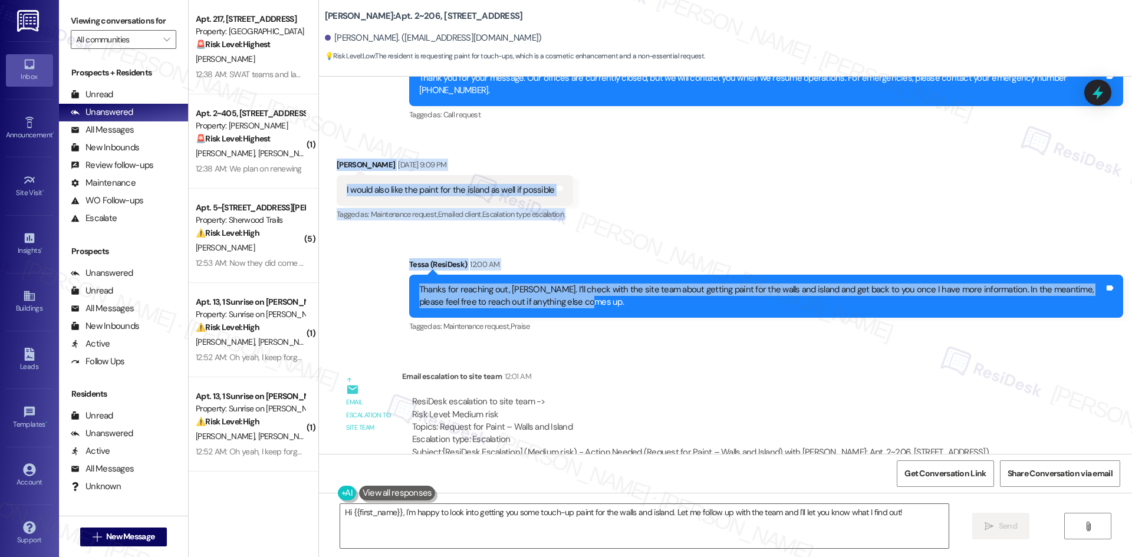
drag, startPoint x: 321, startPoint y: 328, endPoint x: 578, endPoint y: 292, distance: 259.4
click at [578, 292] on div "Lease started [DATE] 8:00 AM Received via SMS [PERSON_NAME] Question [DATE] 8:2…" at bounding box center [725, 265] width 813 height 377
copy div "[PERSON_NAME] [DATE] 9:09 PM I would also like the paint for the island as well…"
click at [796, 161] on div "Received via SMS [PERSON_NAME] [DATE] 9:09 PM I would also like the paint for t…" at bounding box center [725, 182] width 813 height 100
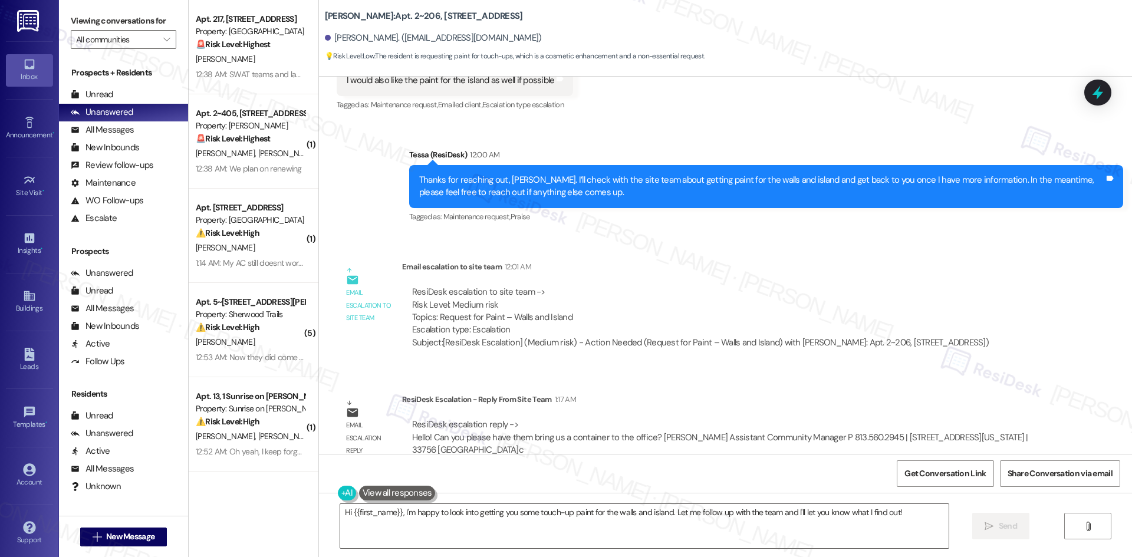
scroll to position [3334, 0]
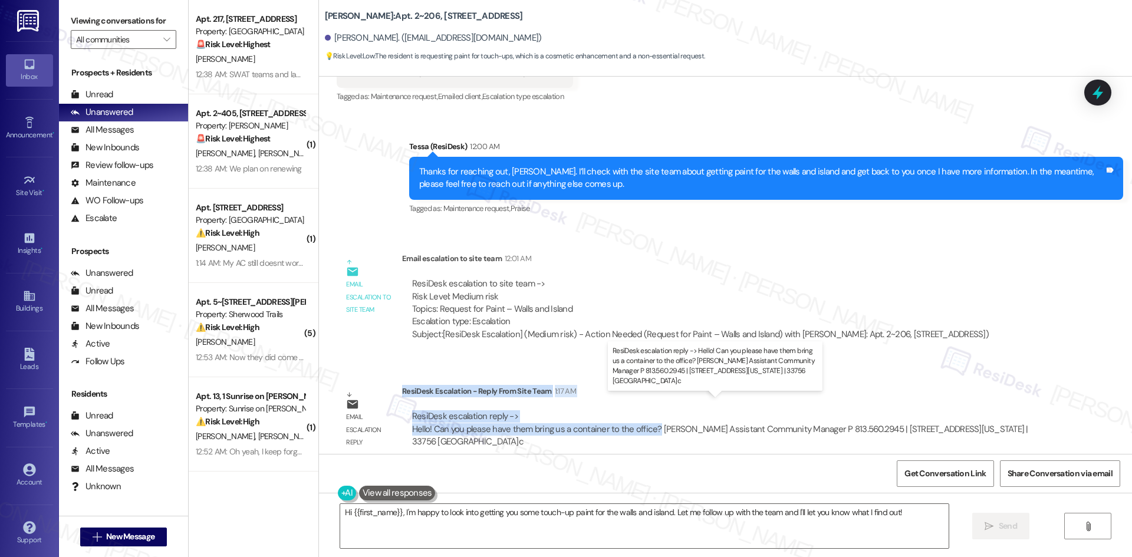
drag, startPoint x: 394, startPoint y: 378, endPoint x: 647, endPoint y: 417, distance: 256.3
click at [647, 417] on div "ResiDesk Escalation - Reply From Site Team 1:17 AM ResiDesk escalation reply ->…" at bounding box center [726, 421] width 648 height 72
copy div "ResiDesk Escalation - Reply From Site Team 1:17 AM ResiDesk escalation reply ->…"
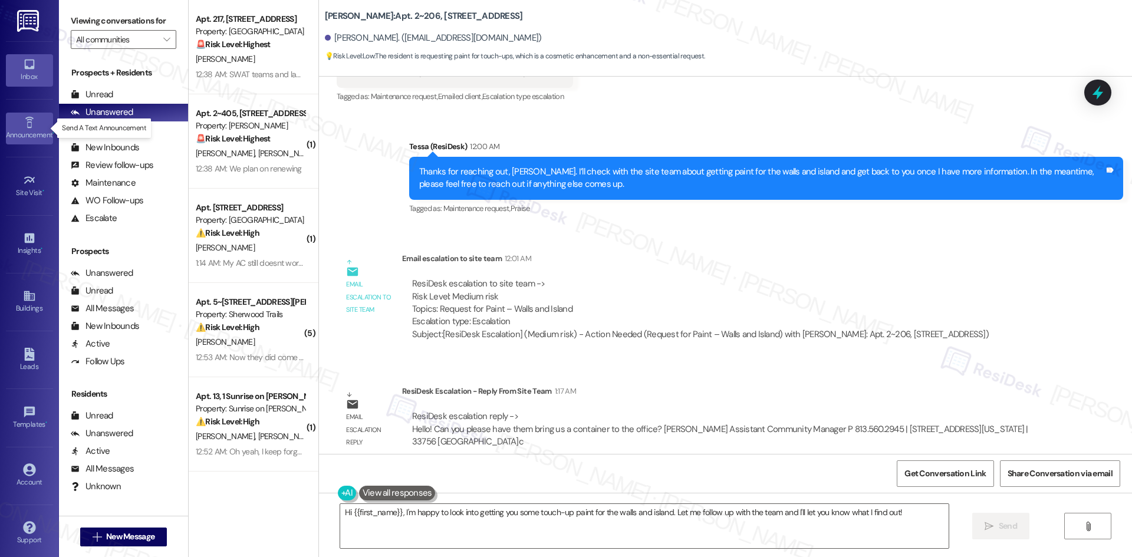
click at [19, 123] on link "Announcement •" at bounding box center [29, 129] width 47 height 32
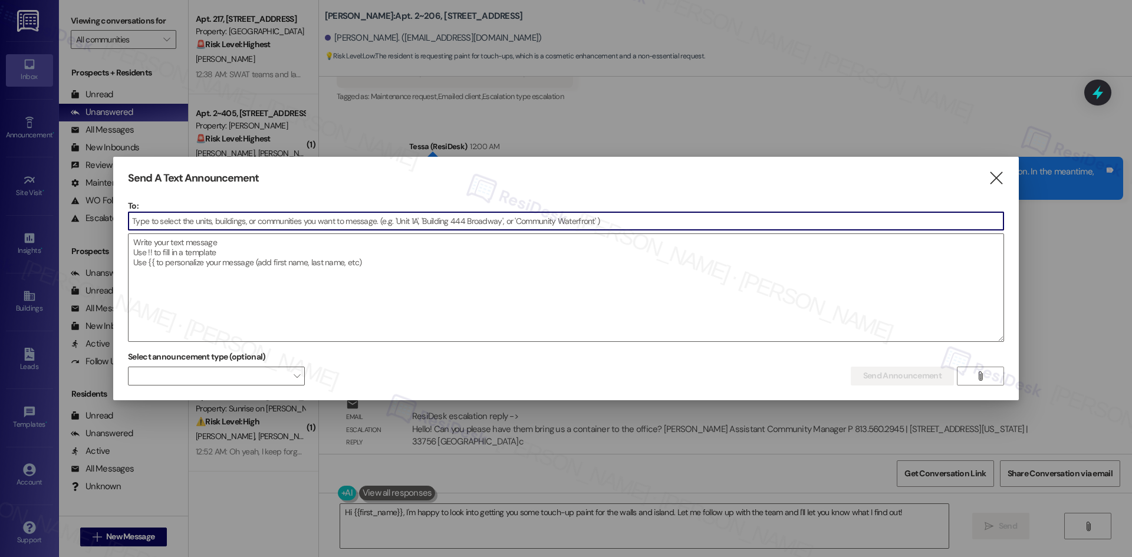
click at [472, 223] on input at bounding box center [565, 221] width 875 height 18
click at [474, 253] on textarea at bounding box center [565, 287] width 875 height 107
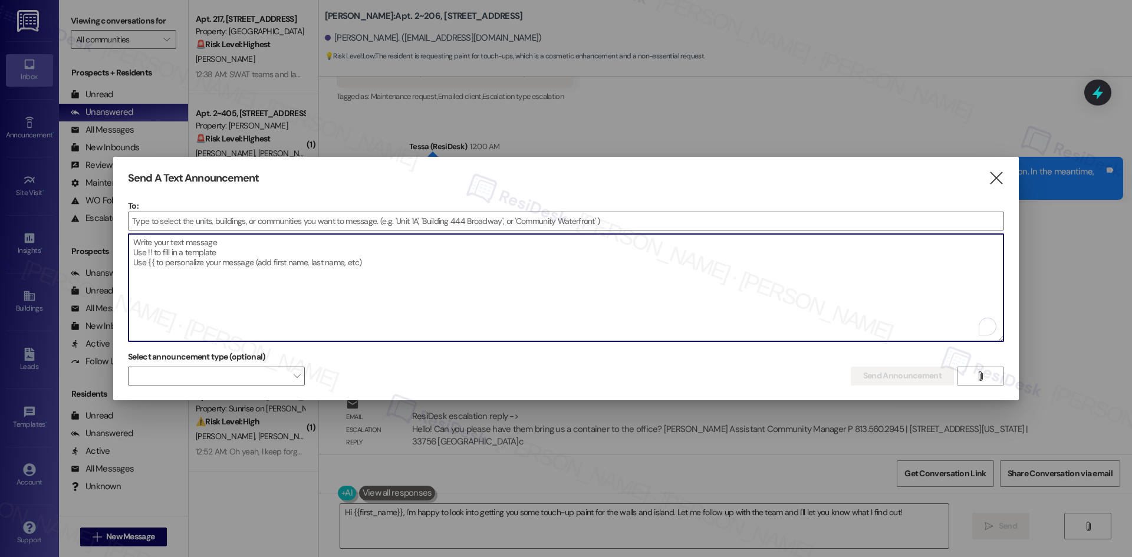
paste textarea "Hi {{first_name}}, Reminder: Ice Cream Social is [DATE] from 4:00–5:30 PM on-si…"
type textarea "Hi {{first_name}}, Reminder: Ice Cream Social is [DATE] from 4:00–5:30 PM on-si…"
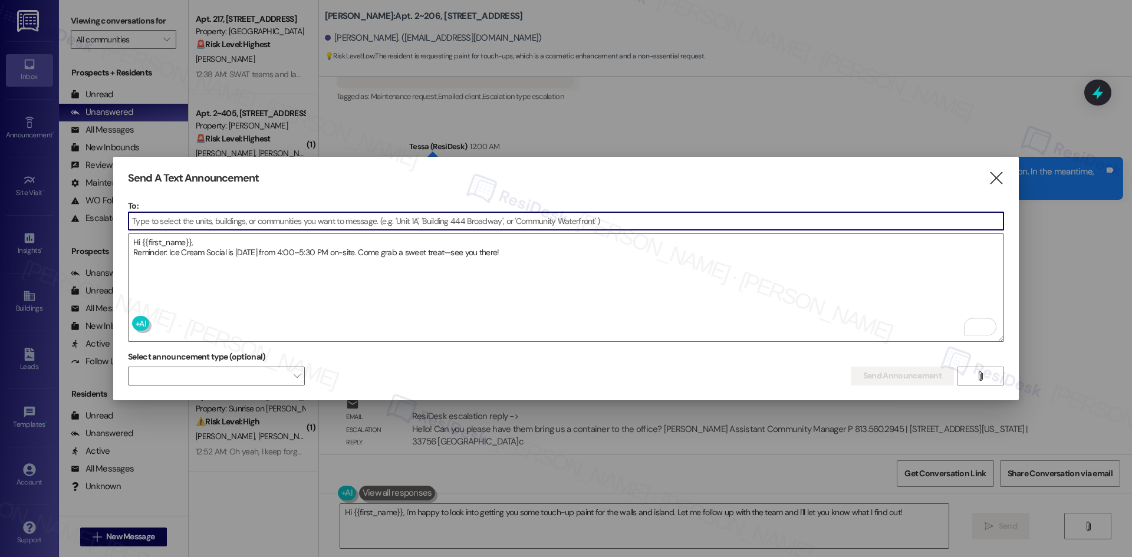
click at [407, 220] on input at bounding box center [565, 221] width 875 height 18
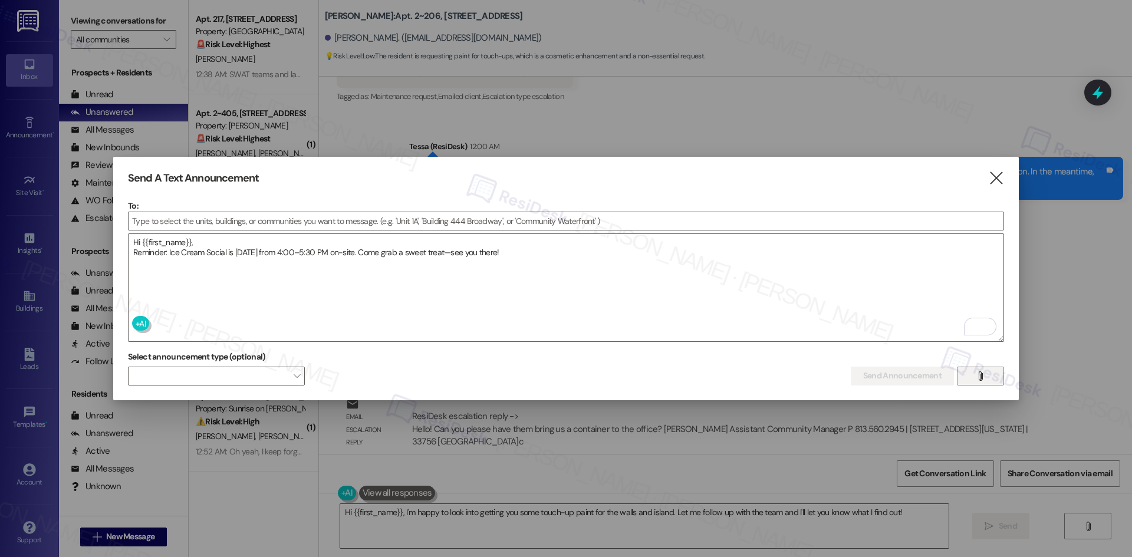
click at [969, 380] on button "" at bounding box center [980, 376] width 47 height 19
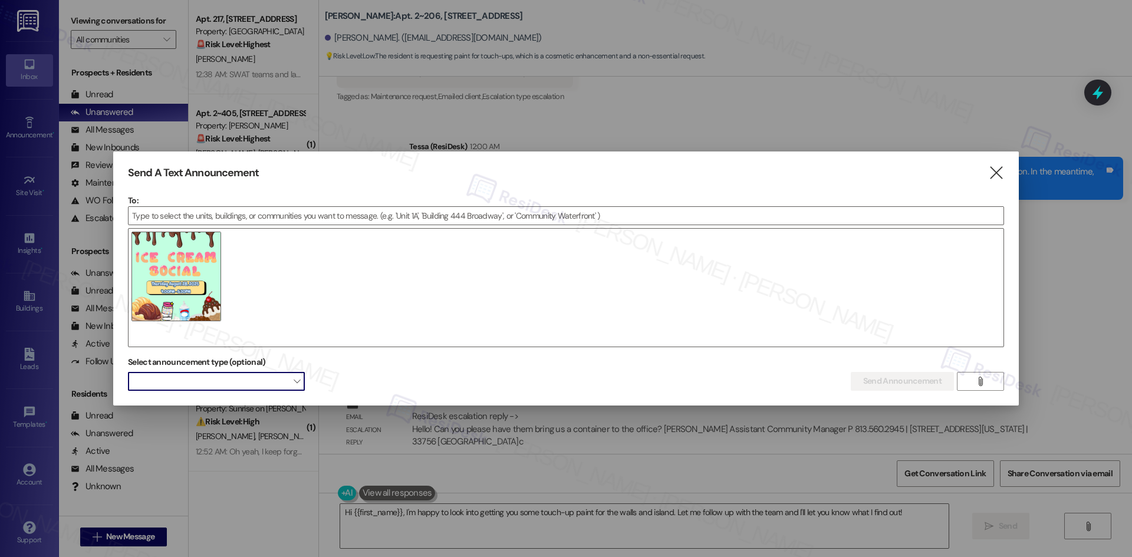
click at [248, 387] on span at bounding box center [216, 381] width 177 height 19
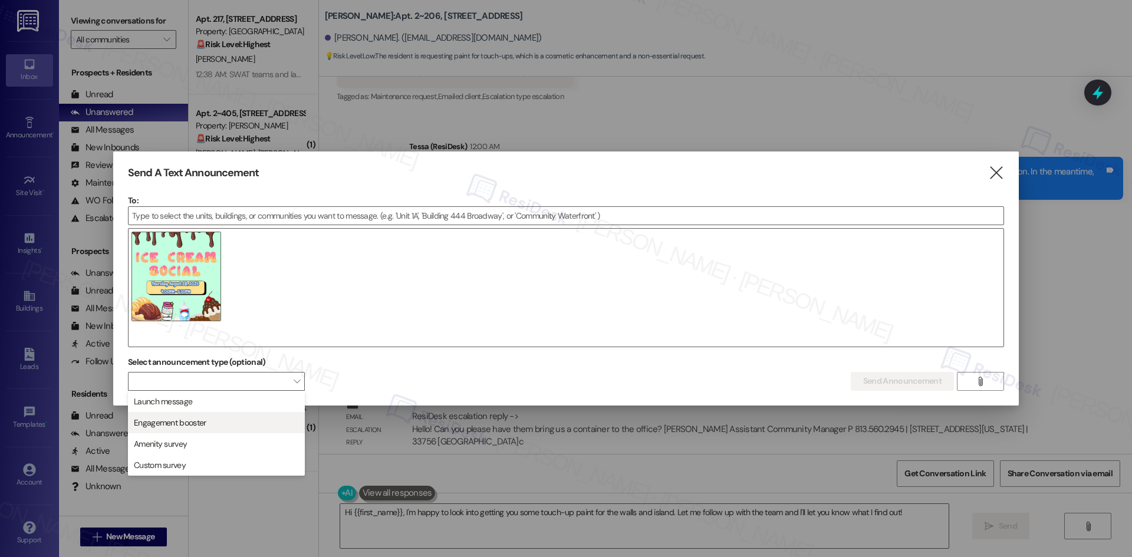
click at [221, 422] on span "Engagement booster" at bounding box center [216, 422] width 166 height 13
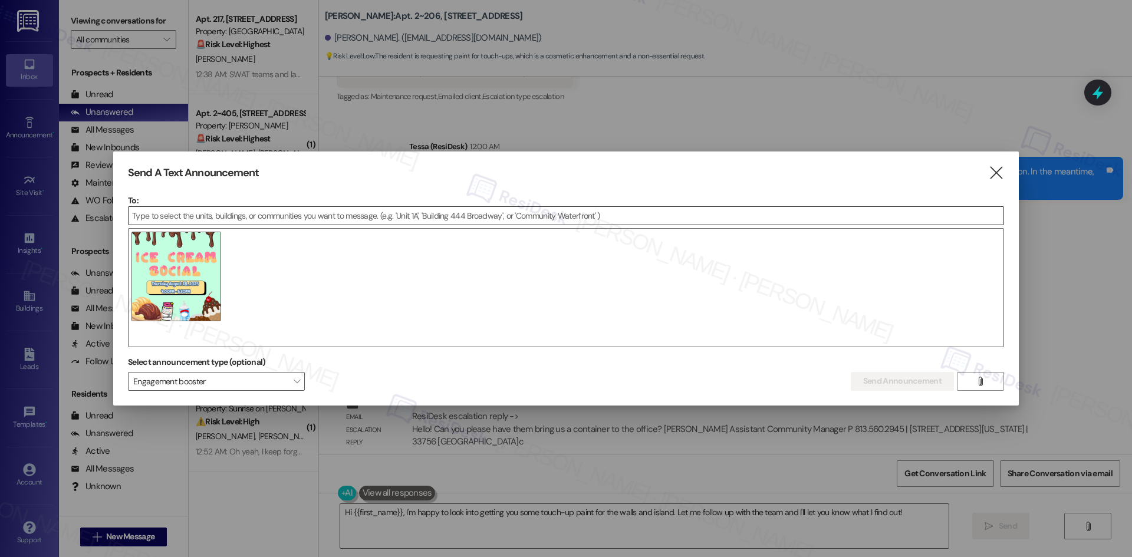
click at [278, 213] on input at bounding box center [565, 216] width 875 height 18
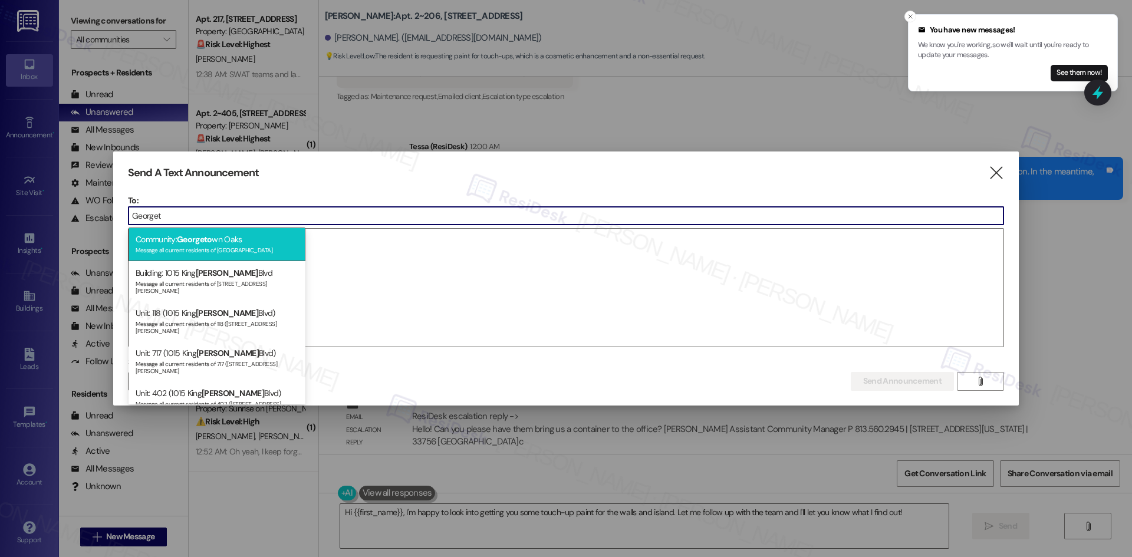
type input "Georget"
click at [262, 245] on div "Message all current residents of Georgetown Oaks" at bounding box center [217, 249] width 163 height 10
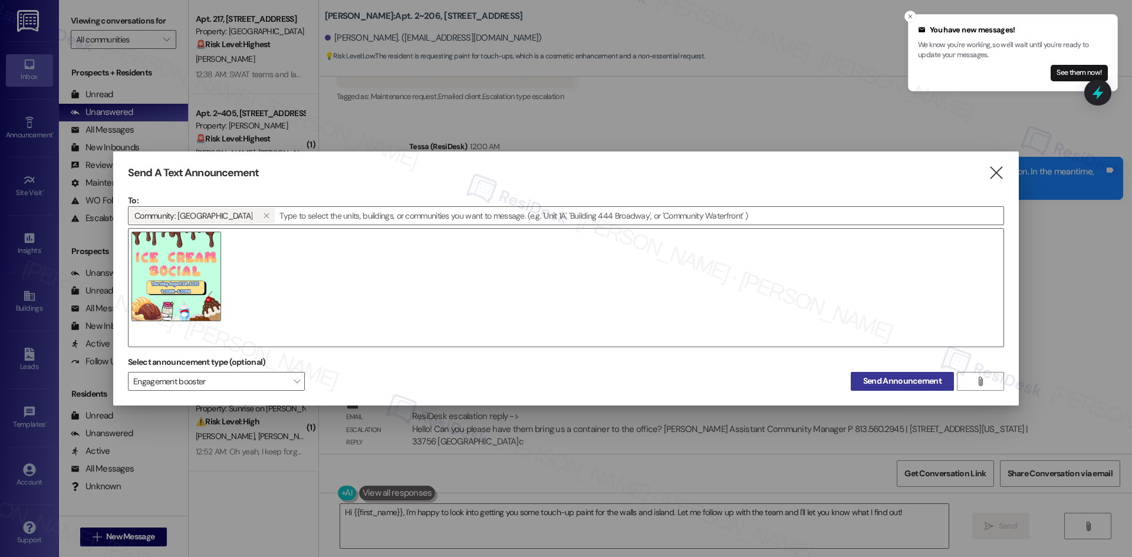
click at [912, 383] on span "Send Announcement" at bounding box center [902, 381] width 78 height 12
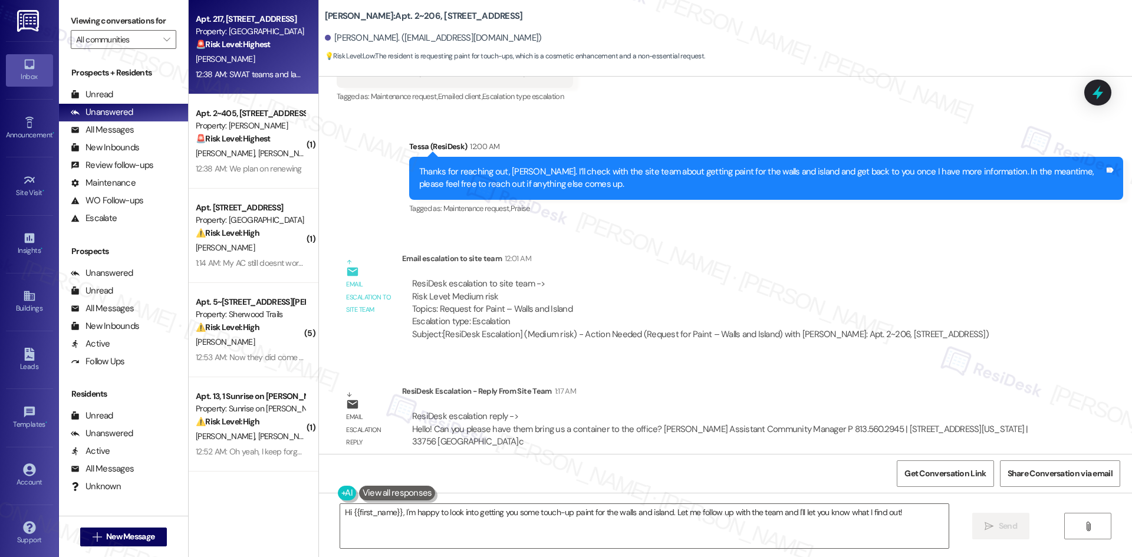
click at [248, 64] on div "K. Smith" at bounding box center [250, 59] width 111 height 15
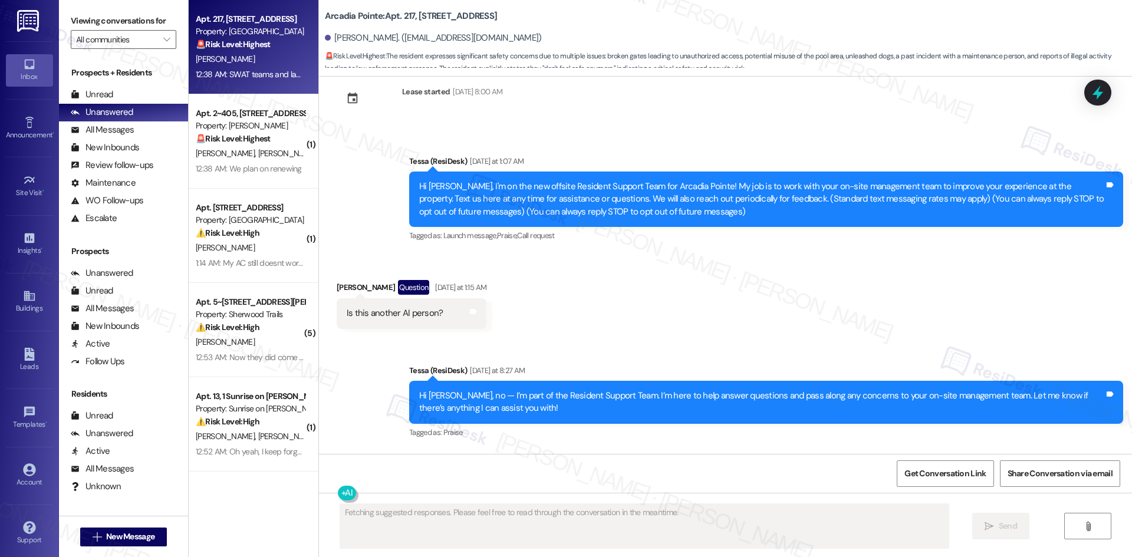
scroll to position [12, 0]
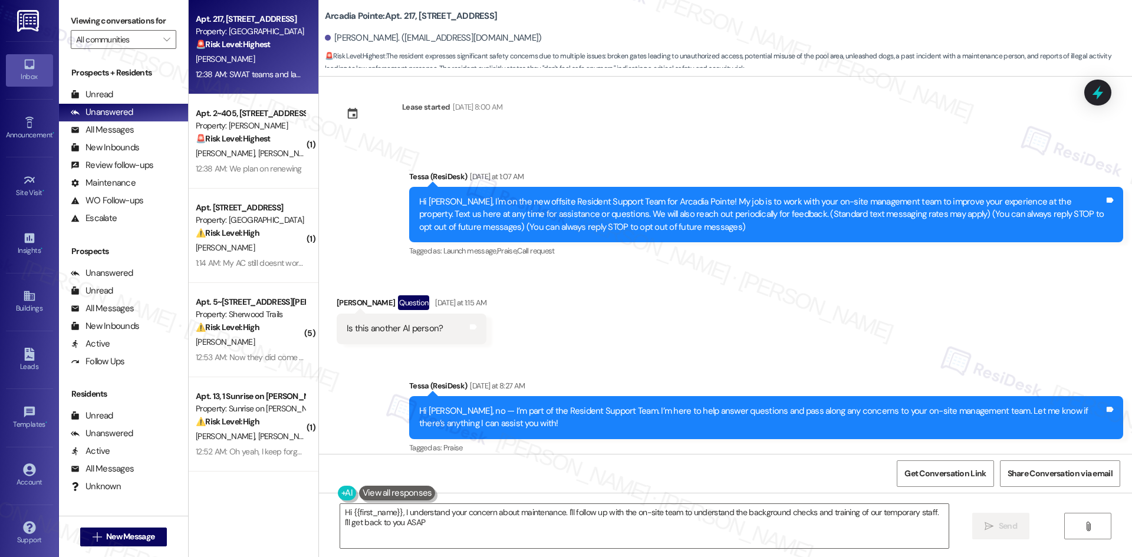
type textarea "Hi {{first_name}}, I understand your concern about maintenance. I'll follow up …"
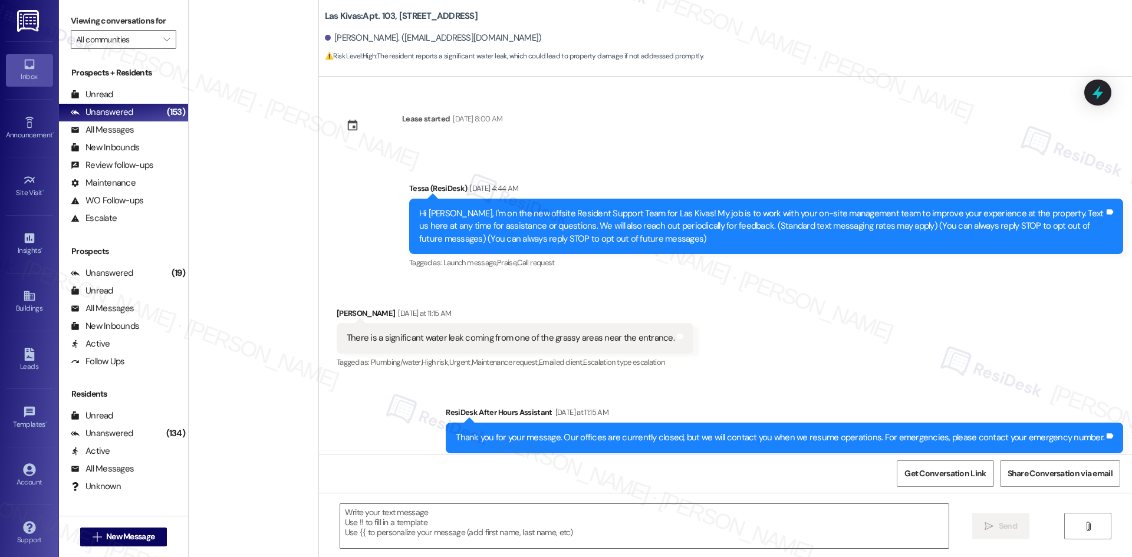
scroll to position [138, 0]
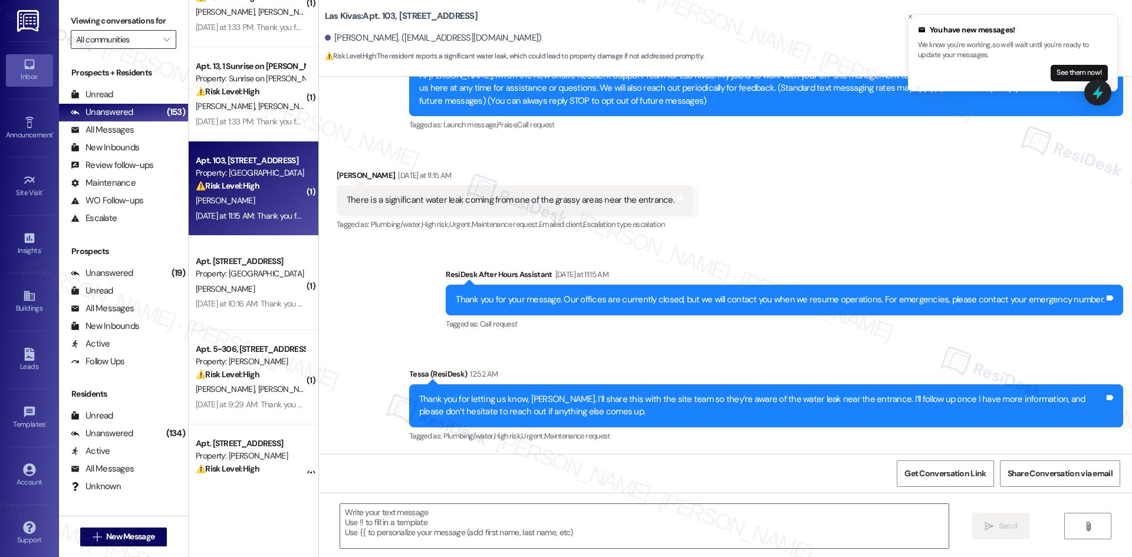
click at [127, 39] on input "All communities" at bounding box center [116, 39] width 81 height 19
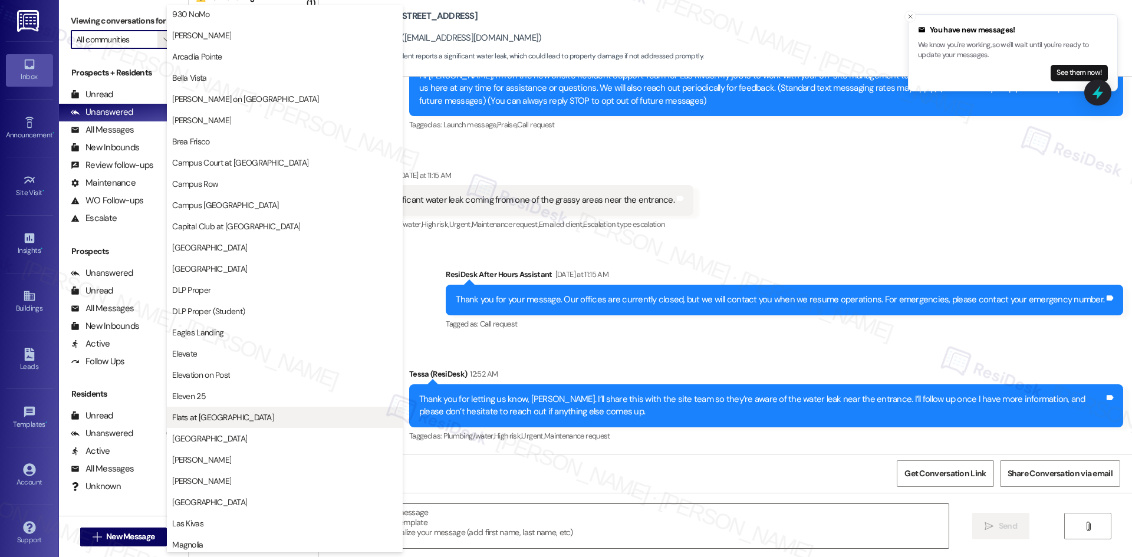
scroll to position [177, 0]
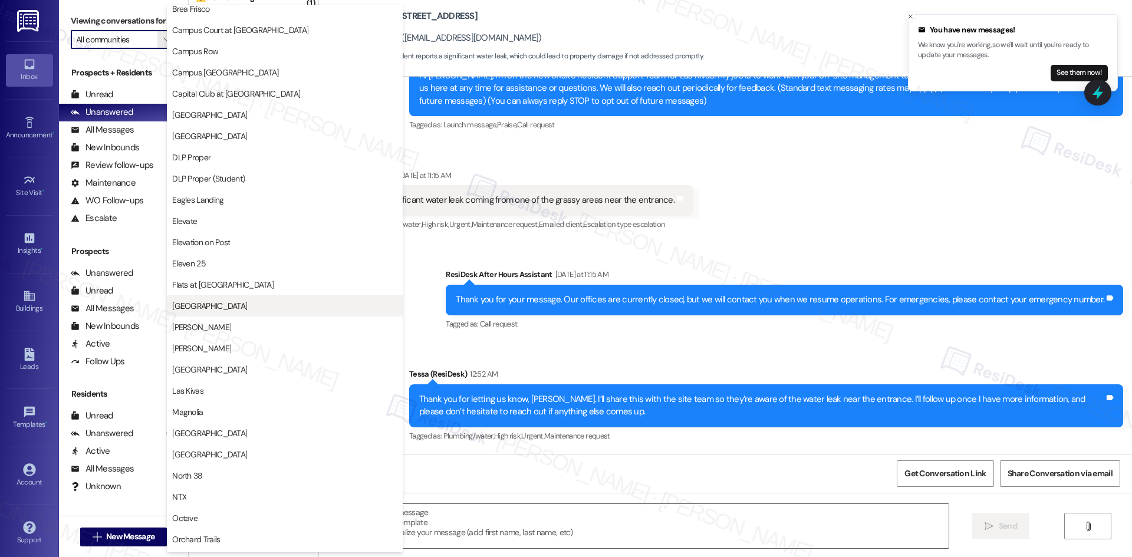
click at [269, 311] on span "[GEOGRAPHIC_DATA]" at bounding box center [284, 306] width 225 height 12
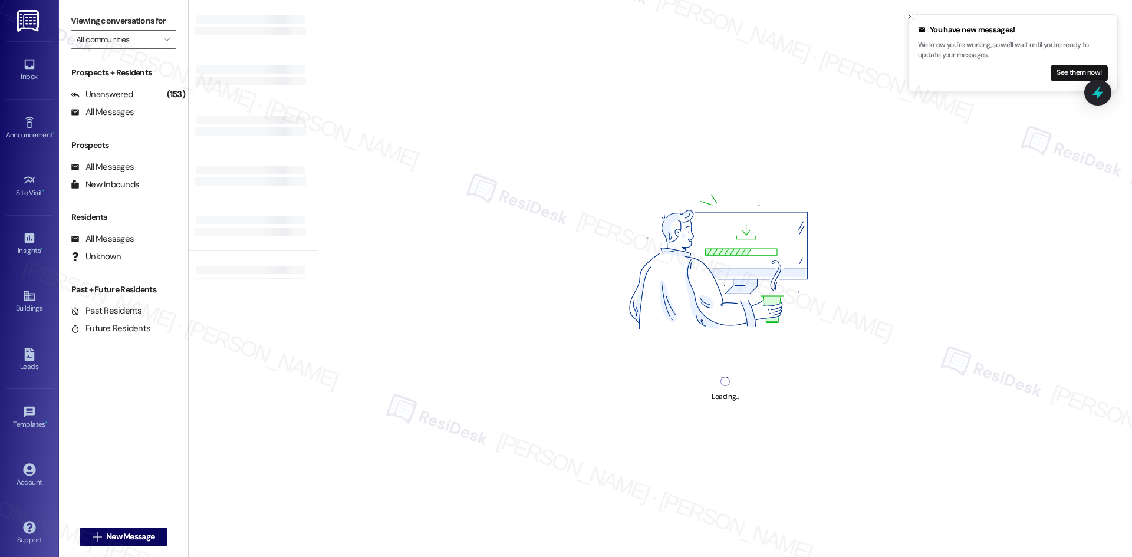
type input "[GEOGRAPHIC_DATA]"
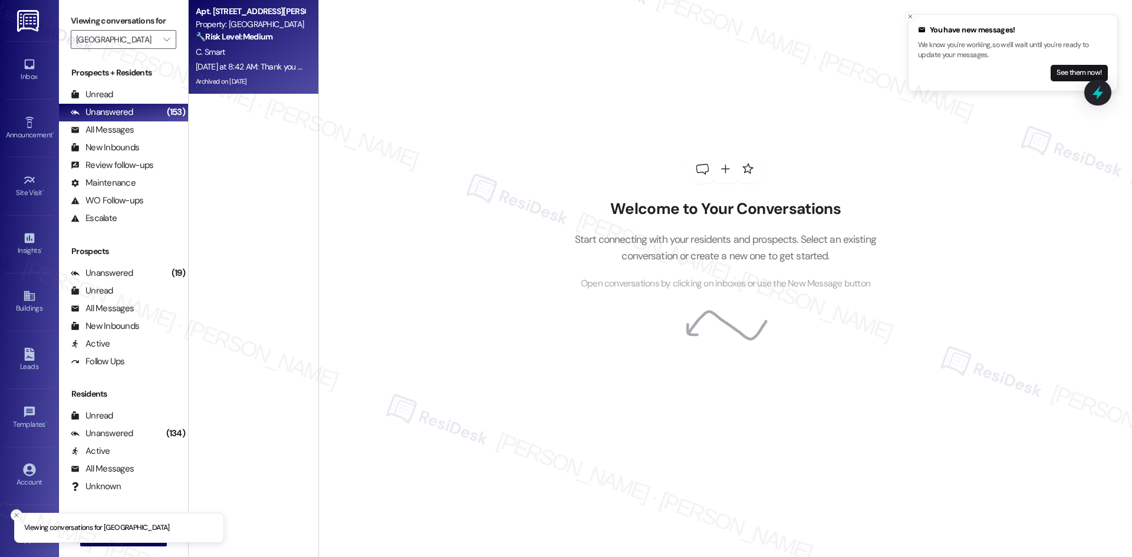
click at [267, 57] on div "C. Smart" at bounding box center [250, 52] width 111 height 15
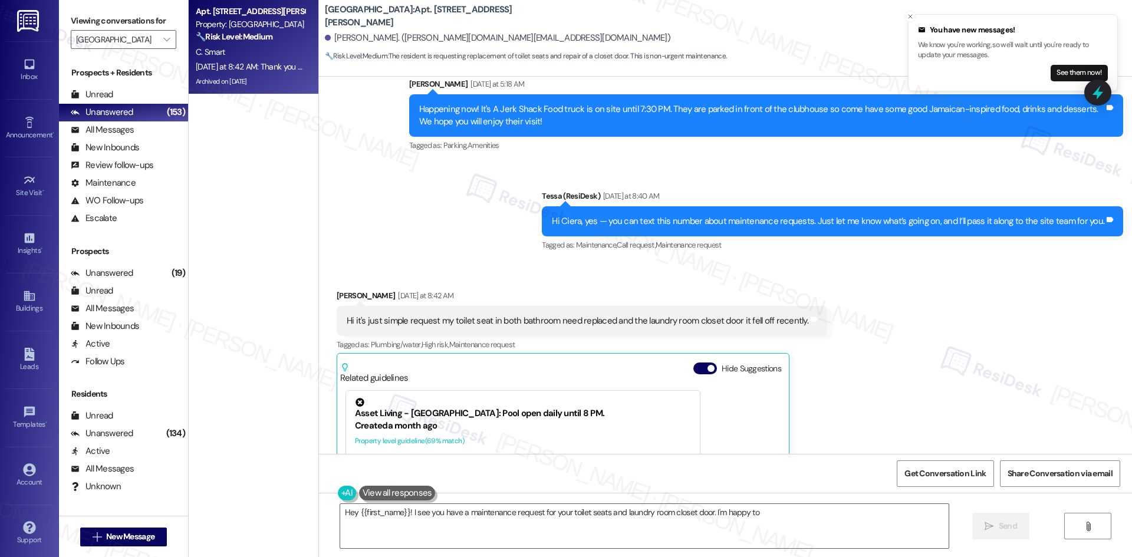
scroll to position [1084, 0]
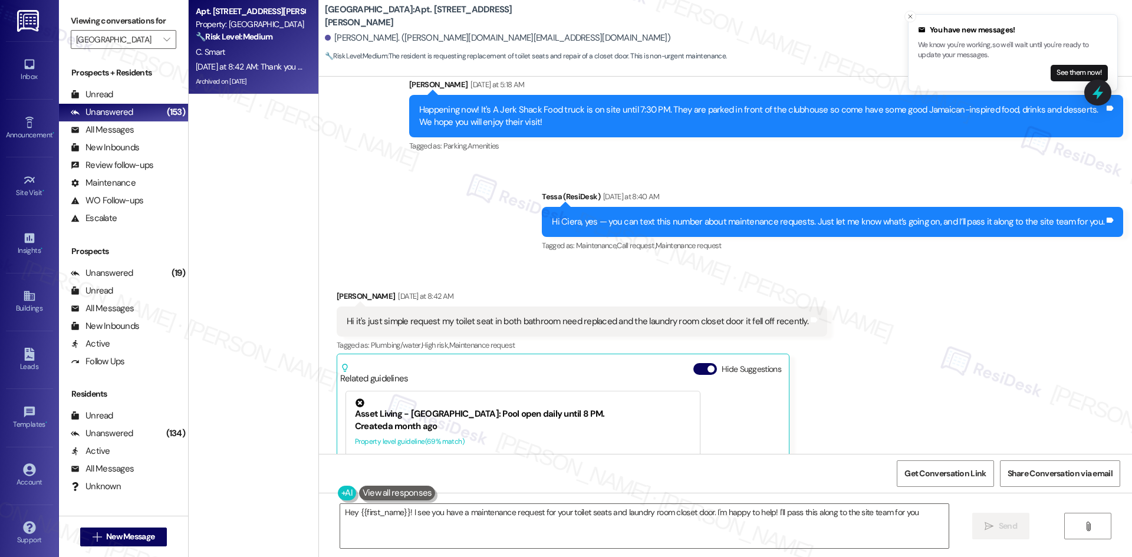
type textarea "Hey {{first_name}}! I see you have a maintenance request for your toilet seats …"
click at [143, 134] on div "All Messages (undefined)" at bounding box center [123, 130] width 129 height 18
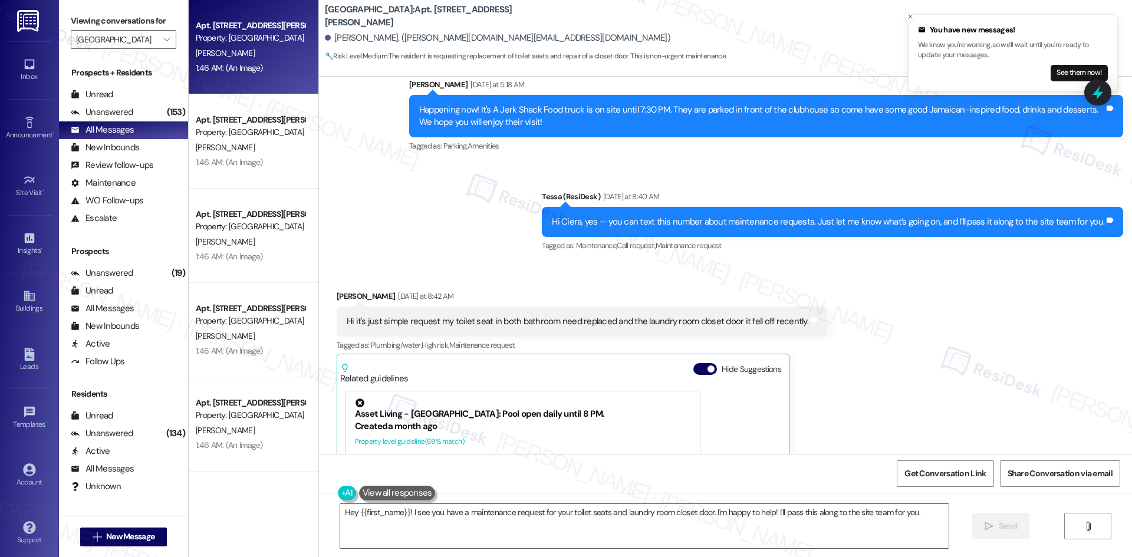
click at [266, 57] on div "P. Youmans" at bounding box center [250, 53] width 111 height 15
type textarea "Fetching suggested responses. Please feel free to read through the conversation…"
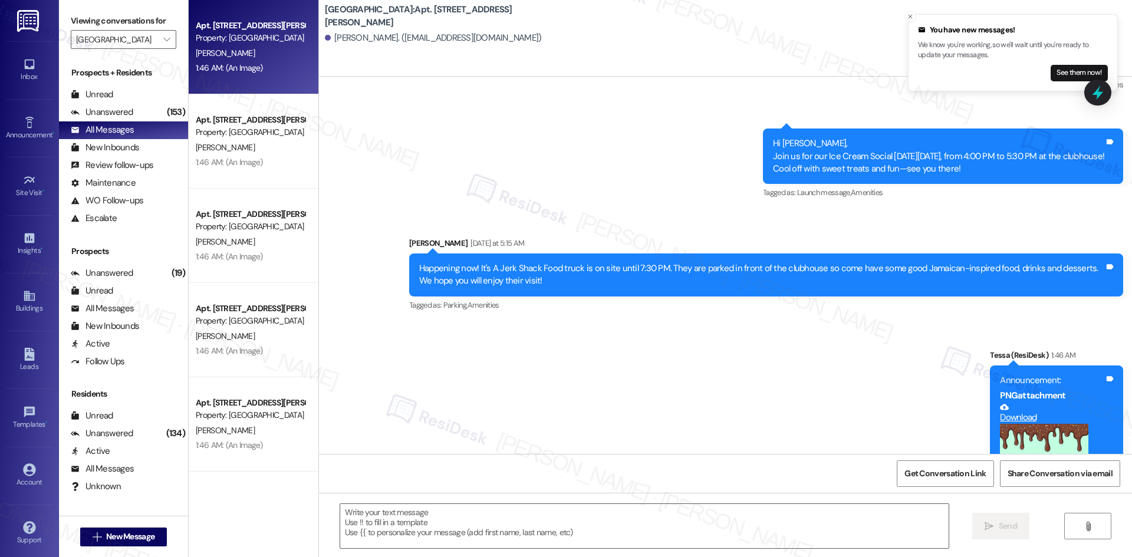
scroll to position [1486, 0]
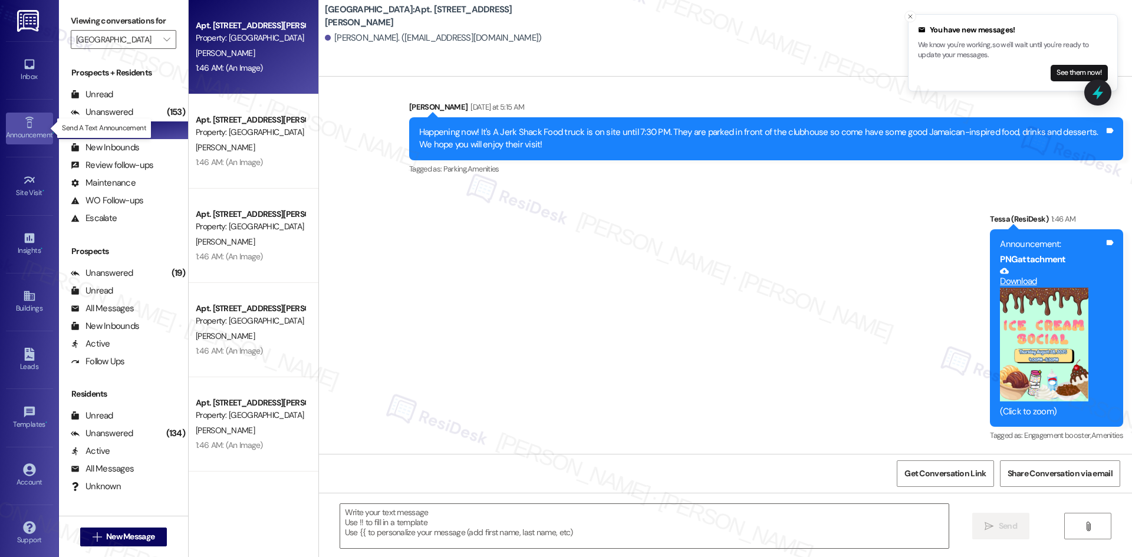
click at [28, 133] on div "Announcement •" at bounding box center [29, 135] width 59 height 12
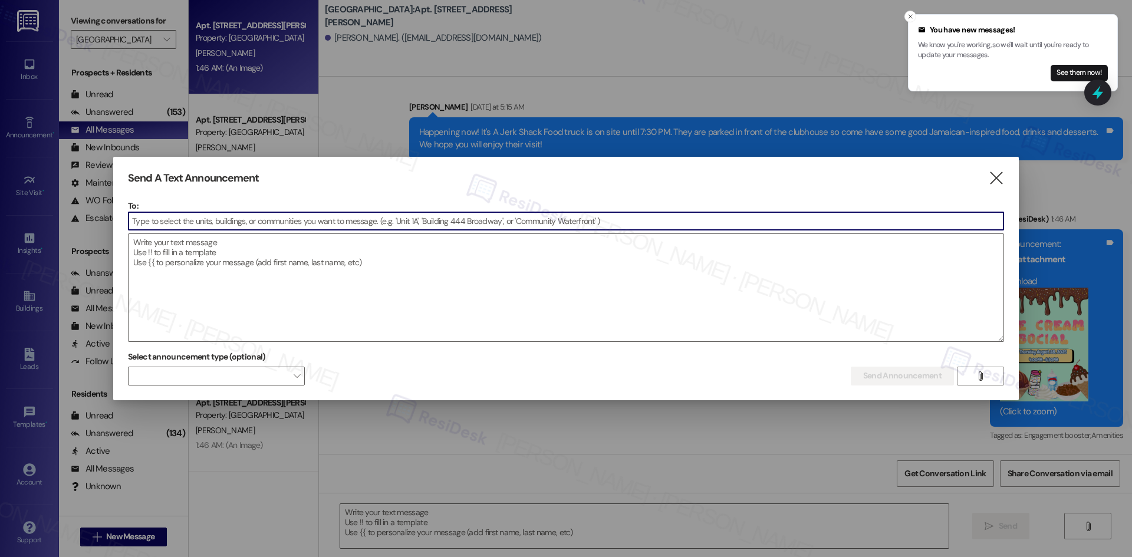
click at [187, 222] on input at bounding box center [565, 221] width 875 height 18
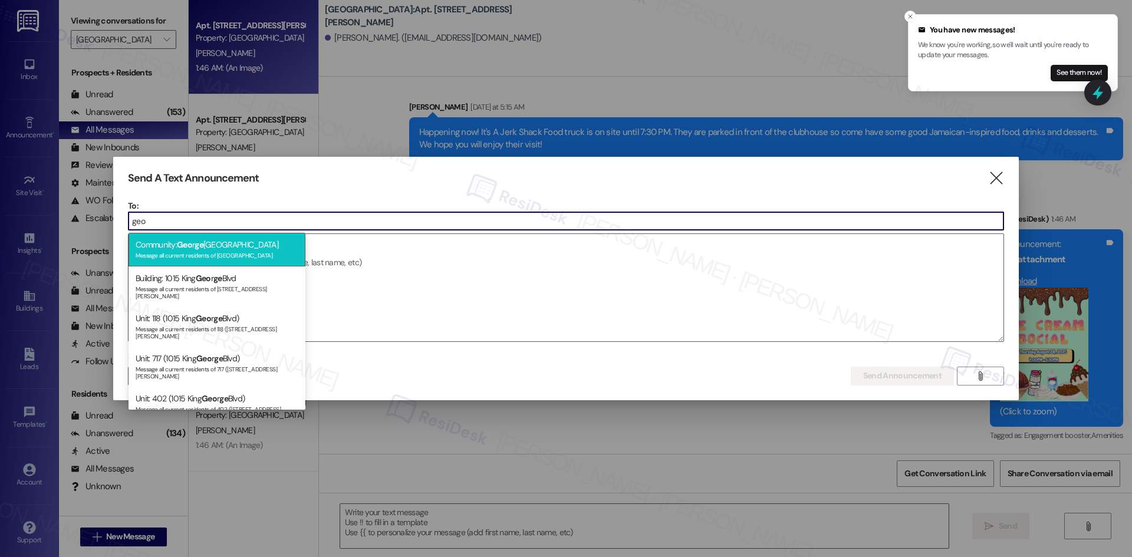
type input "geo"
click at [220, 250] on div "Community: Geo r ge town Oaks Message all current residents of Georgetown Oaks" at bounding box center [216, 250] width 177 height 34
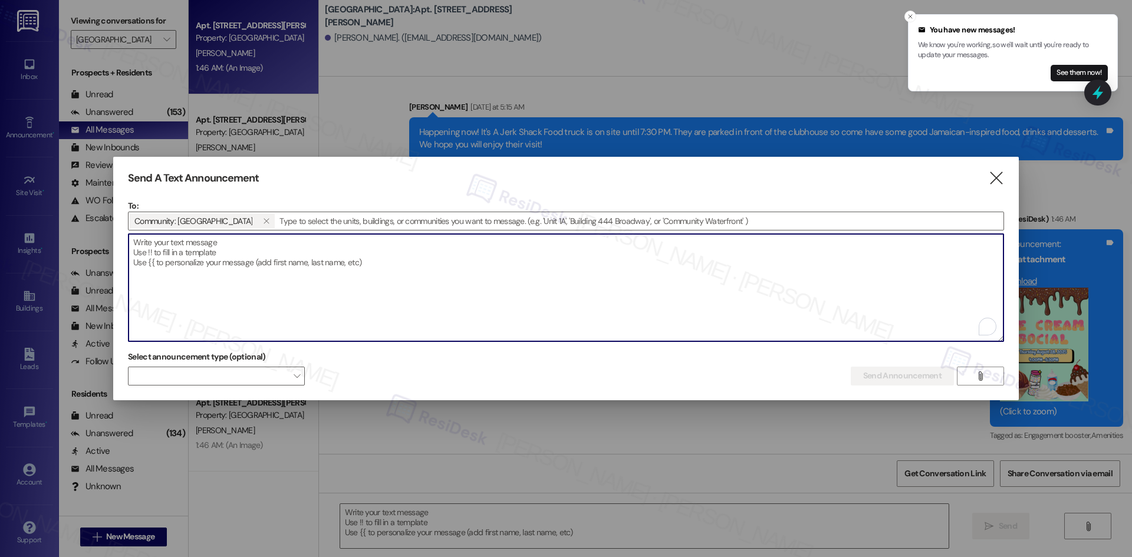
click at [223, 256] on textarea "To enrich screen reader interactions, please activate Accessibility in Grammarl…" at bounding box center [565, 287] width 875 height 107
paste textarea "Hi {{first_name}}, Reminder: Ice Cream Social is today from 4:00–5:30 PM on-sit…"
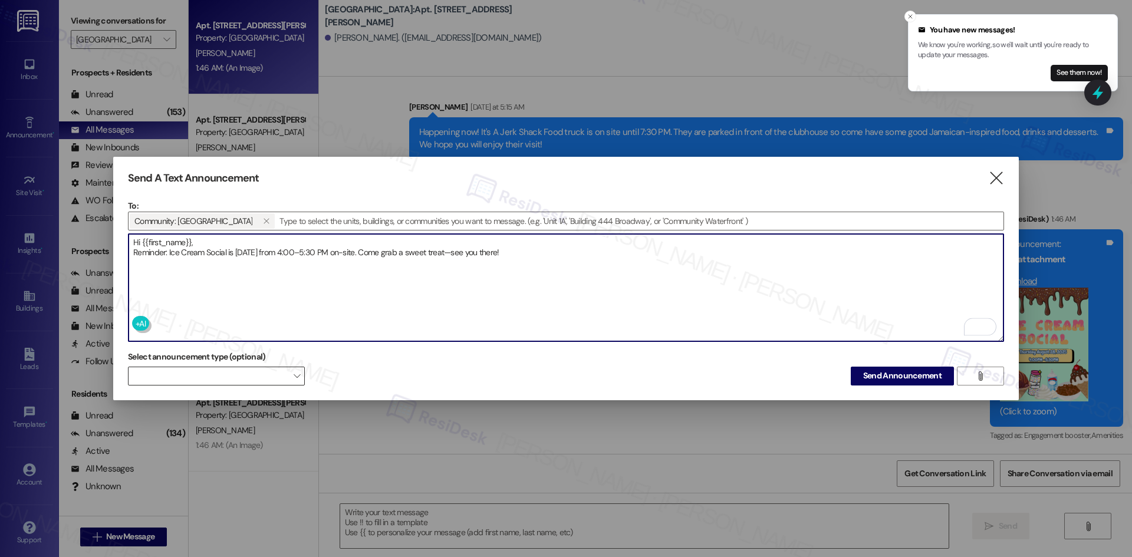
type textarea "Hi {{first_name}}, Reminder: Ice Cream Social is today from 4:00–5:30 PM on-sit…"
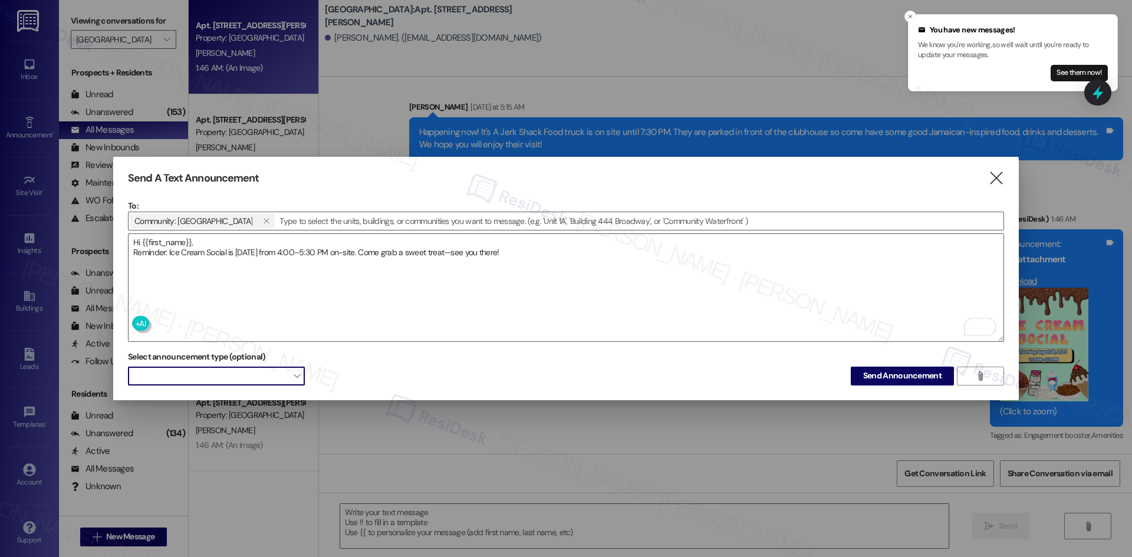
click at [263, 373] on span at bounding box center [216, 376] width 177 height 19
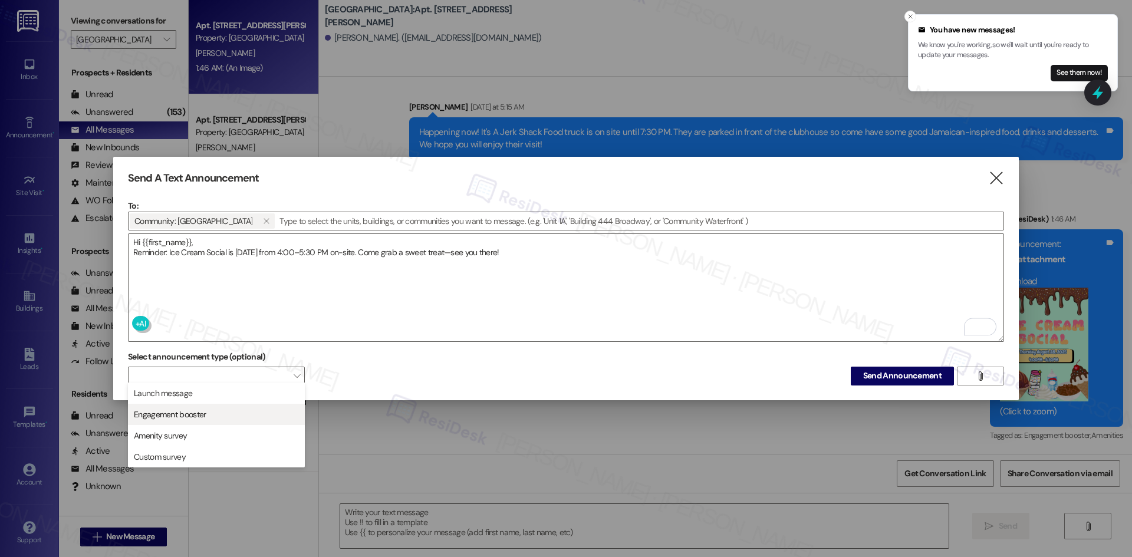
click at [233, 413] on span "Engagement booster" at bounding box center [216, 414] width 166 height 13
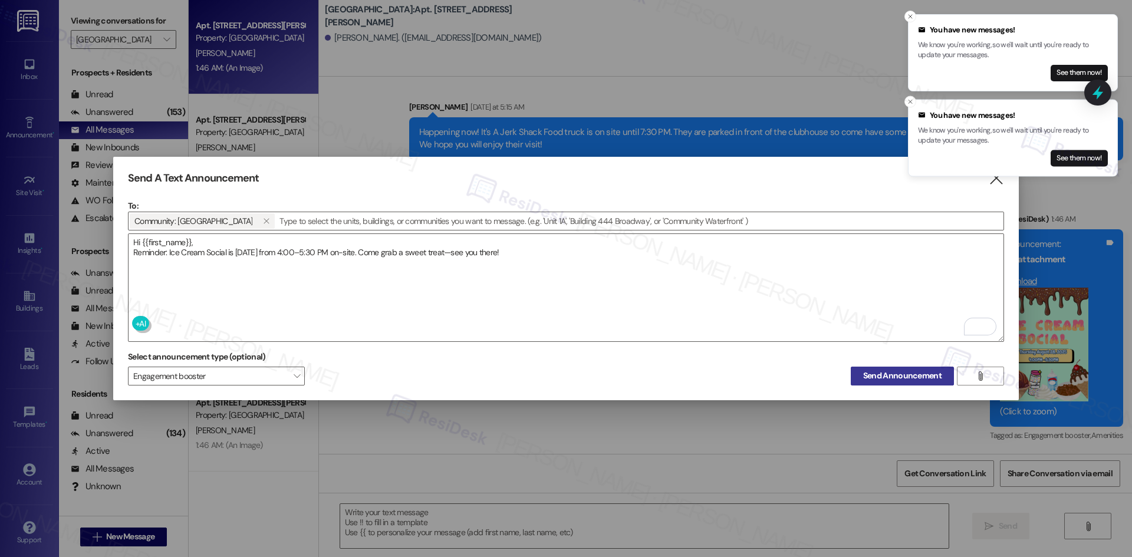
click at [890, 373] on span "Send Announcement" at bounding box center [902, 376] width 78 height 12
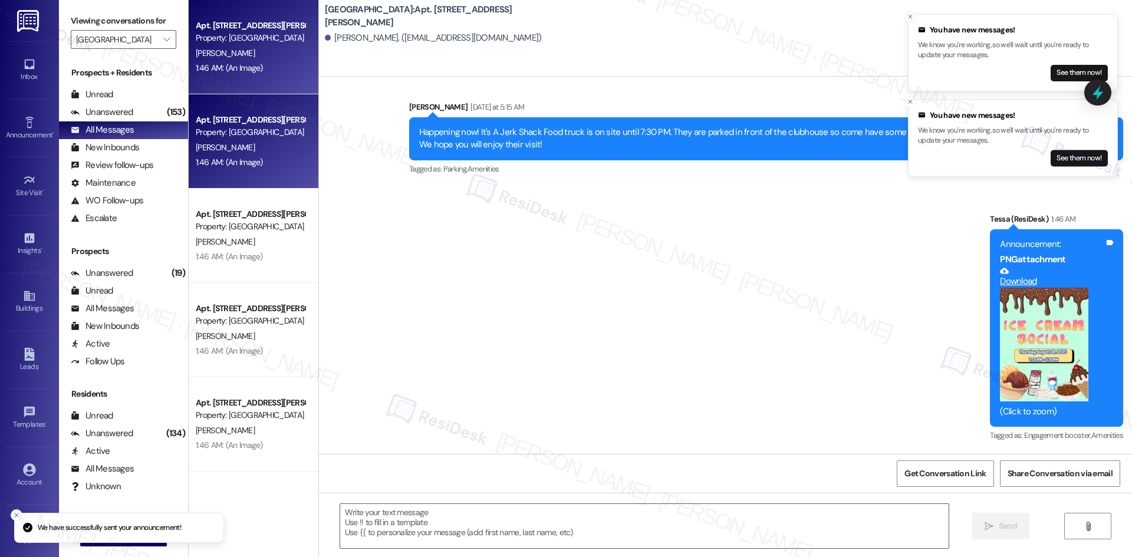
click at [258, 179] on div "Apt. 704, 1015 King George Blvd Property: Georgetown Oaks G. Machuca 1:46 AM: (…" at bounding box center [254, 141] width 130 height 94
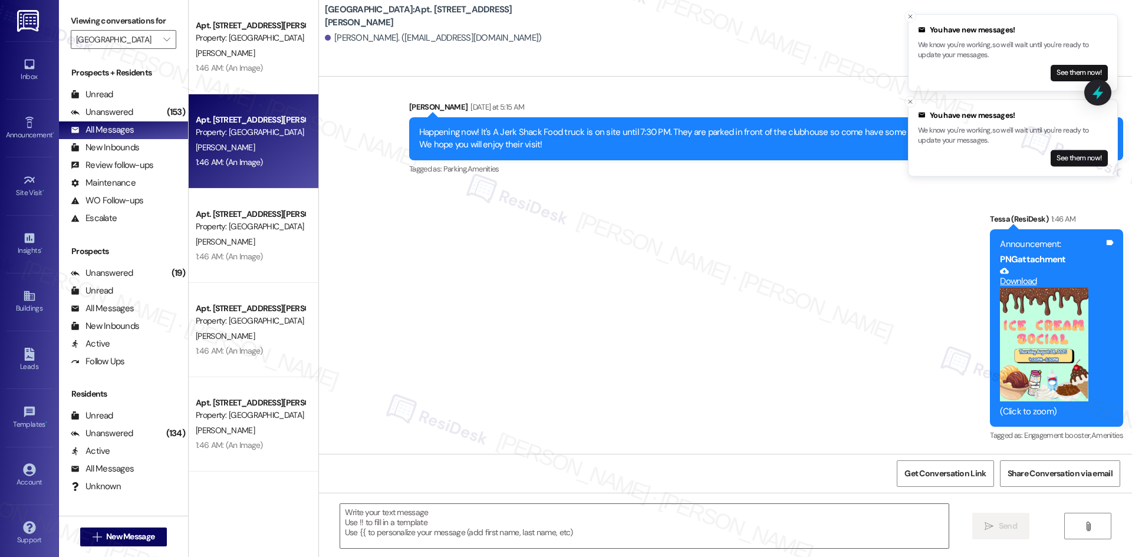
type textarea "Fetching suggested responses. Please feel free to read through the conversation…"
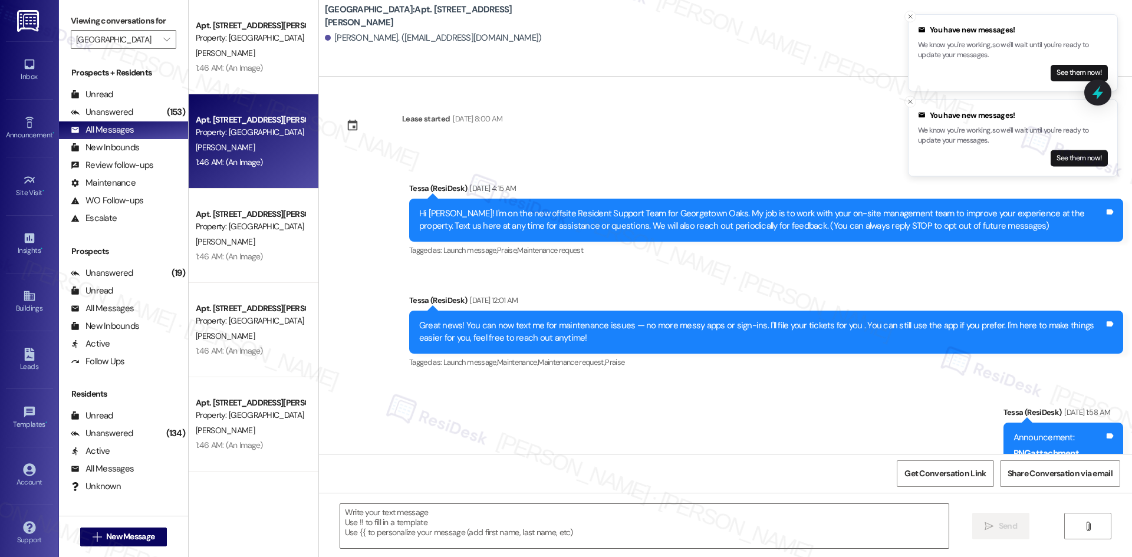
scroll to position [680, 0]
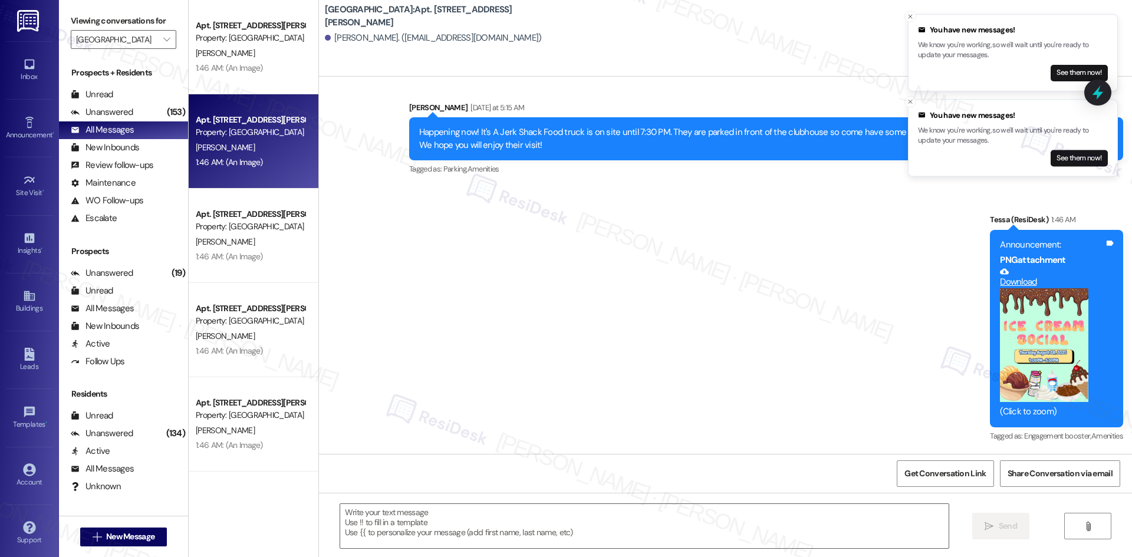
type textarea "Fetching suggested responses. Please feel free to read through the conversation…"
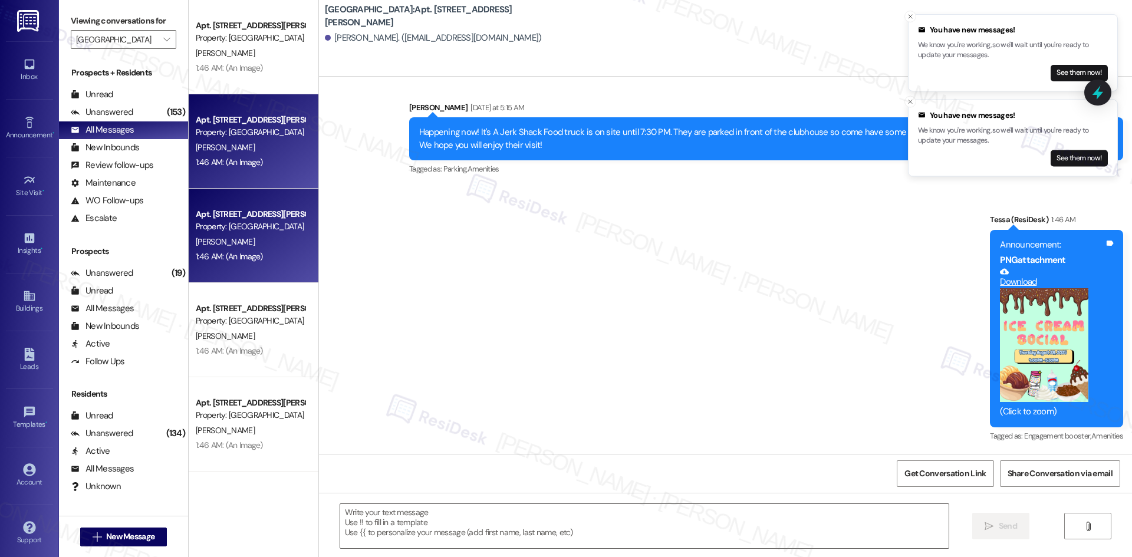
click at [268, 250] on div "1:46 AM: (An Image) 1:46 AM: (An Image)" at bounding box center [250, 256] width 111 height 15
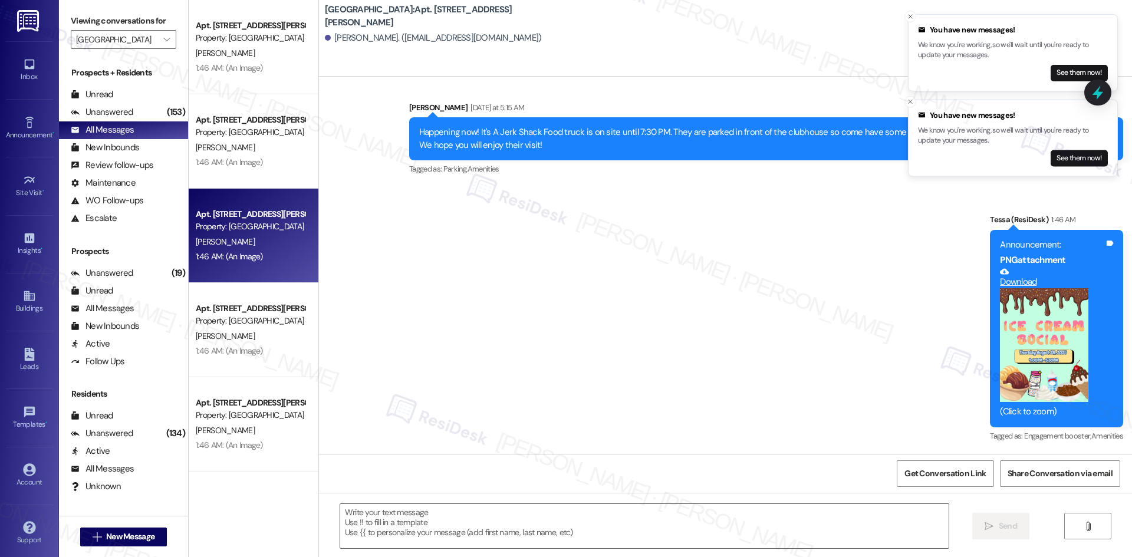
type textarea "Fetching suggested responses. Please feel free to read through the conversation…"
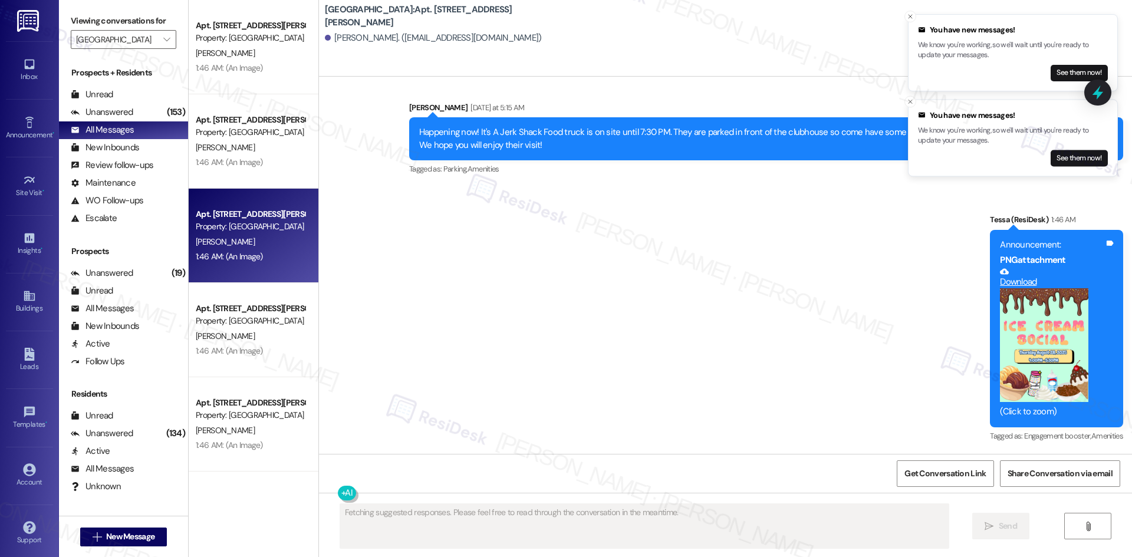
scroll to position [789, 0]
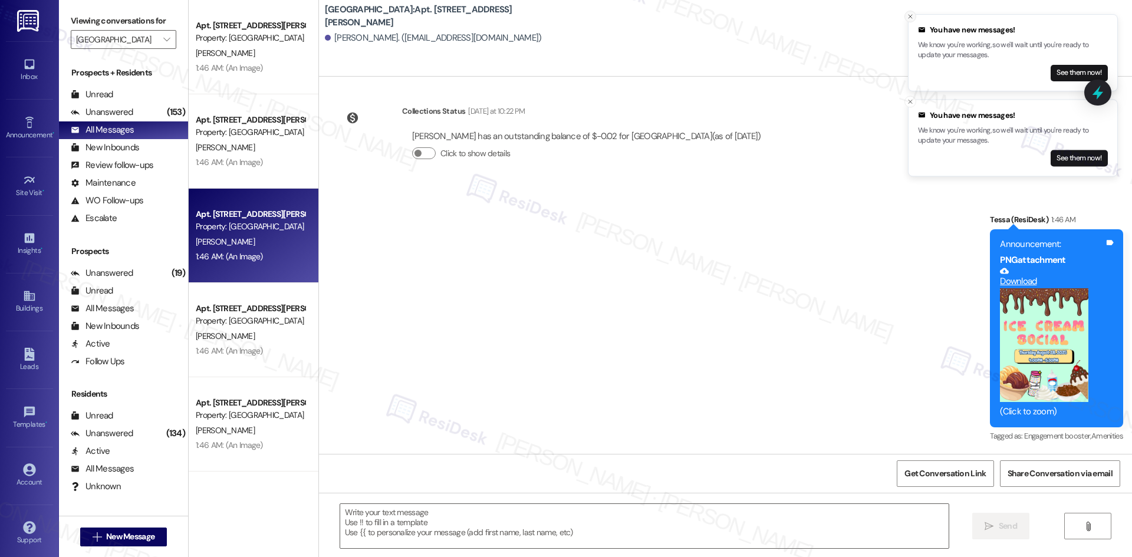
click at [910, 17] on line "Close toast" at bounding box center [910, 17] width 4 height 4
click at [911, 18] on icon "Close toast" at bounding box center [909, 16] width 7 height 7
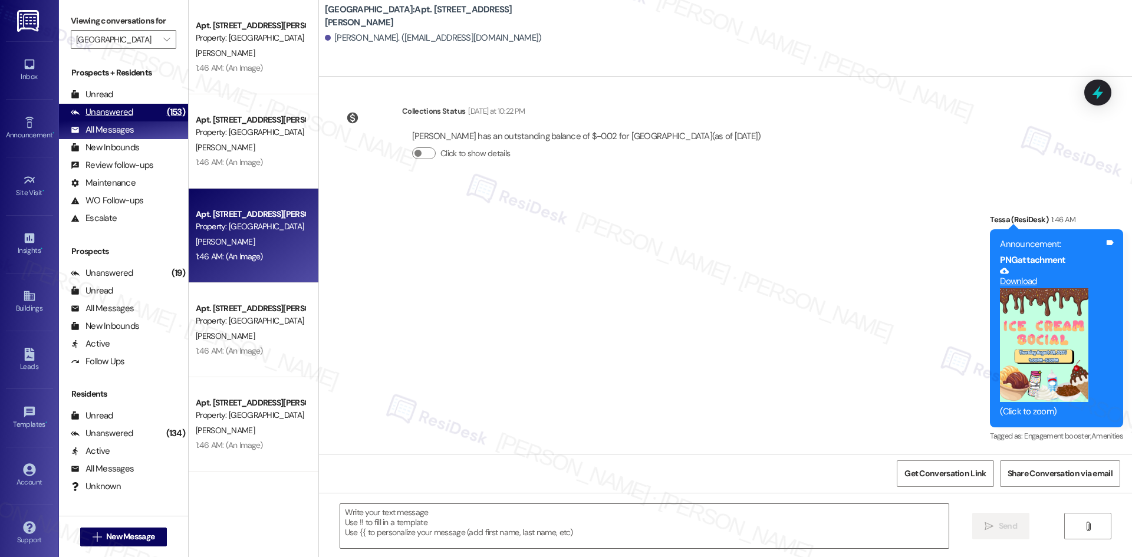
click at [98, 115] on div "Unanswered" at bounding box center [102, 112] width 62 height 12
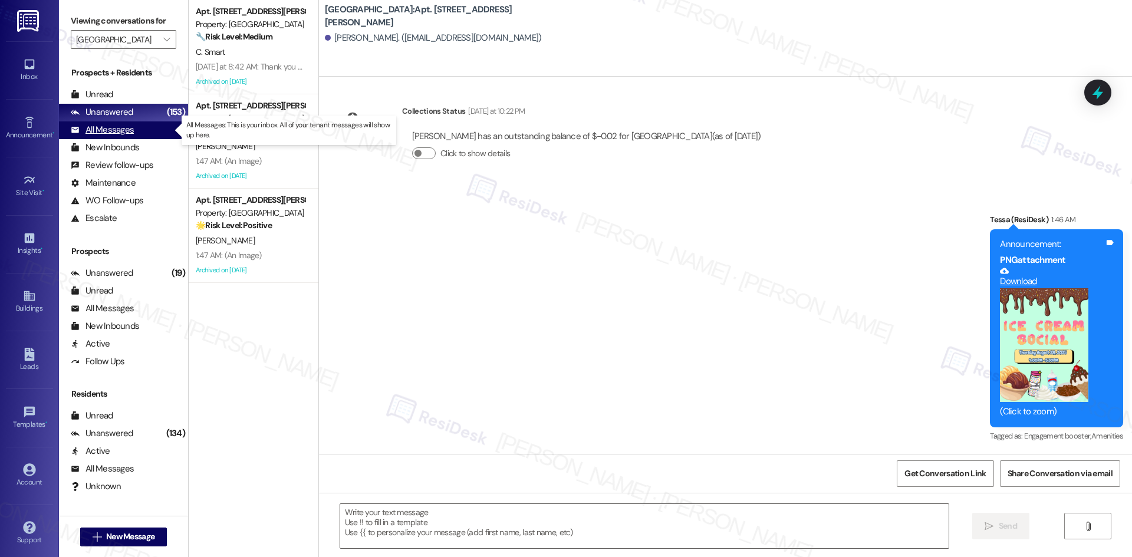
click at [116, 135] on div "All Messages" at bounding box center [102, 130] width 63 height 12
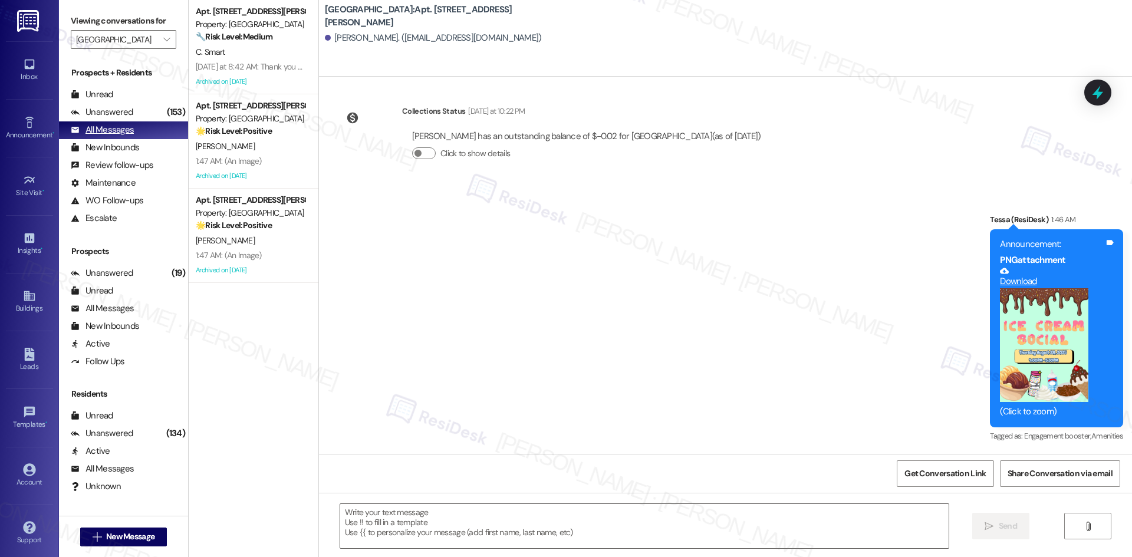
type textarea "Fetching suggested responses. Please feel free to read through the conversation…"
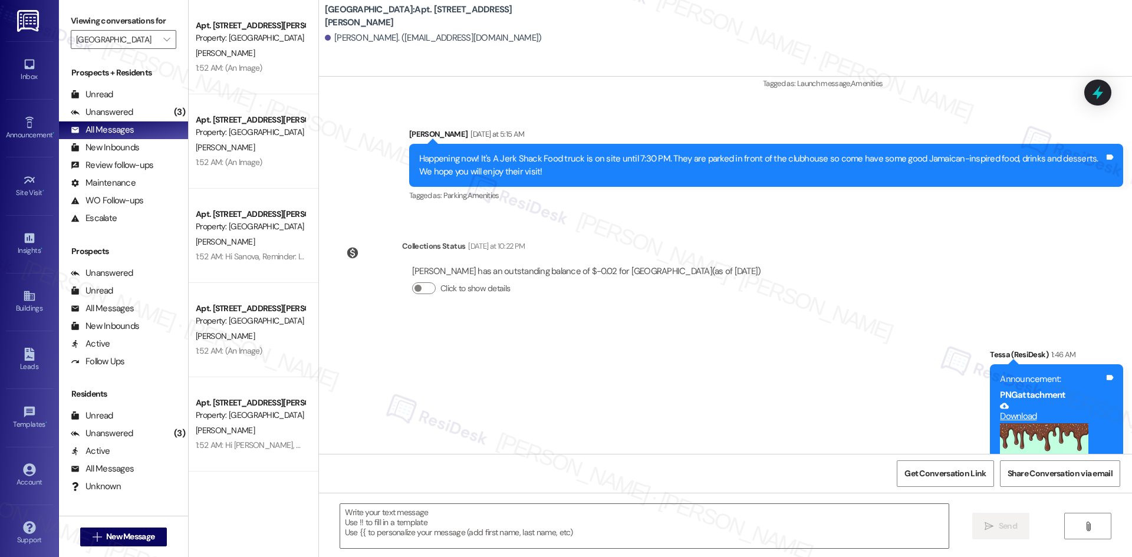
scroll to position [589, 0]
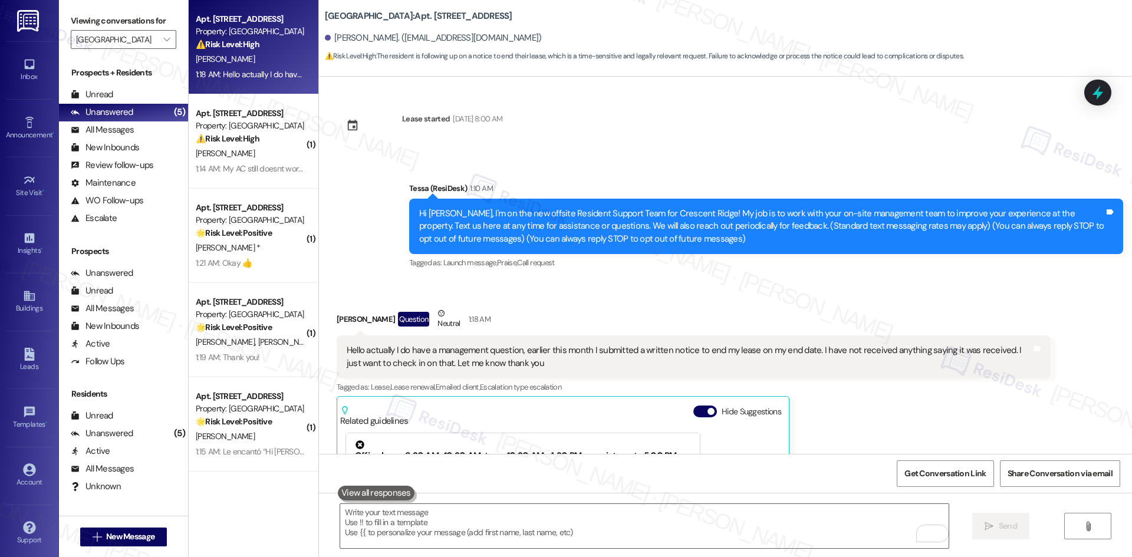
scroll to position [503, 0]
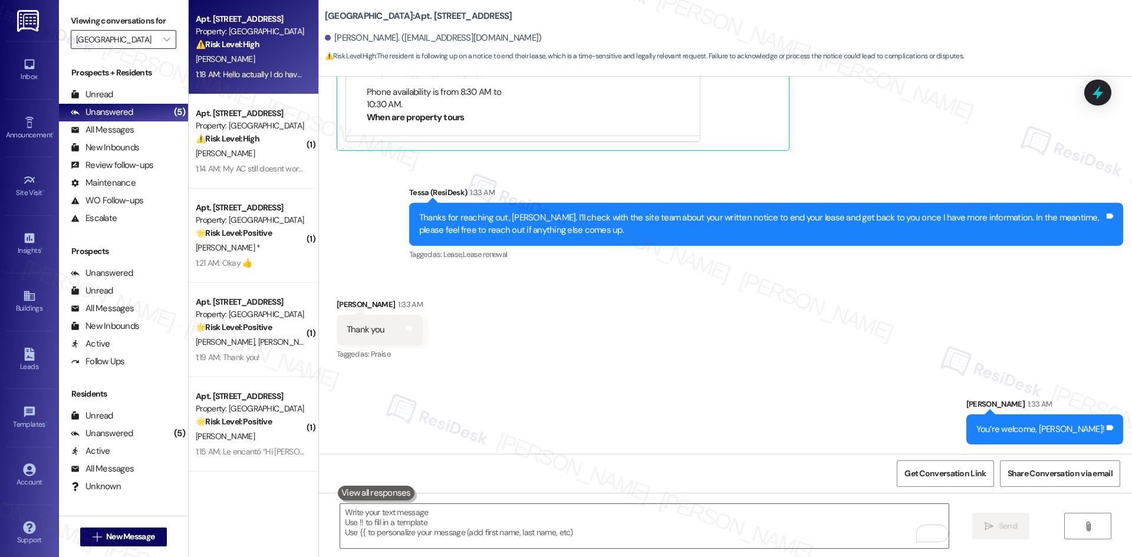
click at [144, 42] on input "[GEOGRAPHIC_DATA]" at bounding box center [116, 39] width 81 height 19
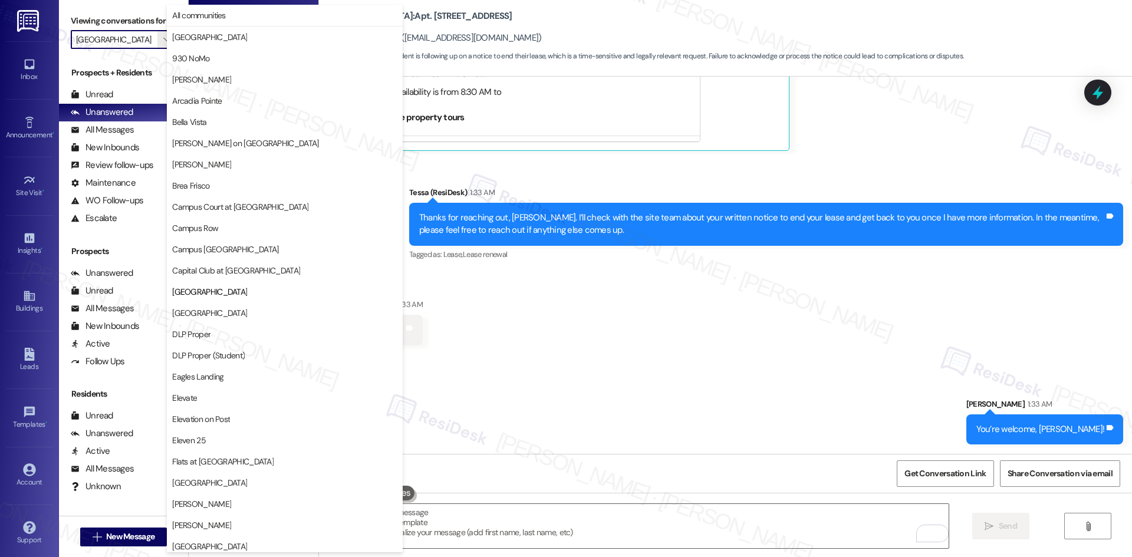
scroll to position [192, 0]
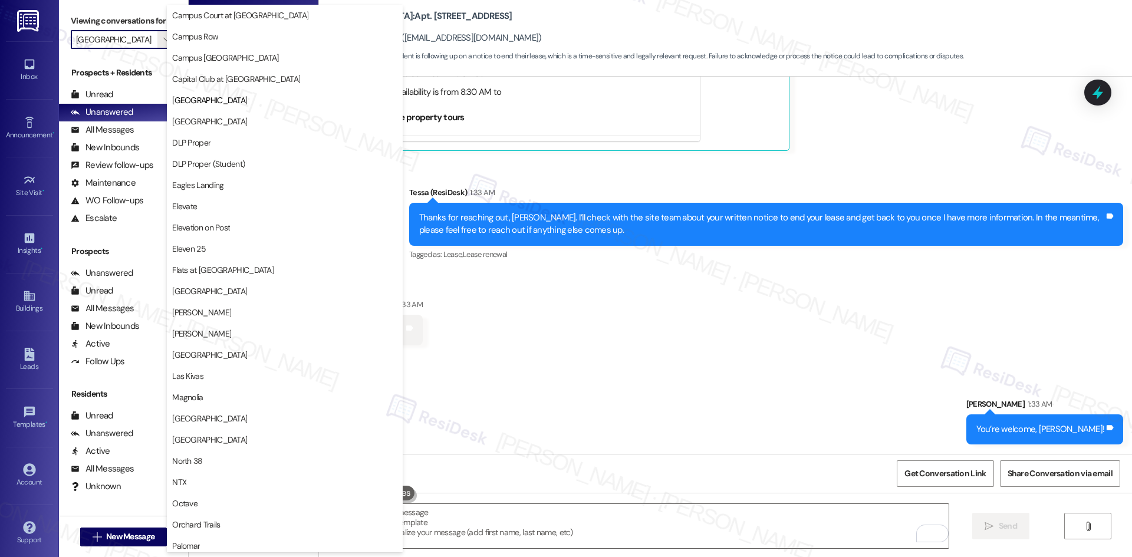
click at [526, 255] on div "Tagged as: Lease , Click to highlight conversations about Lease Lease renewal C…" at bounding box center [766, 254] width 714 height 17
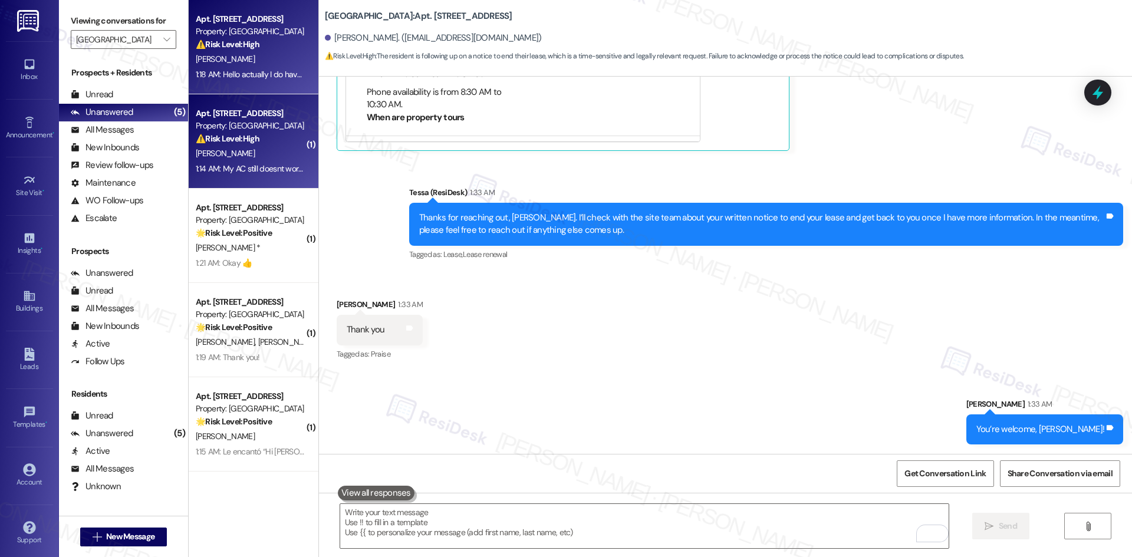
click at [257, 134] on div "⚠️ Risk Level: High The resident reports that their AC is not working and that …" at bounding box center [250, 139] width 109 height 12
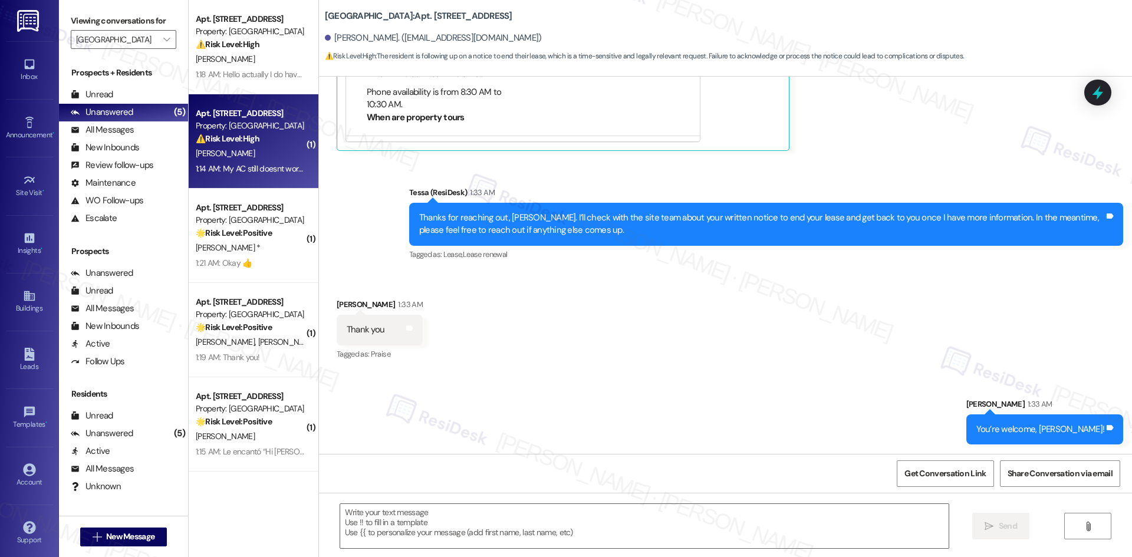
type textarea "Fetching suggested responses. Please feel free to read through the conversation…"
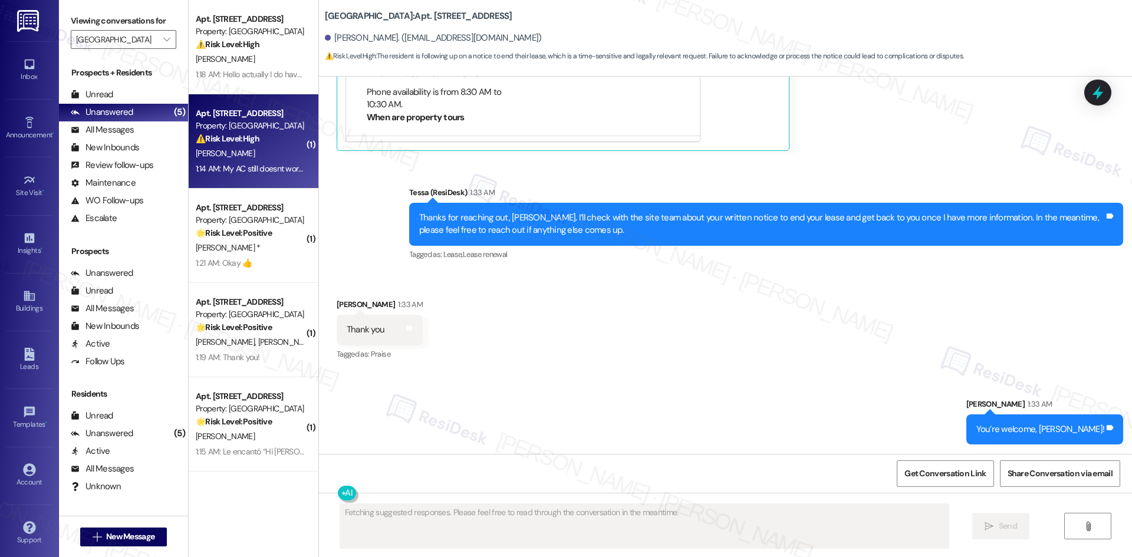
scroll to position [100, 0]
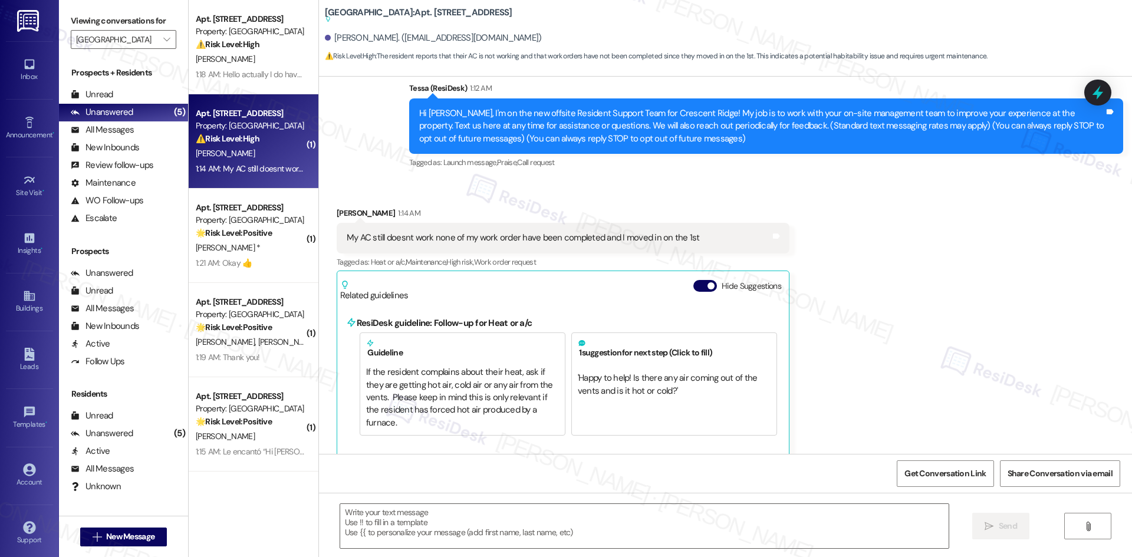
click at [838, 296] on div "Received via SMS Desirae Lucero 1:14 AM My AC still doesnt work none of my work…" at bounding box center [725, 323] width 813 height 286
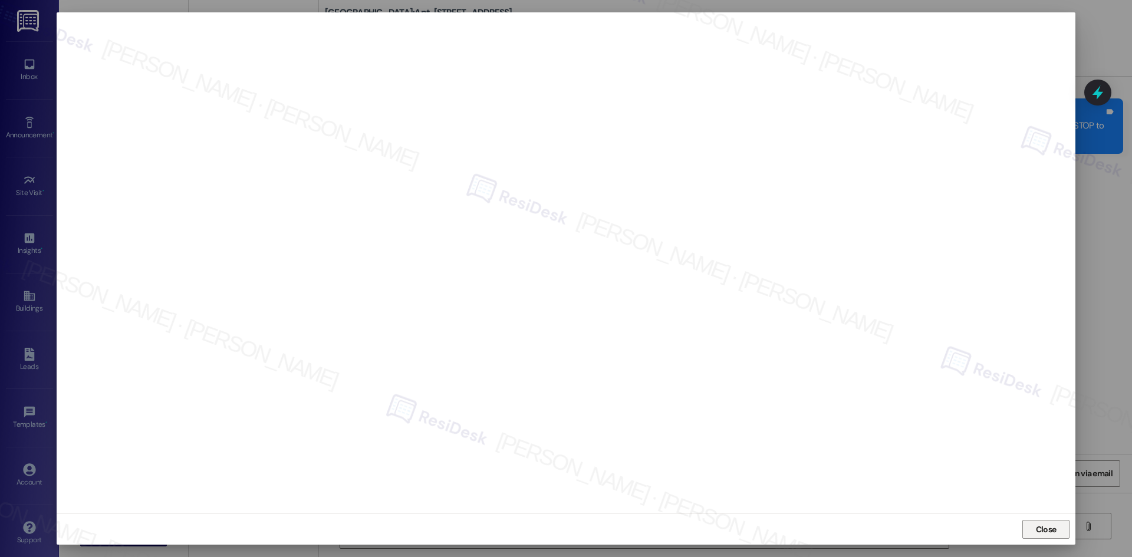
click at [1059, 532] on button "Close" at bounding box center [1045, 529] width 47 height 19
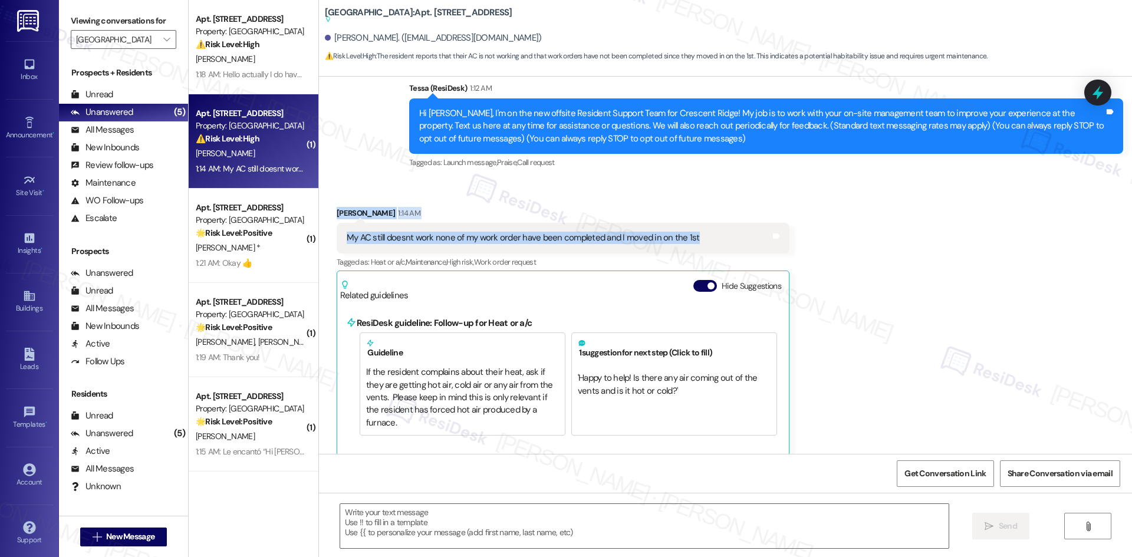
drag, startPoint x: 321, startPoint y: 205, endPoint x: 707, endPoint y: 250, distance: 388.1
click at [685, 240] on div "Received via SMS Desirae Lucero 1:14 AM My AC still doesnt work none of my work…" at bounding box center [563, 332] width 470 height 268
copy div "Desirae Lucero 1:14 AM My AC still doesnt work none of my work order have been …"
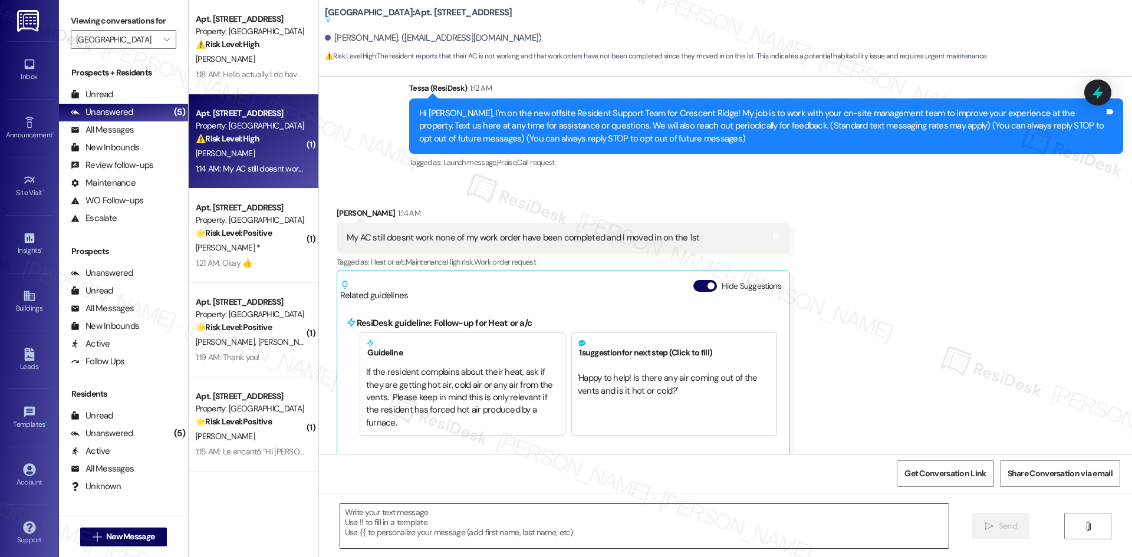
click at [653, 515] on textarea at bounding box center [644, 526] width 608 height 44
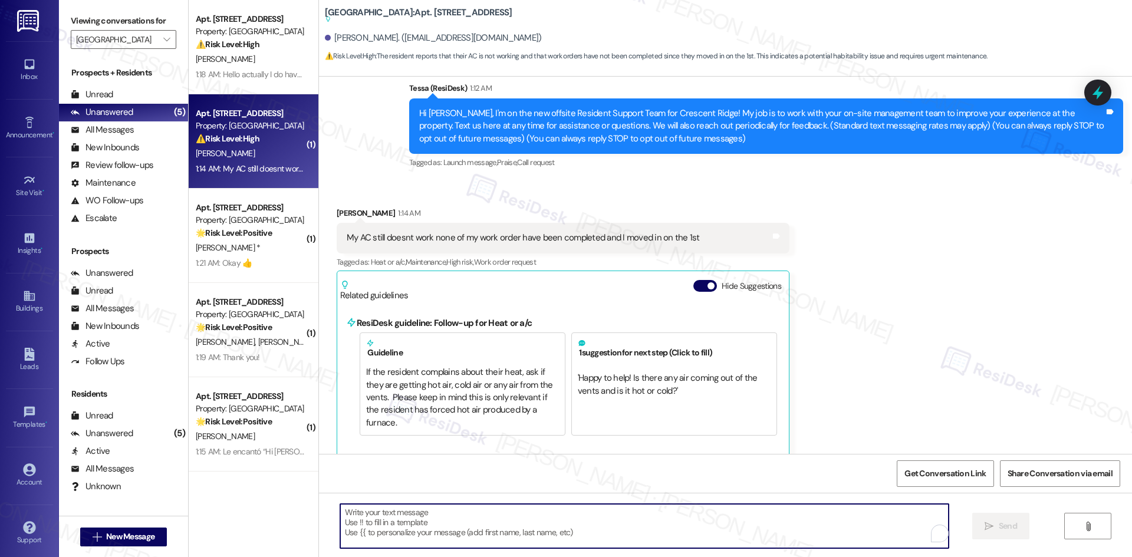
paste textarea "I’m sorry to hear your AC still isn’t working, Desirae. Could you share the wor…"
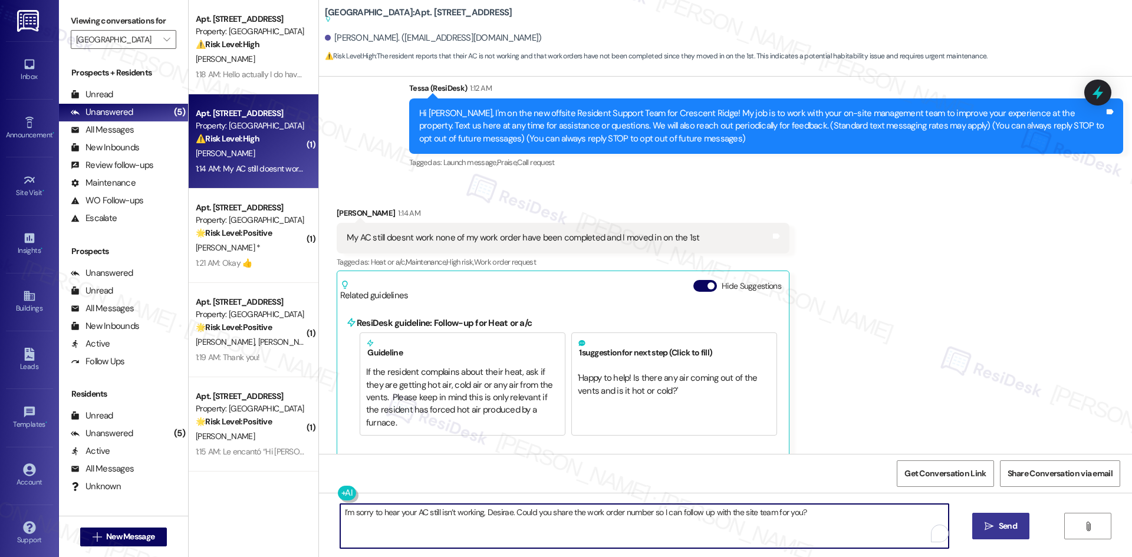
type textarea "I’m sorry to hear your AC still isn’t working, Desirae. Could you share the wor…"
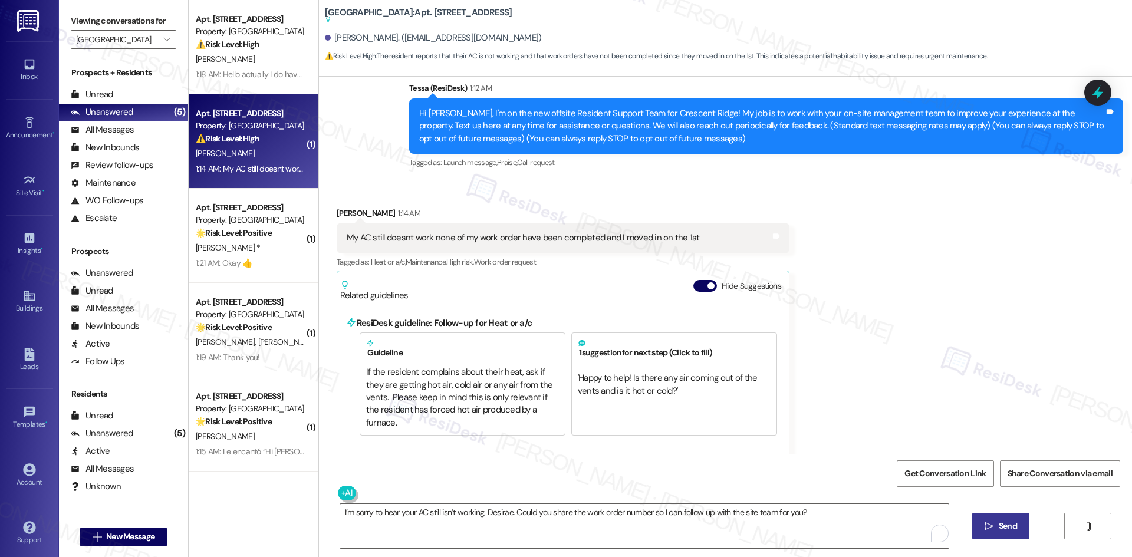
click at [1004, 520] on span "Send" at bounding box center [1007, 526] width 18 height 12
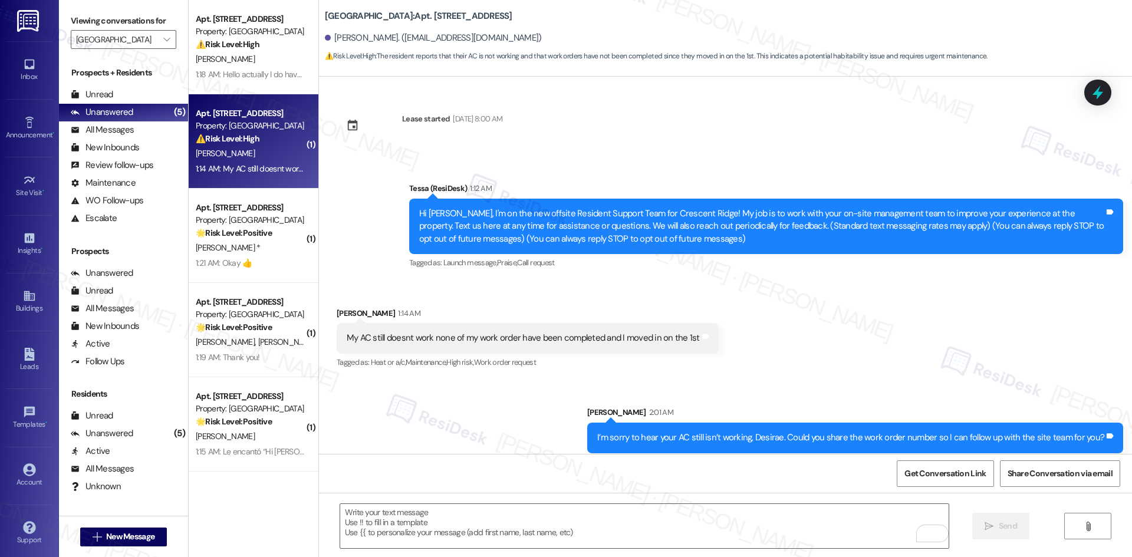
scroll to position [9, 0]
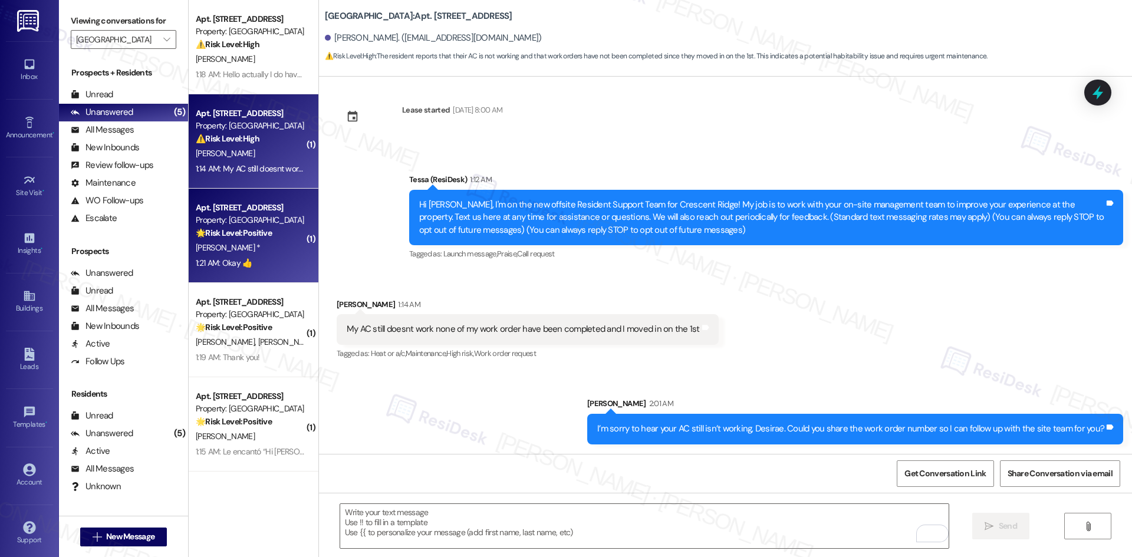
click at [265, 233] on div "🌟 Risk Level: Positive The resident acknowledged the introductory message from …" at bounding box center [250, 233] width 109 height 12
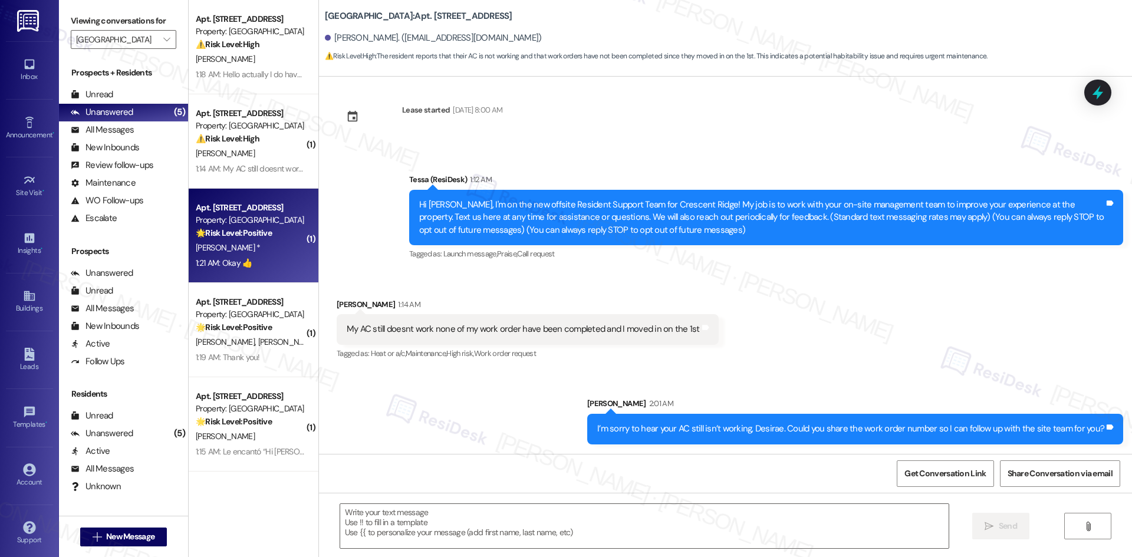
type textarea "Fetching suggested responses. Please feel free to read through the conversation…"
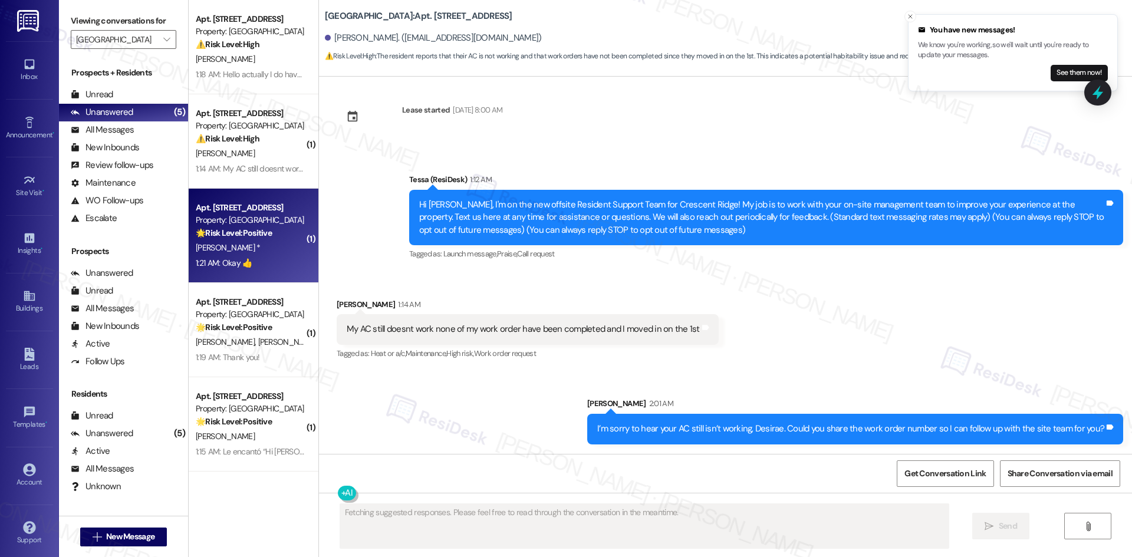
scroll to position [0, 0]
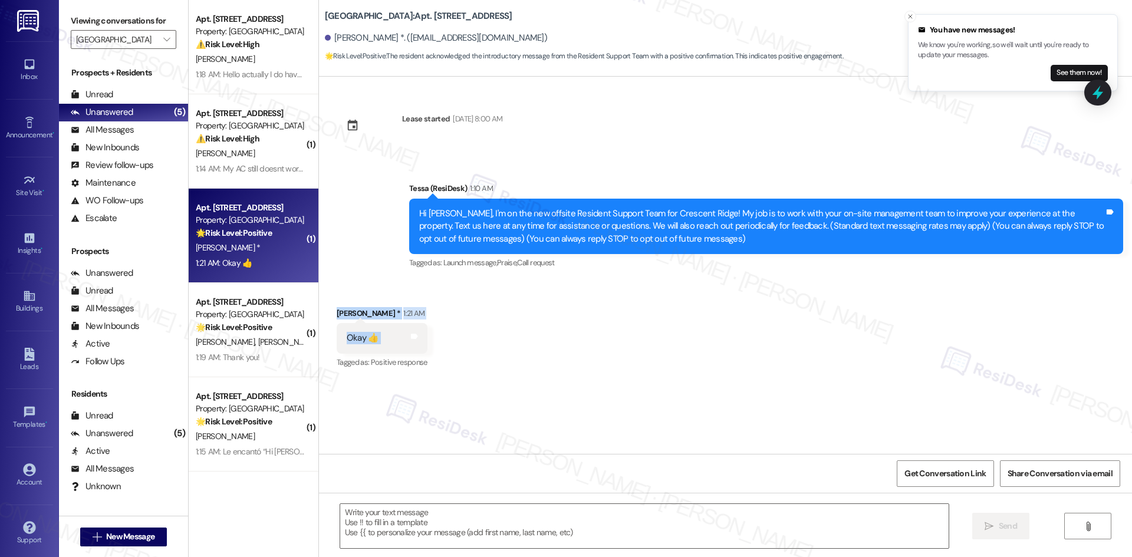
drag, startPoint x: 318, startPoint y: 300, endPoint x: 401, endPoint y: 347, distance: 95.5
click at [401, 347] on div "Received via SMS Nanette White * 1:21 AM Okay 👍 Tags and notes Tagged as: Posit…" at bounding box center [382, 339] width 108 height 82
copy div "Nanette White * 1:21 AM Okay 👍 Tags and notes"
click at [486, 398] on div "Lease started Feb 01, 2024 at 8:00 AM Announcement, sent via SMS Tessa (ResiDes…" at bounding box center [725, 265] width 813 height 377
click at [427, 414] on div "Lease started Feb 01, 2024 at 8:00 AM Announcement, sent via SMS Tessa (ResiDes…" at bounding box center [725, 265] width 813 height 377
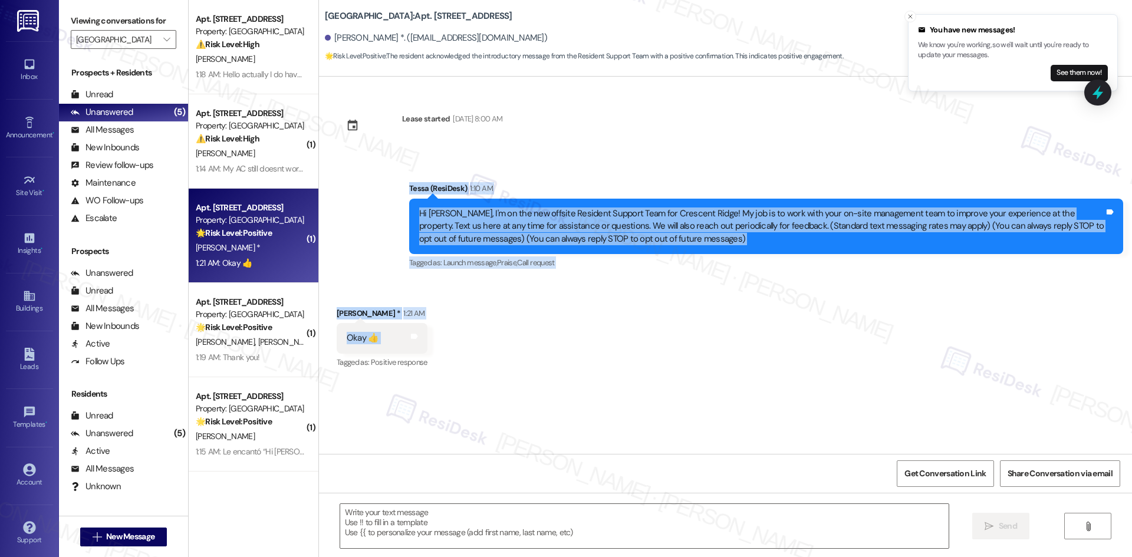
drag, startPoint x: 377, startPoint y: 185, endPoint x: 426, endPoint y: 340, distance: 162.7
click at [426, 340] on div "Lease started Feb 01, 2024 at 8:00 AM Announcement, sent via SMS Tessa (ResiDes…" at bounding box center [725, 265] width 813 height 377
copy div "Tessa (ResiDesk) 1:10 AM Hi Nanette, I'm on the new offsite Resident Support Te…"
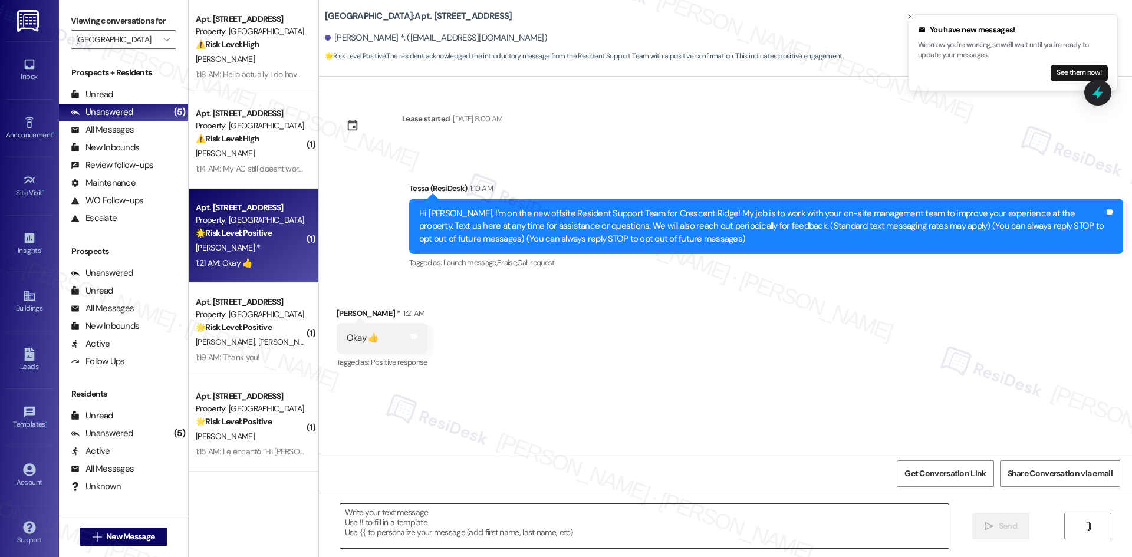
click at [507, 522] on textarea at bounding box center [644, 526] width 608 height 44
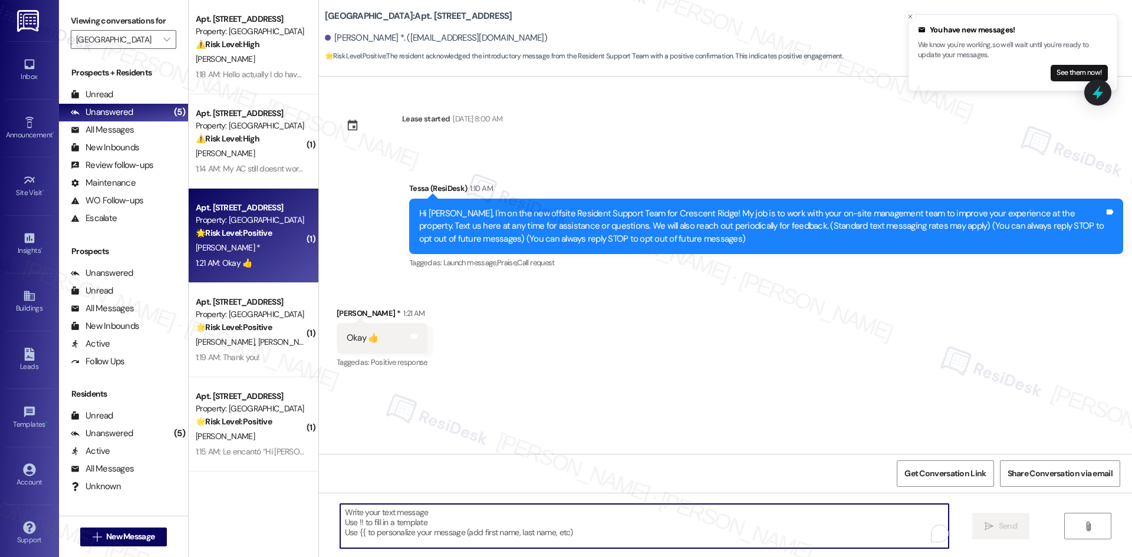
paste textarea "Thank you, Nanette!"
type textarea "Thank you, Nanette!"
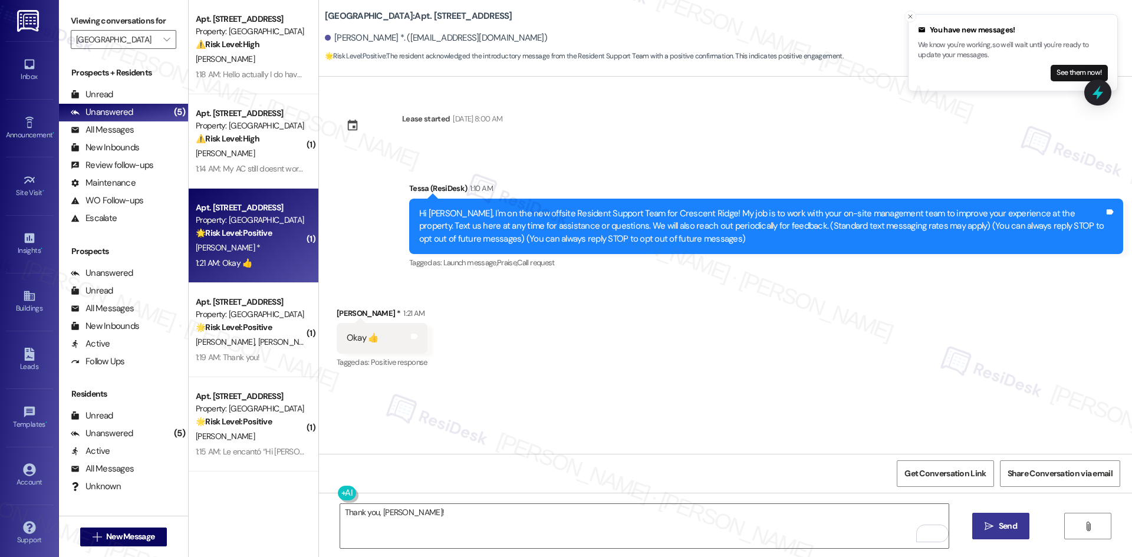
click at [1007, 524] on span "Send" at bounding box center [1007, 526] width 18 height 12
click at [774, 377] on div "Received via SMS Nanette White * 1:21 AM Okay 👍 Tags and notes Tagged as: Posit…" at bounding box center [725, 331] width 813 height 100
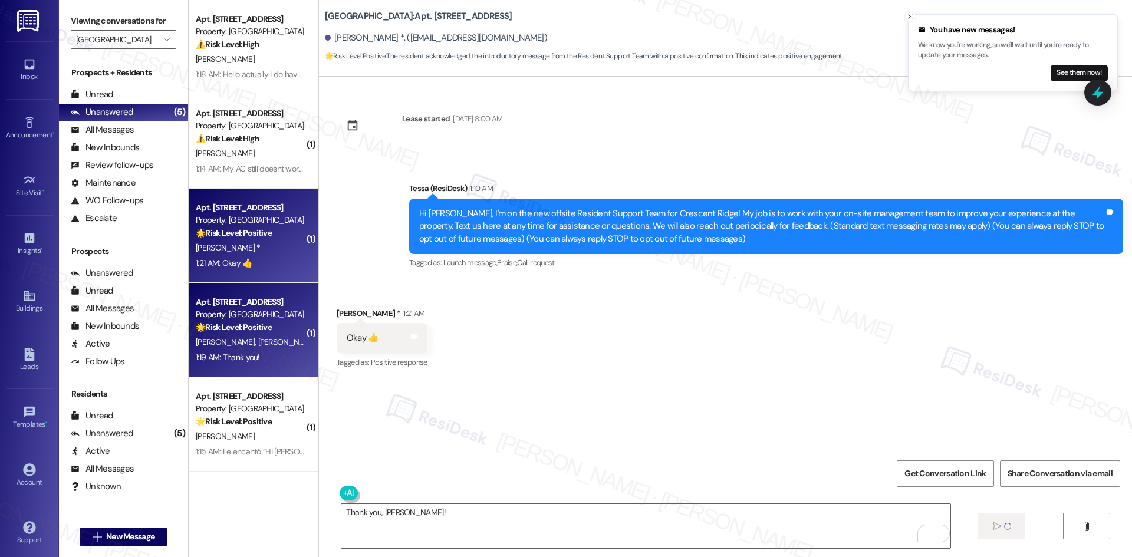
click at [320, 344] on span "S. Luby" at bounding box center [349, 342] width 59 height 11
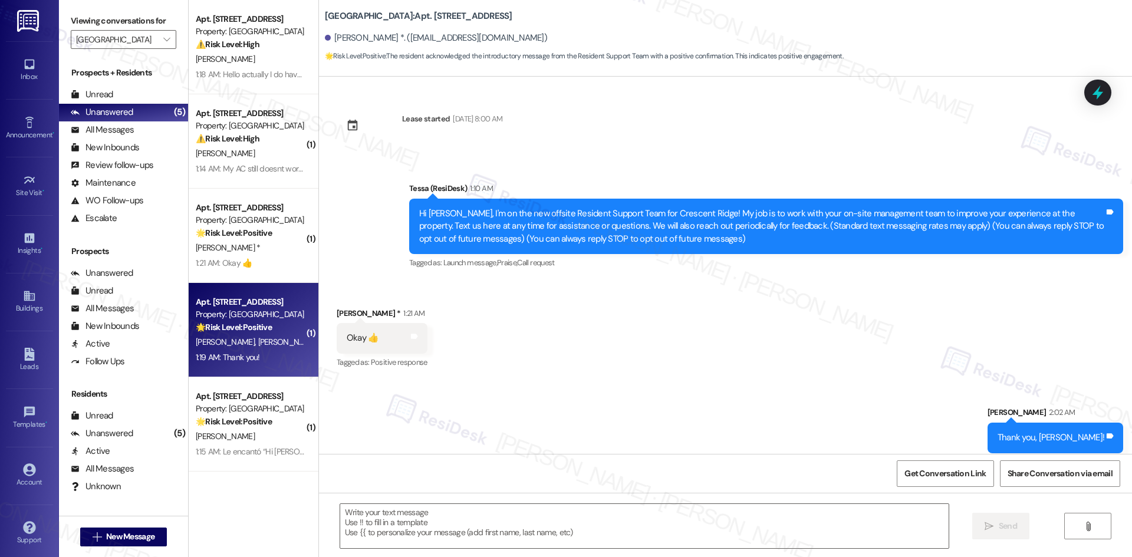
type textarea "Fetching suggested responses. Please feel free to read through the conversation…"
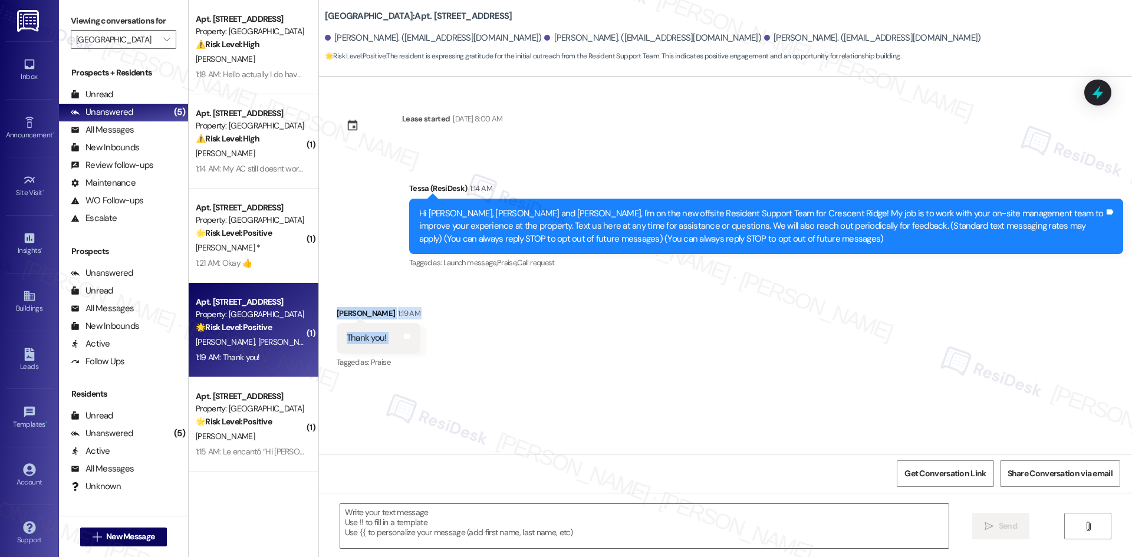
drag, startPoint x: 324, startPoint y: 308, endPoint x: 421, endPoint y: 339, distance: 101.4
click at [417, 340] on div "Received via SMS Melissa Tauala 1:19 AM Thank you! Tags and notes Tagged as: Pr…" at bounding box center [725, 331] width 813 height 100
copy div "Melissa Tauala 1:19 AM Thank you! Tags and notes"
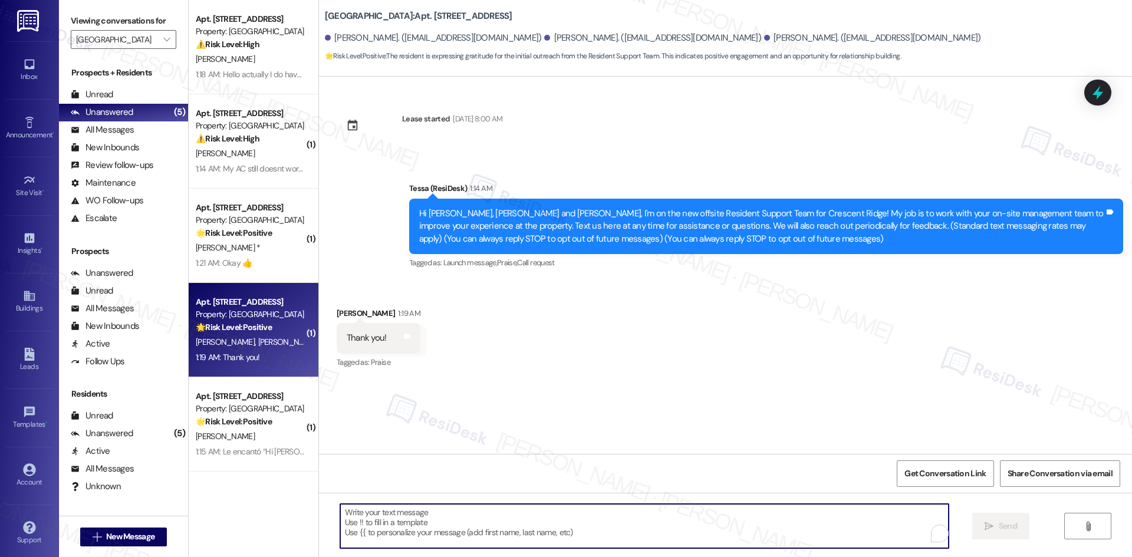
click at [462, 528] on textarea "To enrich screen reader interactions, please activate Accessibility in Grammarl…" at bounding box center [644, 526] width 608 height 44
paste textarea "You’re welcome, Melissa!"
type textarea "You’re welcome, Melissa!"
click at [1011, 522] on span "Send" at bounding box center [1007, 526] width 18 height 12
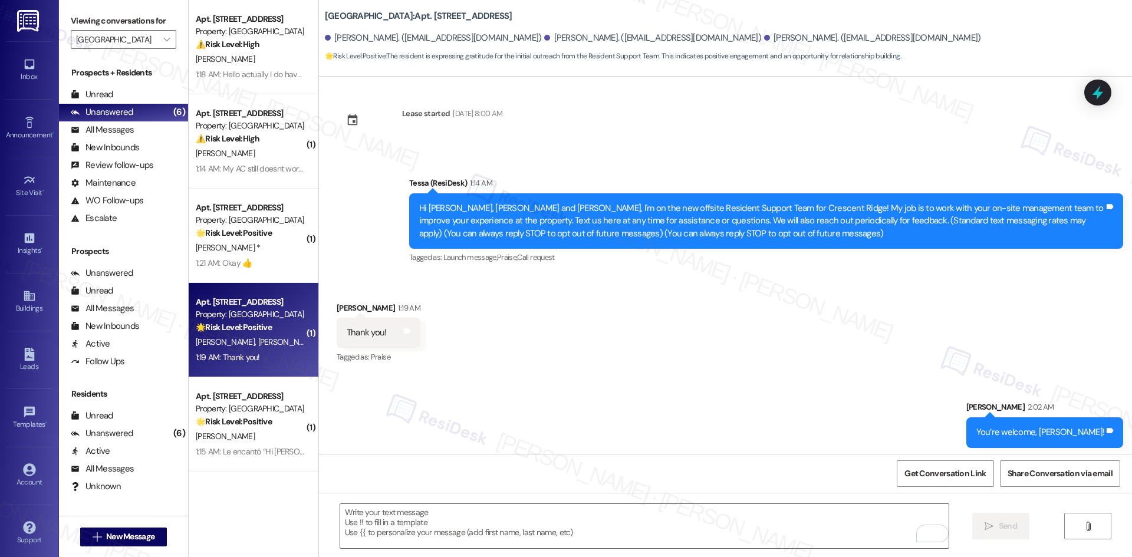
scroll to position [9, 0]
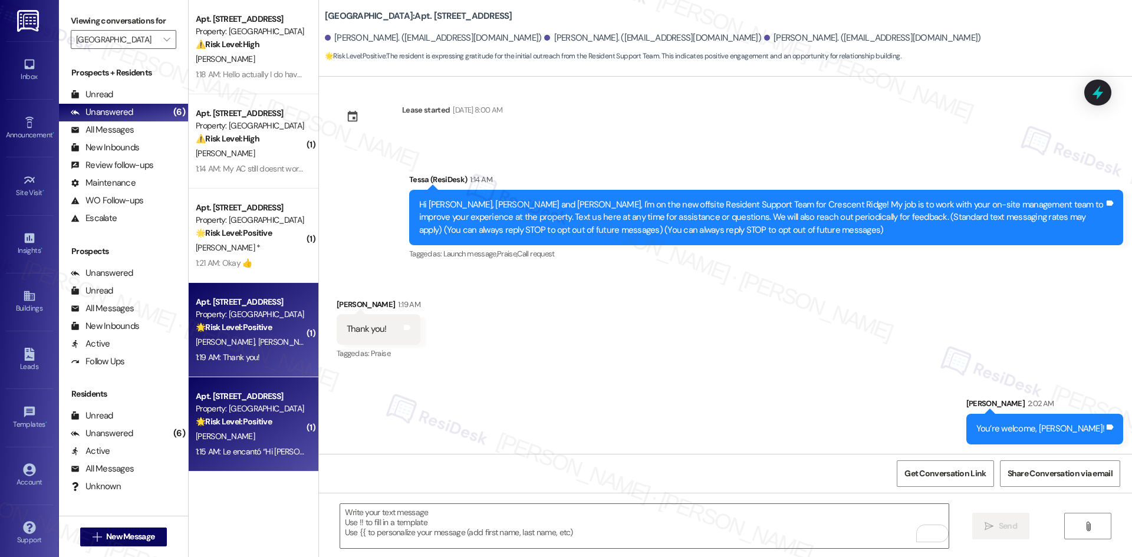
click at [261, 409] on div "Property: [GEOGRAPHIC_DATA]" at bounding box center [250, 409] width 109 height 12
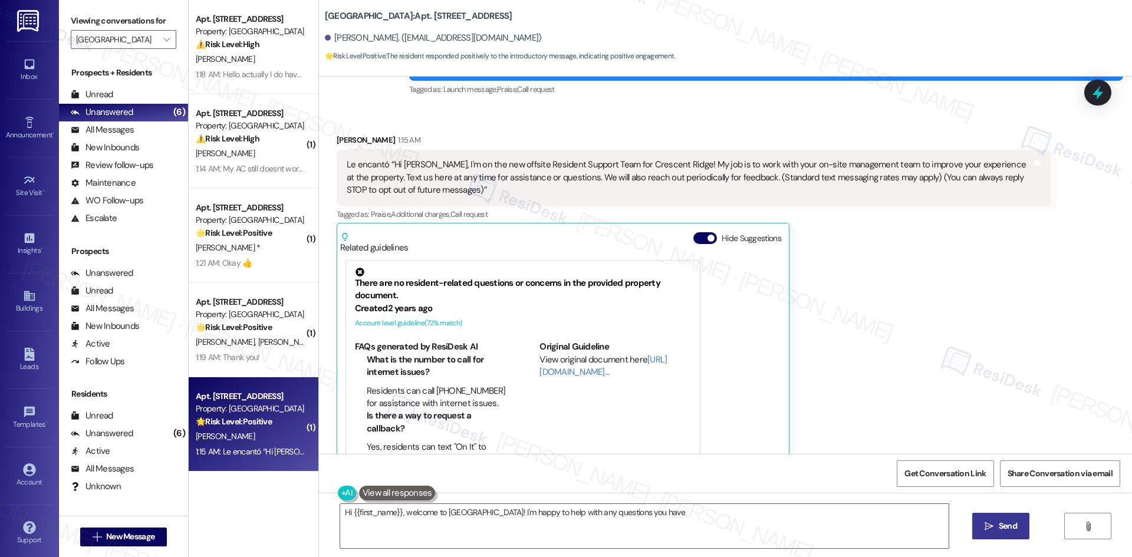
scroll to position [32, 0]
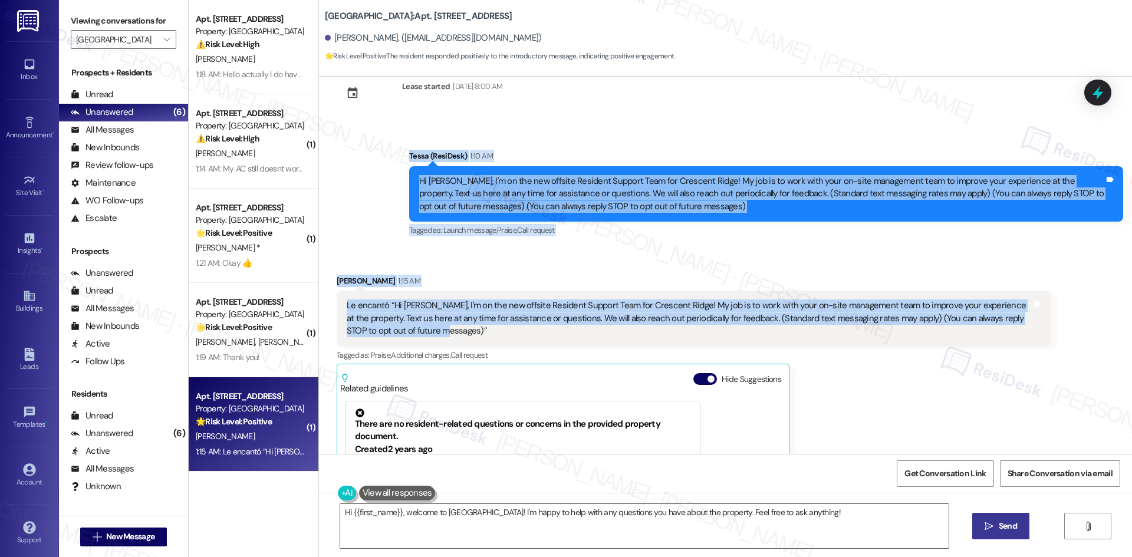
drag, startPoint x: 377, startPoint y: 165, endPoint x: 517, endPoint y: 339, distance: 223.0
click at [517, 339] on div "Lease started Dec 28, 2024 at 8:00 AM Announcement, sent via SMS Tessa (ResiDes…" at bounding box center [725, 265] width 813 height 377
copy div "Tessa (ResiDesk) 1:10 AM Hi Lisa, I'm on the new offsite Resident Support Team …"
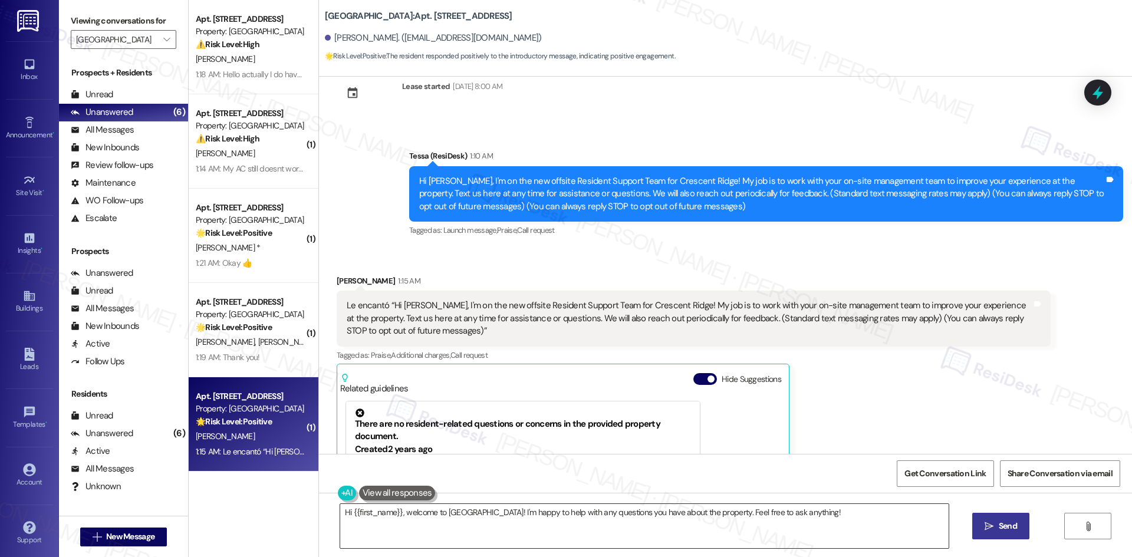
click at [500, 533] on textarea "Hi {{first_name}}, welcome to Crescent Ridge! I'm happy to help with any questi…" at bounding box center [644, 526] width 608 height 44
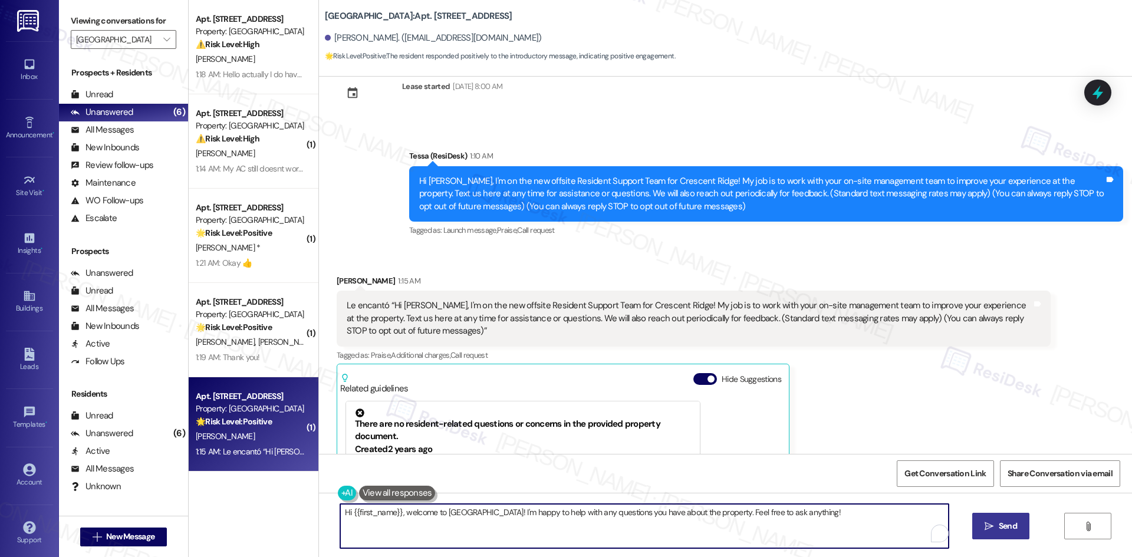
paste textarea "Thanks, Lisa"
drag, startPoint x: 497, startPoint y: 524, endPoint x: 637, endPoint y: 533, distance: 140.0
click at [505, 526] on textarea "Thanks, Lisa!" at bounding box center [644, 526] width 608 height 44
paste textarea "I’m glad you liked the message—feel free to reach out anytime if you need anyth…"
type textarea "Thanks, Lisa! I’m glad you liked the message—feel free to reach out anytime if …"
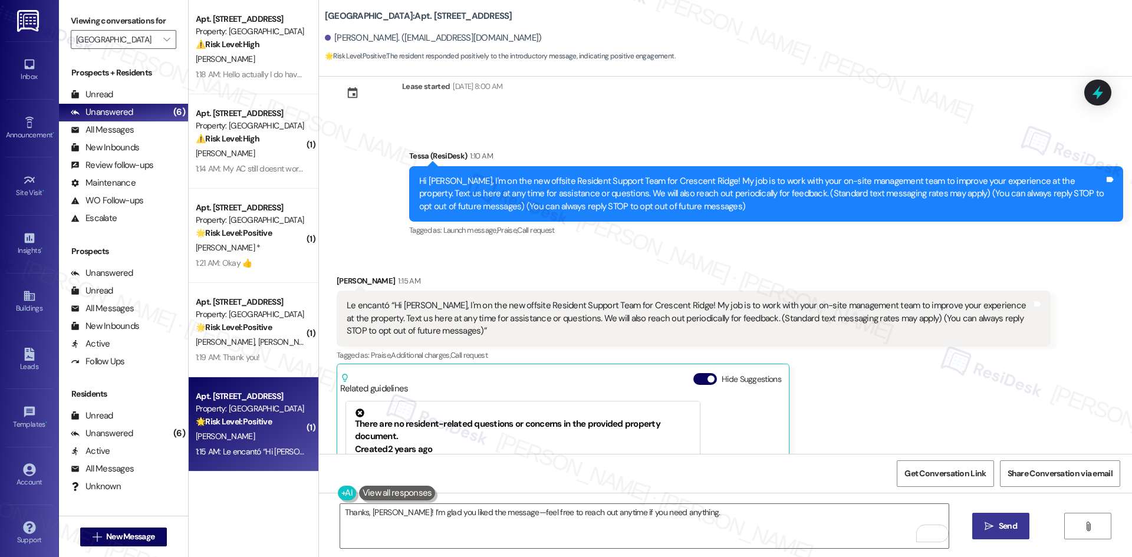
click at [1019, 523] on button " Send" at bounding box center [1000, 526] width 57 height 27
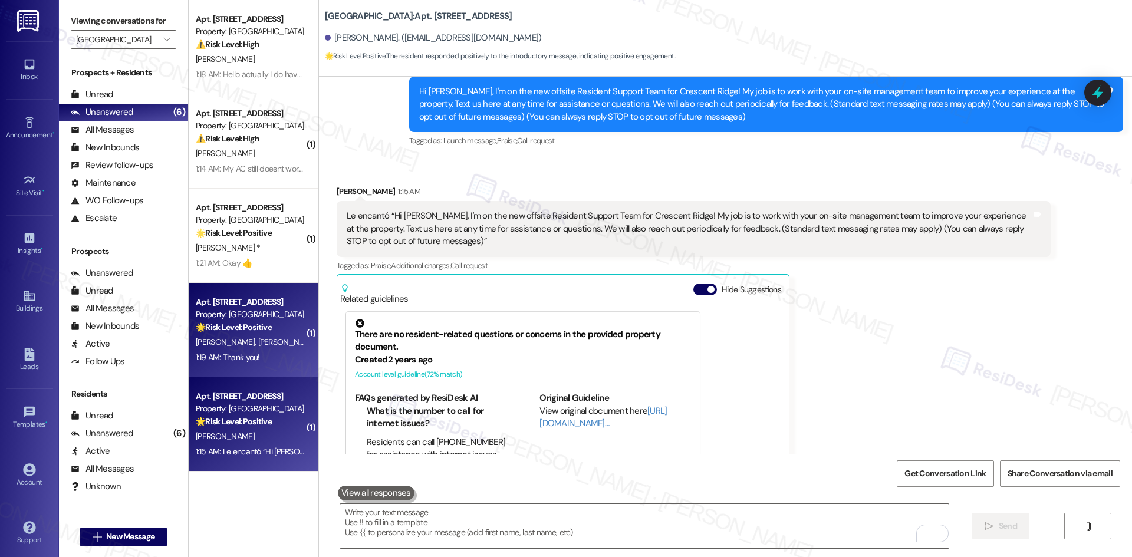
scroll to position [209, 0]
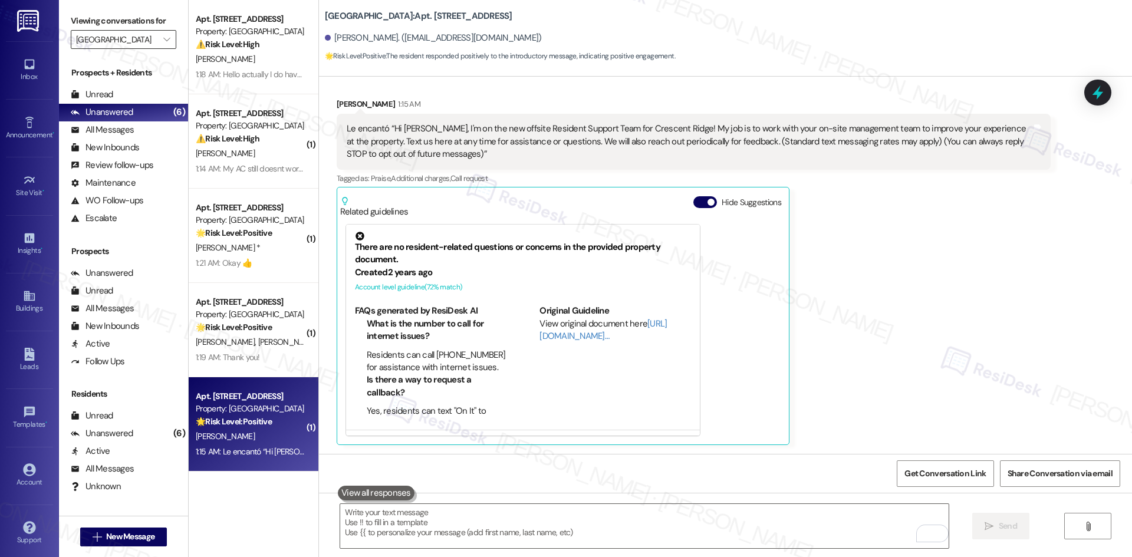
click at [107, 34] on input "Crescent Ridge" at bounding box center [116, 39] width 81 height 19
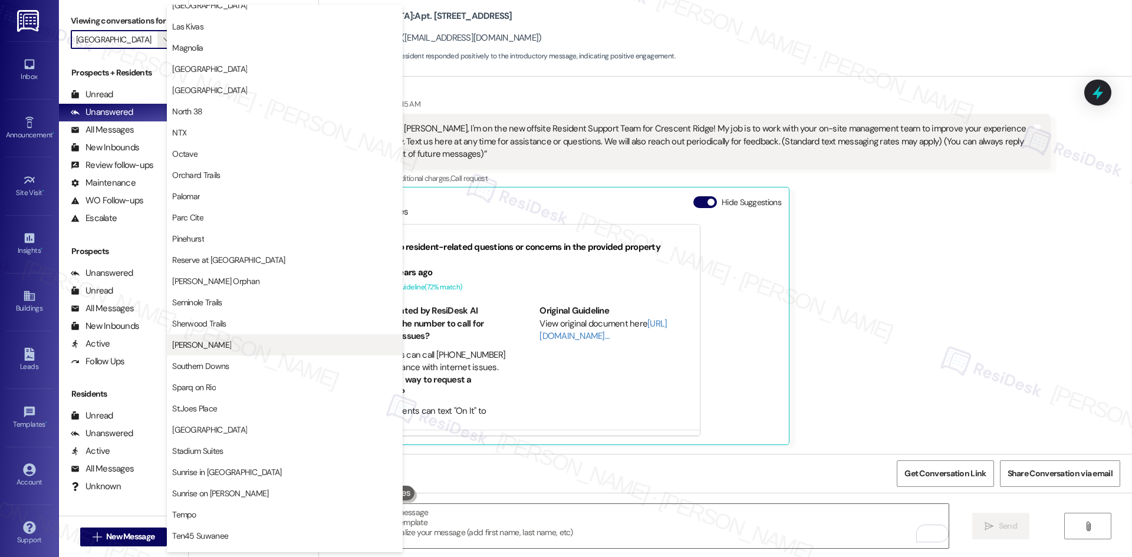
scroll to position [545, 0]
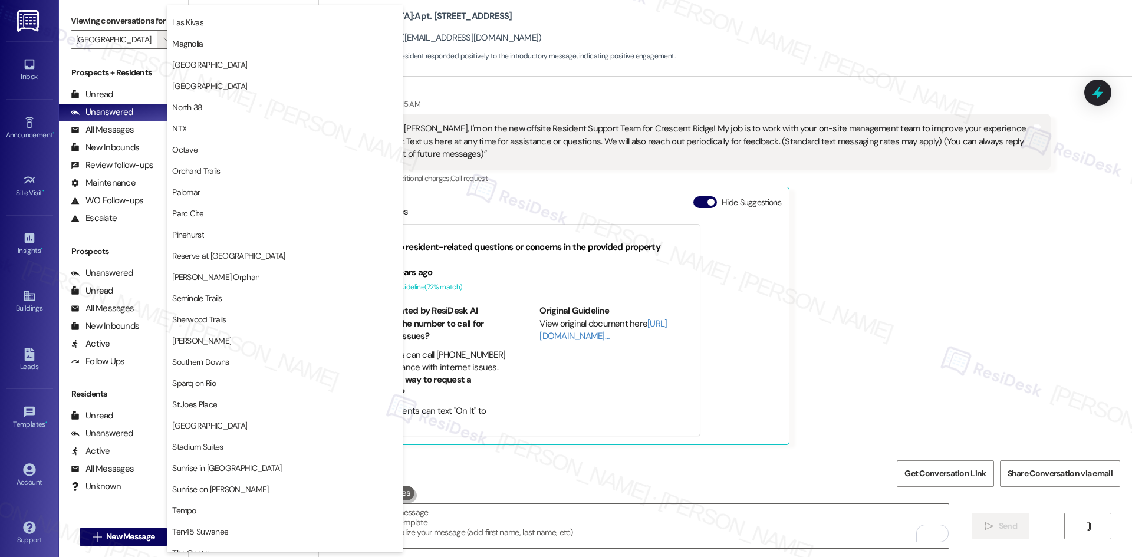
click at [807, 301] on div "Lisa Herrington 1:15 AM Le encantó “Hi Lisa, I'm on the new offsite Resident Su…" at bounding box center [694, 271] width 714 height 347
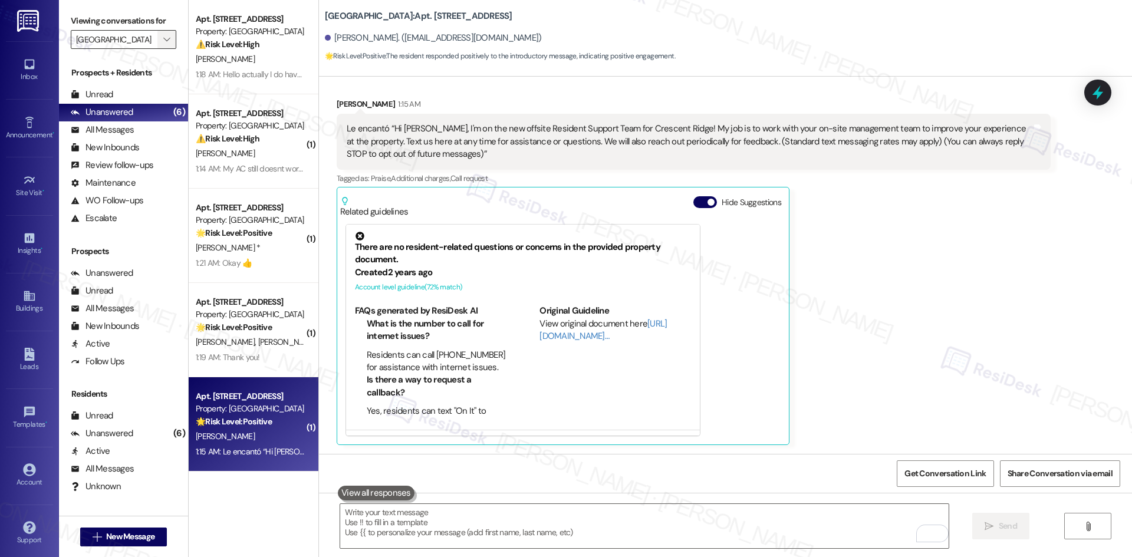
click at [161, 43] on span "" at bounding box center [166, 39] width 11 height 19
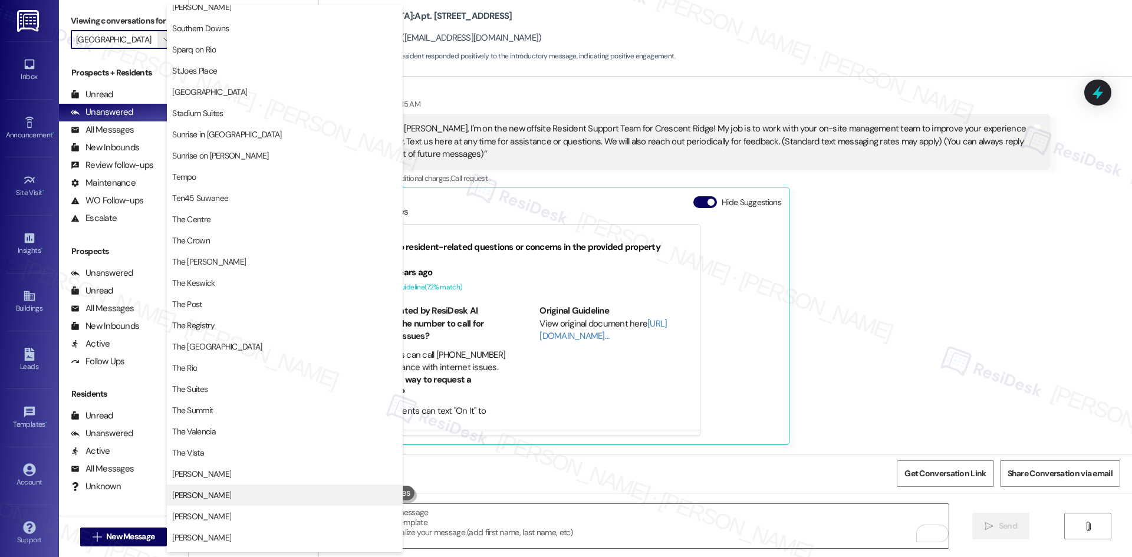
scroll to position [899, 0]
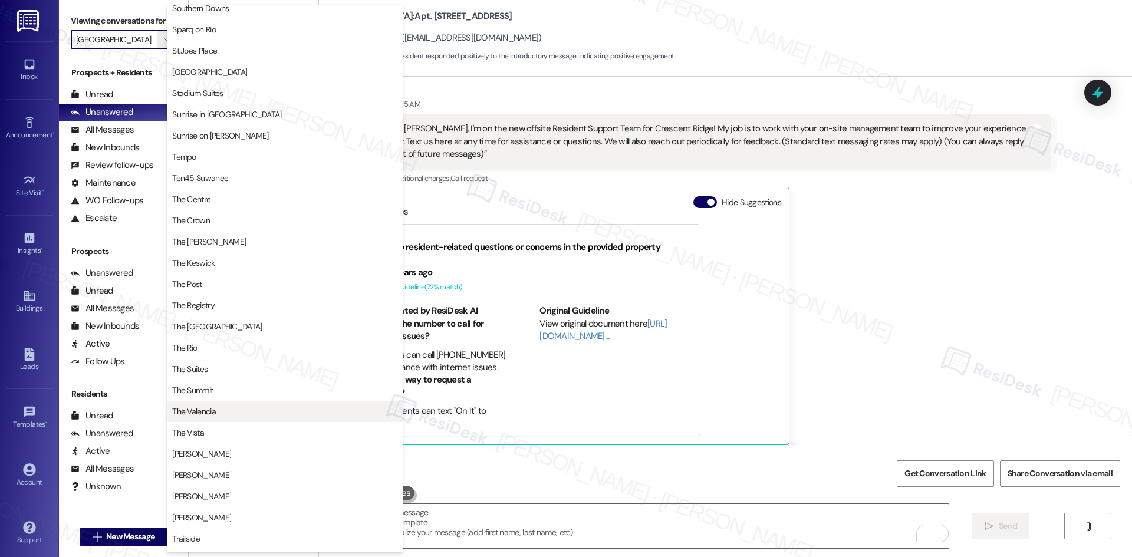
click at [235, 410] on span "The Valencia" at bounding box center [284, 412] width 225 height 12
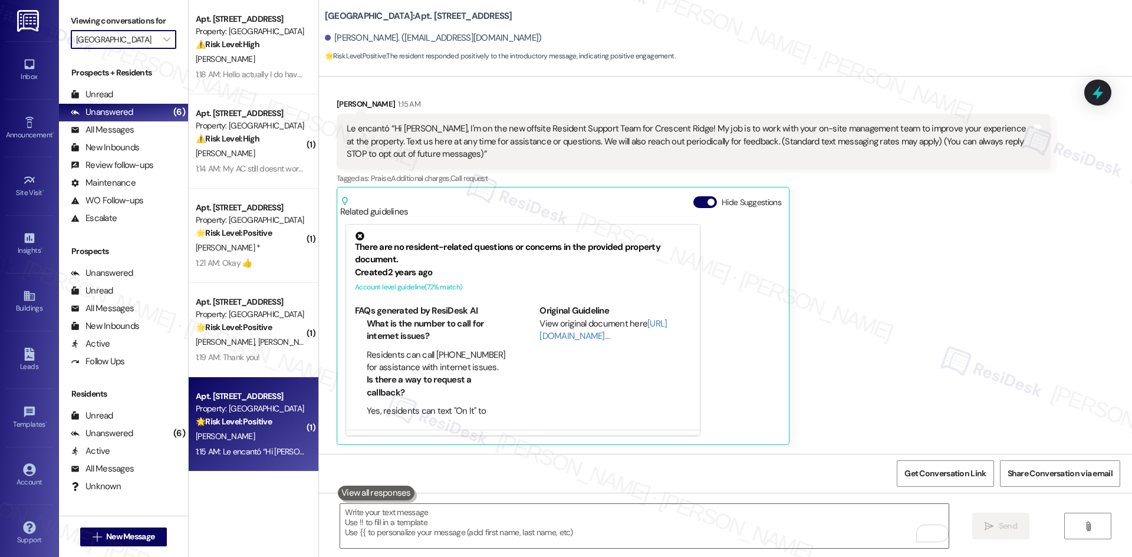
type input "The Valencia"
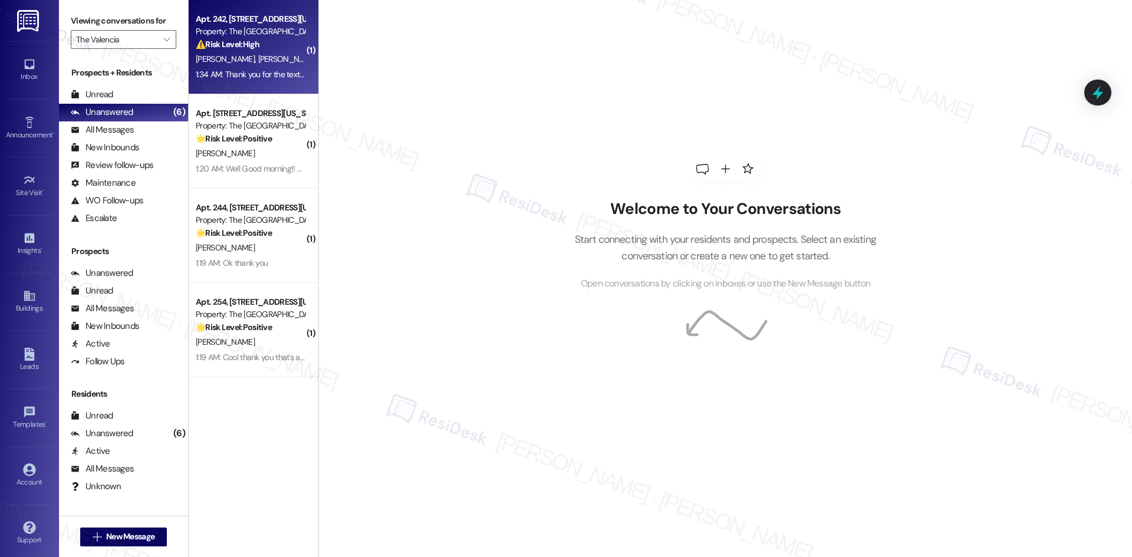
click at [263, 68] on div "1:34 AM: Thank you for the text. I need to find out some information about putt…" at bounding box center [250, 74] width 111 height 15
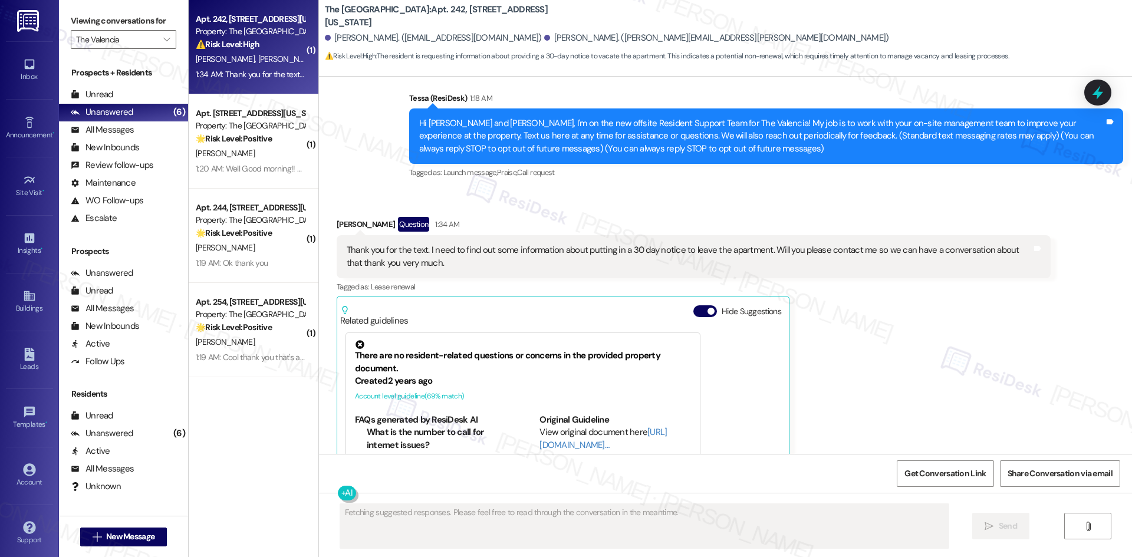
scroll to position [75, 0]
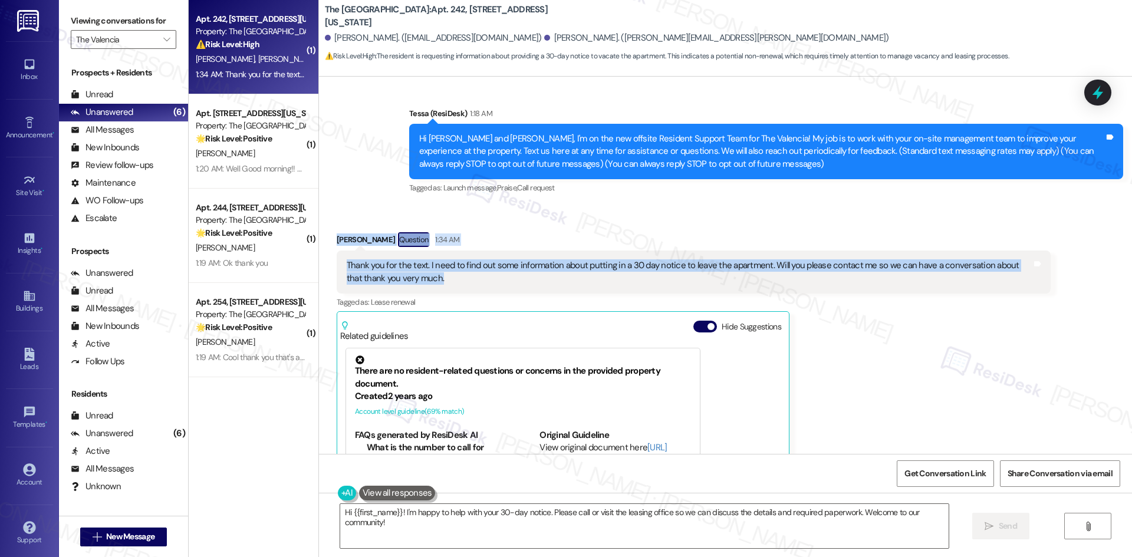
drag, startPoint x: 360, startPoint y: 246, endPoint x: 493, endPoint y: 275, distance: 135.8
click at [493, 275] on div "Received via SMS Todd Traweek Question 1:34 AM Thank you for the text. I need t…" at bounding box center [725, 389] width 813 height 367
copy div "Todd Traweek Question 1:34 AM Thank you for the text. I need to find out some i…"
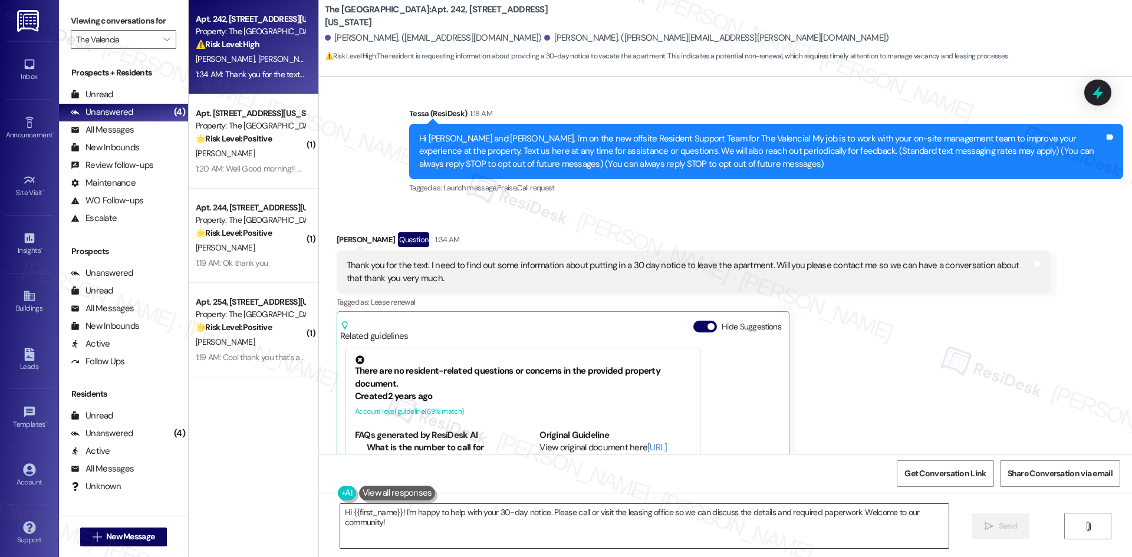
click at [691, 541] on textarea "Hi {{first_name}}! I'm happy to help with your 30-day notice. Please call or vi…" at bounding box center [644, 526] width 608 height 44
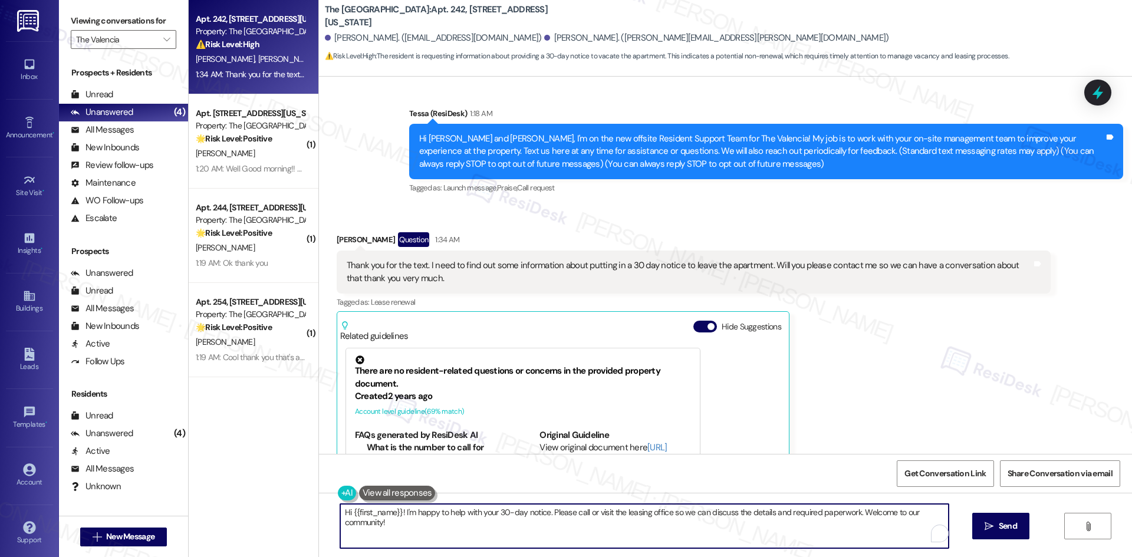
paste textarea "I’m sorry, Todd—I can only connect with you by text here. What specific informa…"
type textarea "I’m sorry, Todd—I can only connect with you by text here. What specific informa…"
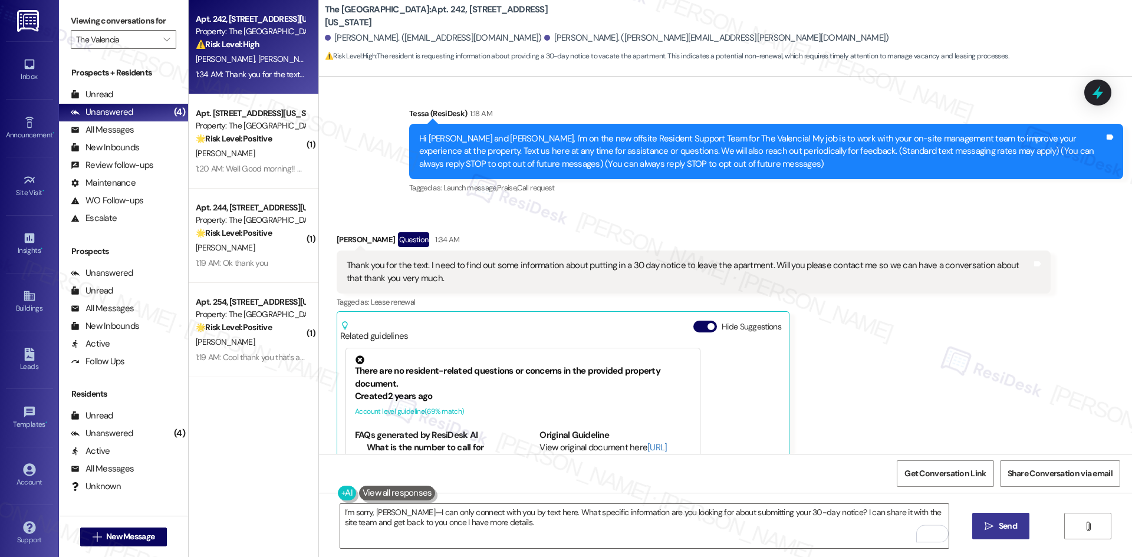
click at [996, 522] on span "Send" at bounding box center [1007, 526] width 23 height 12
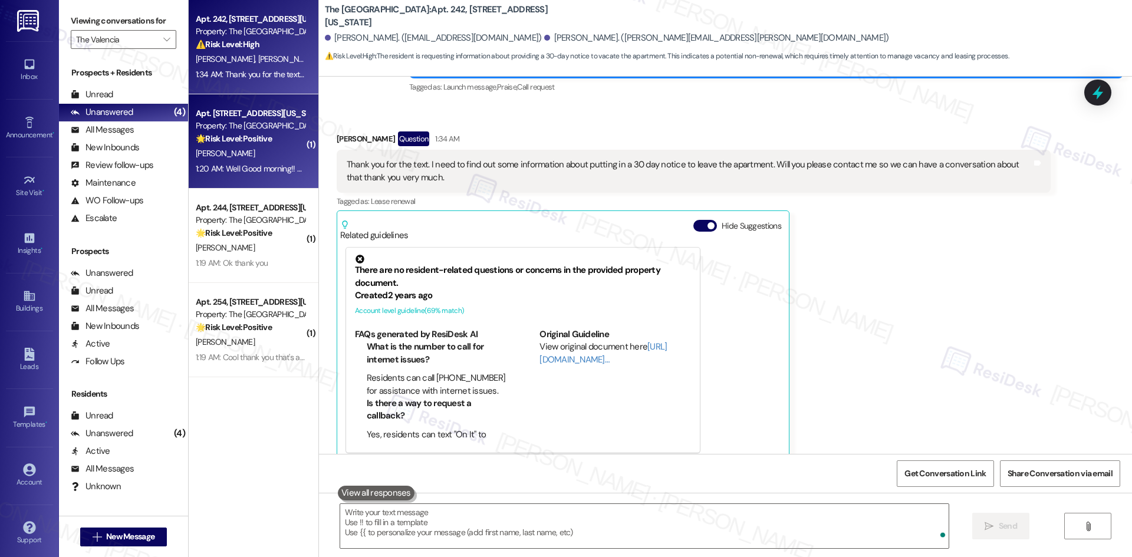
scroll to position [193, 0]
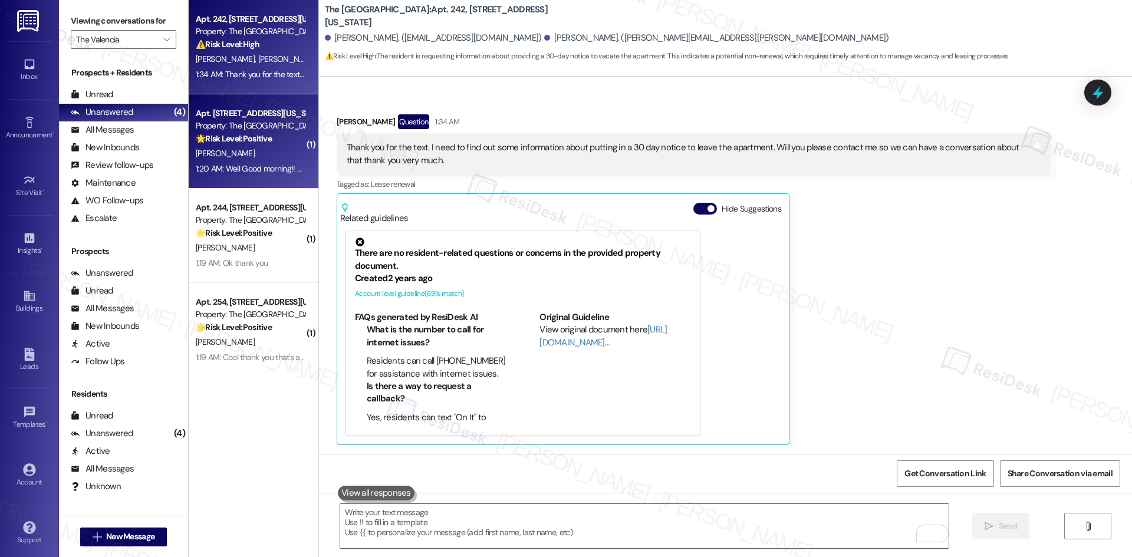
click at [258, 162] on div "1:20 AM: Well Good morning!! Thank you for reaching out do you have a name. 1:2…" at bounding box center [250, 168] width 111 height 15
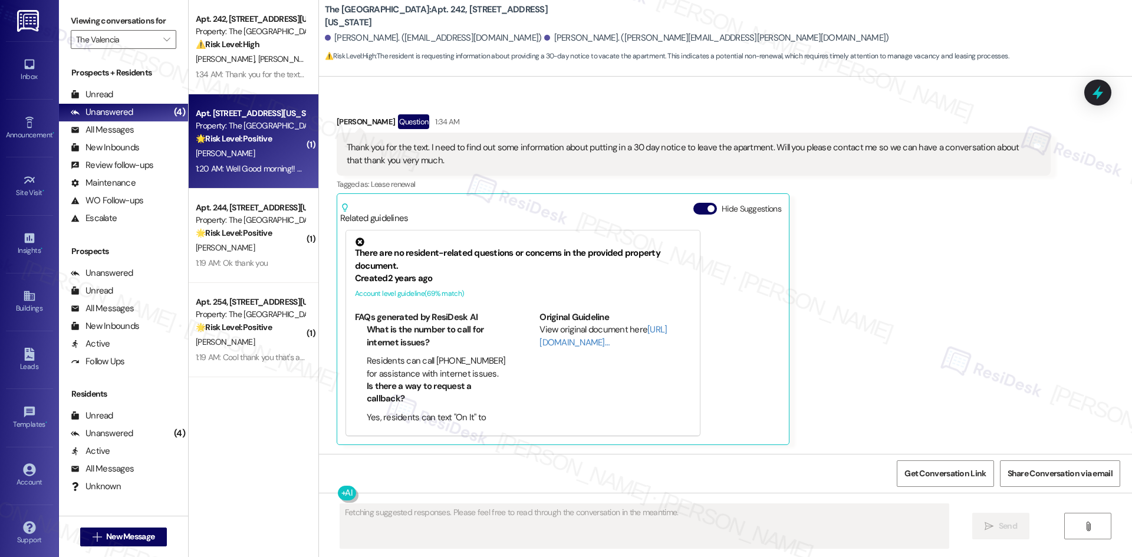
scroll to position [0, 0]
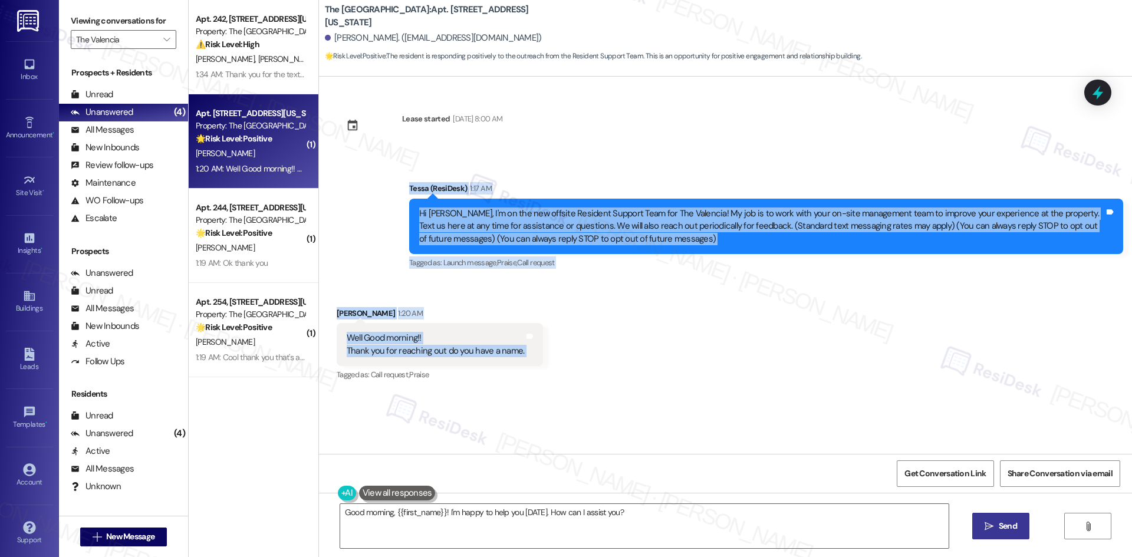
drag, startPoint x: 397, startPoint y: 199, endPoint x: 564, endPoint y: 339, distance: 218.8
click at [564, 339] on div "Lease started Dec 20, 2024 at 8:00 AM Announcement, sent via SMS Tessa (ResiDes…" at bounding box center [725, 265] width 813 height 377
copy div "Tessa (ResiDesk) 1:17 AM Hi Ricky, I'm on the new offsite Resident Support Team…"
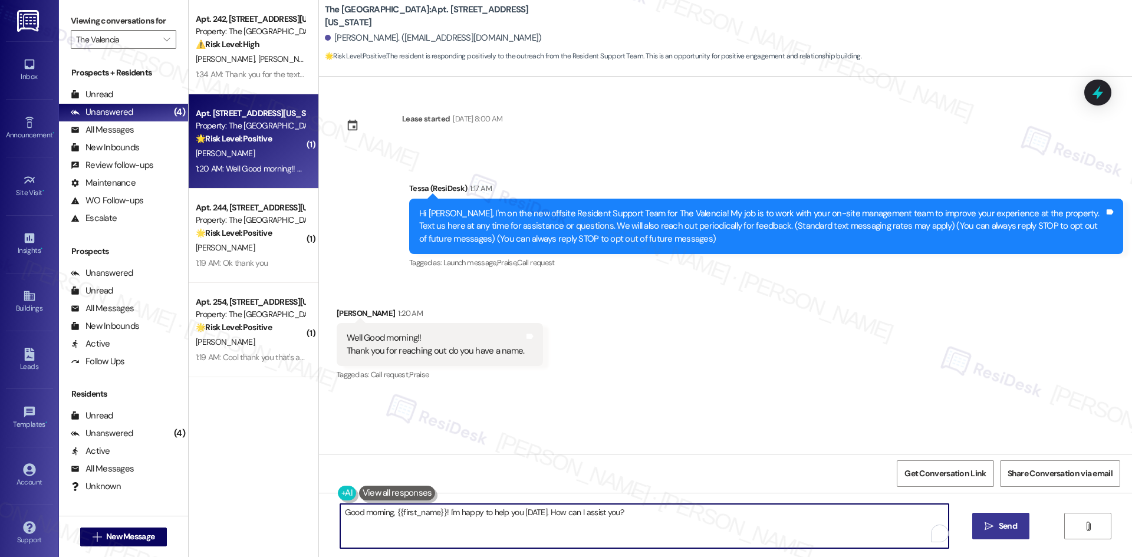
click at [631, 506] on textarea "Good morning, {{first_name}}! I'm happy to help you today. How can I assist you?" at bounding box center [644, 526] width 608 height 44
paste textarea "Yes—my name is Tessa, and I’m part of the offsite Resident Support Team here to…"
click at [757, 531] on textarea "Yes—my name is Tessa, and I’m part of the offsite Resident Support Team here to…" at bounding box center [644, 526] width 608 height 44
type textarea "Yes—my name is Tessa, and I’m part of the offsite Resident Support Team here to…"
click at [1028, 527] on button " Send" at bounding box center [1000, 526] width 57 height 27
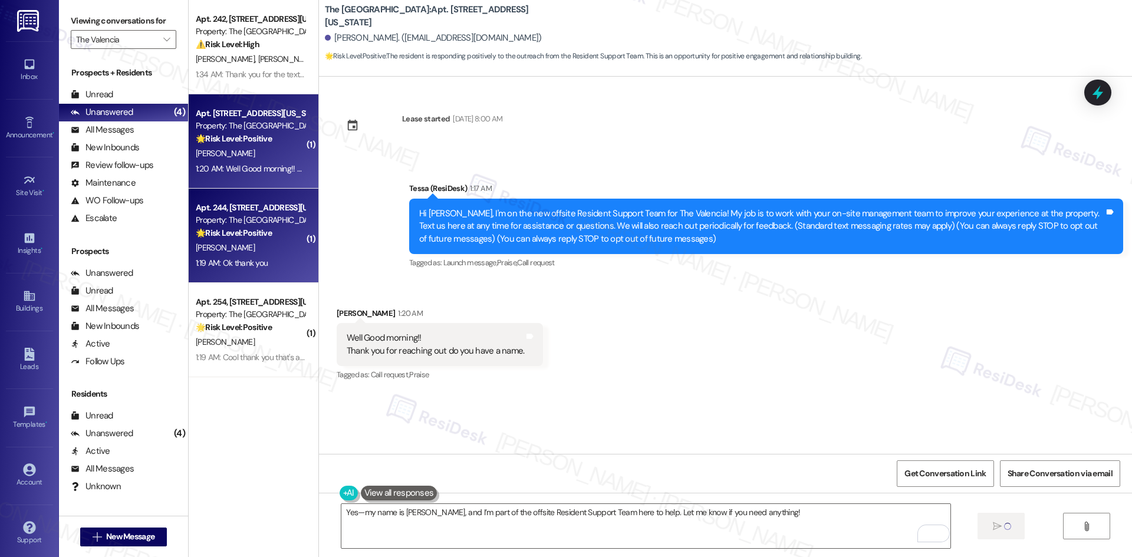
click at [223, 229] on strong "🌟 Risk Level: Positive" at bounding box center [234, 233] width 76 height 11
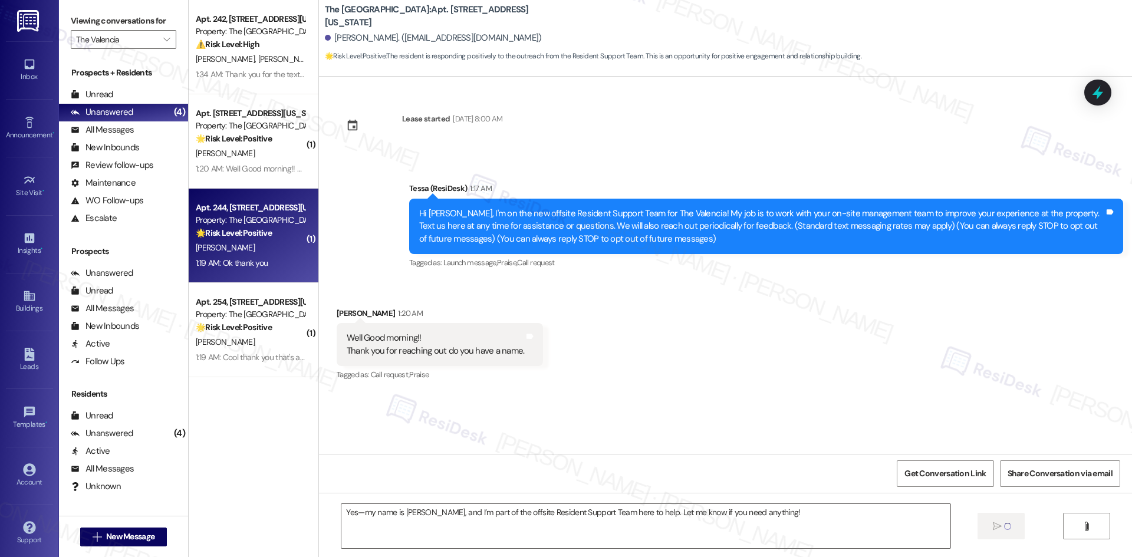
type textarea "Fetching suggested responses. Please feel free to read through the conversation…"
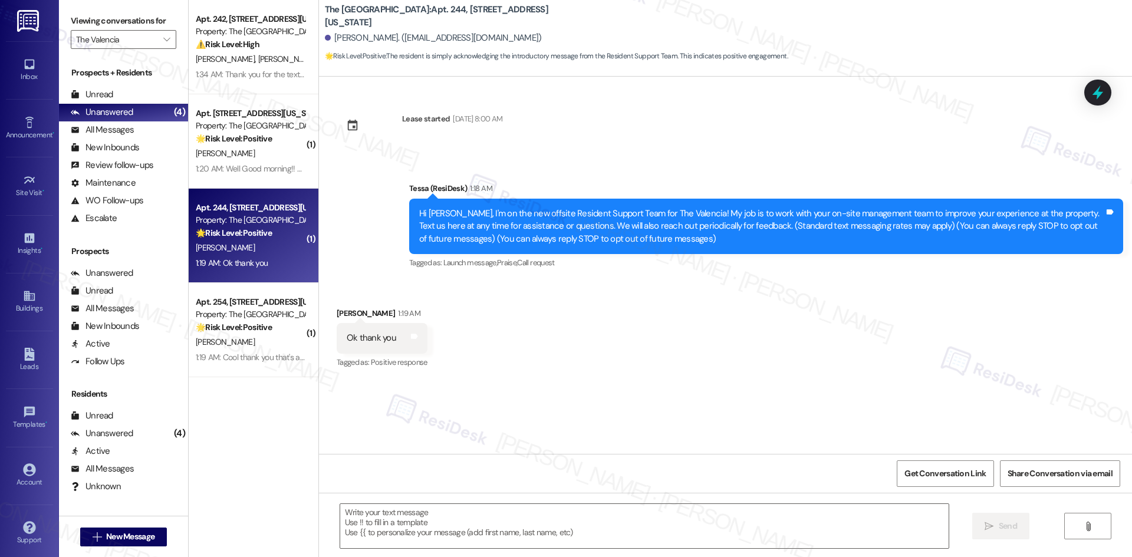
type textarea "Fetching suggested responses. Please feel free to read through the conversation…"
drag, startPoint x: 324, startPoint y: 308, endPoint x: 437, endPoint y: 355, distance: 122.1
click at [437, 355] on div "Received via SMS Jacob Rios 1:19 AM Ok thank you Tags and notes Tagged as: Posi…" at bounding box center [725, 331] width 813 height 100
copy div "Jacob Rios 1:19 AM Ok thank you Tags and notes Tagged as: Positive response"
drag, startPoint x: 543, startPoint y: 528, endPoint x: 603, endPoint y: 505, distance: 64.4
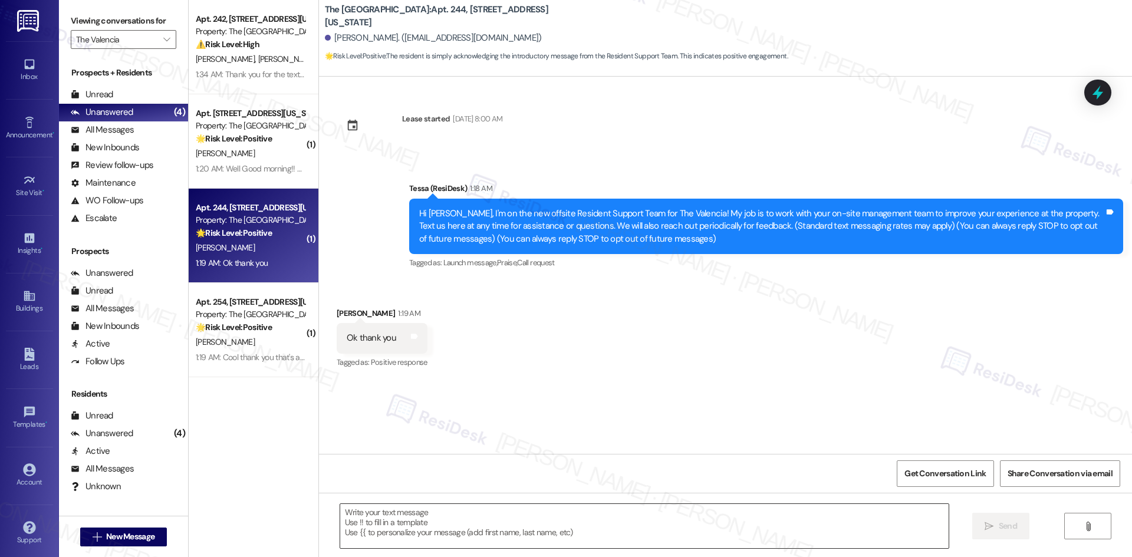
click at [544, 528] on textarea at bounding box center [644, 526] width 608 height 44
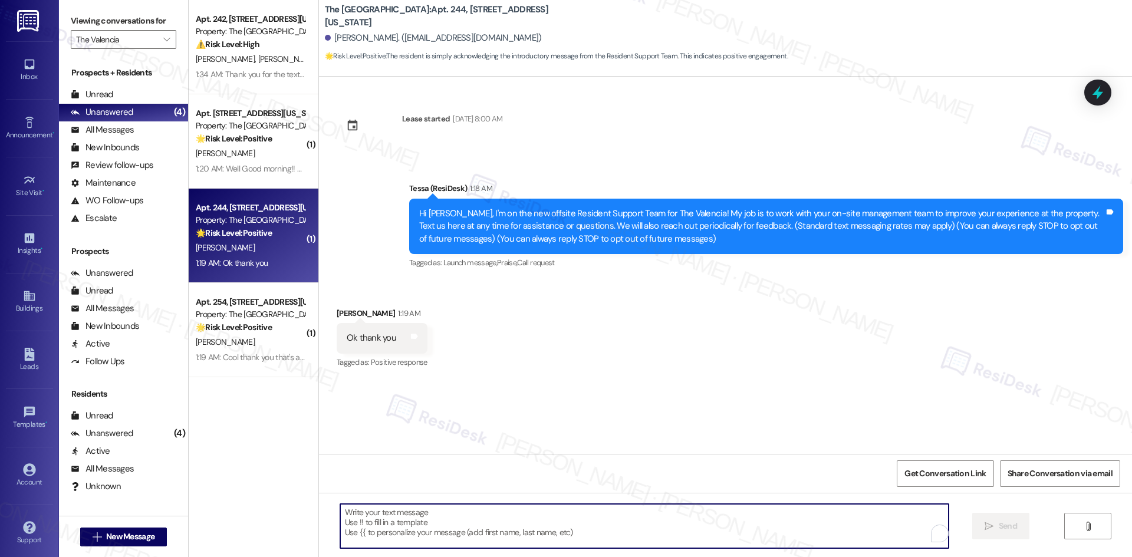
paste textarea "You’re welcome, Jacob!"
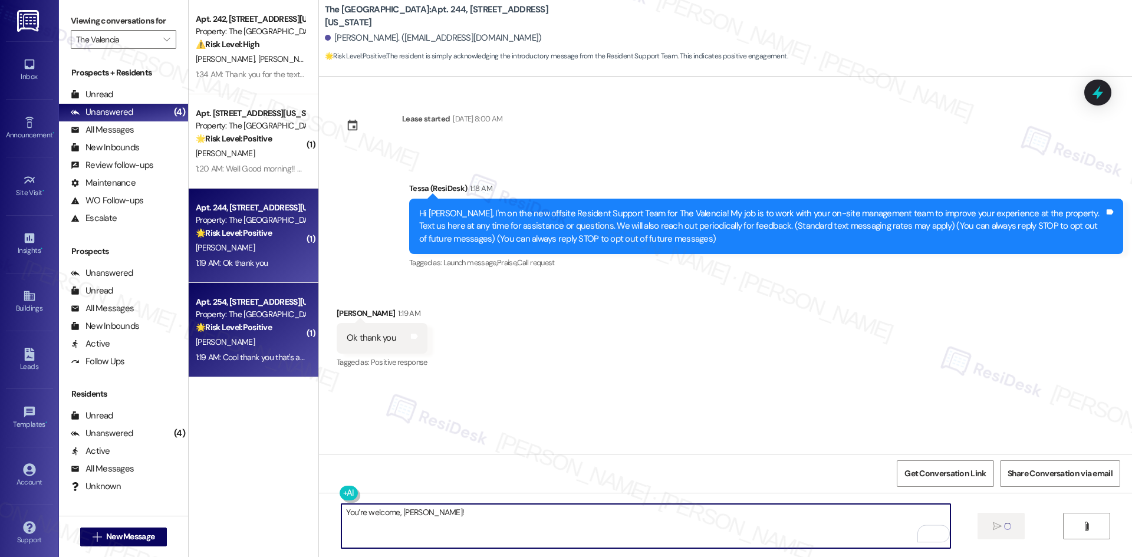
type textarea "You’re welcome, Jacob!"
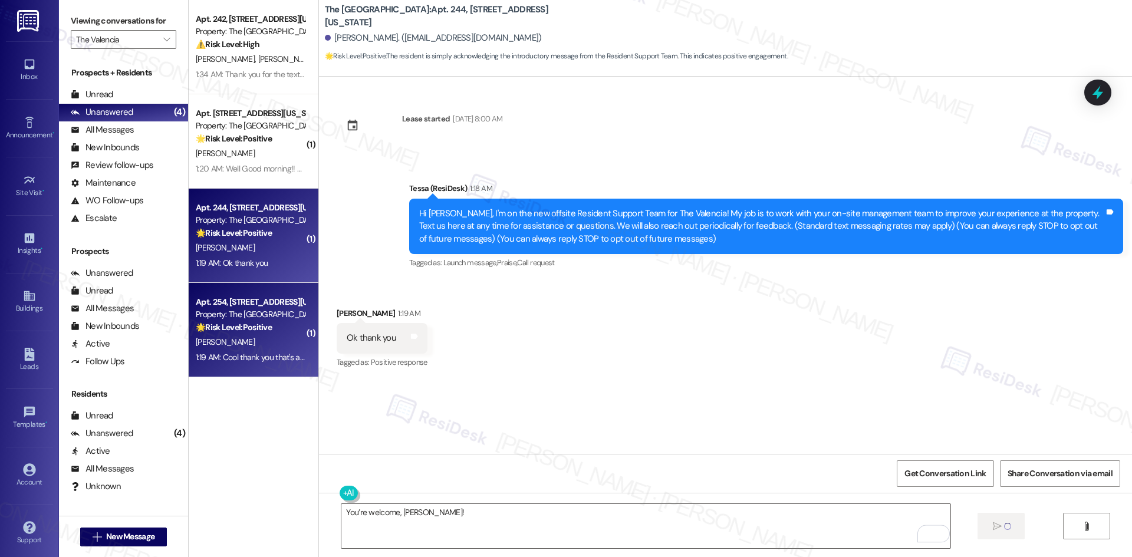
click at [245, 336] on div "J. Mahle" at bounding box center [250, 342] width 111 height 15
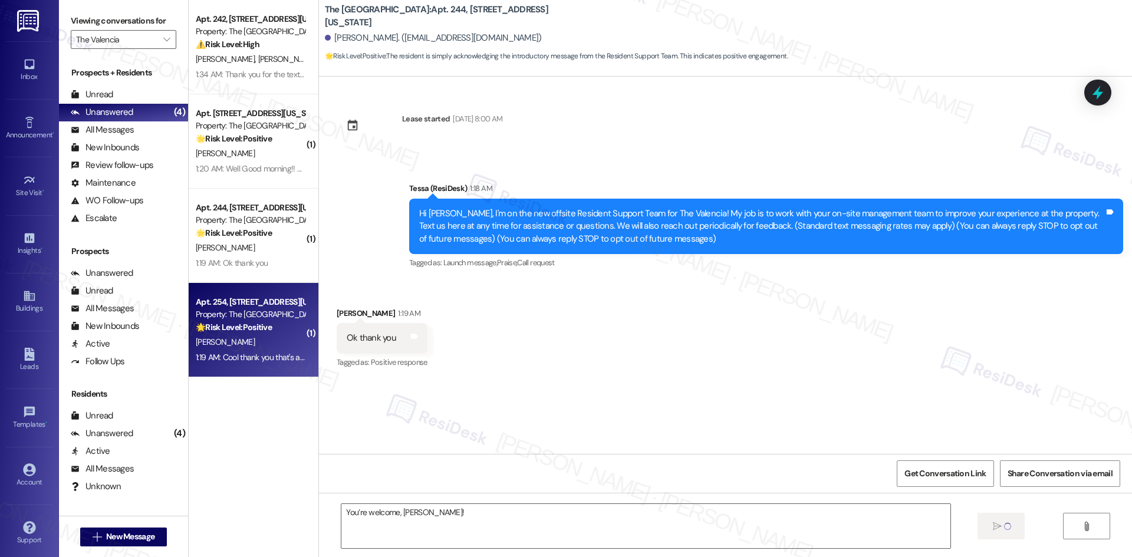
type textarea "Fetching suggested responses. Please feel free to read through the conversation…"
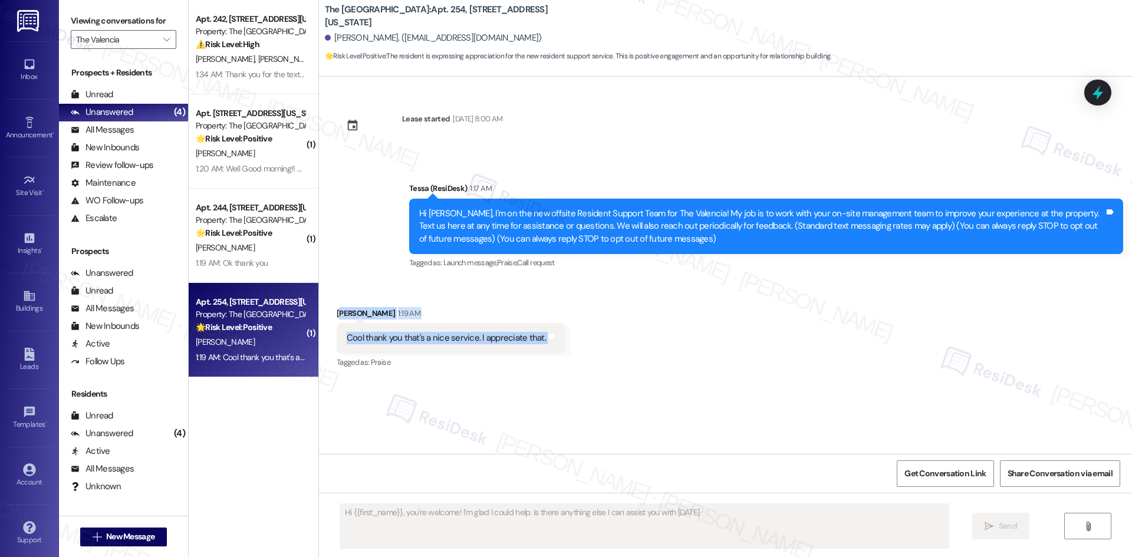
type textarea "Hi {{first_name}}, you're welcome! I'm glad I could help. Is there anything els…"
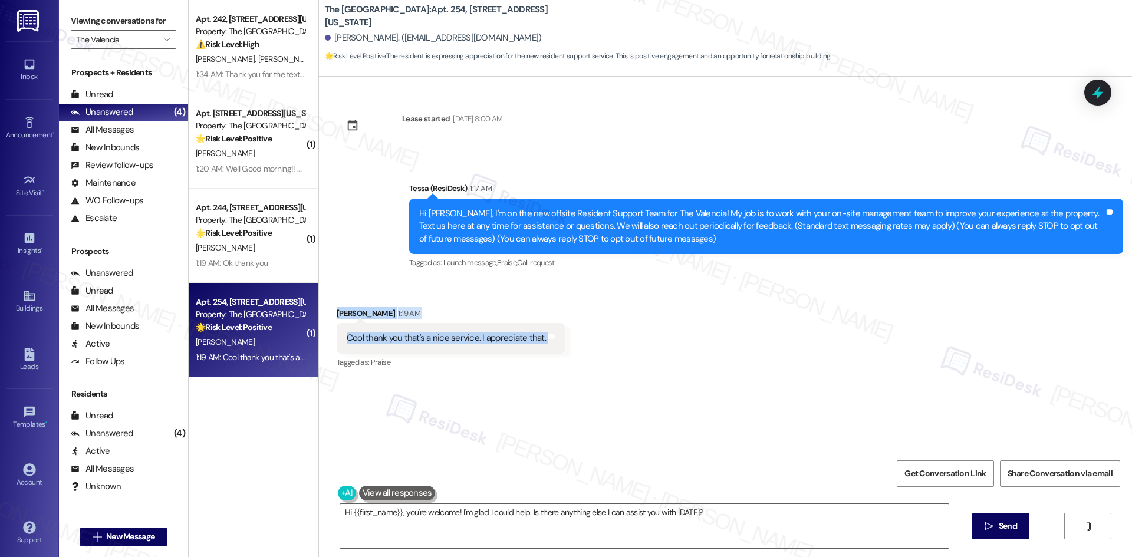
drag, startPoint x: 572, startPoint y: 335, endPoint x: 327, endPoint y: 314, distance: 246.1
click at [327, 314] on div "Received via SMS Jerry Mahle 1:19 AM Cool thank you that's a nice service. I ap…" at bounding box center [725, 331] width 813 height 100
copy div "Jerry Mahle 1:19 AM Cool thank you that's a nice service. I appreciate that. Ta…"
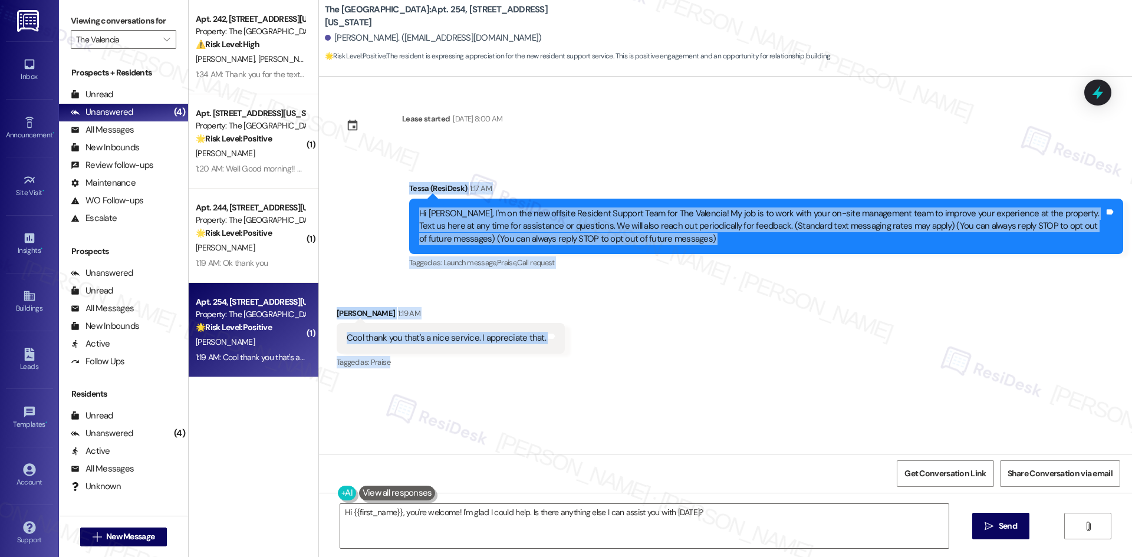
drag, startPoint x: 368, startPoint y: 170, endPoint x: 590, endPoint y: 371, distance: 300.0
click at [590, 371] on div "Lease started Jul 30, 2025 at 8:00 AM Announcement, sent via SMS Tessa (ResiDes…" at bounding box center [725, 265] width 813 height 377
click at [590, 368] on div "Received via SMS Jerry Mahle 1:19 AM Cool thank you that's a nice service. I ap…" at bounding box center [725, 331] width 813 height 100
drag, startPoint x: 402, startPoint y: 195, endPoint x: 601, endPoint y: 332, distance: 241.5
click at [601, 332] on div "Lease started Jul 30, 2025 at 8:00 AM Announcement, sent via SMS Tessa (ResiDes…" at bounding box center [725, 265] width 813 height 377
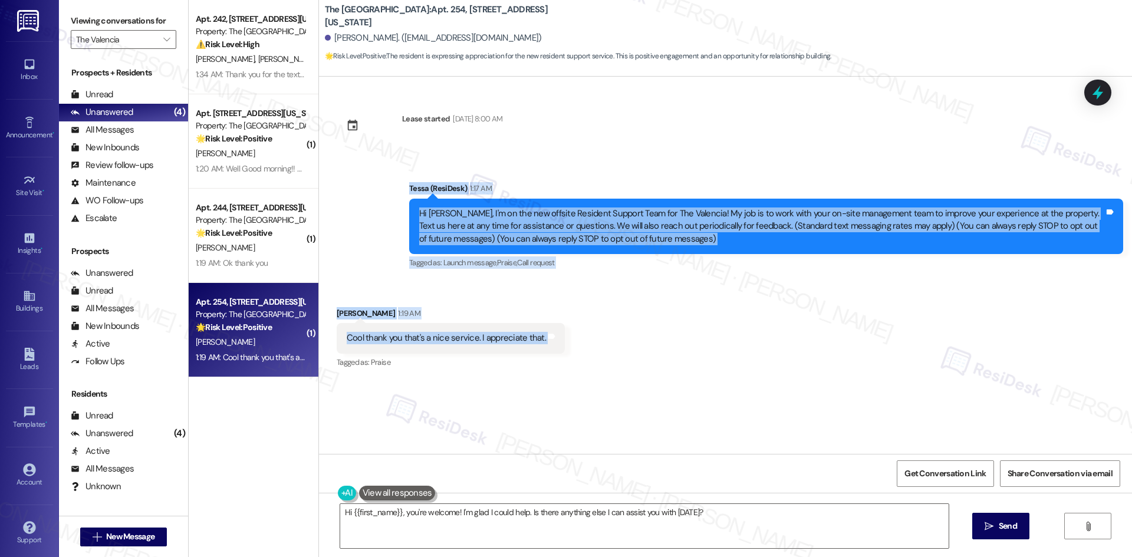
copy div "Tessa (ResiDesk) 1:17 AM Hi Jerry, I'm on the new offsite Resident Support Team…"
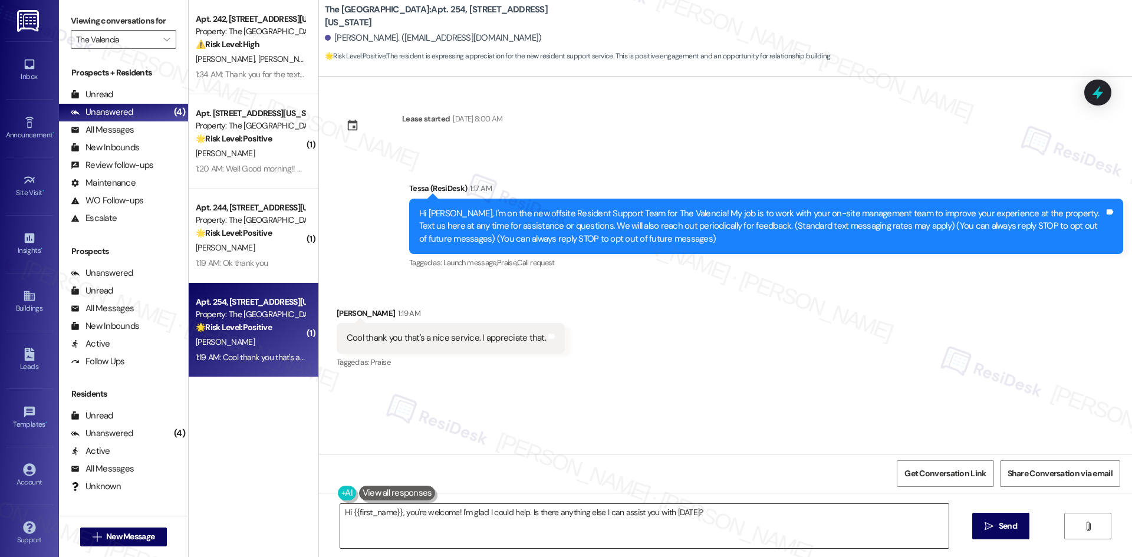
click at [502, 536] on textarea "Hi {{first_name}}, you're welcome! I'm glad I could help. Is there anything els…" at bounding box center [644, 526] width 608 height 44
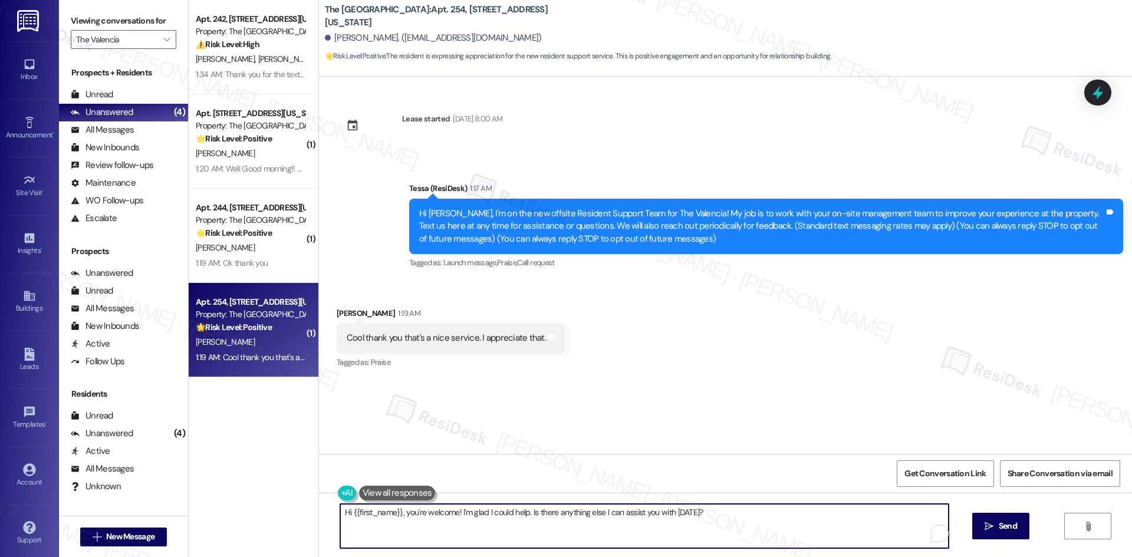
paste textarea "You’re very welcome, [PERSON_NAME]! I’m glad to be here to help—let me know any…"
type textarea "You’re very welcome, [PERSON_NAME]! I’m glad to be here to help—let me know any…"
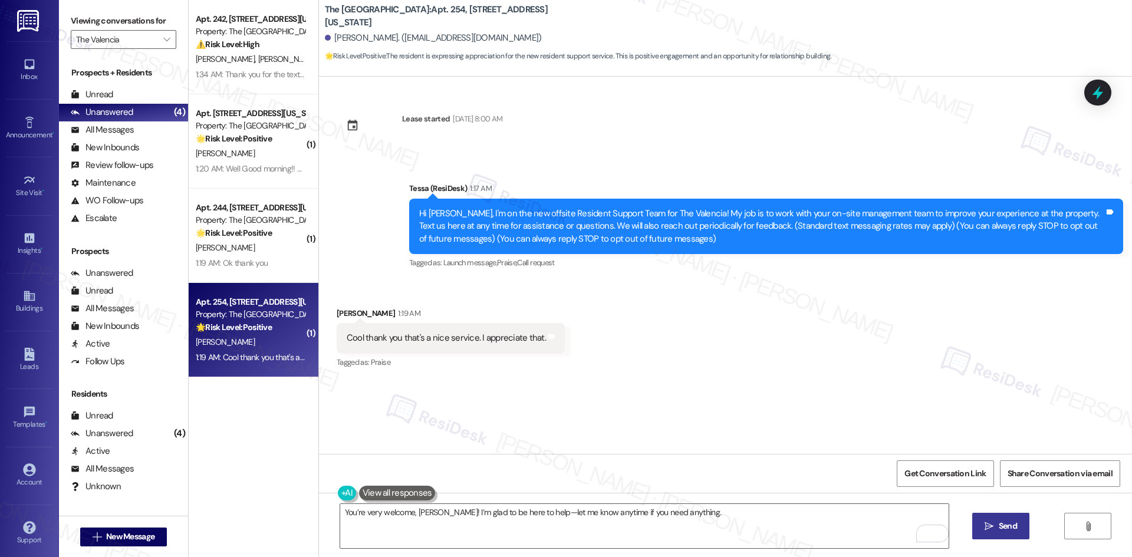
click at [1004, 530] on span "Send" at bounding box center [1007, 526] width 18 height 12
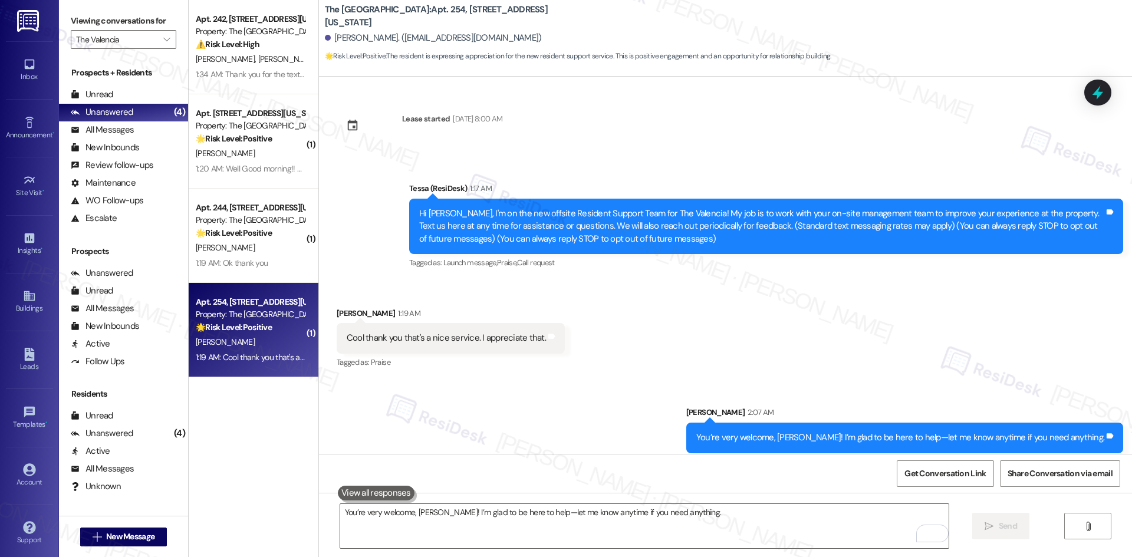
scroll to position [9, 0]
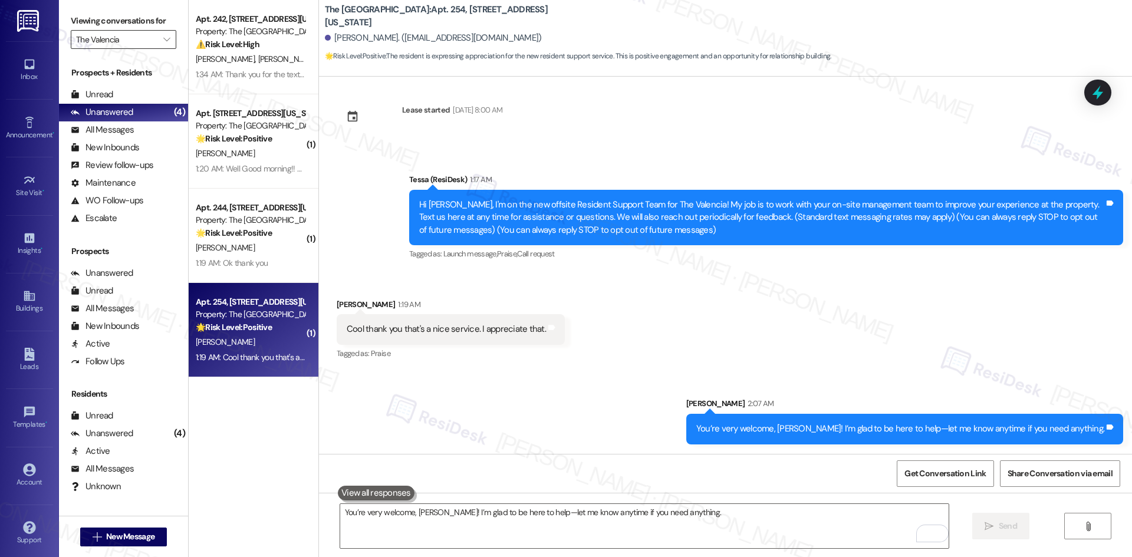
click at [139, 44] on input "The Valencia" at bounding box center [116, 39] width 81 height 19
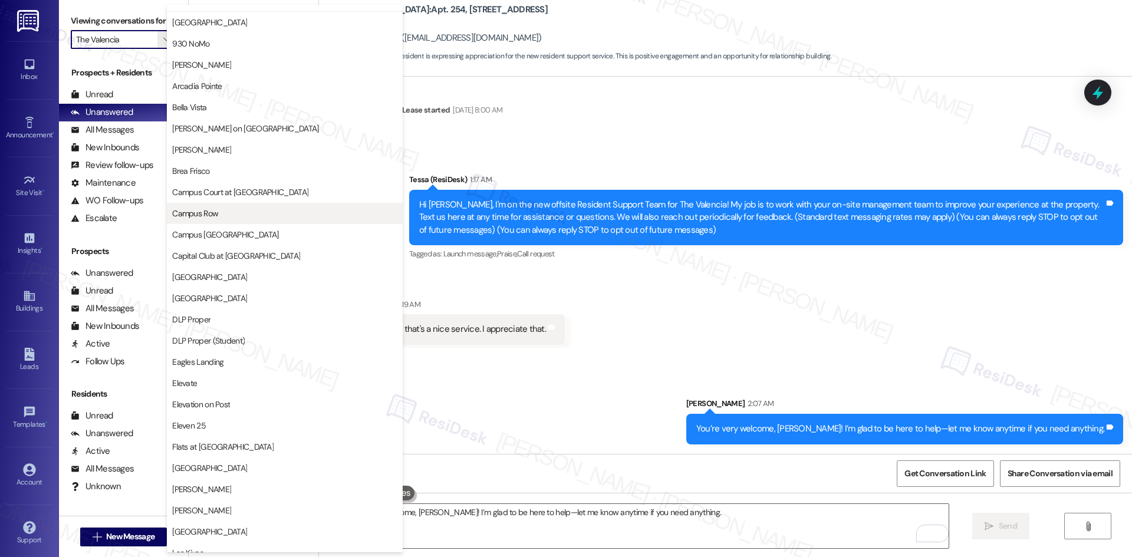
scroll to position [0, 0]
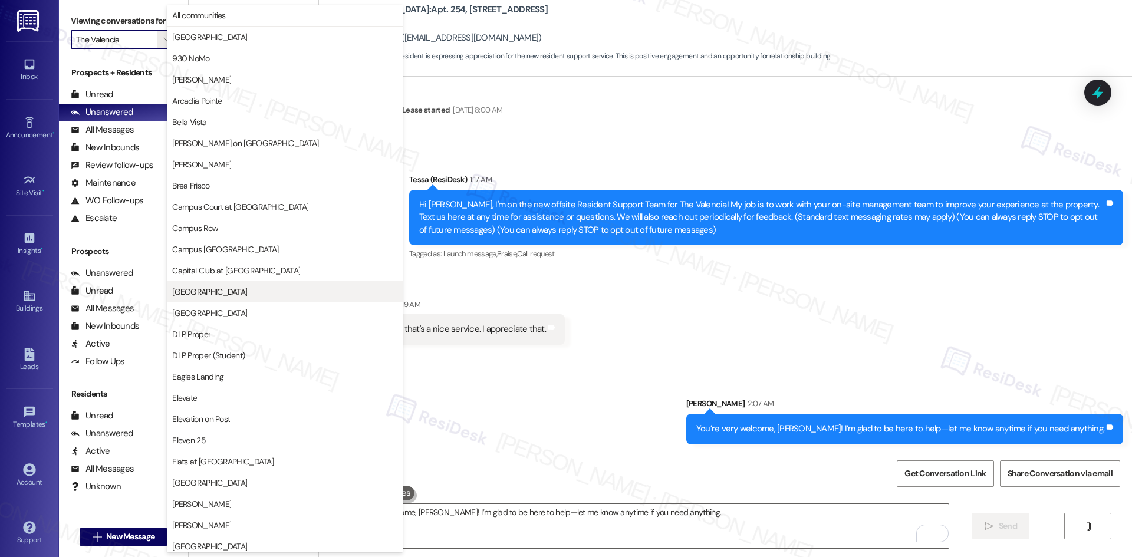
click at [279, 290] on span "[GEOGRAPHIC_DATA]" at bounding box center [284, 292] width 225 height 12
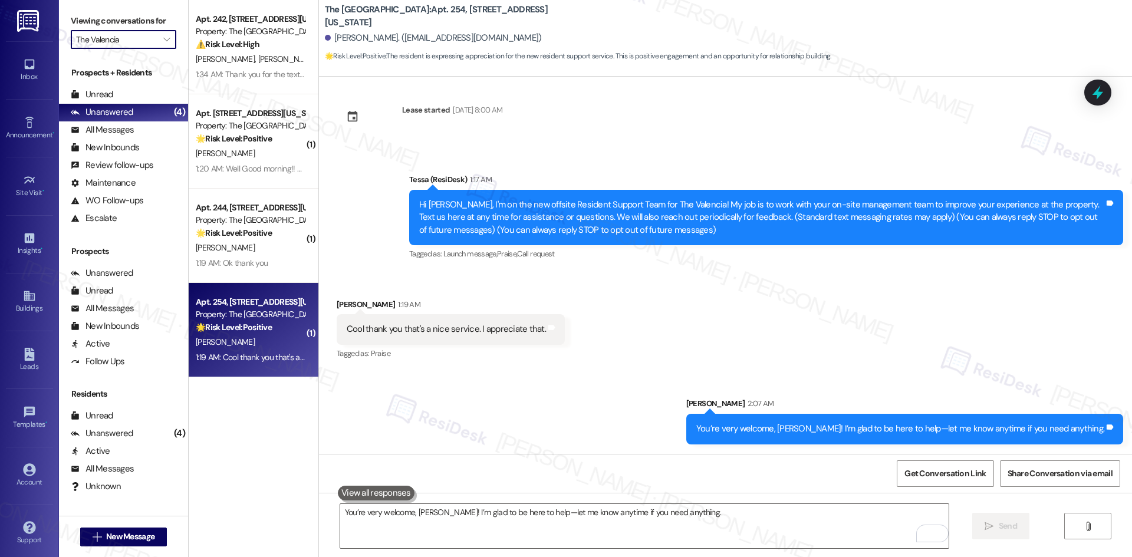
type input "[GEOGRAPHIC_DATA]"
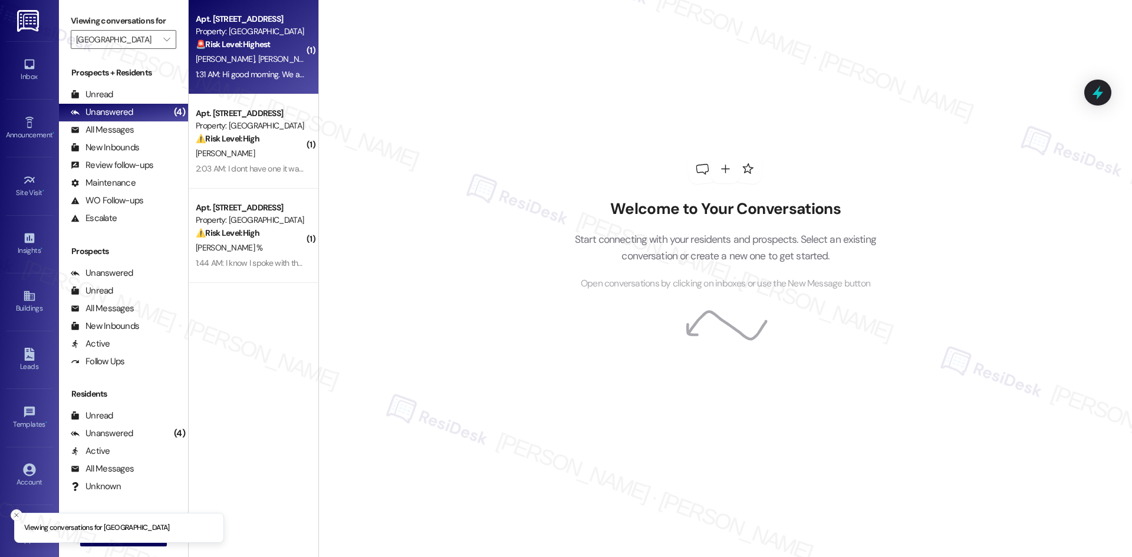
click at [209, 51] on div "Apt. [STREET_ADDRESS] Property: [GEOGRAPHIC_DATA] 🚨 Risk Level: Highest The res…" at bounding box center [250, 32] width 111 height 40
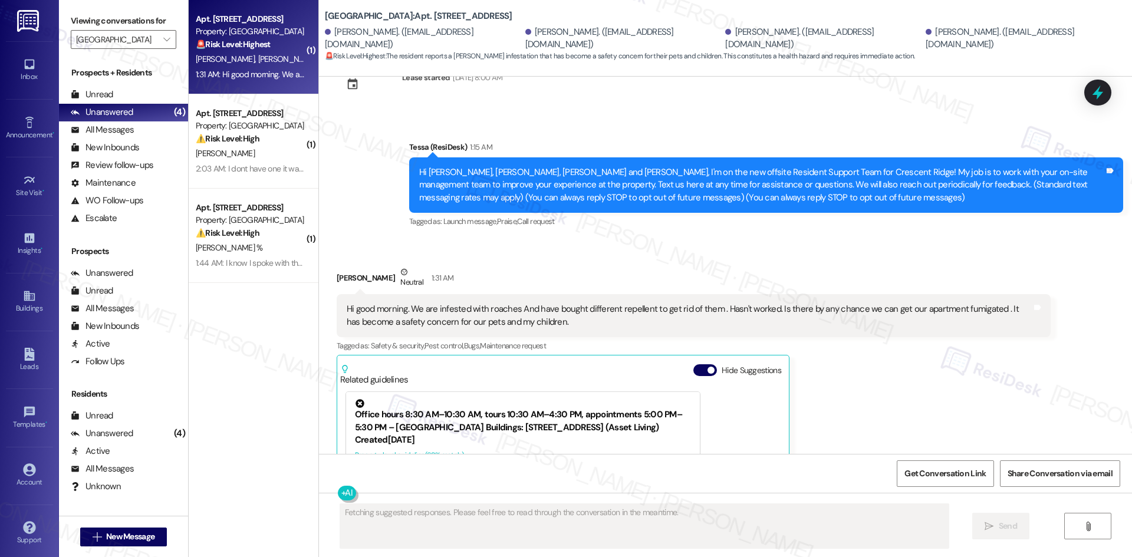
scroll to position [32, 0]
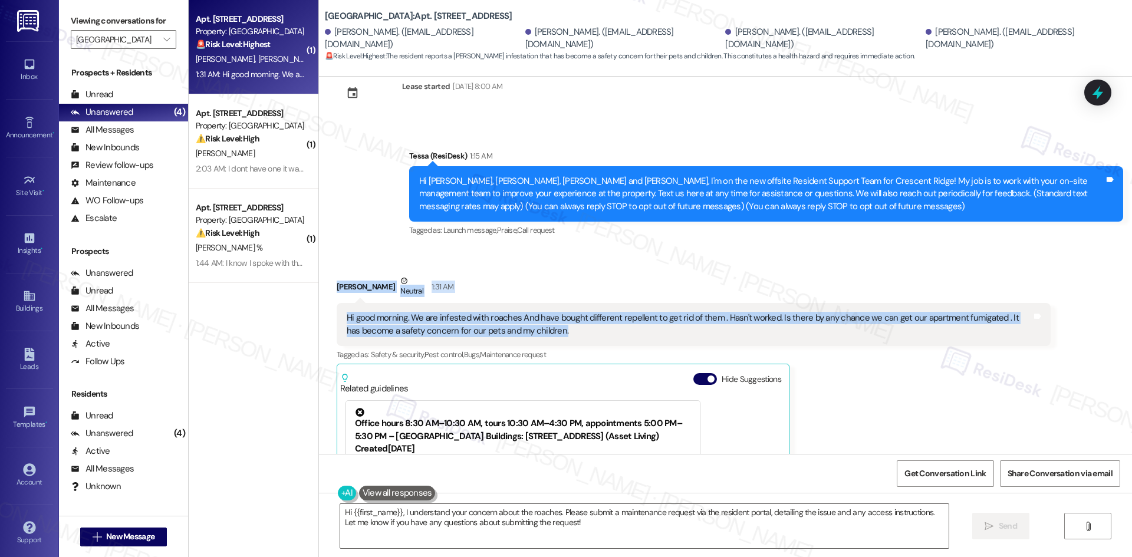
drag, startPoint x: 562, startPoint y: 335, endPoint x: 325, endPoint y: 287, distance: 241.1
click at [328, 287] on div "Received via SMS [PERSON_NAME] Neutral 1:31 AM Hi good morning. We are infested…" at bounding box center [693, 448] width 731 height 365
copy div "[PERSON_NAME] Neutral 1:31 AM Hi good morning. We are infested with roaches And…"
click at [582, 279] on div "[PERSON_NAME] Neutral 1:31 AM" at bounding box center [694, 289] width 714 height 29
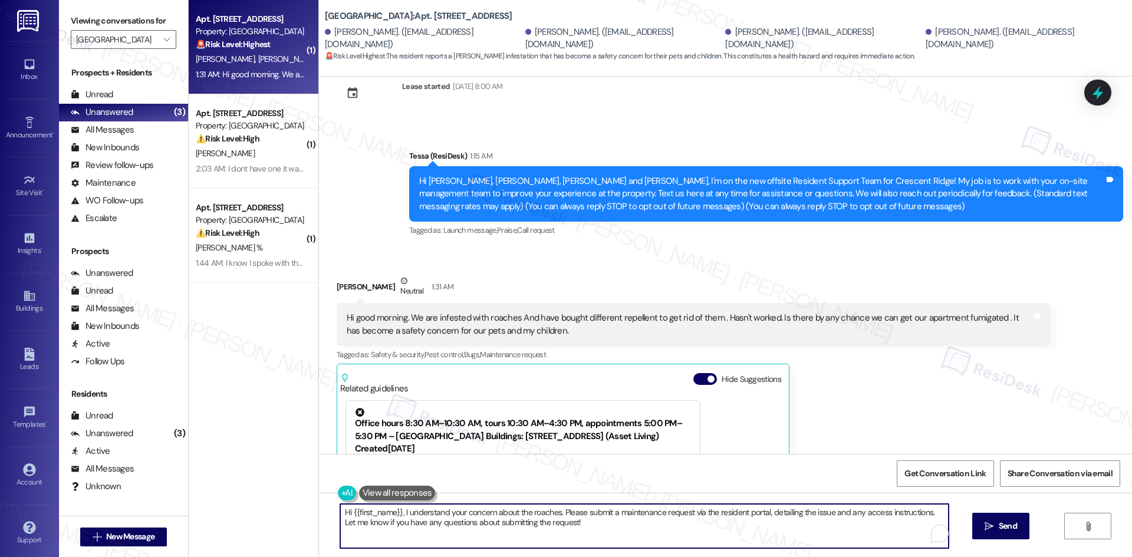
click at [509, 519] on textarea "Hi {{first_name}}, I understand your concern about the roaches. Please submit a…" at bounding box center [644, 526] width 608 height 44
paste textarea "I’m sorry to hear about the pest issue, [PERSON_NAME]. I’ll submit a work order…"
drag, startPoint x: 680, startPoint y: 512, endPoint x: 752, endPoint y: 516, distance: 72.0
click at [752, 516] on textarea "I’m sorry to hear about the pest issue, [PERSON_NAME]. I’ll submit a work order…" at bounding box center [644, 526] width 608 height 44
click at [884, 528] on textarea "I’m sorry to hear about the pest issue, [PERSON_NAME]. I’ll submit a work order…" at bounding box center [644, 526] width 608 height 44
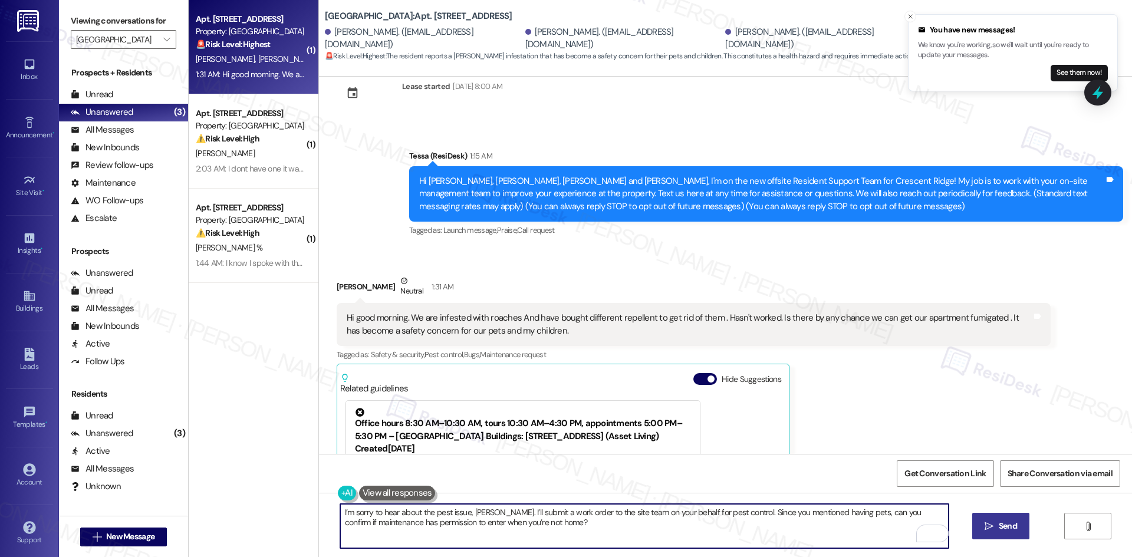
type textarea "I’m sorry to hear about the pest issue, [PERSON_NAME]. I’ll submit a work order…"
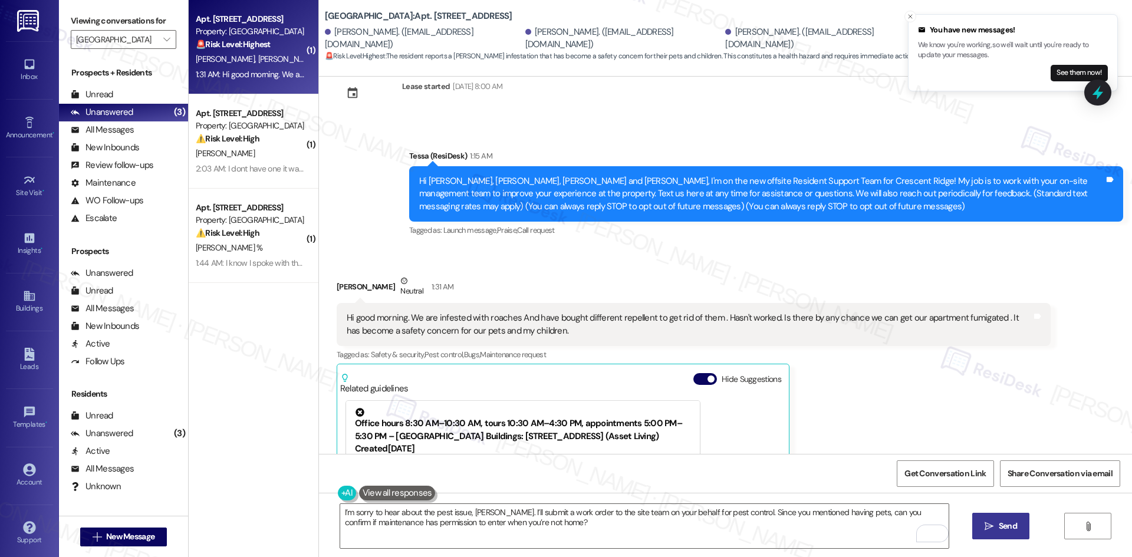
click at [1010, 530] on span "Send" at bounding box center [1007, 526] width 18 height 12
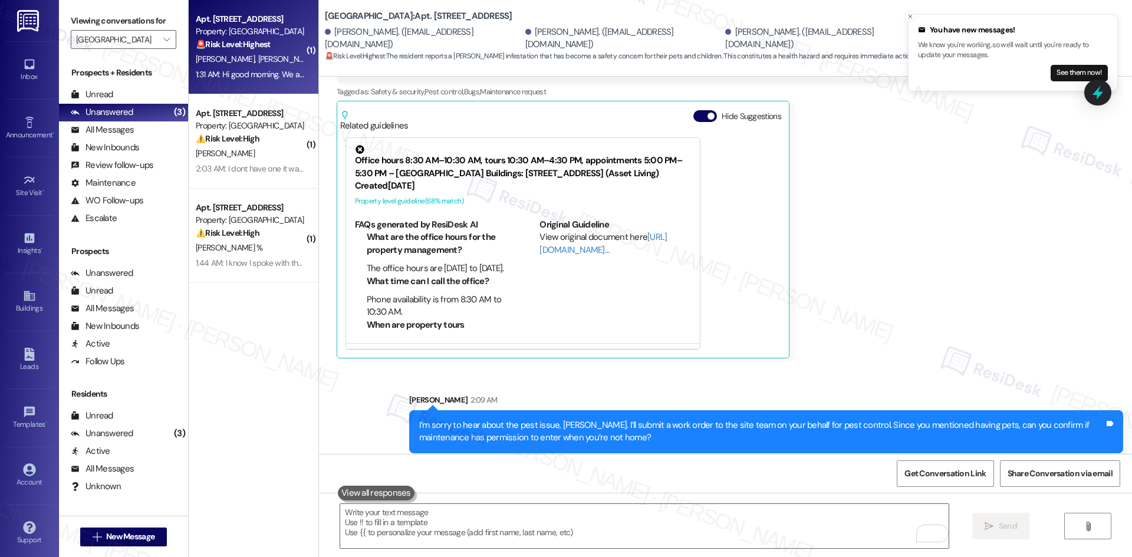
scroll to position [304, 0]
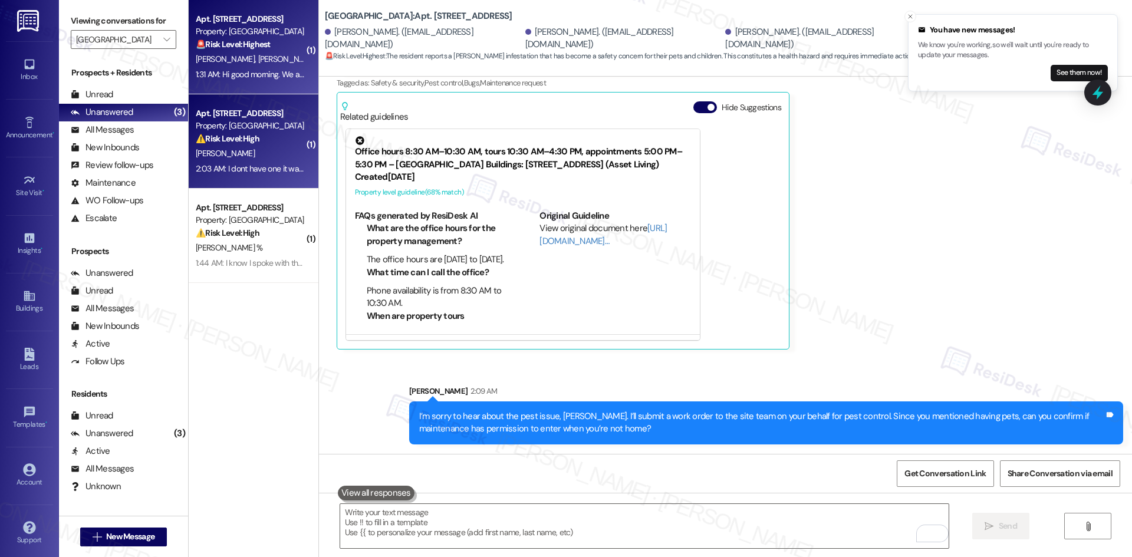
click at [235, 169] on div "2:03 AM: I dont have one it was put in the day I moved in 2:03 AM: I dont have …" at bounding box center [292, 168] width 193 height 11
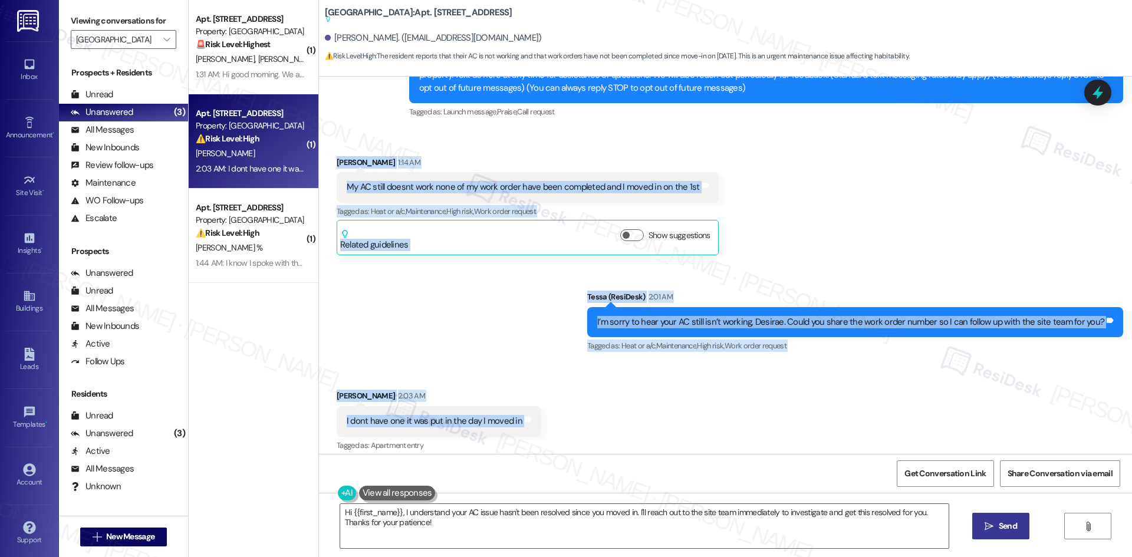
scroll to position [160, 0]
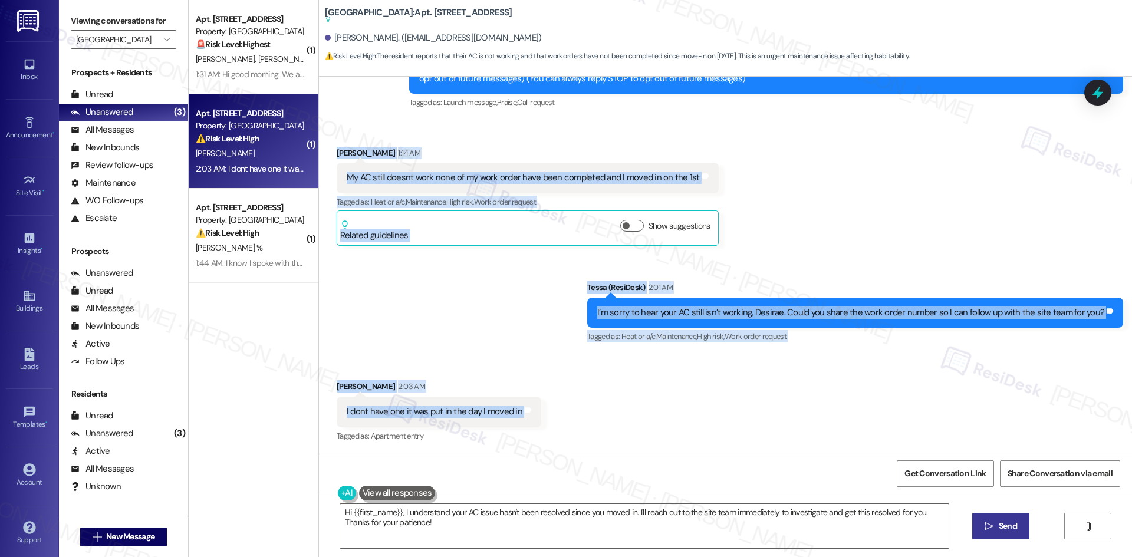
drag, startPoint x: 323, startPoint y: 314, endPoint x: 569, endPoint y: 398, distance: 259.6
click at [569, 398] on div "Lease started [DATE] 8:00 AM Announcement, sent via SMS Tessa (ResiDesk) 1:12 A…" at bounding box center [725, 265] width 813 height 377
copy div "Loremip Dolors 9:59 AM Co AD elits doeius temp inci ut la etdo magna aliq enim …"
click at [852, 190] on div "Received via SMS [PERSON_NAME] 1:14 AM My AC still doesnt work none of my work …" at bounding box center [725, 187] width 813 height 134
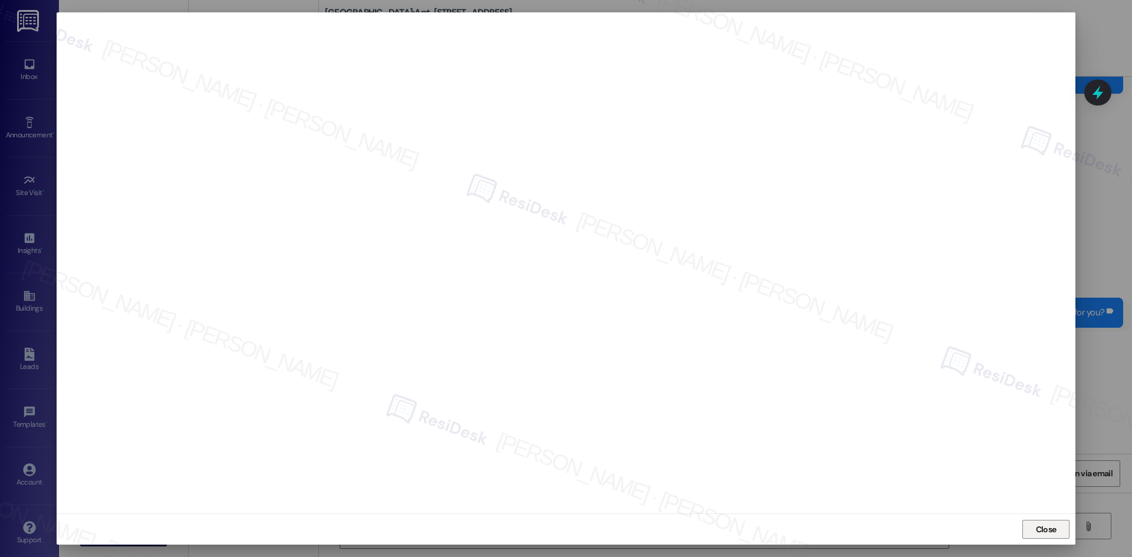
click at [1041, 532] on span "Close" at bounding box center [1046, 529] width 21 height 12
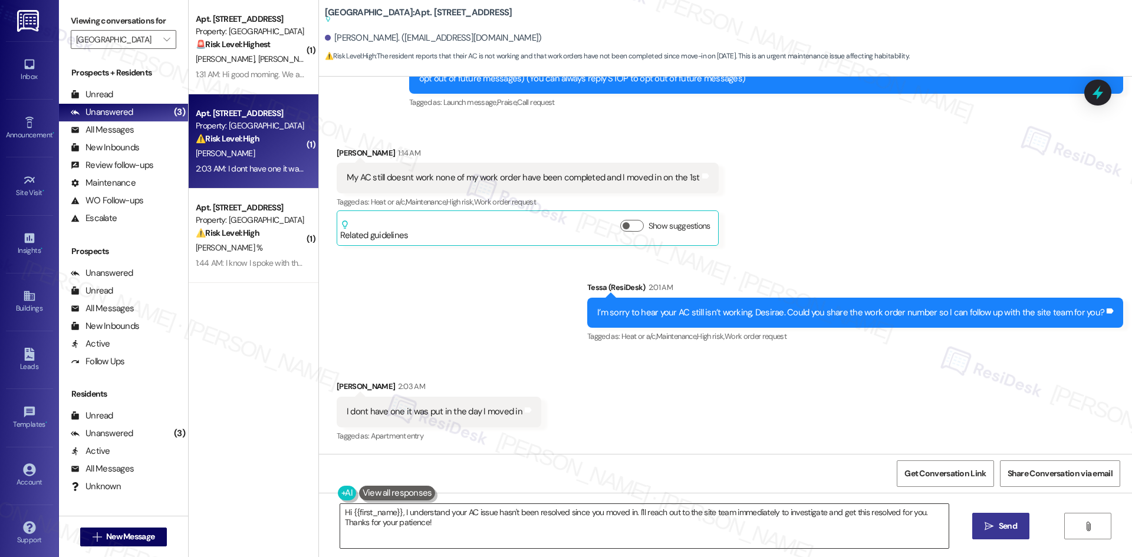
click at [460, 523] on textarea "Hi {{first_name}}, I understand your AC issue hasn't been resolved since you mo…" at bounding box center [644, 526] width 608 height 44
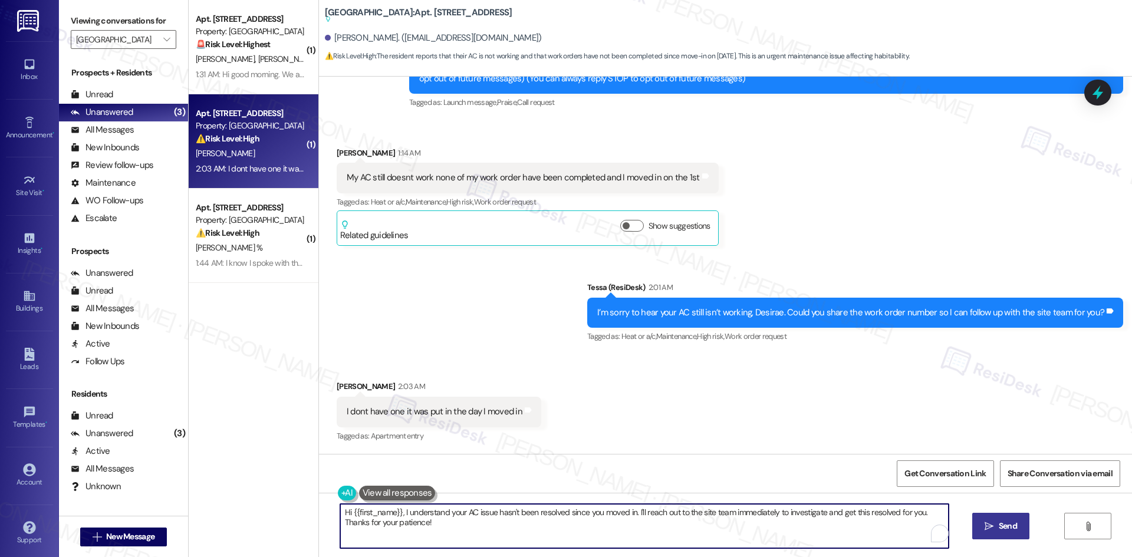
paste textarea "Thanks for clarifying, Desirae. I’ll check with the site team about your AC req…"
click at [607, 513] on textarea "Thanks for clarifying, Desirae. I’ll check with the site team about your AC req…" at bounding box center [644, 526] width 608 height 44
click at [661, 515] on textarea "Thanks for clarifying, Desirae. I’ll check with the site team about your AC req…" at bounding box center [644, 526] width 608 height 44
type textarea "Thanks for clarifying, Desirae. I’ll check with the site team about your AC req…"
click at [986, 525] on icon "" at bounding box center [988, 526] width 9 height 9
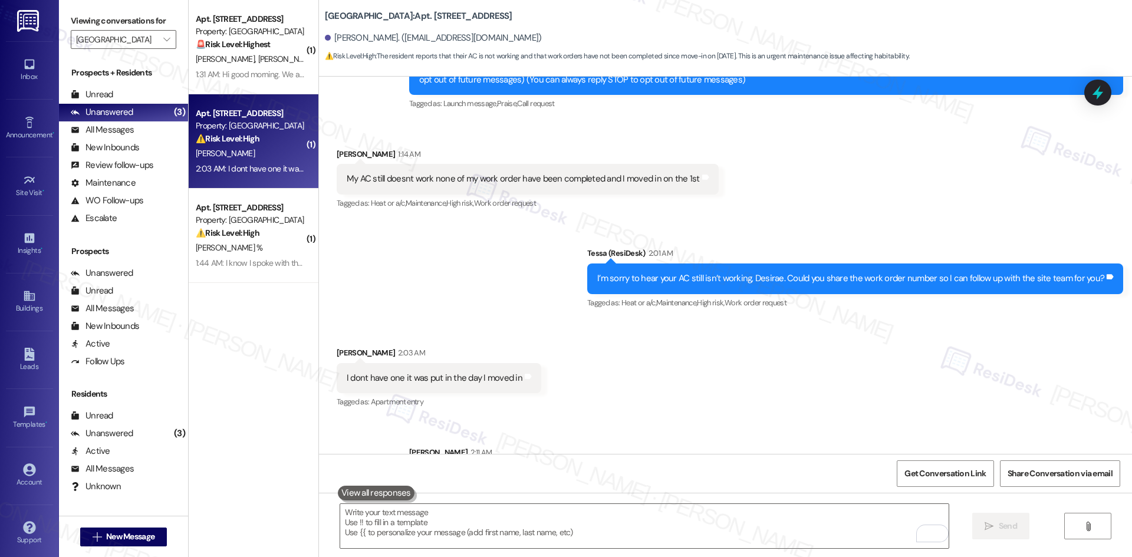
scroll to position [220, 0]
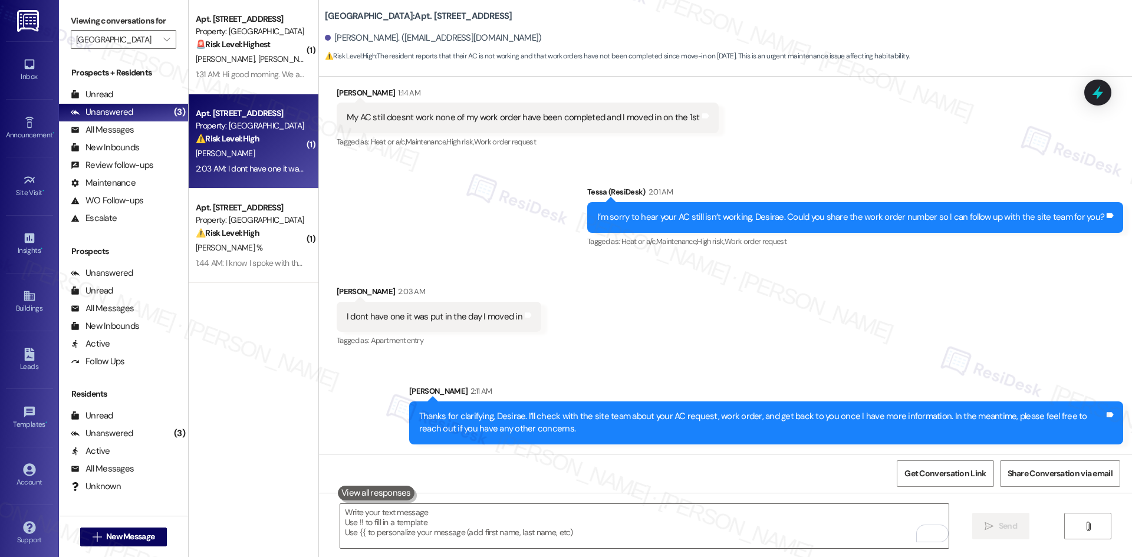
click at [825, 333] on div "Received via SMS [PERSON_NAME] 2:03 AM I dont have one it was put in the day I …" at bounding box center [725, 309] width 813 height 100
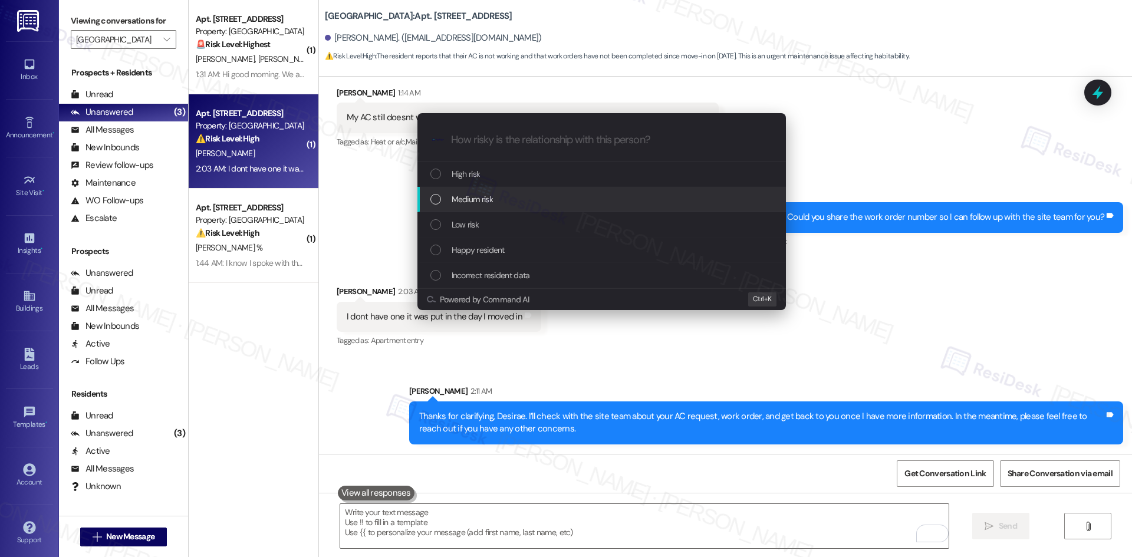
click at [550, 199] on div "Medium risk" at bounding box center [602, 199] width 345 height 13
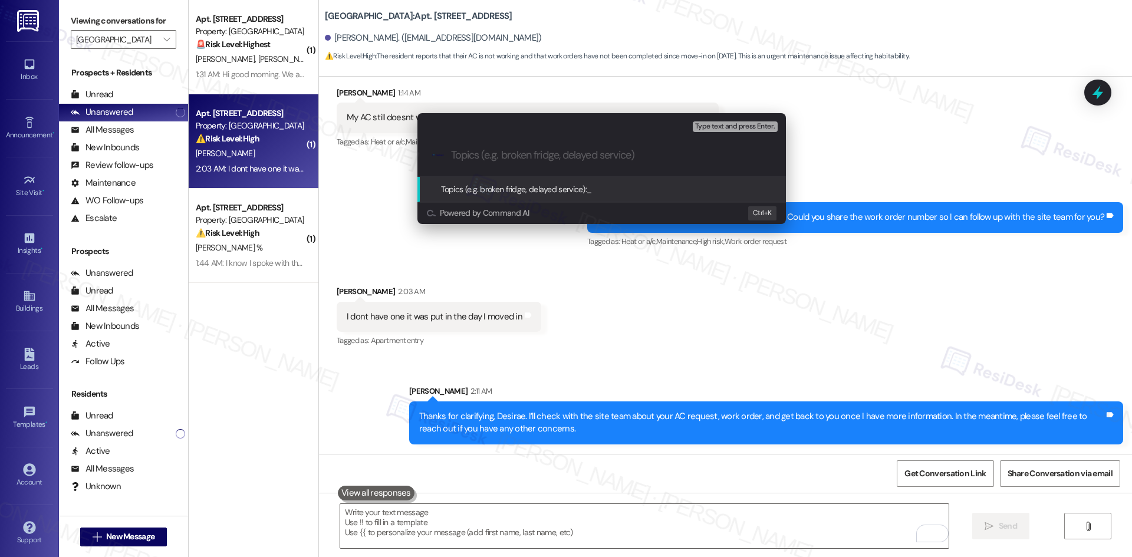
click at [522, 160] on input "Topics (e.g. broken fridge, delayed service)" at bounding box center [611, 155] width 320 height 12
paste input "AC Not Working – No Work Order Number"
click at [536, 153] on input "AC Not Working – No Work Order Number" at bounding box center [606, 155] width 311 height 12
click at [601, 157] on input "AC Not Working – Work Order Number" at bounding box center [606, 155] width 311 height 12
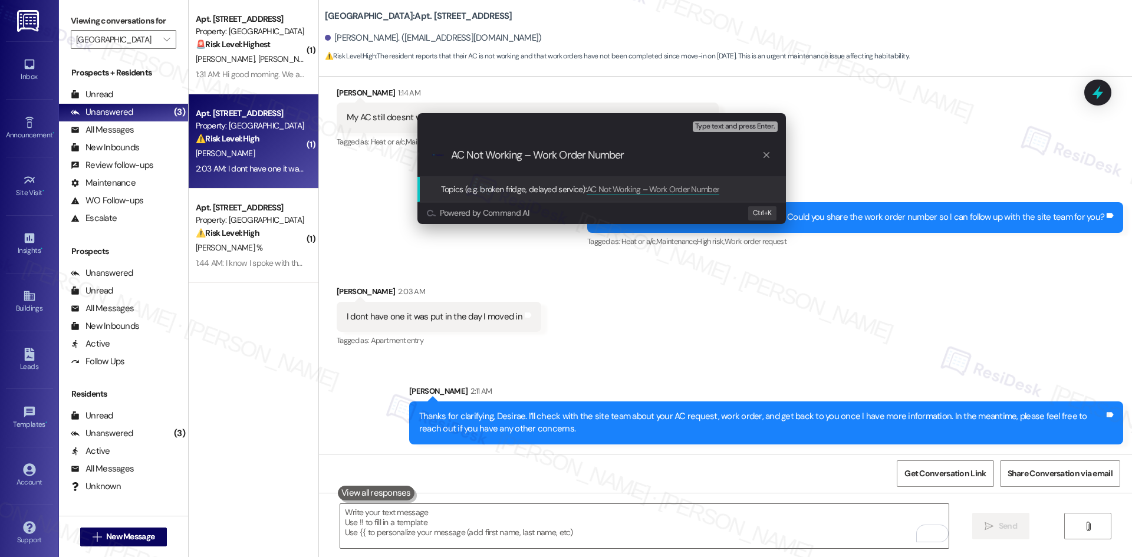
click at [601, 157] on input "AC Not Working – Work Order Number" at bounding box center [606, 155] width 311 height 12
type input "AC Not Working – Work Order Follow-Up"
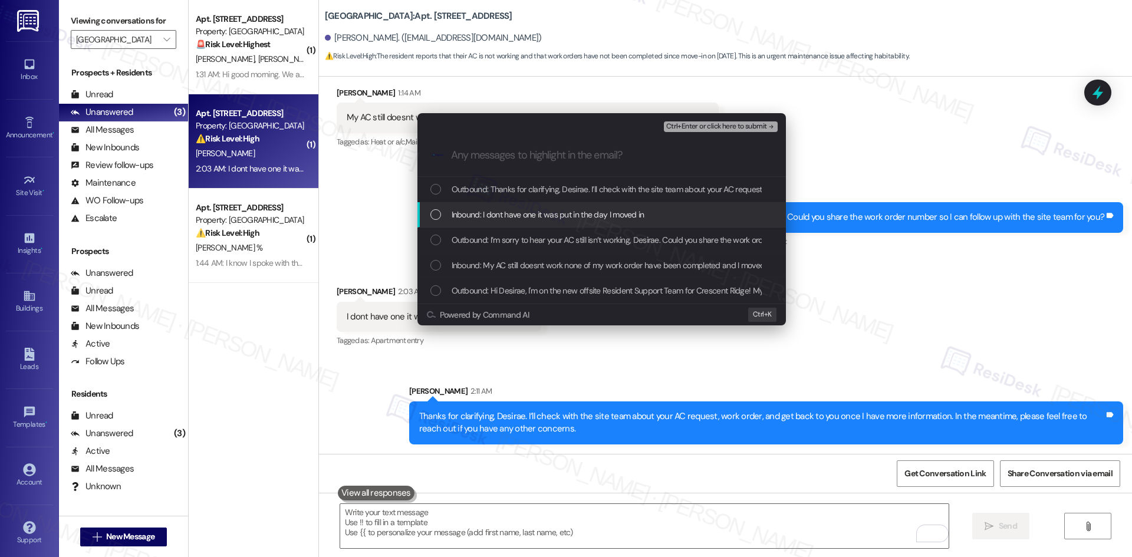
click at [612, 217] on span "Inbound: I dont have one it was put in the day I moved in" at bounding box center [547, 214] width 193 height 13
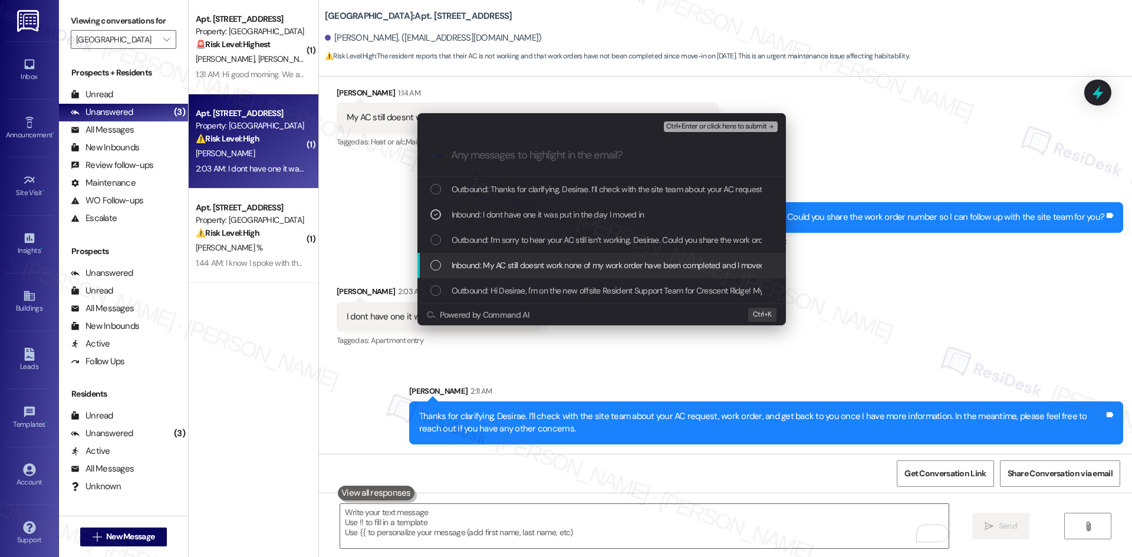
click at [603, 266] on span "Inbound: My AC still doesnt work none of my work order have been completed and …" at bounding box center [628, 265] width 355 height 13
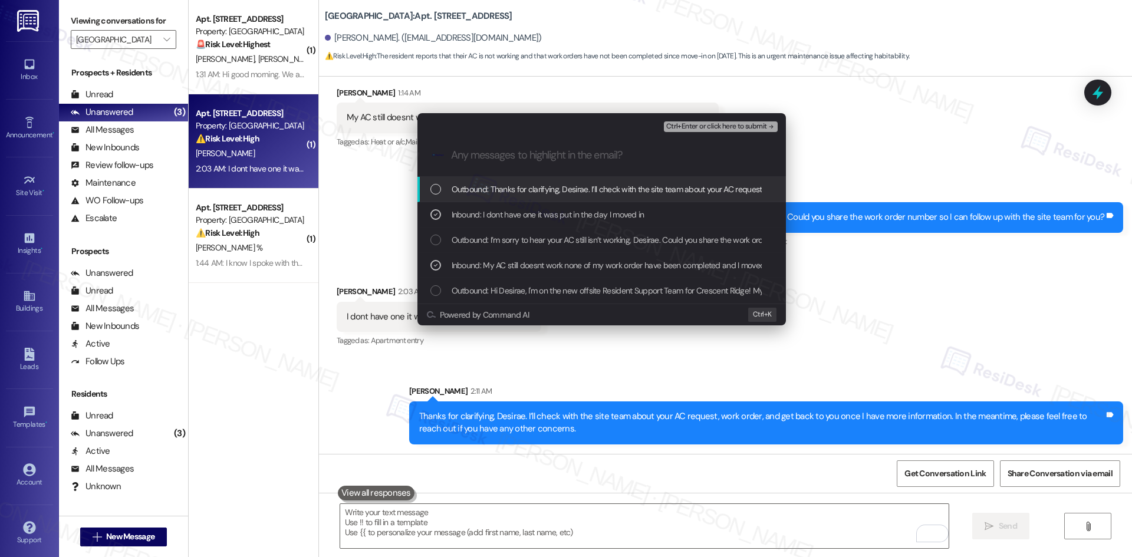
click at [753, 124] on span "Ctrl+Enter or click here to submit" at bounding box center [716, 127] width 101 height 8
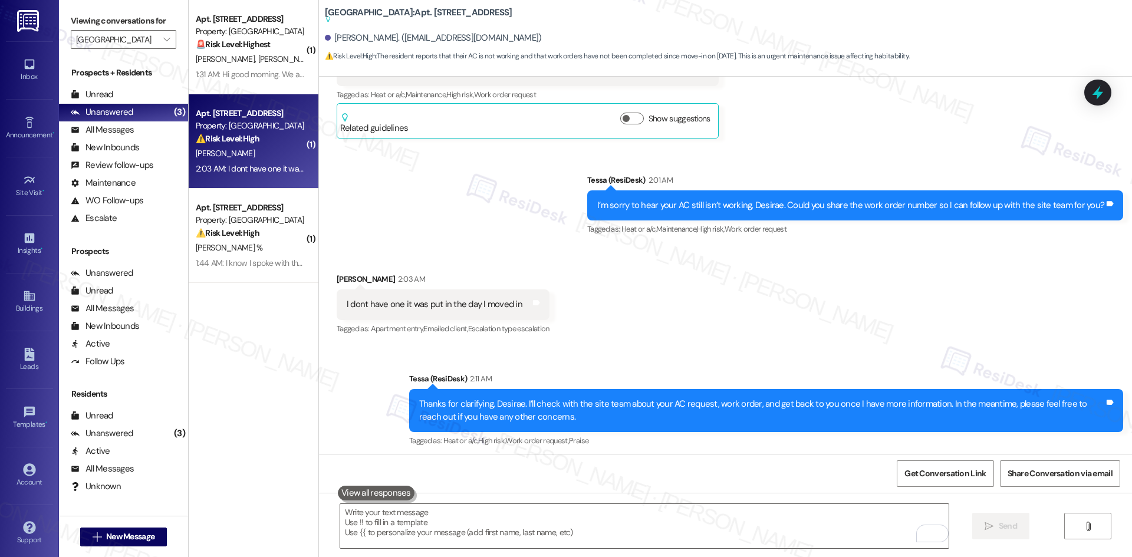
scroll to position [272, 0]
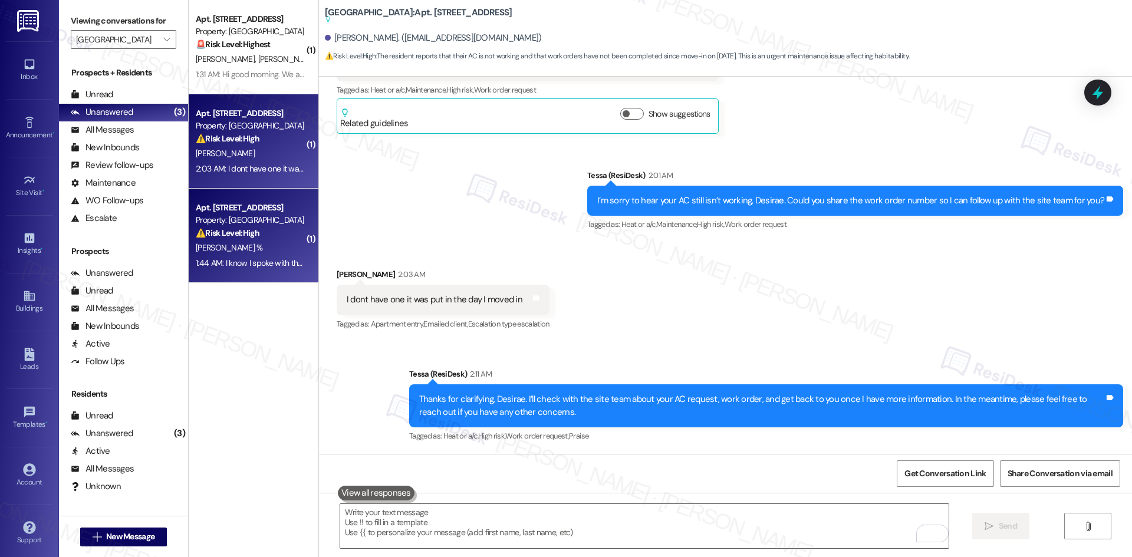
click at [250, 250] on div "[PERSON_NAME] %" at bounding box center [250, 247] width 111 height 15
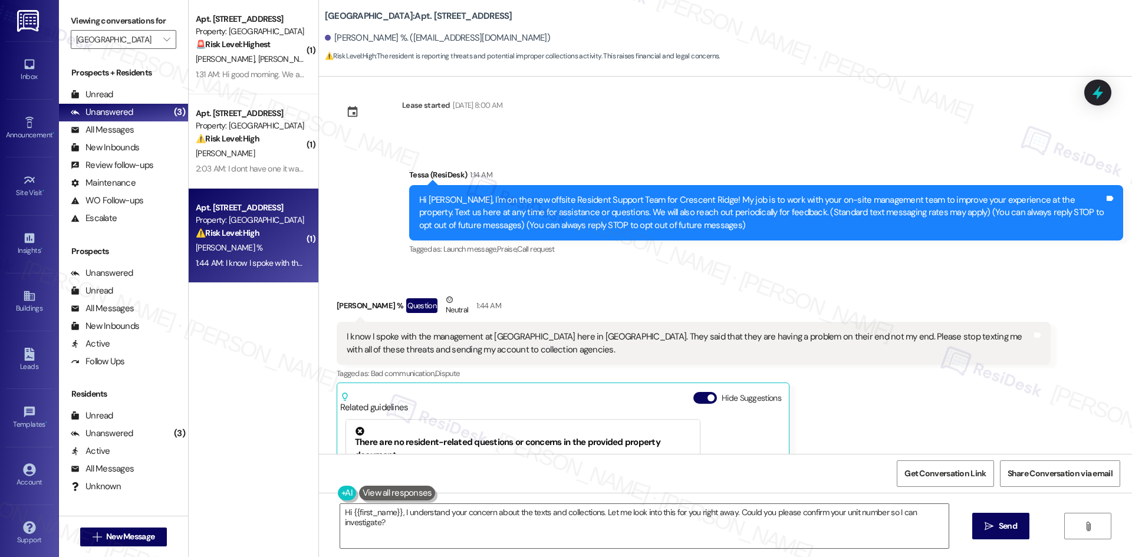
scroll to position [0, 0]
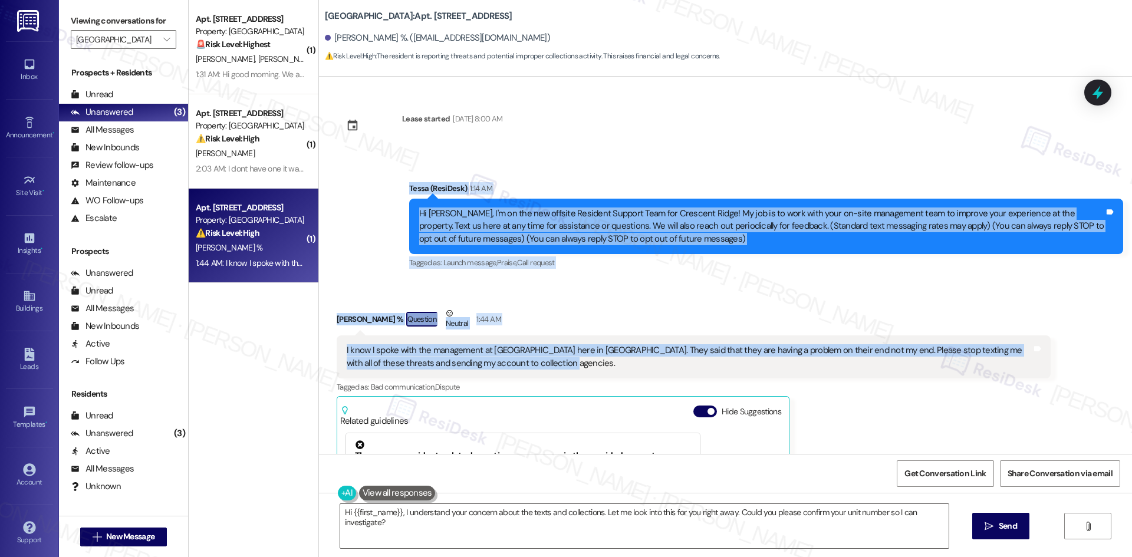
drag, startPoint x: 397, startPoint y: 180, endPoint x: 611, endPoint y: 374, distance: 288.7
click at [611, 374] on div "Lease started [DATE] 8:00 AM Announcement, sent via SMS Tessa (ResiDesk) 1:14 A…" at bounding box center [725, 265] width 813 height 377
copy div "Tessa (ResiDesk) 1:14 AM Hi [PERSON_NAME], I'm on the new offsite Resident Supp…"
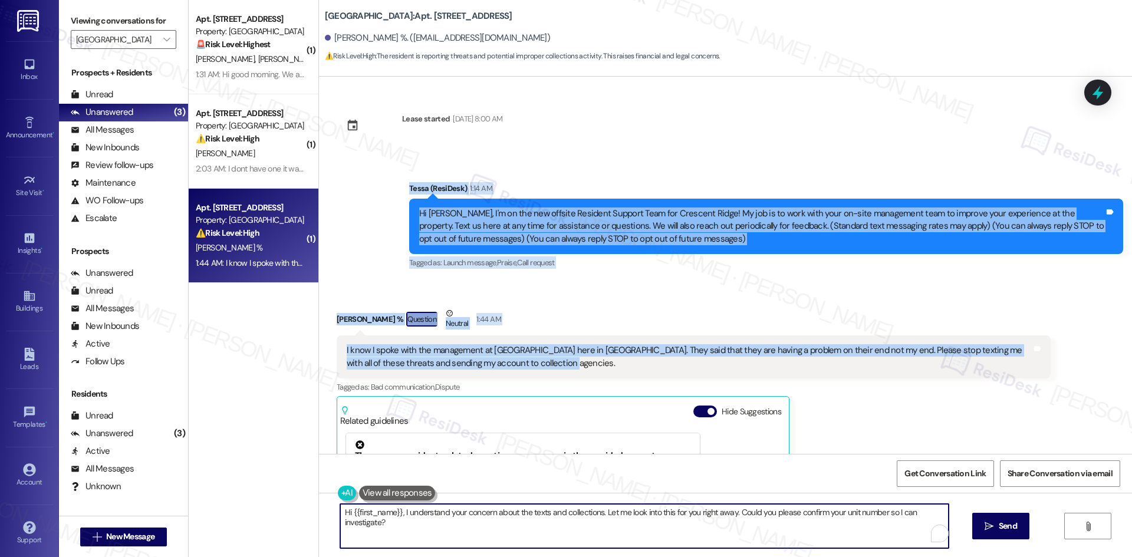
click at [585, 523] on textarea "Hi {{first_name}}, I understand your concern about the texts and collections. L…" at bounding box center [644, 526] width 608 height 44
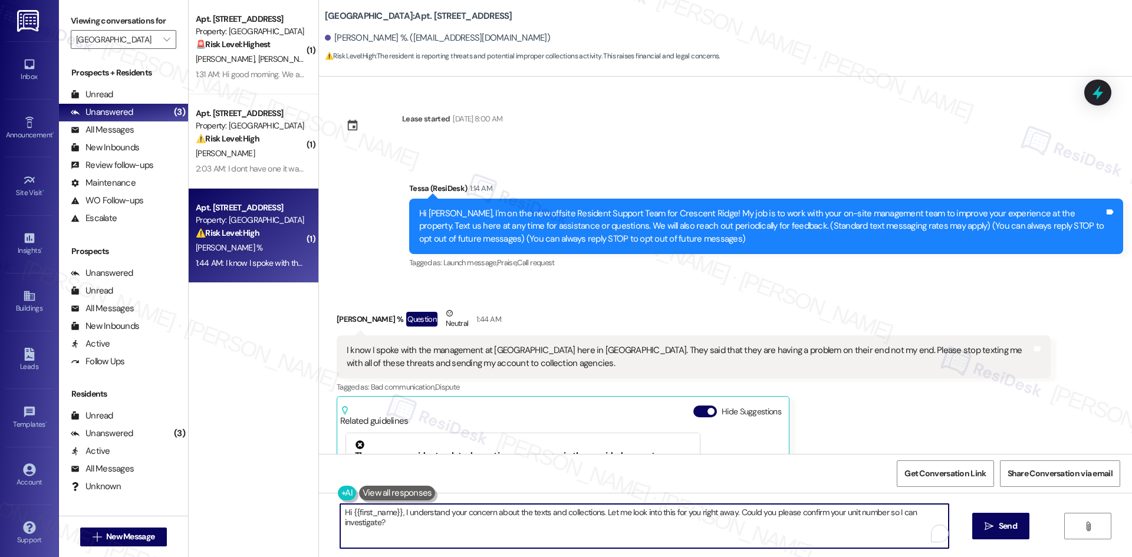
paste textarea "[PERSON_NAME], just to clarify—I’m part of the offsite Resident Support Team fo…"
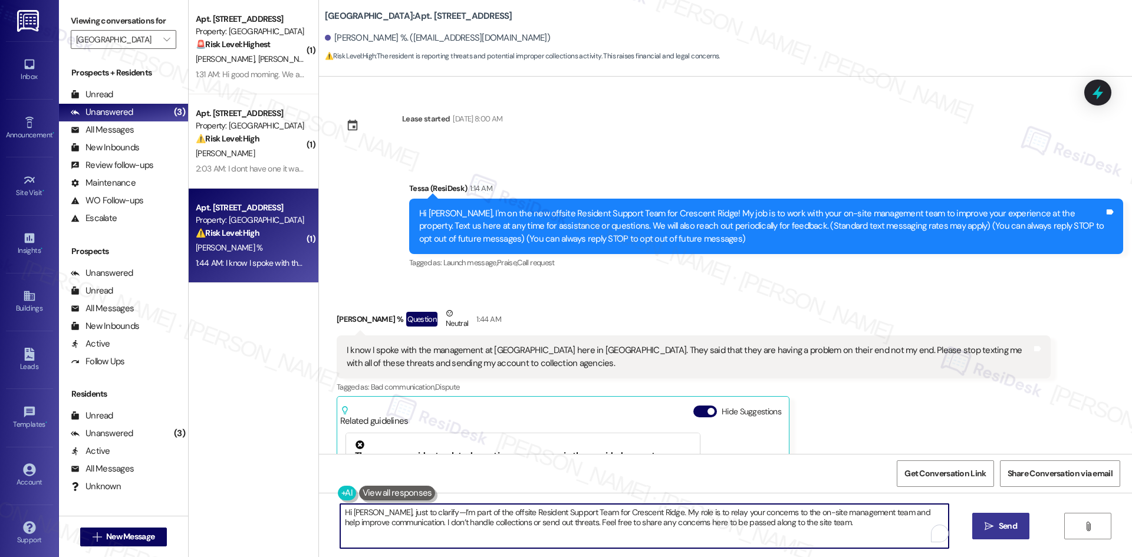
type textarea "Hi [PERSON_NAME], just to clarify—I’m part of the offsite Resident Support Team…"
click at [994, 518] on button " Send" at bounding box center [1000, 526] width 57 height 27
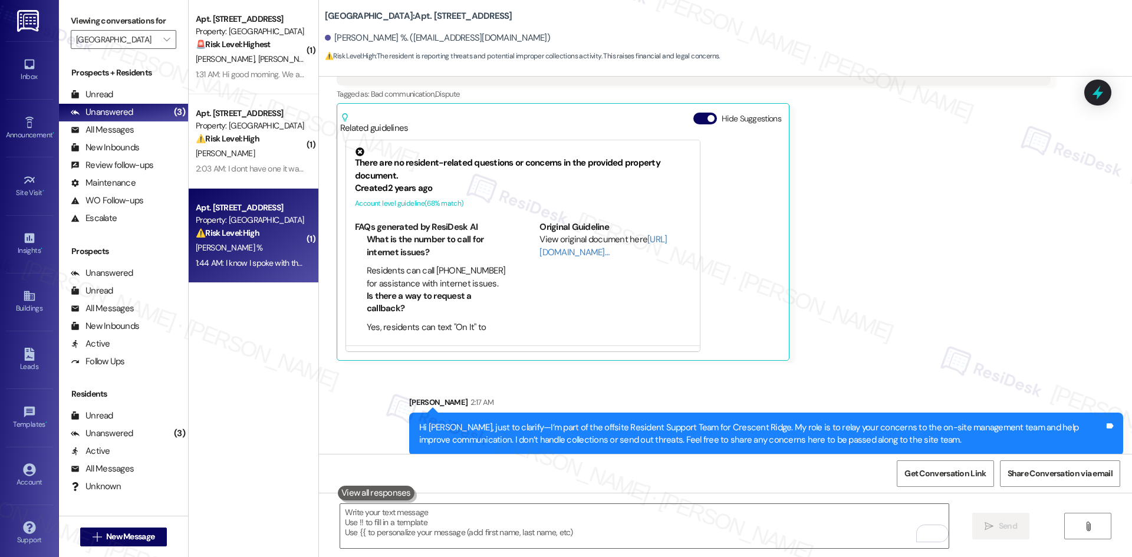
scroll to position [304, 0]
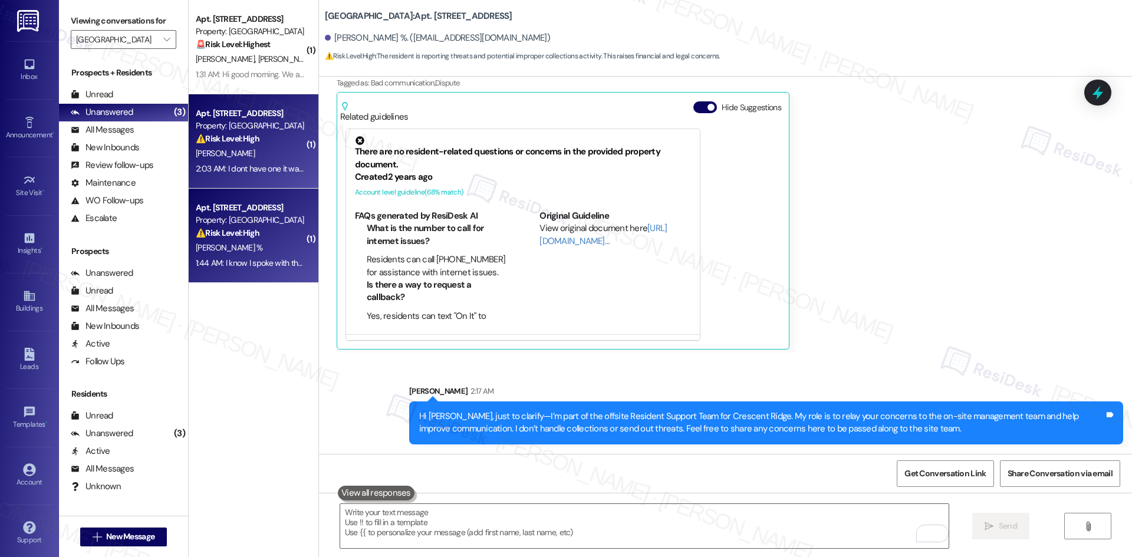
click at [242, 148] on div "[PERSON_NAME]" at bounding box center [250, 153] width 111 height 15
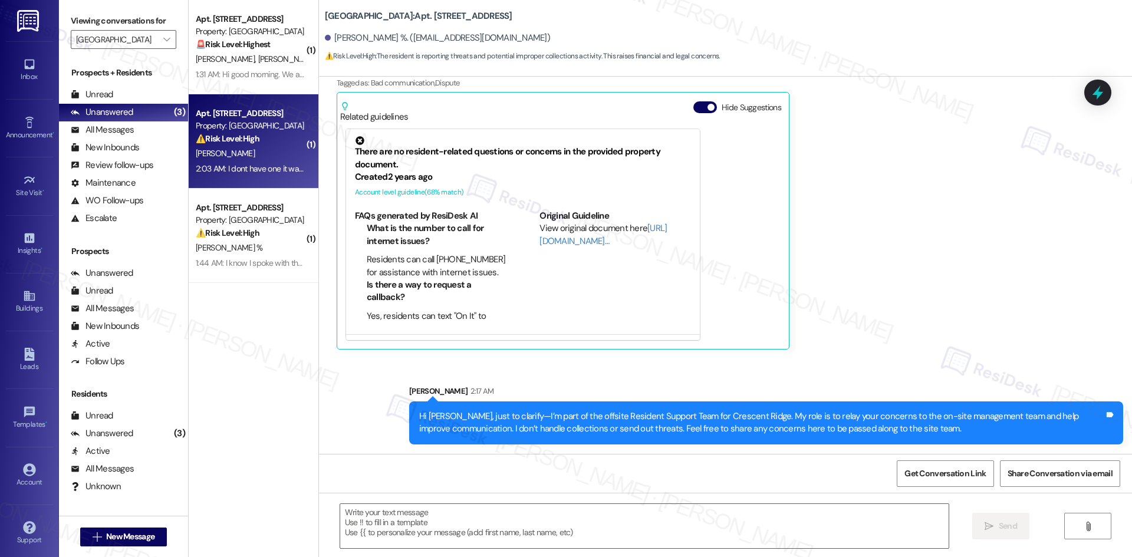
type textarea "Fetching suggested responses. Please feel free to read through the conversation…"
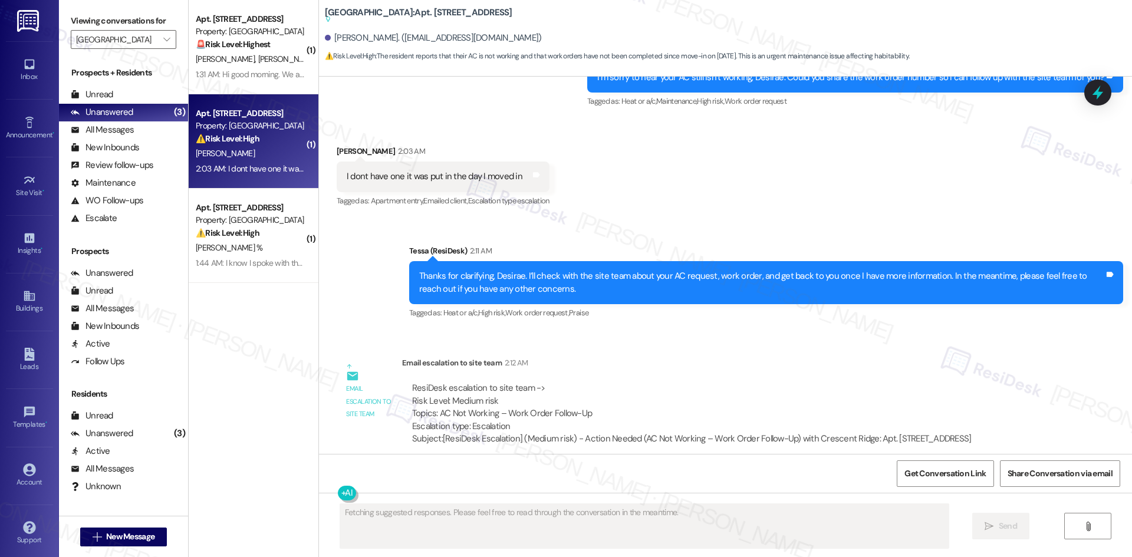
scroll to position [405, 0]
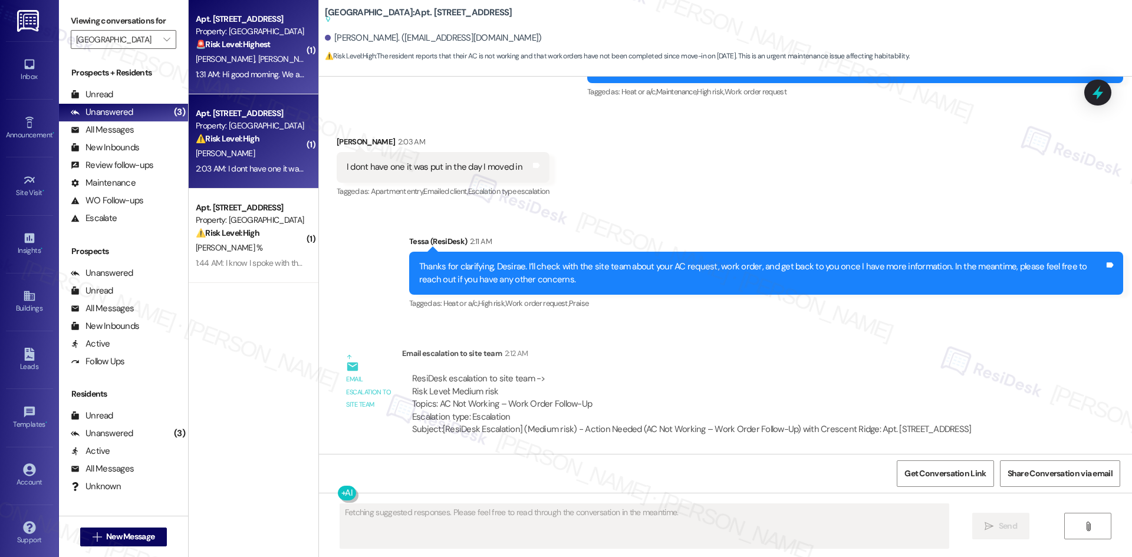
click at [215, 51] on div "Apt. [STREET_ADDRESS] Property: [GEOGRAPHIC_DATA] 🚨 Risk Level: Highest The res…" at bounding box center [250, 32] width 111 height 40
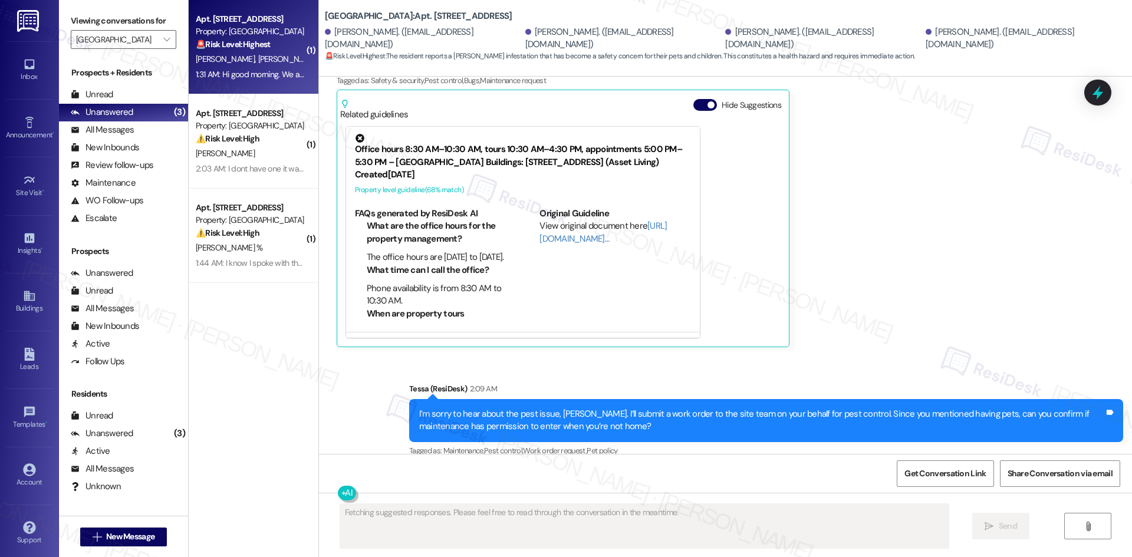
scroll to position [321, 0]
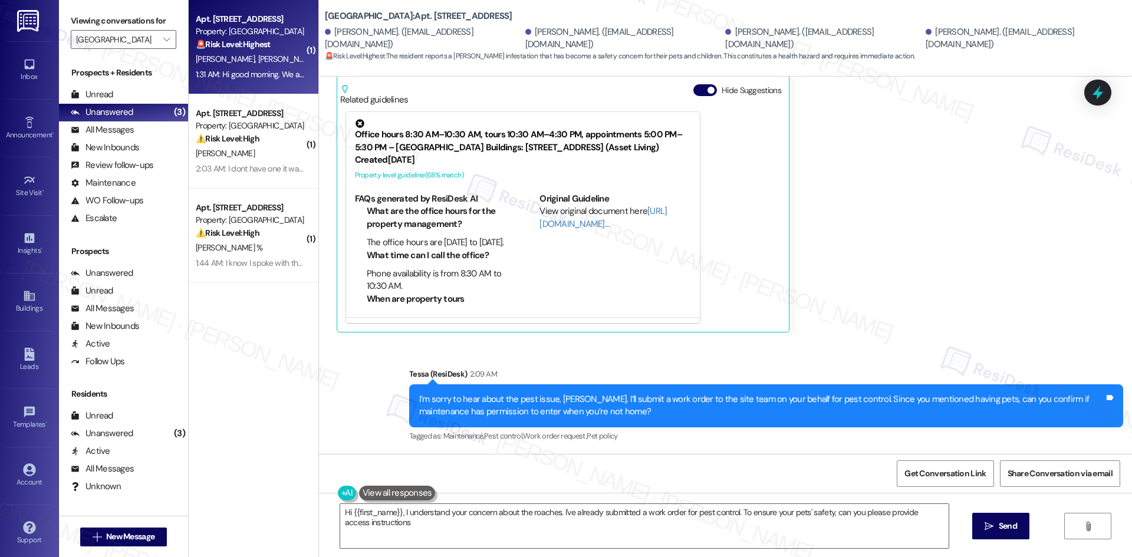
type textarea "Hi {{first_name}}, I understand your concern about the roaches. I've already su…"
click at [256, 55] on div "[PERSON_NAME] %" at bounding box center [250, 59] width 111 height 15
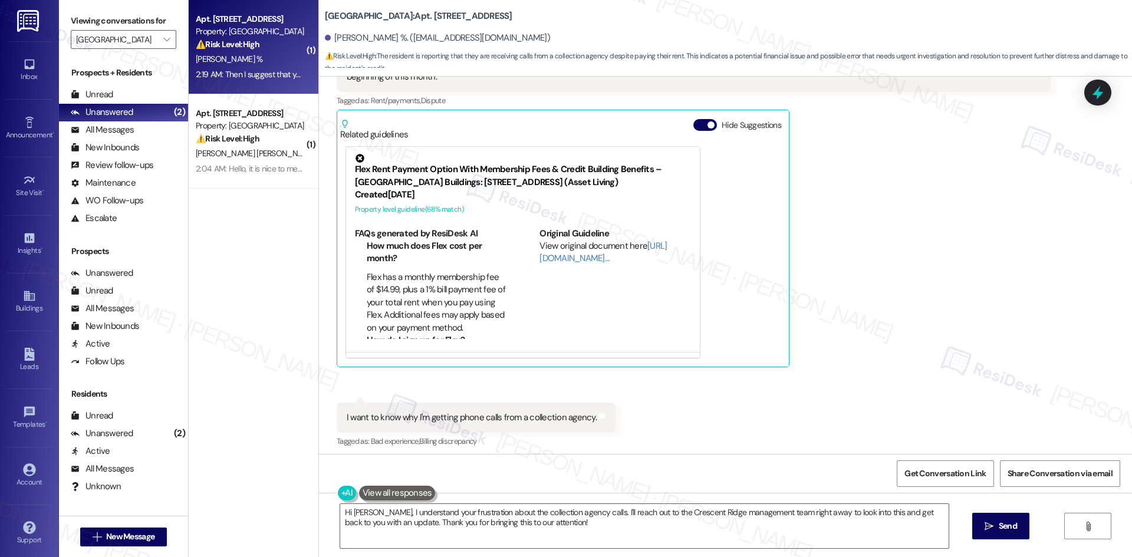
scroll to position [552, 0]
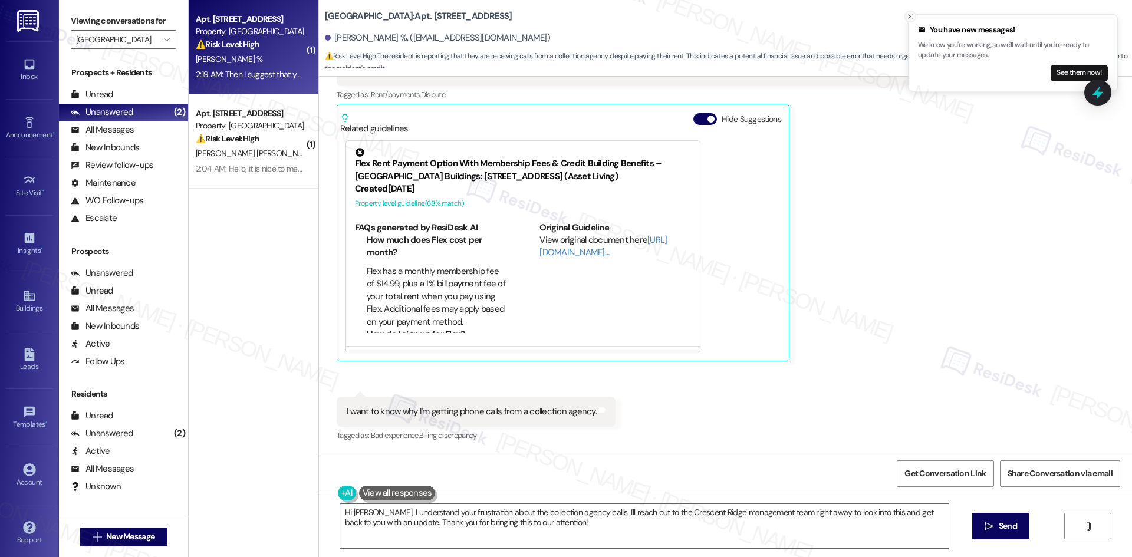
click at [912, 16] on icon "Close toast" at bounding box center [909, 16] width 7 height 7
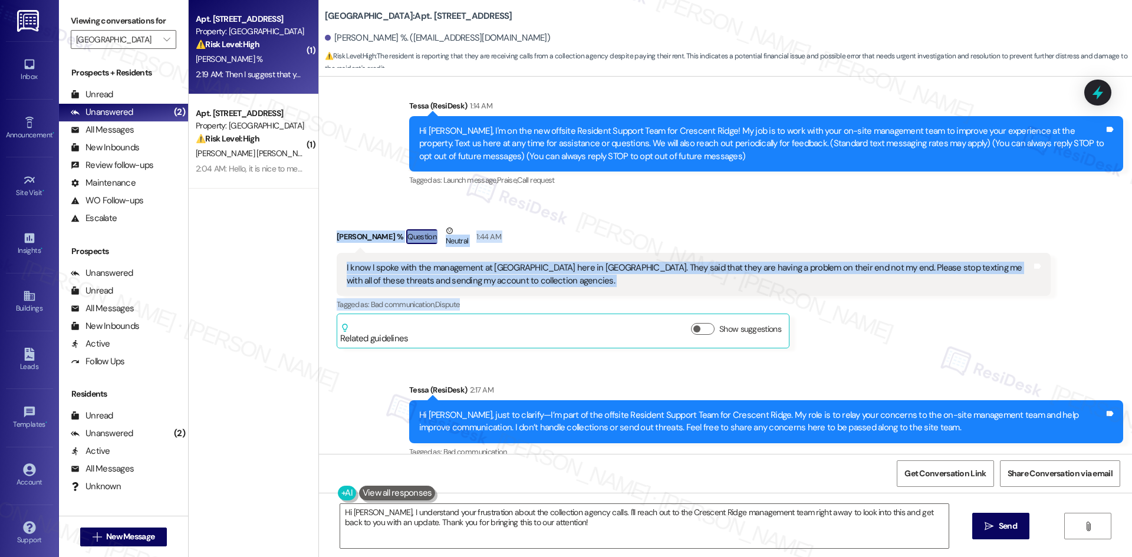
scroll to position [236, 0]
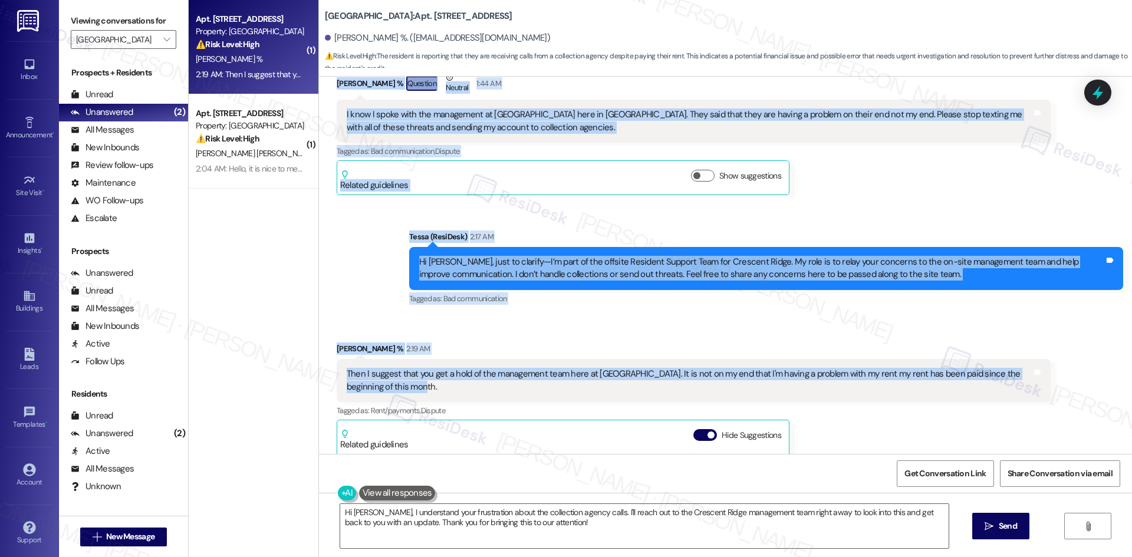
drag, startPoint x: 317, startPoint y: 244, endPoint x: 653, endPoint y: 382, distance: 363.7
click at [658, 389] on div "Lease started [DATE] 8:00 AM Announcement, sent via SMS Tessa (ResiDesk) 1:14 A…" at bounding box center [725, 265] width 813 height 377
copy div "Loremip Dolorsi % Ametcons Adipisc 8:46 EL S doei T incid utla etd magnaaliqu e…"
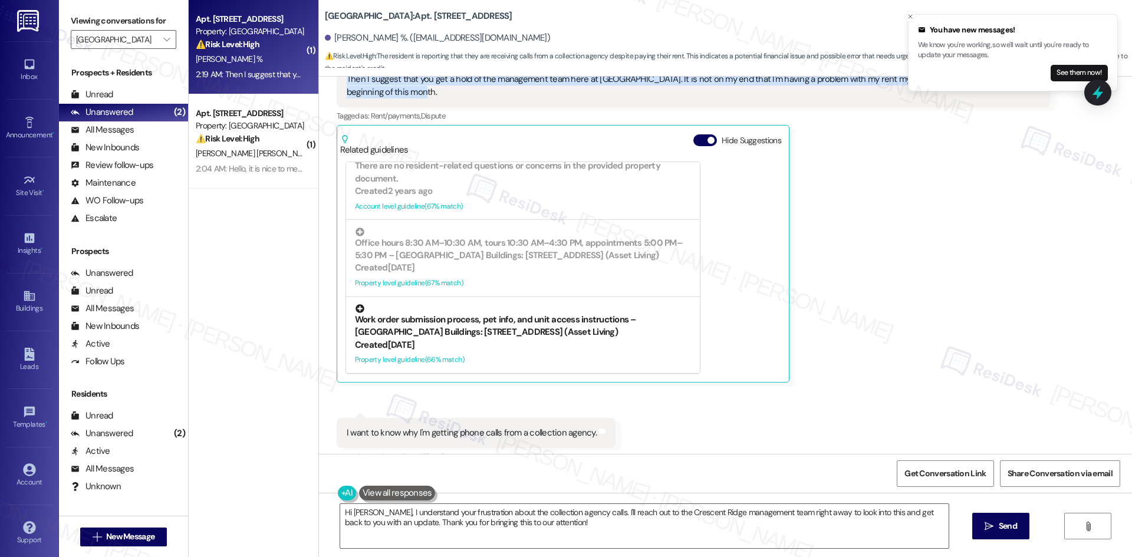
scroll to position [237, 0]
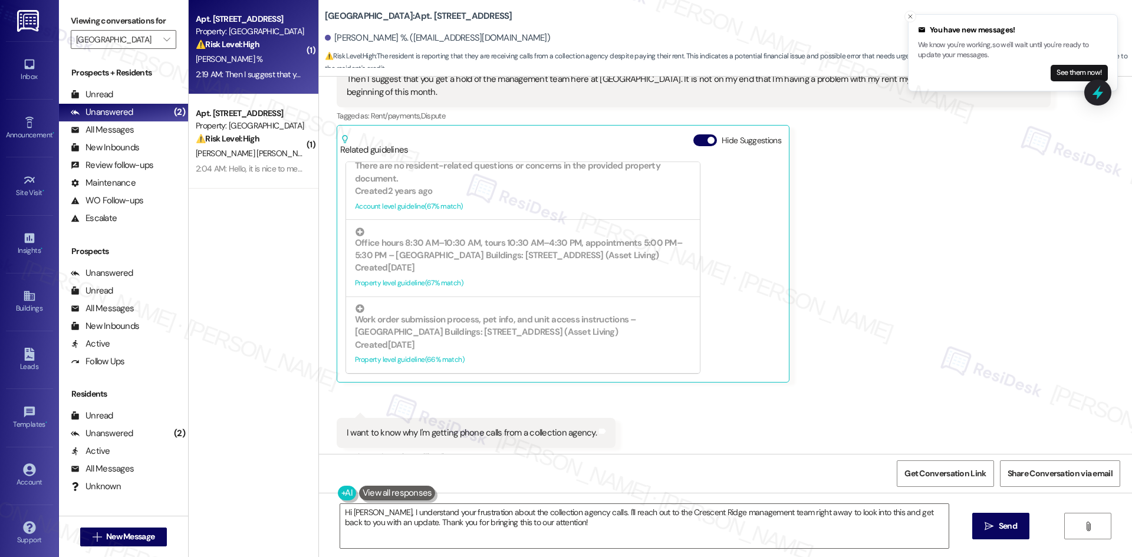
drag, startPoint x: 498, startPoint y: 409, endPoint x: 288, endPoint y: 434, distance: 211.3
click at [494, 409] on div "Received via SMS 2:21 AM [PERSON_NAME] % Question 2:21 AM I want to know why I'…" at bounding box center [476, 441] width 296 height 65
drag, startPoint x: 394, startPoint y: 431, endPoint x: 626, endPoint y: 431, distance: 232.2
click at [626, 431] on div "Received via SMS [PERSON_NAME] % 2:19 AM Then I suggest that you get a hold of …" at bounding box center [725, 247] width 813 height 453
copy div "I want to know why I'm getting phone calls from a collection agency. Tags and n…"
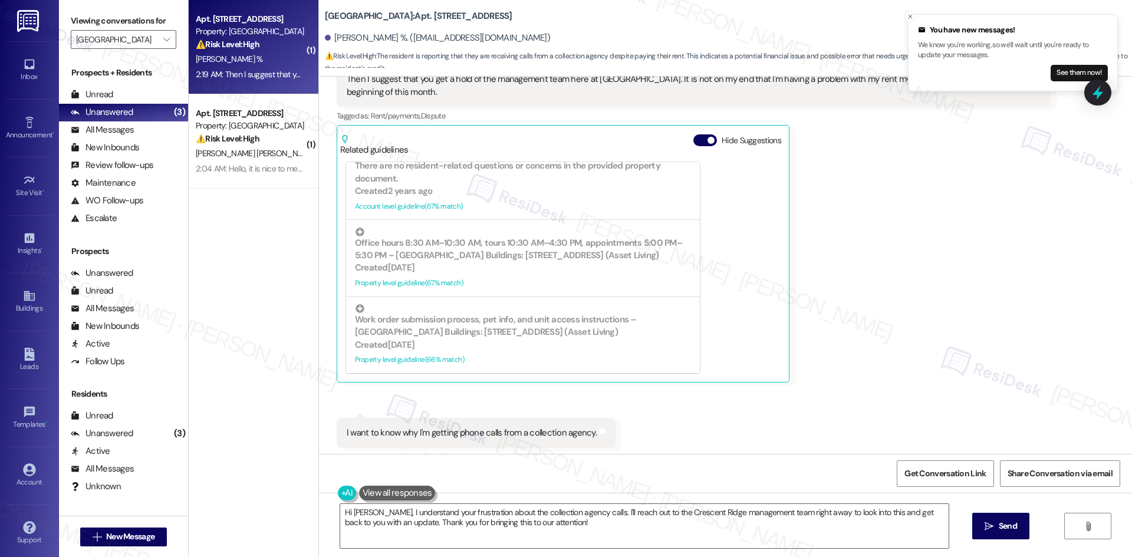
click at [788, 255] on div "[PERSON_NAME] % 2:19 AM Then I suggest that you get a hold of the management te…" at bounding box center [694, 215] width 714 height 335
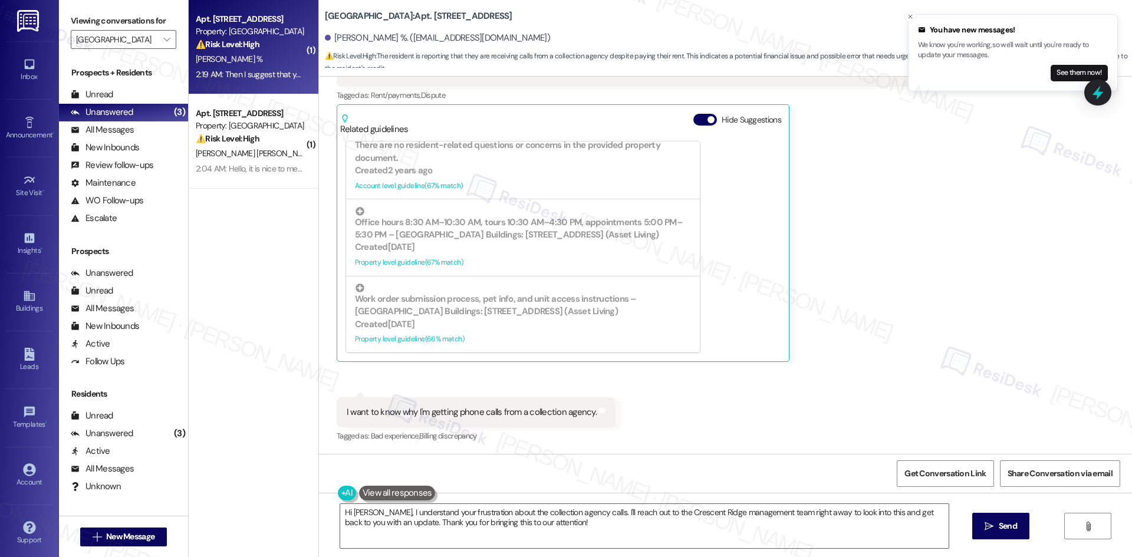
scroll to position [552, 0]
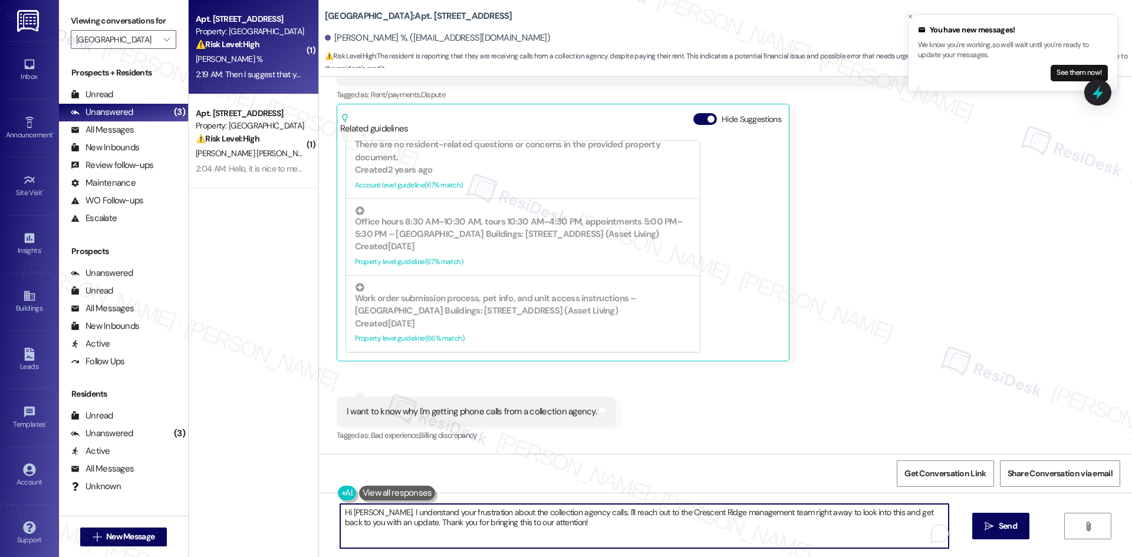
click at [530, 526] on textarea "Hi [PERSON_NAME], I understand your frustration about the collection agency cal…" at bounding box center [644, 526] width 608 height 44
click at [554, 528] on textarea "Hi [PERSON_NAME], I understand your frustration about the collection agency cal…" at bounding box center [644, 526] width 608 height 44
paste textarea "Thanks for clarifying, [PERSON_NAME]. I’ll check with the site team regarding y…"
type textarea "Thanks for clarifying, [PERSON_NAME]. I’ll check with the site team regarding y…"
drag, startPoint x: 1027, startPoint y: 526, endPoint x: 1010, endPoint y: 526, distance: 17.1
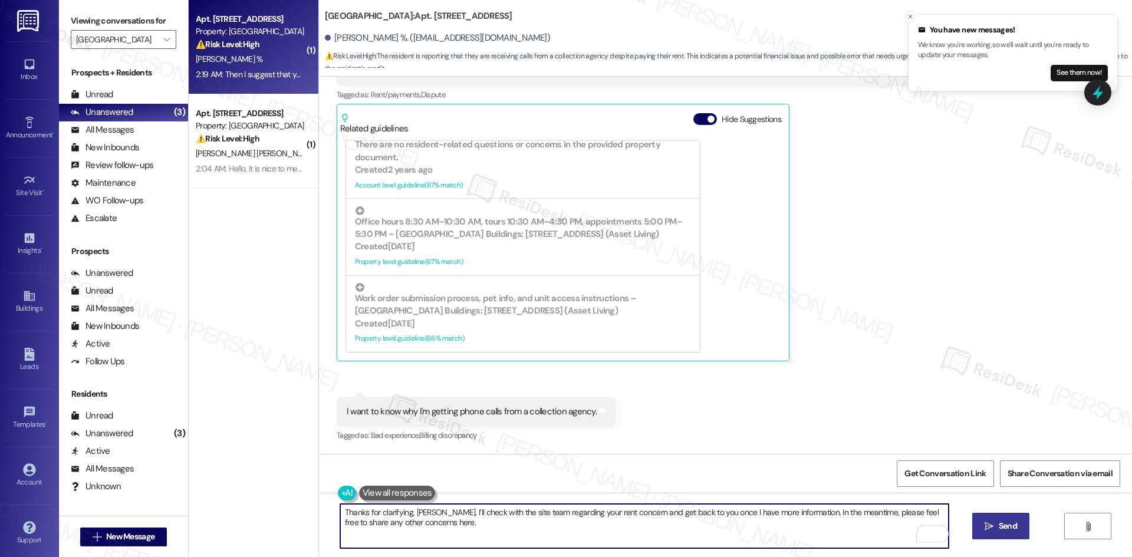
click at [1026, 526] on button " Send" at bounding box center [1000, 526] width 57 height 27
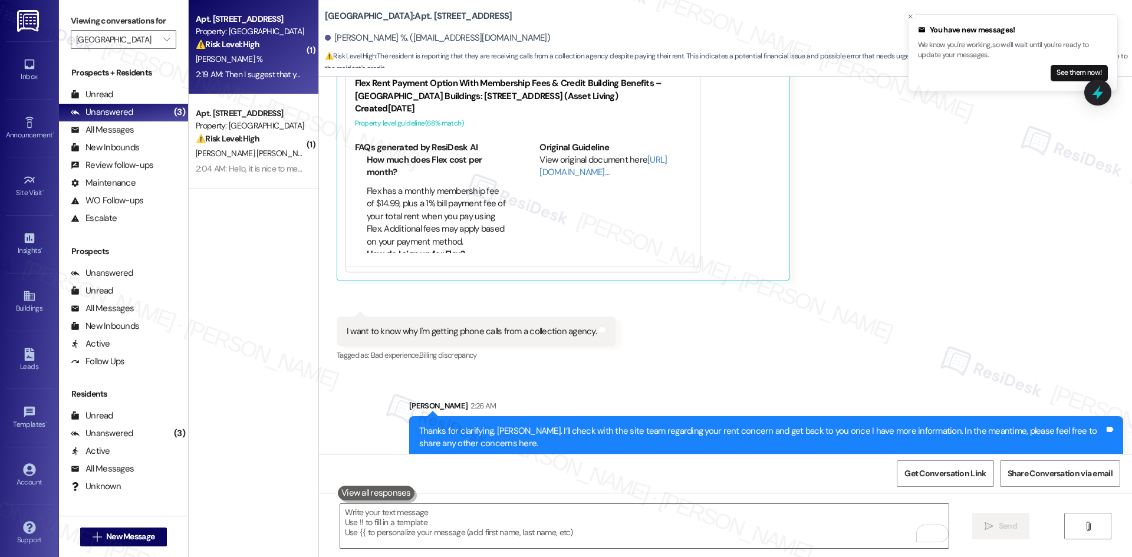
scroll to position [647, 0]
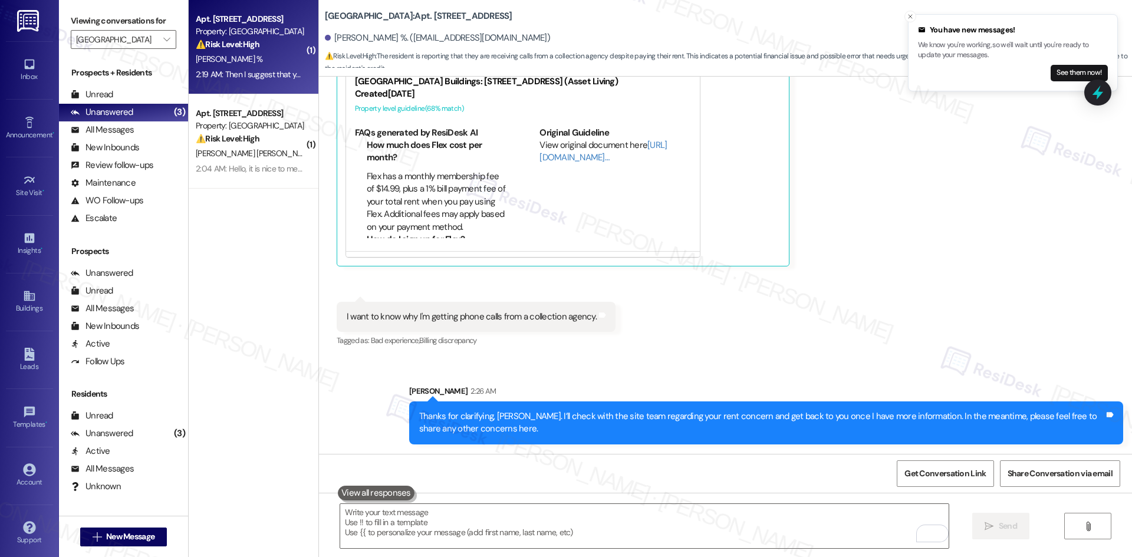
click at [876, 350] on div "Received via SMS [PERSON_NAME] % 2:19 AM Then I suggest that you get a hold of …" at bounding box center [725, 131] width 813 height 453
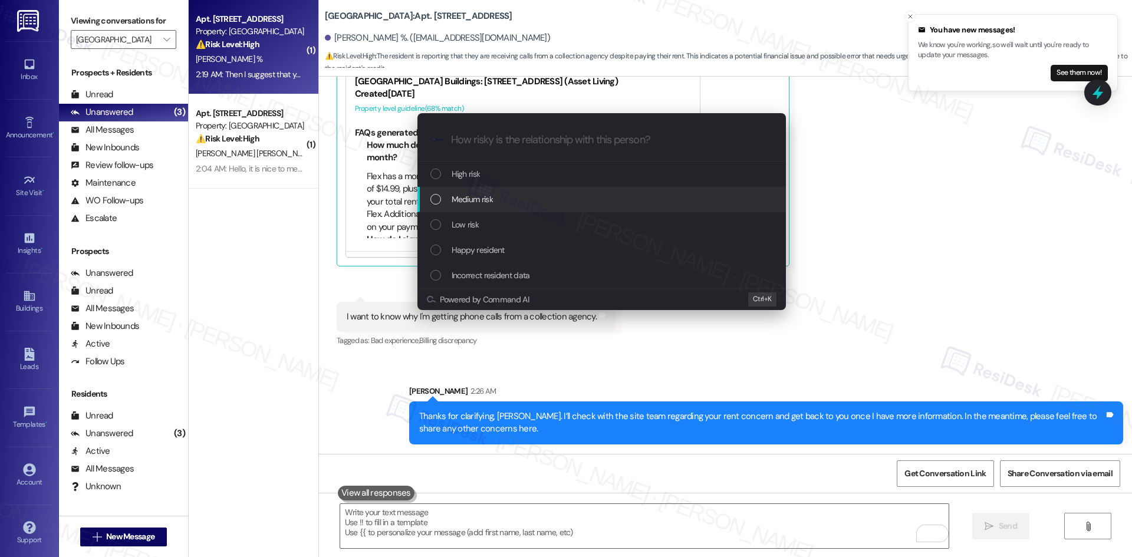
click at [519, 197] on div "Medium risk" at bounding box center [602, 199] width 345 height 13
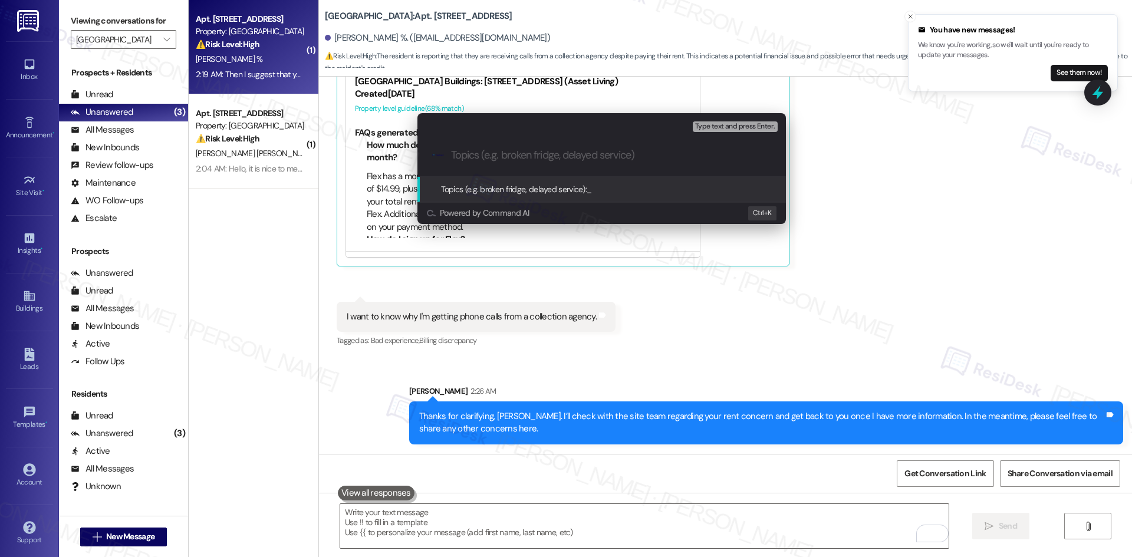
click at [528, 151] on input "Topics (e.g. broken fridge, delayed service)" at bounding box center [611, 155] width 320 height 12
paste input "Rent Concern – Account Showing Issue"
type input "Rent Concern – Account Showing Issue"
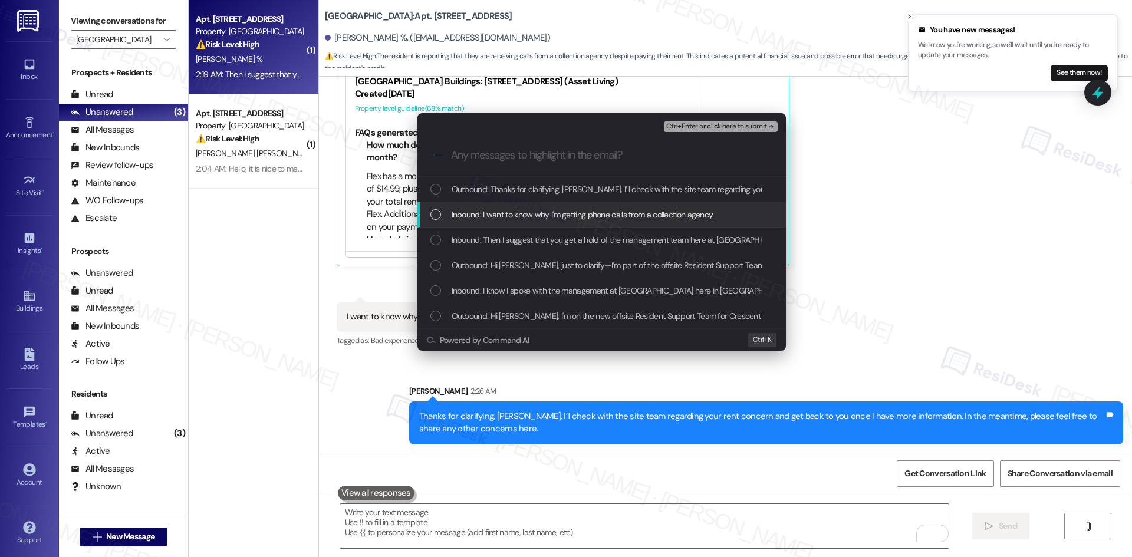
click at [586, 214] on span "Inbound: I want to know why I'm getting phone calls from a collection agency." at bounding box center [582, 214] width 262 height 13
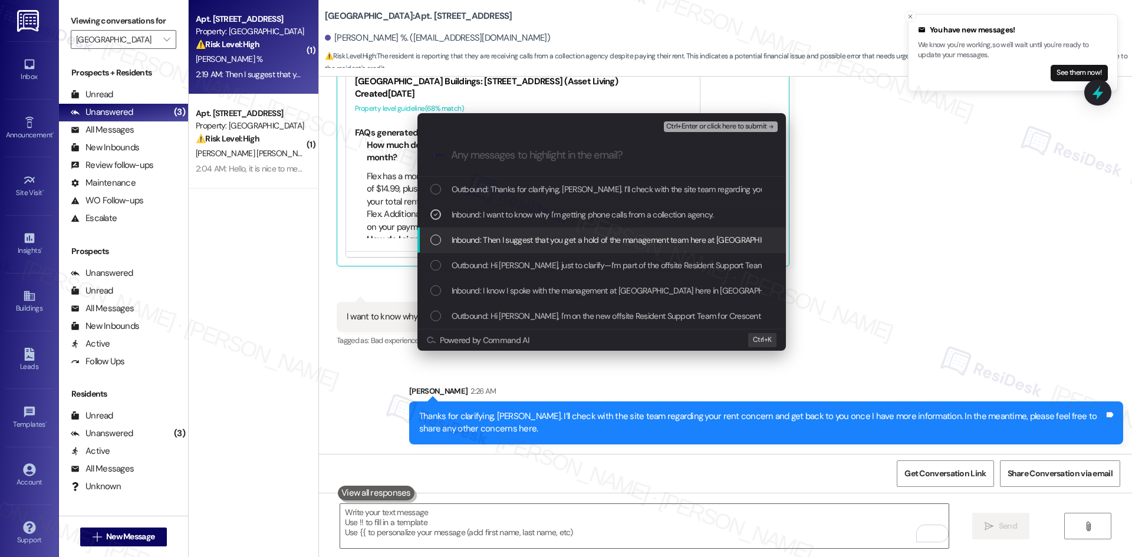
click at [559, 238] on span "Inbound: Then I suggest that you get a hold of the management team here at Cres…" at bounding box center [818, 239] width 735 height 13
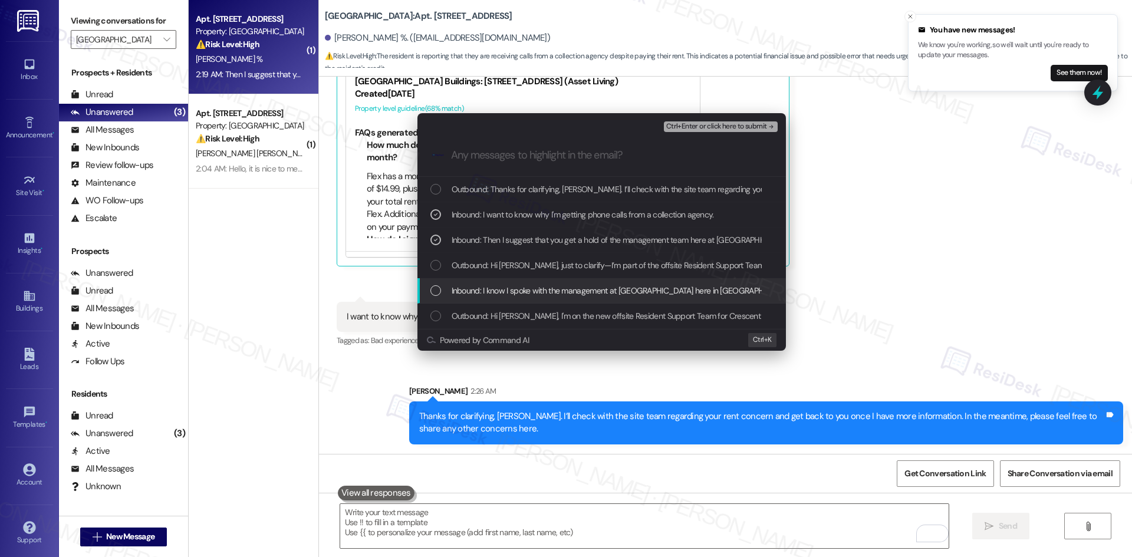
click at [623, 292] on span "Inbound: I know I spoke with the management at Crescent Ridge here in albuquerq…" at bounding box center [900, 290] width 899 height 13
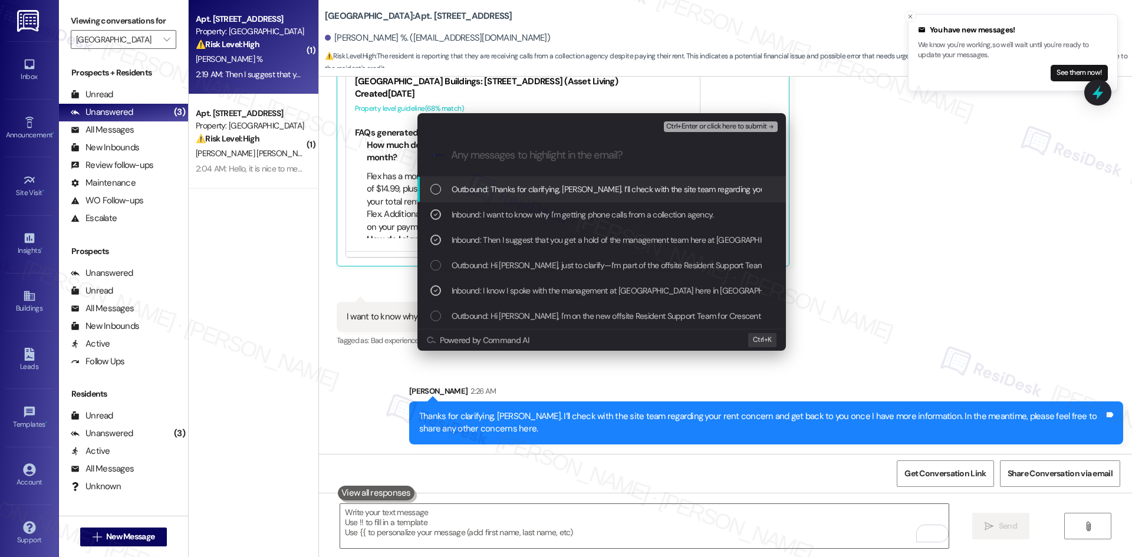
click at [754, 124] on span "Ctrl+Enter or click here to submit" at bounding box center [716, 127] width 101 height 8
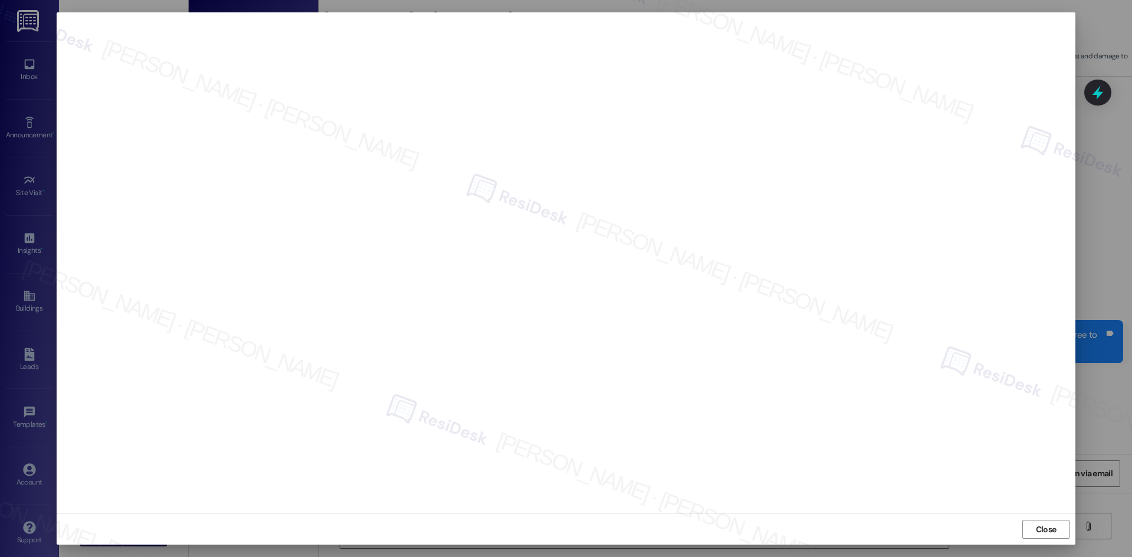
scroll to position [505, 0]
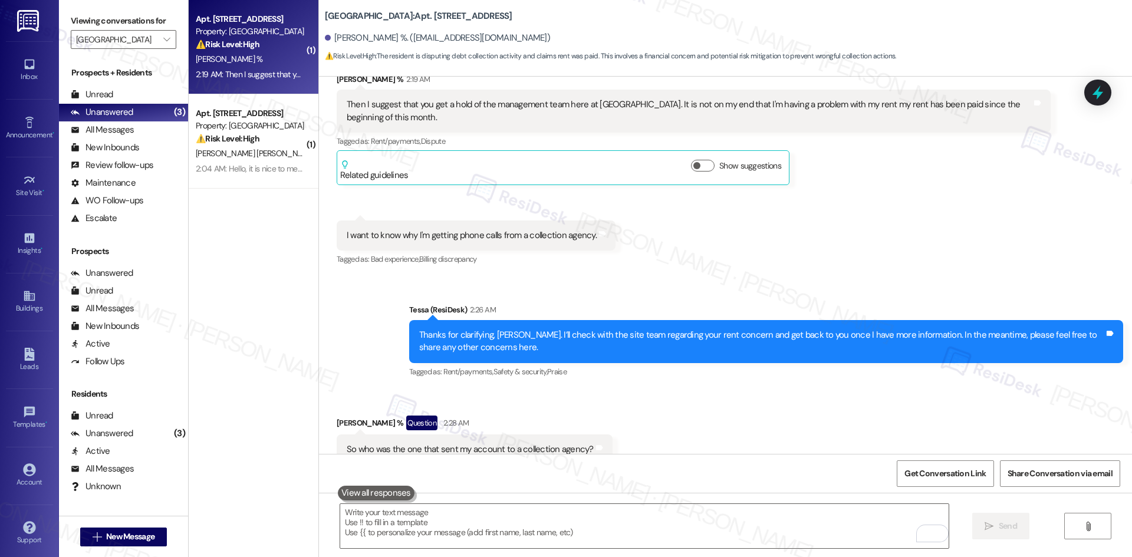
click at [674, 277] on div "Sent via SMS Tessa (ResiDesk) 2:26 AM Thanks for clarifying, Susanne. I’ll chec…" at bounding box center [725, 333] width 813 height 112
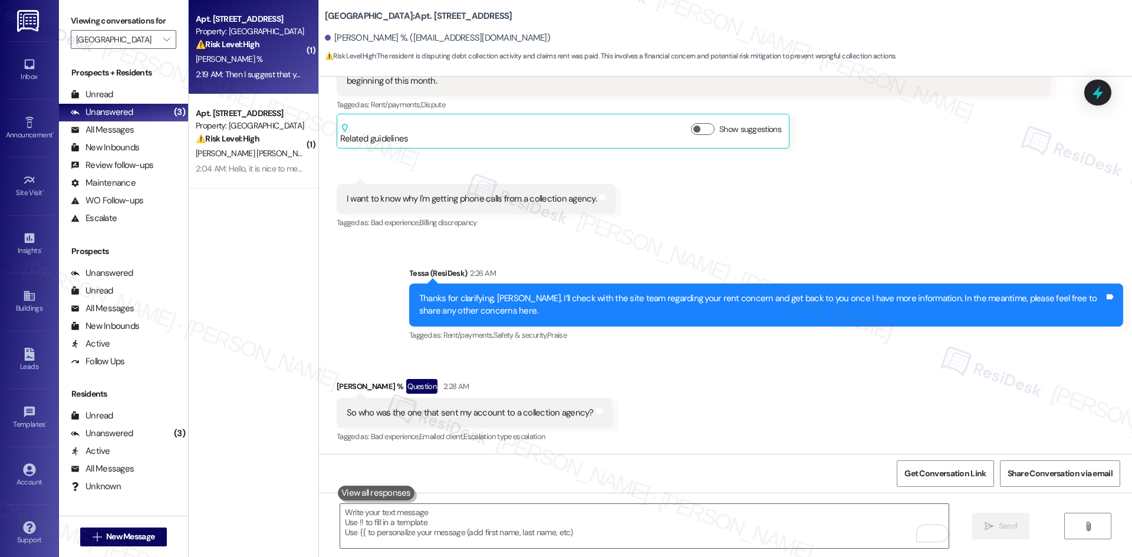
scroll to position [543, 0]
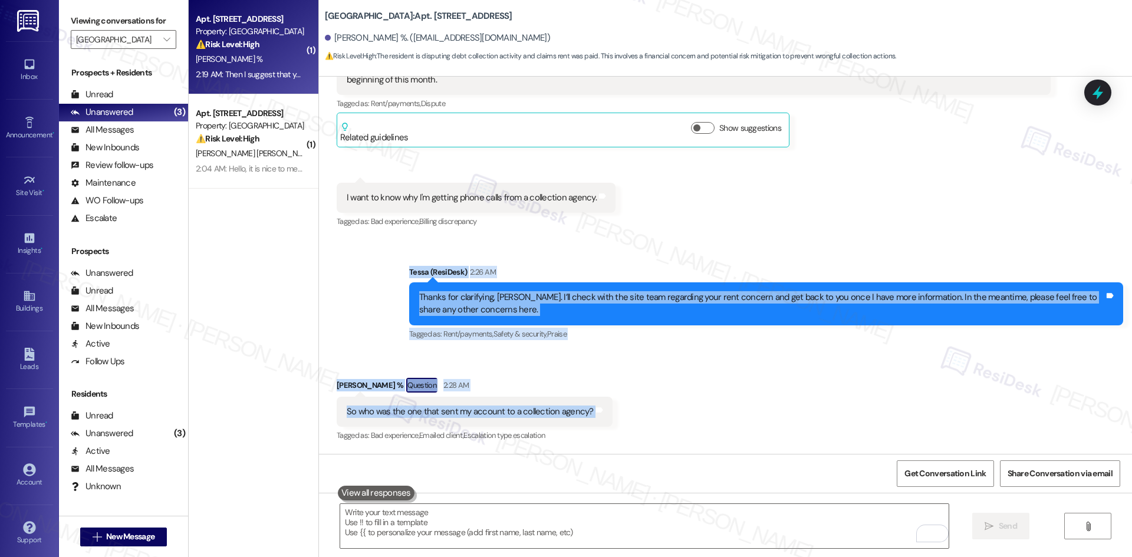
drag, startPoint x: 417, startPoint y: 296, endPoint x: 663, endPoint y: 417, distance: 274.4
click at [663, 417] on div "Lease started Apr 01, 2024 at 8:00 AM Announcement, sent via SMS Tessa (ResiDes…" at bounding box center [725, 265] width 813 height 377
copy div "Tessa (ResiDesk) 2:26 AM Thanks for clarifying, Susanne. I’ll check with the si…"
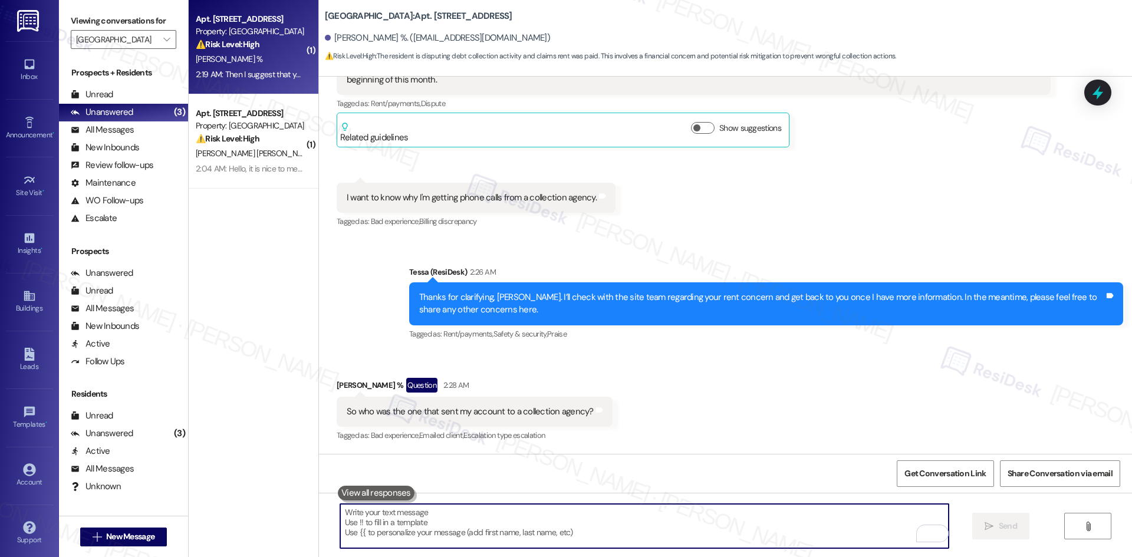
drag, startPoint x: 507, startPoint y: 519, endPoint x: 521, endPoint y: 507, distance: 18.8
click at [508, 520] on textarea "To enrich screen reader interactions, please activate Accessibility in Grammarl…" at bounding box center [644, 526] width 608 height 44
paste textarea "I’ve forwarded your question to the site team and will get back to you once I h…"
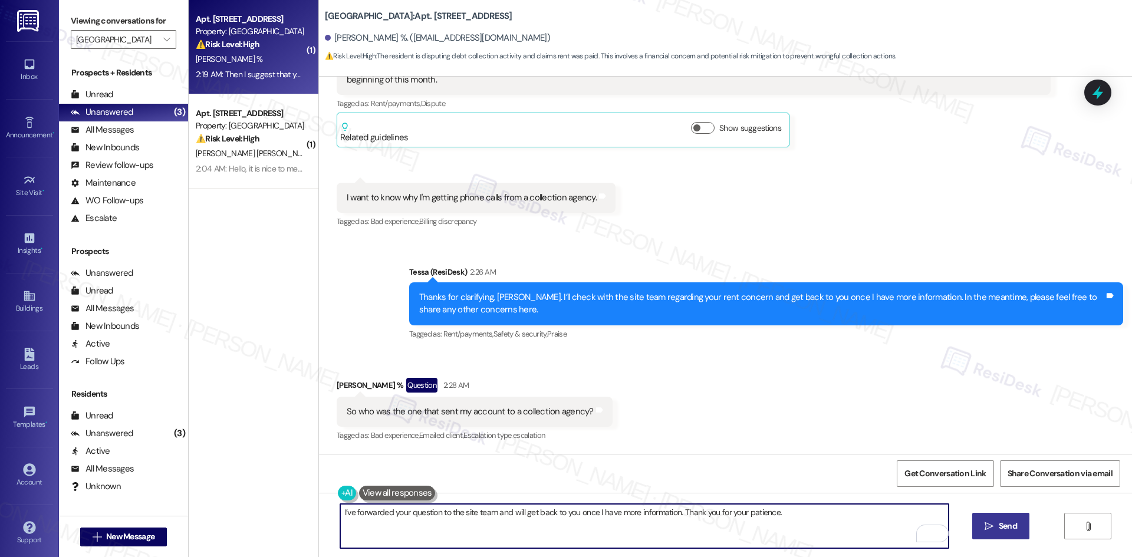
type textarea "I’ve forwarded your question to the site team and will get back to you once I h…"
click at [996, 524] on span "Send" at bounding box center [1007, 526] width 23 height 12
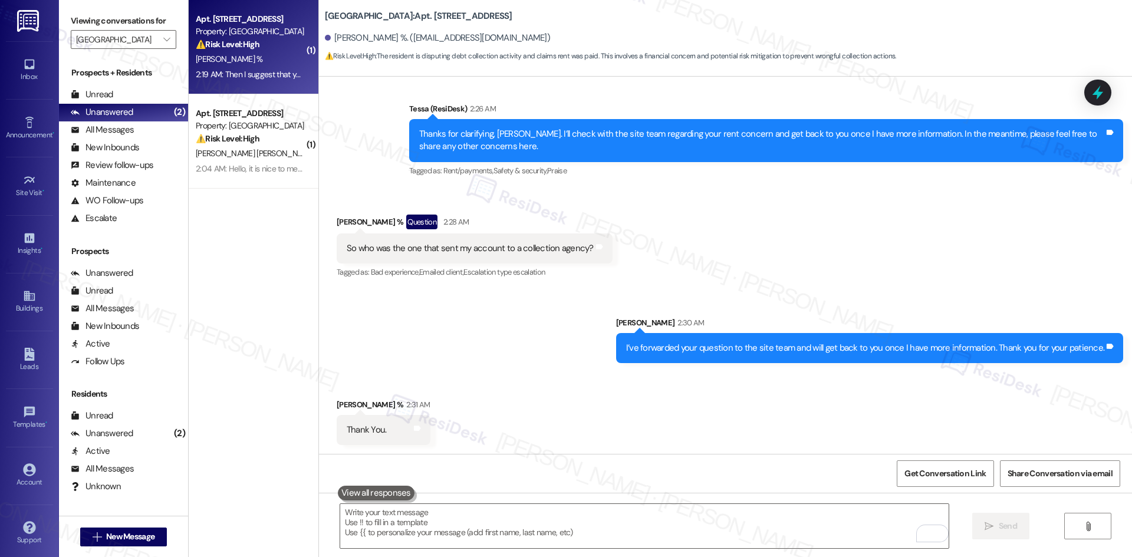
scroll to position [707, 0]
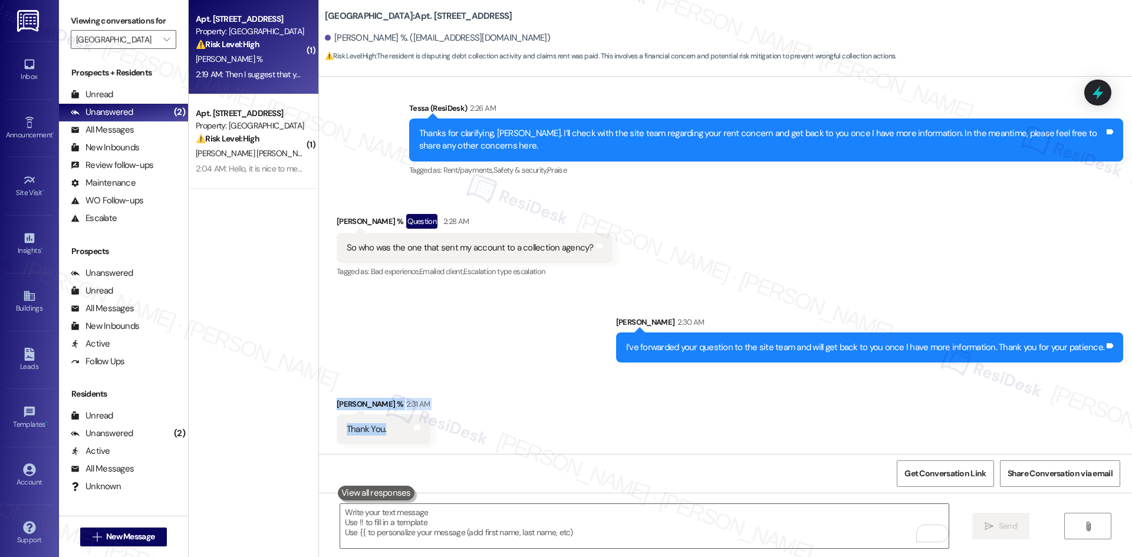
drag, startPoint x: 316, startPoint y: 403, endPoint x: 404, endPoint y: 442, distance: 96.6
click at [404, 442] on div "Received via SMS Susanne Cordova % 2:31 AM Thank You. Tags and notes" at bounding box center [725, 412] width 813 height 82
copy div "Susanne Cordova % 2:31 AM Thank You. Tags and notes"
click at [563, 389] on div "Received via SMS Susanne Cordova % 2:31 AM Thank You. Tags and notes" at bounding box center [725, 412] width 813 height 82
drag, startPoint x: 486, startPoint y: 520, endPoint x: 536, endPoint y: 512, distance: 51.4
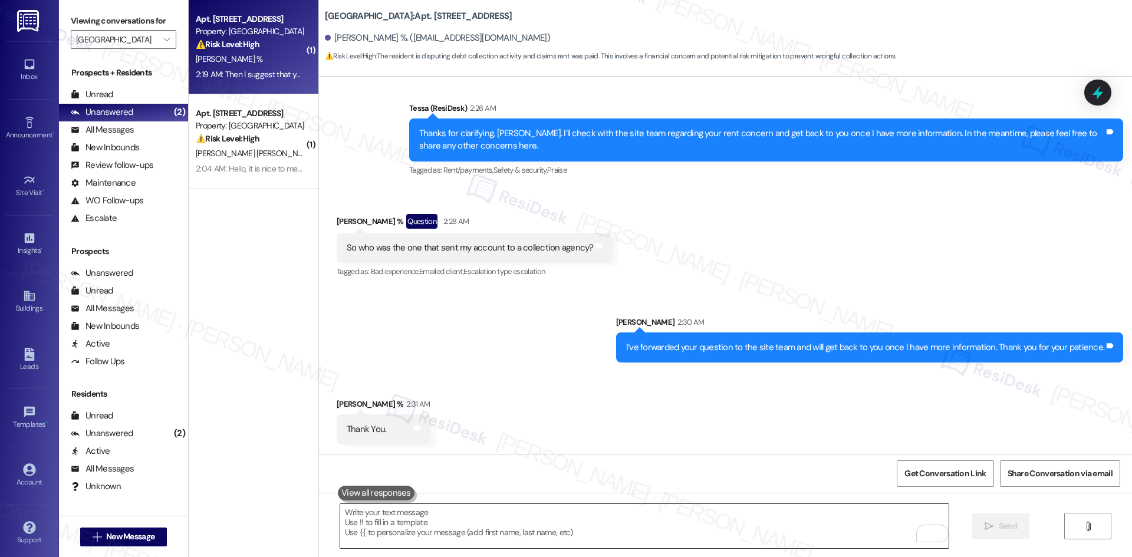
click at [496, 520] on textarea "To enrich screen reader interactions, please activate Accessibility in Grammarl…" at bounding box center [644, 526] width 608 height 44
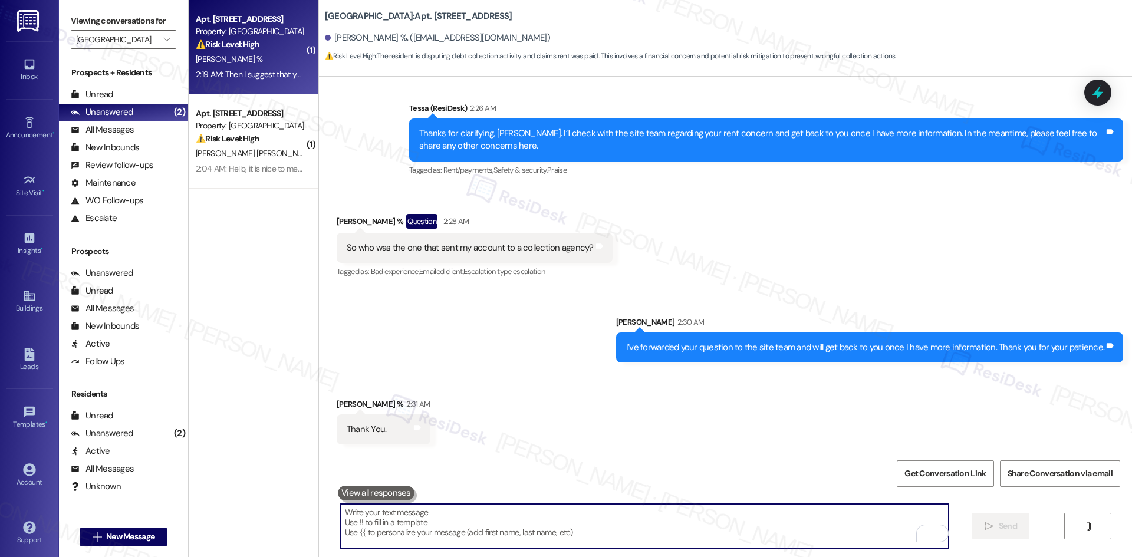
paste textarea "You’re welcome, Susanne!"
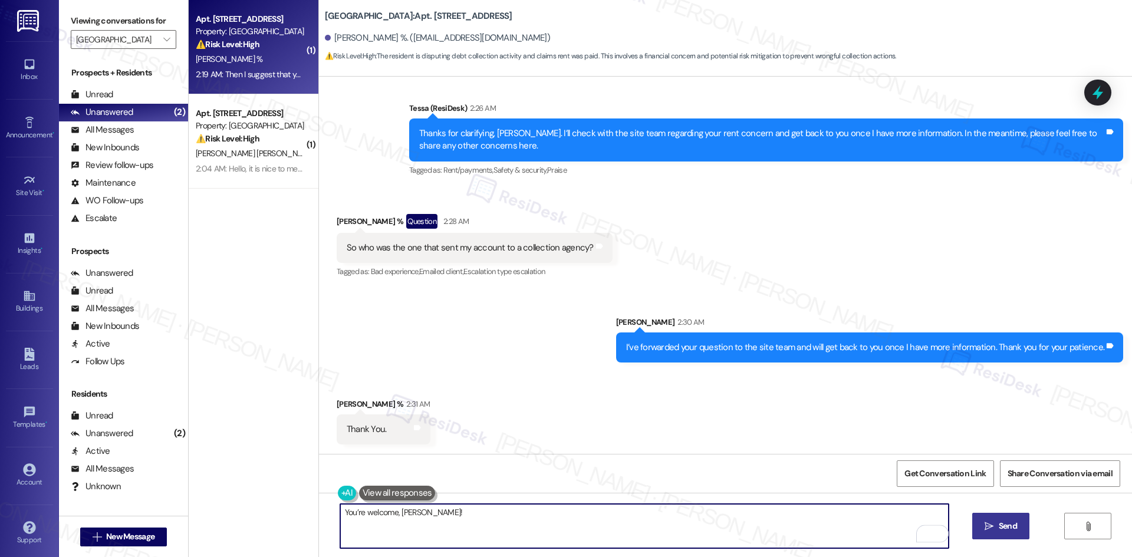
type textarea "You’re welcome, Susanne!"
click at [990, 532] on span " Send" at bounding box center [1000, 526] width 37 height 12
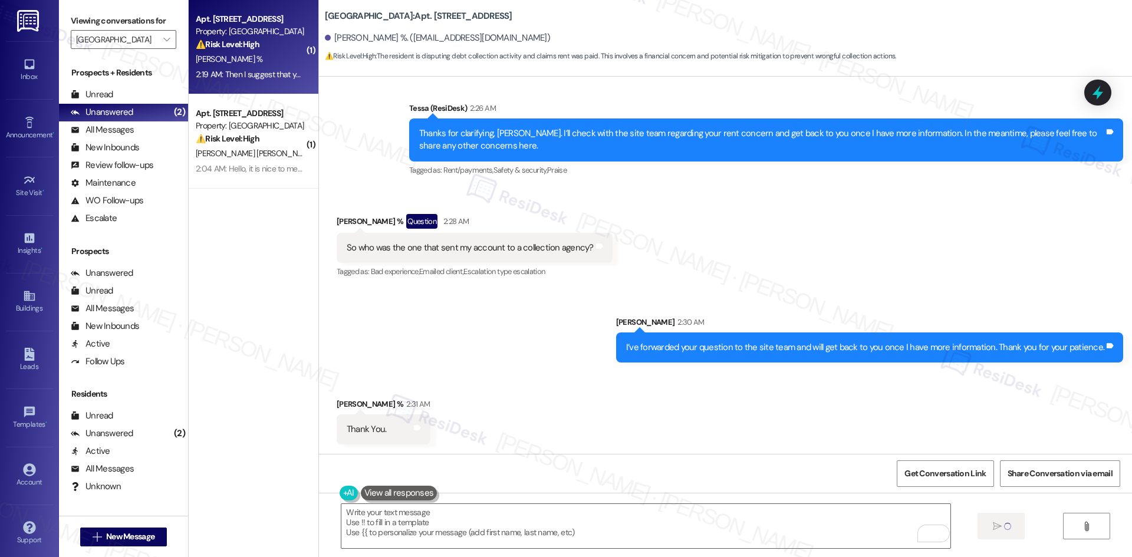
scroll to position [706, 0]
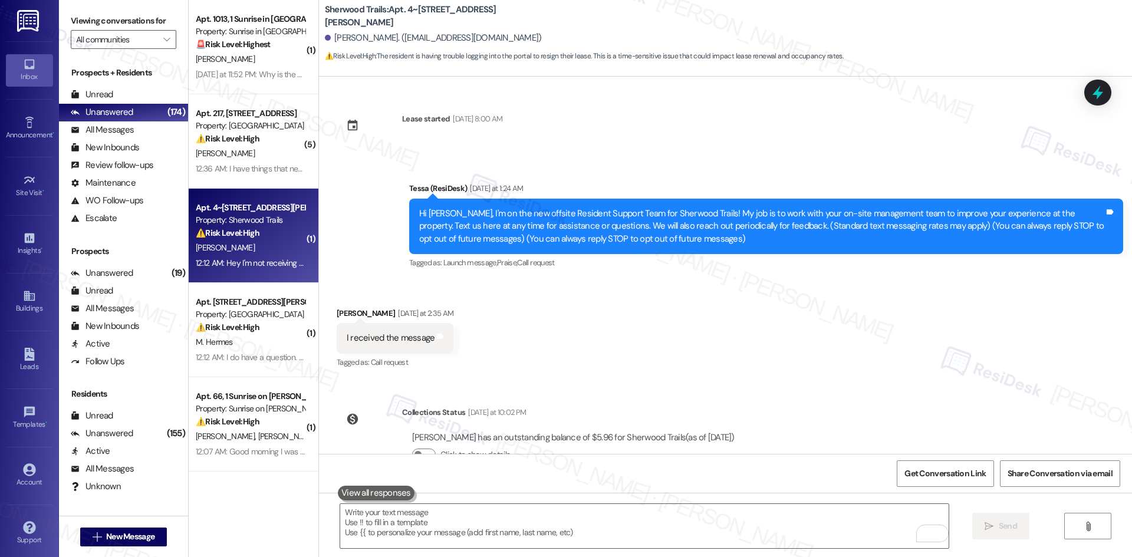
scroll to position [346, 0]
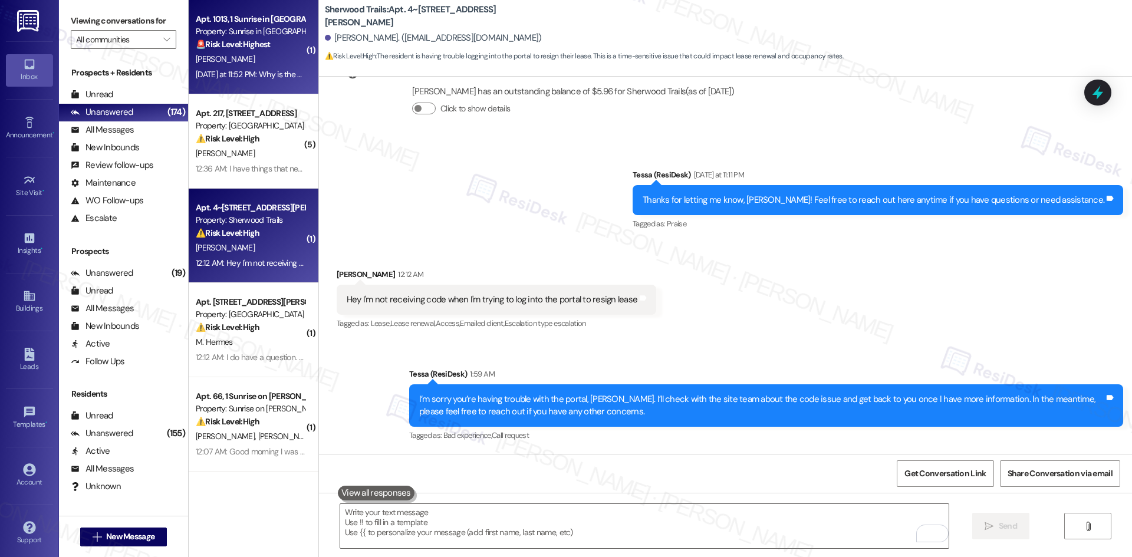
click at [208, 41] on strong "🚨 Risk Level: Highest" at bounding box center [233, 44] width 75 height 11
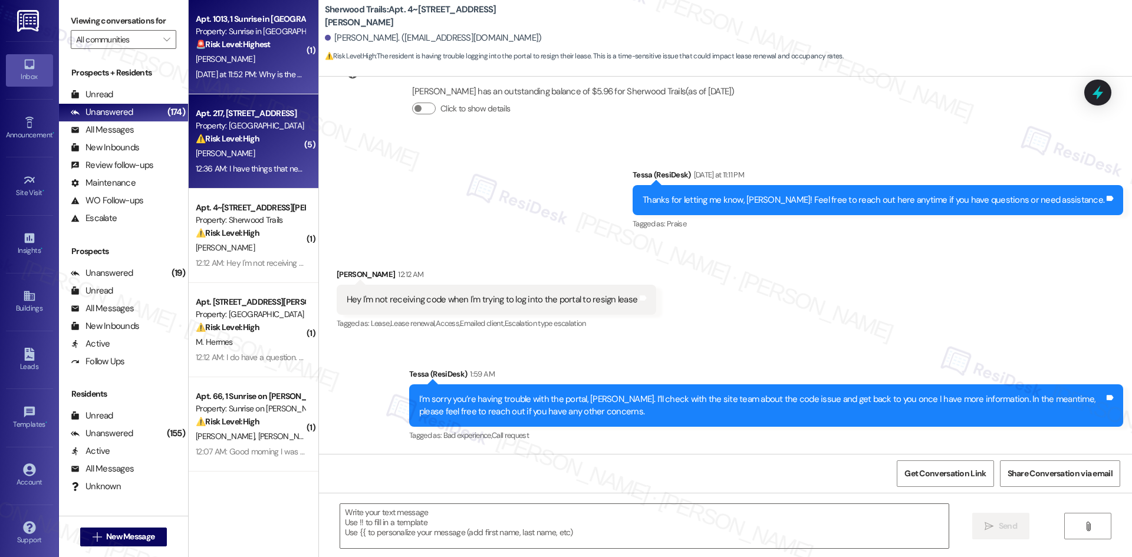
type textarea "Fetching suggested responses. Please feel free to read through the conversation…"
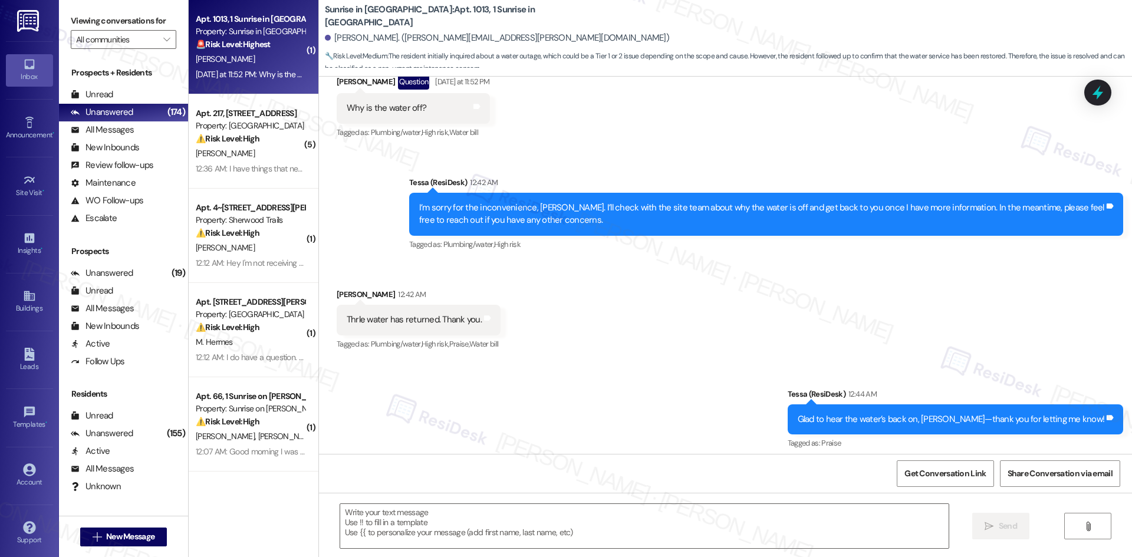
scroll to position [362, 0]
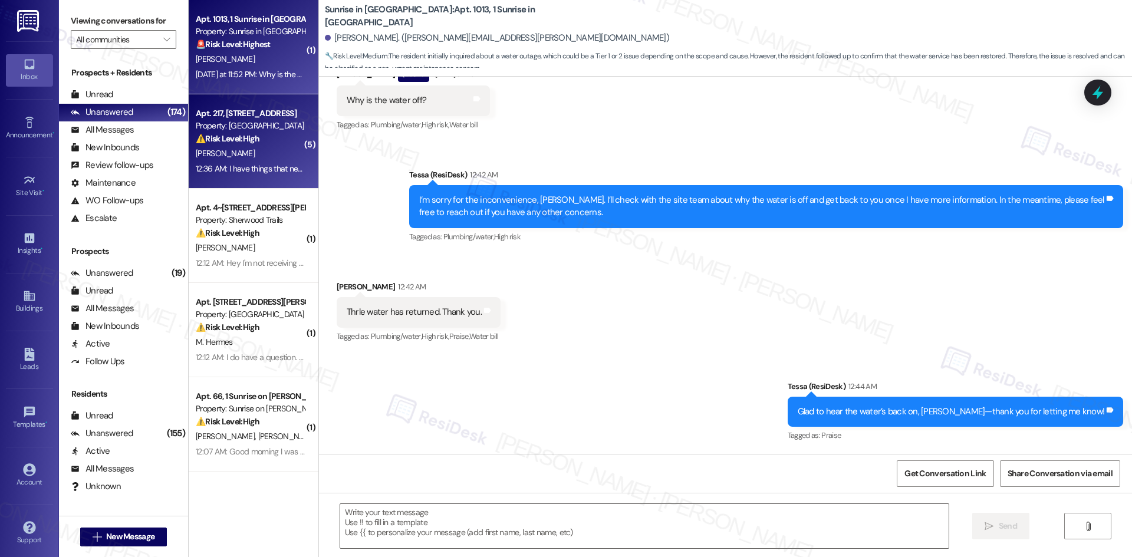
click at [299, 169] on div "Apt. 217, [STREET_ADDRESS] Property: [GEOGRAPHIC_DATA] ⚠️ Risk Level: High The …" at bounding box center [254, 141] width 130 height 94
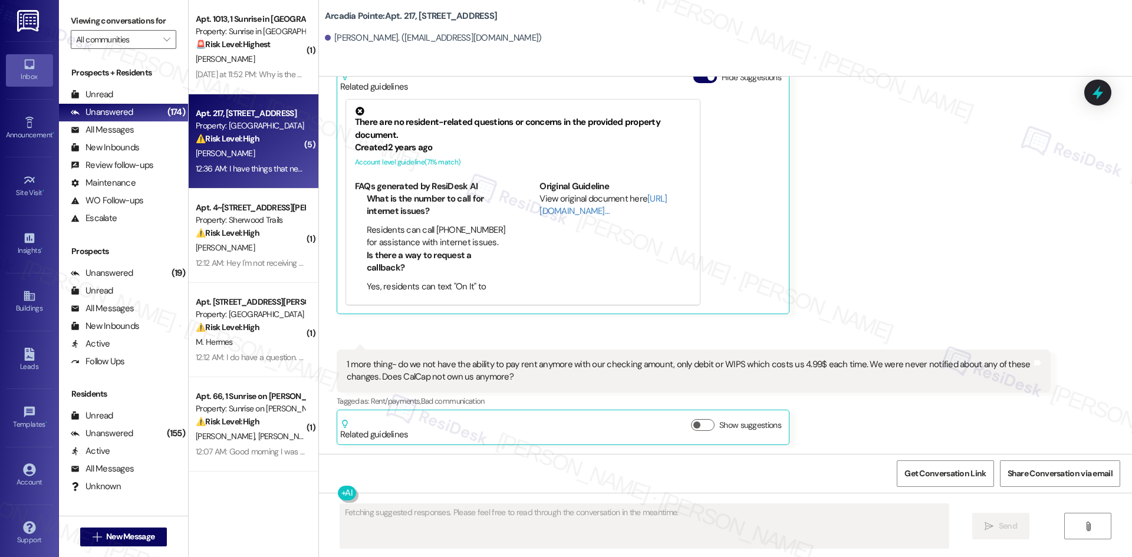
scroll to position [1595, 0]
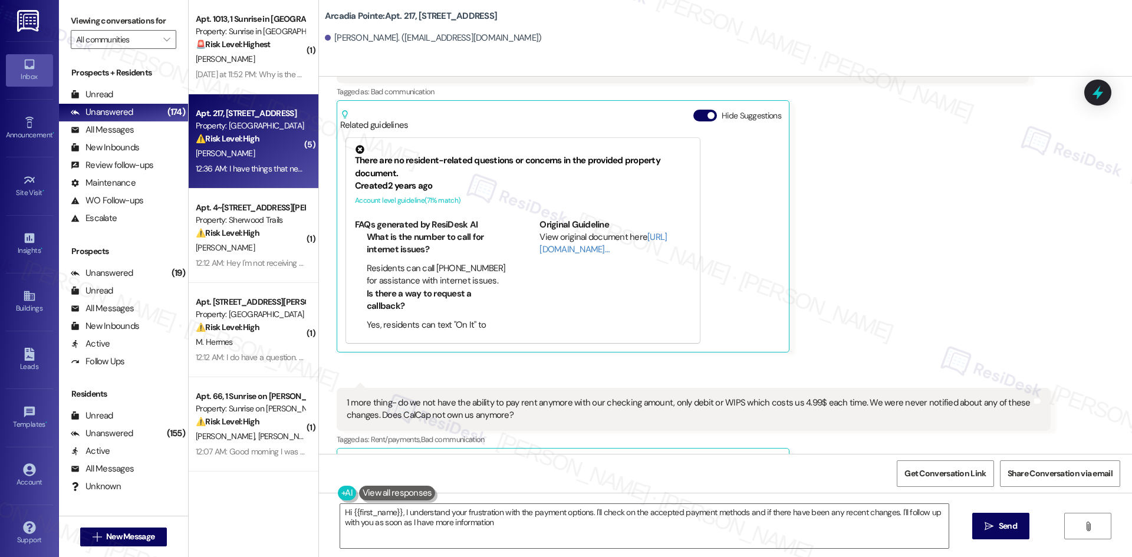
type textarea "Hi {{first_name}}, I understand your frustration with the payment options. I'll…"
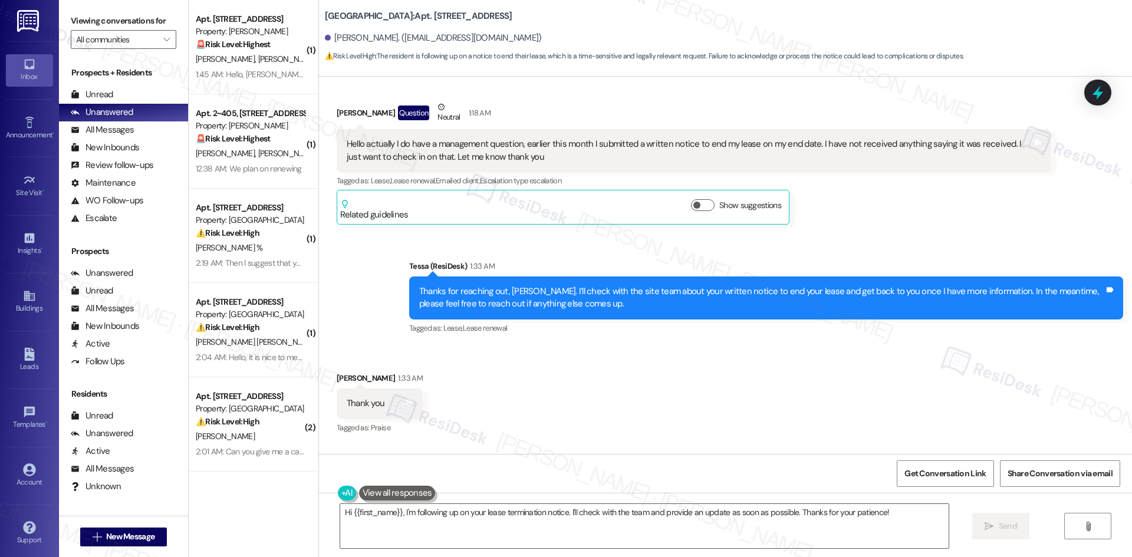
scroll to position [186, 0]
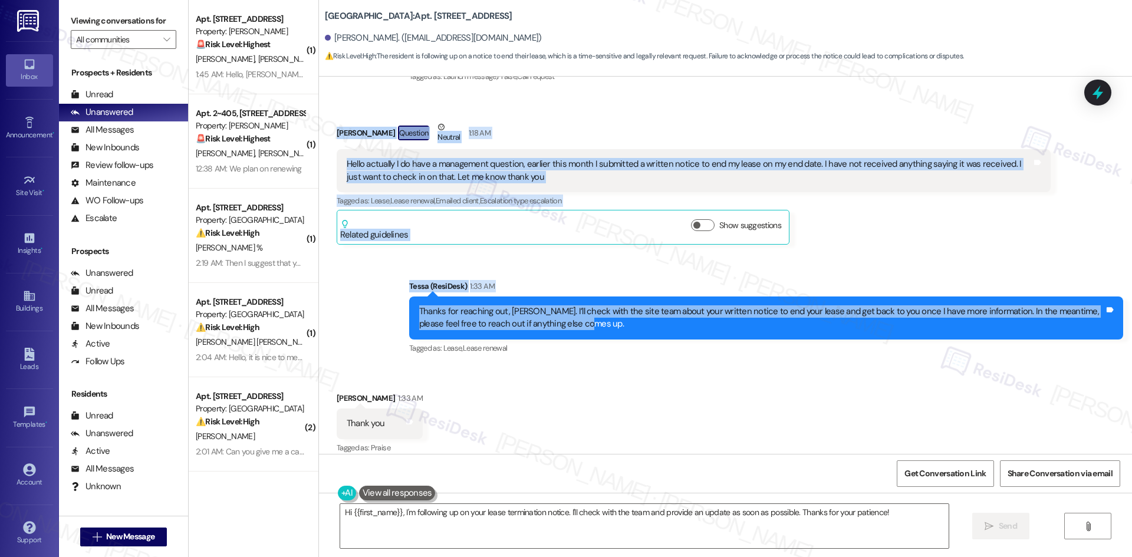
drag, startPoint x: 417, startPoint y: 198, endPoint x: 611, endPoint y: 328, distance: 233.3
click at [611, 328] on div "Lease started Oct 05, 2024 at 8:00 AM Announcement, sent via SMS Tessa (ResiDes…" at bounding box center [725, 265] width 813 height 377
copy div "Ashley Sprunk Question Neutral 1:18 AM Hello actually I do have a management qu…"
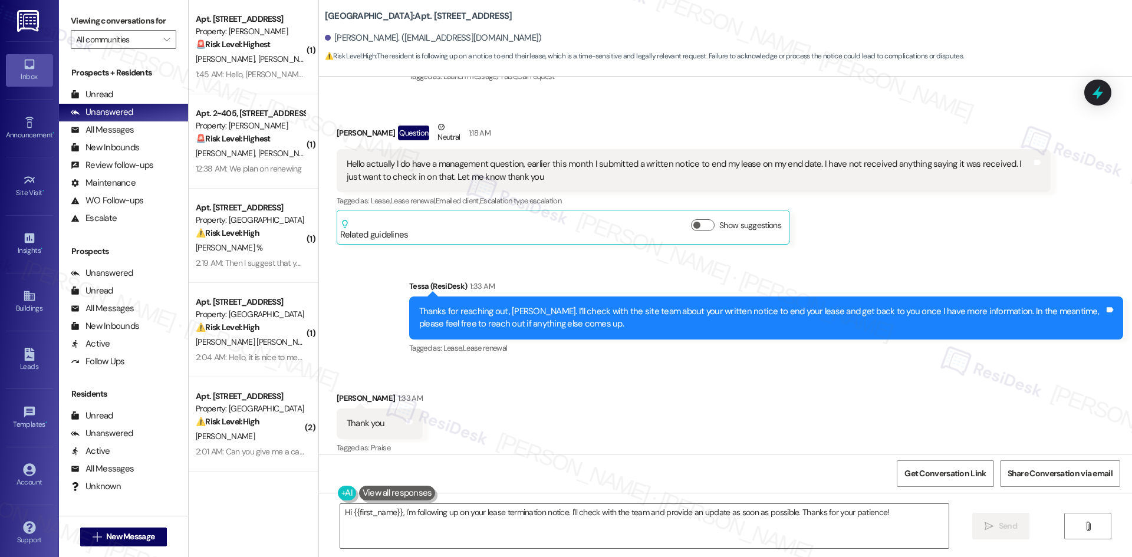
click at [585, 440] on div "Received via SMS Ashley Sprunk 1:33 AM Thank you Tags and notes Tagged as: Prai…" at bounding box center [725, 415] width 813 height 100
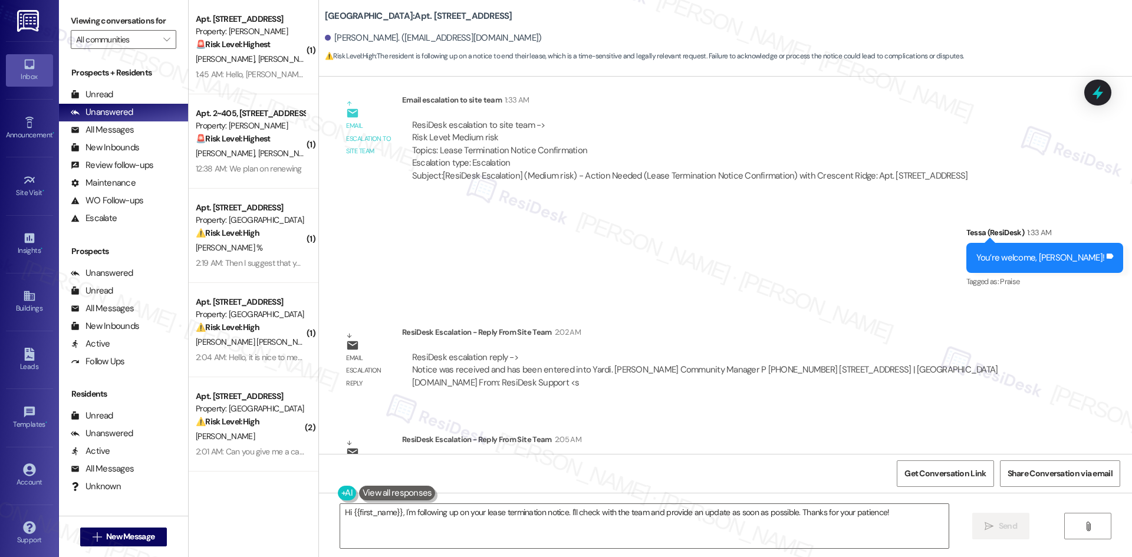
scroll to position [599, 0]
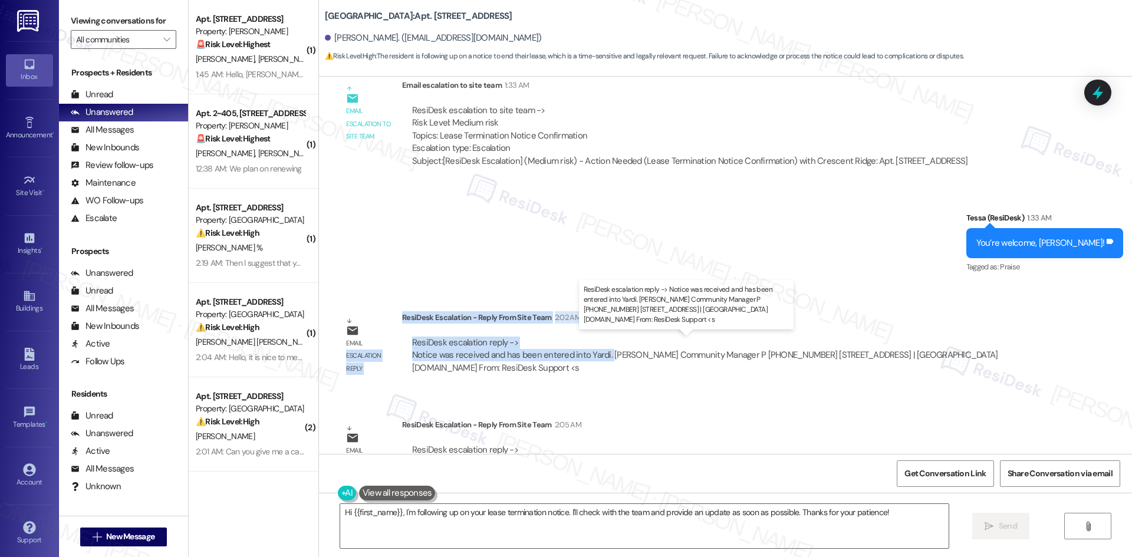
drag, startPoint x: 390, startPoint y: 316, endPoint x: 598, endPoint y: 354, distance: 212.0
click at [598, 354] on div "Email escalation reply ResiDesk Escalation - Reply From Site Team 2:02 AM ResiD…" at bounding box center [693, 347] width 731 height 90
copy div "escalation reply ResiDesk Escalation - Reply From Site Team 2:02 AM ResiDesk es…"
click at [449, 308] on div "Email escalation reply ResiDesk Escalation - Reply From Site Team 2:02 AM ResiD…" at bounding box center [693, 347] width 731 height 90
drag, startPoint x: 393, startPoint y: 315, endPoint x: 599, endPoint y: 355, distance: 210.1
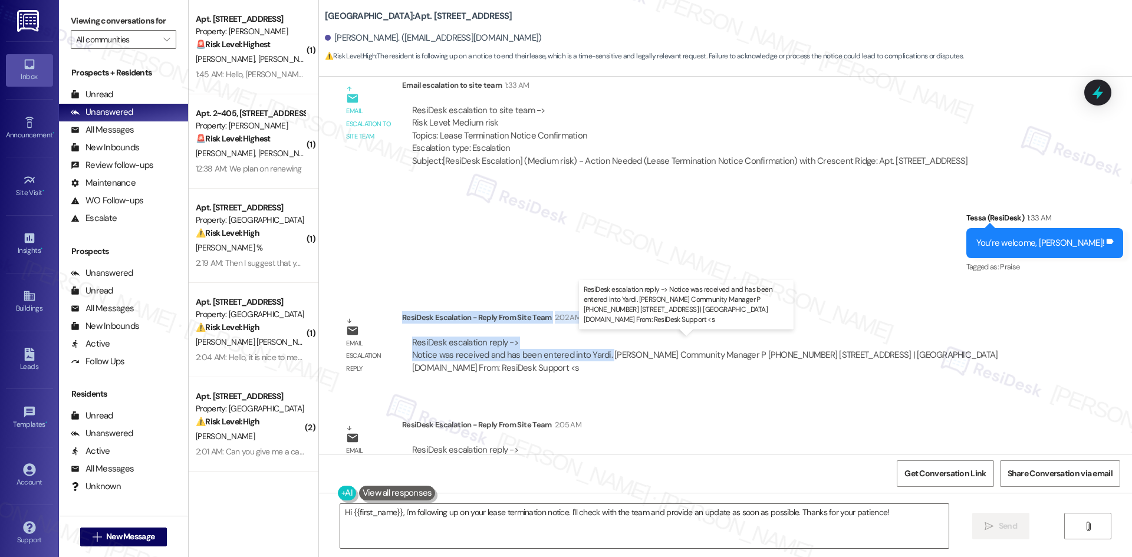
click at [599, 355] on div "ResiDesk Escalation - Reply From Site Team 2:02 AM ResiDesk escalation reply ->…" at bounding box center [726, 347] width 648 height 72
copy div "ResiDesk Escalation - Reply From Site Team 2:02 AM ResiDesk escalation reply ->…"
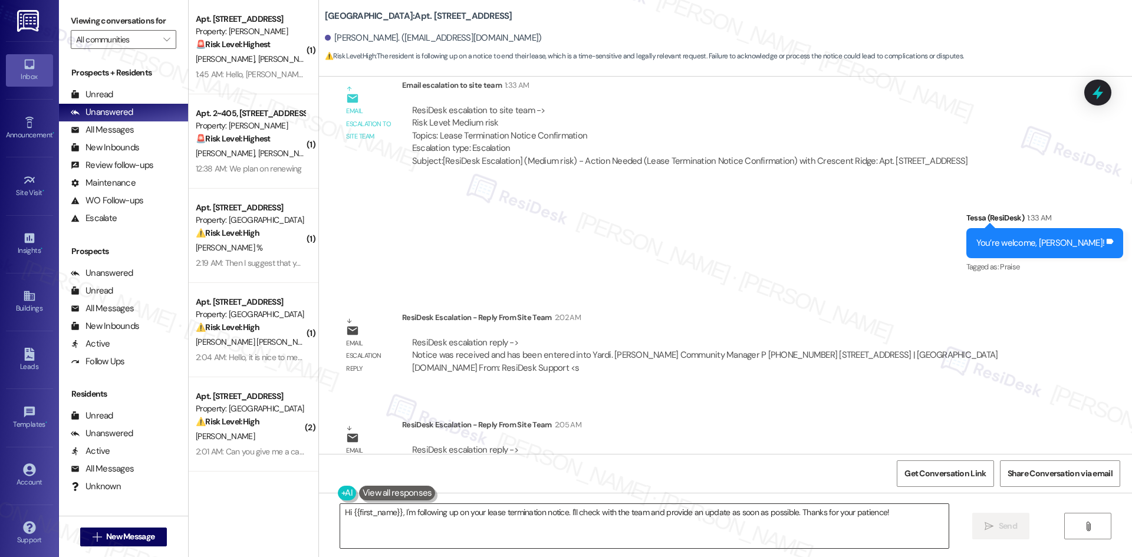
click at [885, 514] on textarea "Hi {{first_name}}, I'm following up on your lease termination notice. I'll chec…" at bounding box center [644, 526] width 608 height 44
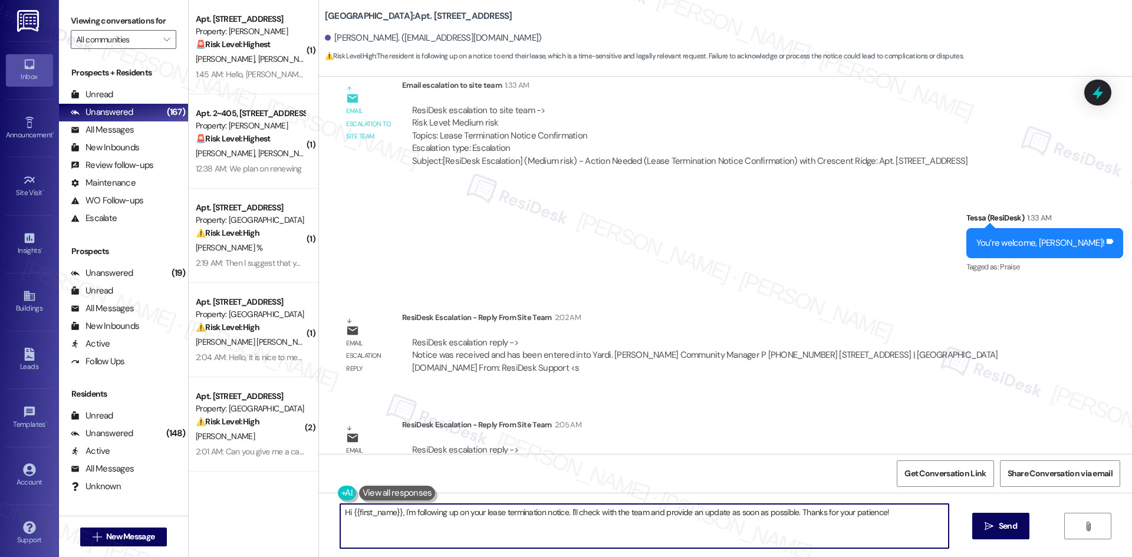
paste textarea "Ashley—thanks for your patience. The site team confirmed that your notice was r…"
type textarea "Hi Ashley—thanks for your patience. The site team confirmed that your notice wa…"
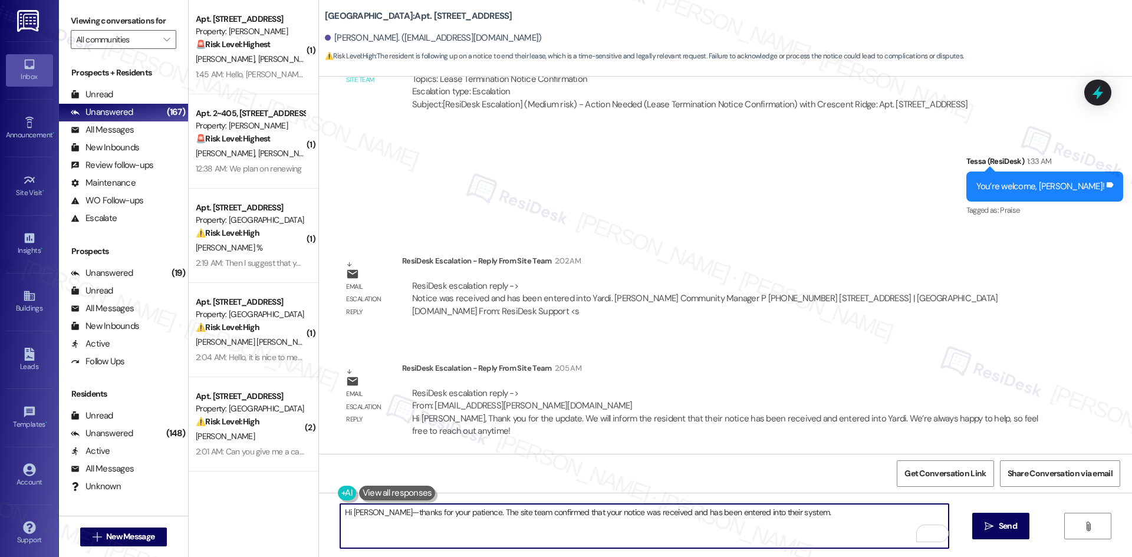
scroll to position [658, 0]
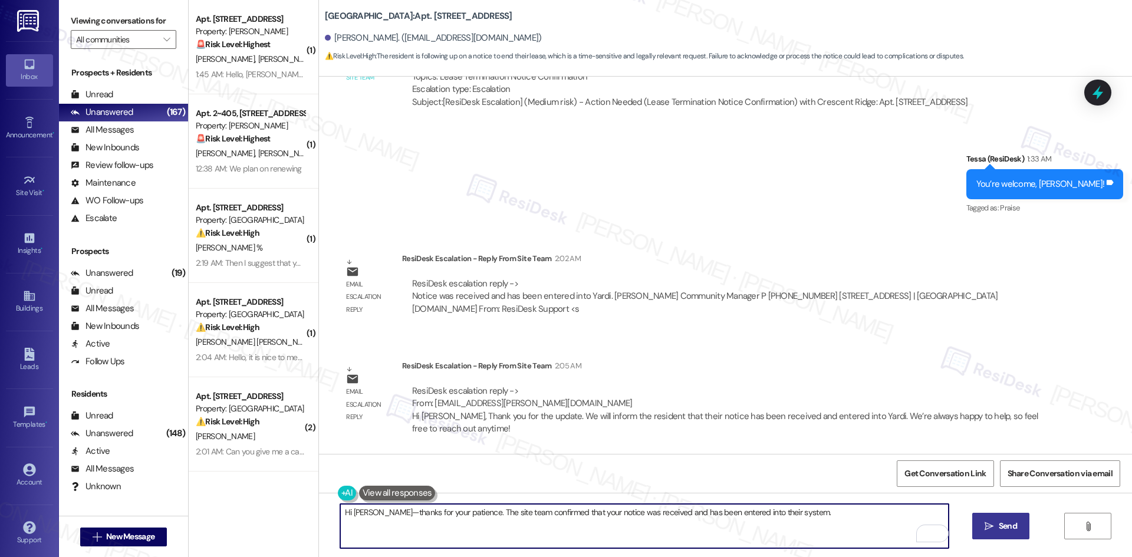
click at [1008, 529] on span "Send" at bounding box center [1007, 526] width 18 height 12
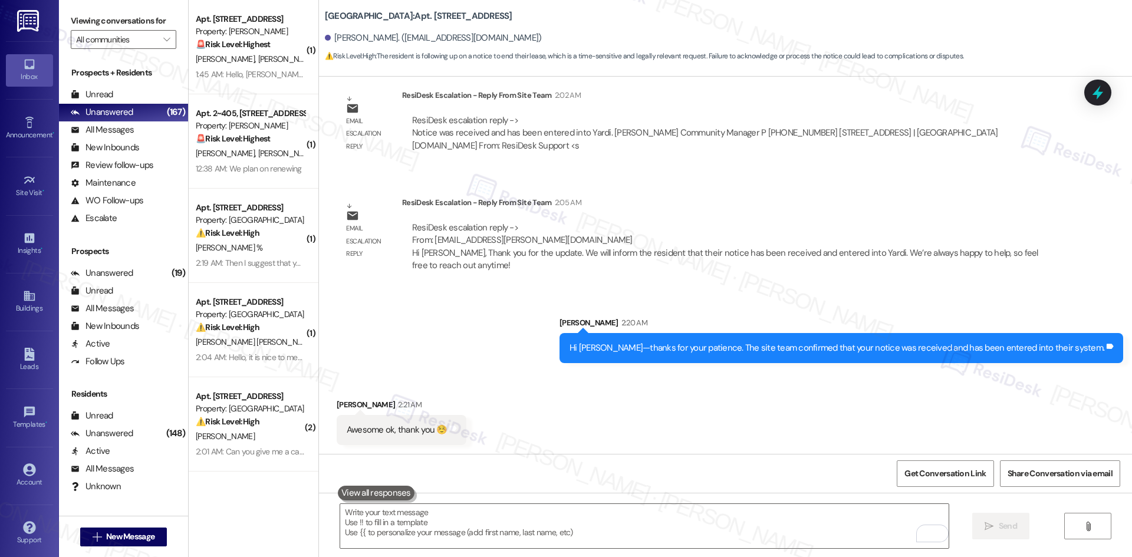
scroll to position [822, 0]
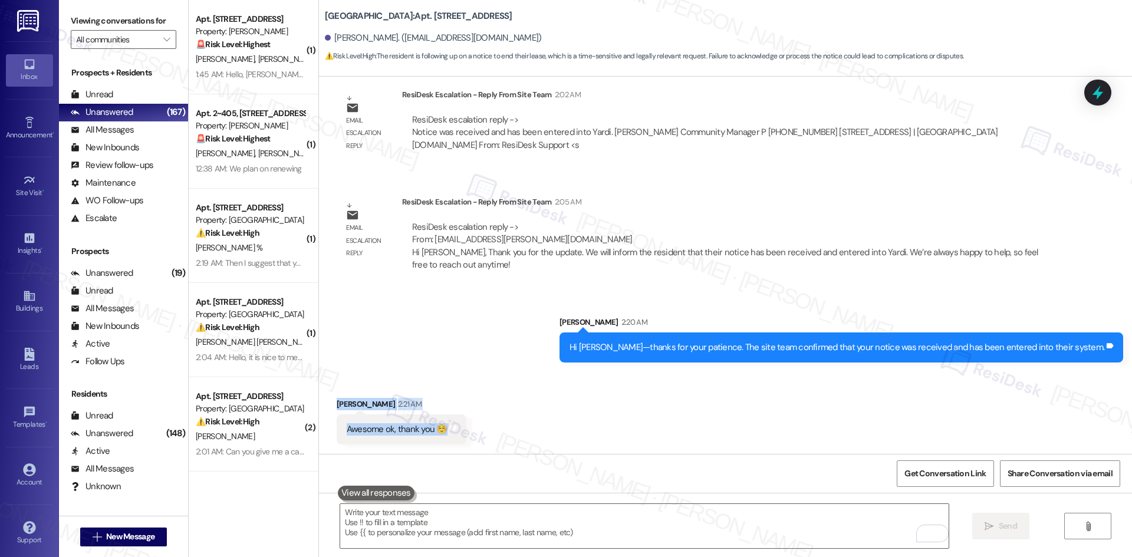
drag, startPoint x: 324, startPoint y: 393, endPoint x: 506, endPoint y: 439, distance: 187.7
click at [506, 439] on div "Received via SMS Ashley Sprunk 2:21 AM Awesome ok, thank you ☺️ Tags and notes" at bounding box center [725, 412] width 813 height 82
copy div "Ashley Sprunk 2:21 AM Awesome ok, thank you ☺️ Tags and notes"
click at [437, 358] on div "Sent via SMS Sarah 2:20 AM Hi Ashley—thanks for your patience. The site team co…" at bounding box center [725, 330] width 813 height 82
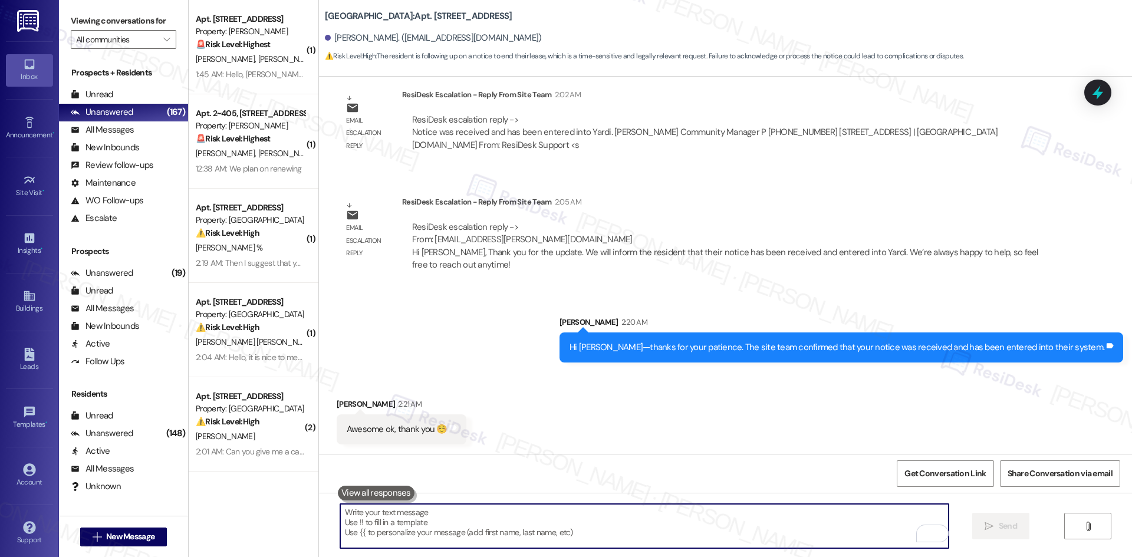
drag, startPoint x: 522, startPoint y: 525, endPoint x: 590, endPoint y: 526, distance: 68.4
click at [551, 526] on textarea "To enrich screen reader interactions, please activate Accessibility in Grammarl…" at bounding box center [644, 526] width 608 height 44
paste textarea "You’re very welcome, Ashley!"
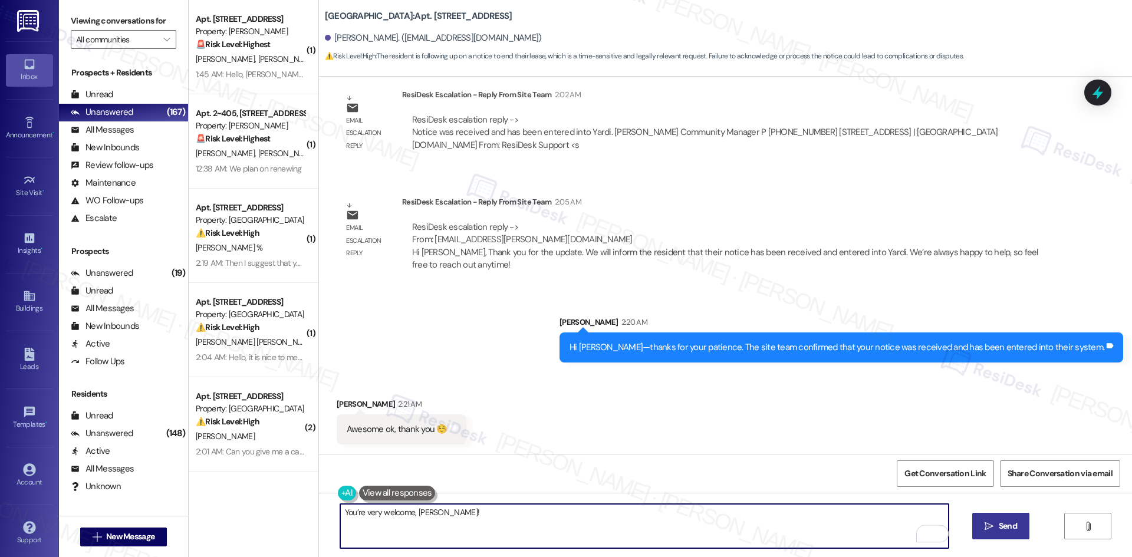
type textarea "You’re very welcome, Ashley!"
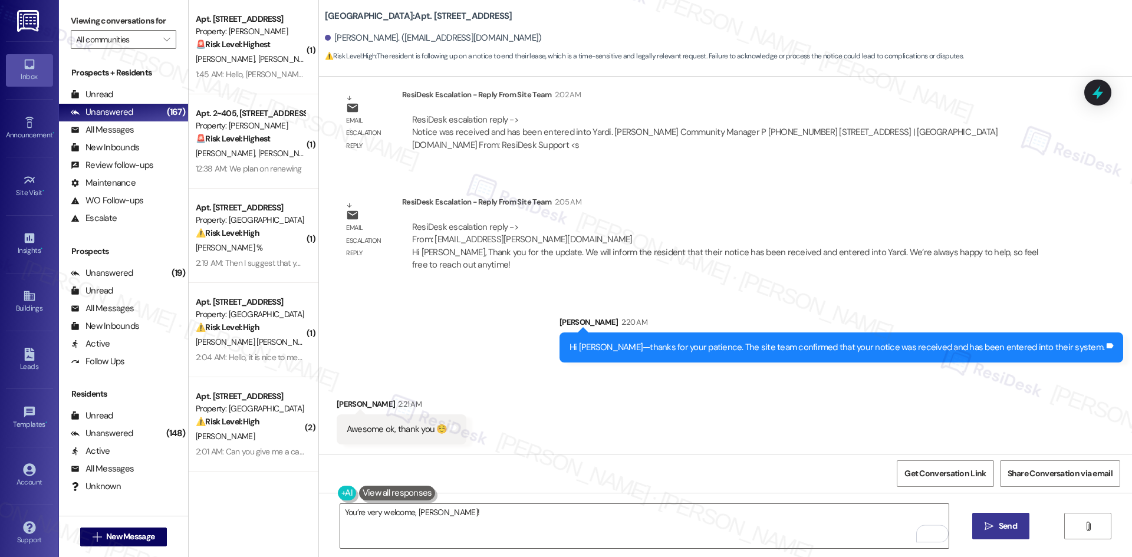
click at [998, 526] on span "Send" at bounding box center [1007, 526] width 18 height 12
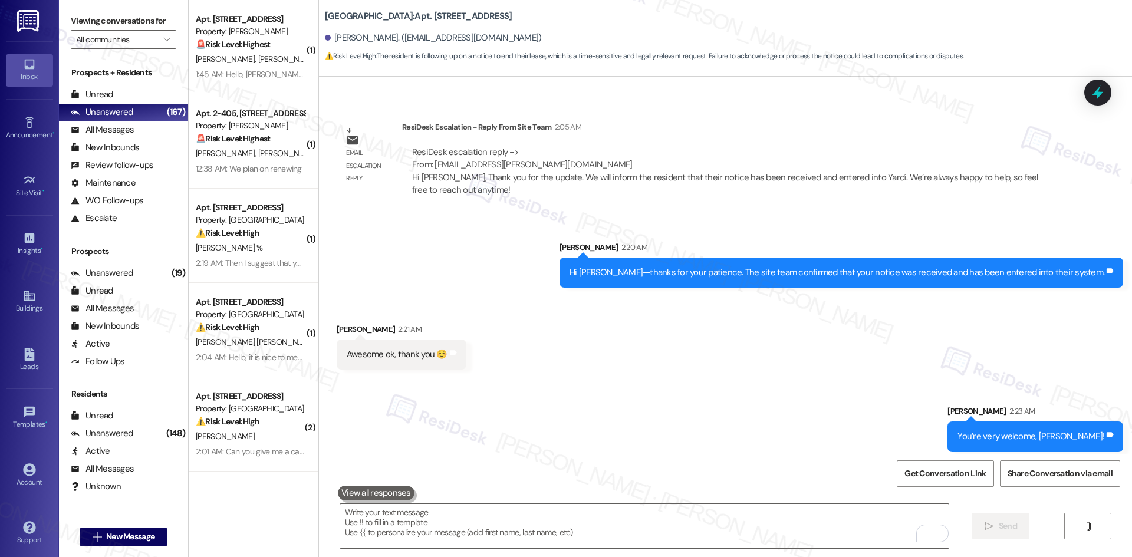
scroll to position [904, 0]
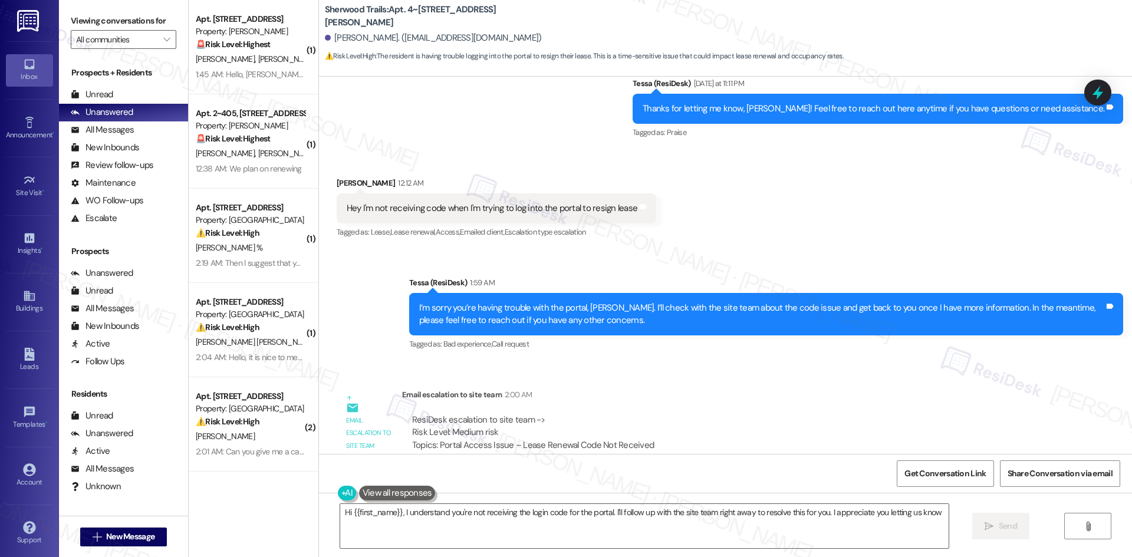
scroll to position [421, 0]
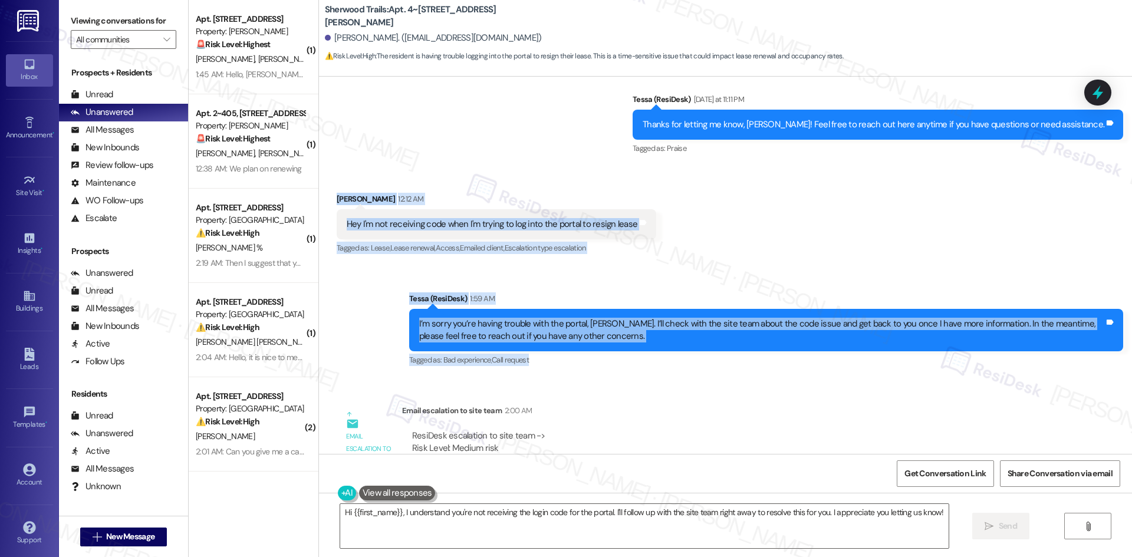
drag, startPoint x: 325, startPoint y: 193, endPoint x: 657, endPoint y: 351, distance: 367.0
click at [657, 351] on div "Lease started [DATE] 8:00 AM Announcement, sent via SMS Tessa (ResiDesk) [DATE]…" at bounding box center [725, 265] width 813 height 377
click at [657, 340] on div "I’m sorry you’re having trouble with the portal, [PERSON_NAME]. I’ll check with…" at bounding box center [761, 330] width 685 height 25
drag, startPoint x: 628, startPoint y: 340, endPoint x: 320, endPoint y: 196, distance: 340.4
click at [320, 196] on div "Lease started [DATE] 8:00 AM Announcement, sent via SMS Tessa (ResiDesk) [DATE]…" at bounding box center [725, 265] width 813 height 377
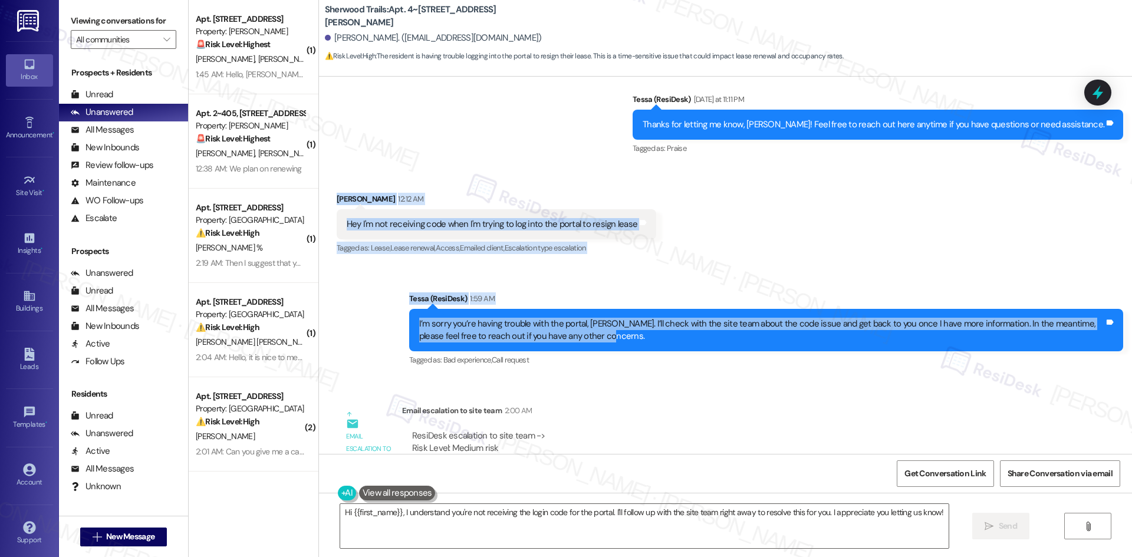
copy div "[PERSON_NAME] 12:12 AM Hey I'm not receiving code when I'm trying to log into t…"
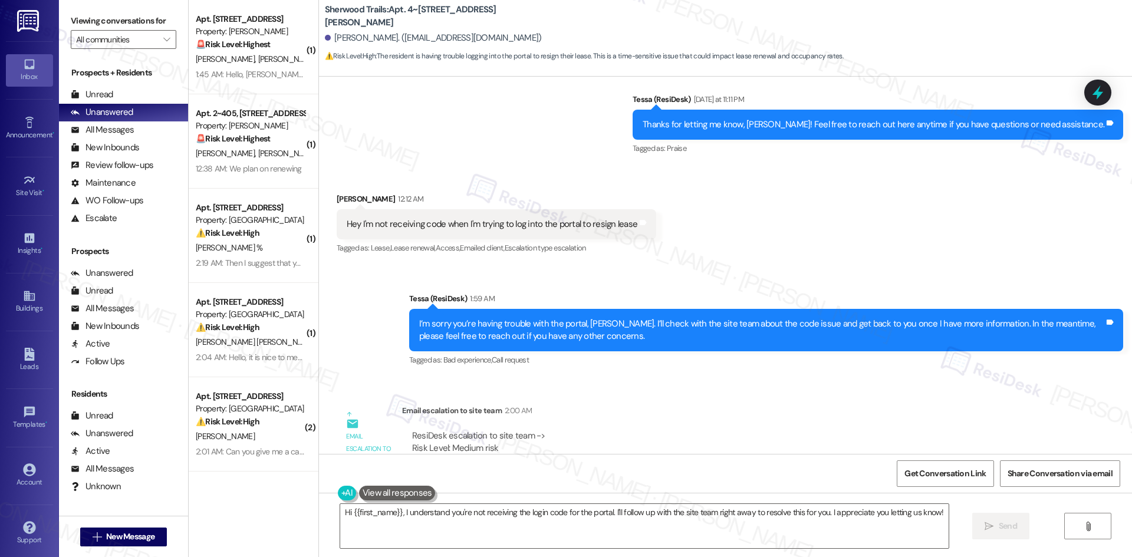
click at [604, 415] on div "Email escalation to site team 2:00 AM" at bounding box center [726, 412] width 648 height 17
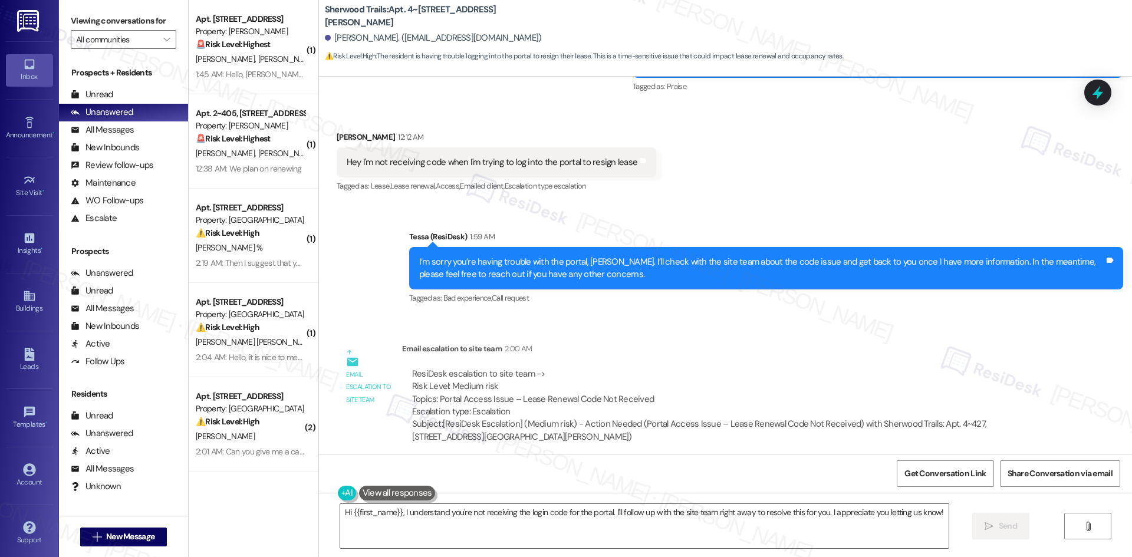
scroll to position [598, 0]
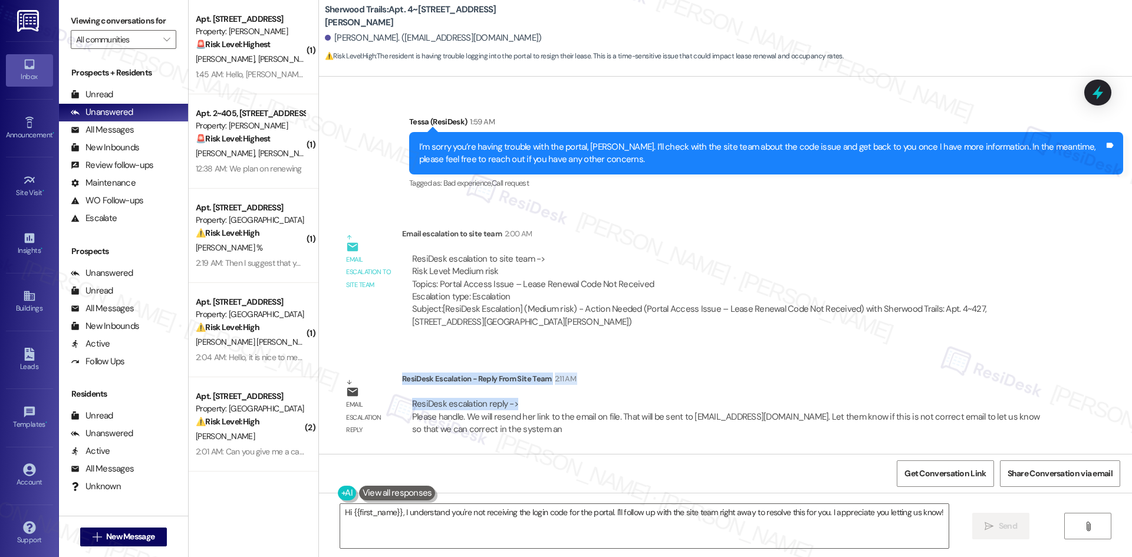
drag, startPoint x: 394, startPoint y: 378, endPoint x: 575, endPoint y: 407, distance: 183.1
click at [575, 407] on div "ResiDesk Escalation - Reply From Site Team 2:11 AM ResiDesk escalation reply ->…" at bounding box center [726, 408] width 648 height 72
copy div "ResiDesk Escalation - Reply From Site Team 2:11 AM ResiDesk escalation reply ->"
click at [748, 318] on div "Subject: [ResiDesk Escalation] (Medium risk) - Action Needed (Portal Access Iss…" at bounding box center [726, 315] width 628 height 25
click at [634, 215] on div "Lease started [DATE] 8:00 AM Announcement, sent via SMS Tessa (ResiDesk) [DATE]…" at bounding box center [725, 265] width 813 height 377
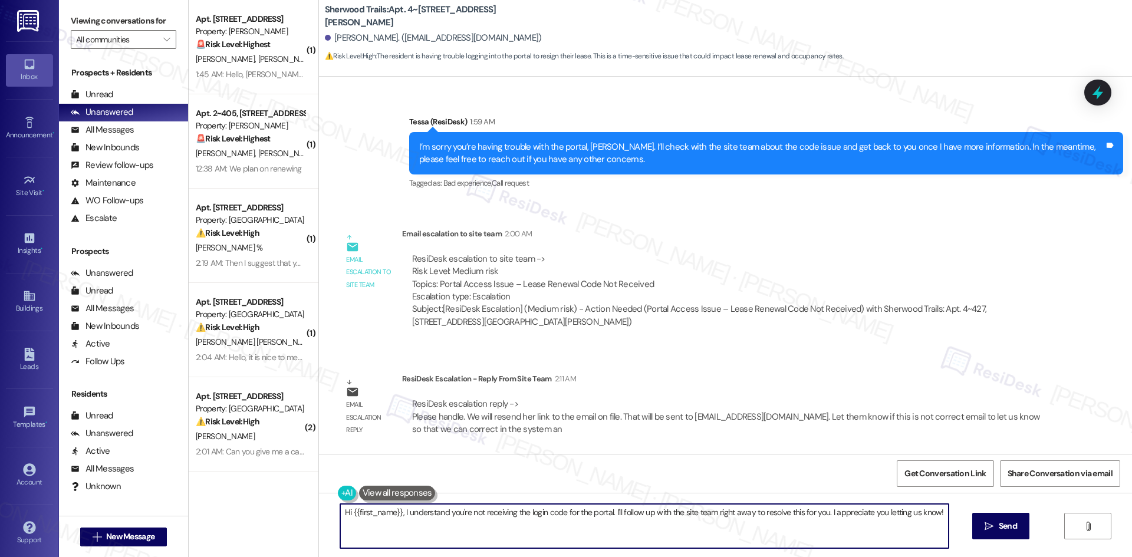
click at [645, 524] on textarea "Hi {{first_name}}, I understand you're not receiving the login code for the por…" at bounding box center [644, 526] width 608 height 44
paste textarea "[PERSON_NAME]—thanks for your patience. The site team will resend your portal l…"
click at [537, 522] on textarea "Hi [PERSON_NAME]—thanks for your patience. The site team will resend your porta…" at bounding box center [644, 526] width 608 height 44
click at [794, 529] on textarea "Hi [PERSON_NAME]—thanks for your patience. The site team will resend your porta…" at bounding box center [644, 526] width 608 height 44
click at [340, 523] on textarea "Hi [PERSON_NAME]—thanks for your patience. The site team will resend your porta…" at bounding box center [644, 526] width 608 height 44
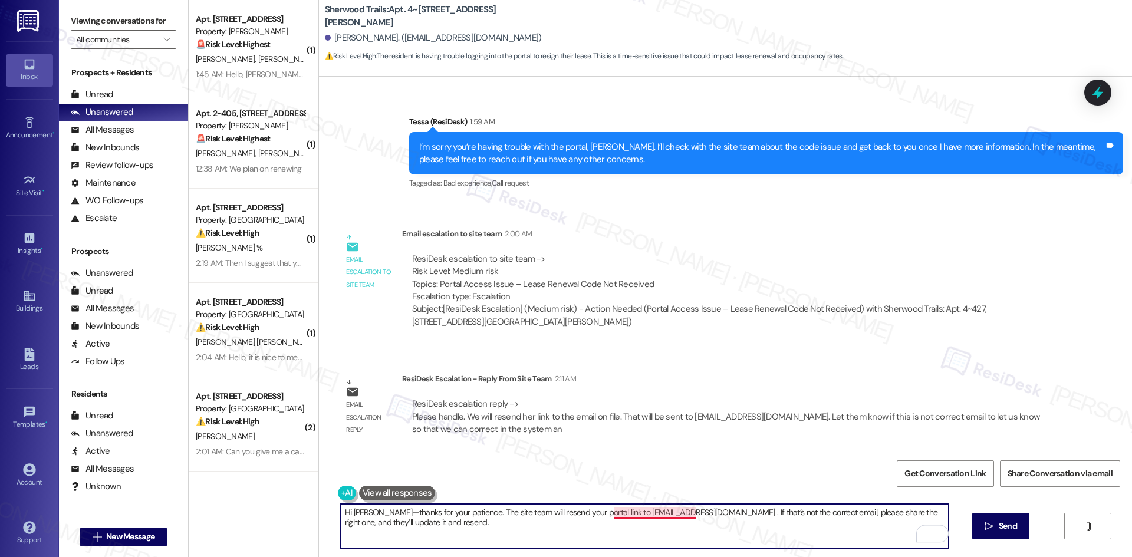
click at [675, 513] on textarea "Hi [PERSON_NAME]—thanks for your patience. The site team will resend your porta…" at bounding box center [644, 526] width 608 height 44
type textarea "Hi [PERSON_NAME]—thanks for your patience. The site team will resend your porta…"
click at [988, 532] on span " Send" at bounding box center [1000, 526] width 37 height 12
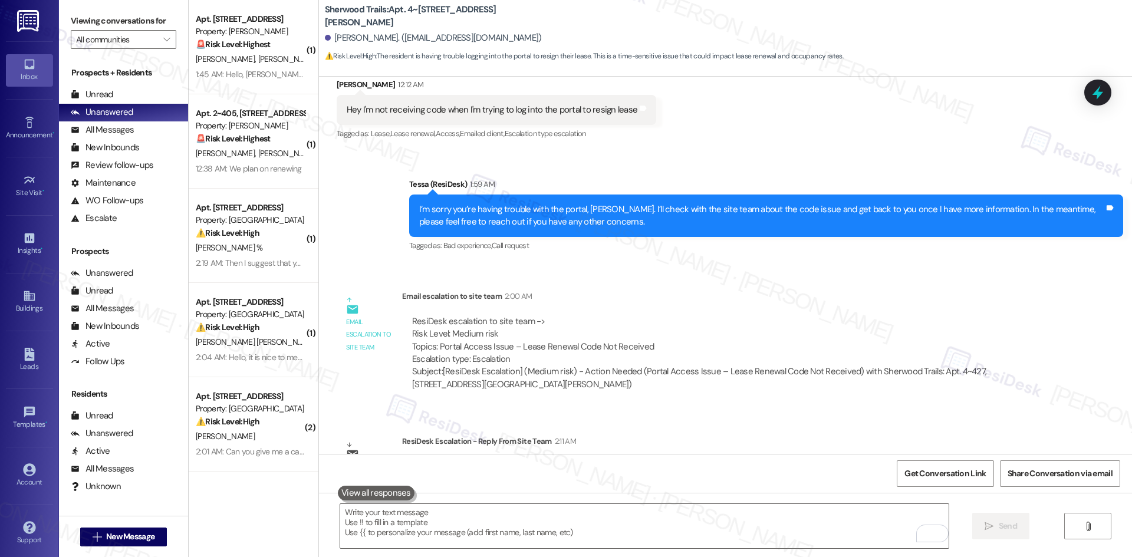
scroll to position [693, 0]
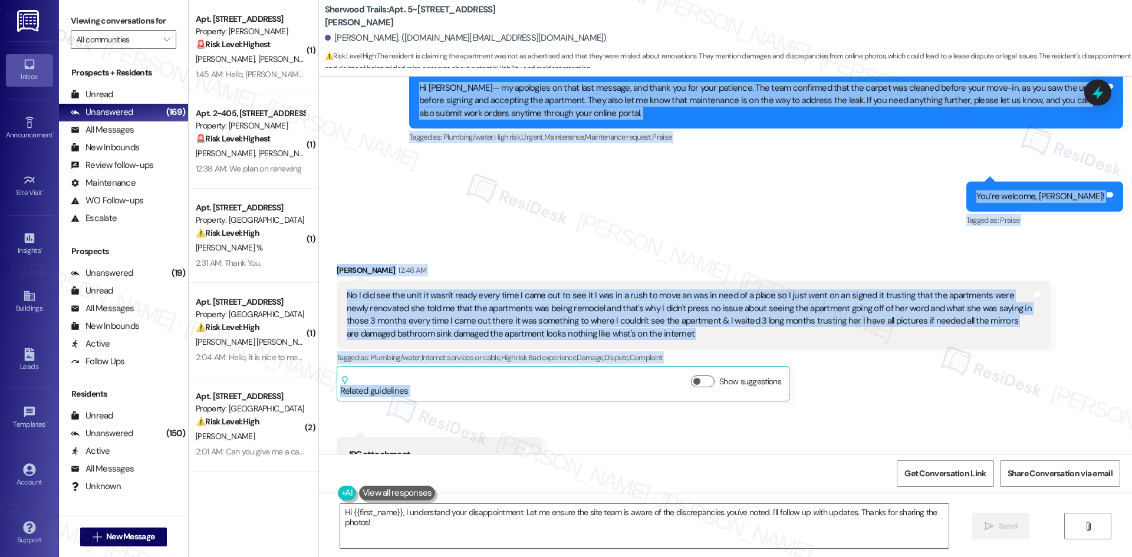
scroll to position [2339, 0]
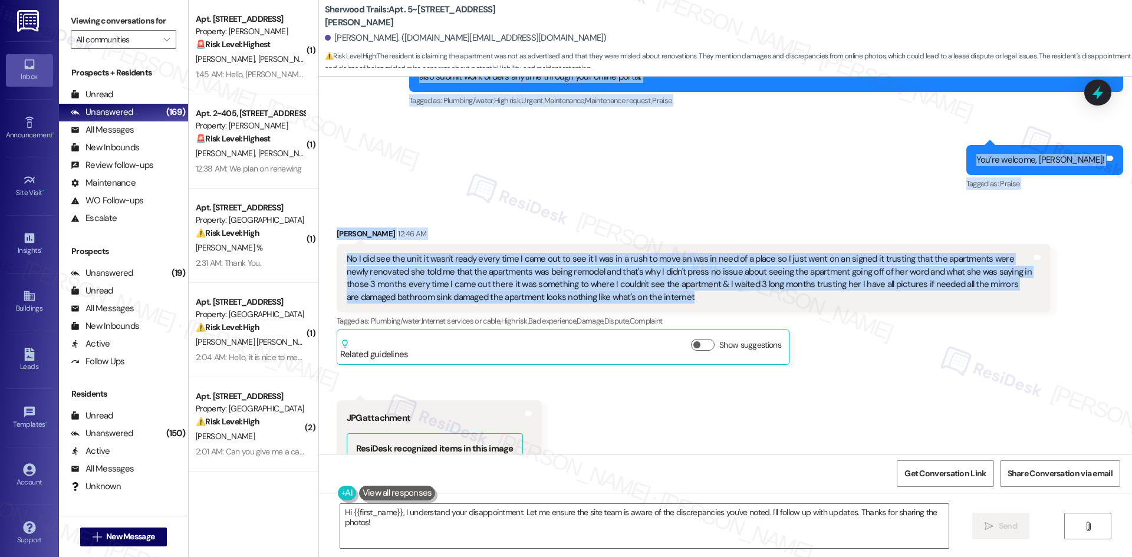
drag, startPoint x: 321, startPoint y: 240, endPoint x: 745, endPoint y: 280, distance: 425.6
click at [745, 280] on div "Announcement, sent via SMS Tessa (ResiDesk) [DATE] at 1:24 AM Hi [PERSON_NAME],…" at bounding box center [725, 265] width 813 height 377
copy div "Lorem (IpsuMdol) 65:14 SI Am Consectet— ad elitseddo ei temp inci utlabor, etd …"
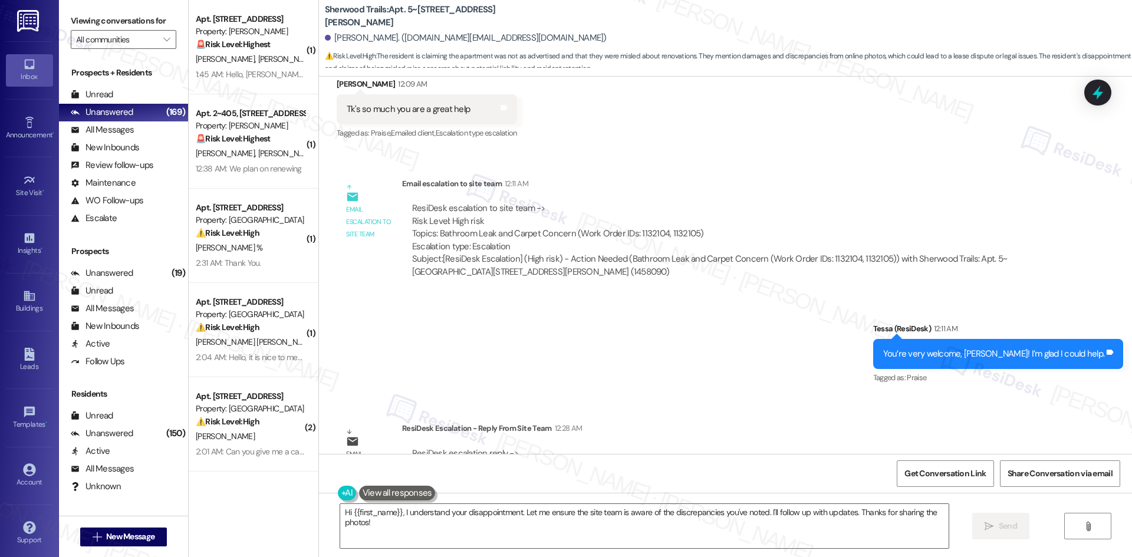
scroll to position [1573, 0]
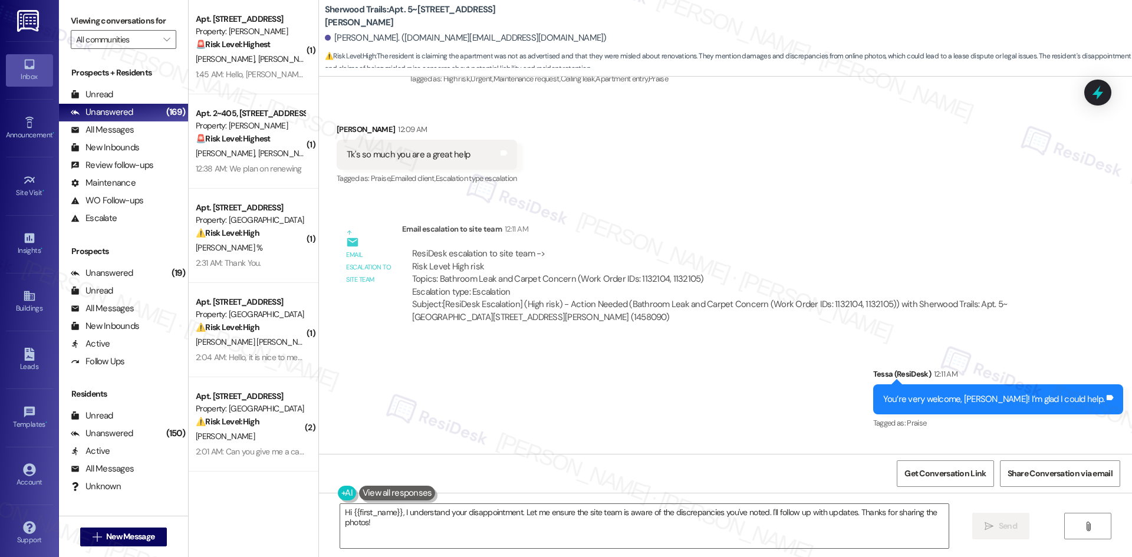
click at [641, 362] on div "Sent via SMS Tessa (ResiDesk) 12:11 AM You’re very welcome, [PERSON_NAME]! I’m …" at bounding box center [725, 391] width 813 height 100
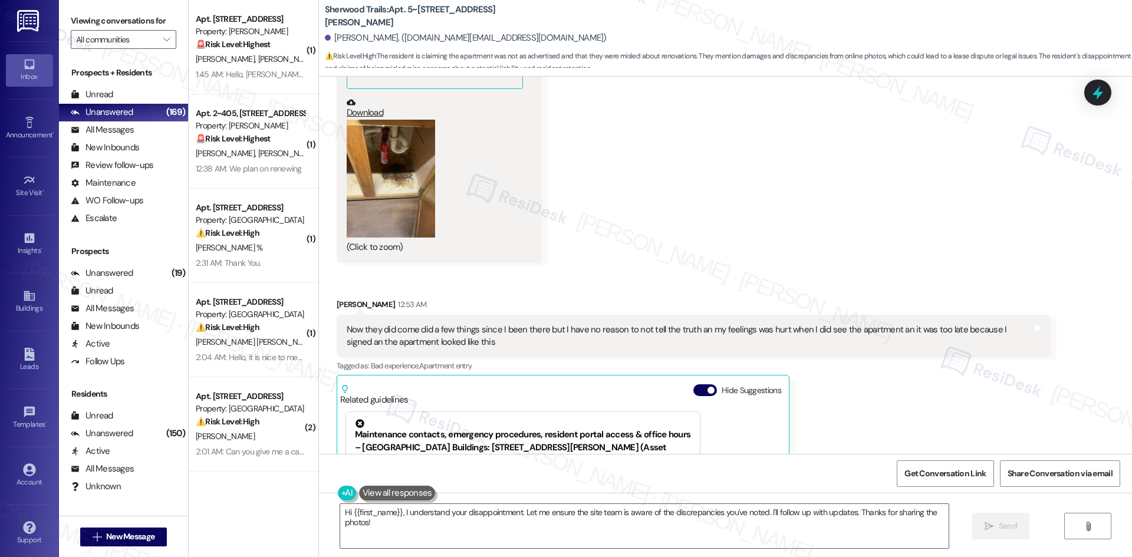
scroll to position [3046, 0]
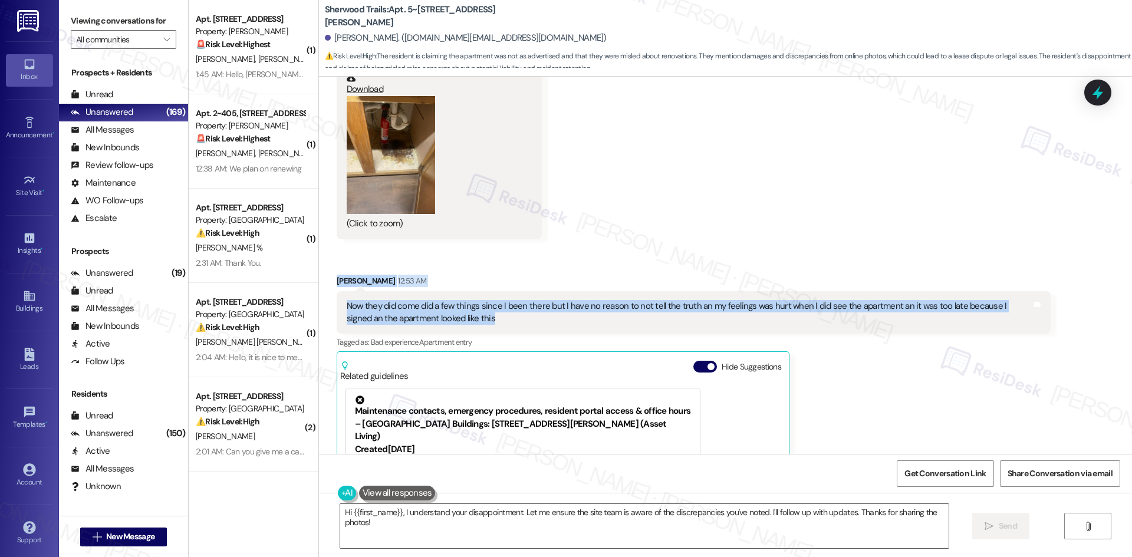
drag, startPoint x: 322, startPoint y: 251, endPoint x: 488, endPoint y: 304, distance: 174.3
click at [488, 304] on div "Received via SMS [PERSON_NAME] 12:53 AM Now they did come did a few things sinc…" at bounding box center [693, 442] width 731 height 352
copy div "[PERSON_NAME] 12:53 AM Now they did come did a few things since I been there bu…"
click at [822, 178] on div "Received via SMS [PERSON_NAME] 12:46 AM No I did see the unit it wasn't ready e…" at bounding box center [725, 56] width 813 height 1124
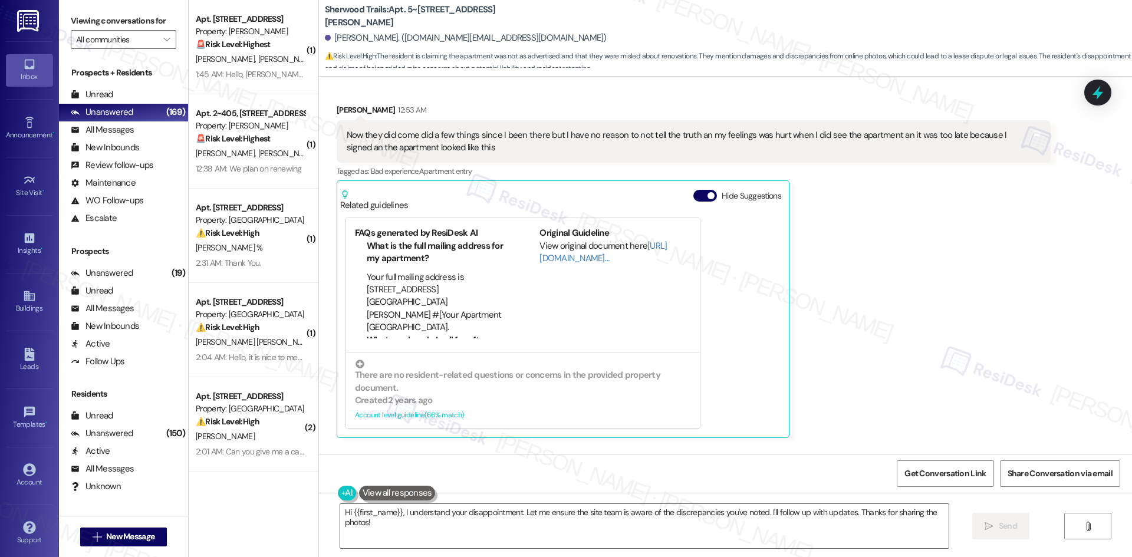
scroll to position [3255, 0]
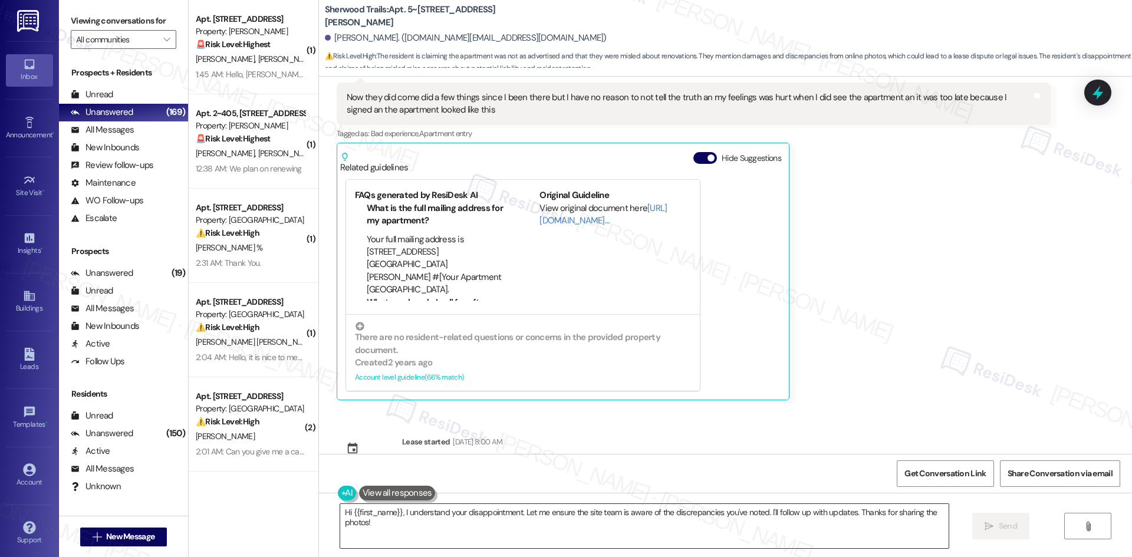
click at [644, 540] on textarea "Hi {{first_name}}, I understand your disappointment. Let me ensure the site tea…" at bounding box center [644, 526] width 608 height 44
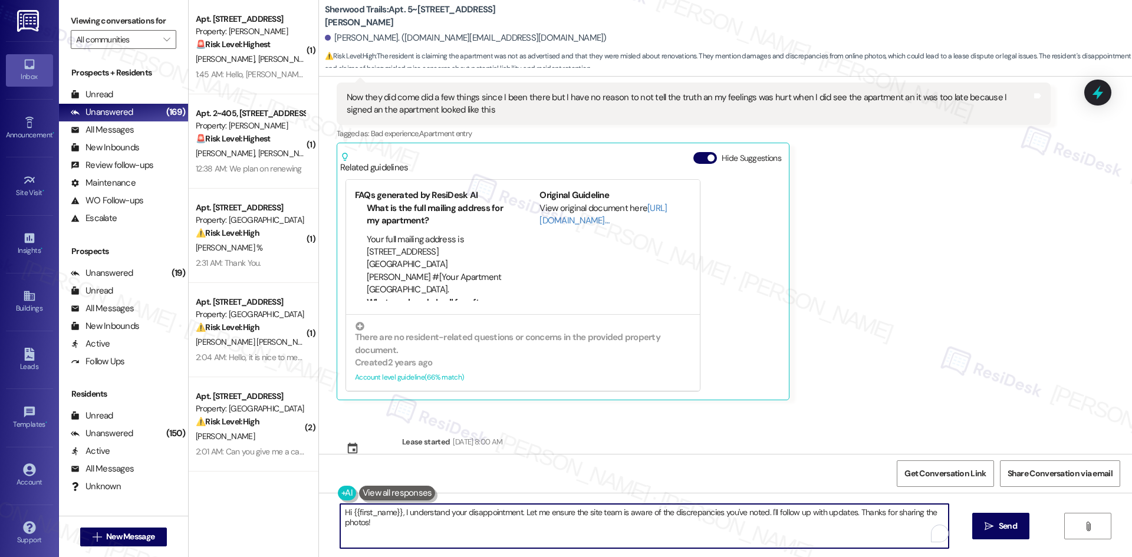
paste textarea "[PERSON_NAME]—thank you for sharing more about your experience. The site team l…"
type textarea "Hi [PERSON_NAME]—thank you for sharing more about your experience. The site tea…"
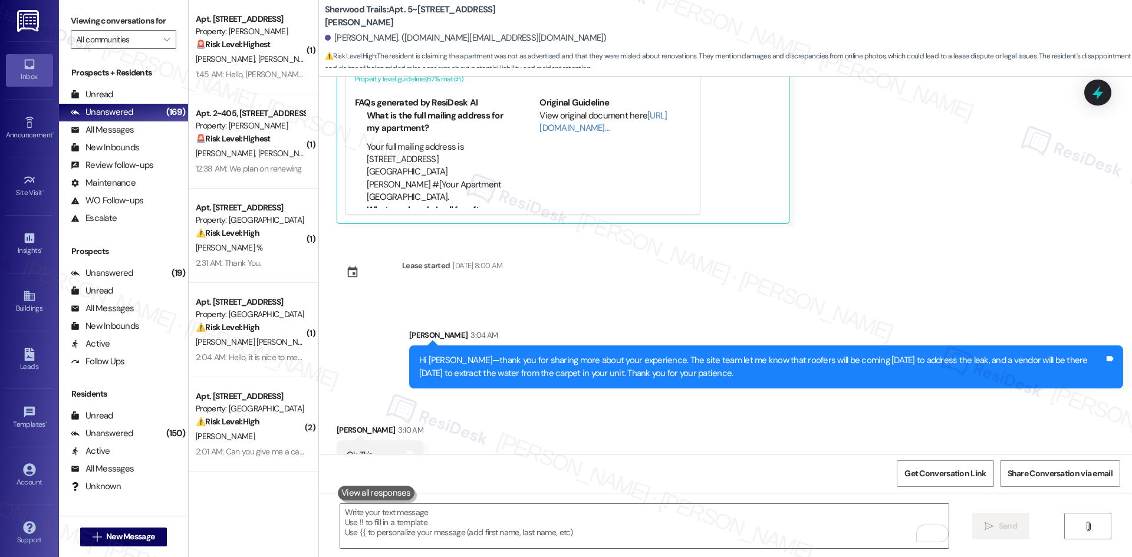
scroll to position [3431, 0]
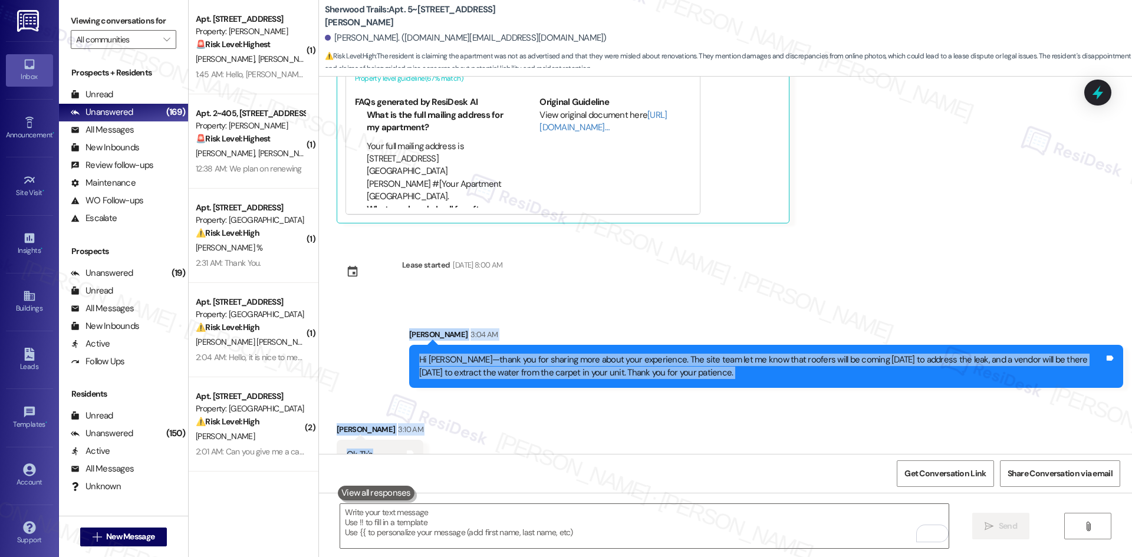
drag, startPoint x: 362, startPoint y: 304, endPoint x: 417, endPoint y: 438, distance: 145.1
click at [417, 438] on div "Announcement, sent via SMS Tessa (ResiDesk) [DATE] at 1:24 AM Hi [PERSON_NAME],…" at bounding box center [725, 265] width 813 height 377
copy div "[PERSON_NAME] 3:04 AM Hi [PERSON_NAME]—thank you for sharing more about your ex…"
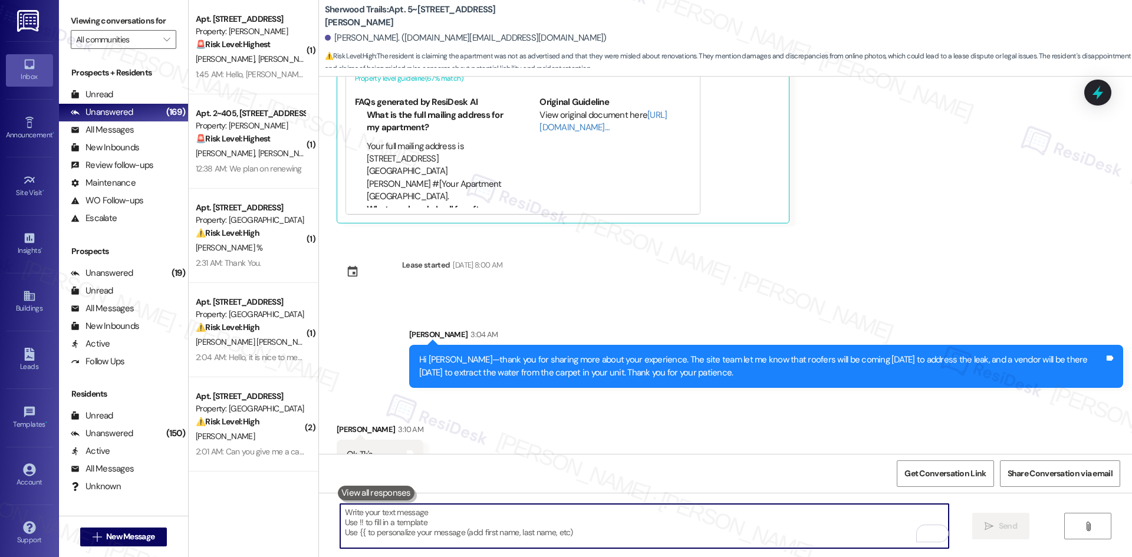
click at [421, 527] on textarea "To enrich screen reader interactions, please activate Accessibility in Grammarl…" at bounding box center [644, 526] width 608 height 44
paste textarea "You’re welcome, [PERSON_NAME]!"
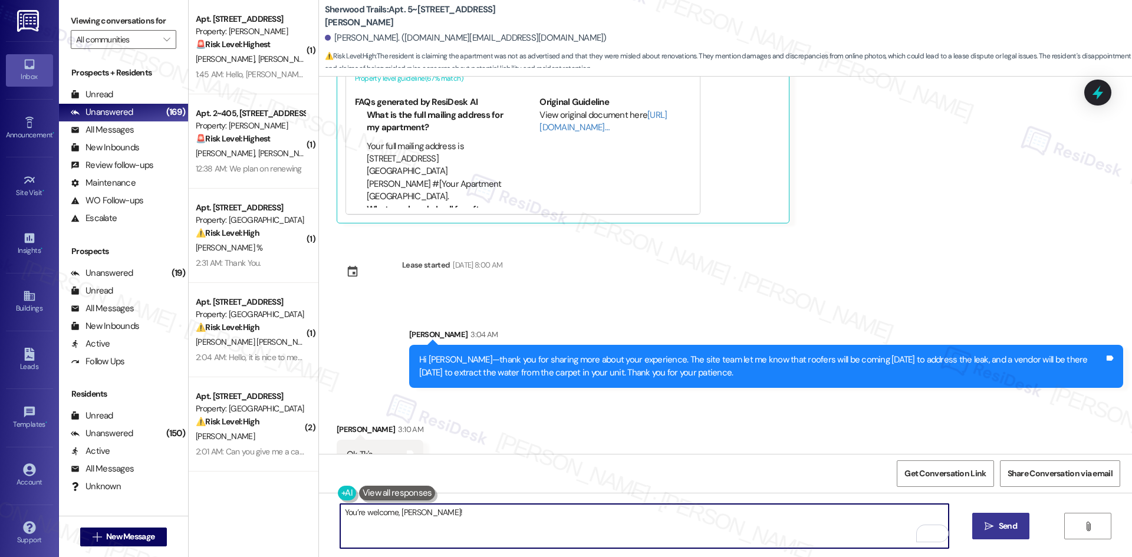
type textarea "You’re welcome, [PERSON_NAME]!"
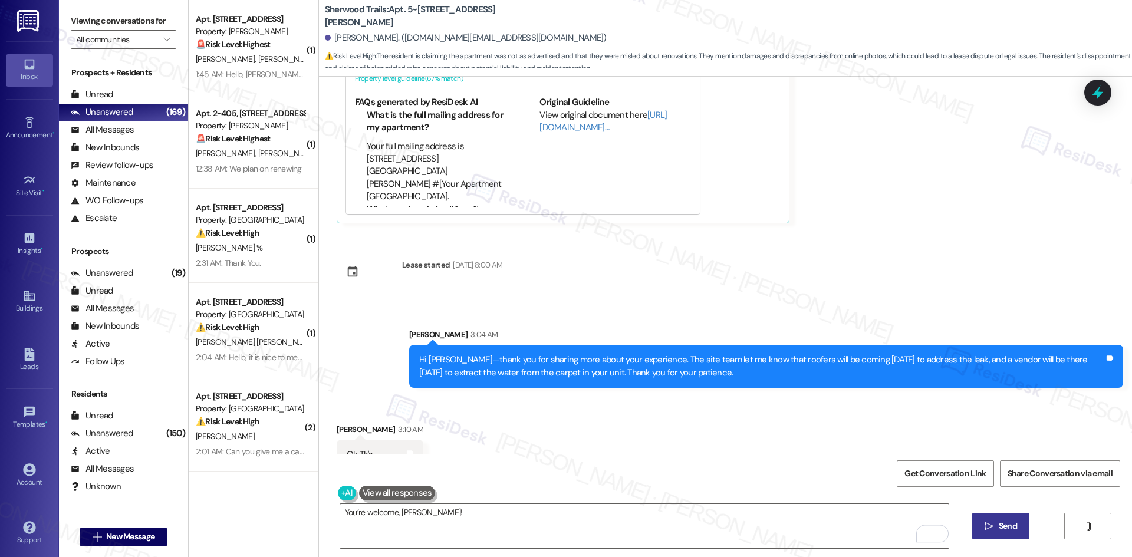
click at [1010, 518] on button " Send" at bounding box center [1000, 526] width 57 height 27
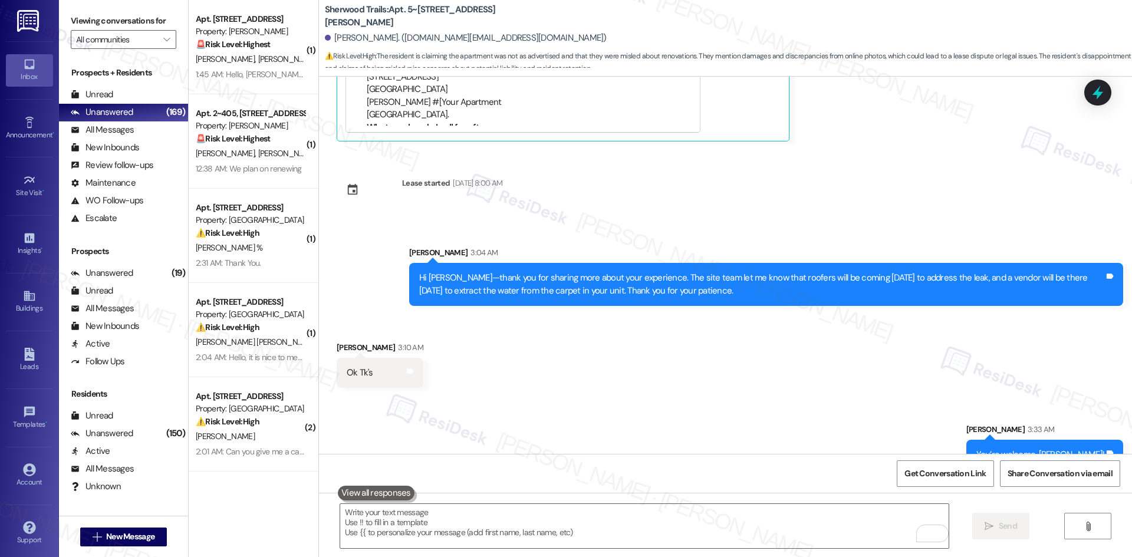
scroll to position [3514, 0]
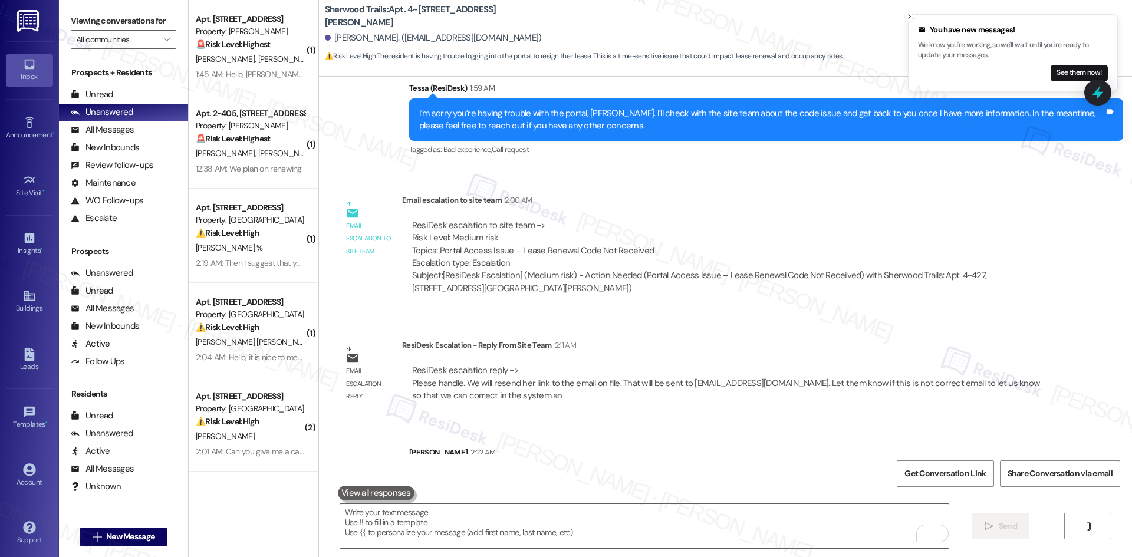
scroll to position [634, 0]
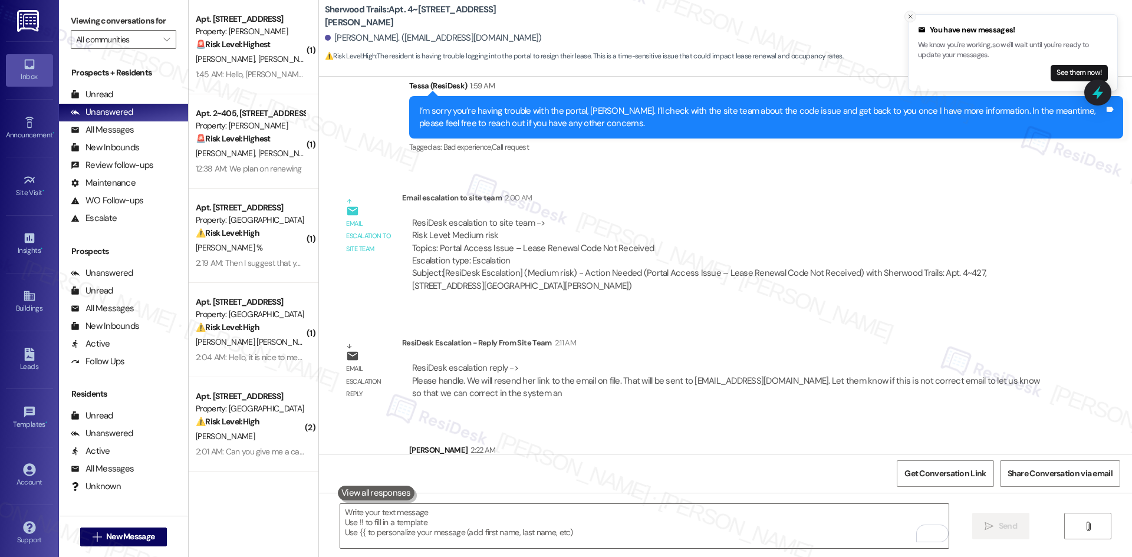
click at [910, 19] on icon "Close toast" at bounding box center [909, 16] width 7 height 7
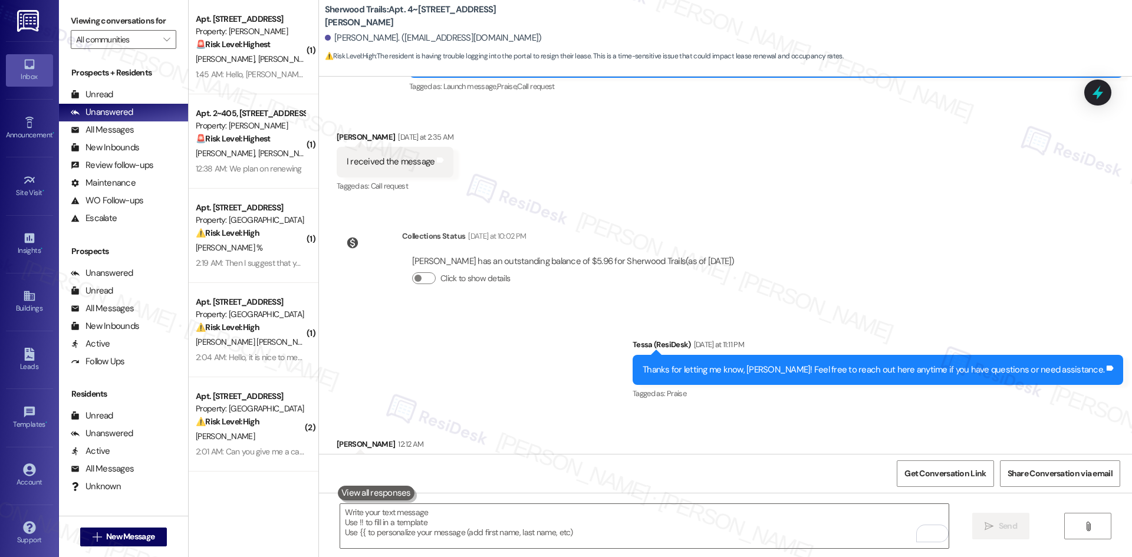
scroll to position [163, 0]
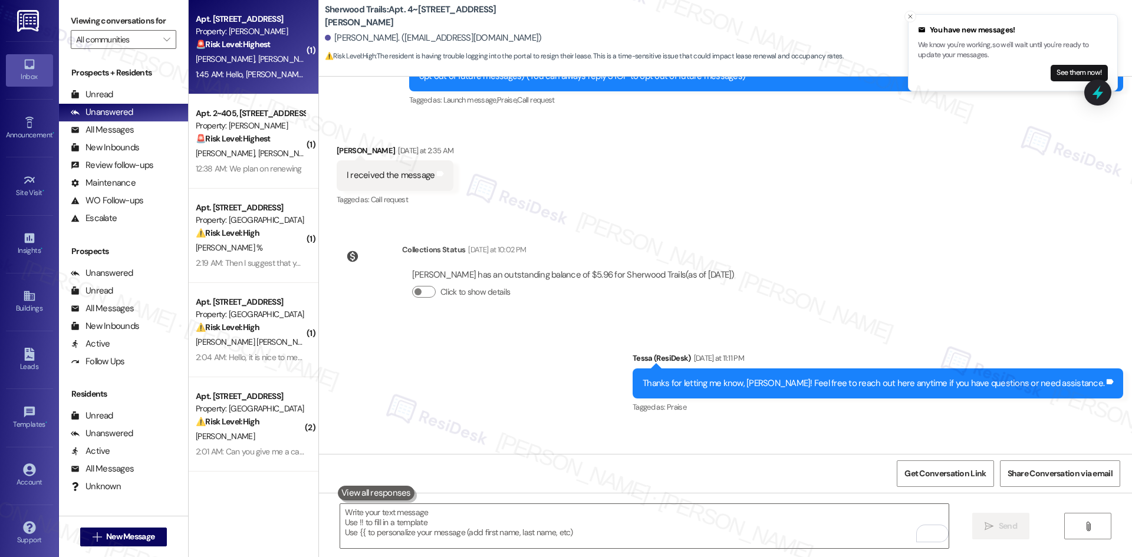
click at [258, 55] on span "[PERSON_NAME]" at bounding box center [287, 59] width 59 height 11
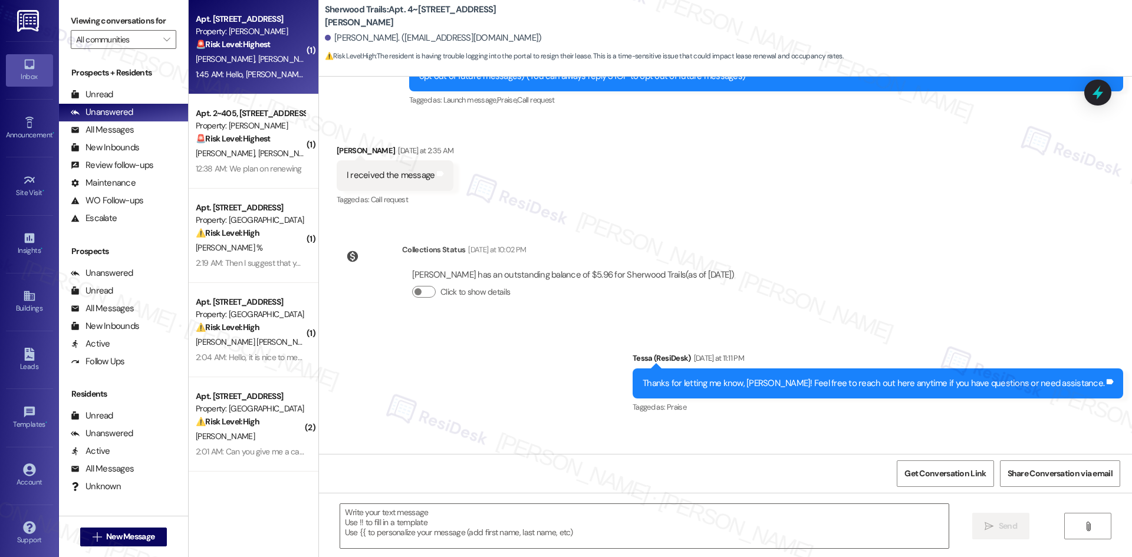
type textarea "Fetching suggested responses. Please feel free to read through the conversation…"
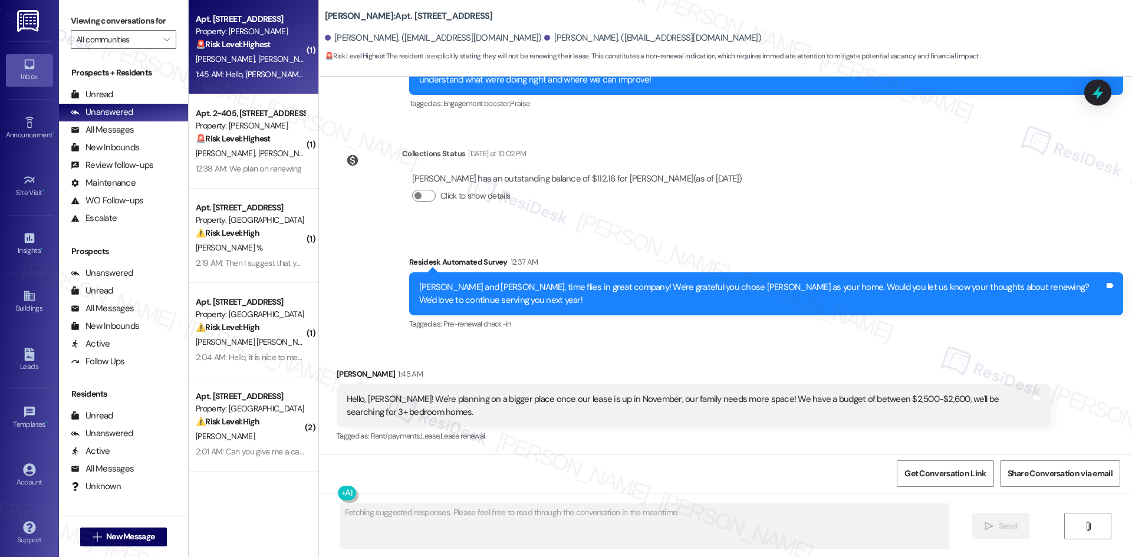
scroll to position [795, 0]
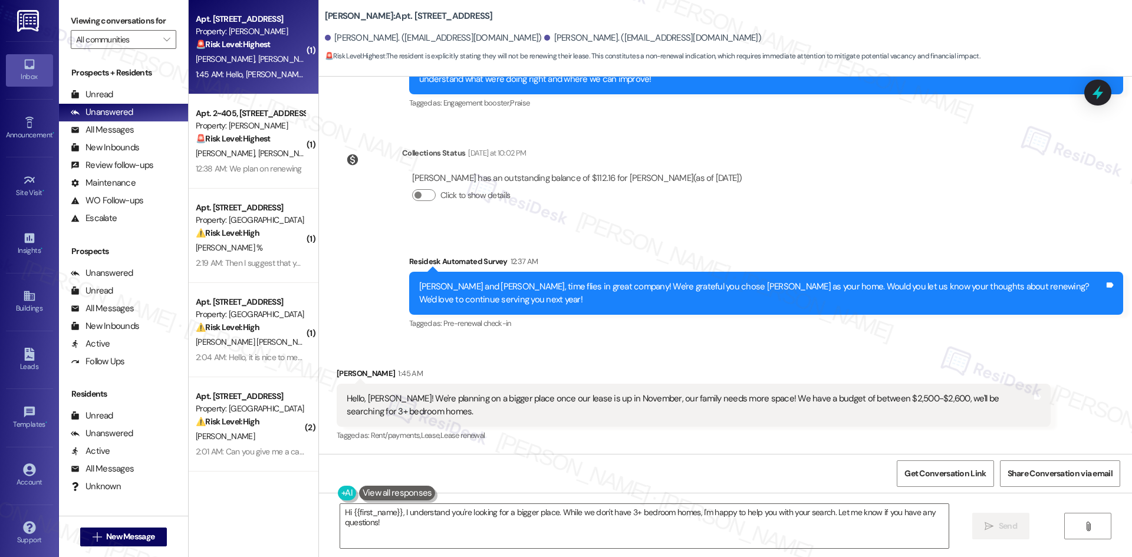
click at [368, 279] on div "Survey, sent via SMS Residesk Automated Survey 12:37 AM [PERSON_NAME] and [PERS…" at bounding box center [725, 285] width 813 height 112
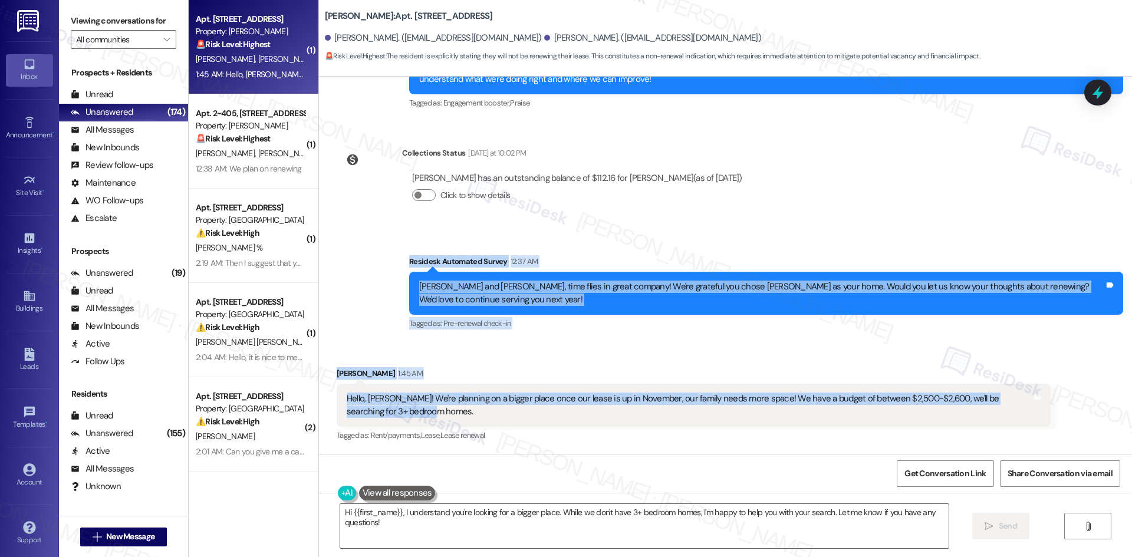
drag, startPoint x: 381, startPoint y: 240, endPoint x: 515, endPoint y: 404, distance: 210.7
click at [469, 424] on div "Lease started [DATE] 8:00 AM Survey, sent via SMS Residesk Automated Survey [DA…" at bounding box center [725, 265] width 813 height 377
copy div "Residesk Automated Survey 12:37 AM [PERSON_NAME] and [PERSON_NAME], time flies …"
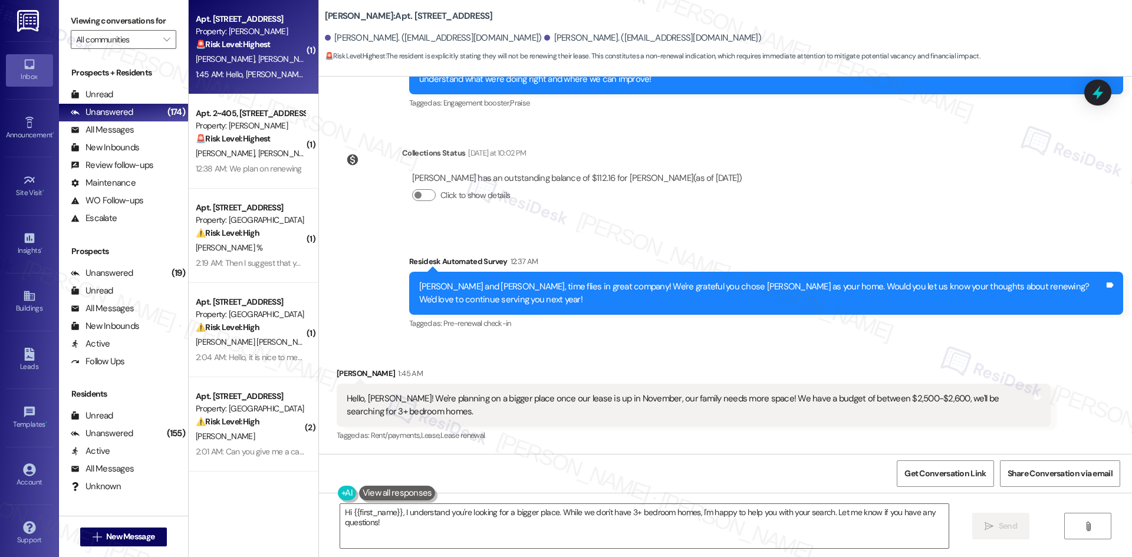
click at [490, 219] on div "[PERSON_NAME] has an outstanding balance of $112.16 for [PERSON_NAME] (as of [D…" at bounding box center [577, 191] width 350 height 57
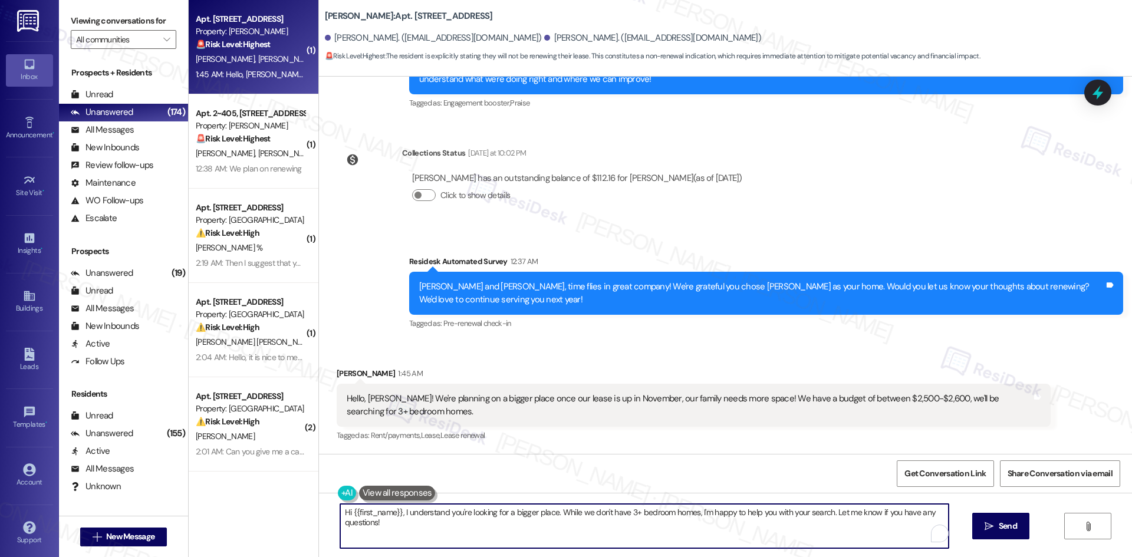
click at [518, 535] on textarea "Hi {{first_name}}, I understand you're looking for a bigger place. While we don…" at bounding box center [644, 526] width 608 height 44
paste textarea "Thanks for sharing that, [PERSON_NAME]. I’ll check with the site team regarding…"
type textarea "Thanks for sharing that, [PERSON_NAME]. I’ll check with the site team regarding…"
click at [1007, 525] on span "Send" at bounding box center [1007, 526] width 18 height 12
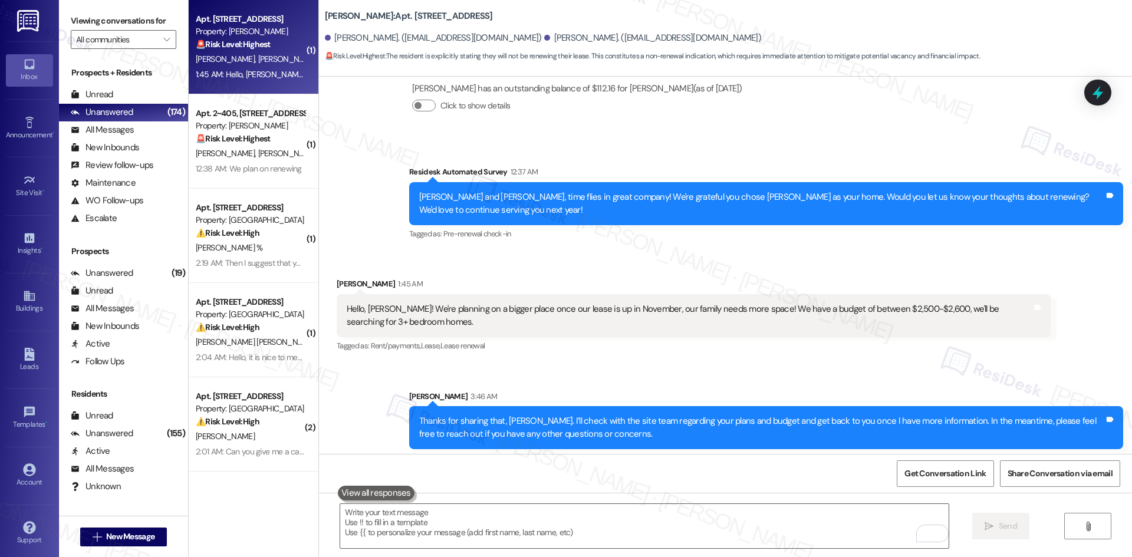
scroll to position [889, 0]
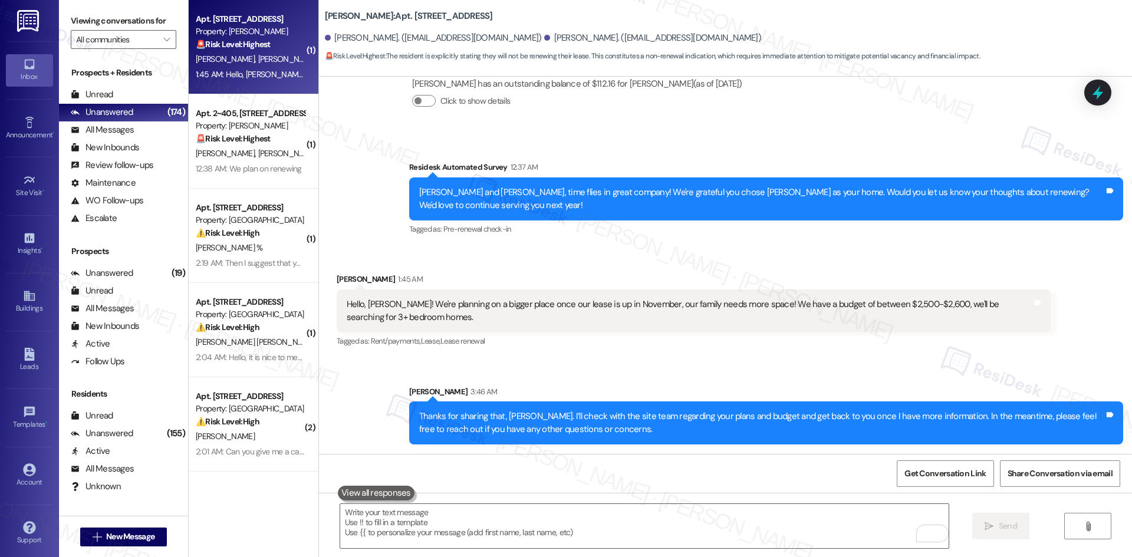
click at [791, 377] on div "Sent via SMS [PERSON_NAME] 3:46 AM Thanks for sharing that, [PERSON_NAME]. I’ll…" at bounding box center [765, 415] width 731 height 77
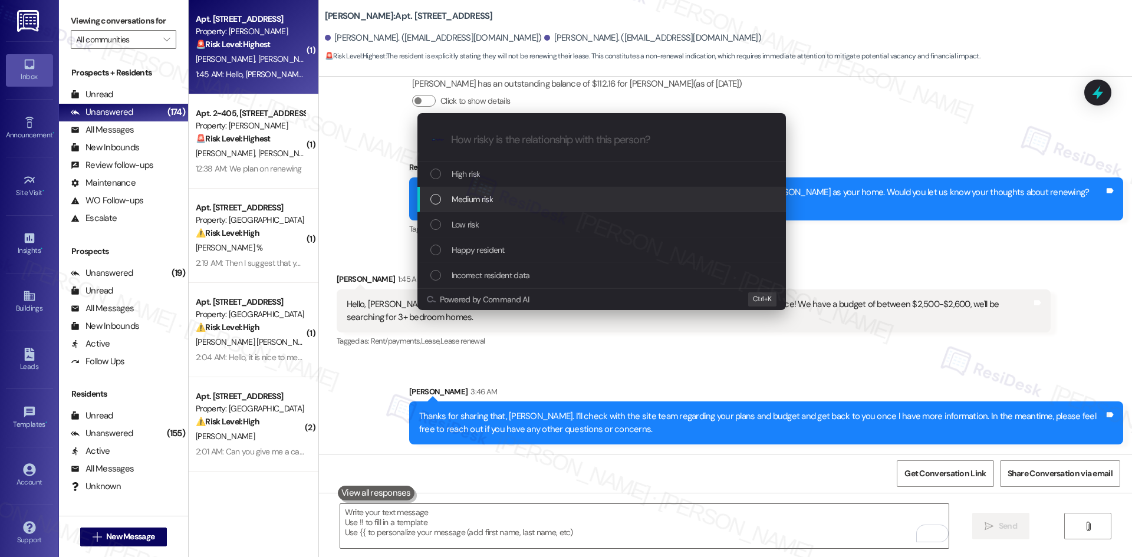
click at [557, 206] on div "Medium risk" at bounding box center [601, 199] width 368 height 25
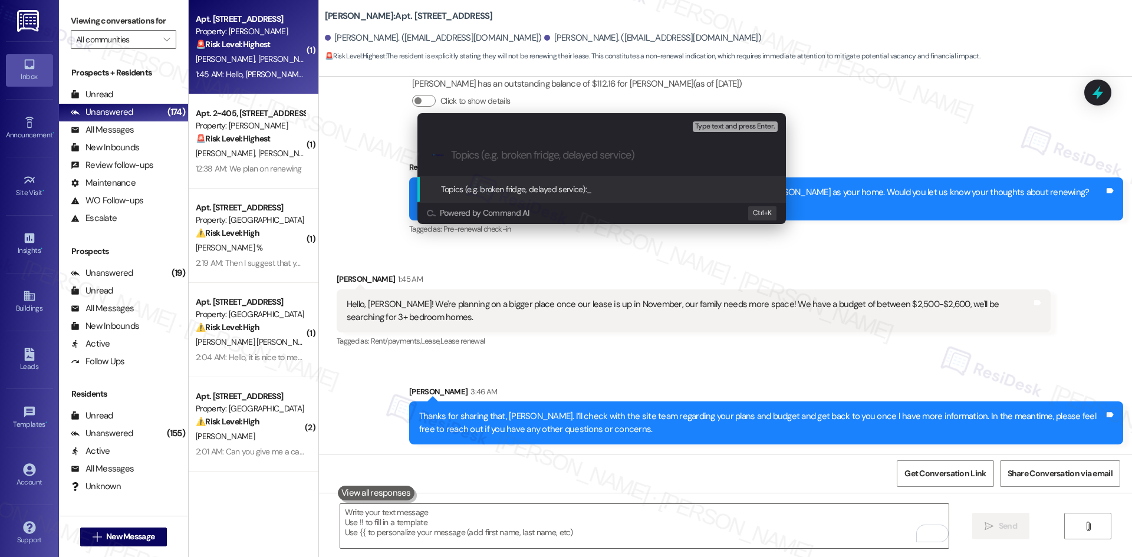
click at [521, 160] on input "Topics (e.g. broken fridge, delayed service)" at bounding box center [611, 155] width 320 height 12
paste input "Plans for Larger Home After Lease Ends"
type input "Plans for Larger Home After Lease Ends"
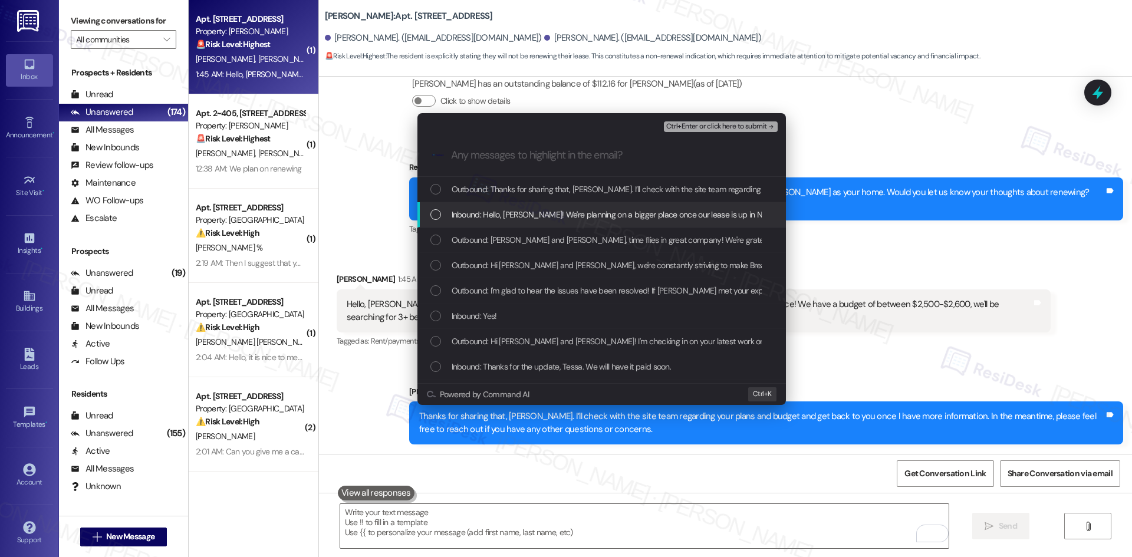
click at [544, 214] on span "Inbound: Hello, [PERSON_NAME]! We're planning on a bigger place once our lease …" at bounding box center [829, 214] width 757 height 13
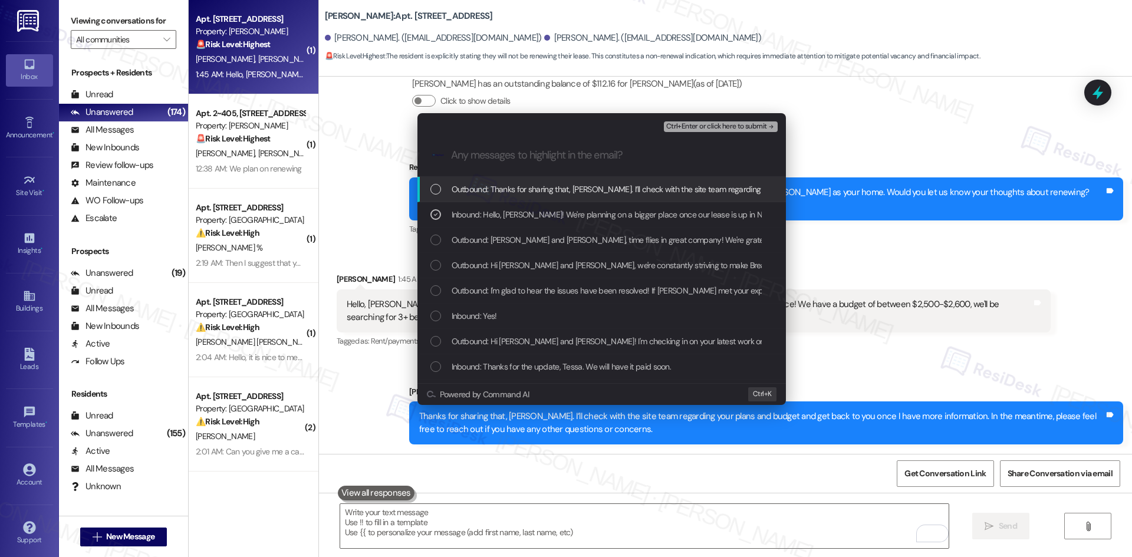
click at [731, 123] on span "Ctrl+Enter or click here to submit" at bounding box center [716, 127] width 101 height 8
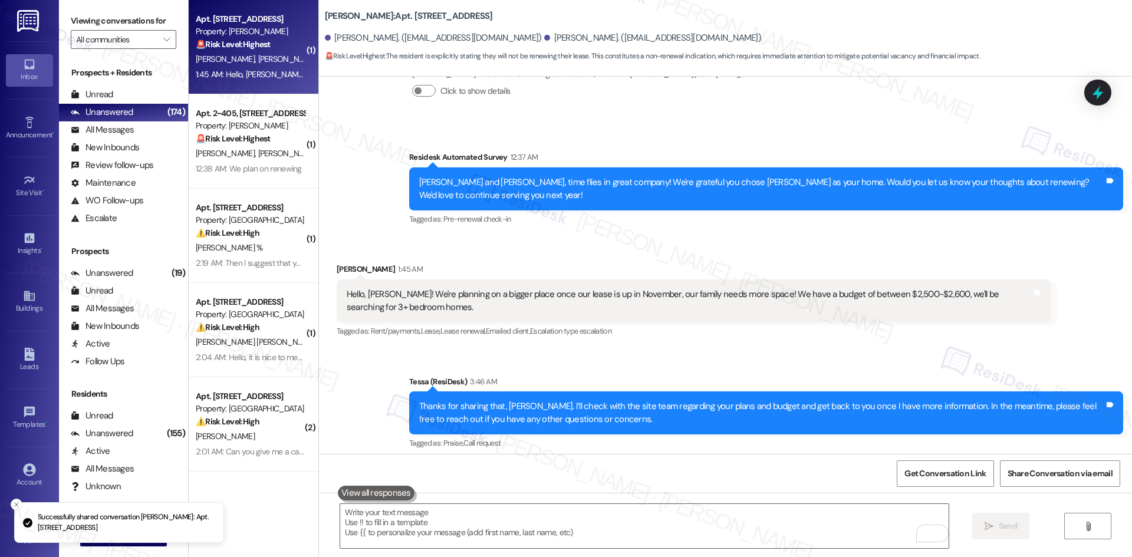
scroll to position [906, 0]
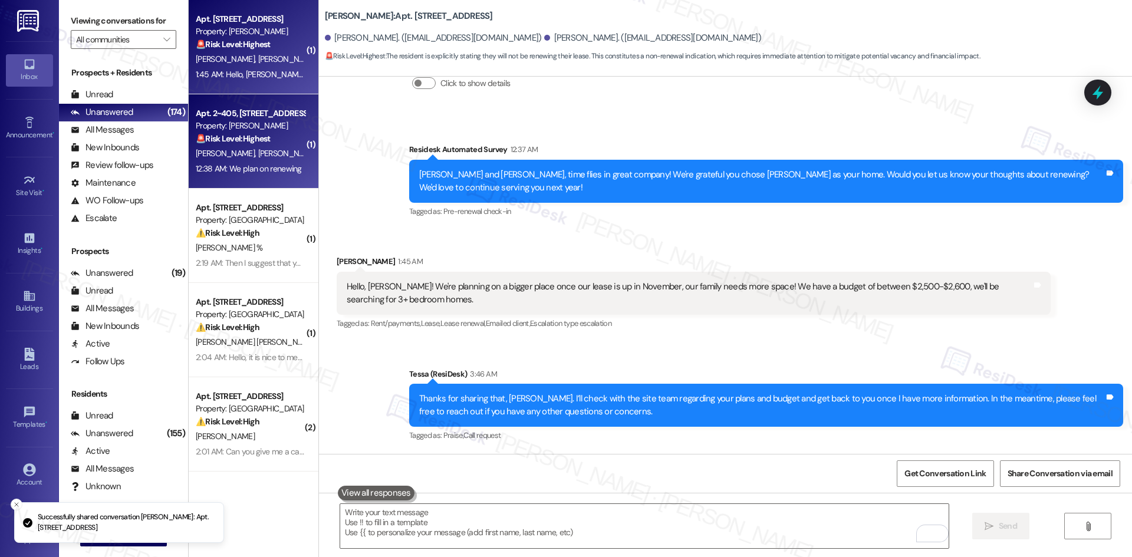
click at [247, 154] on div "[PERSON_NAME] [PERSON_NAME]" at bounding box center [250, 153] width 111 height 15
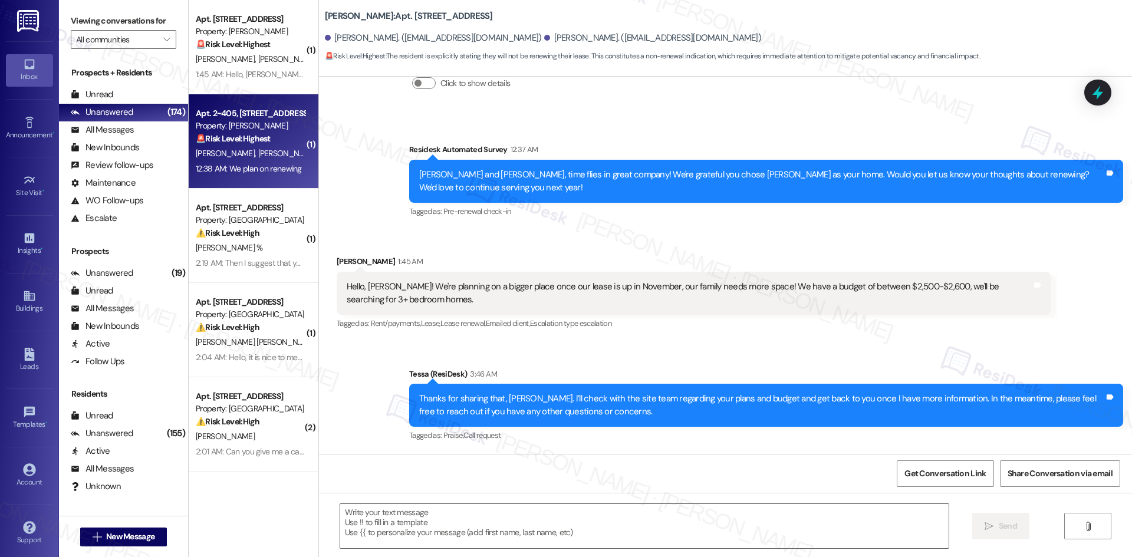
type textarea "Fetching suggested responses. Please feel free to read through the conversation…"
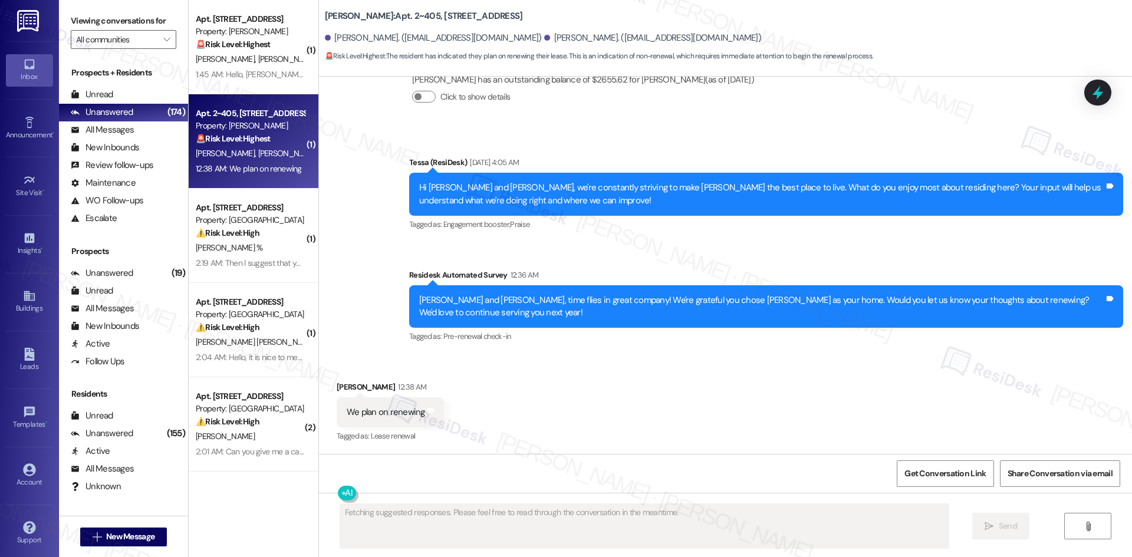
scroll to position [371, 0]
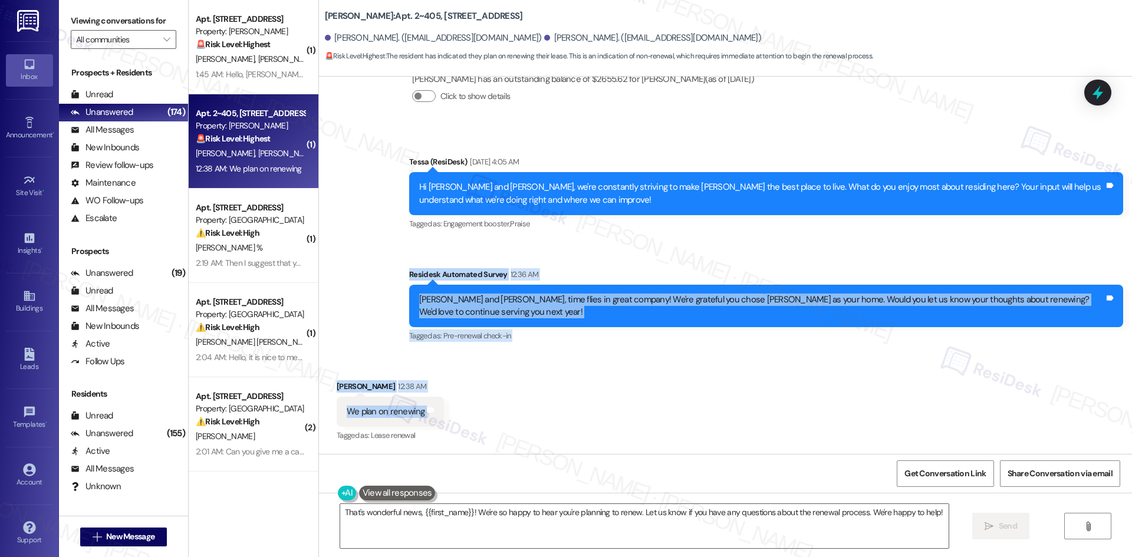
drag, startPoint x: 381, startPoint y: 268, endPoint x: 467, endPoint y: 427, distance: 180.7
click at [467, 427] on div "Lease started Dec 30, 2024 at 8:00 AM Survey, sent via SMS Residesk Automated S…" at bounding box center [725, 265] width 813 height 377
copy div "Residesk Automated Survey 12:36 AM Brendon and James, time flies in great compa…"
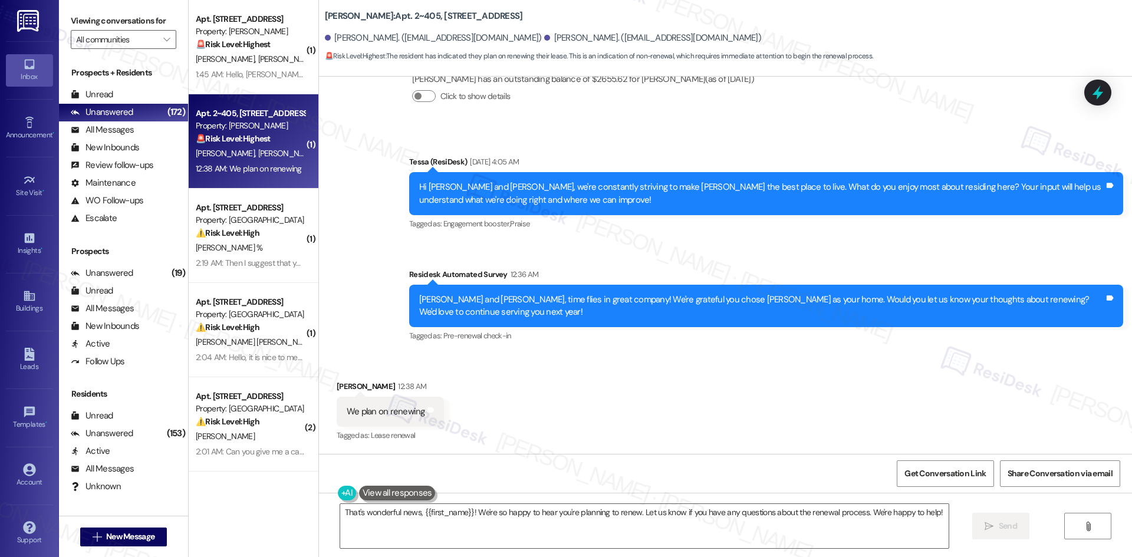
click at [541, 121] on div "Collections Status Aug 02, 2025 at 10:03 PM James Grant has an outstanding bala…" at bounding box center [550, 84] width 445 height 91
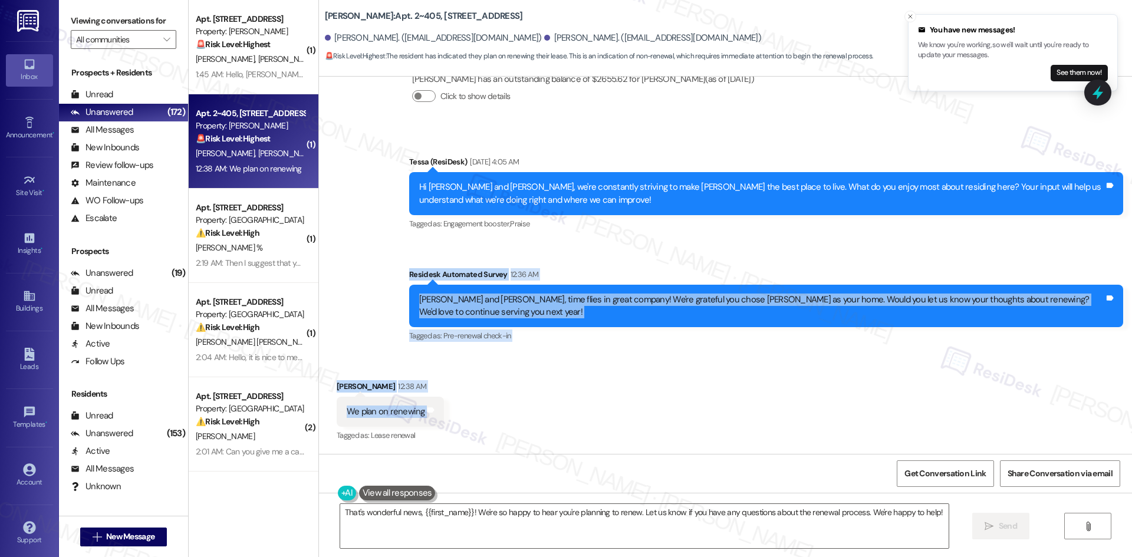
drag, startPoint x: 388, startPoint y: 266, endPoint x: 433, endPoint y: 405, distance: 146.1
click at [433, 405] on div "Lease started Dec 30, 2024 at 8:00 AM Survey, sent via SMS Residesk Automated S…" at bounding box center [725, 265] width 813 height 377
copy div "Residesk Automated Survey 12:36 AM Brendon and James, time flies in great compa…"
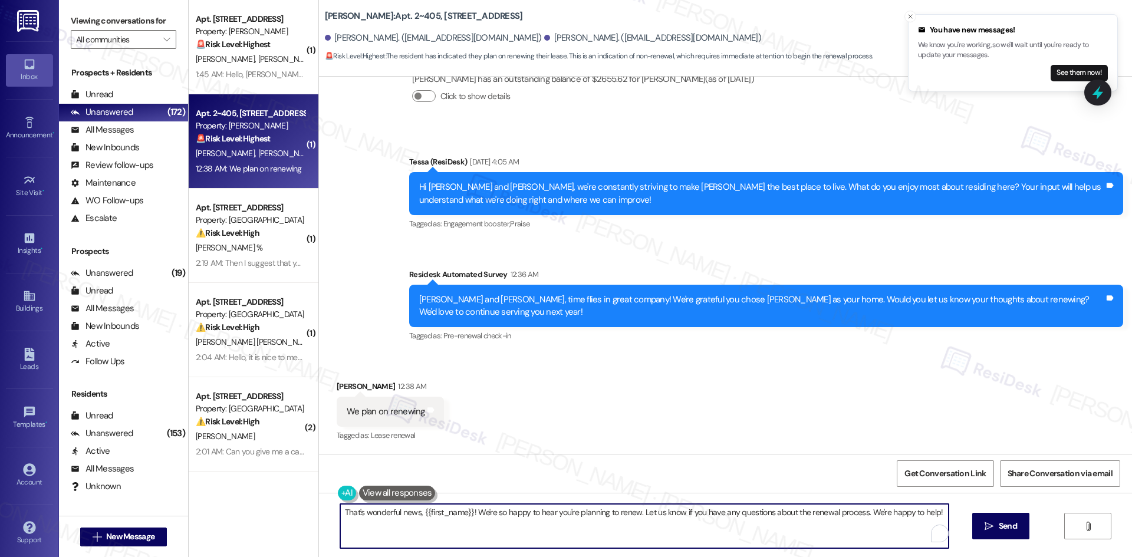
drag, startPoint x: 933, startPoint y: 514, endPoint x: 246, endPoint y: 513, distance: 686.6
click at [246, 513] on div "( 1 ) Apt. 11116, 12330 Research Road Property: Brea Frisco 🚨 Risk Level: Highe…" at bounding box center [660, 278] width 943 height 557
paste textarea "Appreciate the update, James—thanks for letting us know! We’ll reach out once e…"
type textarea "Appreciate the update, James—thanks for letting us know! We’ll reach out once e…"
click at [1013, 521] on span "Send" at bounding box center [1007, 526] width 18 height 12
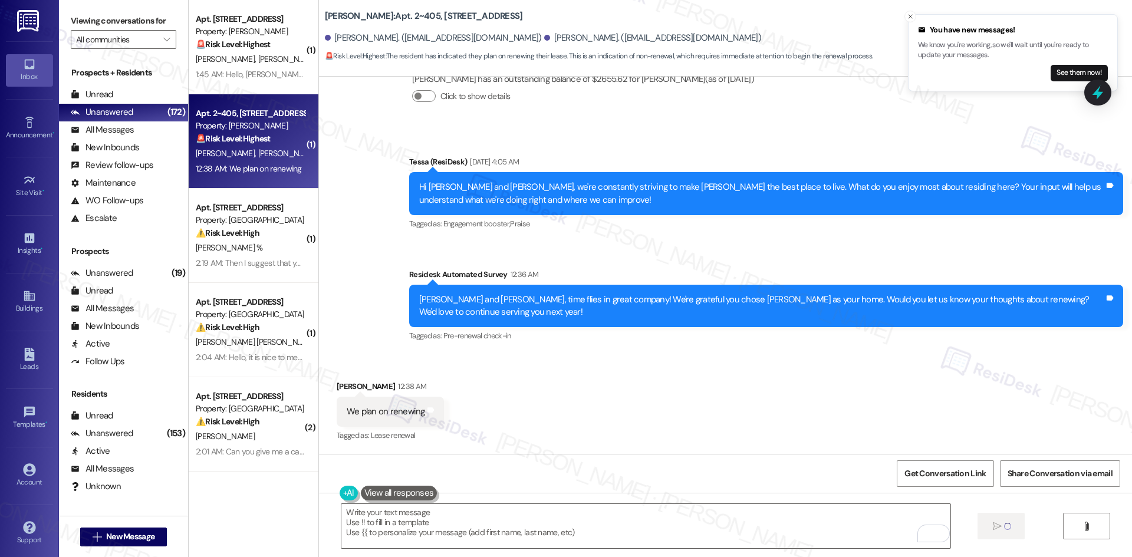
scroll to position [371, 0]
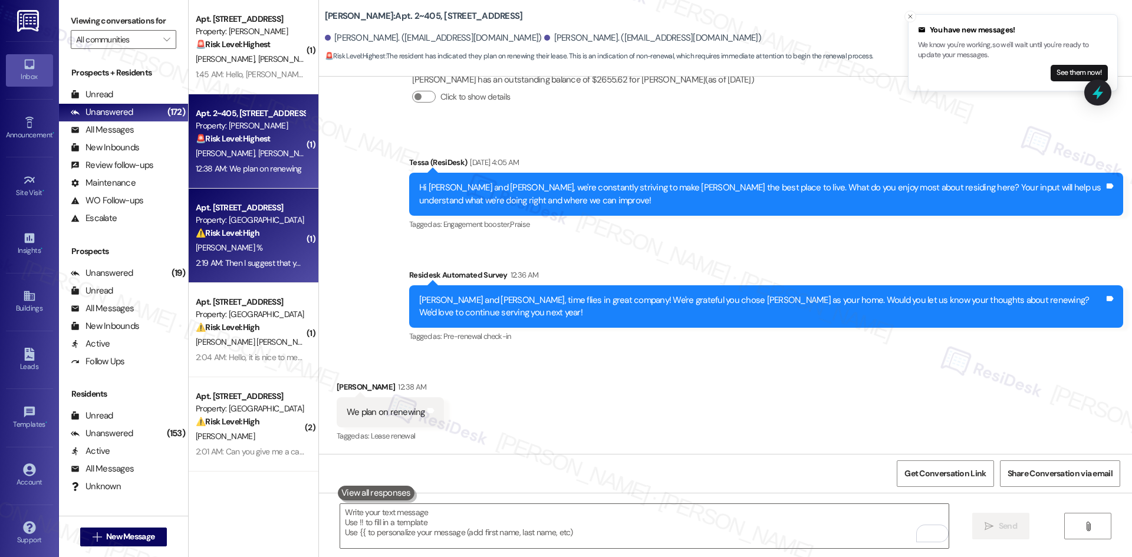
click at [258, 233] on div "⚠️ Risk Level: High The resident is disputing rent charges and claims to have a…" at bounding box center [250, 233] width 109 height 12
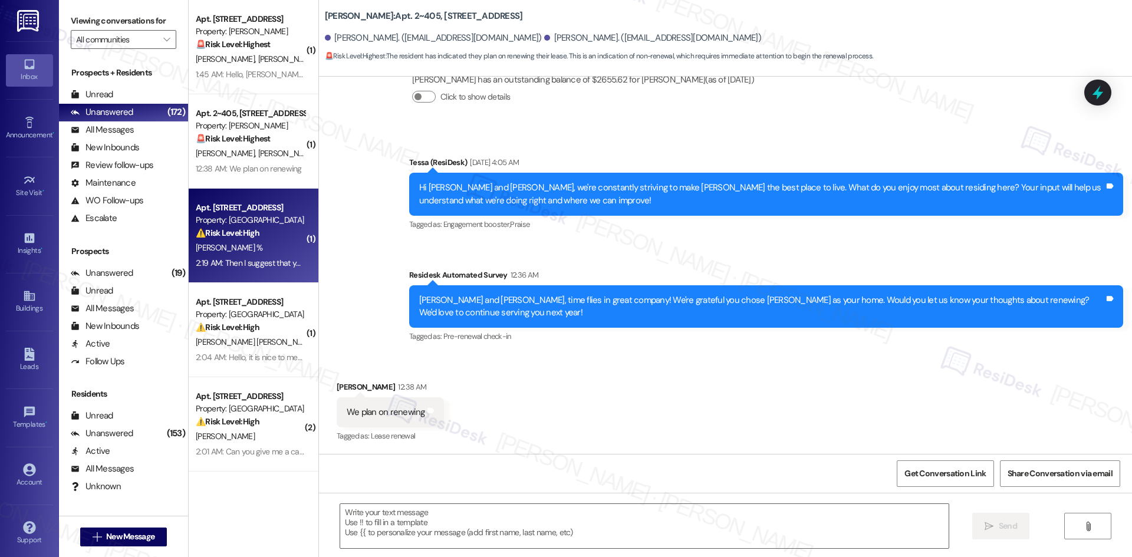
type textarea "Fetching suggested responses. Please feel free to read through the conversation…"
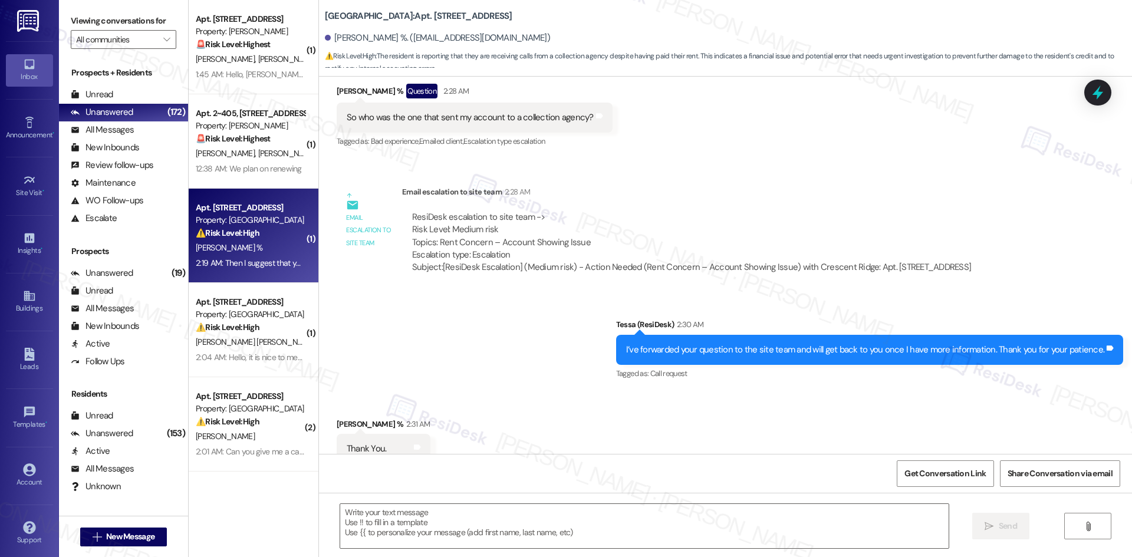
type textarea "Fetching suggested responses. Please feel free to read through the conversation…"
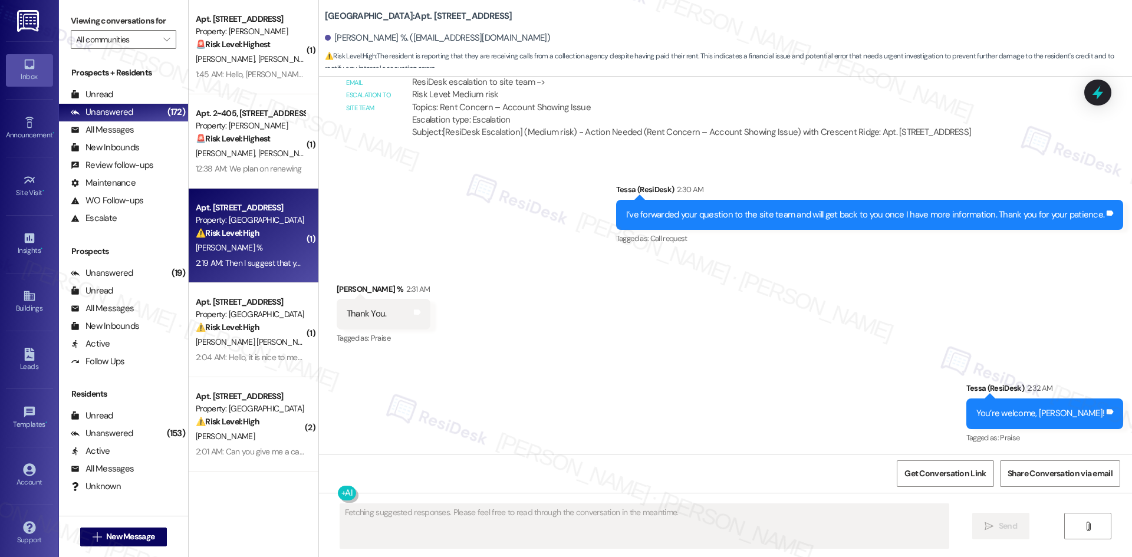
scroll to position [974, 0]
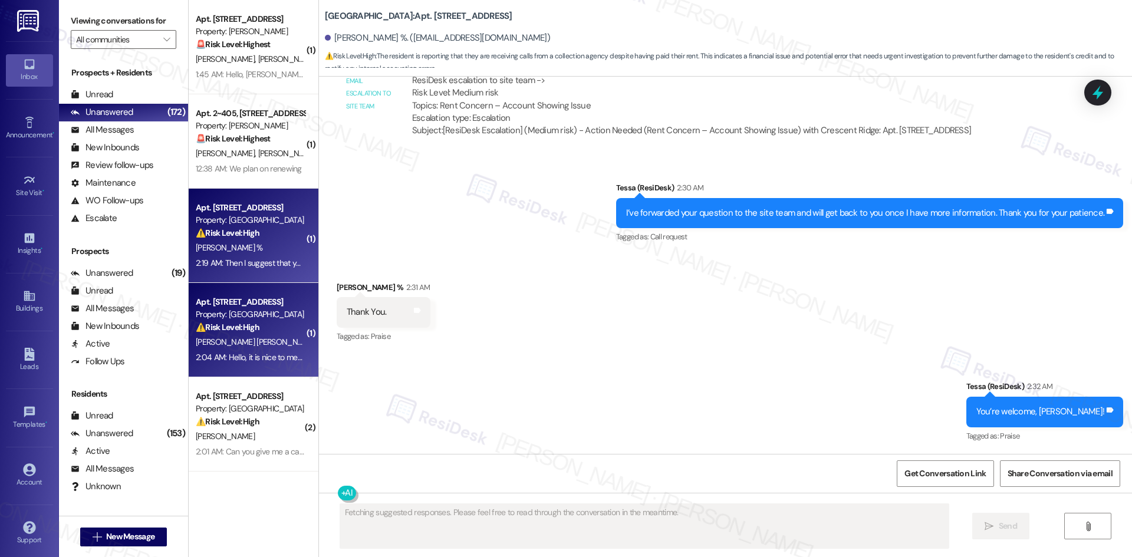
click at [253, 358] on div "2:04 AM: Hello, it is nice to meet you electronically. I had notified you guys …" at bounding box center [814, 357] width 1237 height 11
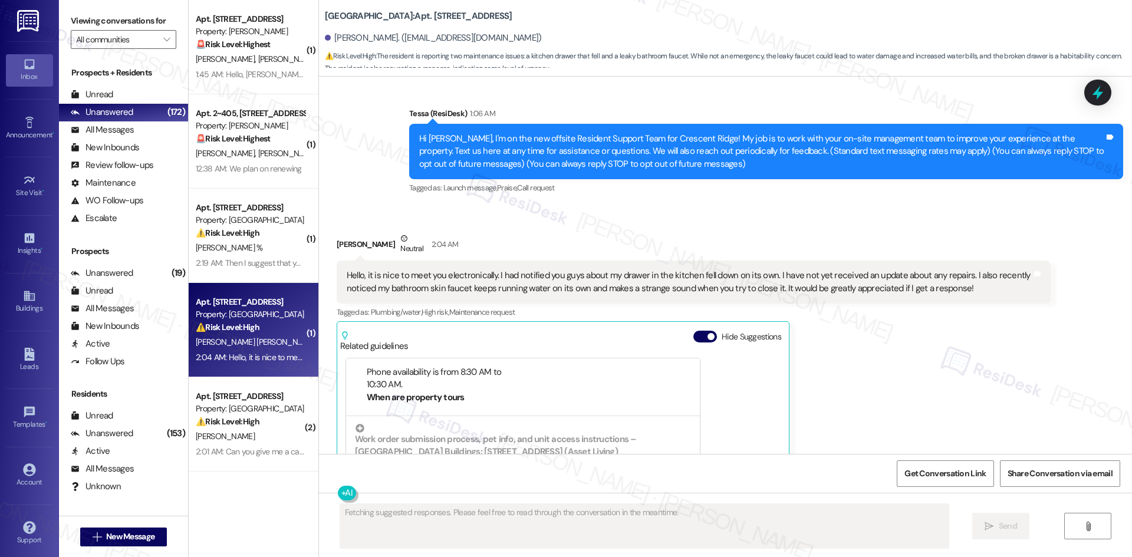
scroll to position [32, 0]
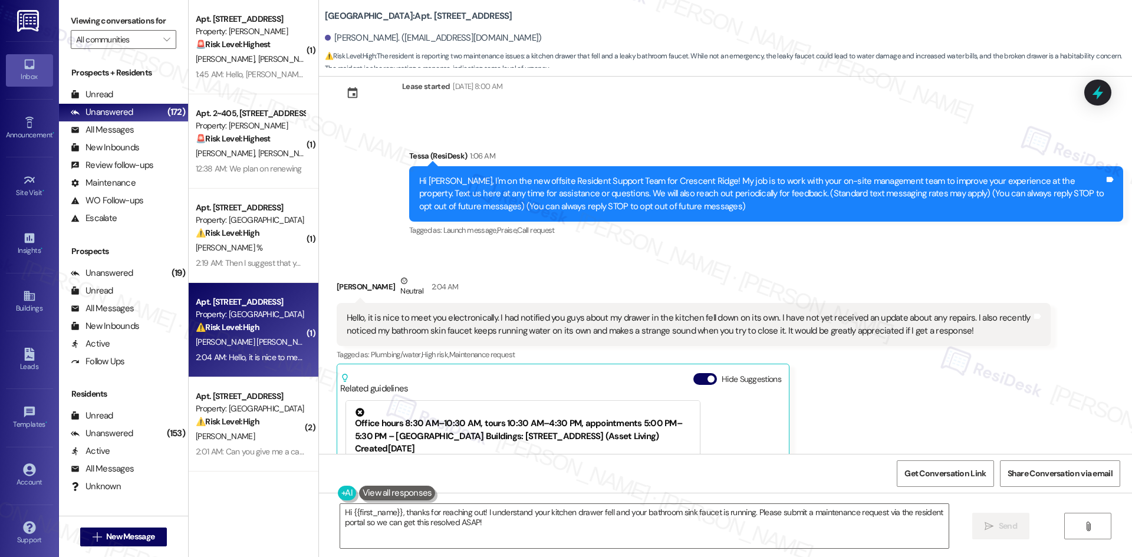
click at [832, 372] on div "Mary Guevara Covarrubias Neutral 2:04 AM Hello, it is nice to meet you electron…" at bounding box center [694, 448] width 714 height 347
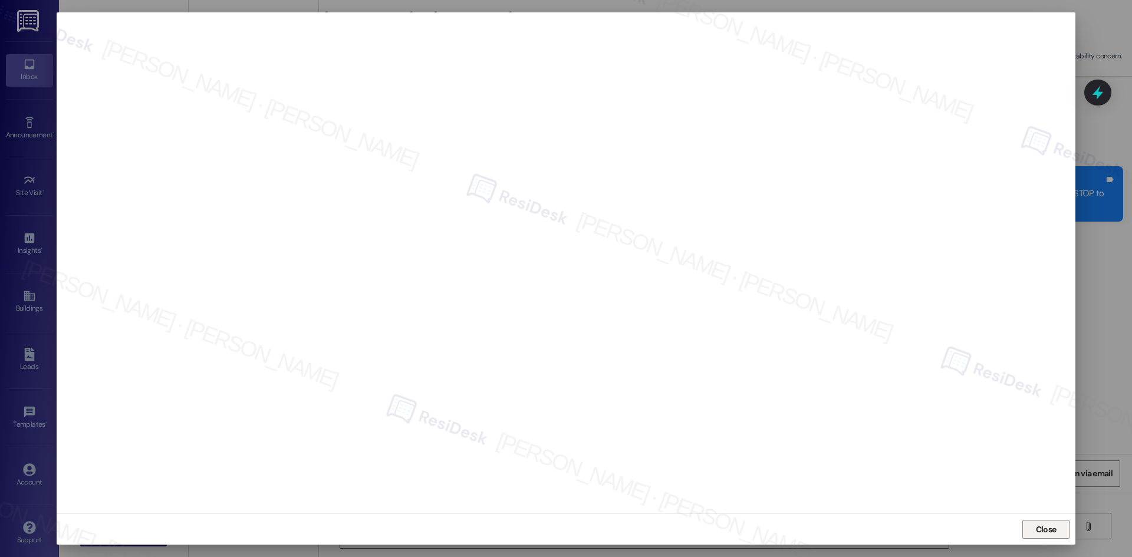
click at [1054, 532] on span "Close" at bounding box center [1046, 529] width 21 height 12
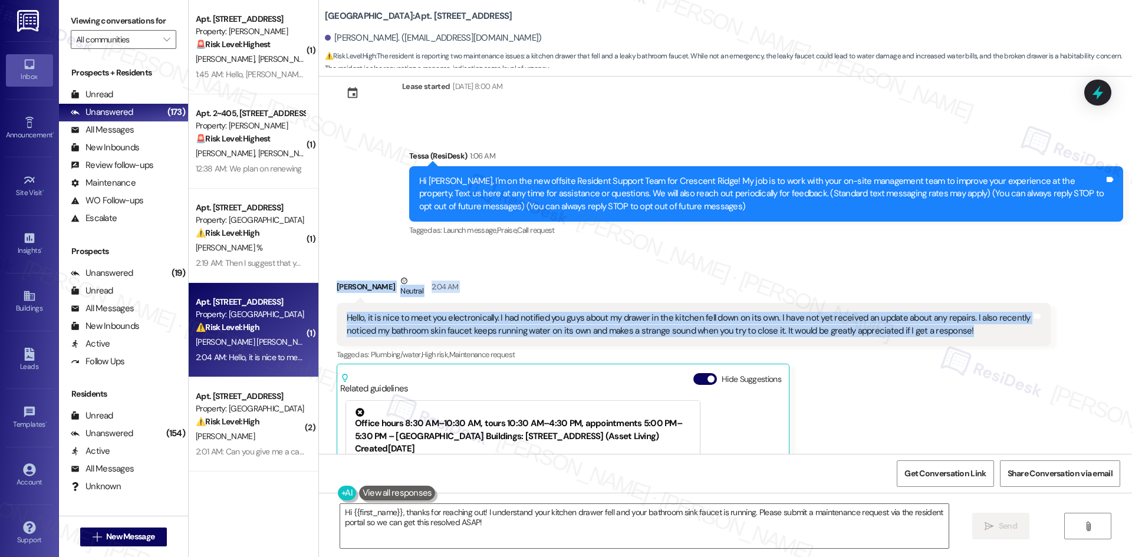
drag, startPoint x: 376, startPoint y: 288, endPoint x: 991, endPoint y: 345, distance: 617.4
click at [991, 345] on div "Received via SMS Mary Guevara Covarrubias Neutral 2:04 AM Hello, it is nice to …" at bounding box center [725, 439] width 813 height 383
copy div "Mary Guevara Covarrubias Neutral 2:04 AM Hello, it is nice to meet you electron…"
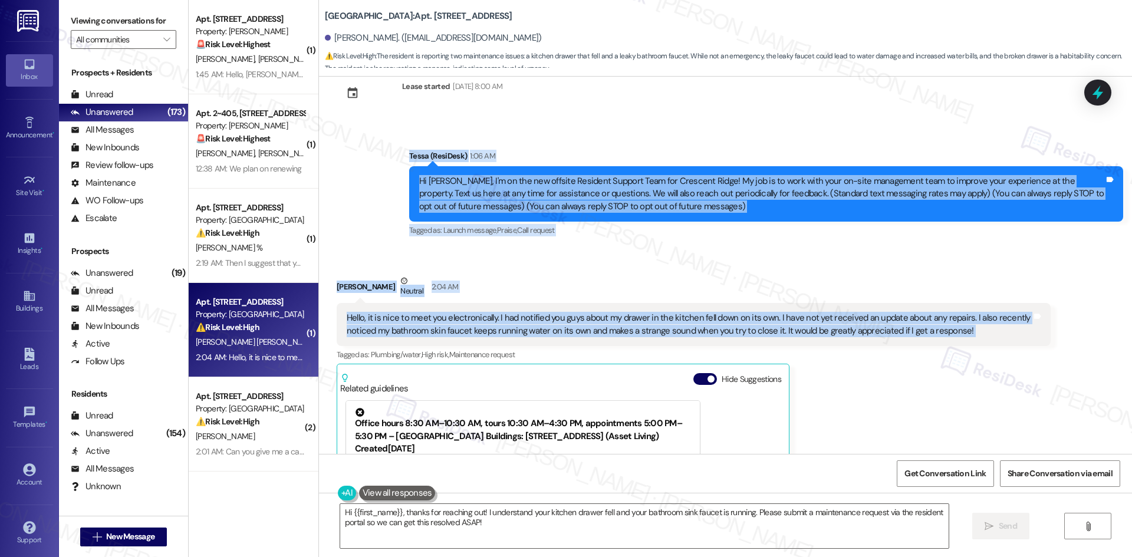
drag, startPoint x: 368, startPoint y: 152, endPoint x: 1046, endPoint y: 345, distance: 704.7
click at [1046, 345] on div "Lease started Jan 17, 2025 at 8:00 AM Announcement, sent via SMS Tessa (ResiDes…" at bounding box center [725, 265] width 813 height 377
click at [894, 294] on div "Mary Guevara Covarrubias Neutral 2:04 AM" at bounding box center [694, 289] width 714 height 29
drag, startPoint x: 386, startPoint y: 148, endPoint x: 983, endPoint y: 329, distance: 624.0
click at [983, 329] on div "Lease started Jan 17, 2025 at 8:00 AM Announcement, sent via SMS Tessa (ResiDes…" at bounding box center [725, 265] width 813 height 377
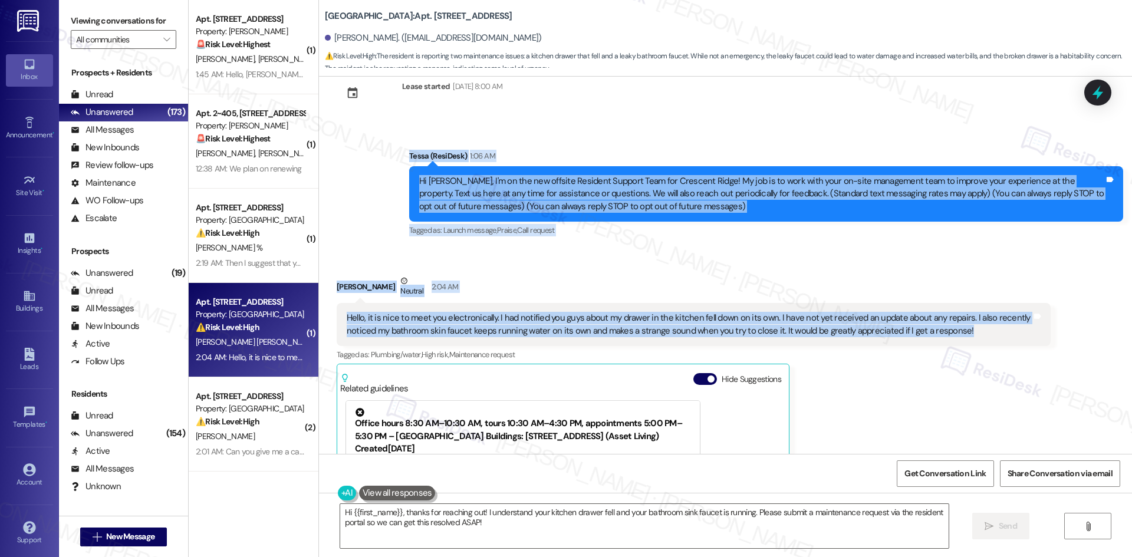
copy div "Tessa (ResiDesk) 1:06 AM Hi Mary, I'm on the new offsite Resident Support Team …"
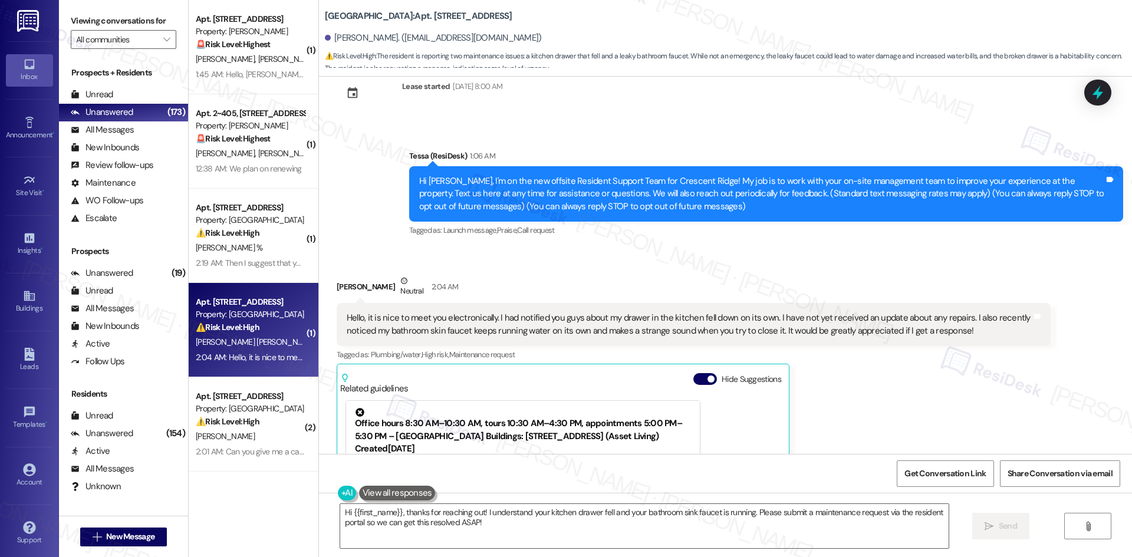
click at [1074, 347] on div "Received via SMS Mary Guevara Covarrubias Neutral 2:04 AM Hello, it is nice to …" at bounding box center [725, 439] width 813 height 383
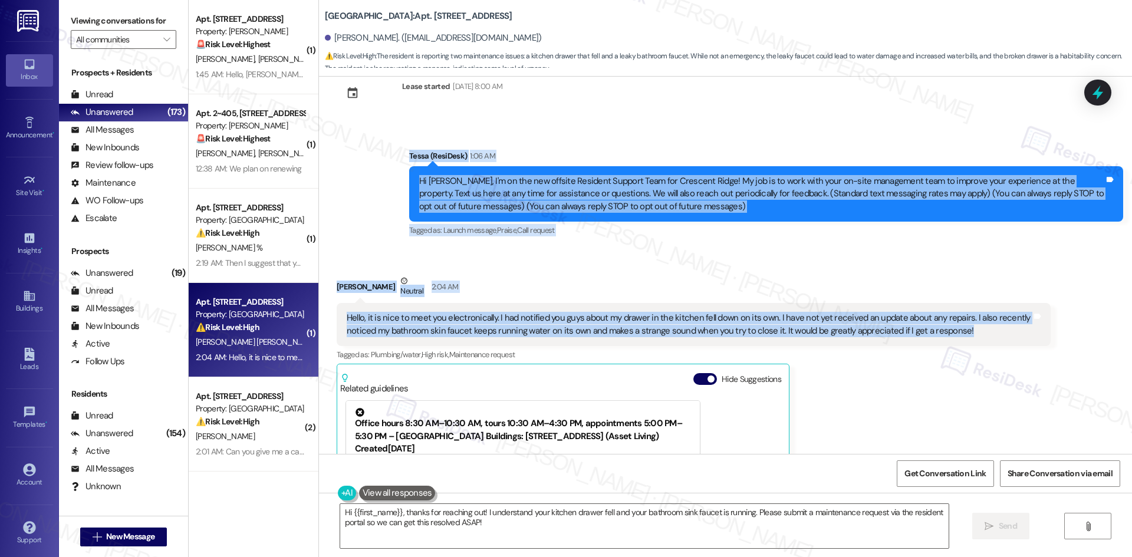
drag, startPoint x: 389, startPoint y: 144, endPoint x: 990, endPoint y: 335, distance: 630.8
click at [990, 335] on div "Lease started Jan 17, 2025 at 8:00 AM Announcement, sent via SMS Tessa (ResiDes…" at bounding box center [725, 265] width 813 height 377
copy div "Tessa (ResiDesk) 1:06 AM Hi Mary, I'm on the new offsite Resident Support Team …"
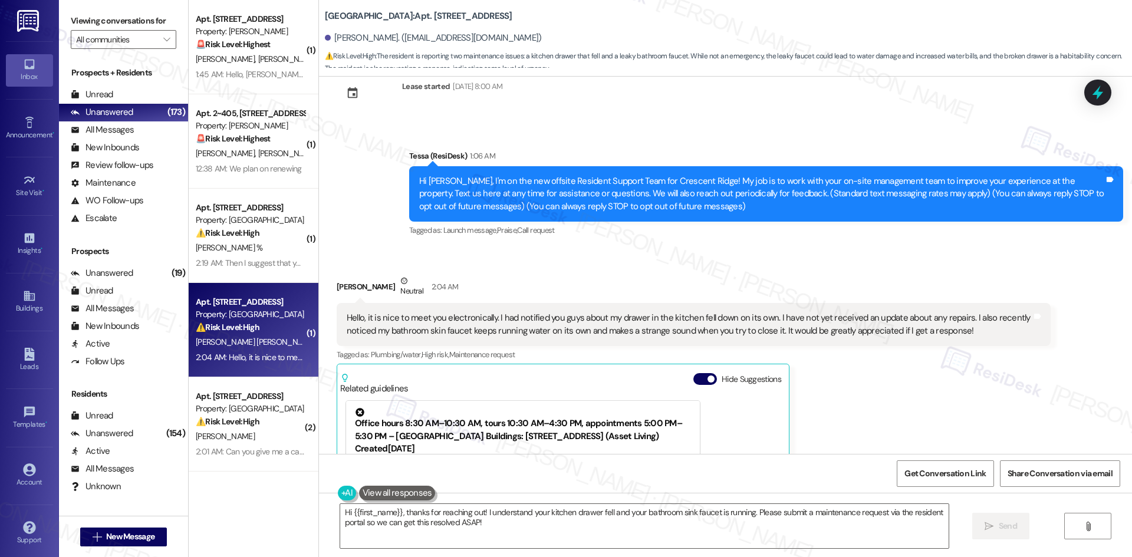
click at [863, 424] on div "Mary Guevara Covarrubias Neutral 2:04 AM Hello, it is nice to meet you electron…" at bounding box center [694, 448] width 714 height 347
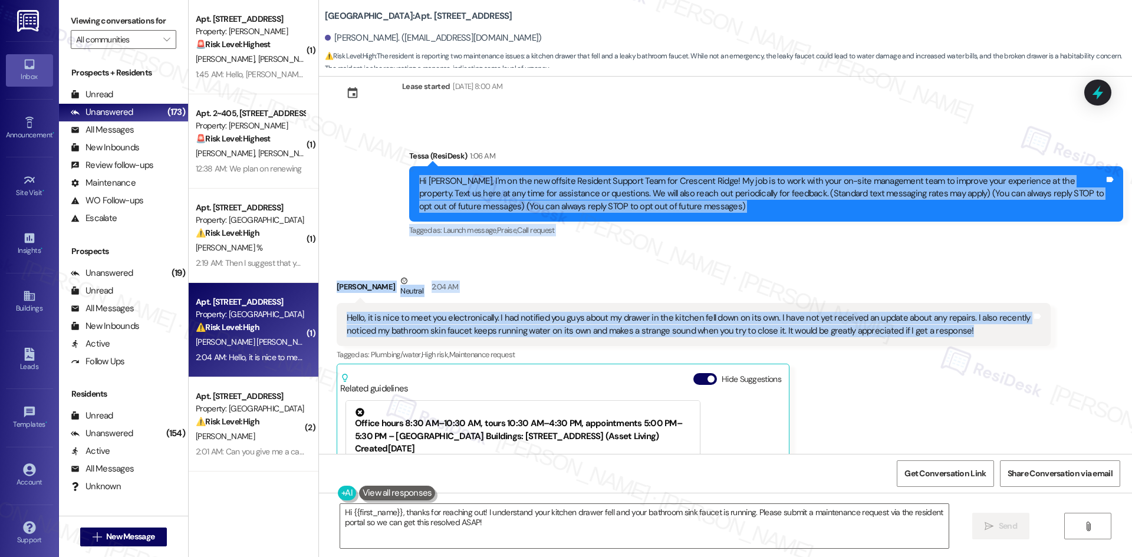
drag, startPoint x: 973, startPoint y: 335, endPoint x: 387, endPoint y: 167, distance: 610.0
click at [387, 167] on div "Lease started Jan 17, 2025 at 8:00 AM Announcement, sent via SMS Tessa (ResiDes…" at bounding box center [725, 265] width 813 height 377
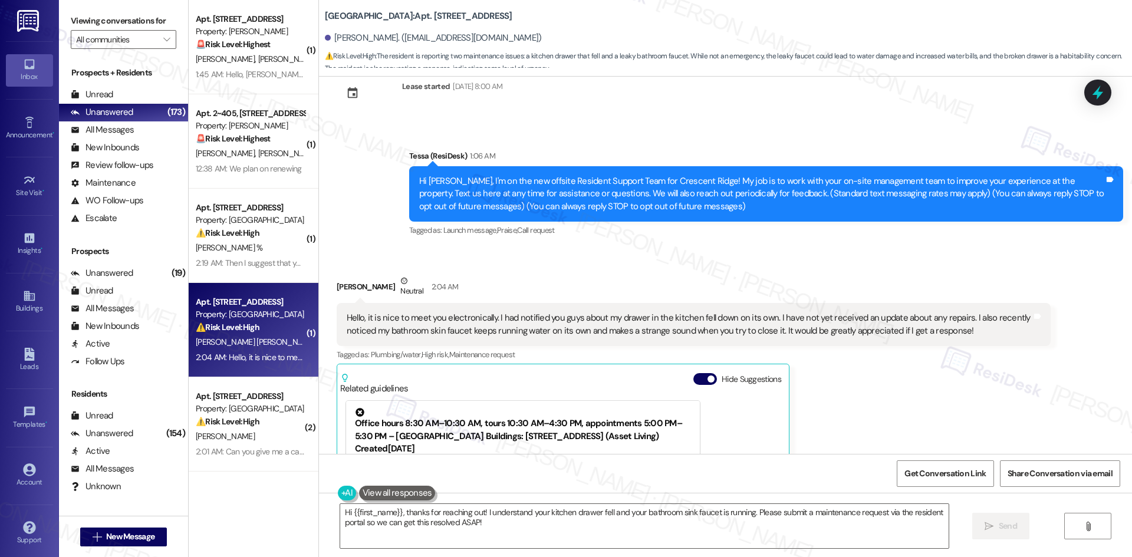
click at [400, 149] on div "Announcement, sent via SMS Tessa (ResiDesk) 1:06 AM Hi Mary, I'm on the new off…" at bounding box center [765, 194] width 731 height 107
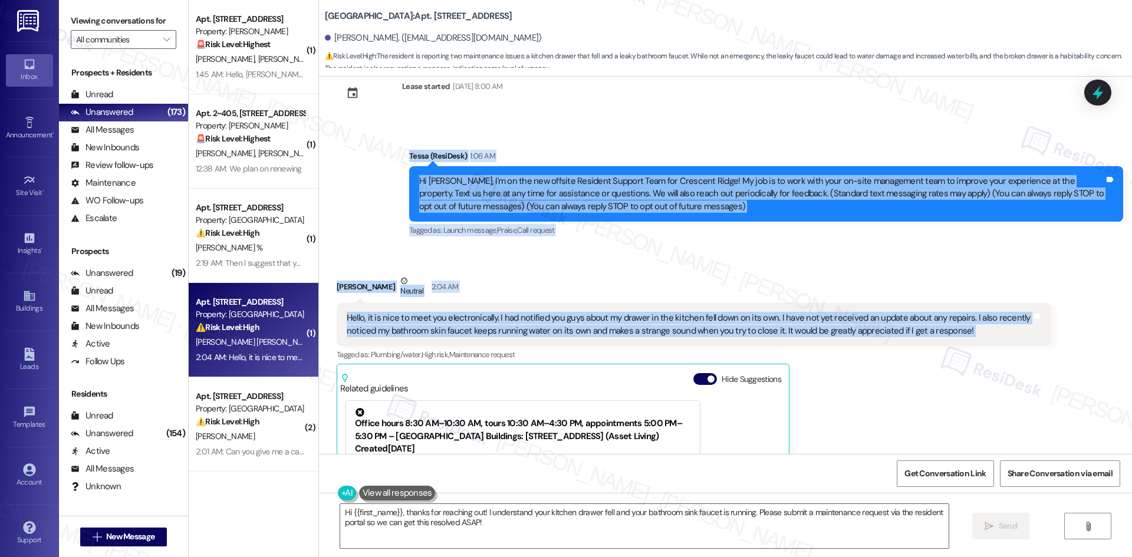
drag, startPoint x: 454, startPoint y: 176, endPoint x: 970, endPoint y: 341, distance: 541.5
click at [970, 341] on div "Lease started Jan 17, 2025 at 8:00 AM Announcement, sent via SMS Tessa (ResiDes…" at bounding box center [725, 265] width 813 height 377
copy div "Tessa (ResiDesk) 1:06 AM Hi Mary, I'm on the new offsite Resident Support Team …"
click at [553, 273] on div "Received via SMS Mary Guevara Covarrubias Neutral 2:04 AM Hello, it is nice to …" at bounding box center [693, 448] width 731 height 365
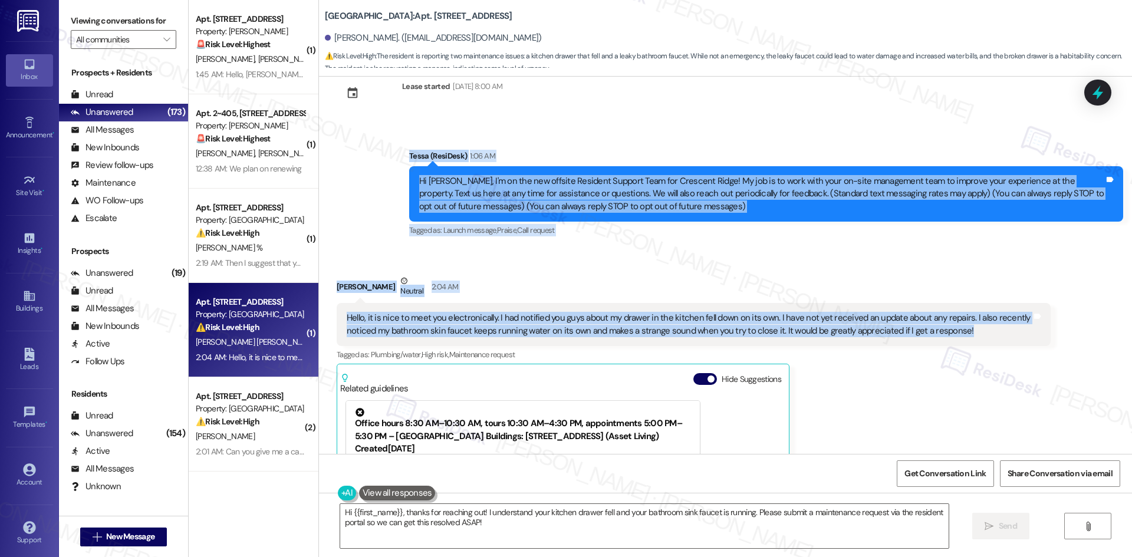
drag, startPoint x: 366, startPoint y: 149, endPoint x: 977, endPoint y: 335, distance: 639.0
click at [977, 335] on div "Lease started Jan 17, 2025 at 8:00 AM Announcement, sent via SMS Tessa (ResiDes…" at bounding box center [725, 265] width 813 height 377
copy div "Tessa (ResiDesk) 1:06 AM Hi Mary, I'm on the new offsite Resident Support Team …"
click at [596, 288] on div "Mary Guevara Covarrubias Neutral 2:04 AM" at bounding box center [694, 289] width 714 height 29
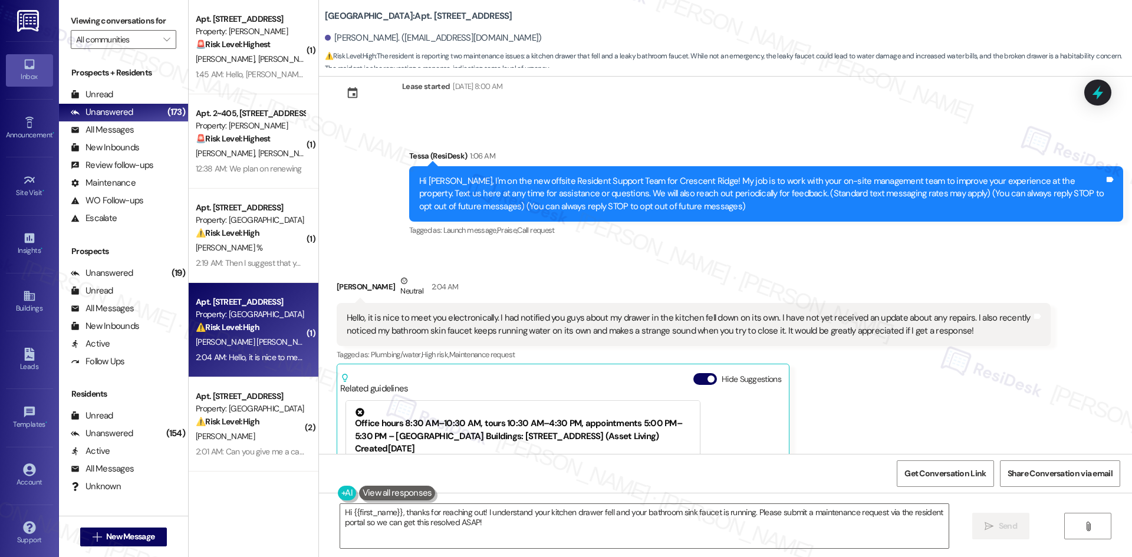
click at [568, 270] on div "Received via SMS Mary Guevara Covarrubias Neutral 2:04 AM Hello, it is nice to …" at bounding box center [693, 448] width 731 height 365
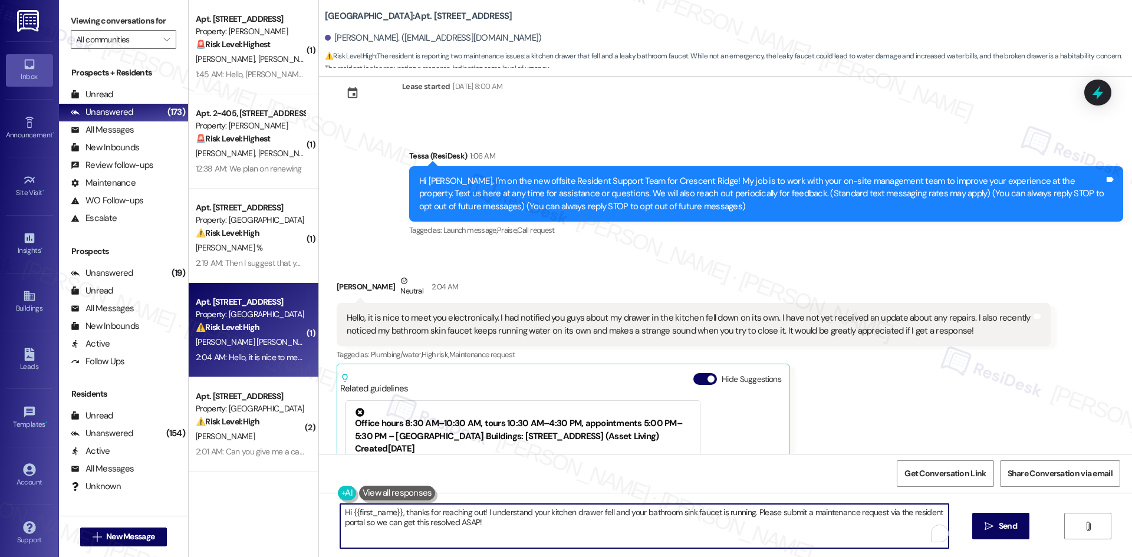
click at [483, 531] on textarea "Hi {{first_name}}, thanks for reaching out! I understand your kitchen drawer fe…" at bounding box center [644, 526] width 608 height 44
paste textarea "I’m sorry to hear about the drawer and the bathroom faucet issues, Mary. I’ll s…"
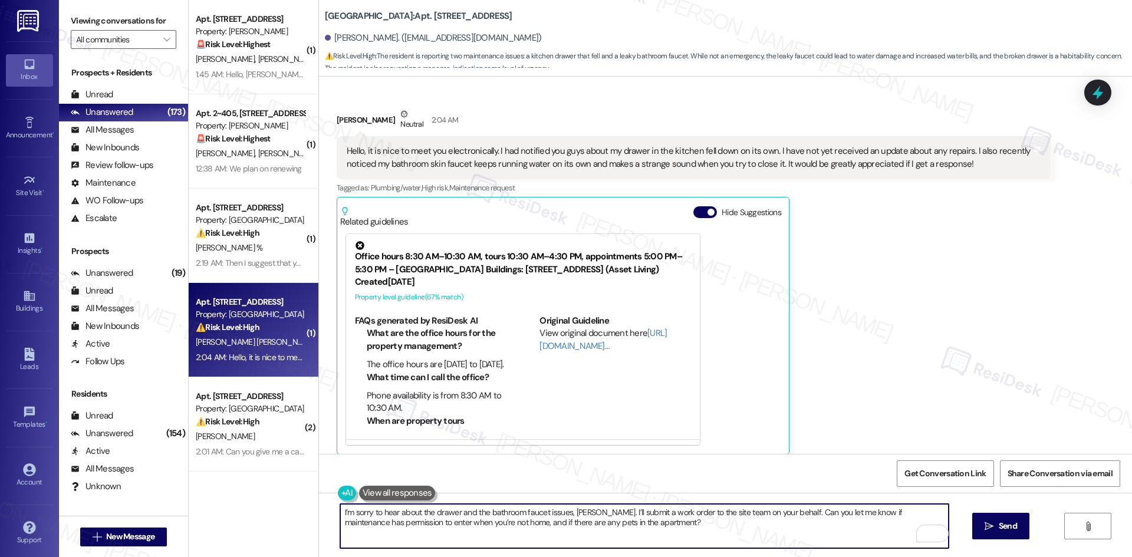
scroll to position [209, 0]
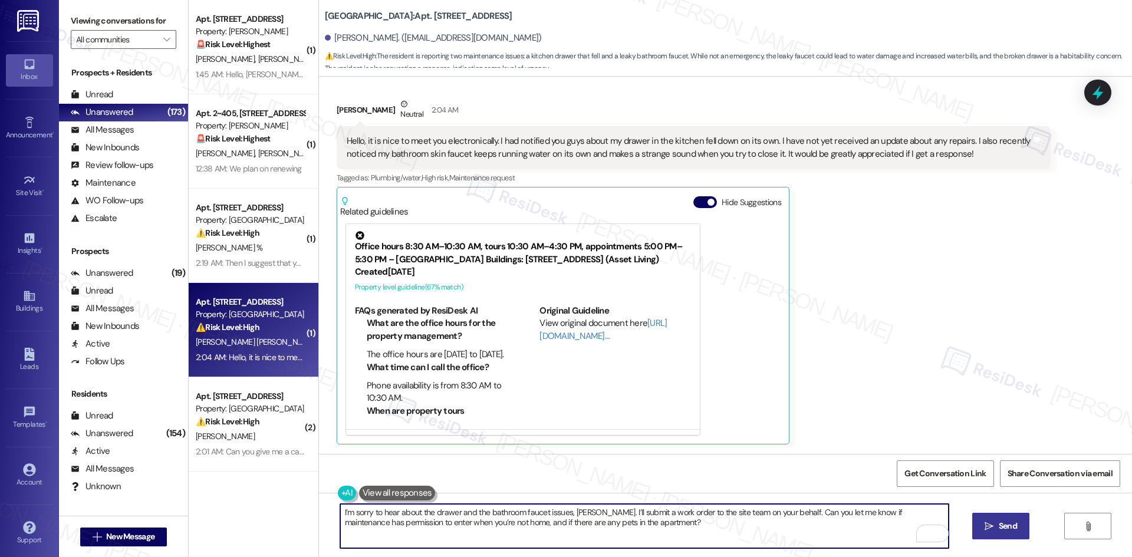
type textarea "I’m sorry to hear about the drawer and the bathroom faucet issues, Mary. I’ll s…"
click at [991, 527] on icon "" at bounding box center [988, 526] width 9 height 9
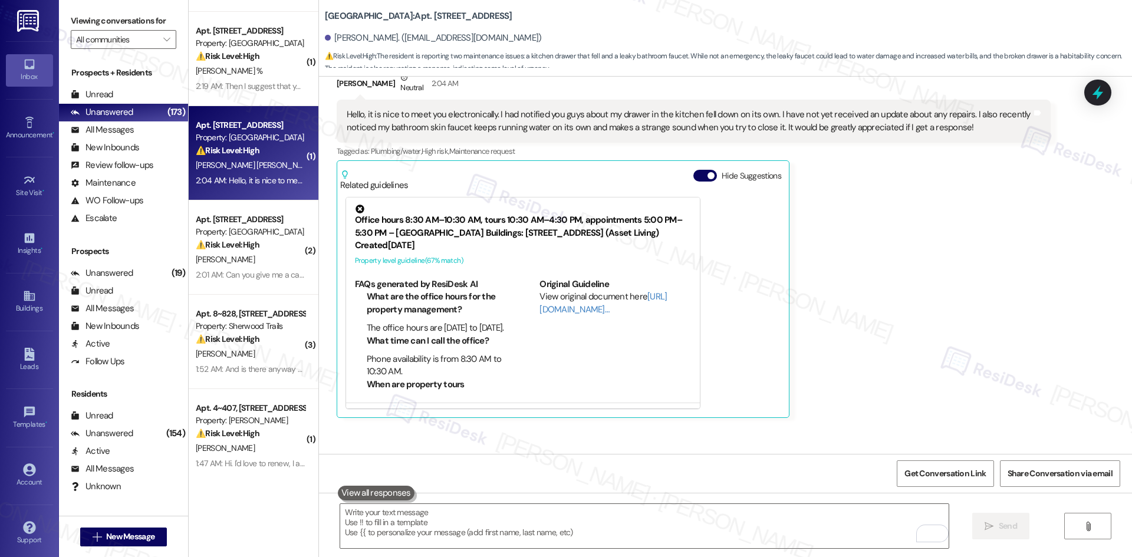
scroll to position [304, 0]
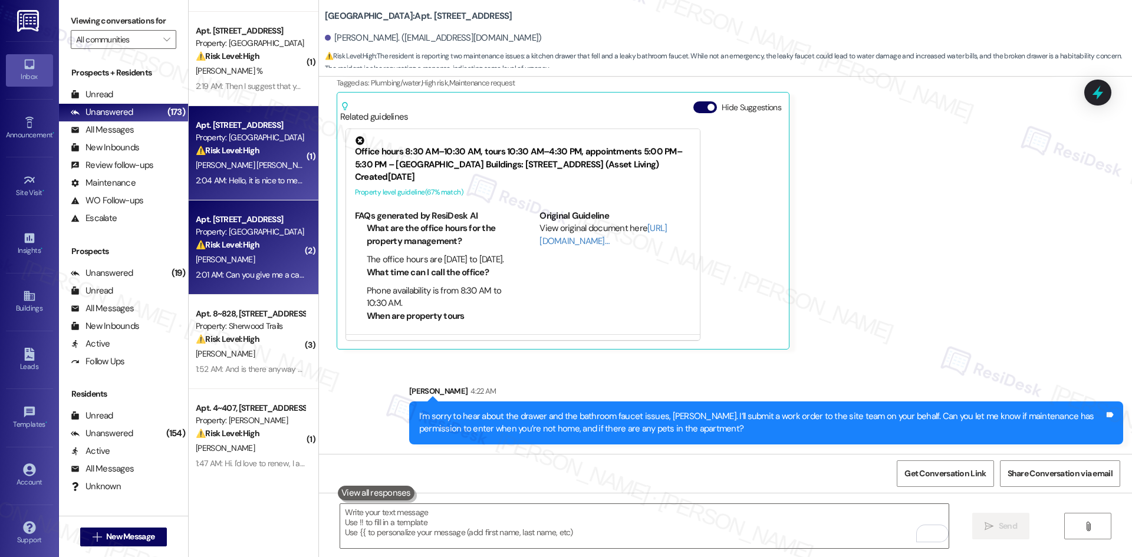
click at [226, 250] on div "⚠️ Risk Level: High The resident is reporting that someone was supposed to come…" at bounding box center [250, 245] width 109 height 12
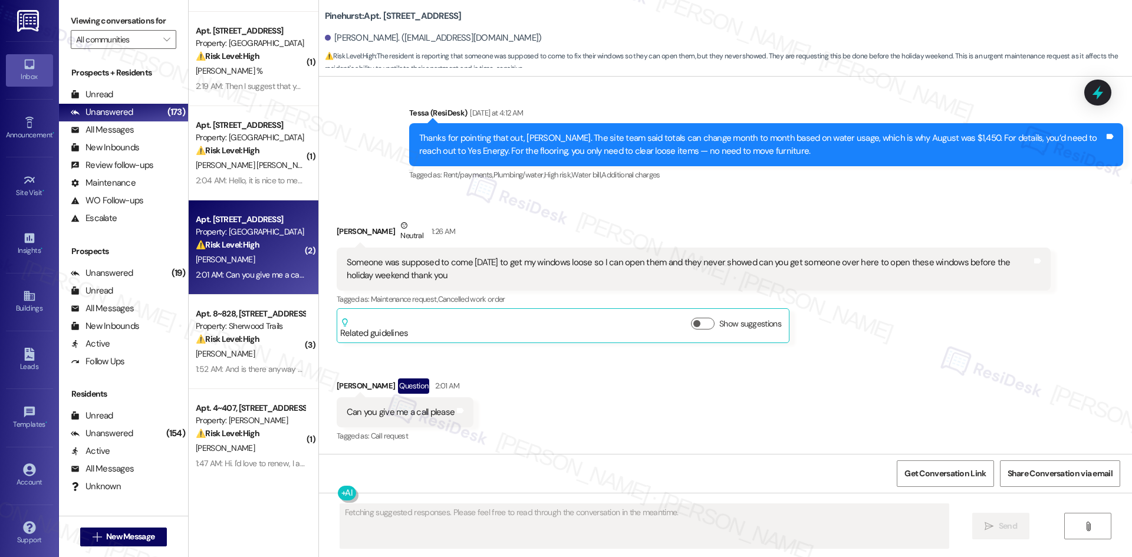
scroll to position [2523, 0]
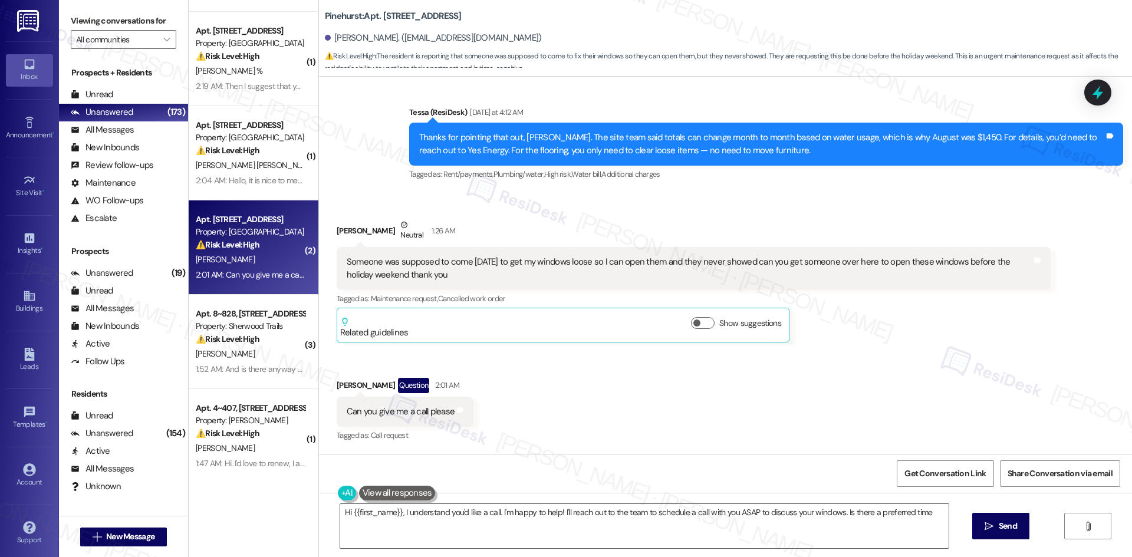
type textarea "Hi {{first_name}}, I understand you'd like a call. I'm happy to help! I'll reac…"
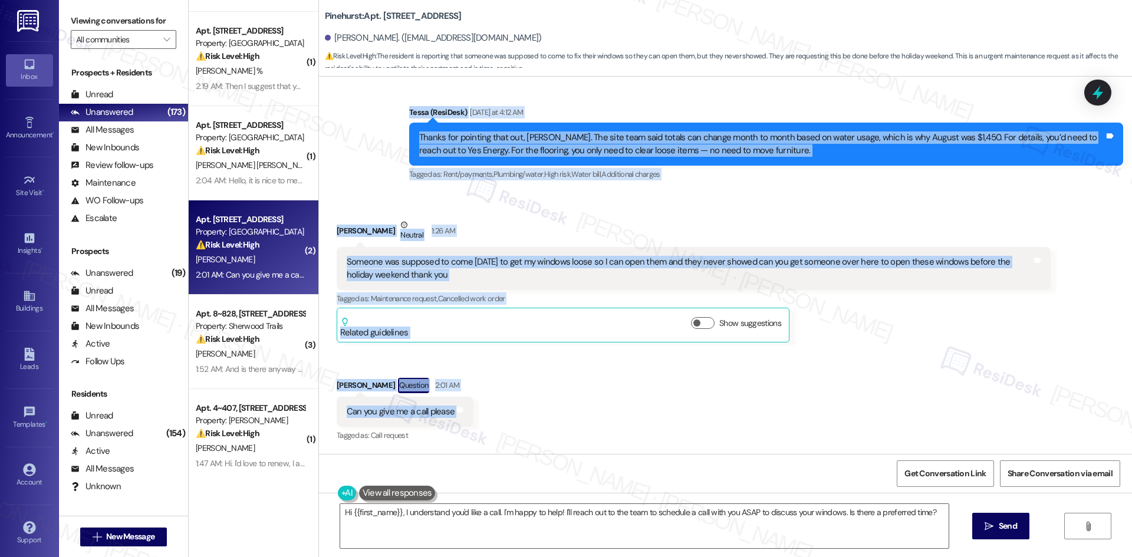
drag, startPoint x: 368, startPoint y: 103, endPoint x: 509, endPoint y: 409, distance: 337.6
click at [509, 409] on div "Lease started Jun 29, 2025 at 8:00 AM Announcement, sent via SMS Tessa (ResiDes…" at bounding box center [725, 265] width 813 height 377
copy div "Tessa (ResiDesk) Yesterday at 4:12 AM Thanks for pointing that out, Jackie. The…"
click at [799, 424] on div "Received via SMS Jackie Moore Neutral 1:26 AM Someone was supposed to come Tues…" at bounding box center [725, 322] width 813 height 261
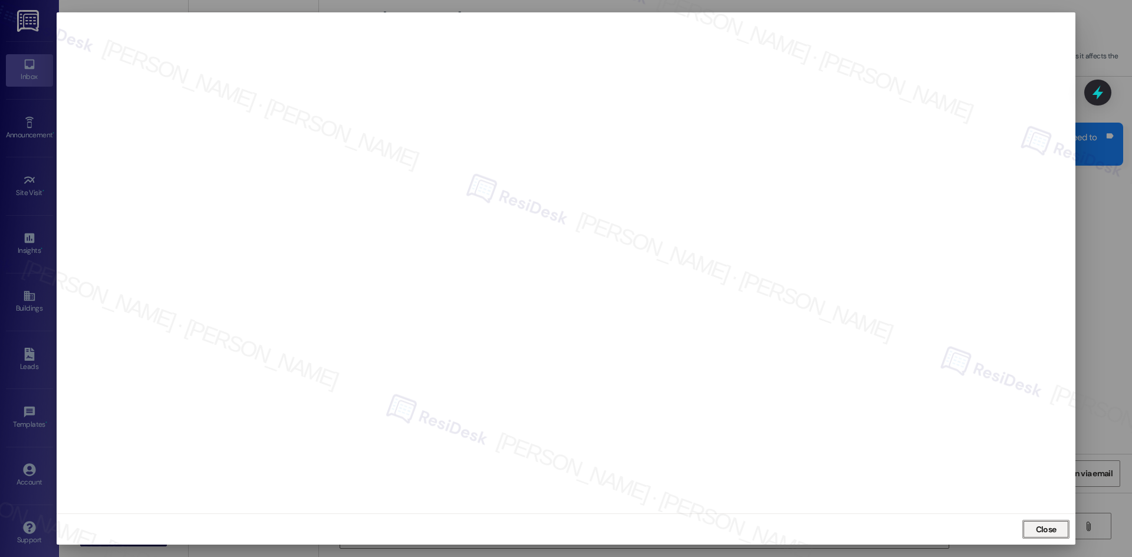
click at [1055, 532] on span "Close" at bounding box center [1046, 529] width 21 height 12
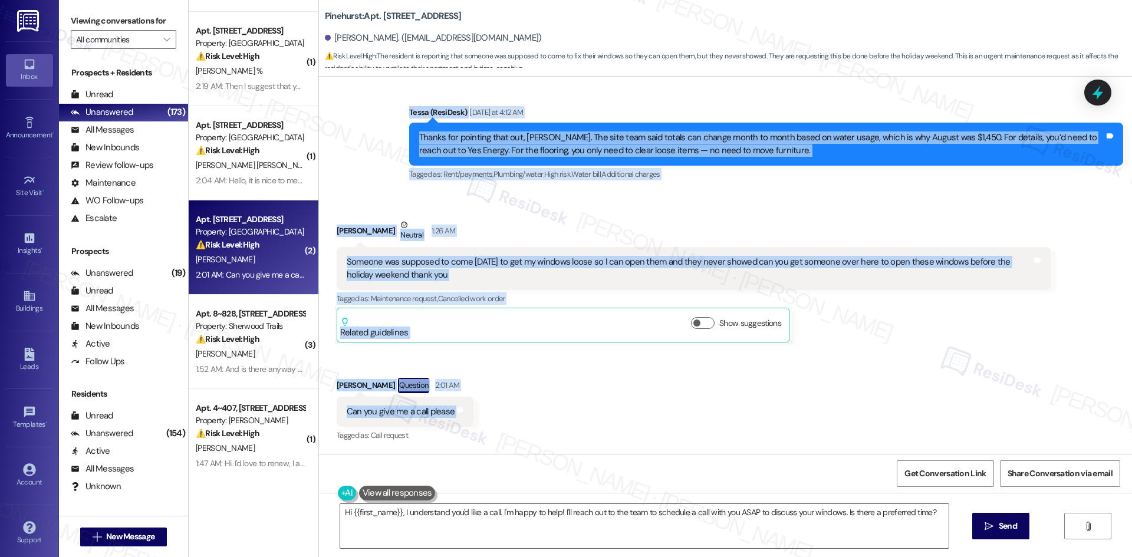
drag, startPoint x: 377, startPoint y: 106, endPoint x: 511, endPoint y: 413, distance: 335.0
click at [511, 413] on div "Lease started Jun 29, 2025 at 8:00 AM Announcement, sent via SMS Tessa (ResiDes…" at bounding box center [725, 265] width 813 height 377
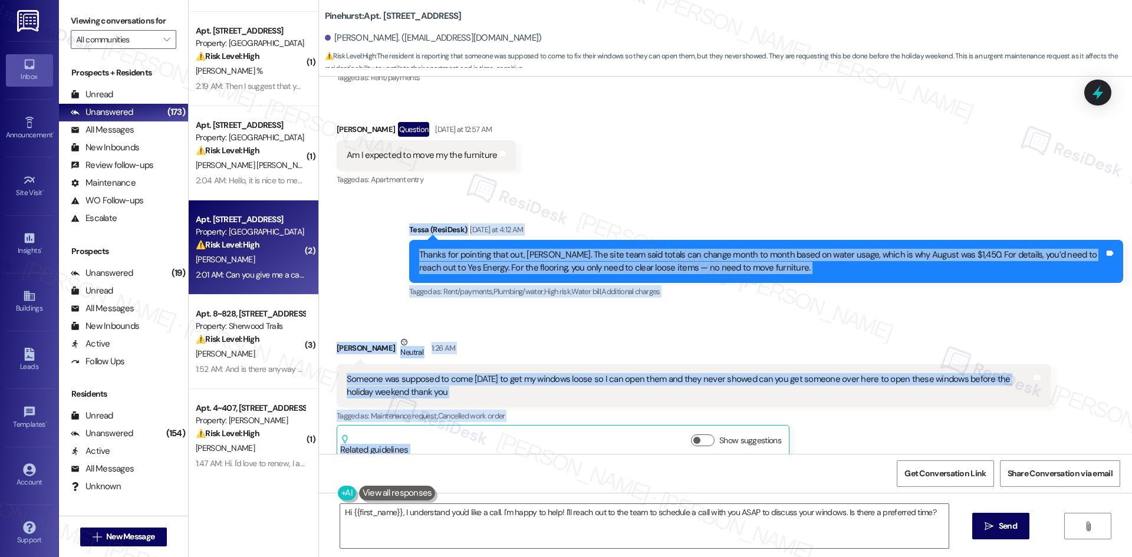
scroll to position [2405, 0]
click at [354, 249] on div "Sent via SMS Tessa (ResiDesk) Yesterday at 4:12 AM Thanks for pointing that out…" at bounding box center [725, 253] width 813 height 112
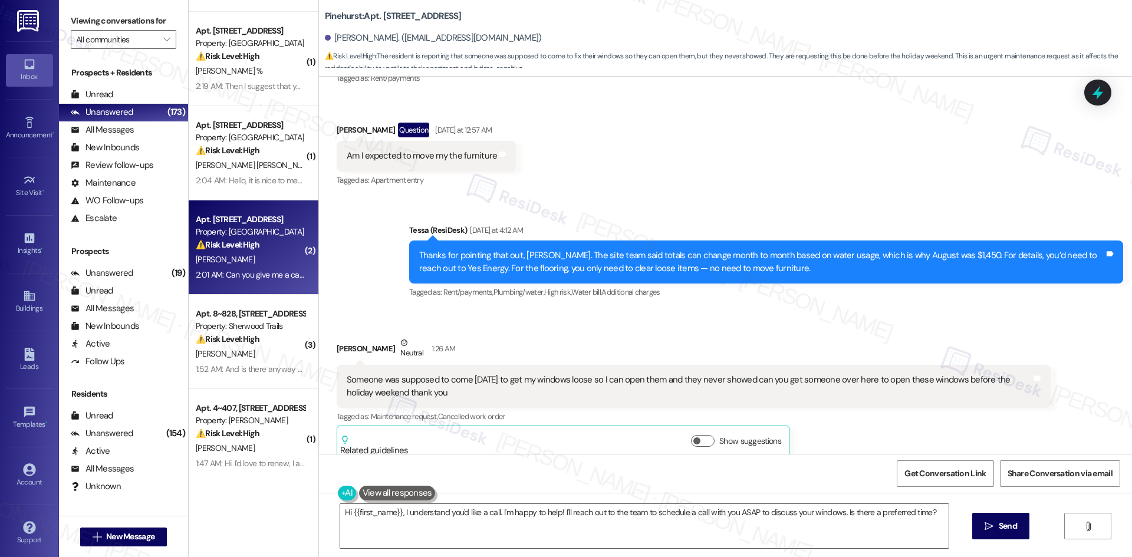
click at [380, 216] on div "Sent via SMS Tessa (ResiDesk) Yesterday at 4:12 AM Thanks for pointing that out…" at bounding box center [725, 253] width 813 height 112
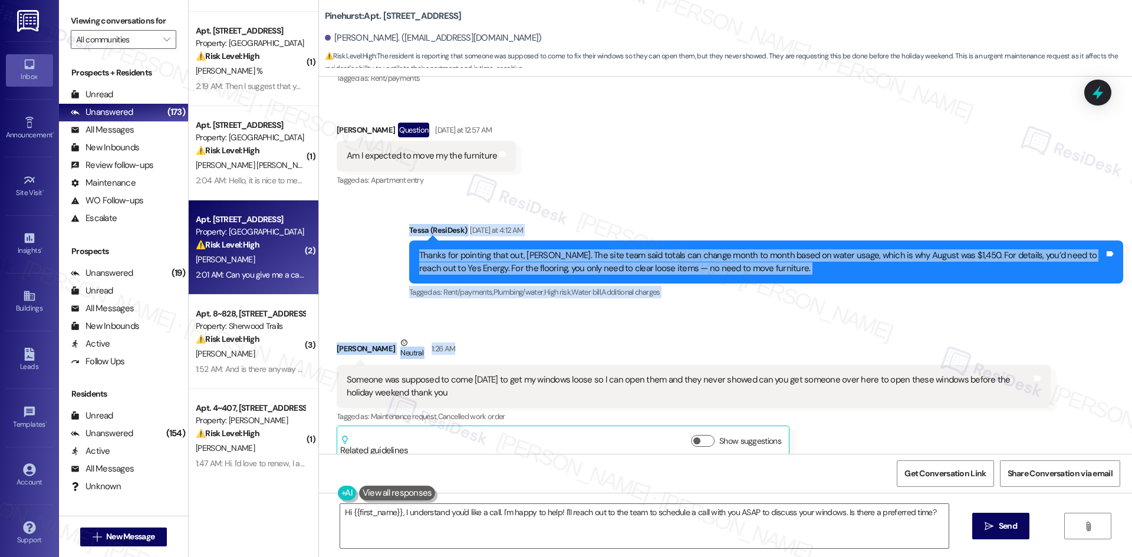
drag, startPoint x: 444, startPoint y: 294, endPoint x: 486, endPoint y: 345, distance: 67.0
click at [486, 345] on div "Lease started Jun 29, 2025 at 8:00 AM Announcement, sent via SMS Tessa (ResiDes…" at bounding box center [725, 265] width 813 height 377
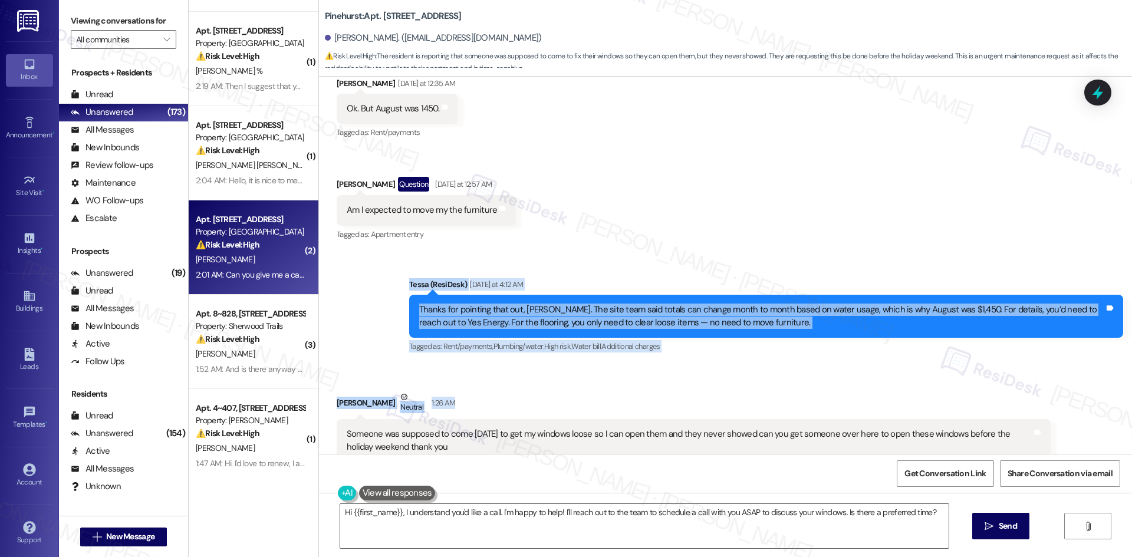
scroll to position [2346, 0]
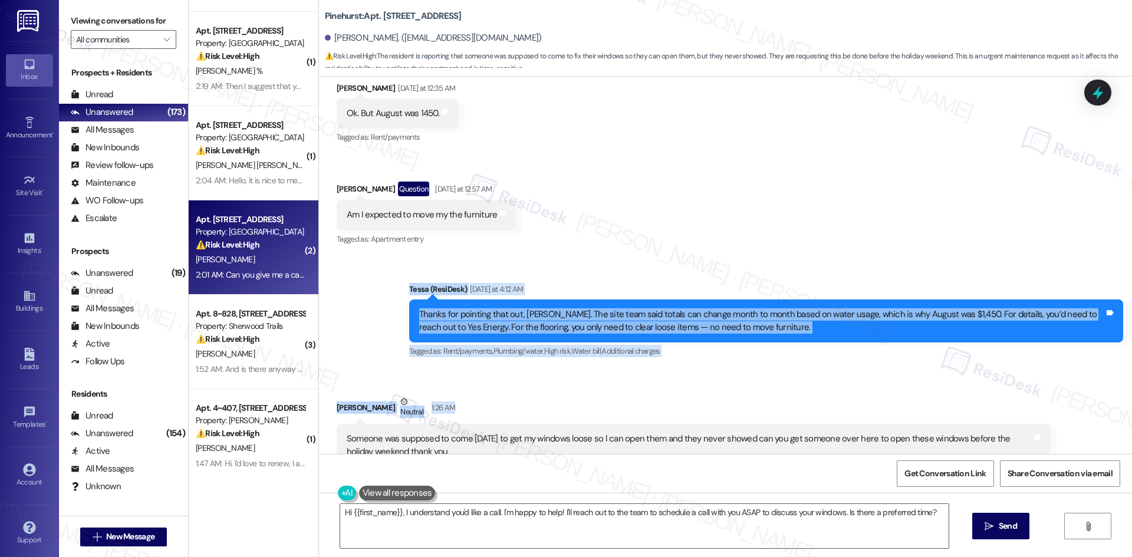
click at [482, 349] on span "Rent/payments ," at bounding box center [468, 351] width 50 height 10
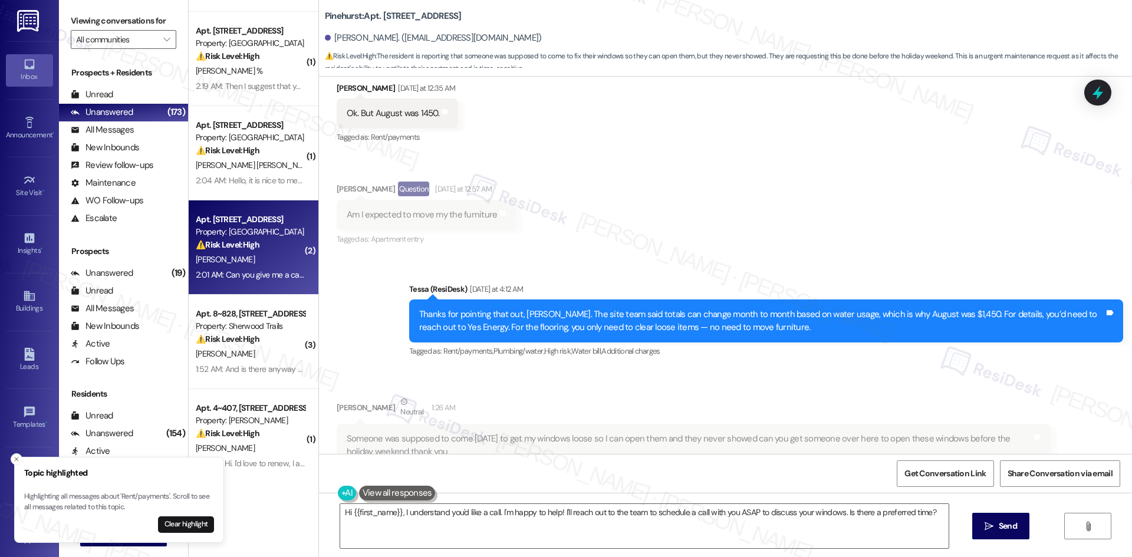
click at [353, 345] on div "Sent via SMS Tessa (ResiDesk) Yesterday at 4:12 AM Thanks for pointing that out…" at bounding box center [725, 312] width 813 height 112
click at [16, 460] on line "Close toast" at bounding box center [17, 459] width 4 height 4
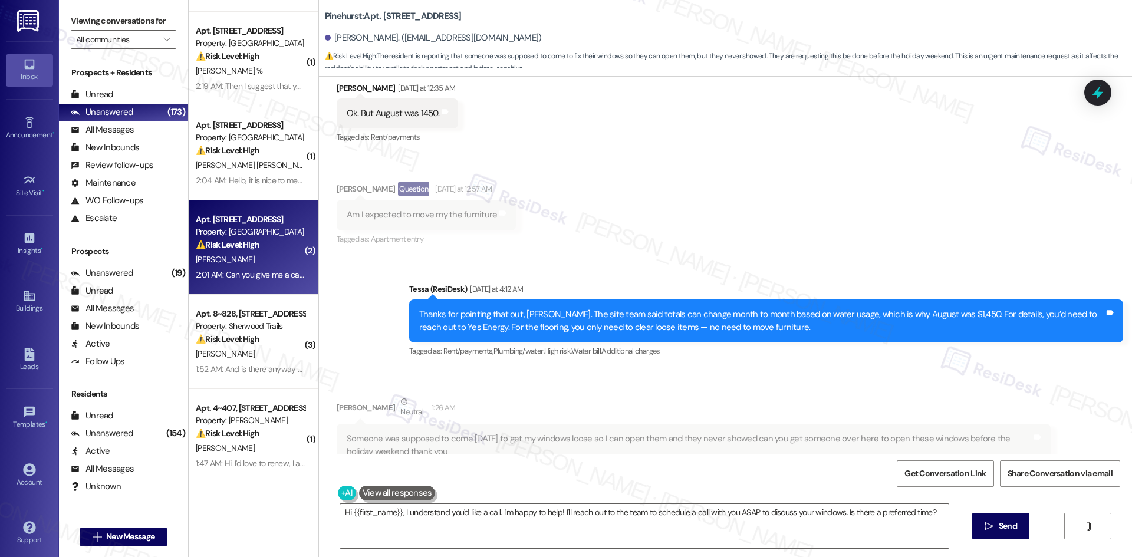
click at [367, 427] on div "Someone was supposed to come Tuesday to get my windows loose so I can open them…" at bounding box center [694, 445] width 714 height 43
click at [351, 362] on div "Sent via SMS Tessa (ResiDesk) Yesterday at 4:12 AM Thanks for pointing that out…" at bounding box center [725, 312] width 813 height 112
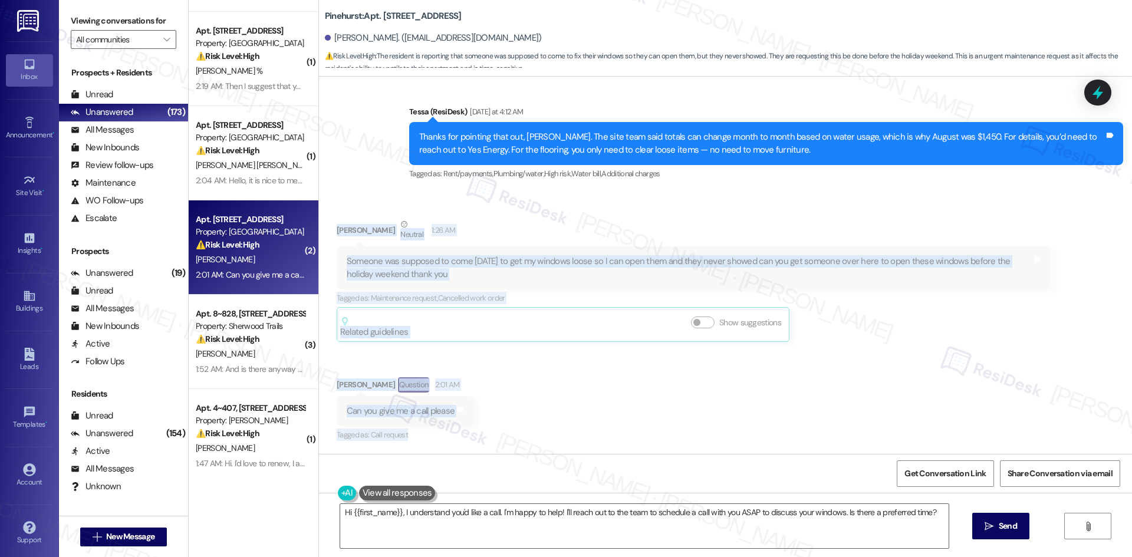
drag, startPoint x: 341, startPoint y: 420, endPoint x: 469, endPoint y: 443, distance: 129.8
click at [469, 443] on div "Received via SMS Jackie Moore Neutral 1:26 AM Someone was supposed to come Tues…" at bounding box center [725, 322] width 813 height 261
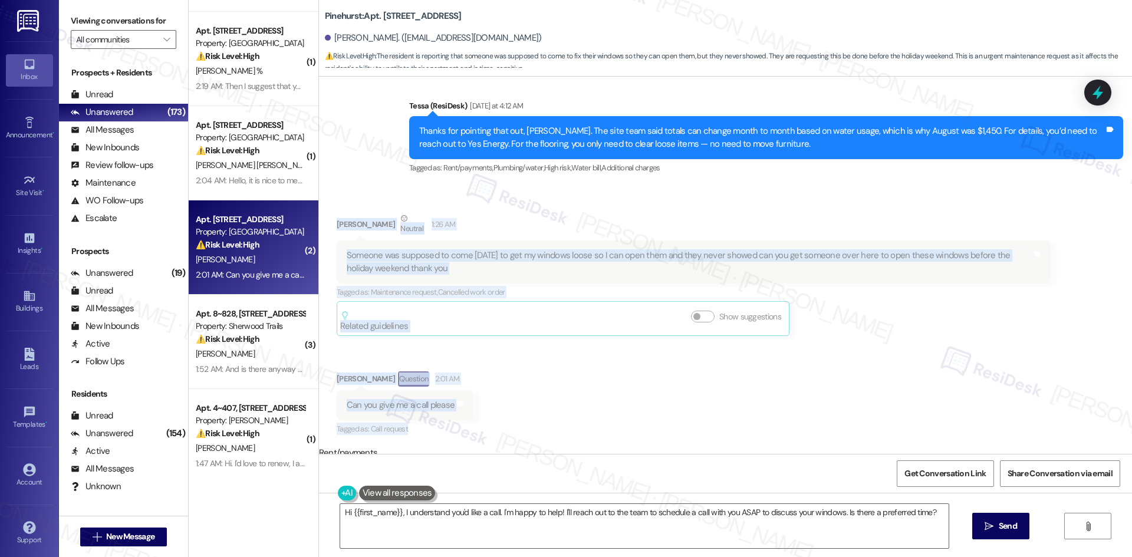
drag, startPoint x: 528, startPoint y: 407, endPoint x: 510, endPoint y: 388, distance: 25.4
click at [528, 405] on div "Received via SMS Jackie Moore Neutral 1:26 AM Someone was supposed to come Tues…" at bounding box center [725, 316] width 813 height 261
click at [329, 211] on div "Received via SMS Jackie Moore Neutral 1:26 AM Someone was supposed to come Tues…" at bounding box center [693, 274] width 731 height 142
click at [328, 217] on div "Received via SMS Jackie Moore Neutral 1:26 AM Someone was supposed to come Tues…" at bounding box center [693, 274] width 731 height 142
drag, startPoint x: 325, startPoint y: 217, endPoint x: 483, endPoint y: 398, distance: 241.0
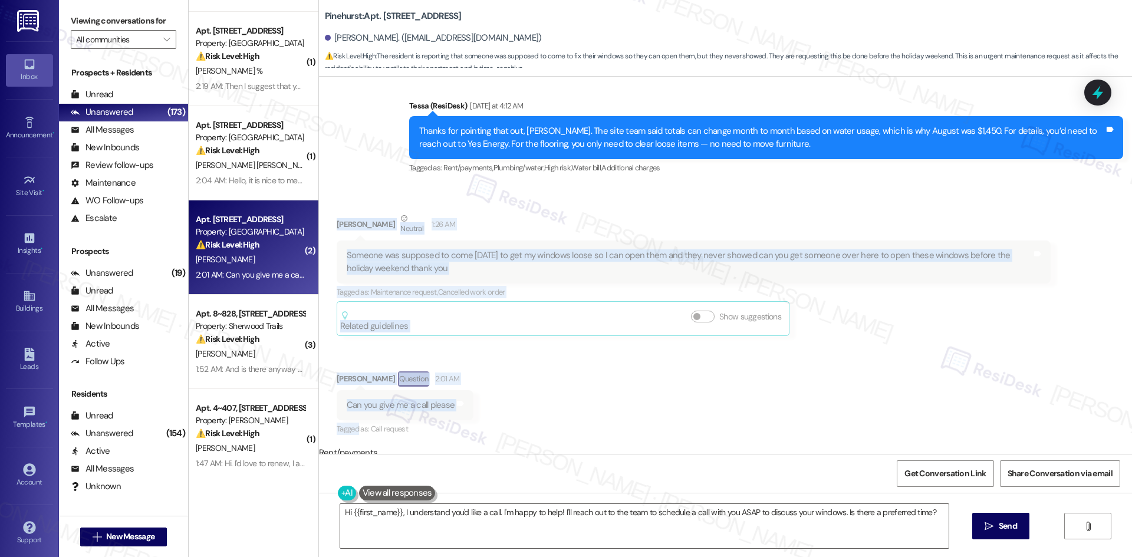
click at [483, 398] on div "Received via SMS Jackie Moore Neutral 1:26 AM Someone was supposed to come Tues…" at bounding box center [725, 316] width 813 height 261
click at [565, 417] on div "Received via SMS Jackie Moore Neutral 1:26 AM Someone was supposed to come Tues…" at bounding box center [725, 316] width 813 height 261
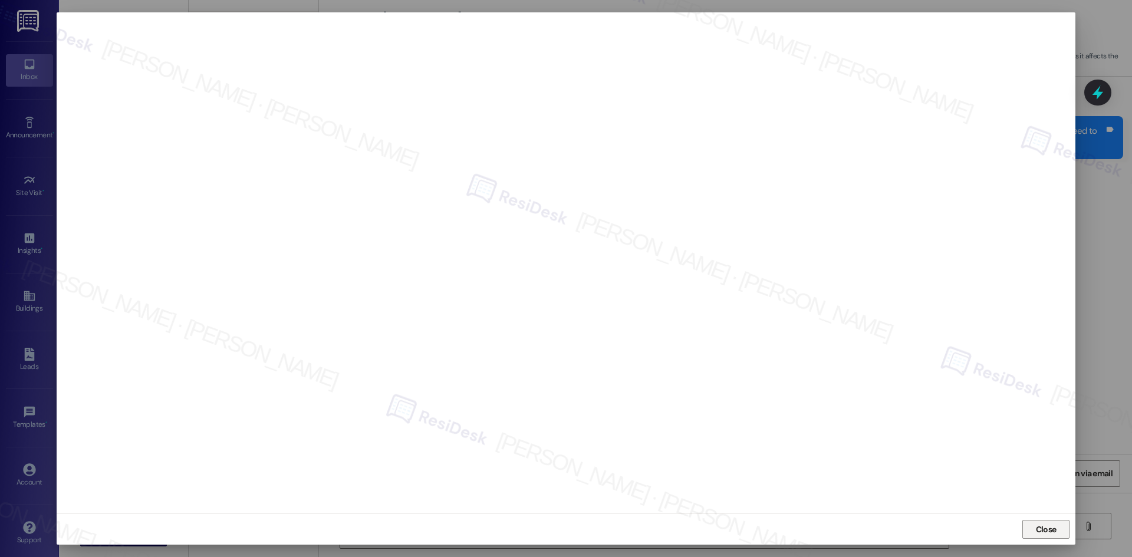
click at [1054, 529] on span "Close" at bounding box center [1046, 529] width 21 height 12
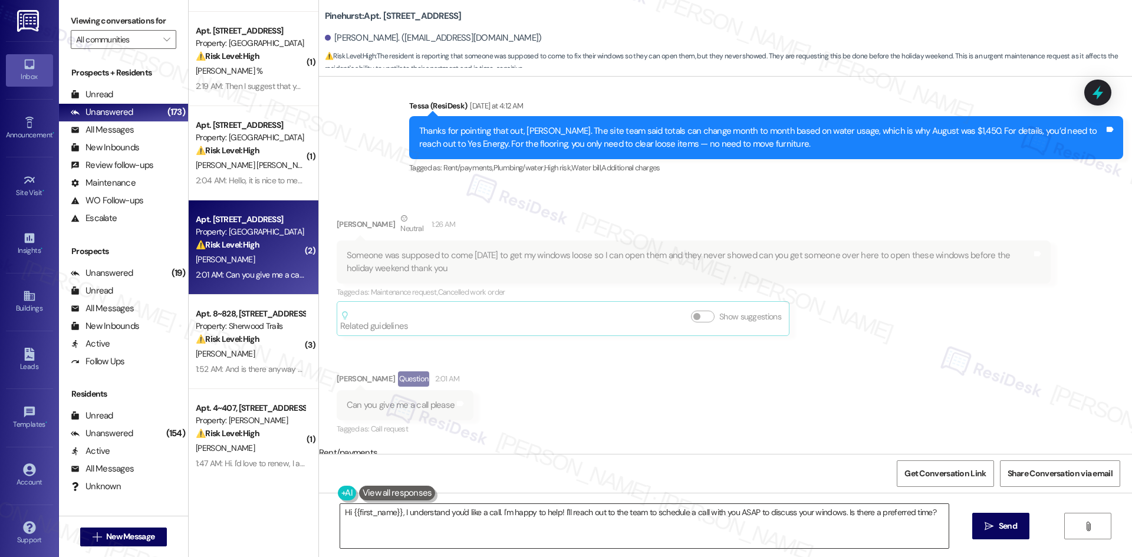
click at [586, 538] on textarea "Hi {{first_name}}, I understand you'd like a call. I'm happy to help! I'll reac…" at bounding box center [644, 526] width 608 height 44
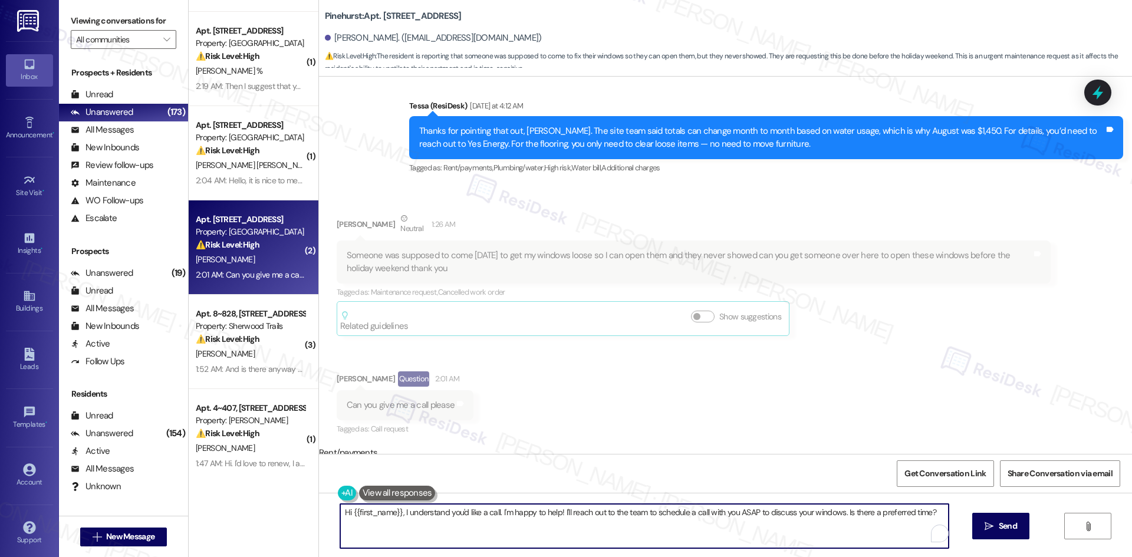
paste textarea "I’m sorry, Jackie—I can only reach out by text here. Could you share the work o…"
type textarea "I’m sorry, Jackie—I can only reach out by text here. Could you share the work o…"
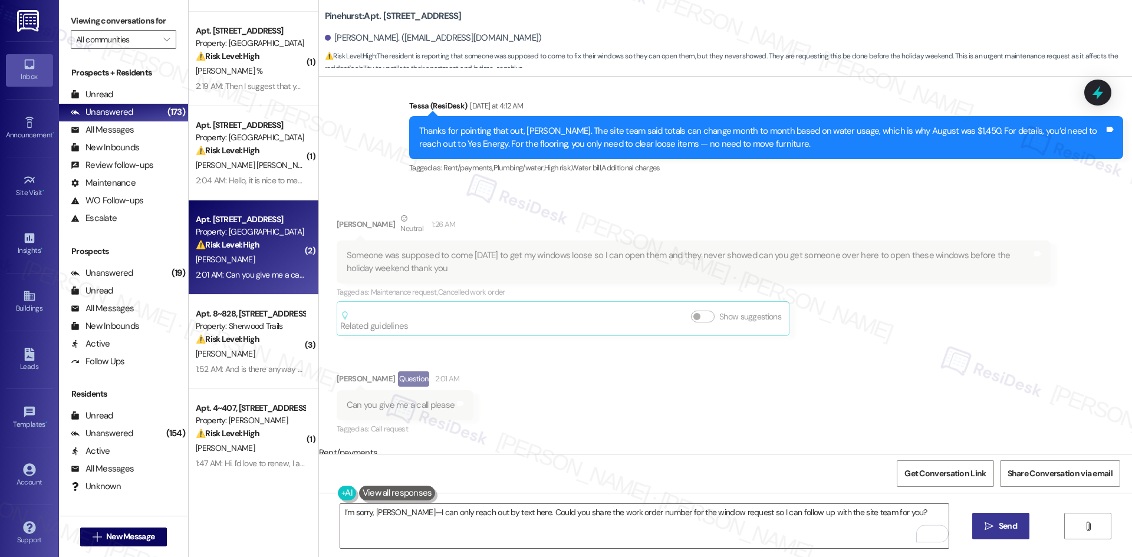
click at [984, 524] on icon "" at bounding box center [988, 526] width 9 height 9
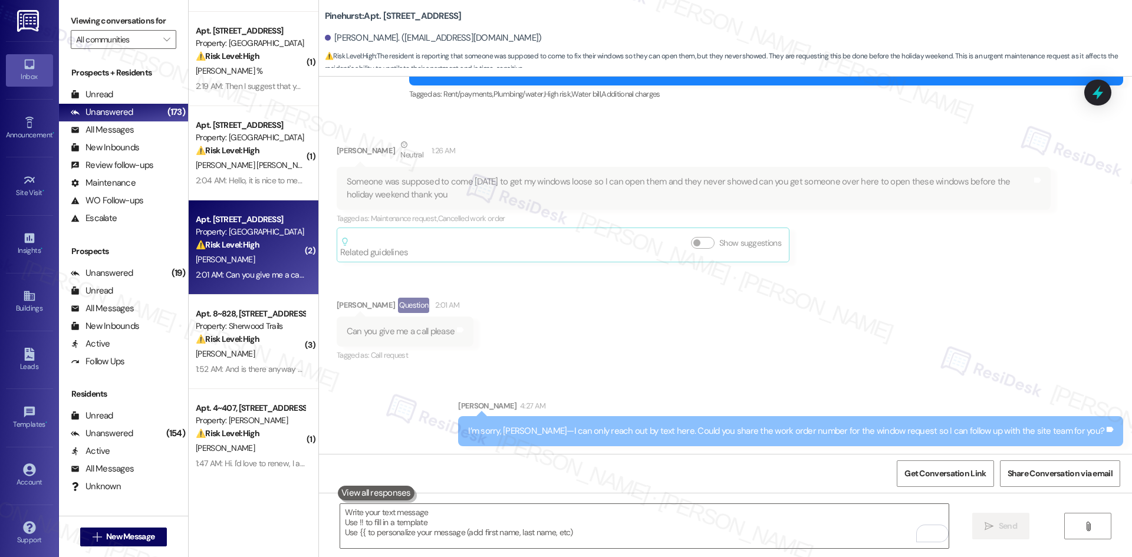
scroll to position [2618, 0]
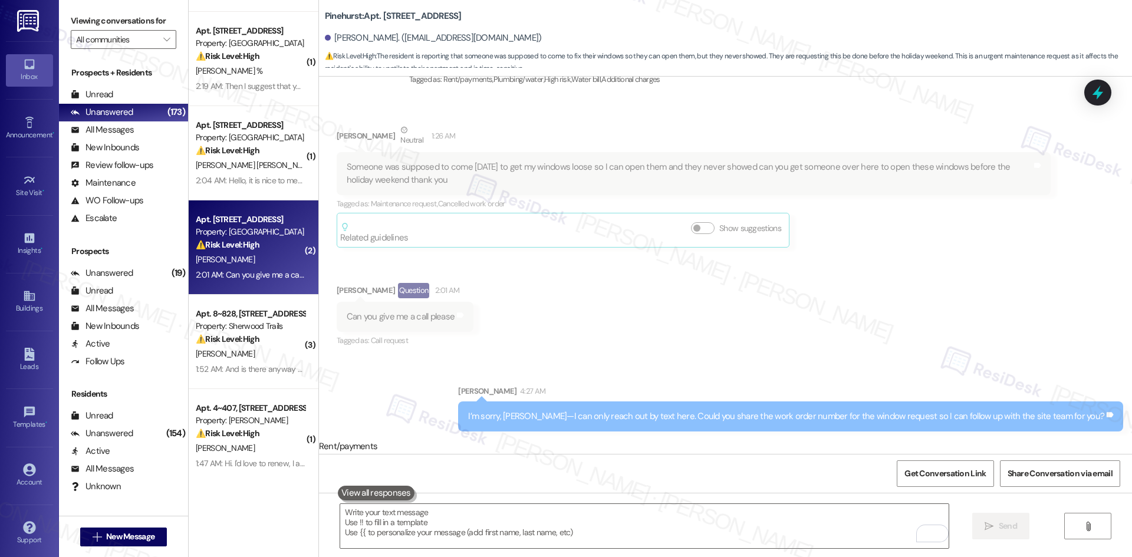
click at [434, 409] on div "Sent via SMS Sarah 4:27 AM I’m sorry, Jackie—I can only reach out by text here.…" at bounding box center [725, 399] width 813 height 82
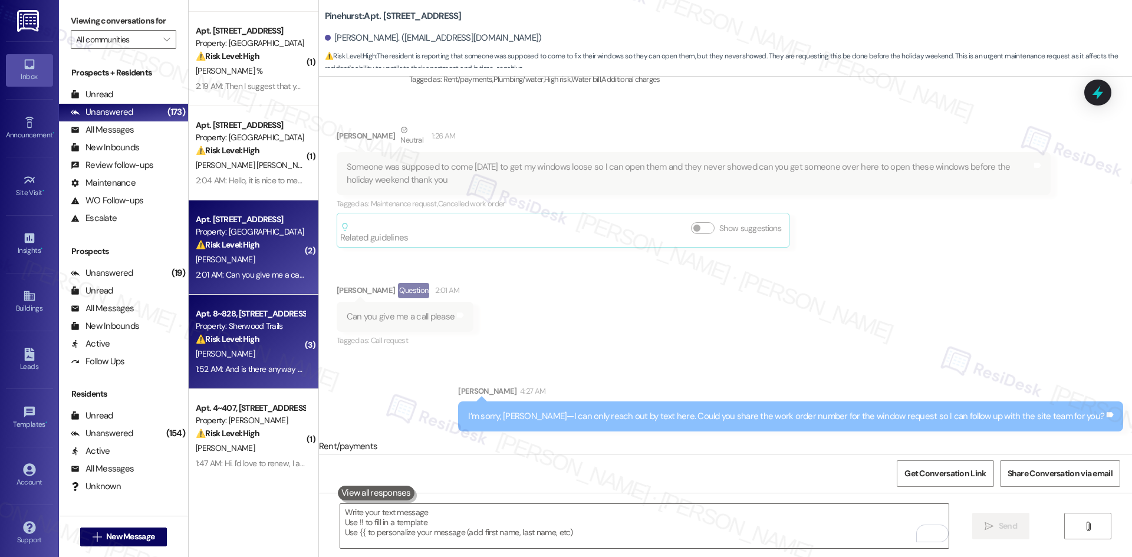
click at [237, 354] on div "[PERSON_NAME]" at bounding box center [250, 354] width 111 height 15
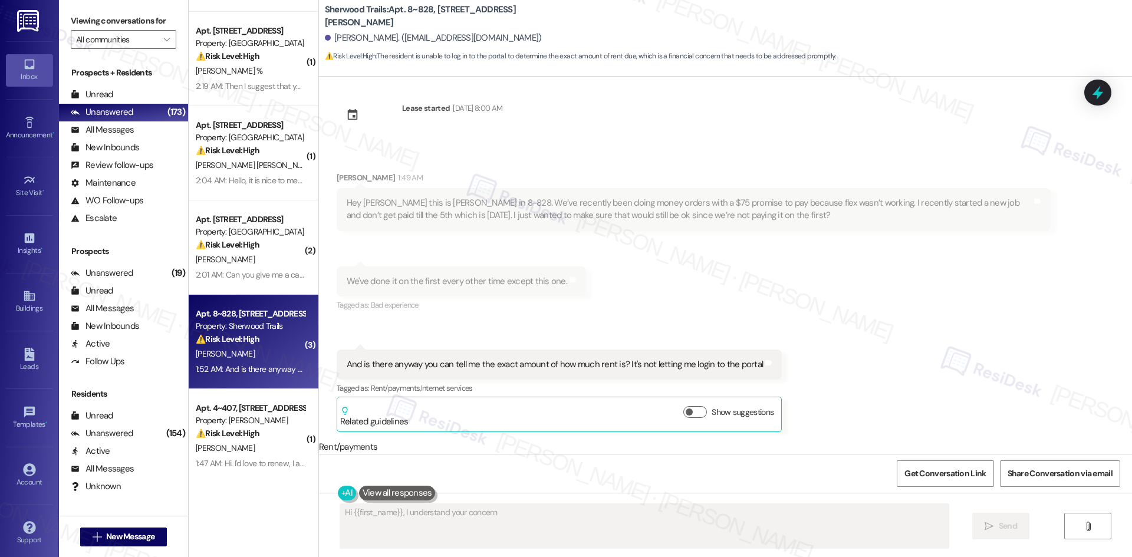
scroll to position [11, 0]
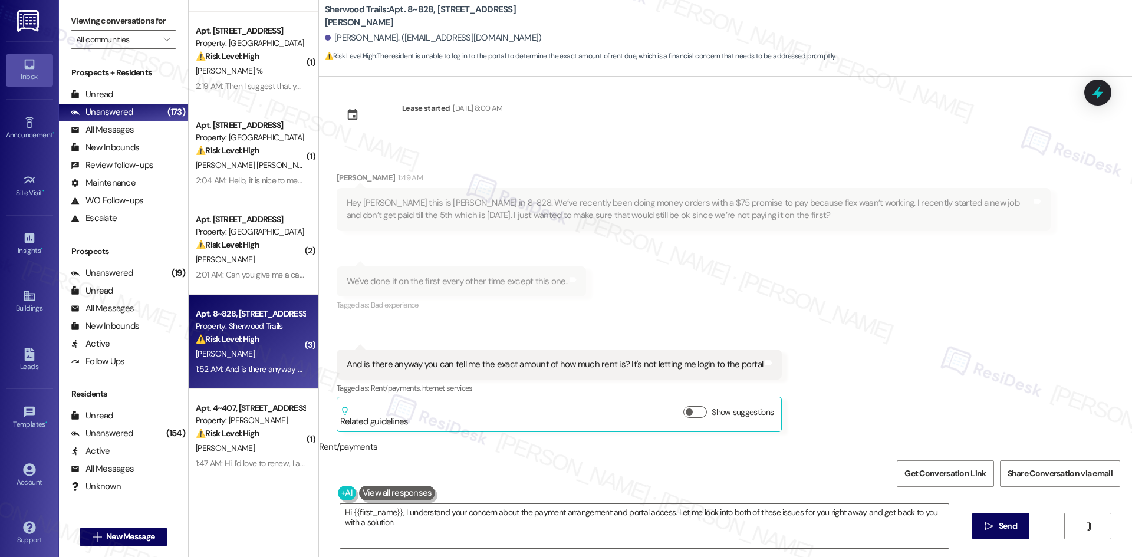
click at [565, 332] on div "Received via SMS Mckinzie Ellis 1:49 AM Hey Tessa this is Mckinzie Ellis in 8-8…" at bounding box center [725, 293] width 813 height 296
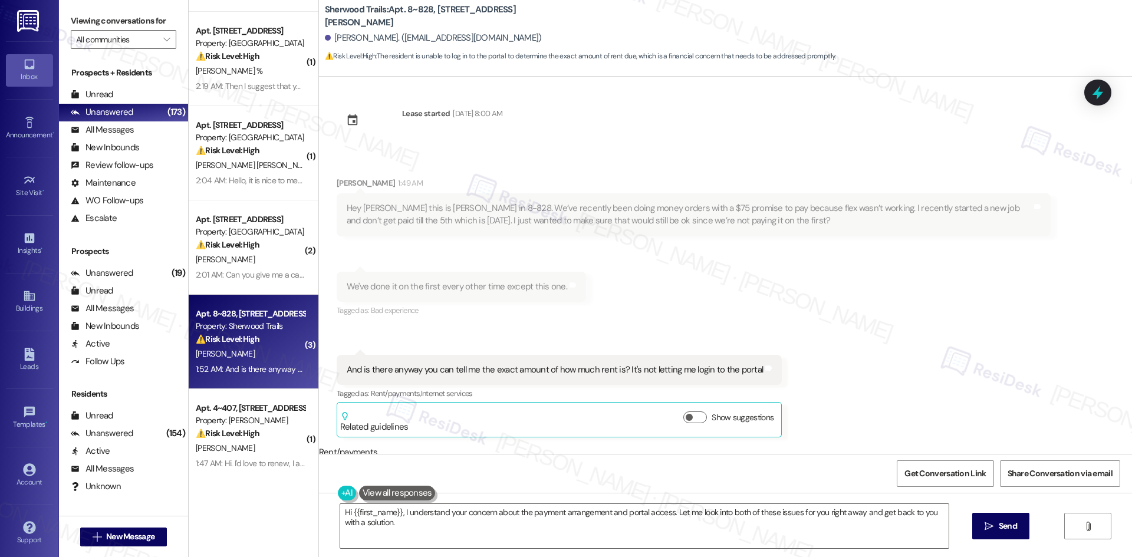
scroll to position [0, 0]
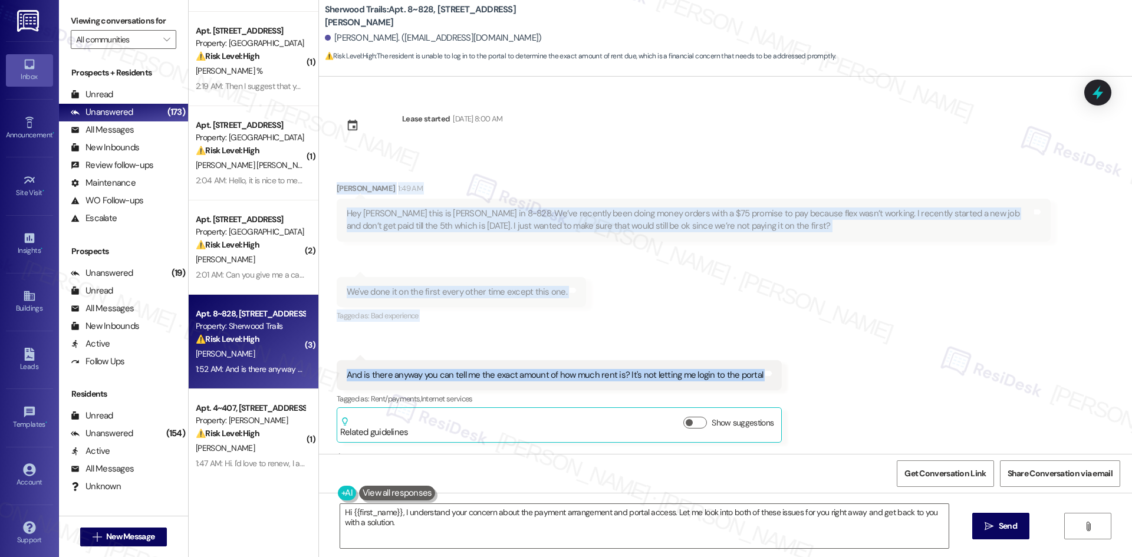
drag, startPoint x: 315, startPoint y: 179, endPoint x: 811, endPoint y: 373, distance: 532.8
click at [811, 373] on div "Received via SMS Mckinzie Ellis 1:49 AM Hey Tessa this is Mckinzie Ellis in 8-8…" at bounding box center [725, 304] width 813 height 296
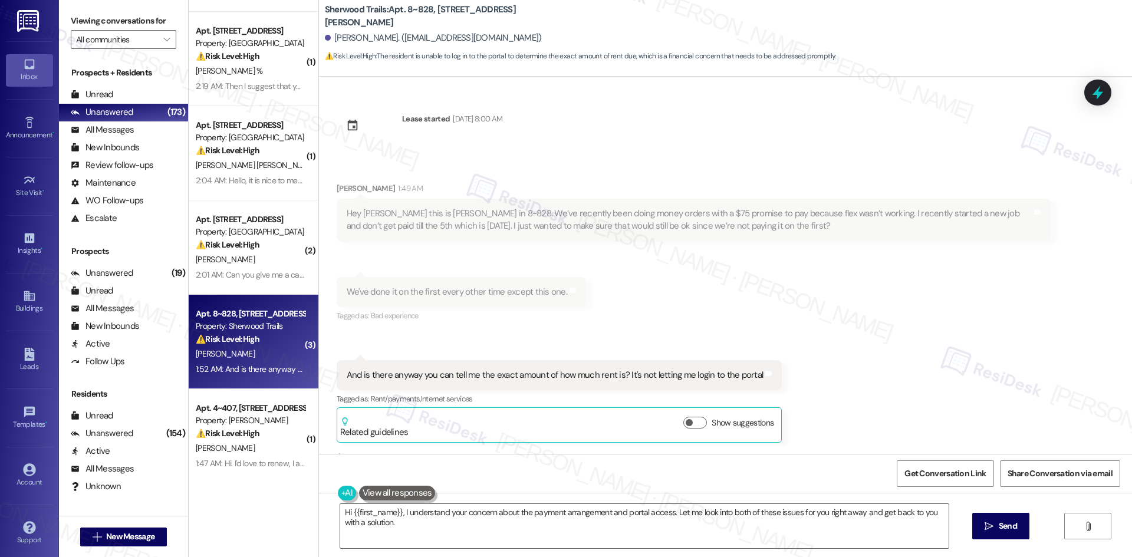
click at [847, 150] on div "Lease started Feb 03, 2025 at 8:00 AM Received via SMS Mckinzie Ellis 1:49 AM H…" at bounding box center [725, 265] width 813 height 377
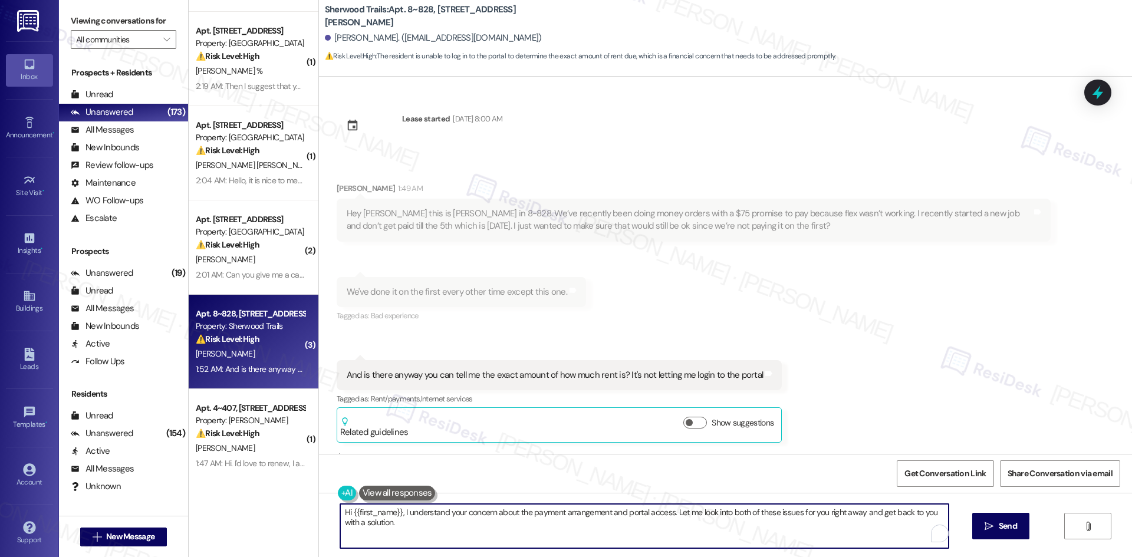
click at [543, 529] on textarea "Hi {{first_name}}, I understand your concern about the payment arrangement and …" at bounding box center [644, 526] width 608 height 44
paste textarea "Thanks for reaching out, Mckinzie. I’ll check with the site team about your pay…"
type textarea "Thanks for reaching out, [PERSON_NAME]. I’ll check with the site team about you…"
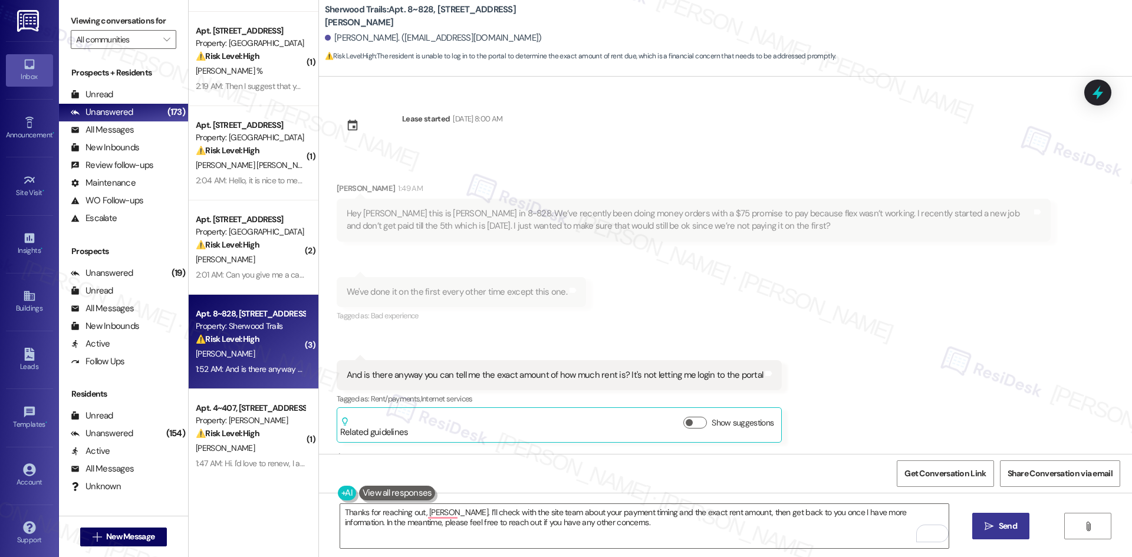
click at [1003, 525] on span "Send" at bounding box center [1007, 526] width 18 height 12
type textarea "Hi {{first_name}}, I understand your concern about the payment arrangement and …"
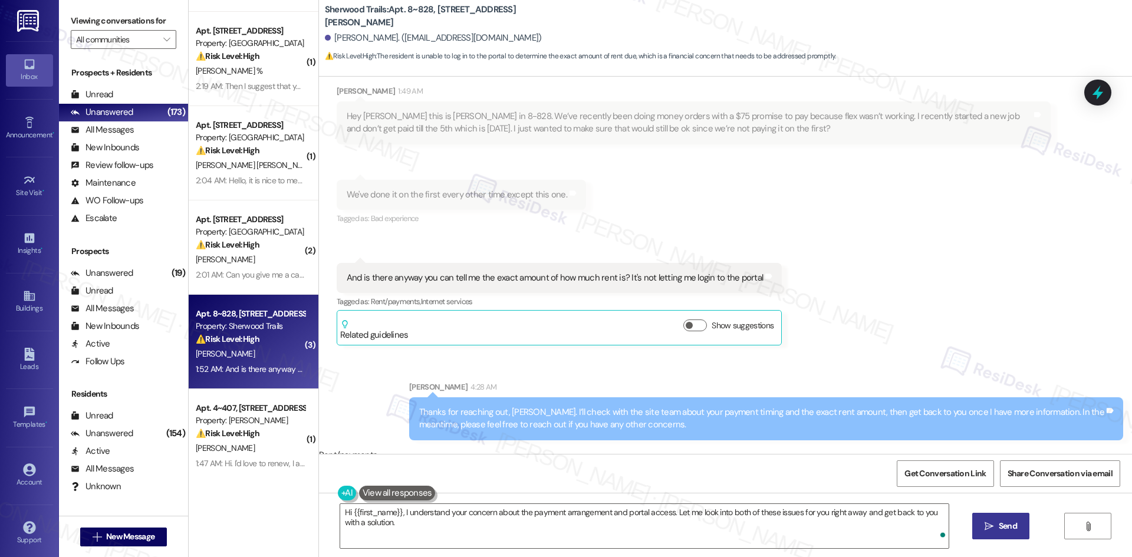
scroll to position [106, 0]
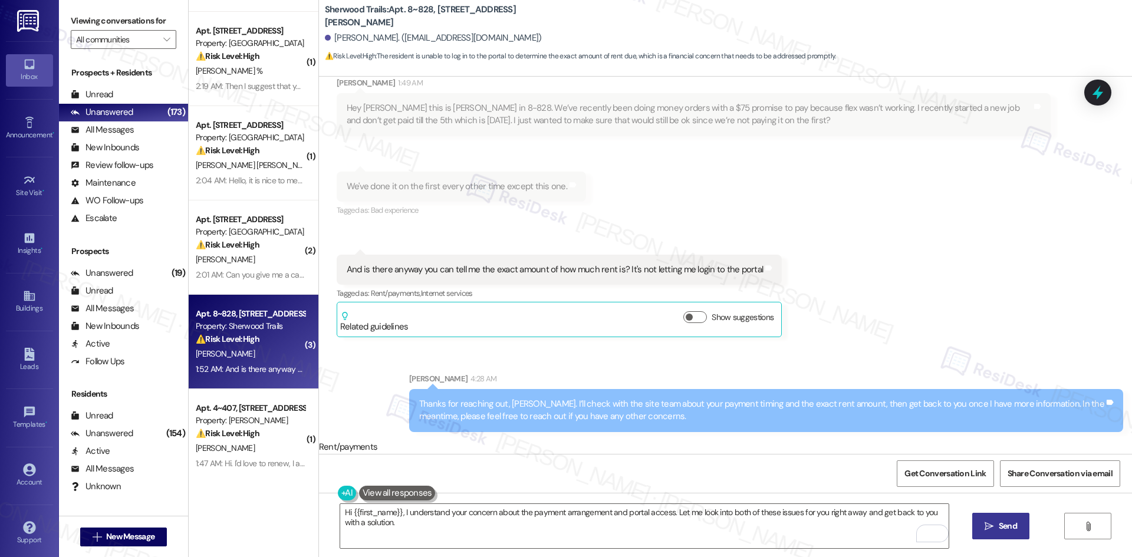
click at [870, 339] on div "Received via SMS Mckinzie Ellis 1:49 AM Hey Tessa this is Mckinzie Ellis in 8-8…" at bounding box center [725, 198] width 813 height 296
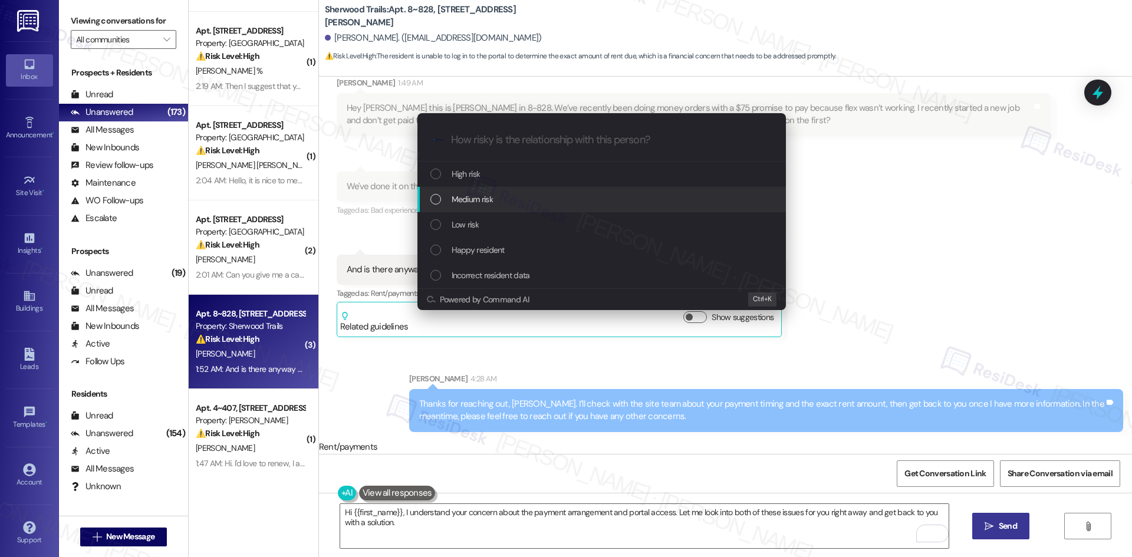
click at [492, 202] on span "Medium risk" at bounding box center [471, 199] width 41 height 13
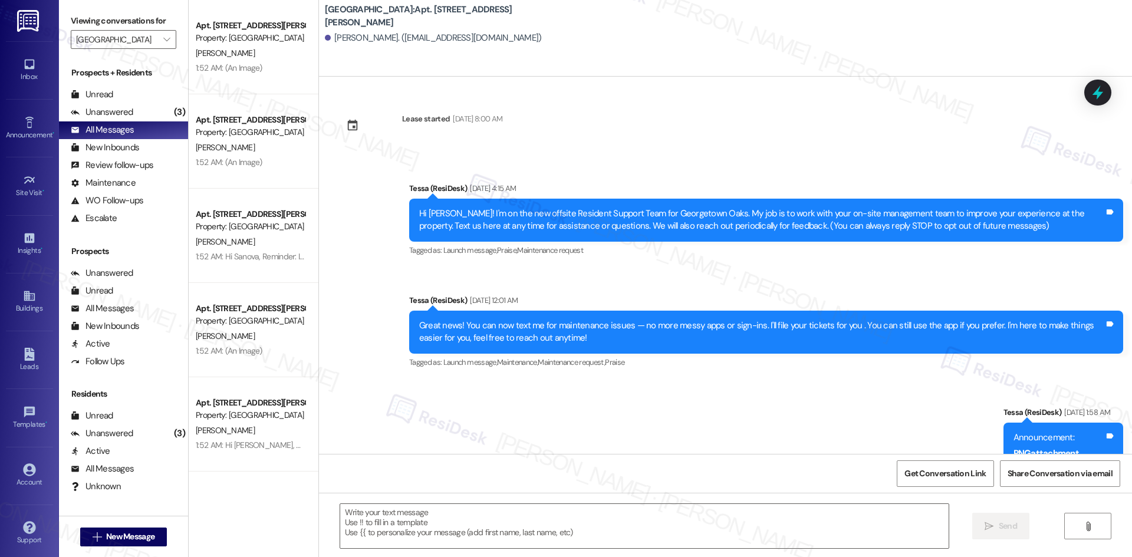
scroll to position [589, 0]
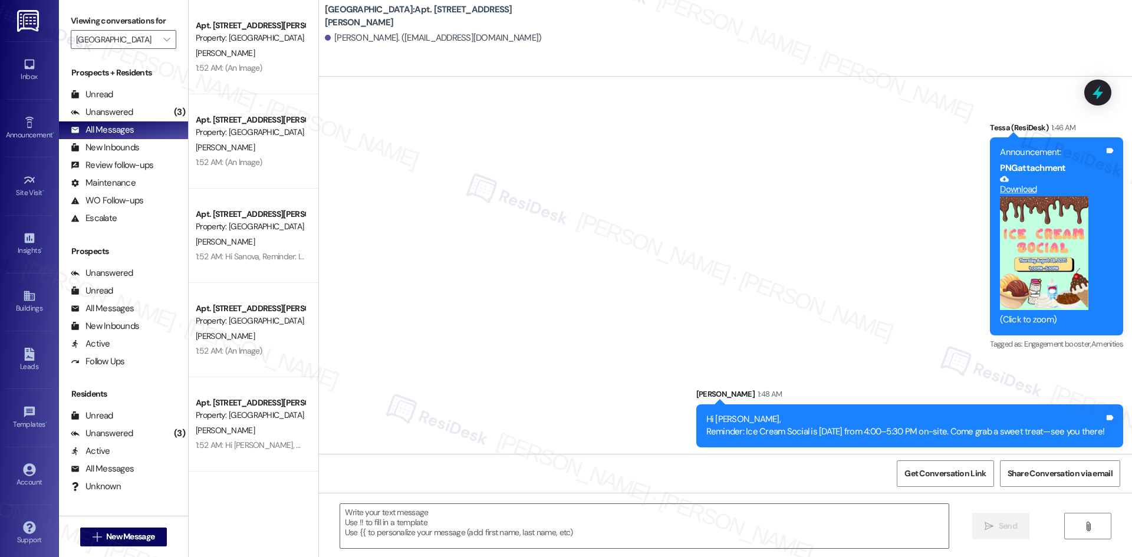
scroll to position [884, 0]
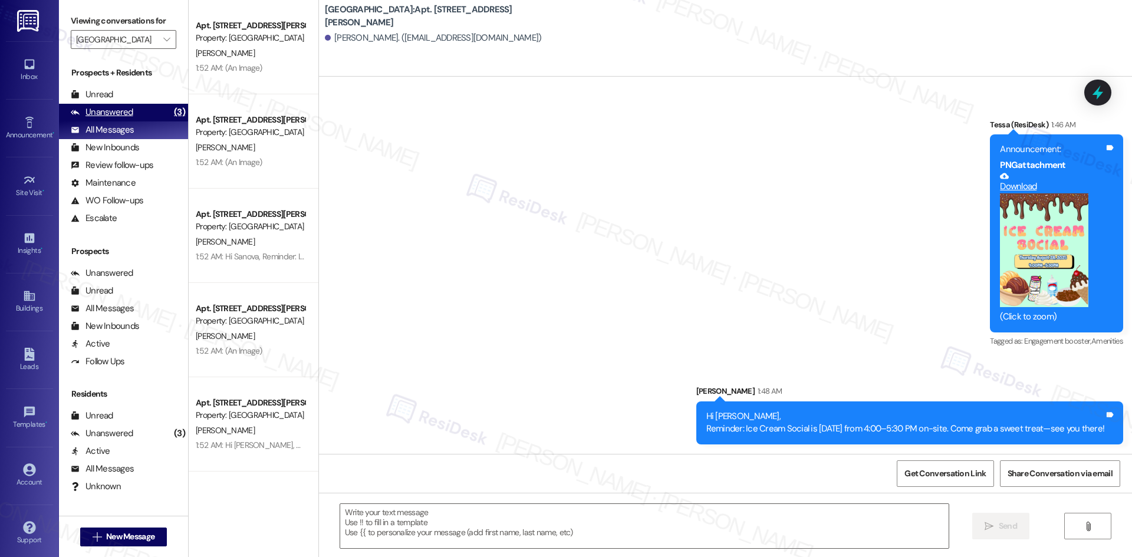
click at [136, 108] on div "Unanswered (3)" at bounding box center [123, 113] width 129 height 18
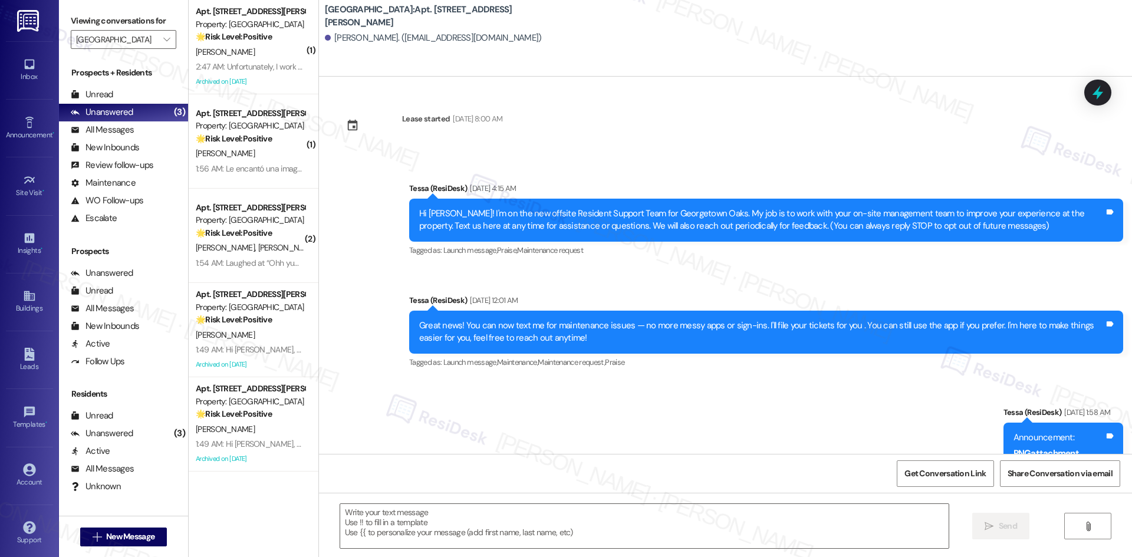
scroll to position [884, 0]
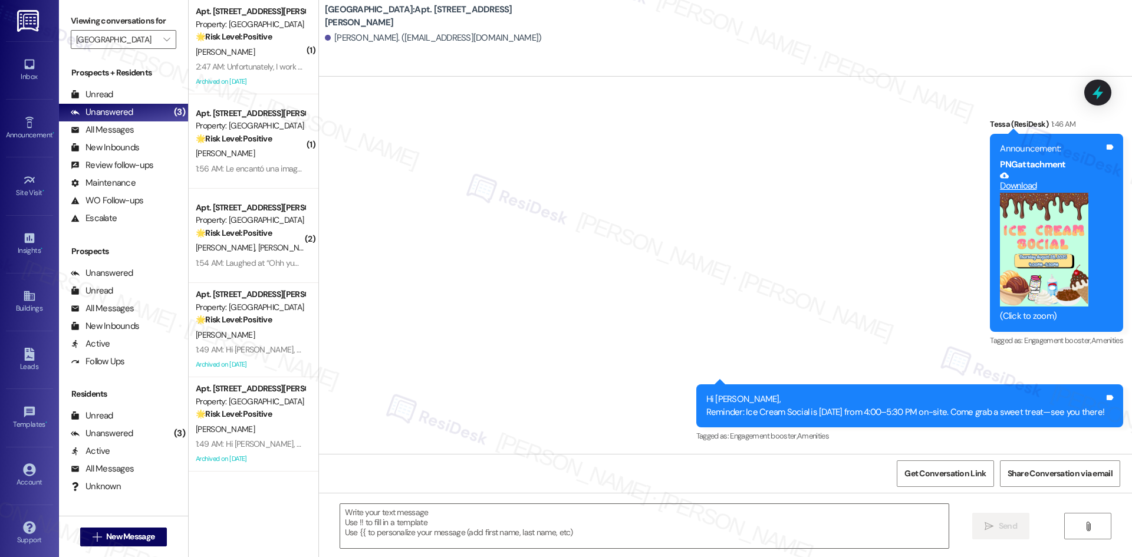
type textarea "Fetching suggested responses. Please feel free to read through the conversation…"
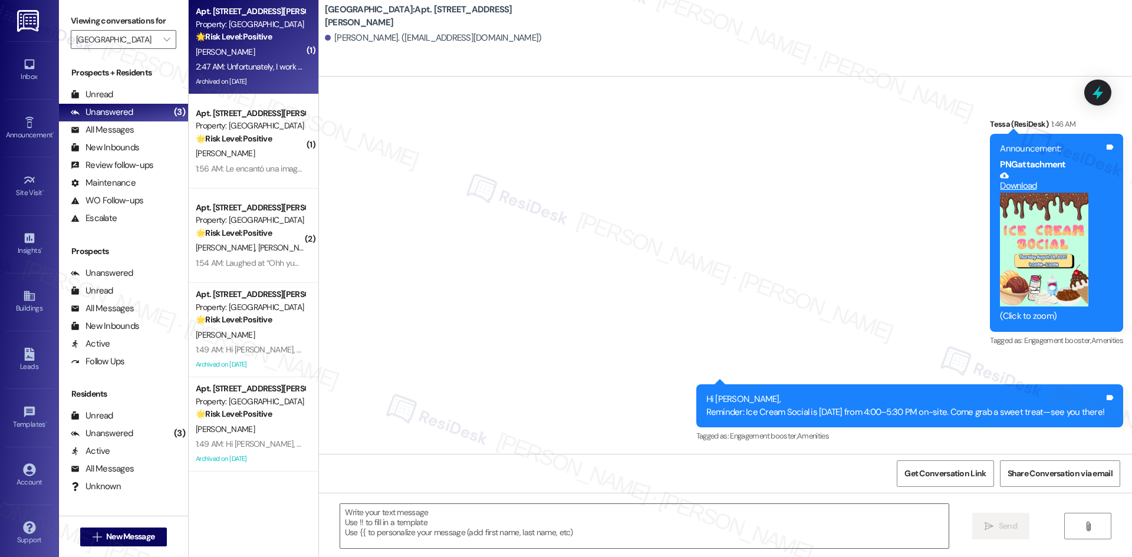
click at [252, 45] on div "M. Harrigan" at bounding box center [250, 52] width 111 height 15
type textarea "Fetching suggested responses. Please feel free to read through the conversation…"
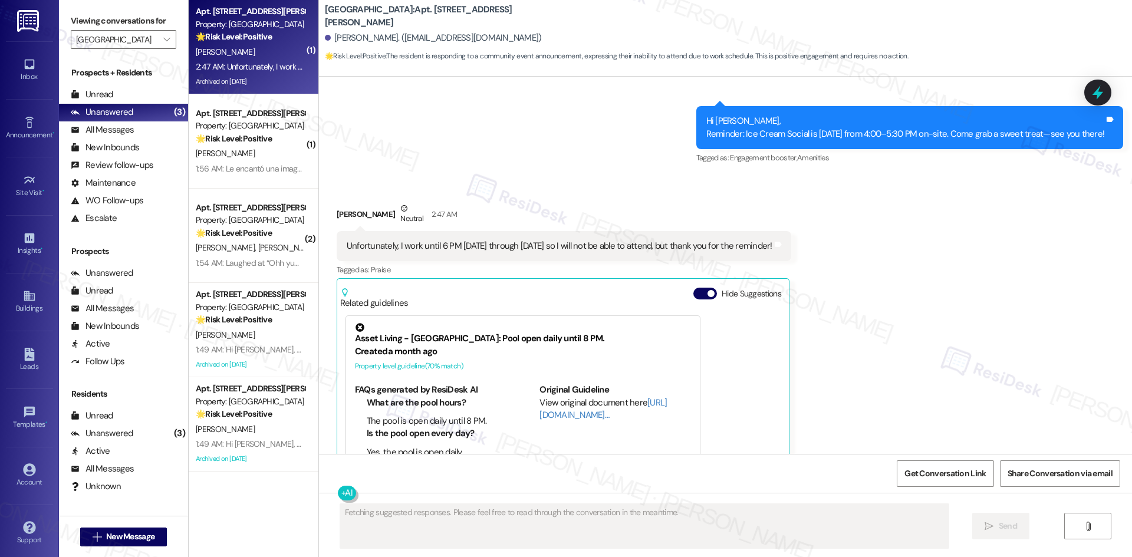
scroll to position [2750, 0]
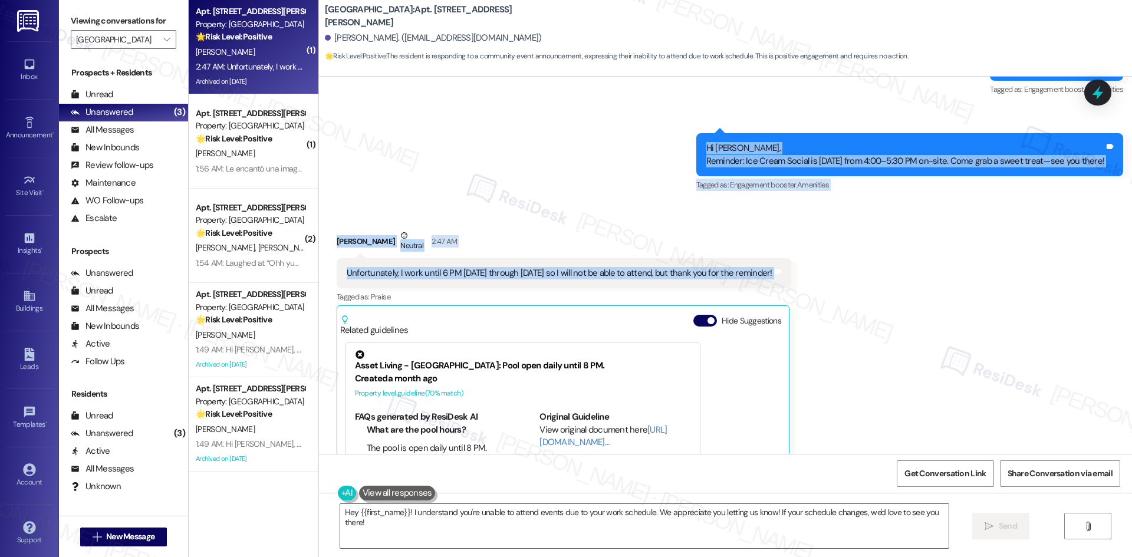
drag, startPoint x: 628, startPoint y: 107, endPoint x: 813, endPoint y: 239, distance: 227.0
click at [839, 250] on div "Lease started Jun 01, 2025 at 8:00 AM Announcement, sent via SMS Tessa (ResiDes…" at bounding box center [725, 265] width 813 height 377
copy div "Hi Morgan, Reminder: Ice Cream Social is today from 4:00–5:30 PM on-site. Come …"
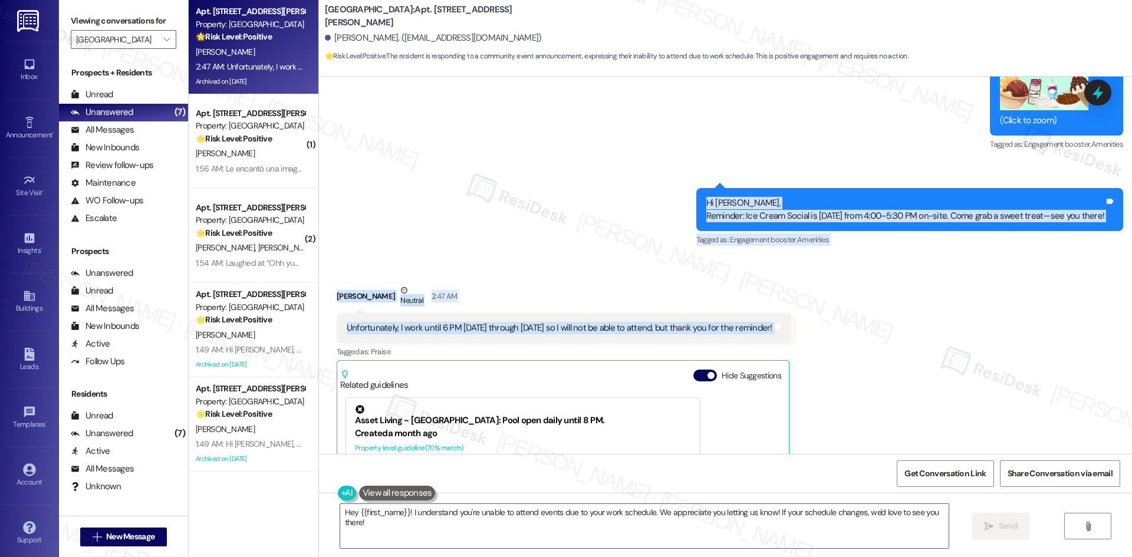
scroll to position [2691, 0]
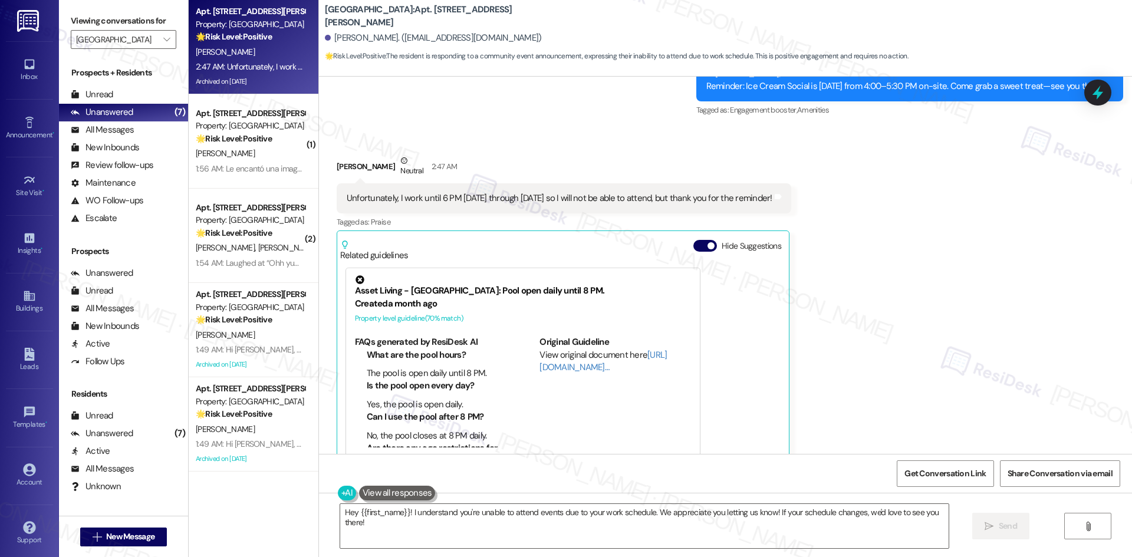
scroll to position [2826, 0]
click at [930, 337] on div "Received via SMS Morgan Harrigan Neutral 2:47 AM Unfortunately, I work until 6 …" at bounding box center [725, 302] width 813 height 351
click at [269, 81] on div "Archived on 07/15/2025" at bounding box center [250, 81] width 111 height 15
click at [859, 299] on div "Received via SMS Morgan Harrigan Neutral 2:47 AM Unfortunately, I work until 6 …" at bounding box center [725, 302] width 813 height 351
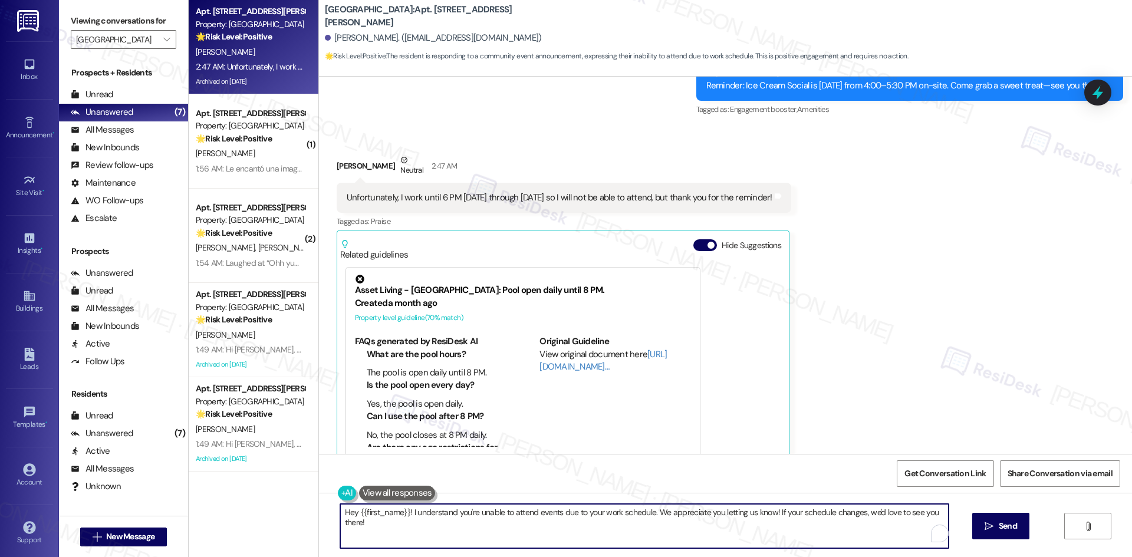
click at [423, 529] on textarea "Hey {{first_name}}! I understand you're unable to attend events due to your wor…" at bounding box center [644, 526] width 608 height 44
drag, startPoint x: 404, startPoint y: 513, endPoint x: 285, endPoint y: 513, distance: 118.5
click at [285, 513] on div "Apt. 317, 1015 King George Blvd Property: Georgetown Oaks 🌟 Risk Level: Positiv…" at bounding box center [660, 278] width 943 height 557
click at [452, 530] on textarea "I understand you're unable to attend events due to your work schedule. We appre…" at bounding box center [644, 526] width 608 height 44
click at [456, 535] on textarea "I understand you're unable to attend events due to your work schedule. We appre…" at bounding box center [644, 526] width 608 height 44
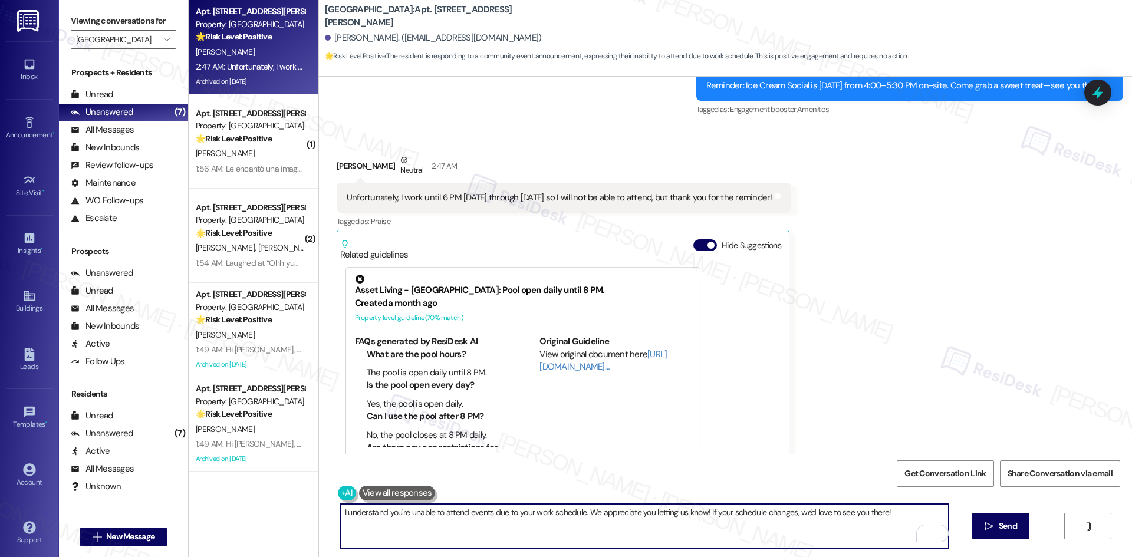
type textarea "I understand you're unable to attend events due to your work schedule. We appre…"
click at [908, 399] on div "Received via SMS Morgan Harrigan Neutral 2:47 AM Unfortunately, I work until 6 …" at bounding box center [725, 302] width 813 height 351
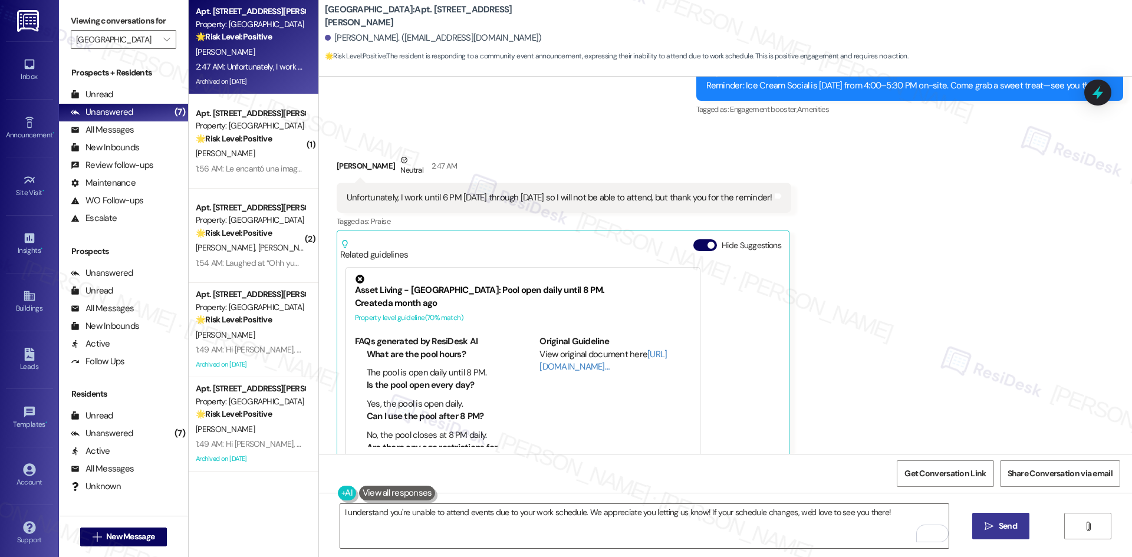
click at [998, 532] on span "Send" at bounding box center [1007, 526] width 18 height 12
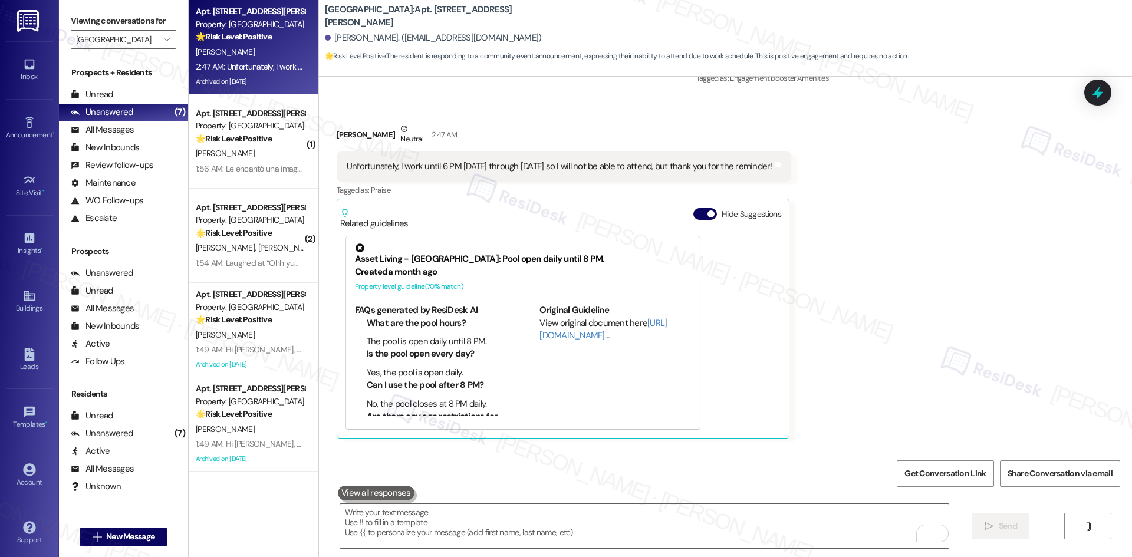
scroll to position [2908, 0]
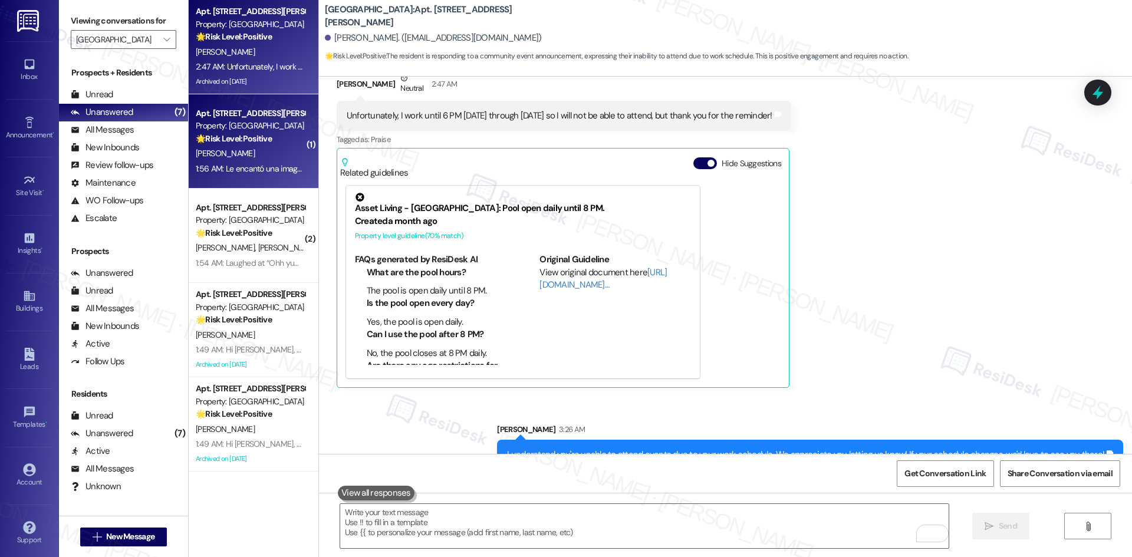
click at [241, 153] on div "K. Collins" at bounding box center [250, 153] width 111 height 15
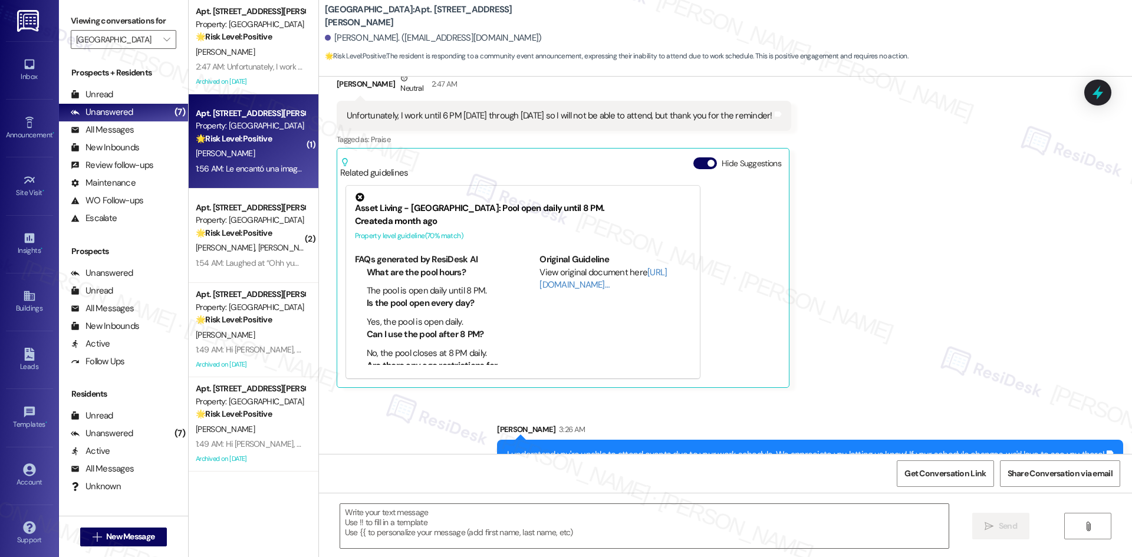
type textarea "Fetching suggested responses. Please feel free to read through the conversation…"
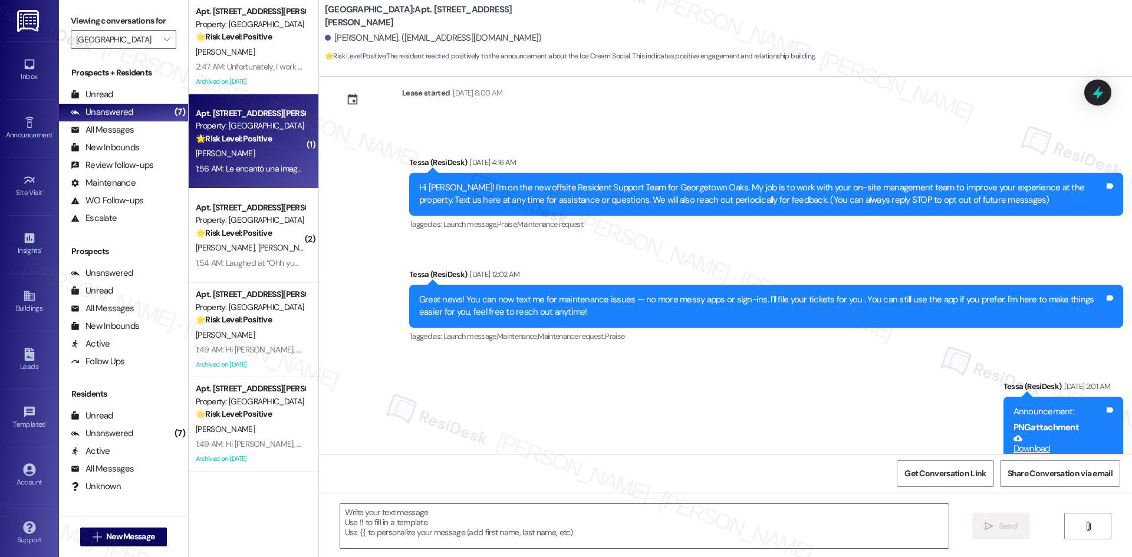
scroll to position [0, 0]
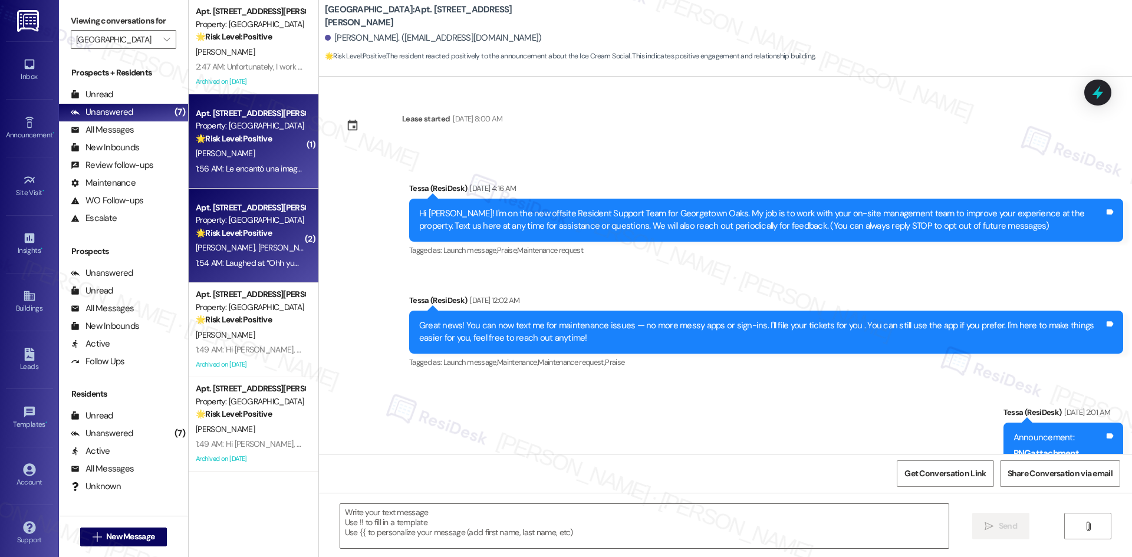
click at [223, 239] on div "🌟 Risk Level: Positive The resident is expressing excitement about a community …" at bounding box center [250, 233] width 109 height 12
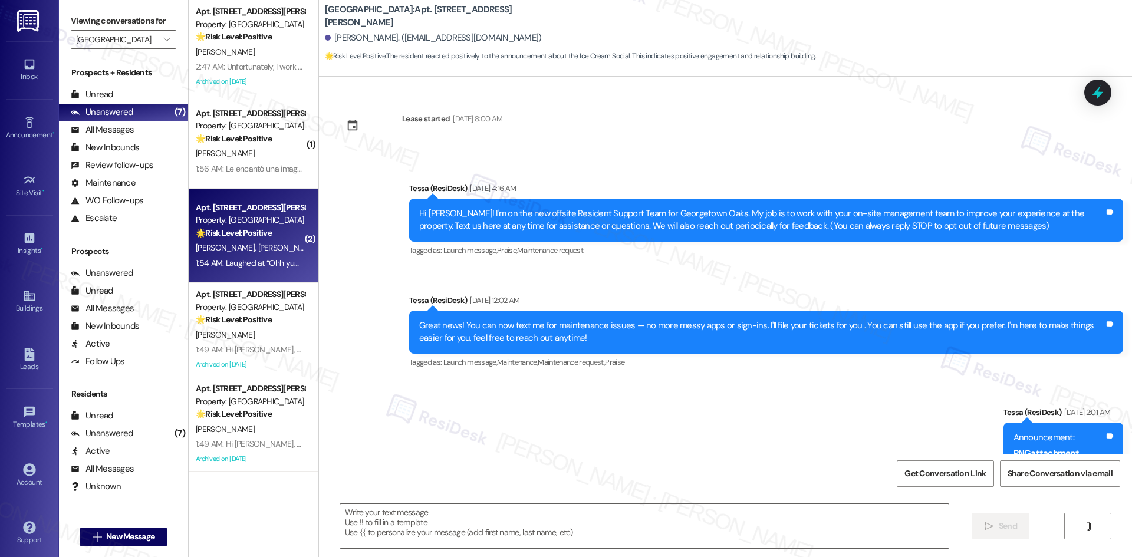
type textarea "Fetching suggested responses. Please feel free to read through the conversation…"
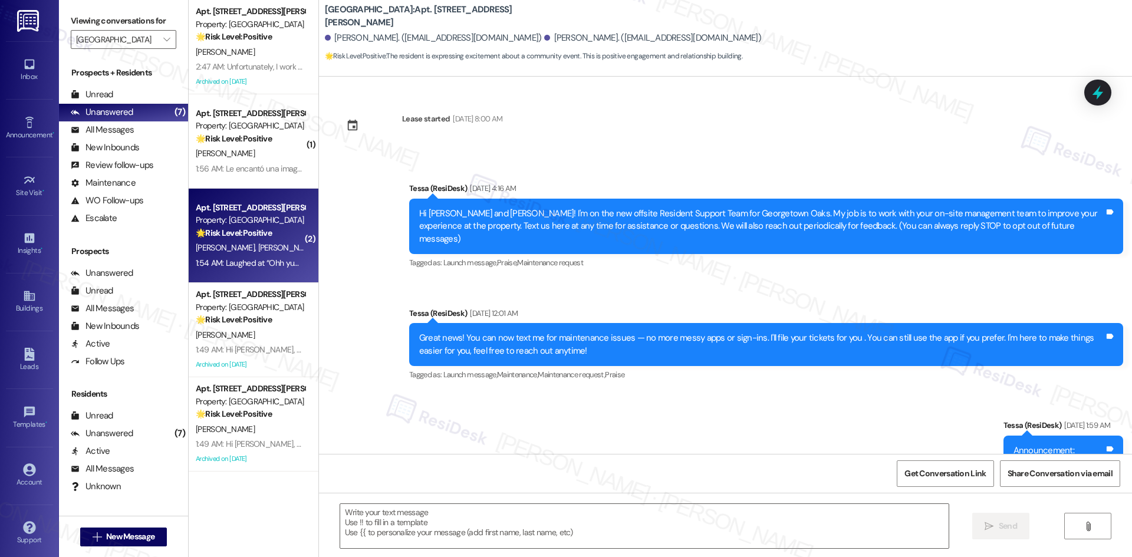
scroll to position [957, 0]
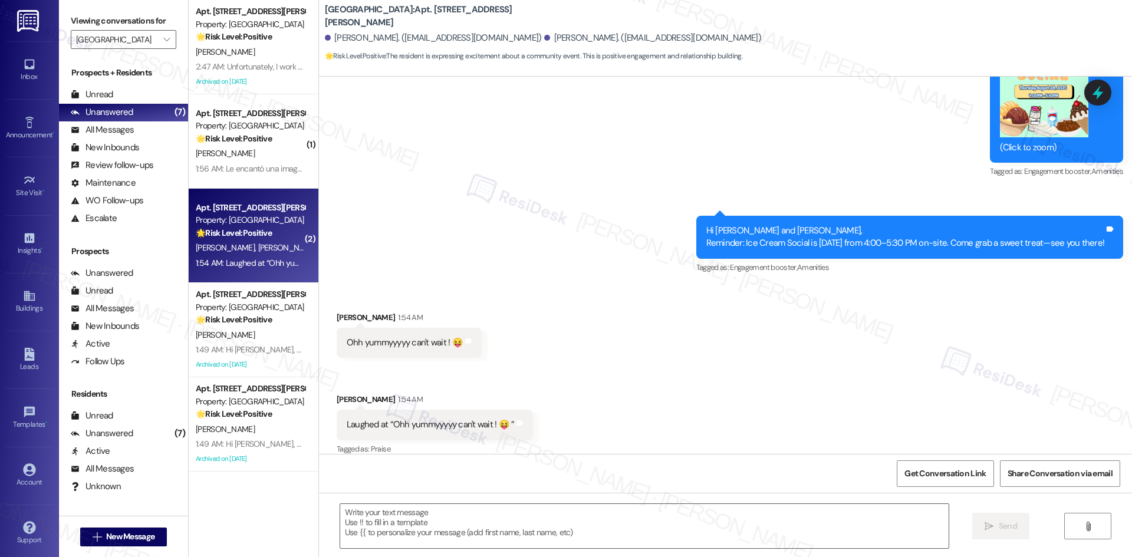
type textarea "Fetching suggested responses. Please feel free to read through the conversation…"
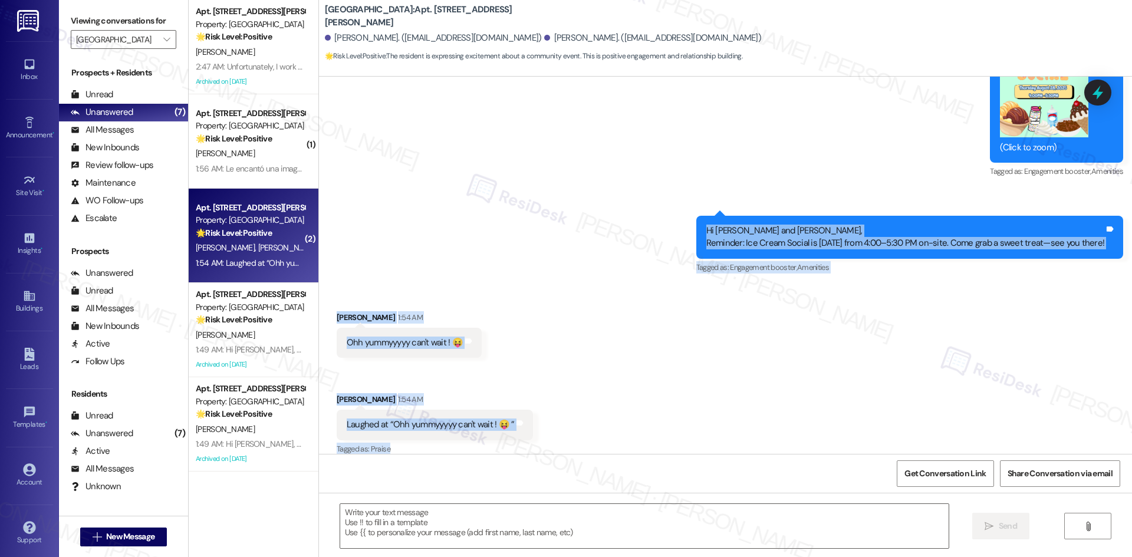
drag, startPoint x: 668, startPoint y: 197, endPoint x: 762, endPoint y: 418, distance: 240.4
click at [759, 428] on div "Lease started Jun 09, 2025 at 8:00 AM Announcement, sent via SMS Tessa (ResiDes…" at bounding box center [725, 265] width 813 height 377
copy div "Hi Olivia and Jose, Reminder: Ice Cream Social is today from 4:00–5:30 PM on-si…"
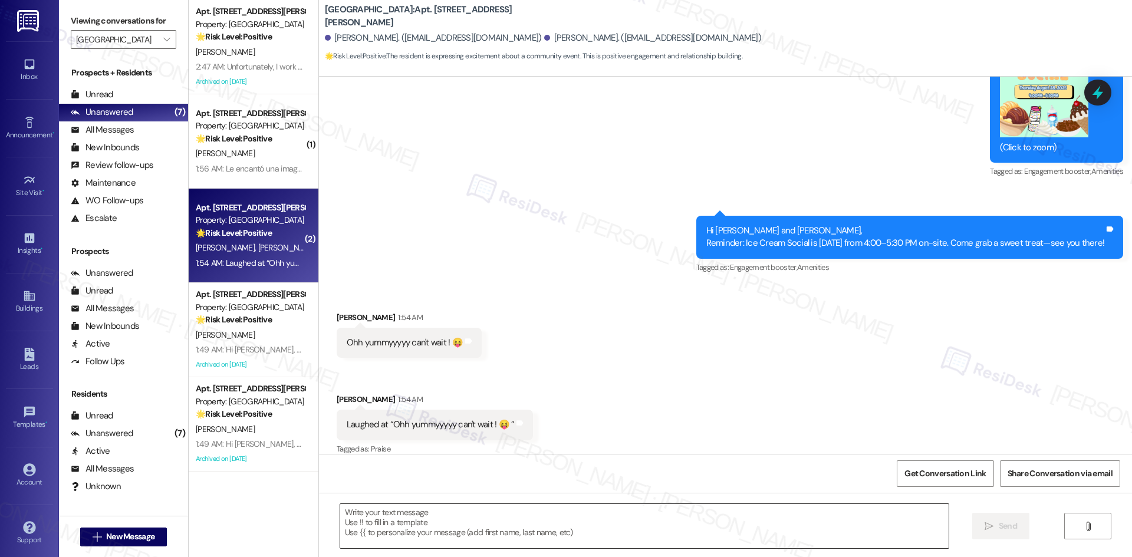
click at [575, 519] on textarea at bounding box center [644, 526] width 608 height 44
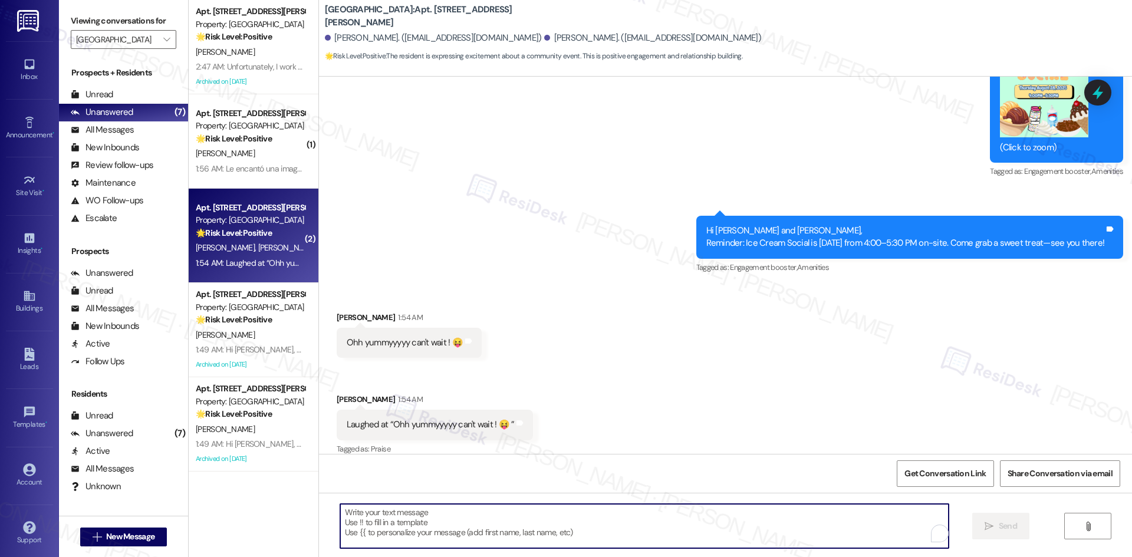
paste textarea "Love it, Jose! 😄 Enjoy the social! Olivia—hope you can make it!"
type textarea "Love it, Jose! 😄 Enjoy the social! Olivia—hope you can make it!"
click at [991, 524] on icon "" at bounding box center [988, 526] width 9 height 9
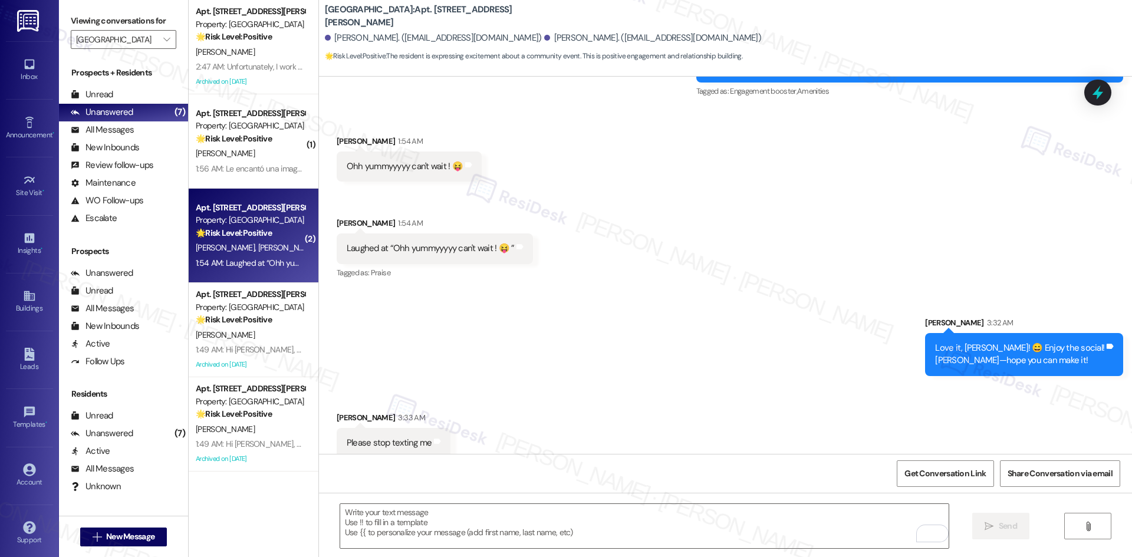
scroll to position [1135, 0]
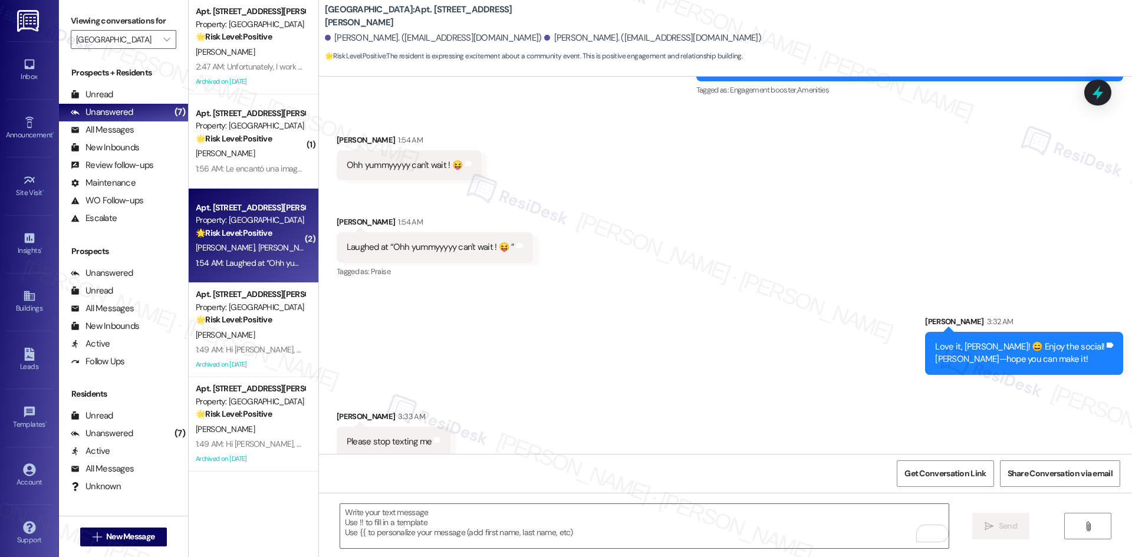
click at [458, 322] on div "Sent via SMS Sarah 3:32 AM Love it, Jose! 😄 Enjoy the social! Olivia—hope you c…" at bounding box center [725, 336] width 813 height 95
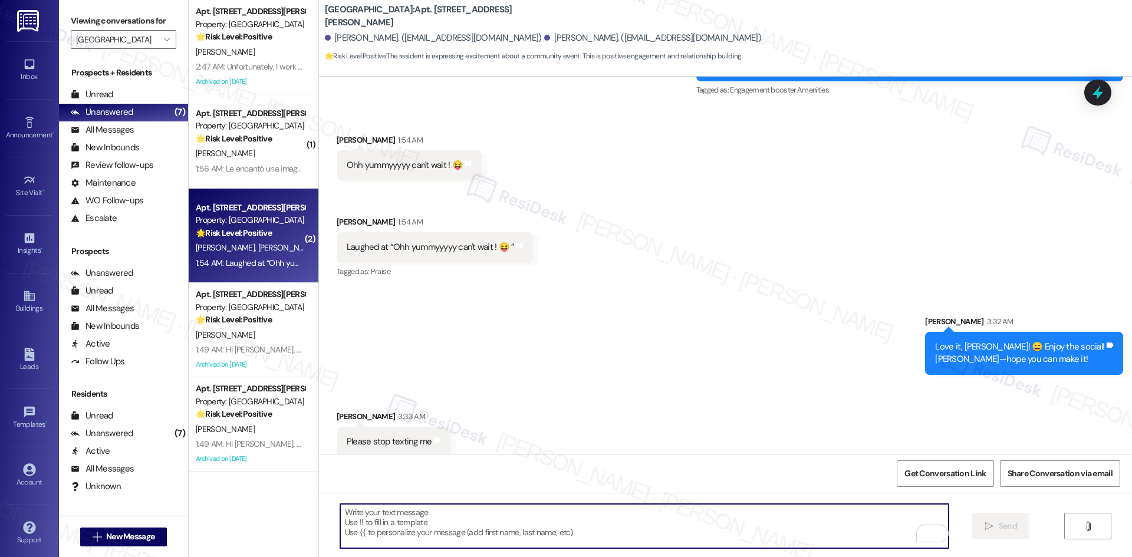
click at [485, 526] on textarea "To enrich screen reader interactions, please activate Accessibility in Grammarl…" at bounding box center [644, 526] width 608 height 44
paste textarea "I'm so sorry to bother you! I'll take you off our distribution list. Would you …"
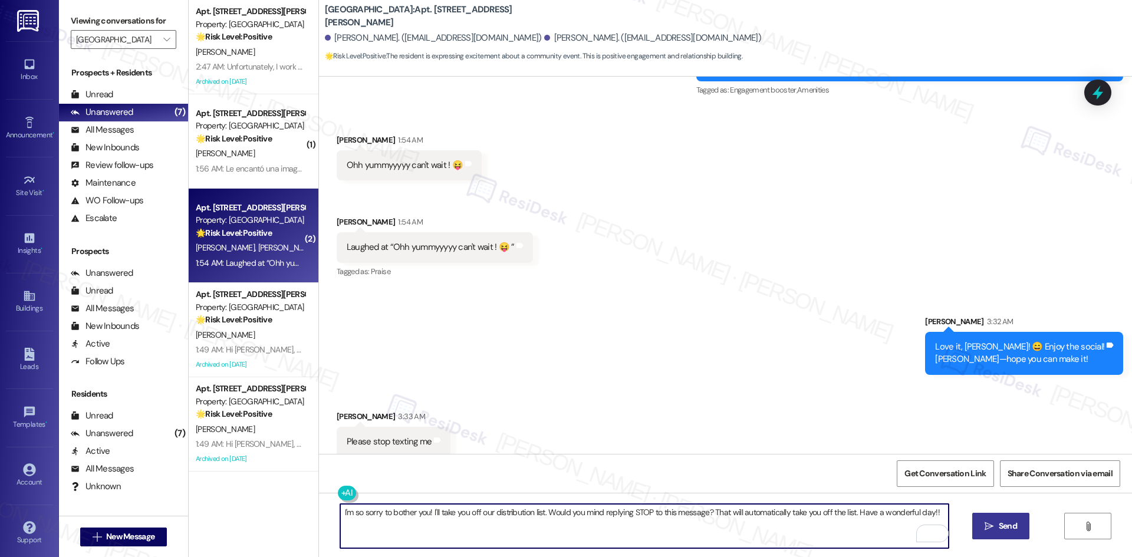
type textarea "I'm so sorry to bother you! I'll take you off our distribution list. Would you …"
click at [1010, 525] on span "Send" at bounding box center [1007, 526] width 18 height 12
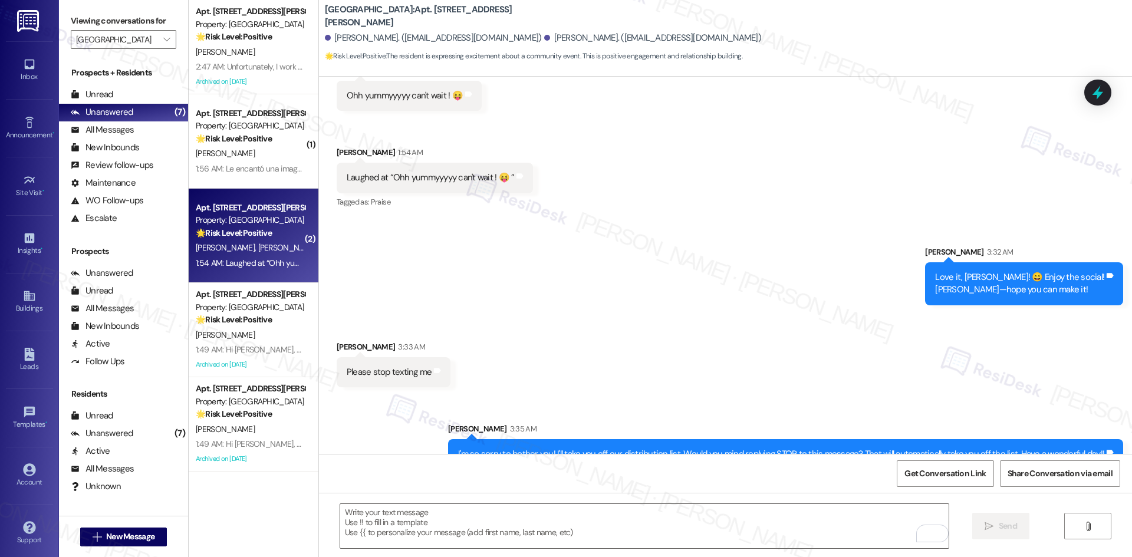
scroll to position [1217, 0]
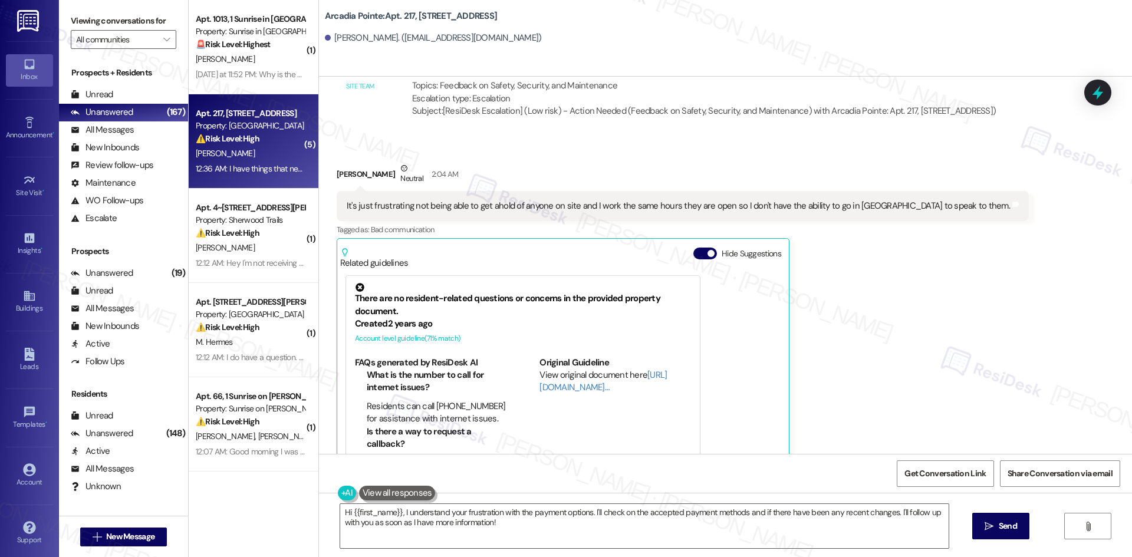
scroll to position [1359, 0]
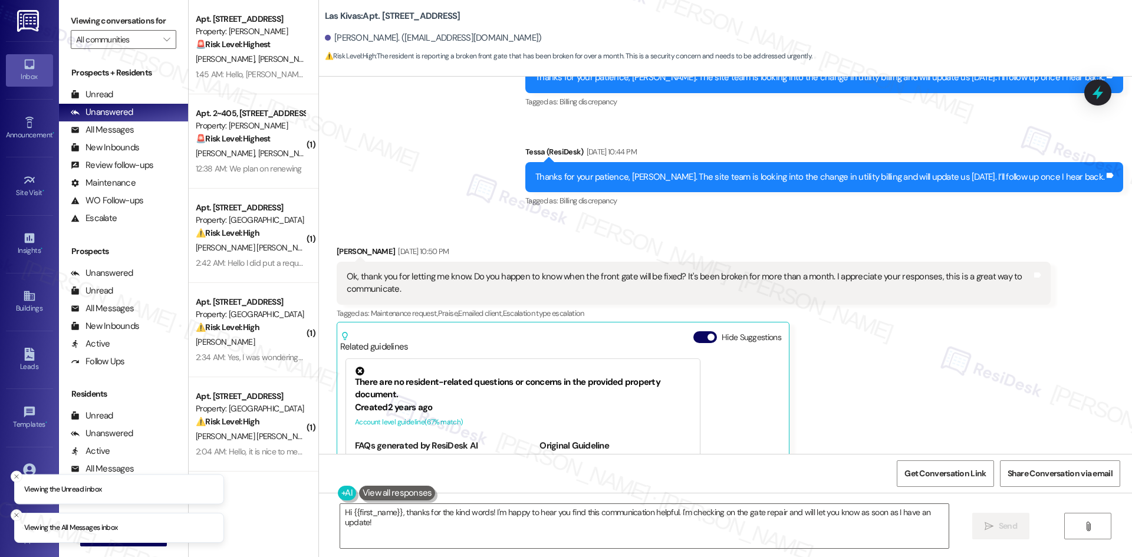
scroll to position [1052, 0]
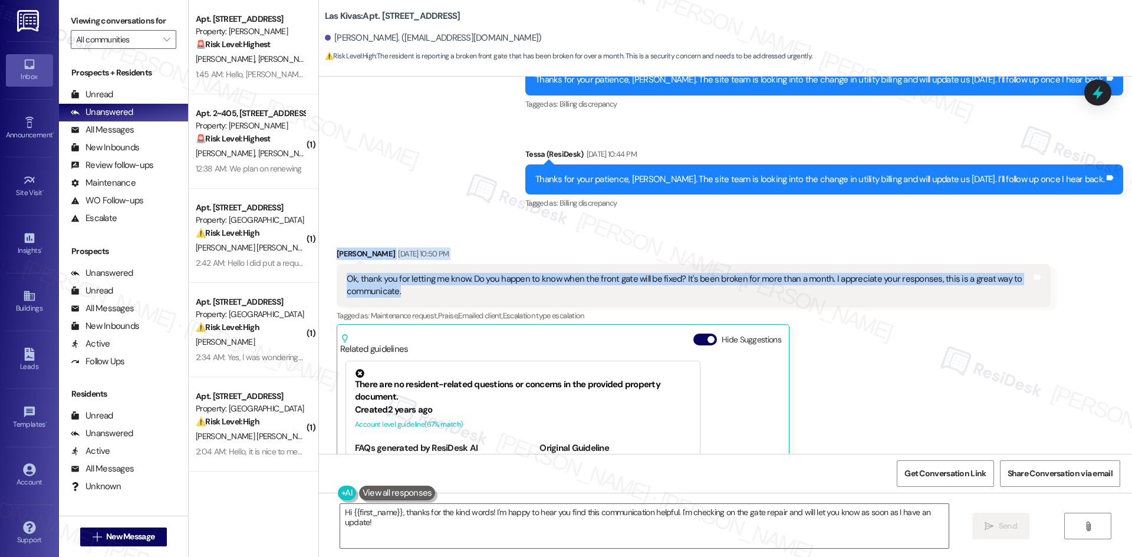
drag, startPoint x: 322, startPoint y: 233, endPoint x: 456, endPoint y: 280, distance: 141.3
click at [445, 283] on div "Received via SMS [PERSON_NAME] [DATE] 10:50 PM Ok, thank you for letting me kno…" at bounding box center [725, 403] width 813 height 364
copy div "[PERSON_NAME] [DATE] 10:50 PM Ok, thank you for letting me know. Do you happen …"
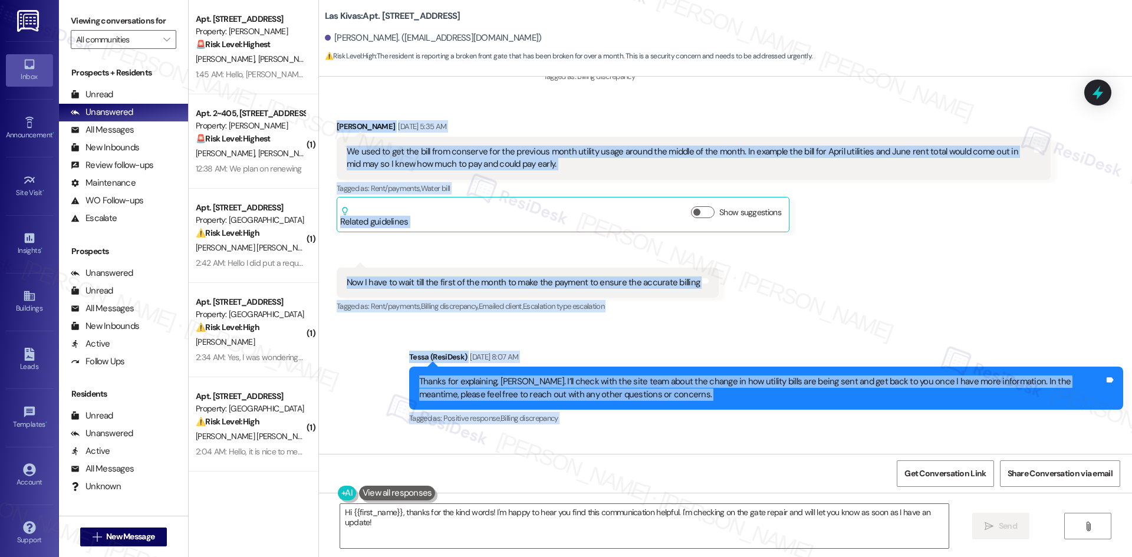
scroll to position [419, 0]
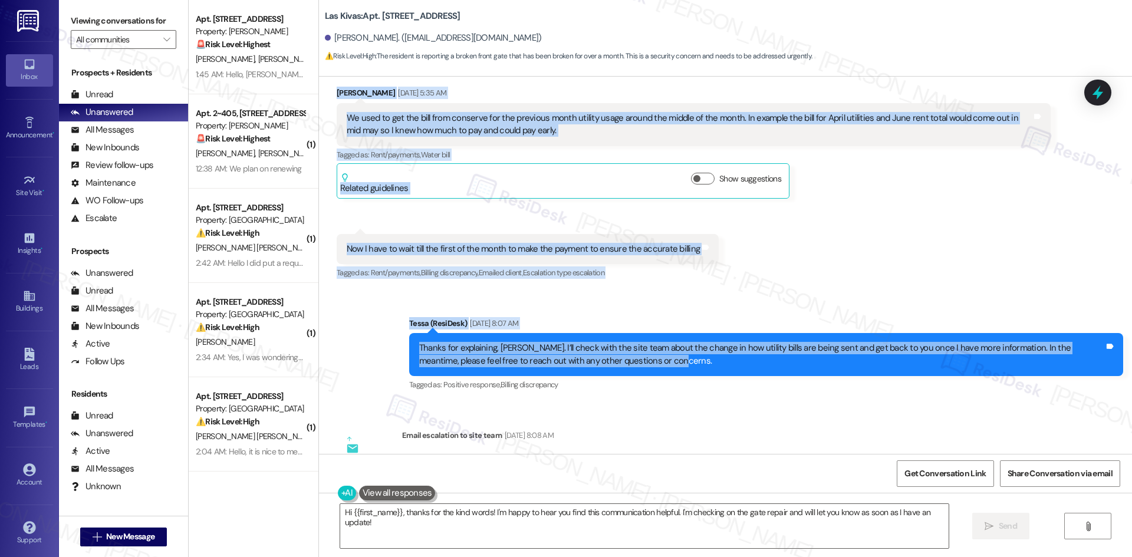
drag, startPoint x: 321, startPoint y: 211, endPoint x: 710, endPoint y: 361, distance: 416.8
click at [710, 361] on div "Lease started [DATE] 8:00 AM Announcement, sent via SMS Tessa (ResiDesk) [DATE]…" at bounding box center [725, 265] width 813 height 377
copy div "[PERSON_NAME] [DATE] 5:35 AM We used to get the bill from conserve for the prev…"
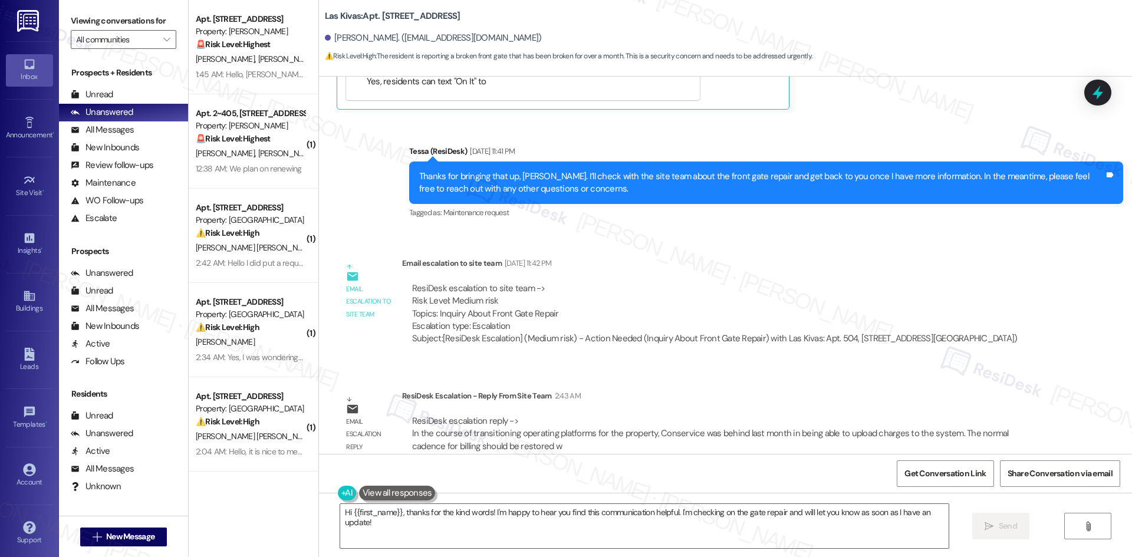
scroll to position [1524, 0]
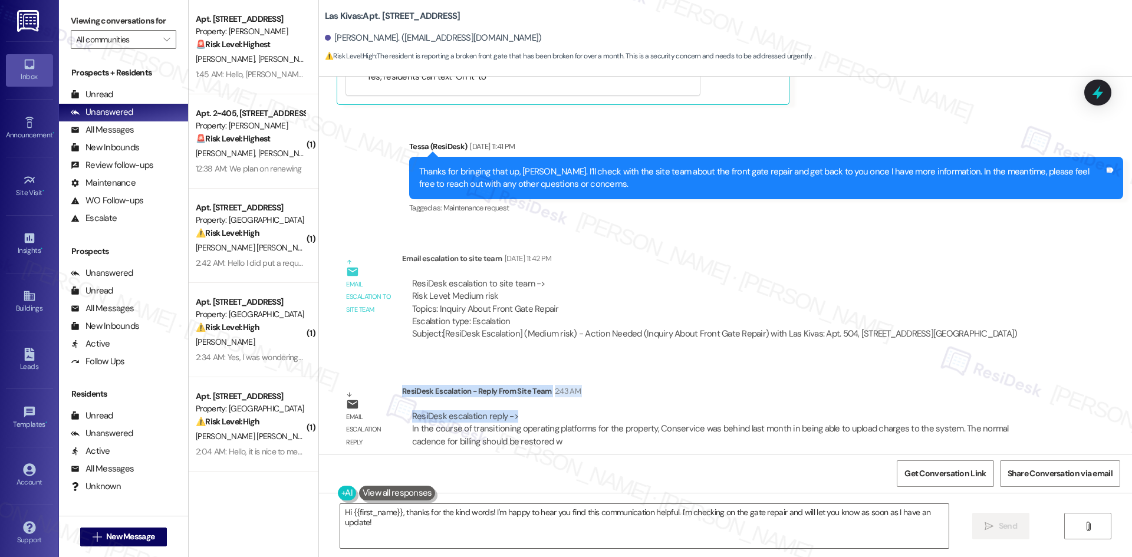
drag, startPoint x: 394, startPoint y: 380, endPoint x: 517, endPoint y: 402, distance: 125.8
click at [517, 402] on div "ResiDesk Escalation - Reply From Site Team 2:43 AM ResiDesk escalation reply ->…" at bounding box center [726, 421] width 648 height 72
copy div "ResiDesk Escalation - Reply From Site Team 2:43 AM ResiDesk escalation reply ->"
click at [697, 328] on div "Subject: [ResiDesk Escalation] (Medium risk) - Action Needed (Inquiry About Fro…" at bounding box center [714, 334] width 605 height 12
click at [611, 278] on div "ResiDesk escalation to site team -> Risk Level: Medium risk Topics: Inquiry Abo…" at bounding box center [714, 303] width 605 height 51
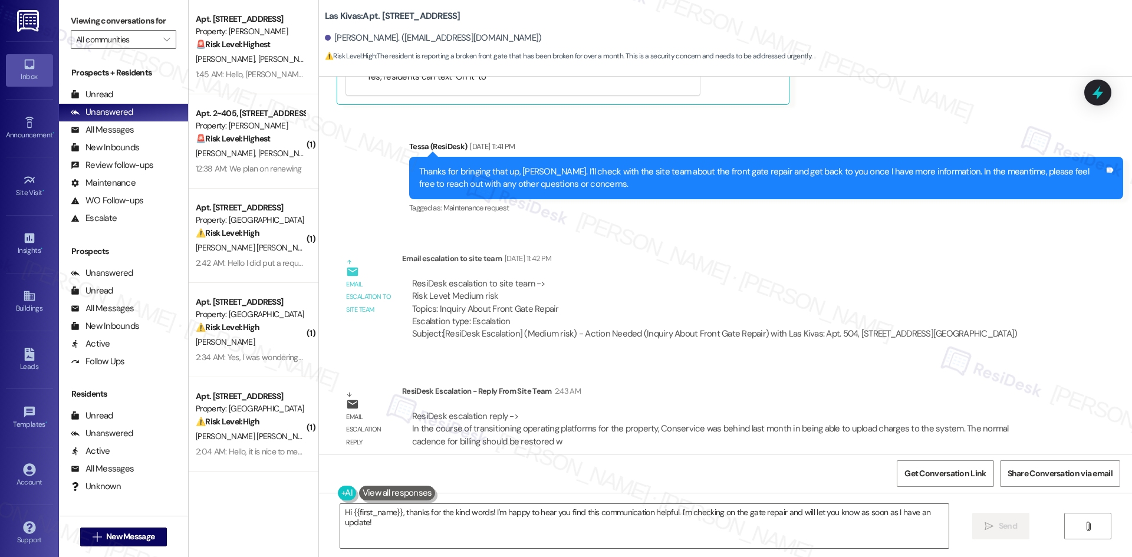
click at [706, 214] on div "Lease started [DATE] 8:00 AM Announcement, sent via SMS Tessa (ResiDesk) [DATE]…" at bounding box center [725, 265] width 813 height 377
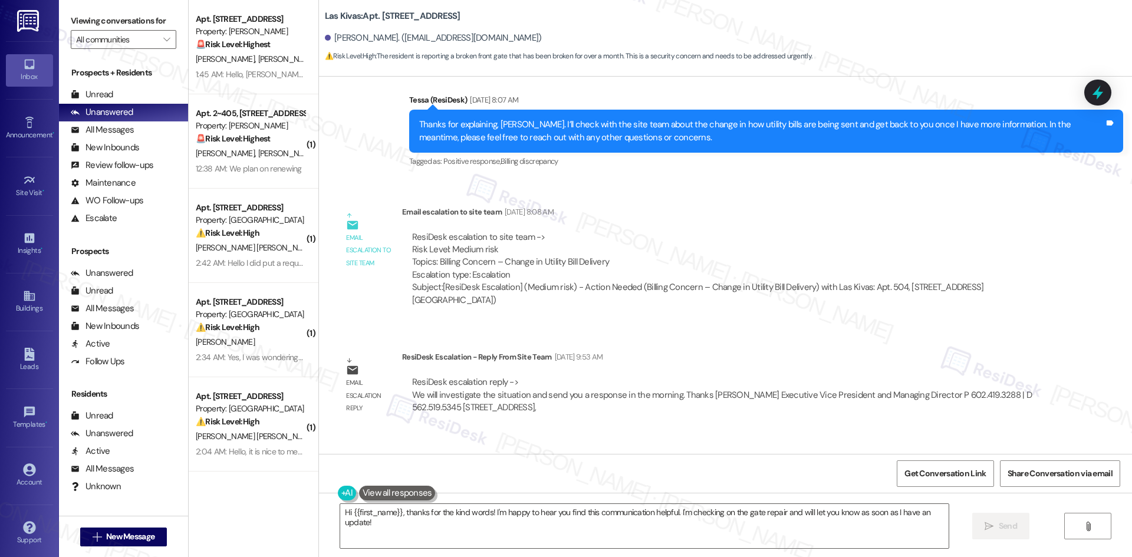
scroll to position [639, 0]
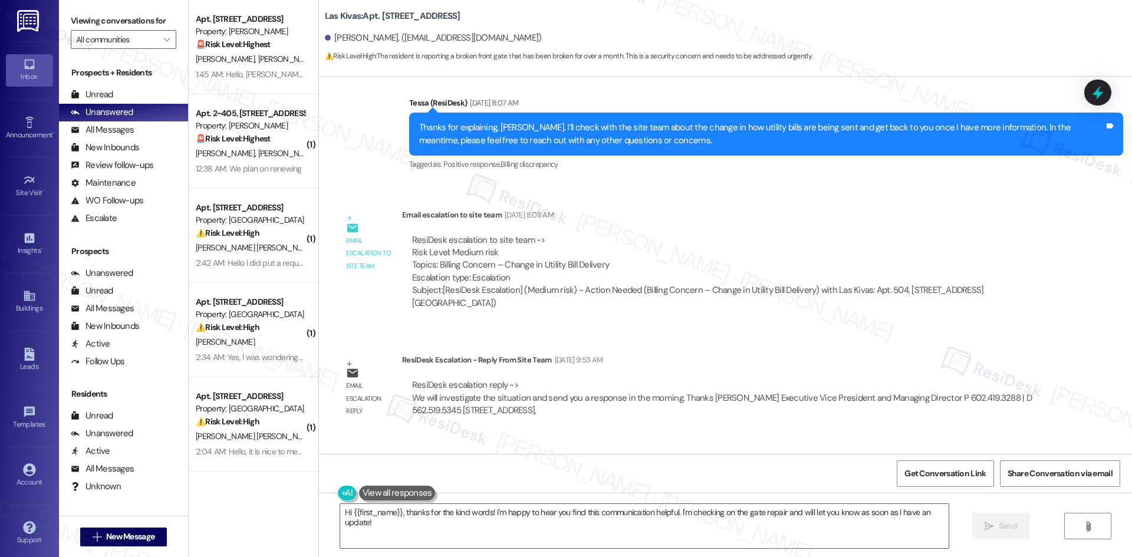
click at [519, 324] on div "Lease started [DATE] 8:00 AM Announcement, sent via SMS Tessa (ResiDesk) [DATE]…" at bounding box center [725, 265] width 813 height 377
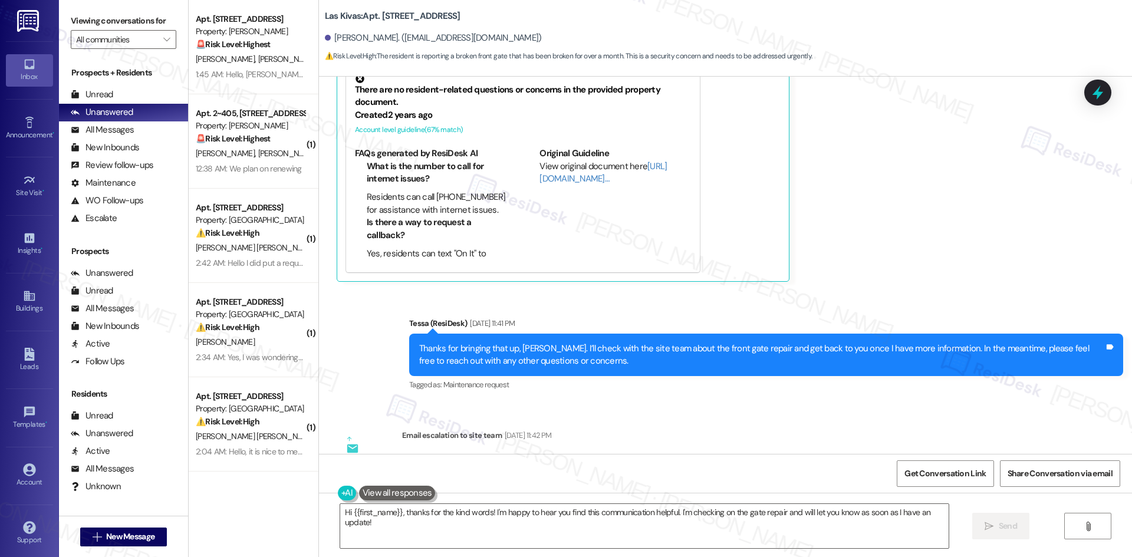
scroll to position [1524, 0]
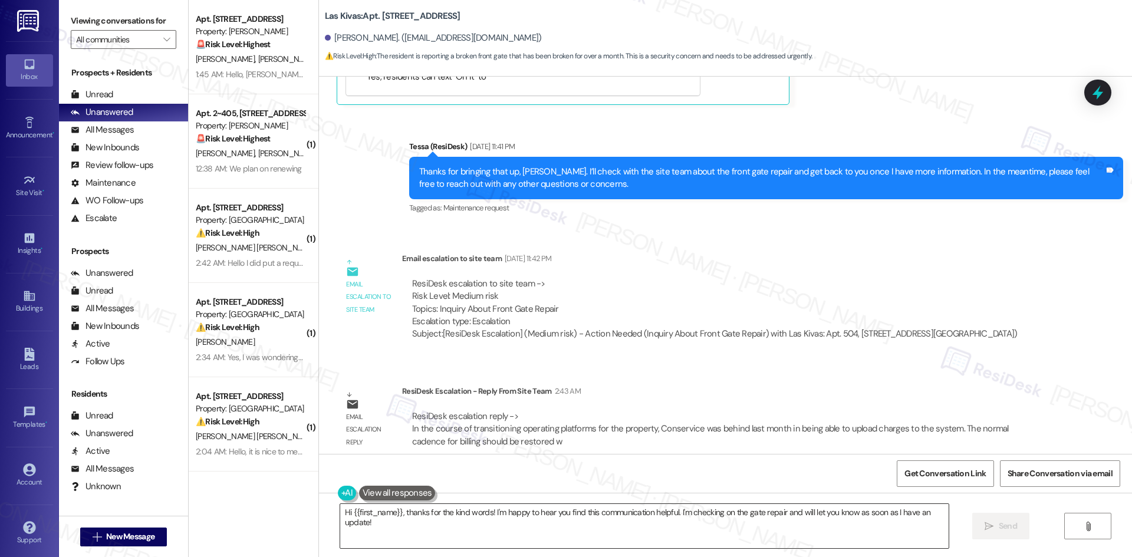
click at [525, 539] on textarea "Hi {{first_name}}, thanks for the kind words! I'm happy to hear you find this c…" at bounding box center [644, 526] width 608 height 44
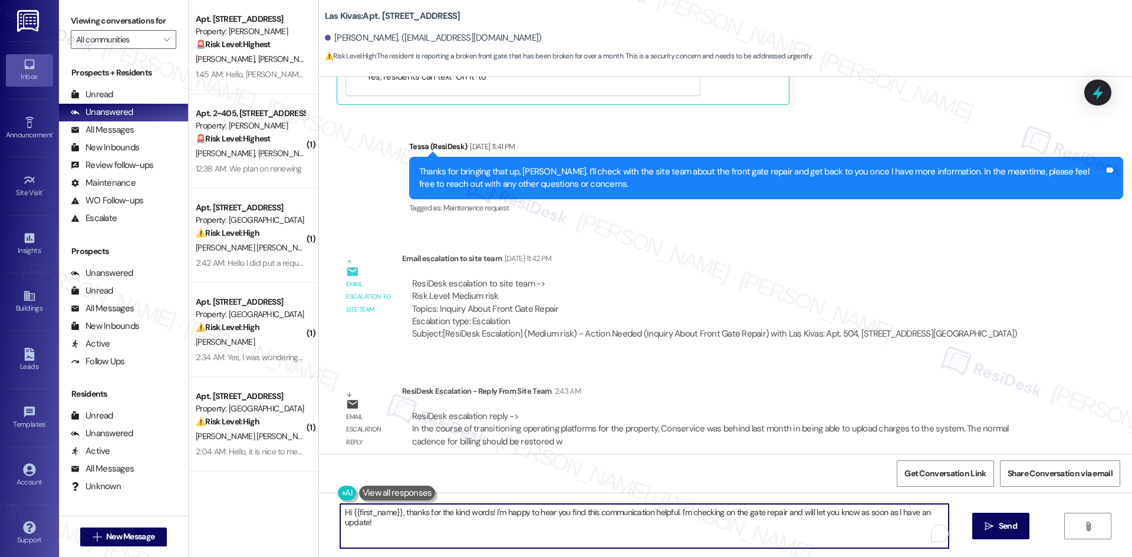
paste textarea "Hi [PERSON_NAME]—thanks for your patience. The site team explained that during …"
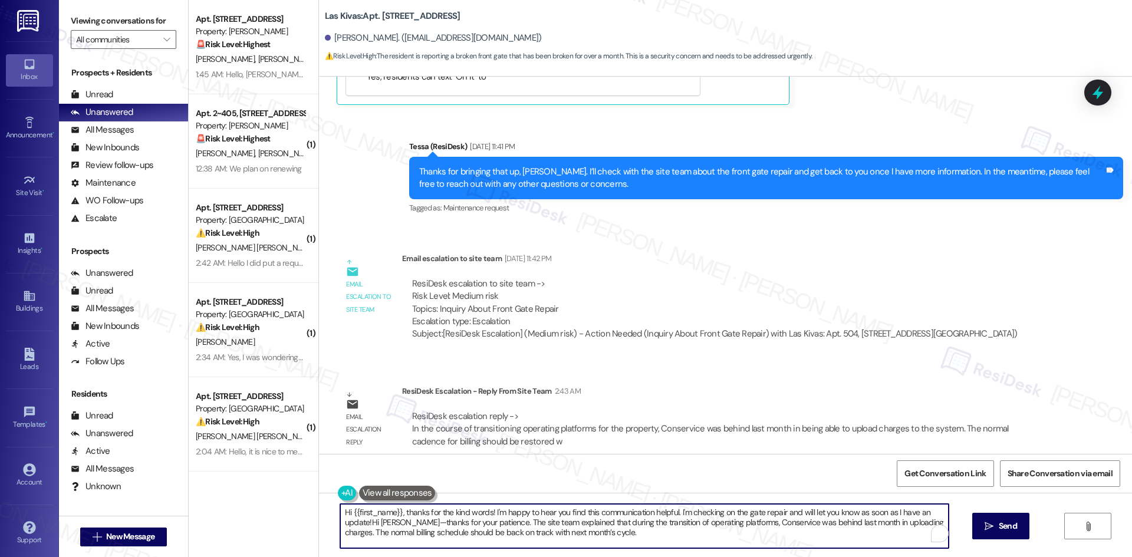
scroll to position [10, 0]
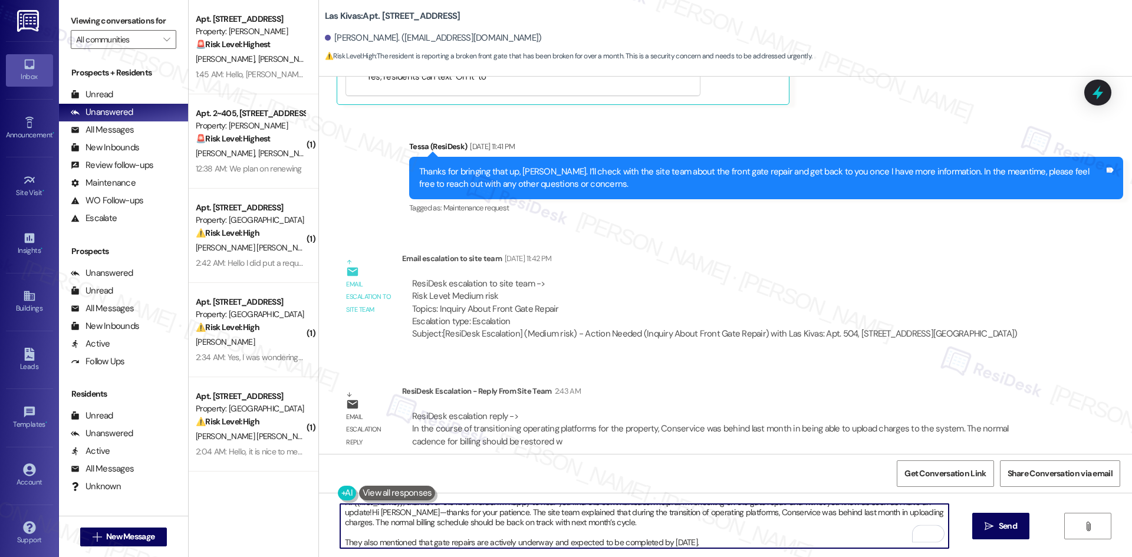
click at [555, 529] on textarea "Hi {{first_name}}, thanks for the kind words! I'm happy to hear you find this c…" at bounding box center [644, 526] width 608 height 44
paste textarea "To enrich screen reader interactions, please activate Accessibility in Grammarl…"
click at [340, 545] on textarea "Hi [PERSON_NAME]—thanks for your patience. The site team explained that during …" at bounding box center [644, 526] width 608 height 44
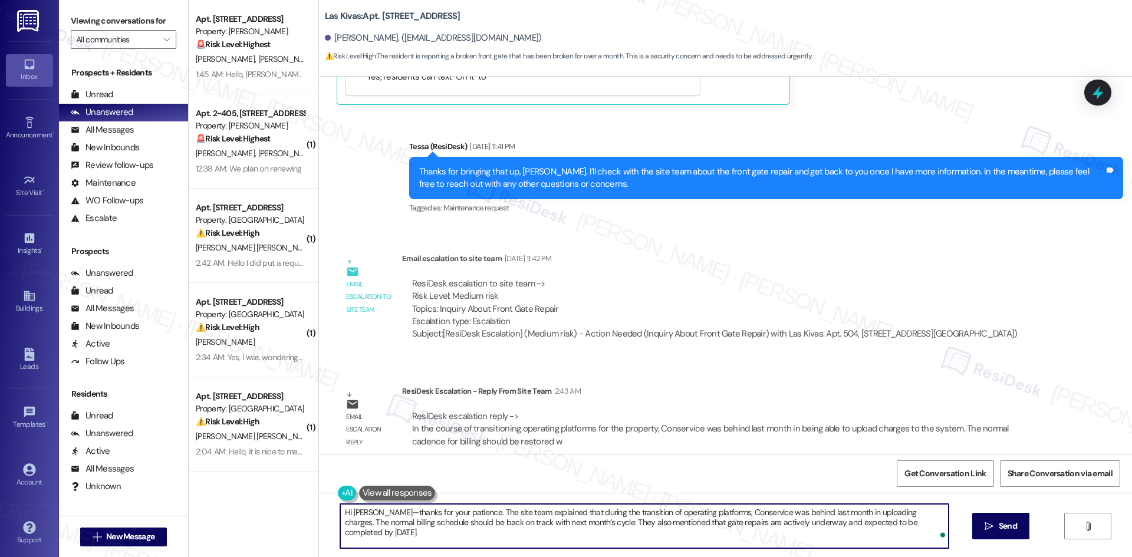
click at [746, 525] on textarea "Hi [PERSON_NAME]—thanks for your patience. The site team explained that during …" at bounding box center [644, 526] width 608 height 44
click at [805, 538] on textarea "Hi [PERSON_NAME]—thanks for your patience. The site team explained that during …" at bounding box center [644, 526] width 608 height 44
type textarea "Hi [PERSON_NAME]—thanks for your patience. The site team explained that during …"
click at [1018, 528] on button " Send" at bounding box center [1000, 526] width 57 height 27
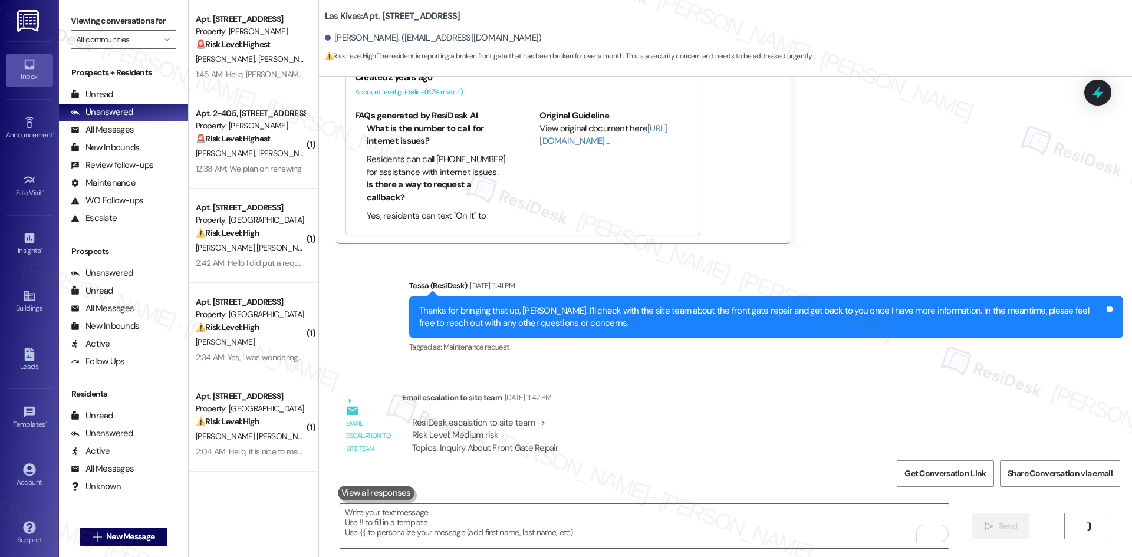
scroll to position [1382, 0]
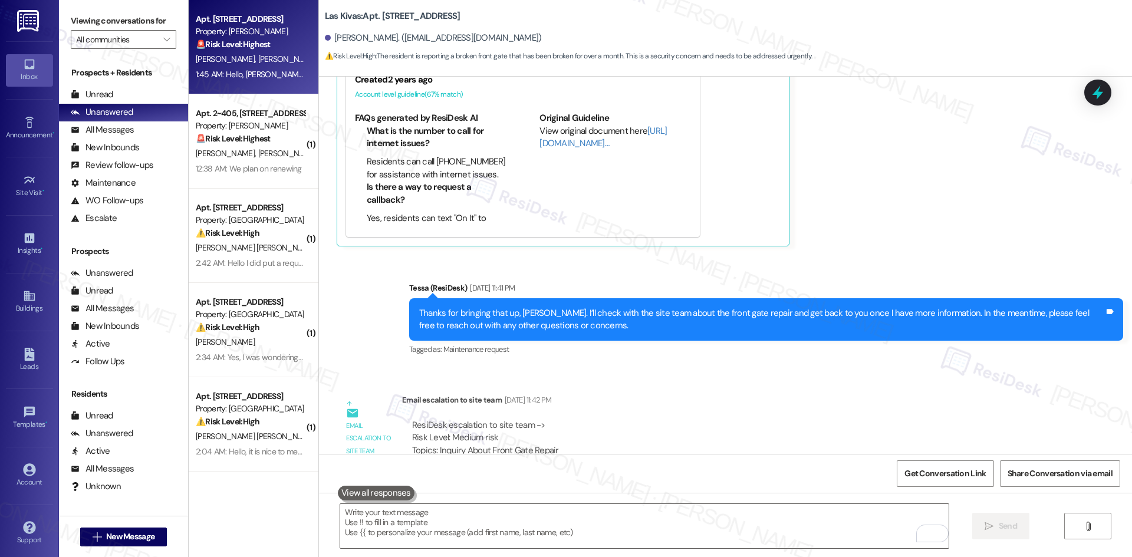
click at [258, 59] on span "[PERSON_NAME]" at bounding box center [287, 59] width 59 height 11
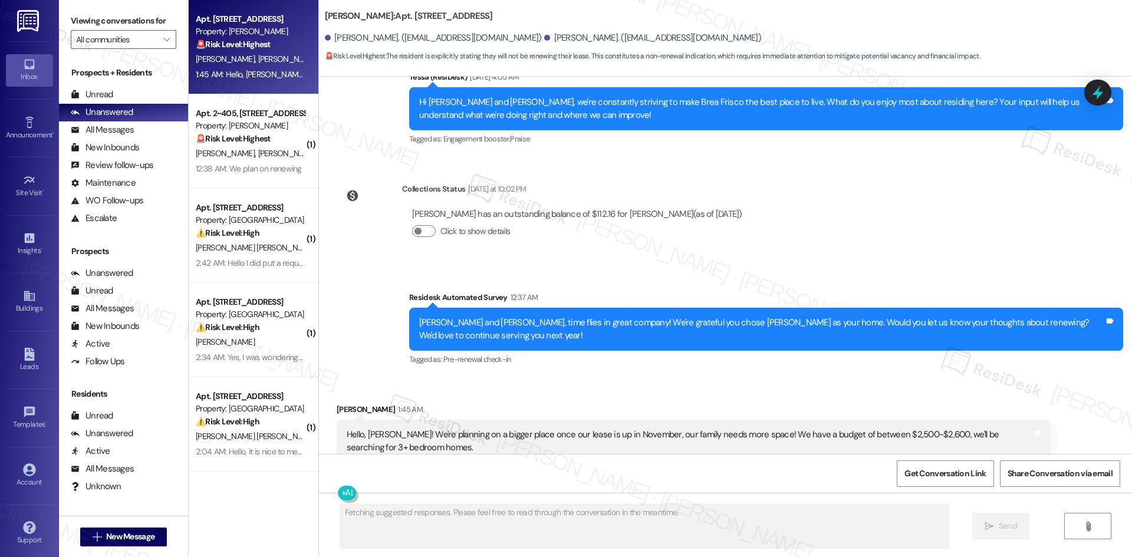
scroll to position [794, 0]
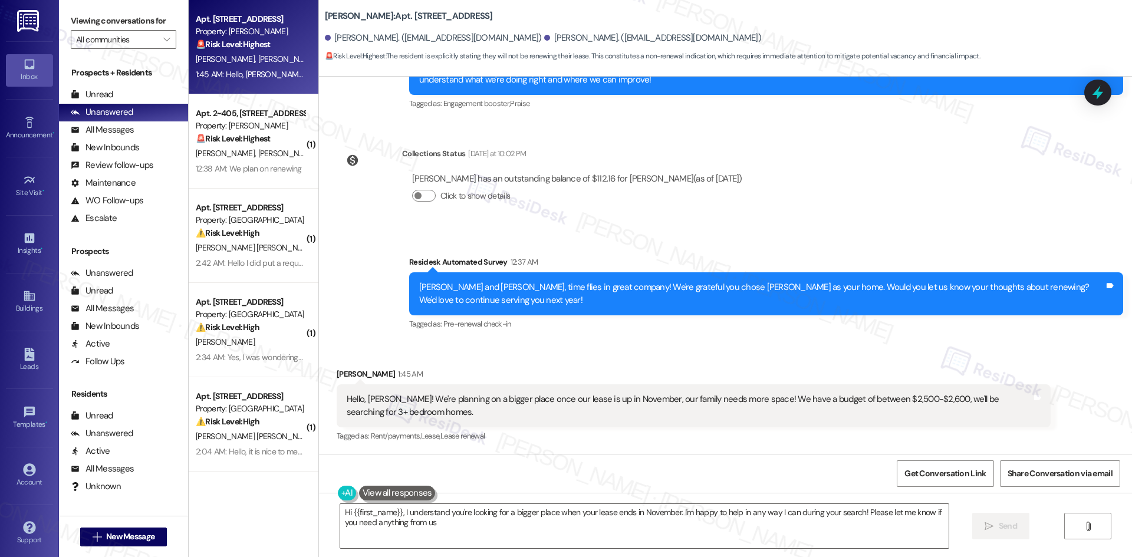
type textarea "Hi {{first_name}}, I understand you're looking for a bigger place when your lea…"
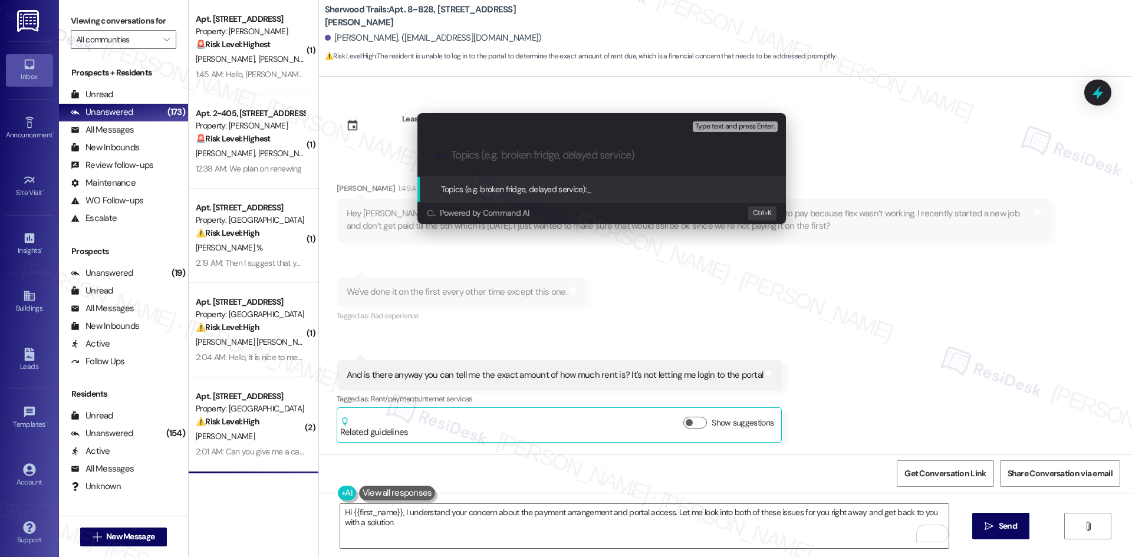
scroll to position [106, 0]
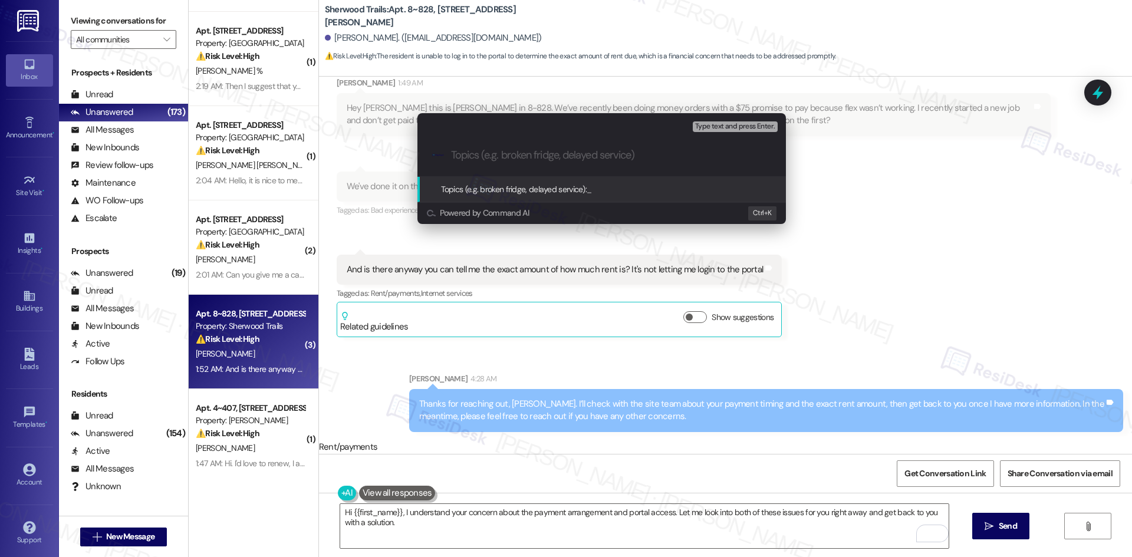
click at [502, 156] on input "Topics (e.g. broken fridge, delayed service)" at bounding box center [611, 155] width 320 height 12
paste input "Payment Timing and Rent Amount Inquiry"
type input "Payment Timing and Rent Amount Inquiry"
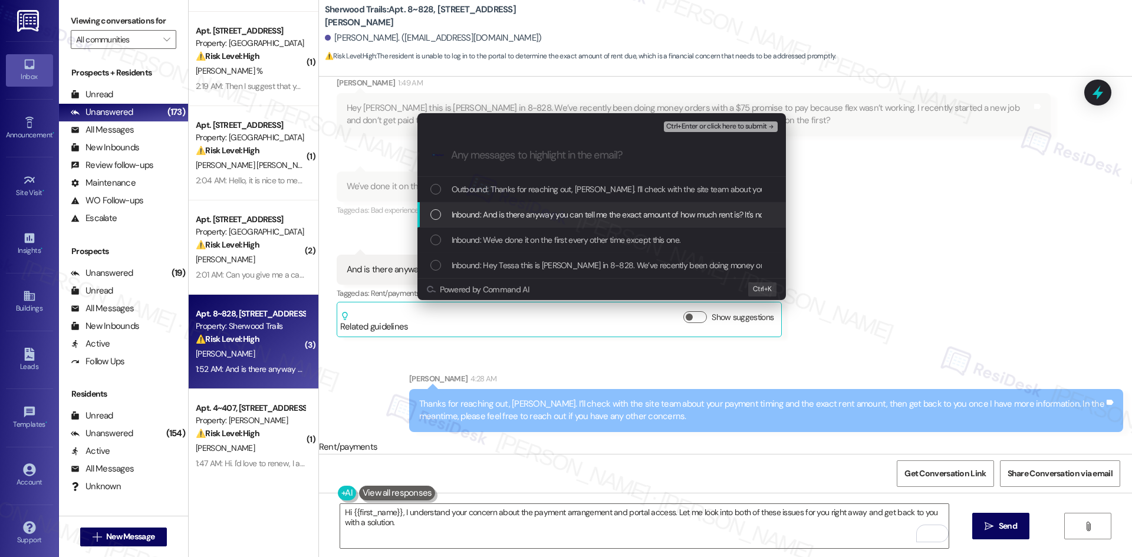
click at [536, 209] on span "Inbound: And is there anyway you can tell me the exact amount of how much rent …" at bounding box center [657, 214] width 412 height 13
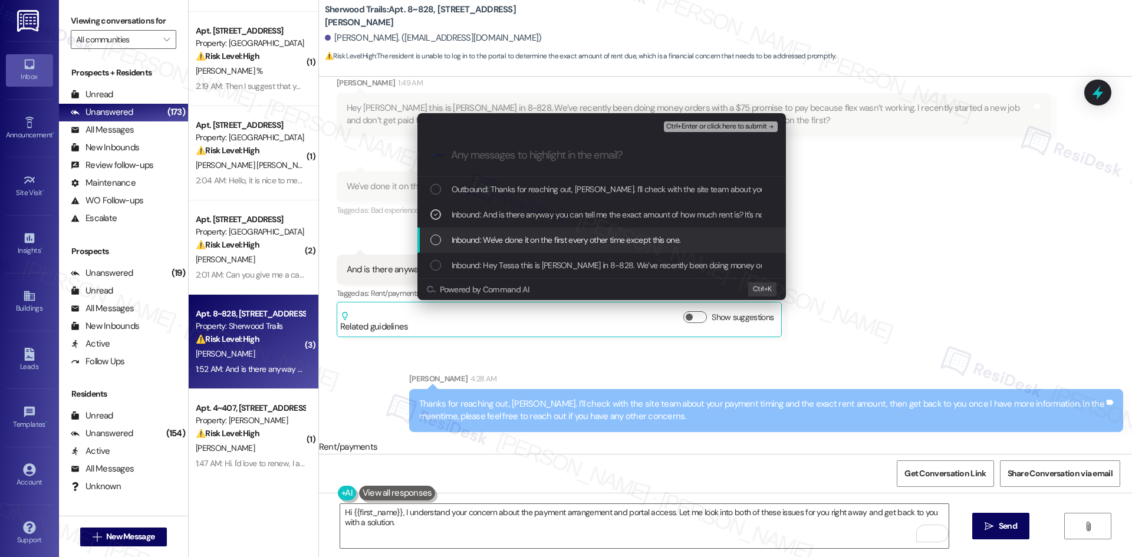
click at [549, 242] on span "Inbound: We've done it on the first every other time except this one." at bounding box center [565, 239] width 229 height 13
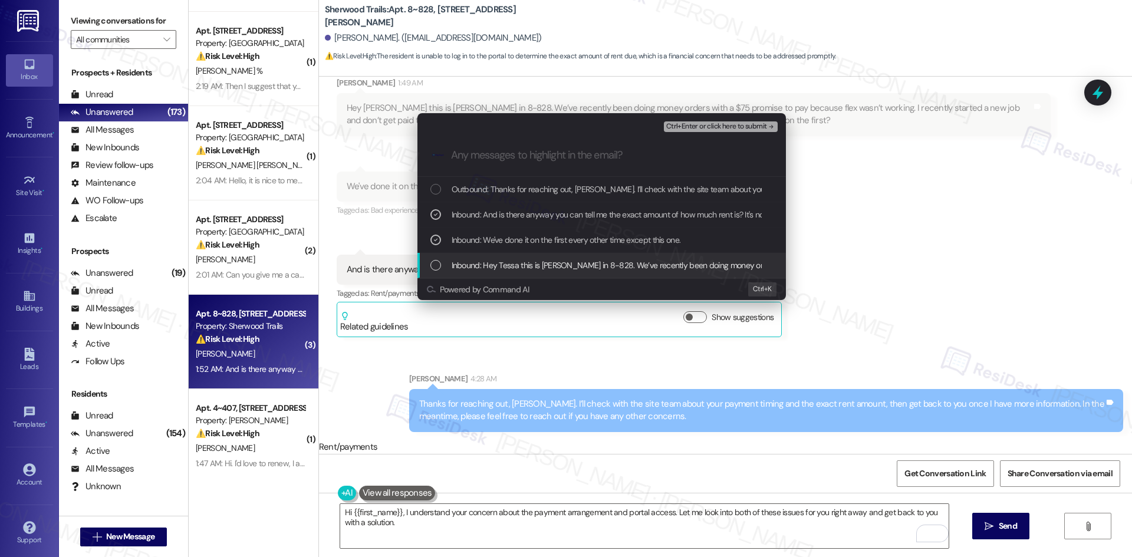
click at [556, 262] on span "Inbound: Hey Tessa this is [PERSON_NAME] in 8-828. We’ve recently been doing mo…" at bounding box center [980, 265] width 1059 height 13
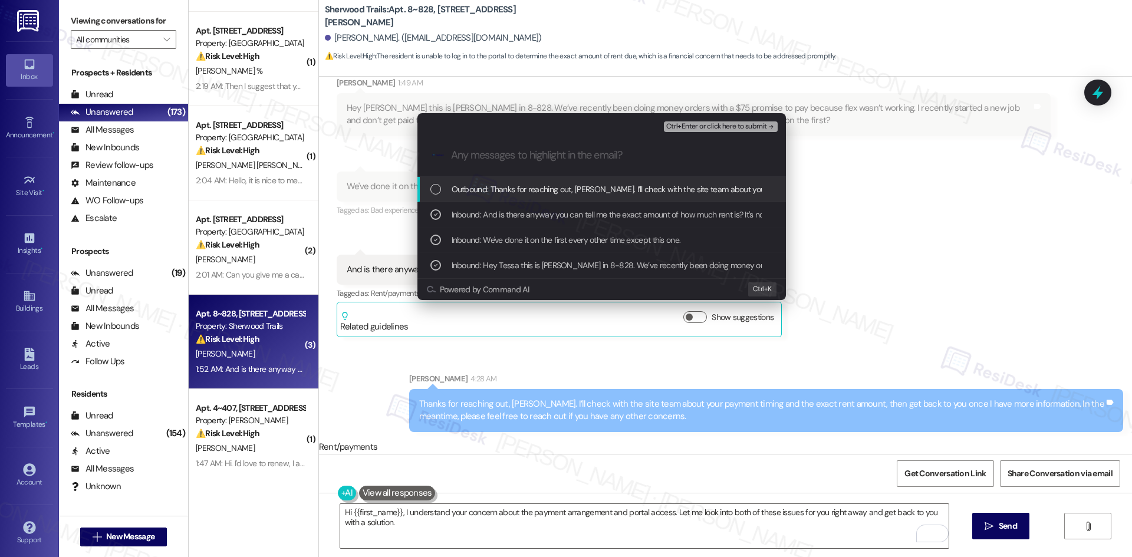
click at [743, 123] on span "Ctrl+Enter or click here to submit" at bounding box center [716, 127] width 101 height 8
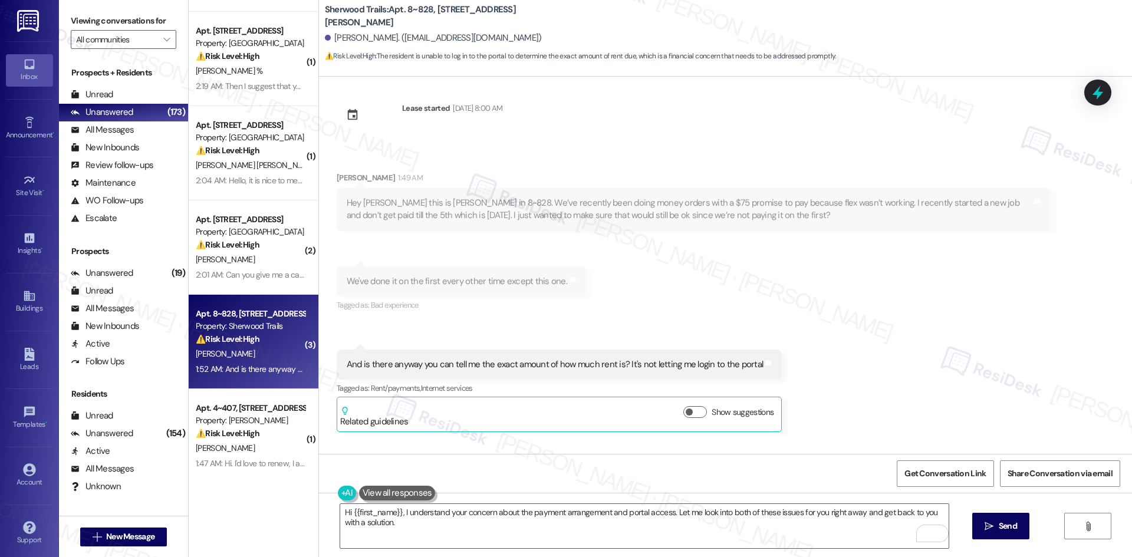
scroll to position [0, 0]
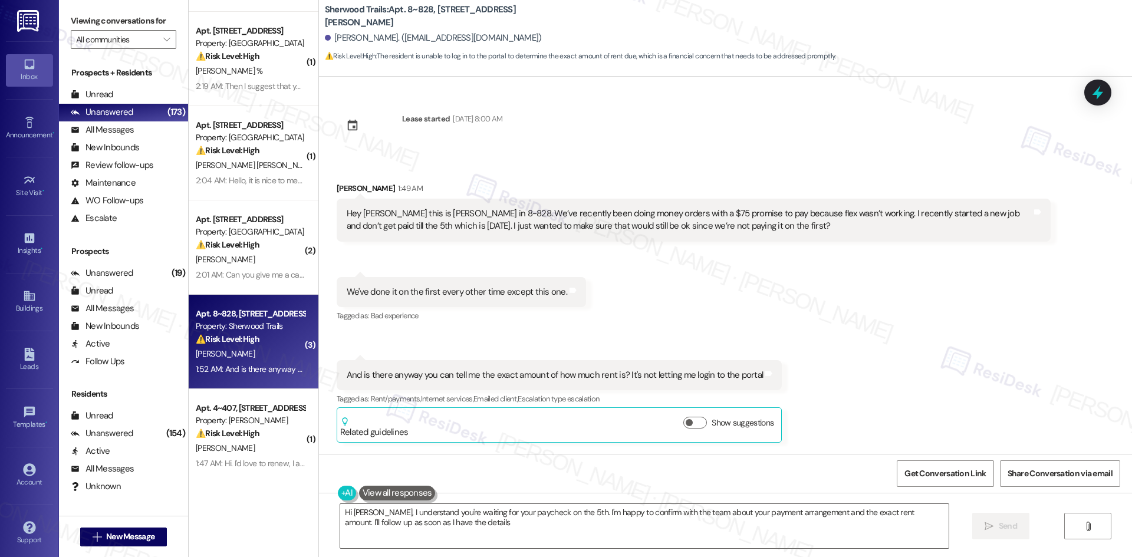
type textarea "Hi [PERSON_NAME], I understand you're waiting for your paycheck on the 5th. I'm…"
